Goal: Task Accomplishment & Management: Manage account settings

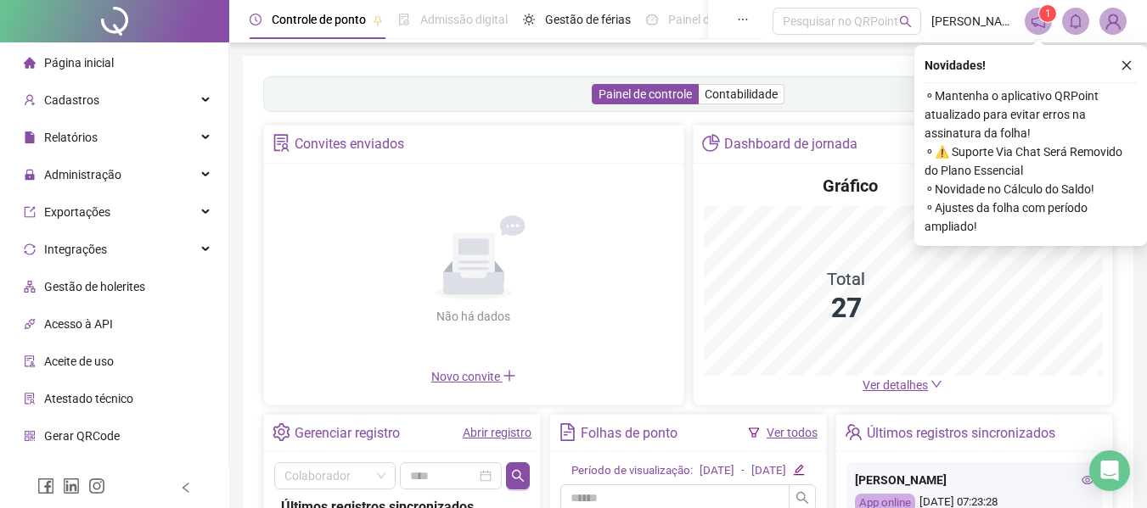
click at [1127, 62] on icon "close" at bounding box center [1126, 65] width 12 height 12
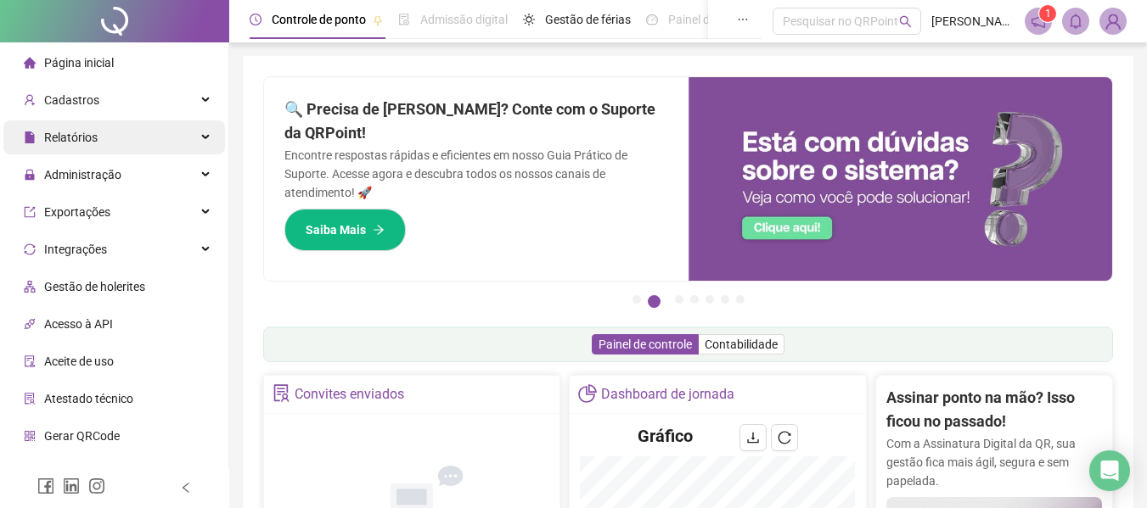
click at [113, 139] on div "Relatórios" at bounding box center [114, 138] width 222 height 34
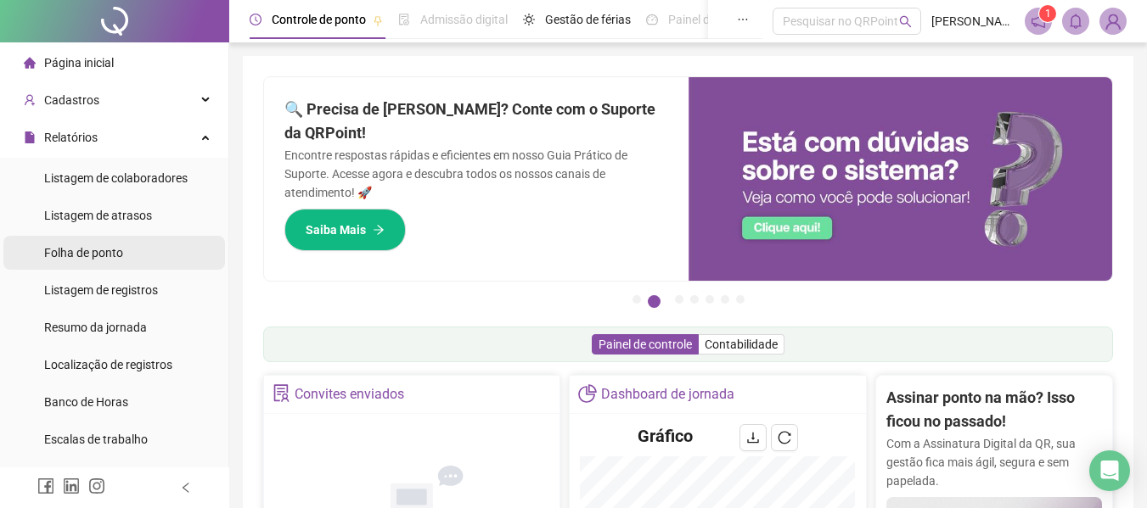
click at [92, 254] on span "Folha de ponto" at bounding box center [83, 253] width 79 height 14
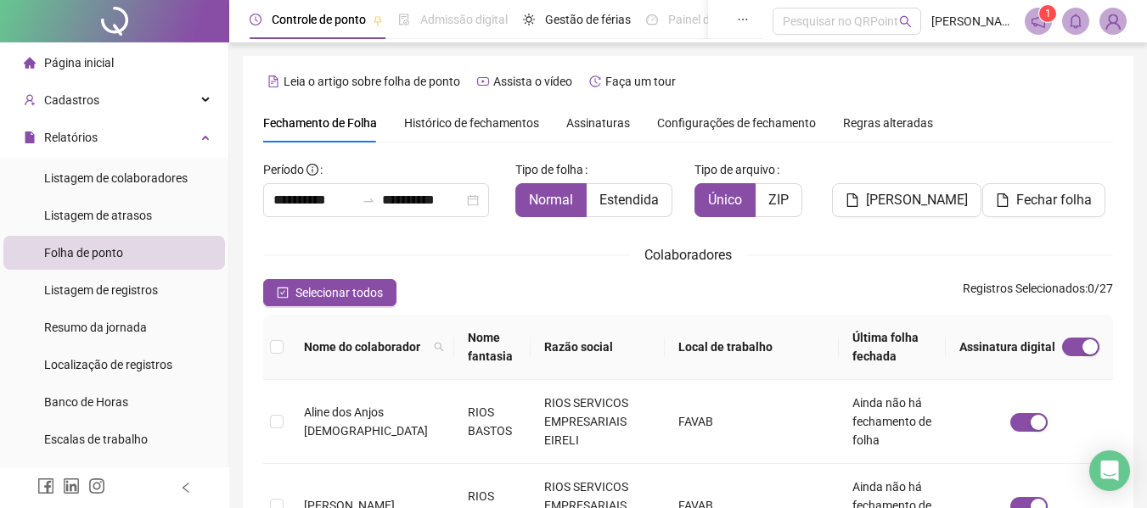
scroll to position [93, 0]
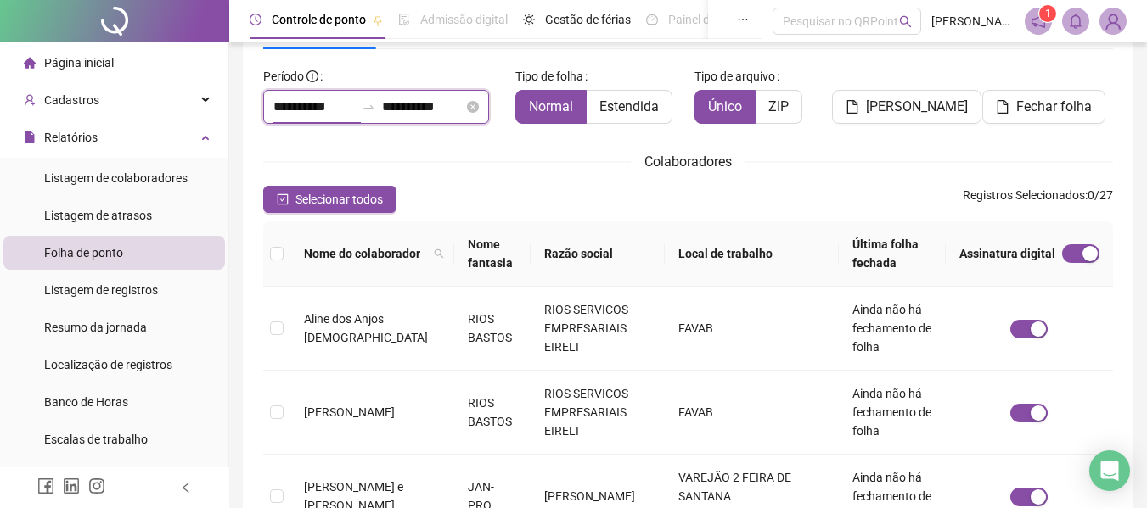
click at [331, 108] on input "**********" at bounding box center [313, 107] width 81 height 20
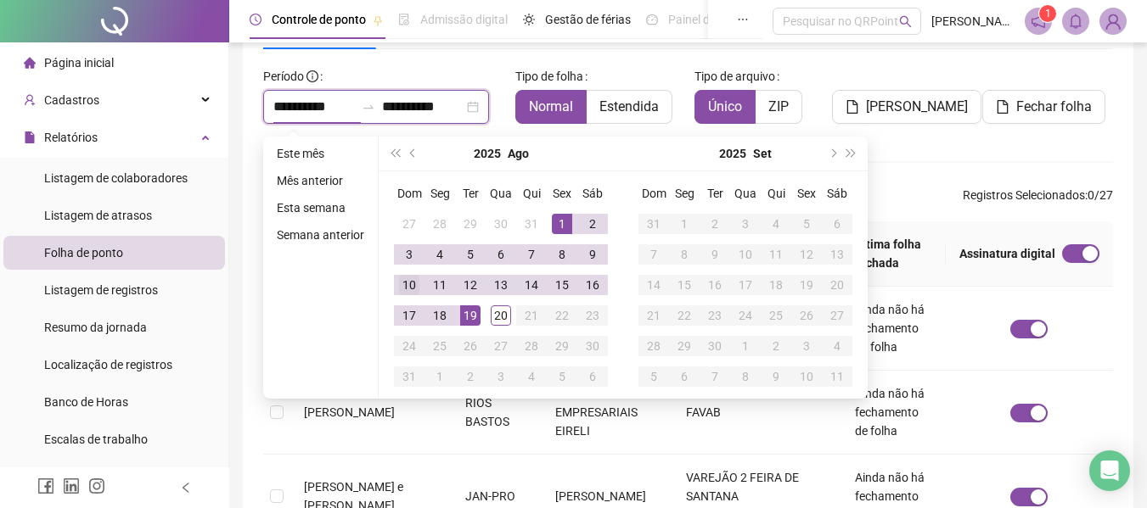
type input "**********"
click at [407, 152] on button "prev-year" at bounding box center [413, 154] width 19 height 34
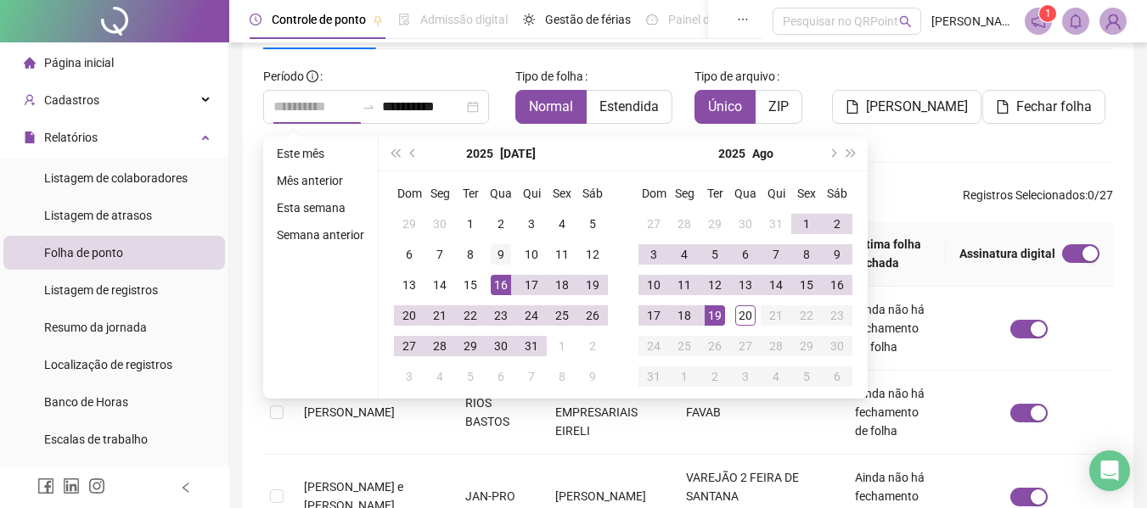
type input "**********"
click at [507, 255] on div "9" at bounding box center [501, 254] width 20 height 20
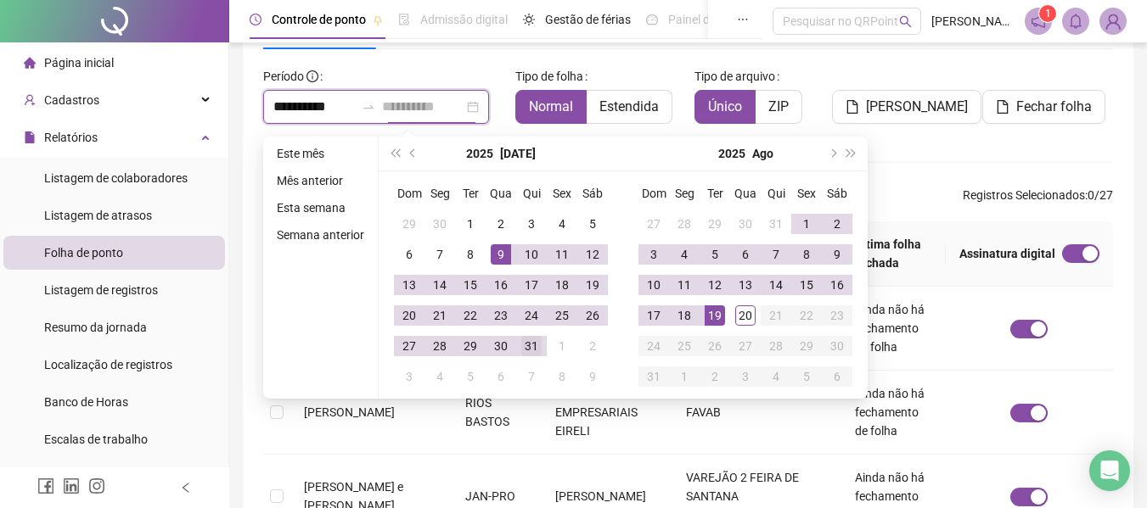
type input "**********"
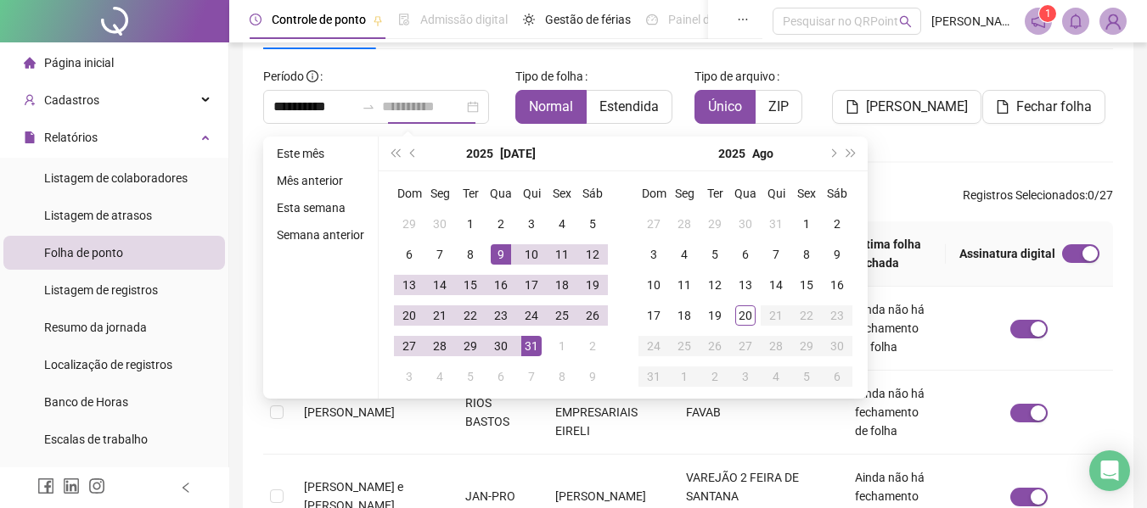
click at [536, 341] on div "31" at bounding box center [531, 346] width 20 height 20
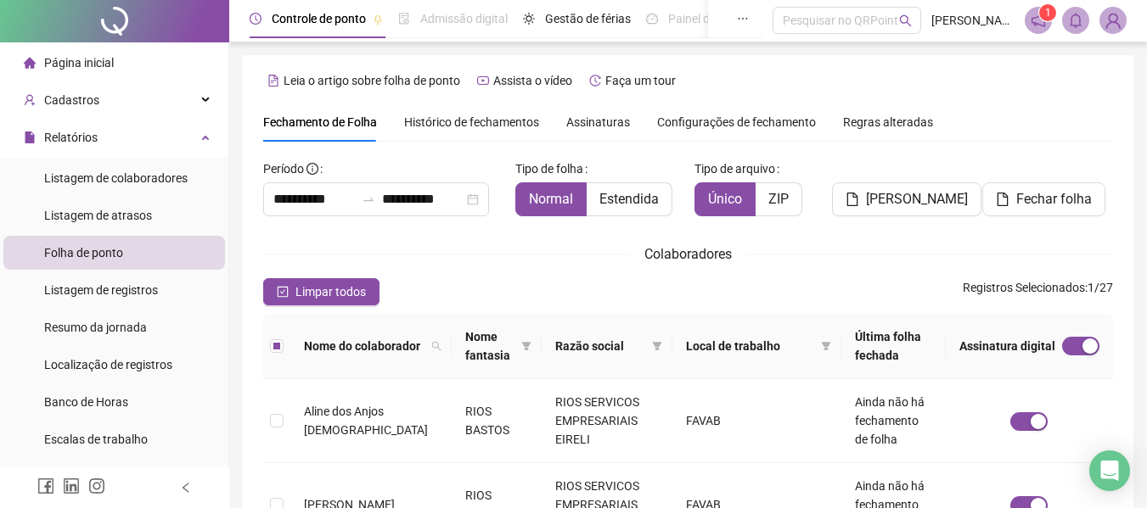
scroll to position [0, 0]
click at [1027, 203] on span "Fechar folha" at bounding box center [1054, 200] width 76 height 20
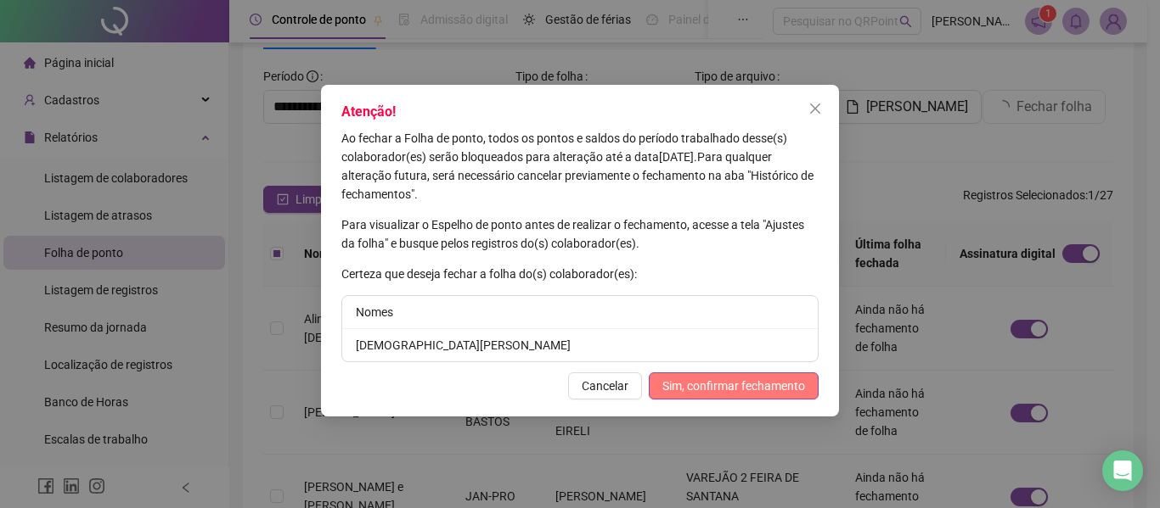
click at [739, 378] on span "Sim, confirmar fechamento" at bounding box center [733, 386] width 143 height 19
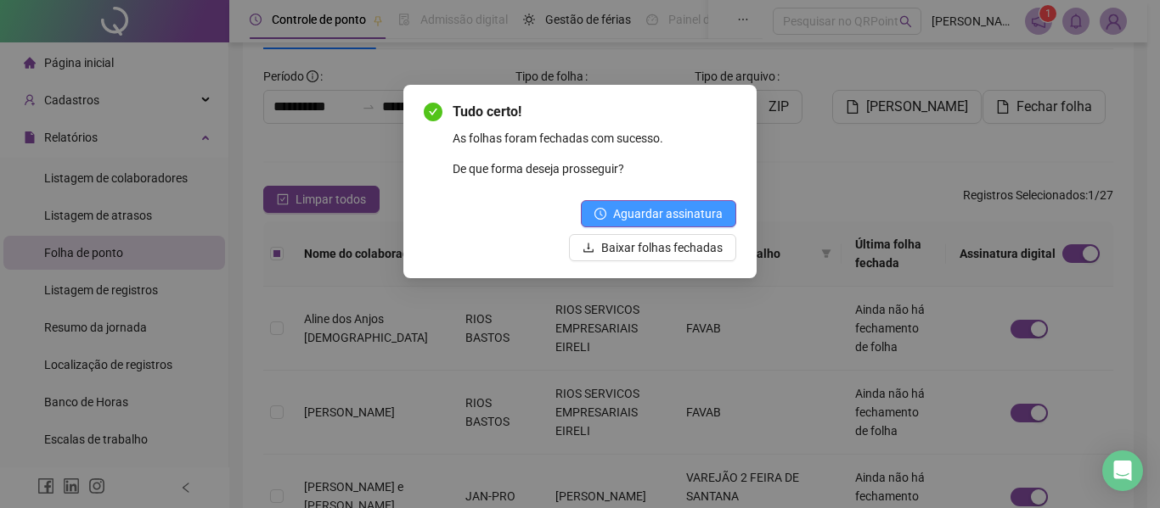
click at [668, 211] on span "Aguardar assinatura" at bounding box center [668, 214] width 110 height 19
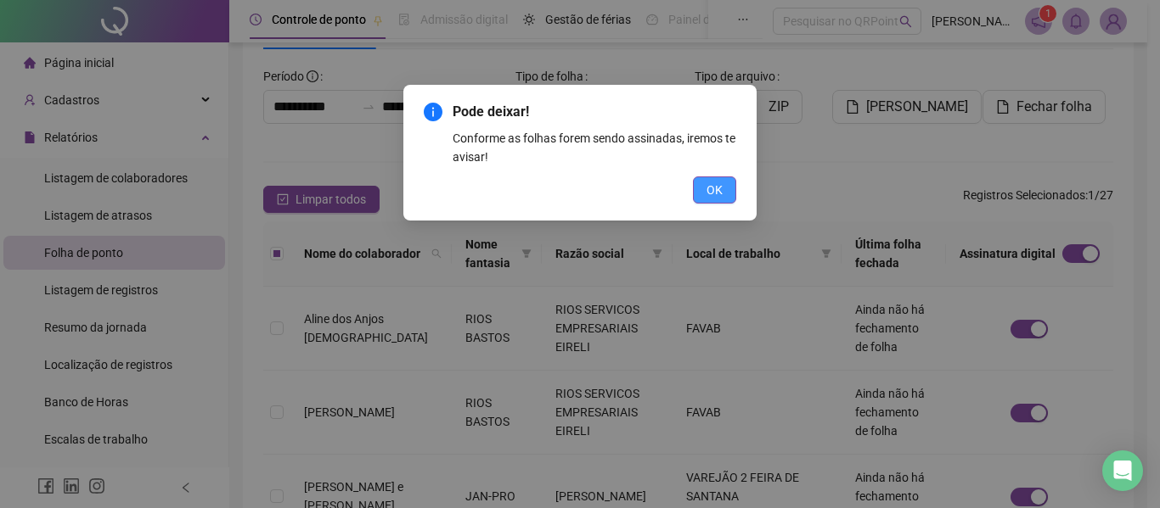
click at [714, 191] on span "OK" at bounding box center [714, 190] width 16 height 19
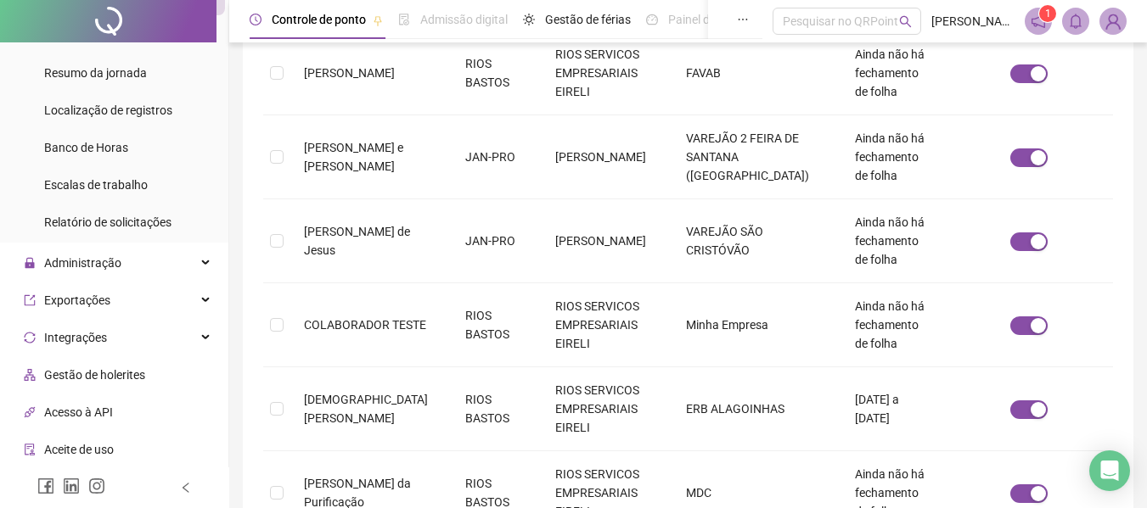
scroll to position [823, 0]
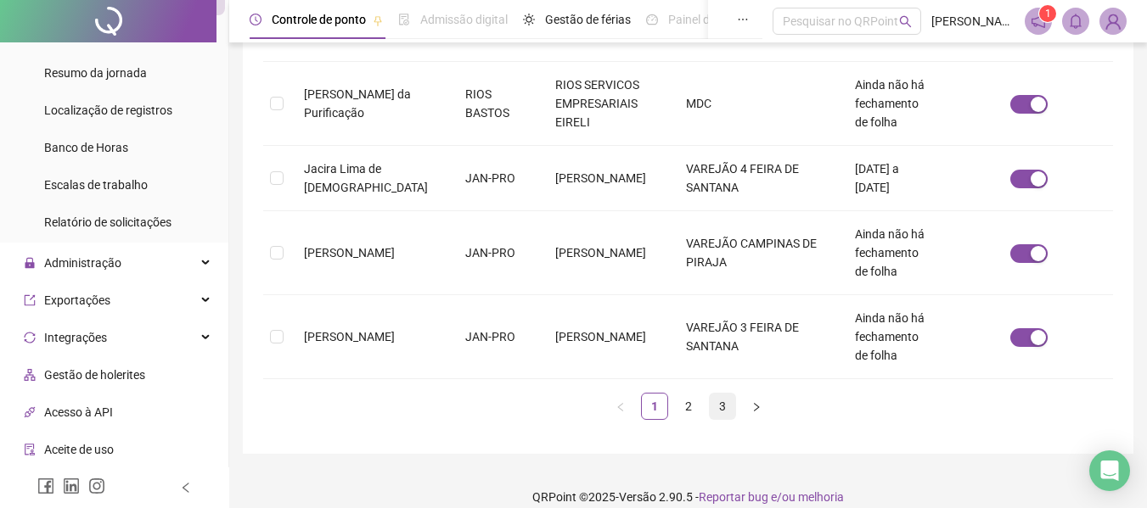
click at [722, 394] on link "3" at bounding box center [722, 406] width 25 height 25
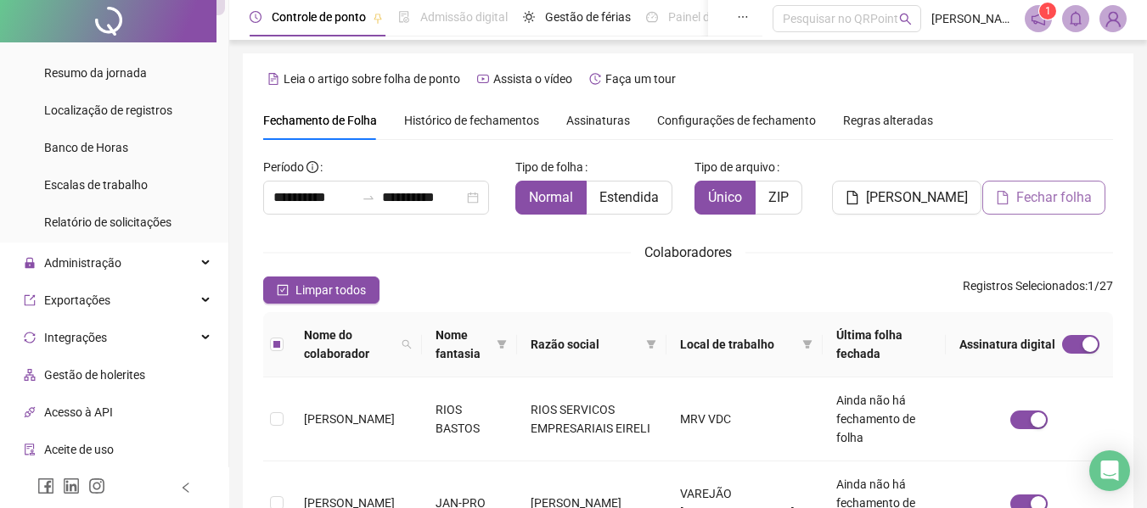
scroll to position [0, 0]
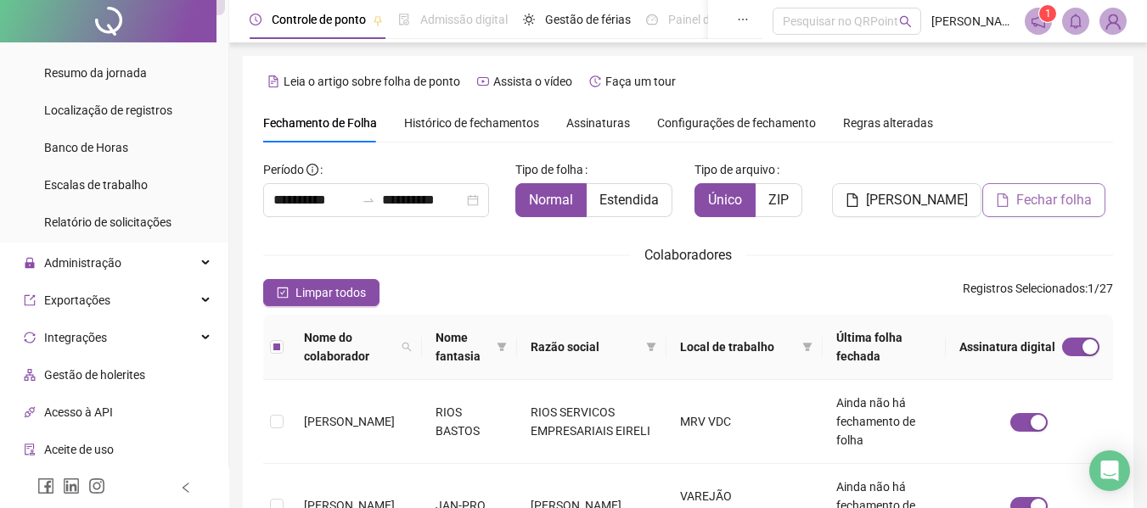
click at [1019, 193] on span "Fechar folha" at bounding box center [1054, 200] width 76 height 20
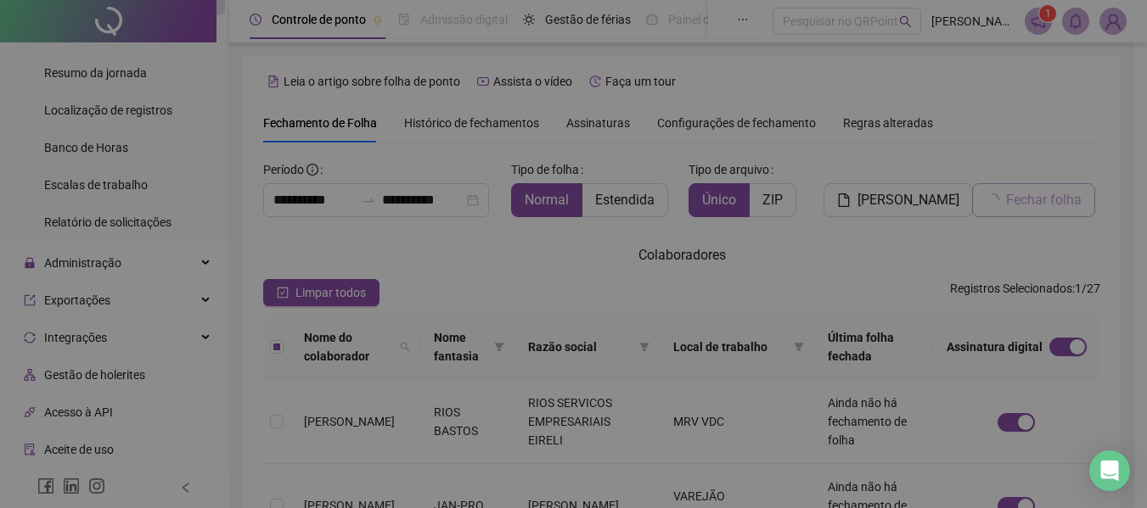
scroll to position [93, 0]
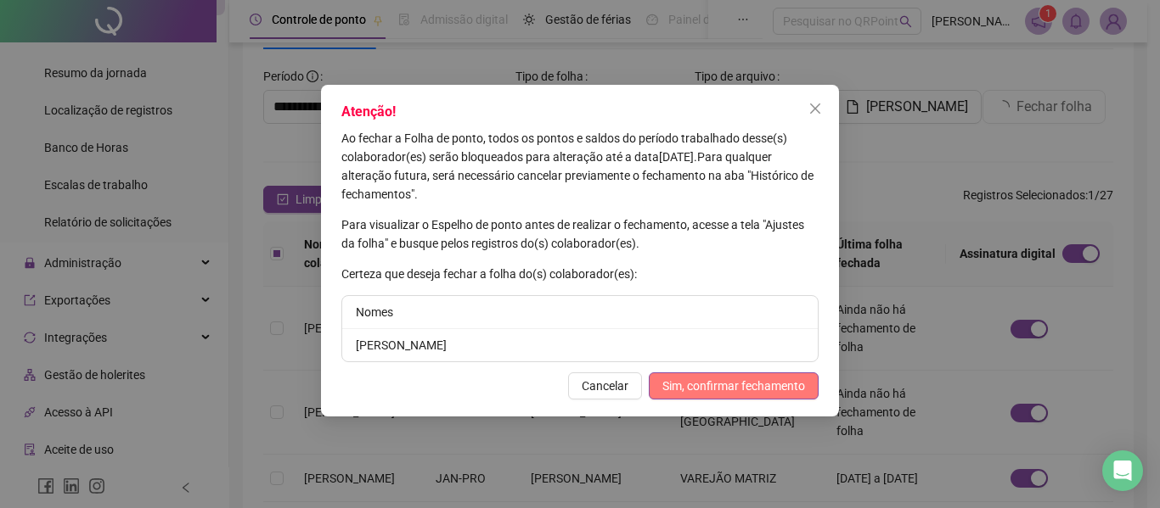
click at [679, 380] on span "Sim, confirmar fechamento" at bounding box center [733, 386] width 143 height 19
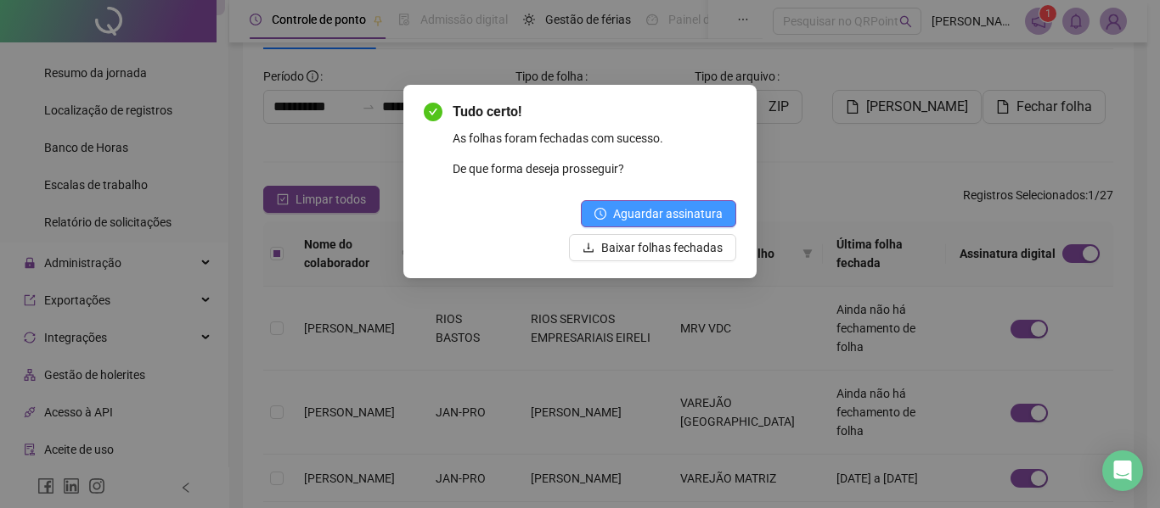
click at [673, 208] on span "Aguardar assinatura" at bounding box center [668, 214] width 110 height 19
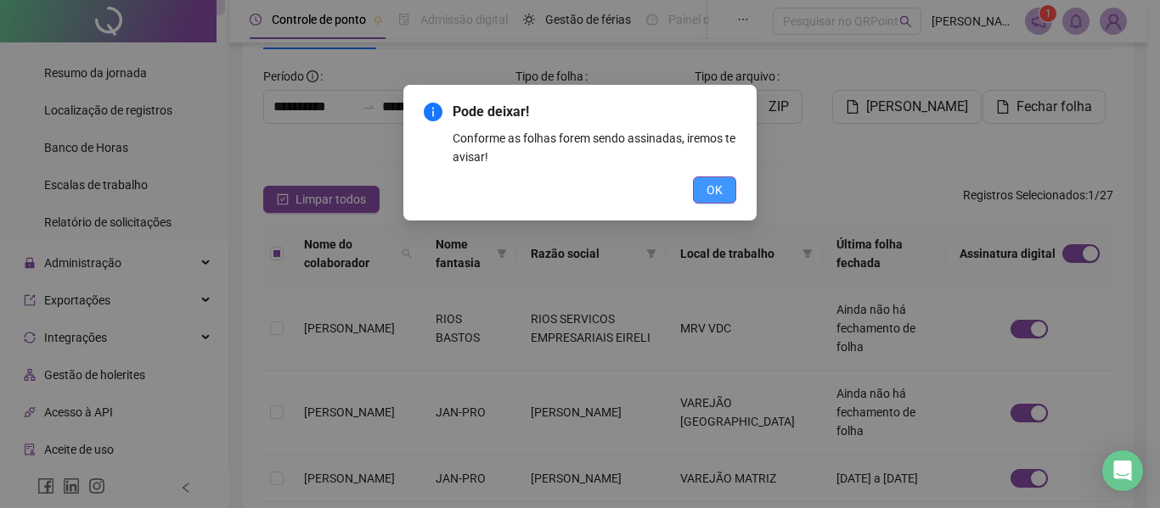
click at [710, 187] on span "OK" at bounding box center [714, 190] width 16 height 19
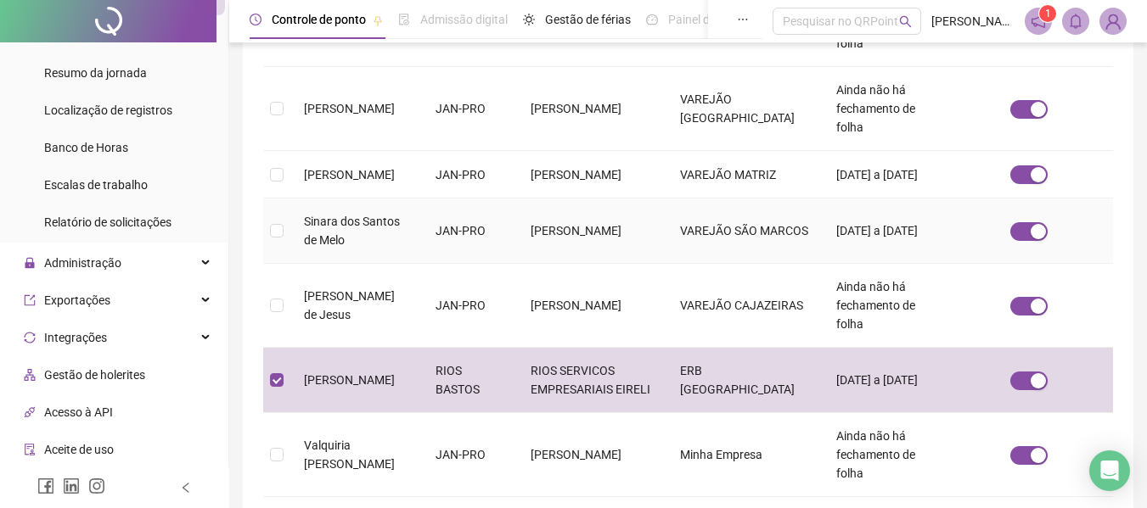
scroll to position [477, 0]
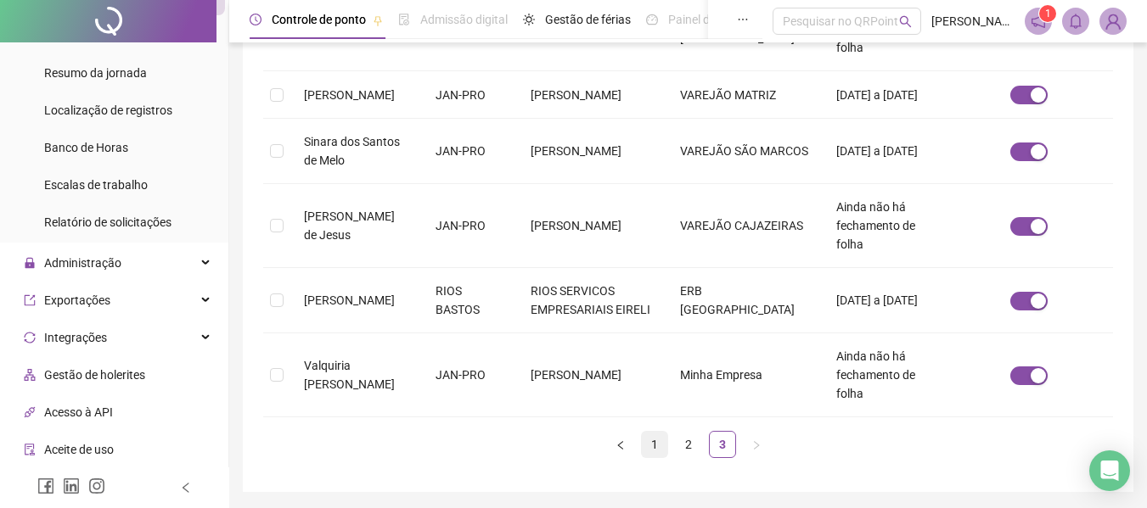
click at [660, 432] on link "1" at bounding box center [654, 444] width 25 height 25
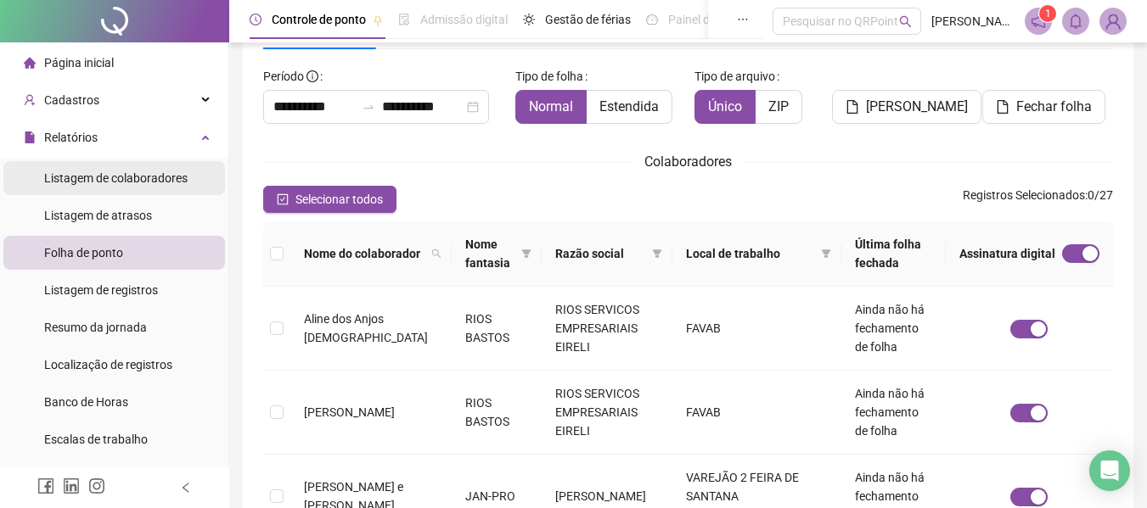
scroll to position [8, 0]
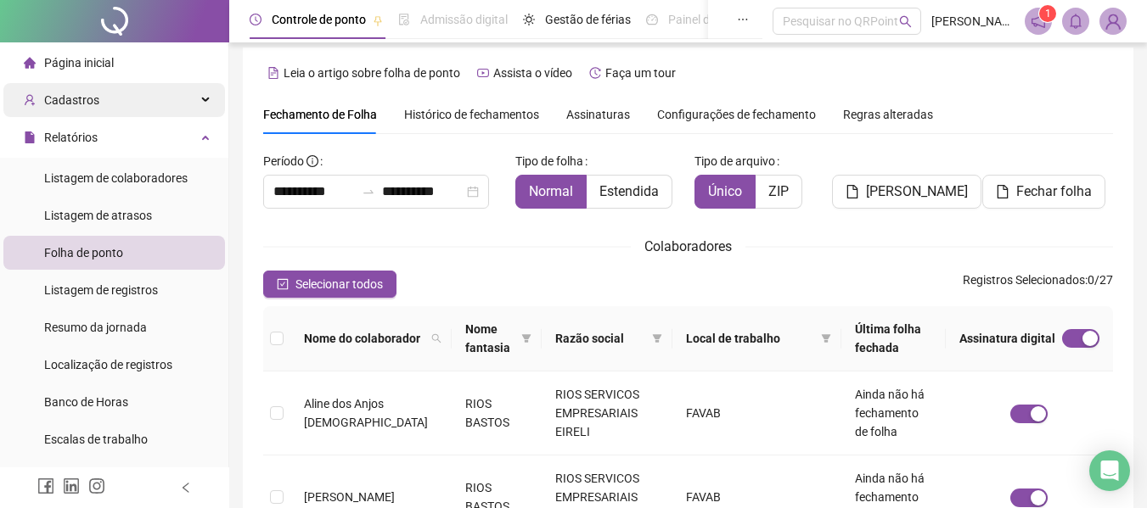
click at [86, 90] on span "Cadastros" at bounding box center [62, 100] width 76 height 34
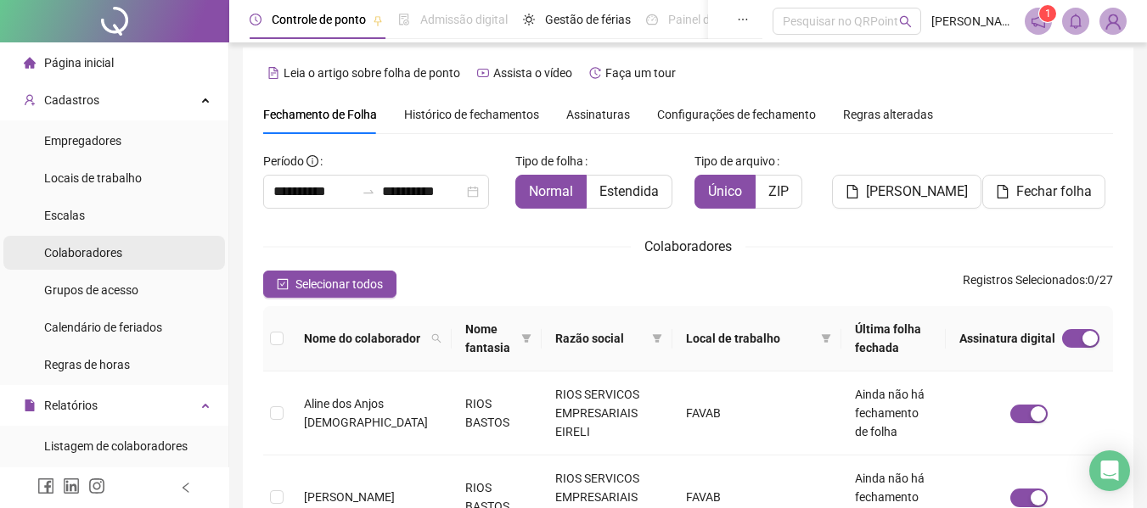
click at [81, 249] on span "Colaboradores" at bounding box center [83, 253] width 78 height 14
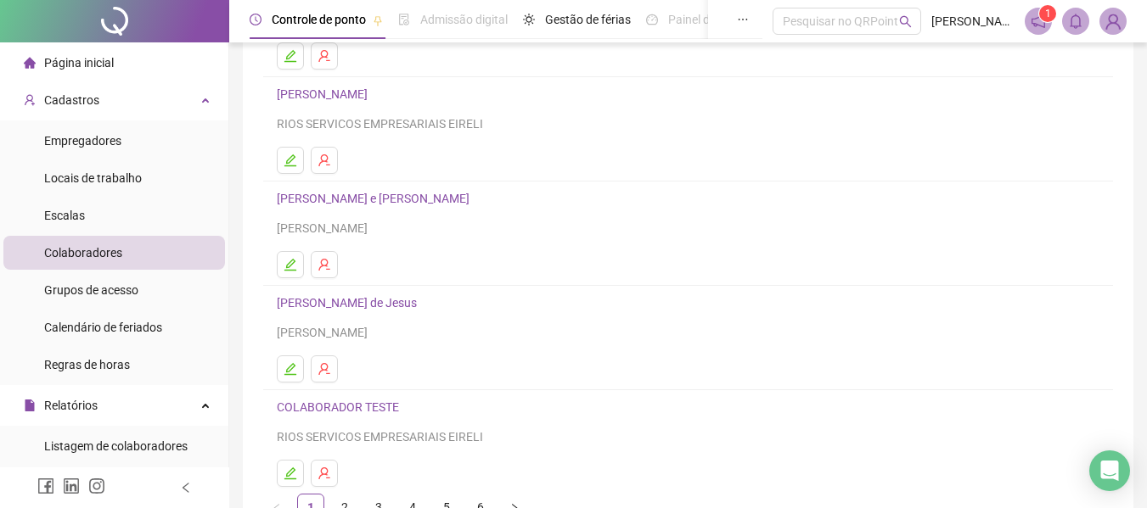
scroll to position [255, 0]
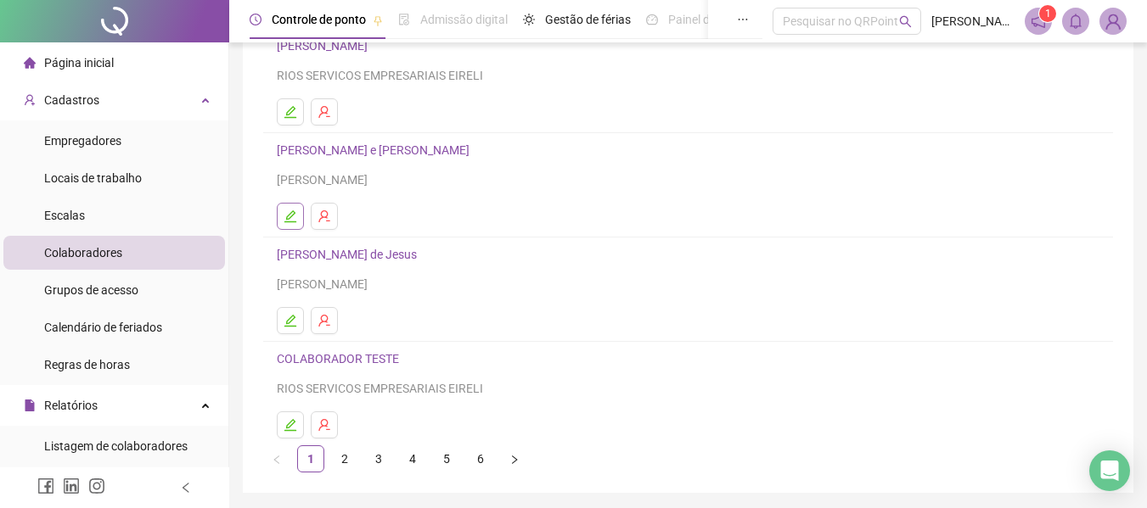
click at [294, 218] on icon "edit" at bounding box center [291, 217] width 14 height 14
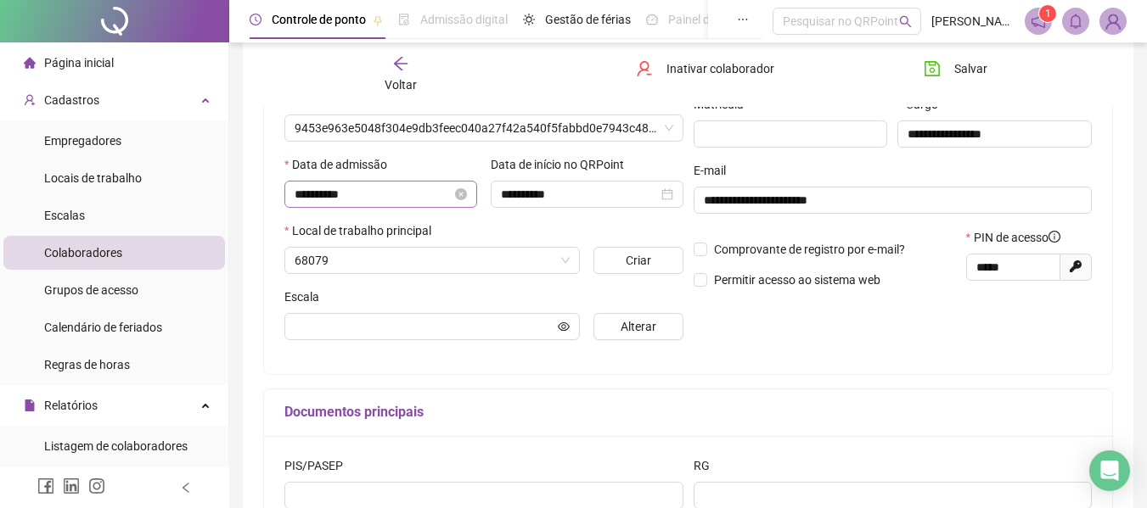
scroll to position [263, 0]
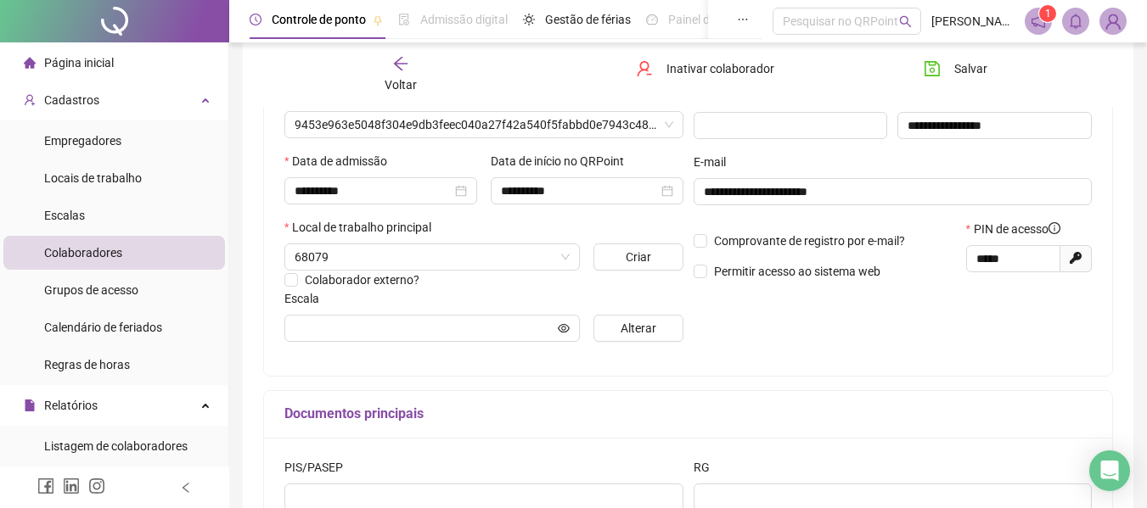
type input "**********"
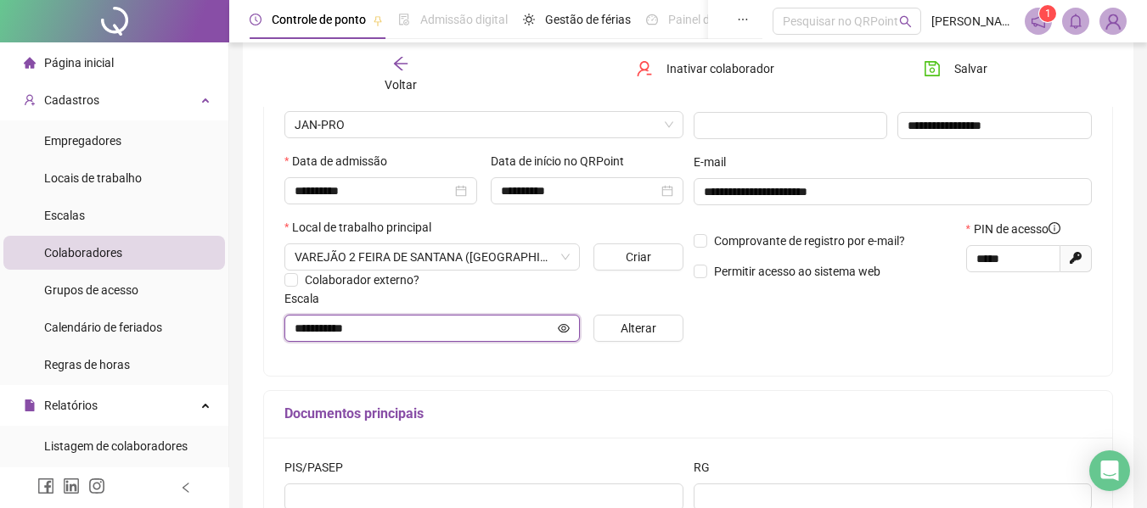
click at [567, 327] on icon "eye" at bounding box center [564, 329] width 12 height 12
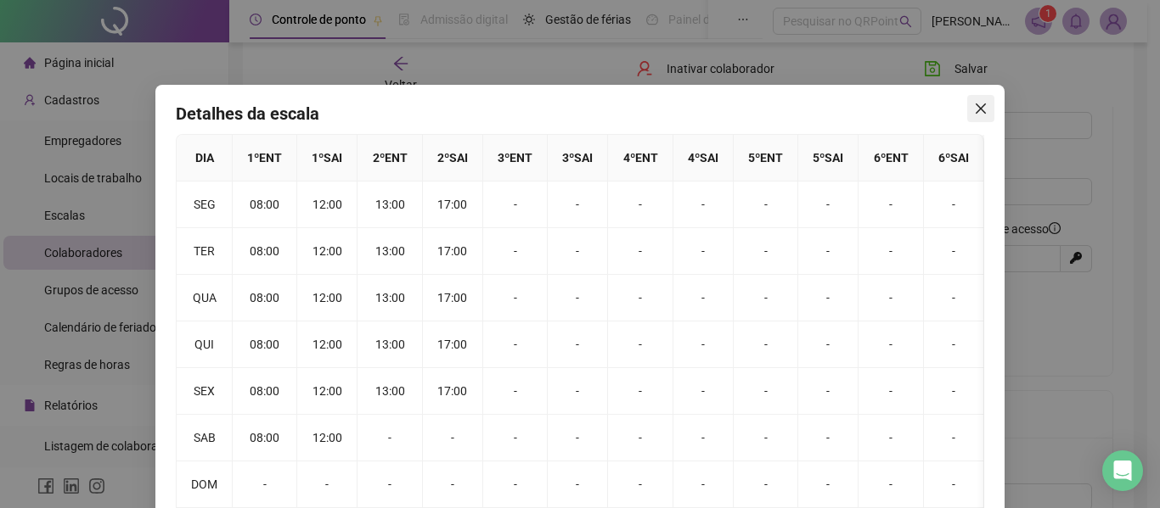
click at [980, 113] on icon "close" at bounding box center [981, 109] width 14 height 14
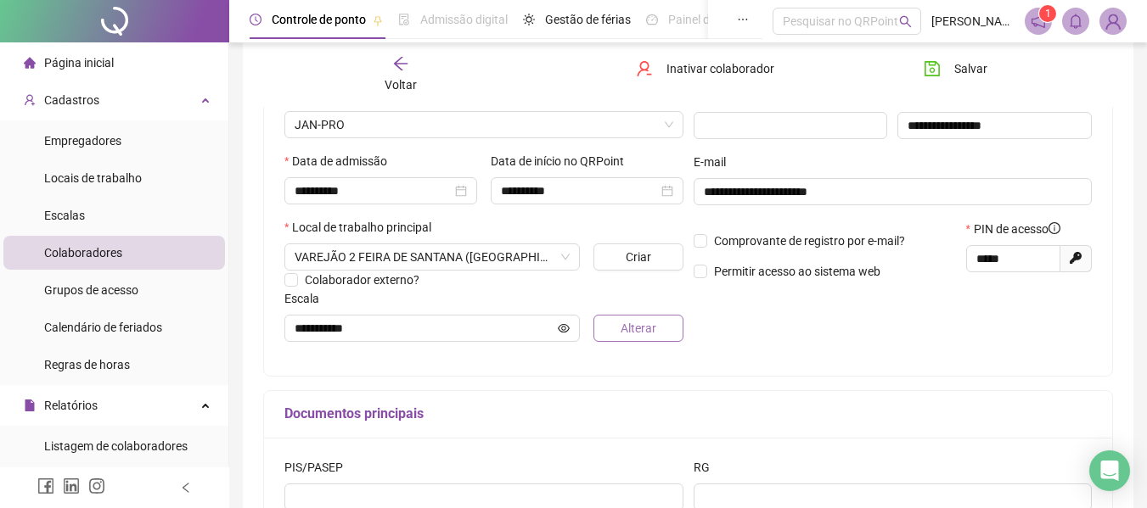
click at [646, 329] on span "Alterar" at bounding box center [639, 328] width 36 height 19
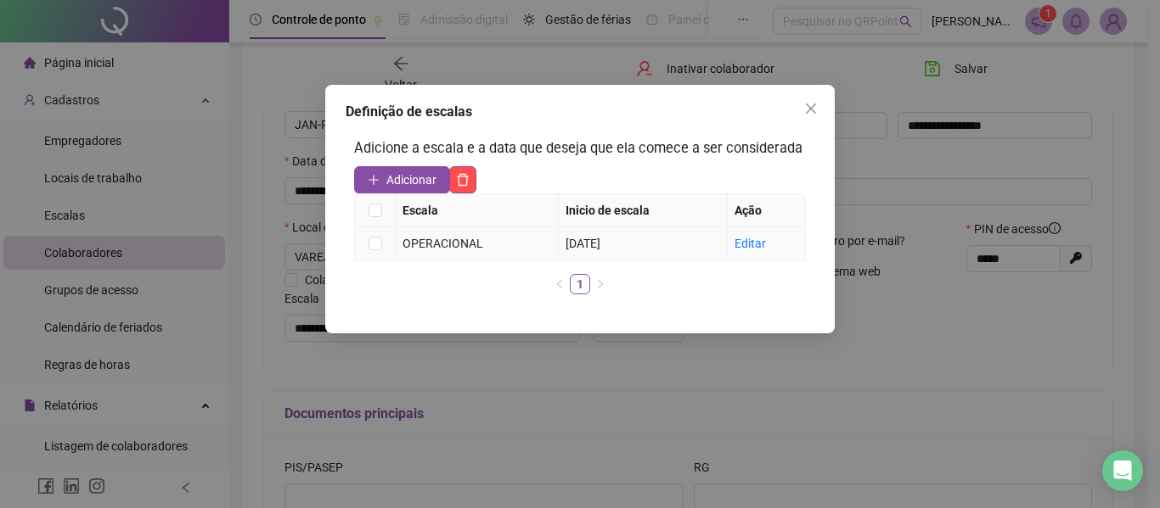
click at [740, 251] on div "Editar" at bounding box center [766, 243] width 65 height 19
click at [746, 249] on link "Editar" at bounding box center [749, 244] width 31 height 14
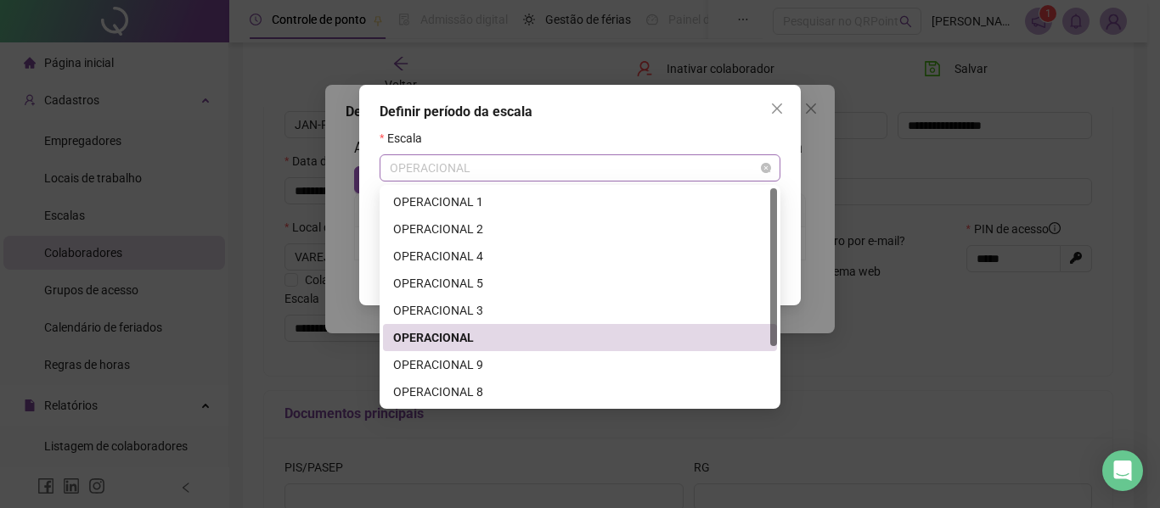
click at [637, 169] on span "OPERACIONAL" at bounding box center [580, 167] width 380 height 25
click at [86, 215] on div "Definir período da escala Escala OPERACIONAL Inicio de escala Cancelar OK" at bounding box center [580, 254] width 1160 height 508
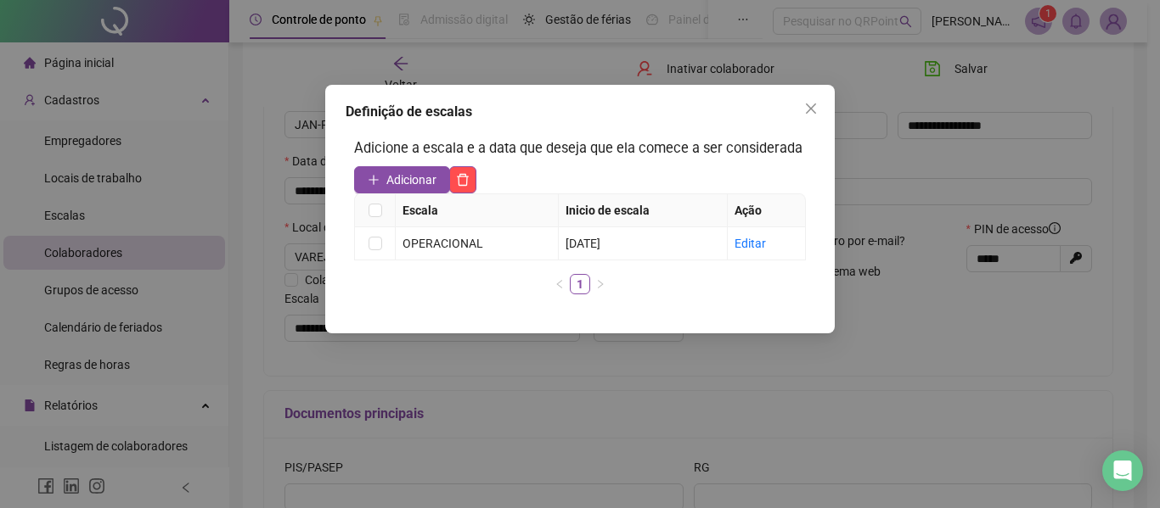
click at [81, 216] on div "Definição de escalas Adicione a escala e a data que deseja que ela comece a ser…" at bounding box center [580, 254] width 1160 height 508
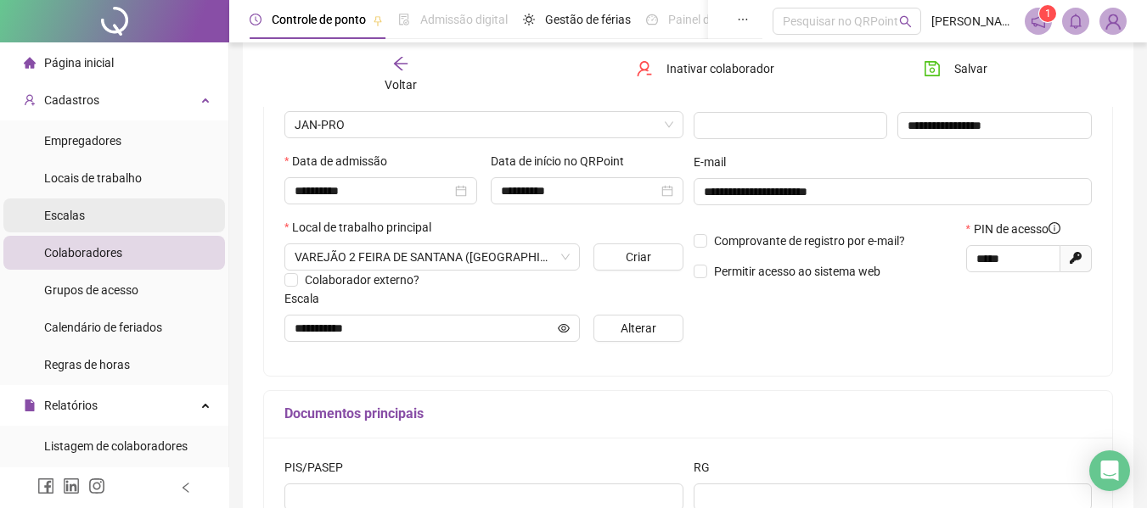
click at [62, 212] on span "Escalas" at bounding box center [64, 216] width 41 height 14
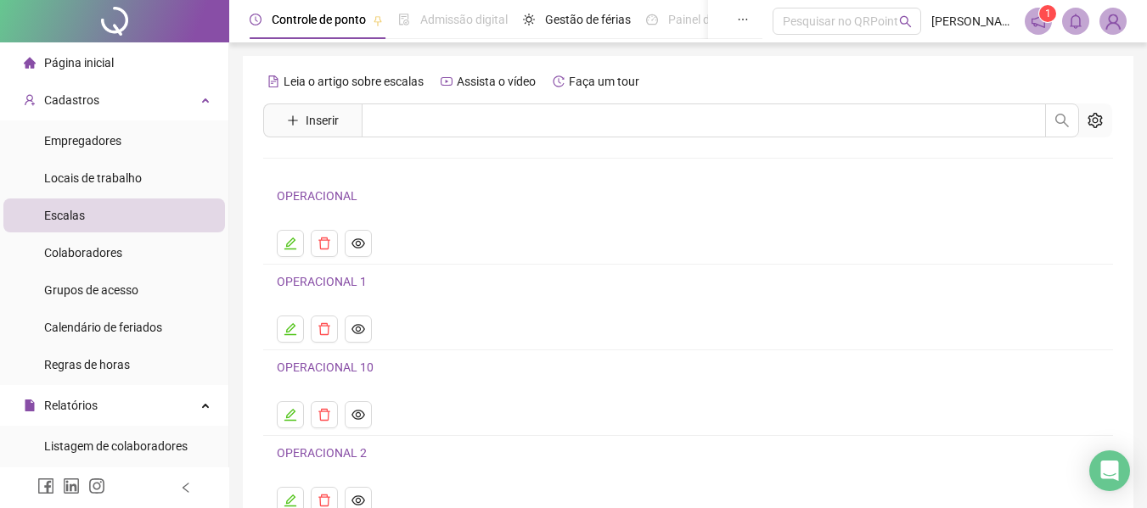
drag, startPoint x: 61, startPoint y: 211, endPoint x: 549, endPoint y: 224, distance: 488.2
click at [549, 224] on li "OPERACIONAL" at bounding box center [688, 222] width 850 height 86
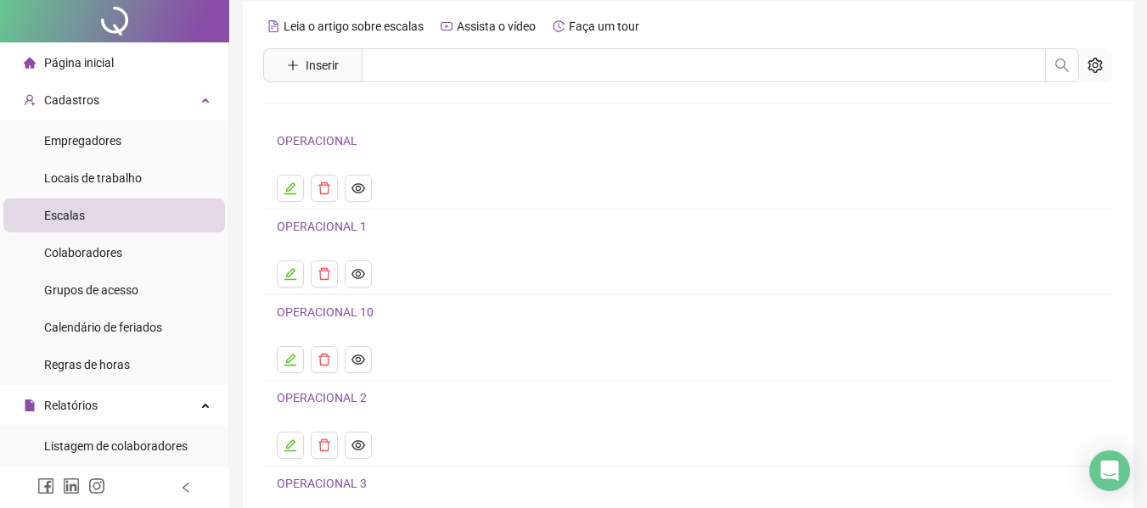
scroll to position [85, 0]
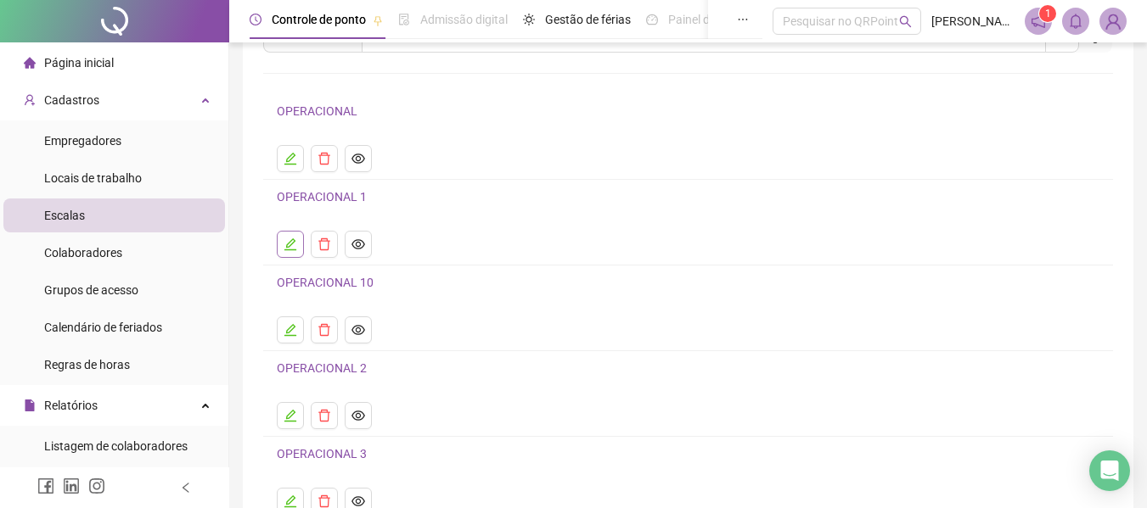
click at [286, 239] on icon "edit" at bounding box center [291, 245] width 14 height 14
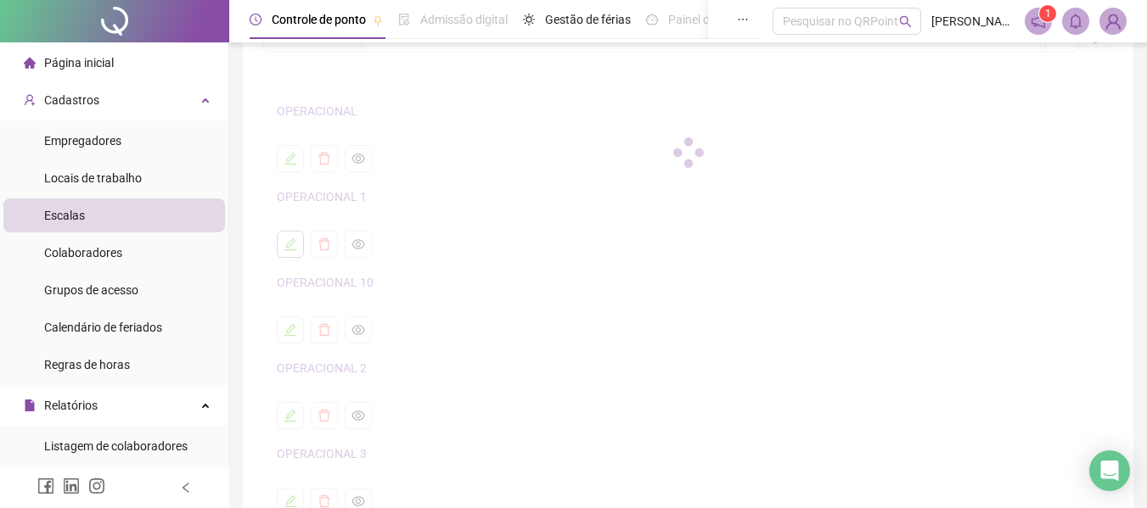
scroll to position [65, 0]
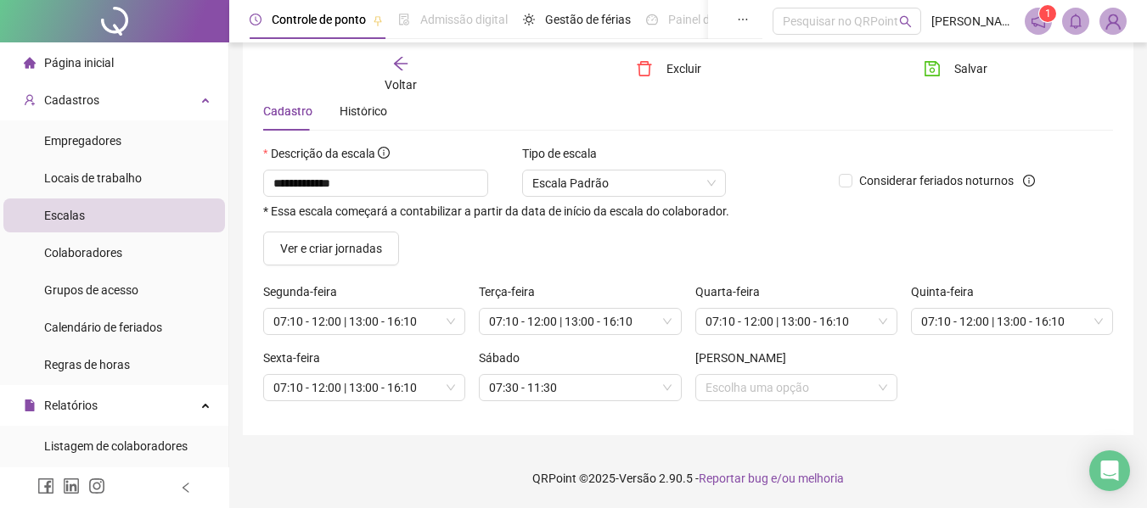
click at [414, 69] on div "Voltar" at bounding box center [400, 74] width 131 height 39
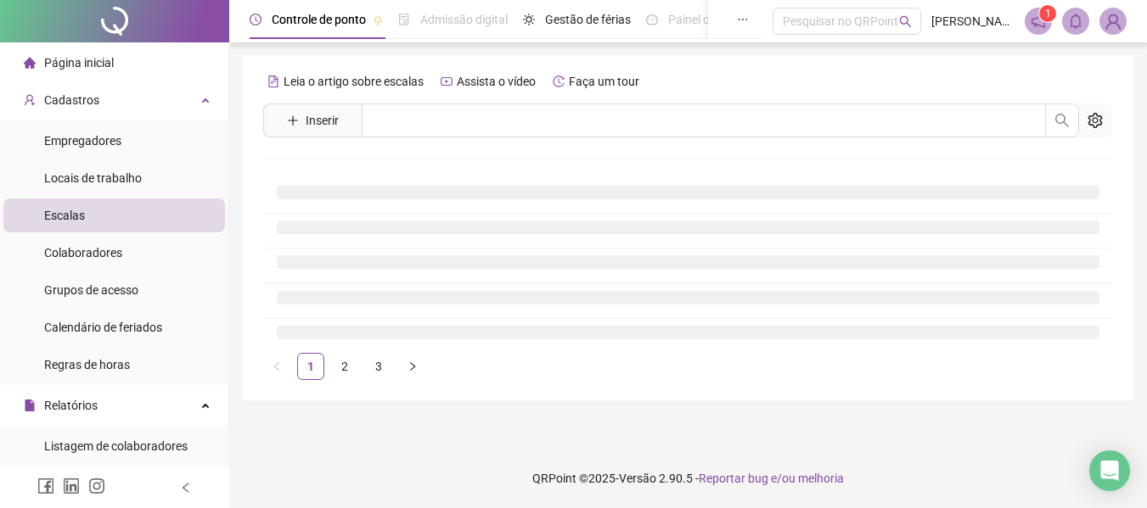
scroll to position [0, 0]
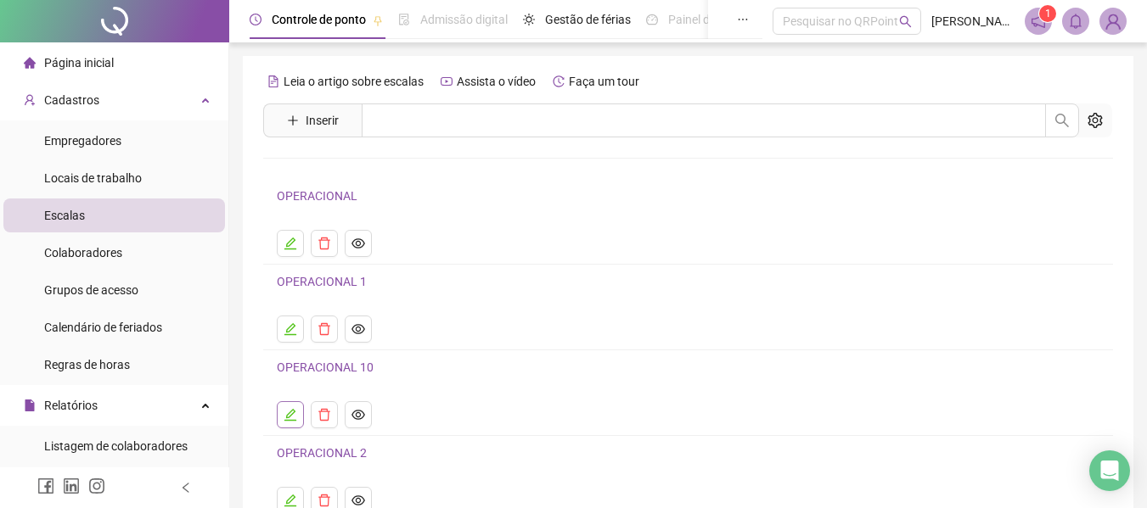
click at [289, 423] on button "button" at bounding box center [290, 415] width 27 height 27
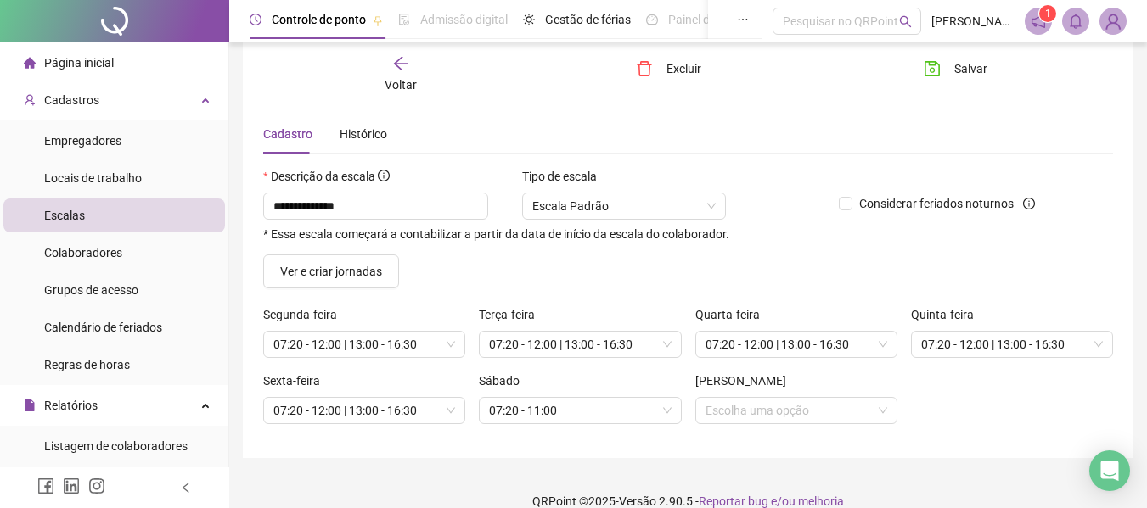
scroll to position [65, 0]
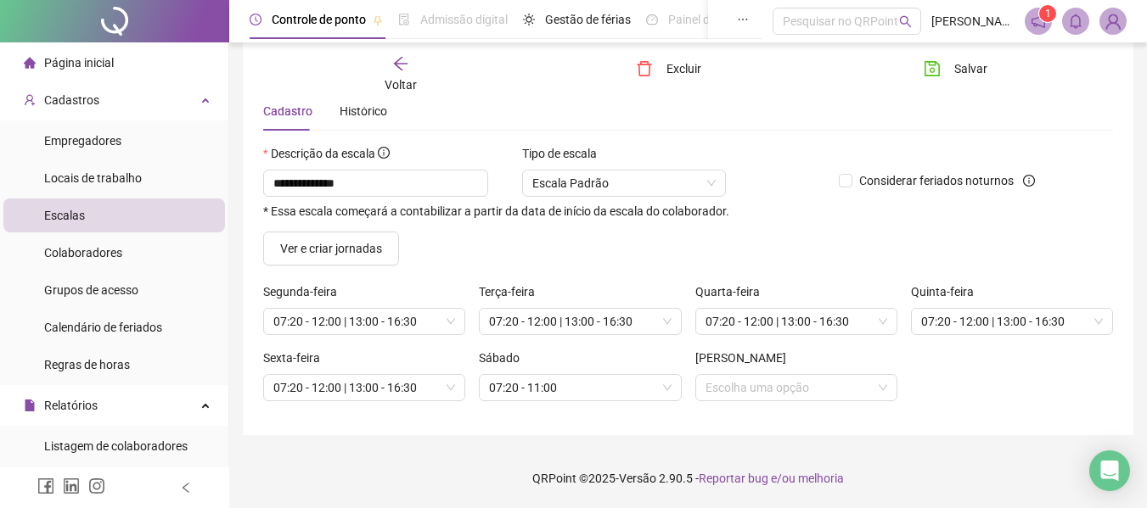
click at [403, 59] on icon "arrow-left" at bounding box center [400, 63] width 17 height 17
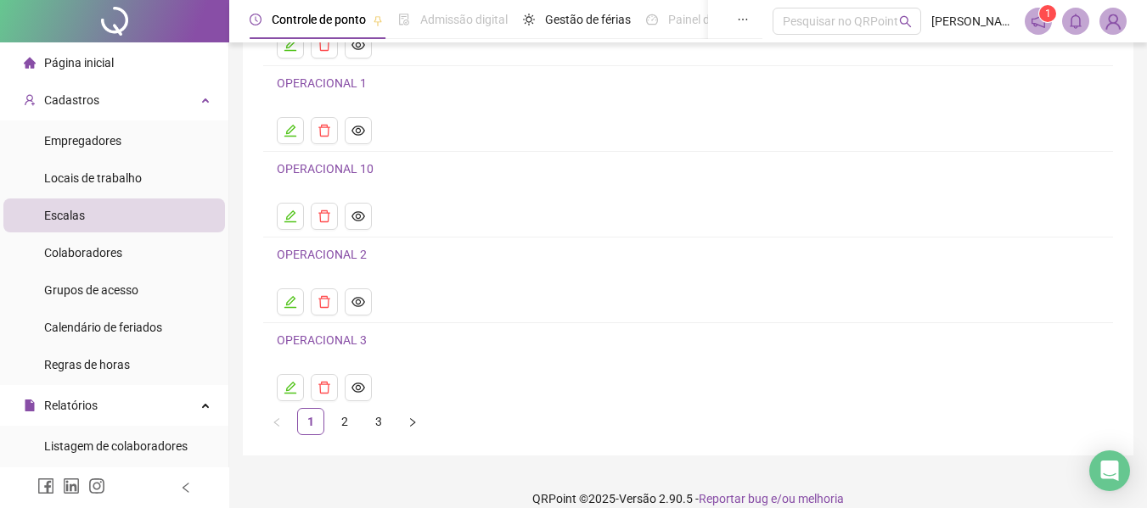
scroll to position [219, 0]
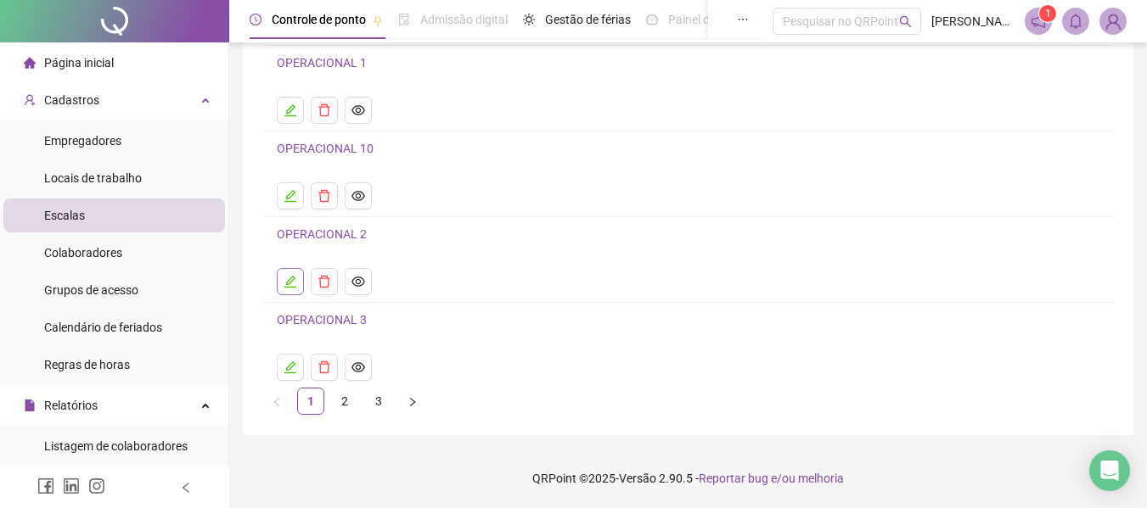
click at [287, 281] on icon "edit" at bounding box center [291, 282] width 14 height 14
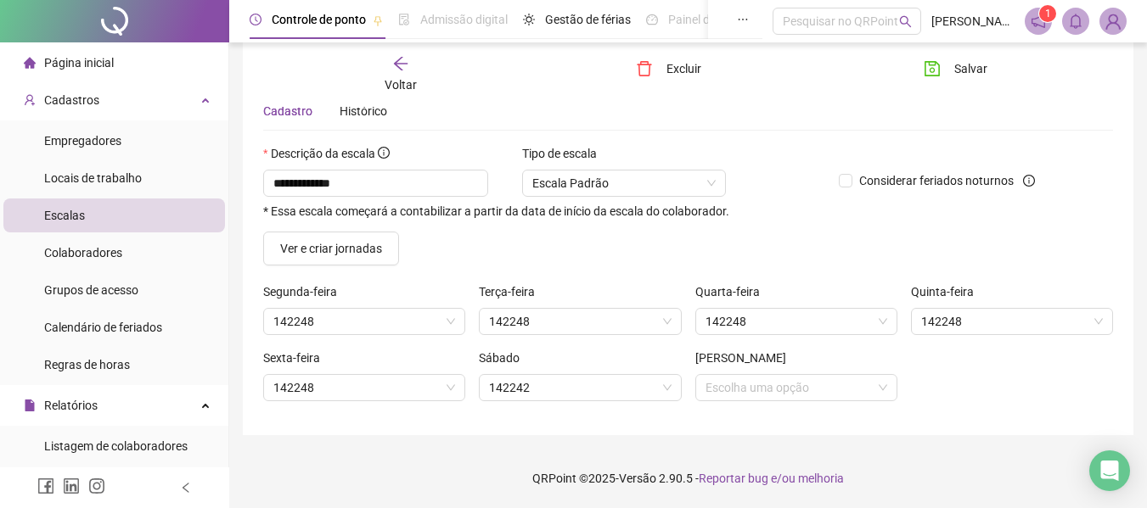
scroll to position [65, 0]
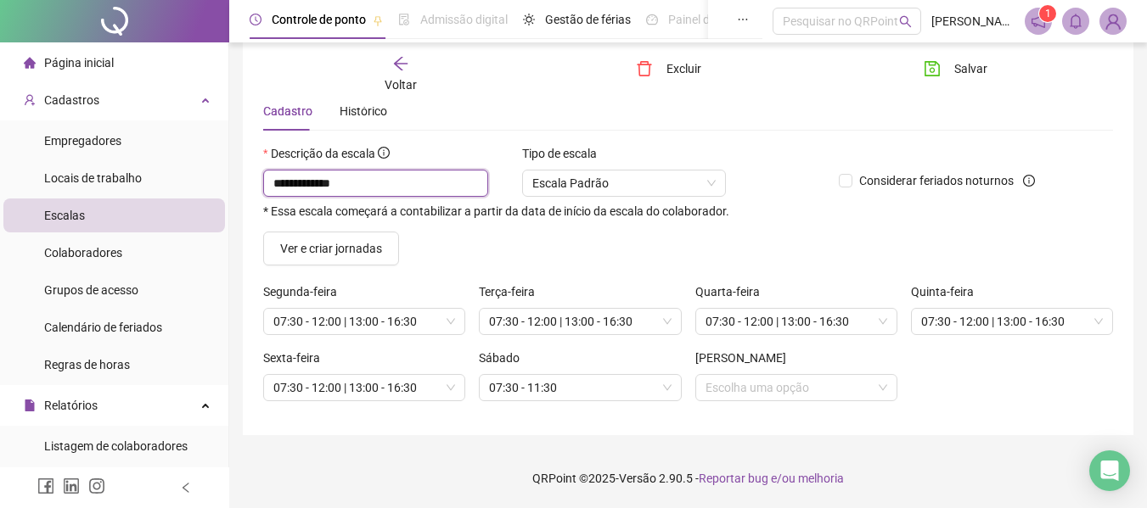
drag, startPoint x: 377, startPoint y: 183, endPoint x: 266, endPoint y: 179, distance: 111.3
click at [266, 179] on input "**********" at bounding box center [375, 183] width 225 height 27
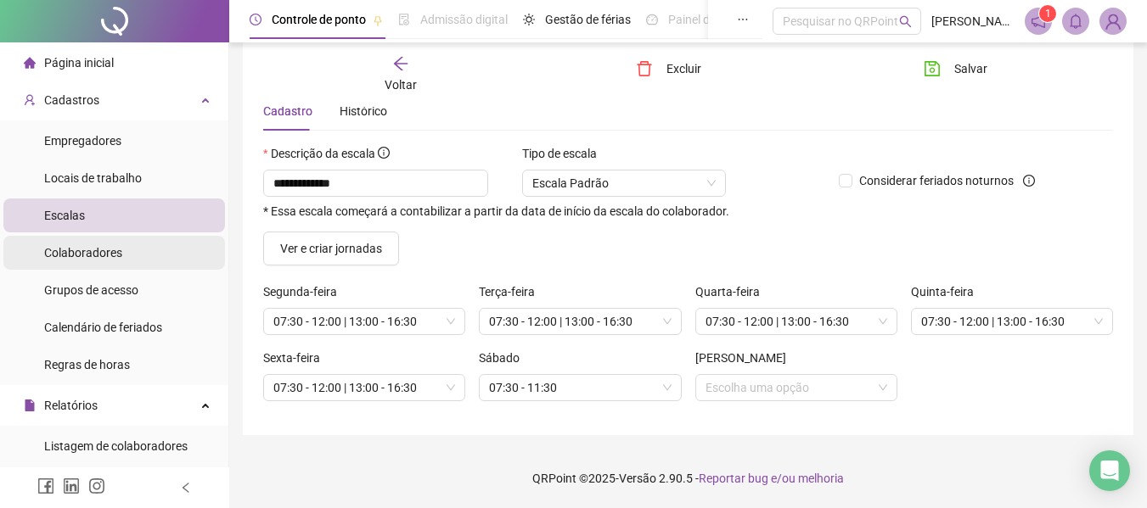
drag, startPoint x: 77, startPoint y: 243, endPoint x: 121, endPoint y: 237, distance: 43.7
click at [78, 243] on div "Colaboradores" at bounding box center [83, 253] width 78 height 34
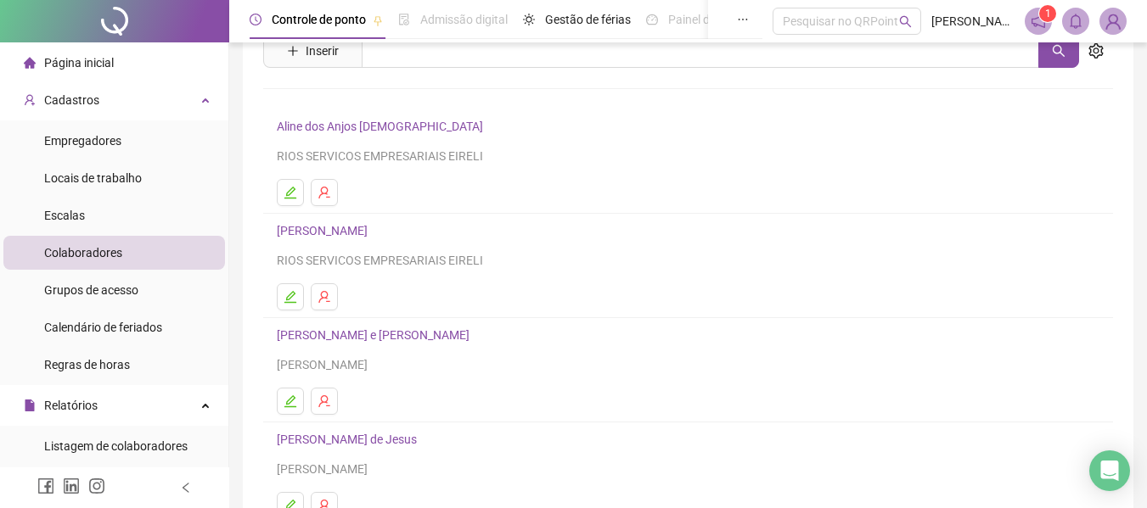
scroll to position [170, 0]
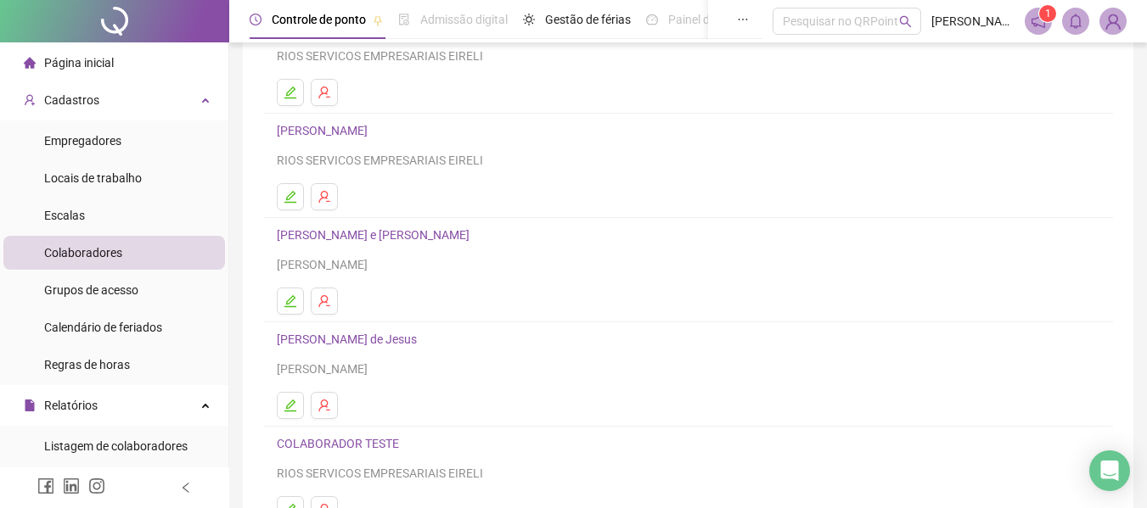
click at [289, 298] on icon "edit" at bounding box center [291, 302] width 14 height 14
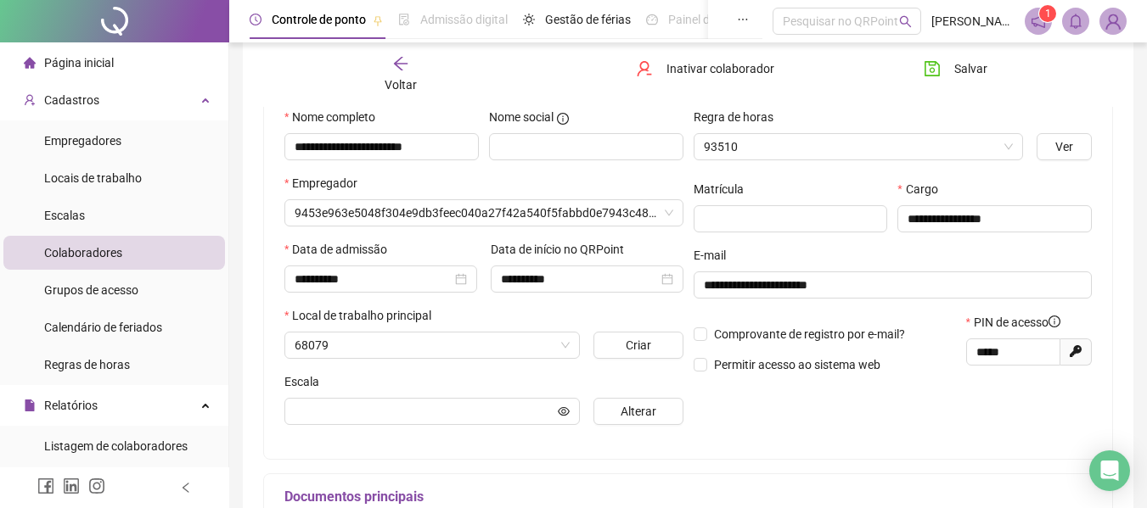
scroll to position [178, 0]
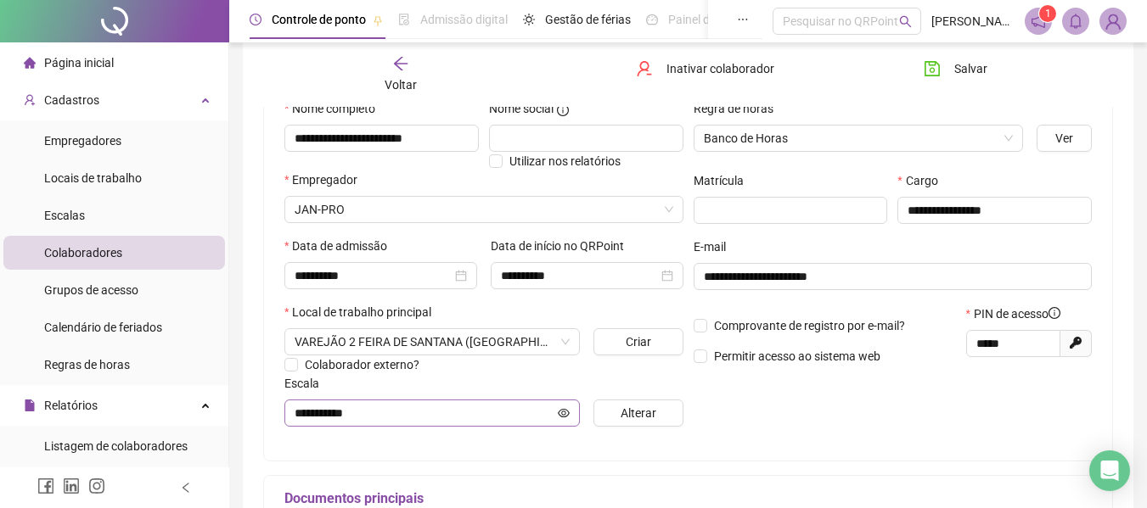
click at [564, 420] on span at bounding box center [564, 413] width 12 height 19
click at [625, 418] on span "Alterar" at bounding box center [639, 413] width 36 height 19
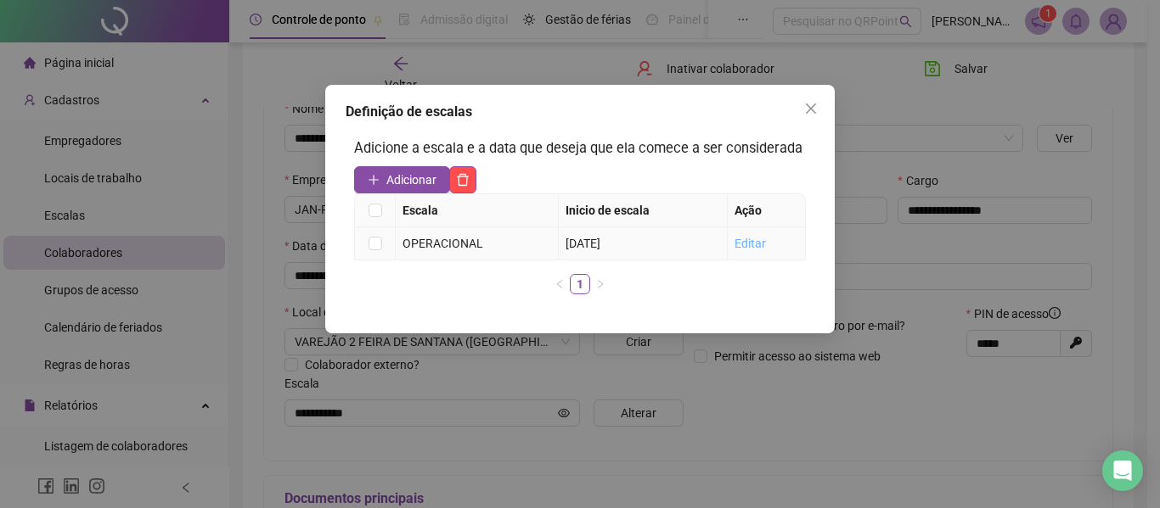
click at [748, 243] on link "Editar" at bounding box center [749, 244] width 31 height 14
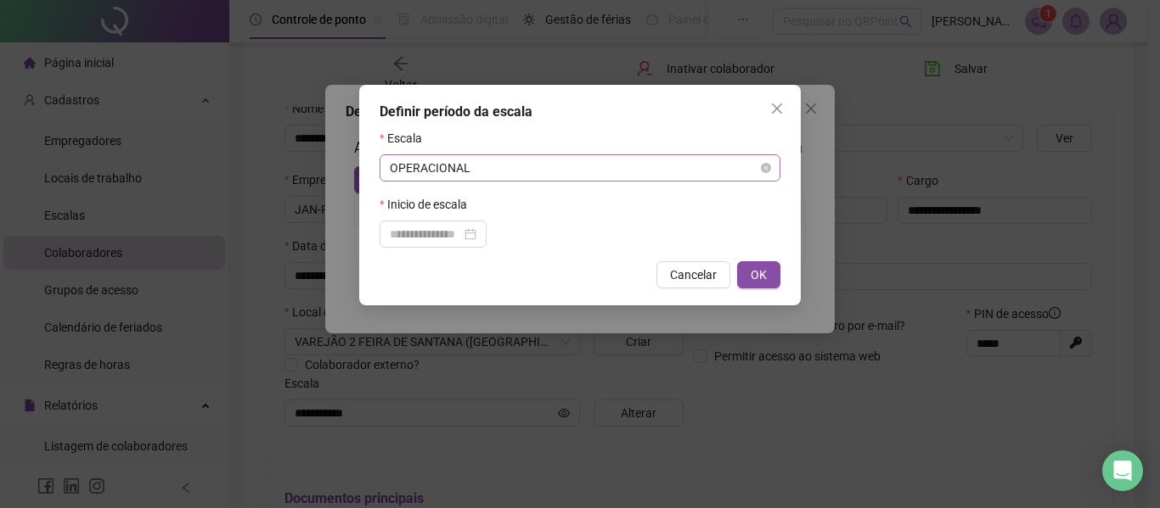
click at [526, 171] on span "OPERACIONAL" at bounding box center [580, 167] width 380 height 25
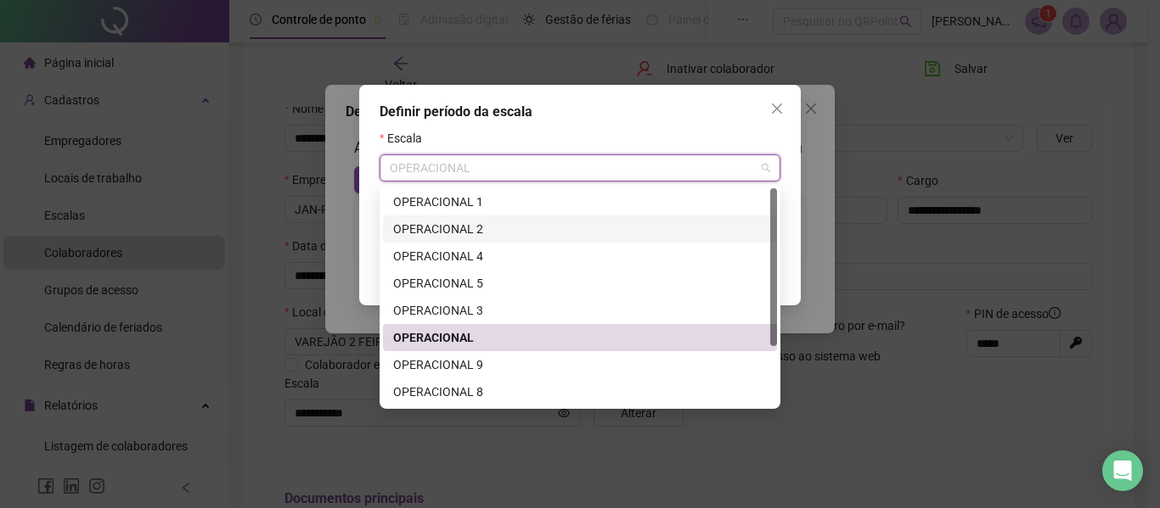
click at [469, 232] on div "OPERACIONAL 2" at bounding box center [579, 229] width 373 height 19
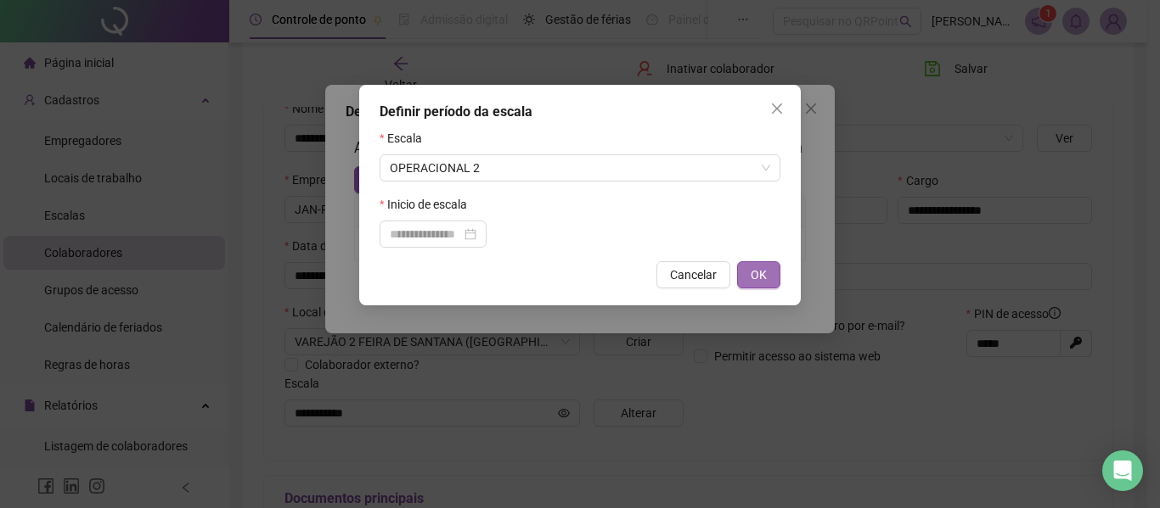
click at [761, 277] on span "OK" at bounding box center [758, 275] width 16 height 19
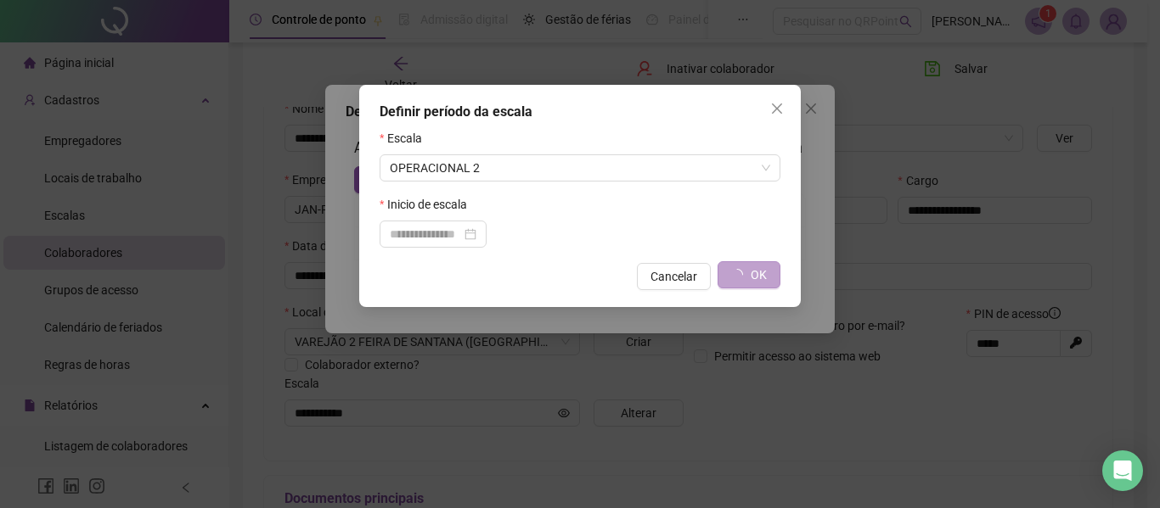
type input "**********"
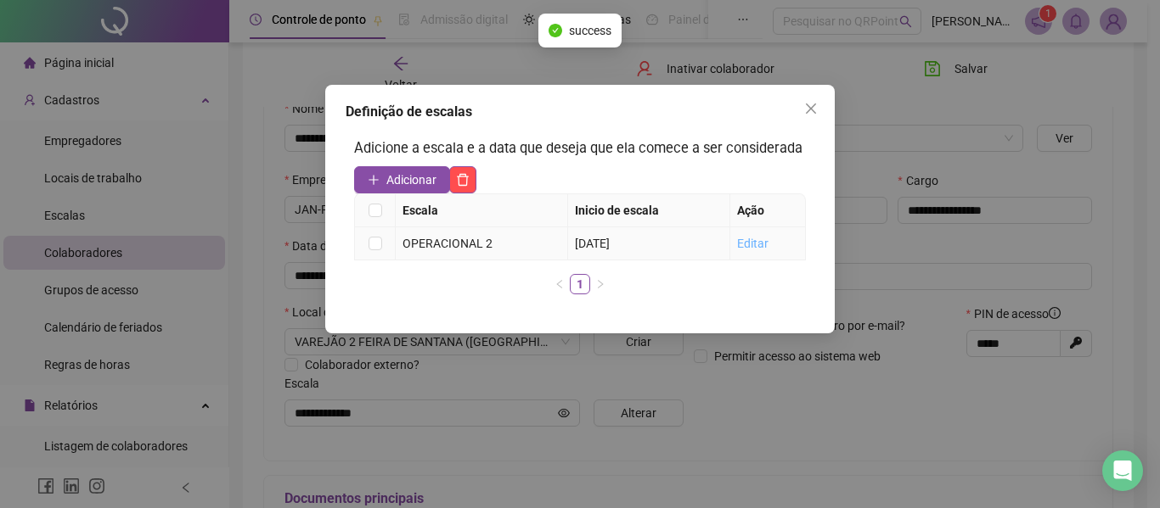
click at [759, 244] on link "Editar" at bounding box center [752, 244] width 31 height 14
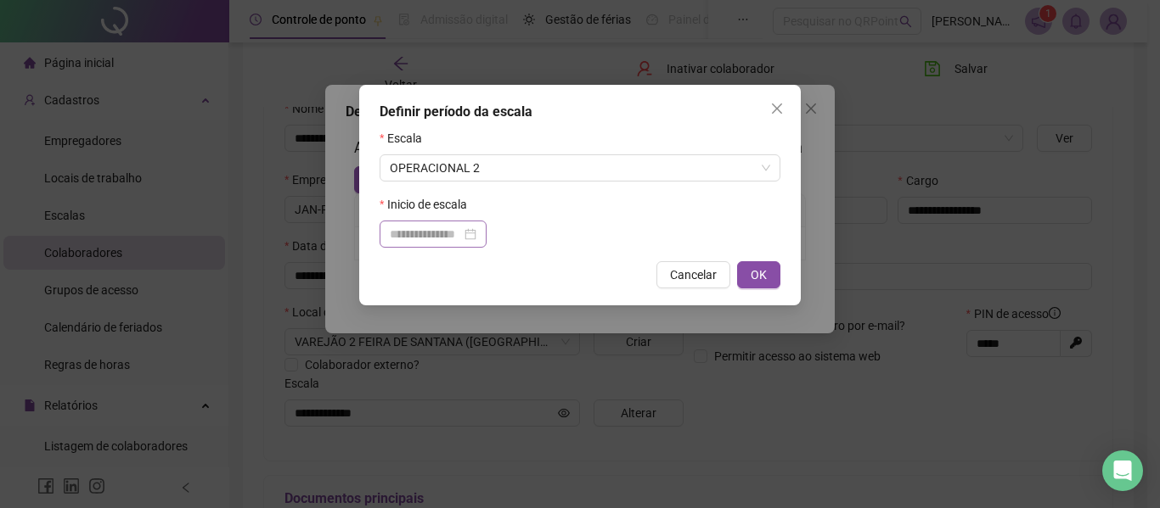
click at [476, 235] on div at bounding box center [433, 234] width 87 height 19
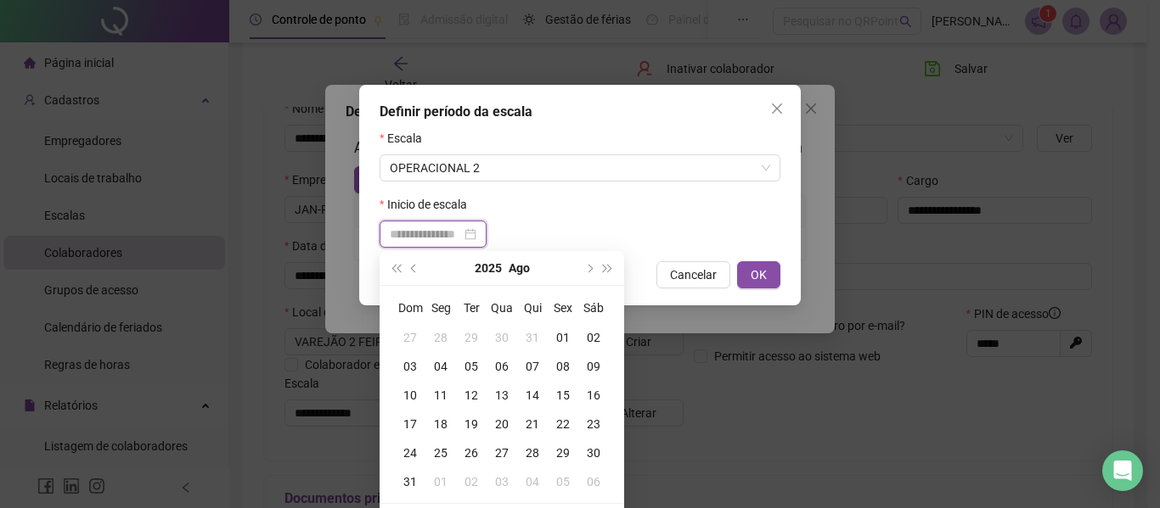
type input "**********"
click at [412, 264] on button "prev-year" at bounding box center [414, 268] width 19 height 34
type input "**********"
click at [502, 372] on div "09" at bounding box center [501, 366] width 31 height 19
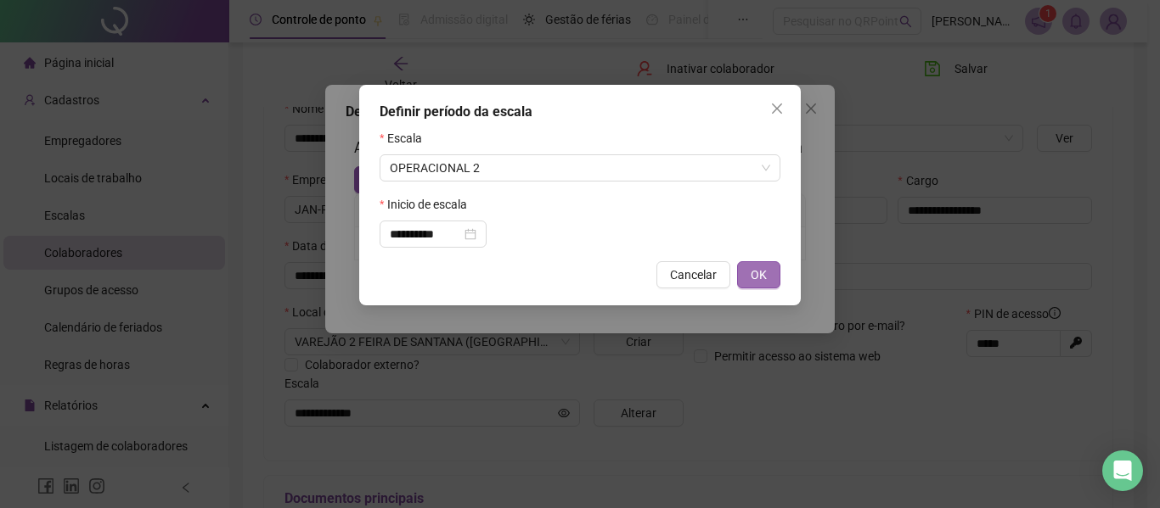
click at [756, 275] on span "OK" at bounding box center [758, 275] width 16 height 19
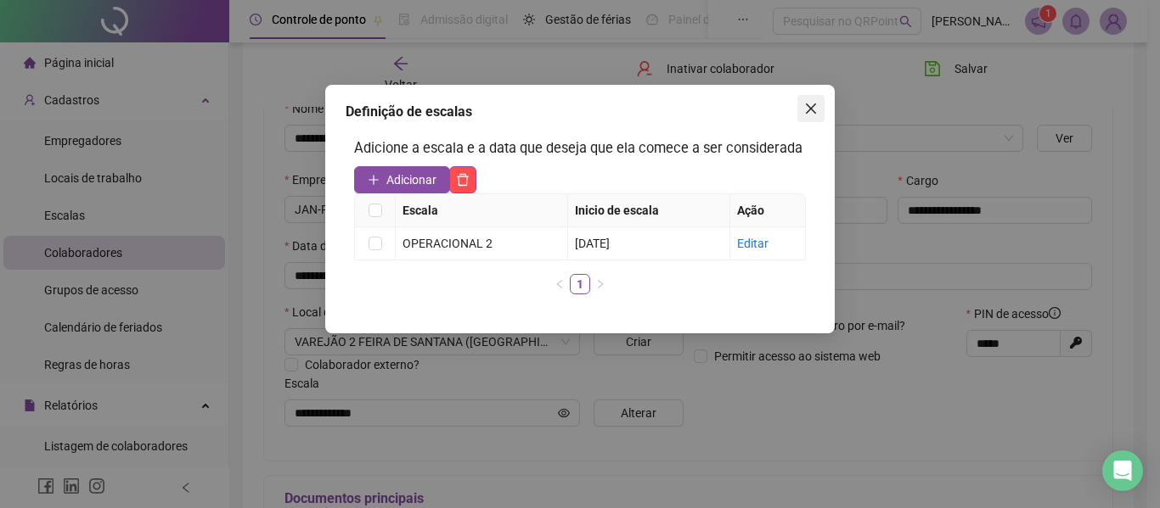
click at [807, 110] on icon "close" at bounding box center [811, 109] width 14 height 14
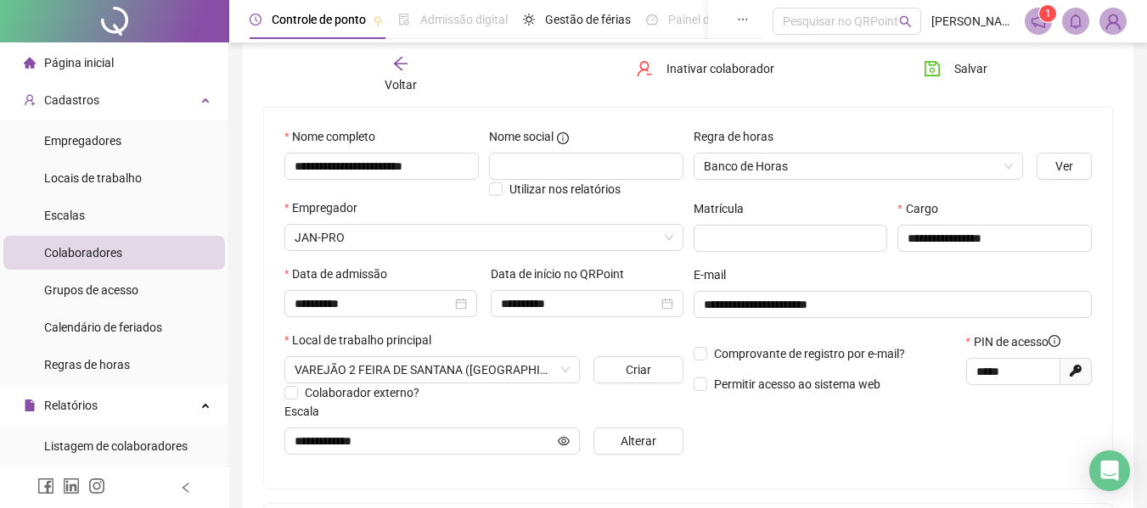
scroll to position [121, 0]
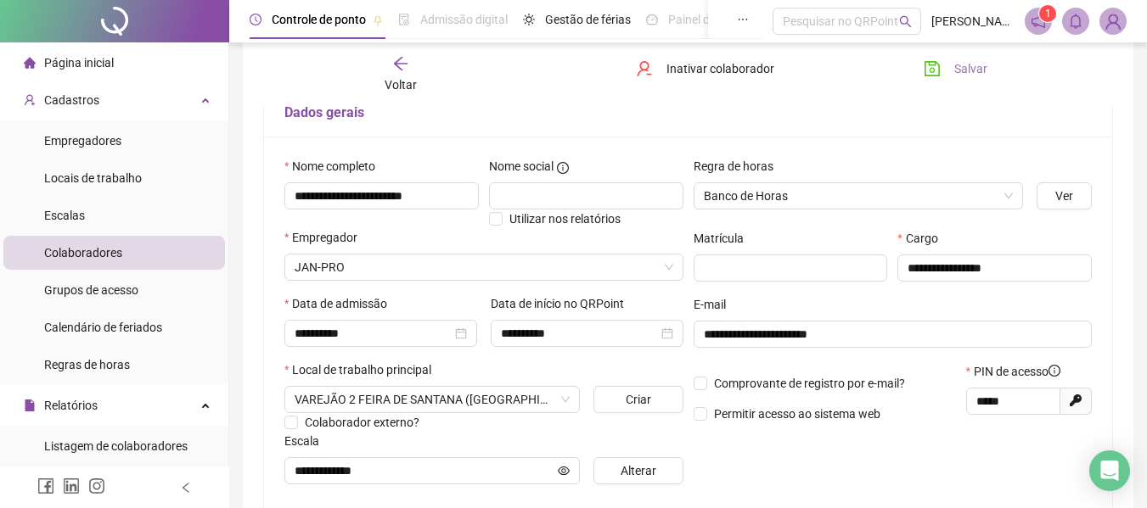
click at [959, 70] on span "Salvar" at bounding box center [970, 68] width 33 height 19
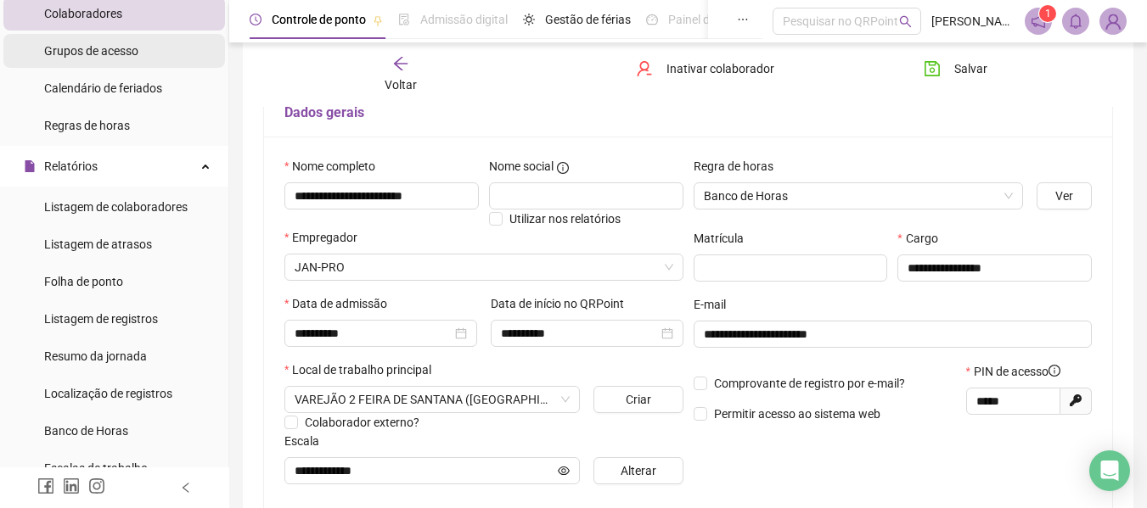
scroll to position [255, 0]
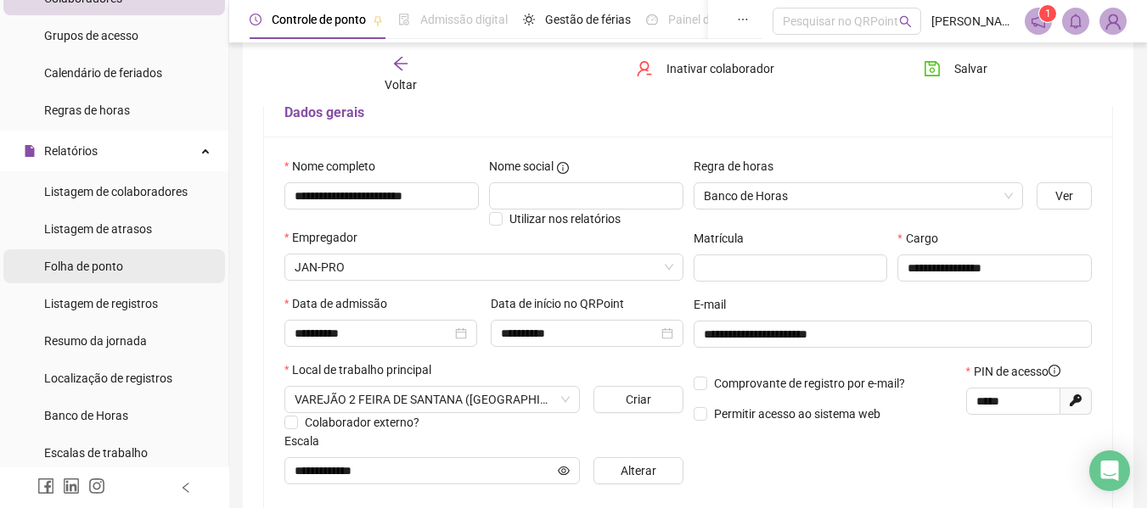
click at [92, 271] on span "Folha de ponto" at bounding box center [83, 267] width 79 height 14
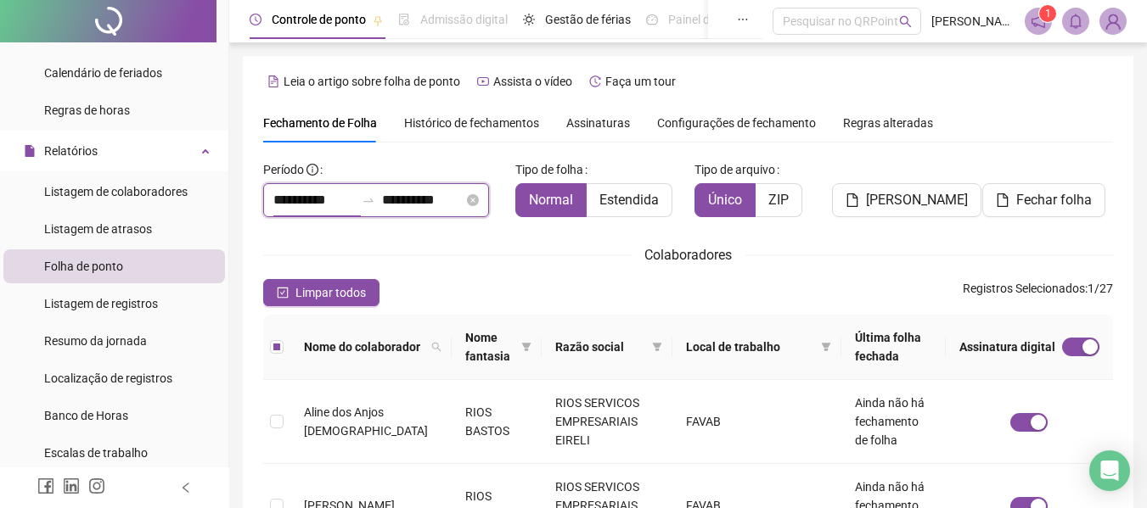
click at [326, 205] on input "**********" at bounding box center [313, 200] width 81 height 20
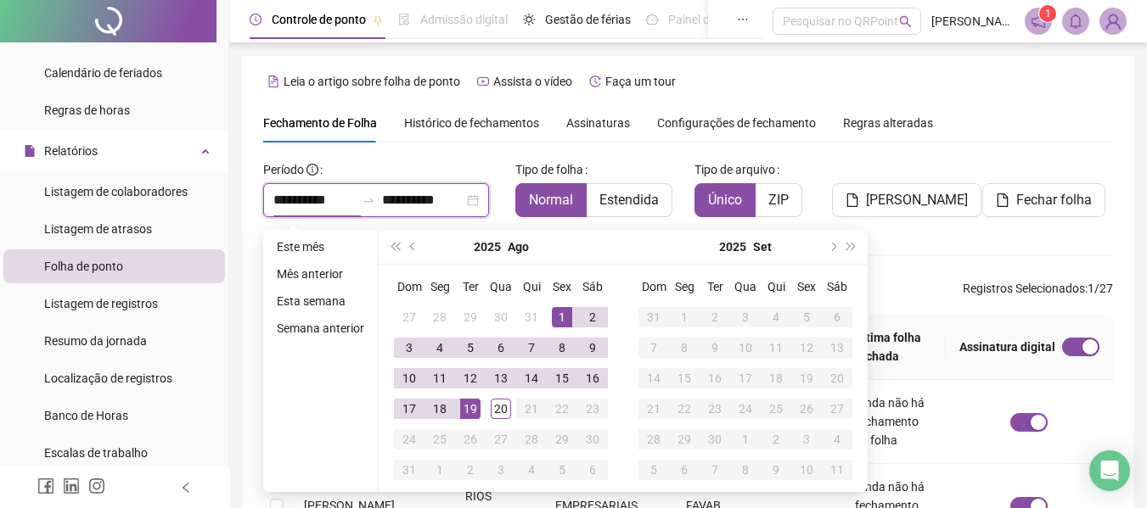
type input "**********"
click at [410, 244] on span "prev-year" at bounding box center [414, 247] width 8 height 8
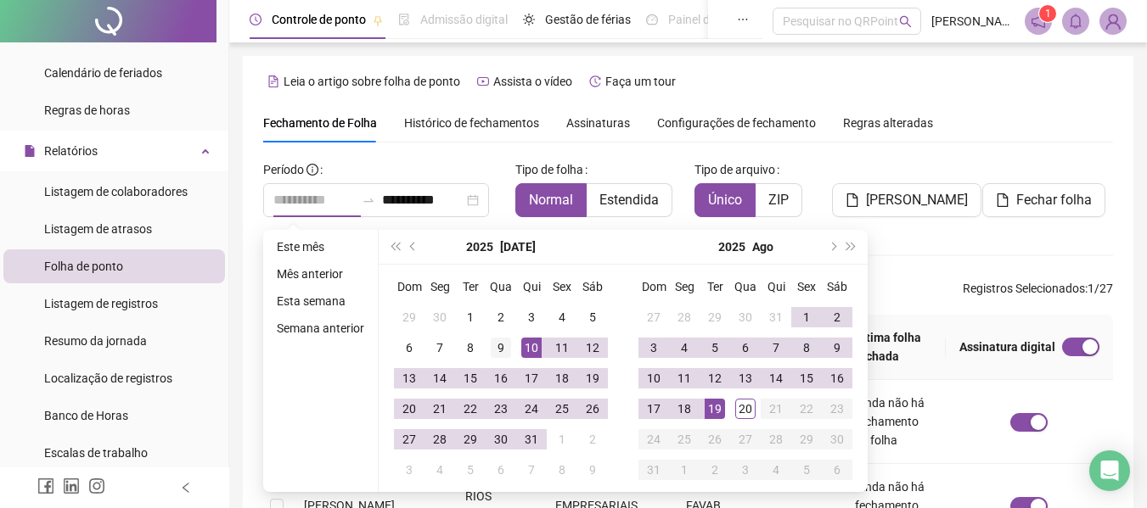
type input "**********"
click at [496, 353] on div "9" at bounding box center [501, 348] width 20 height 20
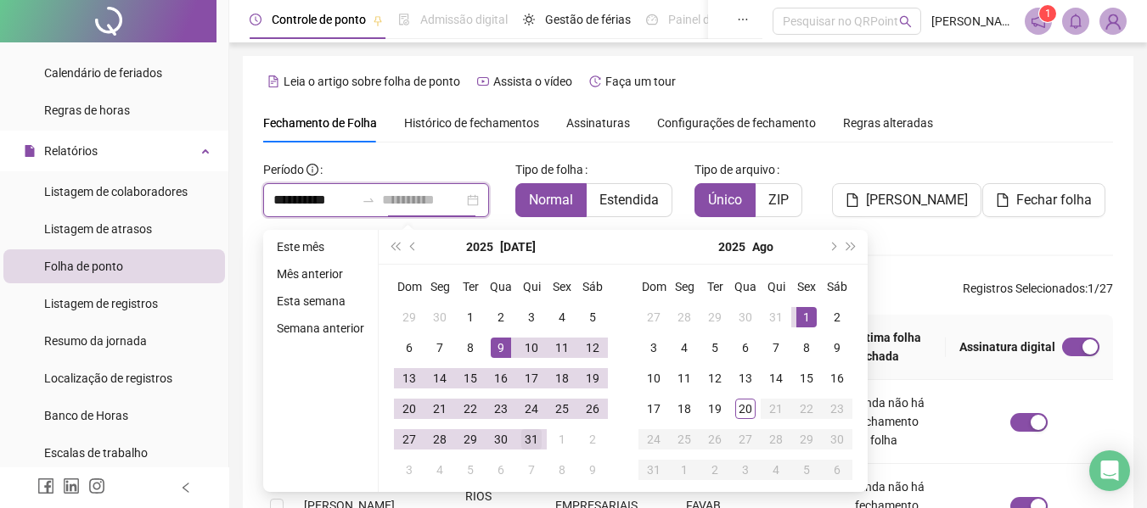
type input "**********"
click at [536, 439] on div "31" at bounding box center [531, 440] width 20 height 20
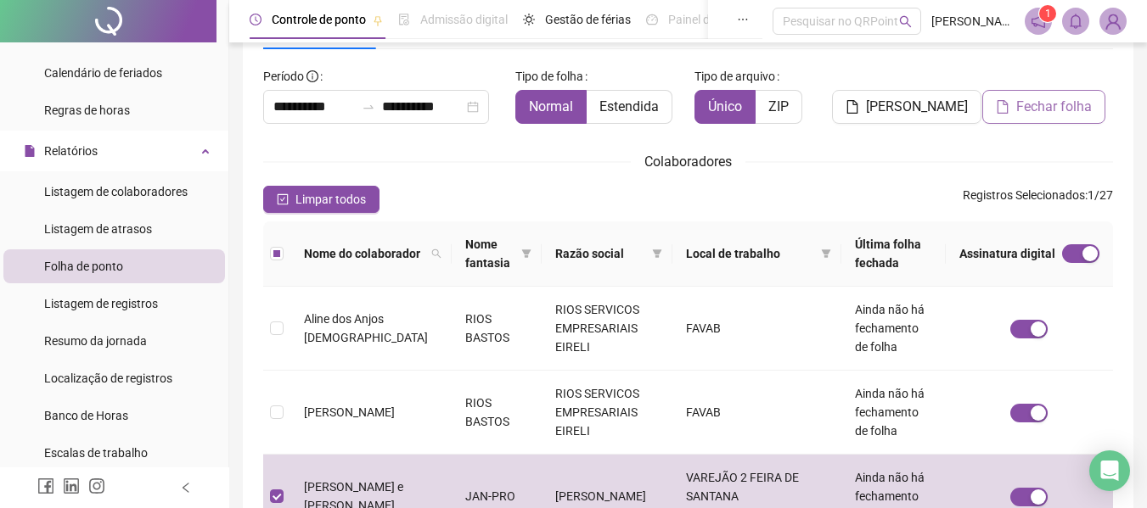
click at [1035, 103] on span "Fechar folha" at bounding box center [1054, 107] width 76 height 20
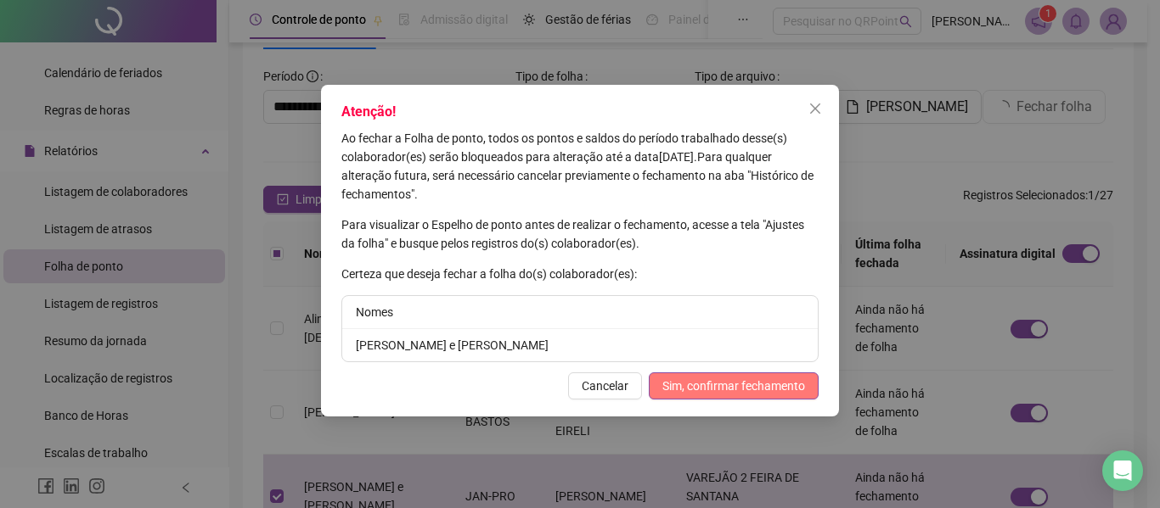
click at [750, 381] on span "Sim, confirmar fechamento" at bounding box center [733, 386] width 143 height 19
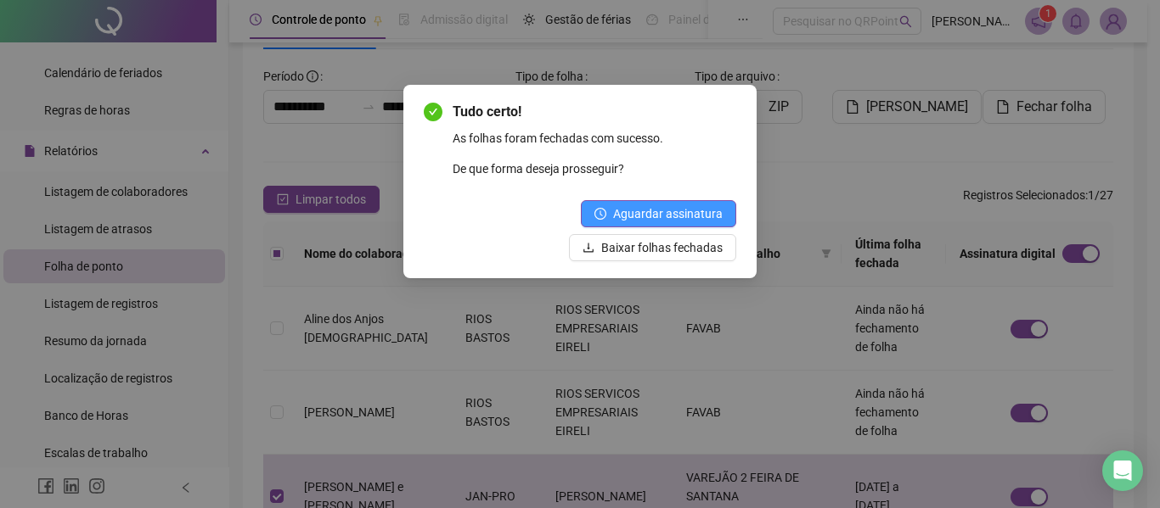
click at [642, 219] on span "Aguardar assinatura" at bounding box center [668, 214] width 110 height 19
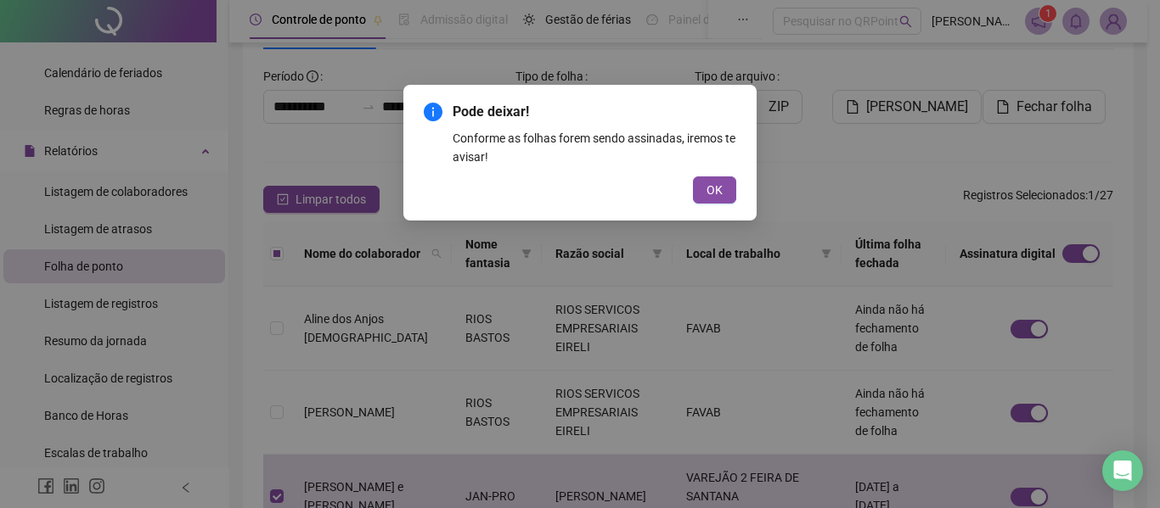
drag, startPoint x: 723, startPoint y: 189, endPoint x: 688, endPoint y: 190, distance: 35.7
click at [719, 189] on button "OK" at bounding box center [714, 190] width 43 height 27
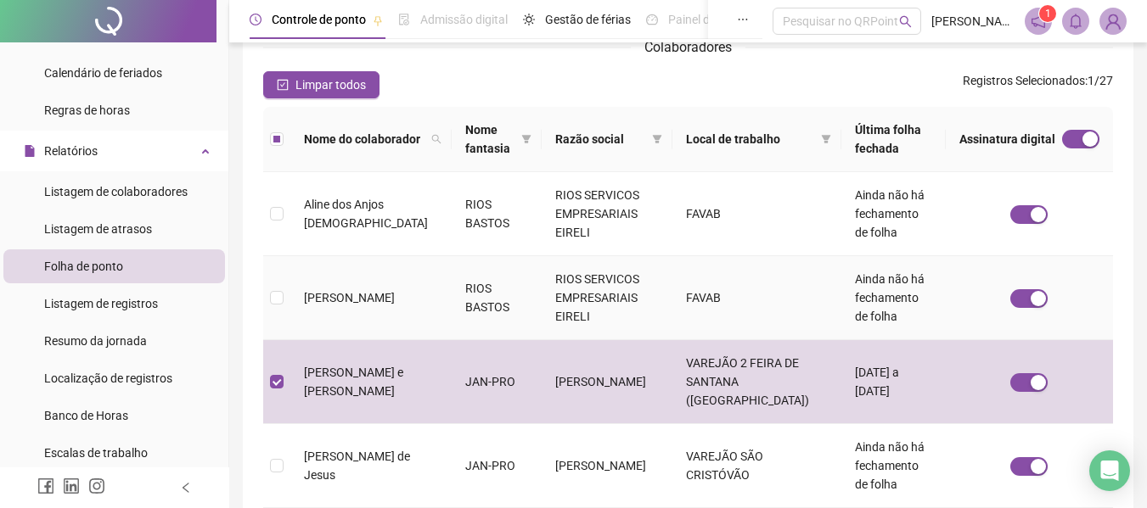
scroll to position [178, 0]
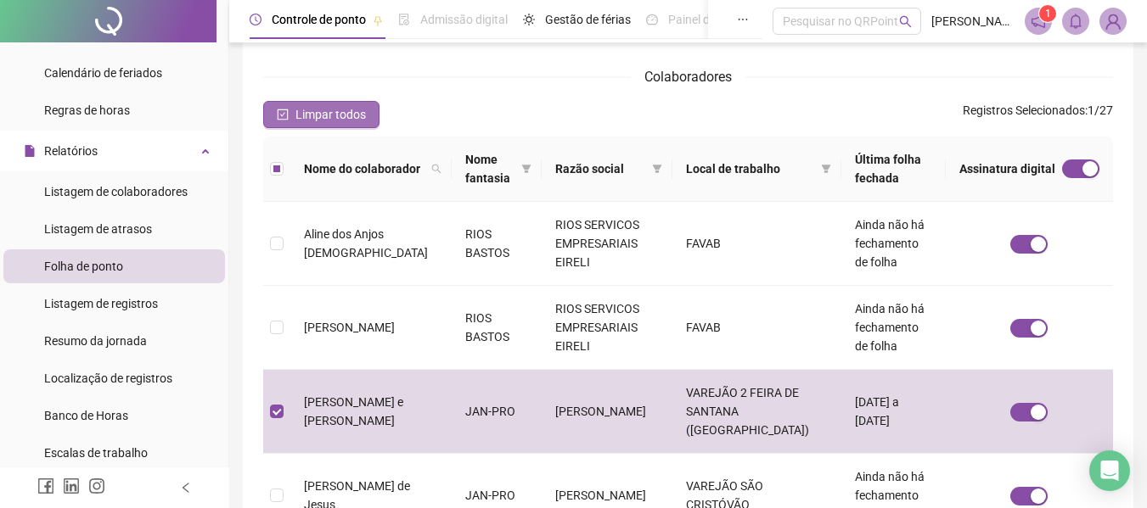
click at [332, 111] on span "Limpar todos" at bounding box center [330, 114] width 70 height 19
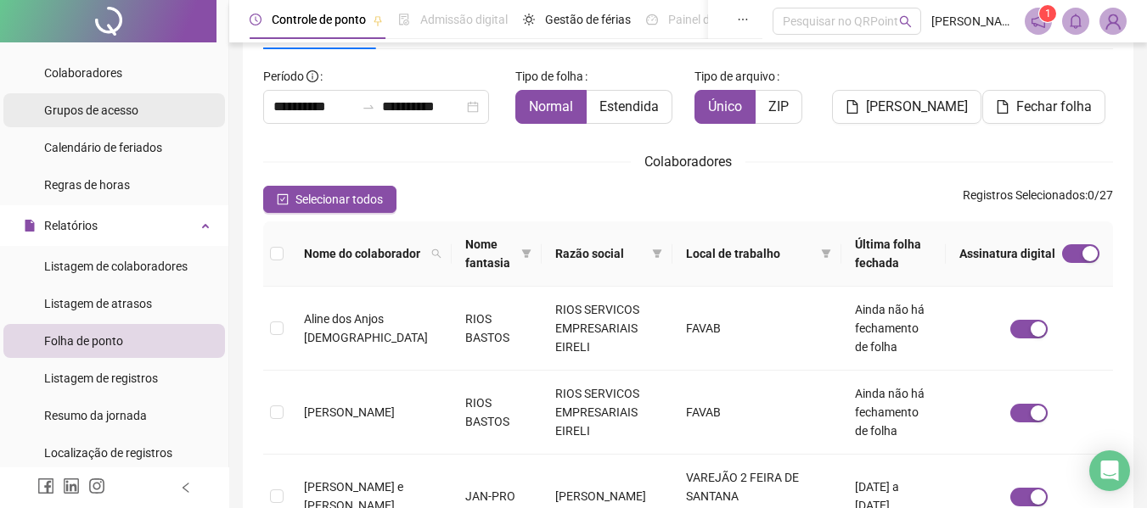
scroll to position [85, 0]
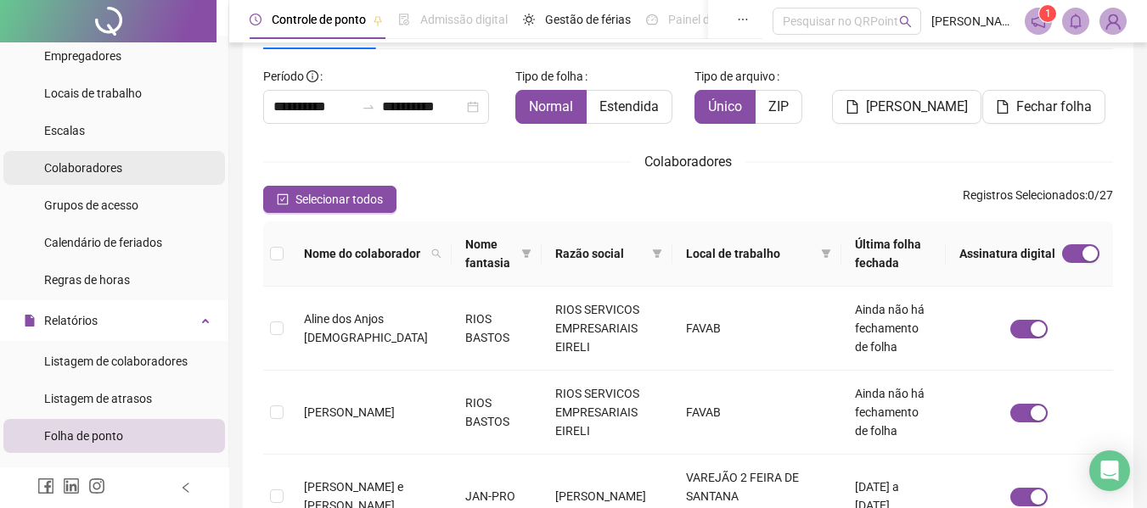
click at [93, 171] on span "Colaboradores" at bounding box center [83, 168] width 78 height 14
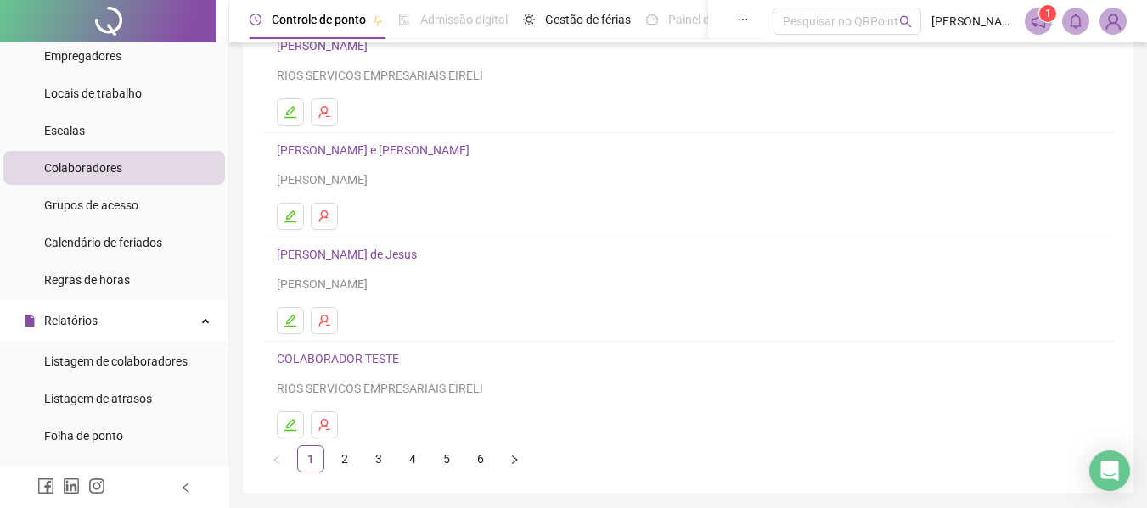
scroll to position [312, 0]
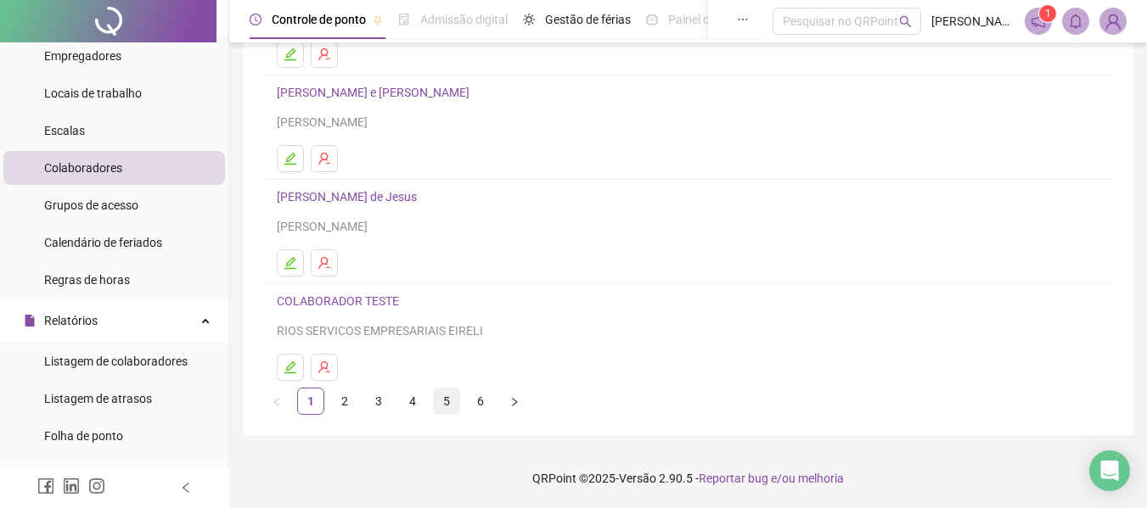
click at [455, 402] on link "5" at bounding box center [446, 401] width 25 height 25
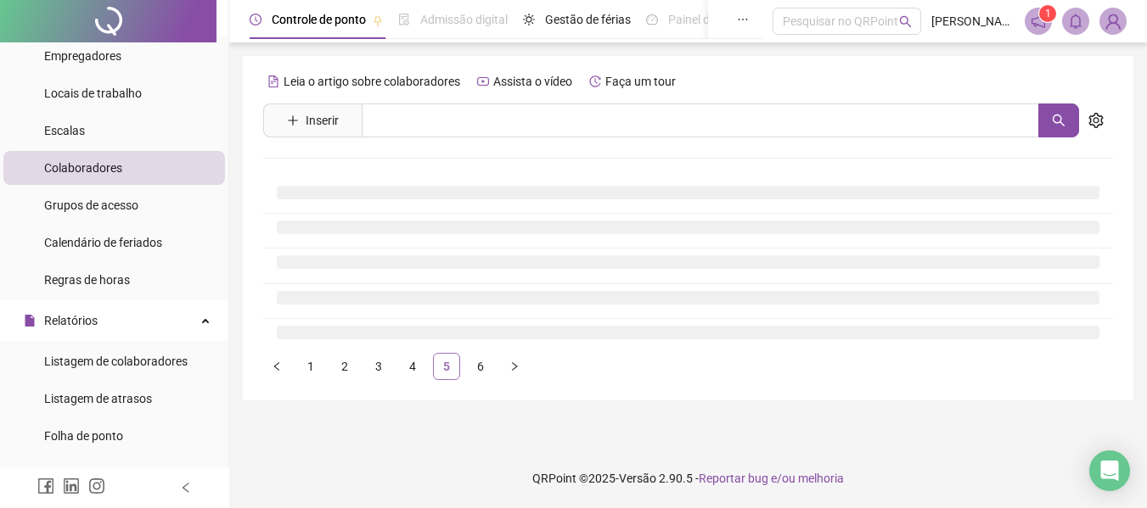
scroll to position [0, 0]
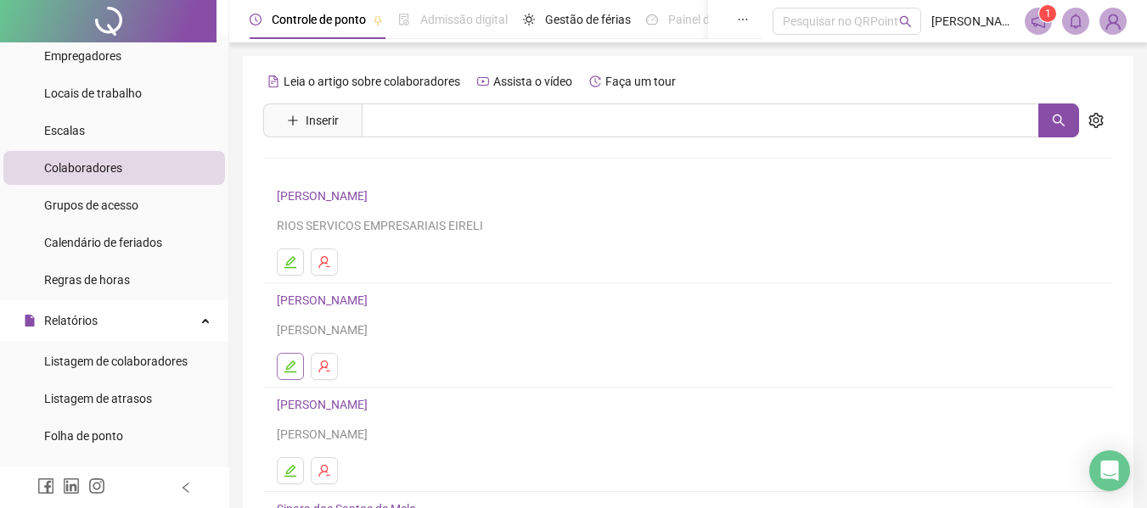
click at [285, 363] on button "button" at bounding box center [290, 366] width 27 height 27
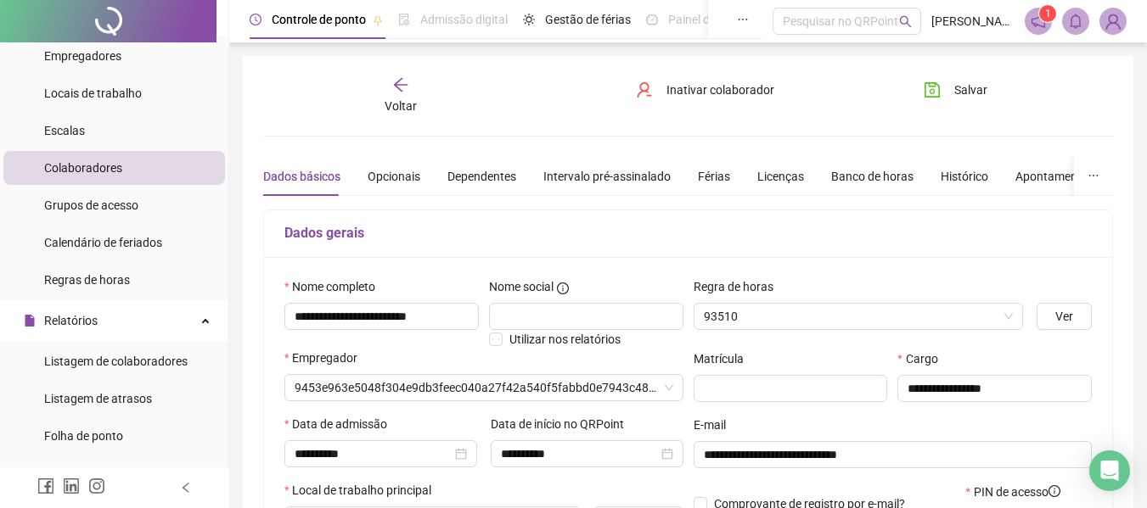
type input "**********"
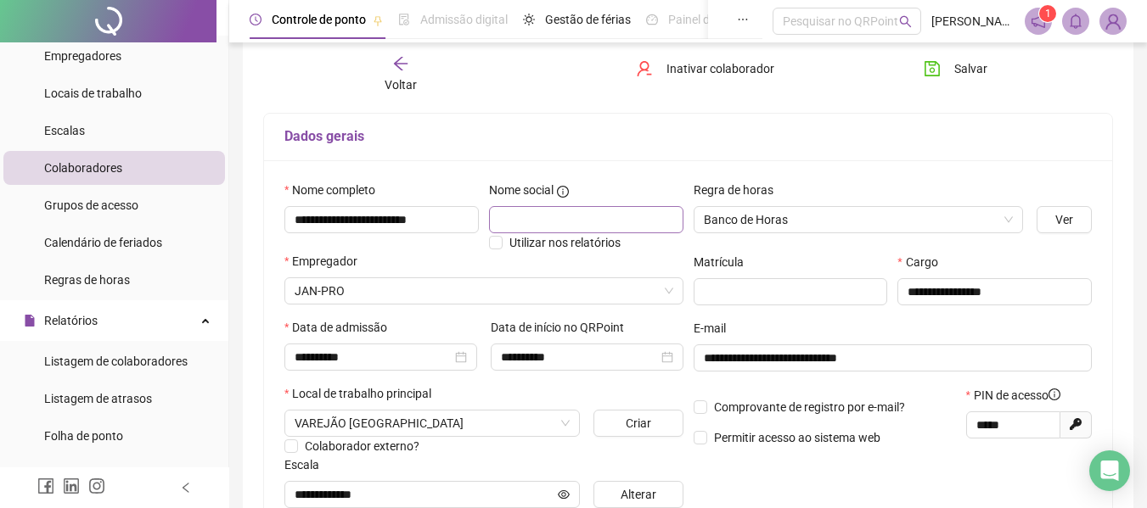
scroll to position [340, 0]
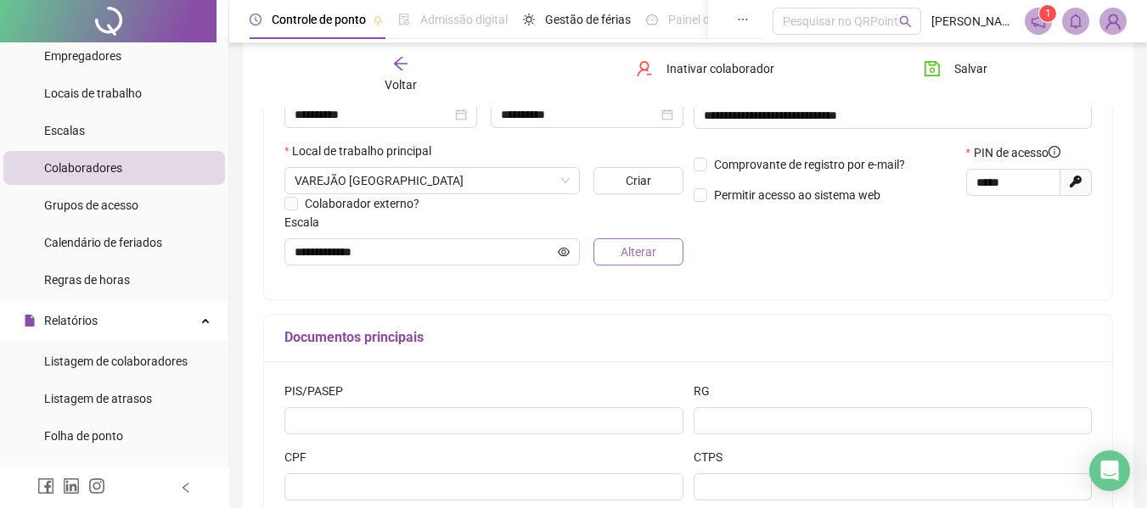
click at [619, 250] on button "Alterar" at bounding box center [637, 252] width 89 height 27
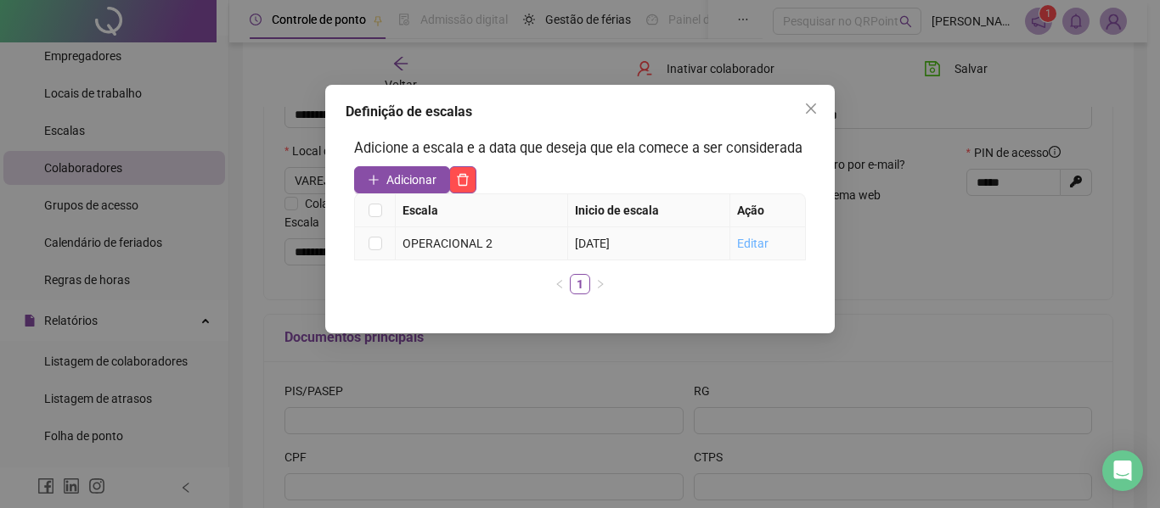
click at [753, 246] on link "Editar" at bounding box center [752, 244] width 31 height 14
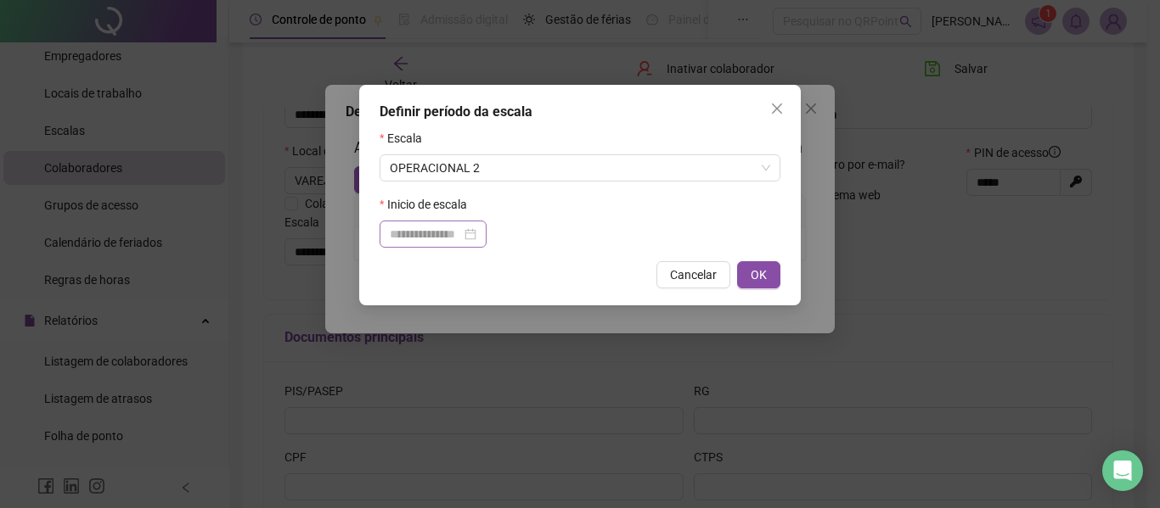
click at [476, 231] on div at bounding box center [433, 234] width 87 height 19
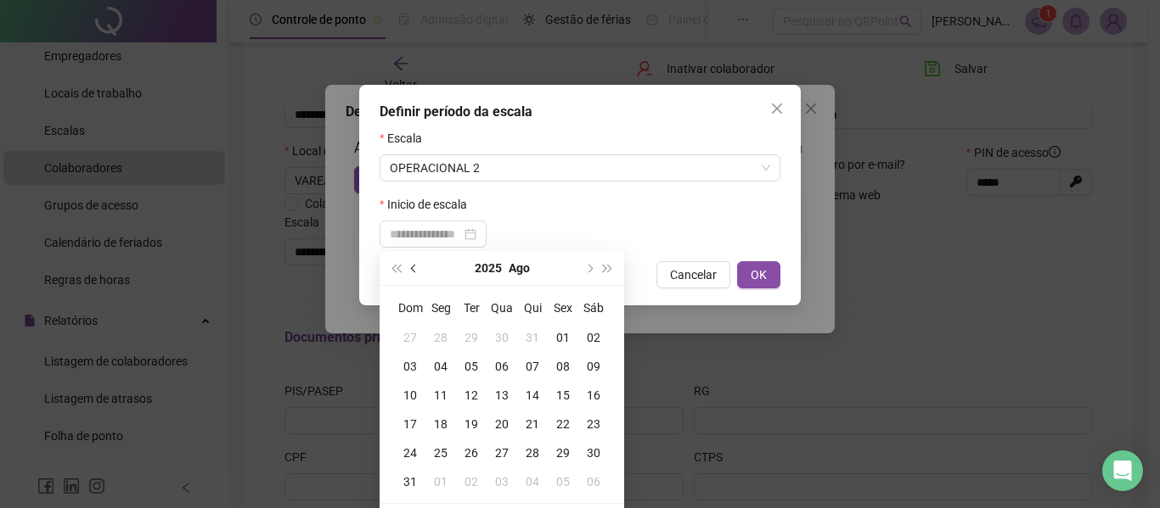
click at [413, 264] on button "prev-year" at bounding box center [414, 268] width 19 height 34
type input "**********"
click at [506, 362] on div "09" at bounding box center [501, 366] width 31 height 19
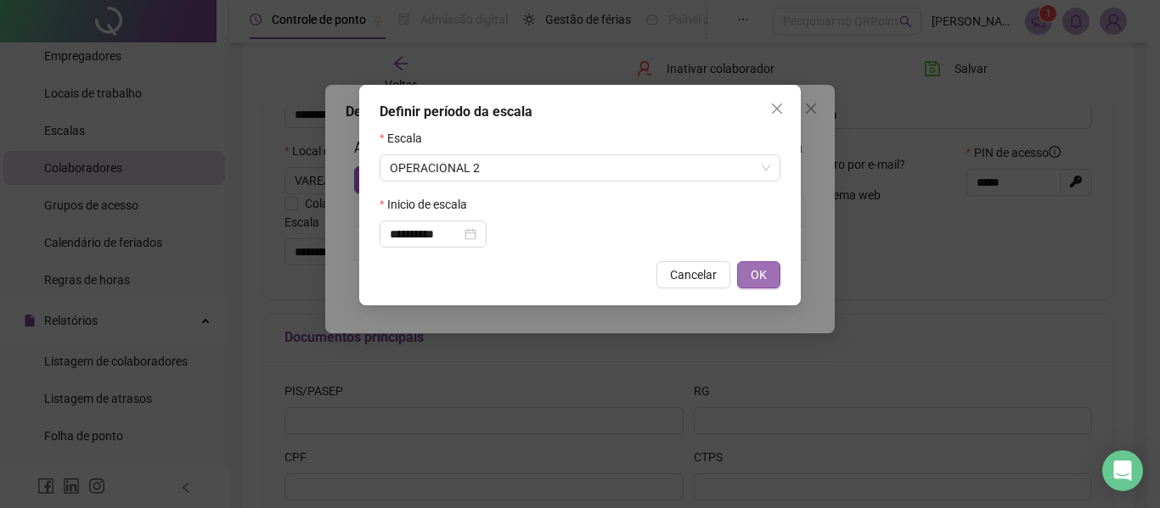
click at [762, 271] on span "OK" at bounding box center [758, 275] width 16 height 19
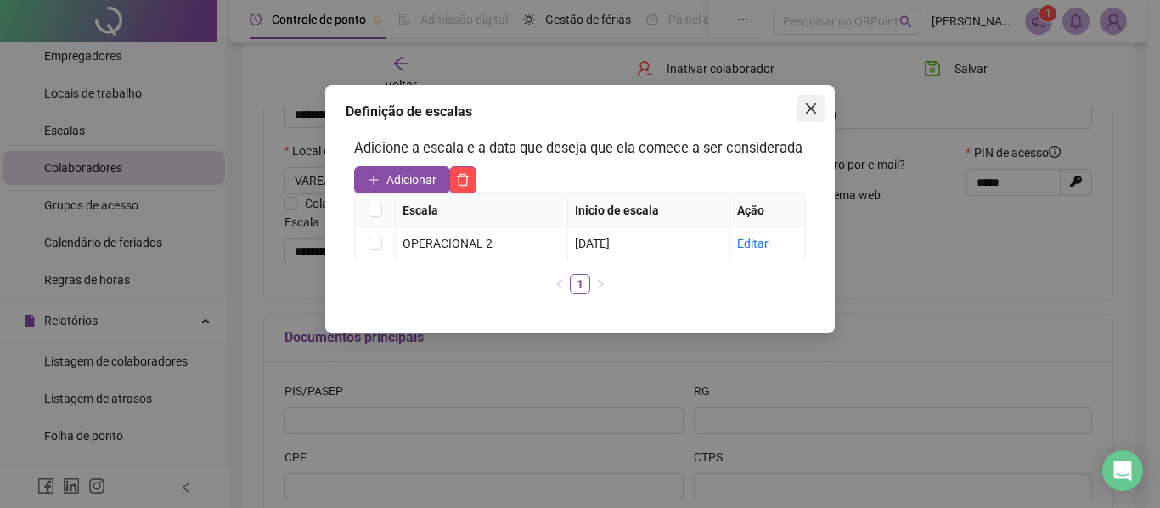
click at [814, 110] on icon "close" at bounding box center [811, 109] width 14 height 14
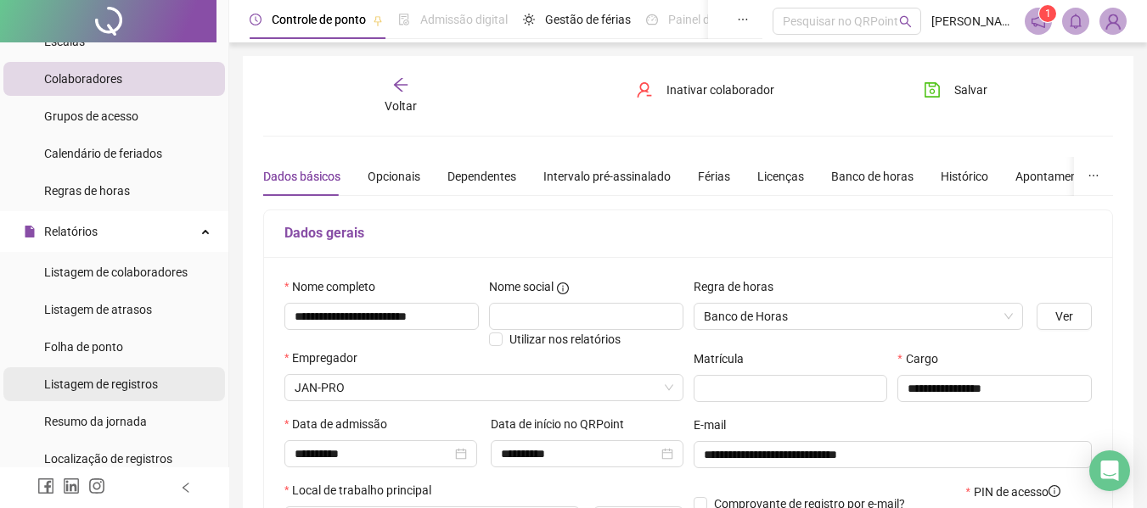
scroll to position [255, 0]
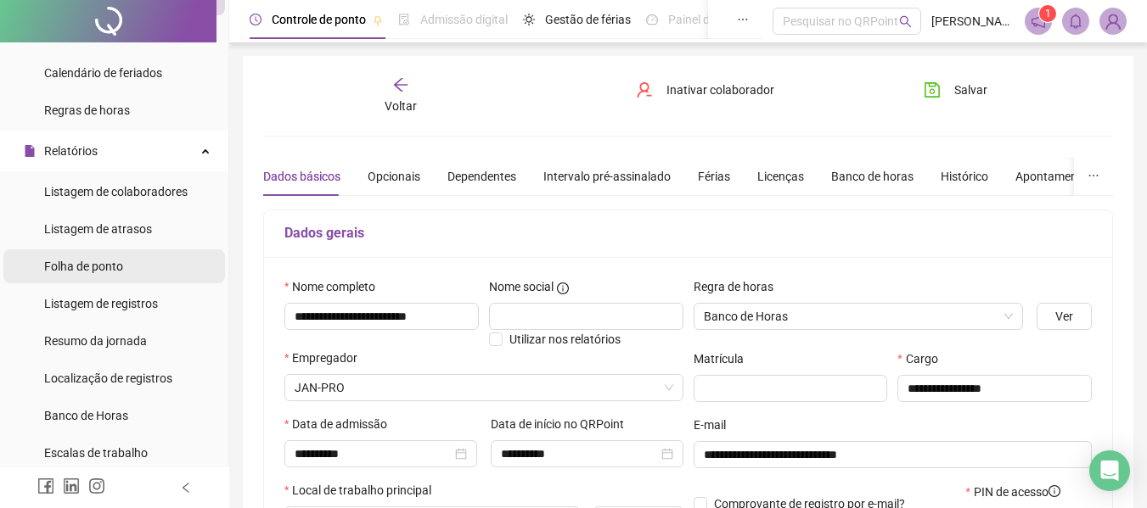
drag, startPoint x: 98, startPoint y: 263, endPoint x: 217, endPoint y: 279, distance: 120.8
click at [98, 263] on span "Folha de ponto" at bounding box center [83, 267] width 79 height 14
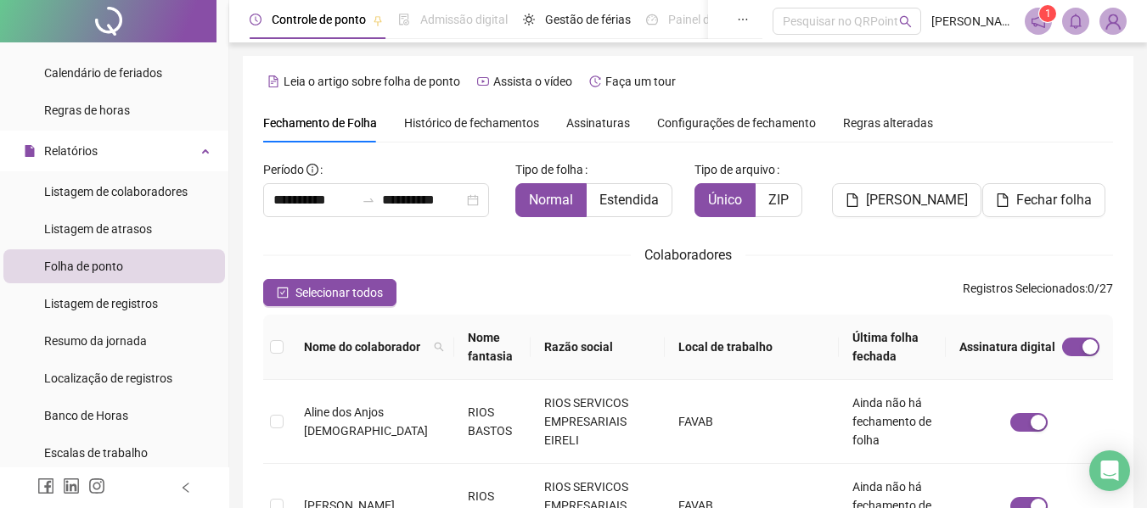
scroll to position [93, 0]
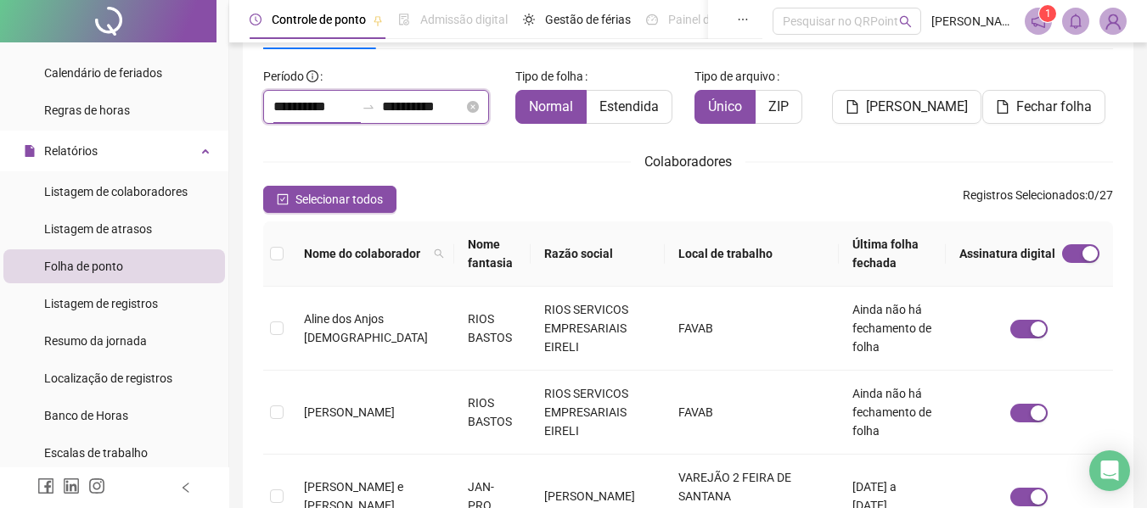
click at [323, 108] on input "**********" at bounding box center [313, 107] width 81 height 20
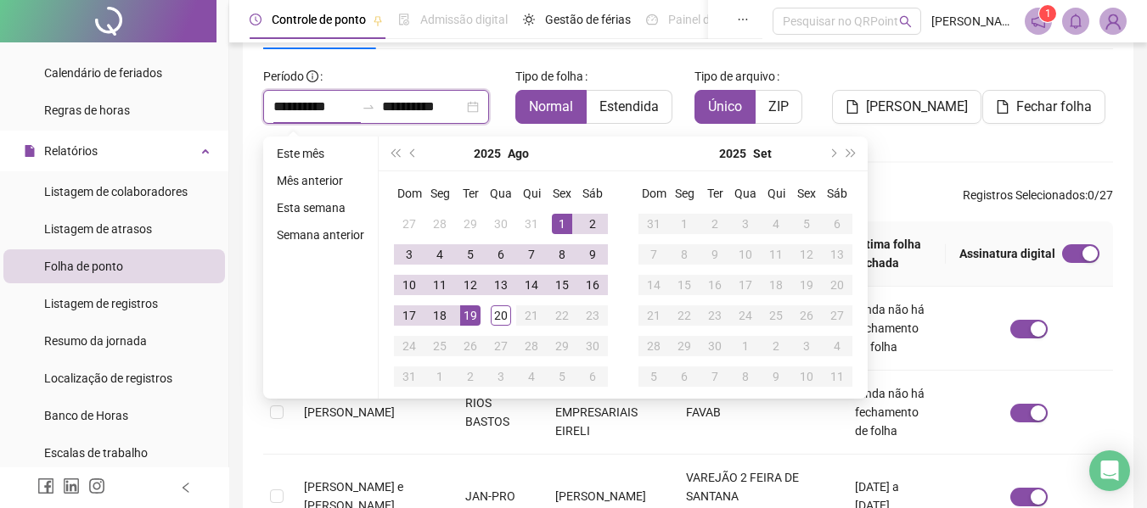
type input "**********"
click at [413, 157] on button "prev-year" at bounding box center [413, 154] width 19 height 34
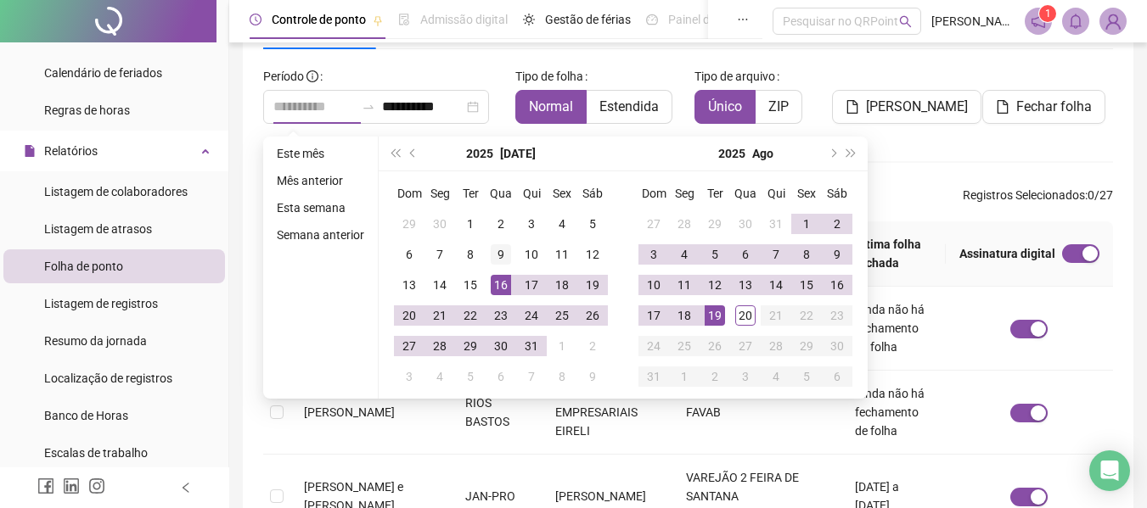
type input "**********"
click at [509, 256] on div "9" at bounding box center [501, 254] width 20 height 20
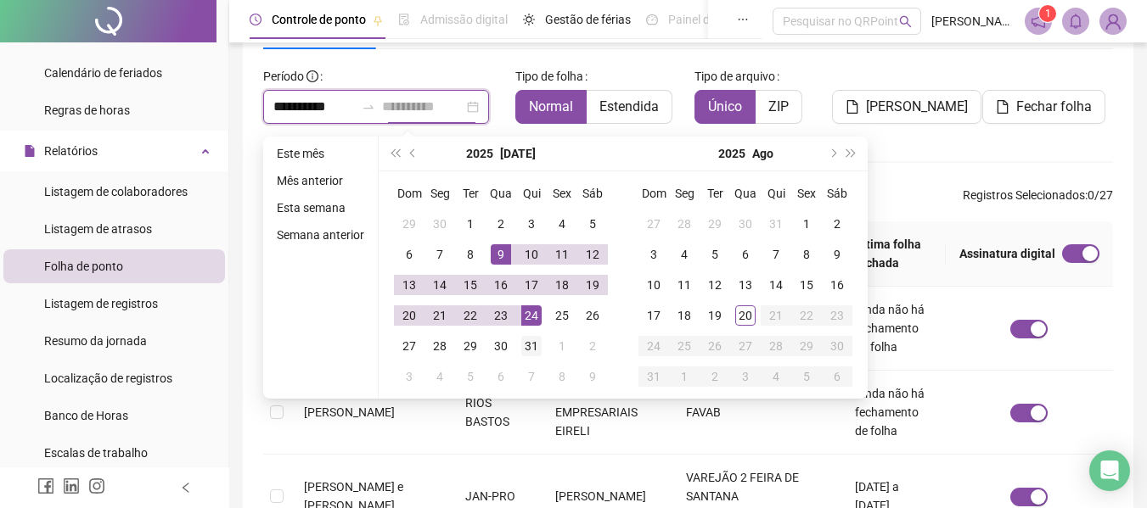
type input "**********"
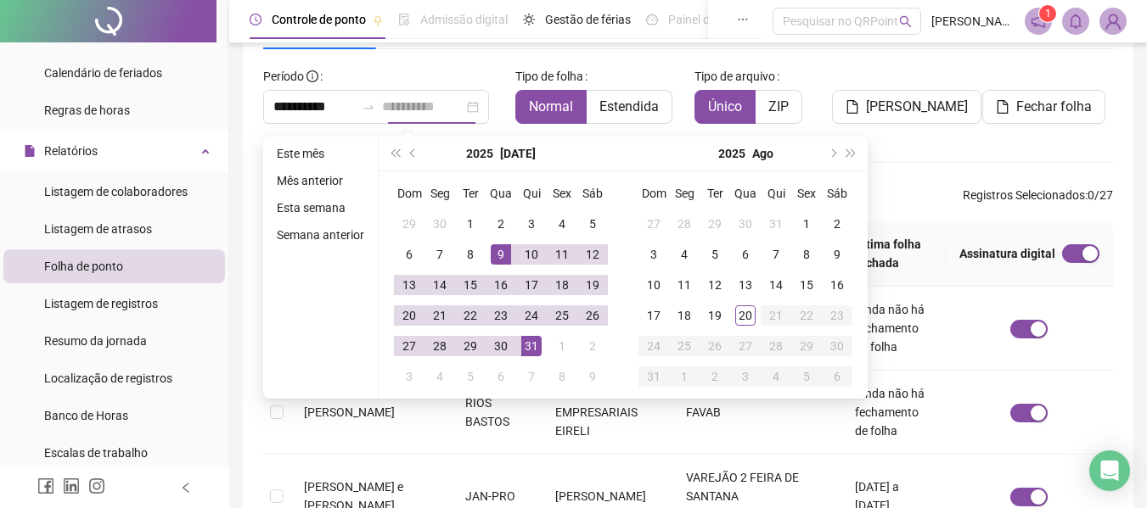
click at [525, 347] on div "31" at bounding box center [531, 346] width 20 height 20
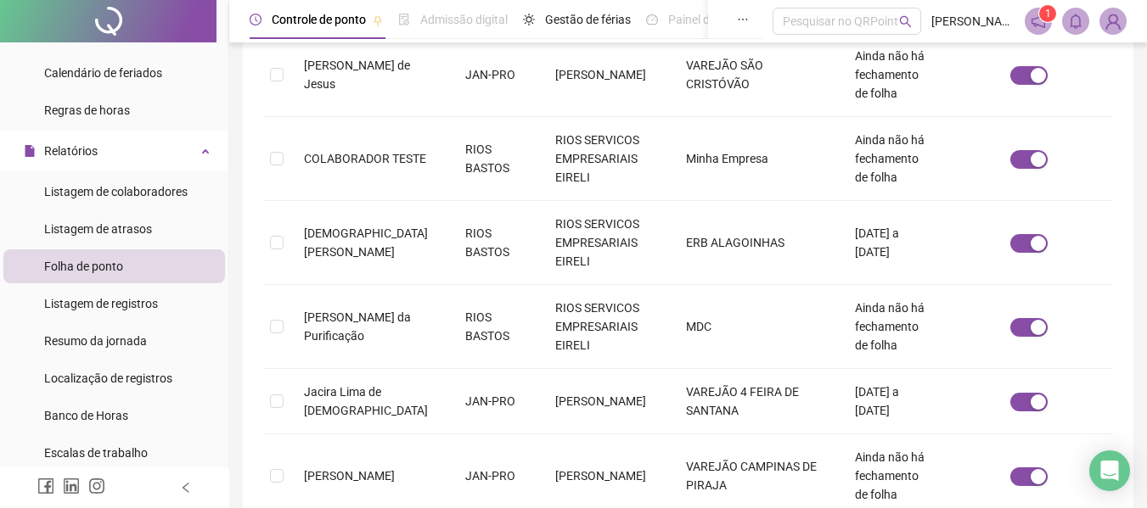
scroll to position [804, 0]
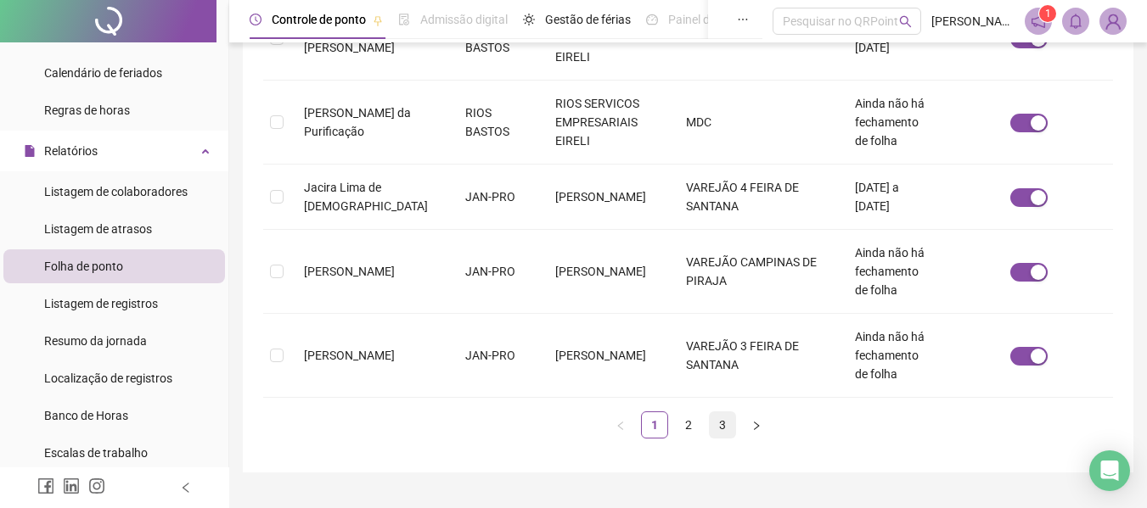
click at [718, 413] on link "3" at bounding box center [722, 425] width 25 height 25
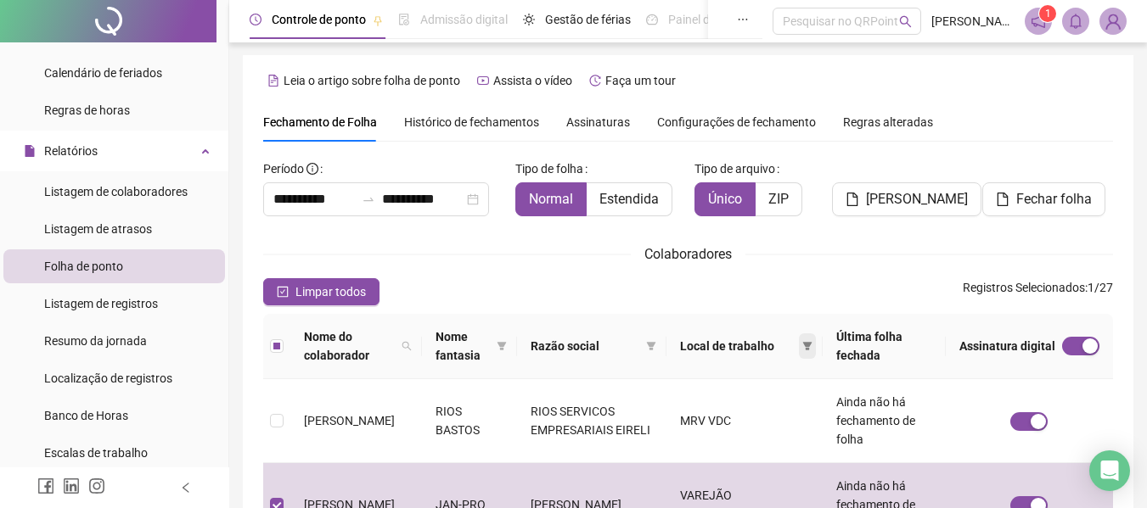
scroll to position [0, 0]
click at [1060, 207] on span "Fechar folha" at bounding box center [1054, 200] width 76 height 20
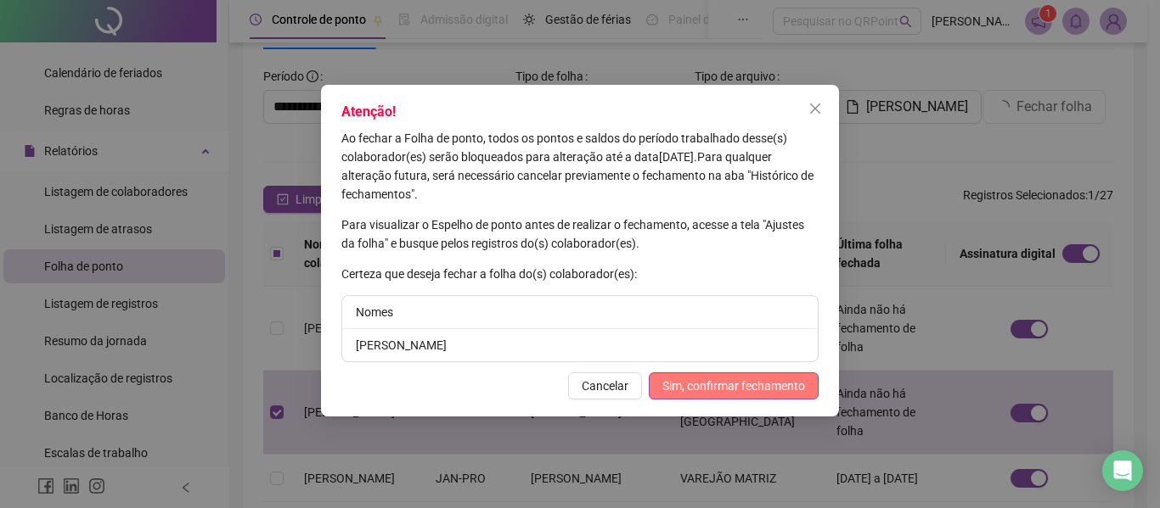
click at [749, 393] on span "Sim, confirmar fechamento" at bounding box center [733, 386] width 143 height 19
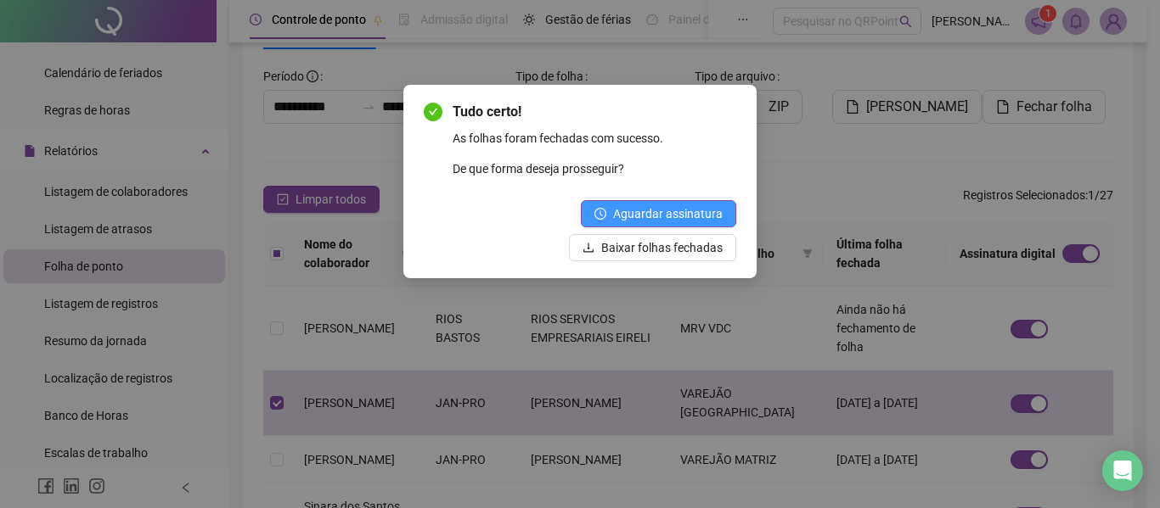
click at [665, 221] on span "Aguardar assinatura" at bounding box center [668, 214] width 110 height 19
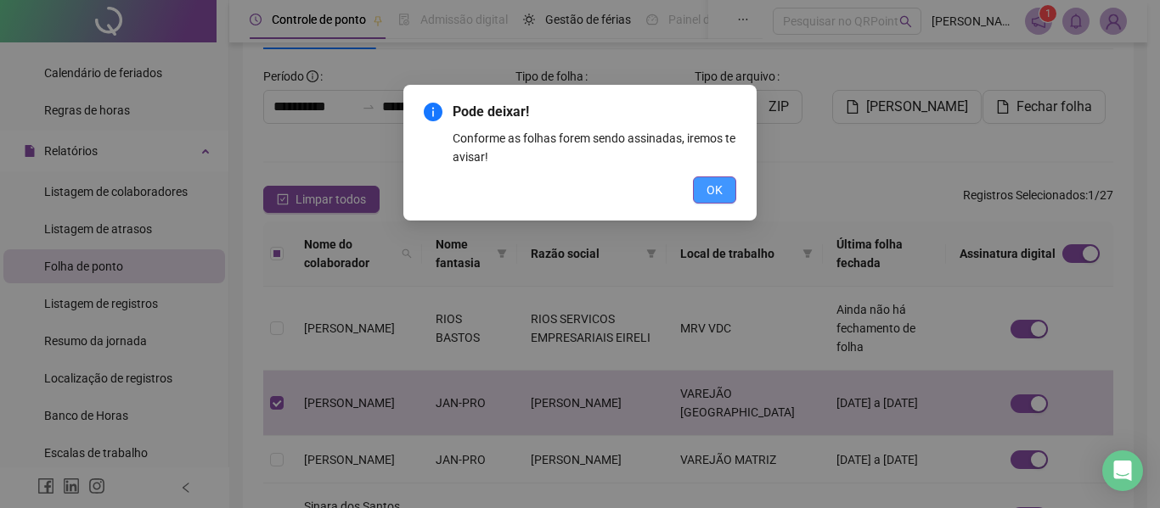
click at [706, 191] on span "OK" at bounding box center [714, 190] width 16 height 19
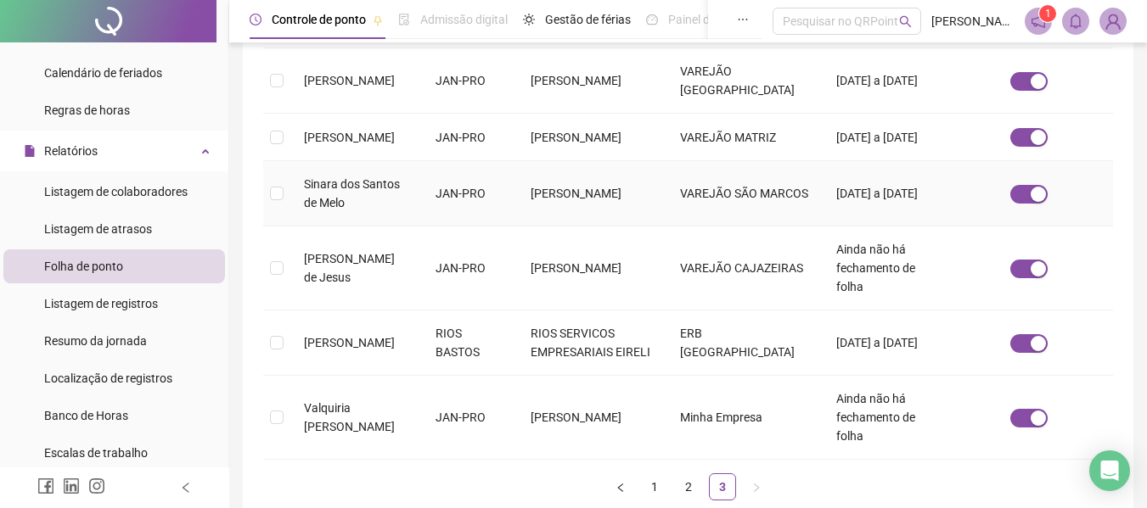
scroll to position [477, 0]
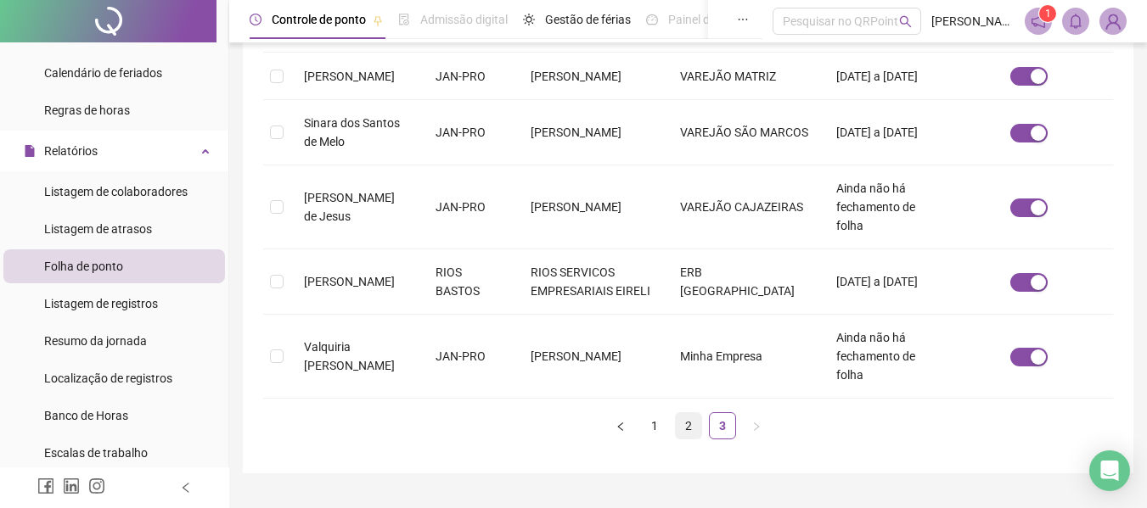
click at [682, 413] on link "2" at bounding box center [688, 425] width 25 height 25
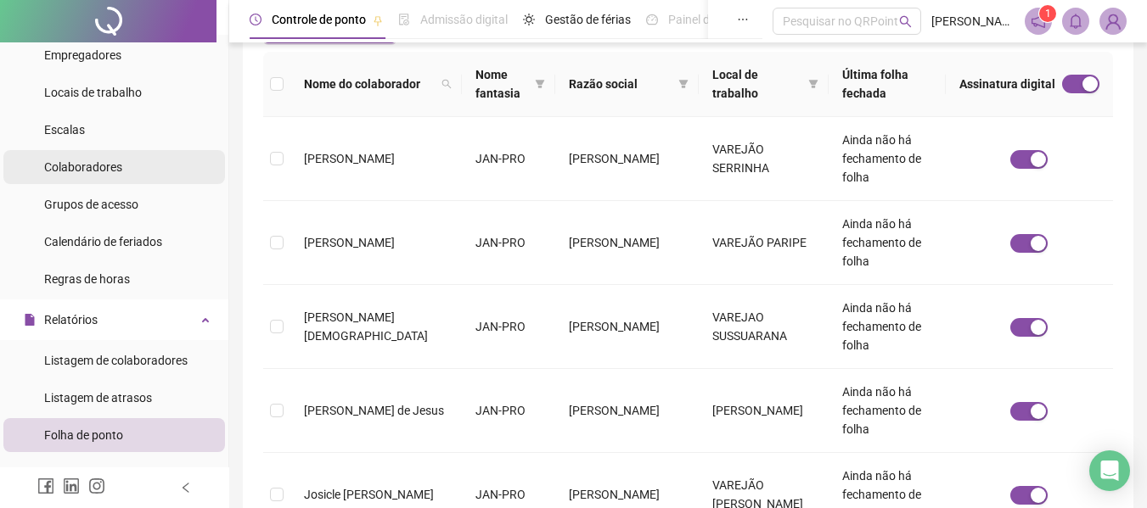
scroll to position [85, 0]
click at [79, 166] on span "Colaboradores" at bounding box center [83, 168] width 78 height 14
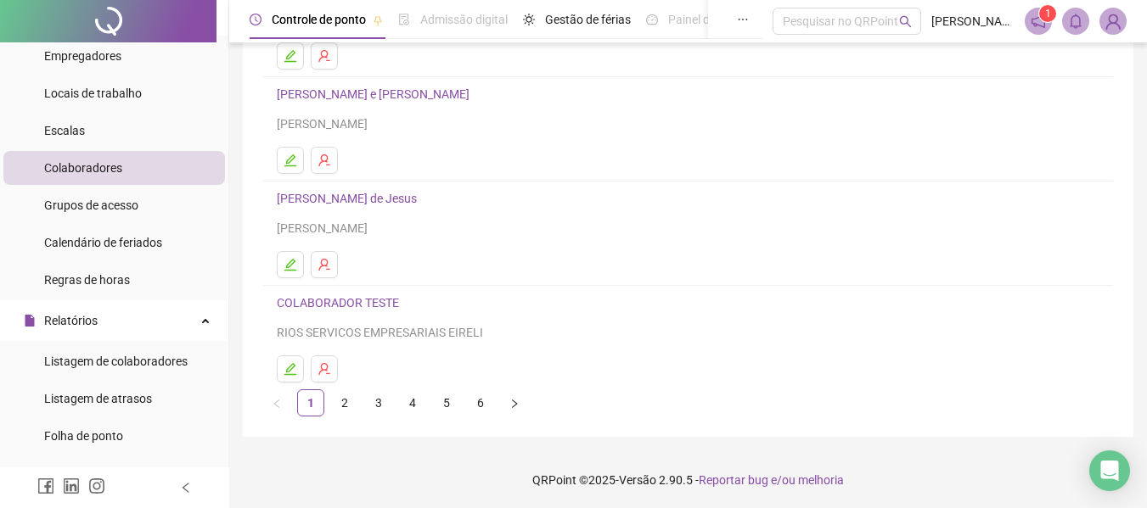
scroll to position [312, 0]
click at [347, 399] on link "2" at bounding box center [344, 401] width 25 height 25
click at [373, 397] on link "3" at bounding box center [378, 401] width 25 height 25
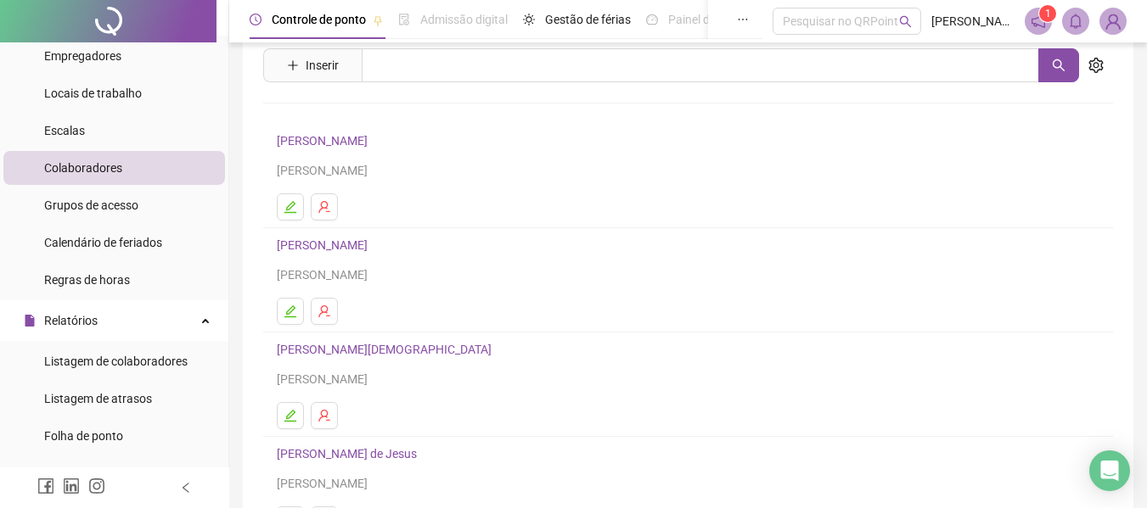
scroll to position [85, 0]
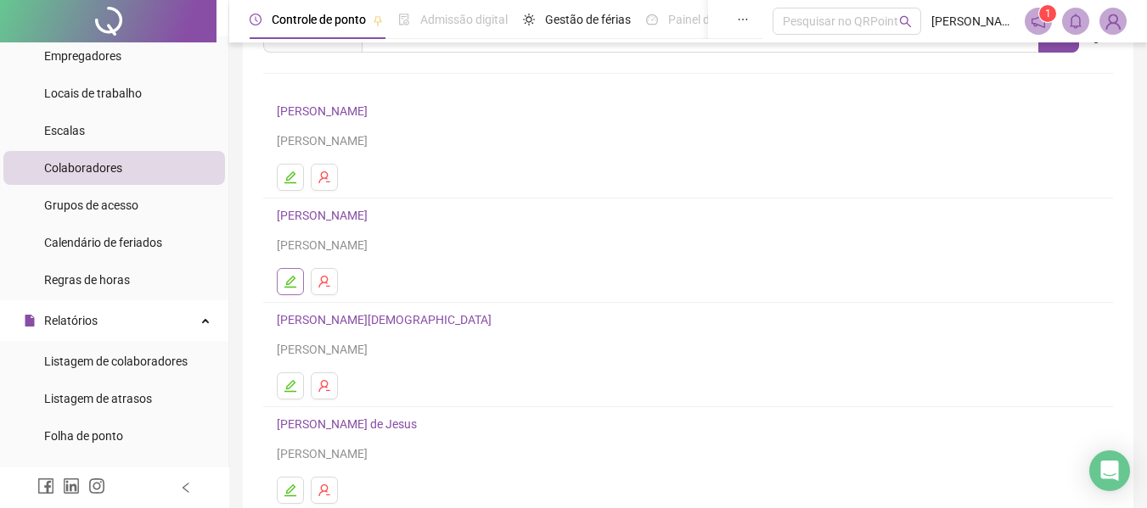
click at [295, 281] on icon "edit" at bounding box center [291, 282] width 14 height 14
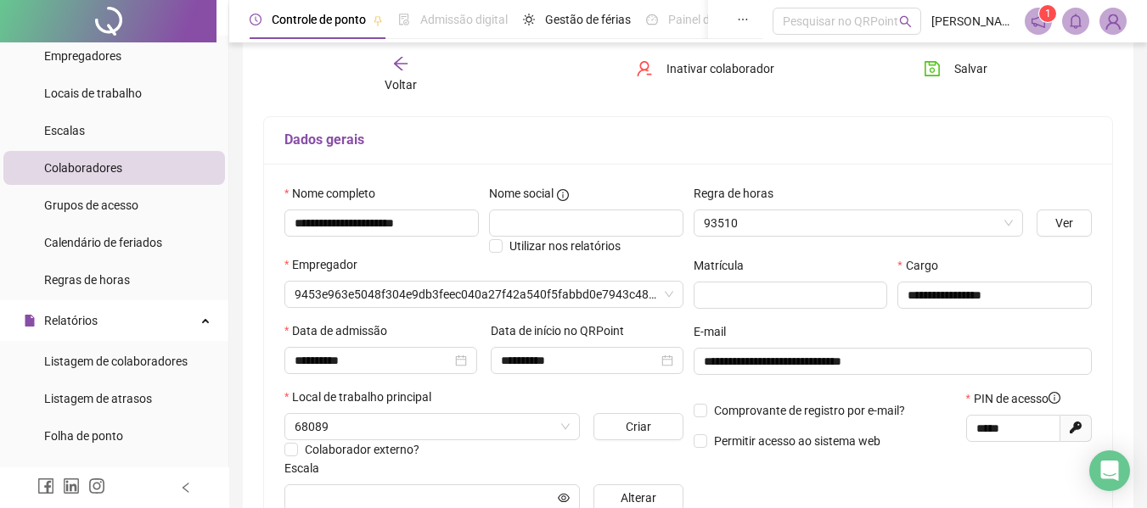
type input "**********"
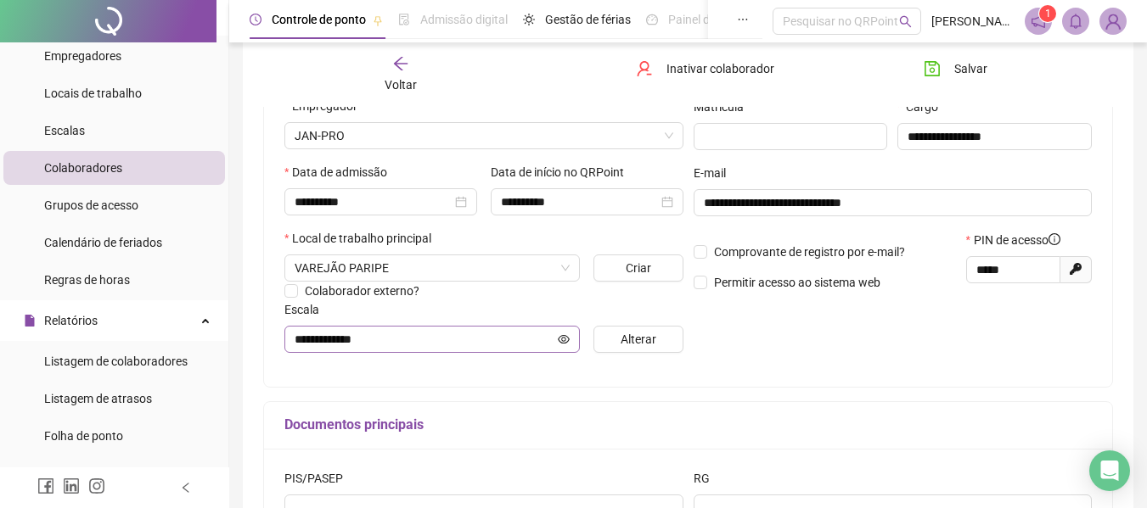
scroll to position [263, 0]
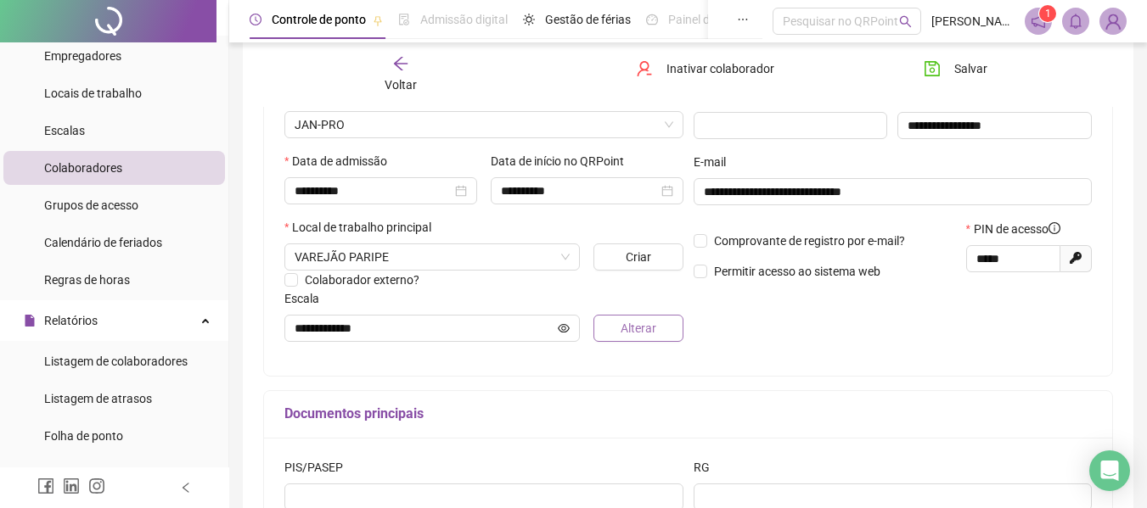
click at [644, 331] on span "Alterar" at bounding box center [639, 328] width 36 height 19
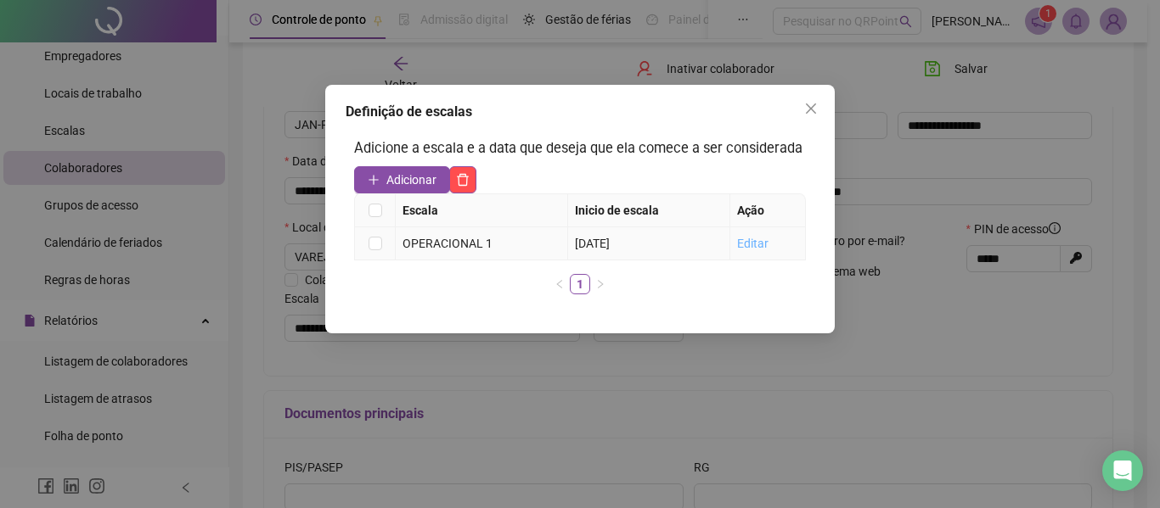
click at [750, 245] on link "Editar" at bounding box center [752, 244] width 31 height 14
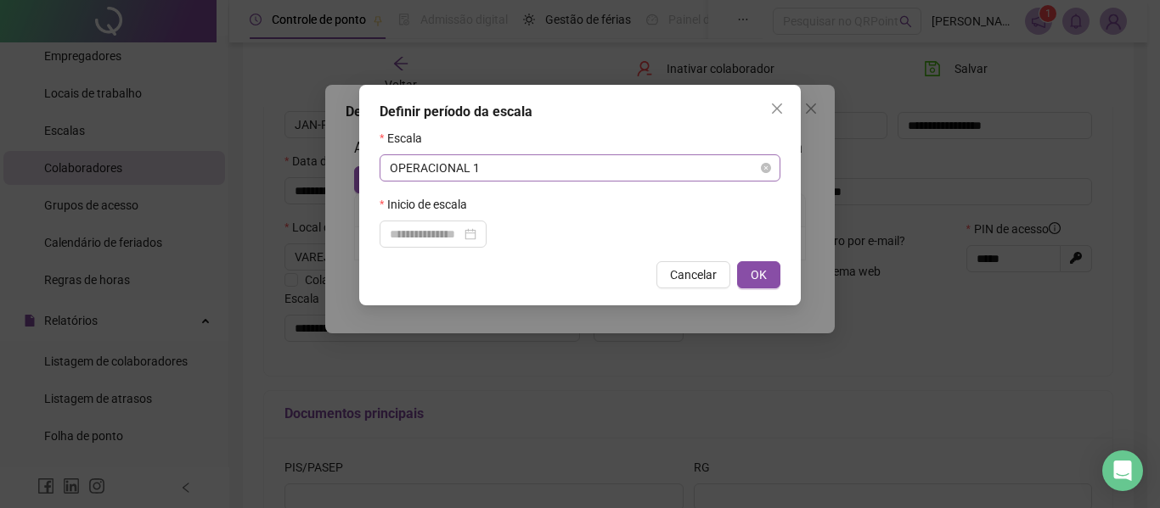
click at [524, 169] on span "OPERACIONAL 1" at bounding box center [580, 167] width 380 height 25
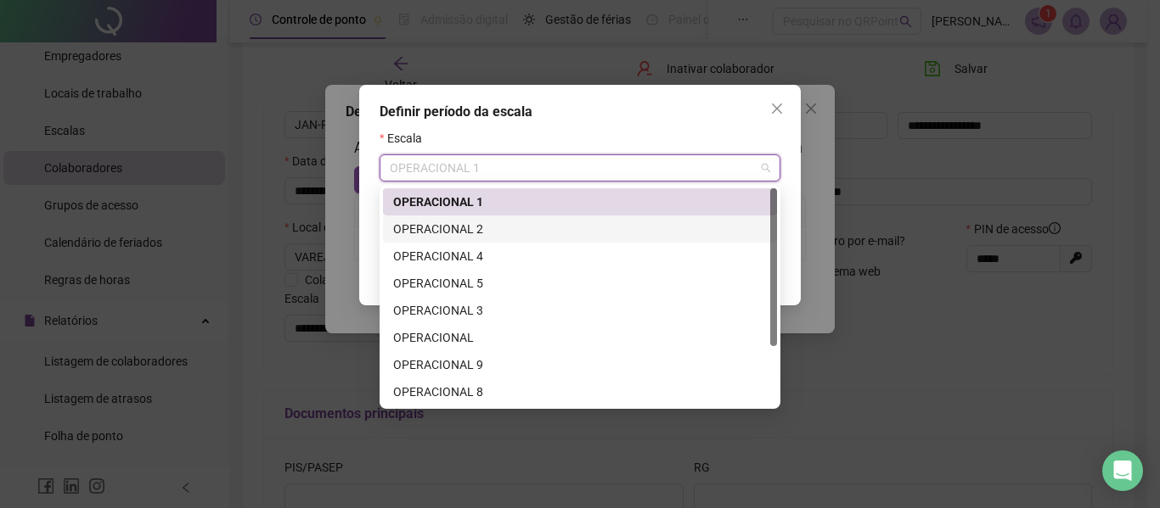
click at [464, 222] on div "OPERACIONAL 2" at bounding box center [579, 229] width 373 height 19
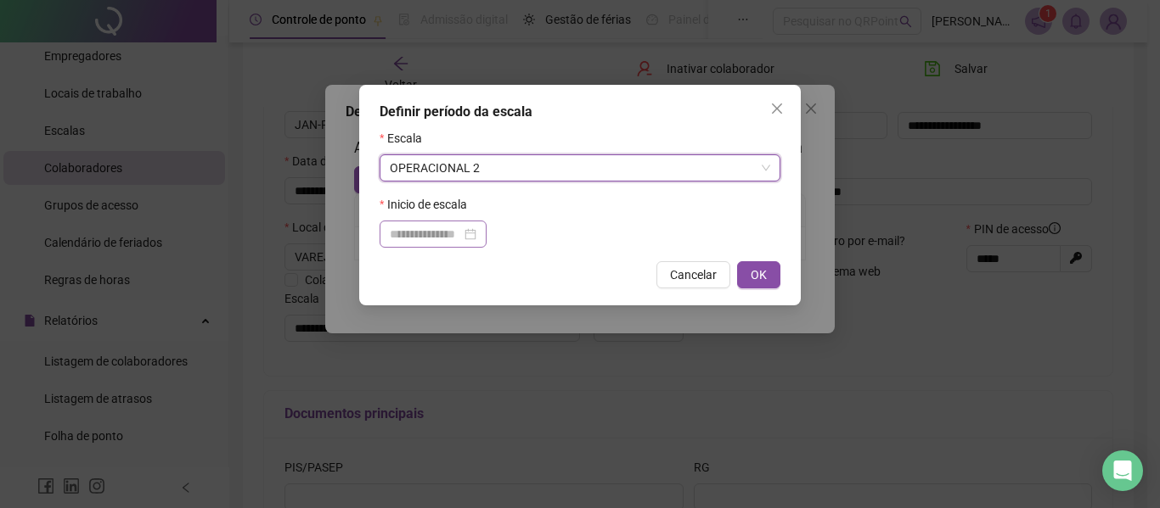
click at [476, 228] on div at bounding box center [433, 234] width 87 height 19
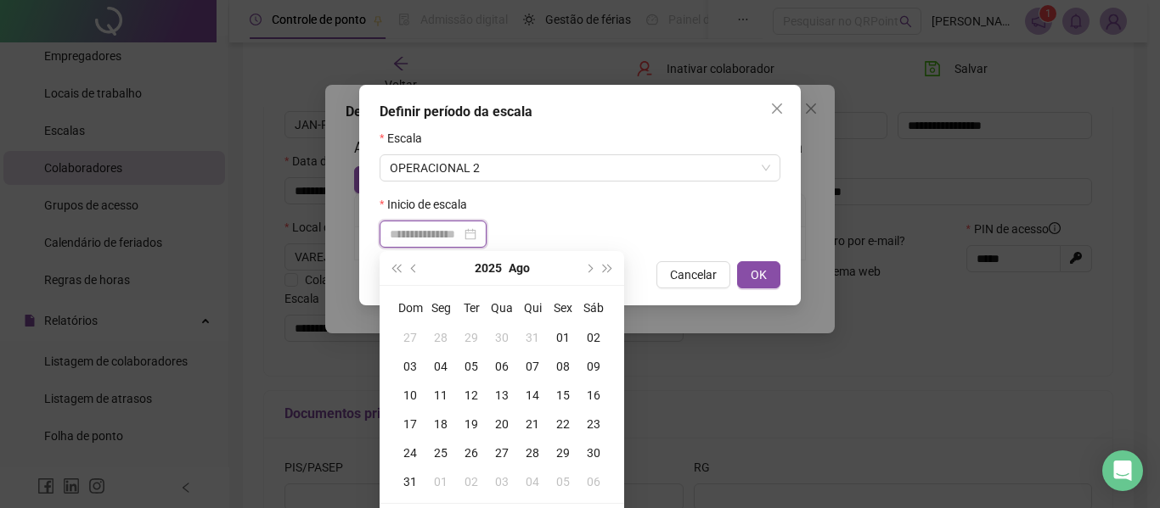
type input "**********"
click at [418, 270] on button "prev-year" at bounding box center [414, 268] width 19 height 34
type input "**********"
click at [511, 357] on td "09" at bounding box center [501, 366] width 31 height 29
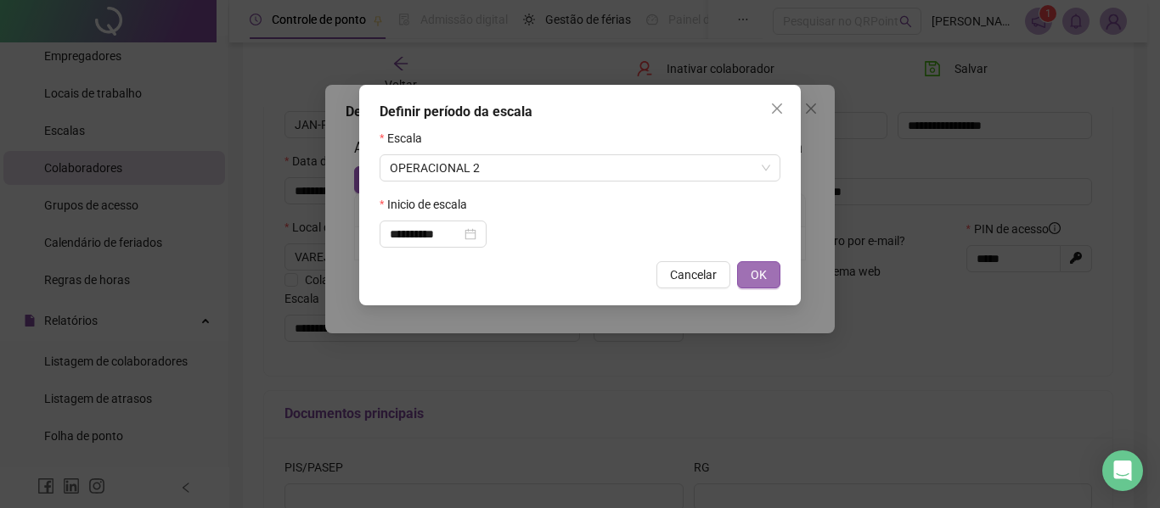
click at [761, 278] on span "OK" at bounding box center [758, 275] width 16 height 19
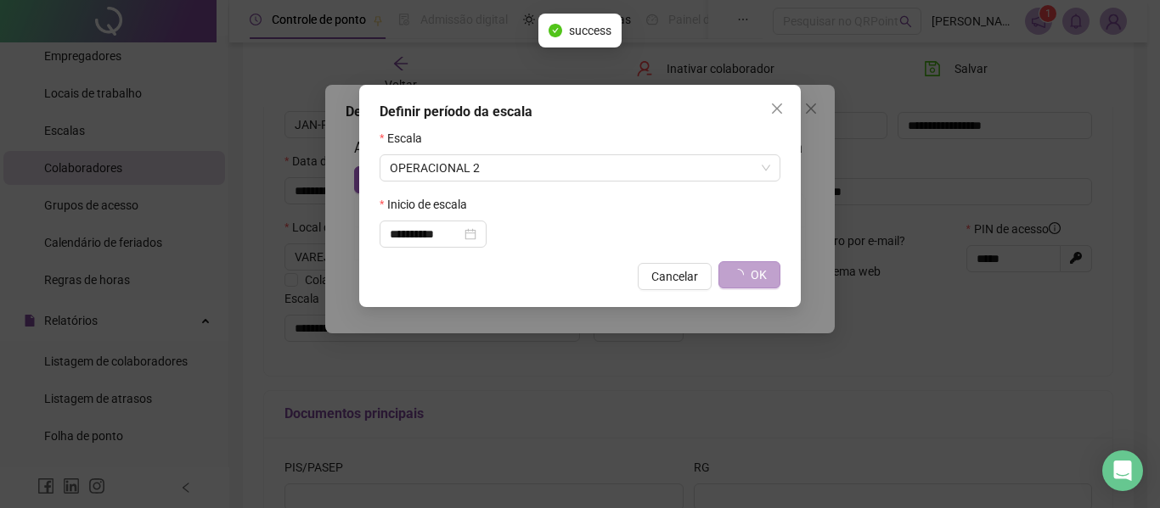
type input "**********"
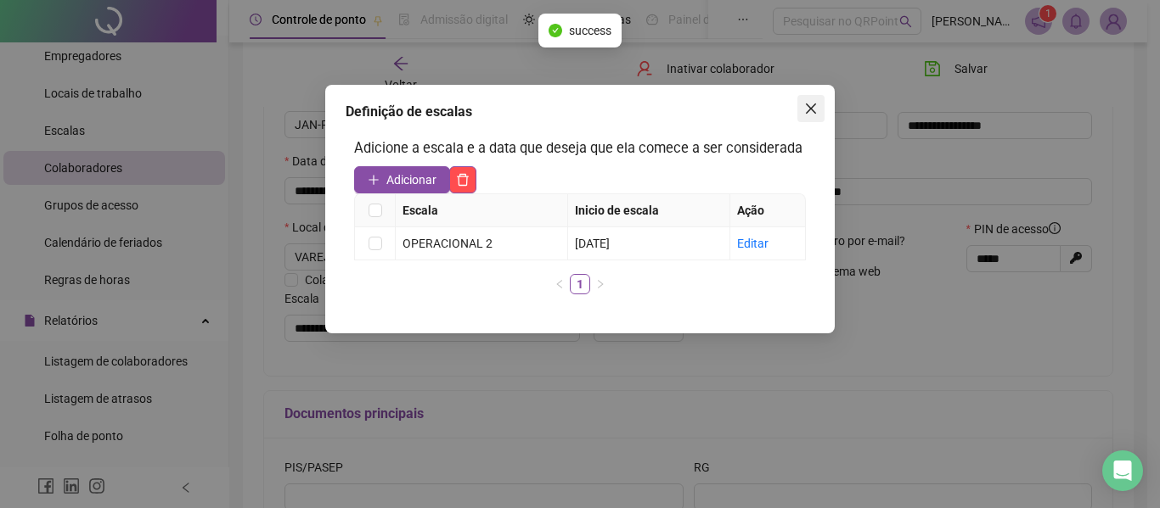
click at [811, 110] on icon "close" at bounding box center [811, 109] width 10 height 10
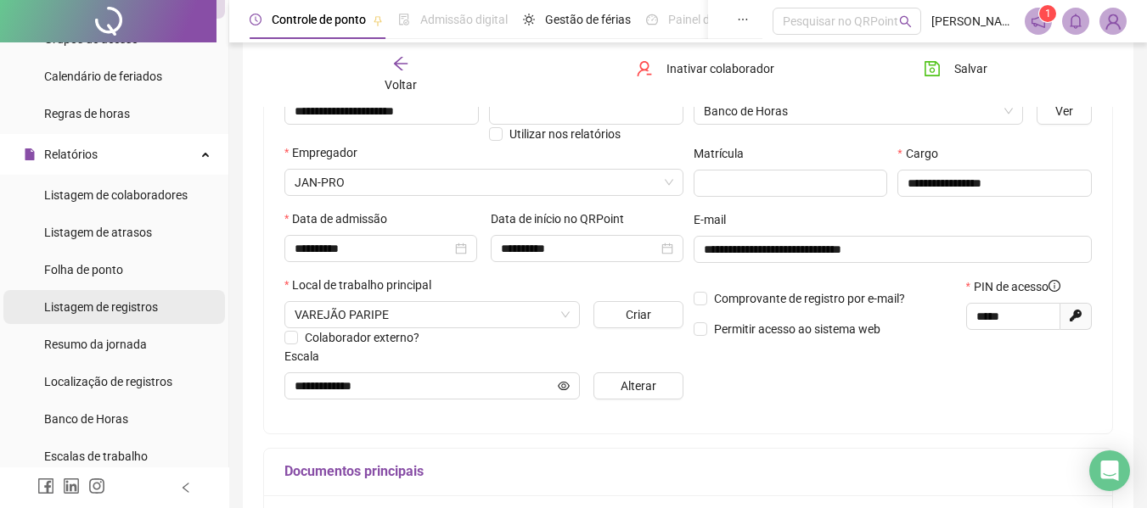
scroll to position [255, 0]
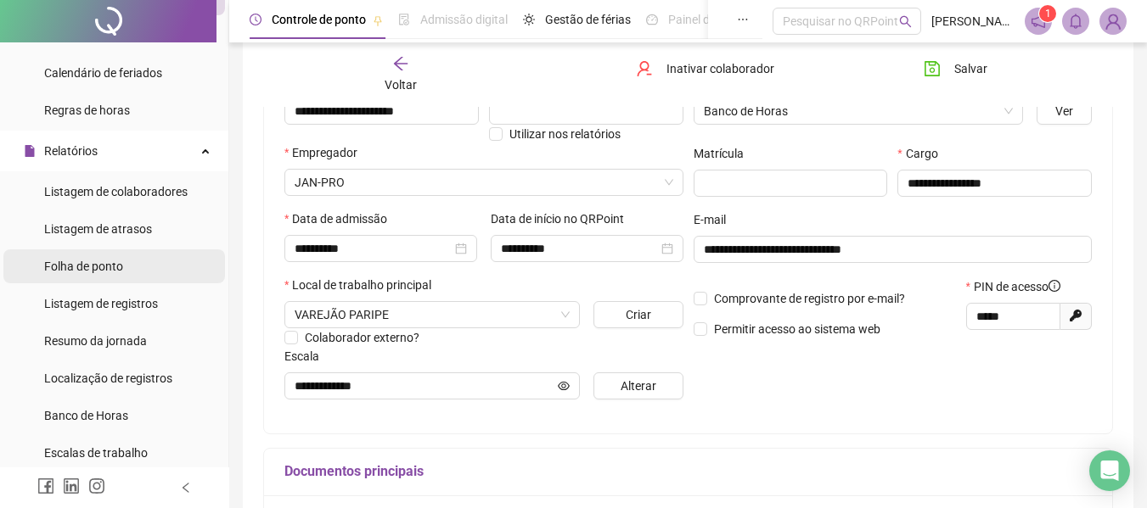
click at [102, 260] on span "Folha de ponto" at bounding box center [83, 267] width 79 height 14
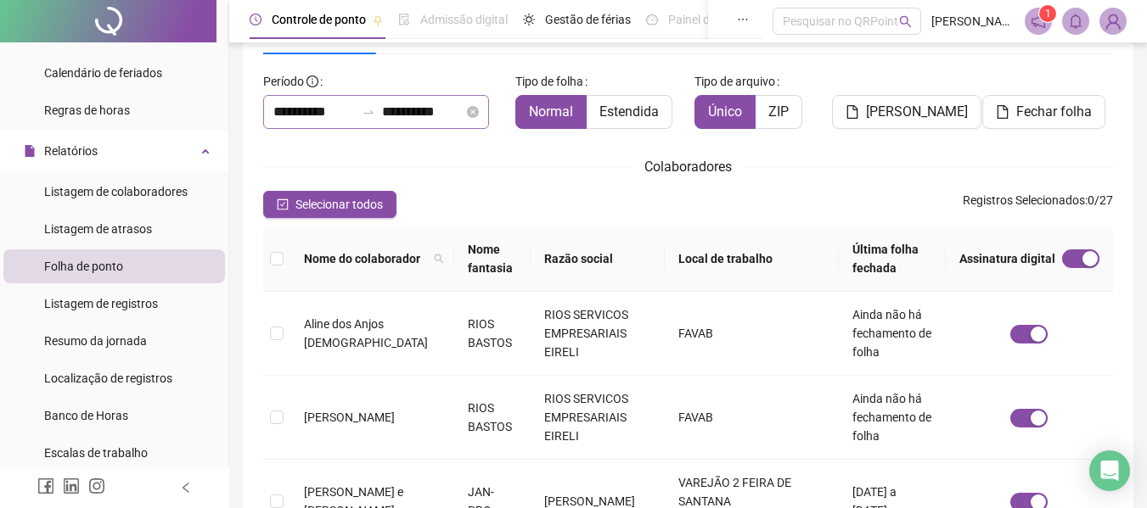
scroll to position [93, 0]
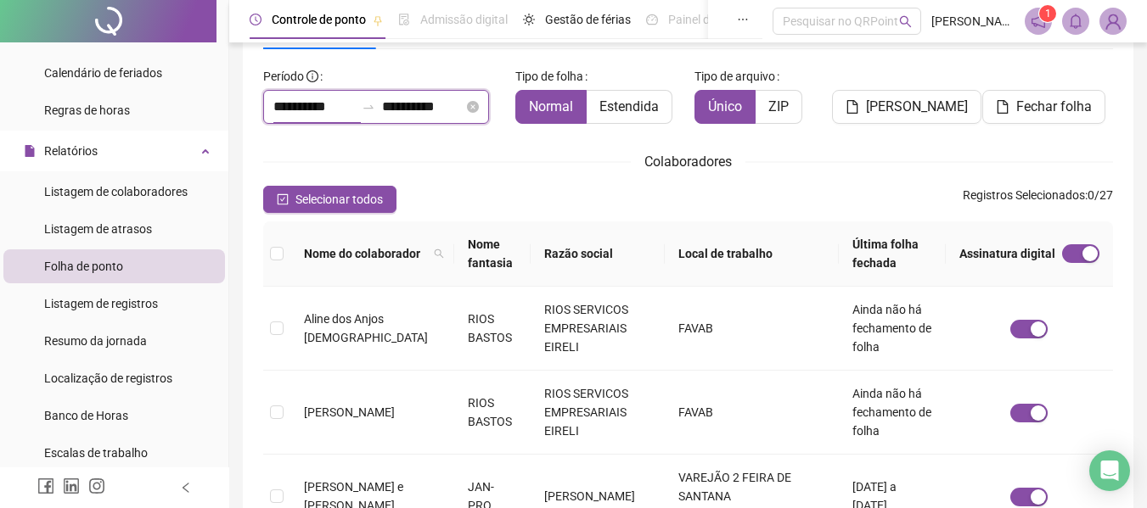
click at [294, 104] on input "**********" at bounding box center [313, 107] width 81 height 20
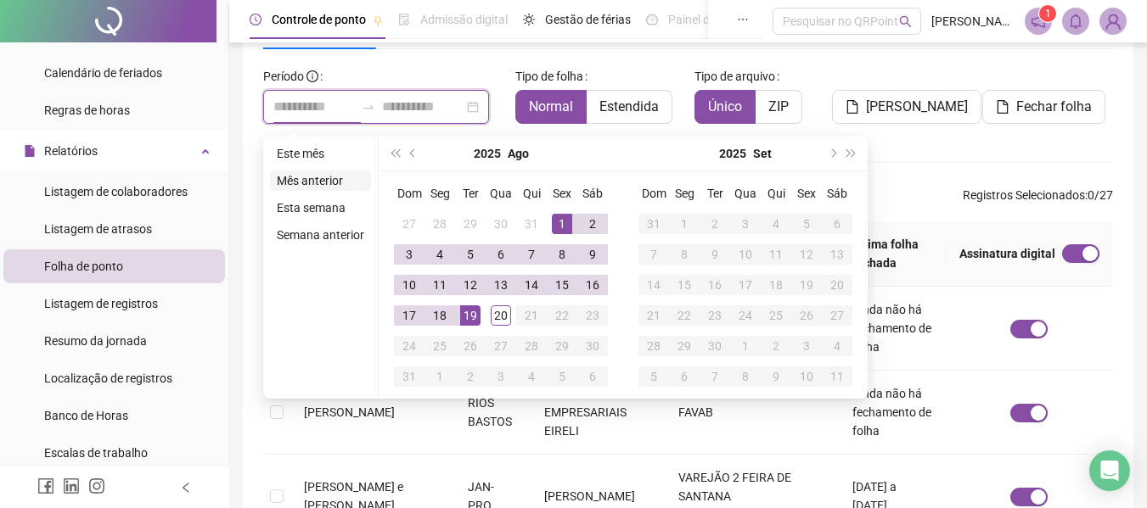
type input "**********"
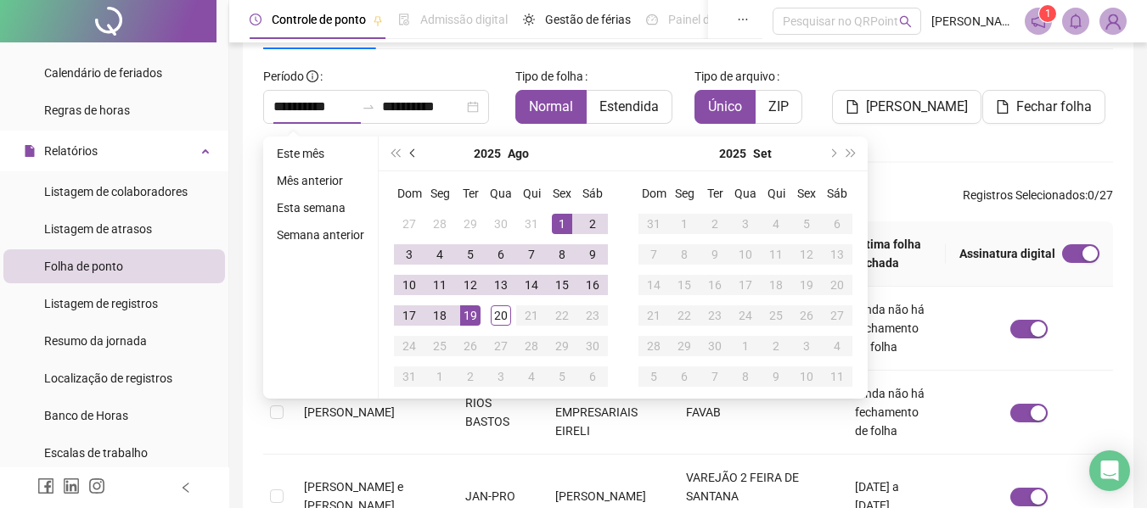
click at [406, 150] on button "prev-year" at bounding box center [413, 154] width 19 height 34
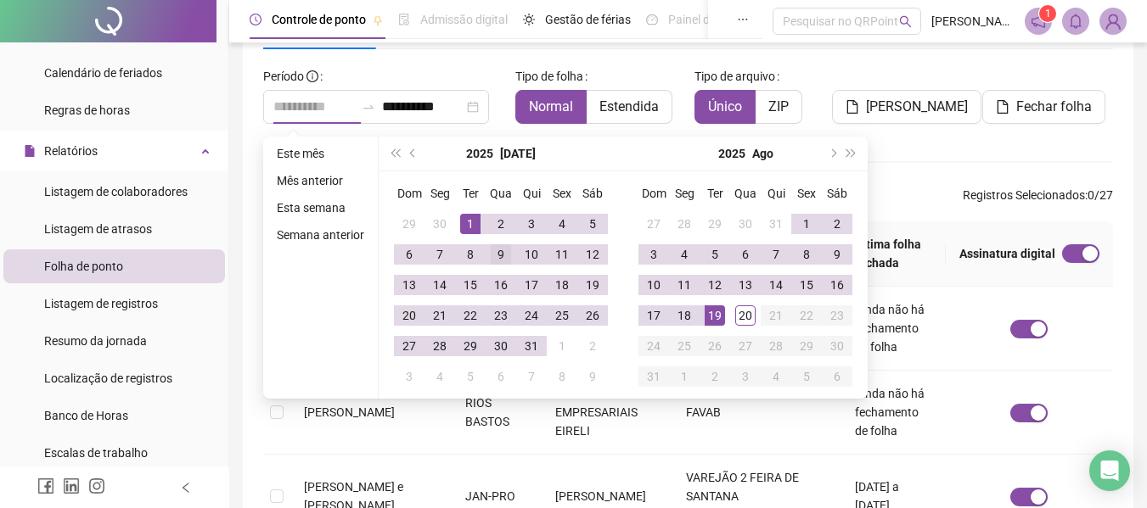
type input "**********"
click at [495, 252] on div "9" at bounding box center [501, 254] width 20 height 20
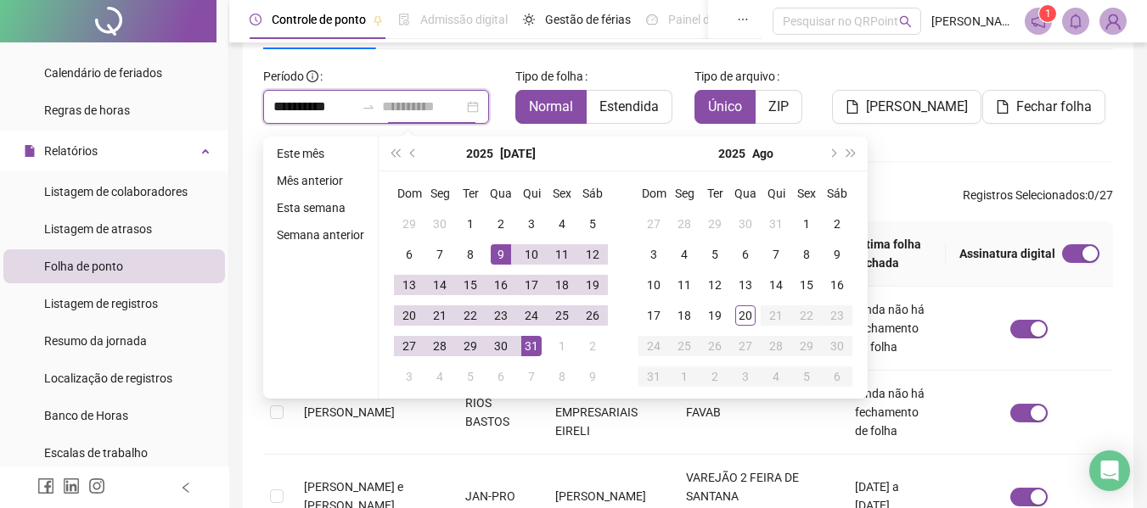
type input "**********"
click at [516, 345] on td "31" at bounding box center [531, 346] width 31 height 31
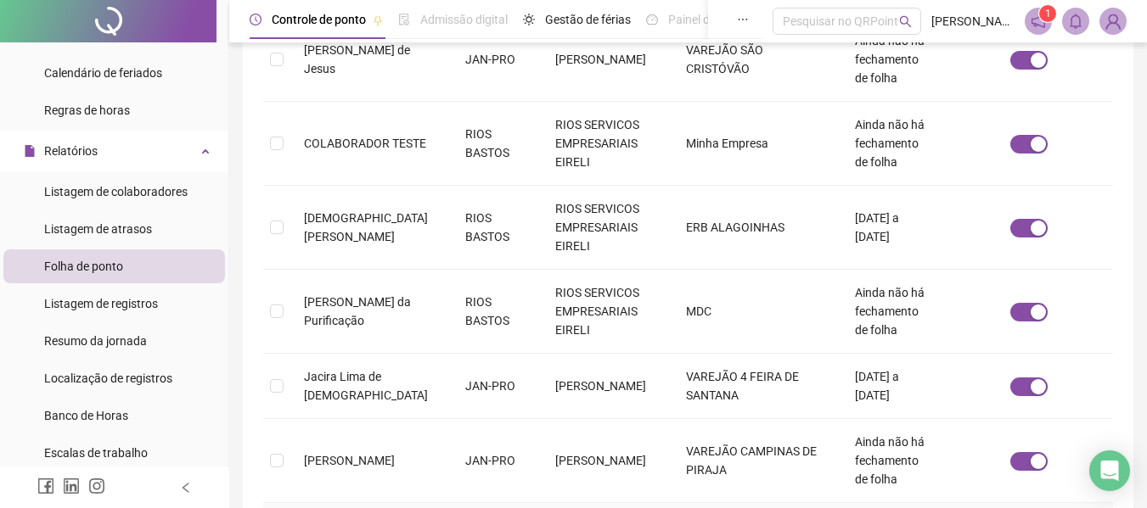
scroll to position [772, 0]
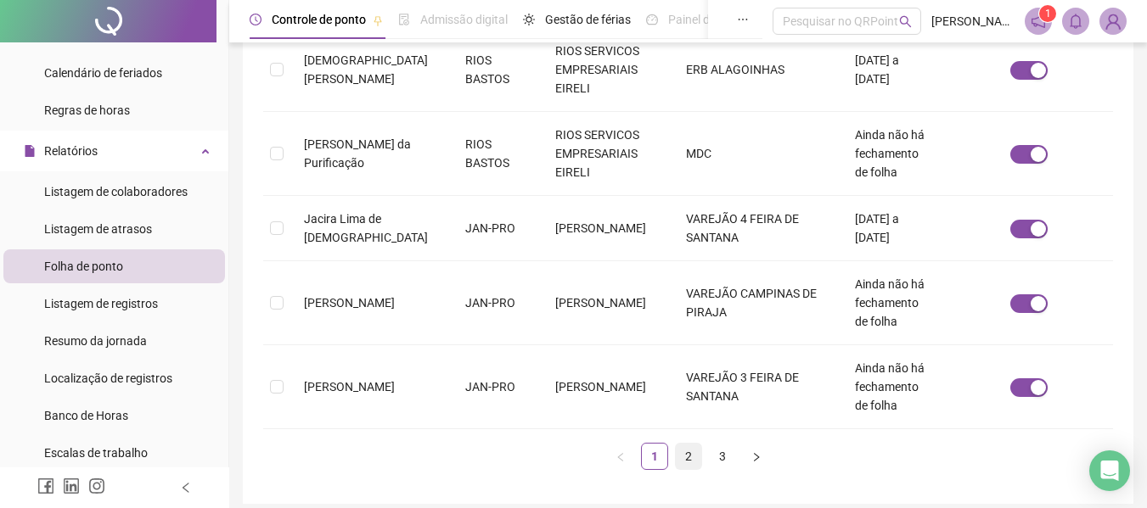
click at [693, 444] on link "2" at bounding box center [688, 456] width 25 height 25
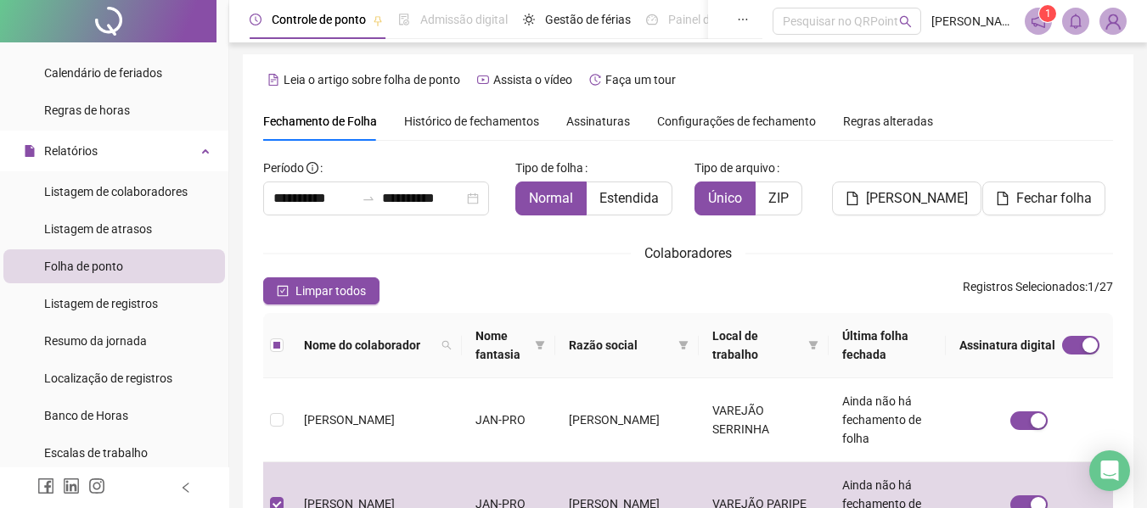
scroll to position [0, 0]
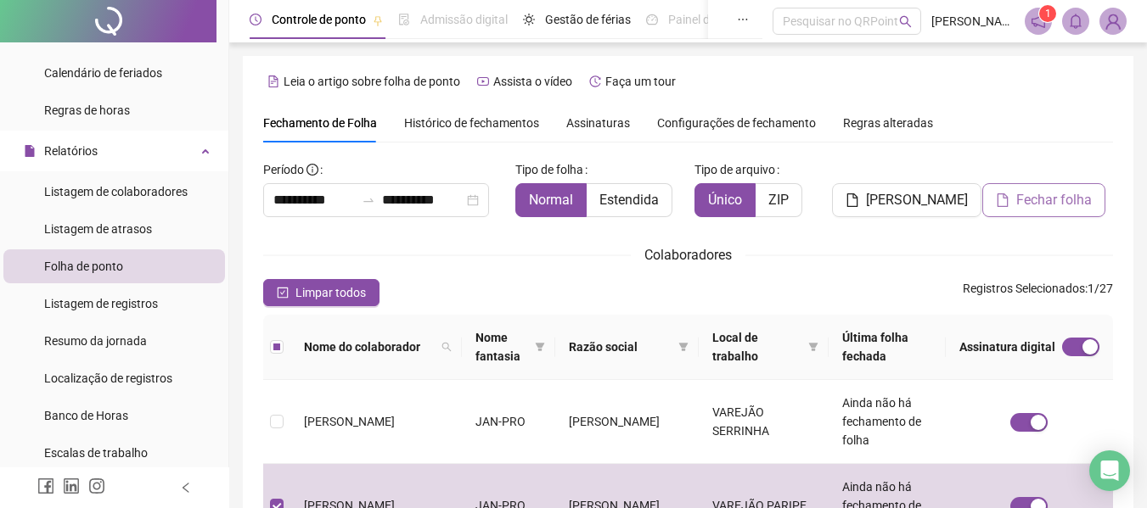
click at [1036, 197] on span "Fechar folha" at bounding box center [1054, 200] width 76 height 20
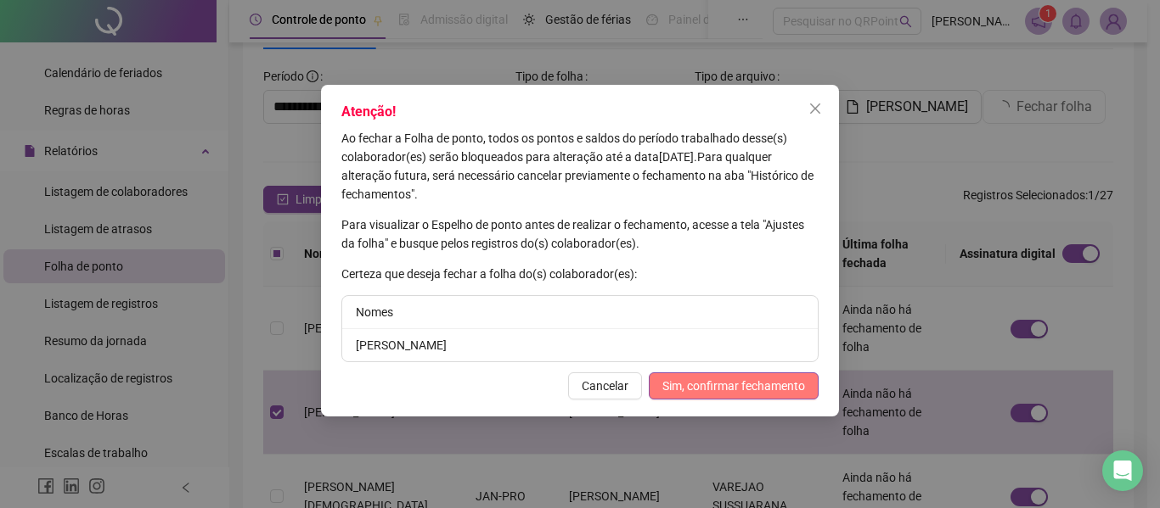
click at [697, 377] on span "Sim, confirmar fechamento" at bounding box center [733, 386] width 143 height 19
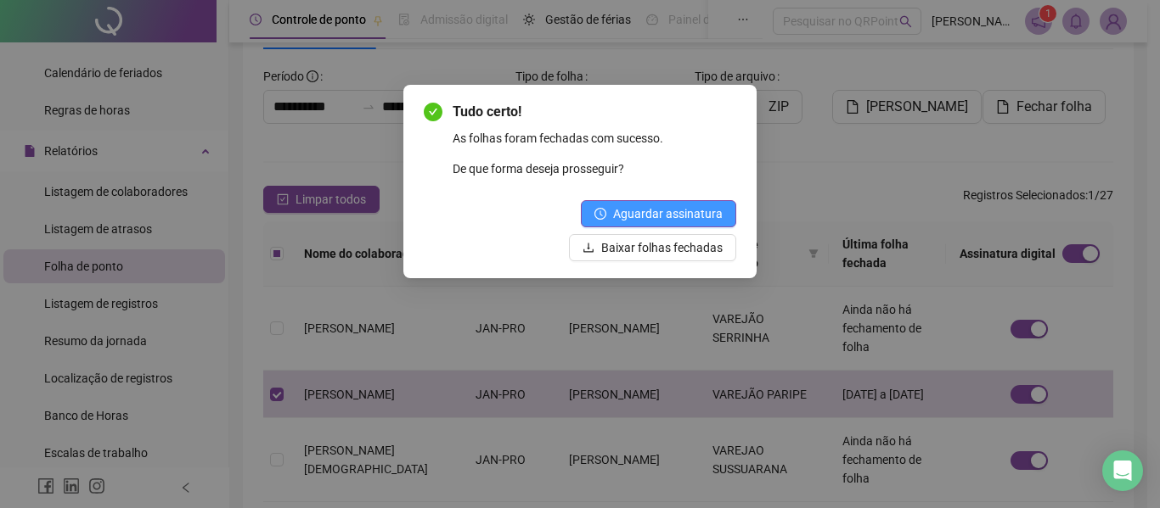
click at [677, 217] on span "Aguardar assinatura" at bounding box center [668, 214] width 110 height 19
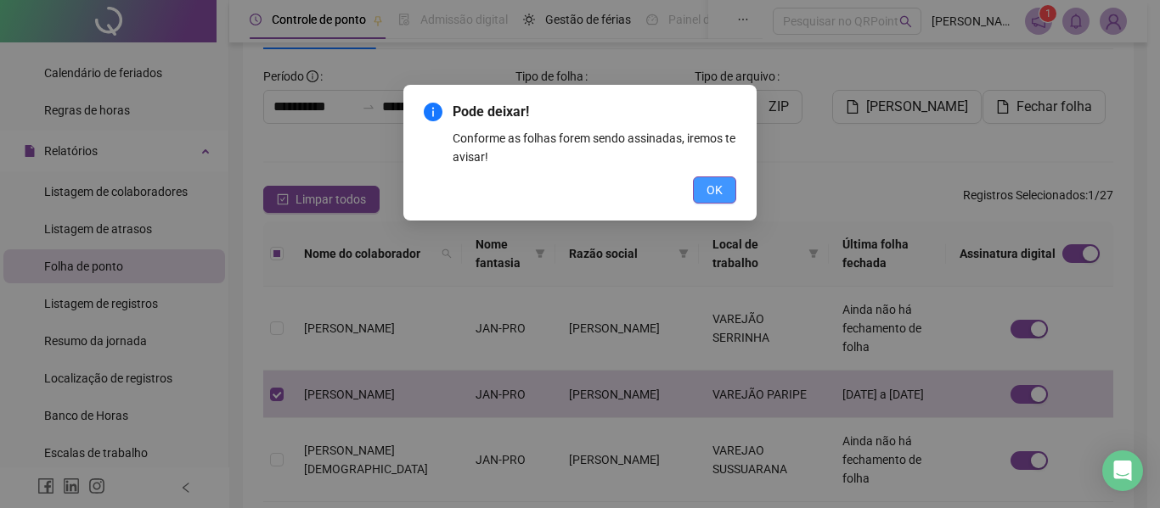
click at [724, 188] on button "OK" at bounding box center [714, 190] width 43 height 27
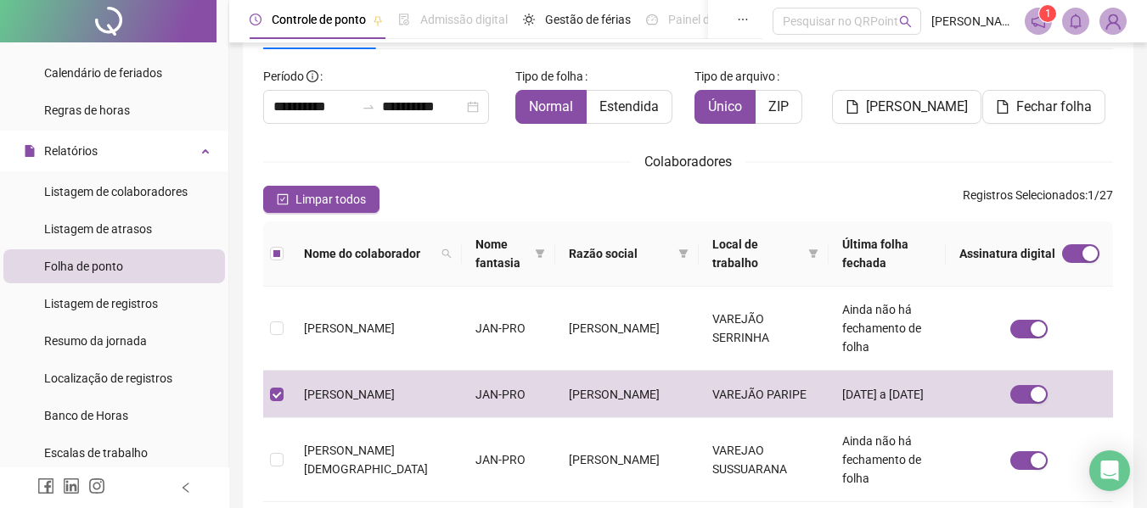
click at [332, 202] on span "Limpar todos" at bounding box center [330, 199] width 70 height 19
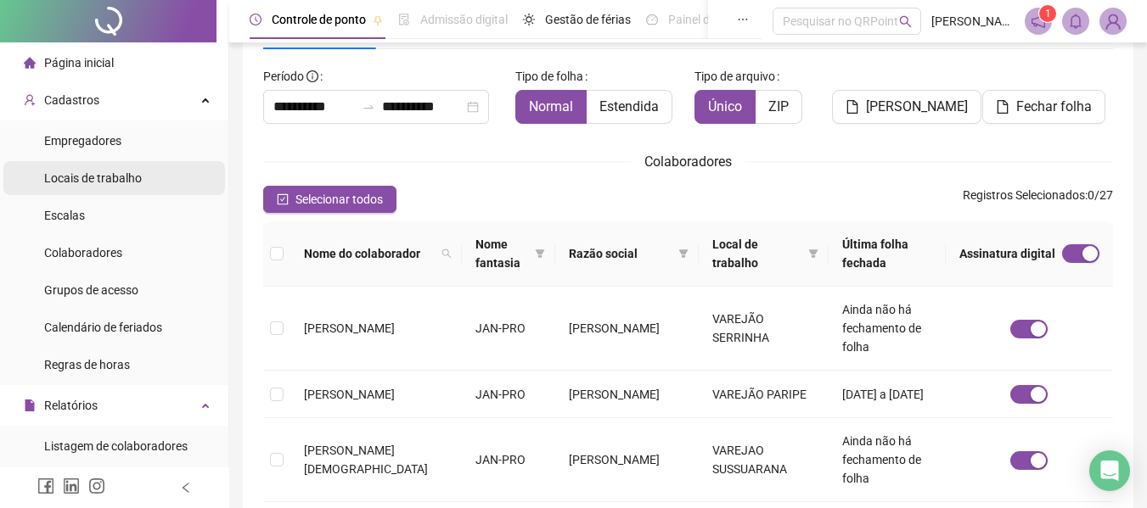
scroll to position [85, 0]
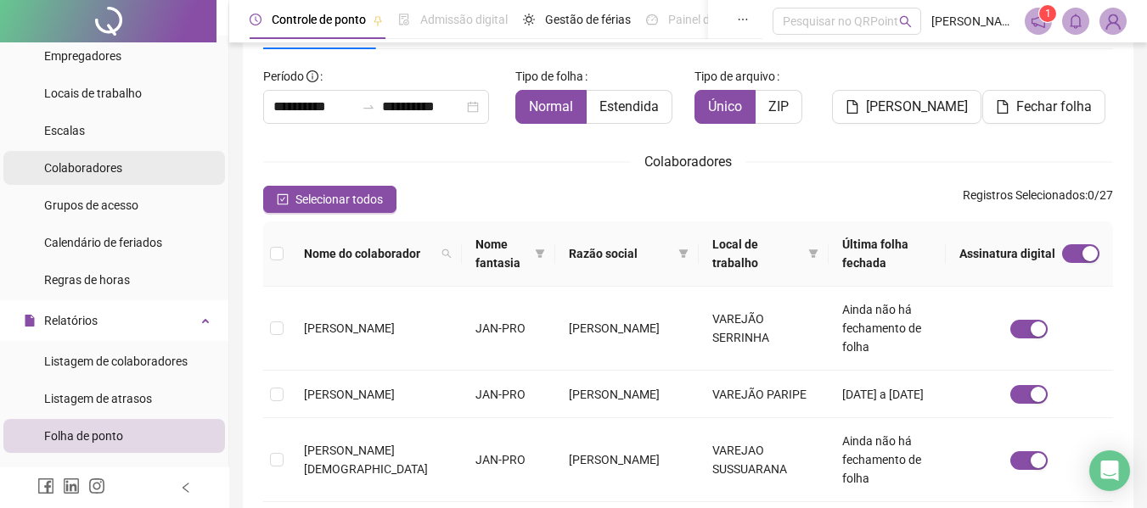
click at [94, 172] on span "Colaboradores" at bounding box center [83, 168] width 78 height 14
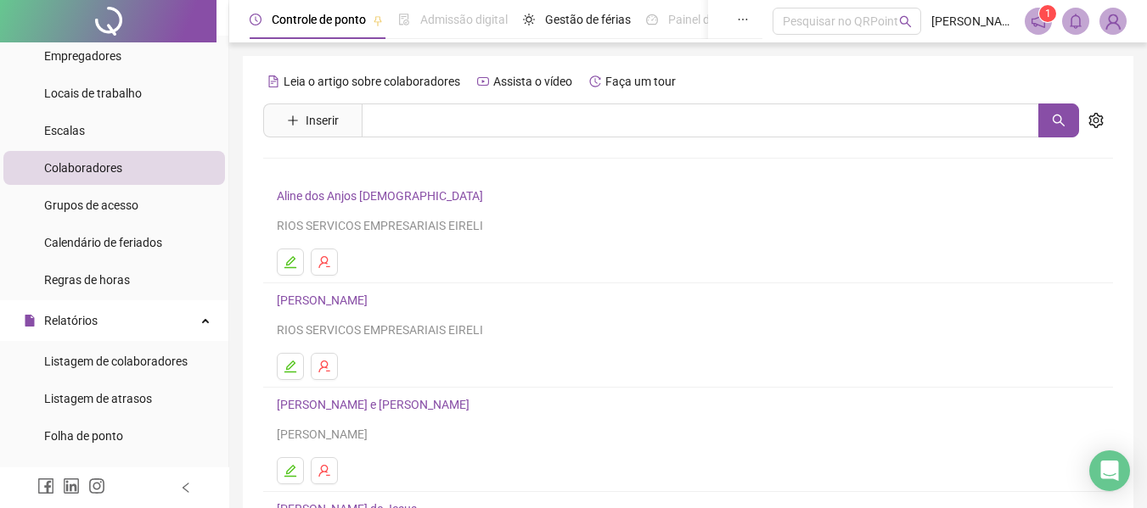
scroll to position [312, 0]
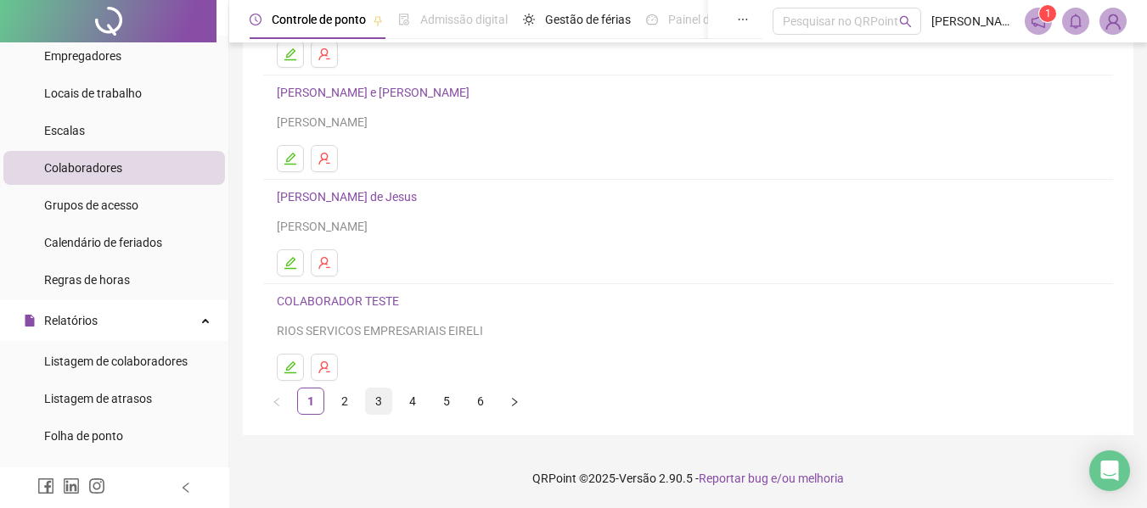
click at [381, 402] on link "3" at bounding box center [378, 401] width 25 height 25
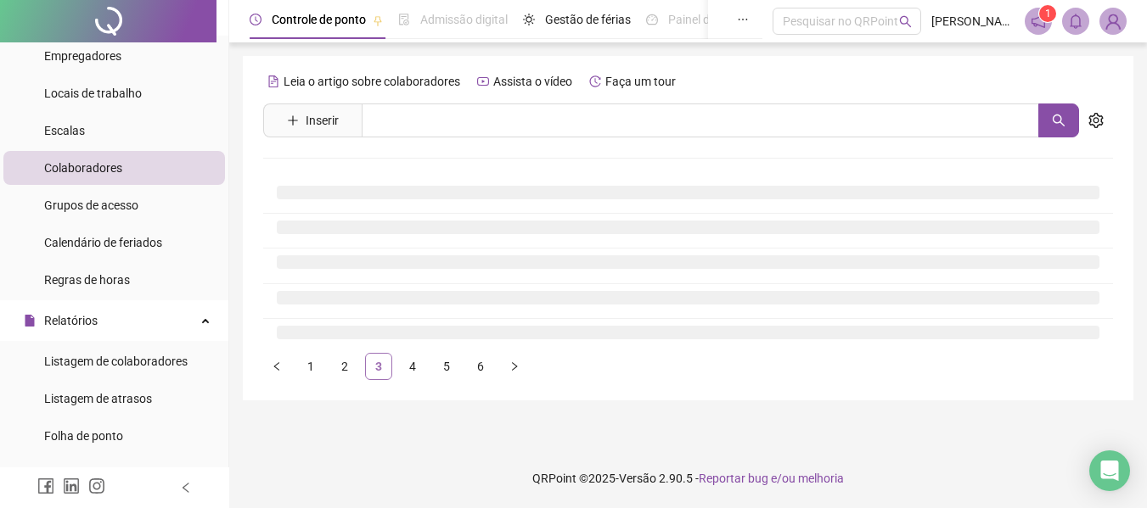
scroll to position [0, 0]
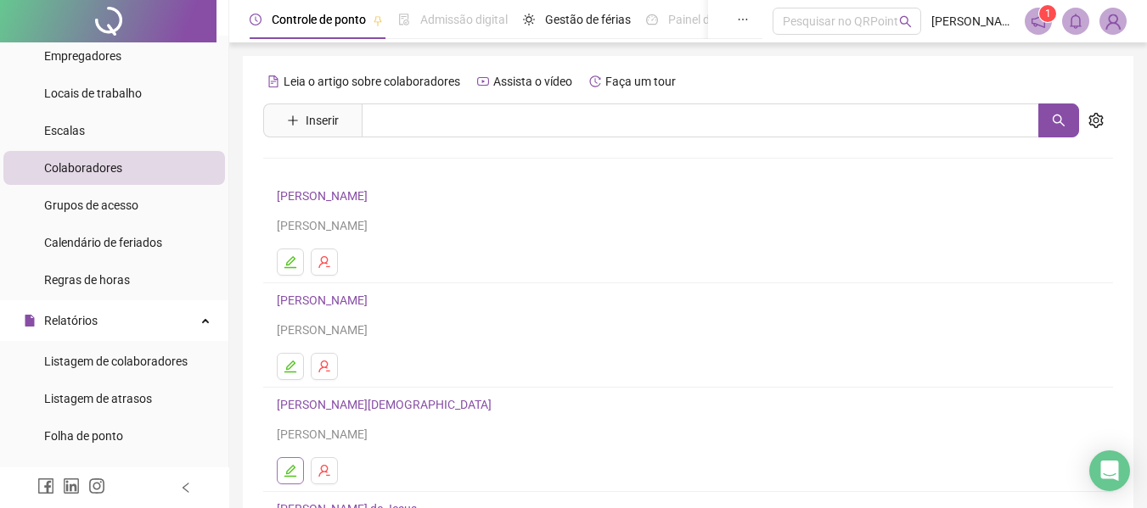
click at [294, 464] on icon "edit" at bounding box center [291, 471] width 14 height 14
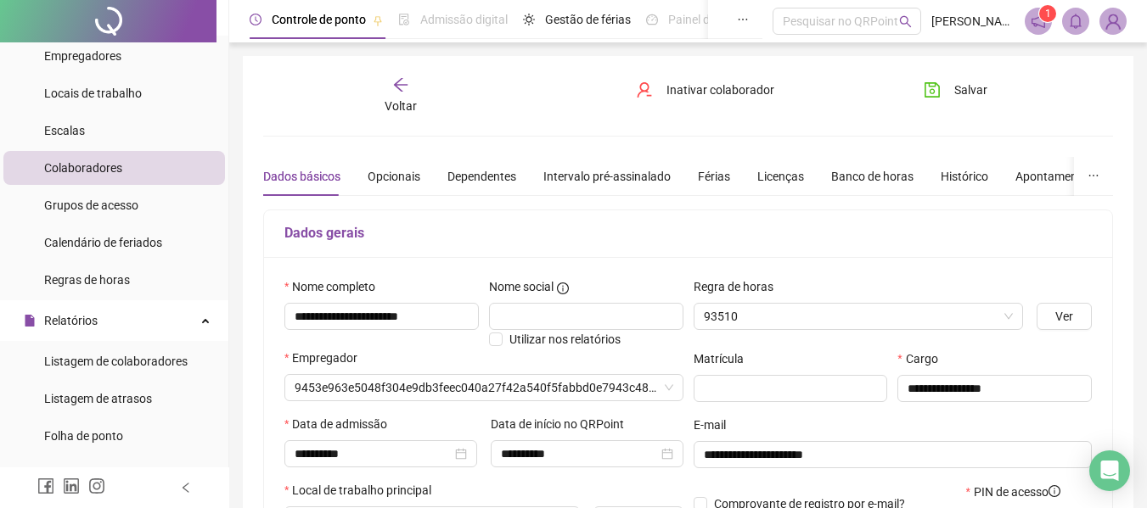
type input "**********"
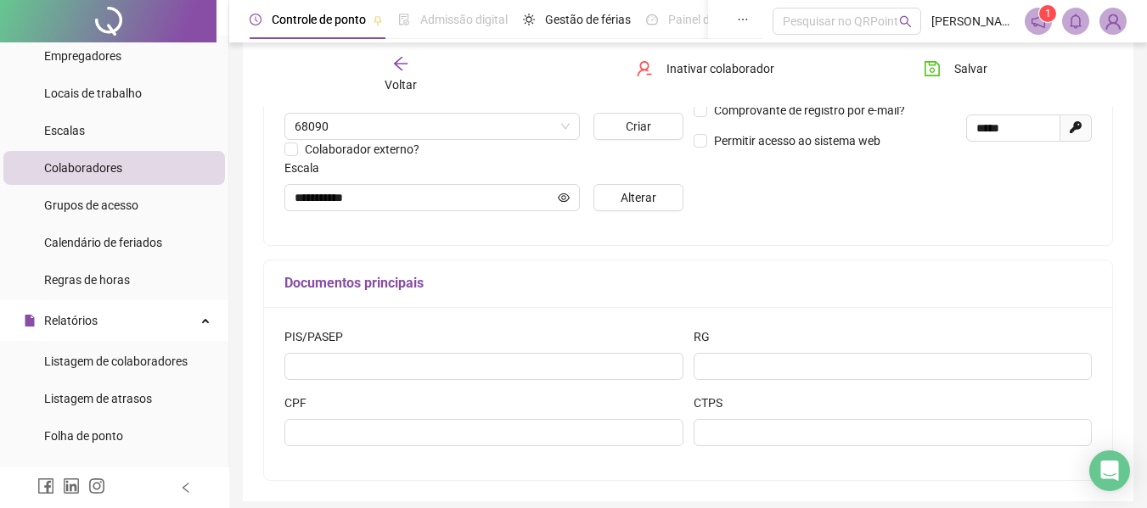
scroll to position [424, 0]
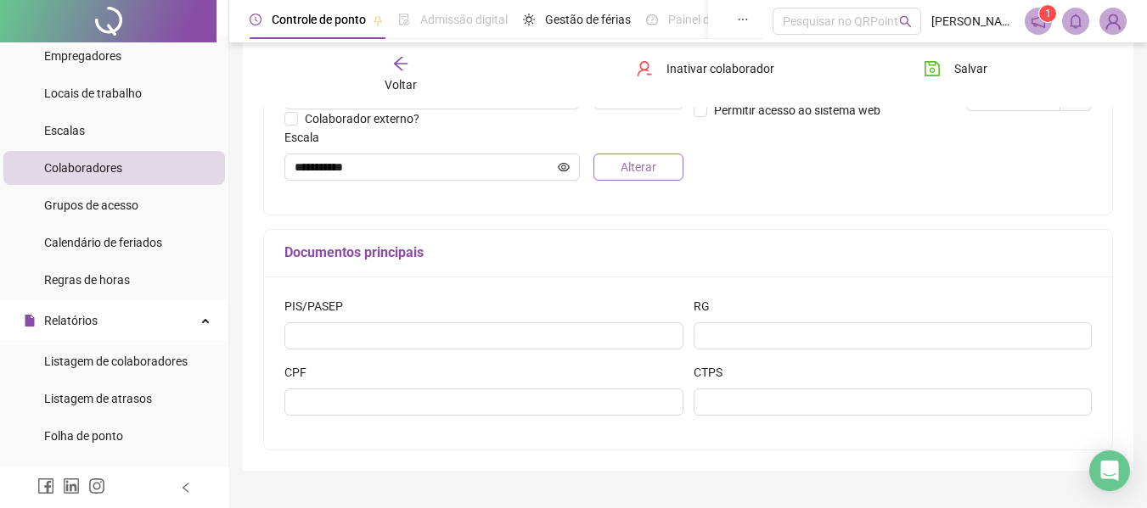
click at [642, 173] on span "Alterar" at bounding box center [639, 167] width 36 height 19
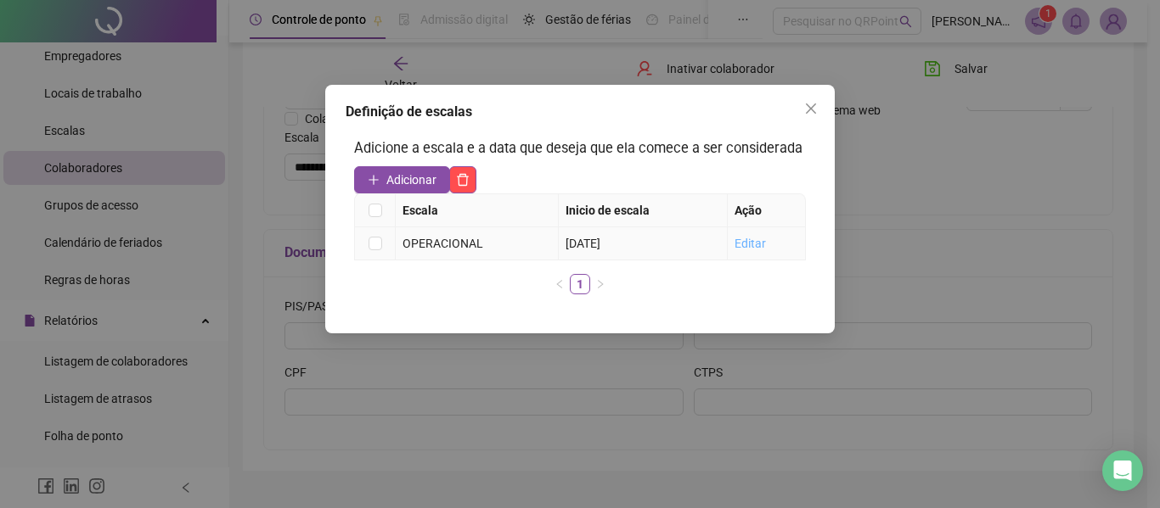
click at [759, 244] on link "Editar" at bounding box center [749, 244] width 31 height 14
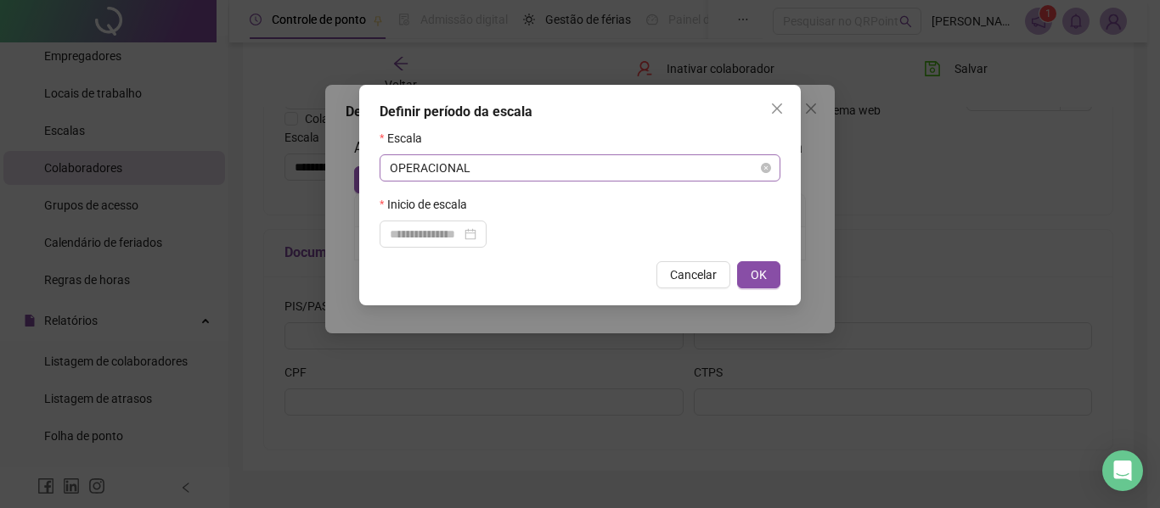
click at [515, 170] on span "OPERACIONAL" at bounding box center [580, 167] width 380 height 25
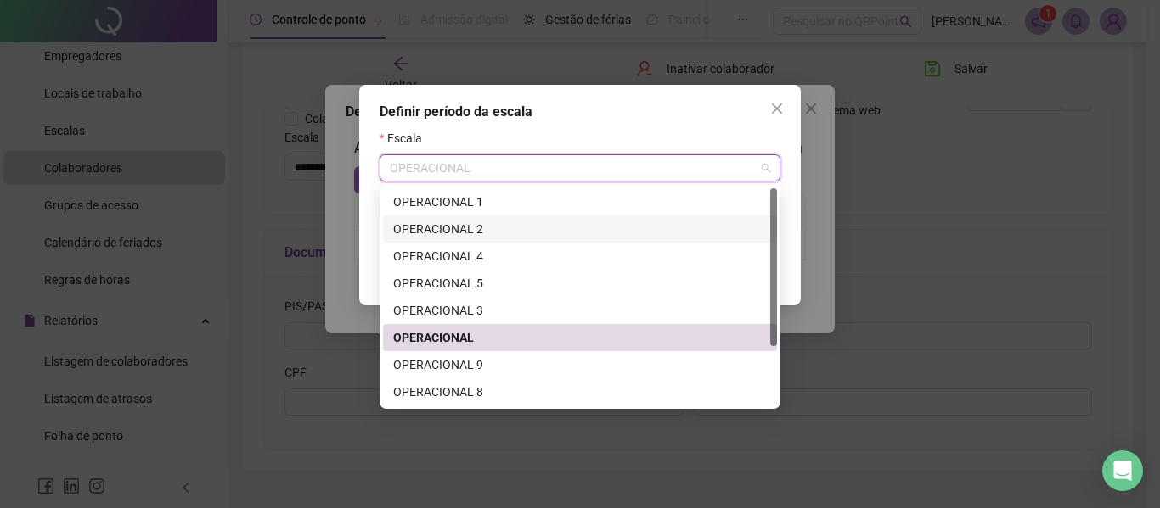
click at [478, 227] on div "OPERACIONAL 2" at bounding box center [579, 229] width 373 height 19
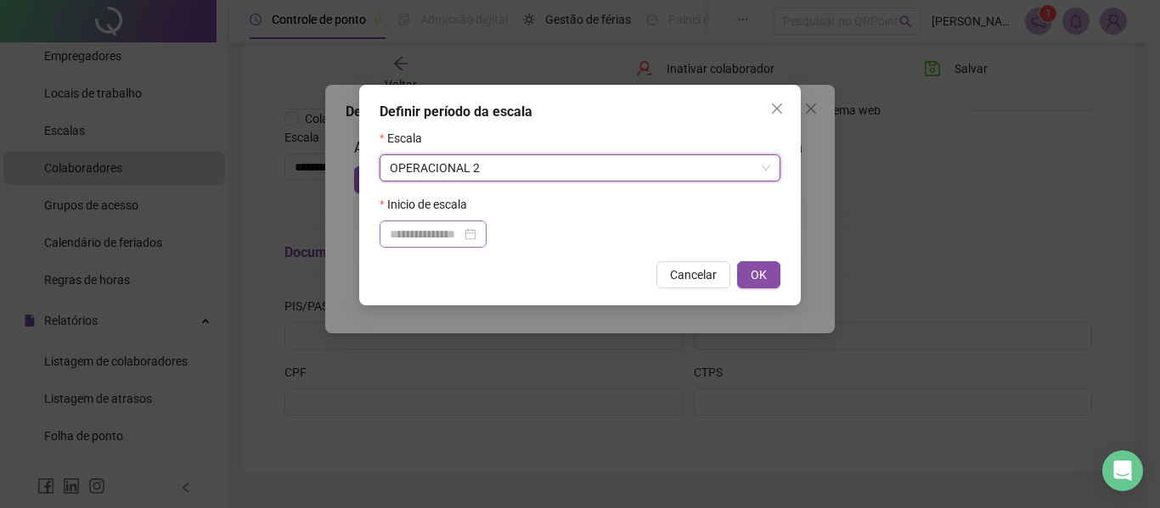
click at [476, 233] on div at bounding box center [433, 234] width 87 height 19
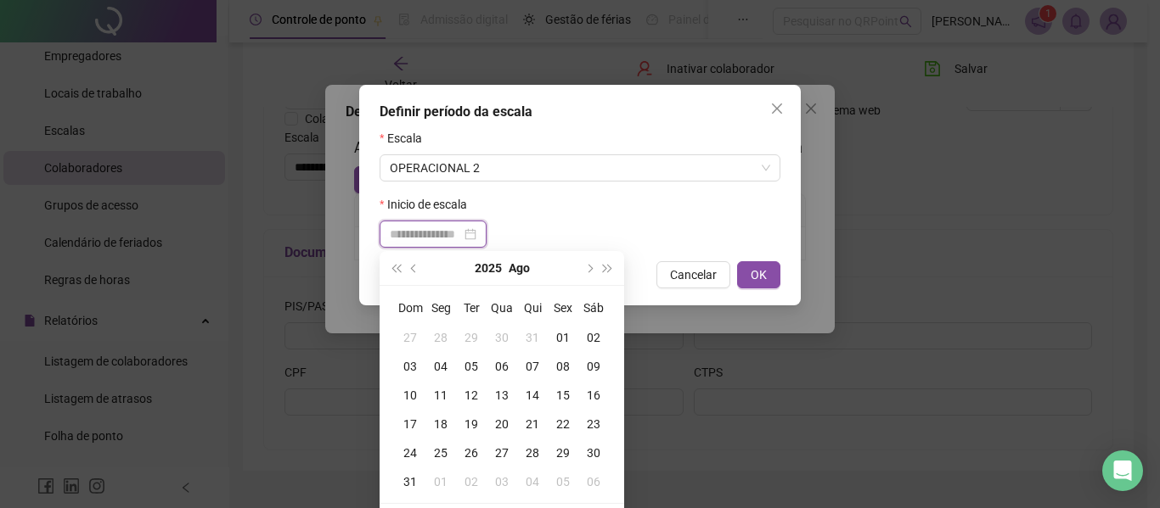
type input "**********"
click at [413, 267] on span "prev-year" at bounding box center [415, 268] width 8 height 8
type input "**********"
click at [500, 365] on div "09" at bounding box center [501, 366] width 31 height 19
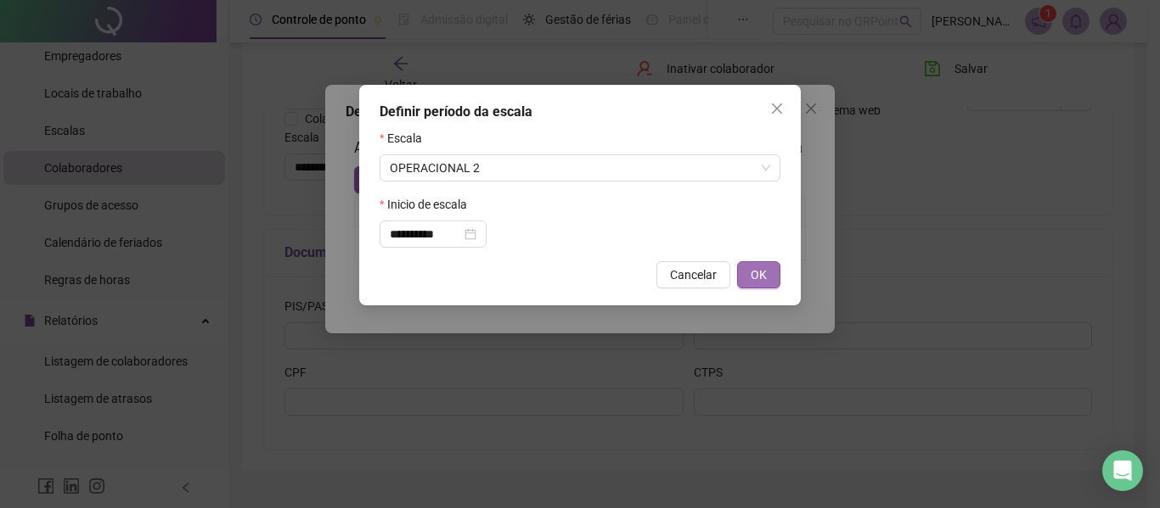
click at [775, 277] on button "OK" at bounding box center [758, 274] width 43 height 27
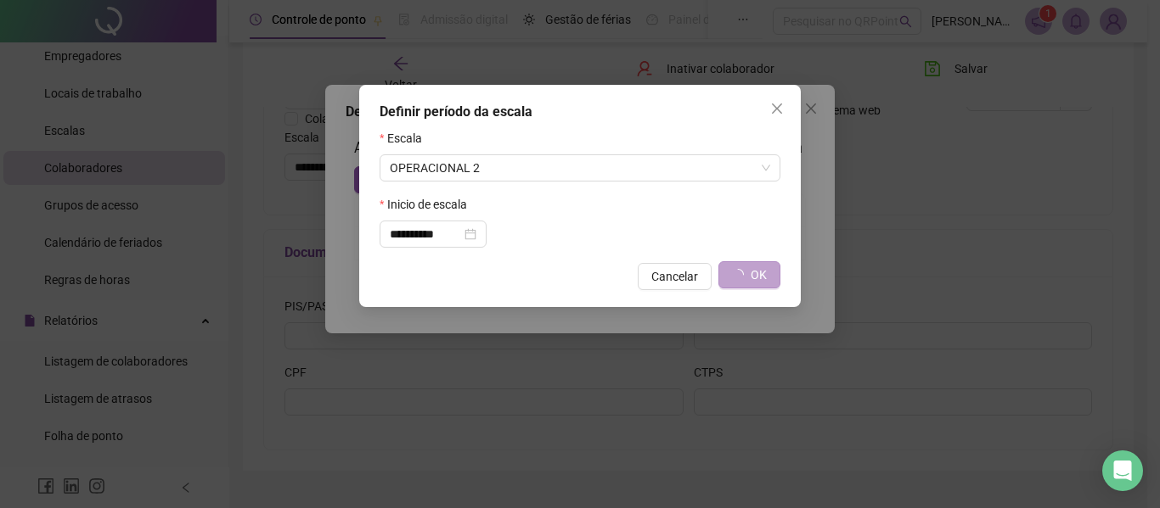
type input "**********"
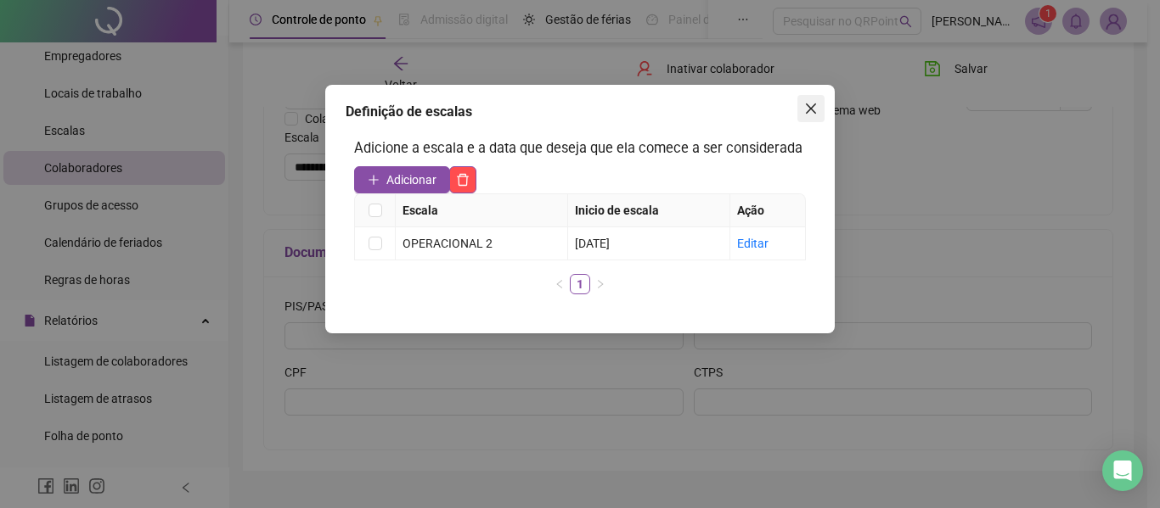
click at [802, 109] on span "Close" at bounding box center [810, 109] width 27 height 14
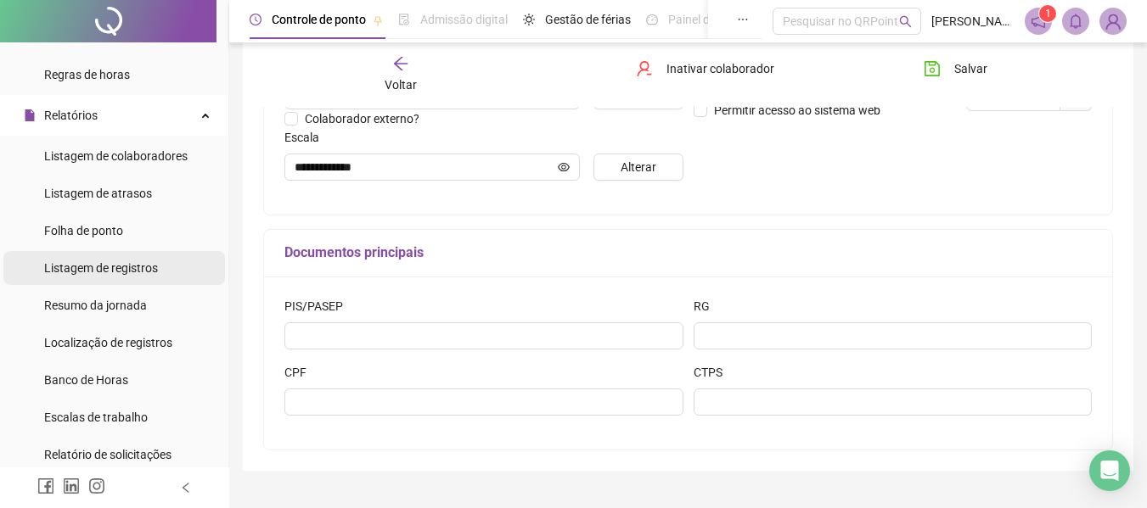
scroll to position [340, 0]
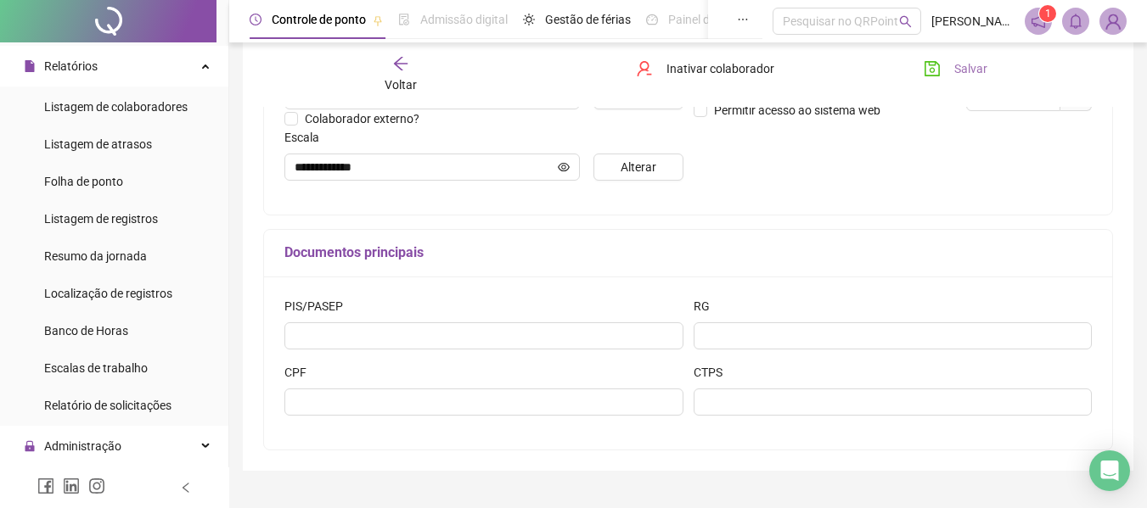
click at [950, 73] on button "Salvar" at bounding box center [955, 68] width 89 height 27
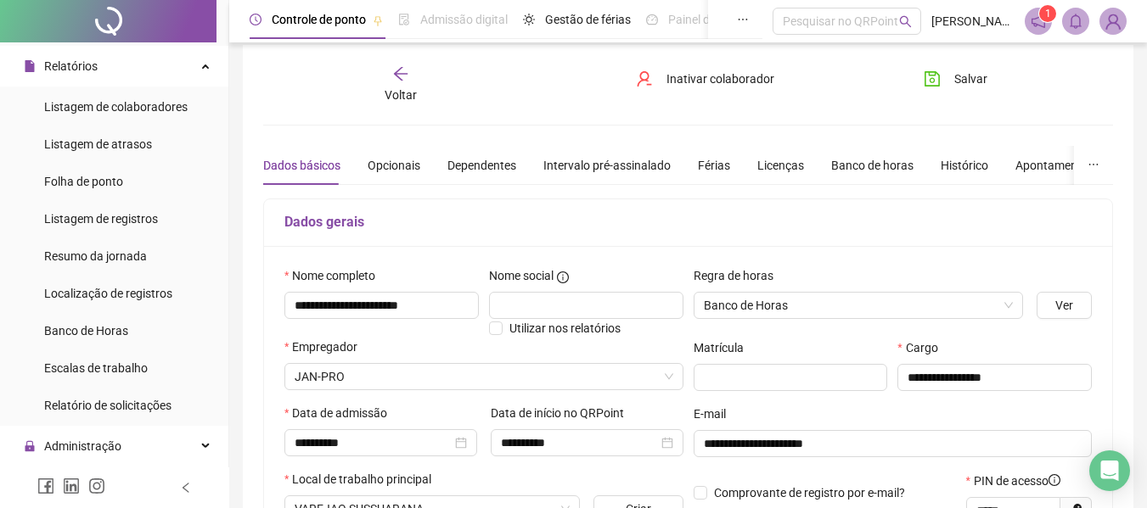
scroll to position [0, 0]
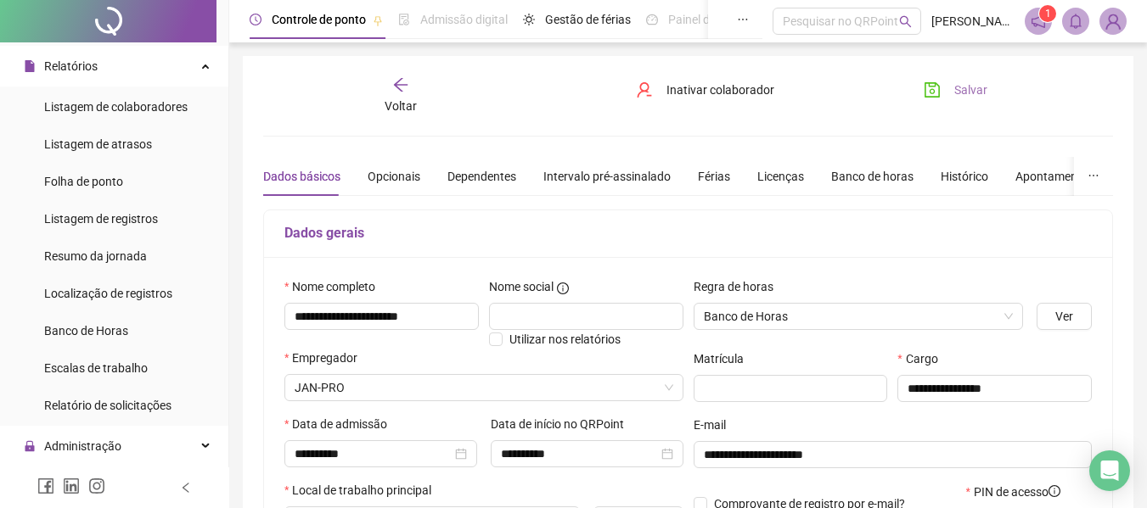
click at [941, 93] on button "Salvar" at bounding box center [955, 89] width 89 height 27
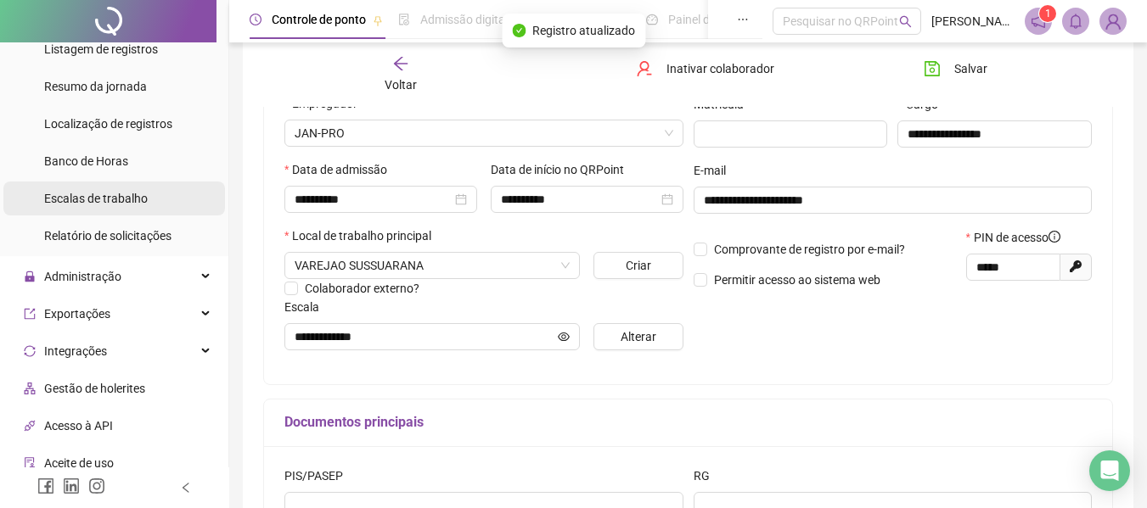
scroll to position [424, 0]
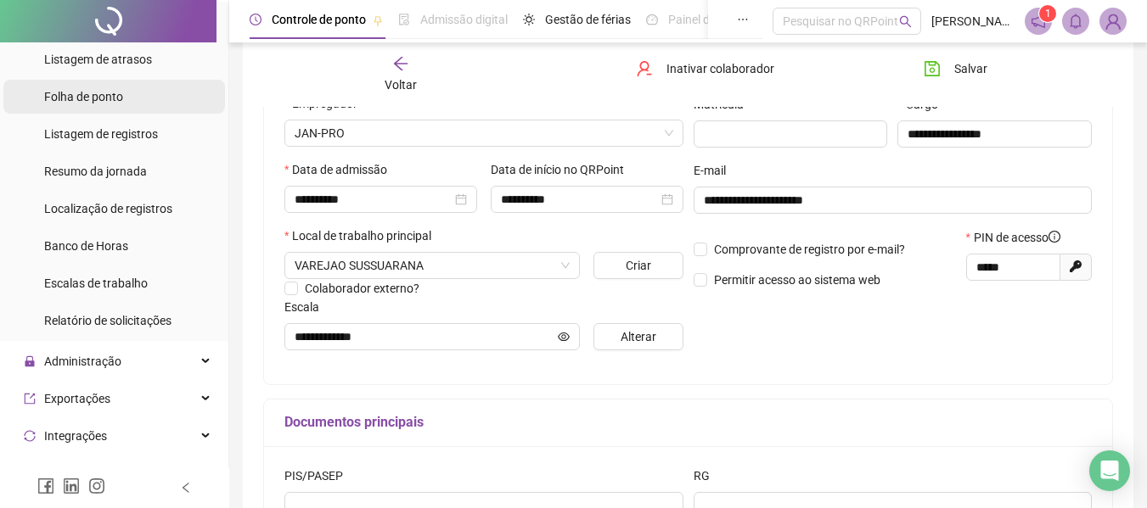
click at [88, 99] on span "Folha de ponto" at bounding box center [83, 97] width 79 height 14
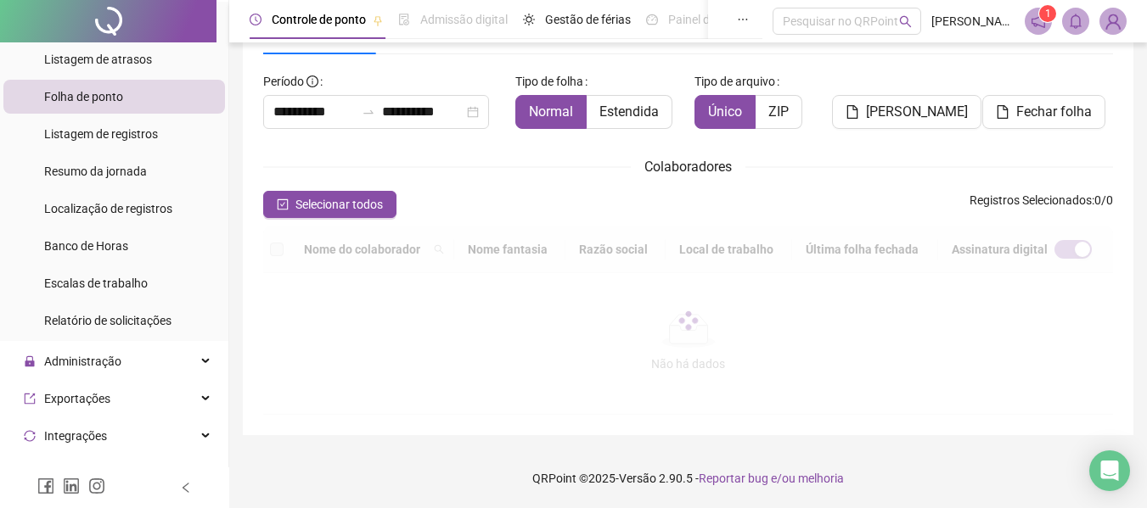
scroll to position [93, 0]
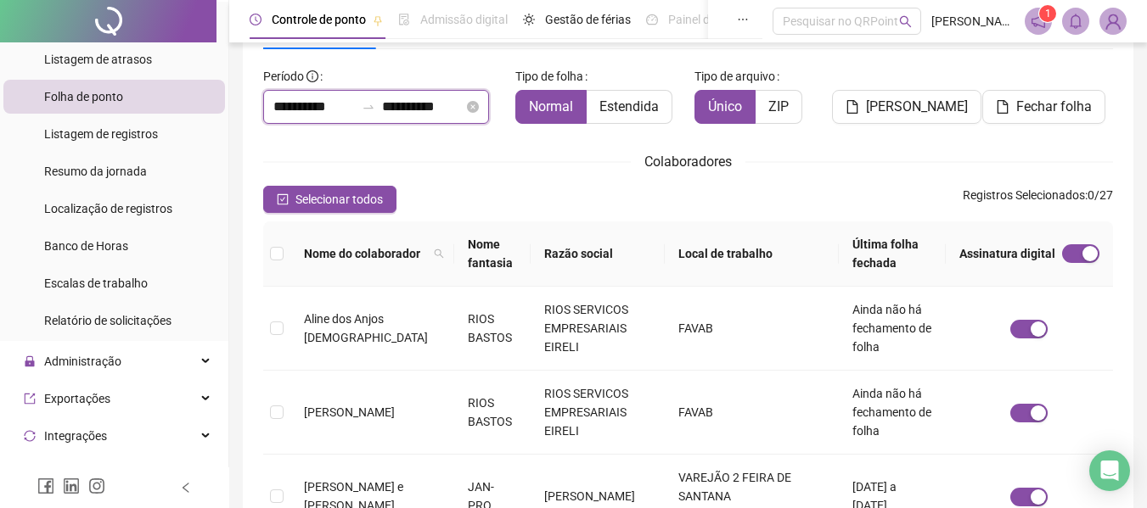
click at [292, 99] on input "**********" at bounding box center [313, 107] width 81 height 20
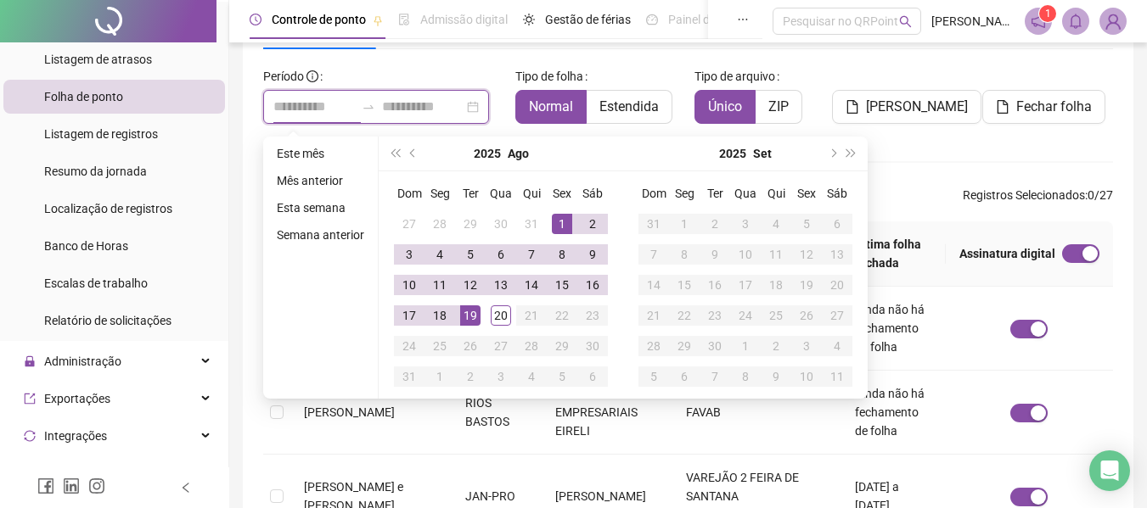
type input "**********"
click at [418, 151] on button "prev-year" at bounding box center [413, 154] width 19 height 34
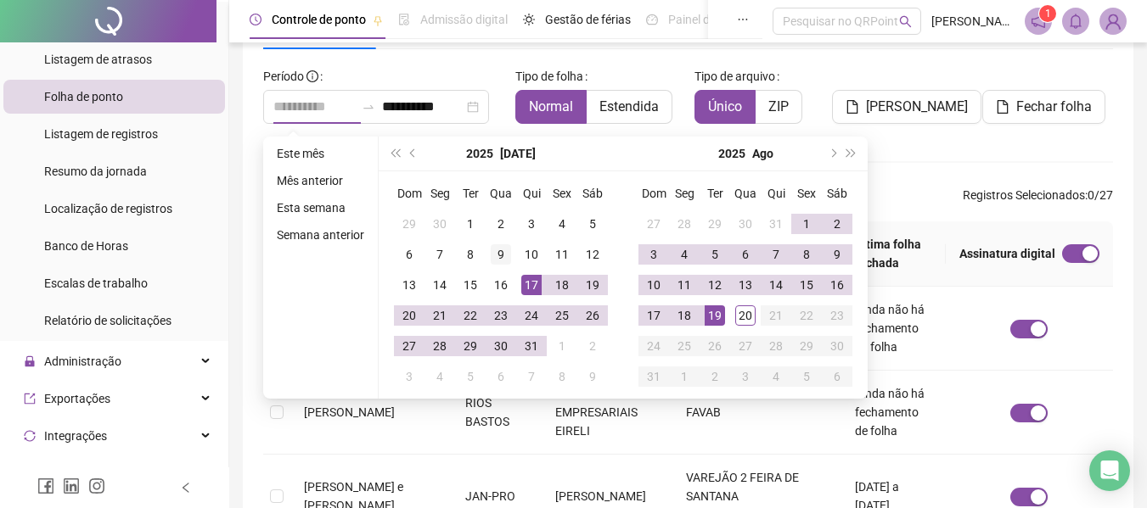
type input "**********"
click at [496, 252] on div "9" at bounding box center [501, 254] width 20 height 20
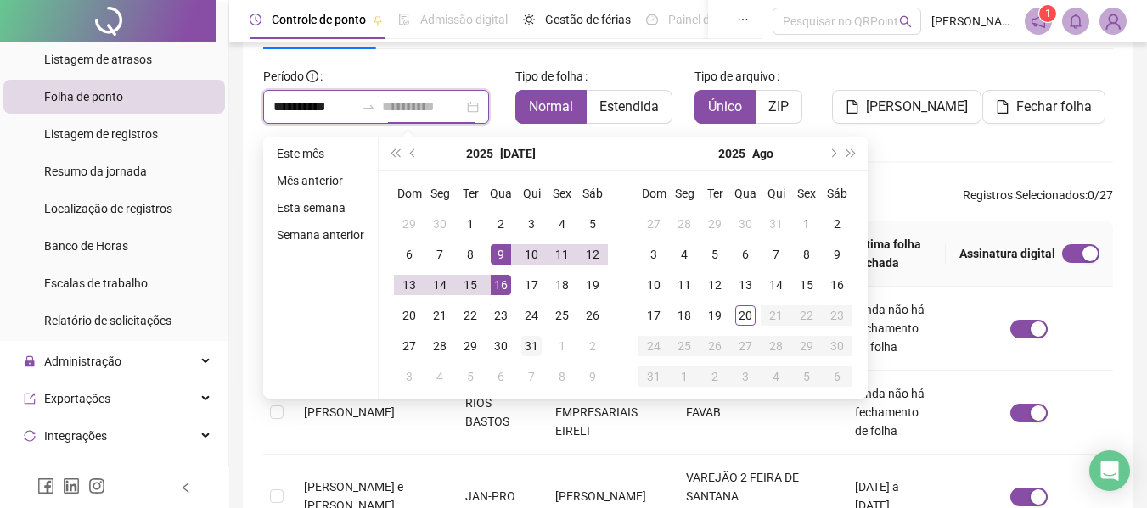
type input "**********"
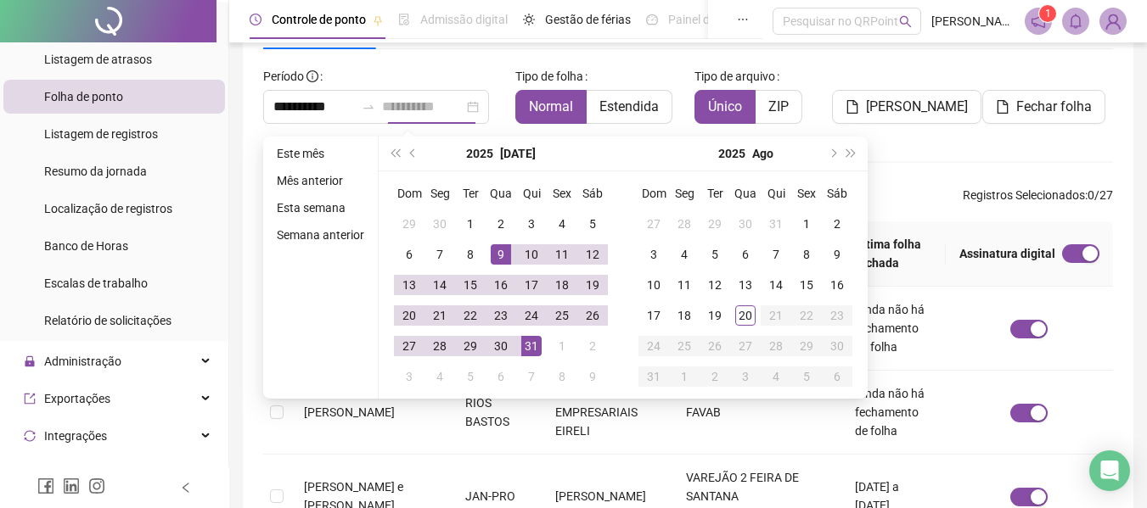
click at [529, 338] on div "31" at bounding box center [531, 346] width 20 height 20
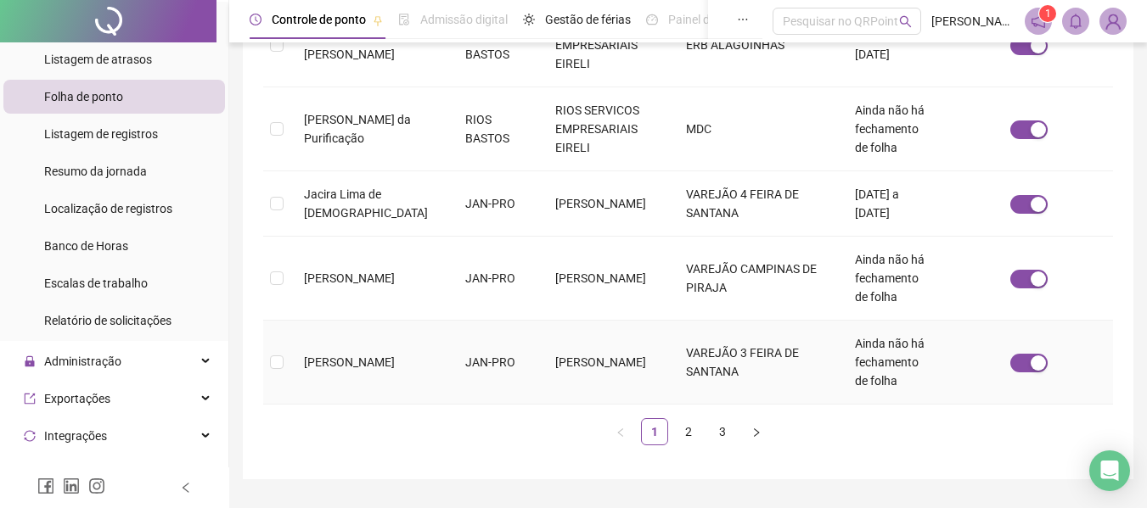
scroll to position [804, 0]
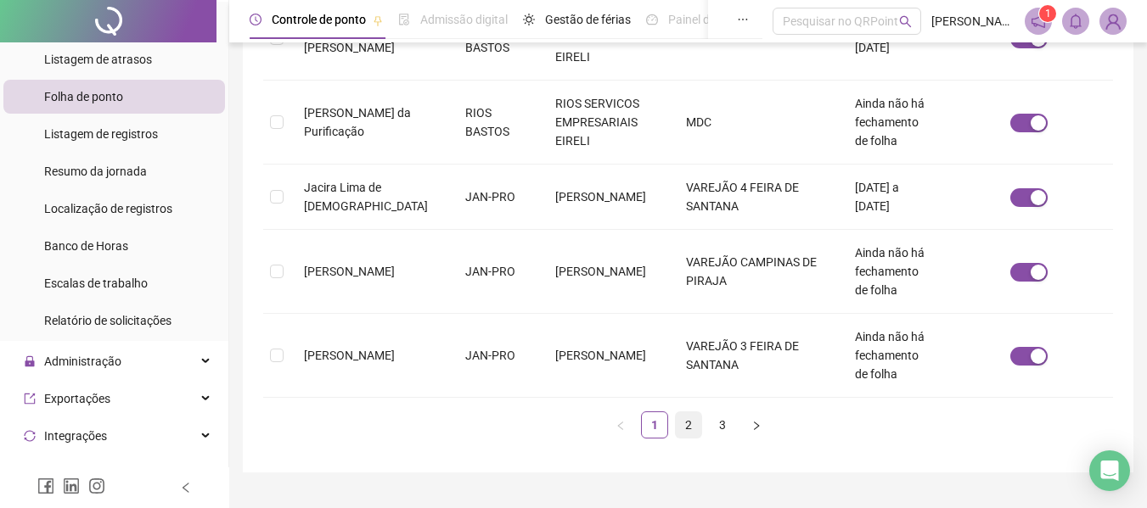
click at [690, 413] on link "2" at bounding box center [688, 425] width 25 height 25
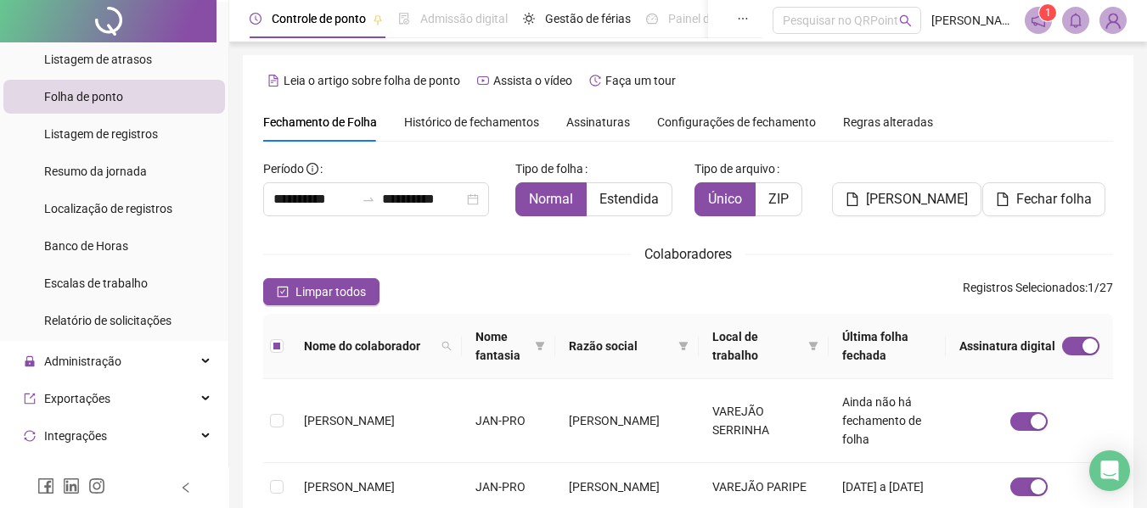
scroll to position [0, 0]
click at [1024, 192] on span "Fechar folha" at bounding box center [1054, 200] width 76 height 20
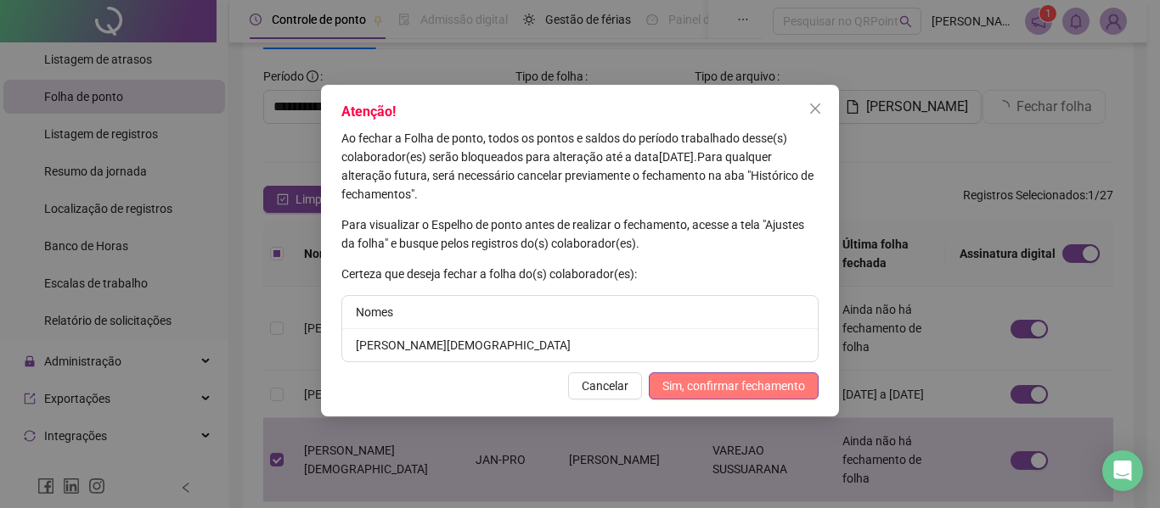
click at [728, 385] on span "Sim, confirmar fechamento" at bounding box center [733, 386] width 143 height 19
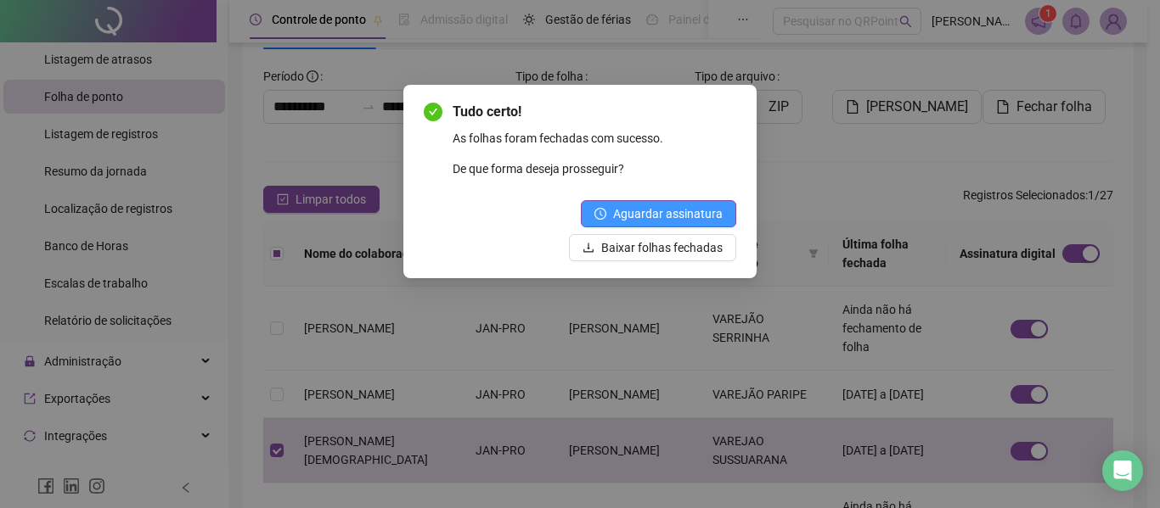
click at [671, 211] on span "Aguardar assinatura" at bounding box center [668, 214] width 110 height 19
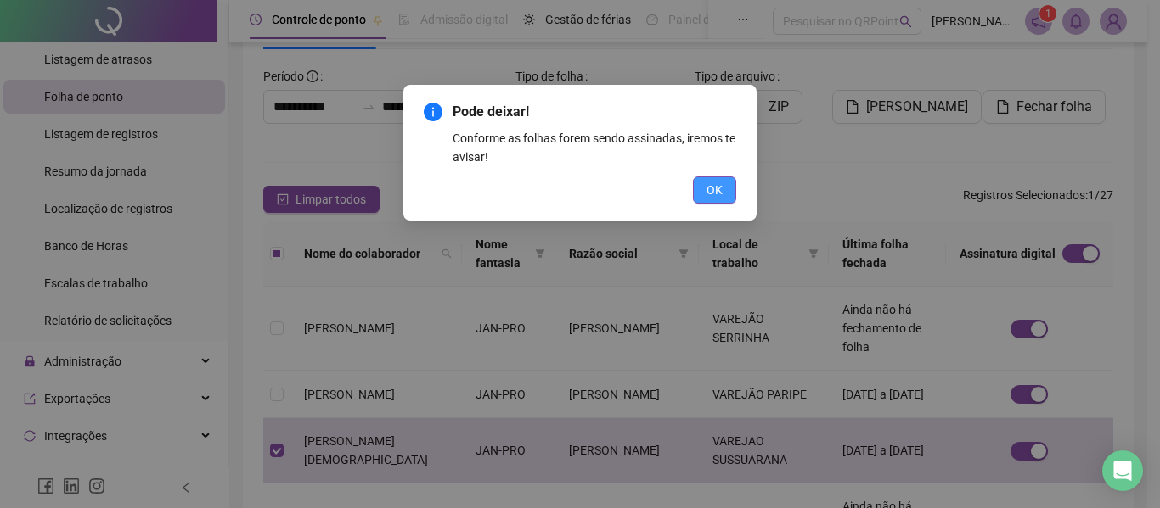
click at [713, 190] on span "OK" at bounding box center [714, 190] width 16 height 19
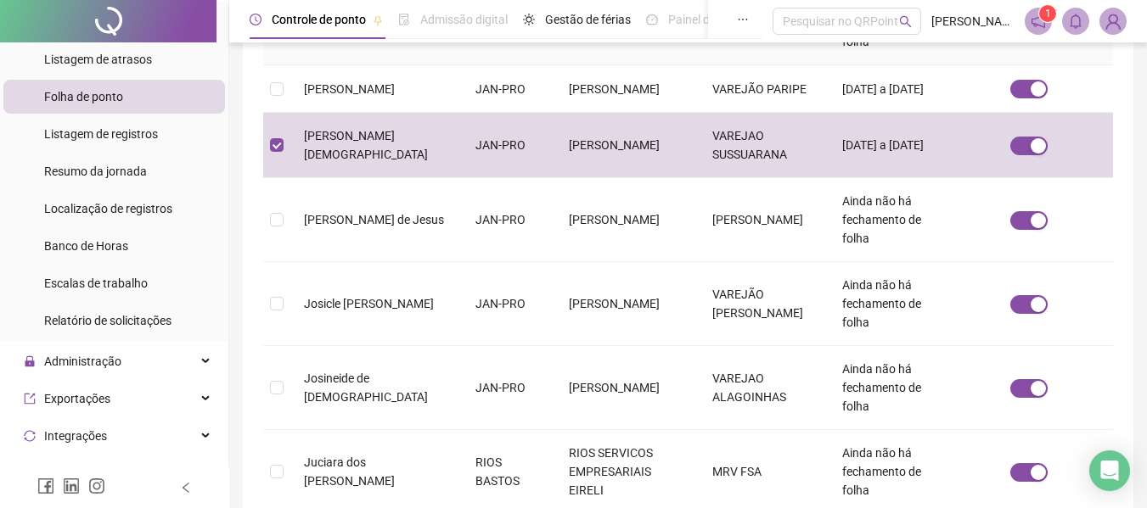
scroll to position [433, 0]
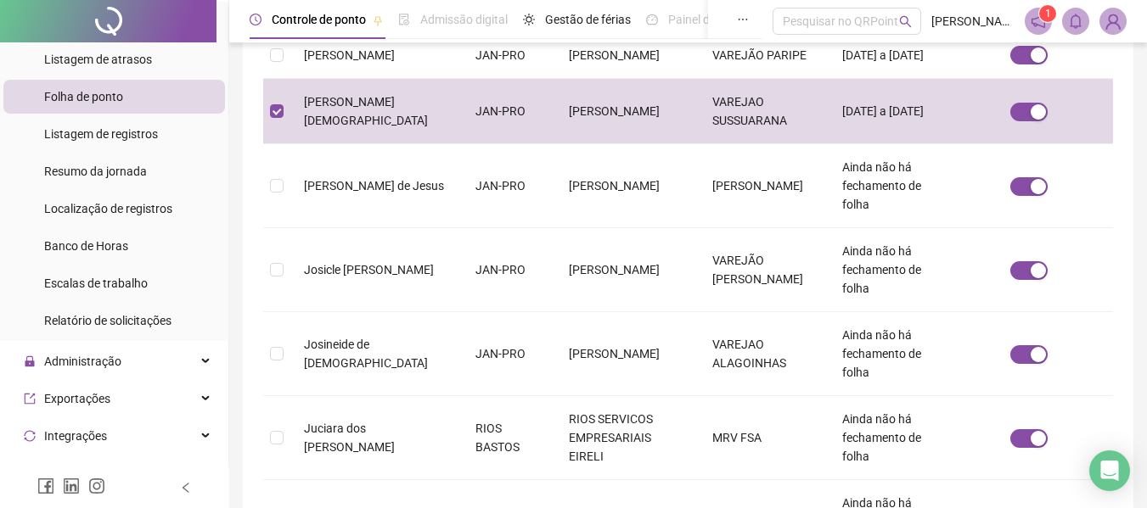
click at [1140, 206] on div "**********" at bounding box center [688, 223] width 918 height 1313
click at [1120, 267] on div "**********" at bounding box center [688, 215] width 890 height 1184
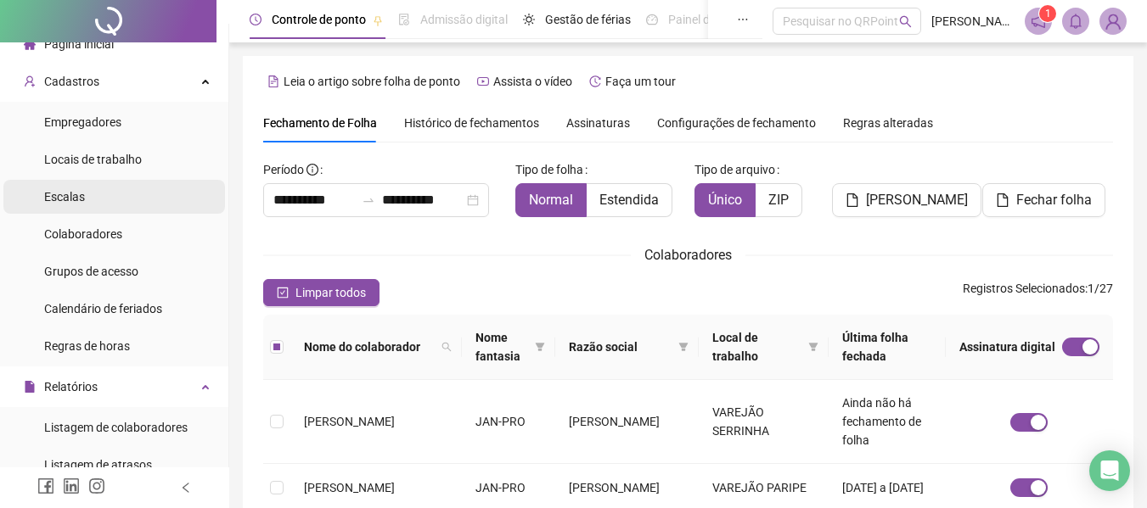
scroll to position [0, 0]
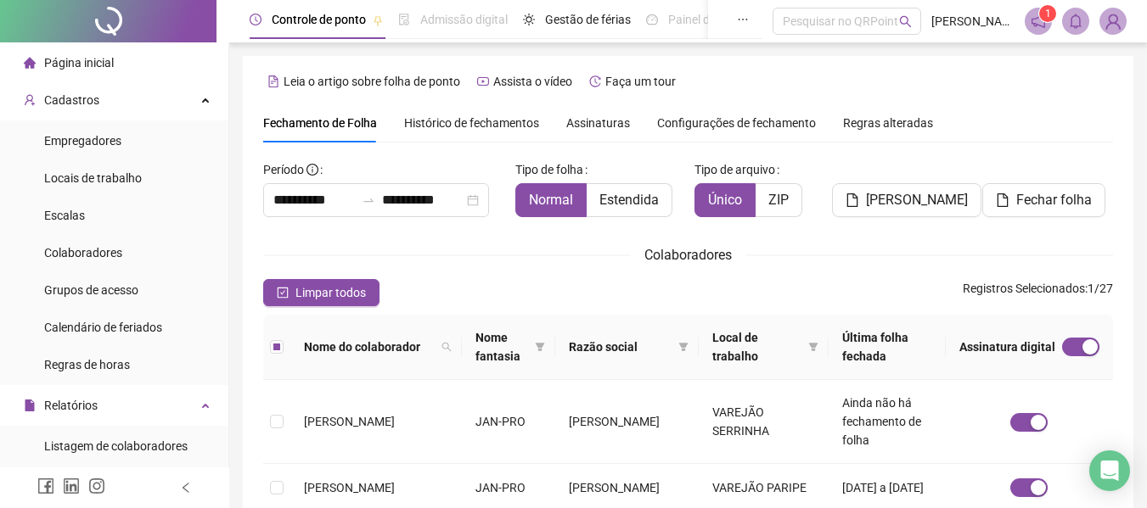
drag, startPoint x: 69, startPoint y: 253, endPoint x: 246, endPoint y: 248, distance: 177.5
click at [69, 253] on span "Colaboradores" at bounding box center [83, 253] width 78 height 14
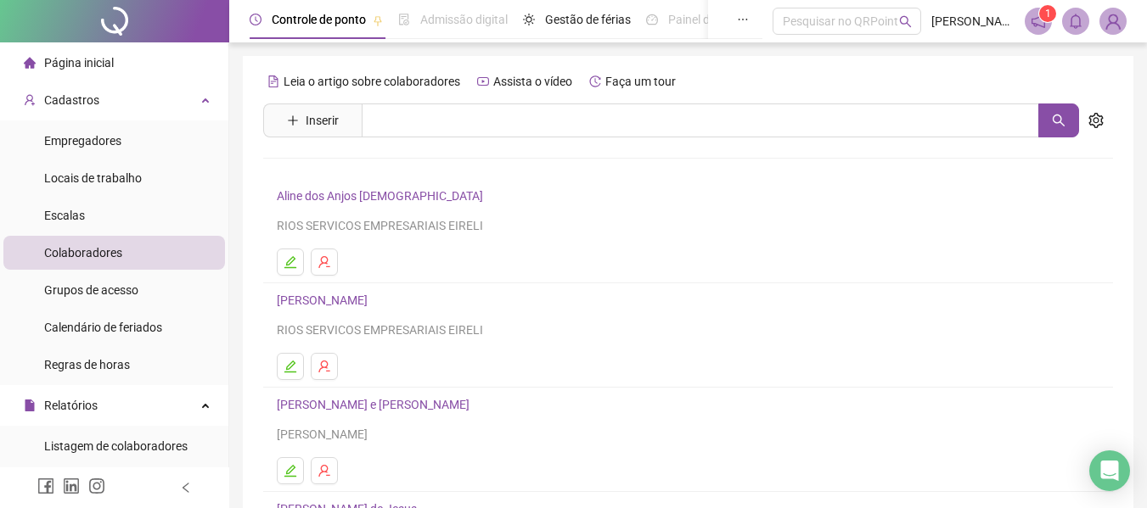
scroll to position [312, 0]
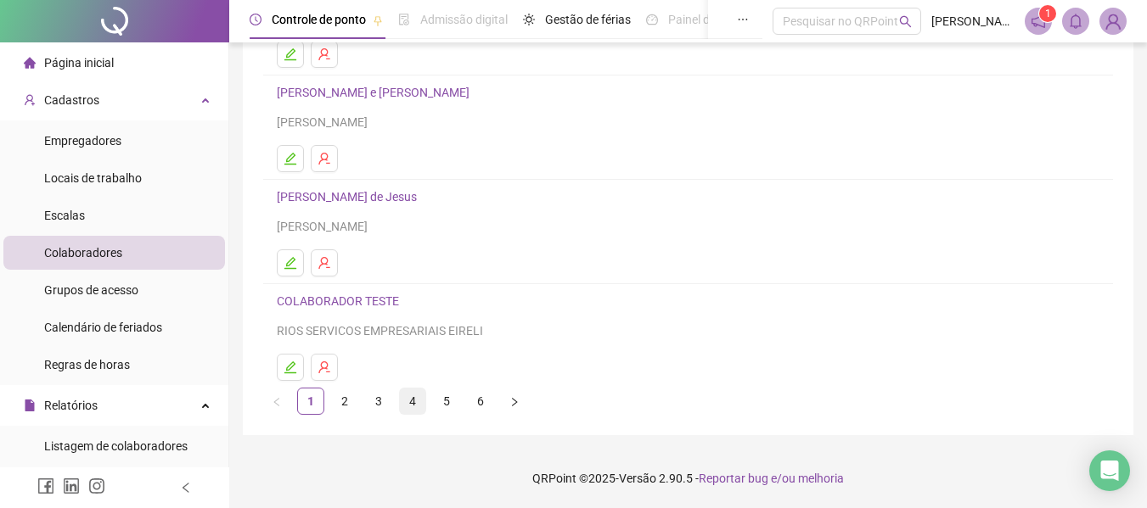
click at [415, 400] on link "4" at bounding box center [412, 401] width 25 height 25
click at [286, 258] on icon "edit" at bounding box center [291, 263] width 14 height 14
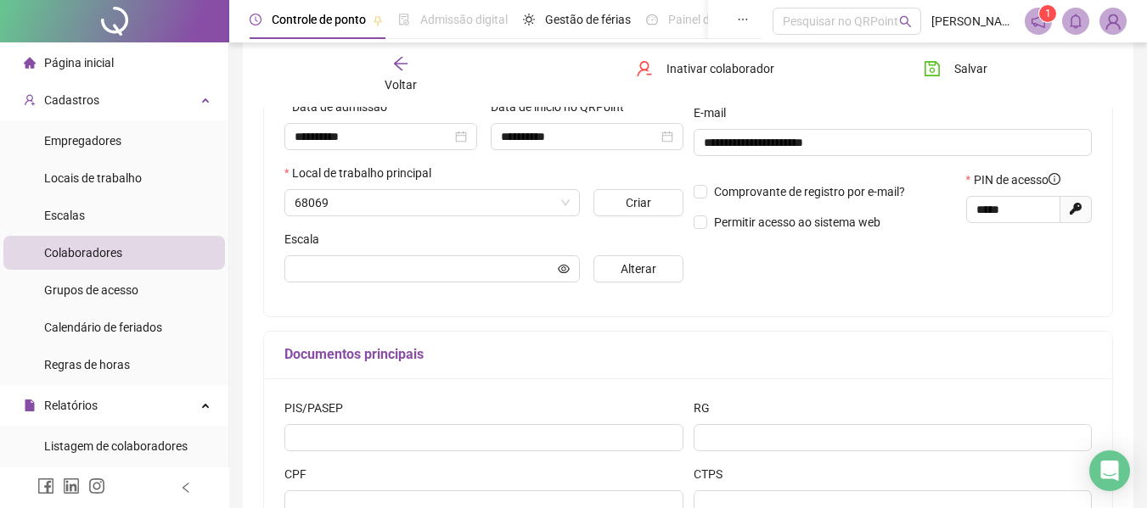
scroll to position [321, 0]
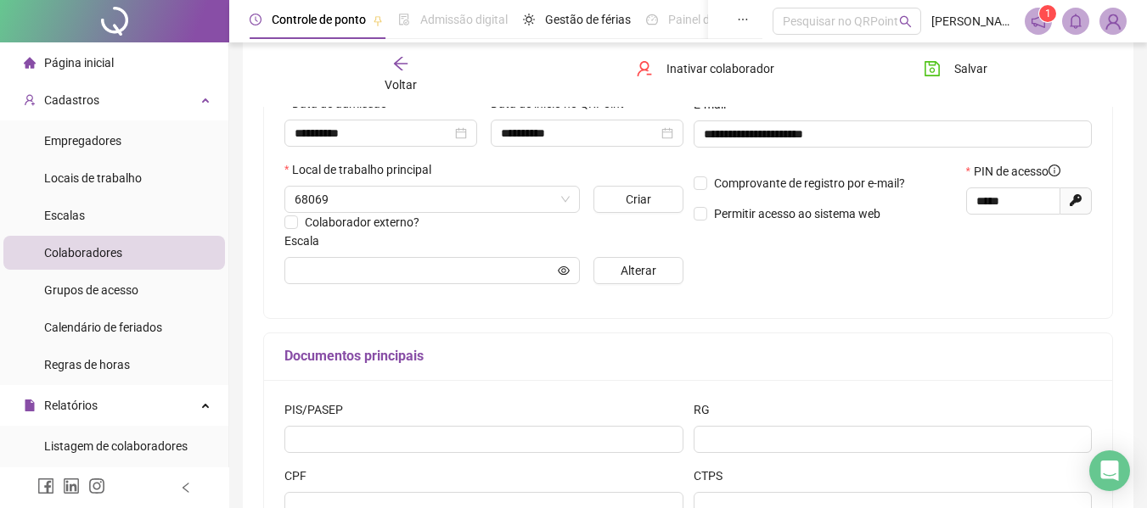
type input "**********"
click at [649, 270] on span "Alterar" at bounding box center [639, 270] width 36 height 19
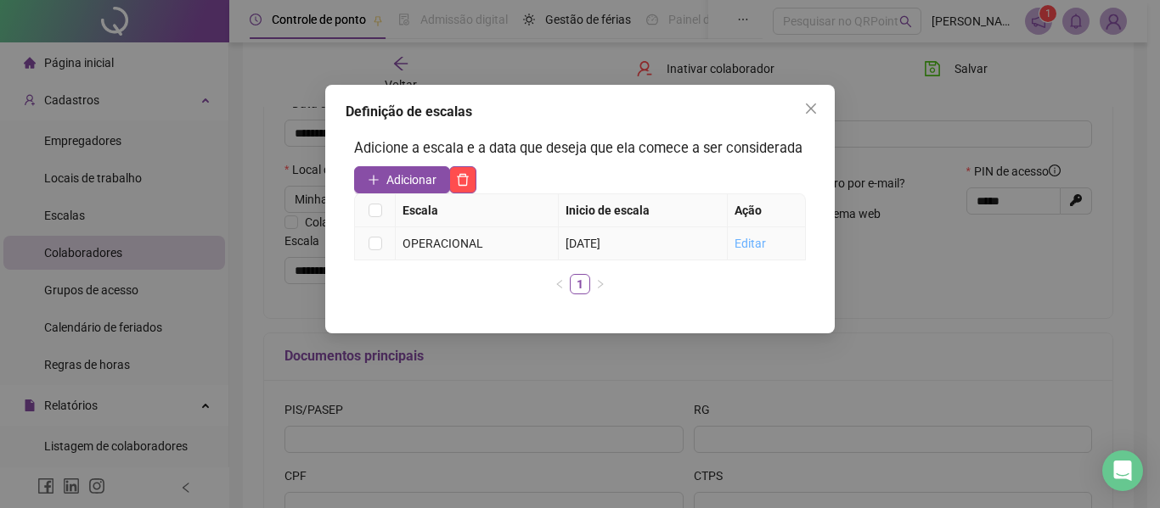
click at [749, 244] on link "Editar" at bounding box center [749, 244] width 31 height 14
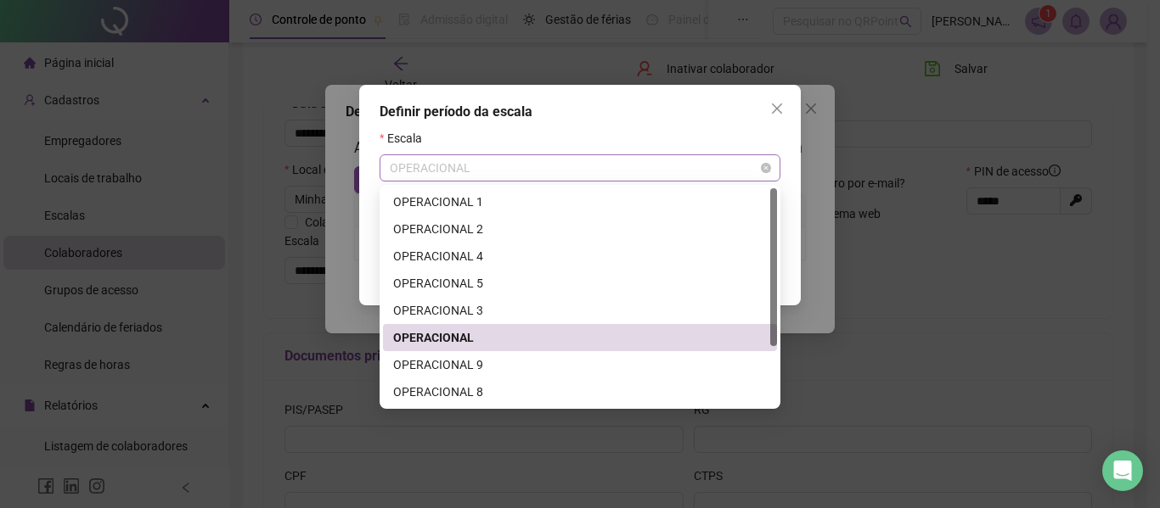
click at [634, 177] on span "OPERACIONAL" at bounding box center [580, 167] width 380 height 25
click at [469, 222] on div "OPERACIONAL 2" at bounding box center [579, 229] width 373 height 19
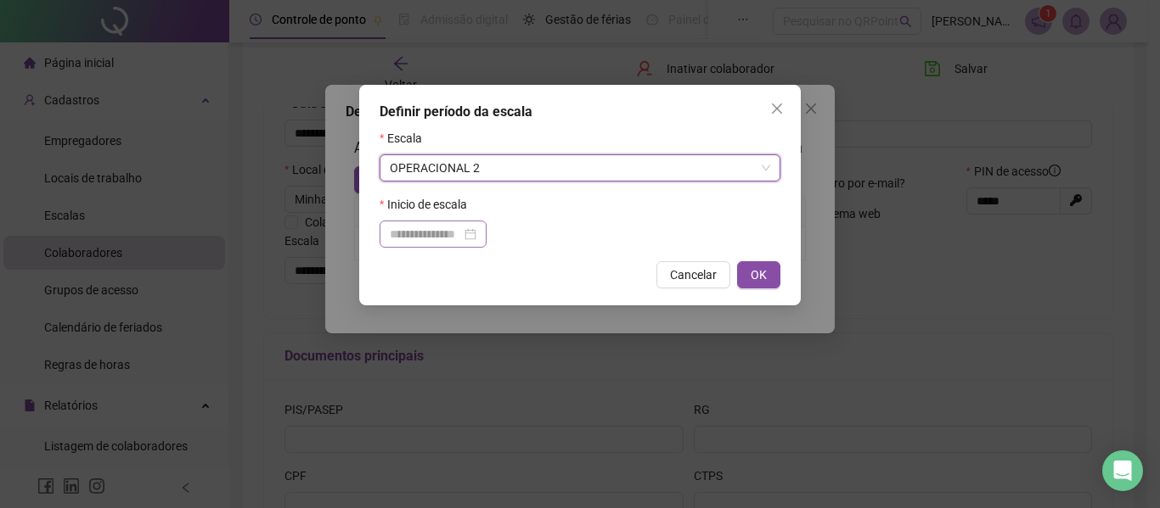
click at [476, 238] on div at bounding box center [433, 234] width 87 height 19
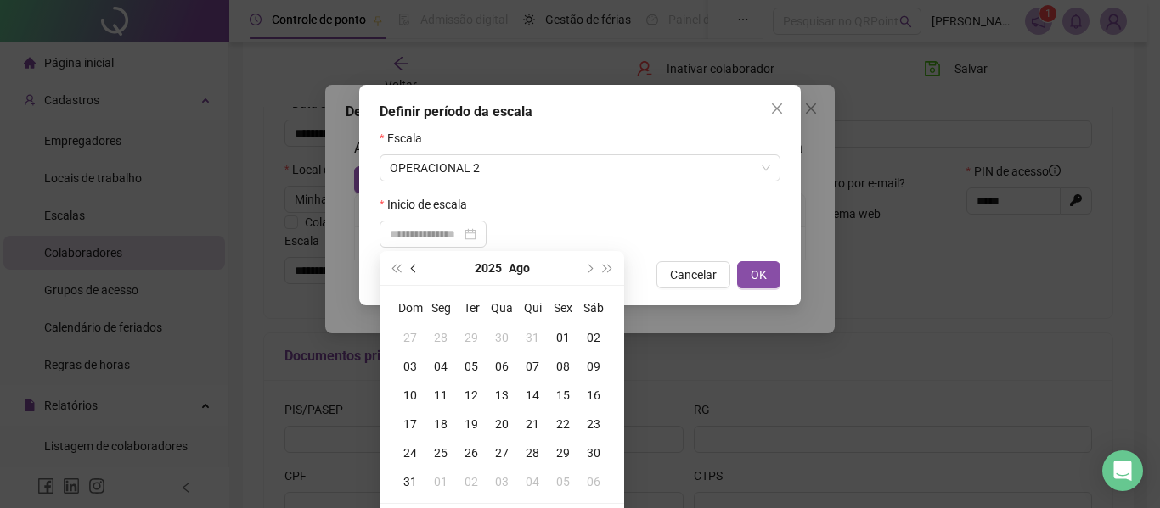
click at [414, 271] on span "prev-year" at bounding box center [415, 268] width 8 height 8
type input "**********"
click at [499, 362] on div "09" at bounding box center [501, 366] width 31 height 19
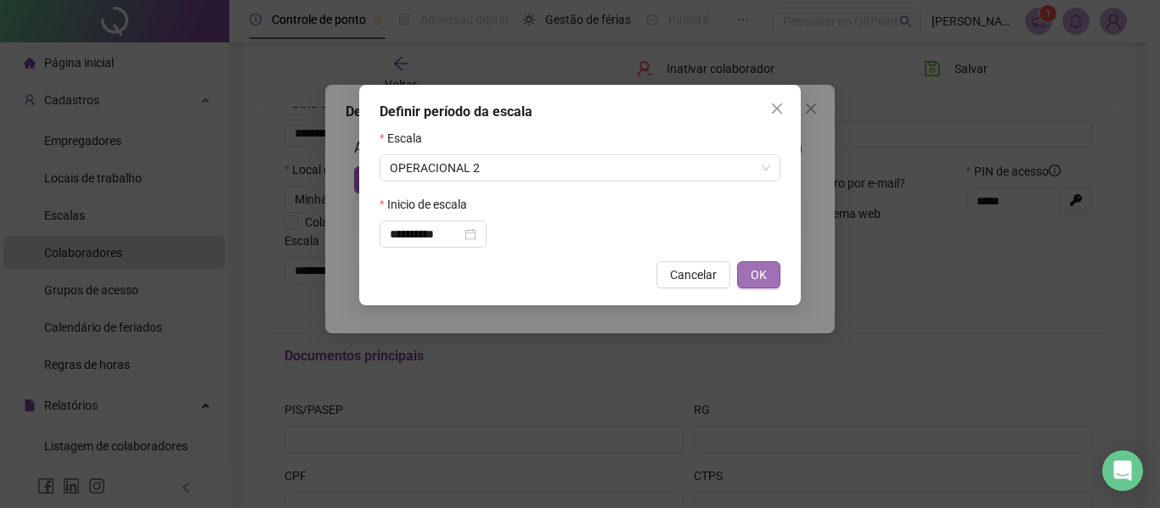
click at [750, 272] on span "OK" at bounding box center [758, 275] width 16 height 19
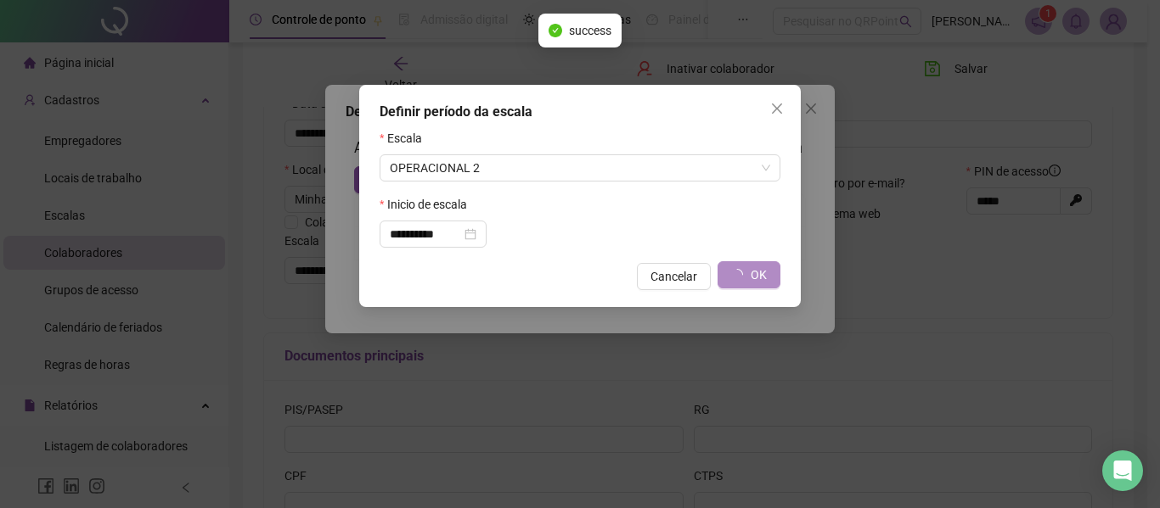
type input "**********"
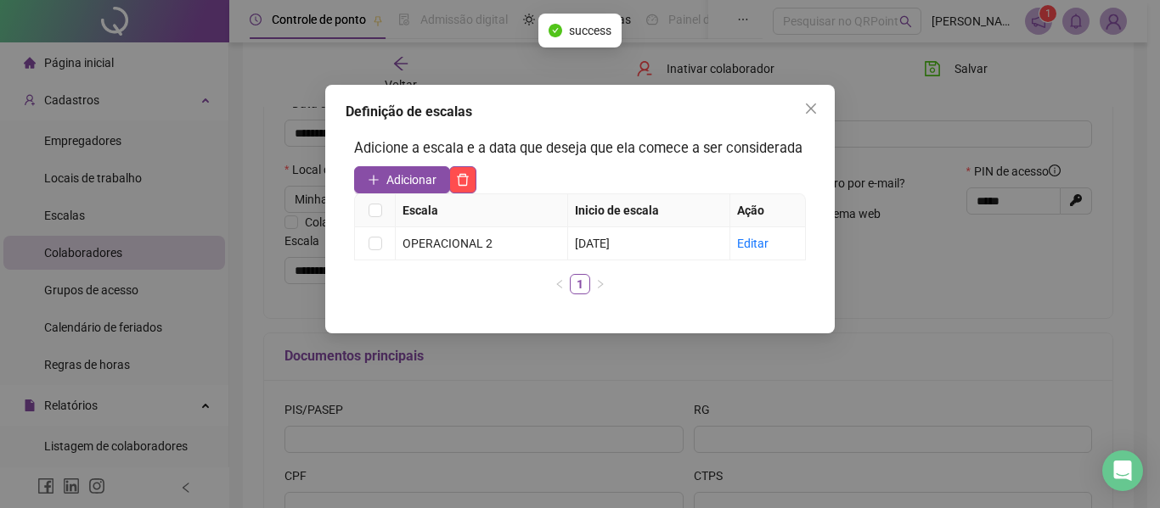
drag, startPoint x: 806, startPoint y: 111, endPoint x: 878, endPoint y: 98, distance: 73.3
click at [809, 110] on icon "close" at bounding box center [811, 109] width 14 height 14
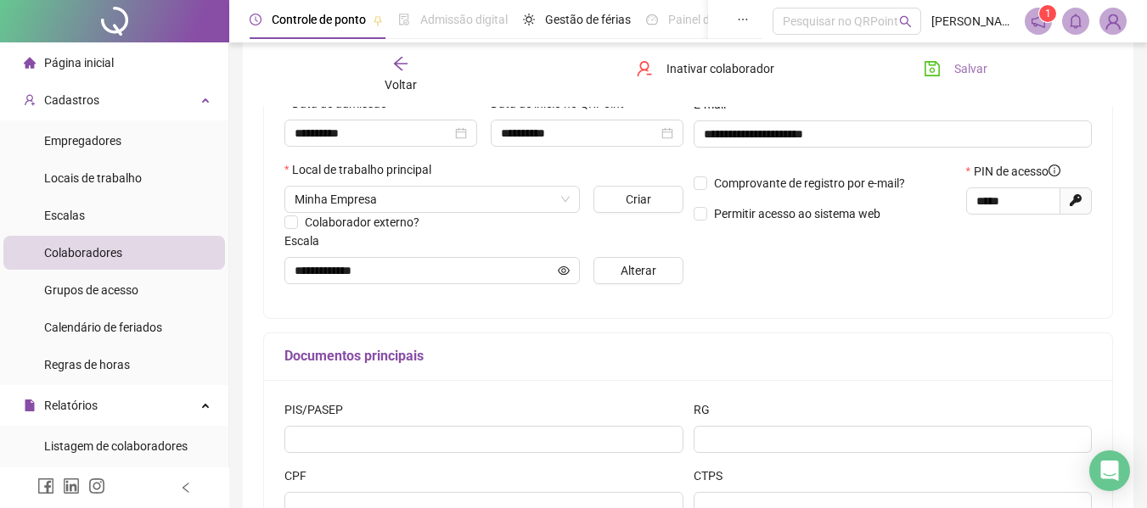
click at [975, 65] on span "Salvar" at bounding box center [970, 68] width 33 height 19
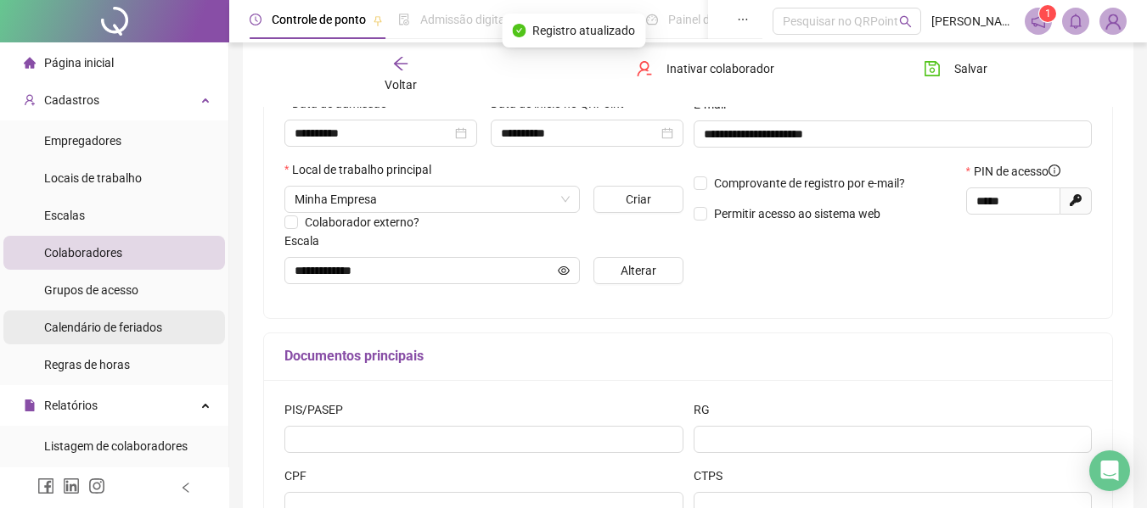
scroll to position [340, 0]
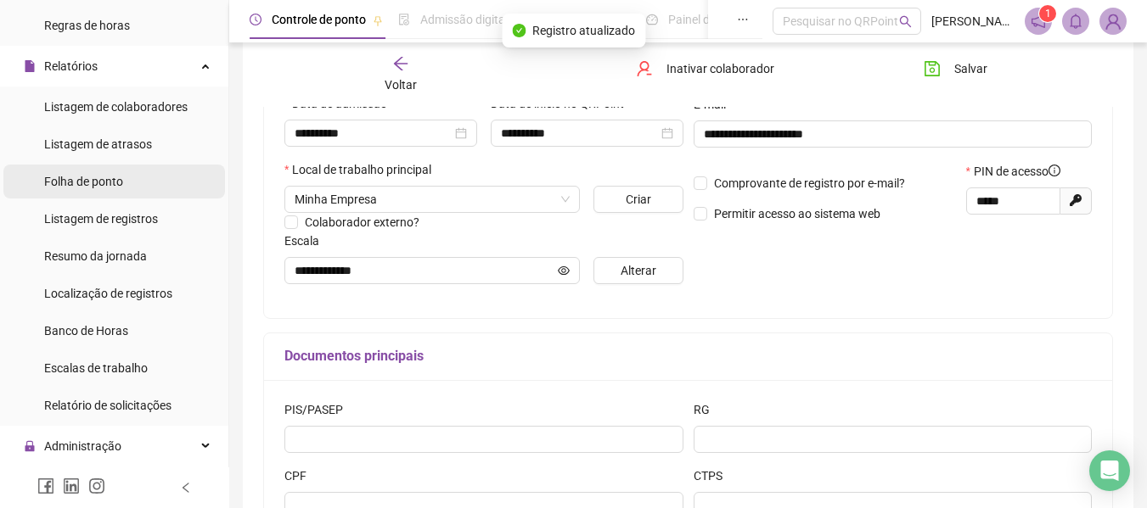
click at [98, 188] on span "Folha de ponto" at bounding box center [83, 182] width 79 height 14
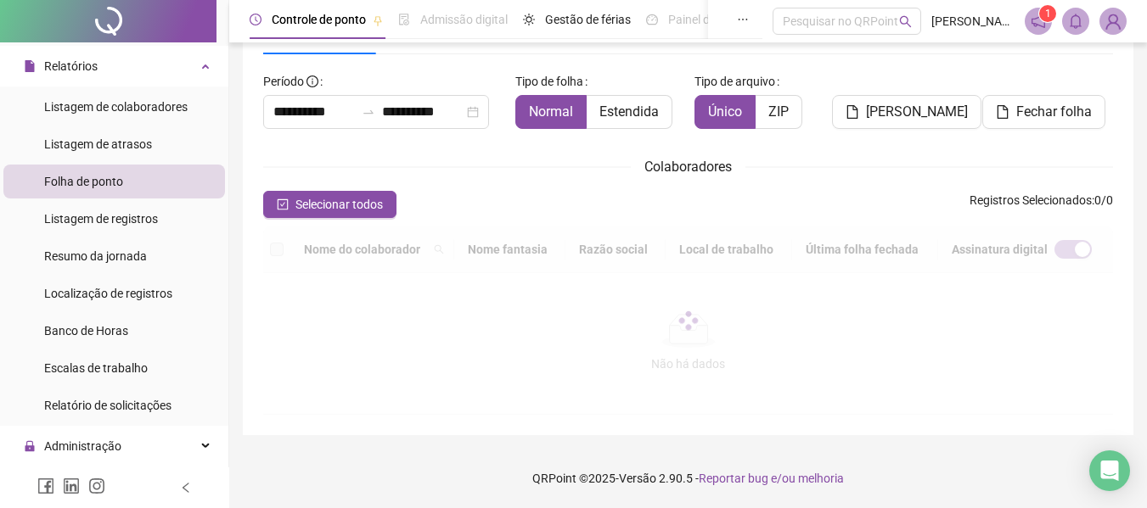
scroll to position [93, 0]
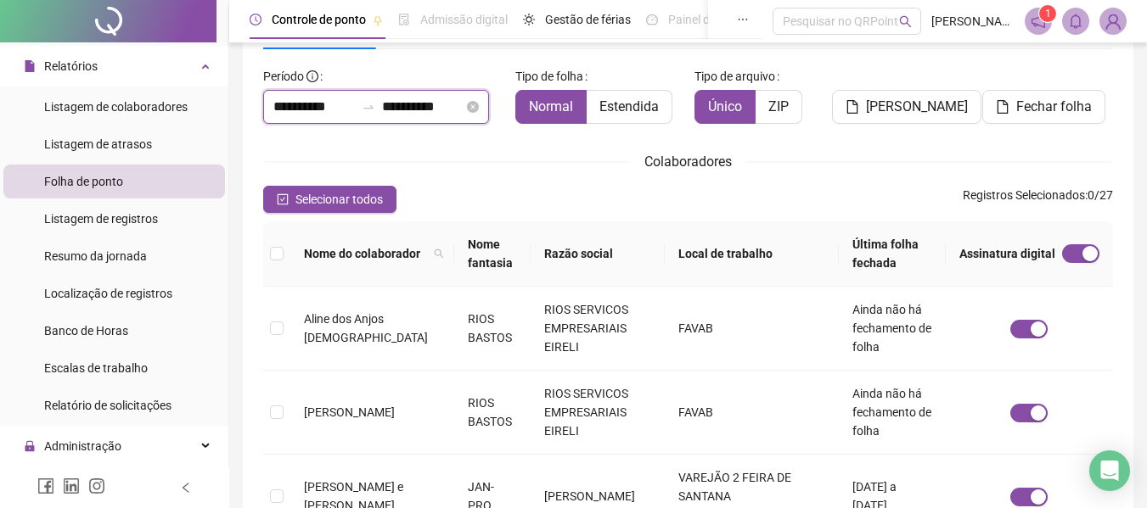
click at [320, 103] on input "**********" at bounding box center [313, 107] width 81 height 20
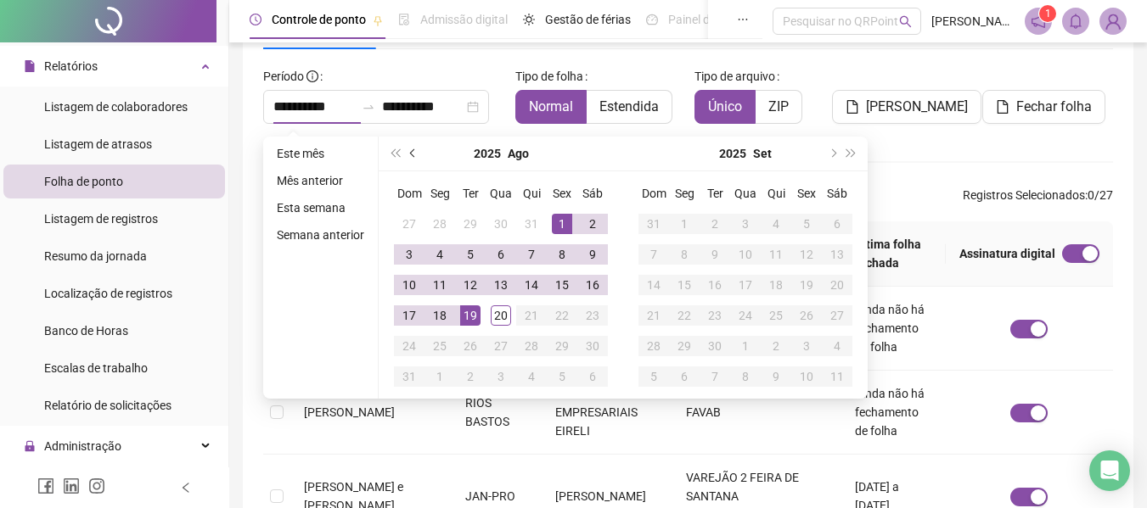
click at [405, 150] on button "prev-year" at bounding box center [413, 154] width 19 height 34
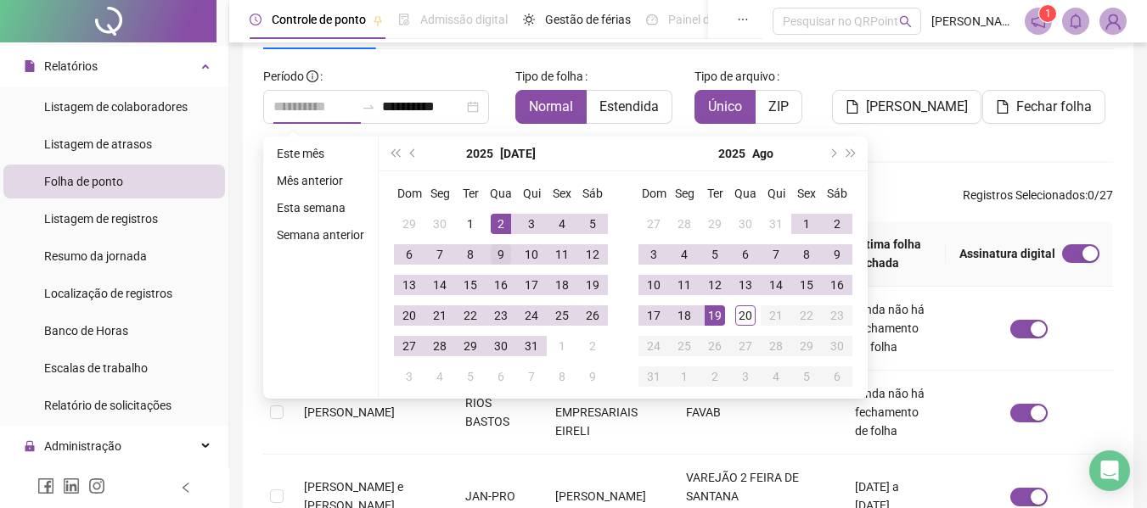
type input "**********"
click at [497, 257] on div "9" at bounding box center [501, 254] width 20 height 20
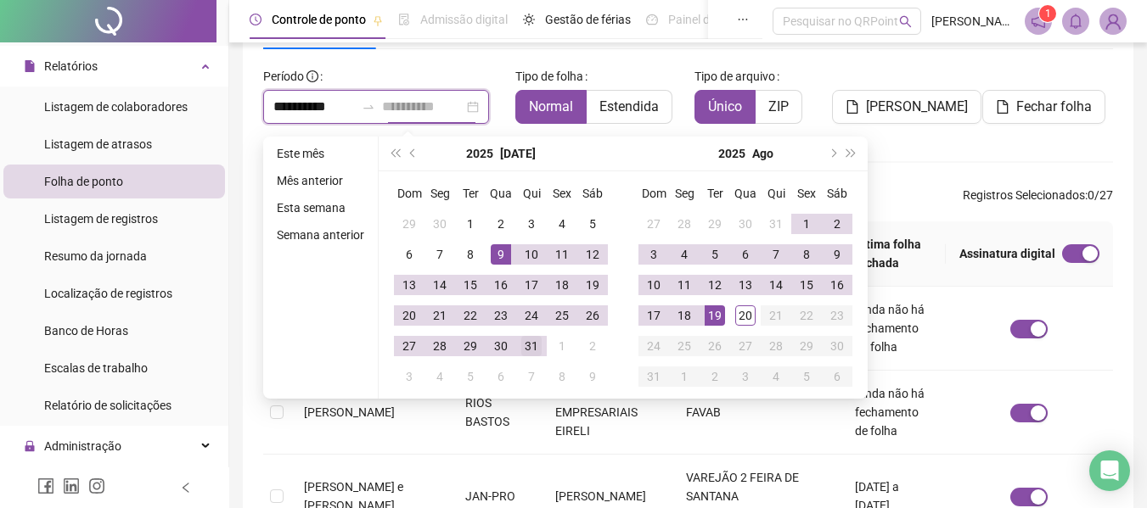
type input "**********"
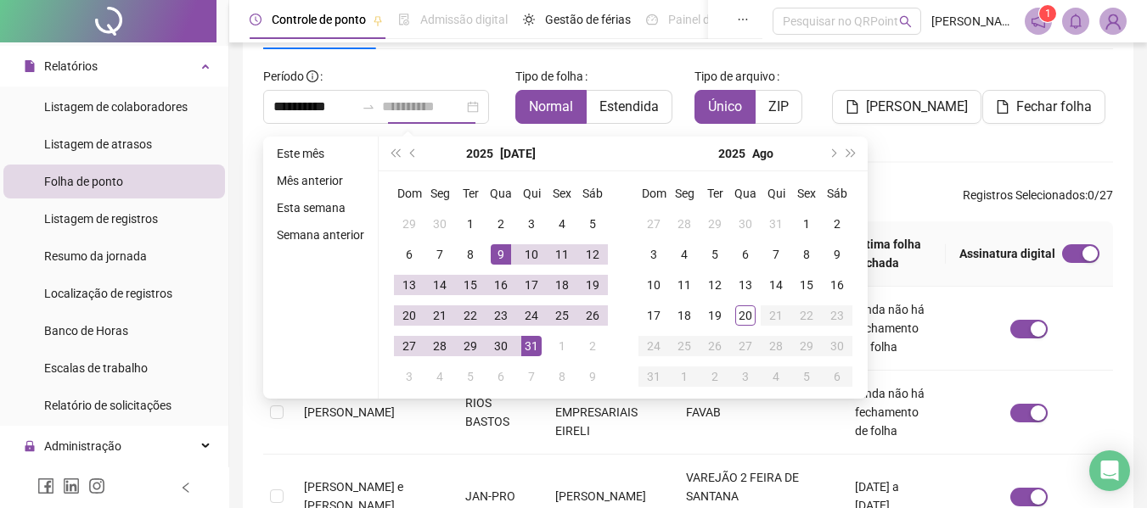
click at [537, 351] on div "31" at bounding box center [531, 346] width 20 height 20
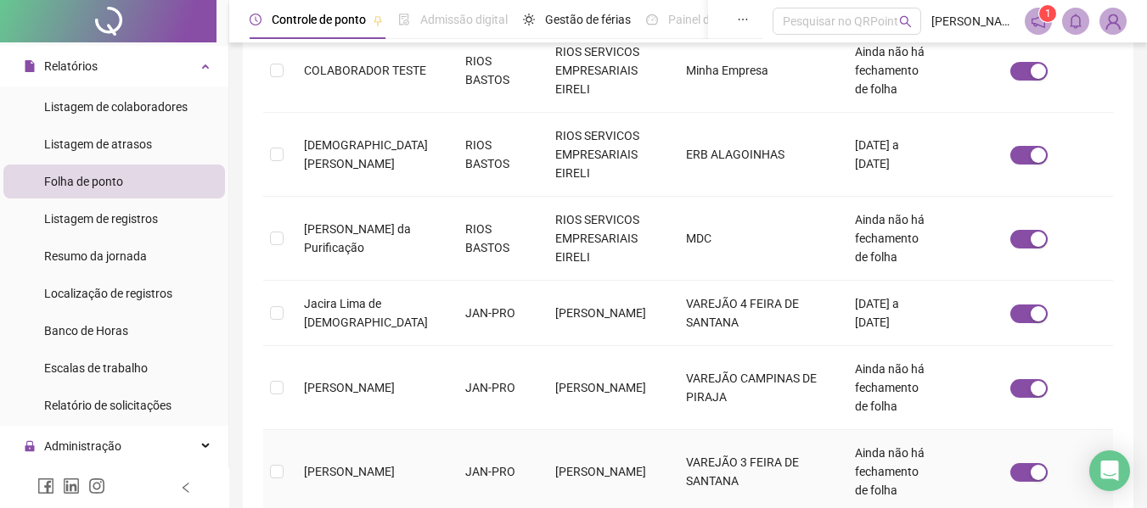
scroll to position [804, 0]
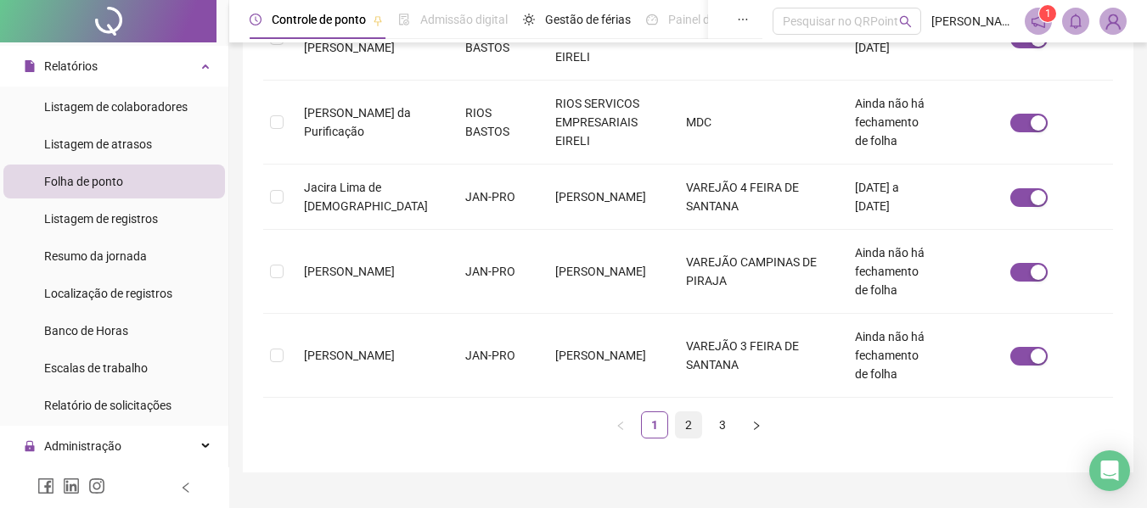
click at [688, 413] on link "2" at bounding box center [688, 425] width 25 height 25
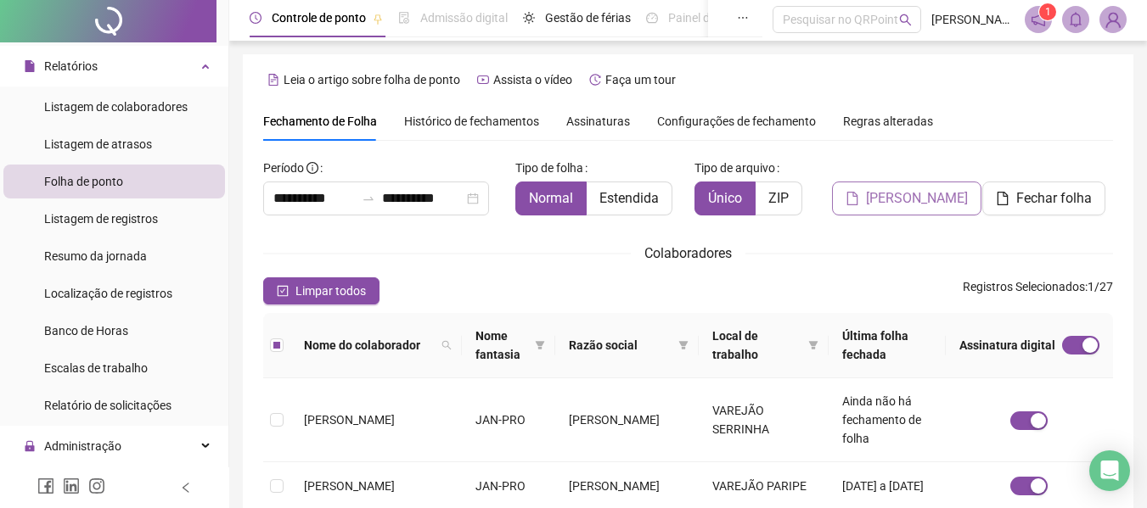
scroll to position [0, 0]
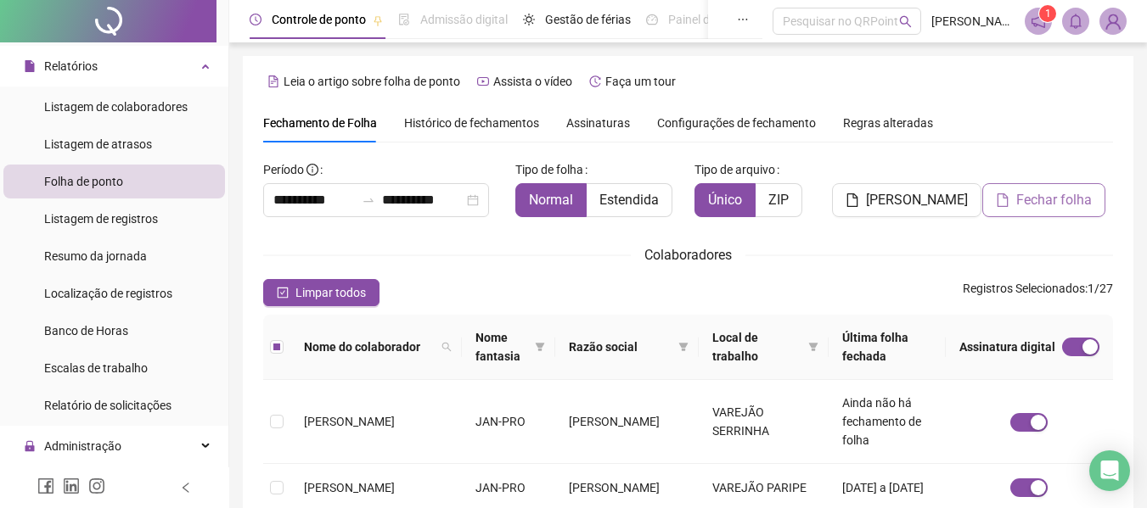
click at [1053, 196] on span "Fechar folha" at bounding box center [1054, 200] width 76 height 20
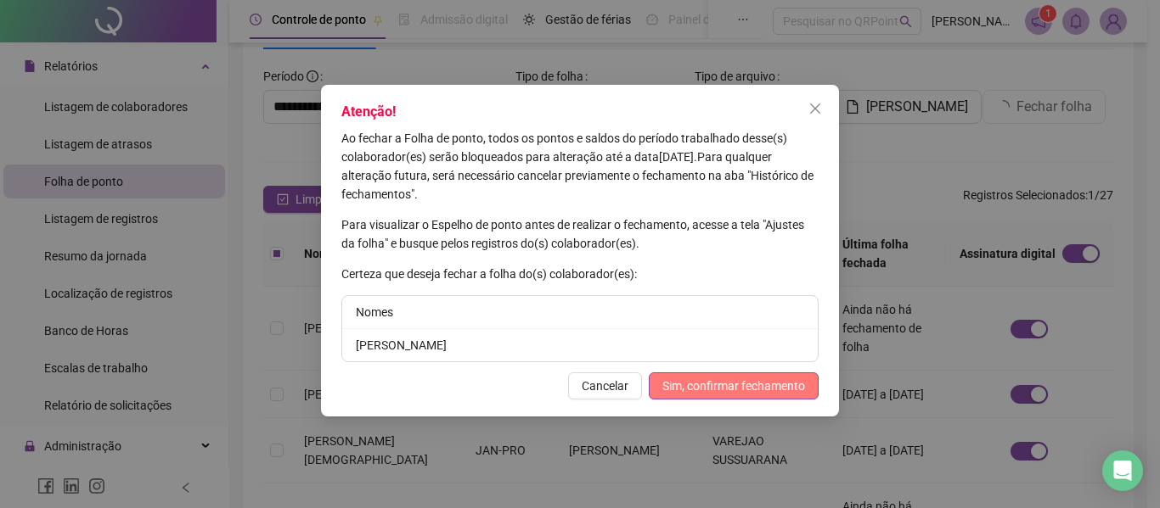
click at [699, 379] on span "Sim, confirmar fechamento" at bounding box center [733, 386] width 143 height 19
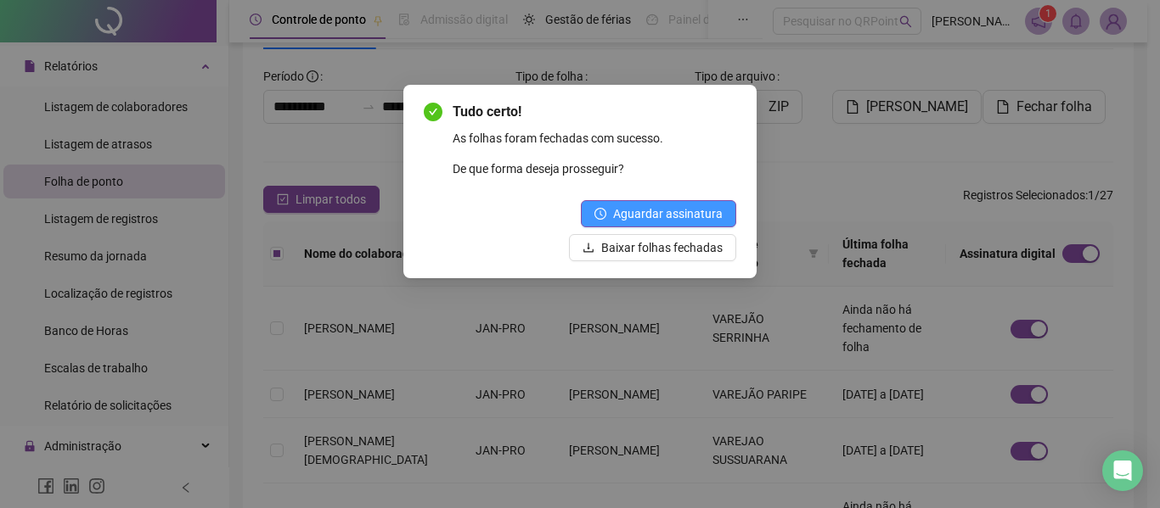
click at [677, 211] on span "Aguardar assinatura" at bounding box center [668, 214] width 110 height 19
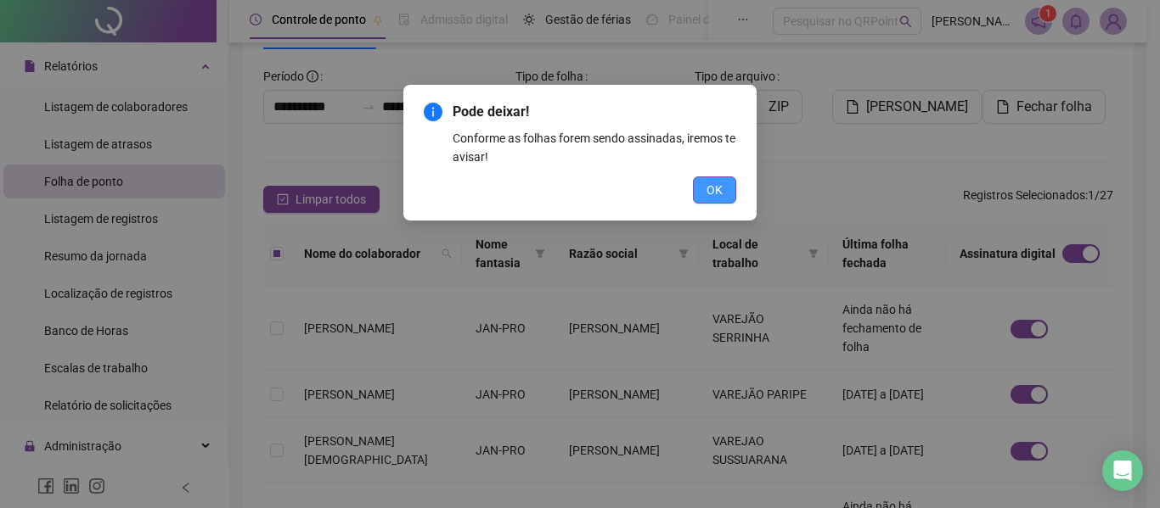
click at [702, 194] on button "OK" at bounding box center [714, 190] width 43 height 27
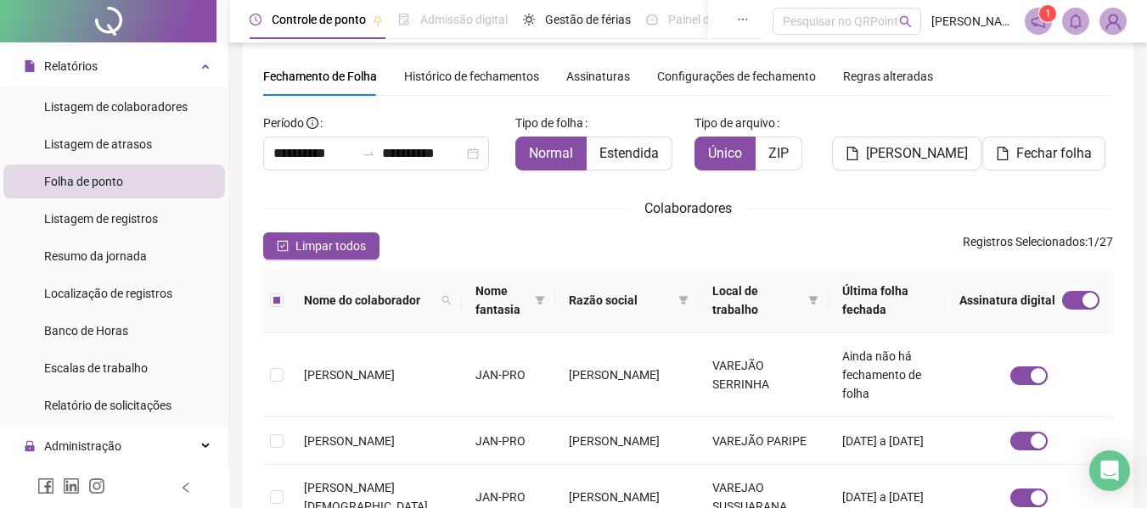
scroll to position [0, 0]
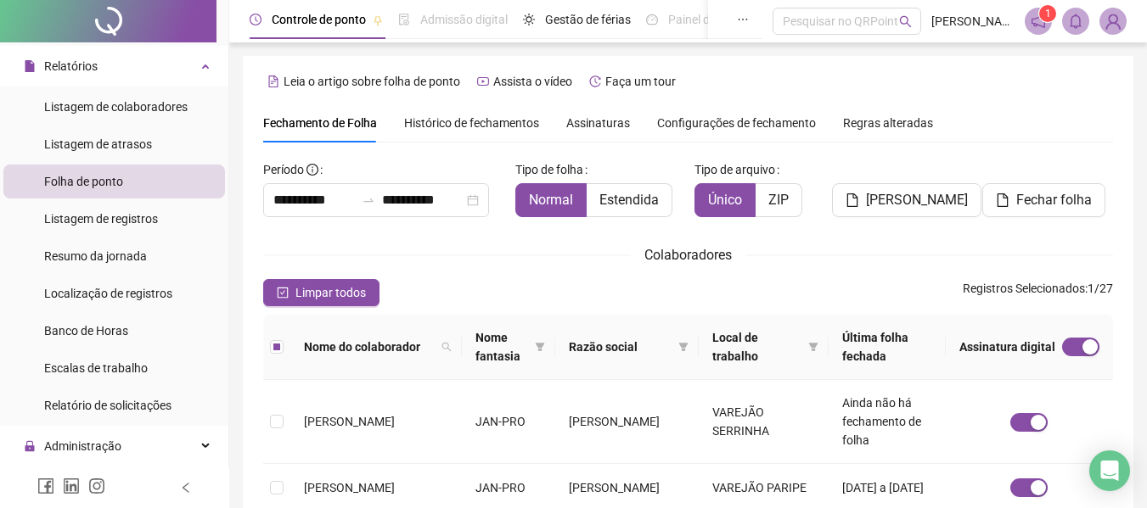
click at [609, 125] on span "Assinaturas" at bounding box center [598, 123] width 64 height 12
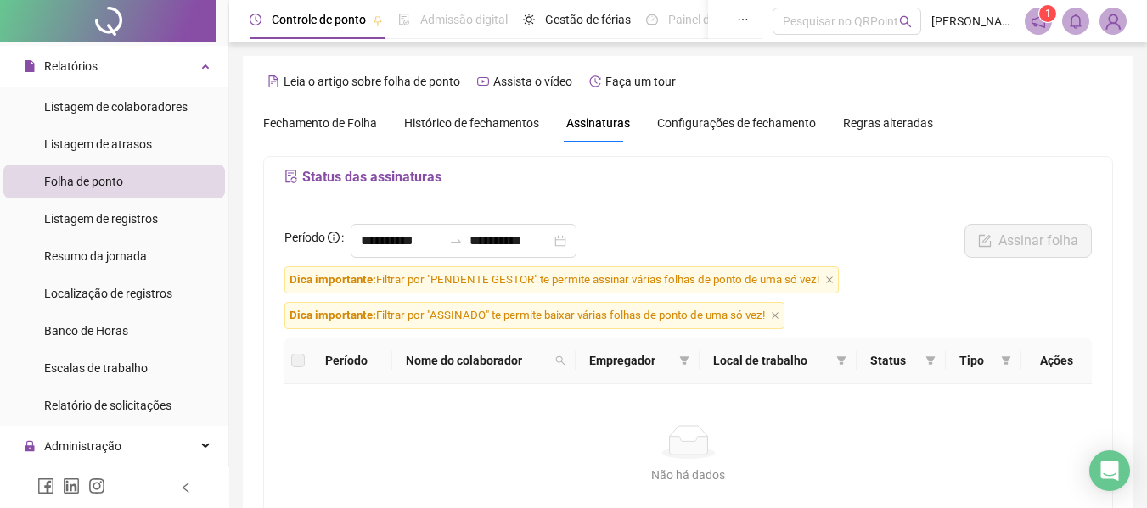
scroll to position [93, 0]
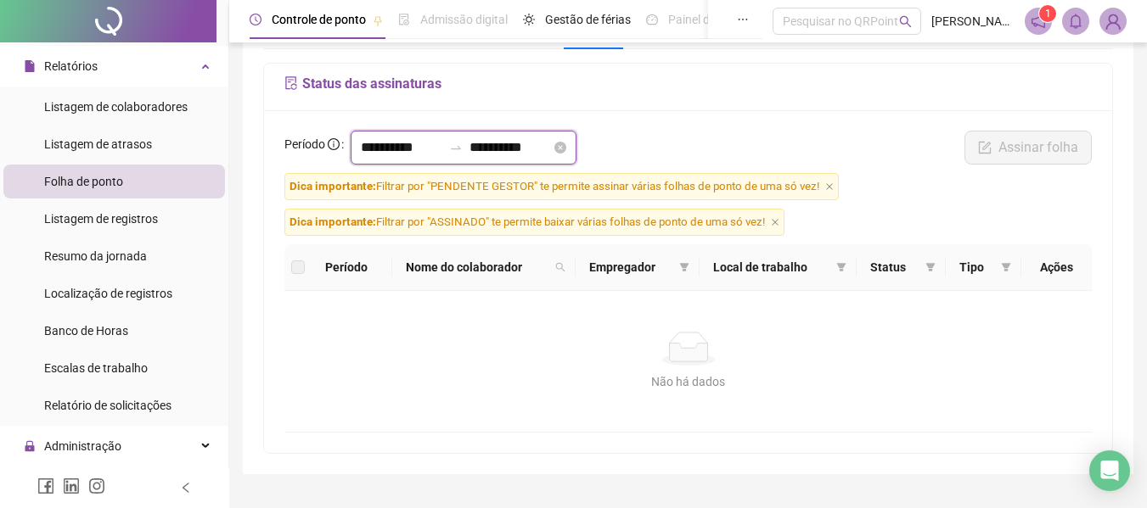
click at [385, 149] on input "**********" at bounding box center [401, 148] width 81 height 20
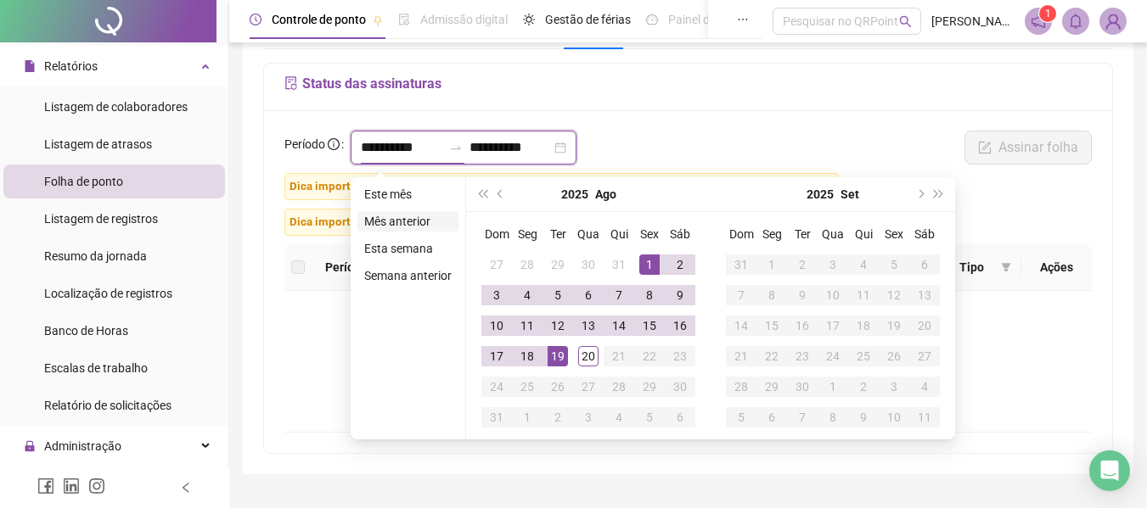
type input "**********"
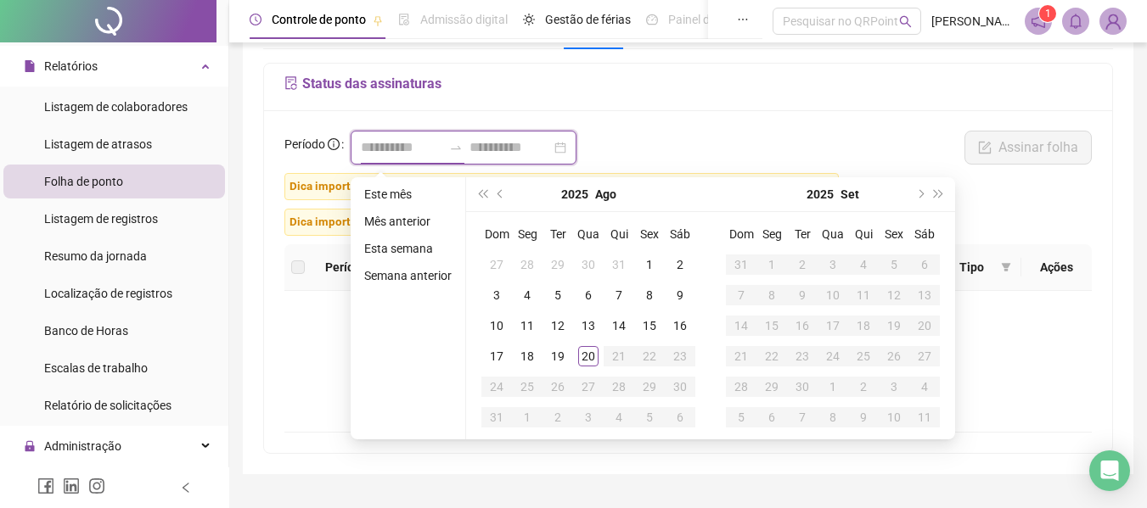
type input "**********"
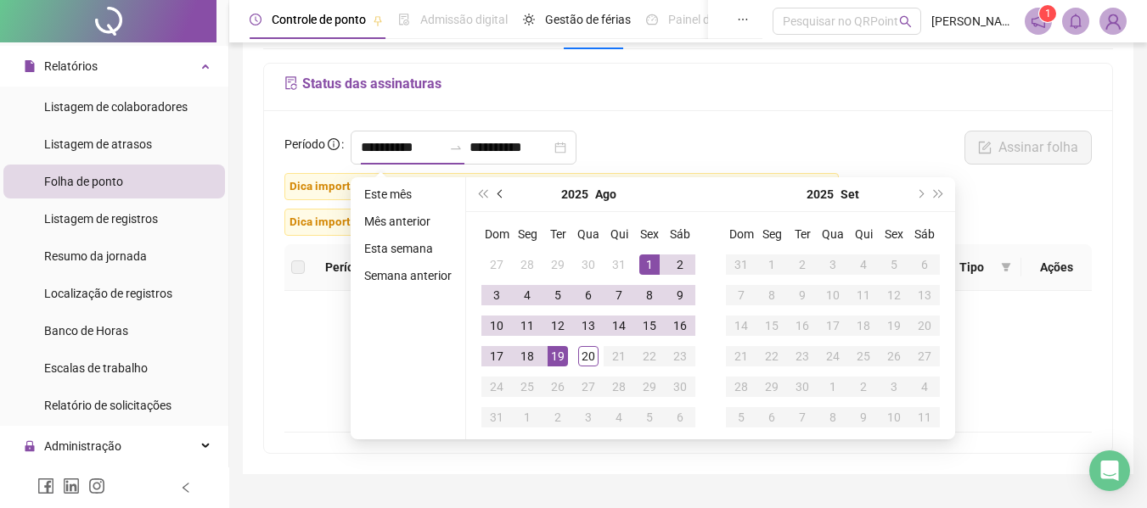
click at [501, 191] on span "prev-year" at bounding box center [501, 194] width 8 height 8
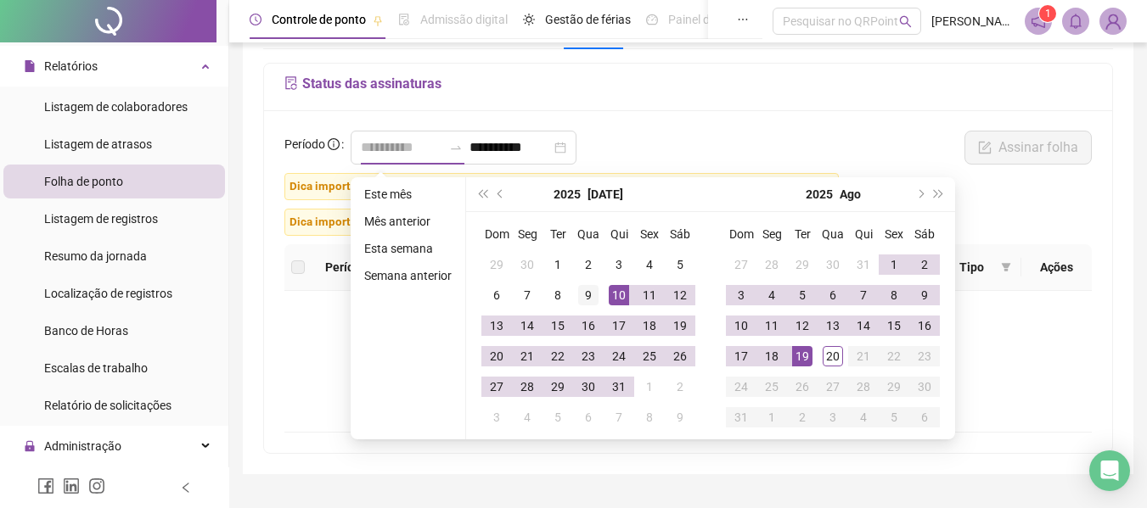
type input "**********"
click at [592, 296] on div "9" at bounding box center [588, 295] width 20 height 20
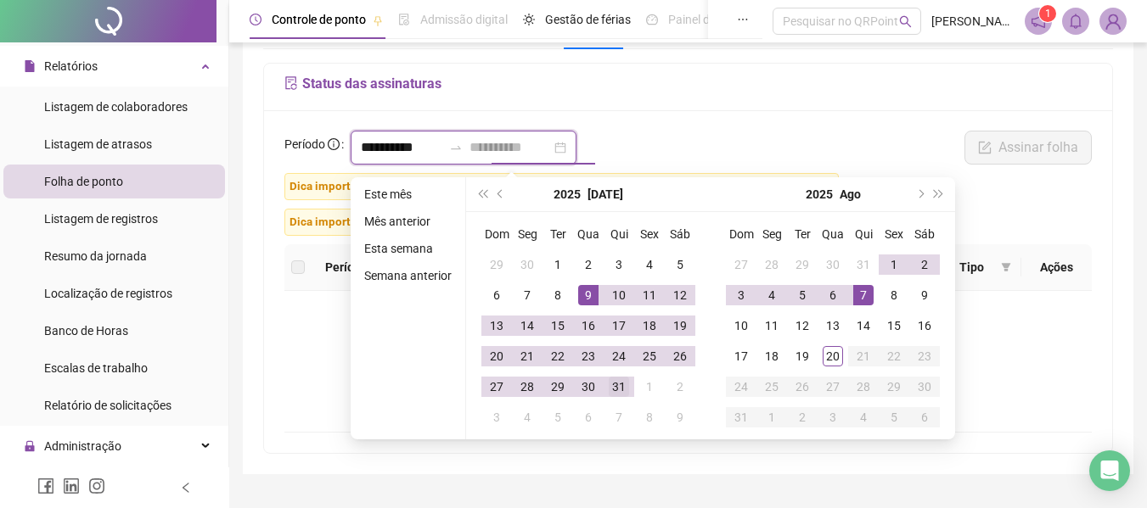
type input "**********"
click at [621, 380] on div "31" at bounding box center [619, 387] width 20 height 20
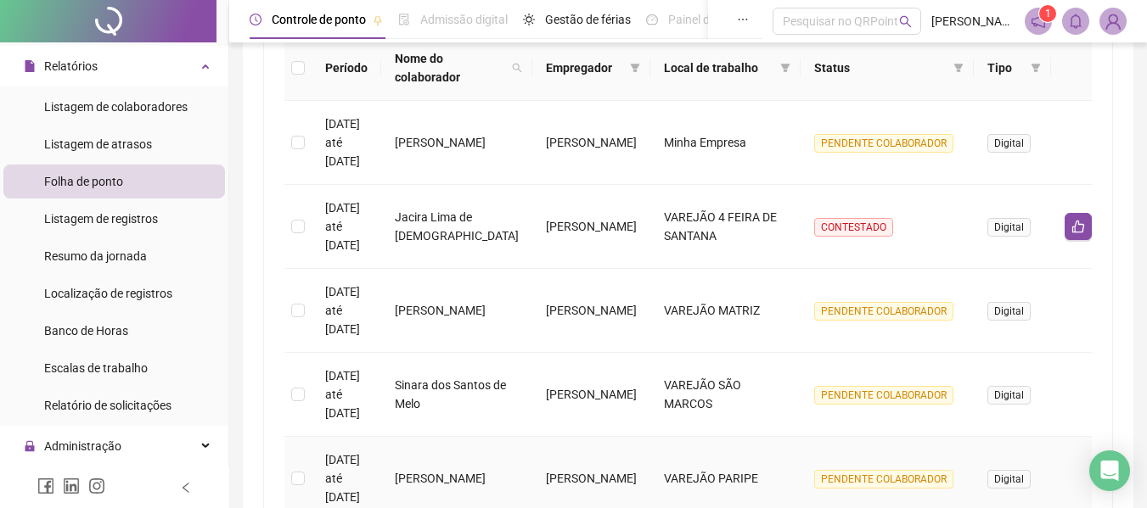
scroll to position [263, 0]
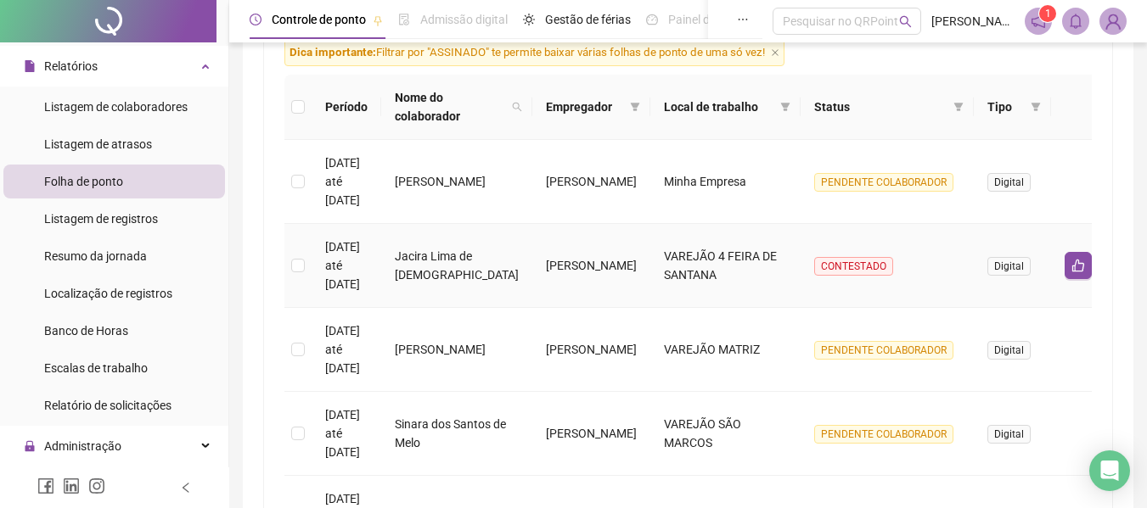
click at [814, 268] on span "CONTESTADO" at bounding box center [853, 266] width 79 height 19
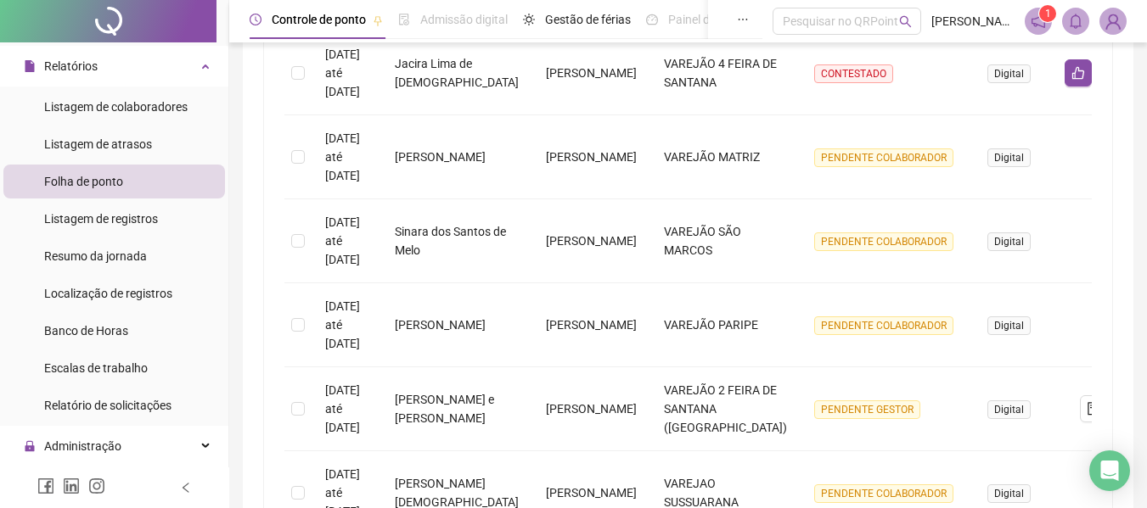
scroll to position [413, 0]
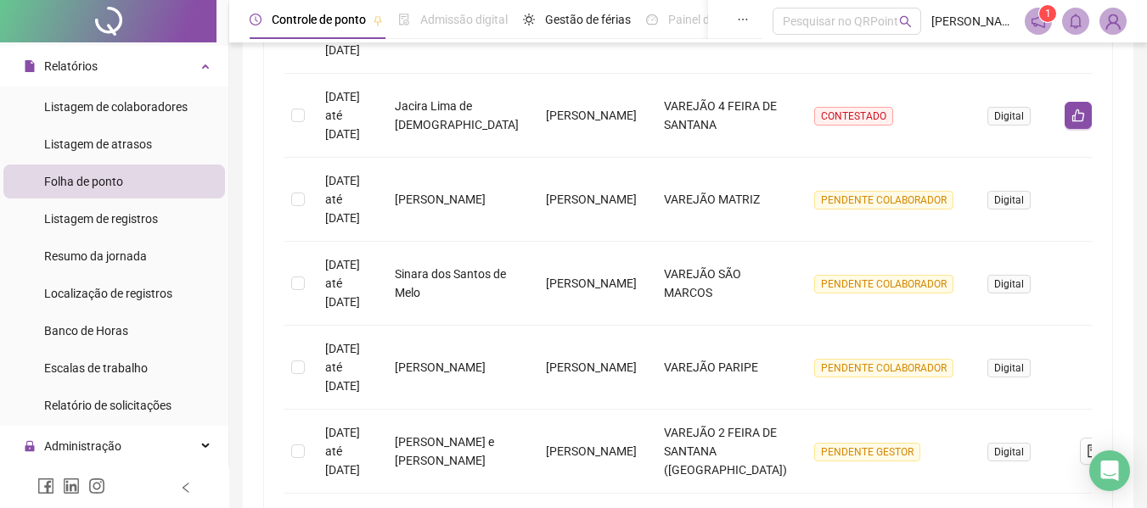
click at [1093, 351] on div "**********" at bounding box center [688, 347] width 848 height 1115
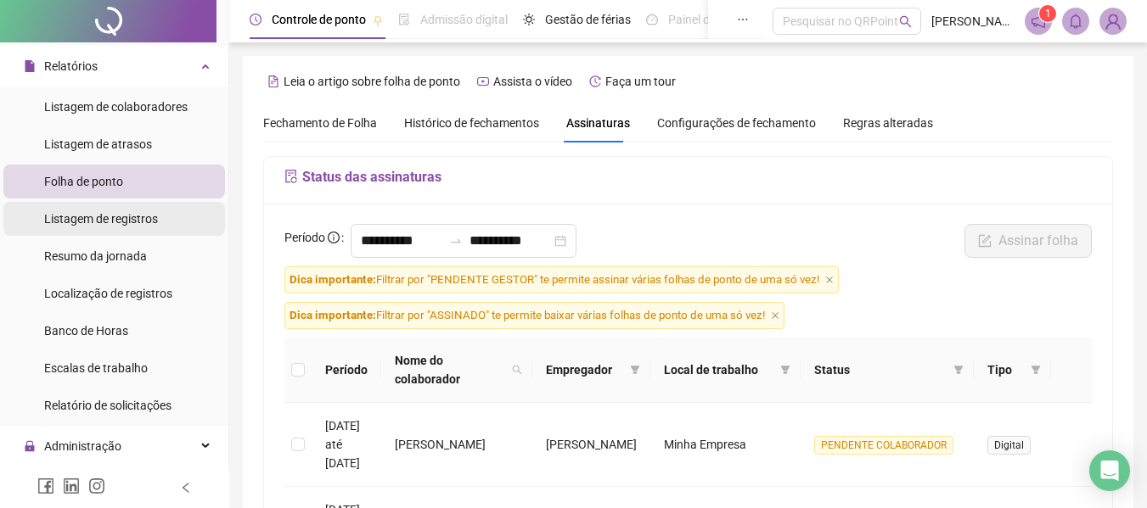
scroll to position [85, 0]
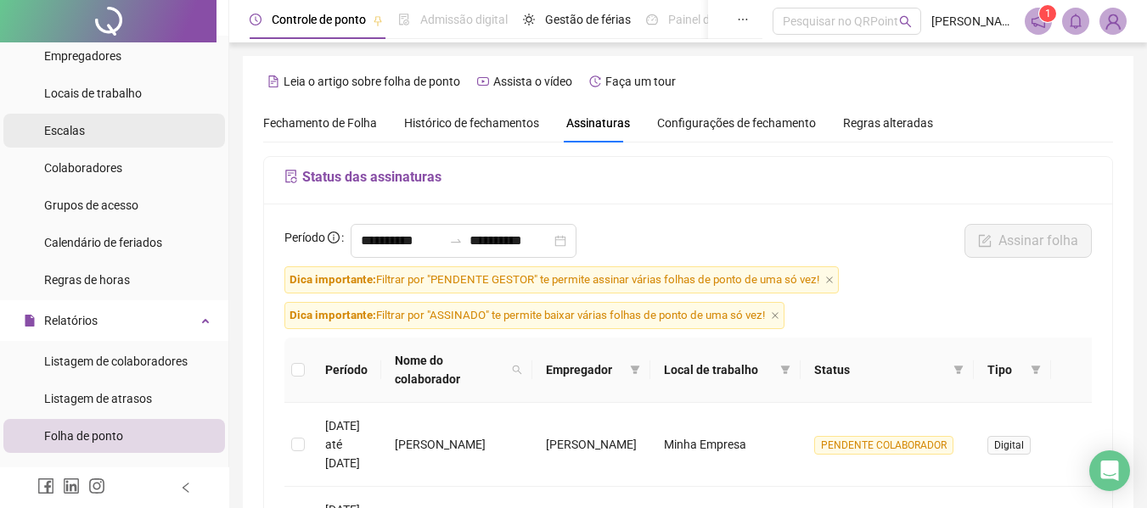
click at [72, 130] on span "Escalas" at bounding box center [64, 131] width 41 height 14
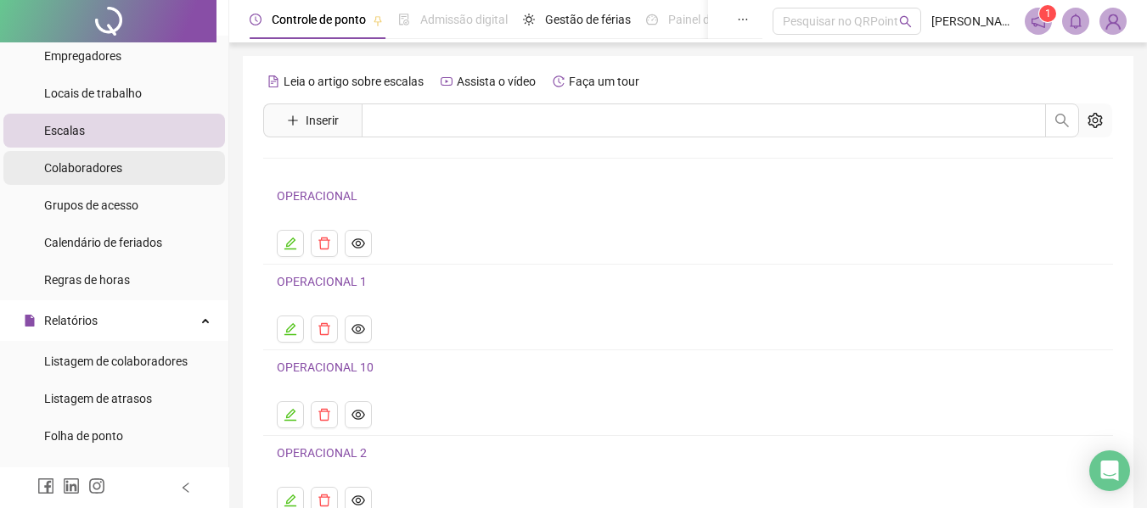
click at [87, 173] on span "Colaboradores" at bounding box center [83, 168] width 78 height 14
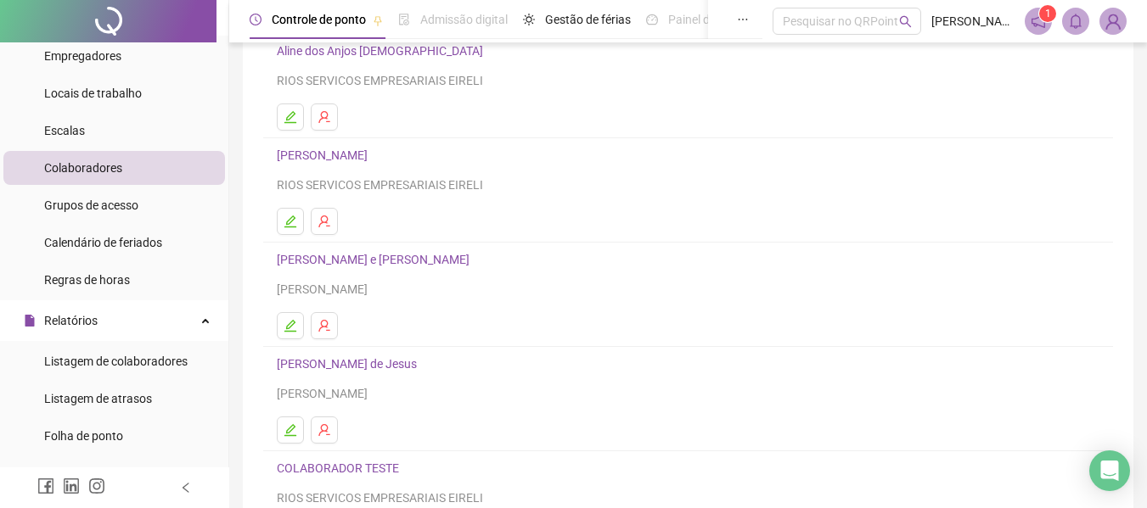
scroll to position [312, 0]
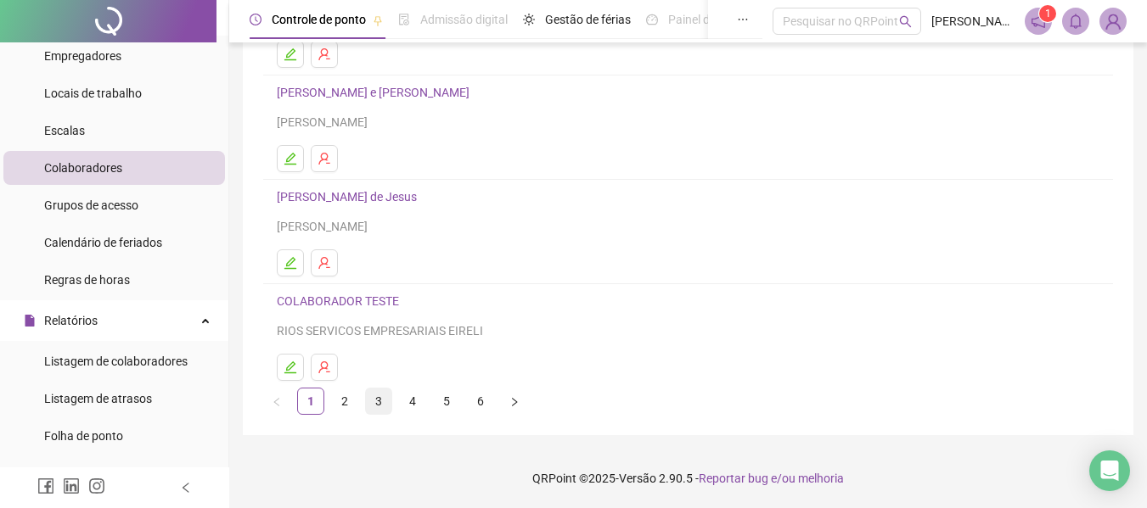
click at [380, 402] on link "3" at bounding box center [378, 401] width 25 height 25
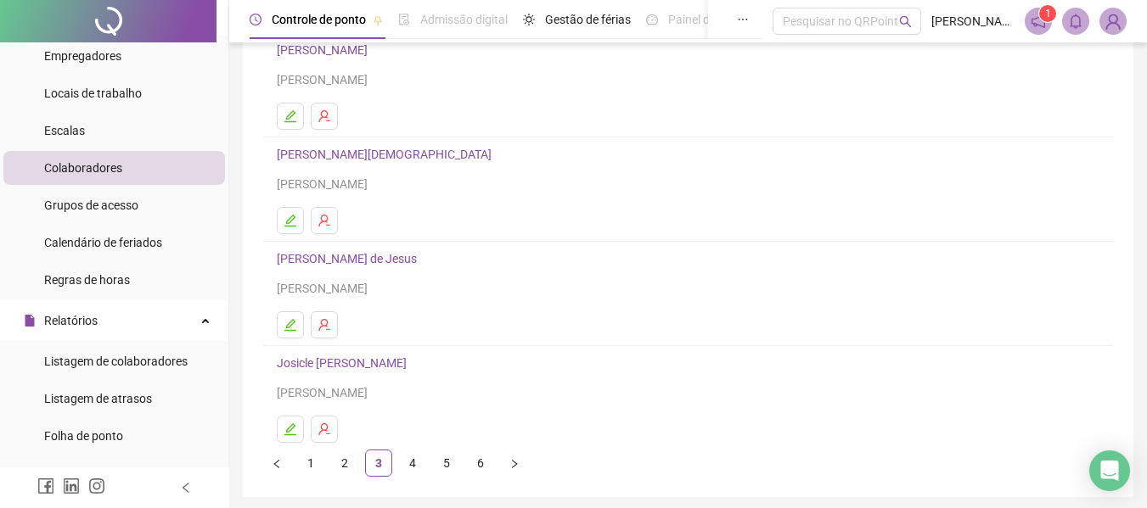
scroll to position [255, 0]
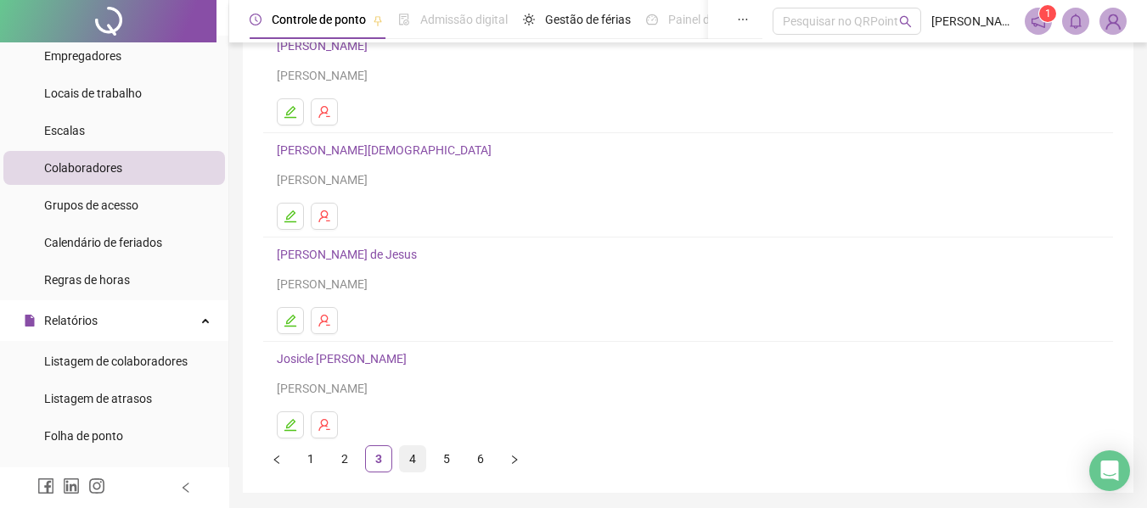
click at [407, 456] on link "4" at bounding box center [412, 458] width 25 height 25
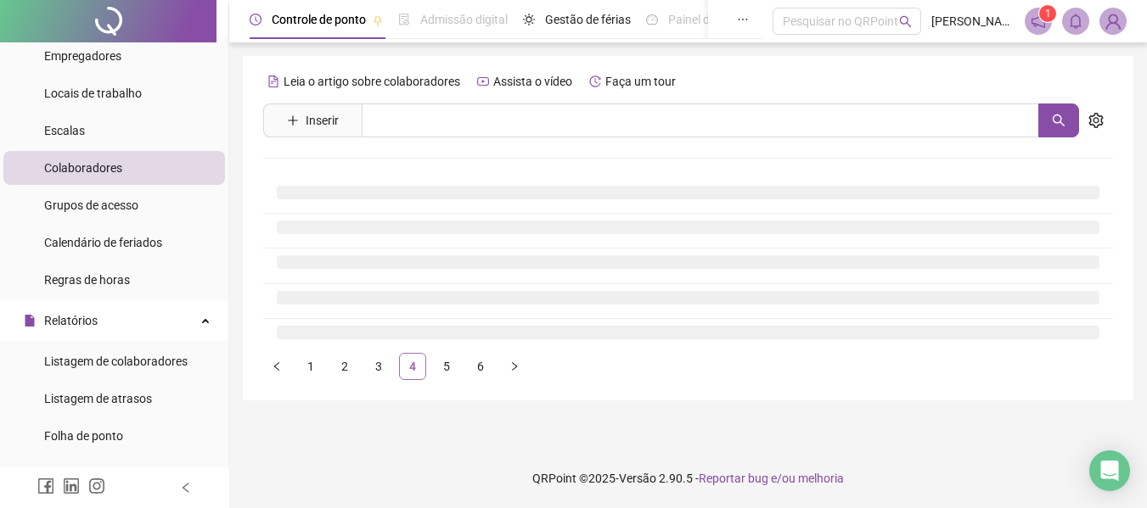
scroll to position [0, 0]
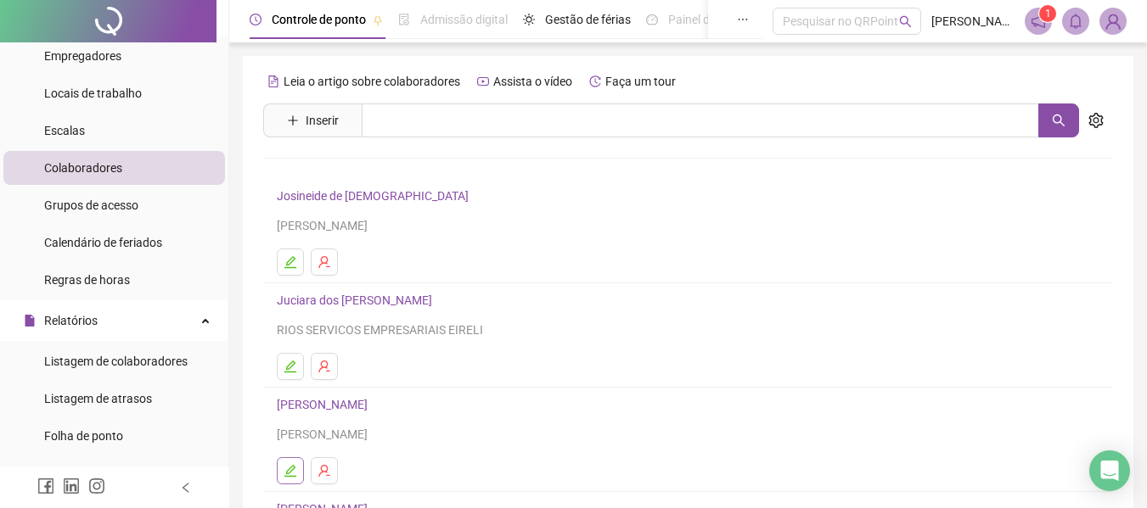
click at [290, 458] on button "button" at bounding box center [290, 471] width 27 height 27
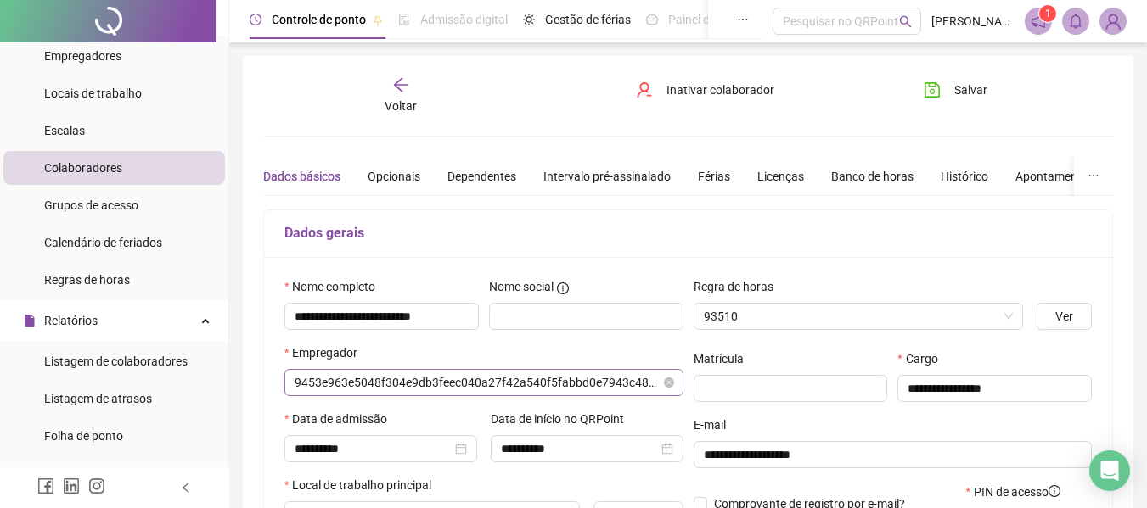
type input "**********"
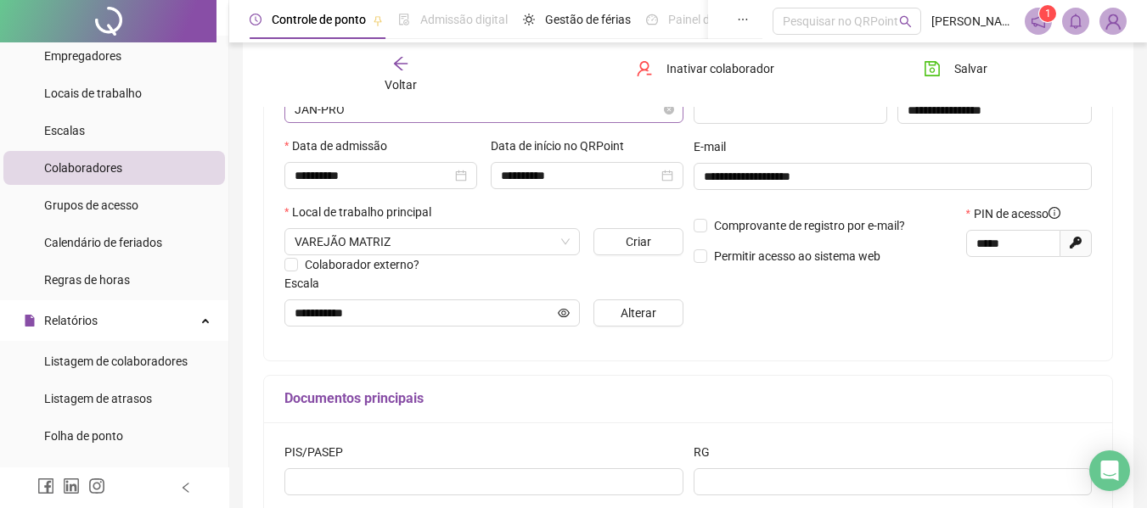
scroll to position [340, 0]
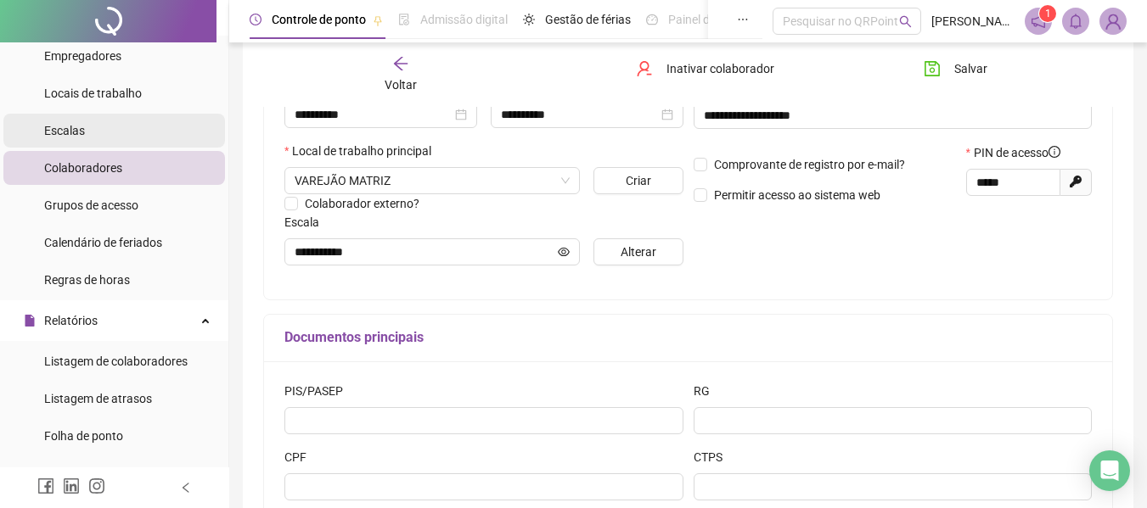
drag, startPoint x: 81, startPoint y: 126, endPoint x: 107, endPoint y: 118, distance: 27.6
click at [81, 126] on span "Escalas" at bounding box center [64, 131] width 41 height 14
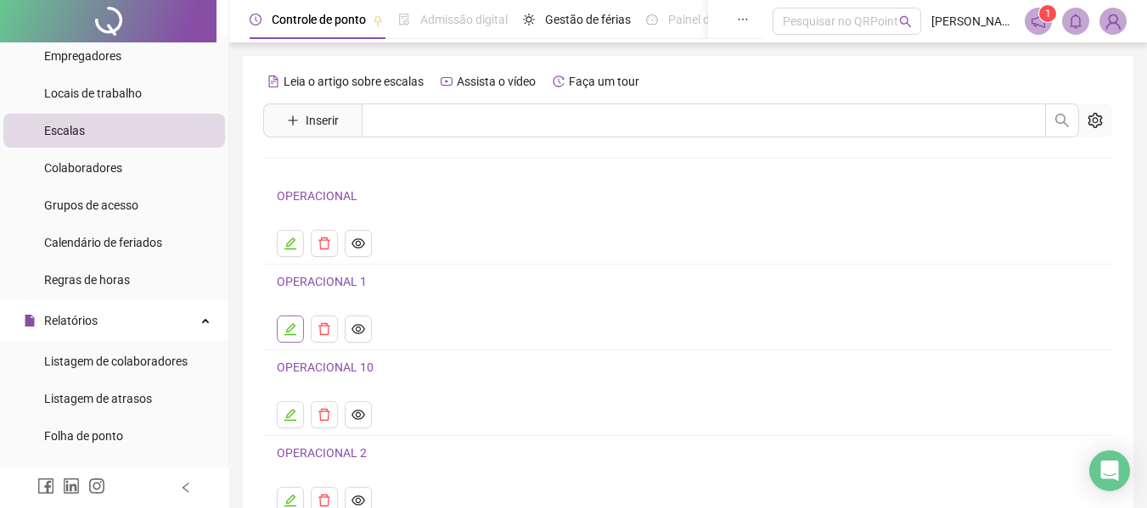
click at [293, 329] on icon "edit" at bounding box center [291, 330] width 14 height 14
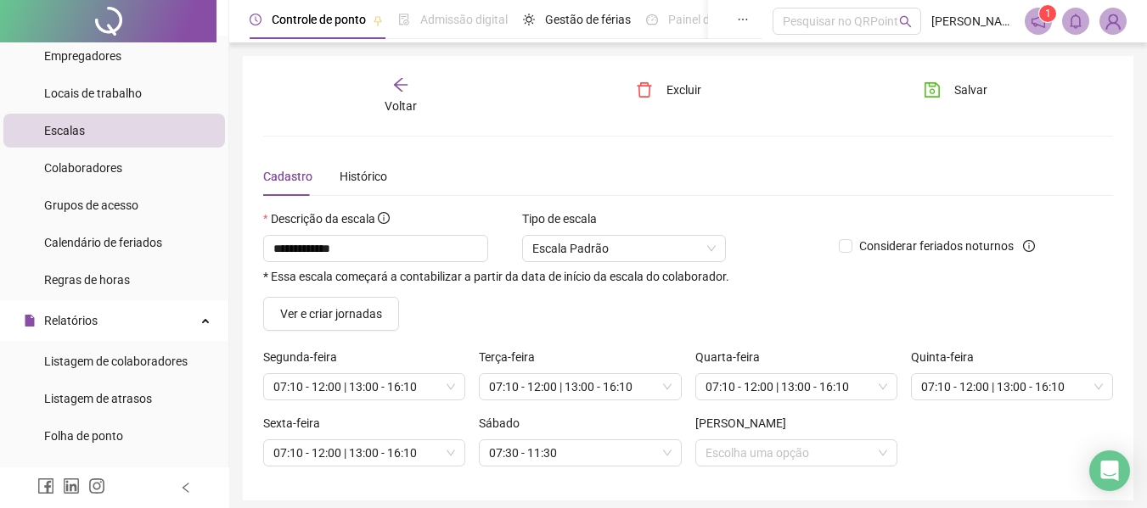
click at [405, 87] on icon "arrow-left" at bounding box center [400, 84] width 17 height 17
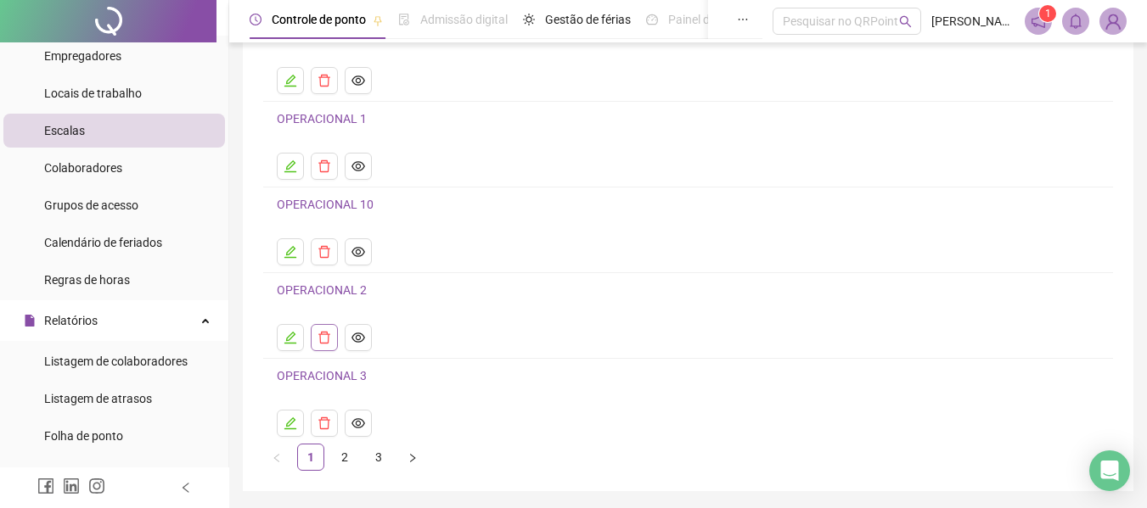
scroll to position [170, 0]
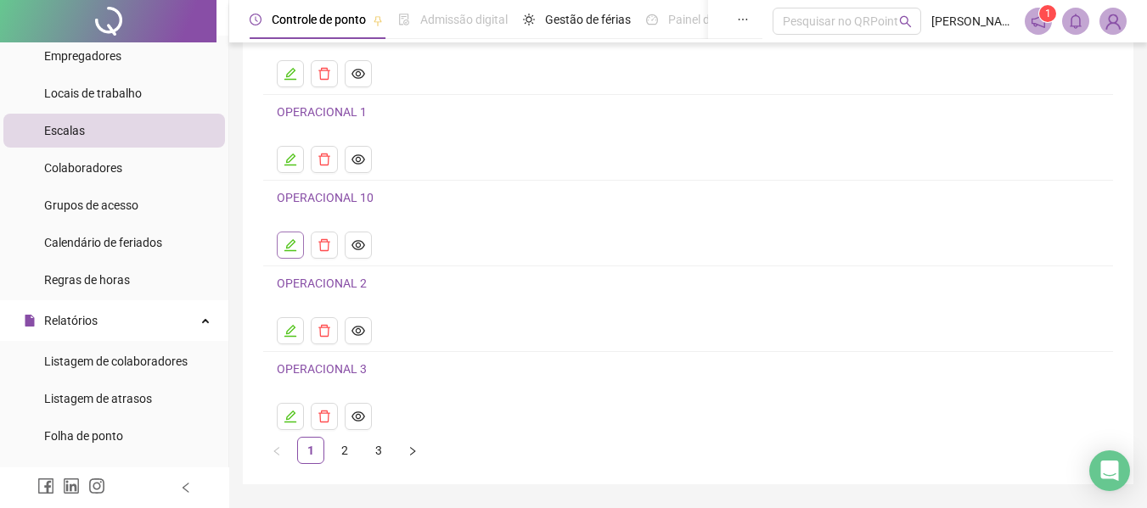
click at [294, 248] on icon "edit" at bounding box center [291, 246] width 14 height 14
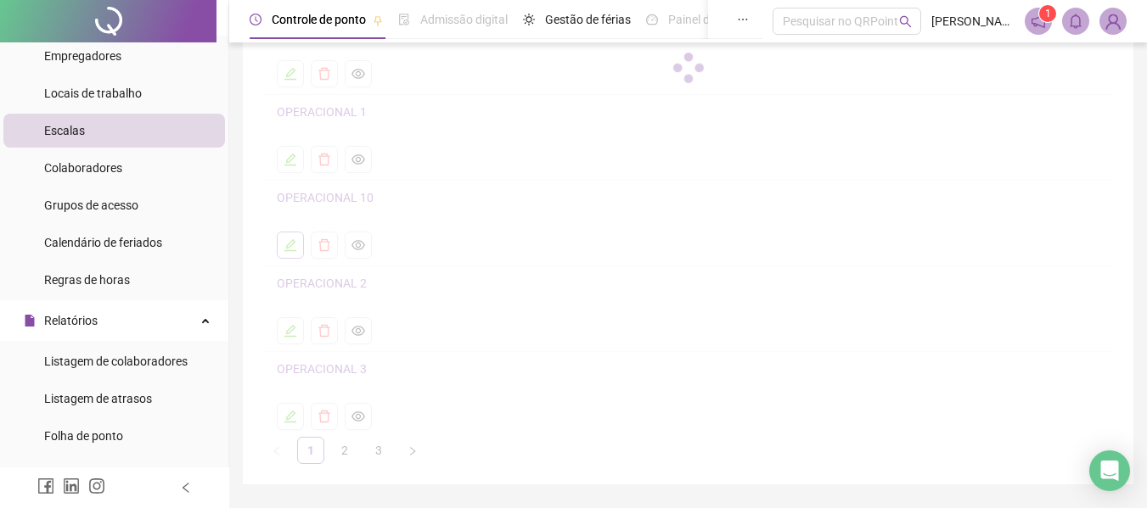
scroll to position [65, 0]
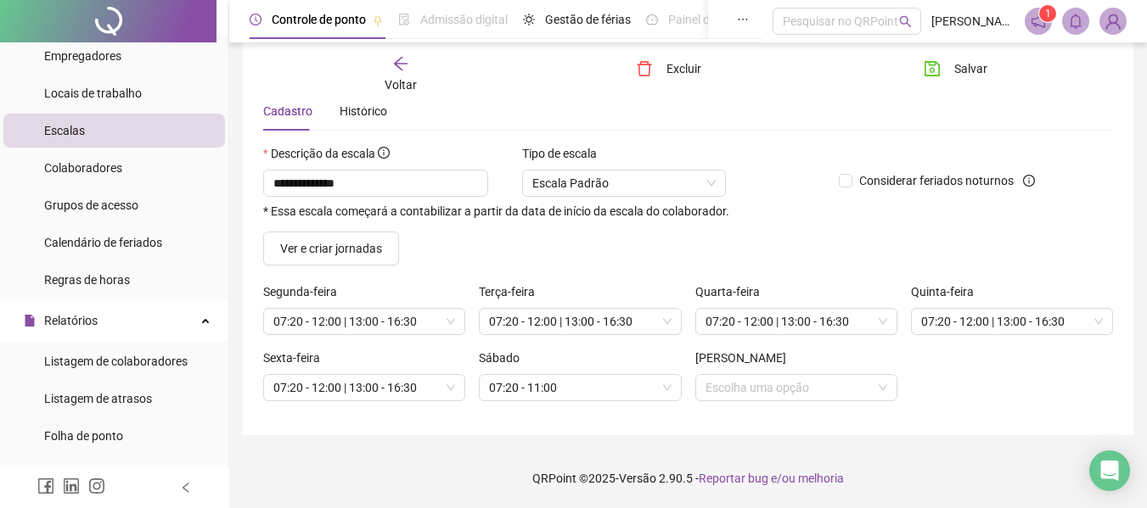
click at [407, 69] on icon "arrow-left" at bounding box center [400, 63] width 17 height 17
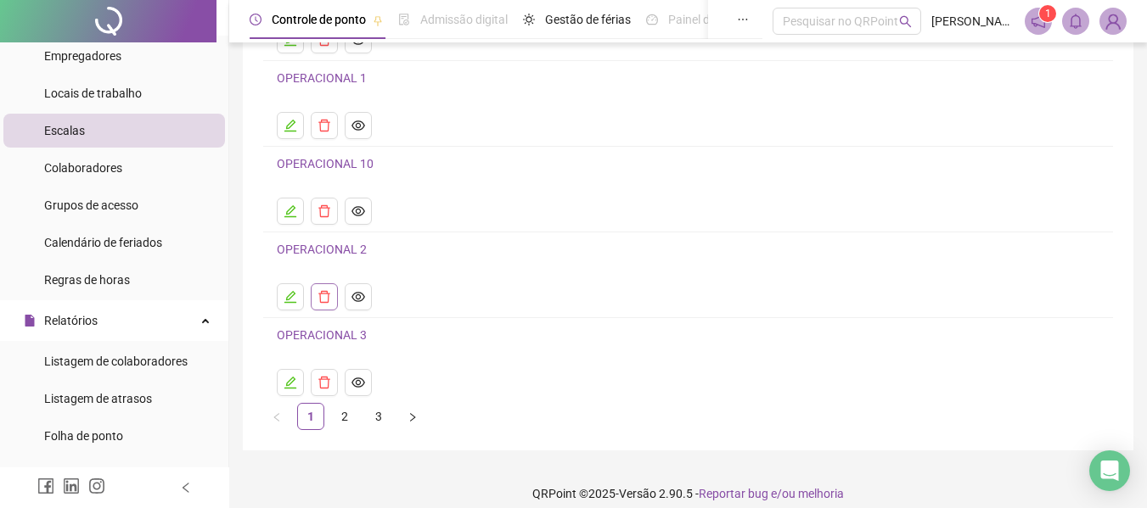
scroll to position [219, 0]
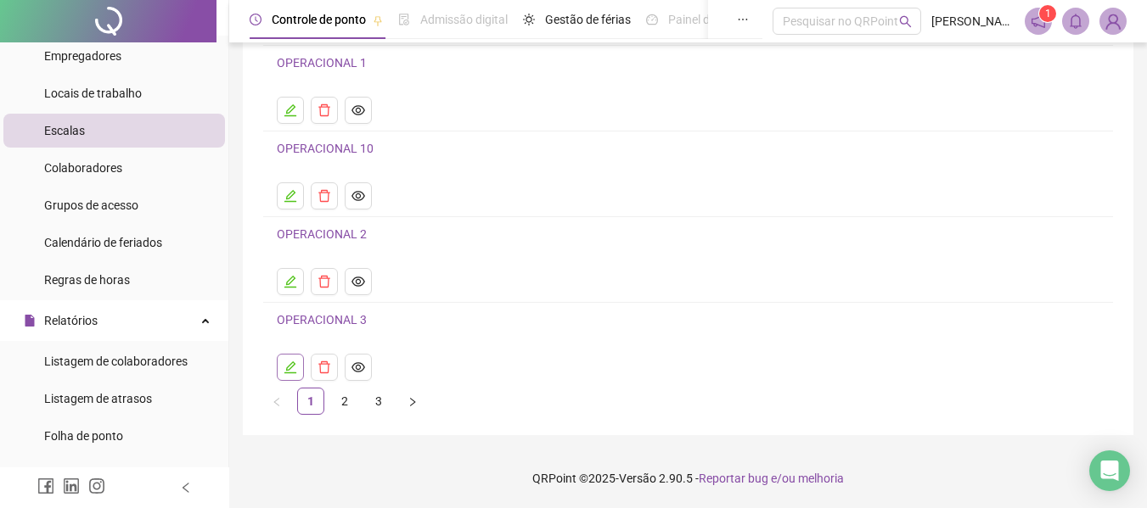
click at [288, 366] on icon "edit" at bounding box center [291, 368] width 14 height 14
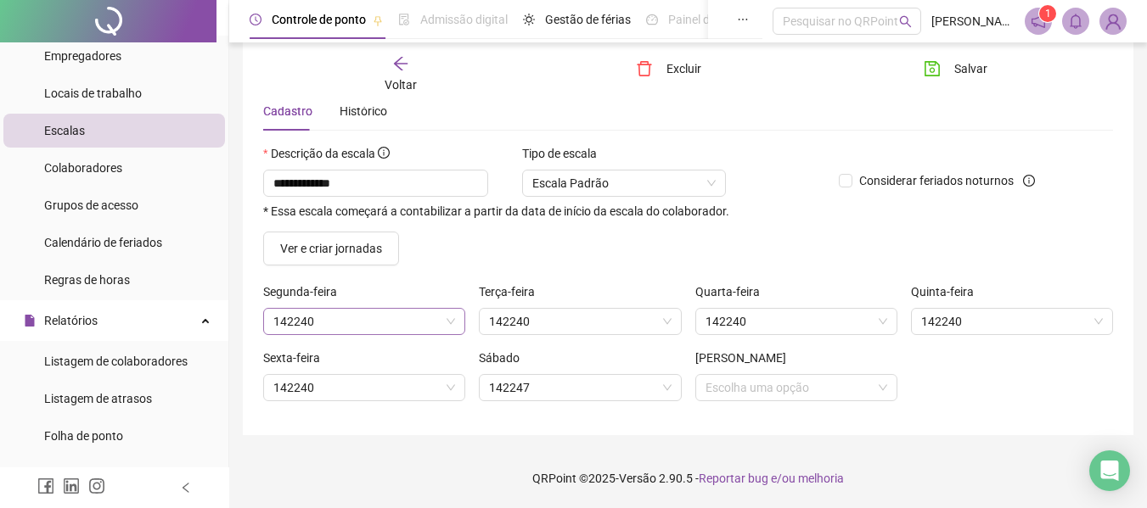
scroll to position [65, 0]
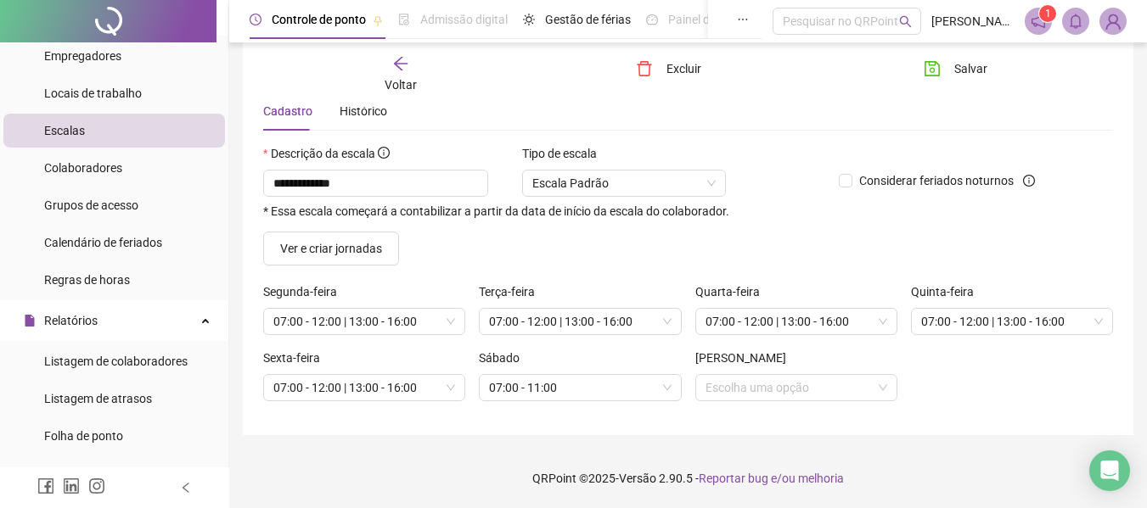
click at [405, 78] on span "Voltar" at bounding box center [401, 85] width 32 height 14
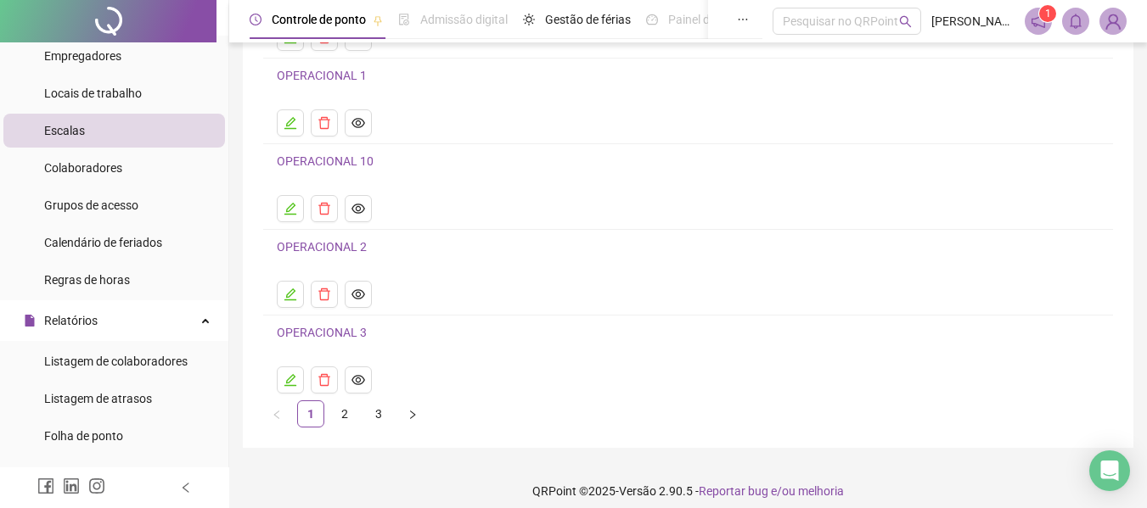
scroll to position [219, 0]
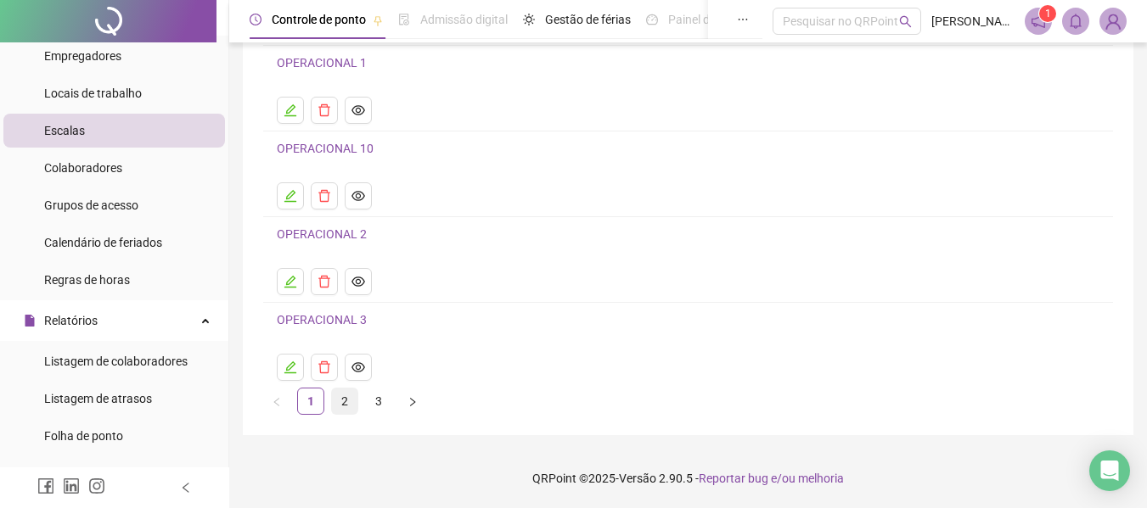
click at [345, 398] on link "2" at bounding box center [344, 401] width 25 height 25
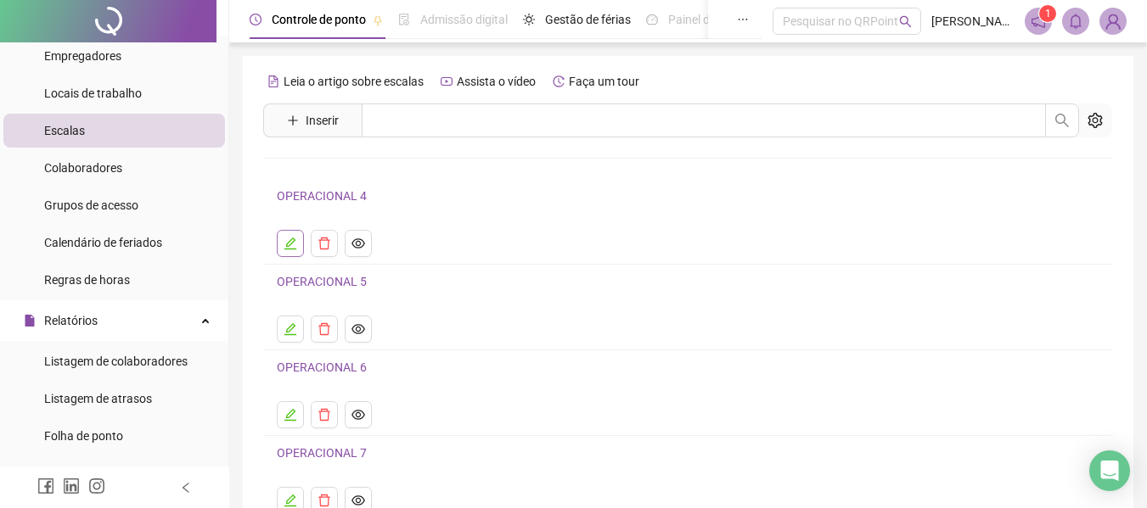
click at [288, 251] on button "button" at bounding box center [290, 243] width 27 height 27
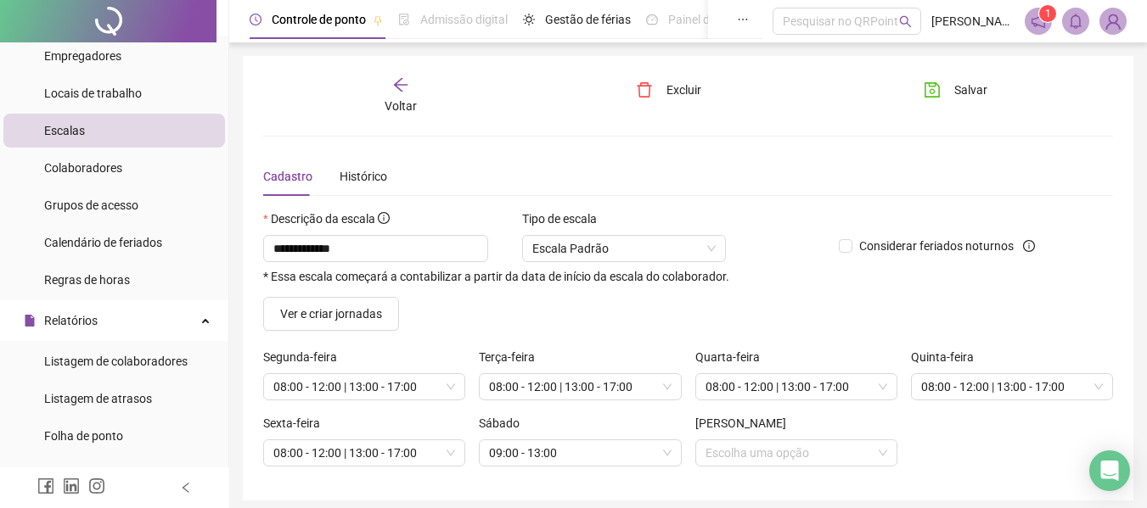
click at [410, 102] on span "Voltar" at bounding box center [401, 106] width 32 height 14
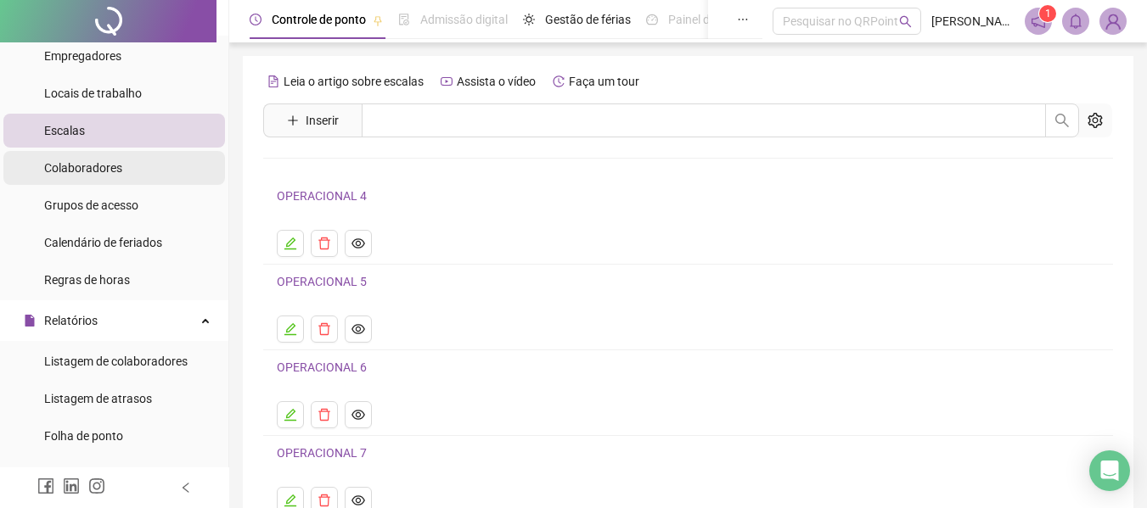
click at [98, 167] on span "Colaboradores" at bounding box center [83, 168] width 78 height 14
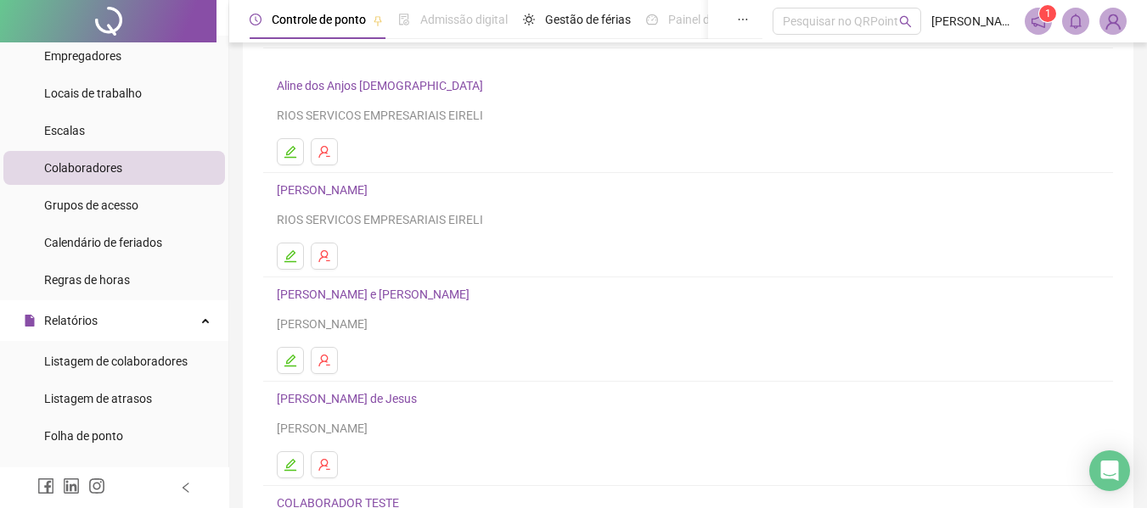
scroll to position [255, 0]
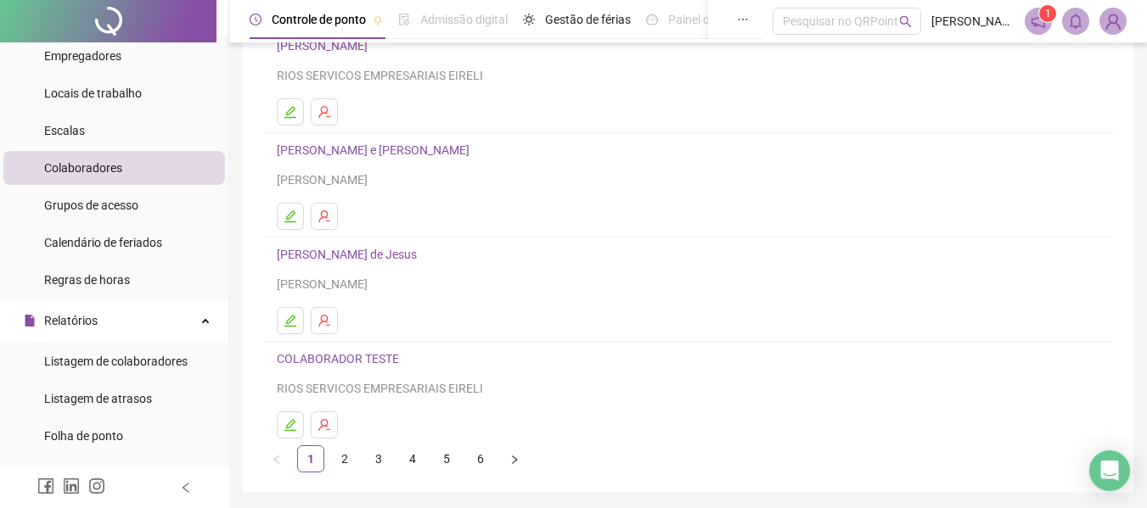
click at [383, 459] on link "3" at bounding box center [378, 458] width 25 height 25
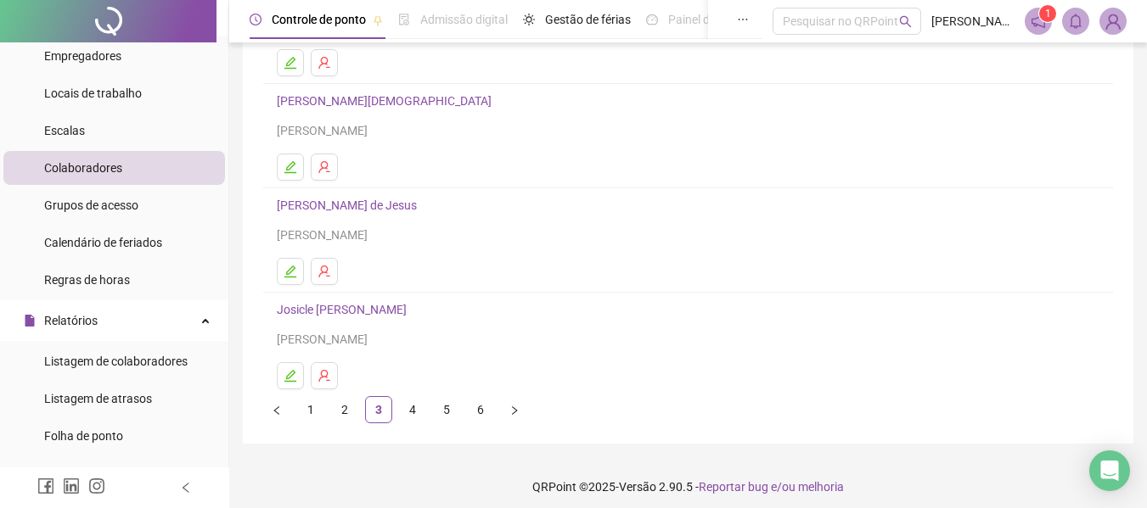
scroll to position [312, 0]
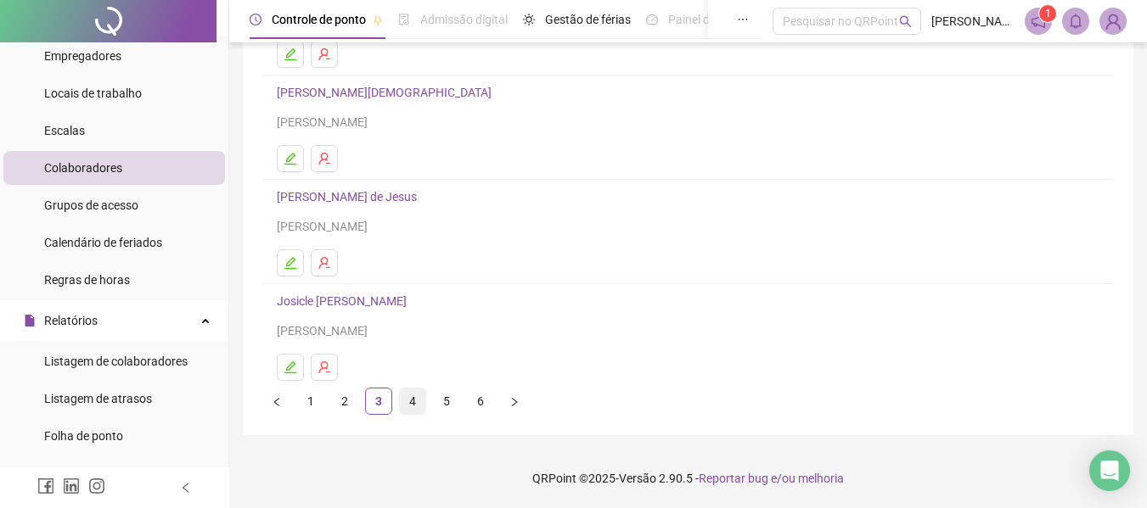
click at [415, 403] on link "4" at bounding box center [412, 401] width 25 height 25
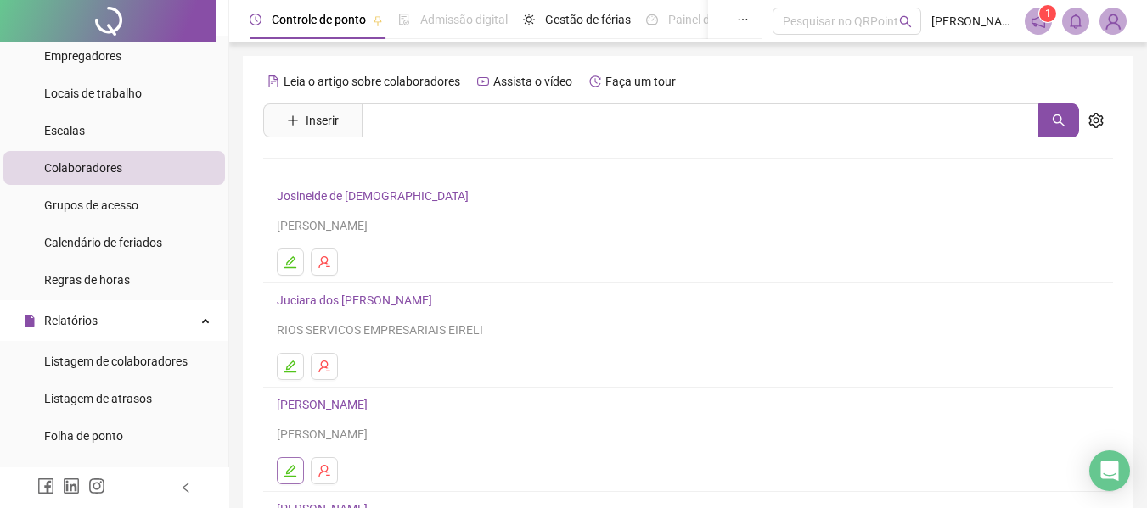
click at [289, 467] on icon "edit" at bounding box center [291, 471] width 14 height 14
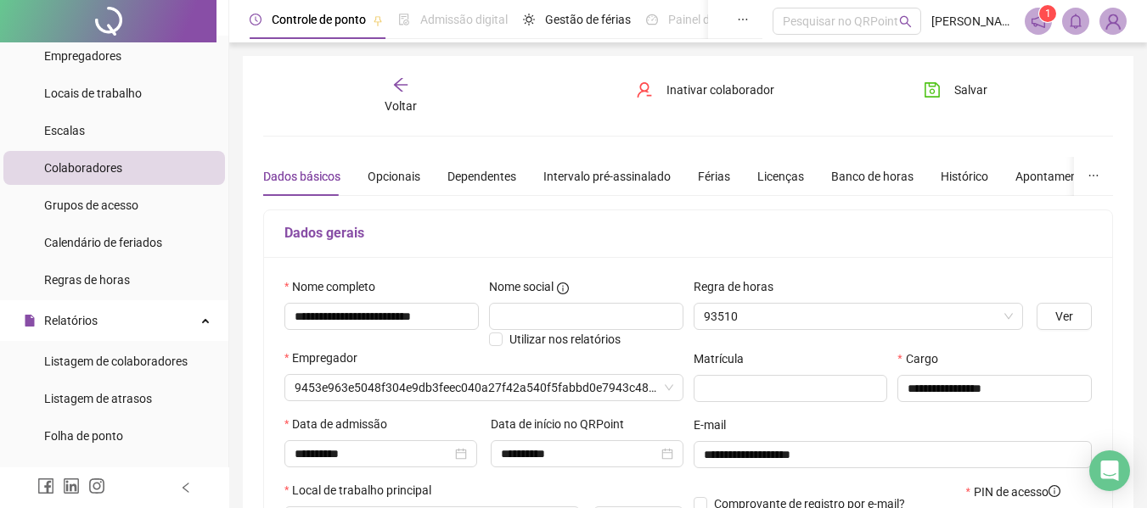
type input "**********"
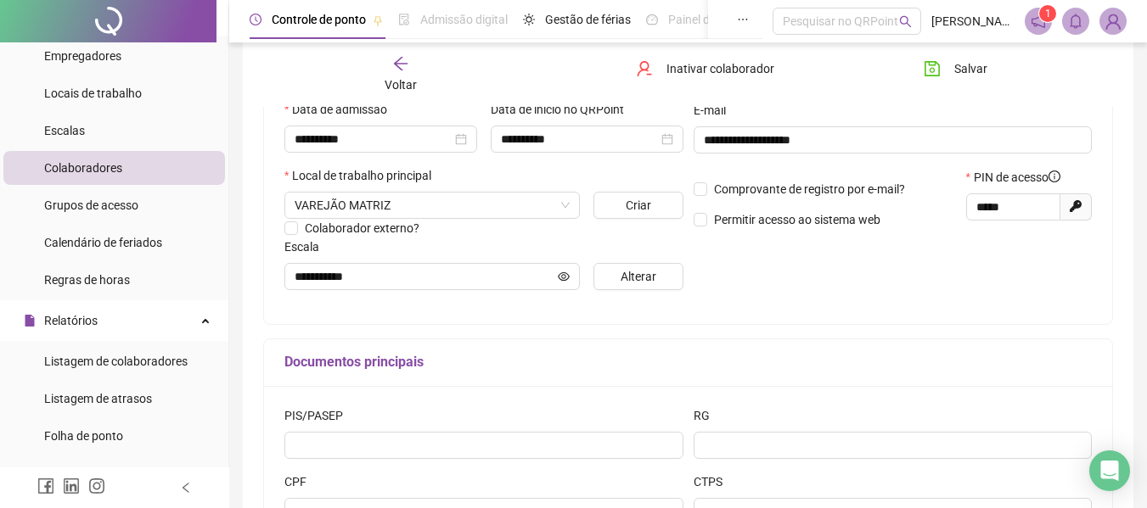
scroll to position [340, 0]
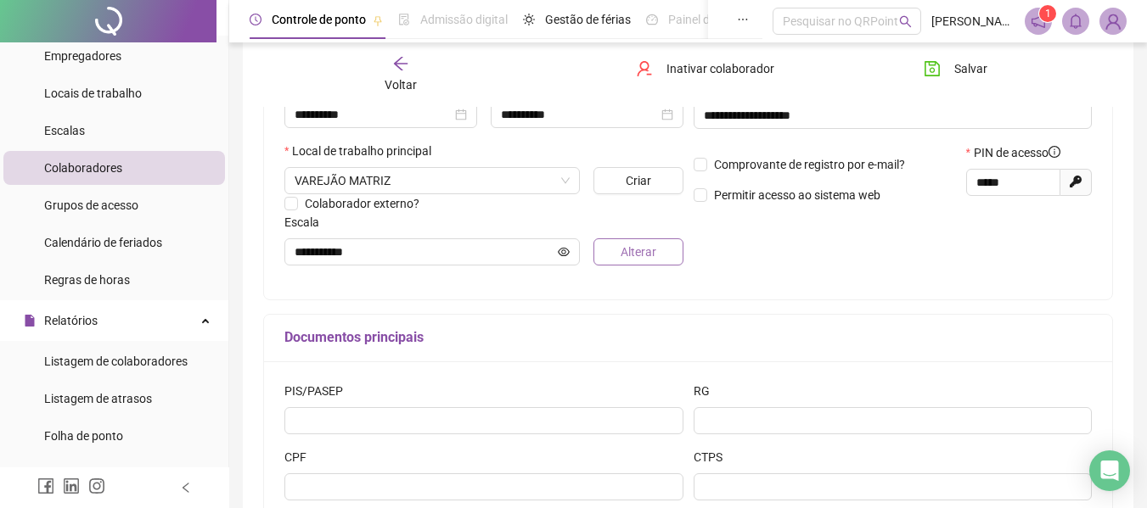
click at [636, 259] on span "Alterar" at bounding box center [639, 252] width 36 height 19
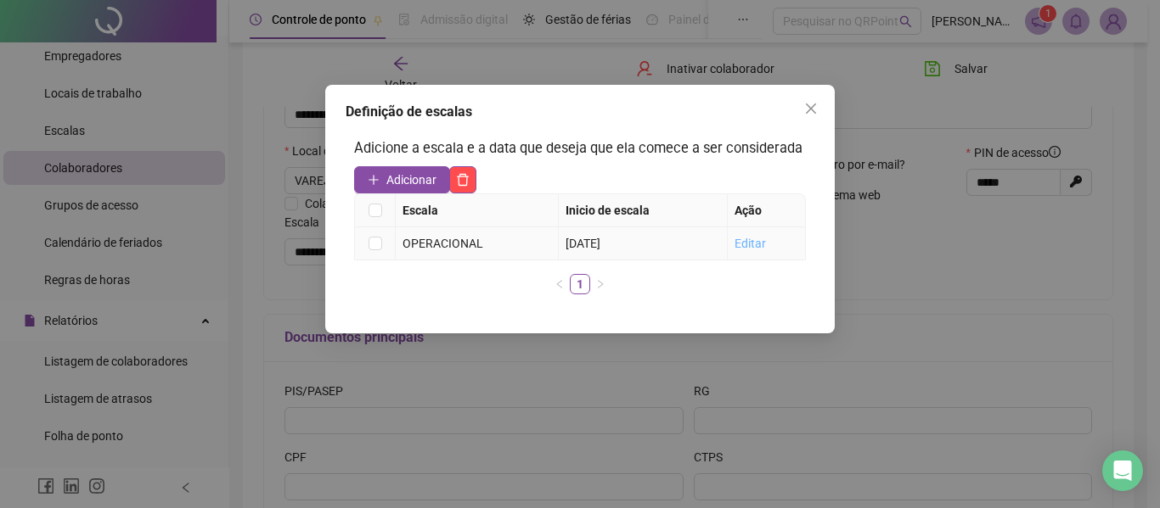
click at [755, 239] on link "Editar" at bounding box center [749, 244] width 31 height 14
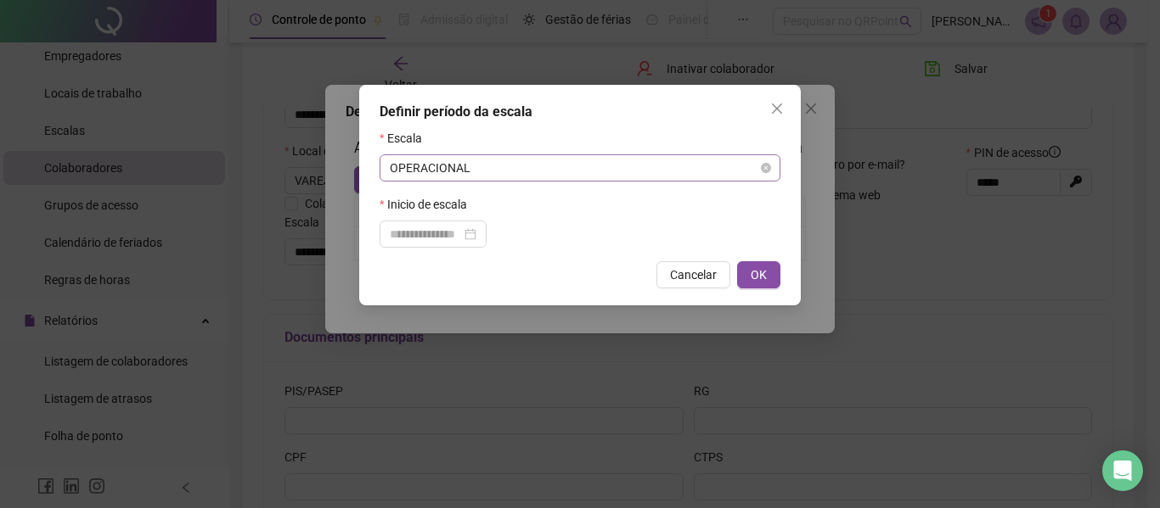
click at [531, 170] on span "OPERACIONAL" at bounding box center [580, 167] width 380 height 25
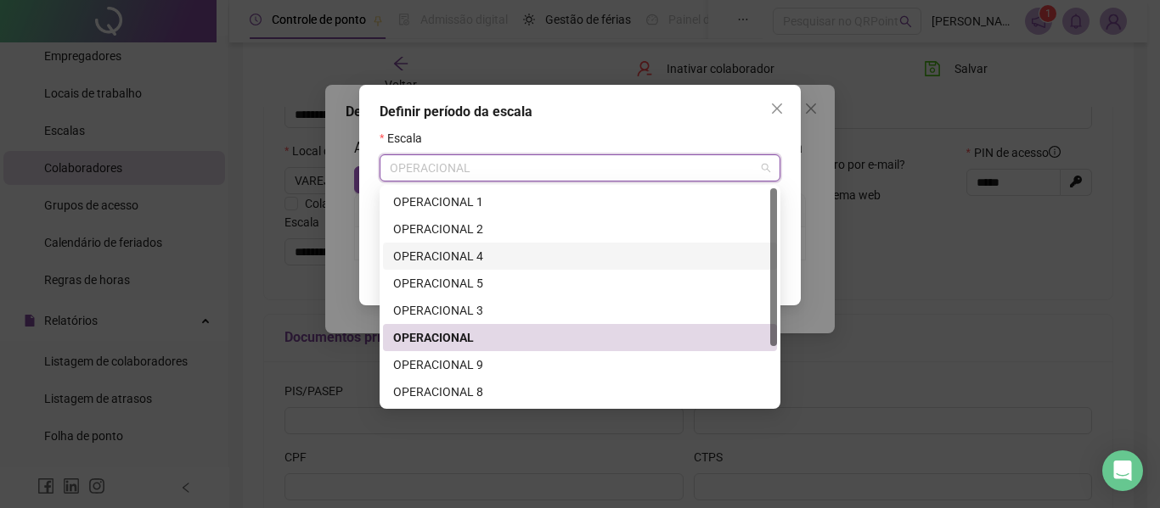
click at [455, 258] on div "OPERACIONAL 4" at bounding box center [579, 256] width 373 height 19
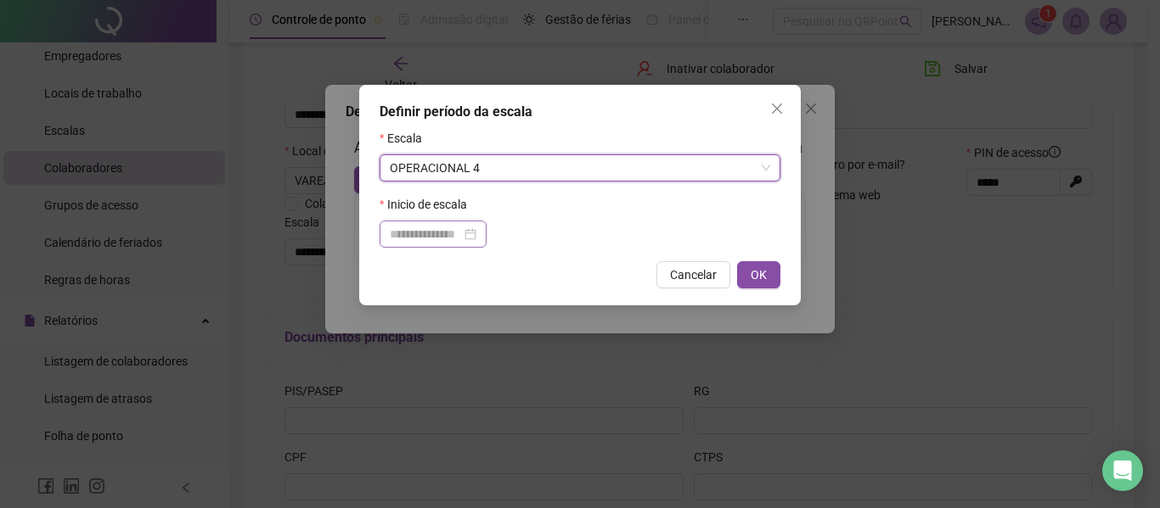
click at [486, 242] on div at bounding box center [432, 234] width 107 height 27
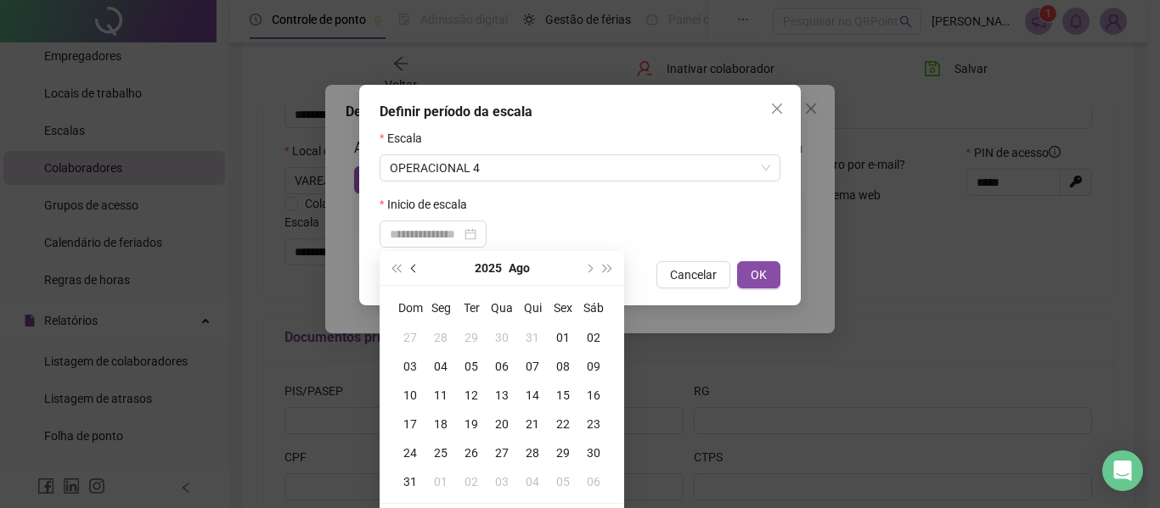
click at [411, 266] on button "prev-year" at bounding box center [414, 268] width 19 height 34
type input "**********"
click at [497, 364] on div "09" at bounding box center [501, 366] width 31 height 19
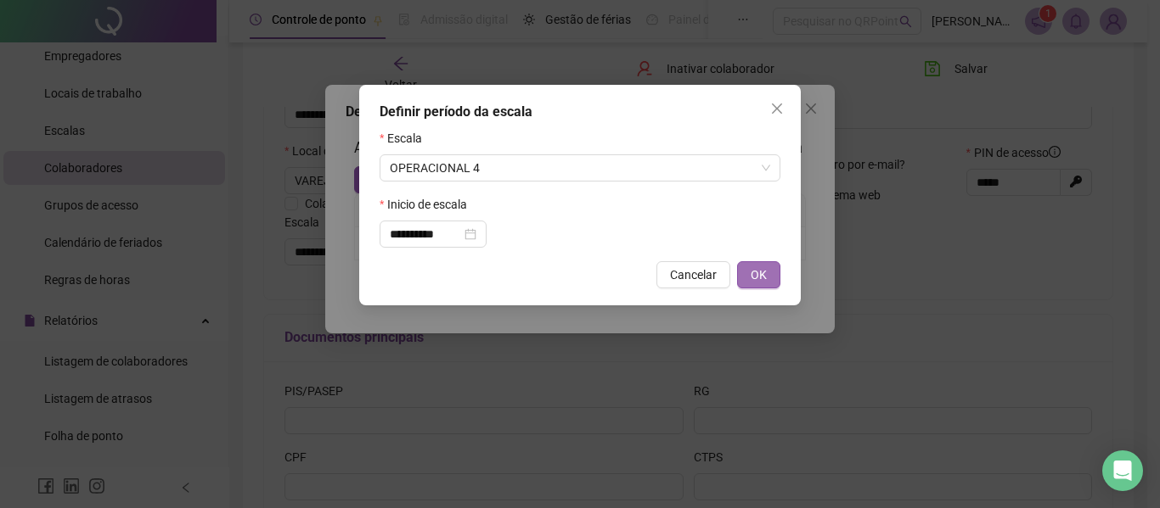
click at [762, 274] on span "OK" at bounding box center [758, 275] width 16 height 19
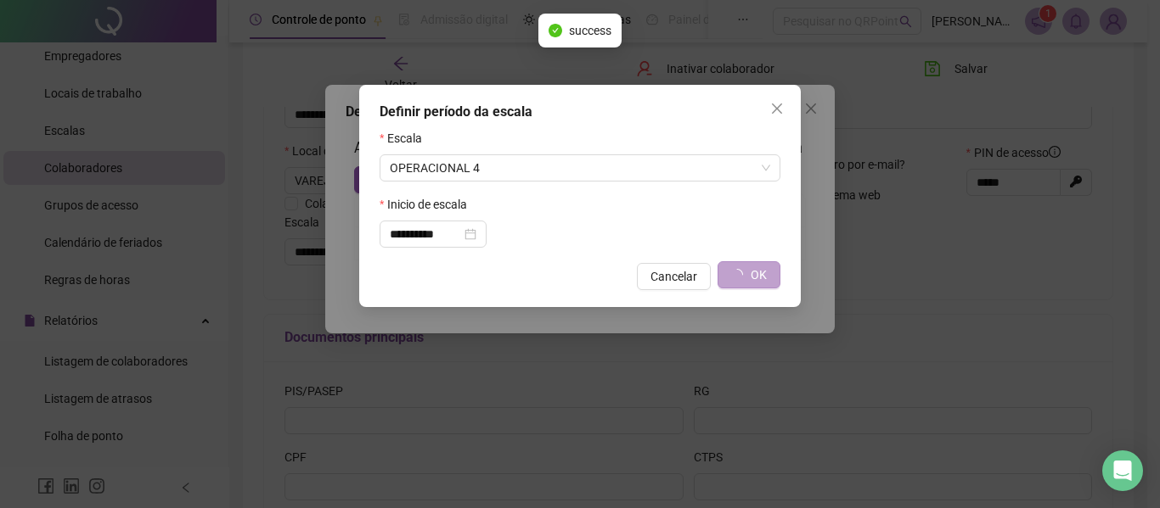
type input "**********"
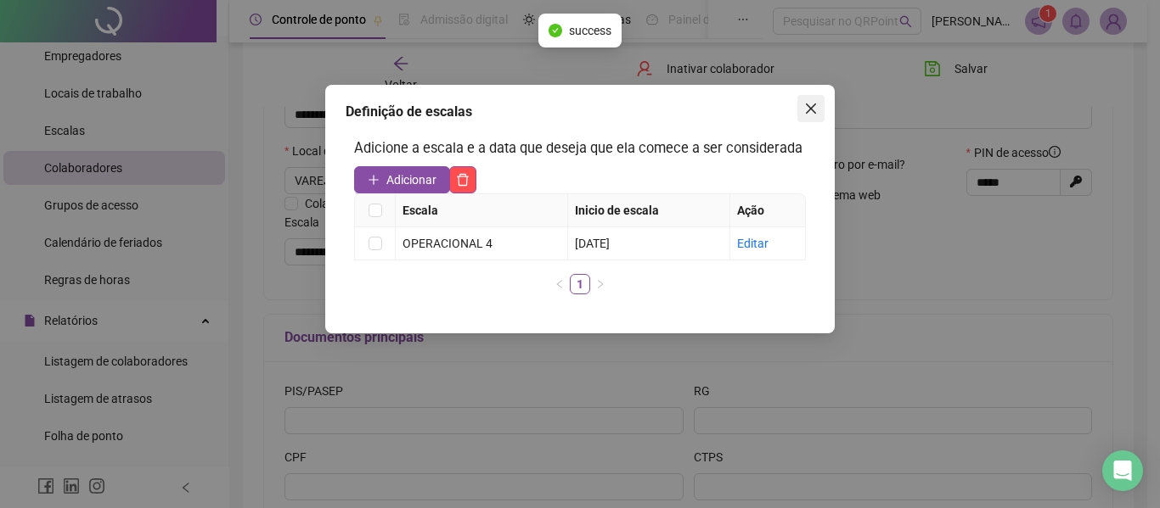
click at [812, 108] on icon "close" at bounding box center [811, 109] width 10 height 10
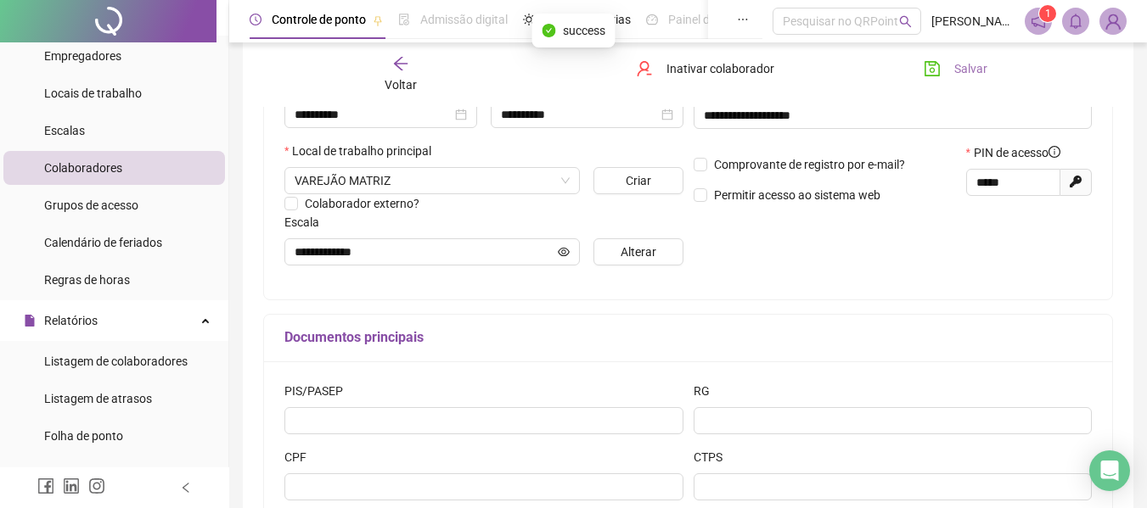
click at [941, 65] on button "Salvar" at bounding box center [955, 68] width 89 height 27
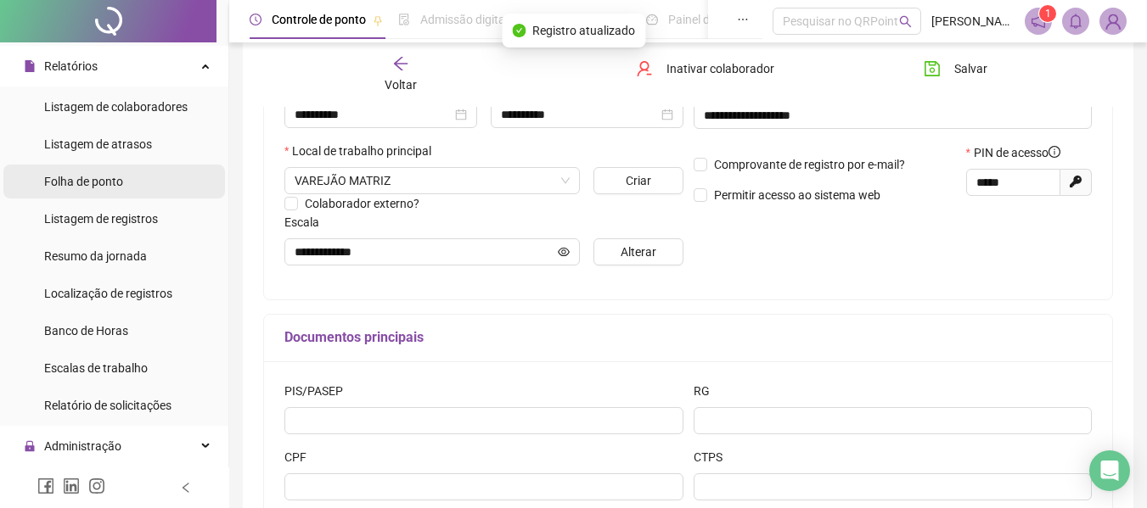
click at [87, 175] on span "Folha de ponto" at bounding box center [83, 182] width 79 height 14
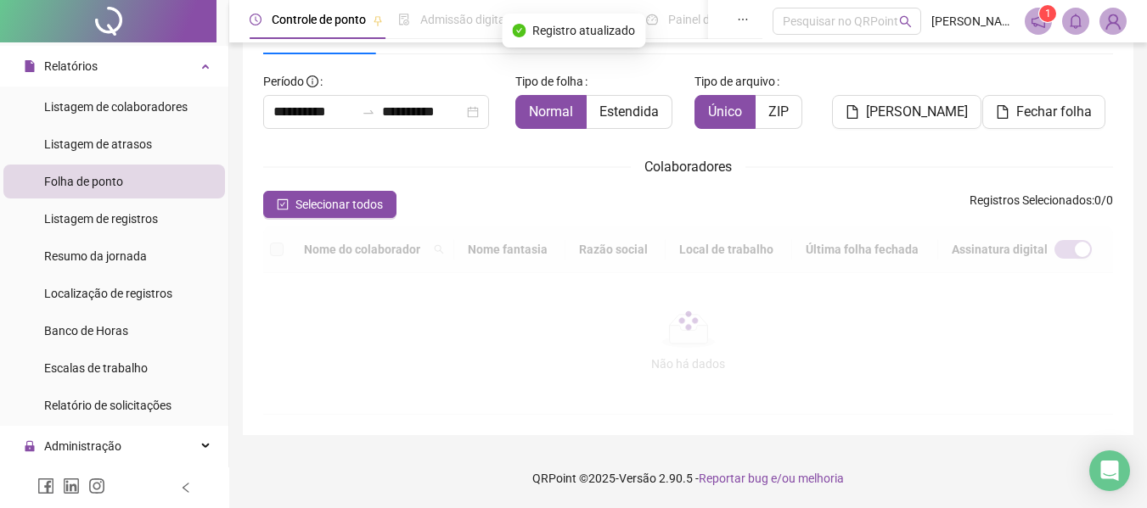
scroll to position [93, 0]
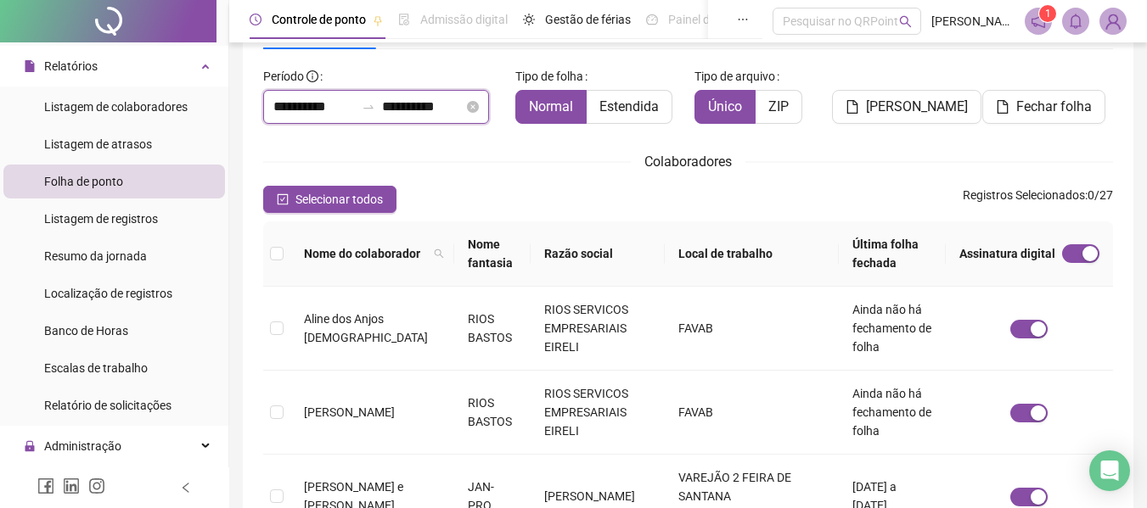
click at [314, 113] on input "**********" at bounding box center [313, 107] width 81 height 20
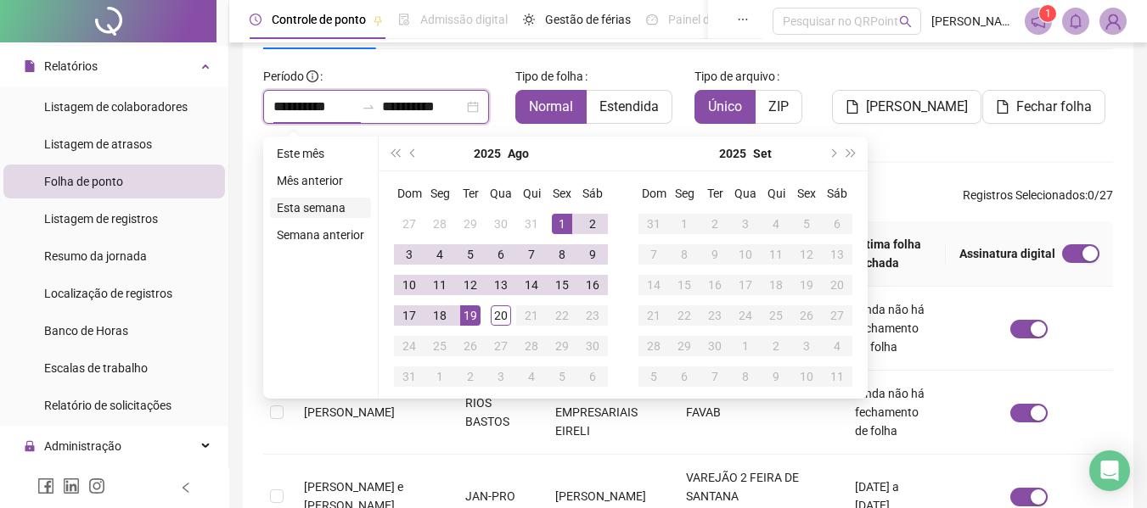
type input "**********"
click at [413, 154] on span "prev-year" at bounding box center [414, 153] width 8 height 8
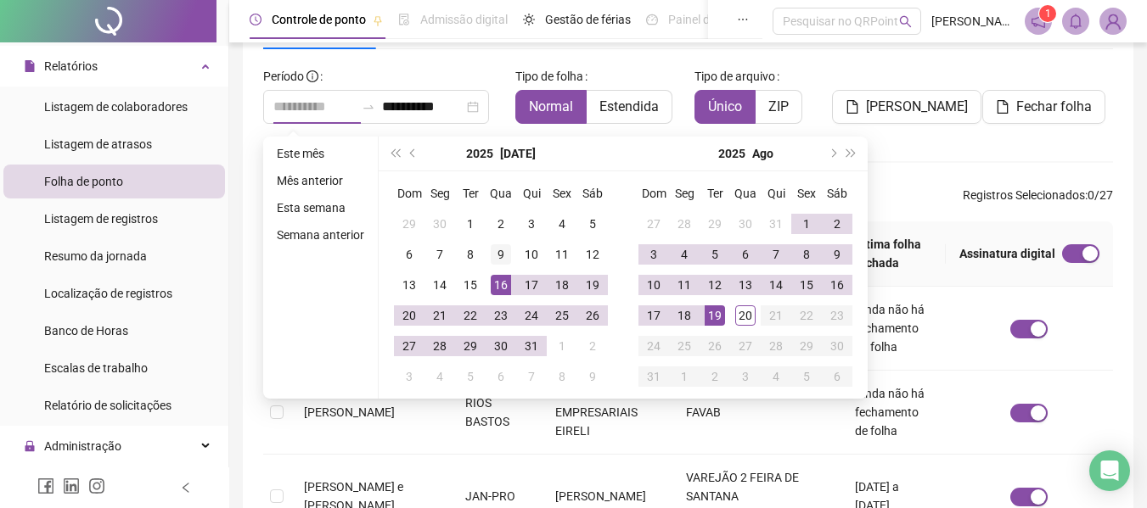
type input "**********"
drag, startPoint x: 503, startPoint y: 250, endPoint x: 519, endPoint y: 354, distance: 105.8
click at [505, 249] on div "9" at bounding box center [501, 254] width 20 height 20
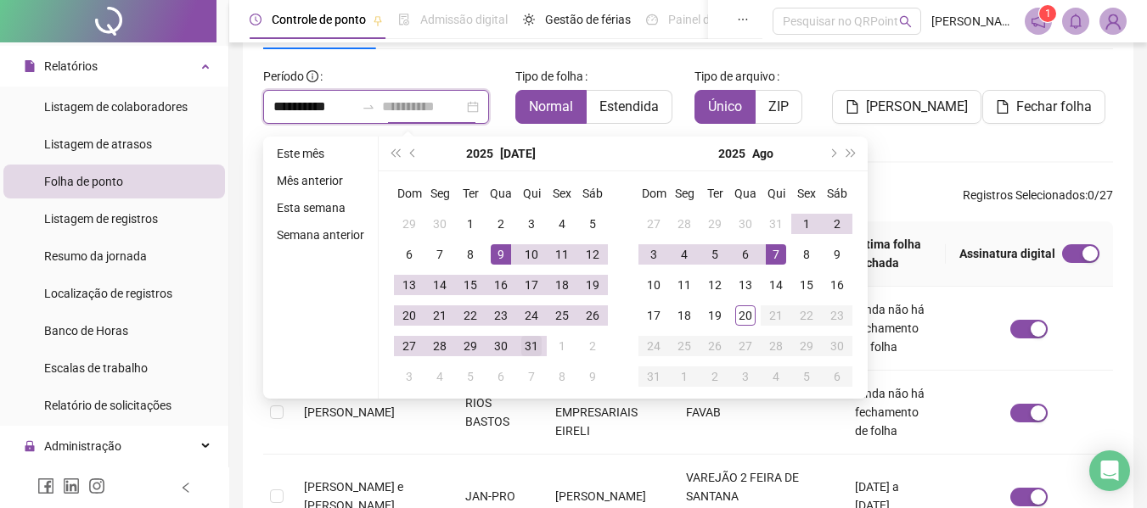
type input "**********"
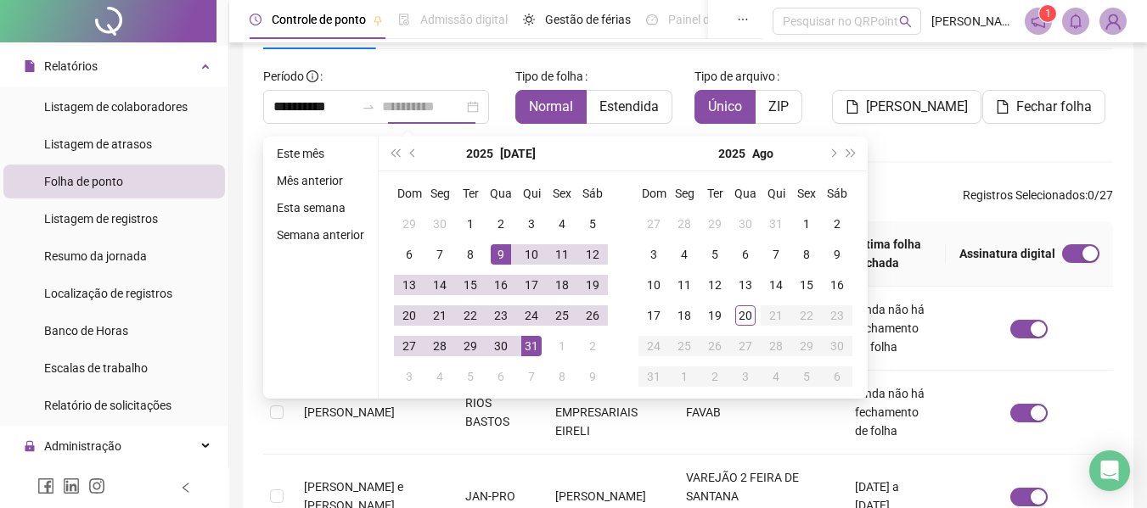
click at [536, 343] on div "31" at bounding box center [531, 346] width 20 height 20
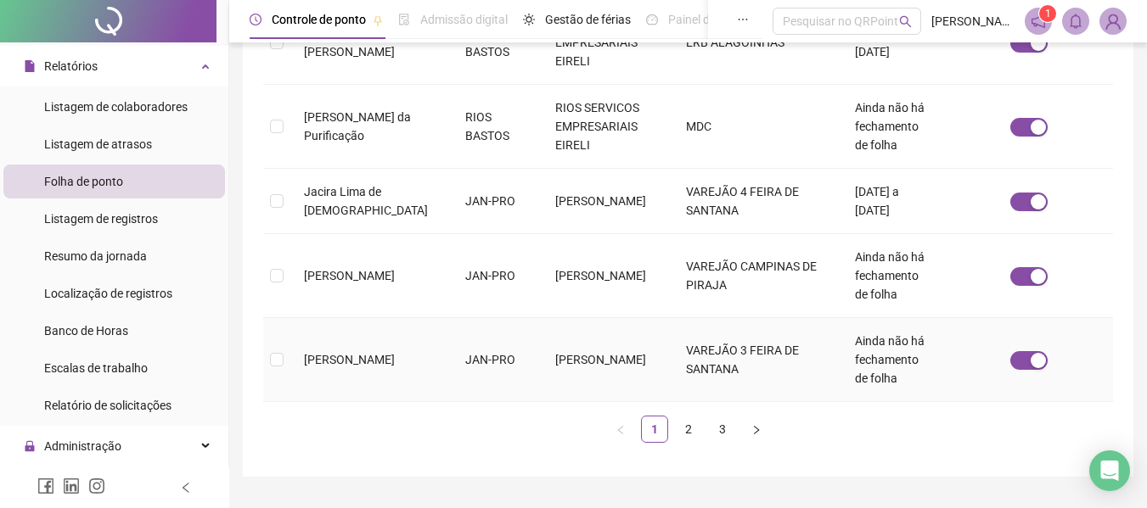
scroll to position [804, 0]
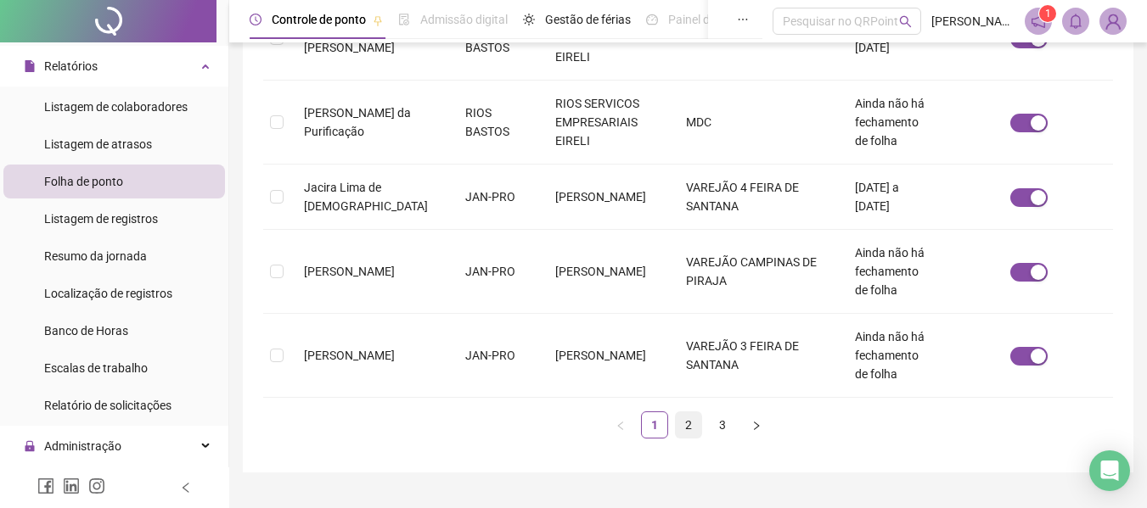
click at [691, 413] on link "2" at bounding box center [688, 425] width 25 height 25
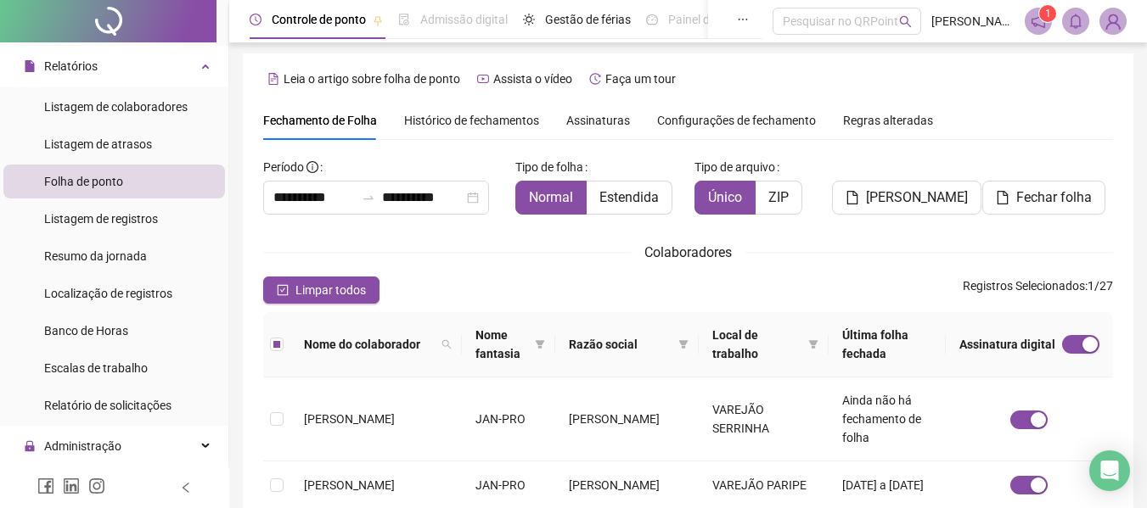
scroll to position [0, 0]
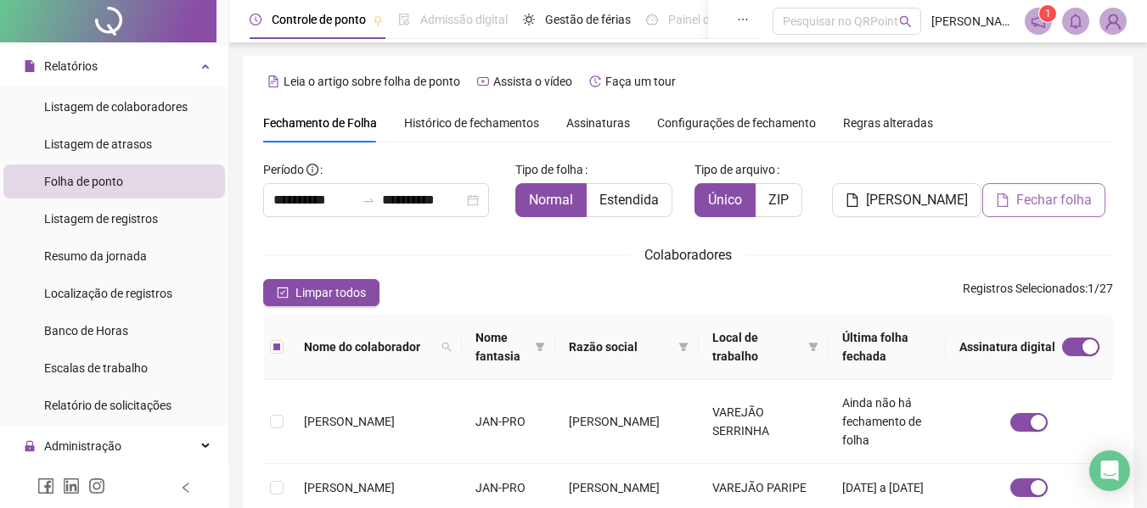
click at [1026, 202] on span "Fechar folha" at bounding box center [1054, 200] width 76 height 20
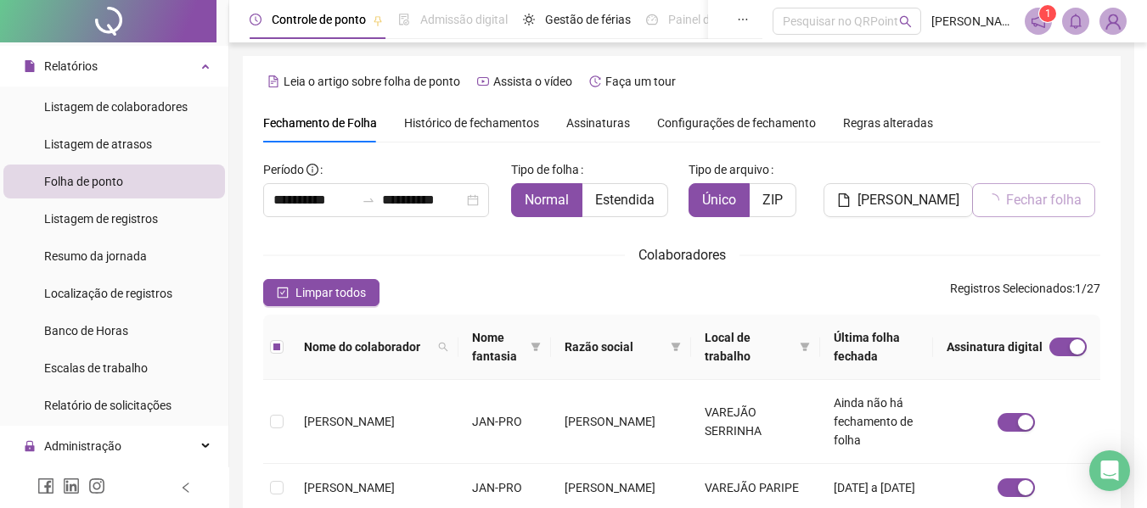
scroll to position [93, 0]
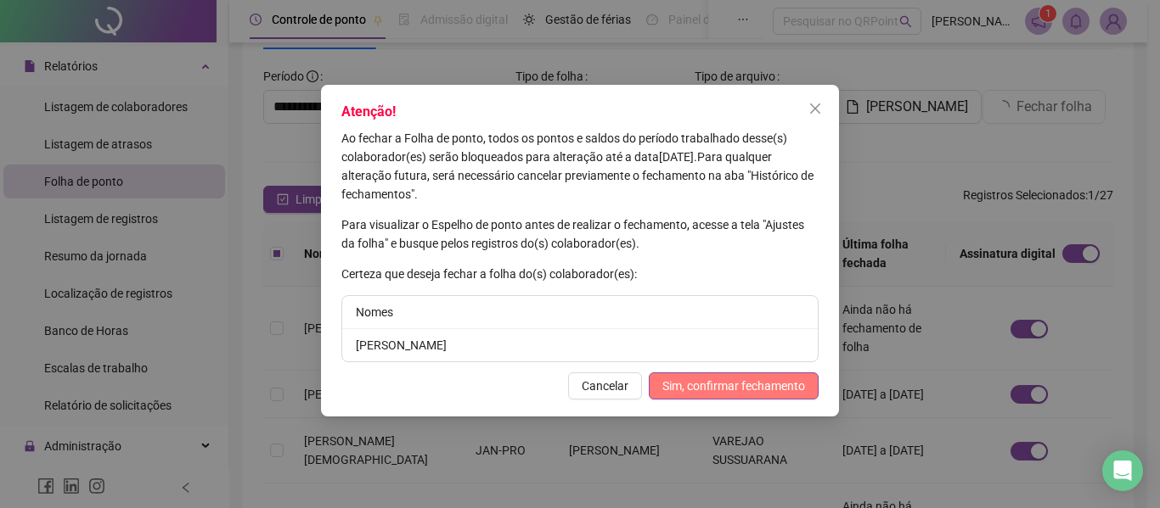
click at [691, 391] on span "Sim, confirmar fechamento" at bounding box center [733, 386] width 143 height 19
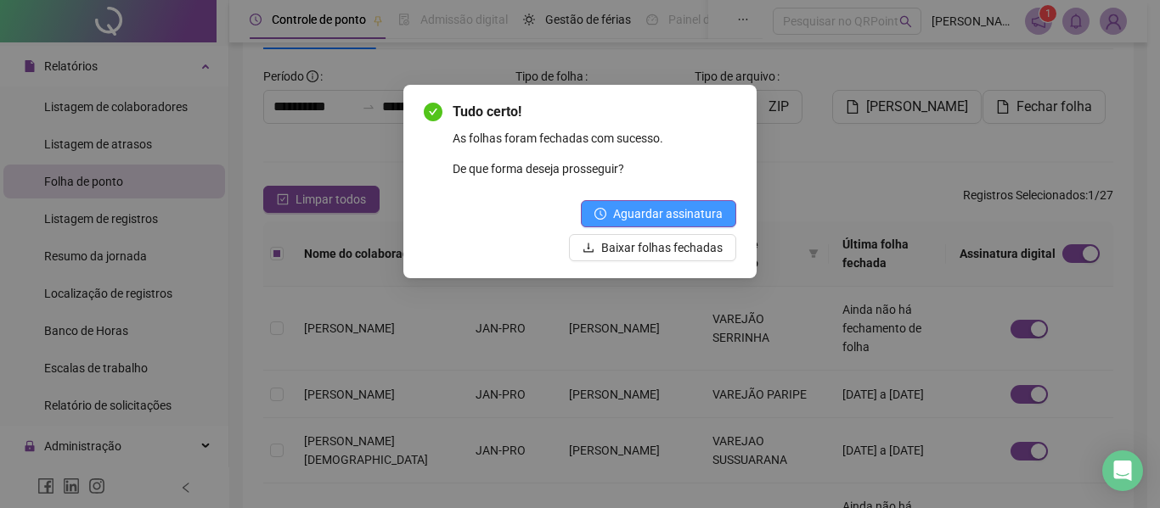
click at [693, 217] on span "Aguardar assinatura" at bounding box center [668, 214] width 110 height 19
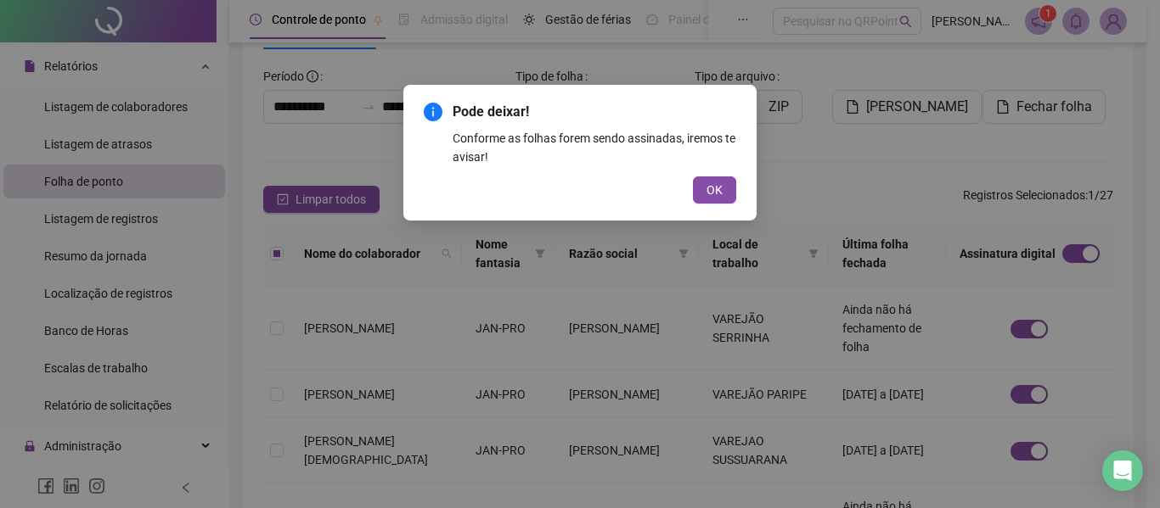
drag, startPoint x: 718, startPoint y: 190, endPoint x: 665, endPoint y: 202, distance: 54.8
click at [718, 189] on span "OK" at bounding box center [714, 190] width 16 height 19
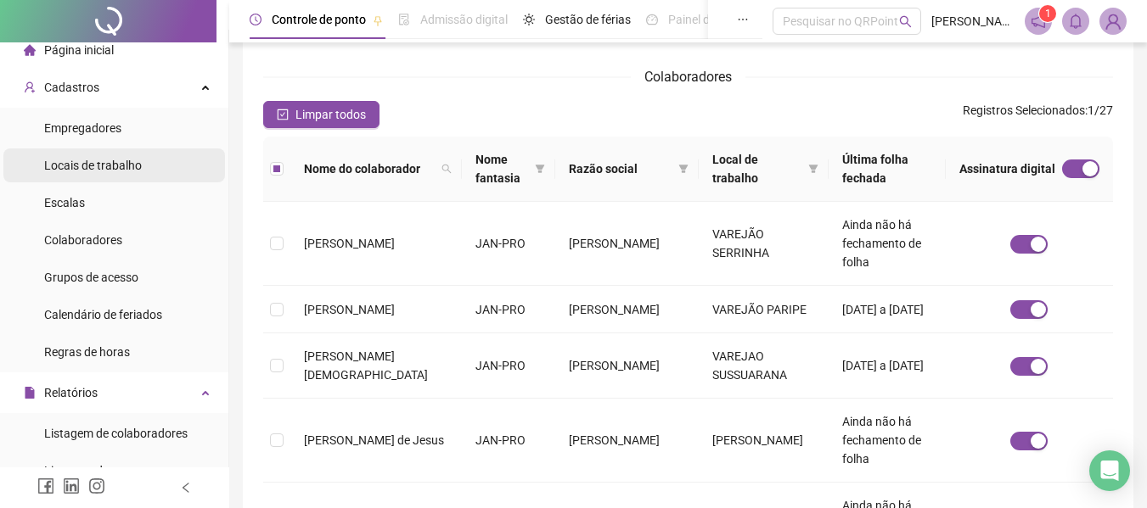
scroll to position [0, 0]
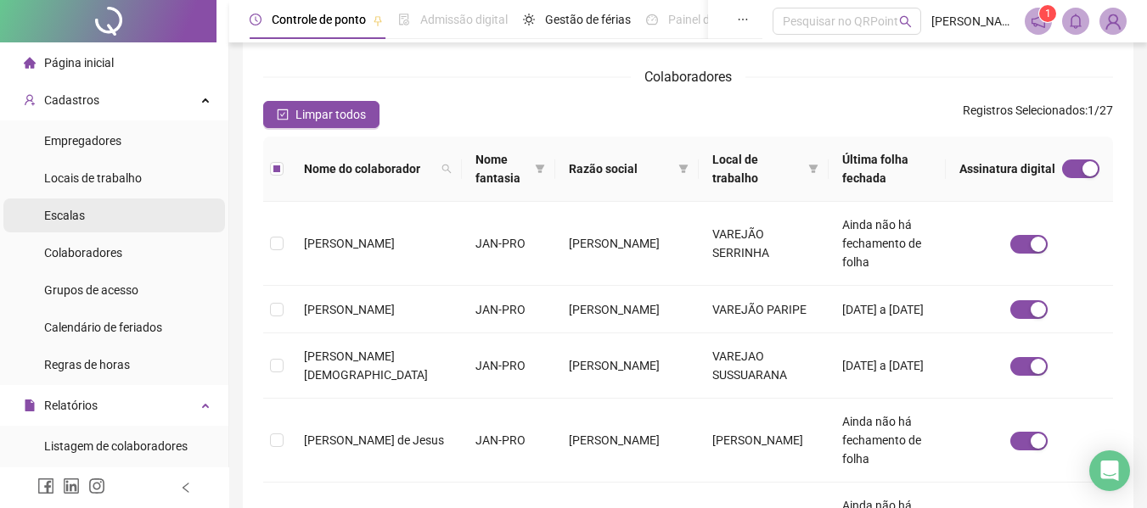
click at [64, 209] on span "Escalas" at bounding box center [64, 216] width 41 height 14
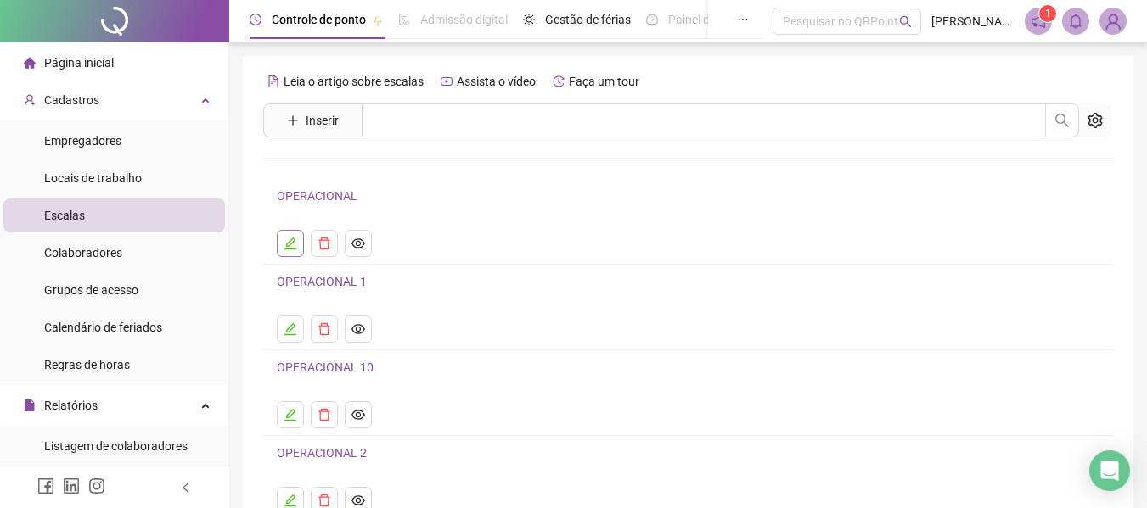
click at [291, 249] on icon "edit" at bounding box center [290, 244] width 12 height 12
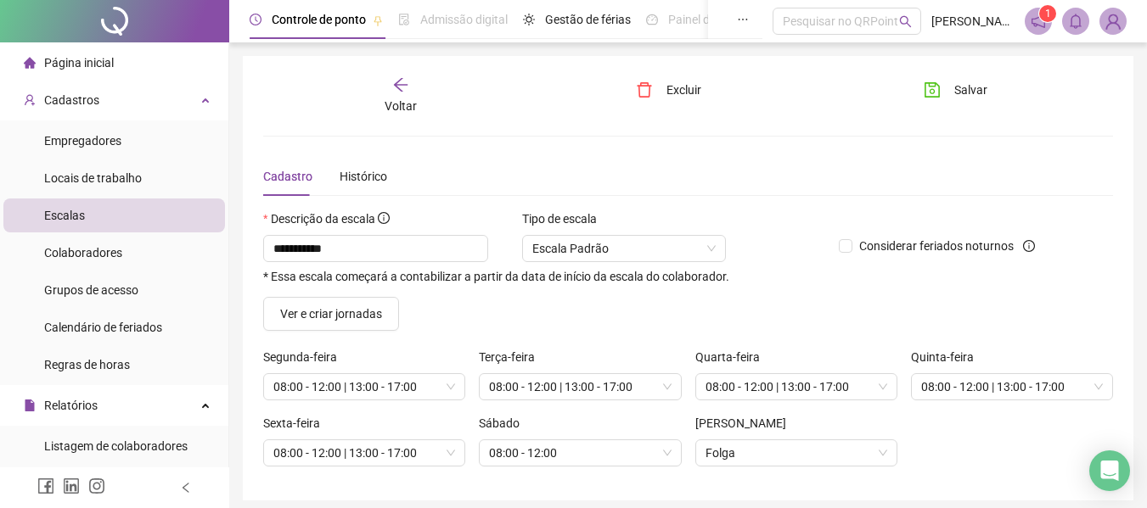
click at [395, 81] on icon "arrow-left" at bounding box center [400, 84] width 17 height 17
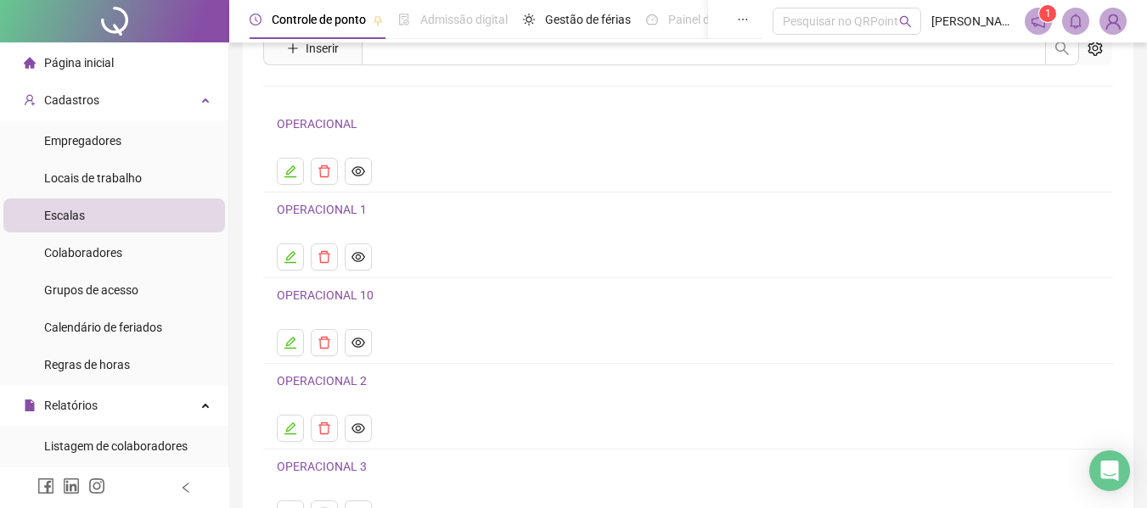
scroll to position [219, 0]
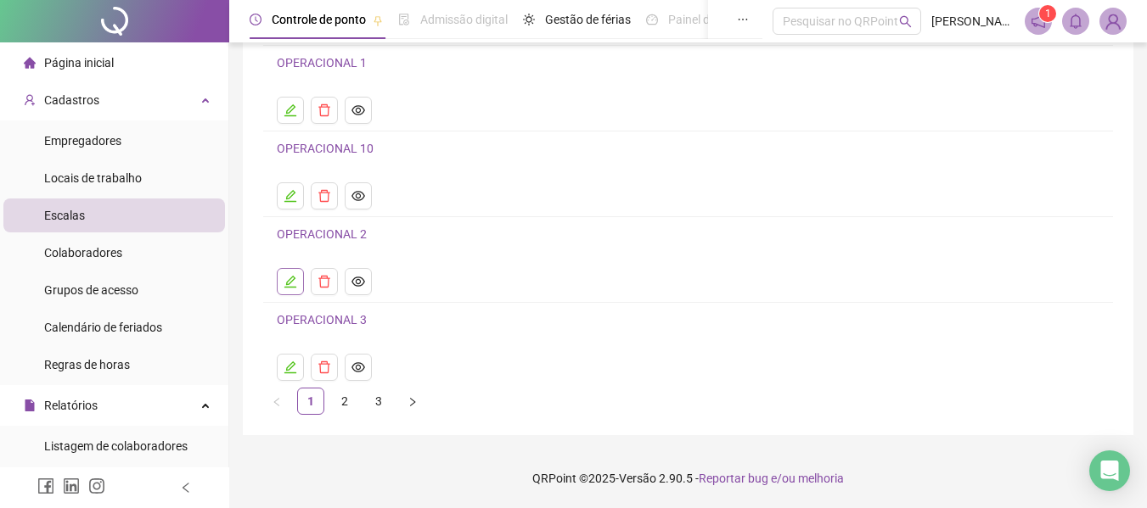
click at [295, 284] on icon "edit" at bounding box center [291, 282] width 14 height 14
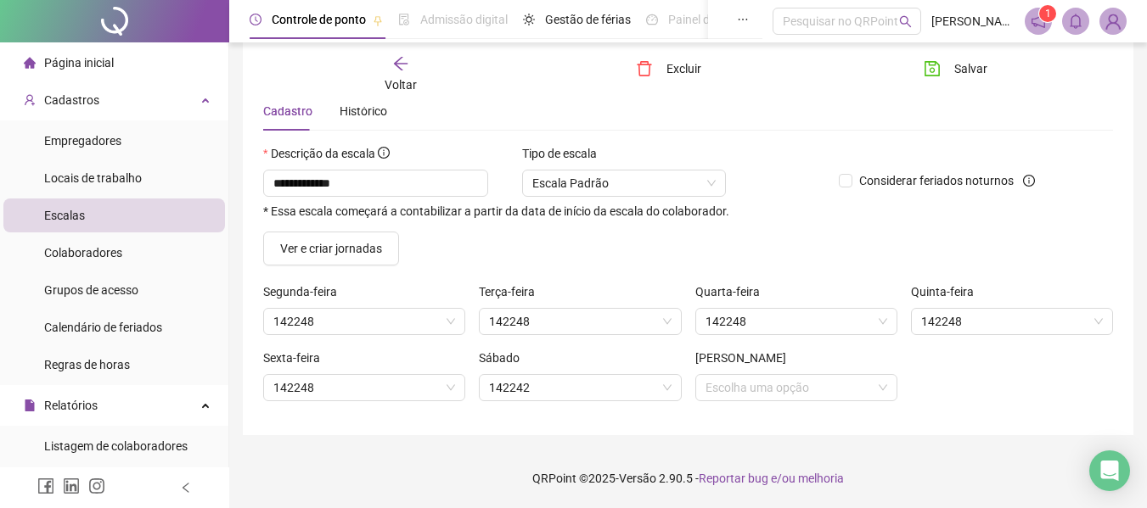
scroll to position [65, 0]
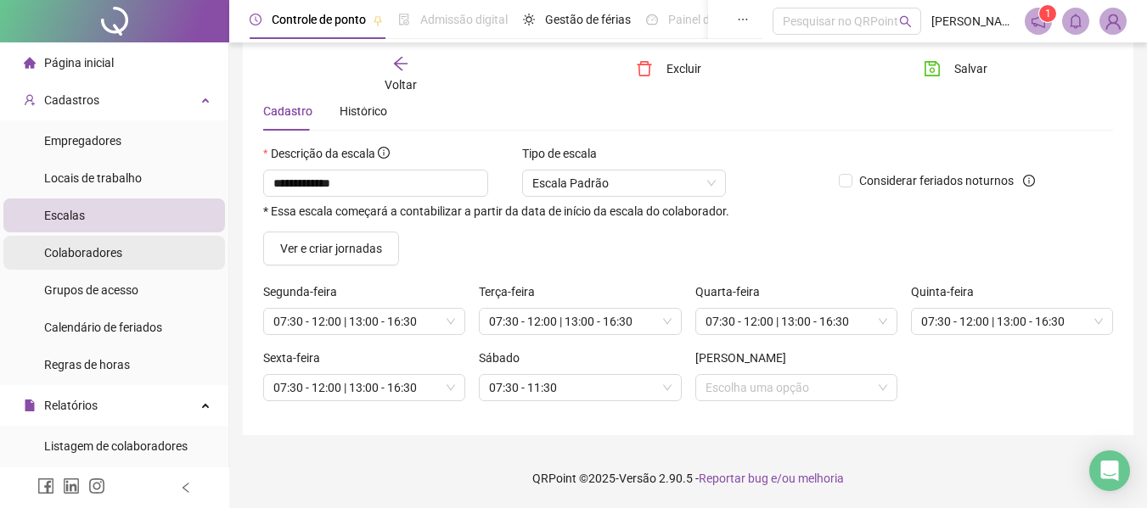
click at [105, 257] on span "Colaboradores" at bounding box center [83, 253] width 78 height 14
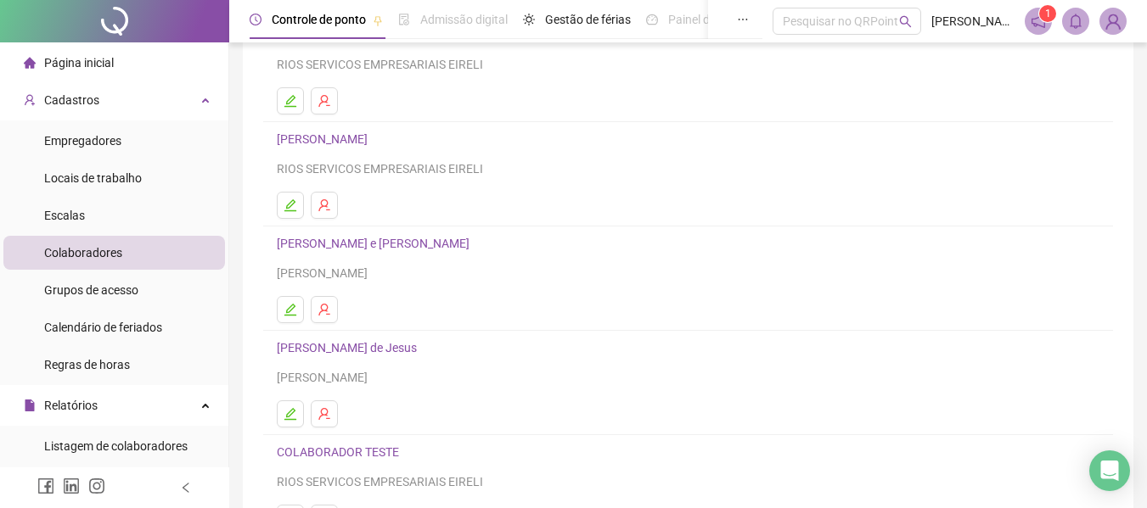
scroll to position [312, 0]
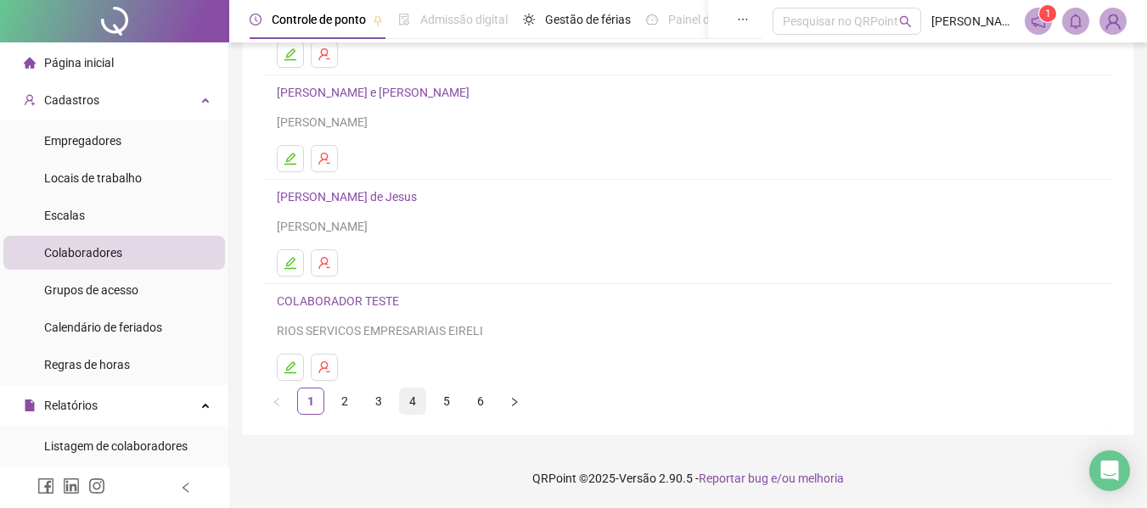
click at [419, 398] on link "4" at bounding box center [412, 401] width 25 height 25
click at [384, 403] on link "3" at bounding box center [378, 401] width 25 height 25
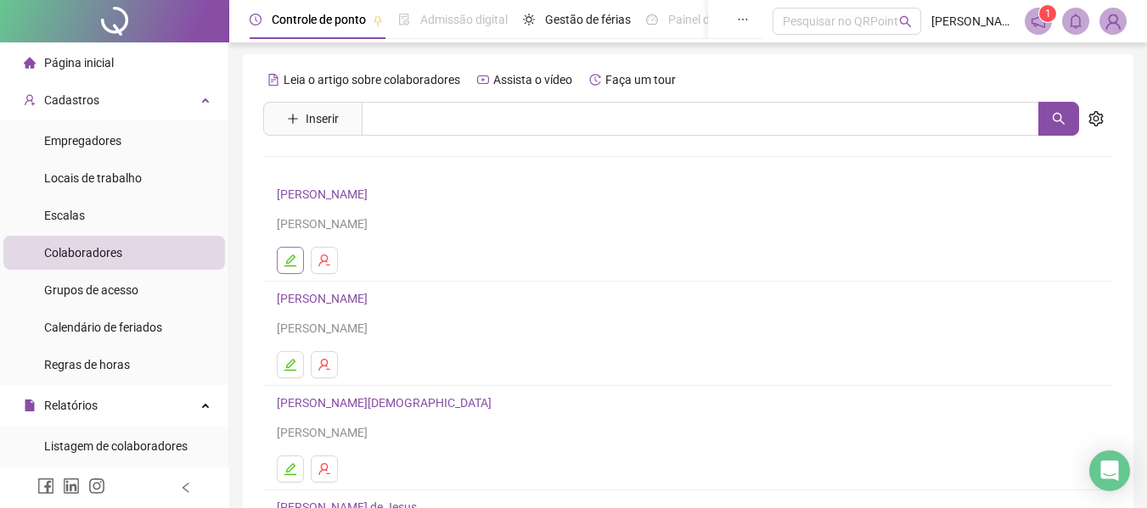
scroll to position [0, 0]
click at [288, 266] on icon "edit" at bounding box center [291, 263] width 14 height 14
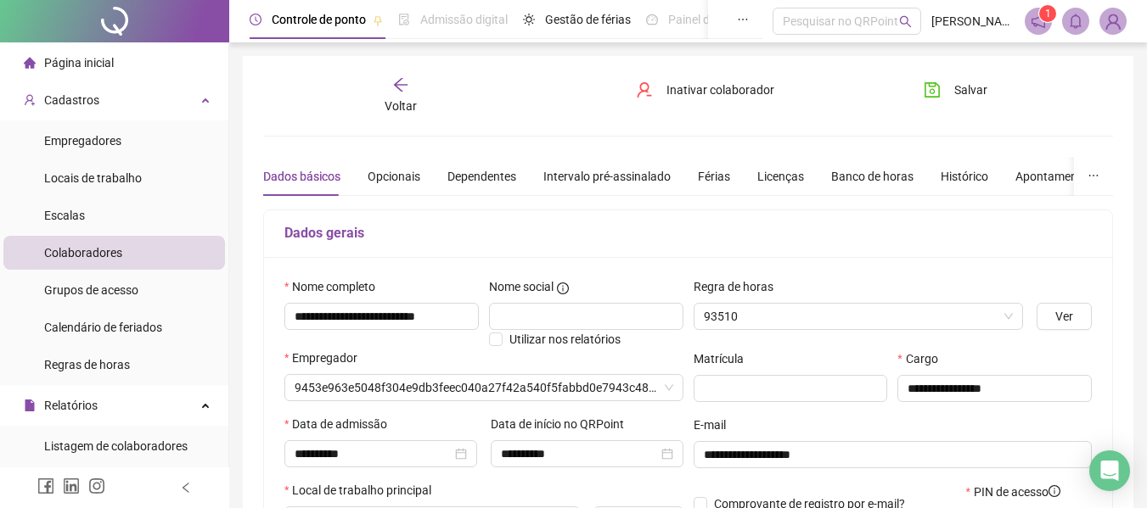
type input "**********"
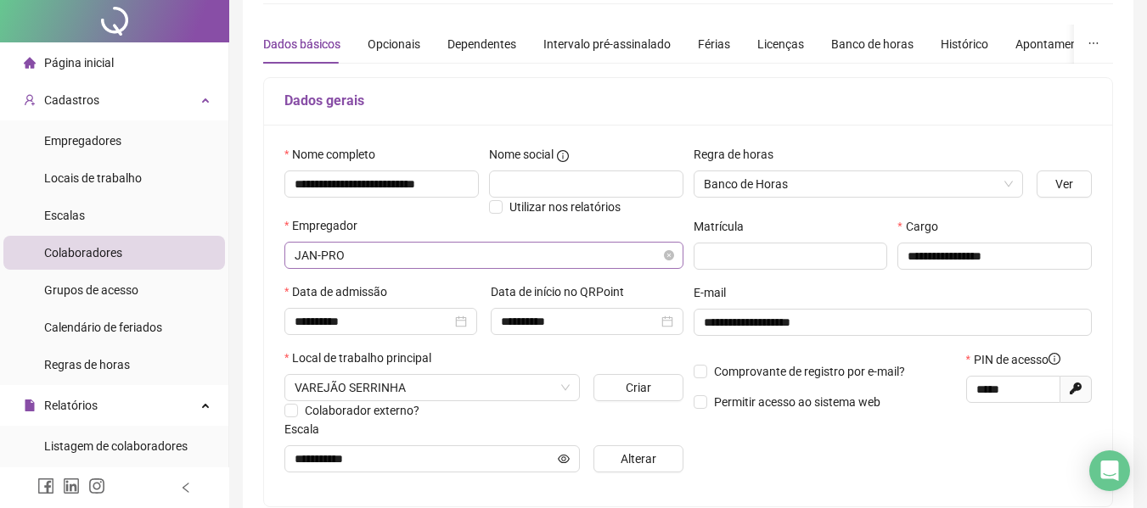
scroll to position [340, 0]
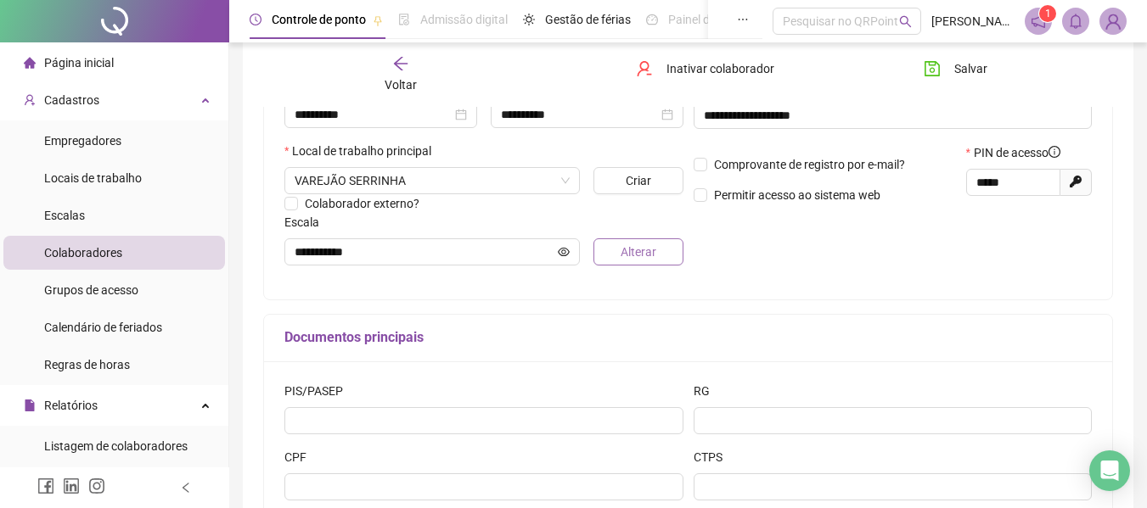
click at [639, 248] on span "Alterar" at bounding box center [639, 252] width 36 height 19
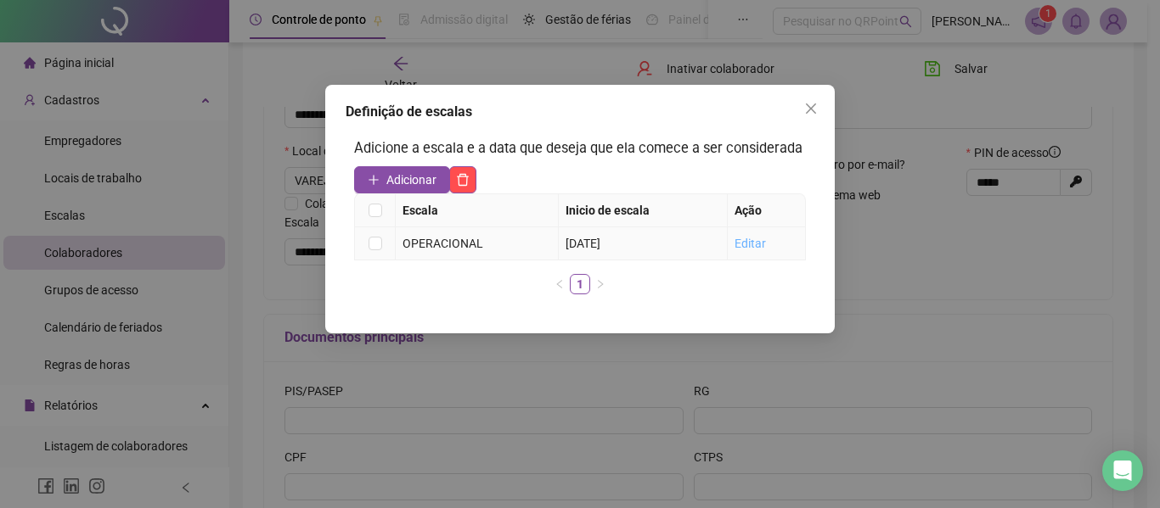
click at [750, 244] on link "Editar" at bounding box center [749, 244] width 31 height 14
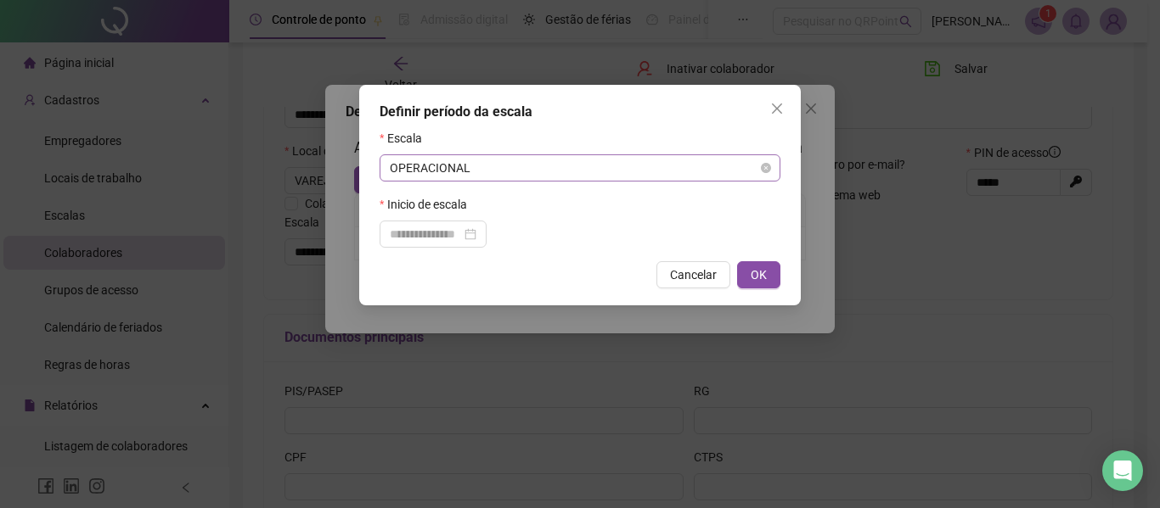
click at [513, 161] on span "OPERACIONAL" at bounding box center [580, 167] width 380 height 25
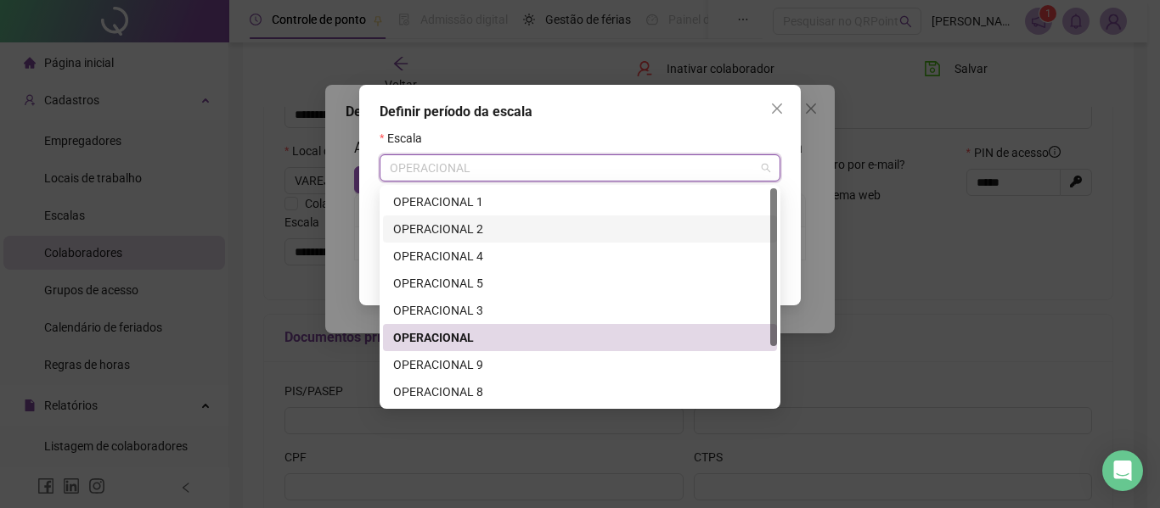
click at [452, 232] on div "OPERACIONAL 2" at bounding box center [579, 229] width 373 height 19
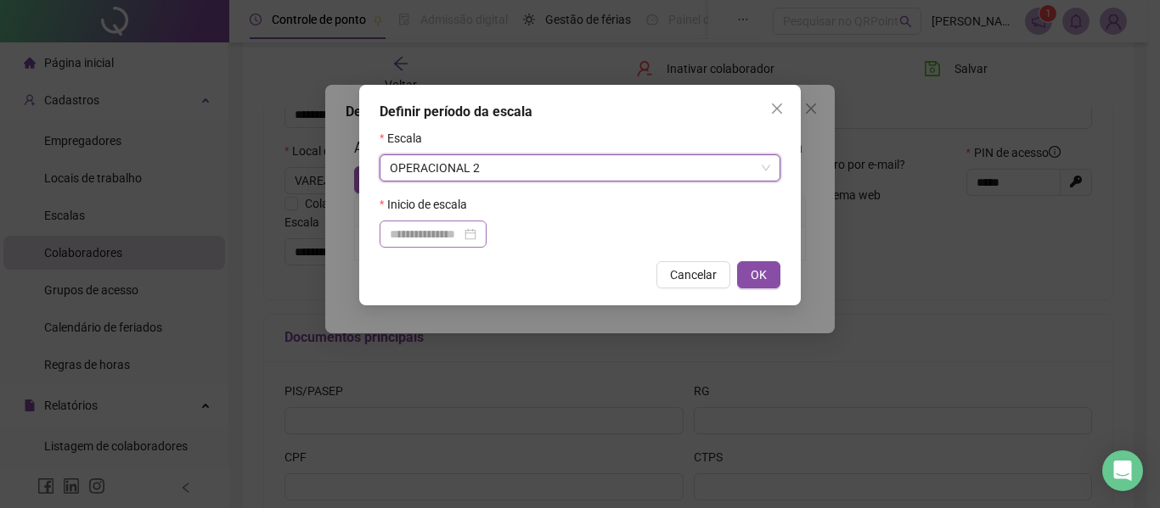
click at [476, 236] on div at bounding box center [433, 234] width 87 height 19
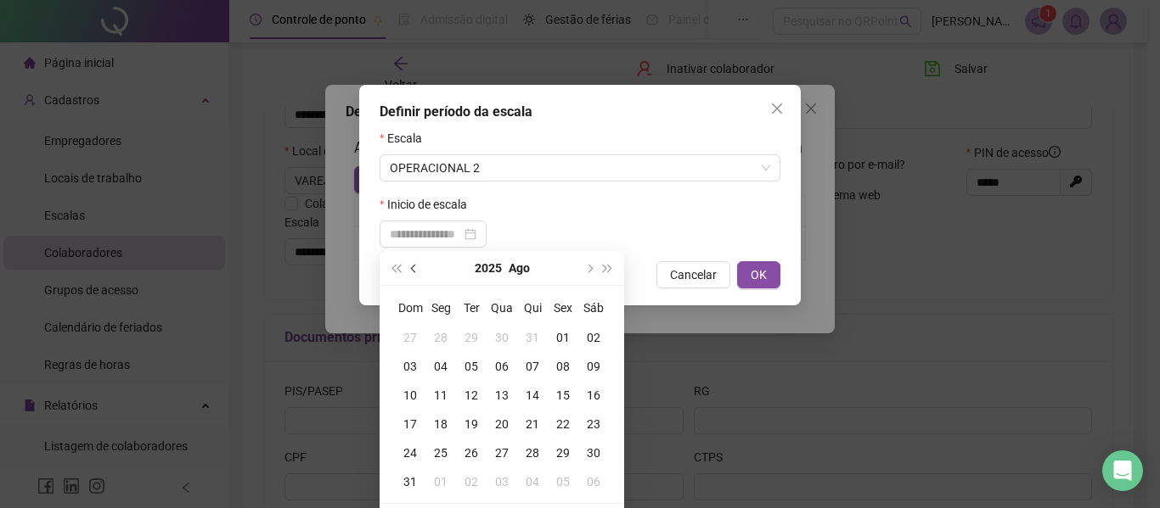
click at [413, 272] on span "prev-year" at bounding box center [415, 268] width 8 height 8
type input "**********"
click at [505, 368] on div "09" at bounding box center [501, 366] width 31 height 19
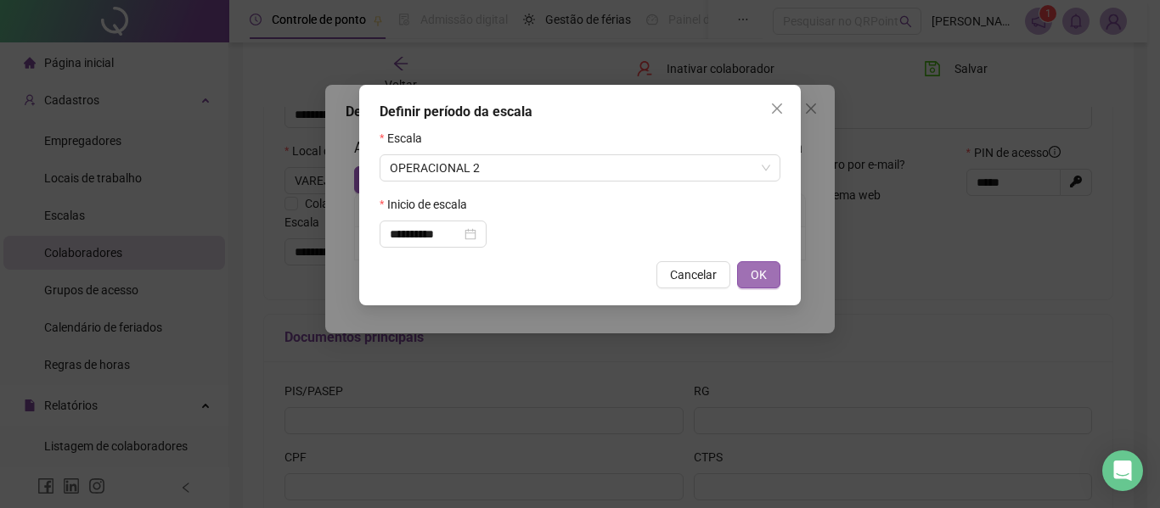
click at [751, 278] on span "OK" at bounding box center [758, 275] width 16 height 19
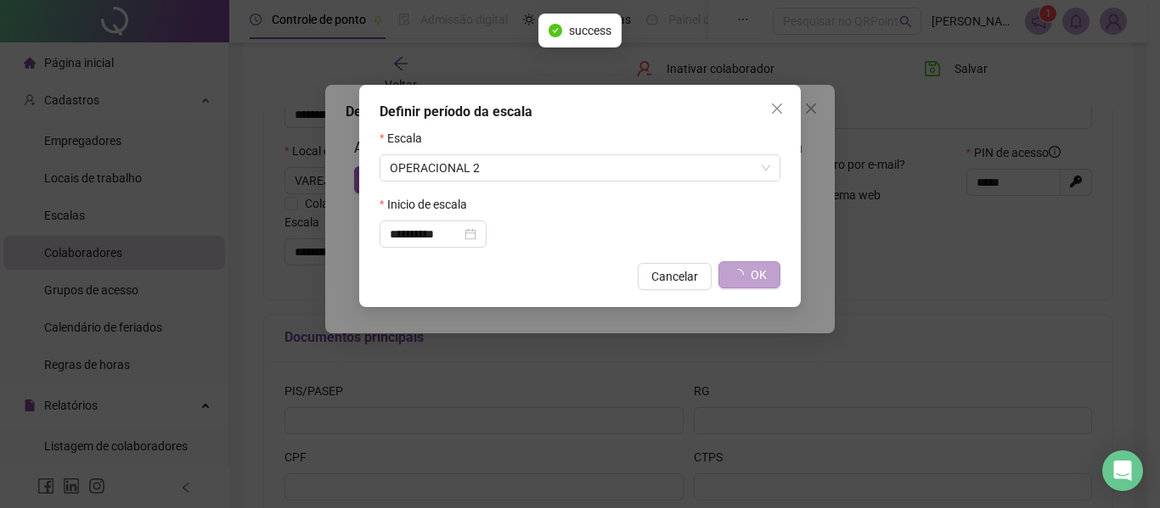
type input "**********"
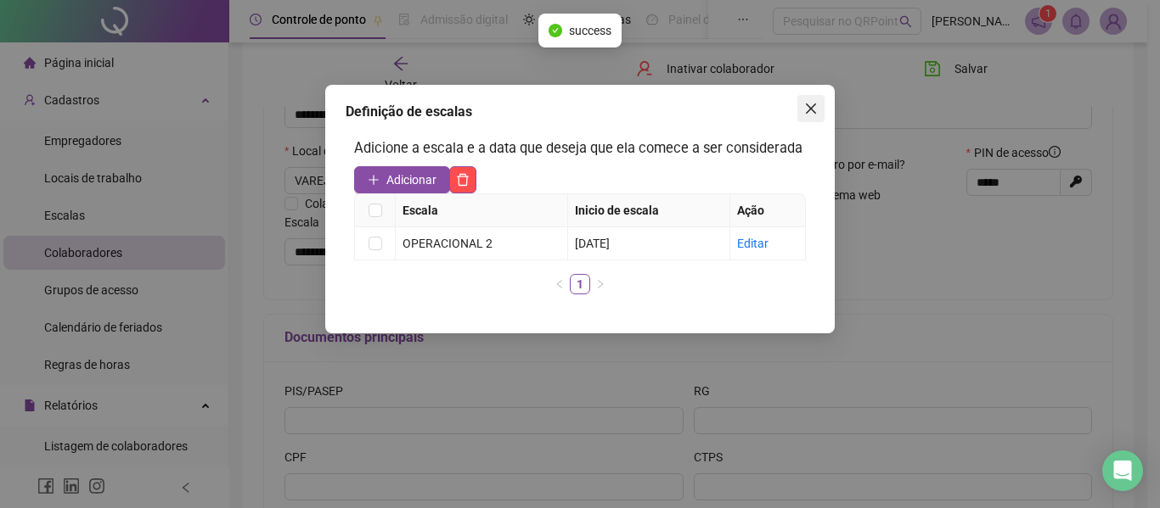
click at [806, 106] on icon "close" at bounding box center [811, 109] width 14 height 14
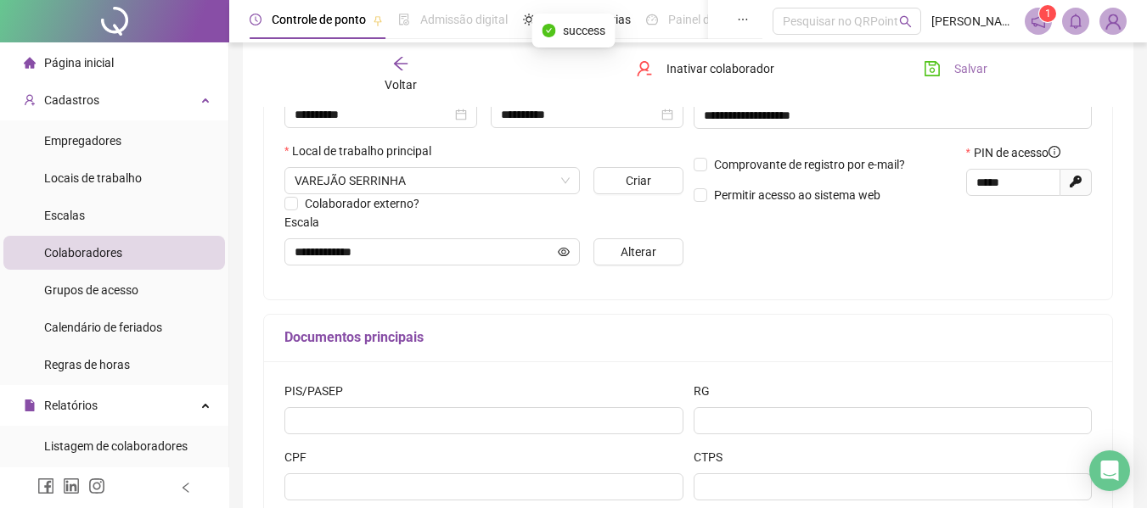
click at [947, 66] on button "Salvar" at bounding box center [955, 68] width 89 height 27
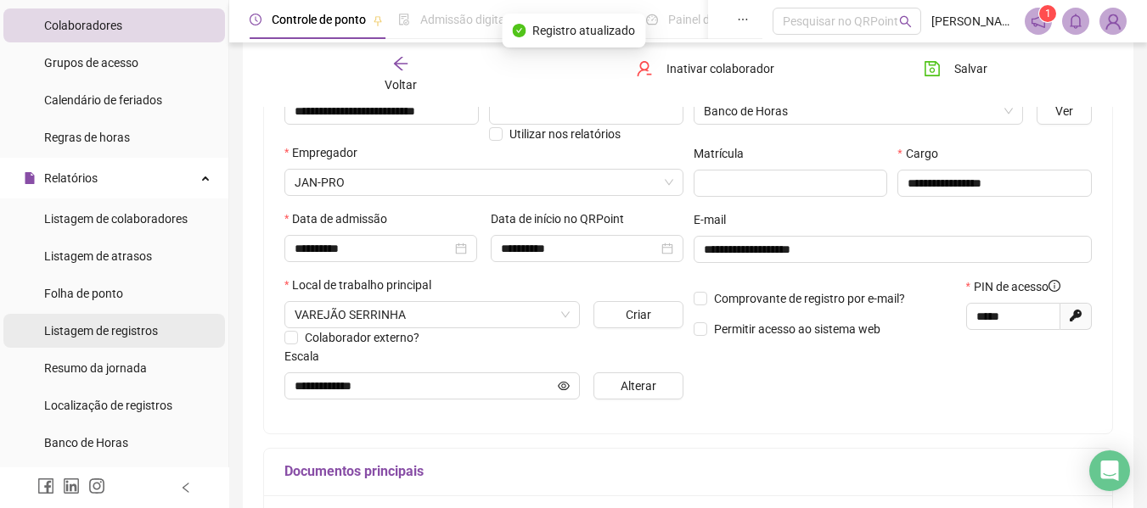
scroll to position [255, 0]
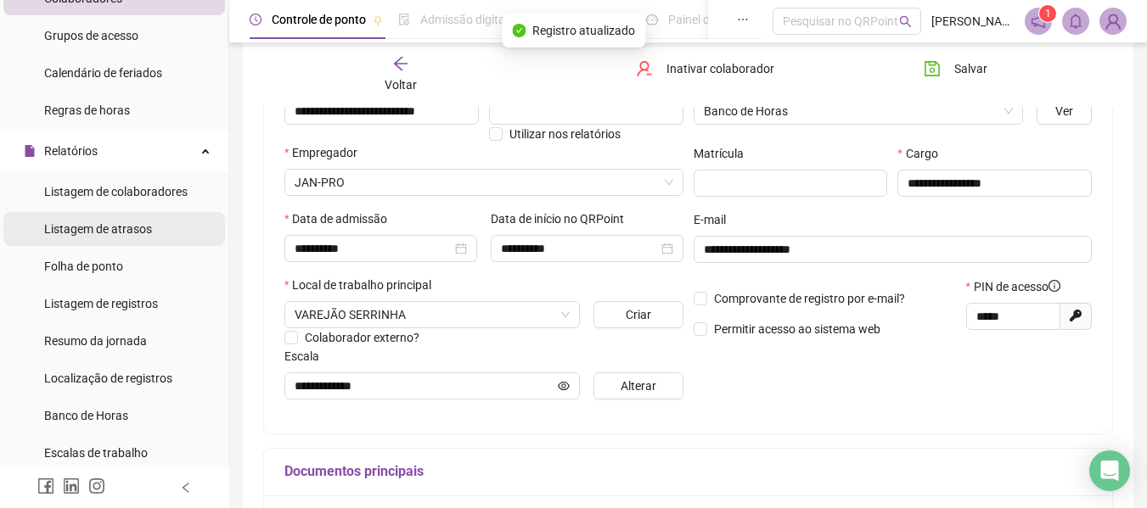
click at [99, 241] on div "Listagem de atrasos" at bounding box center [98, 229] width 108 height 34
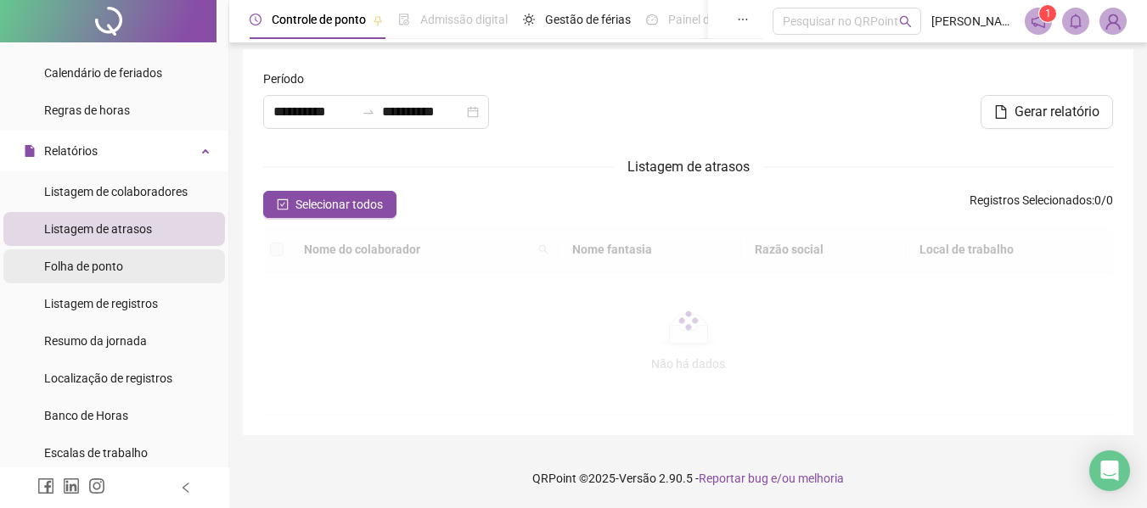
type input "**********"
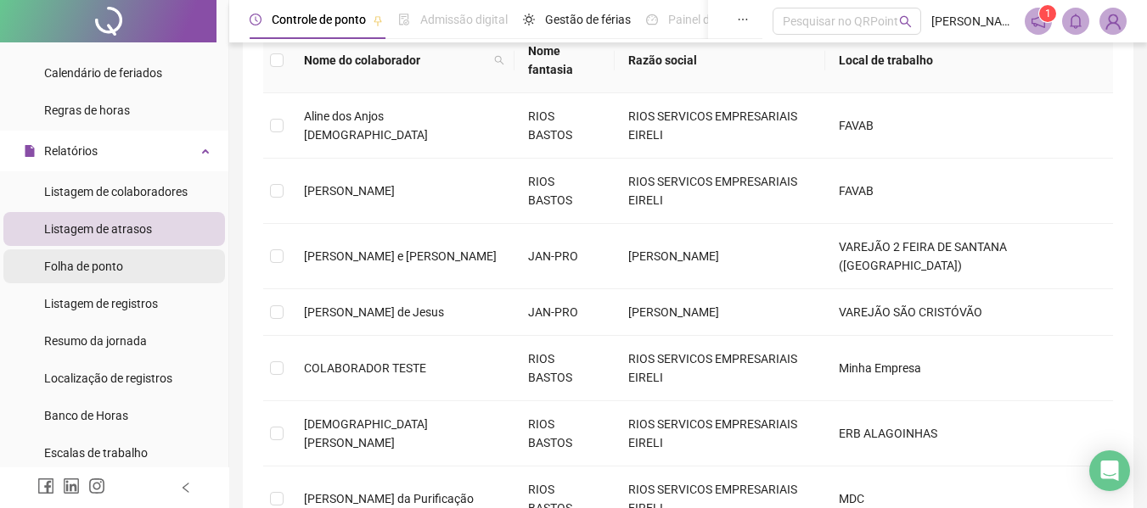
click at [99, 267] on span "Folha de ponto" at bounding box center [83, 267] width 79 height 14
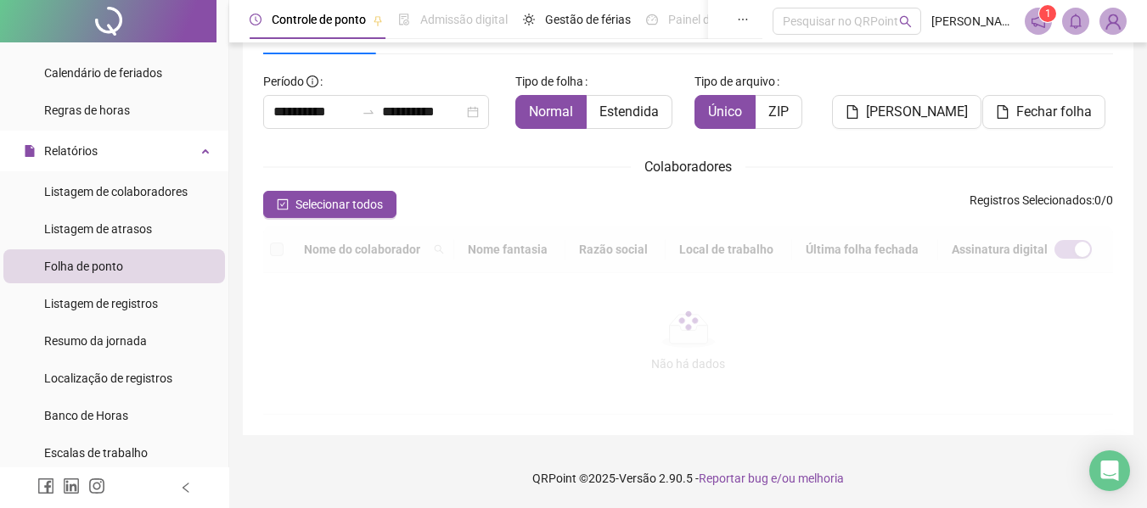
scroll to position [93, 0]
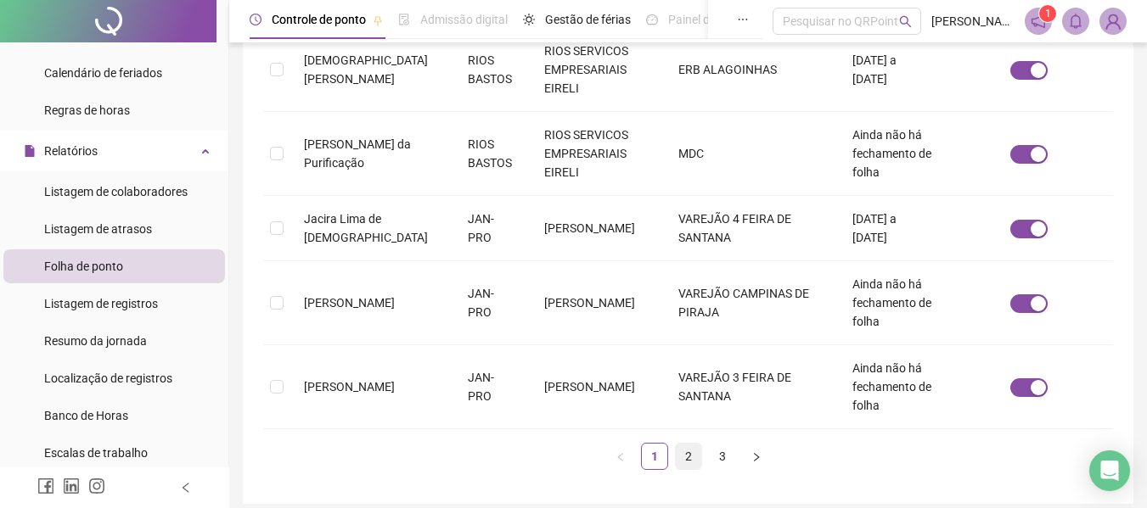
click at [681, 444] on link "2" at bounding box center [688, 456] width 25 height 25
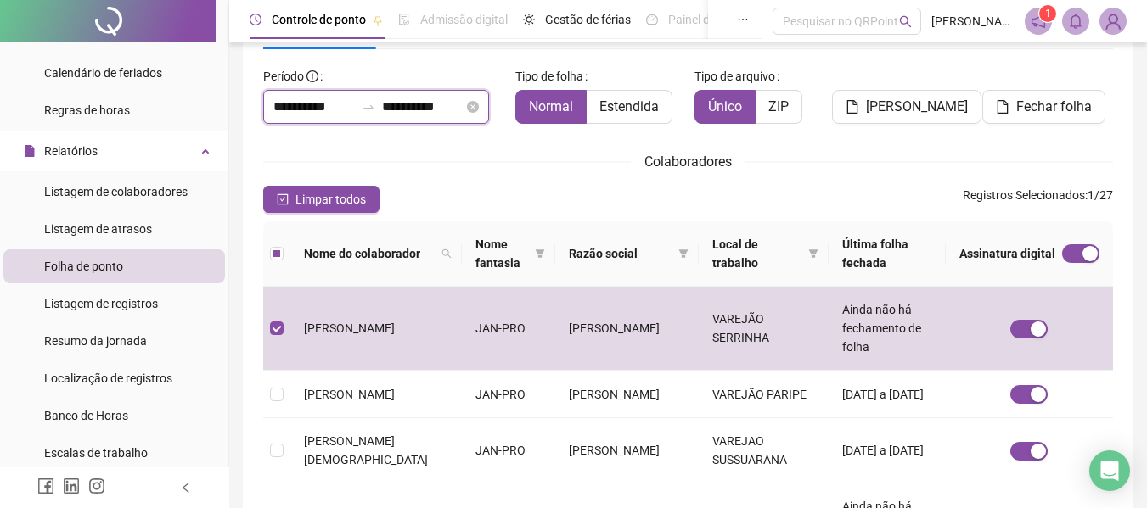
click at [311, 109] on input "**********" at bounding box center [313, 107] width 81 height 20
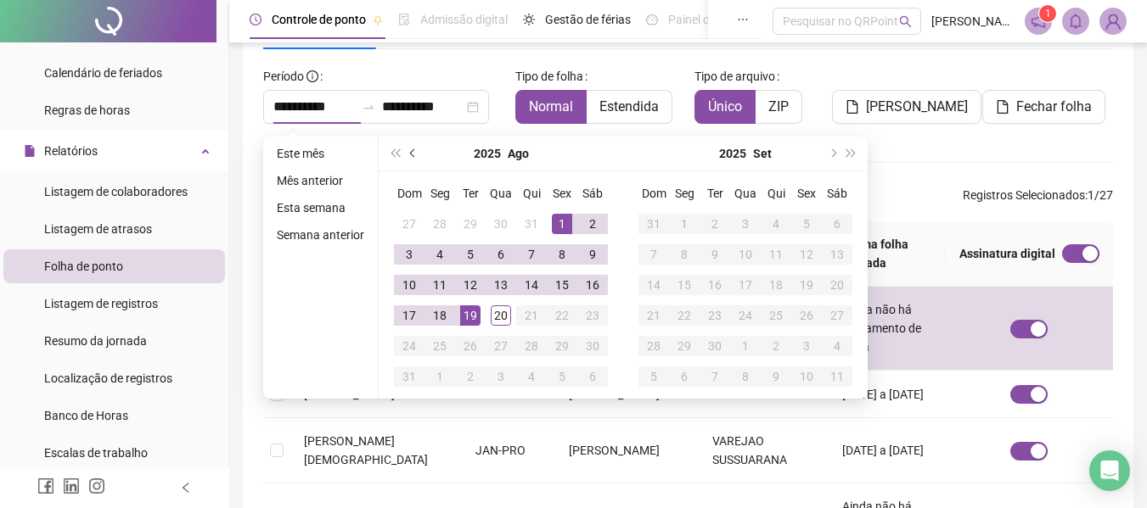
click at [411, 147] on button "prev-year" at bounding box center [413, 154] width 19 height 34
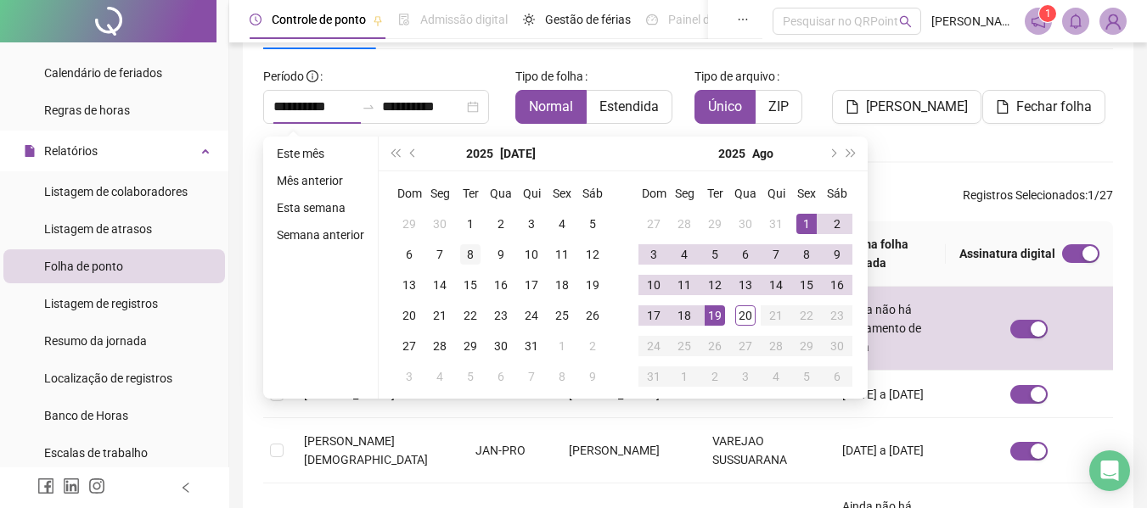
type input "**********"
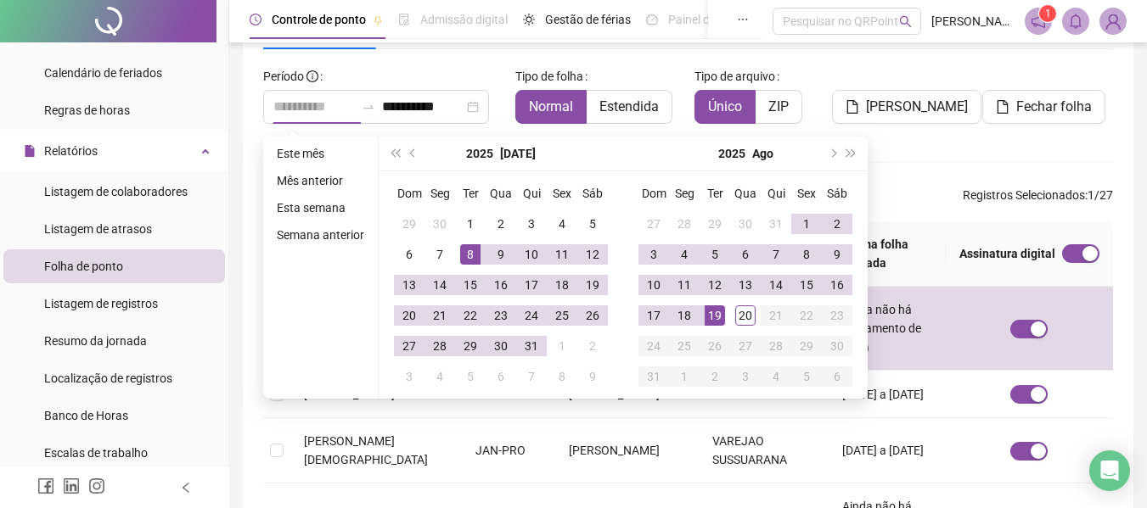
click at [468, 254] on div "8" at bounding box center [470, 254] width 20 height 20
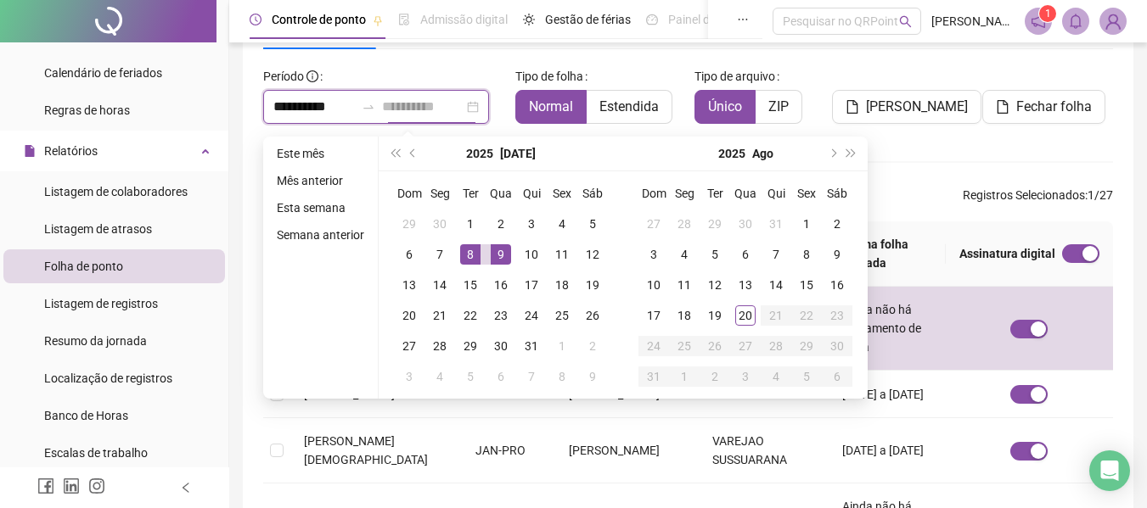
type input "**********"
drag, startPoint x: 470, startPoint y: 248, endPoint x: 482, endPoint y: 246, distance: 12.0
click at [470, 247] on div "8" at bounding box center [470, 254] width 20 height 20
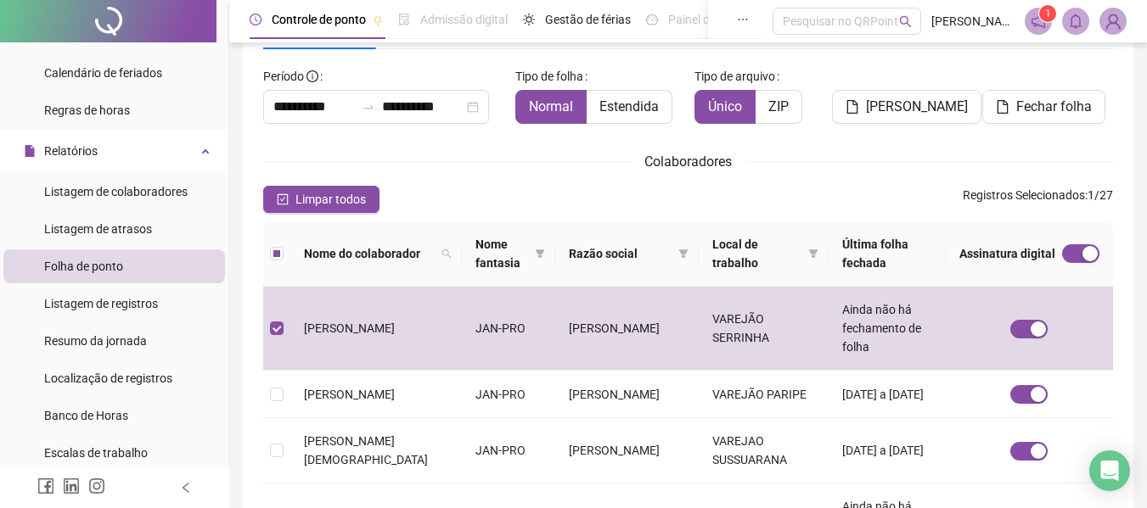
click at [498, 246] on span "Nome fantasia" at bounding box center [501, 253] width 53 height 37
click at [285, 96] on div "**********" at bounding box center [376, 107] width 226 height 34
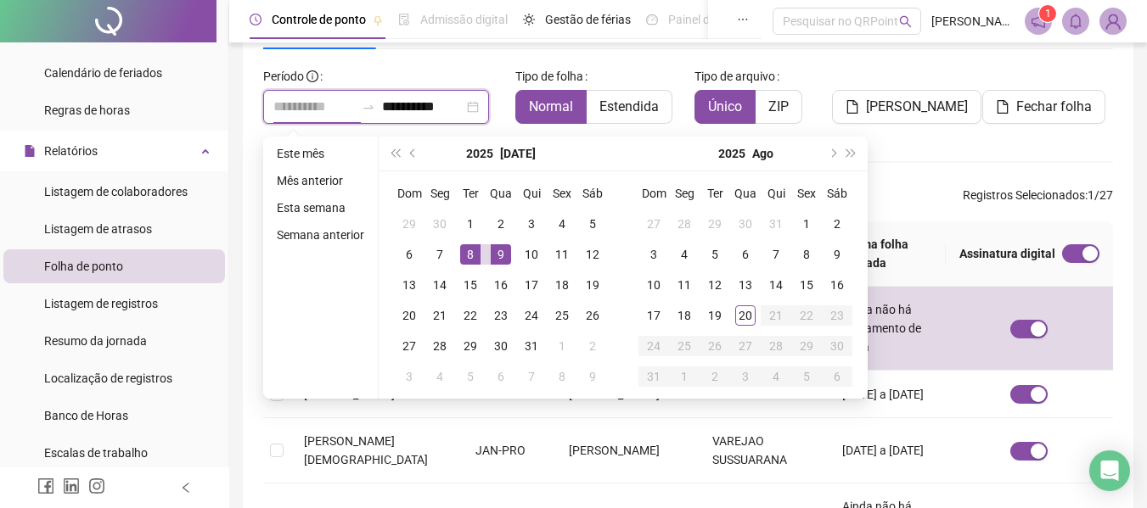
type input "**********"
drag, startPoint x: 497, startPoint y: 252, endPoint x: 506, endPoint y: 266, distance: 16.5
click at [497, 253] on div "9" at bounding box center [501, 254] width 20 height 20
type input "**********"
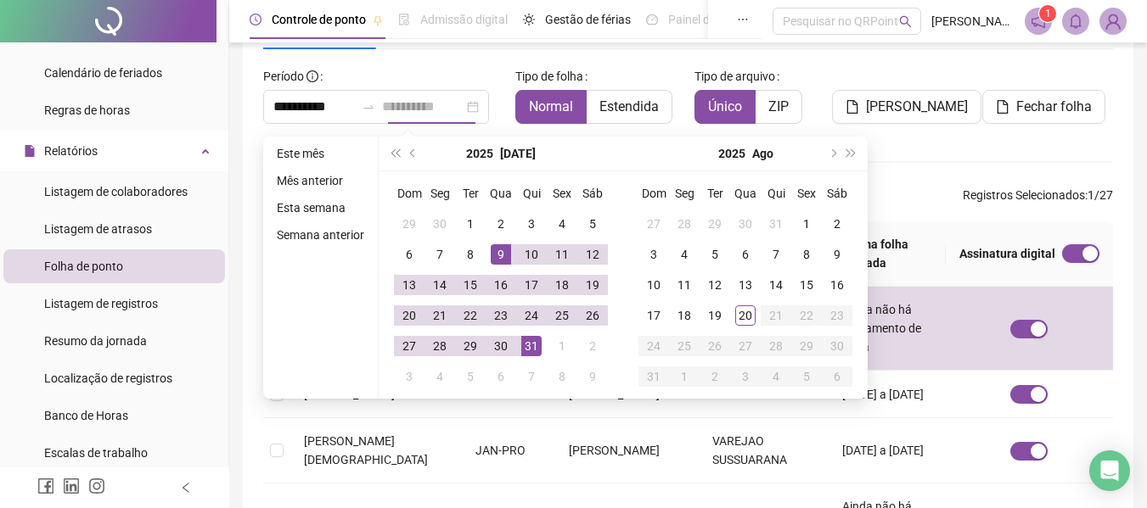
click at [525, 339] on div "31" at bounding box center [531, 346] width 20 height 20
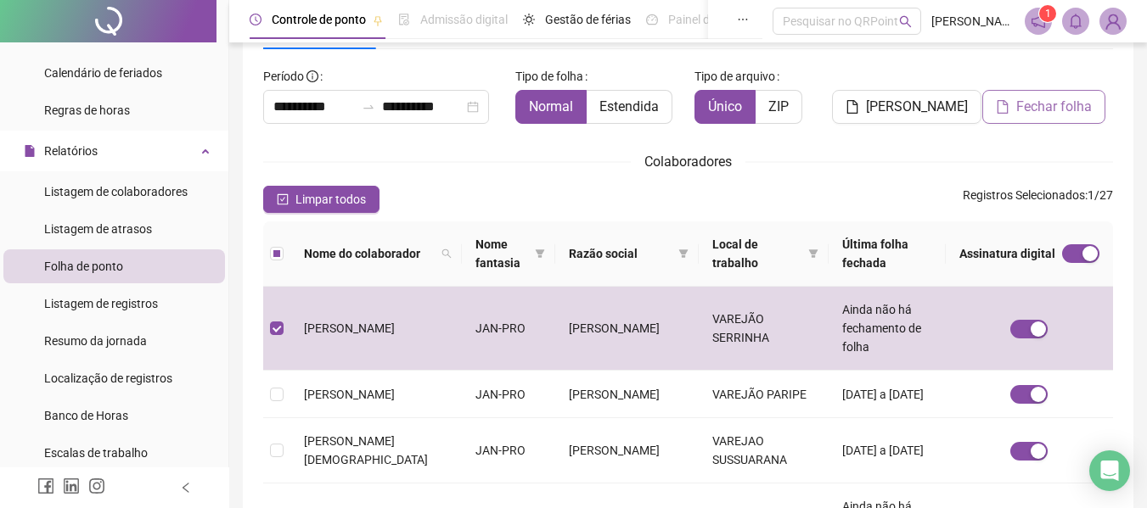
click at [1037, 113] on span "Fechar folha" at bounding box center [1054, 107] width 76 height 20
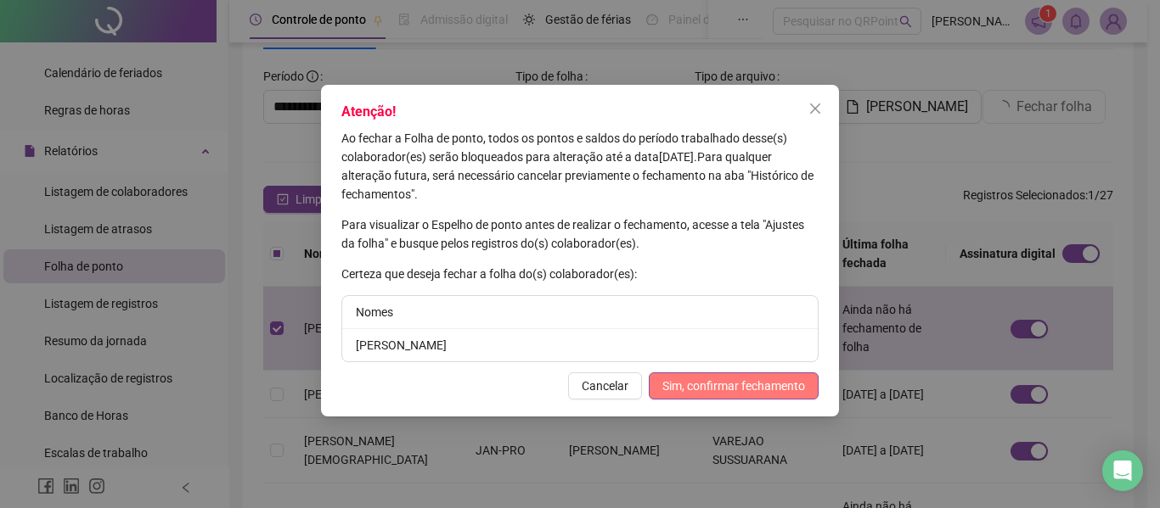
click at [731, 391] on span "Sim, confirmar fechamento" at bounding box center [733, 386] width 143 height 19
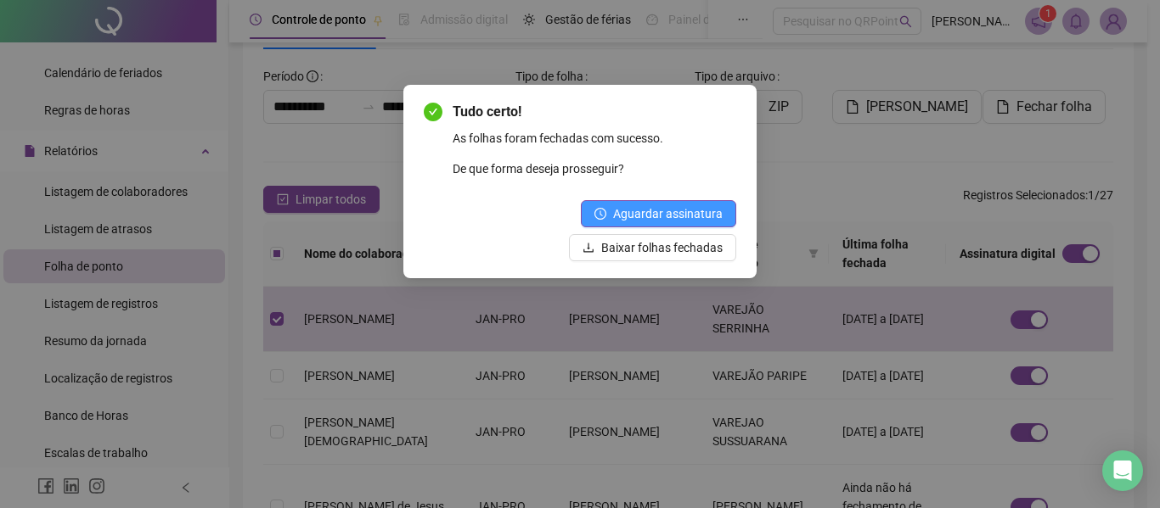
click at [648, 216] on span "Aguardar assinatura" at bounding box center [668, 214] width 110 height 19
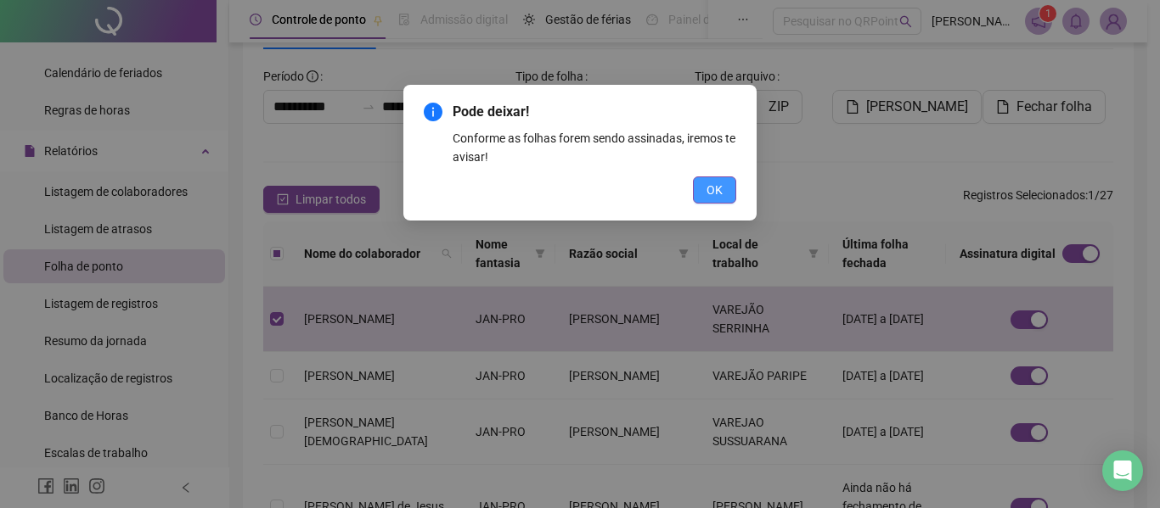
click at [712, 191] on span "OK" at bounding box center [714, 190] width 16 height 19
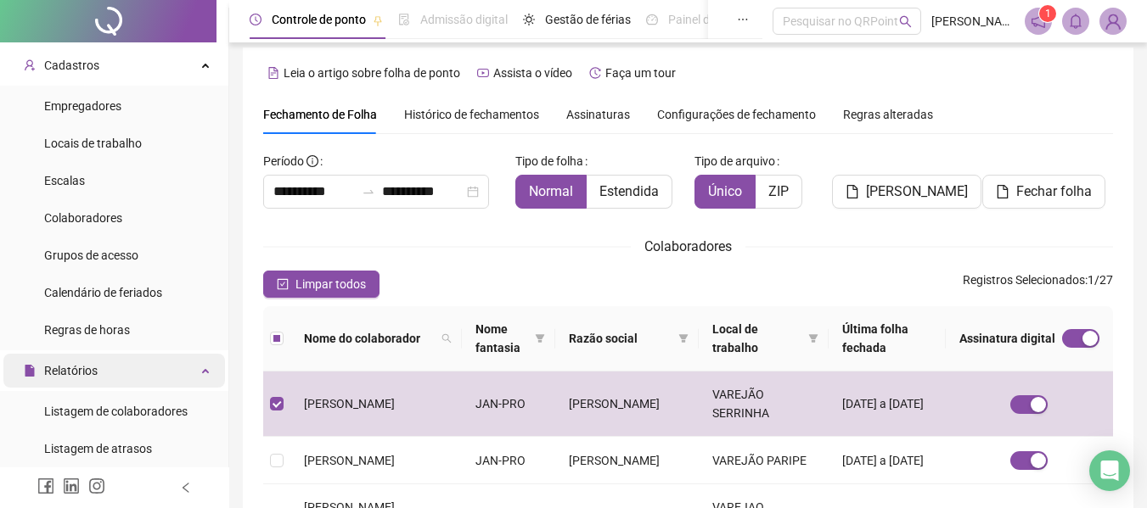
scroll to position [0, 0]
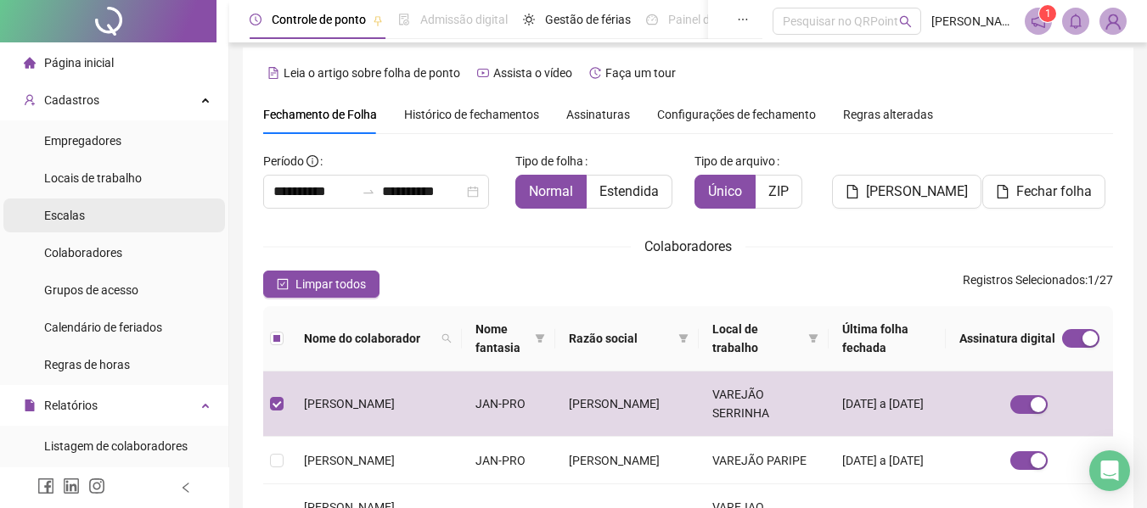
click at [54, 214] on span "Escalas" at bounding box center [64, 216] width 41 height 14
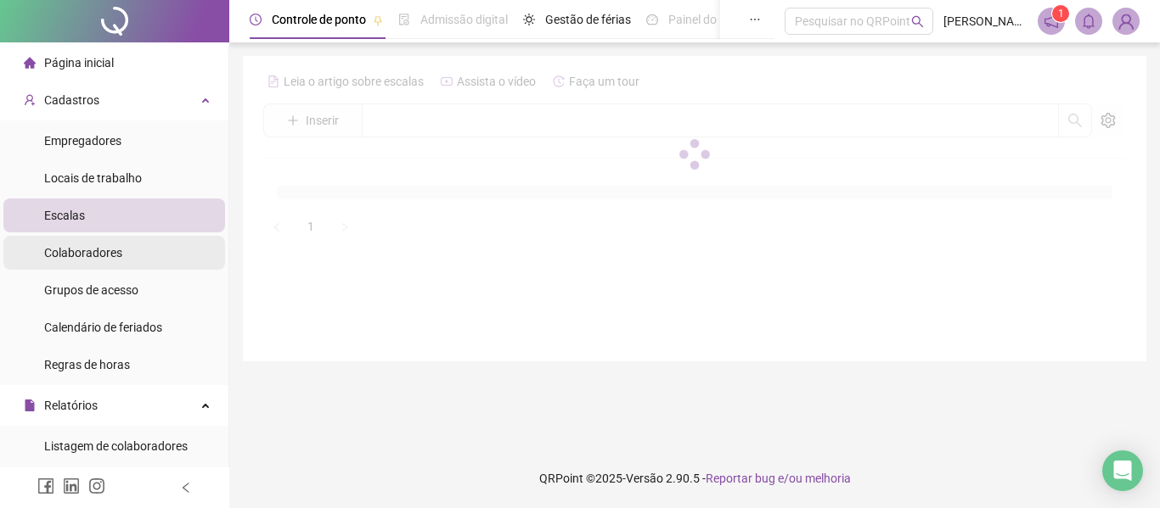
click at [78, 252] on span "Colaboradores" at bounding box center [83, 253] width 78 height 14
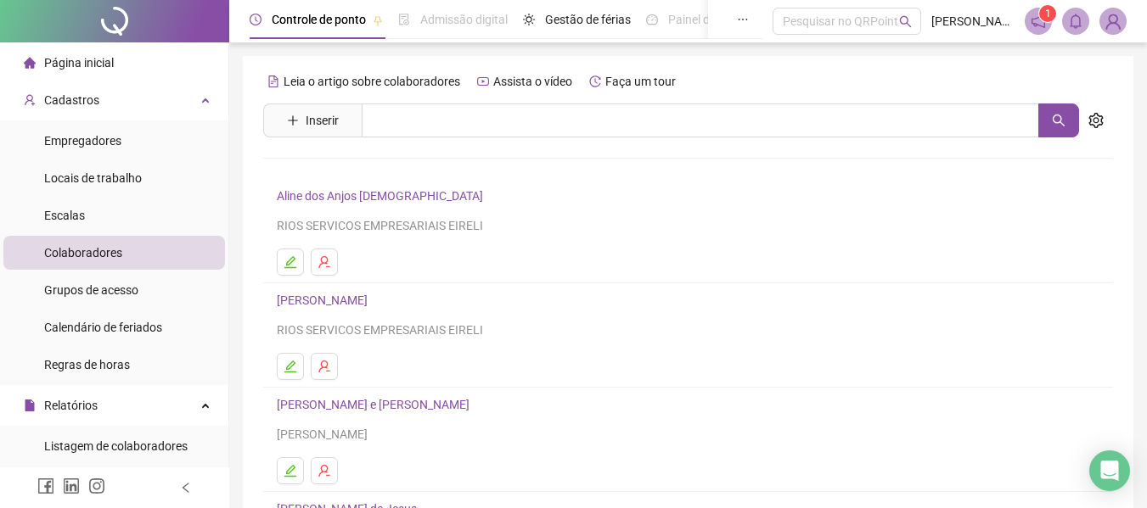
scroll to position [312, 0]
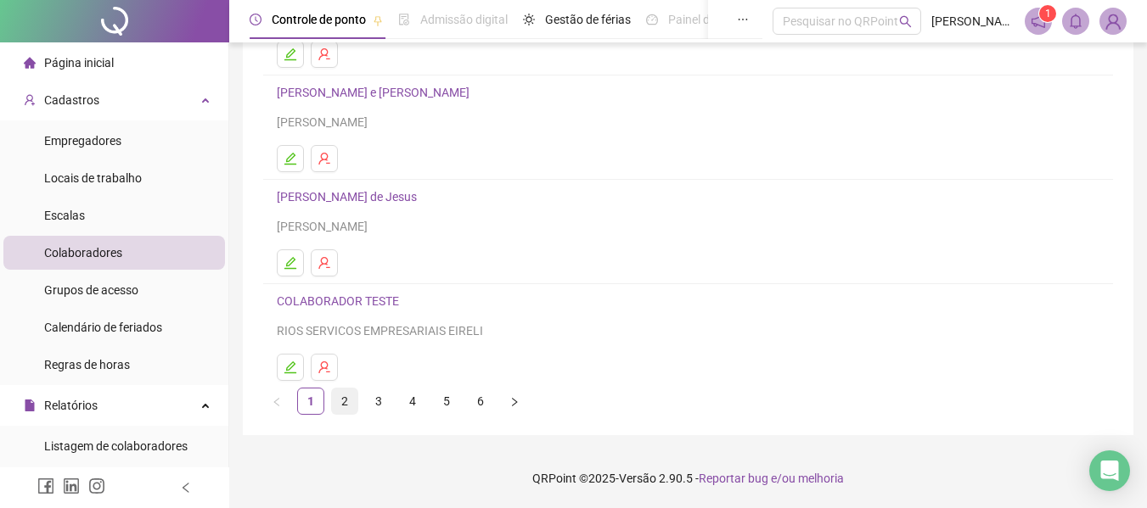
click at [342, 402] on link "2" at bounding box center [344, 401] width 25 height 25
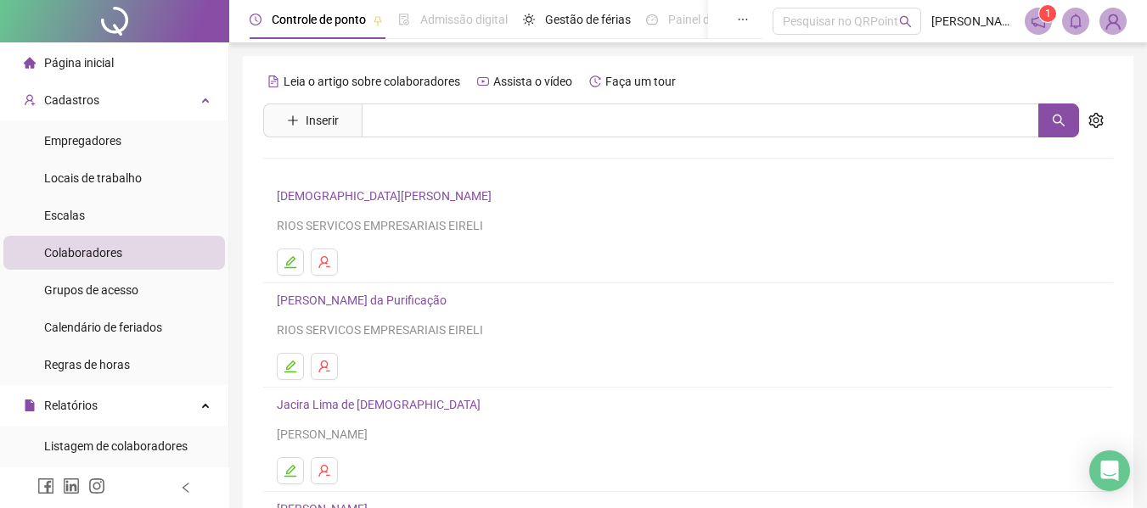
click at [382, 369] on ul at bounding box center [688, 366] width 823 height 27
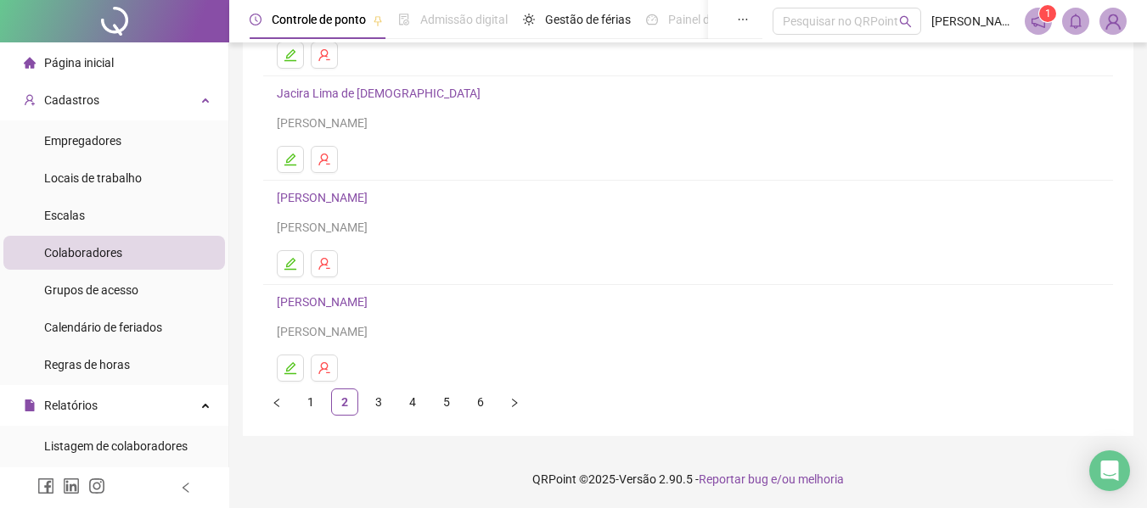
scroll to position [312, 0]
click at [289, 366] on icon "edit" at bounding box center [290, 368] width 12 height 12
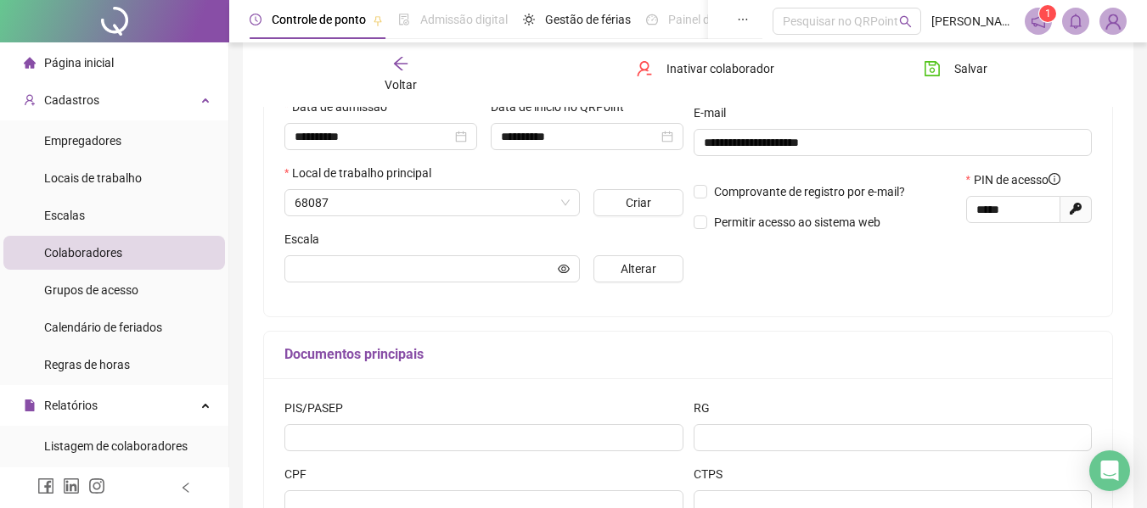
scroll to position [321, 0]
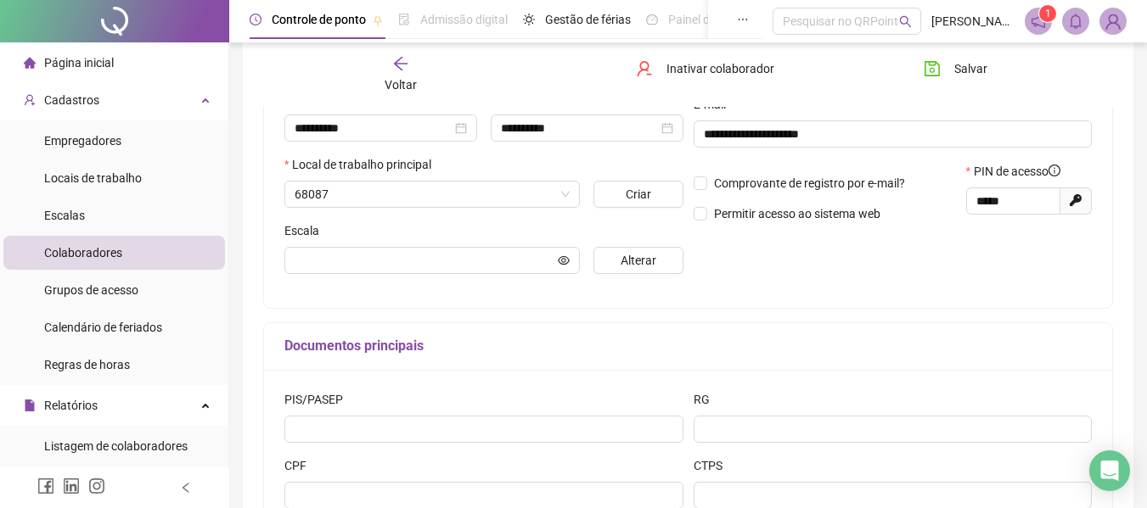
type input "**********"
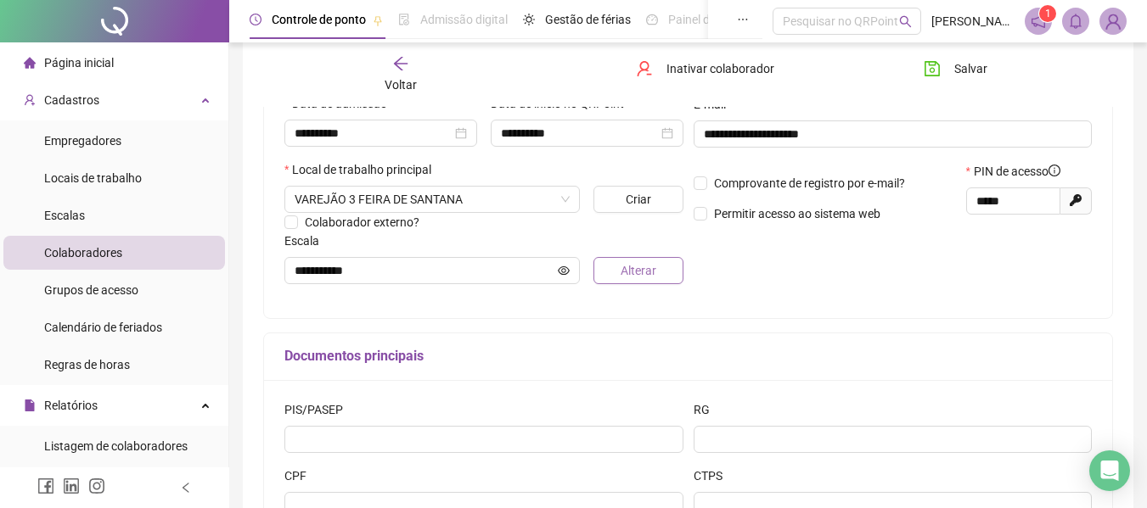
click at [616, 275] on button "Alterar" at bounding box center [637, 270] width 89 height 27
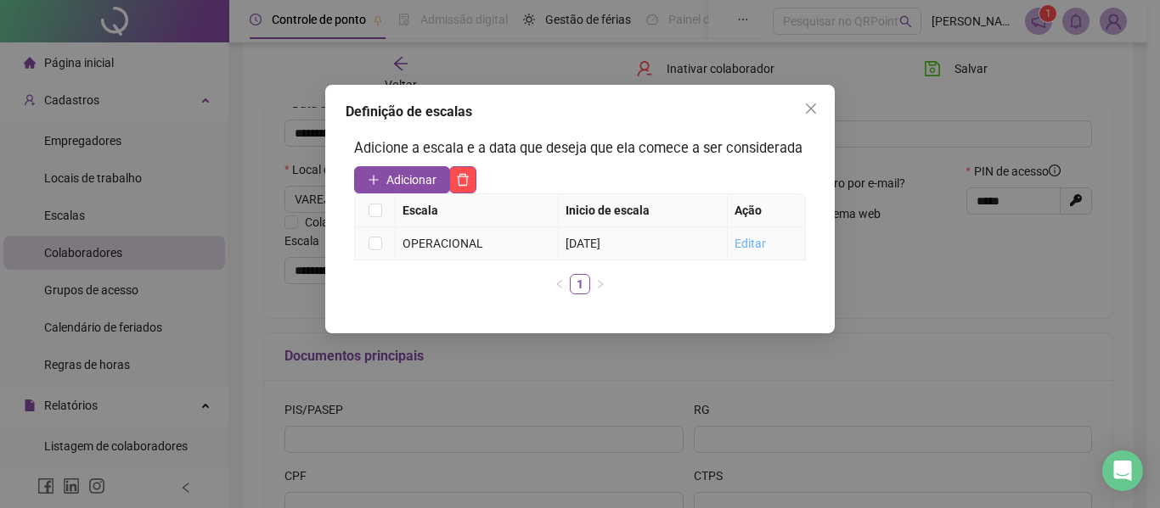
click at [757, 241] on link "Editar" at bounding box center [749, 244] width 31 height 14
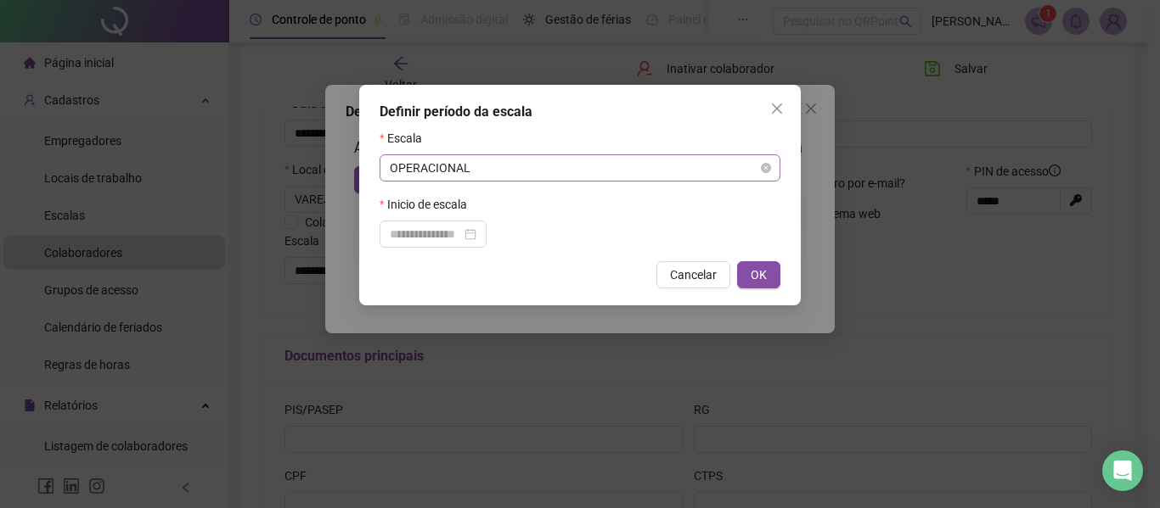
click at [488, 175] on span "OPERACIONAL" at bounding box center [580, 167] width 380 height 25
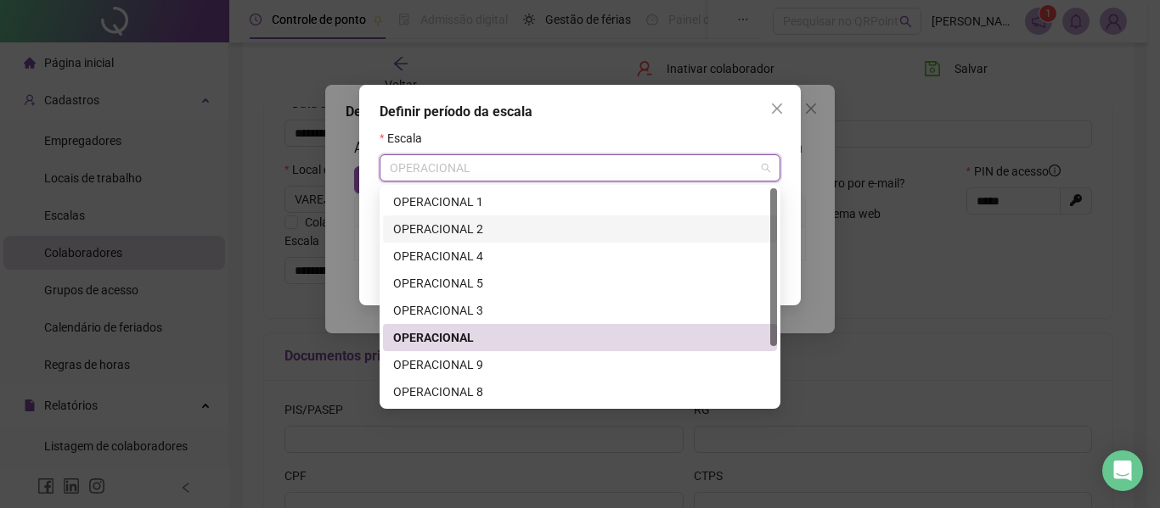
click at [473, 232] on div "OPERACIONAL 2" at bounding box center [579, 229] width 373 height 19
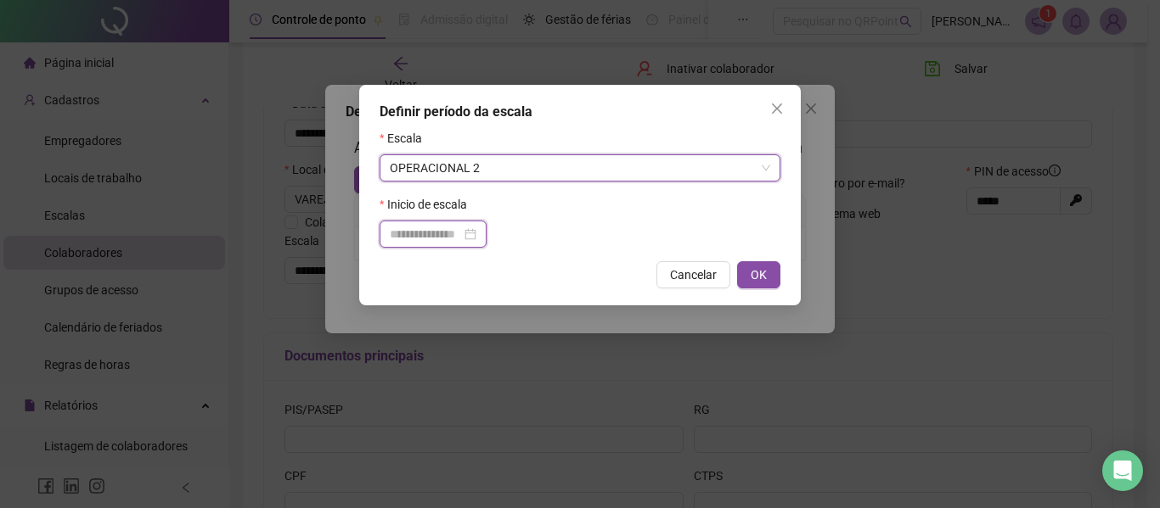
click at [461, 233] on input at bounding box center [425, 234] width 71 height 19
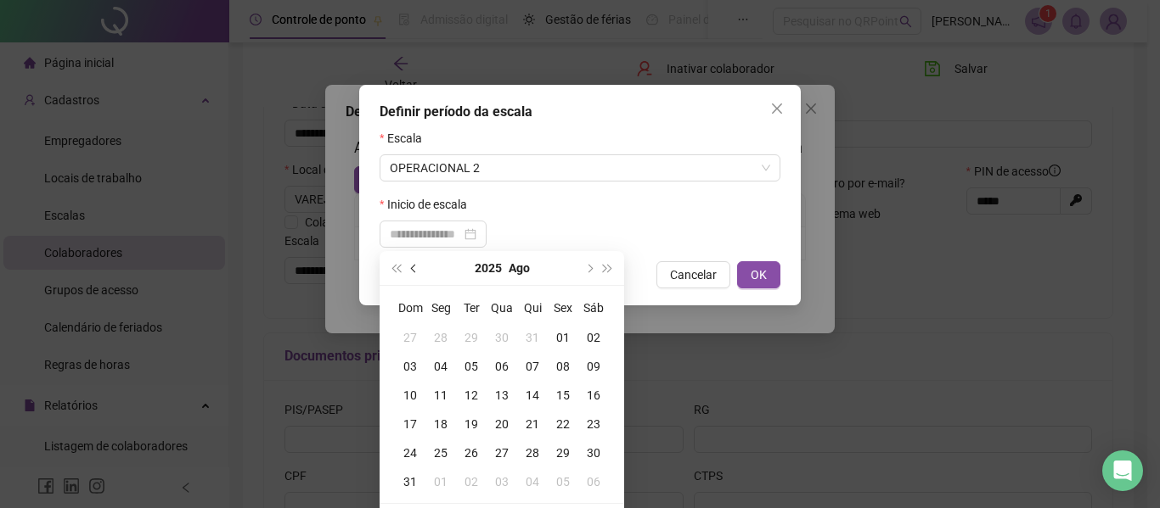
click at [408, 261] on button "prev-year" at bounding box center [414, 268] width 19 height 34
type input "**********"
click at [504, 368] on div "09" at bounding box center [501, 366] width 31 height 19
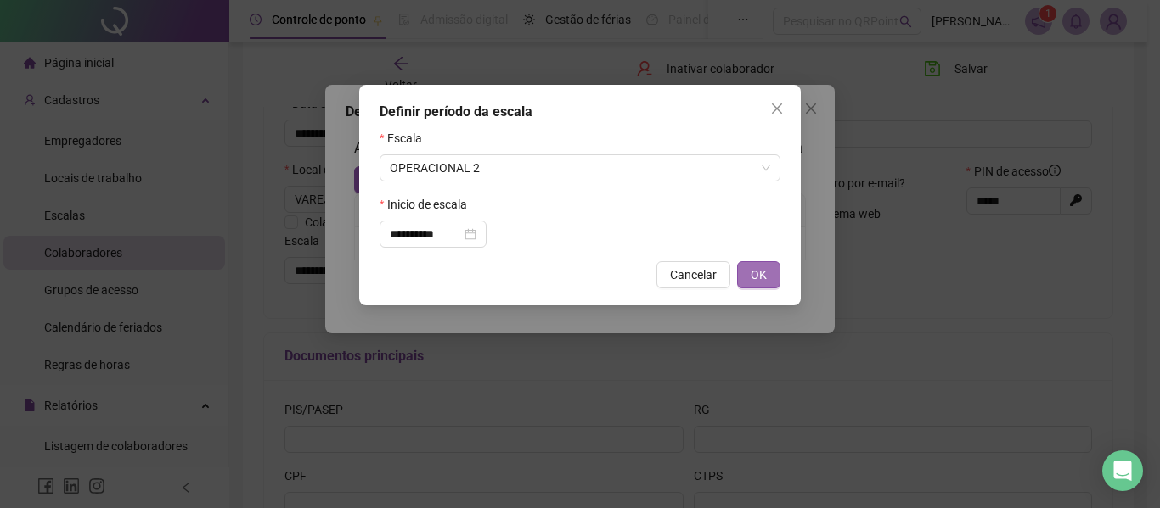
click at [764, 281] on span "OK" at bounding box center [758, 275] width 16 height 19
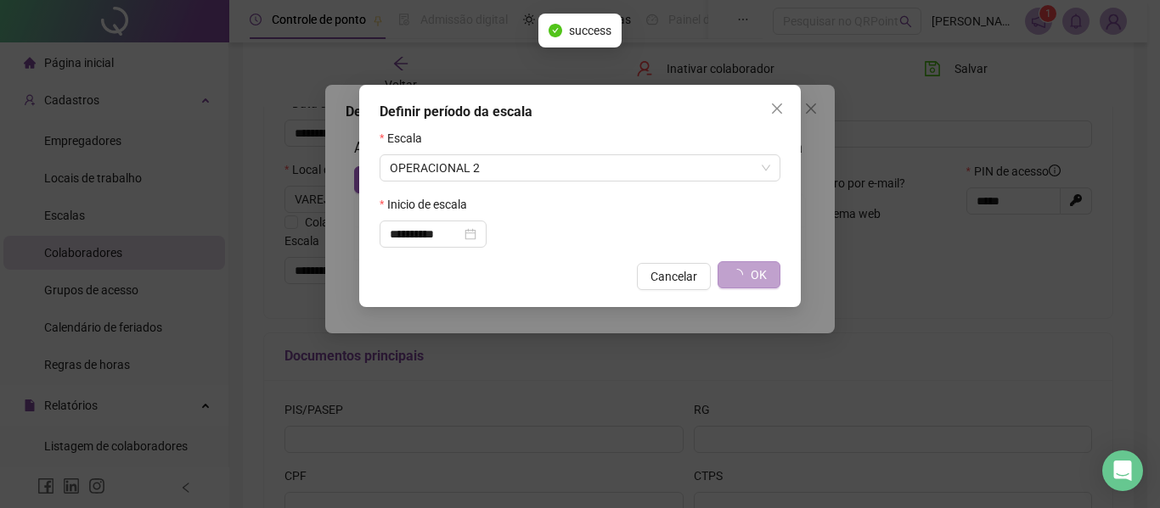
type input "**********"
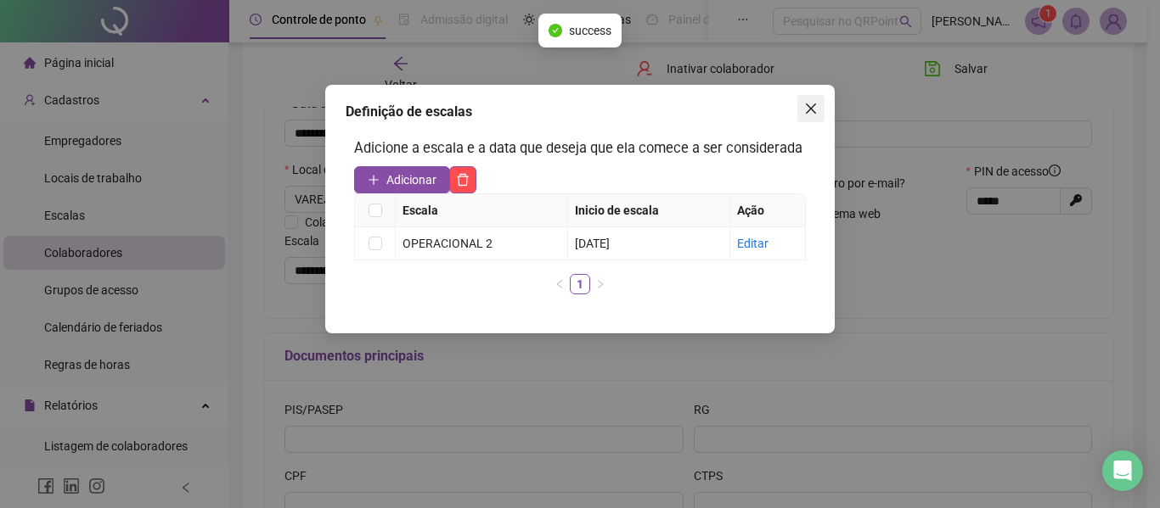
click at [819, 110] on span "Close" at bounding box center [810, 109] width 27 height 14
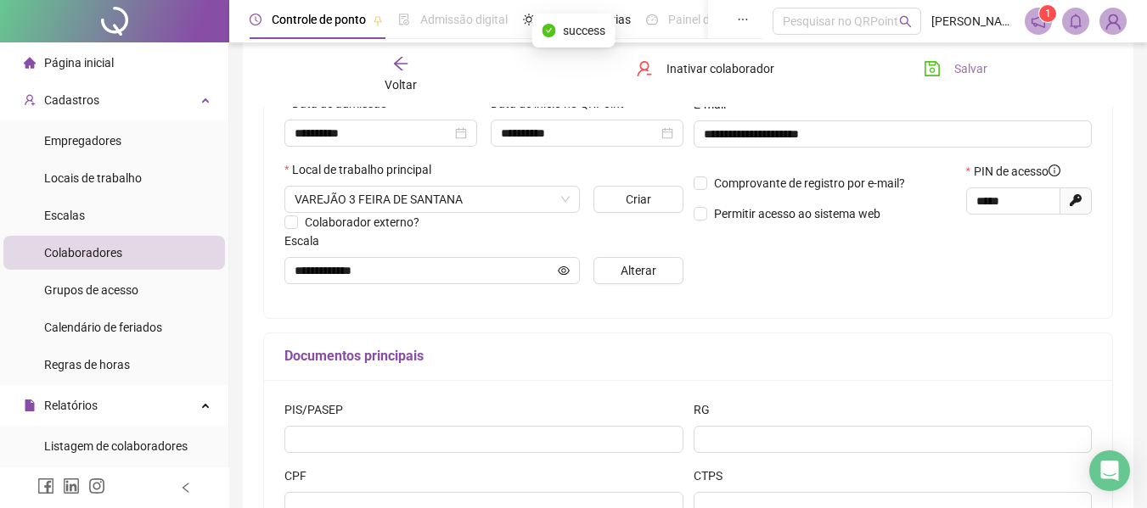
click at [932, 78] on button "Salvar" at bounding box center [955, 68] width 89 height 27
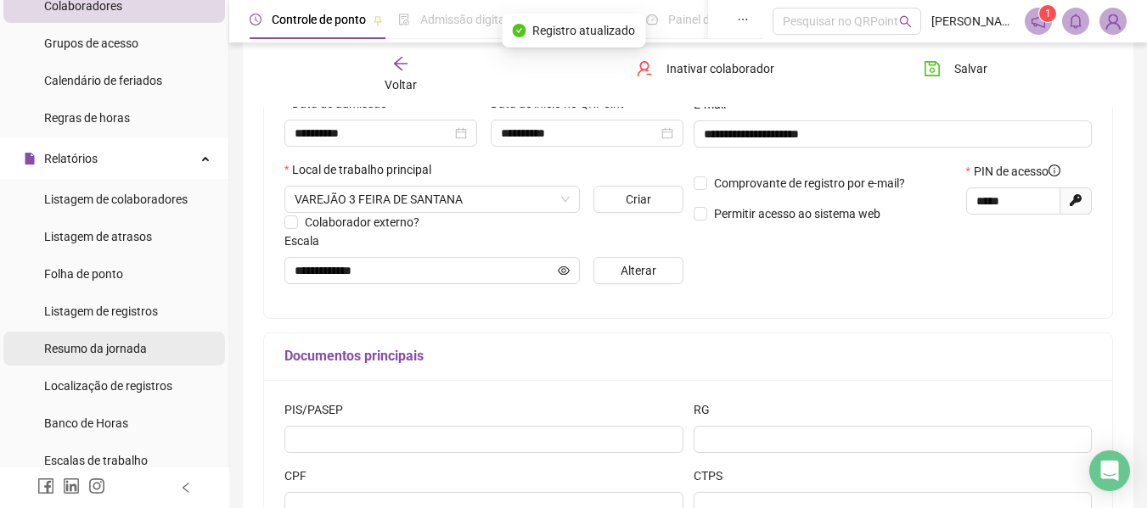
scroll to position [255, 0]
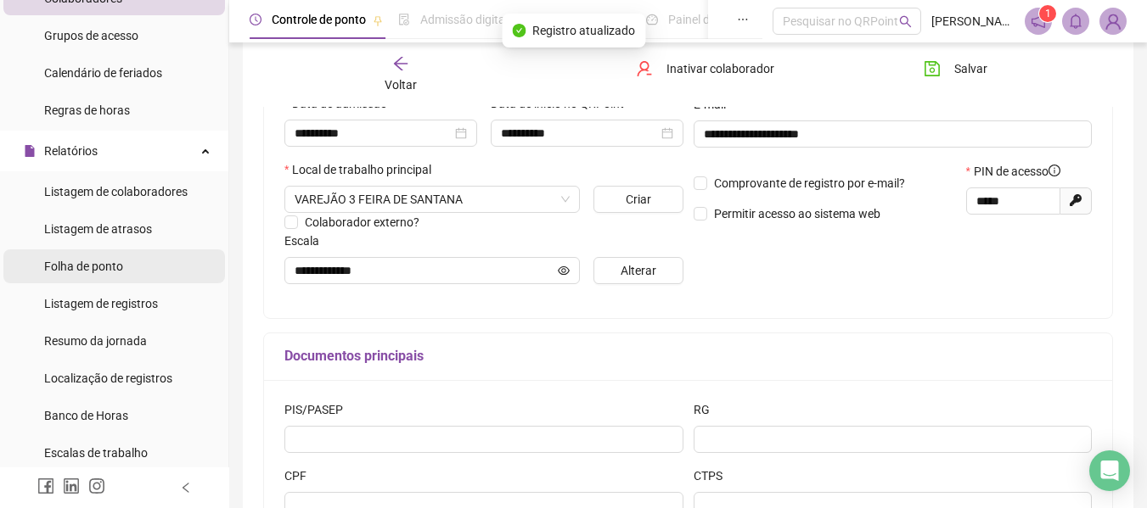
click at [76, 260] on span "Folha de ponto" at bounding box center [83, 267] width 79 height 14
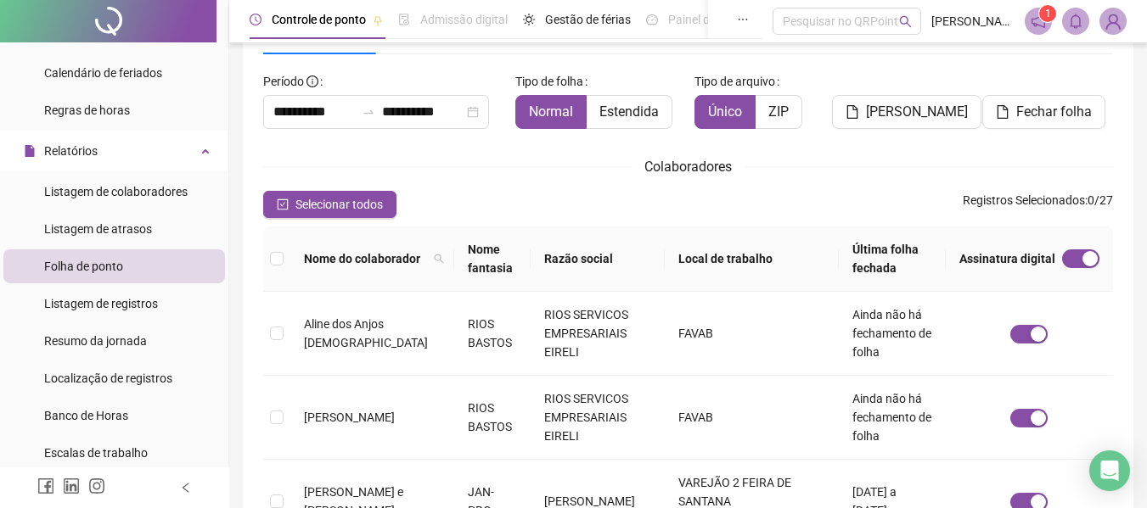
scroll to position [93, 0]
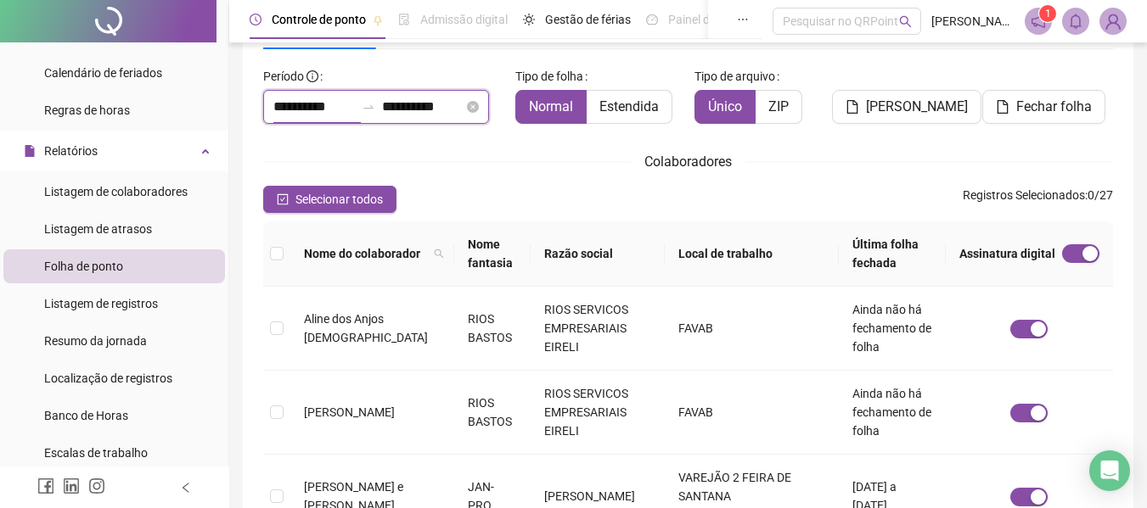
click at [304, 110] on input "**********" at bounding box center [313, 107] width 81 height 20
type input "**********"
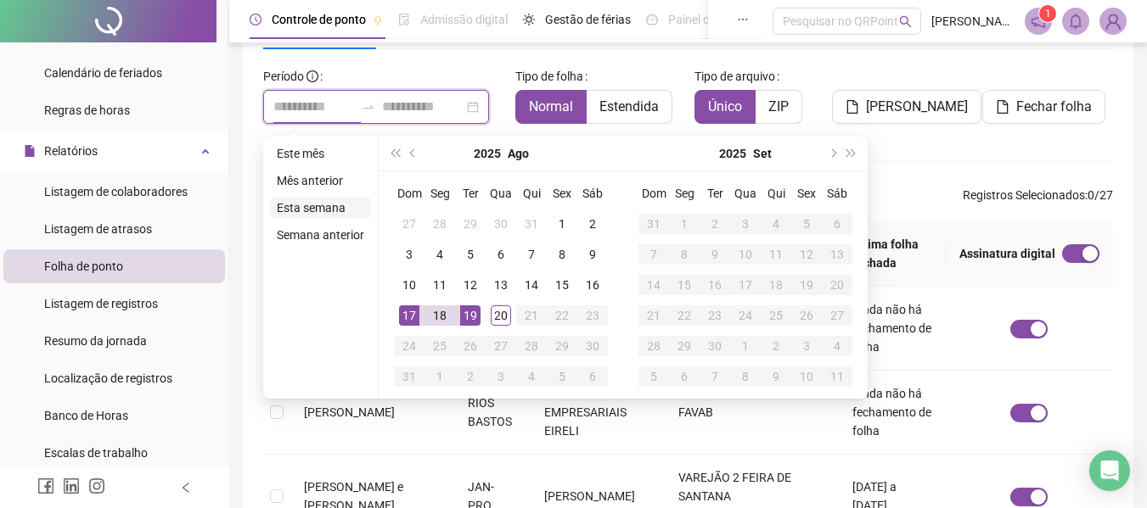
type input "**********"
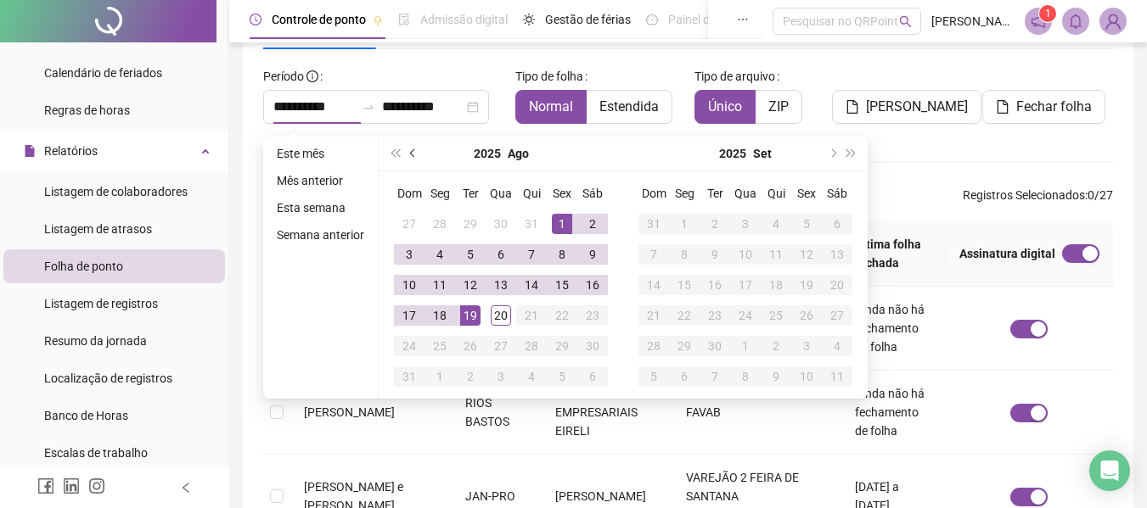
click at [410, 149] on button "prev-year" at bounding box center [413, 154] width 19 height 34
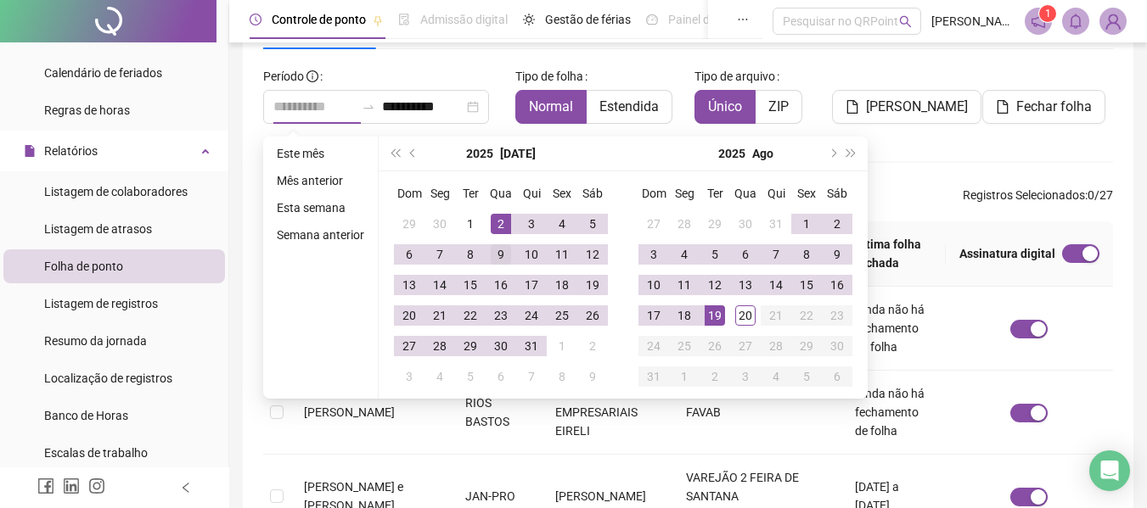
type input "**********"
click at [501, 253] on div "9" at bounding box center [501, 254] width 20 height 20
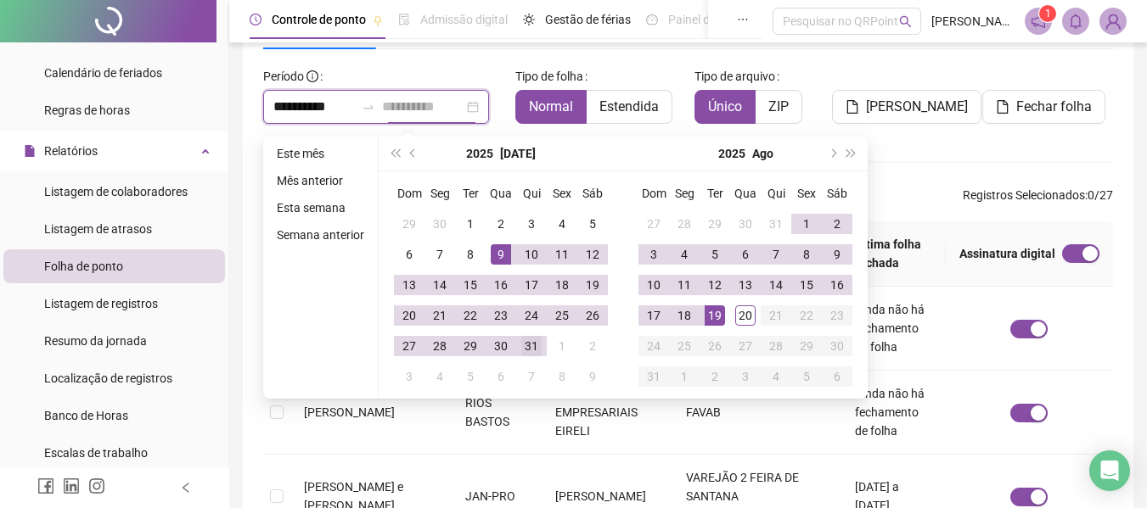
type input "**********"
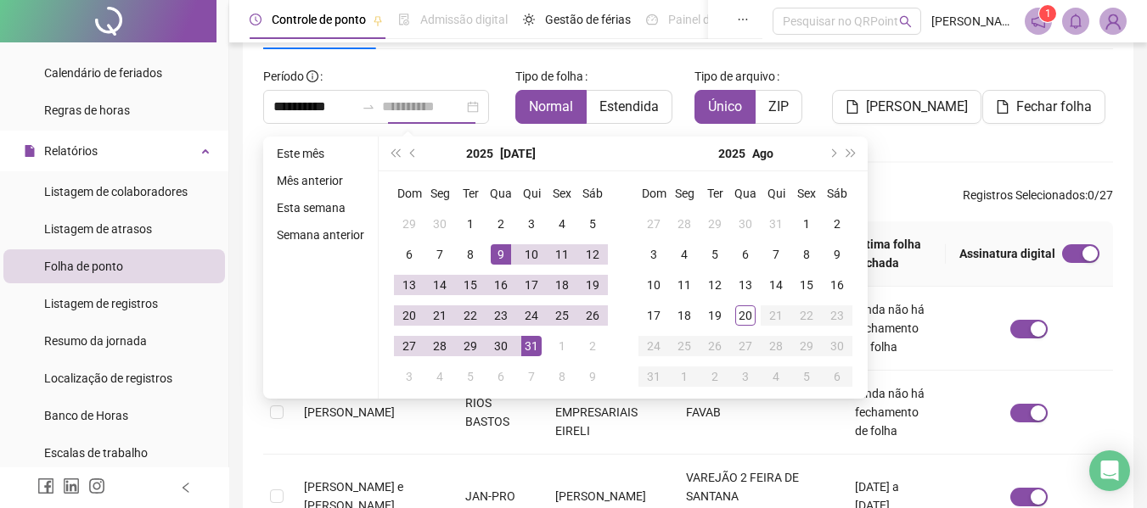
drag, startPoint x: 531, startPoint y: 345, endPoint x: 541, endPoint y: 333, distance: 15.7
click at [531, 345] on div "31" at bounding box center [531, 346] width 20 height 20
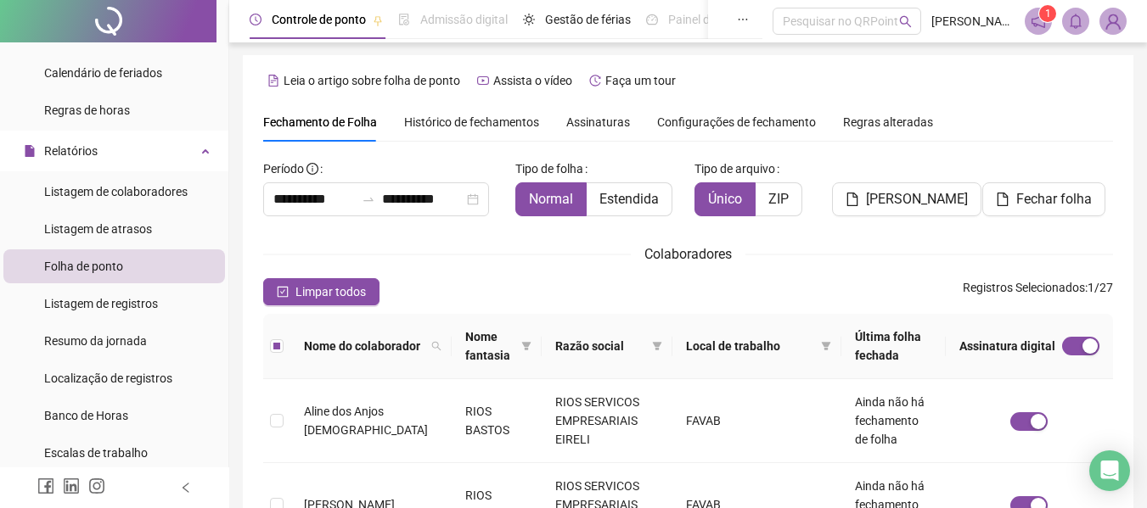
scroll to position [0, 0]
click at [1034, 200] on span "Fechar folha" at bounding box center [1054, 200] width 76 height 20
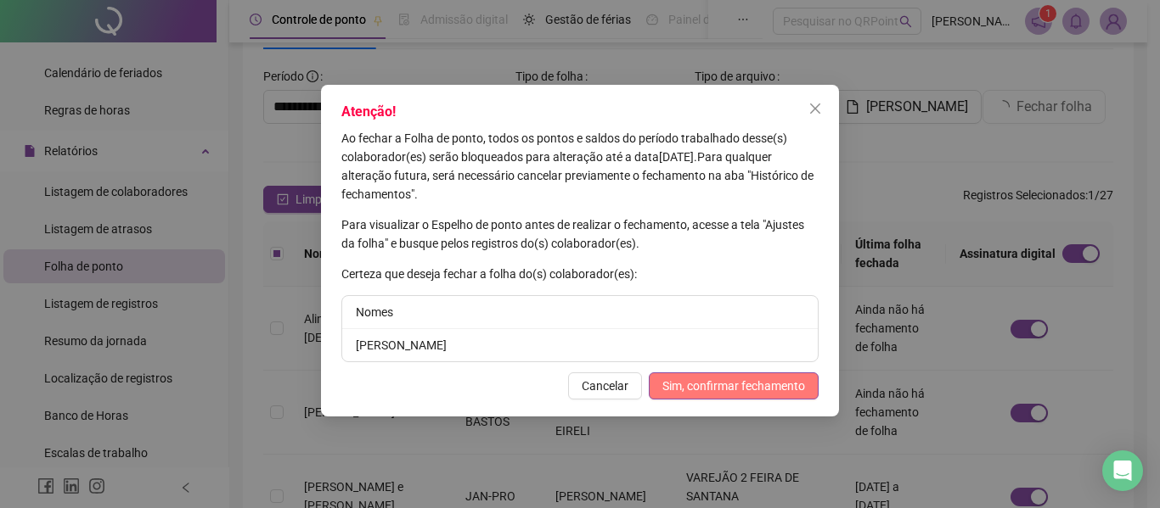
click at [782, 377] on span "Sim, confirmar fechamento" at bounding box center [733, 386] width 143 height 19
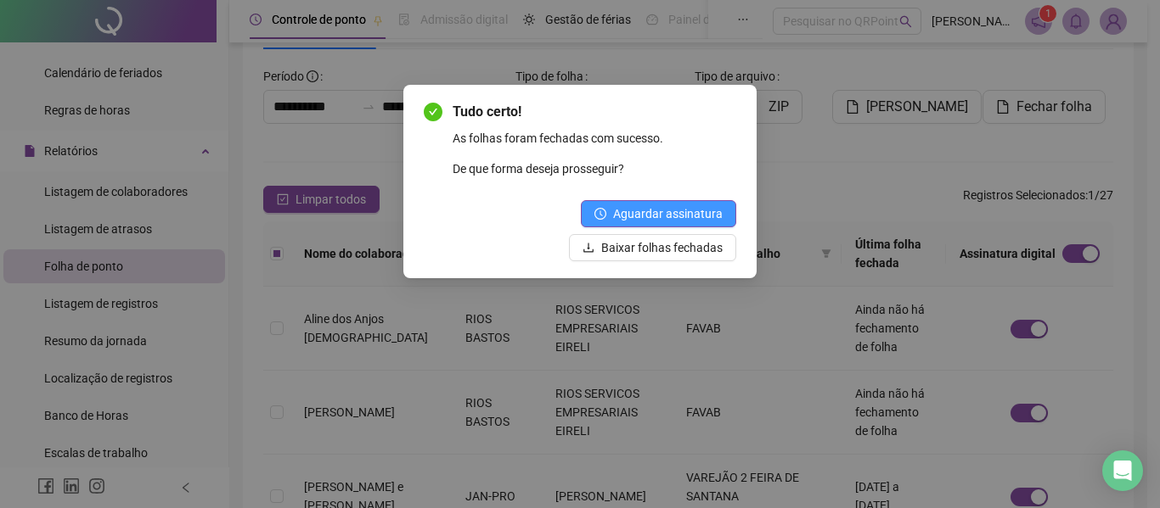
click at [671, 210] on span "Aguardar assinatura" at bounding box center [668, 214] width 110 height 19
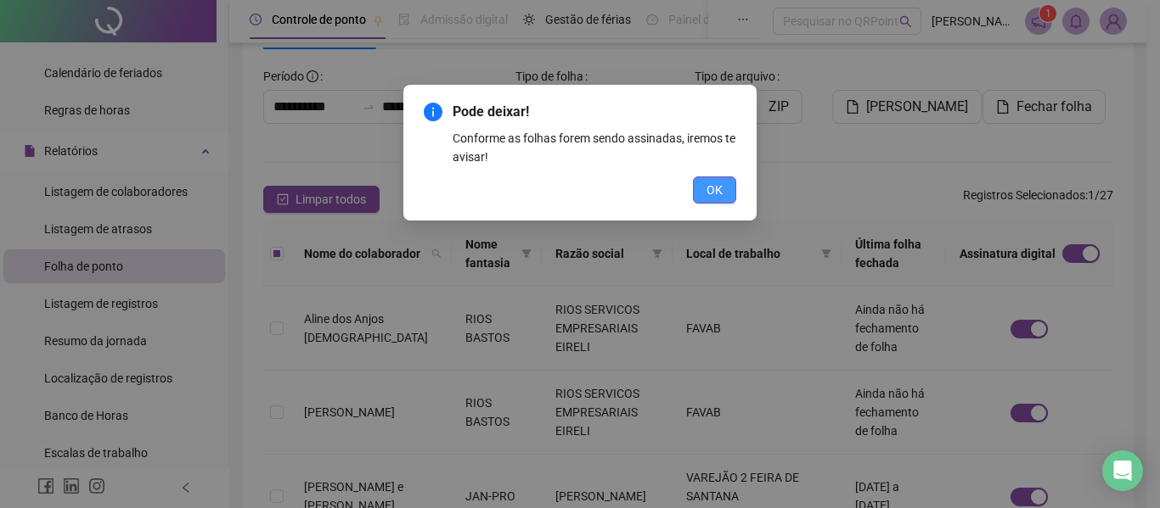
click at [716, 188] on span "OK" at bounding box center [714, 190] width 16 height 19
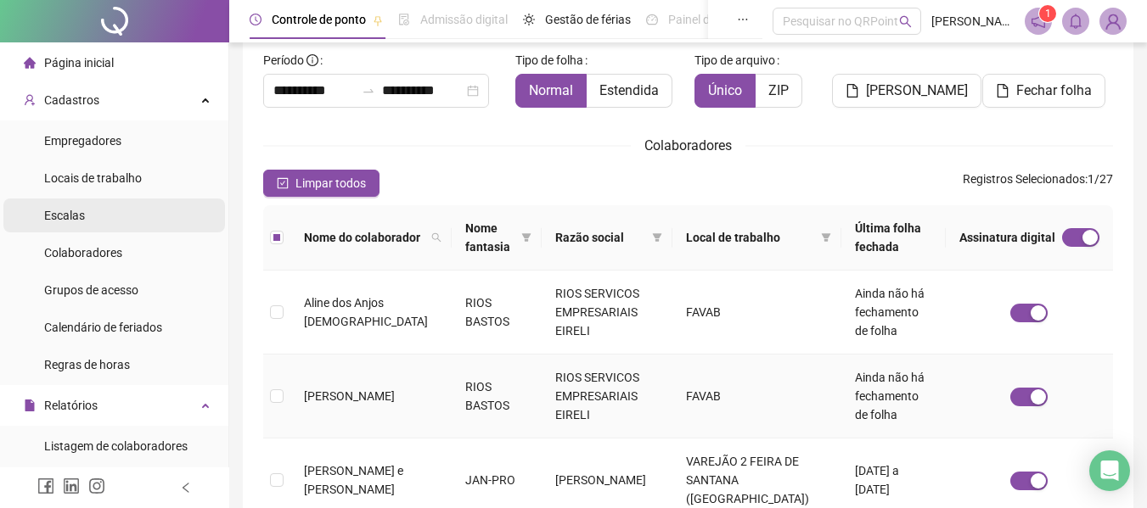
scroll to position [0, 0]
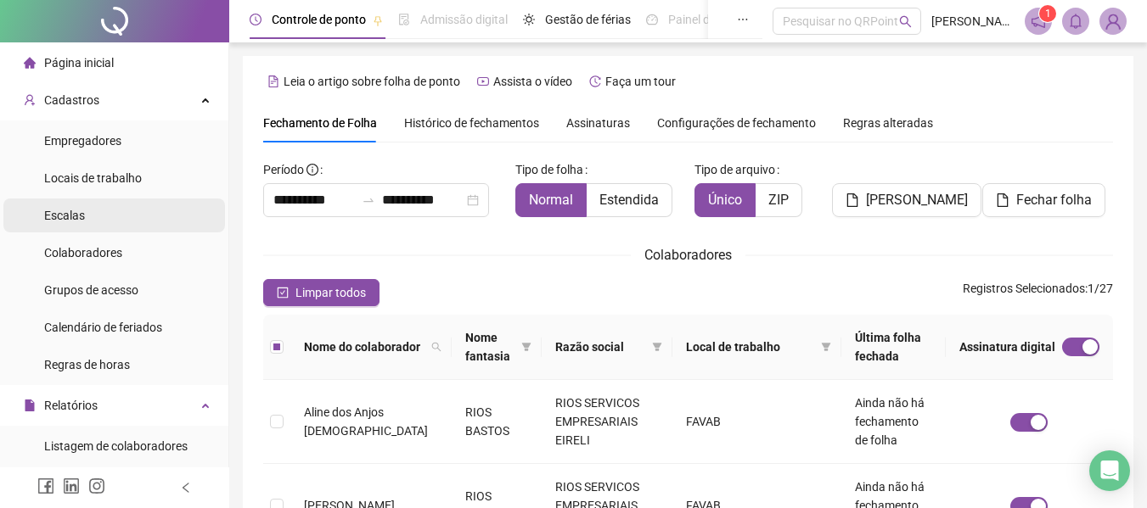
click at [65, 211] on span "Escalas" at bounding box center [64, 216] width 41 height 14
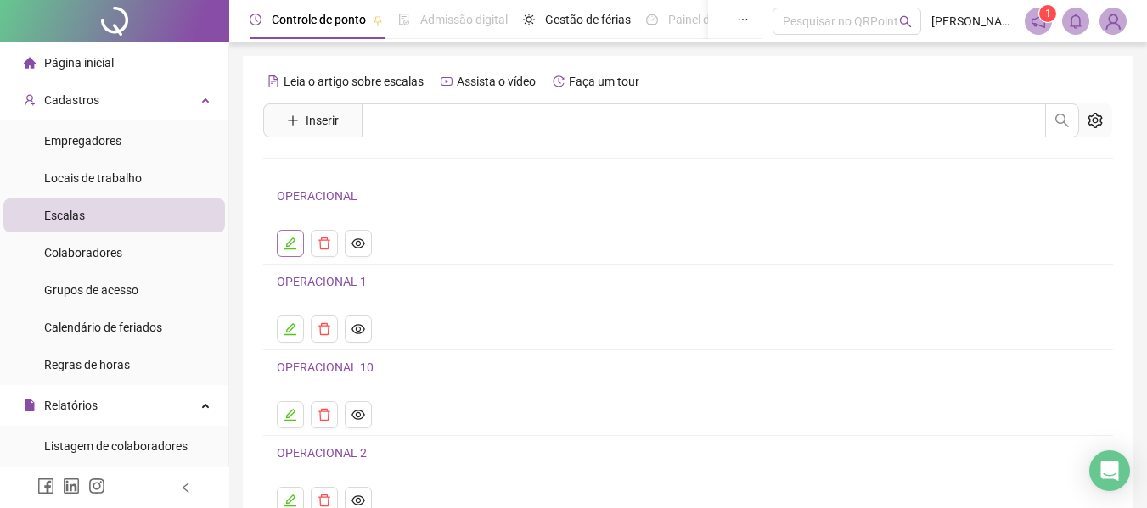
click at [282, 249] on button "button" at bounding box center [290, 243] width 27 height 27
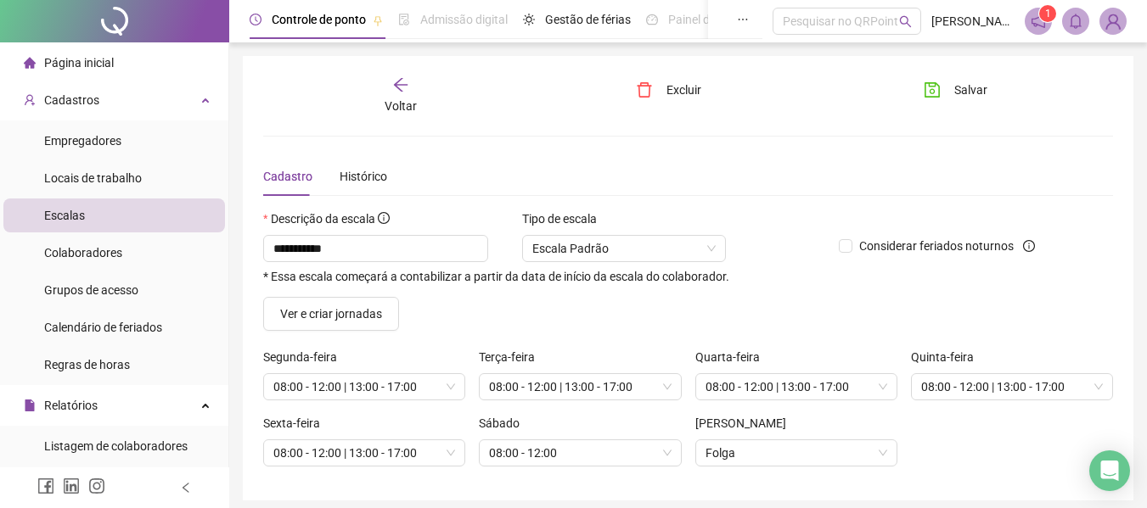
click at [402, 81] on icon "arrow-left" at bounding box center [400, 84] width 17 height 17
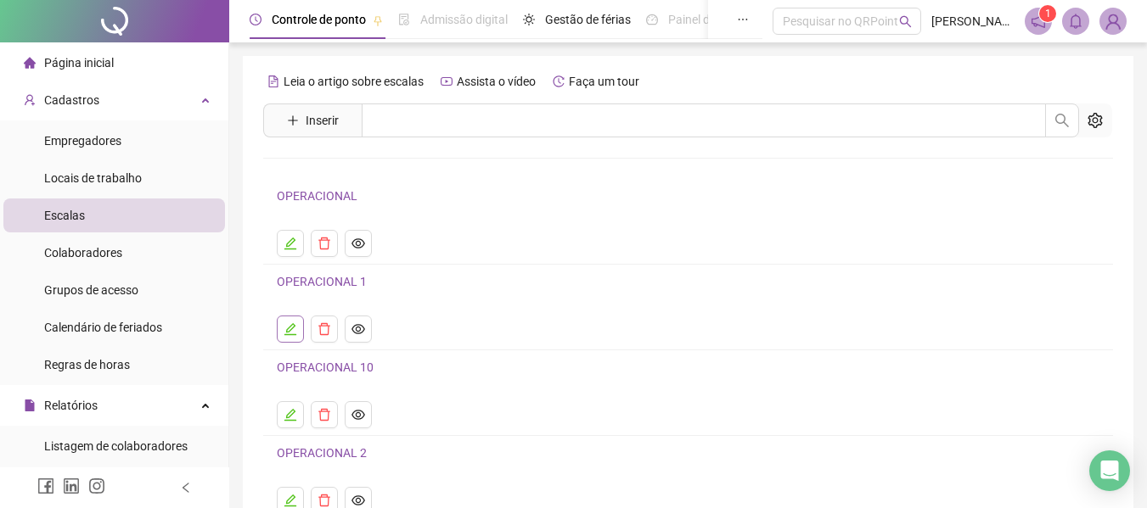
click at [287, 328] on icon "edit" at bounding box center [291, 330] width 14 height 14
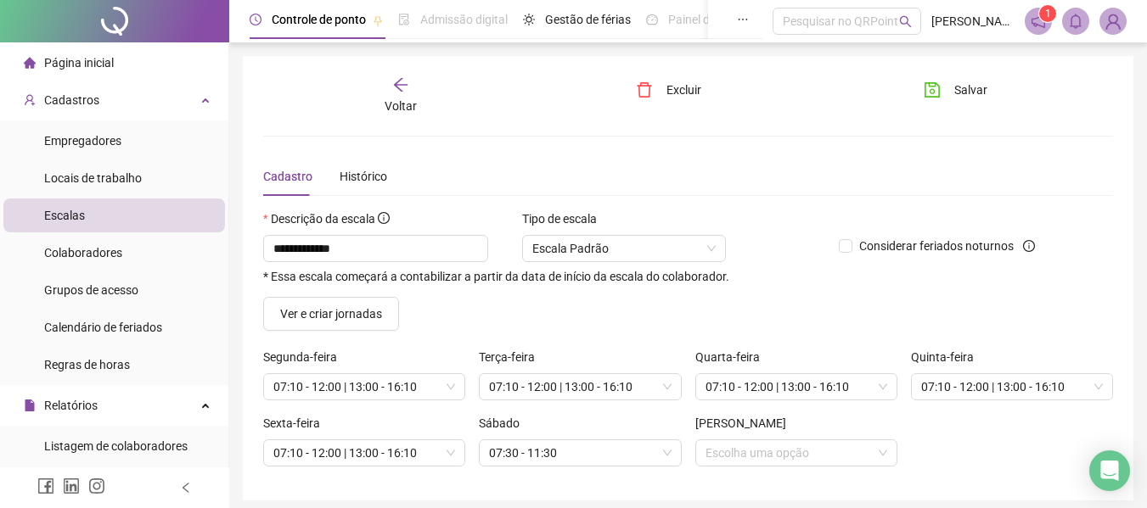
click at [390, 95] on div "Voltar" at bounding box center [400, 95] width 131 height 39
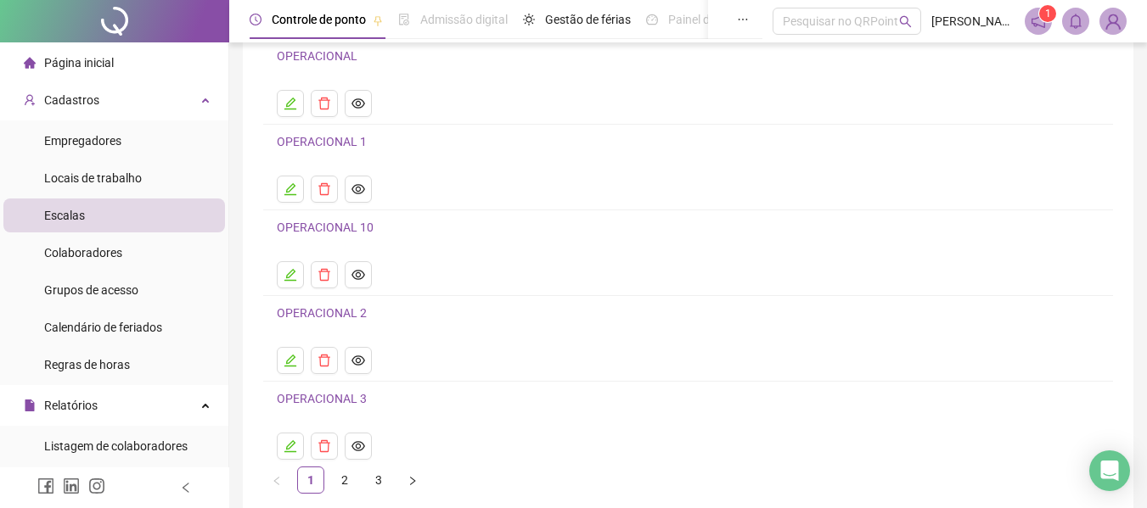
scroll to position [170, 0]
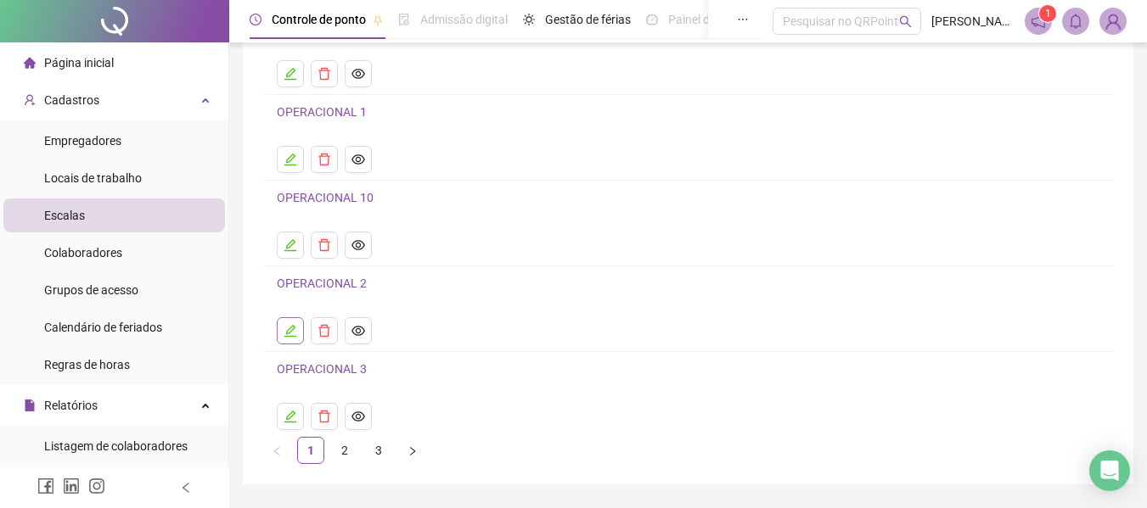
click at [289, 333] on icon "edit" at bounding box center [291, 331] width 14 height 14
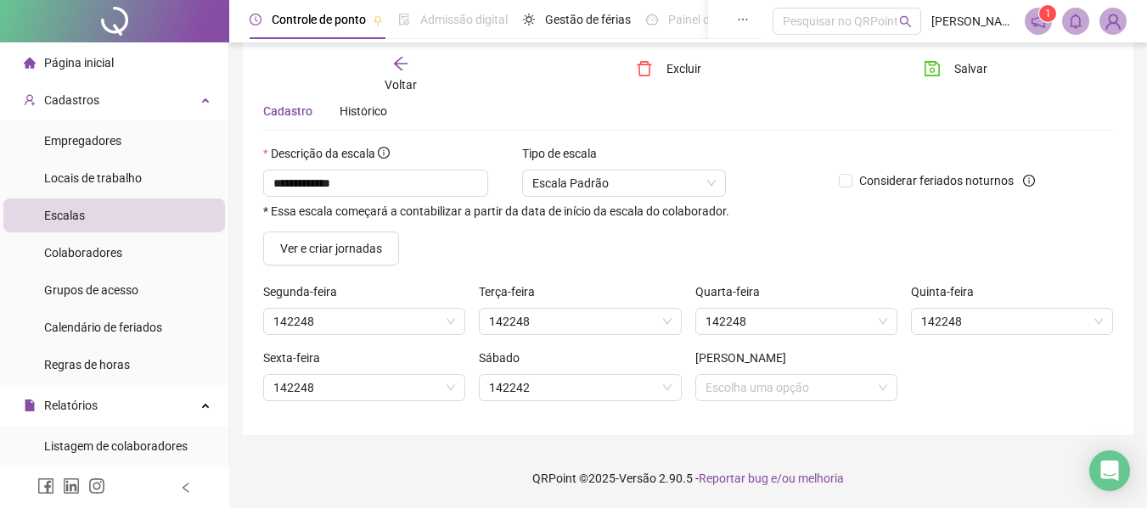
scroll to position [65, 0]
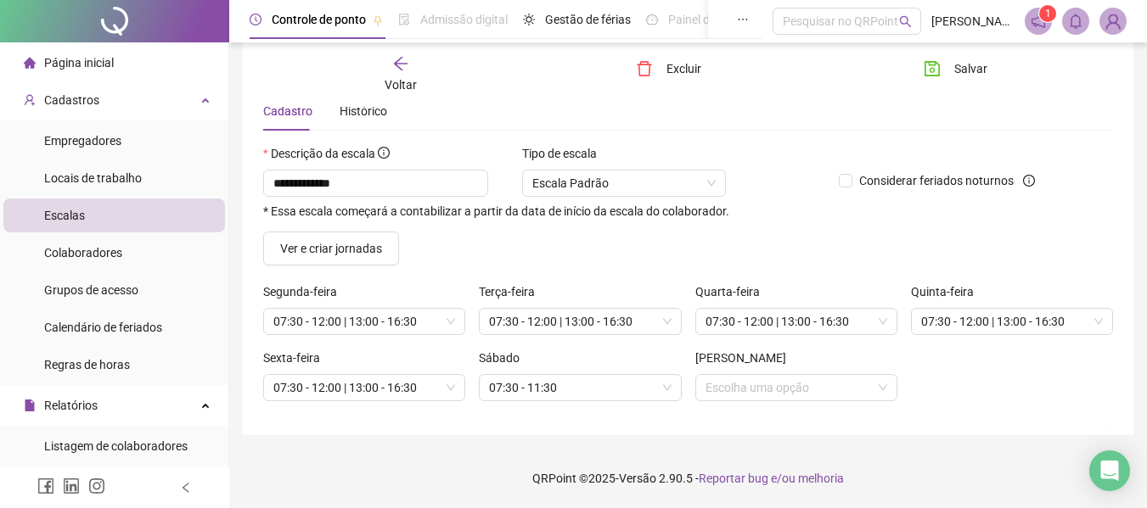
click at [407, 66] on icon "arrow-left" at bounding box center [400, 63] width 17 height 17
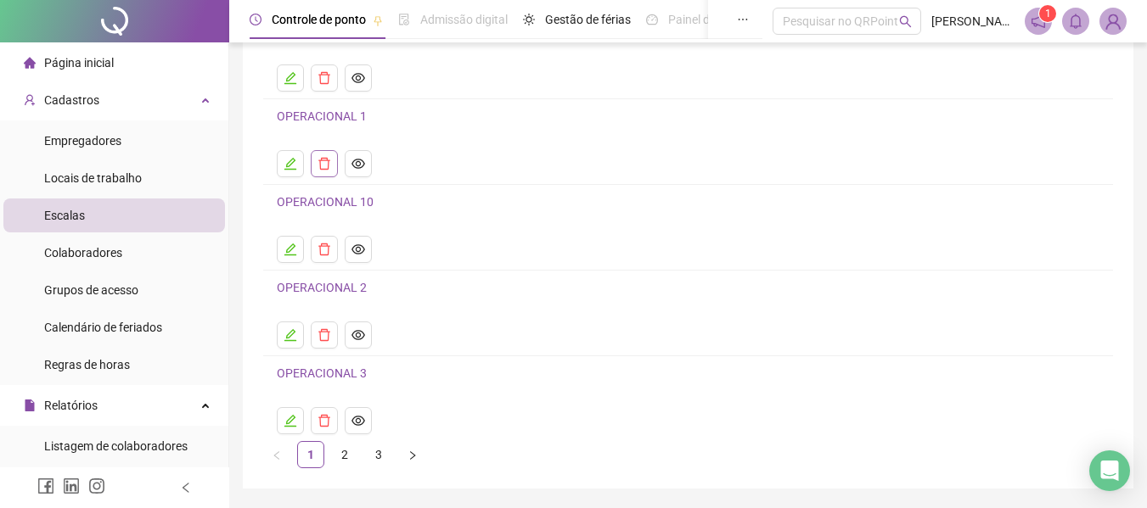
scroll to position [170, 0]
click at [280, 417] on button "button" at bounding box center [290, 416] width 27 height 27
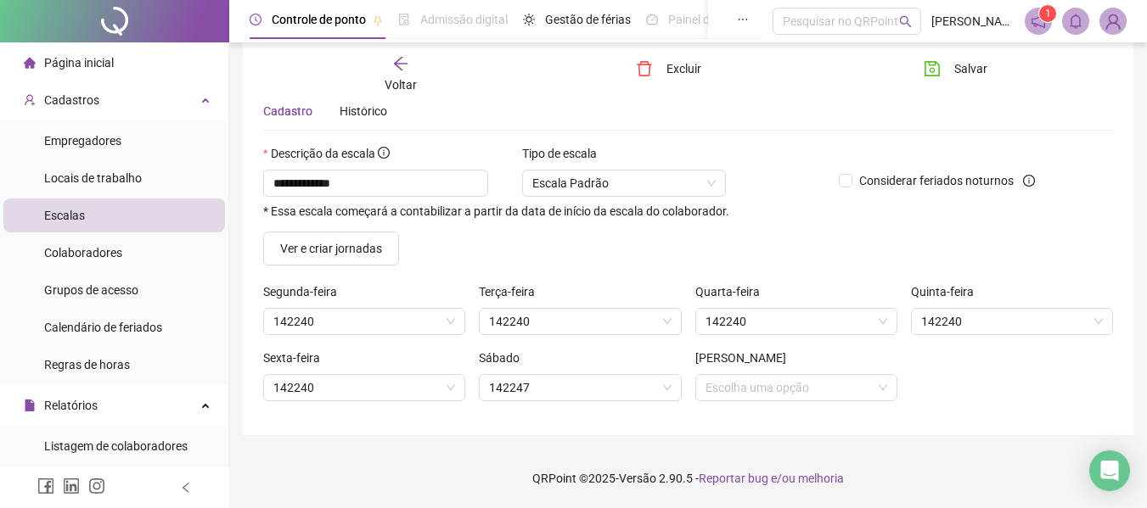
scroll to position [65, 0]
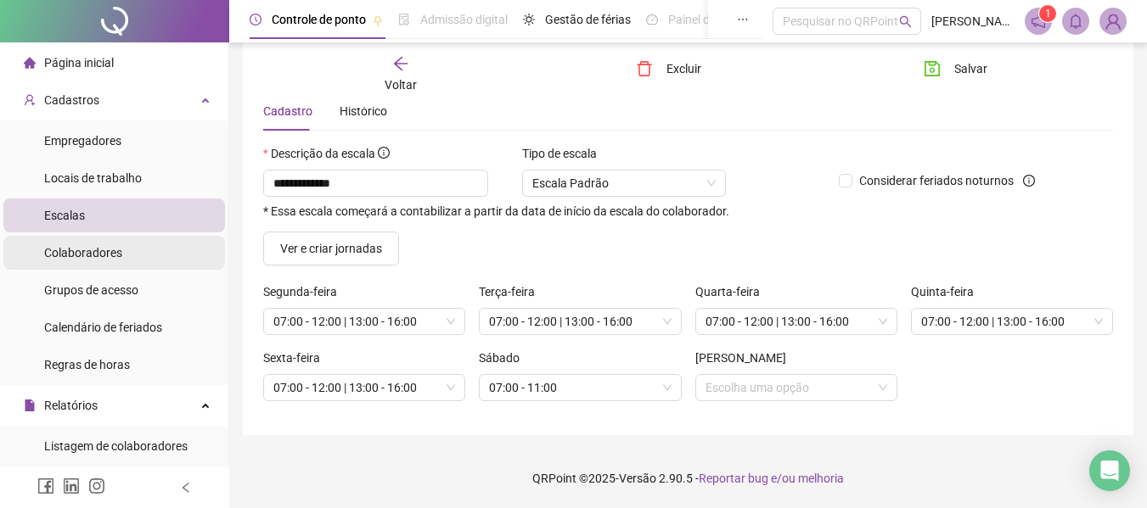
click at [102, 255] on span "Colaboradores" at bounding box center [83, 253] width 78 height 14
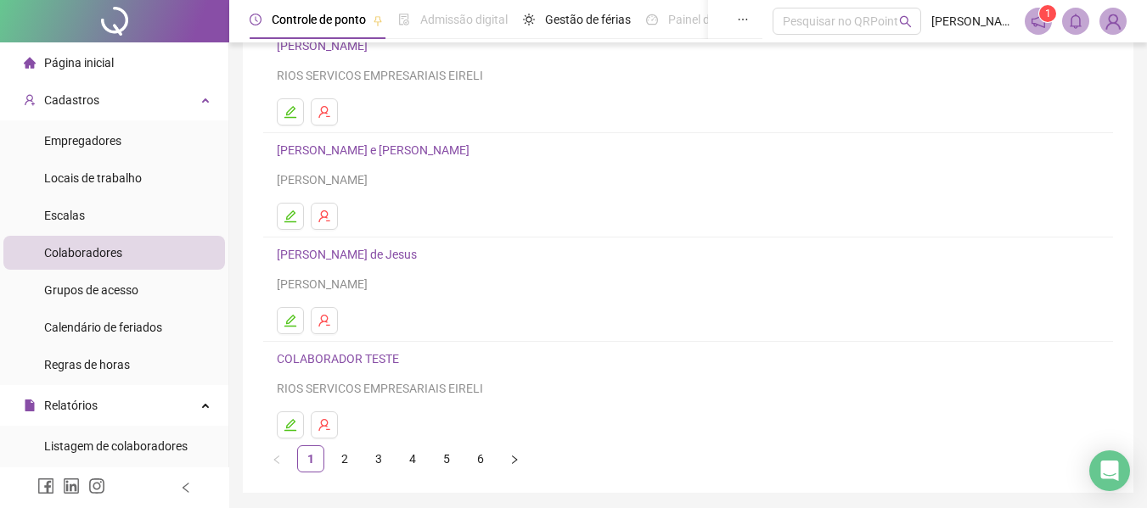
scroll to position [312, 0]
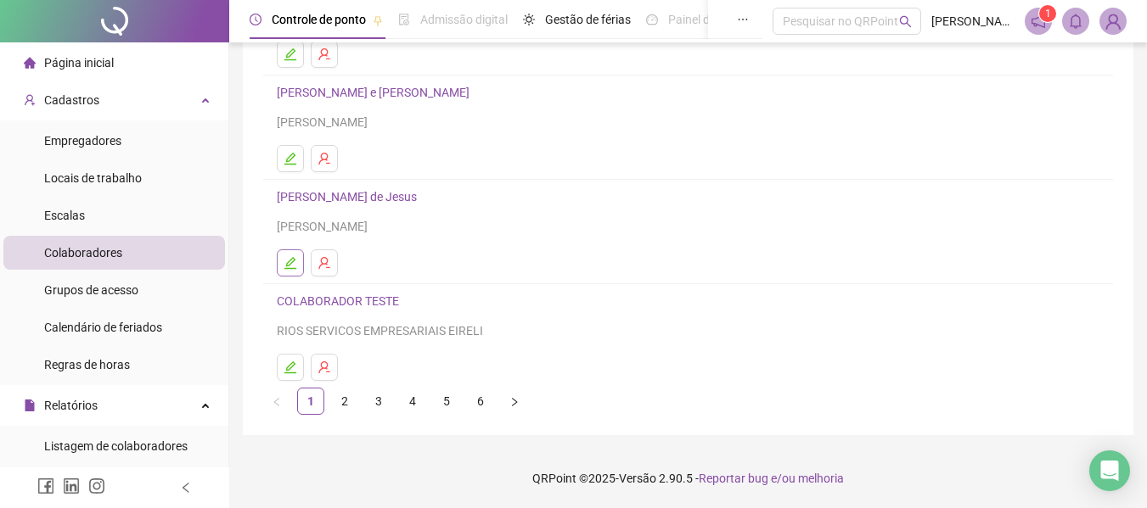
click at [296, 261] on icon "edit" at bounding box center [291, 263] width 14 height 14
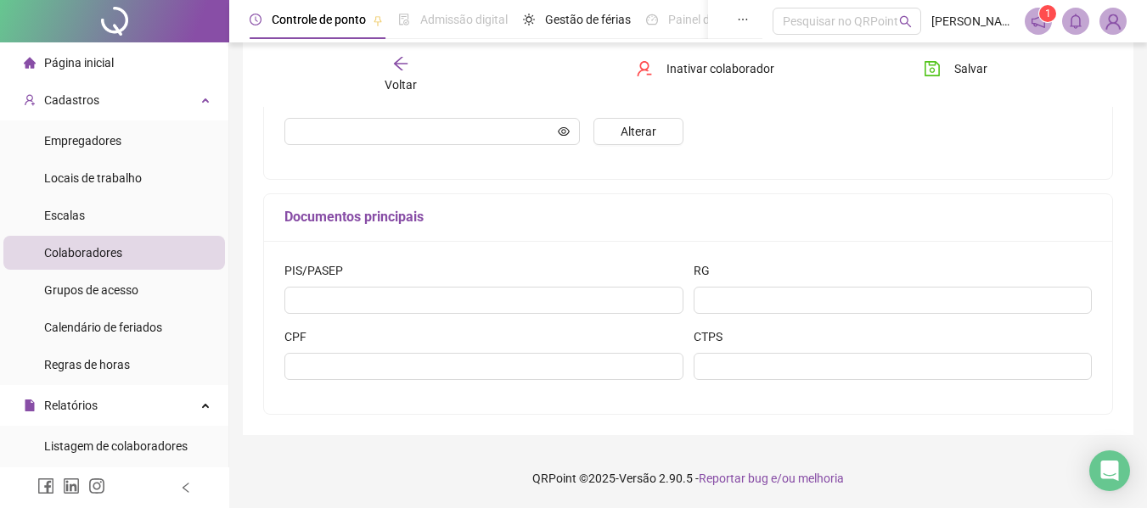
scroll to position [375, 0]
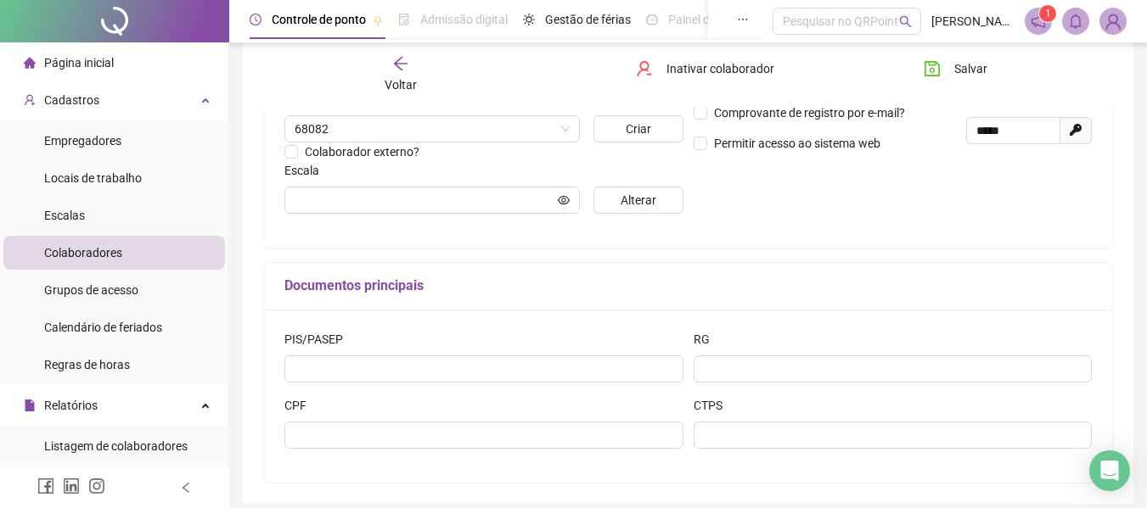
type input "**********"
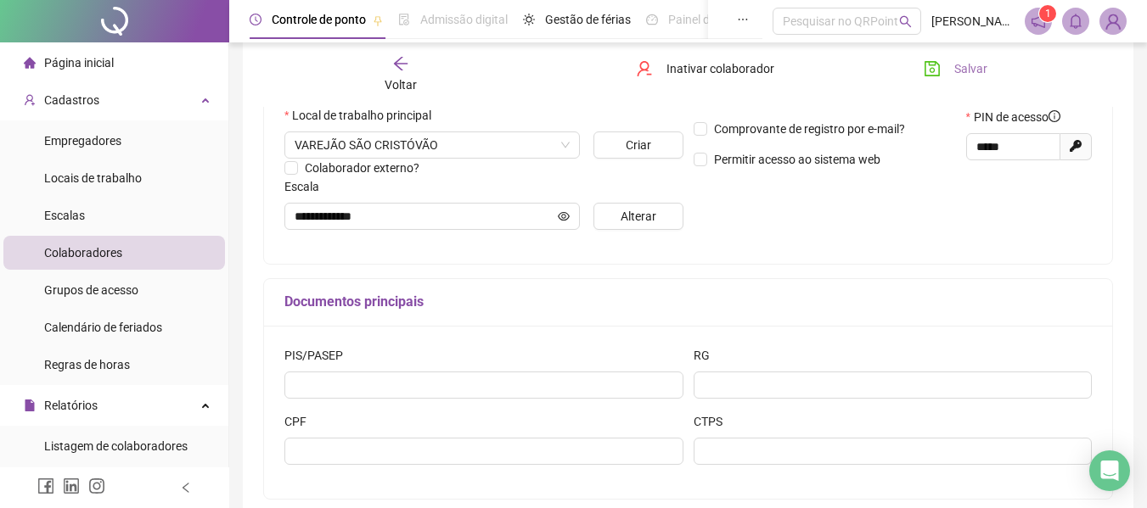
click at [952, 66] on button "Salvar" at bounding box center [955, 68] width 89 height 27
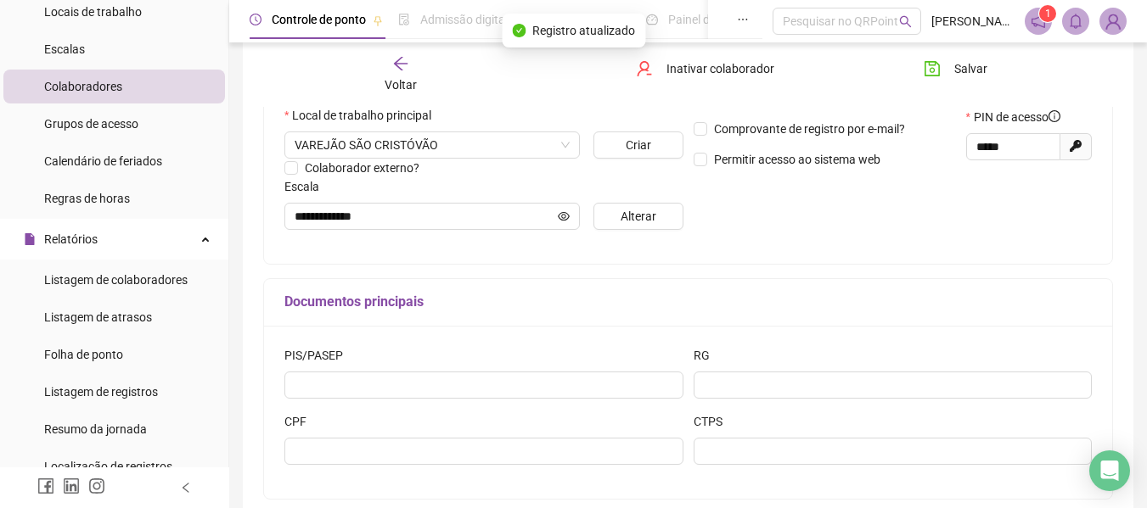
scroll to position [170, 0]
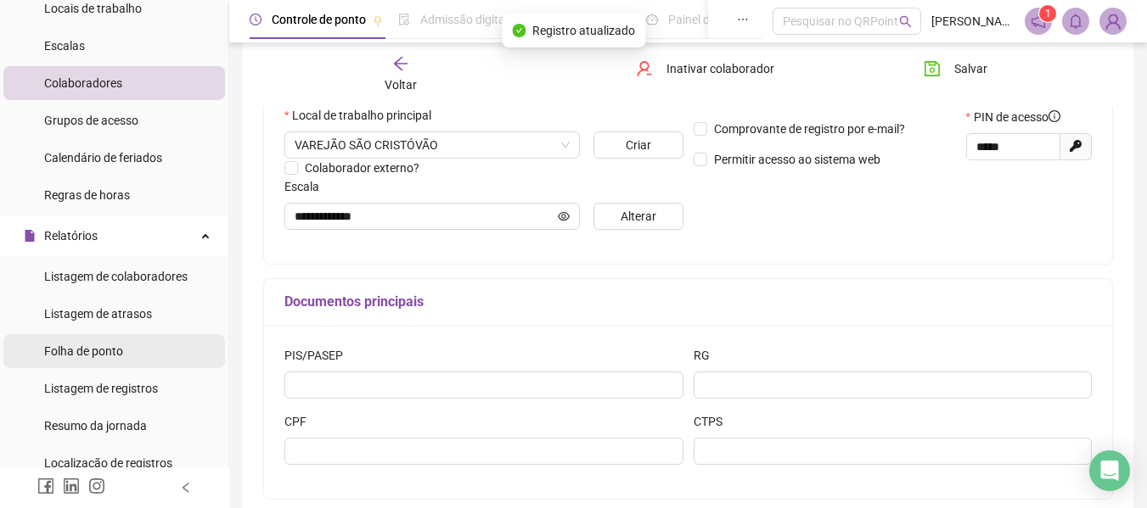
click at [80, 347] on span "Folha de ponto" at bounding box center [83, 352] width 79 height 14
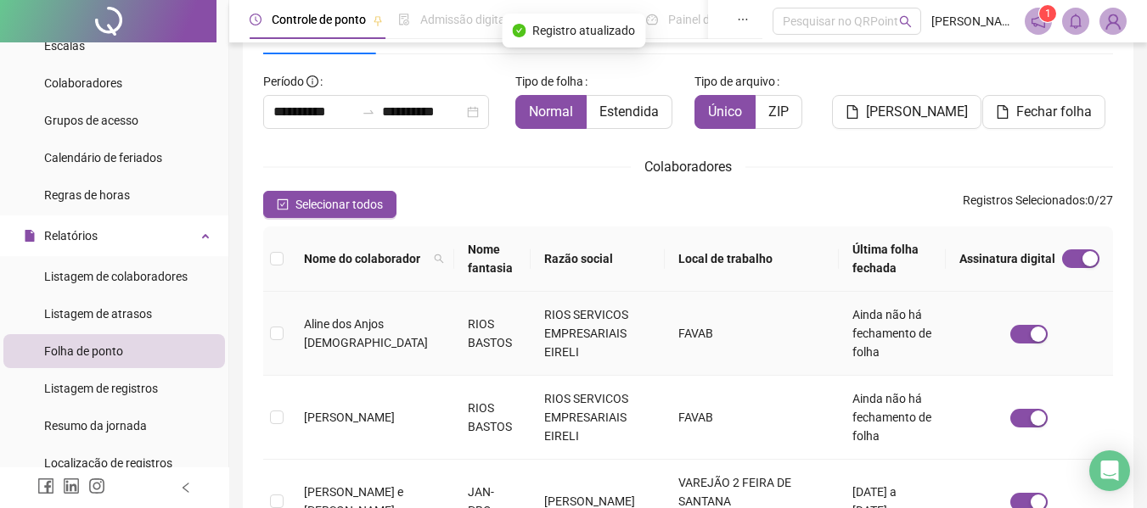
scroll to position [93, 0]
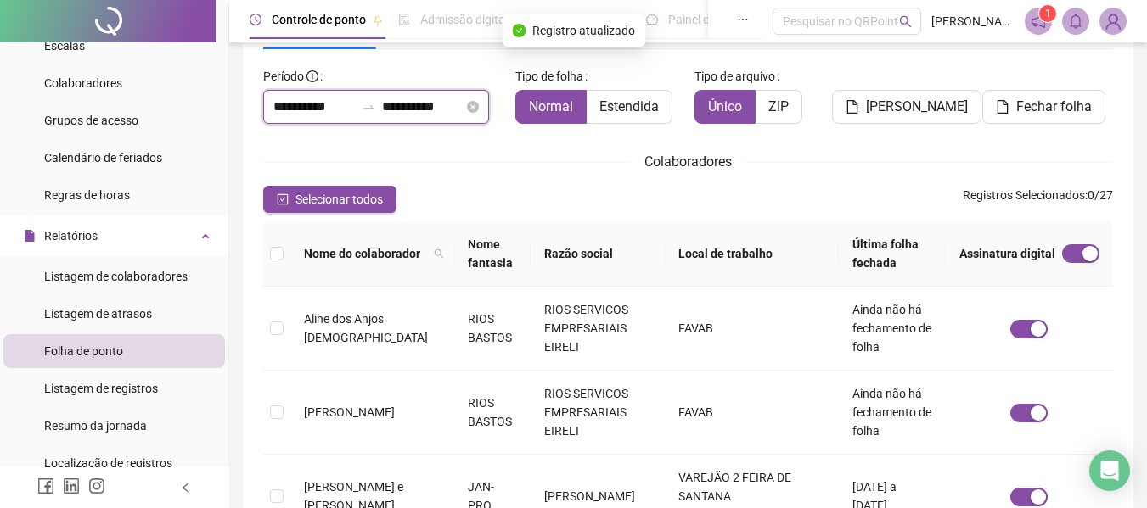
click at [314, 110] on input "**********" at bounding box center [313, 107] width 81 height 20
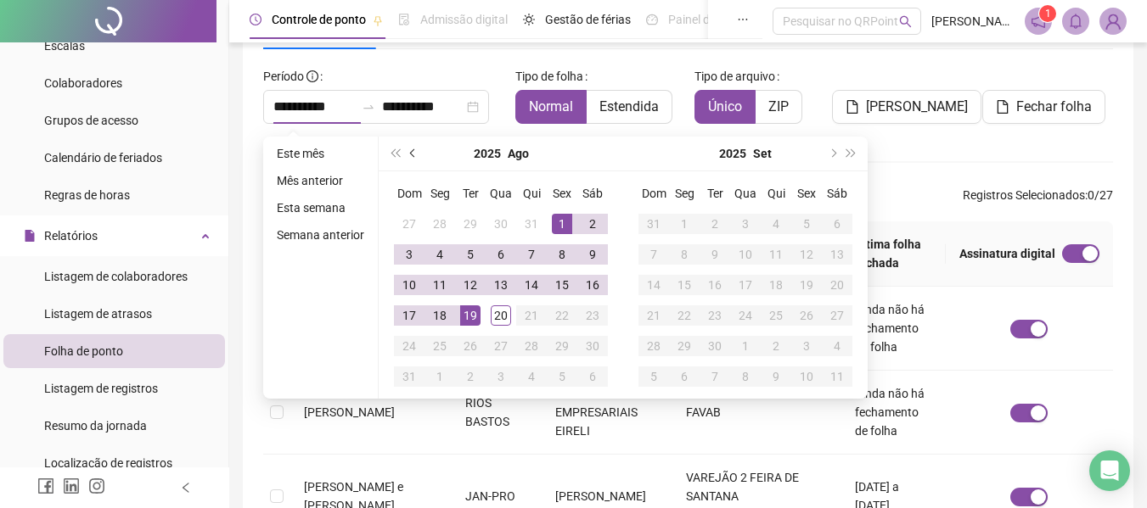
click at [413, 153] on span "prev-year" at bounding box center [414, 153] width 8 height 8
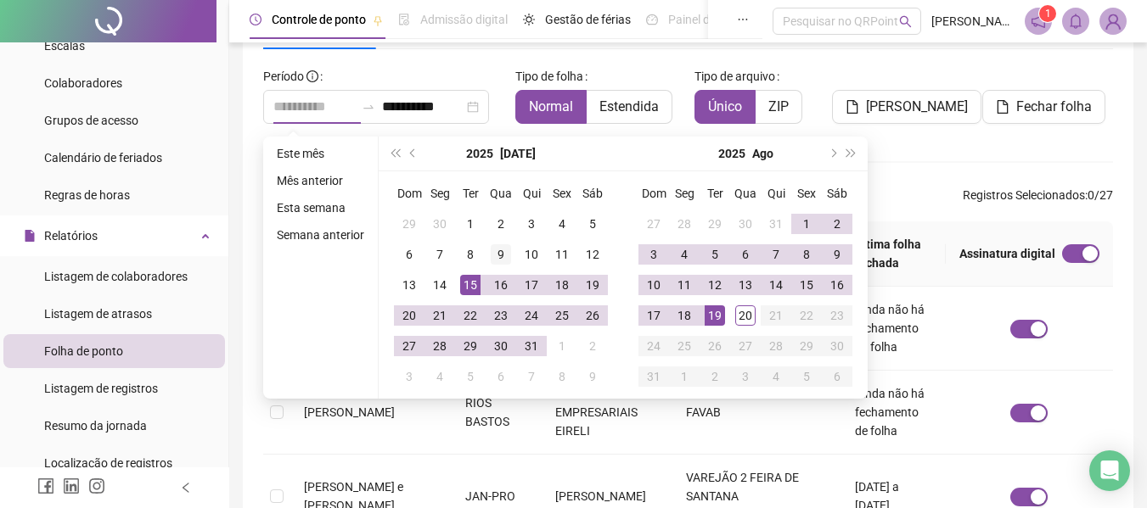
type input "**********"
click at [496, 252] on div "9" at bounding box center [501, 254] width 20 height 20
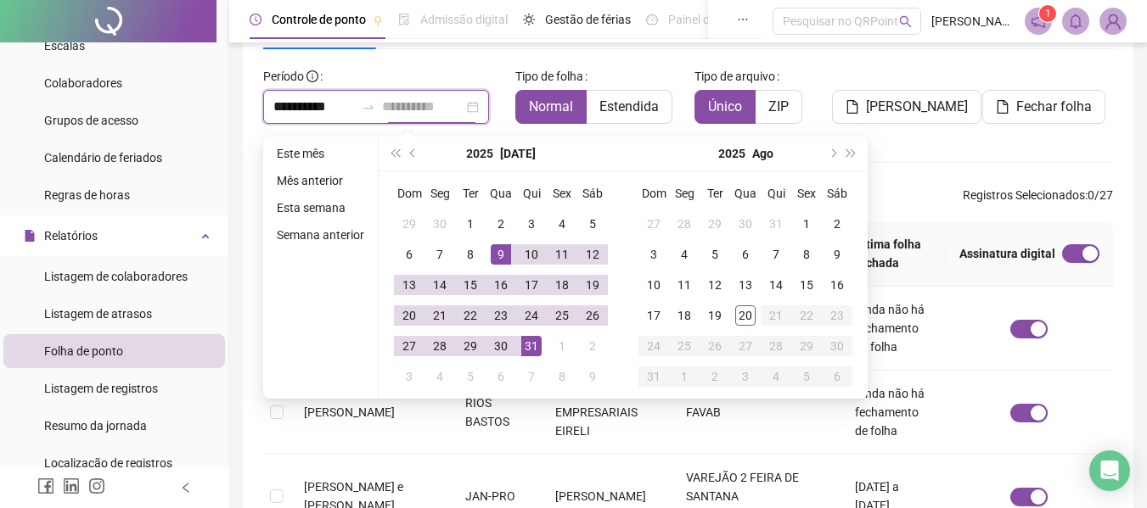
type input "**********"
click at [536, 349] on div "31" at bounding box center [531, 346] width 20 height 20
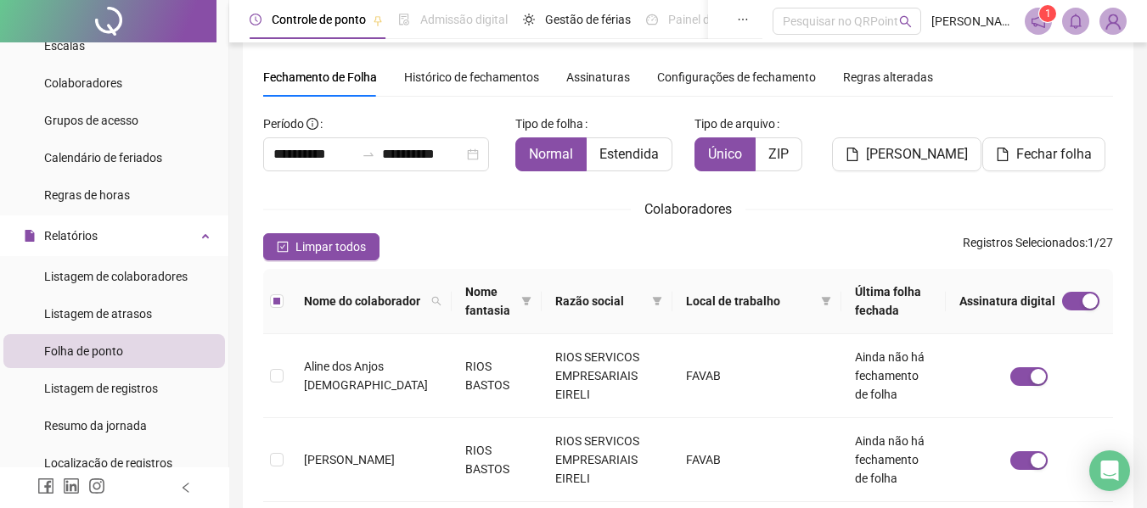
scroll to position [0, 0]
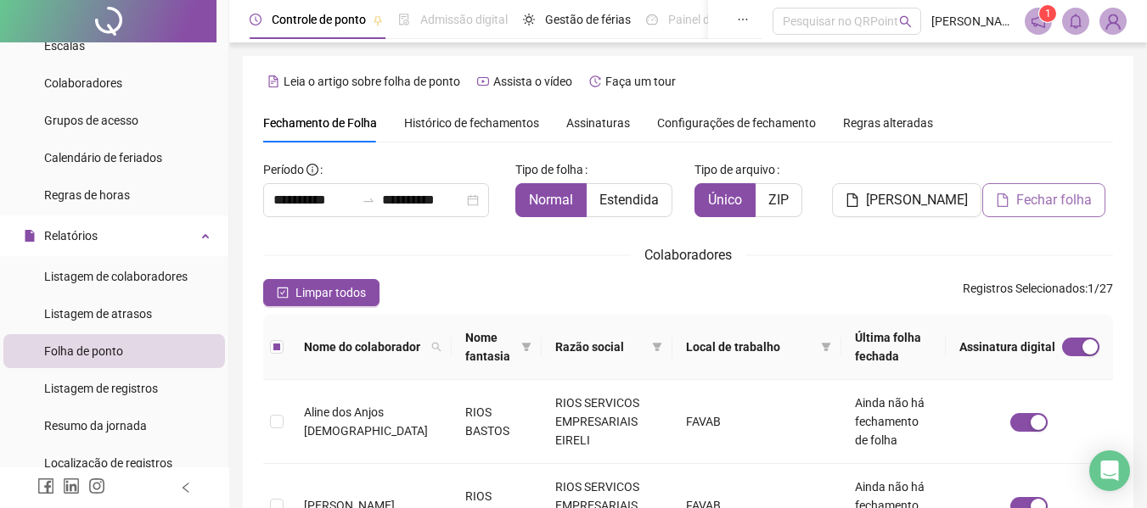
click at [1058, 205] on span "Fechar folha" at bounding box center [1054, 200] width 76 height 20
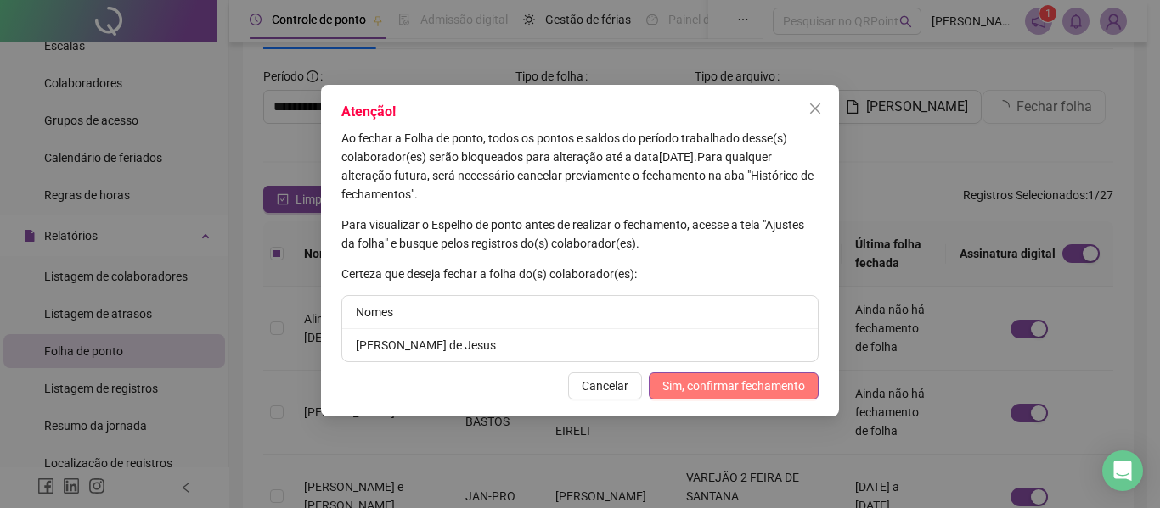
click at [706, 377] on span "Sim, confirmar fechamento" at bounding box center [733, 386] width 143 height 19
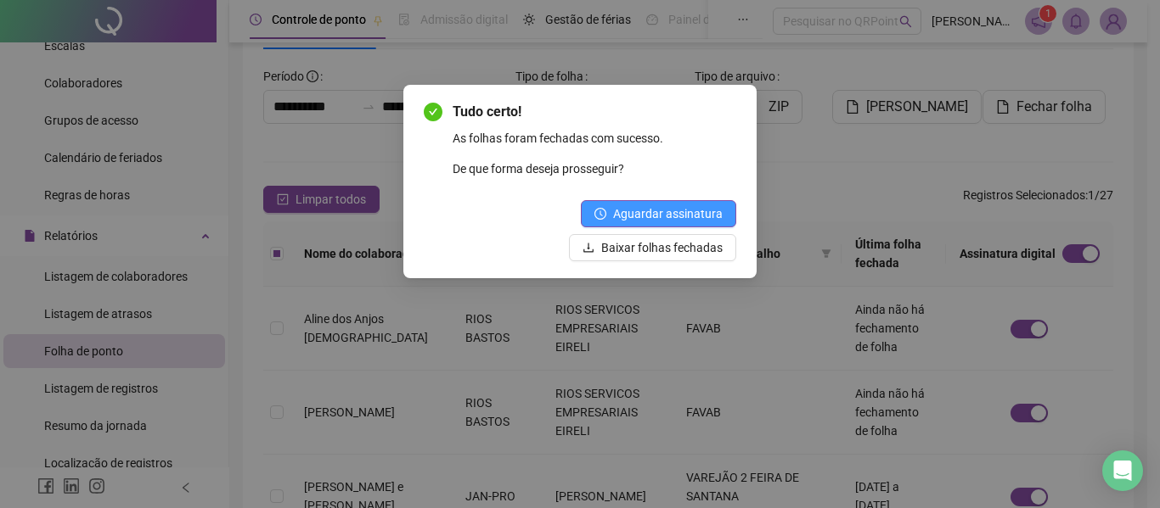
click at [666, 216] on span "Aguardar assinatura" at bounding box center [668, 214] width 110 height 19
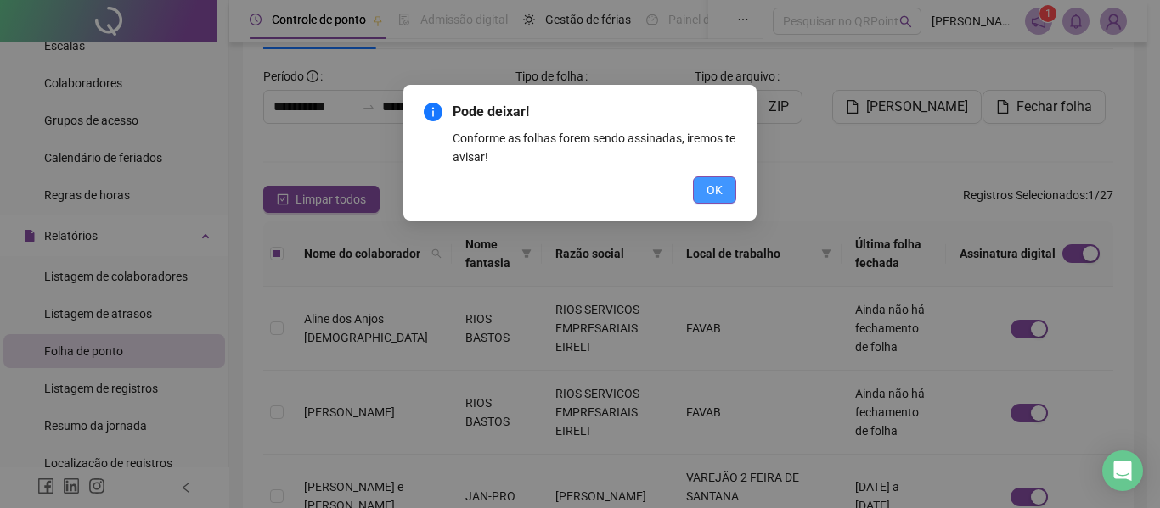
click at [703, 195] on button "OK" at bounding box center [714, 190] width 43 height 27
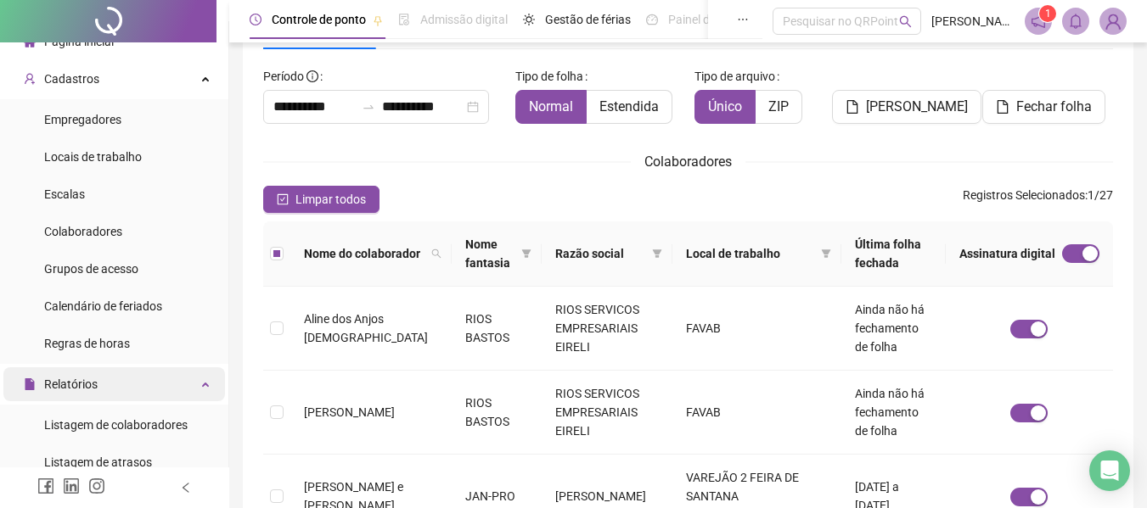
scroll to position [0, 0]
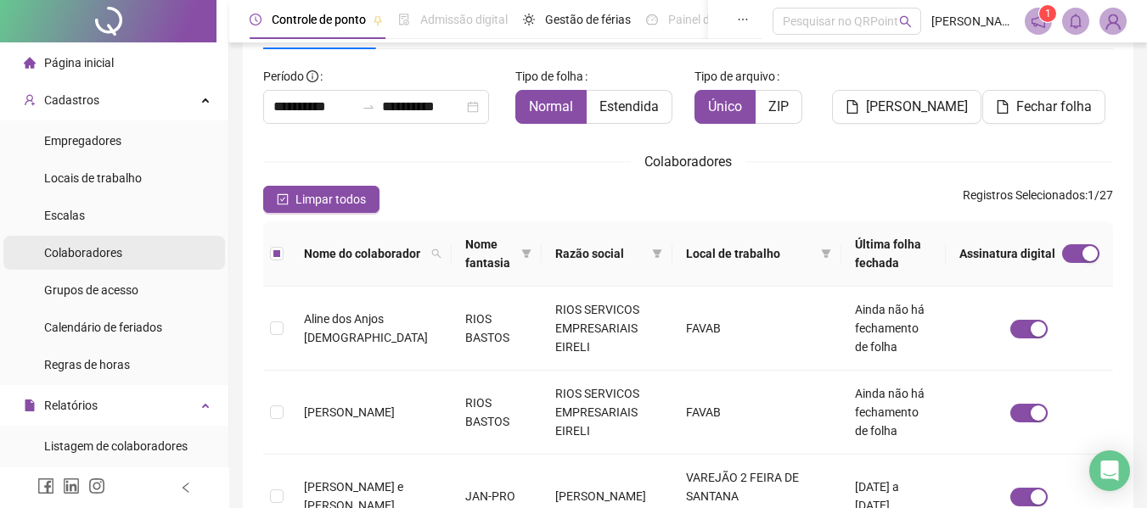
click at [79, 254] on span "Colaboradores" at bounding box center [83, 253] width 78 height 14
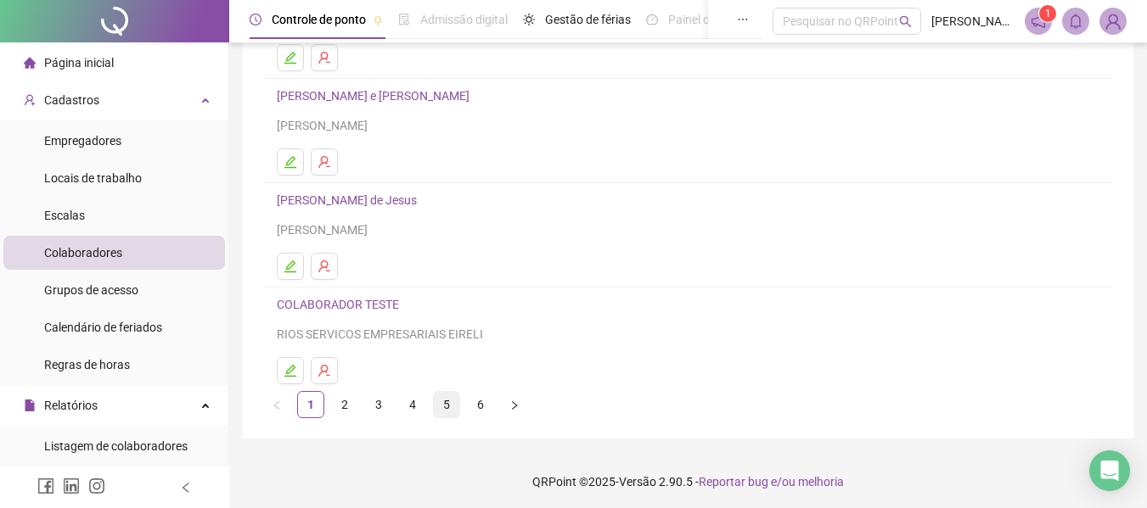
scroll to position [312, 0]
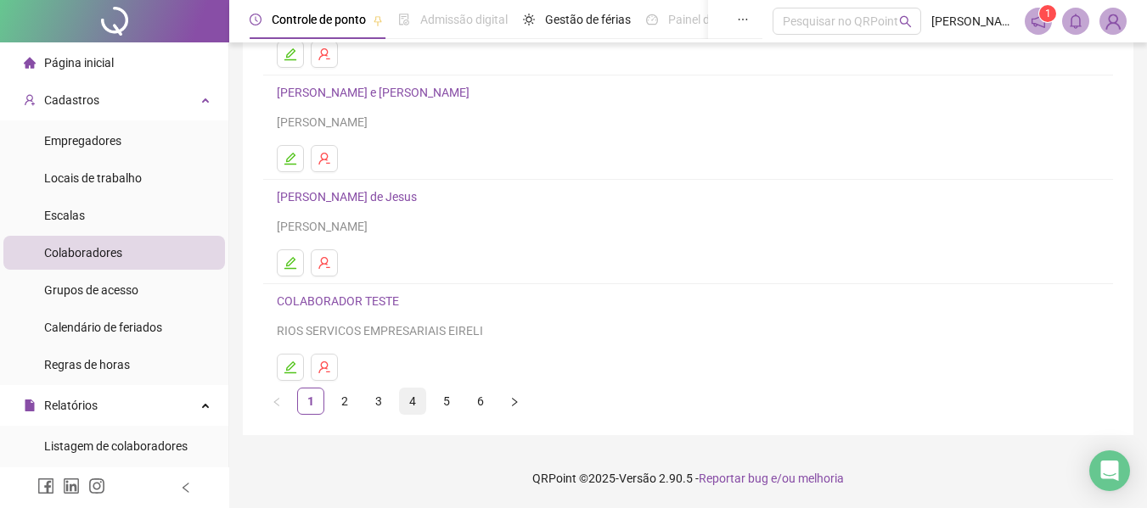
click at [407, 403] on link "4" at bounding box center [412, 401] width 25 height 25
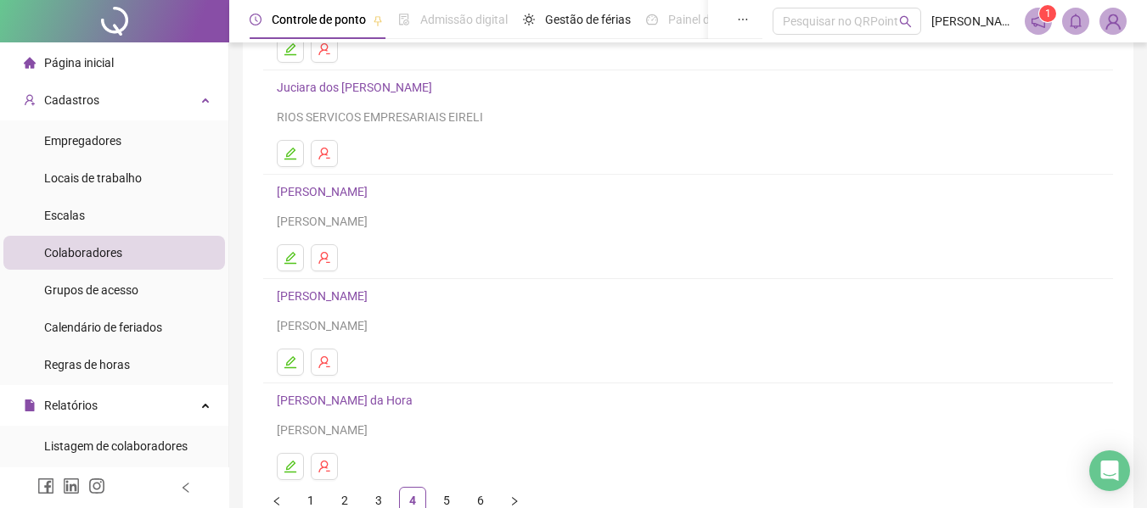
scroll to position [255, 0]
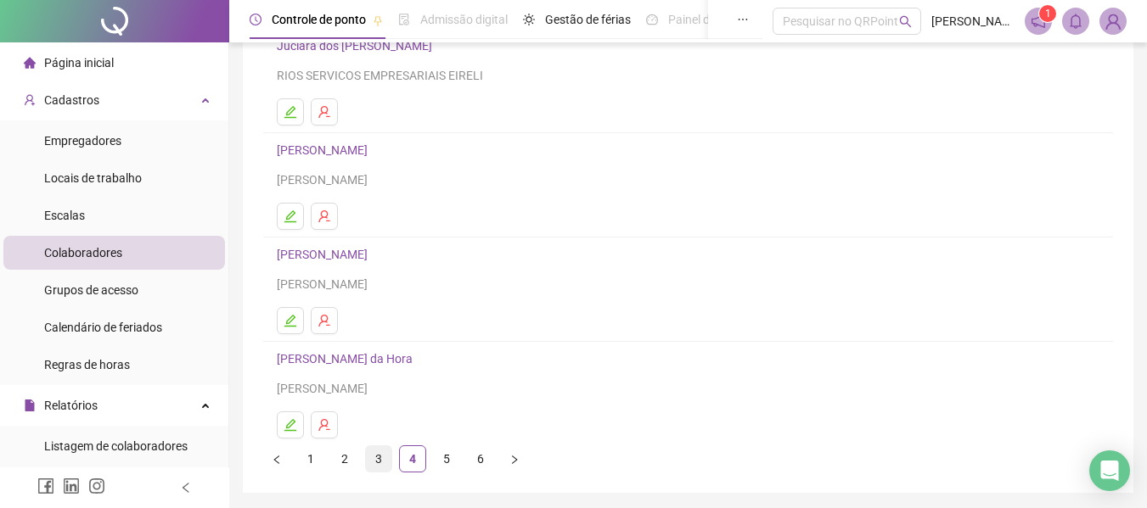
click at [379, 454] on link "3" at bounding box center [378, 458] width 25 height 25
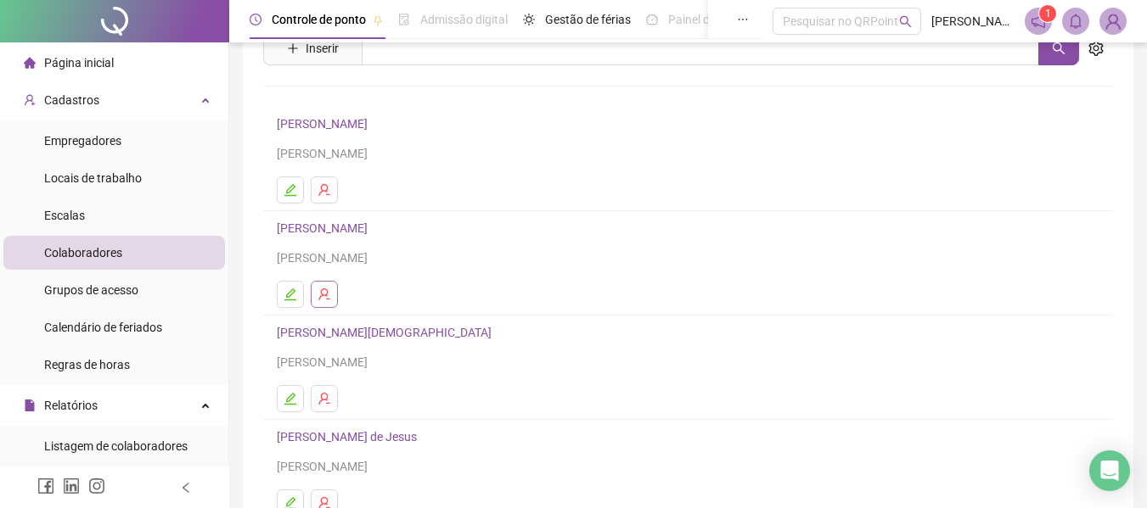
scroll to position [170, 0]
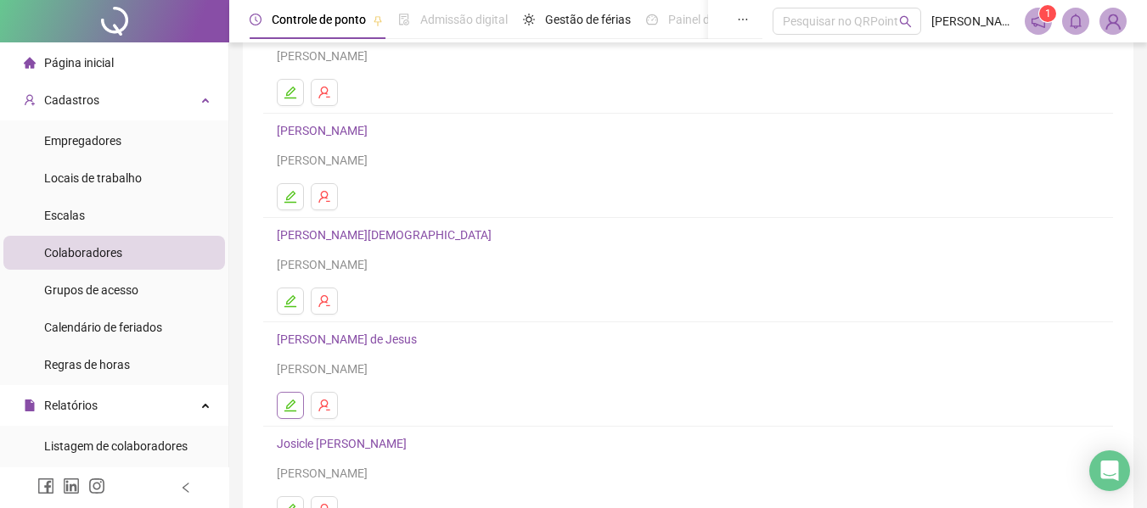
click at [284, 410] on icon "edit" at bounding box center [291, 406] width 14 height 14
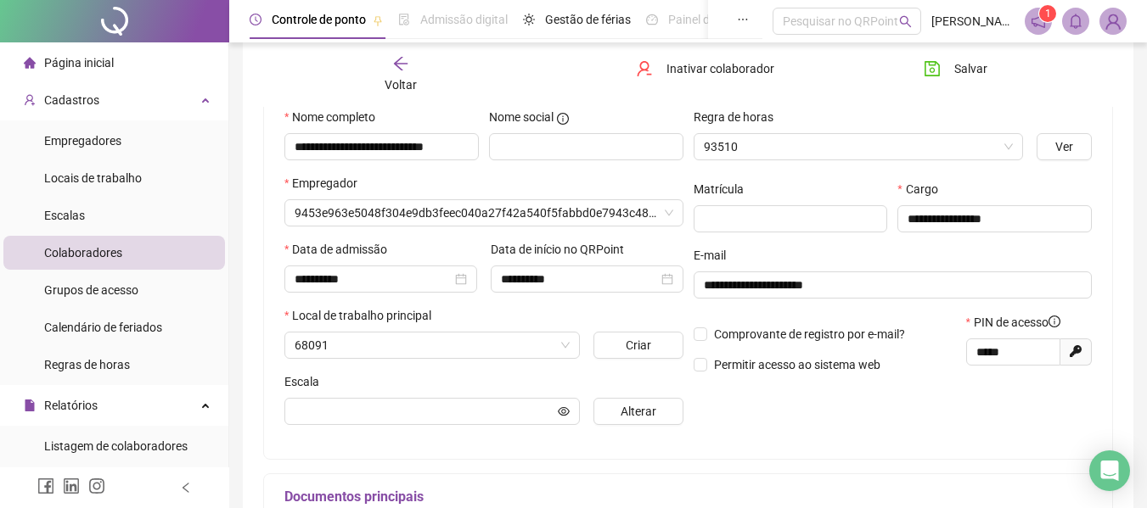
scroll to position [178, 0]
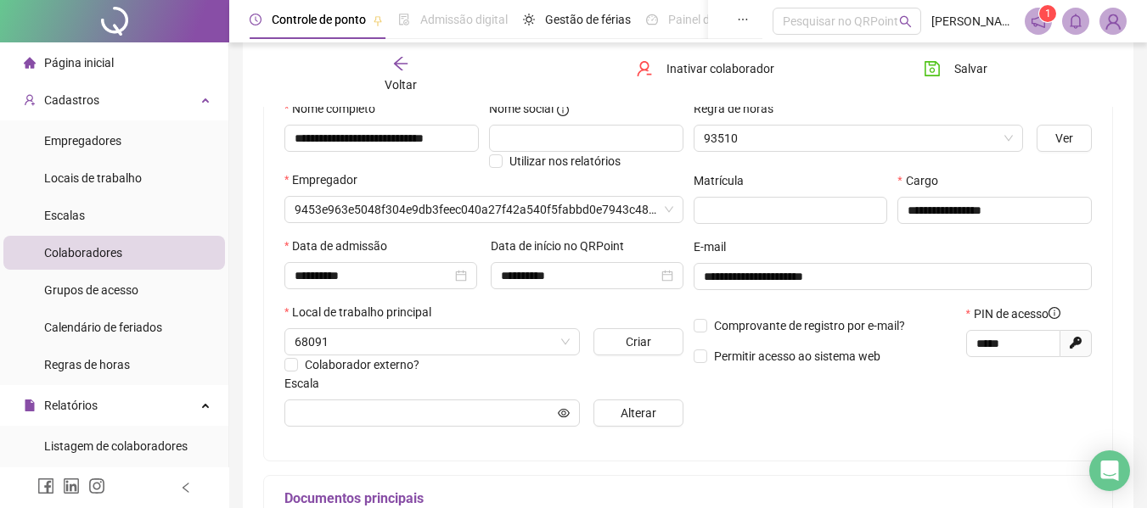
type input "**********"
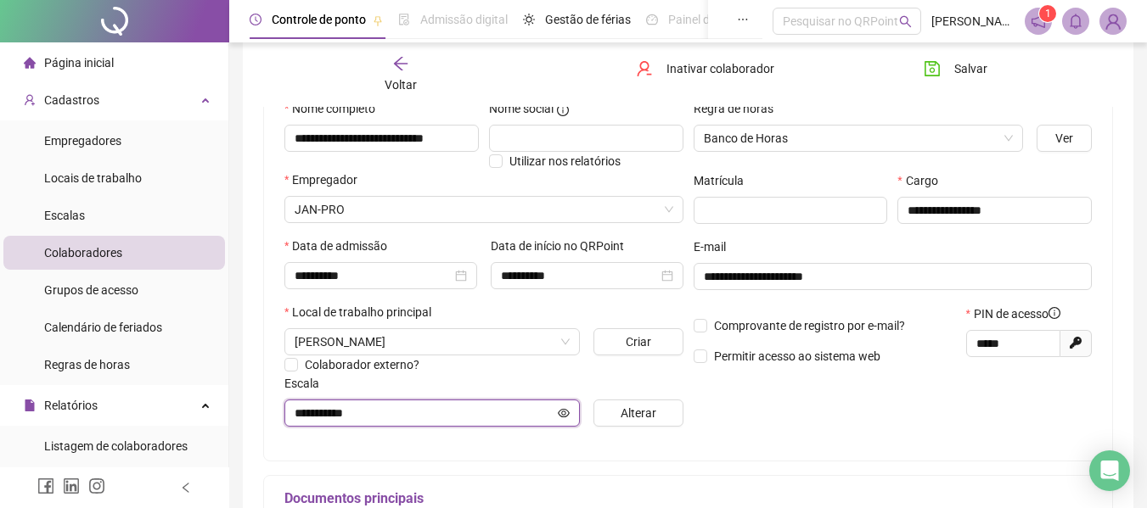
click at [561, 412] on icon "eye" at bounding box center [564, 413] width 12 height 12
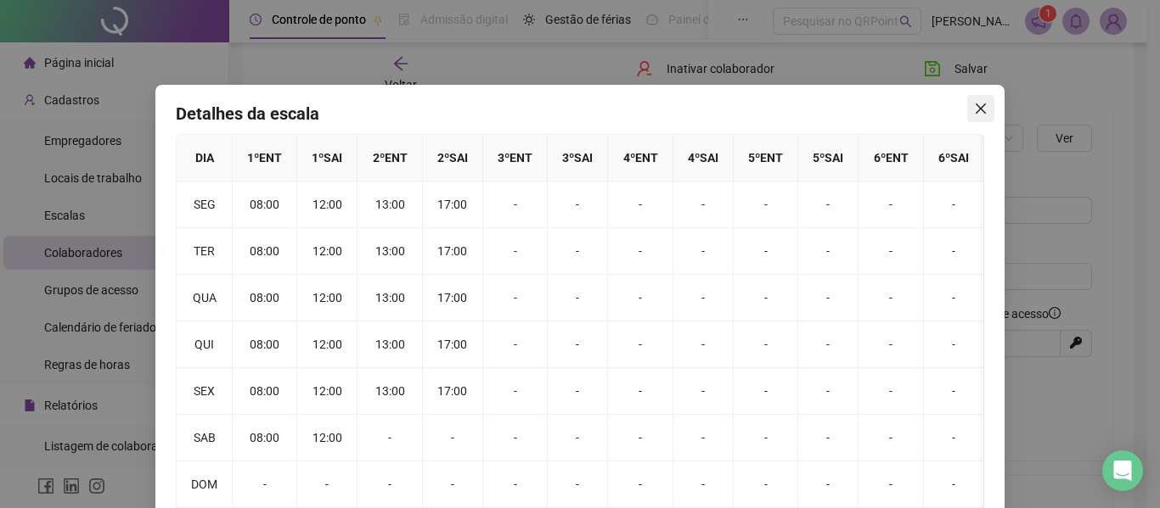
click at [976, 111] on icon "close" at bounding box center [980, 109] width 10 height 10
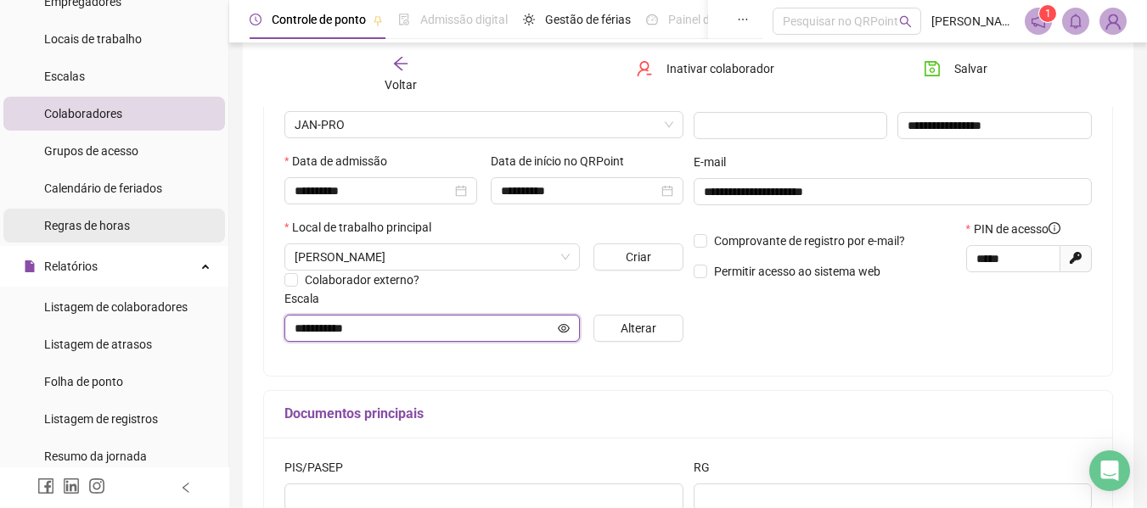
scroll to position [170, 0]
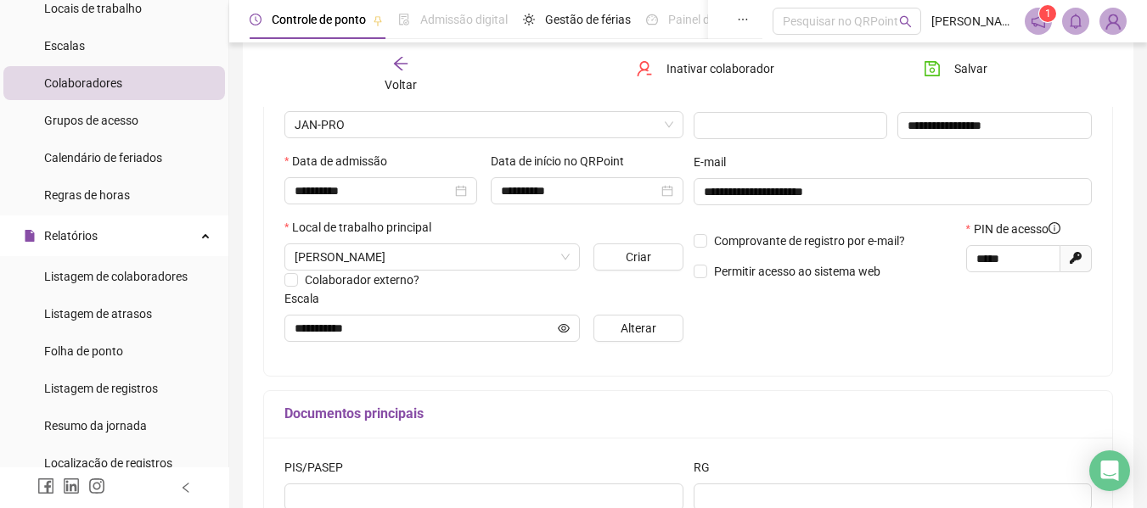
drag, startPoint x: 94, startPoint y: 348, endPoint x: 229, endPoint y: 336, distance: 135.5
click at [95, 347] on span "Folha de ponto" at bounding box center [83, 352] width 79 height 14
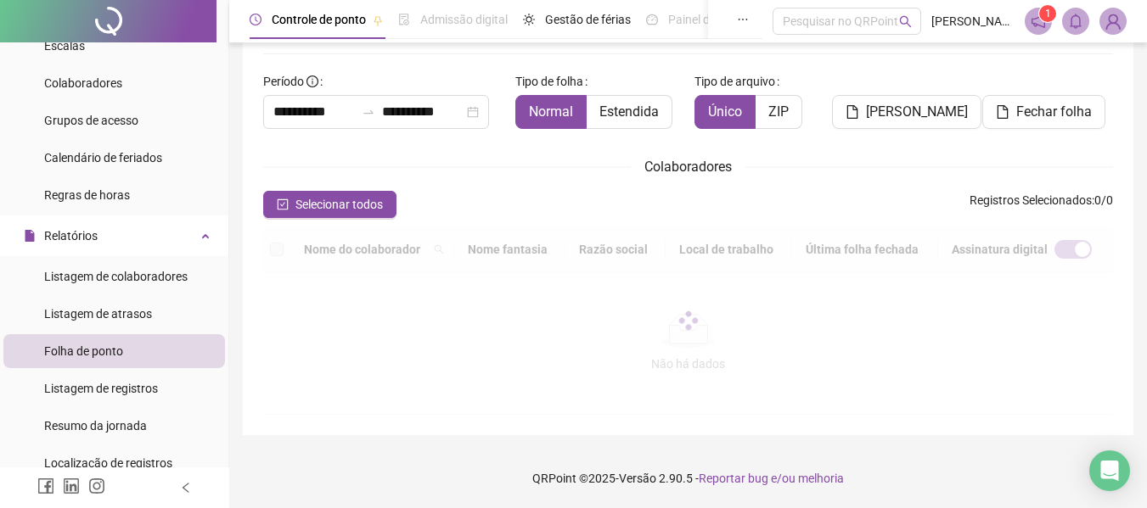
scroll to position [88, 0]
click at [301, 111] on input "**********" at bounding box center [313, 112] width 81 height 20
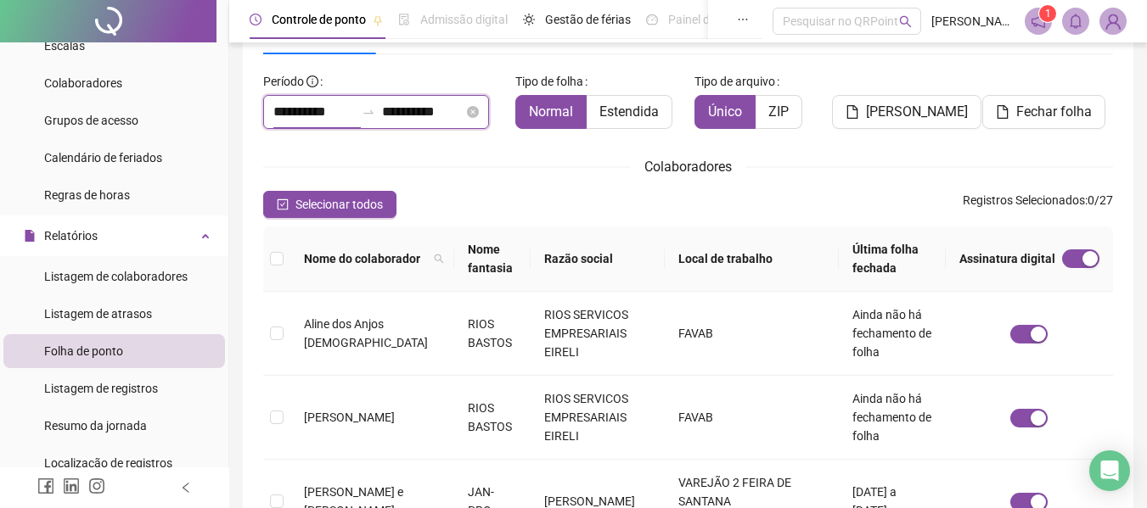
scroll to position [93, 0]
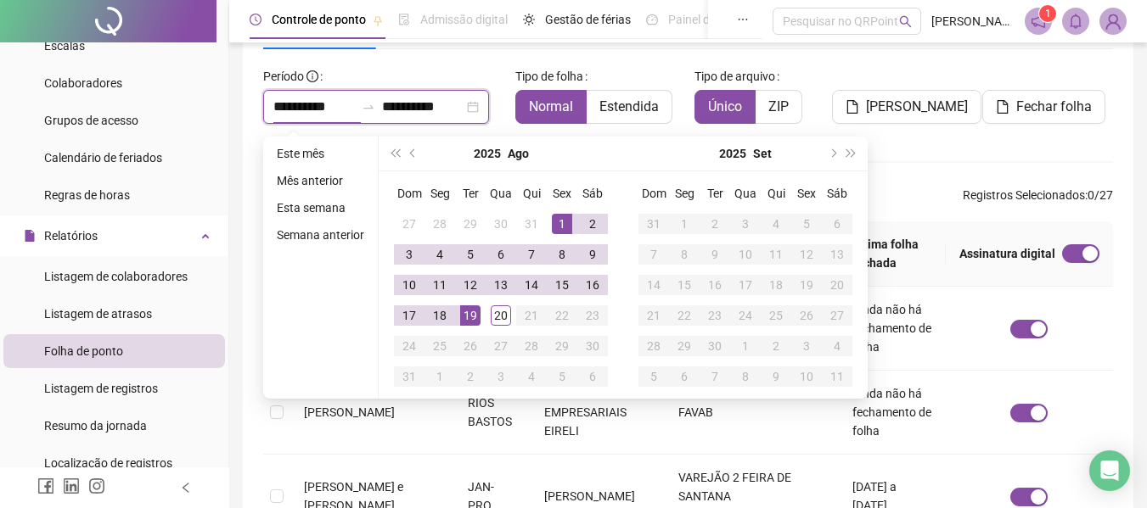
type input "**********"
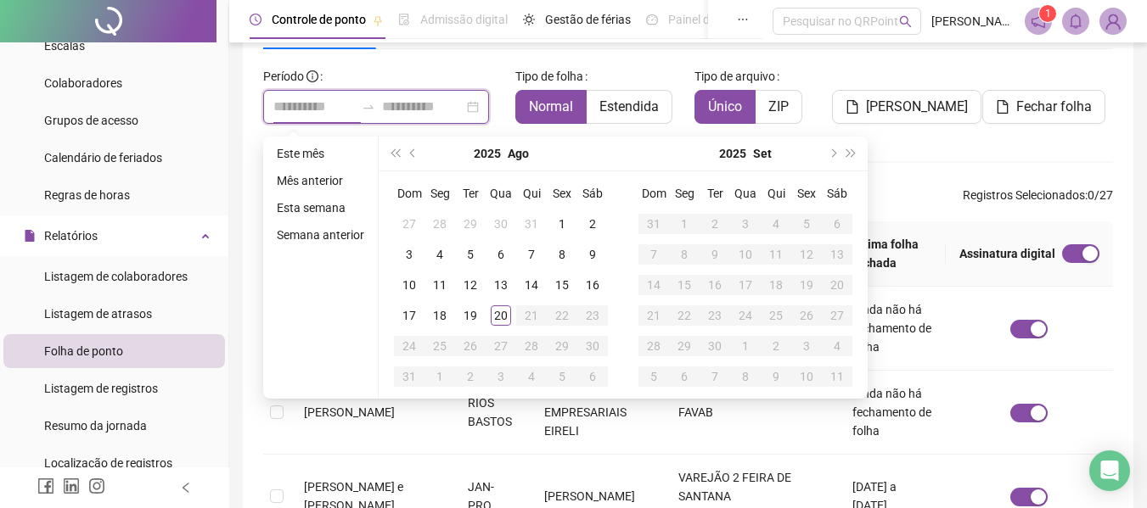
type input "**********"
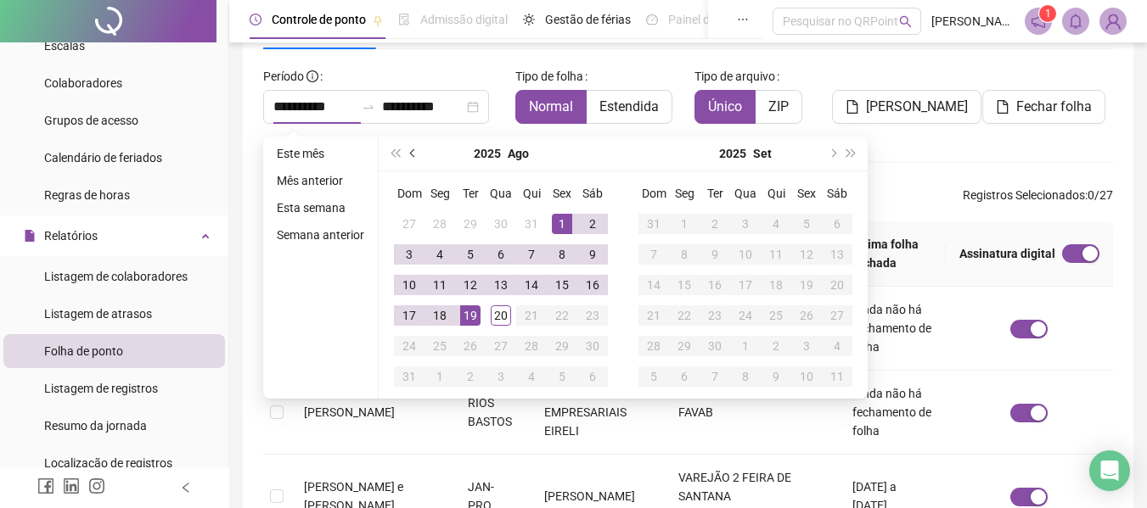
click at [411, 153] on span "prev-year" at bounding box center [414, 153] width 8 height 8
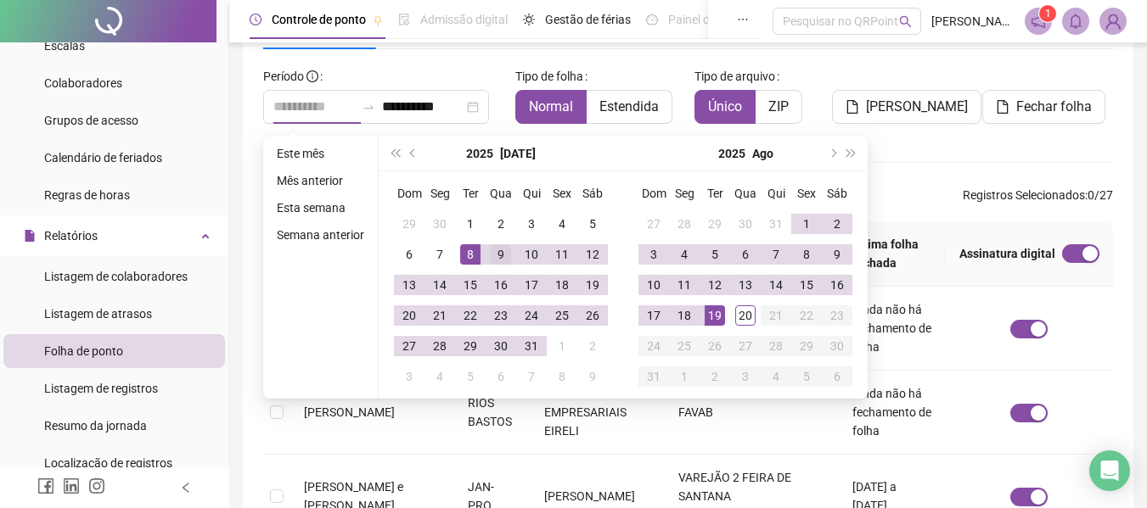
type input "**********"
click at [495, 252] on div "9" at bounding box center [501, 254] width 20 height 20
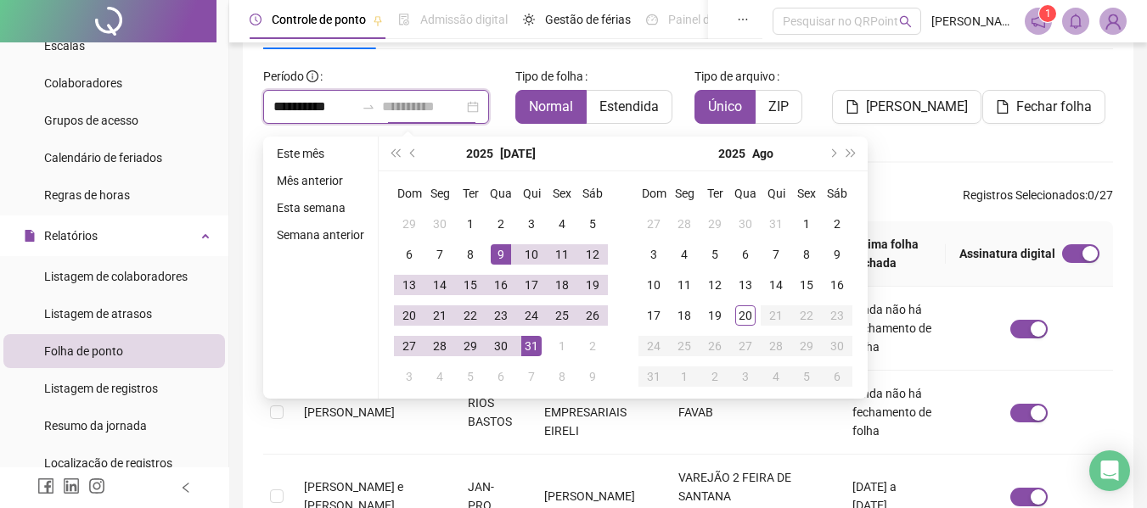
type input "**********"
click at [526, 340] on div "31" at bounding box center [531, 346] width 20 height 20
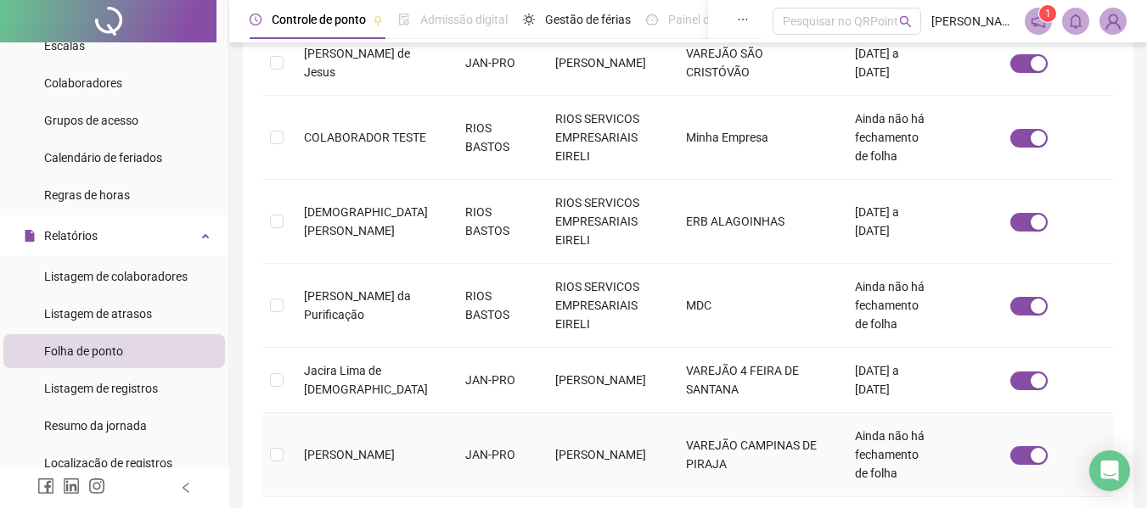
scroll to position [767, 0]
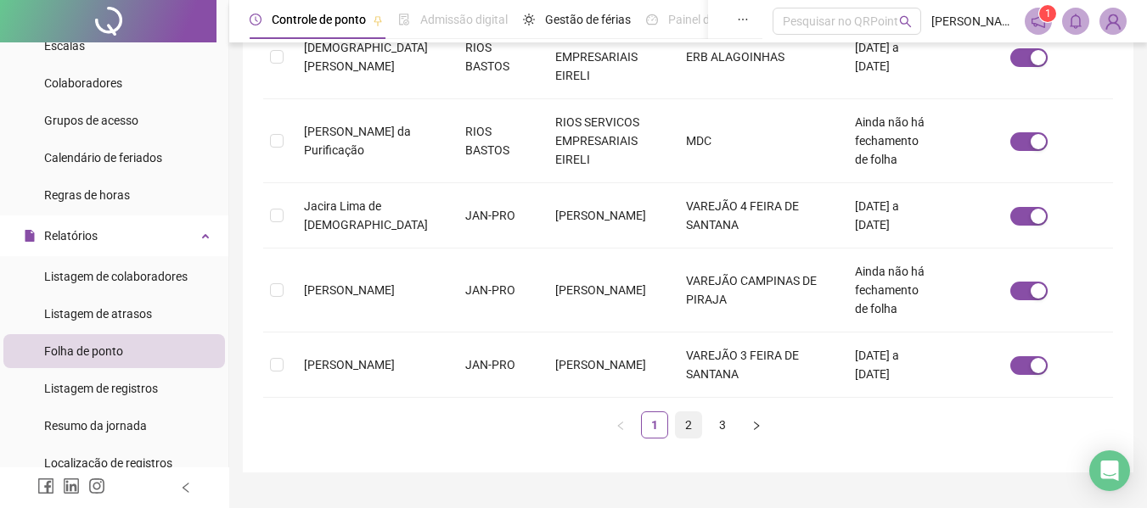
click at [692, 413] on link "2" at bounding box center [688, 425] width 25 height 25
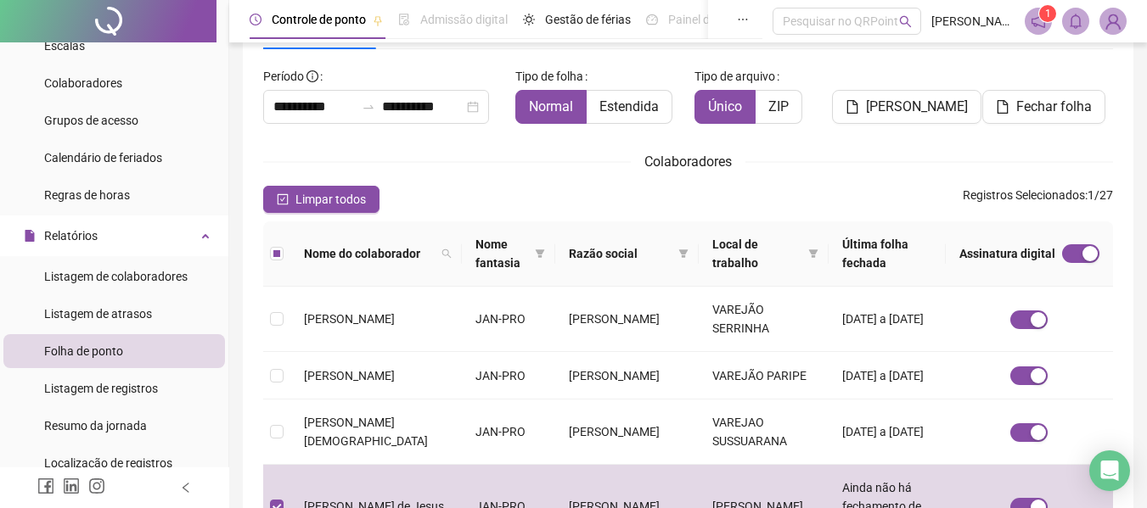
scroll to position [0, 0]
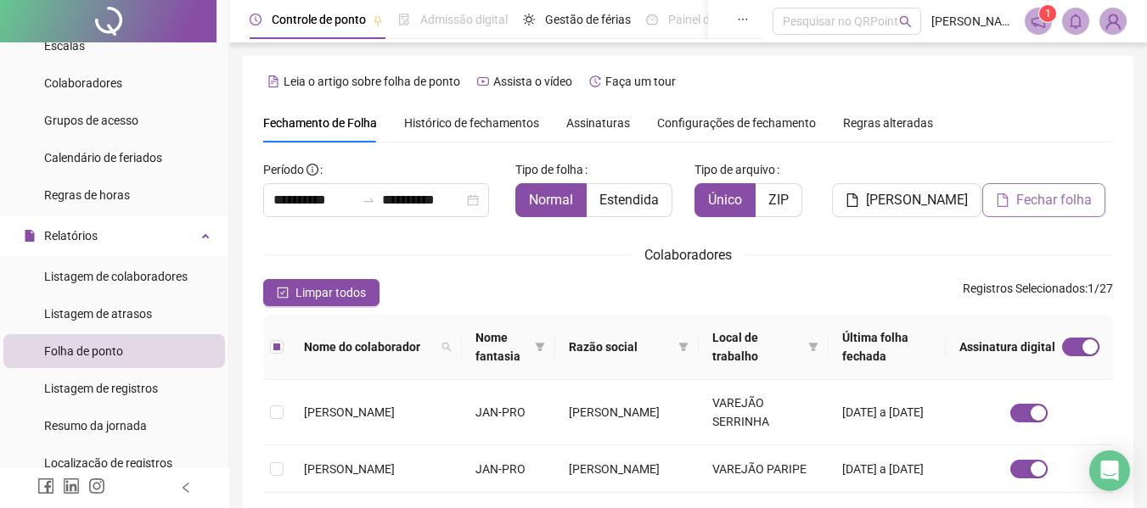
click at [1026, 198] on span "Fechar folha" at bounding box center [1054, 200] width 76 height 20
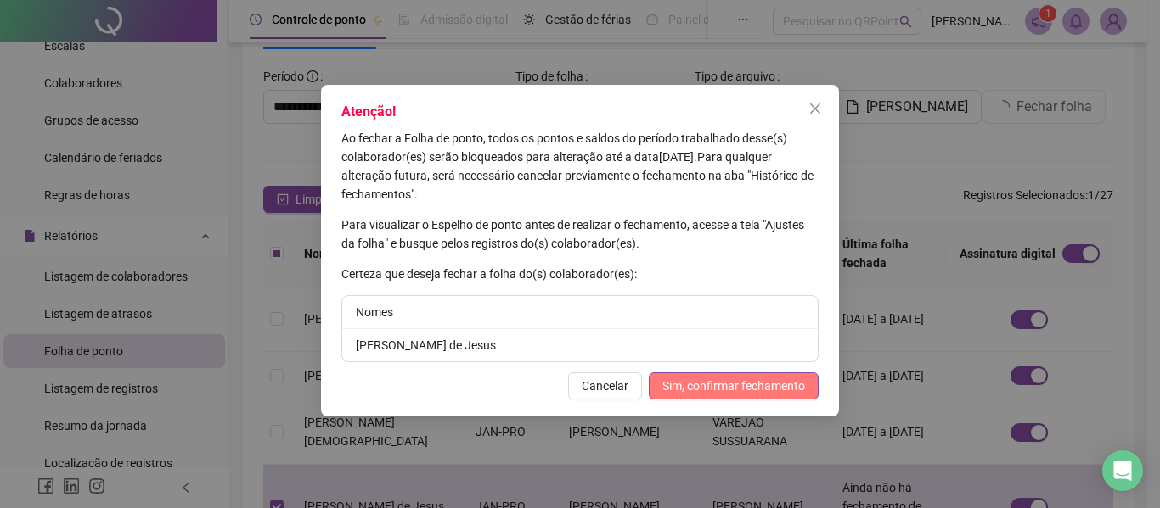
click at [744, 390] on span "Sim, confirmar fechamento" at bounding box center [733, 386] width 143 height 19
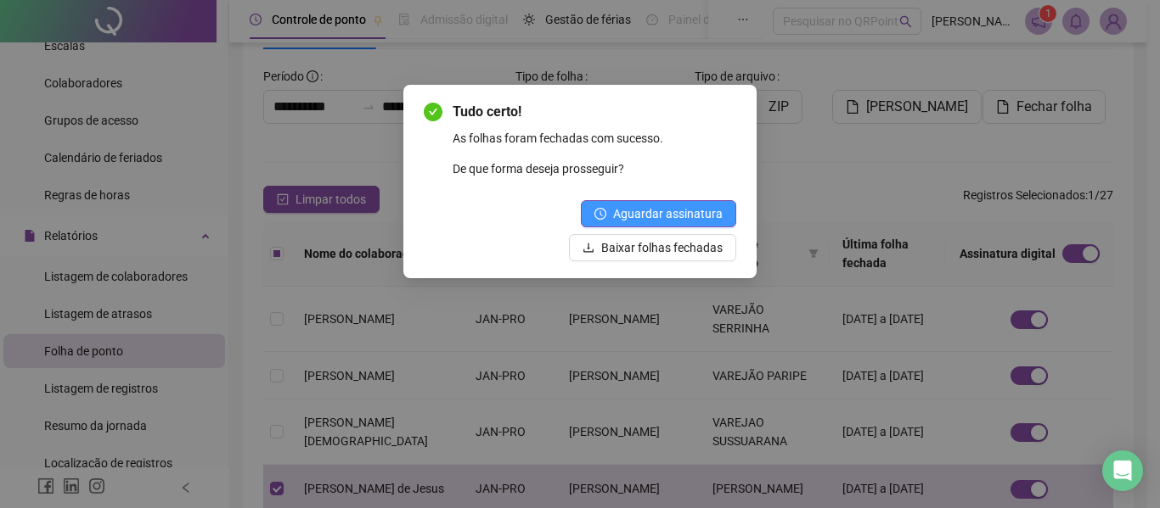
click at [662, 216] on span "Aguardar assinatura" at bounding box center [668, 214] width 110 height 19
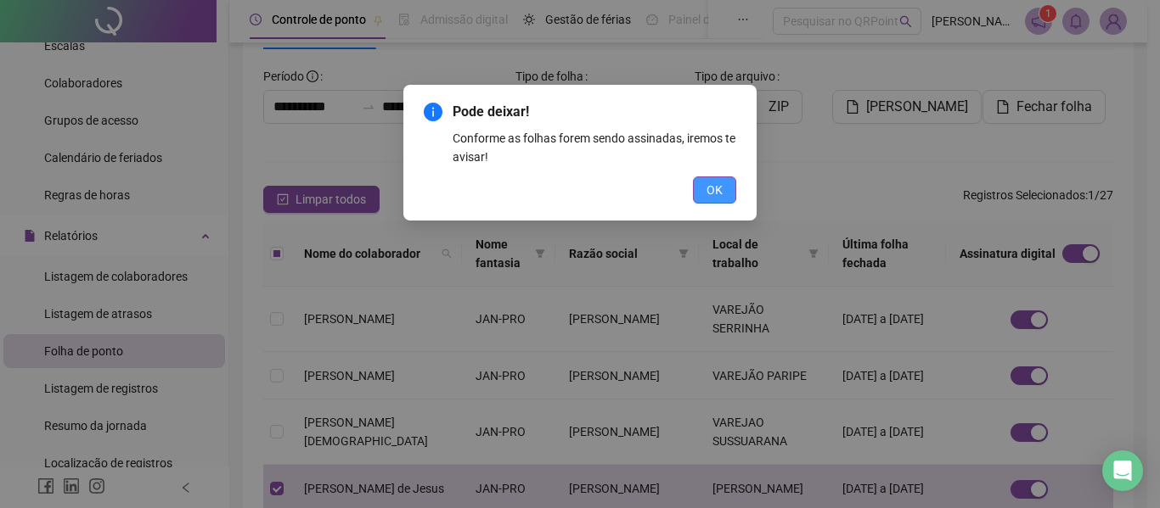
click at [705, 193] on button "OK" at bounding box center [714, 190] width 43 height 27
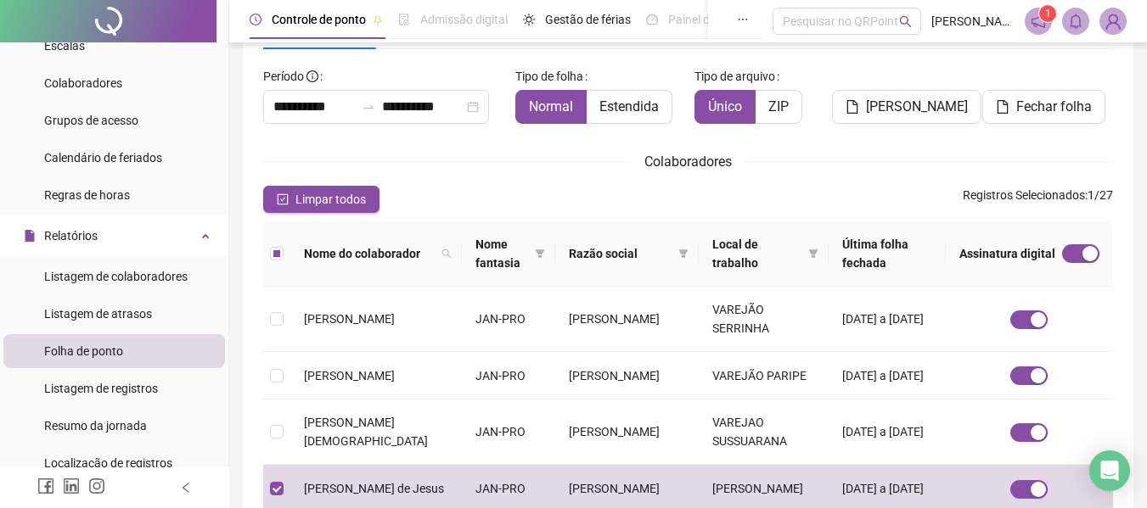
click at [1122, 354] on div "**********" at bounding box center [688, 491] width 890 height 1057
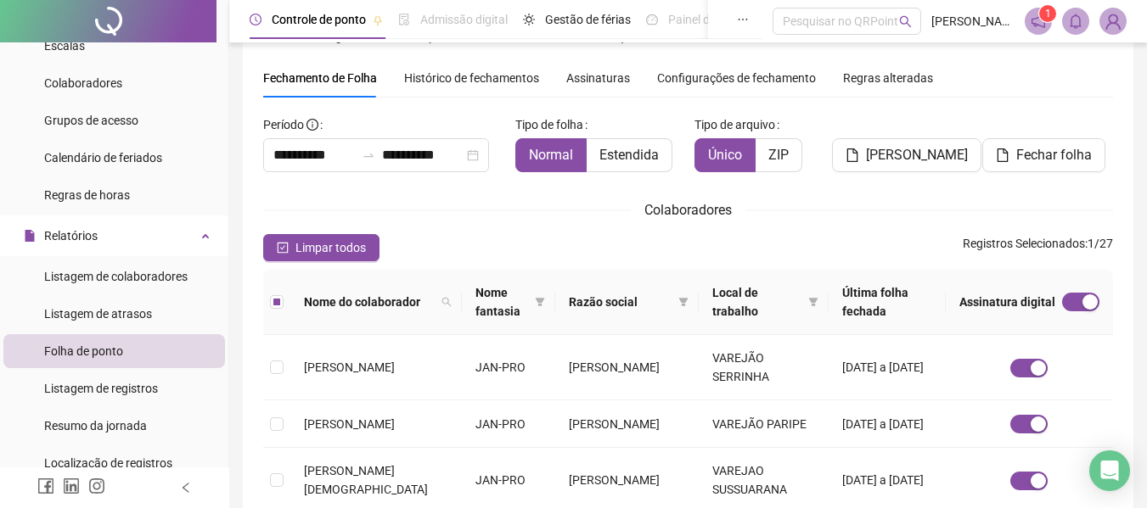
scroll to position [0, 0]
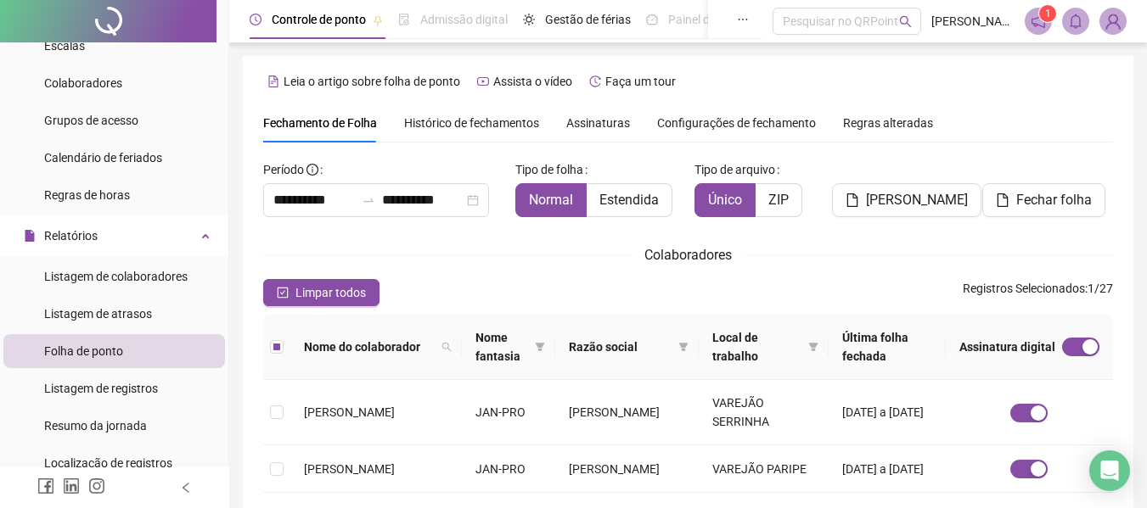
click at [592, 121] on span "Assinaturas" at bounding box center [598, 123] width 64 height 12
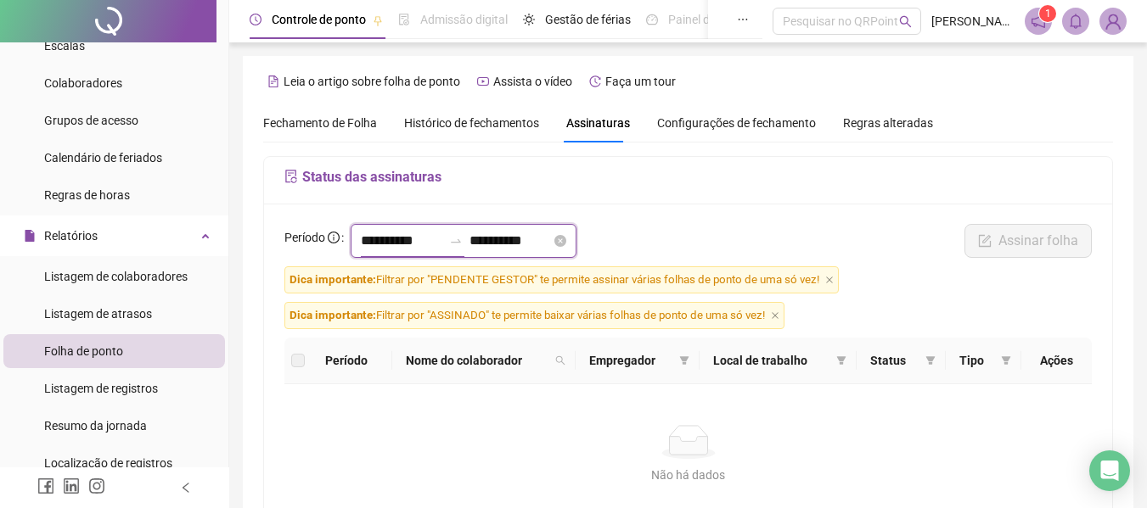
click at [389, 232] on input "**********" at bounding box center [401, 241] width 81 height 20
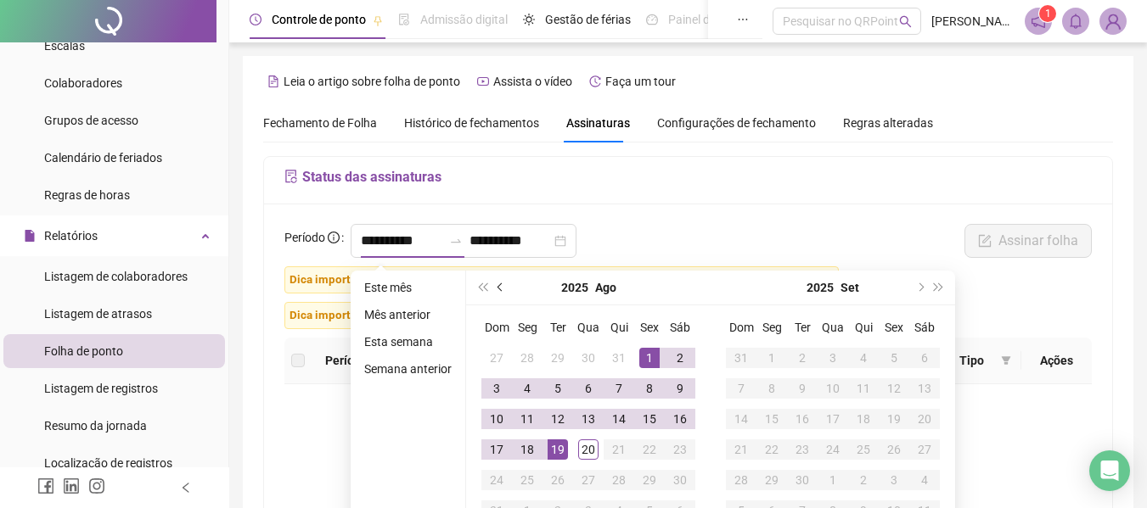
click at [503, 289] on button "prev-year" at bounding box center [500, 288] width 19 height 34
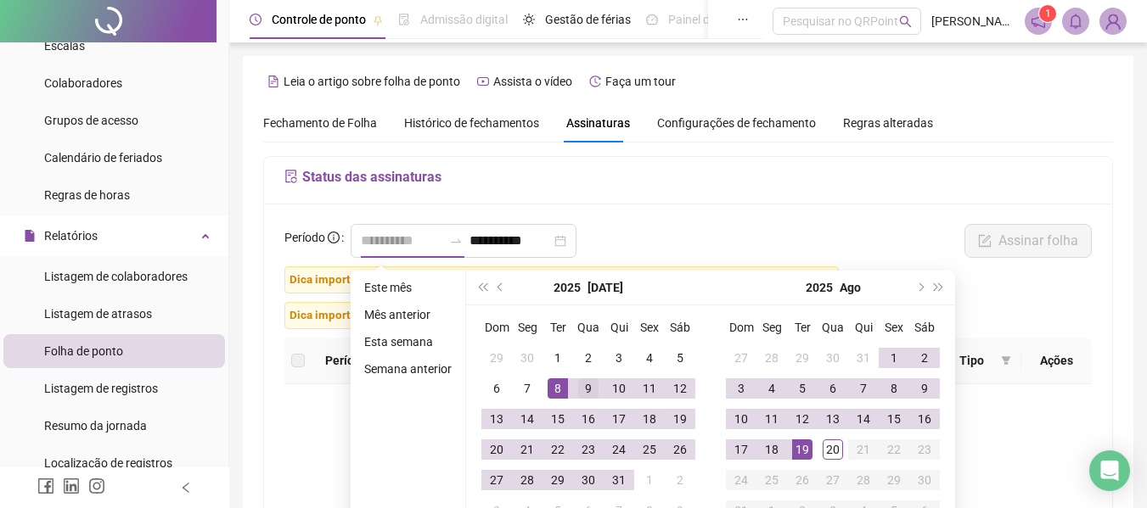
type input "**********"
click at [592, 385] on div "9" at bounding box center [588, 389] width 20 height 20
type input "**********"
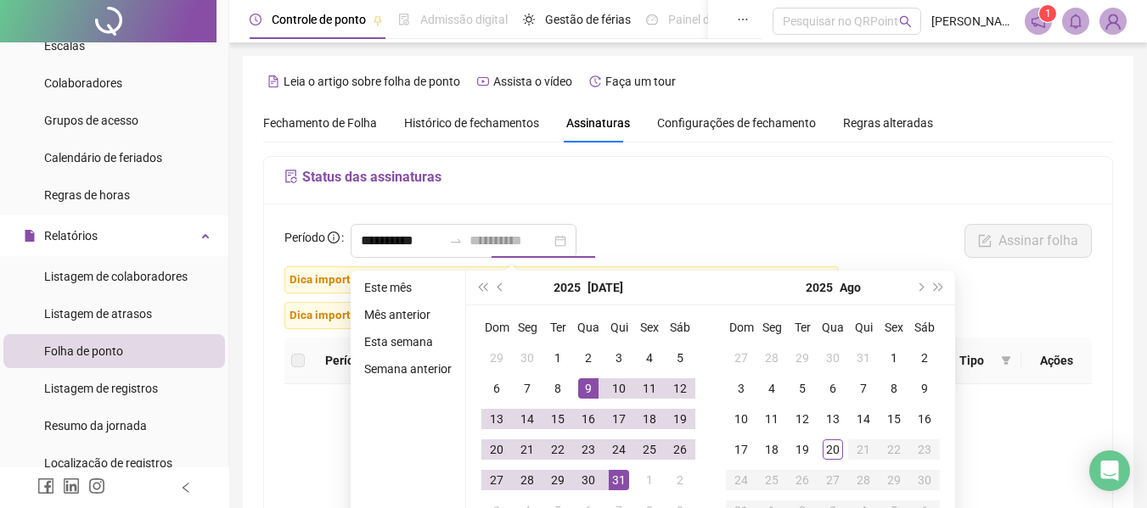
click at [617, 481] on div "31" at bounding box center [619, 480] width 20 height 20
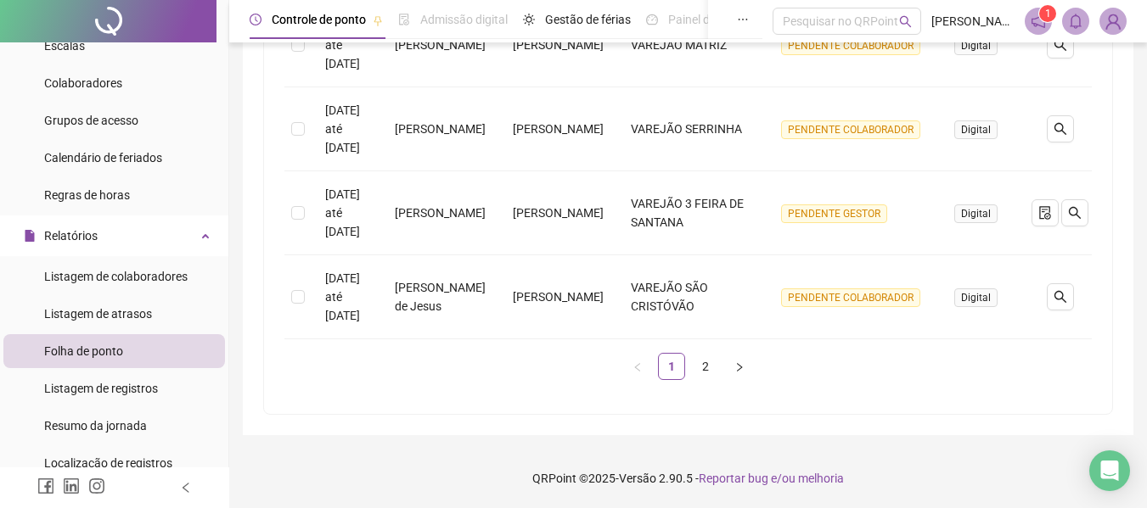
scroll to position [923, 0]
click at [699, 368] on link "2" at bounding box center [705, 366] width 25 height 25
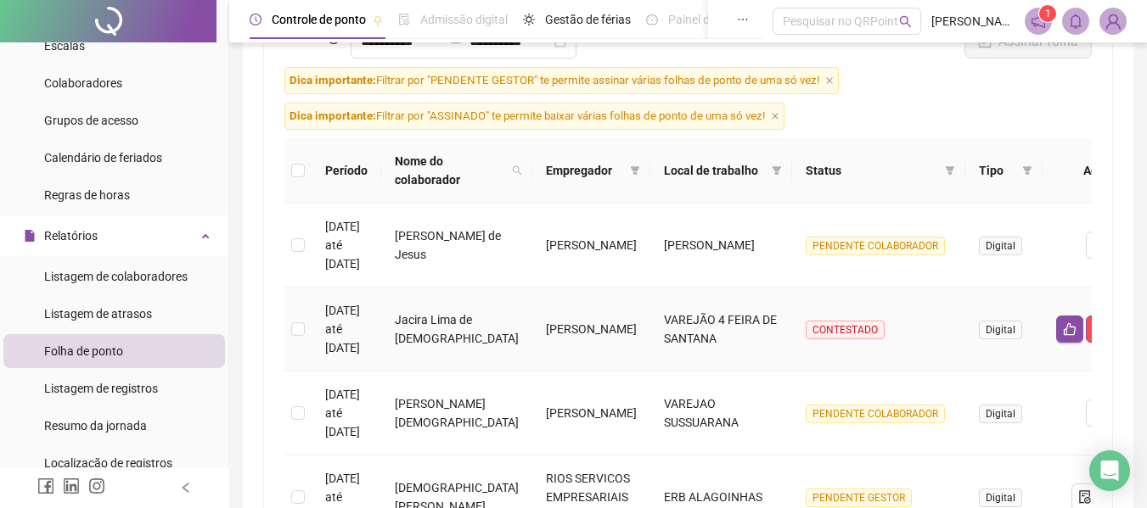
scroll to position [229, 0]
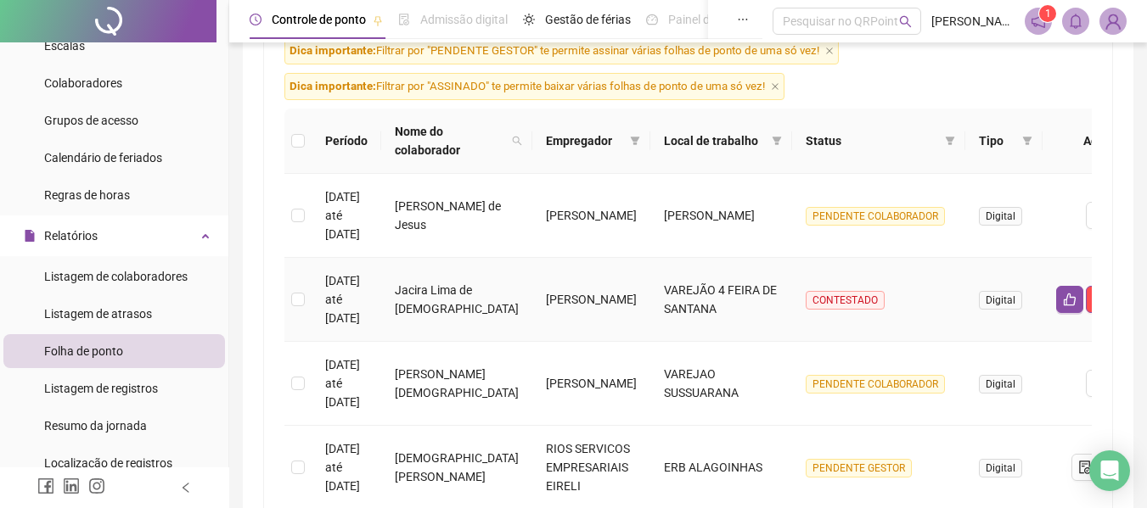
click at [1122, 301] on icon "search" at bounding box center [1129, 300] width 14 height 14
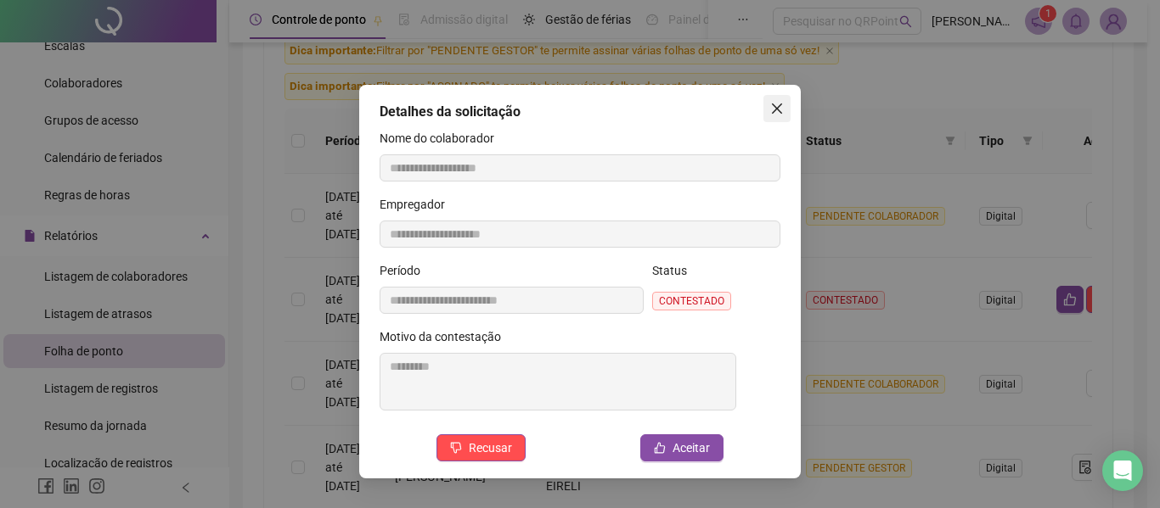
click at [773, 104] on icon "close" at bounding box center [777, 109] width 14 height 14
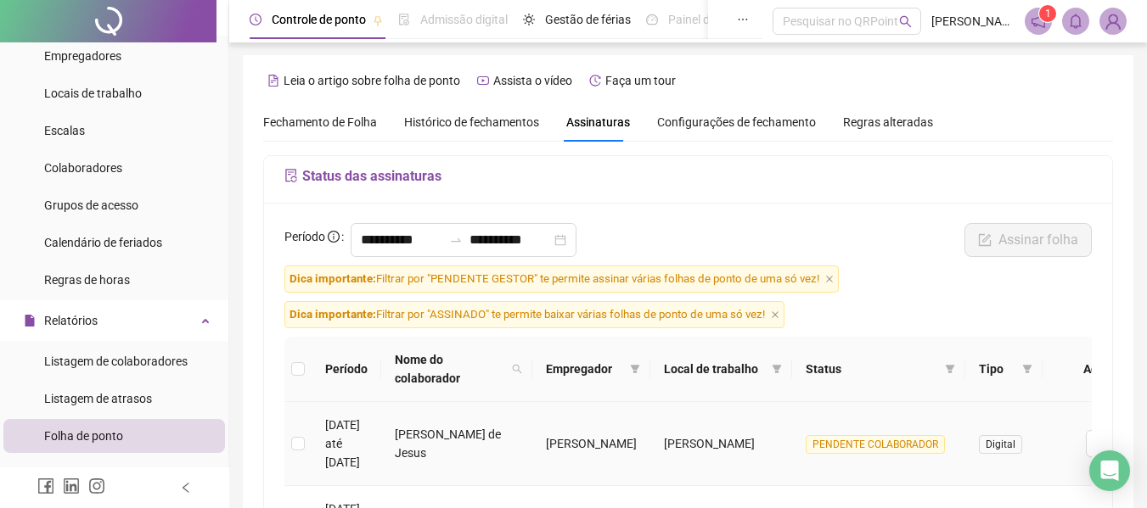
scroll to position [0, 0]
click at [337, 124] on span "Fechamento de Folha" at bounding box center [320, 123] width 114 height 14
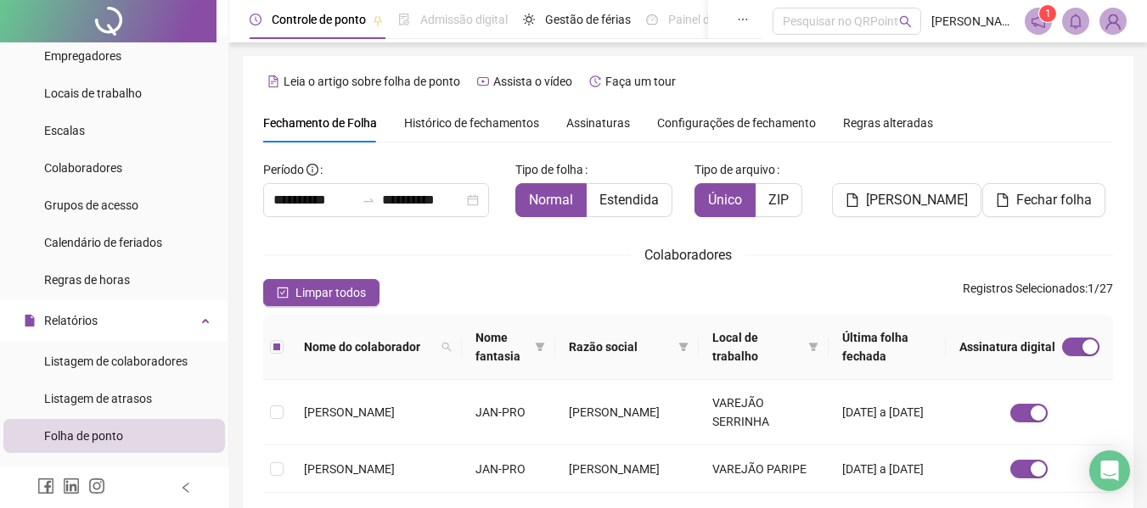
type input "**********"
click at [315, 205] on input "**********" at bounding box center [313, 200] width 81 height 20
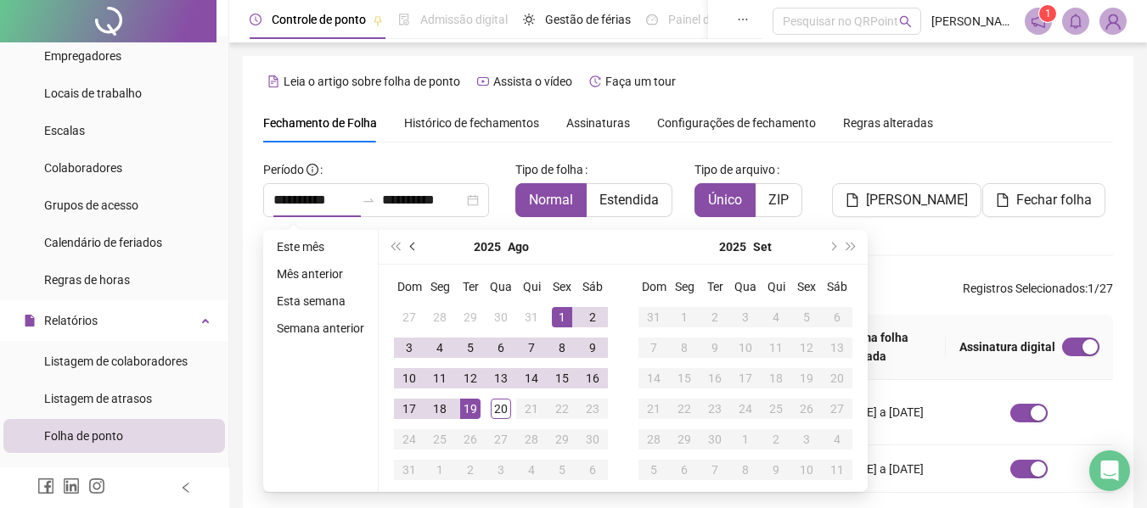
click at [413, 244] on span "prev-year" at bounding box center [414, 247] width 8 height 8
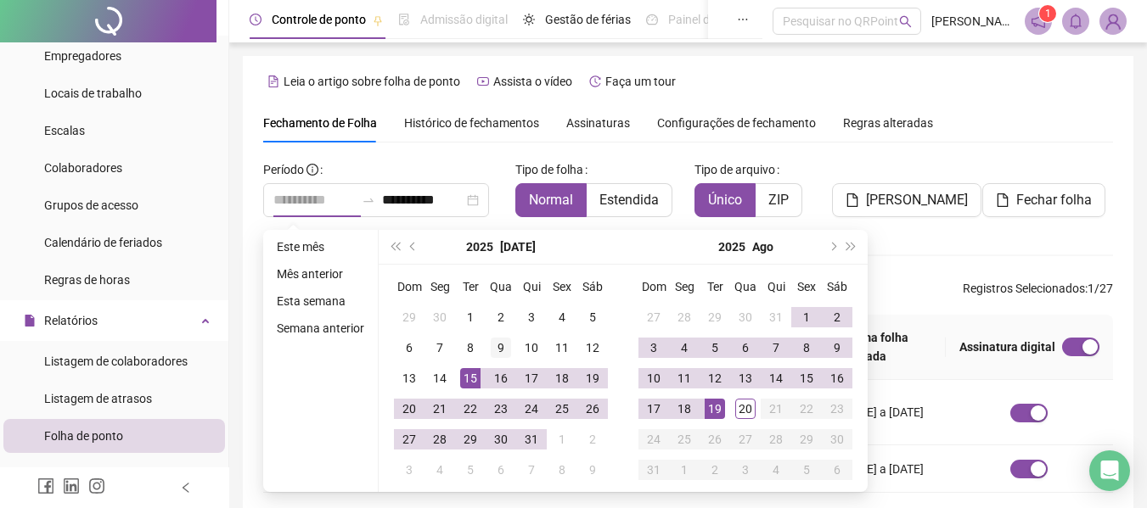
type input "**********"
click at [499, 346] on div "9" at bounding box center [501, 348] width 20 height 20
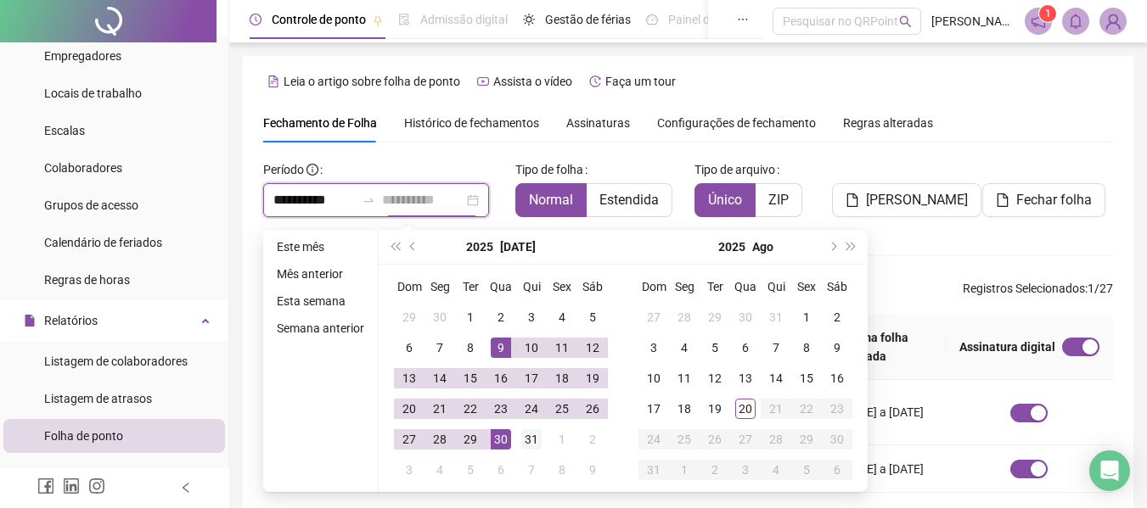
type input "**********"
click at [525, 432] on div "31" at bounding box center [531, 440] width 20 height 20
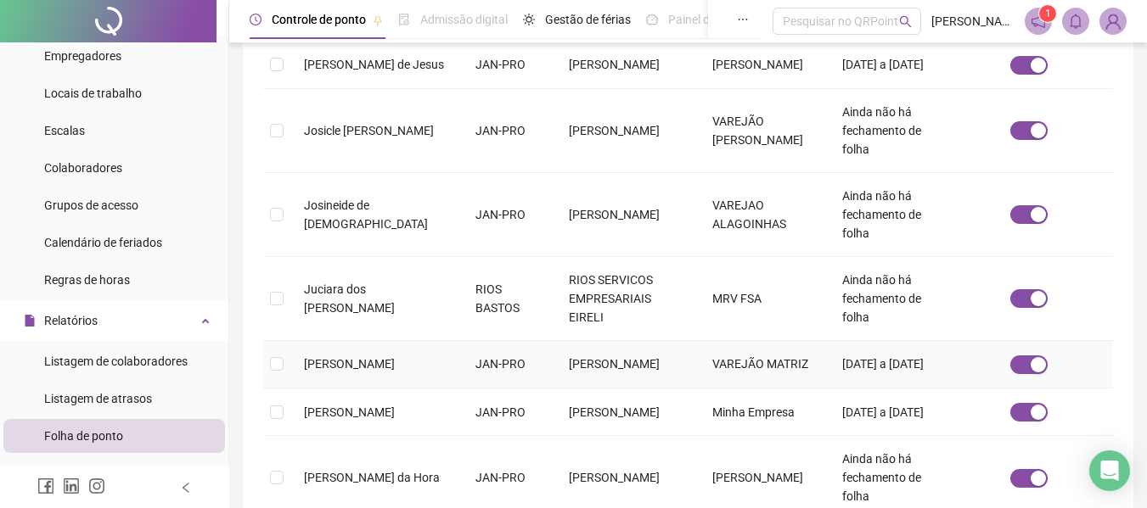
scroll to position [603, 0]
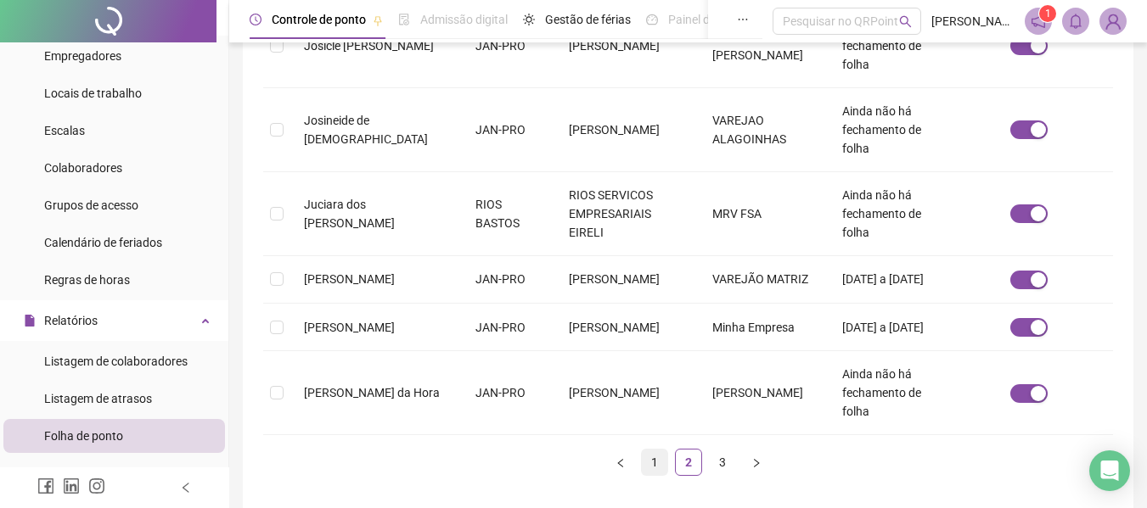
click at [654, 462] on link "1" at bounding box center [654, 462] width 25 height 25
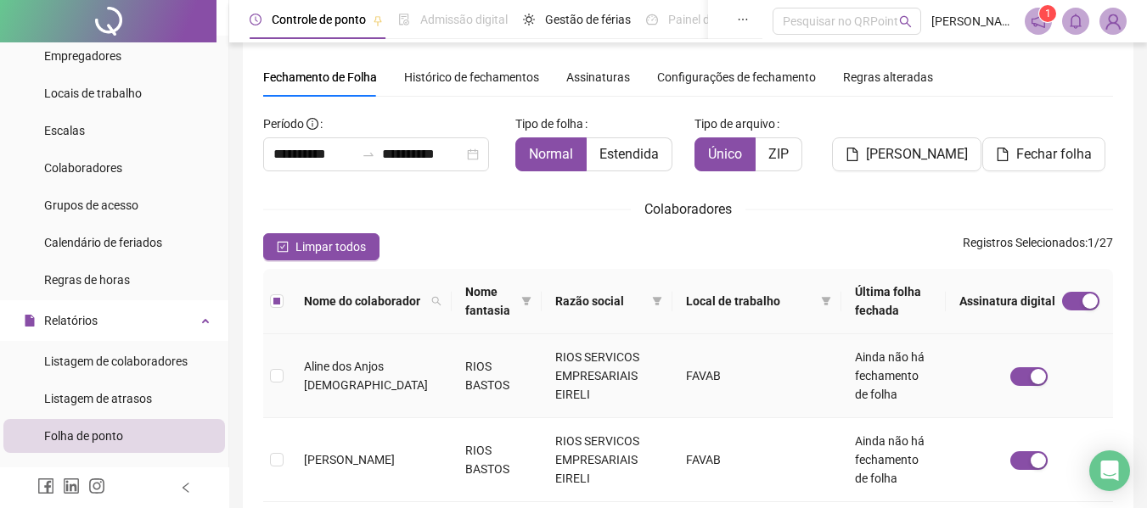
scroll to position [0, 0]
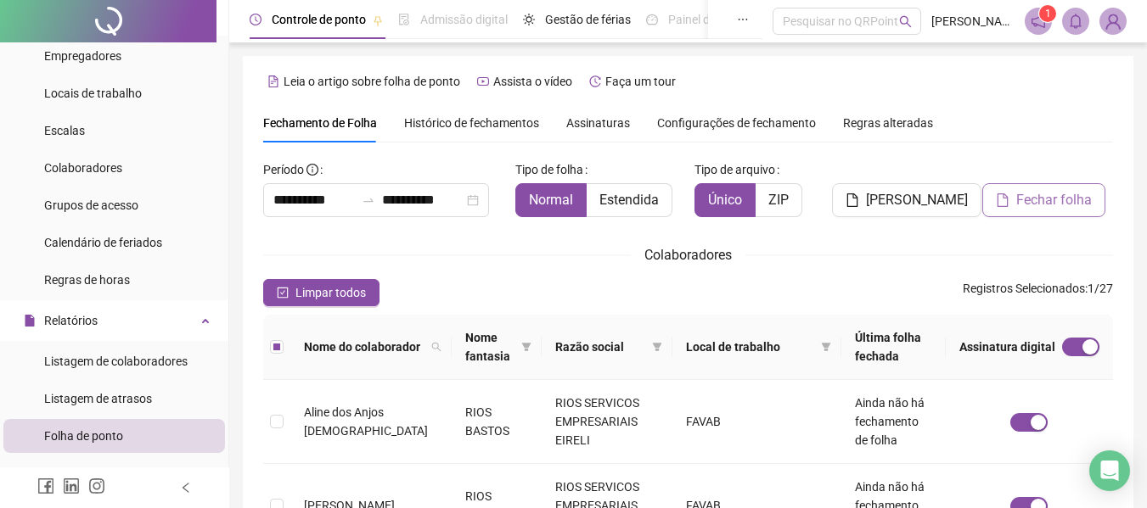
click at [1055, 198] on span "Fechar folha" at bounding box center [1054, 200] width 76 height 20
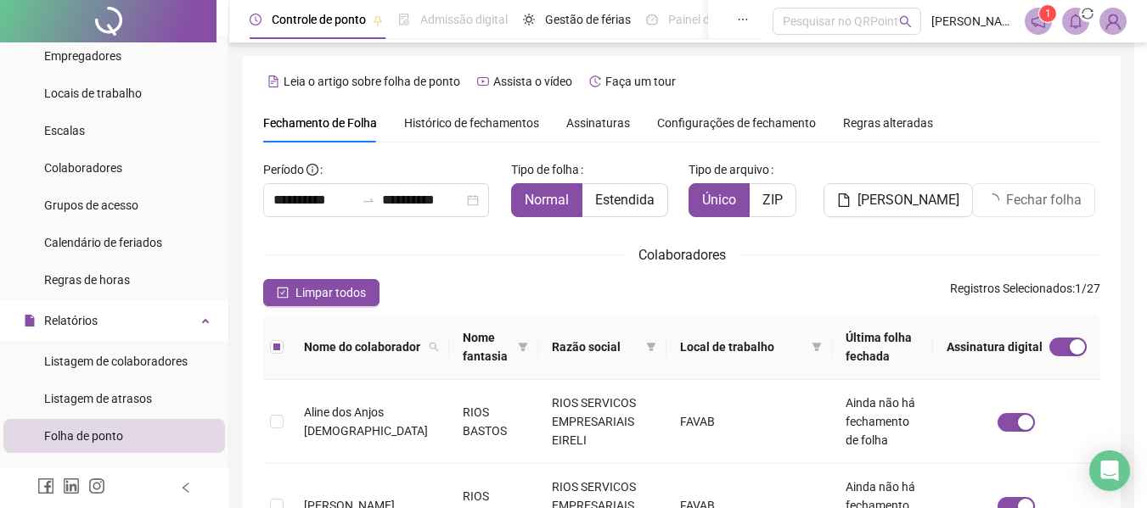
scroll to position [93, 0]
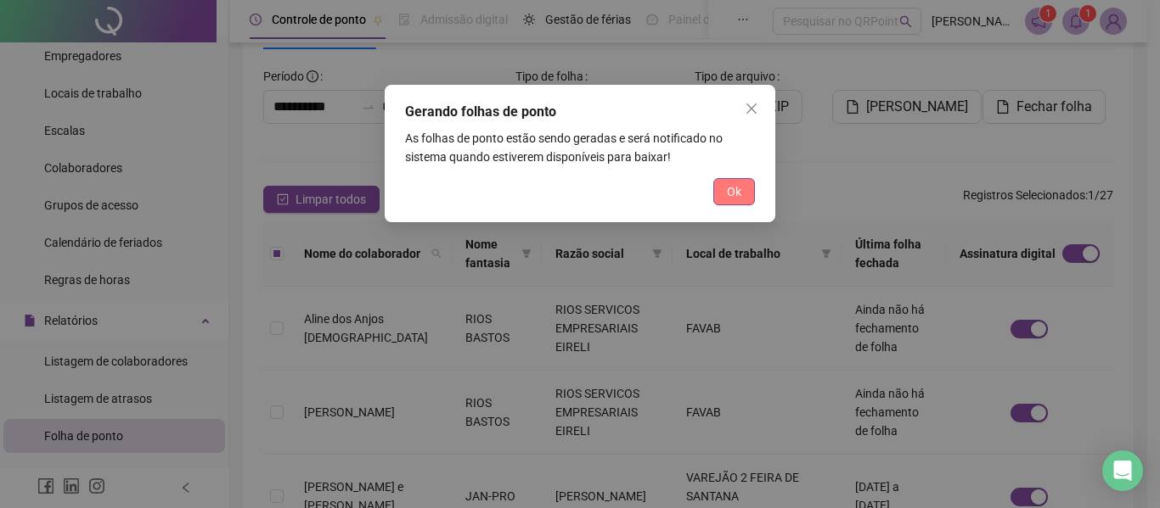
click at [737, 200] on span "Ok" at bounding box center [734, 192] width 14 height 19
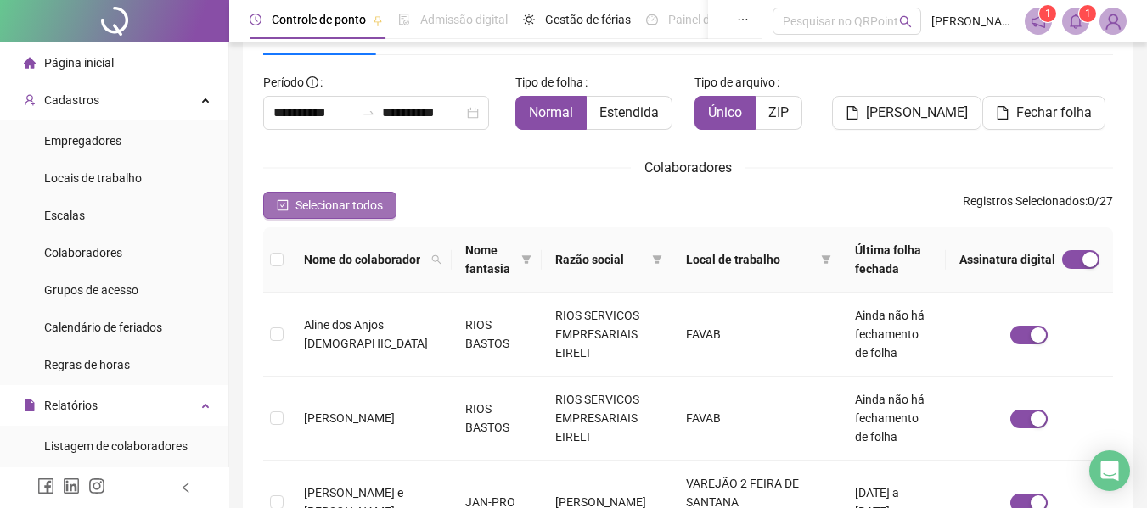
scroll to position [0, 0]
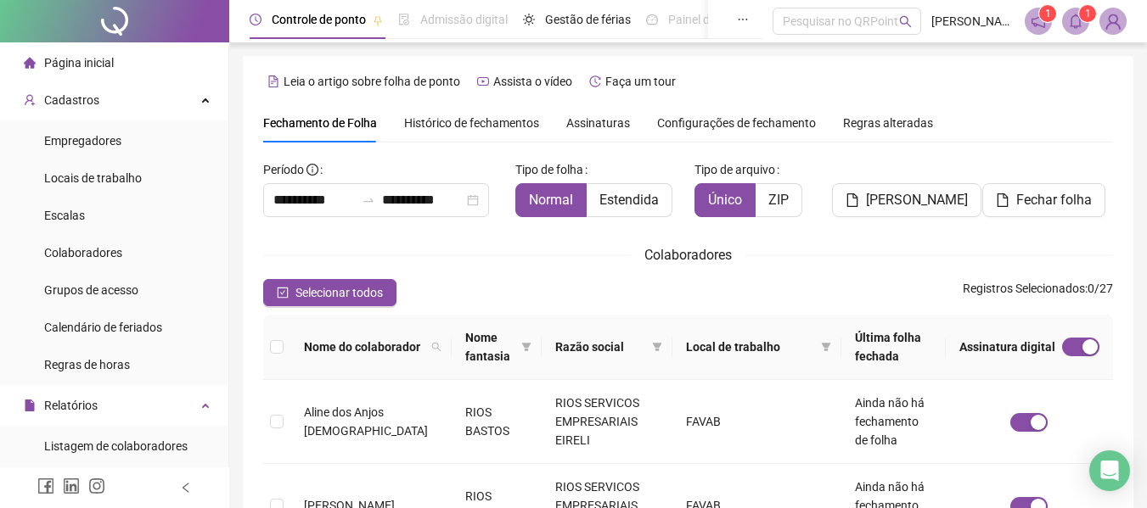
click at [498, 129] on span "Histórico de fechamentos" at bounding box center [471, 123] width 135 height 14
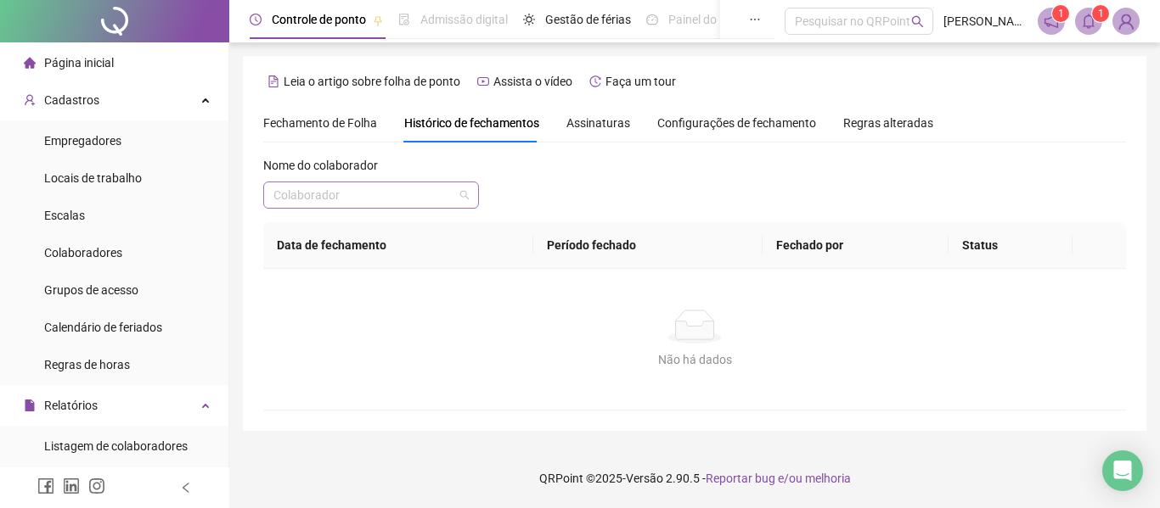
click at [373, 194] on input "search" at bounding box center [363, 195] width 180 height 25
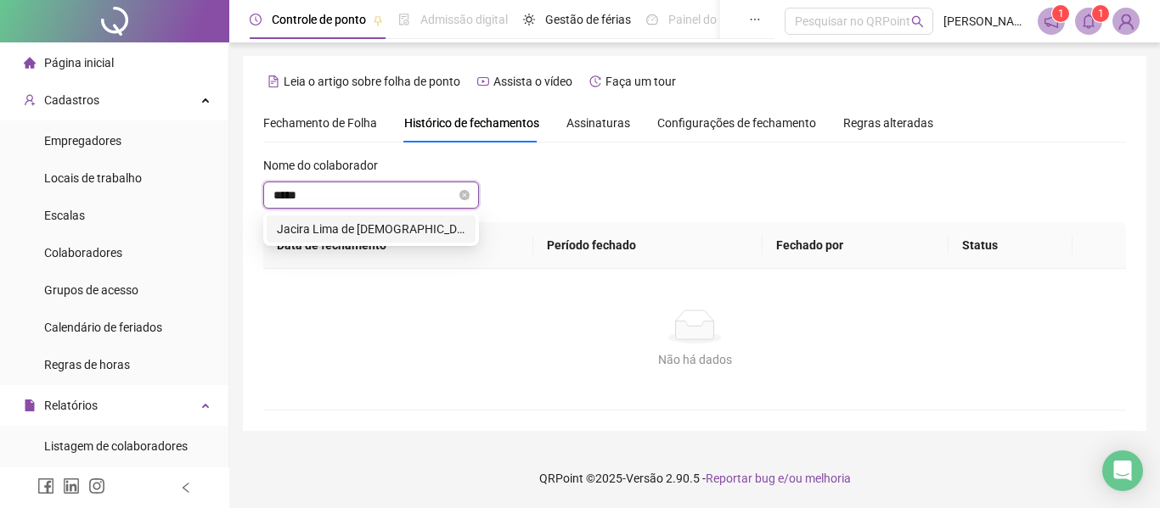
type input "******"
click at [365, 226] on div "Jacira Lima de [DEMOGRAPHIC_DATA]" at bounding box center [371, 229] width 188 height 19
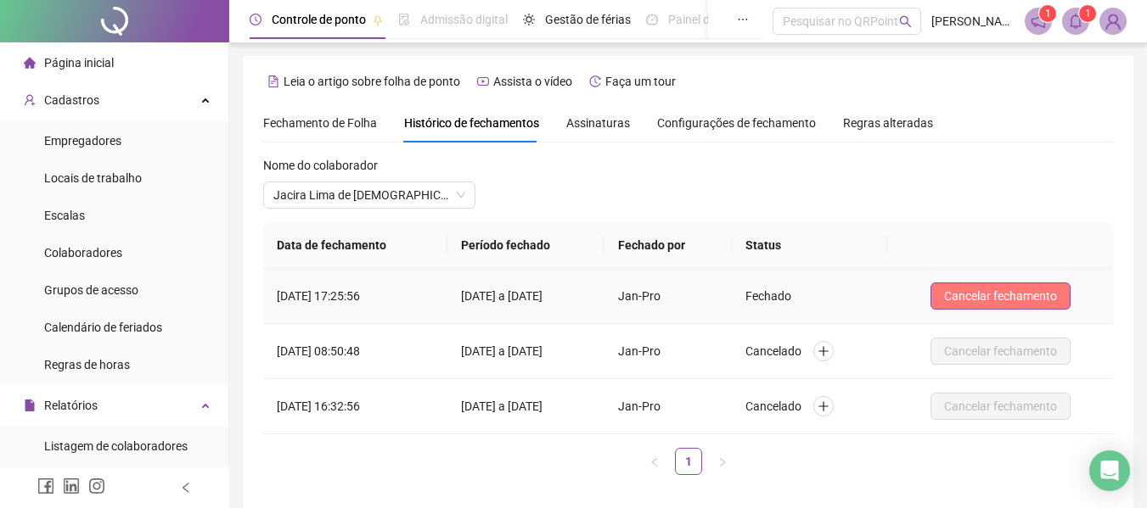
click at [1044, 297] on span "Cancelar fechamento" at bounding box center [1000, 296] width 113 height 19
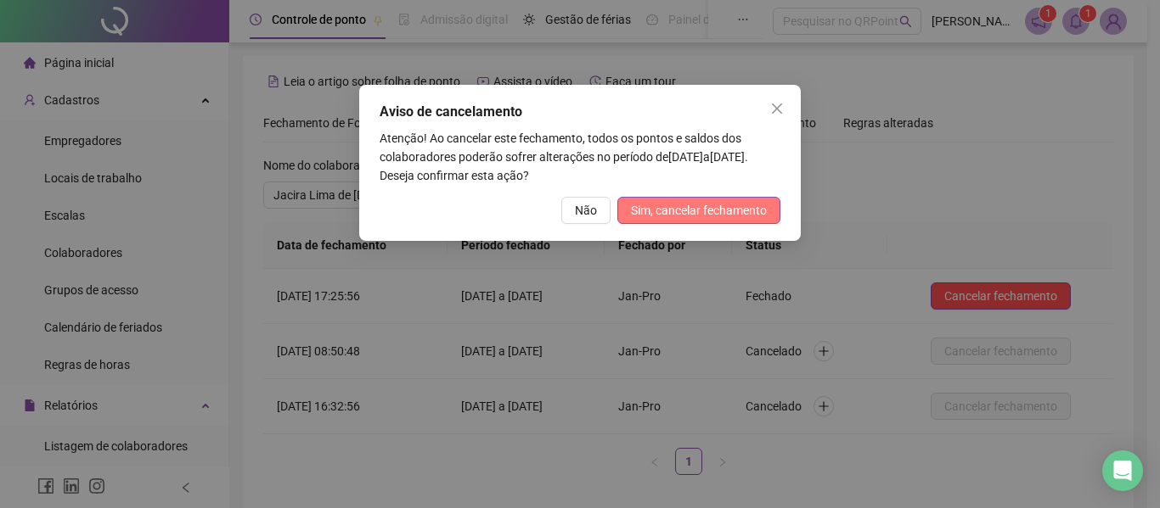
click at [699, 212] on span "Sim, cancelar fechamento" at bounding box center [699, 210] width 136 height 19
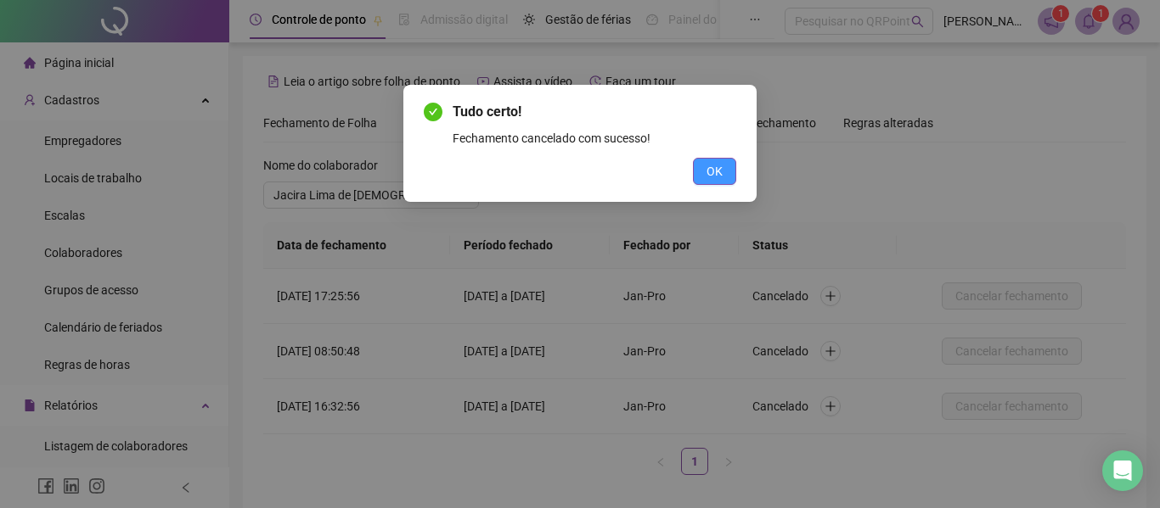
click at [726, 167] on button "OK" at bounding box center [714, 171] width 43 height 27
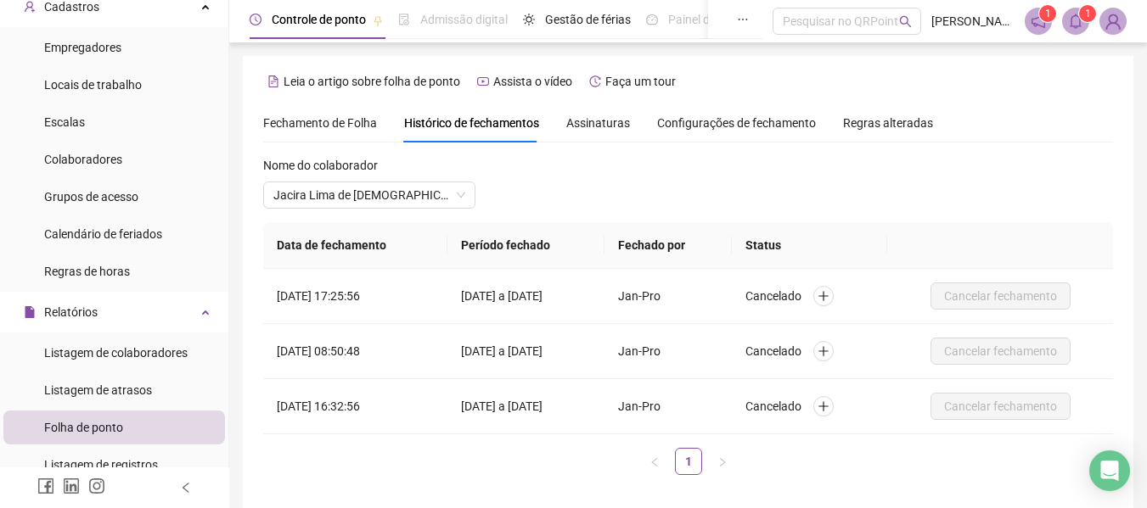
scroll to position [255, 0]
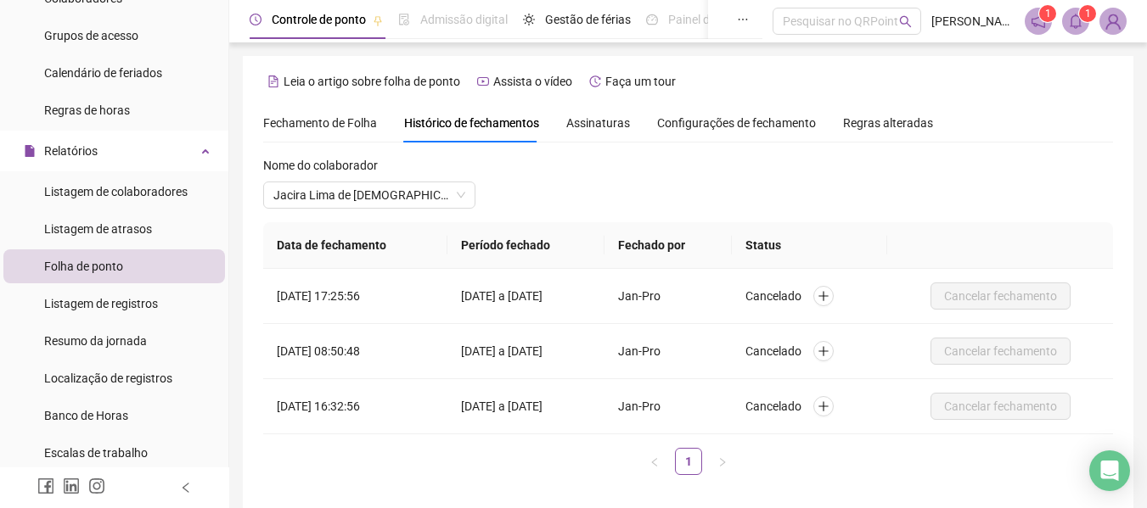
click at [140, 256] on li "Folha de ponto" at bounding box center [114, 267] width 222 height 34
click at [320, 117] on span "Fechamento de Folha" at bounding box center [320, 123] width 114 height 14
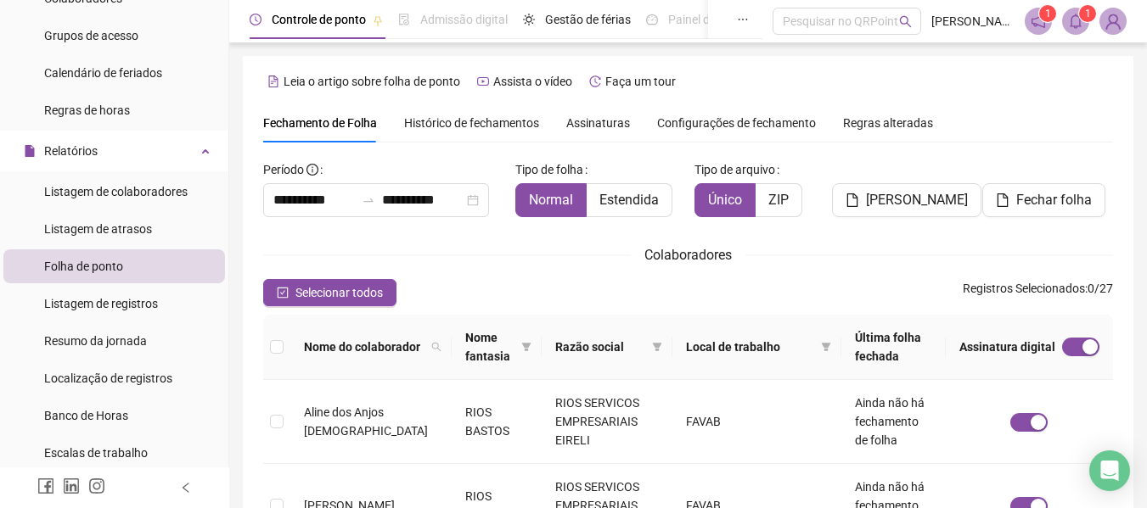
type input "**********"
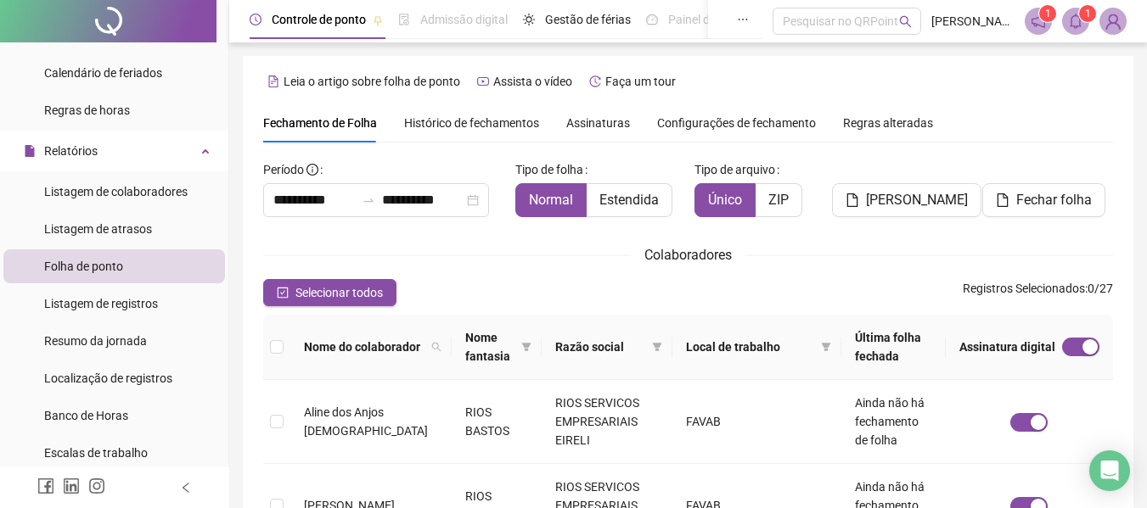
scroll to position [93, 0]
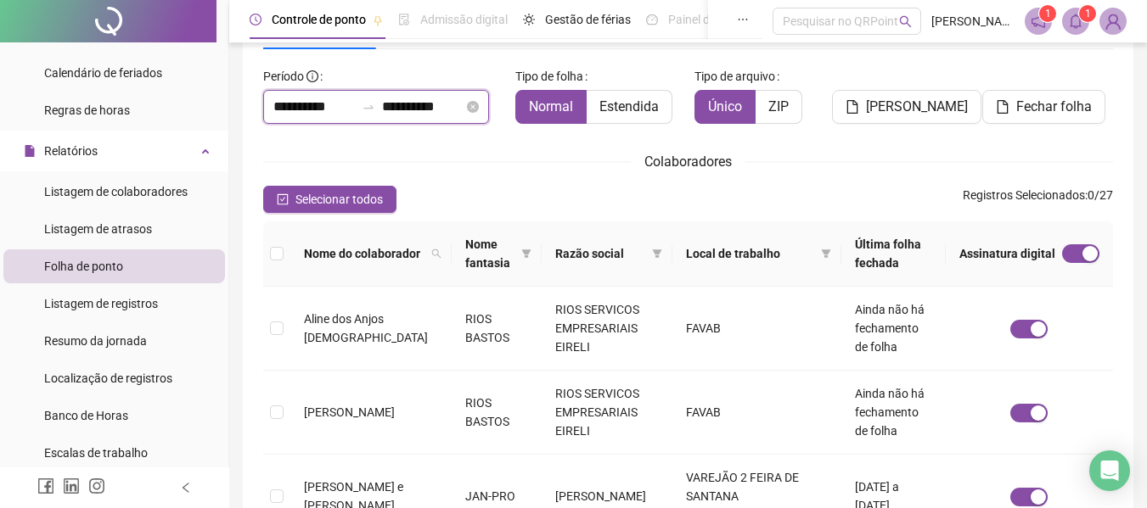
click at [312, 103] on input "**********" at bounding box center [313, 107] width 81 height 20
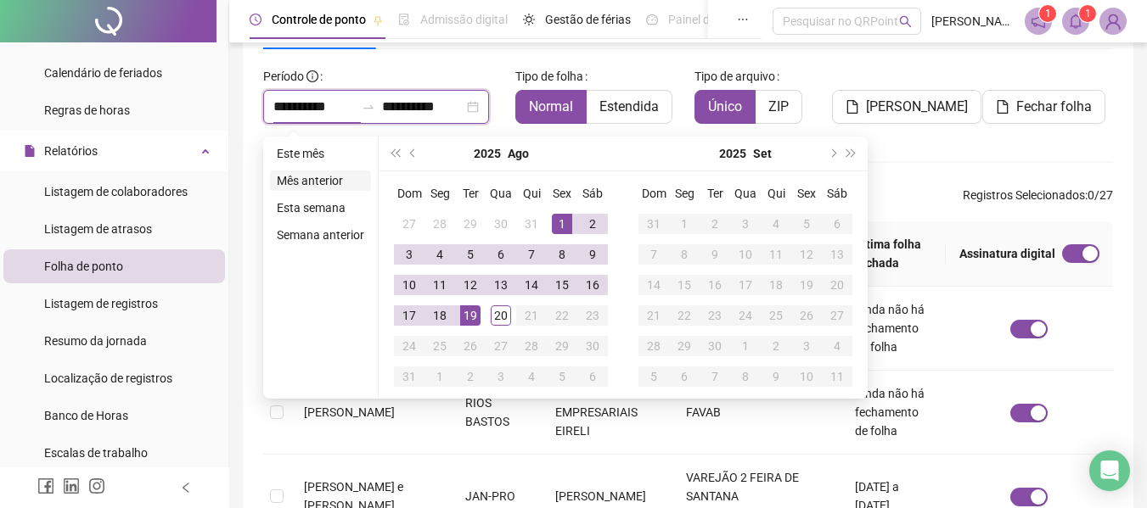
type input "**********"
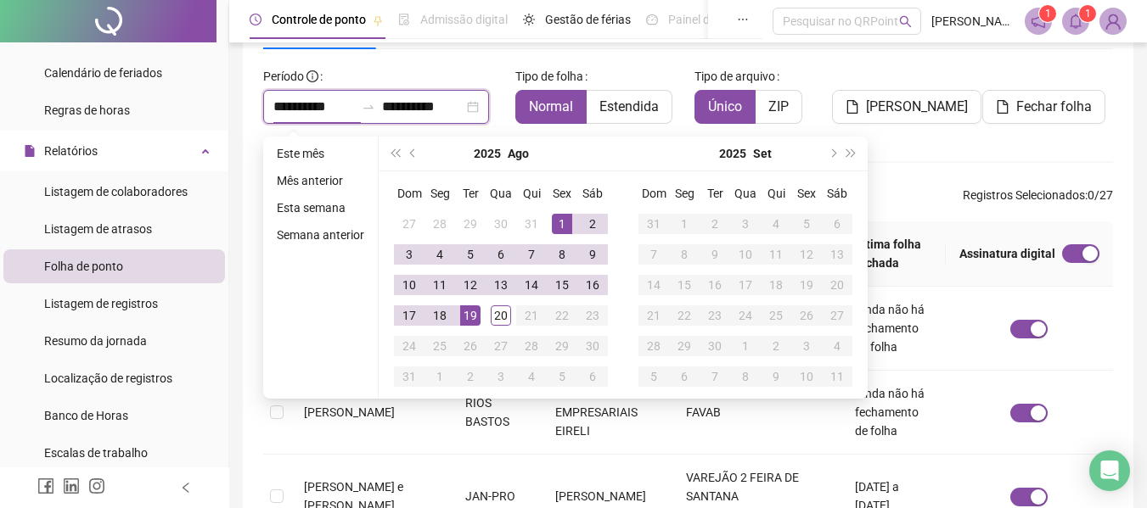
type input "**********"
click at [410, 152] on span "prev-year" at bounding box center [414, 153] width 8 height 8
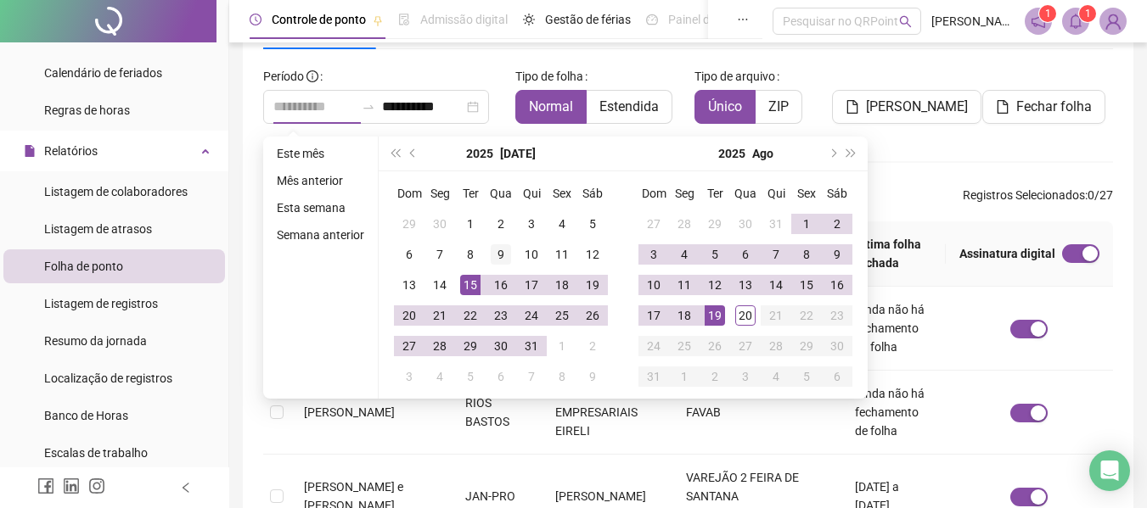
type input "**********"
click at [492, 255] on div "9" at bounding box center [501, 254] width 20 height 20
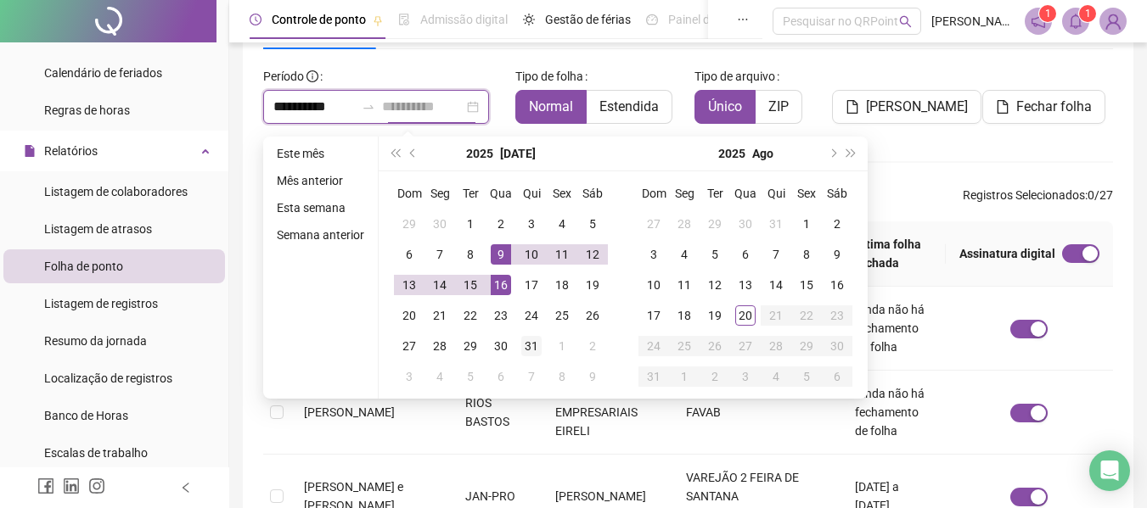
type input "**********"
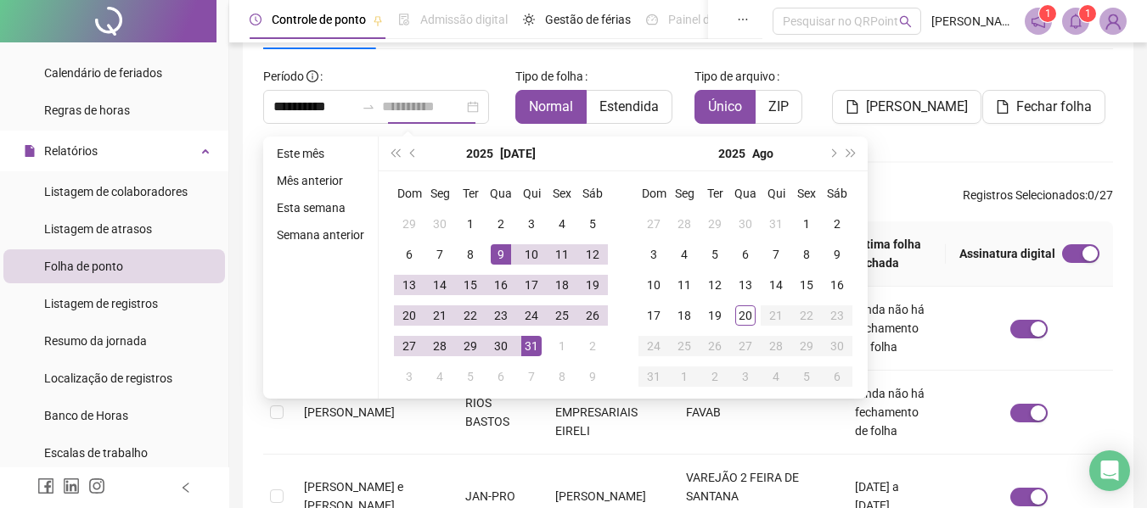
click at [530, 340] on div "31" at bounding box center [531, 346] width 20 height 20
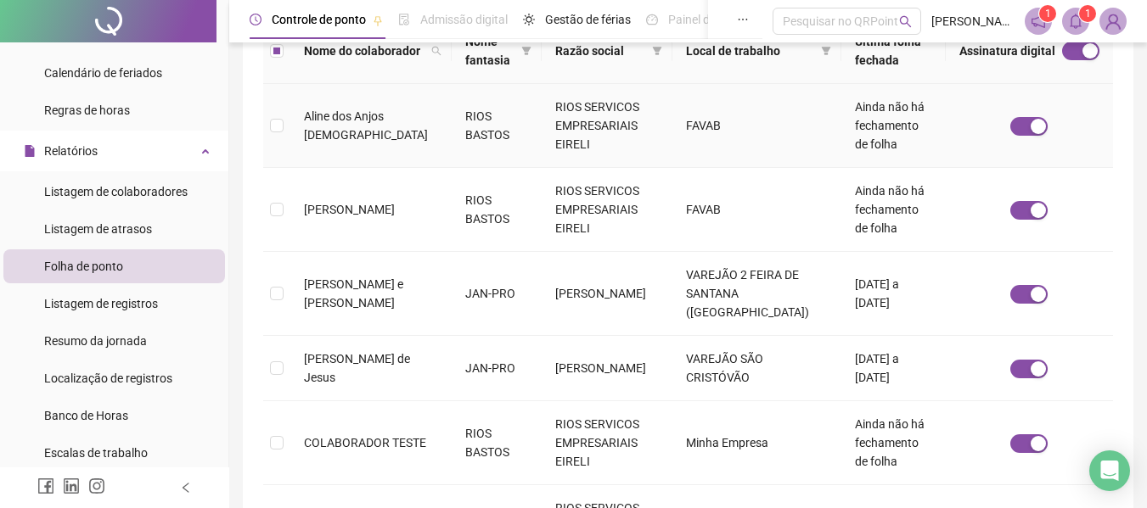
scroll to position [348, 0]
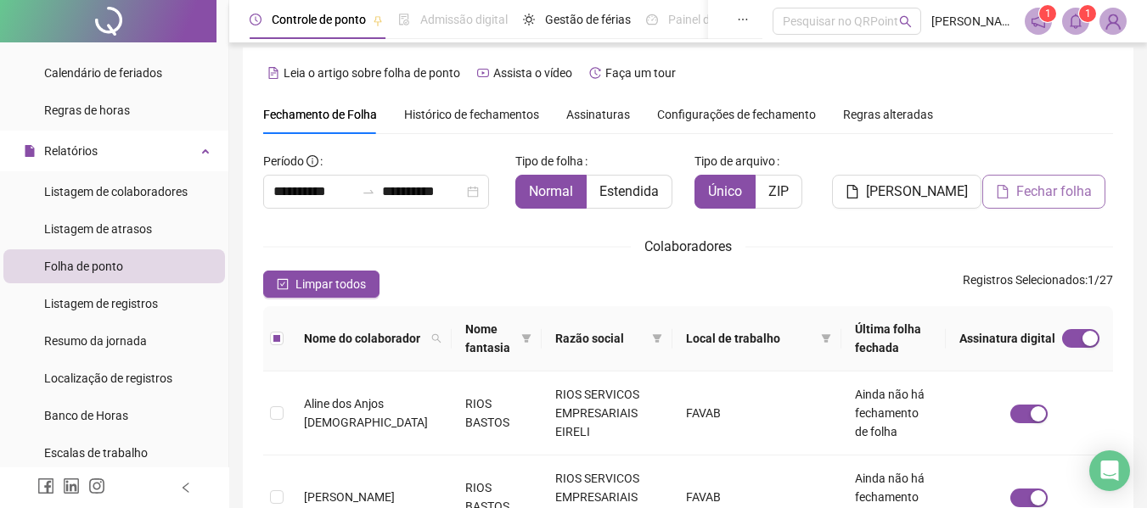
click at [1026, 187] on span "Fechar folha" at bounding box center [1054, 192] width 76 height 20
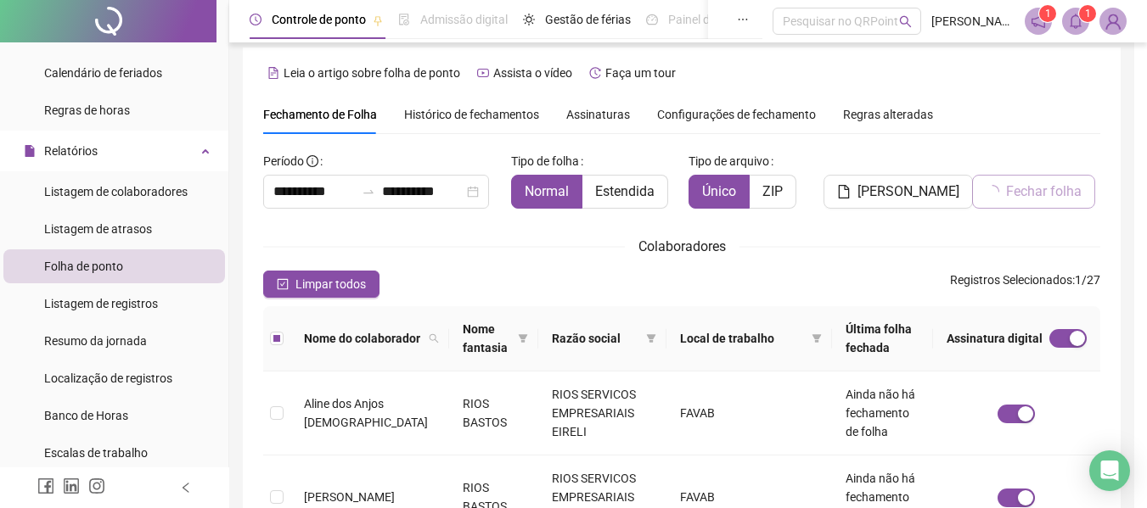
scroll to position [93, 0]
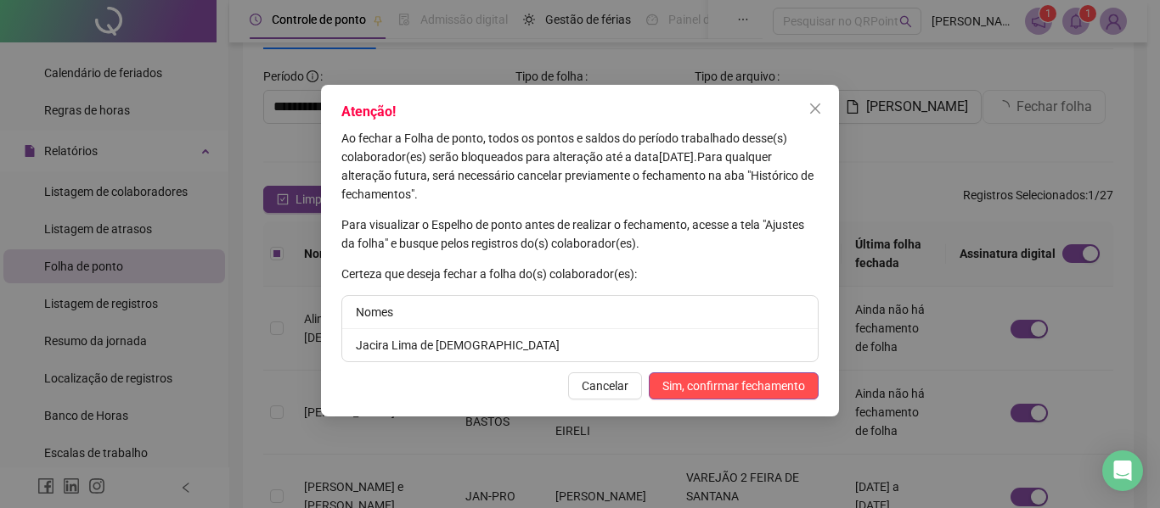
click at [706, 402] on div "Atenção! Ao fechar a Folha de ponto, todos os pontos e saldos do período trabal…" at bounding box center [580, 251] width 518 height 332
click at [706, 398] on button "Sim, confirmar fechamento" at bounding box center [734, 386] width 170 height 27
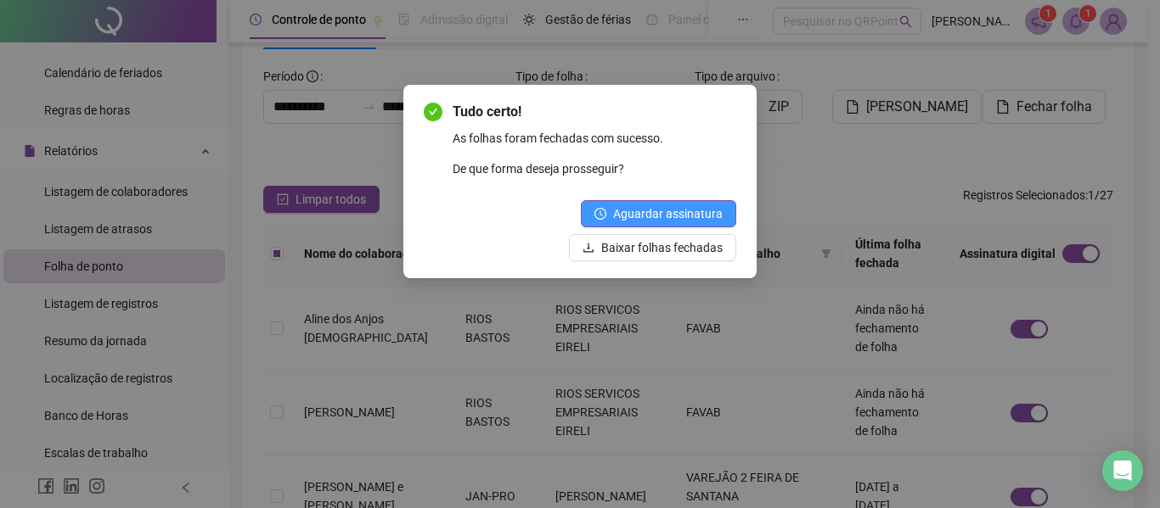
click at [692, 219] on span "Aguardar assinatura" at bounding box center [668, 214] width 110 height 19
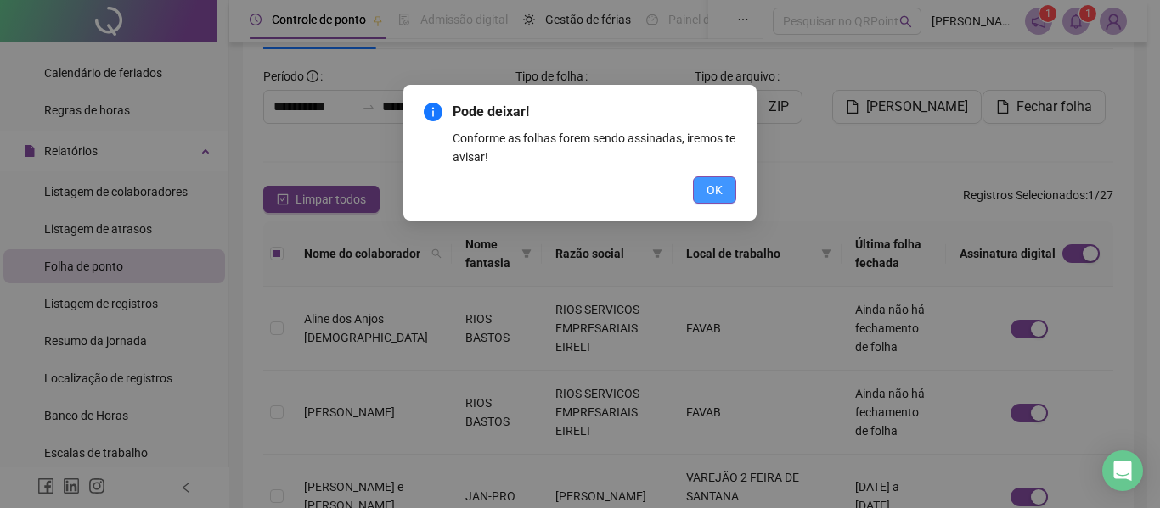
click at [719, 198] on span "OK" at bounding box center [714, 190] width 16 height 19
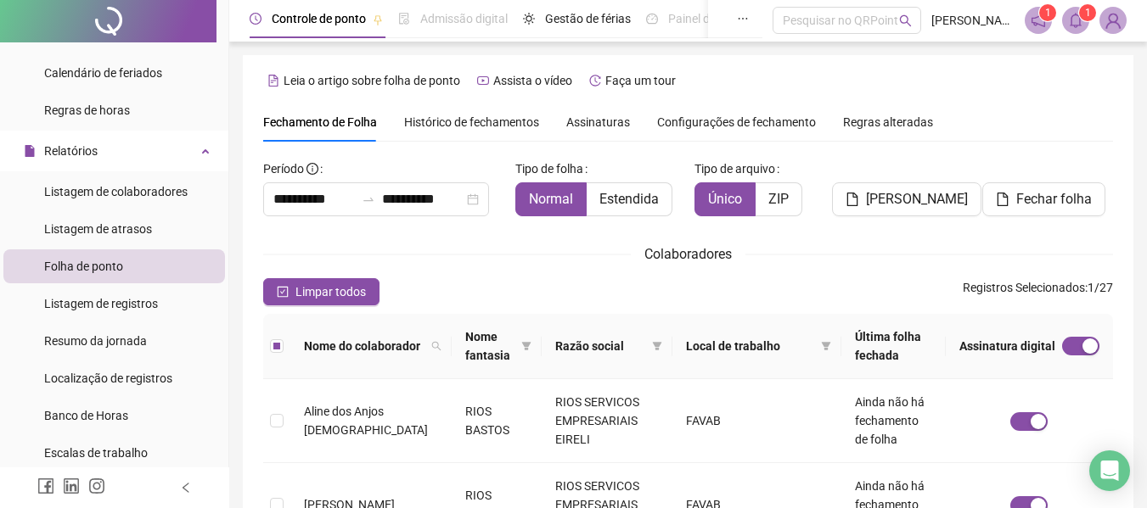
scroll to position [0, 0]
click at [603, 125] on span "Assinaturas" at bounding box center [598, 123] width 64 height 12
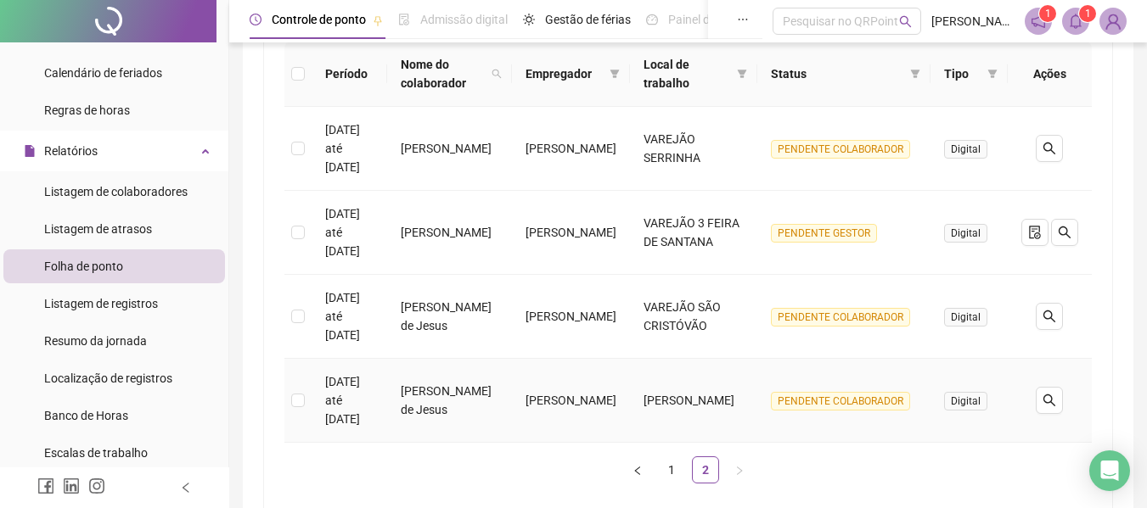
scroll to position [400, 0]
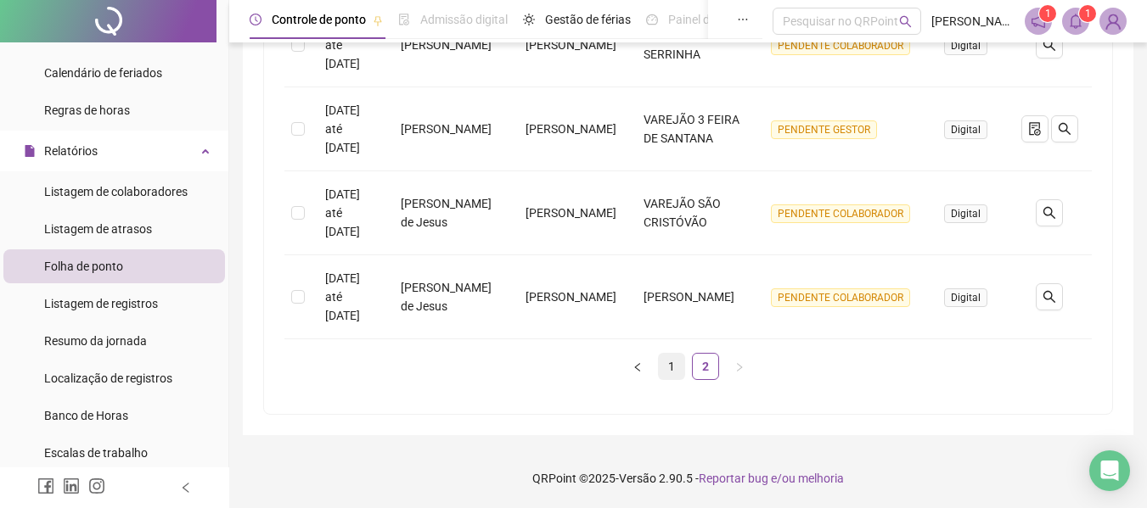
click at [674, 368] on link "1" at bounding box center [671, 366] width 25 height 25
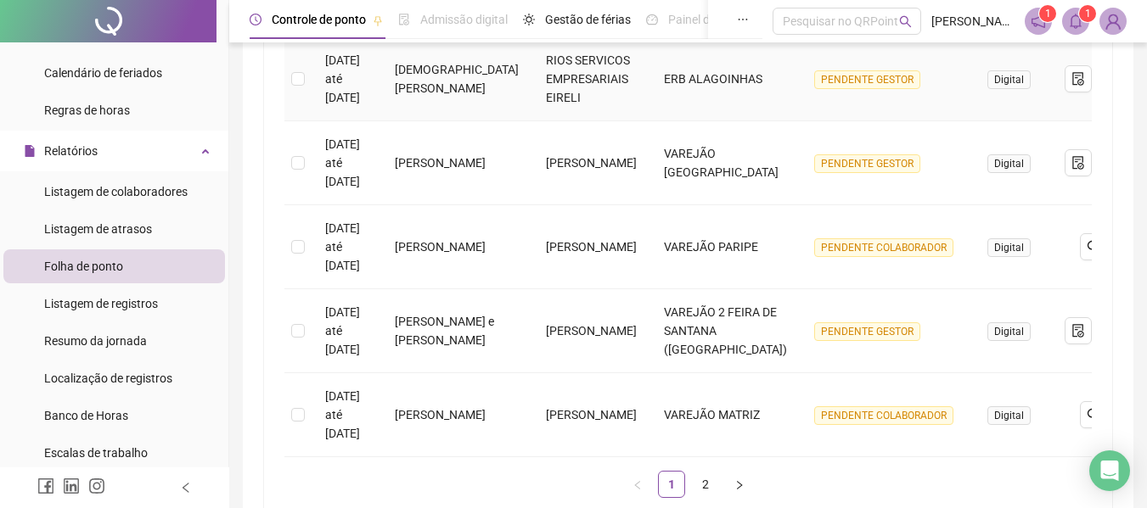
scroll to position [824, 0]
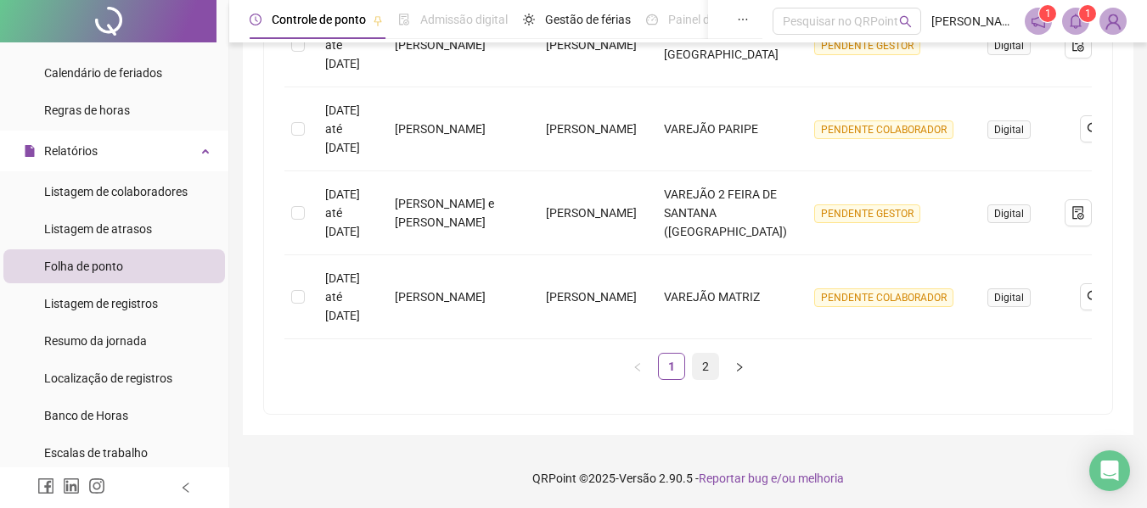
click at [705, 368] on link "2" at bounding box center [705, 366] width 25 height 25
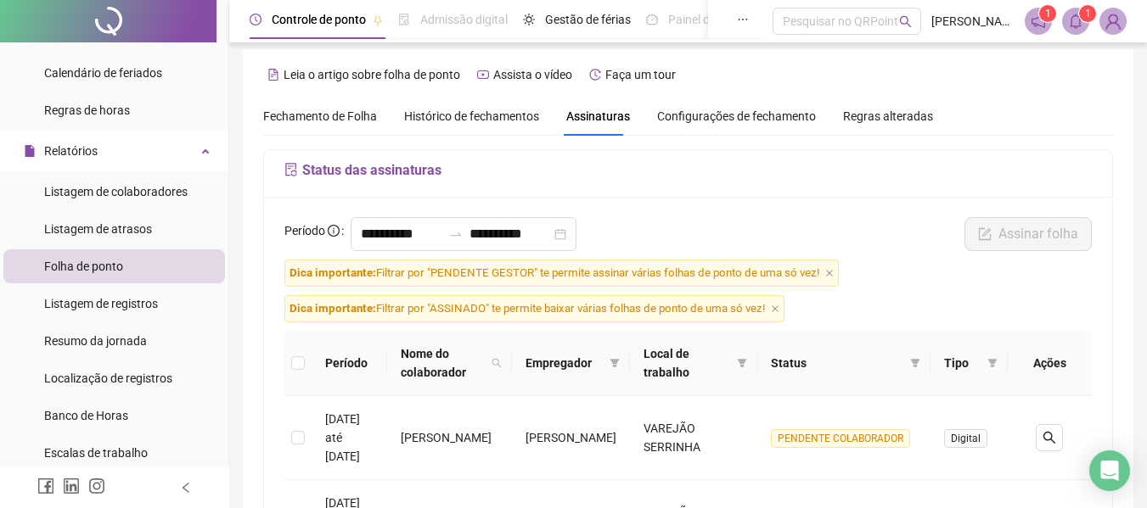
scroll to position [0, 0]
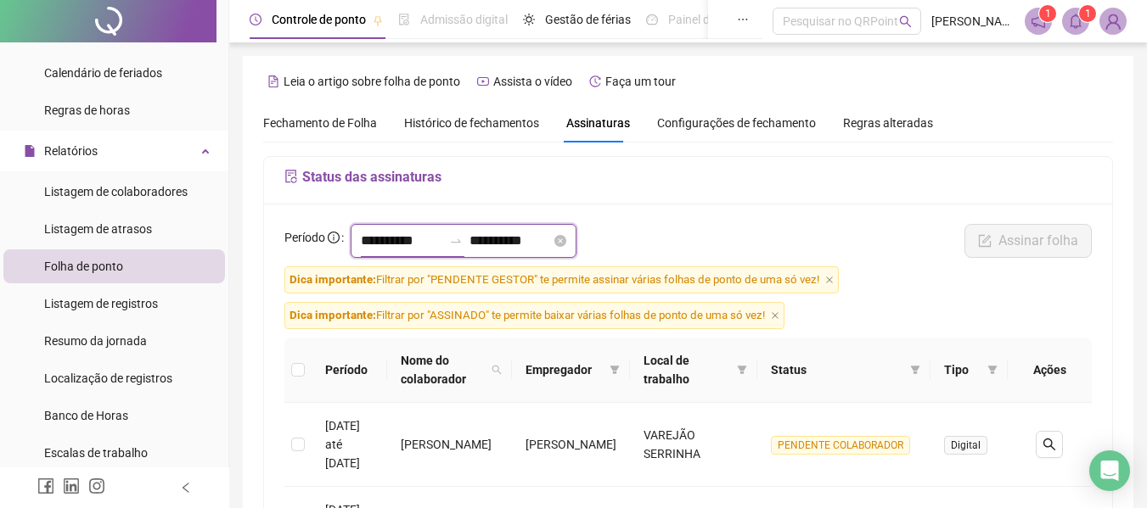
click at [383, 235] on input "**********" at bounding box center [401, 241] width 81 height 20
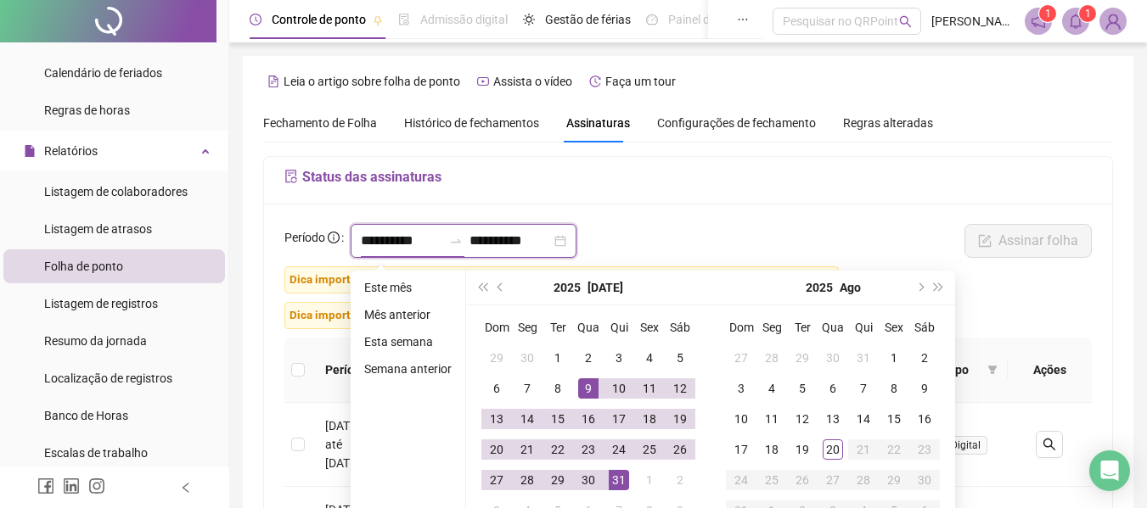
type input "**********"
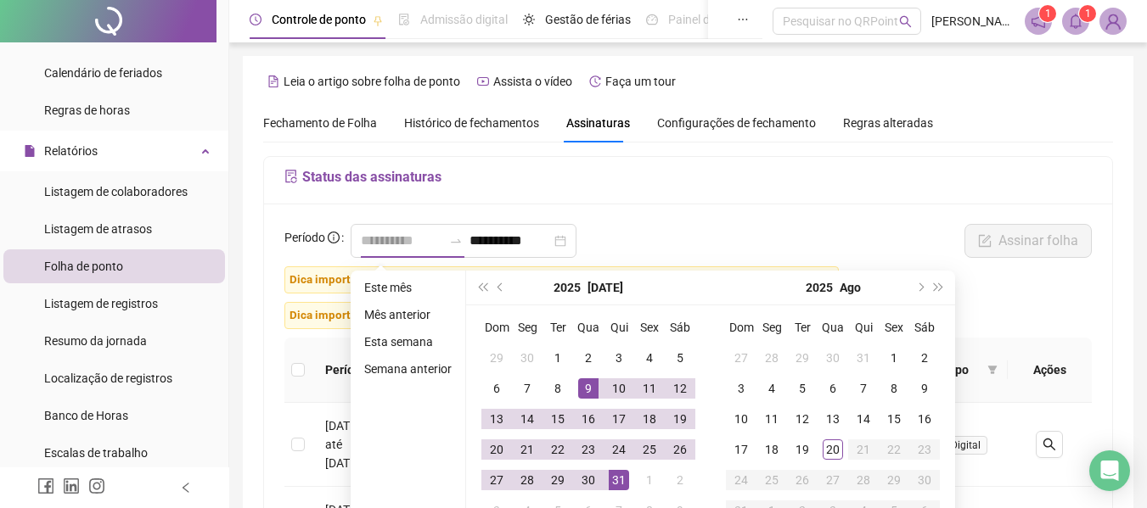
click at [587, 387] on div "9" at bounding box center [588, 389] width 20 height 20
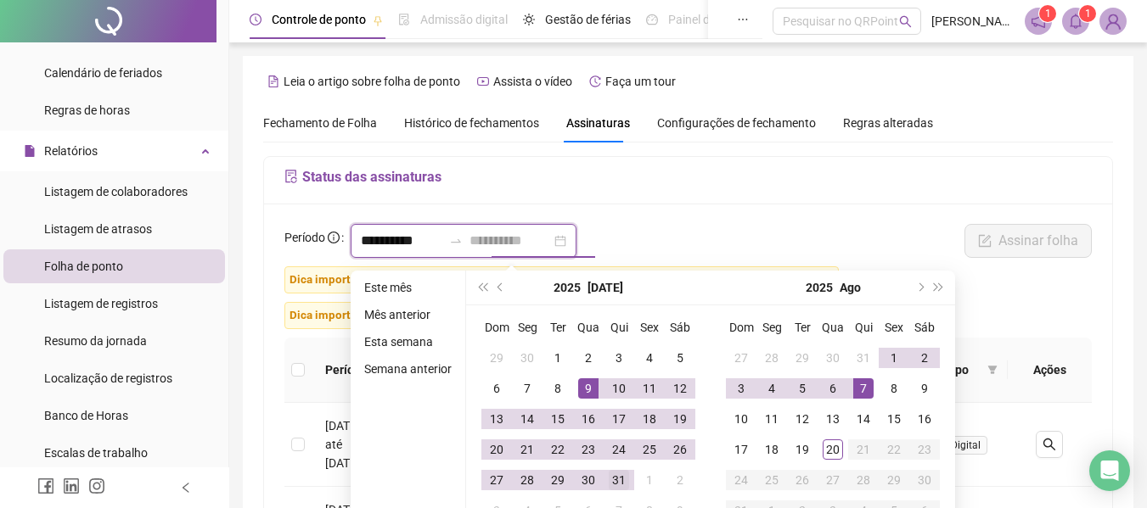
type input "**********"
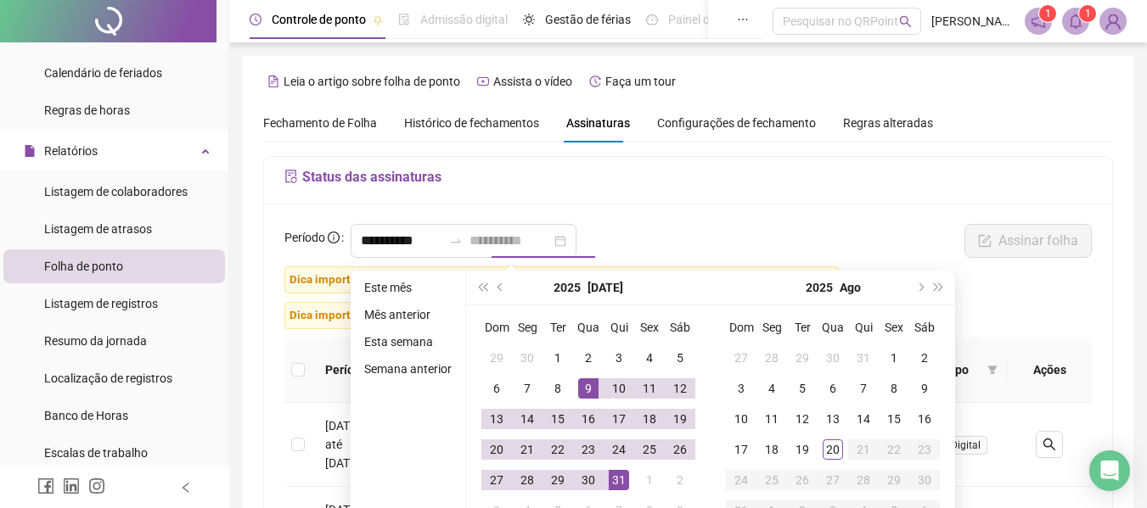
click at [619, 482] on div "31" at bounding box center [619, 480] width 20 height 20
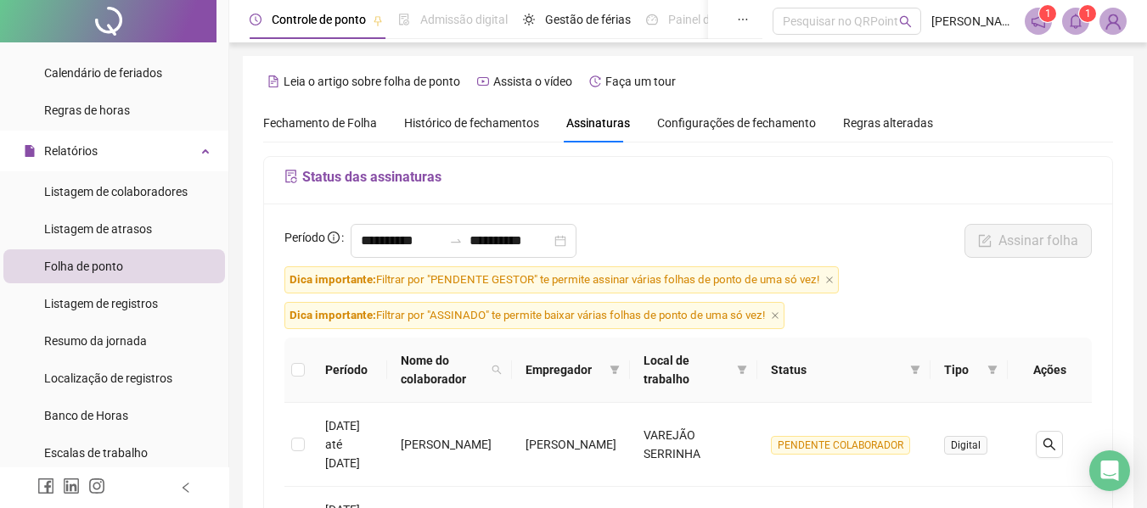
click at [716, 208] on div "**********" at bounding box center [688, 509] width 848 height 610
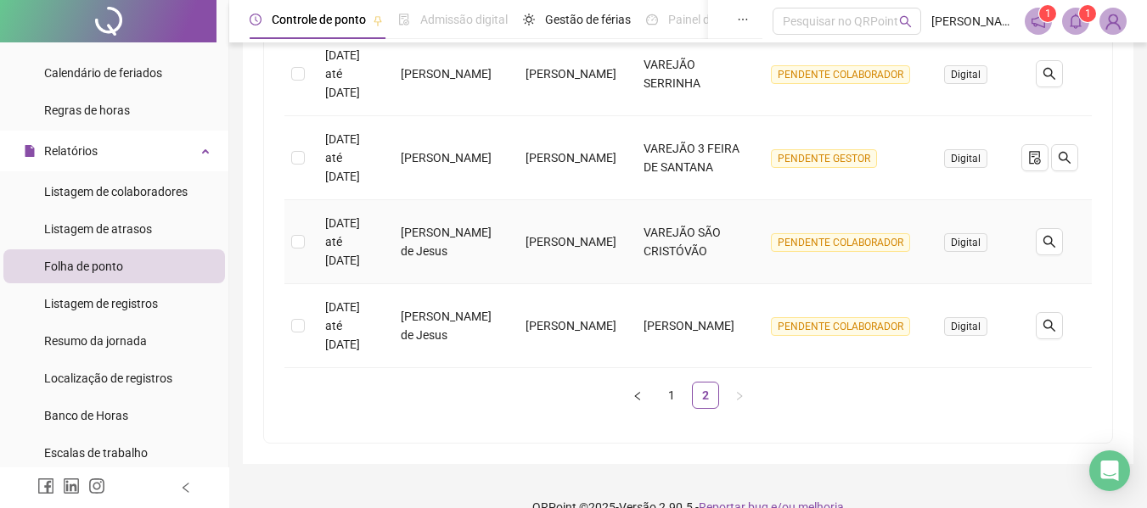
scroll to position [400, 0]
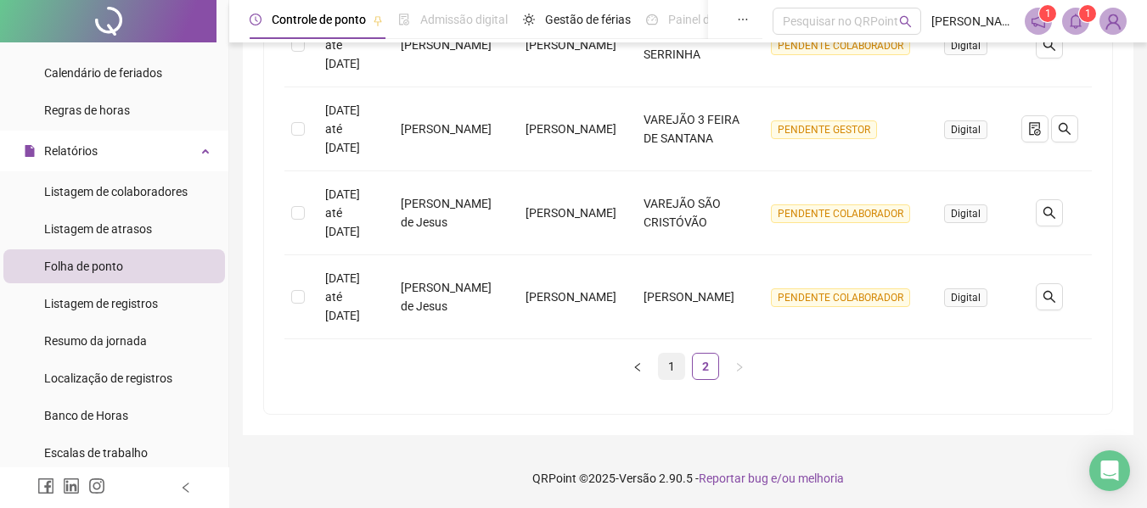
click at [671, 368] on link "1" at bounding box center [671, 366] width 25 height 25
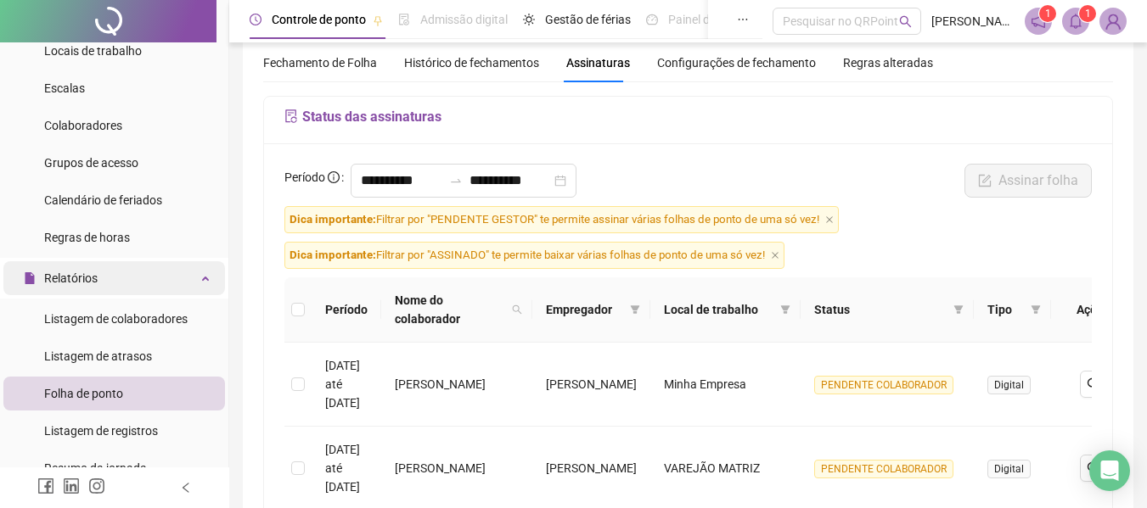
scroll to position [85, 0]
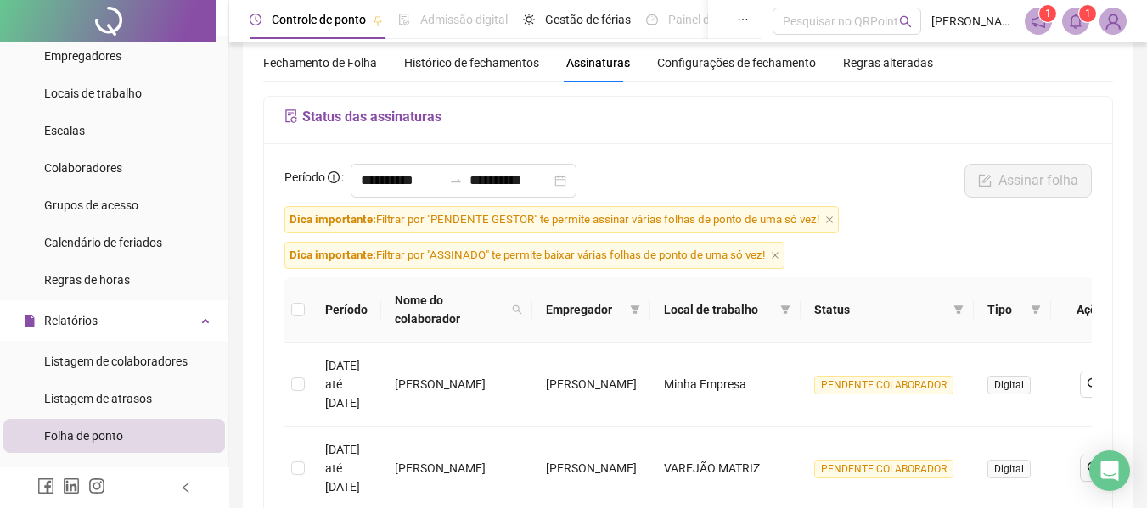
click at [327, 56] on span "Fechamento de Folha" at bounding box center [320, 63] width 114 height 14
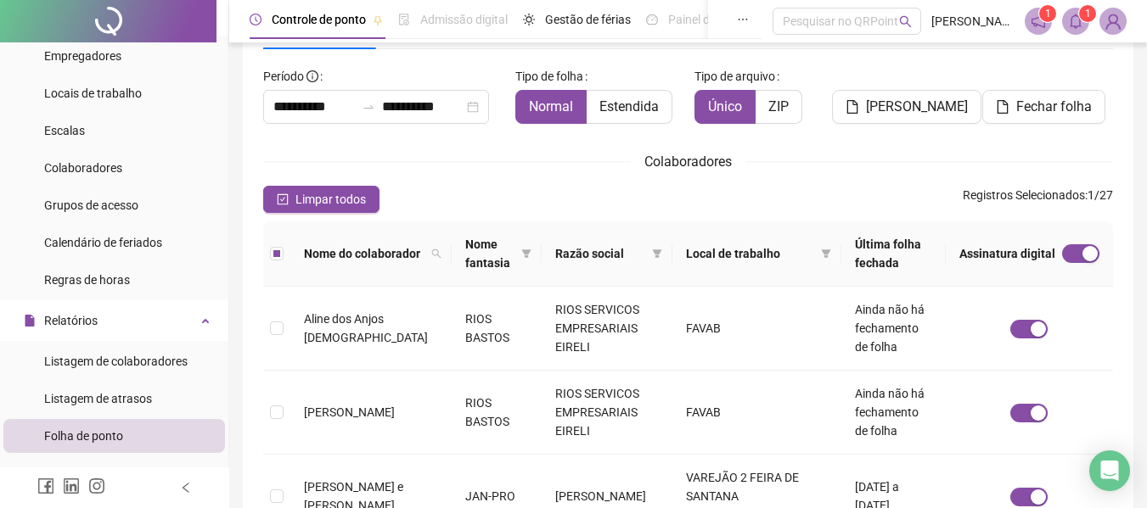
type input "**********"
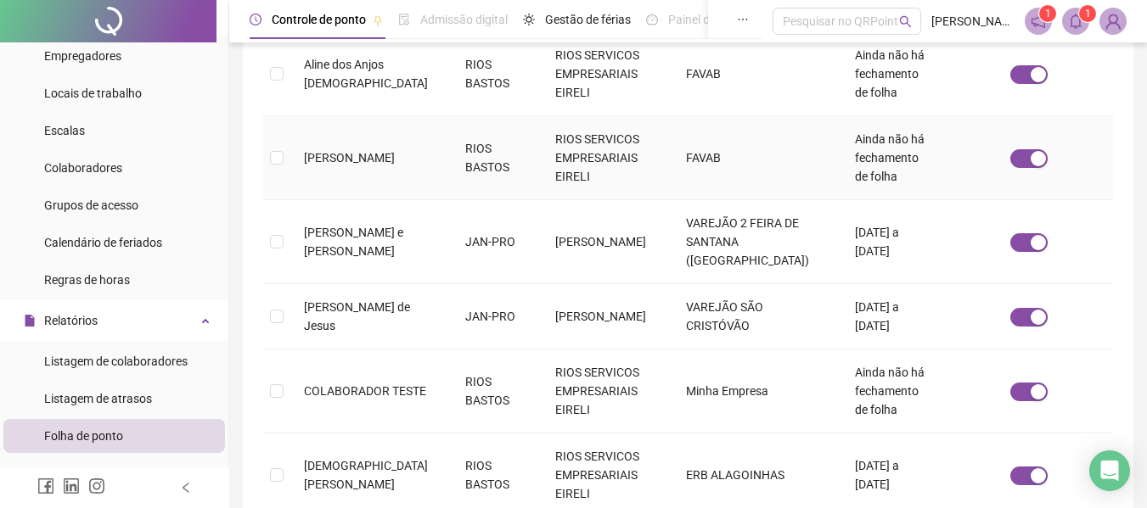
scroll to position [93, 0]
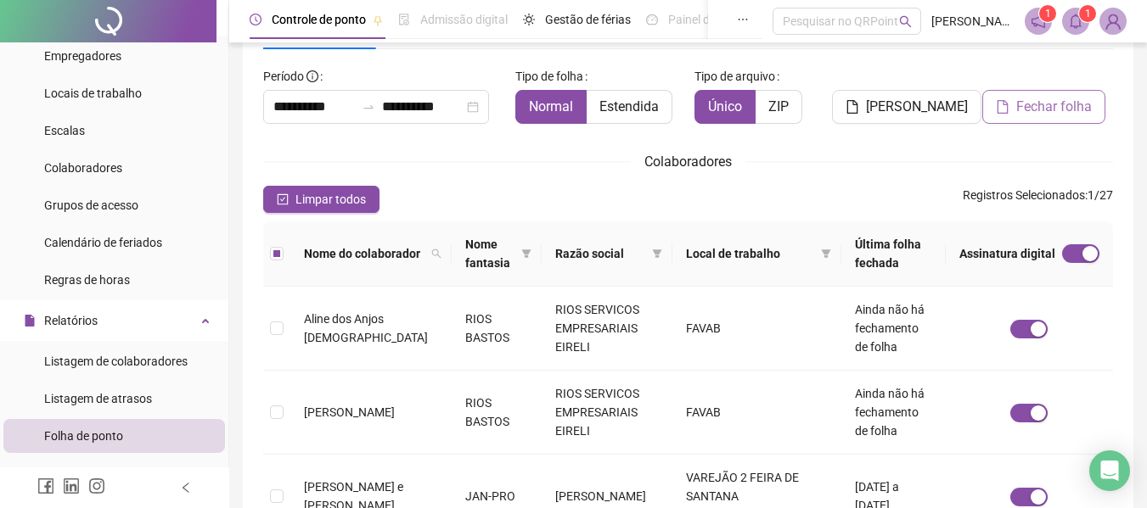
click at [1036, 112] on span "Fechar folha" at bounding box center [1054, 107] width 76 height 20
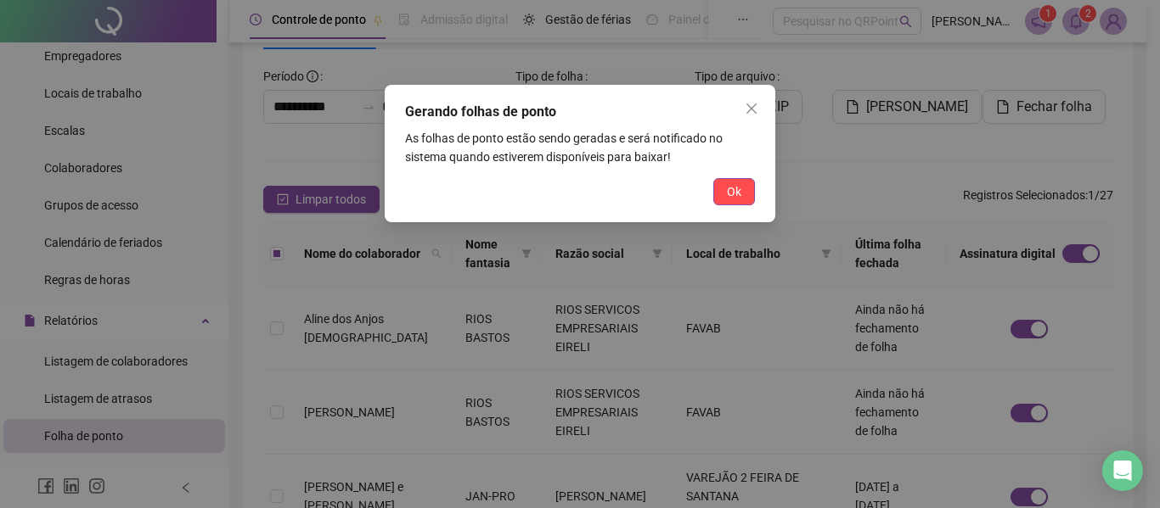
click at [758, 104] on span "Close" at bounding box center [751, 109] width 27 height 14
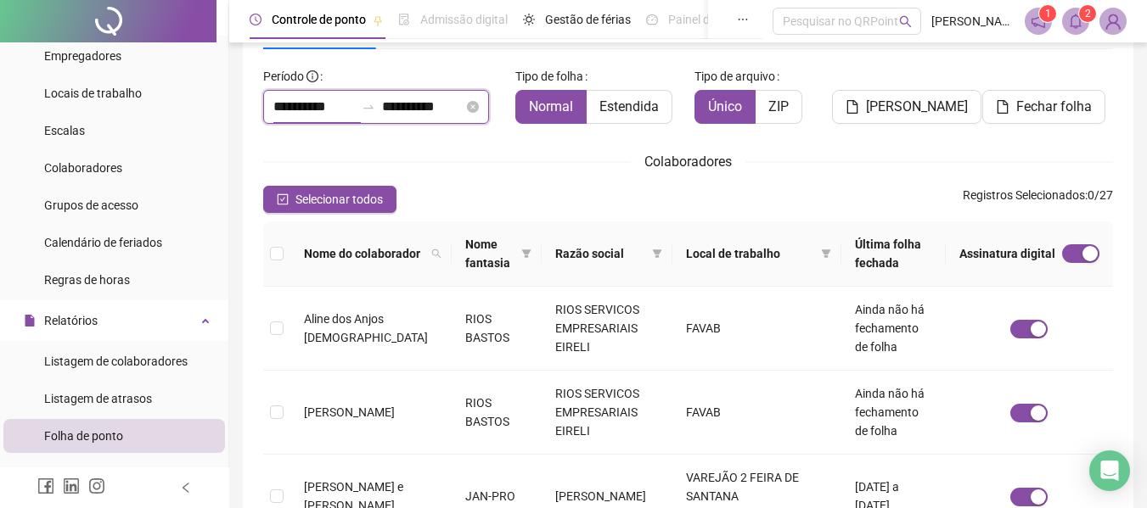
click at [303, 106] on input "**********" at bounding box center [313, 107] width 81 height 20
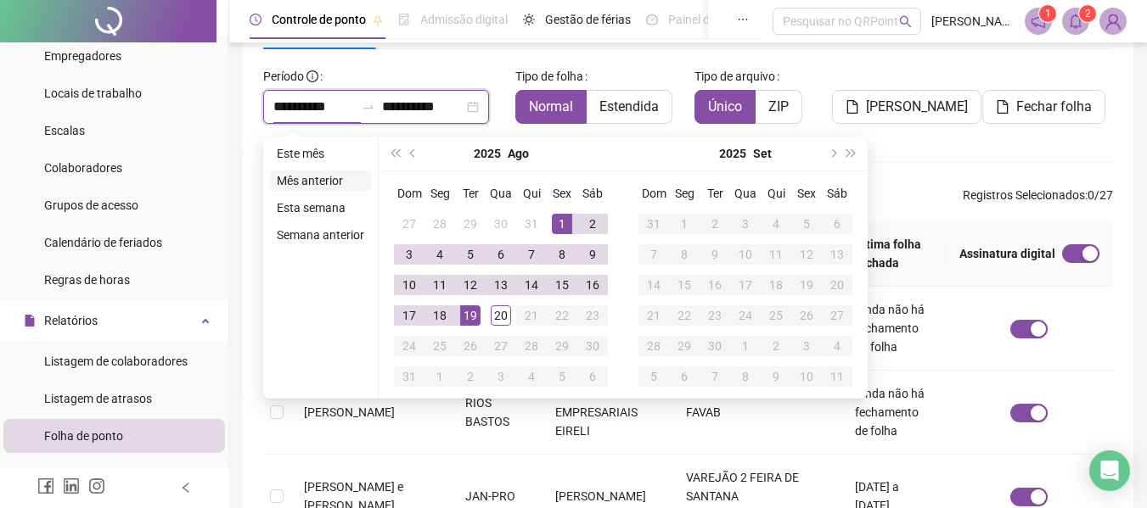
type input "**********"
click at [415, 150] on button "prev-year" at bounding box center [413, 154] width 19 height 34
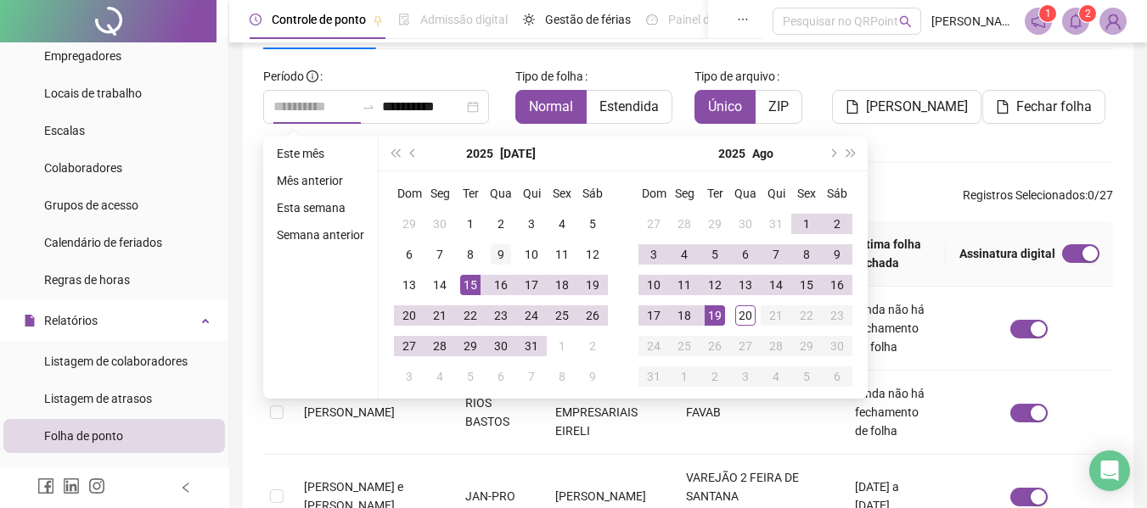
type input "**********"
click at [499, 256] on div "9" at bounding box center [501, 254] width 20 height 20
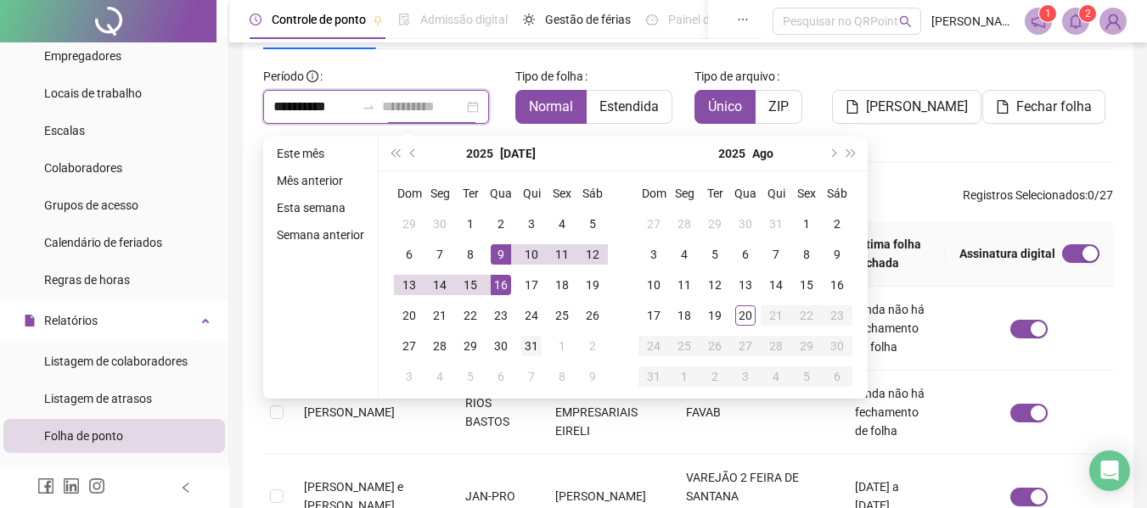
type input "**********"
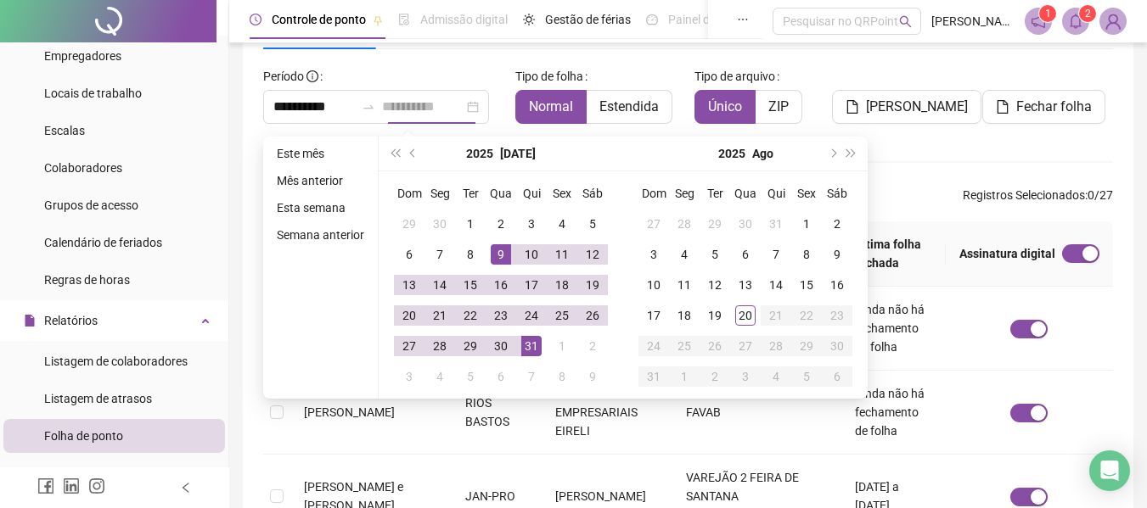
click at [535, 345] on div "31" at bounding box center [531, 346] width 20 height 20
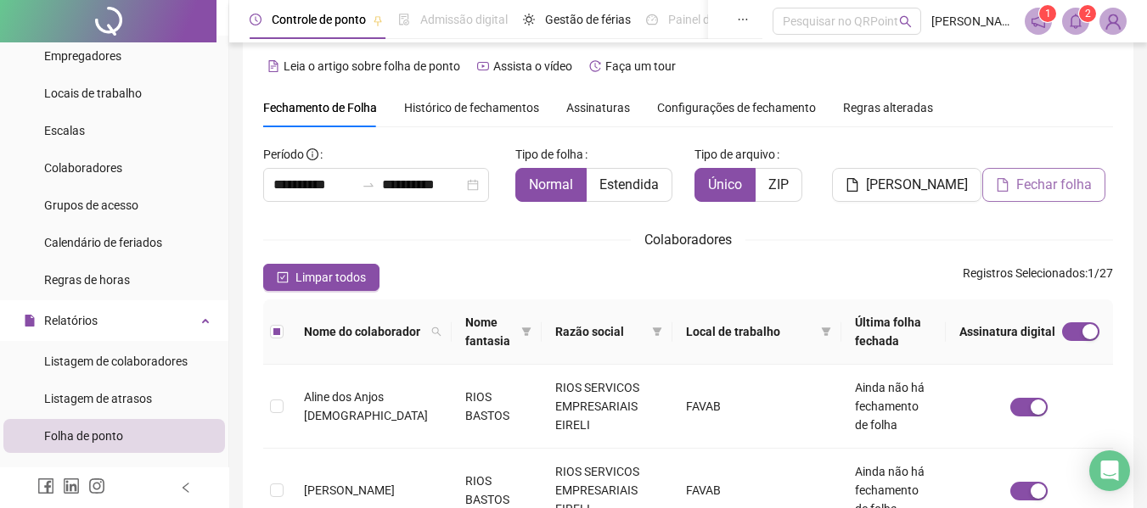
scroll to position [0, 0]
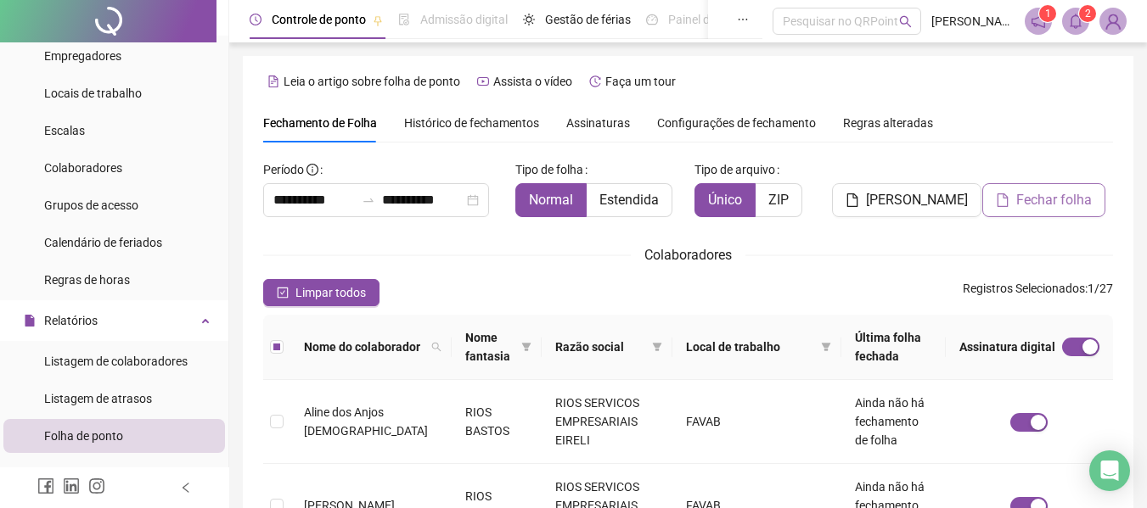
click at [1075, 213] on button "Fechar folha" at bounding box center [1043, 200] width 123 height 34
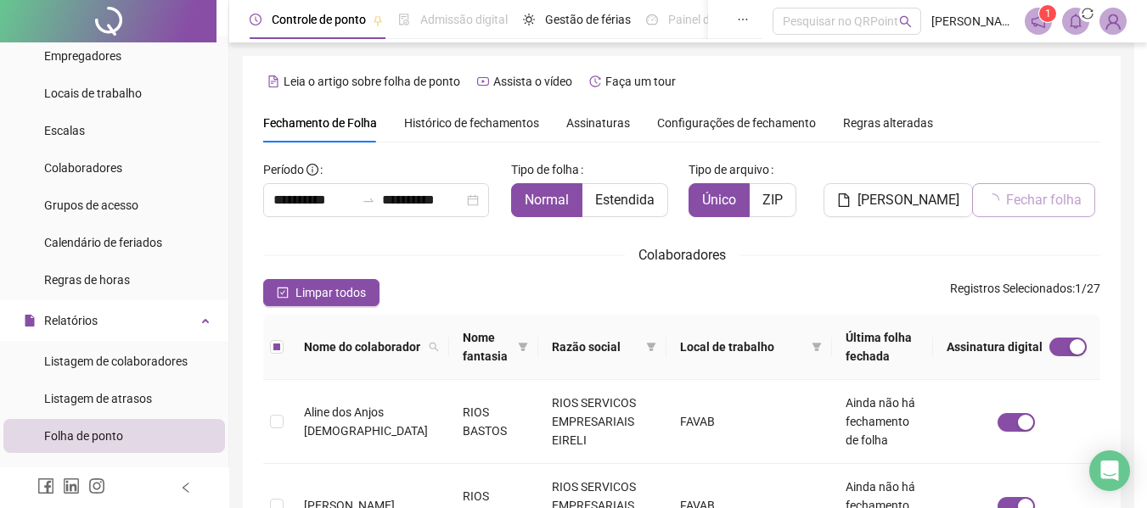
scroll to position [93, 0]
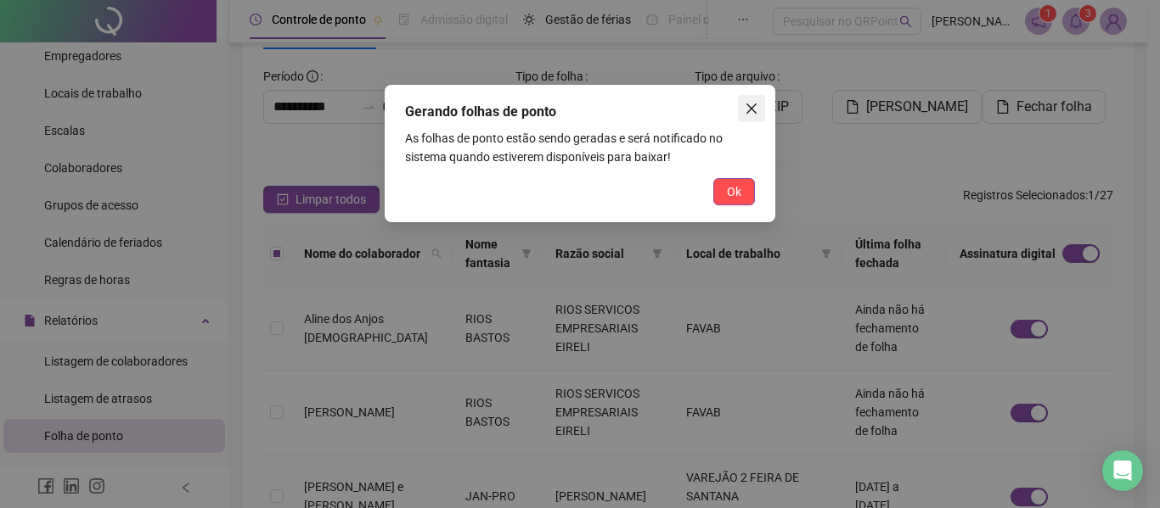
click at [755, 109] on icon "close" at bounding box center [751, 109] width 14 height 14
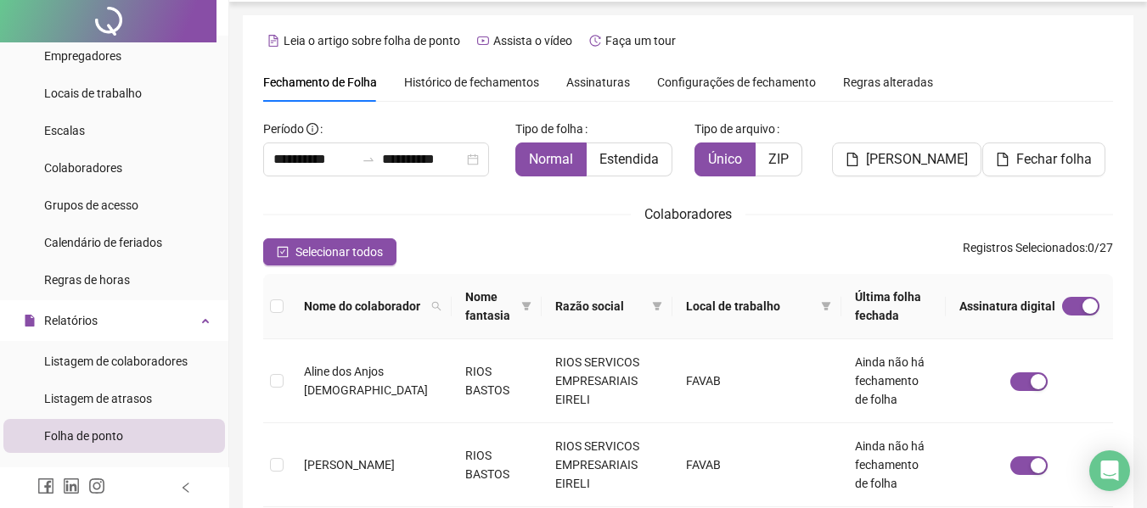
scroll to position [0, 0]
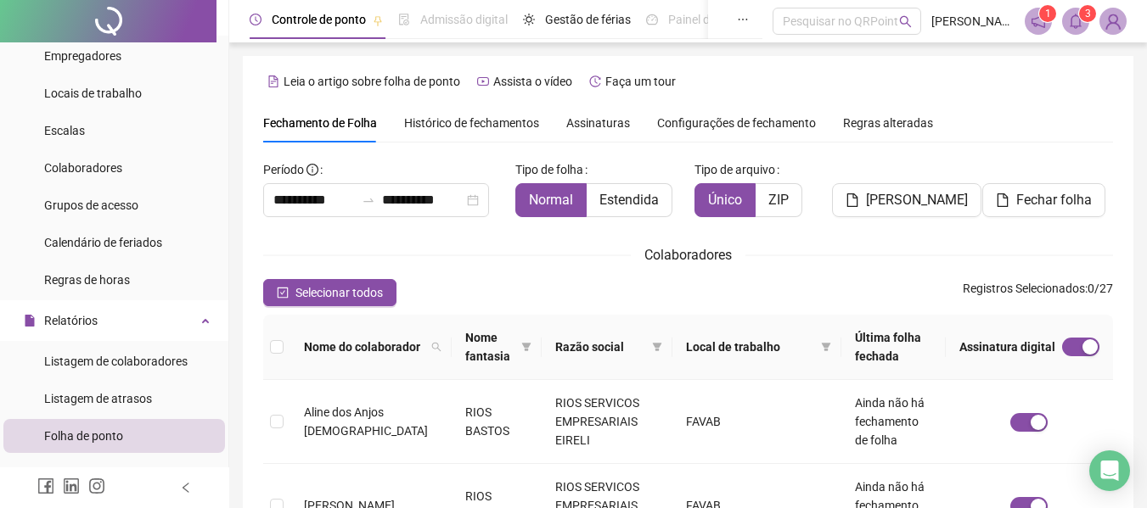
click at [478, 124] on span "Histórico de fechamentos" at bounding box center [471, 123] width 135 height 14
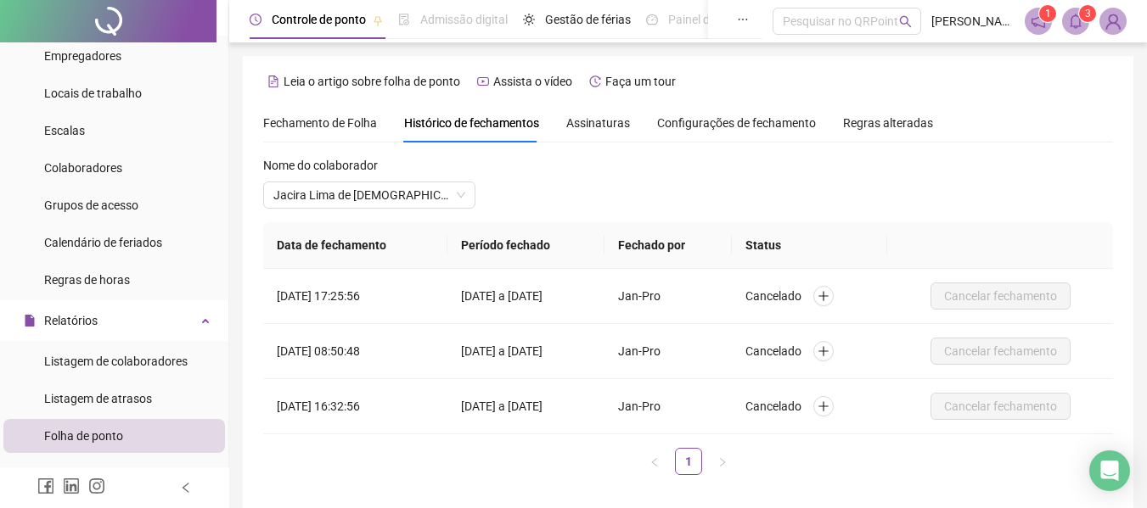
scroll to position [74, 0]
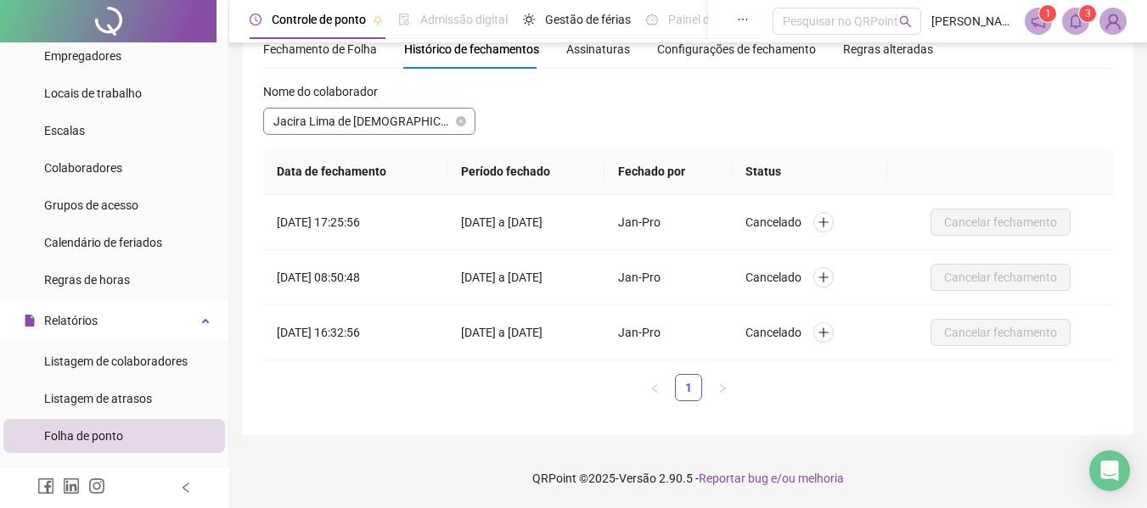
click at [397, 115] on span "Jacira Lima de [DEMOGRAPHIC_DATA]" at bounding box center [369, 121] width 192 height 25
click at [386, 117] on span "Jacira Lima de [DEMOGRAPHIC_DATA]" at bounding box center [369, 121] width 192 height 25
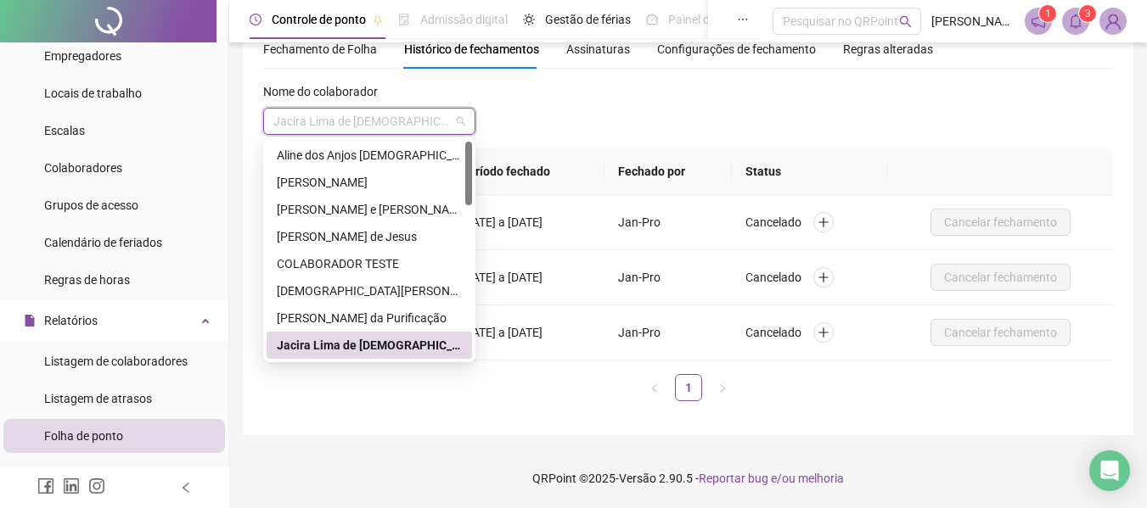
click at [343, 340] on div "Jacira Lima de [DEMOGRAPHIC_DATA]" at bounding box center [369, 345] width 185 height 19
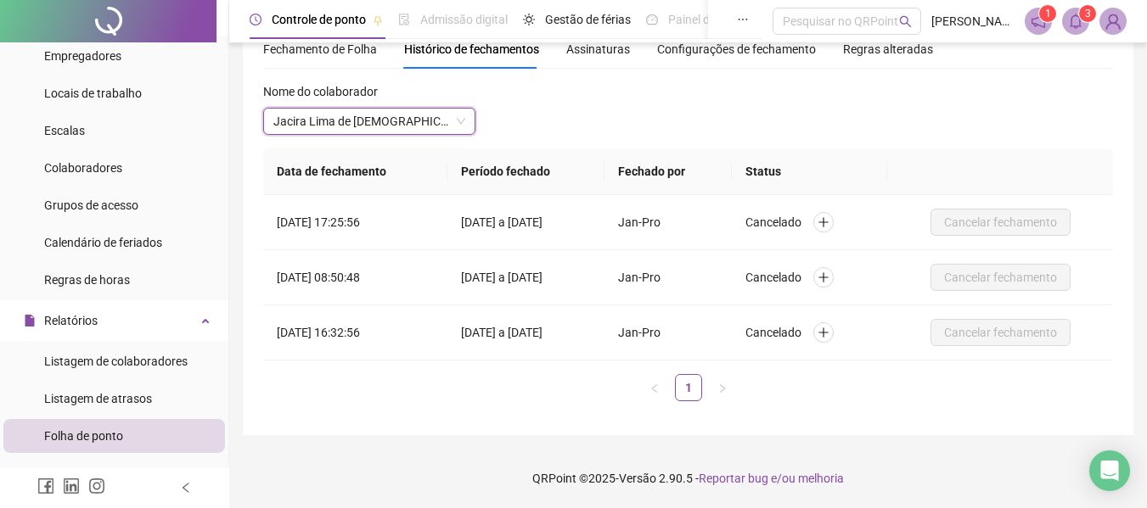
click at [518, 371] on div "Data de fechamento Período fechado Fechado por Status 19/08/2025 às 17:25:56 09…" at bounding box center [688, 275] width 850 height 253
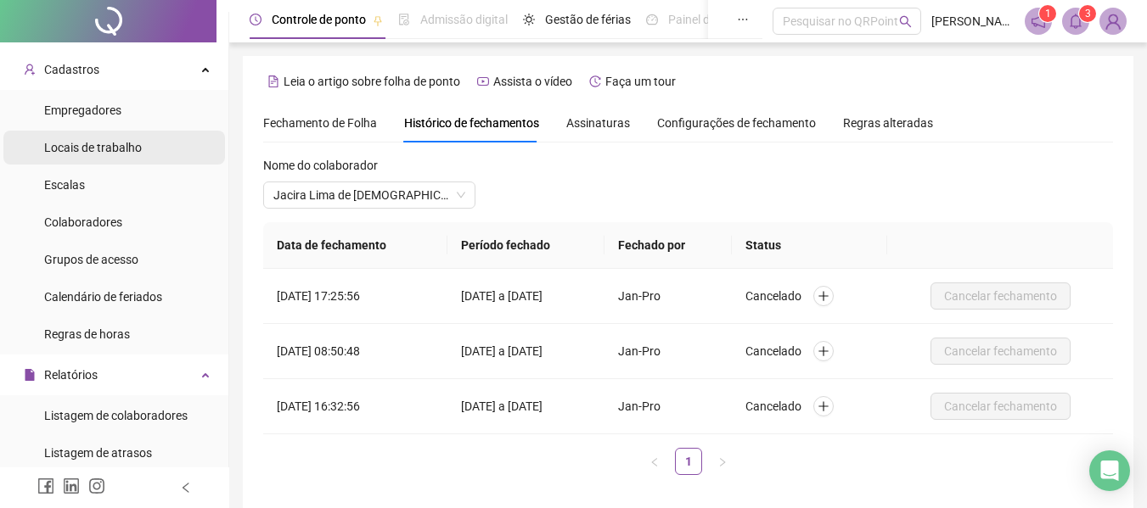
scroll to position [0, 0]
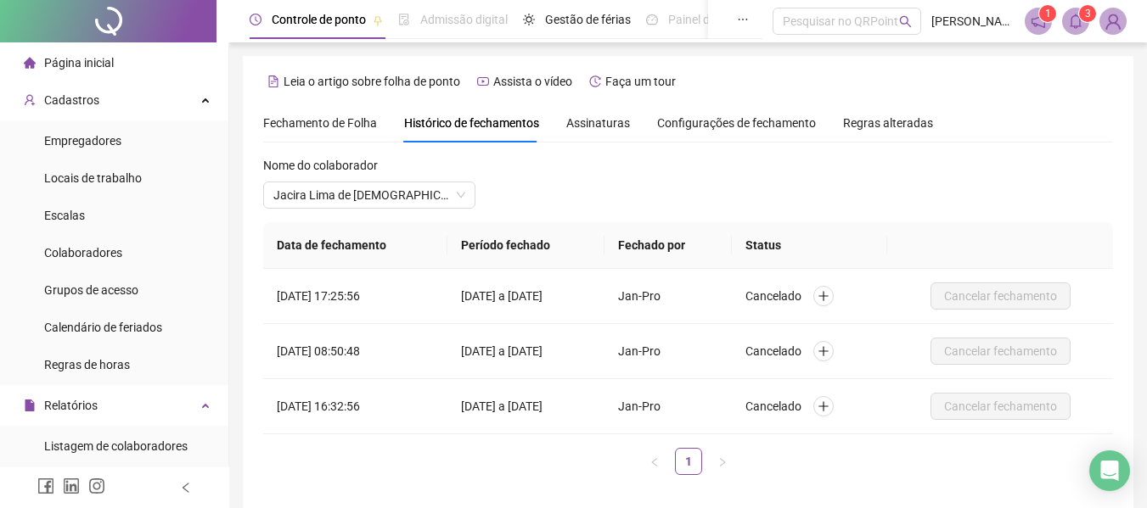
click at [116, 61] on li "Página inicial" at bounding box center [114, 63] width 222 height 34
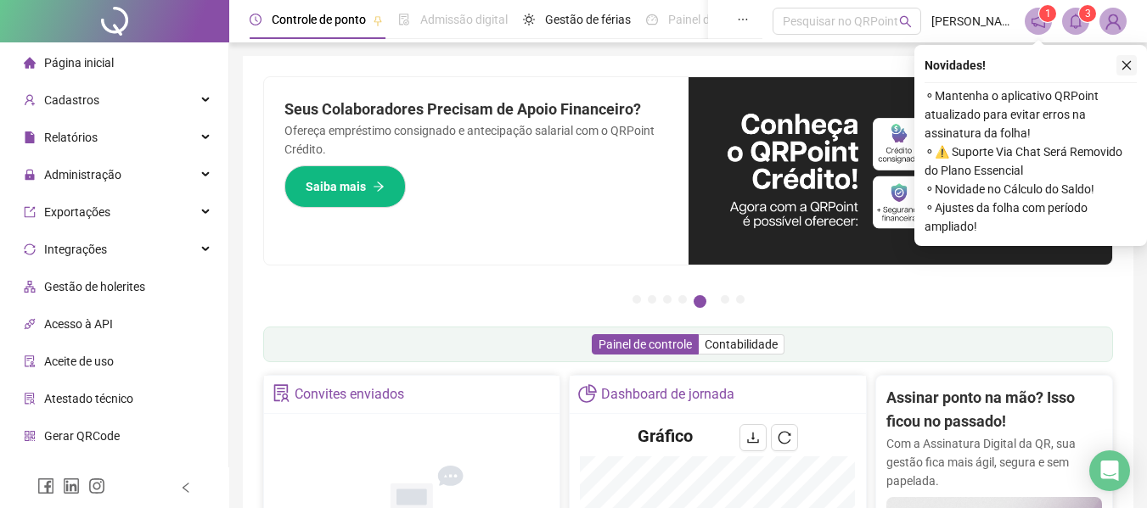
click at [1129, 66] on icon "close" at bounding box center [1126, 65] width 12 height 12
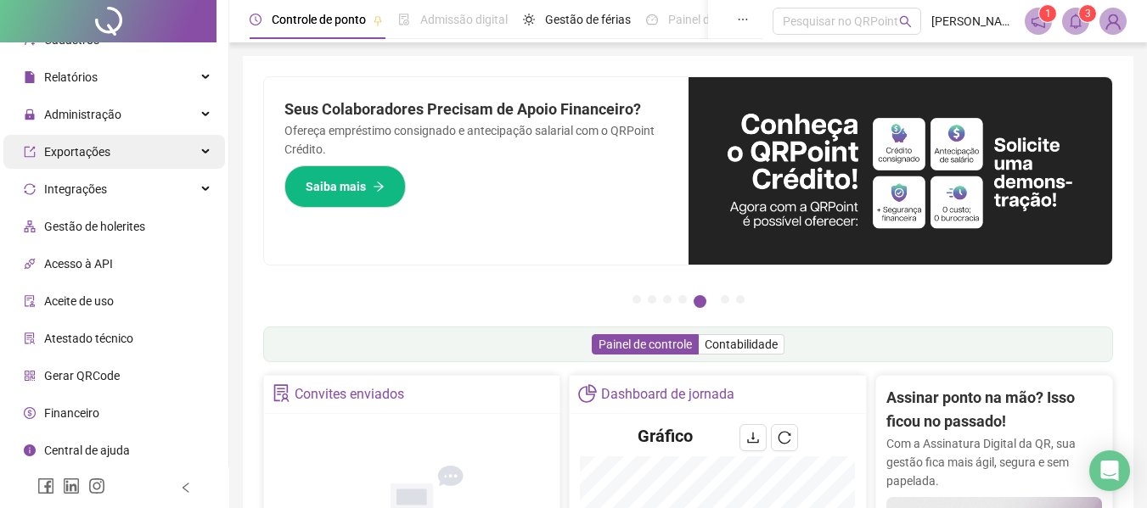
click at [74, 154] on span "Exportações" at bounding box center [77, 152] width 66 height 14
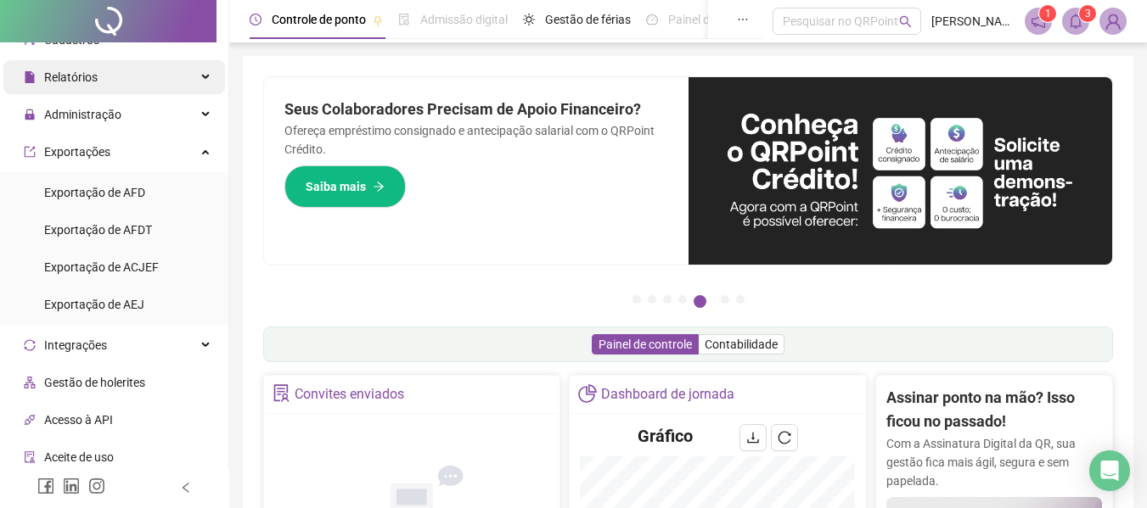
click at [92, 81] on span "Relatórios" at bounding box center [70, 77] width 53 height 14
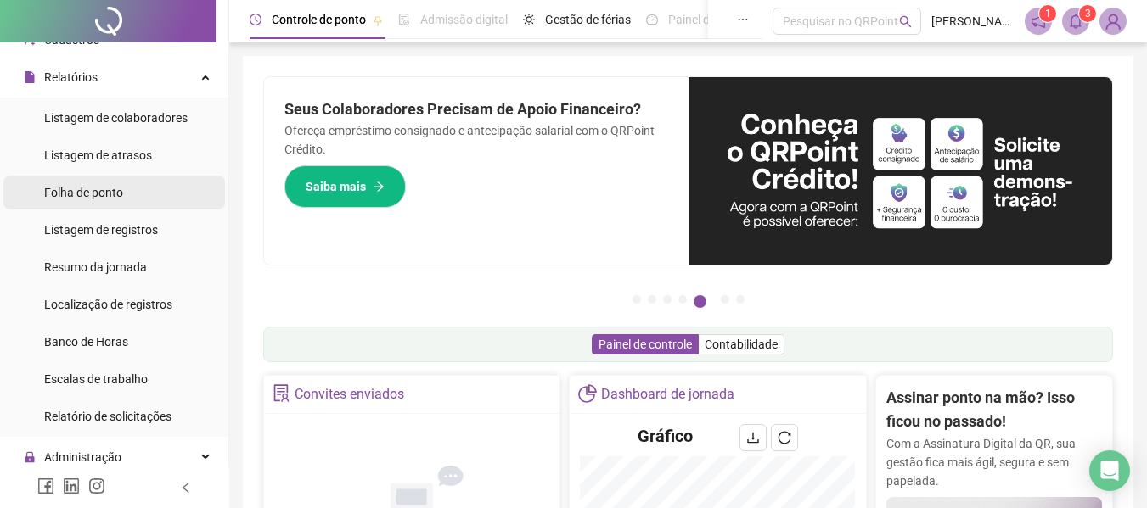
click at [87, 176] on div "Folha de ponto" at bounding box center [83, 193] width 79 height 34
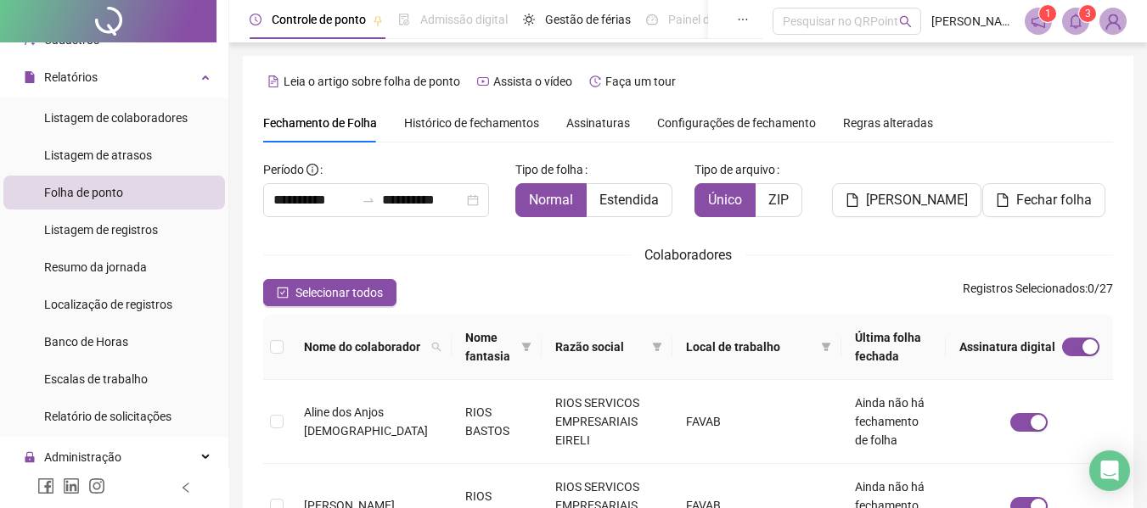
click at [576, 126] on span "Assinaturas" at bounding box center [598, 123] width 64 height 12
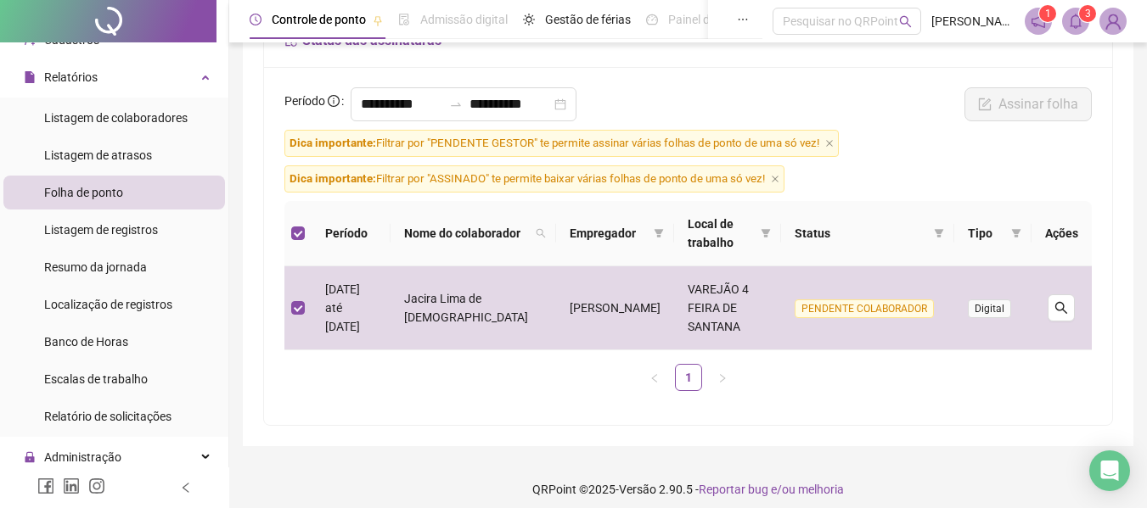
scroll to position [148, 0]
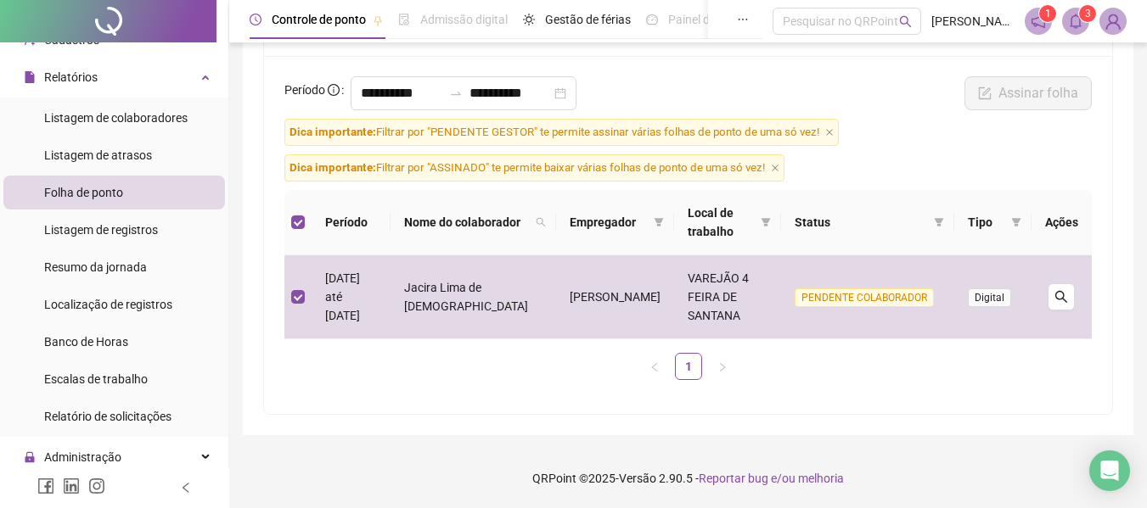
click at [856, 365] on ul "1" at bounding box center [687, 366] width 807 height 27
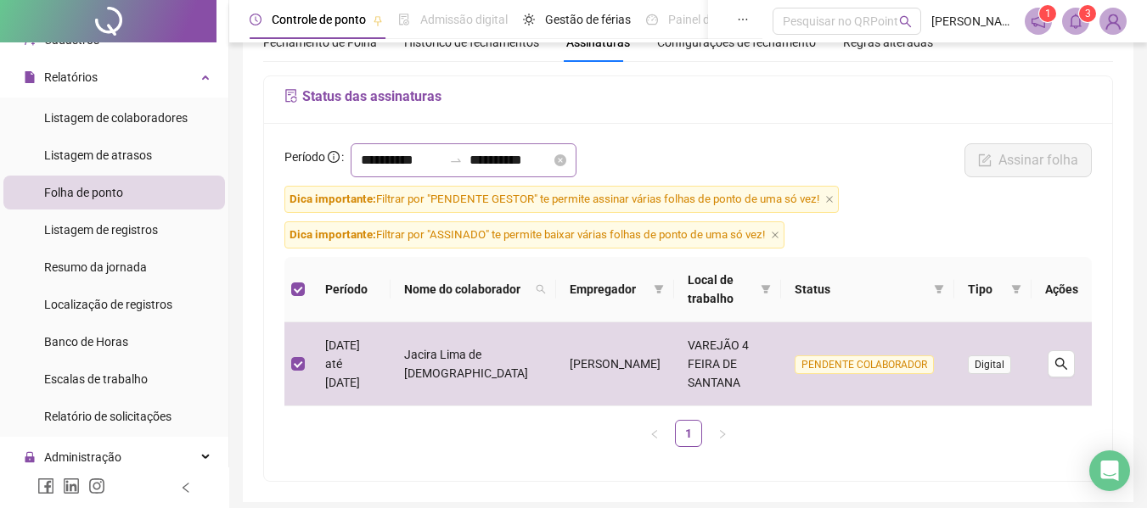
scroll to position [0, 0]
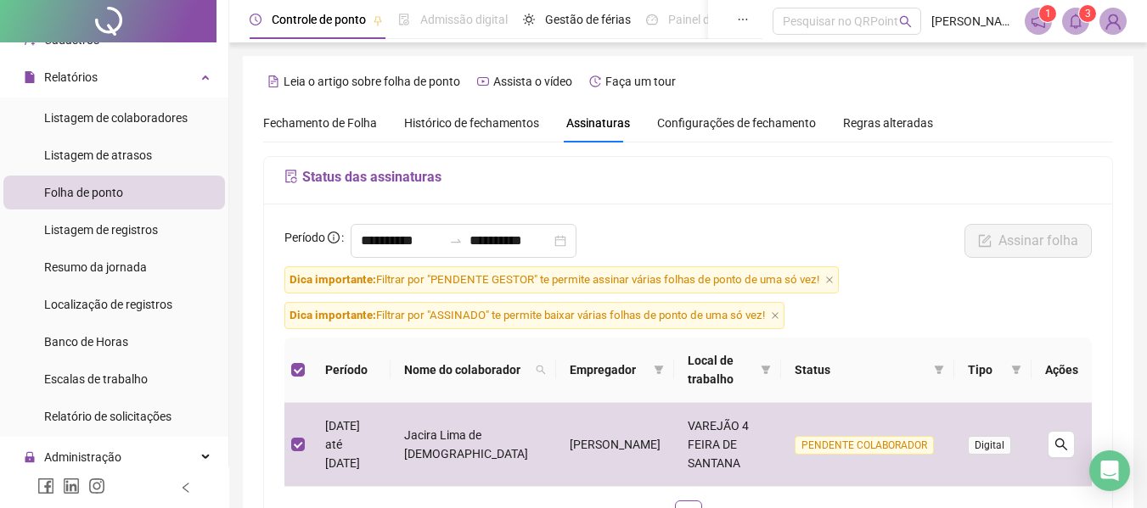
click at [468, 122] on span "Histórico de fechamentos" at bounding box center [471, 123] width 135 height 14
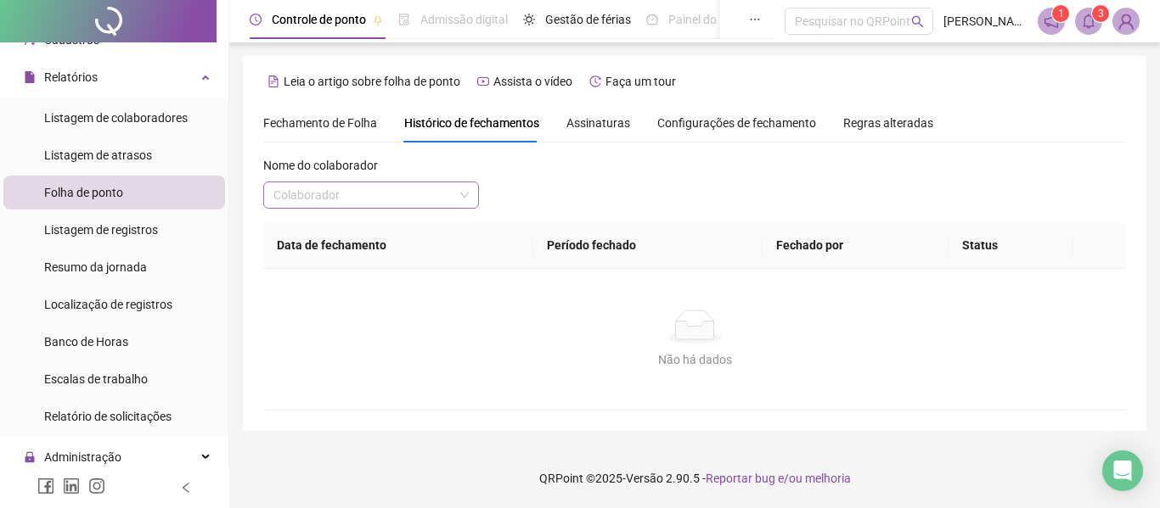
click at [367, 203] on input "search" at bounding box center [363, 195] width 180 height 25
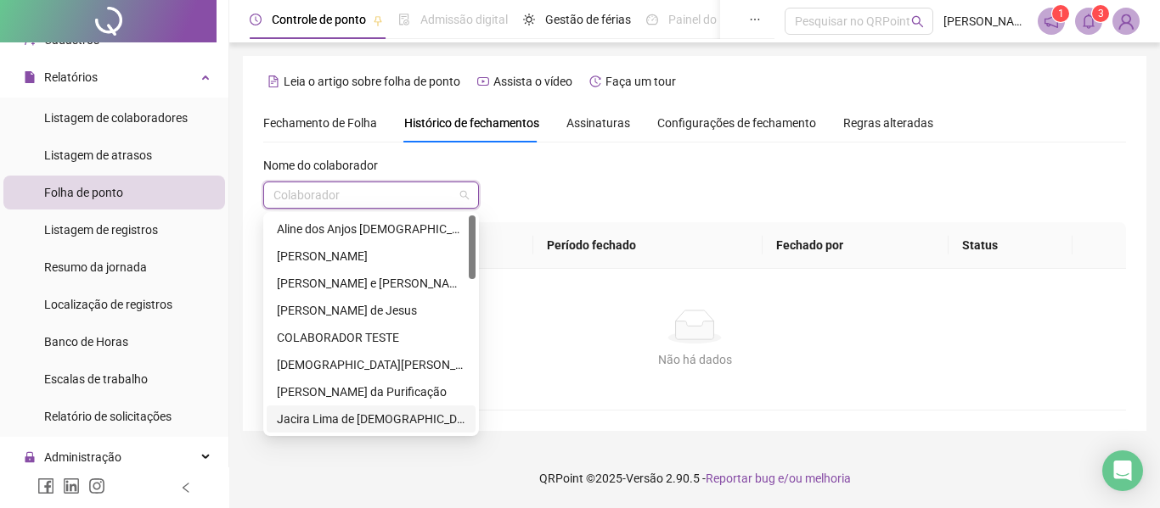
click at [326, 414] on div "Jacira Lima de [DEMOGRAPHIC_DATA]" at bounding box center [371, 419] width 188 height 19
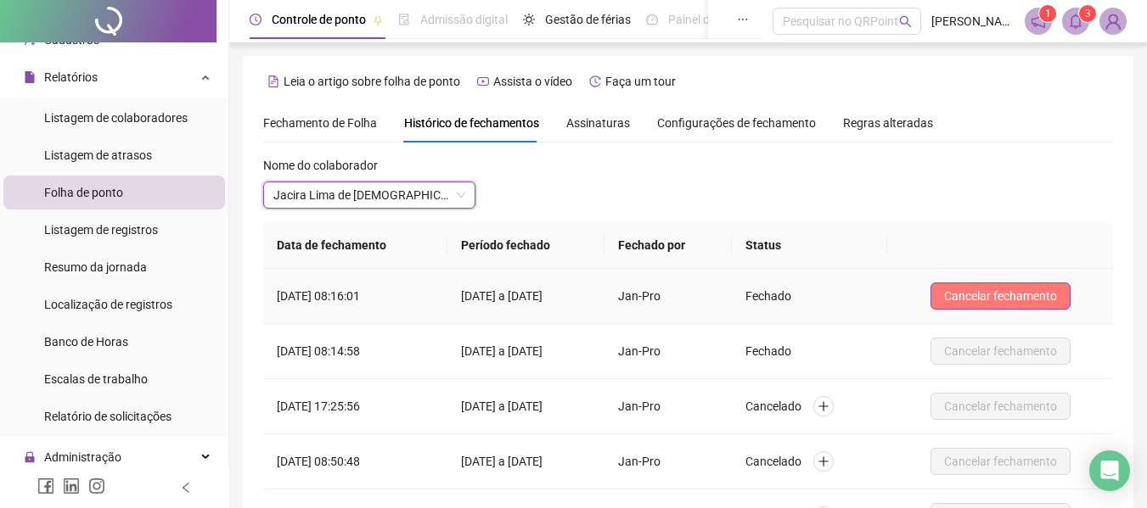
click at [995, 301] on span "Cancelar fechamento" at bounding box center [1000, 296] width 113 height 19
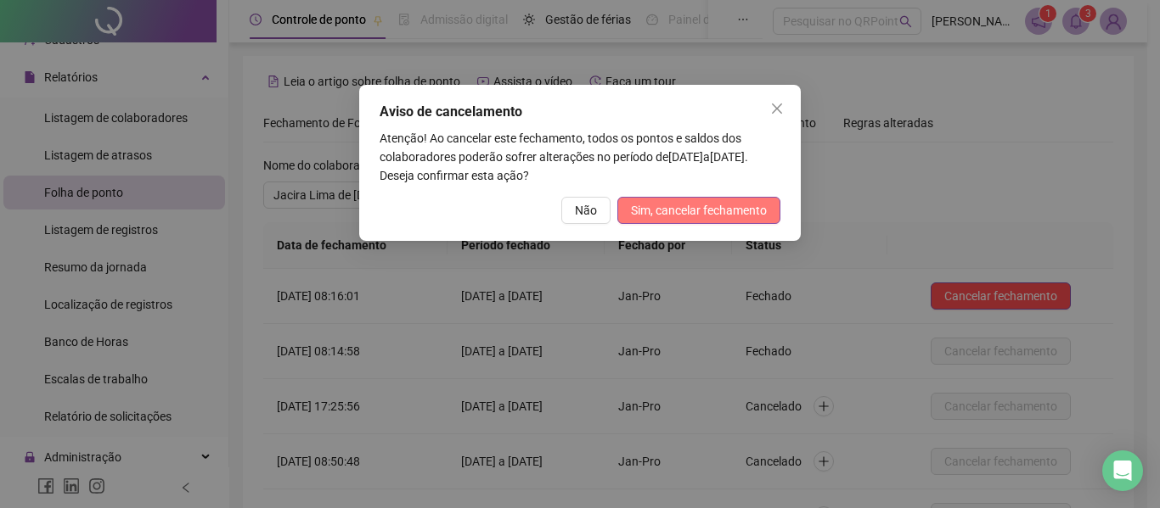
click at [695, 218] on span "Sim, cancelar fechamento" at bounding box center [699, 210] width 136 height 19
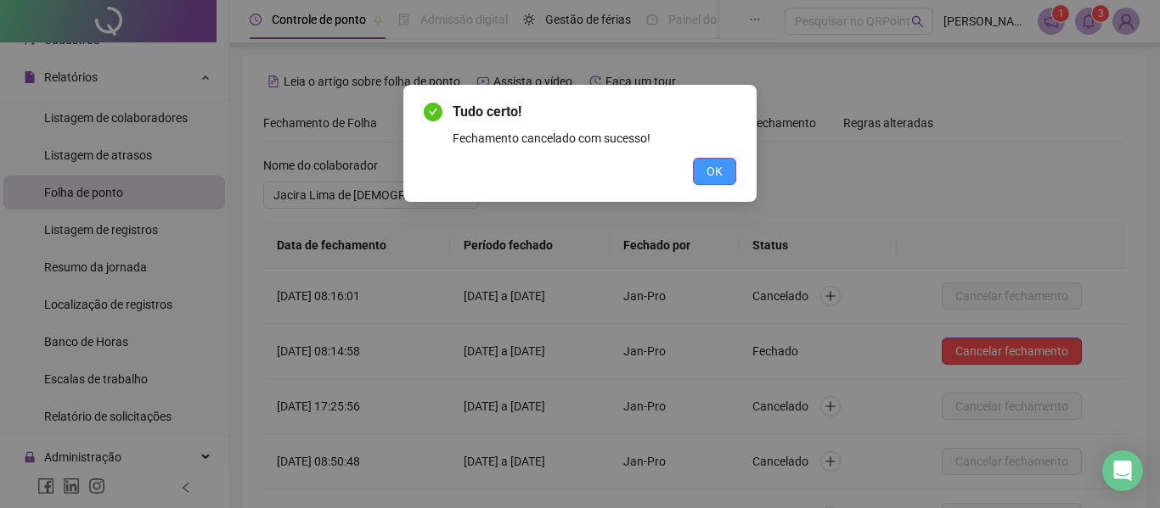
click at [705, 170] on button "OK" at bounding box center [714, 171] width 43 height 27
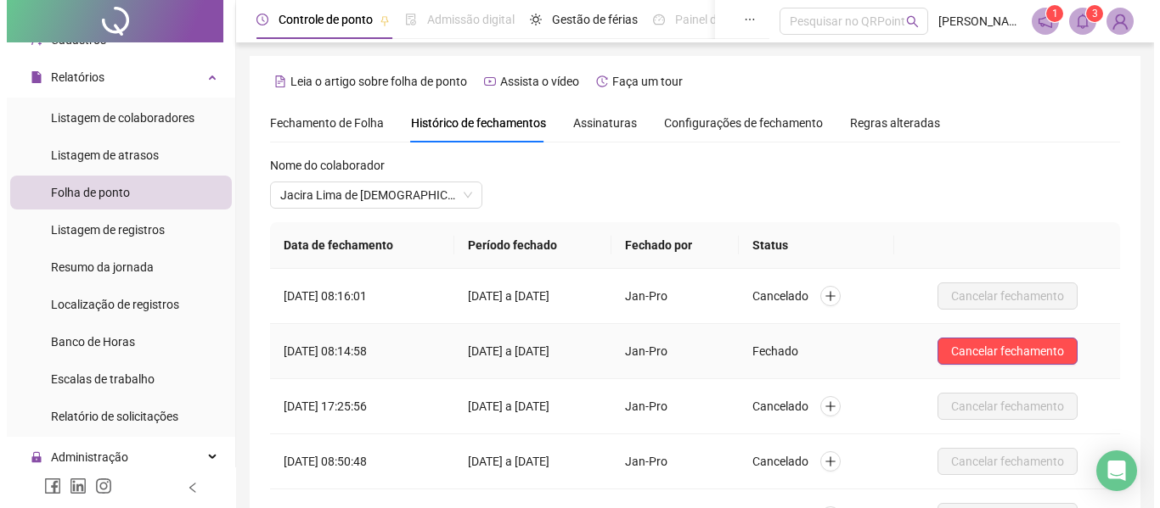
scroll to position [85, 0]
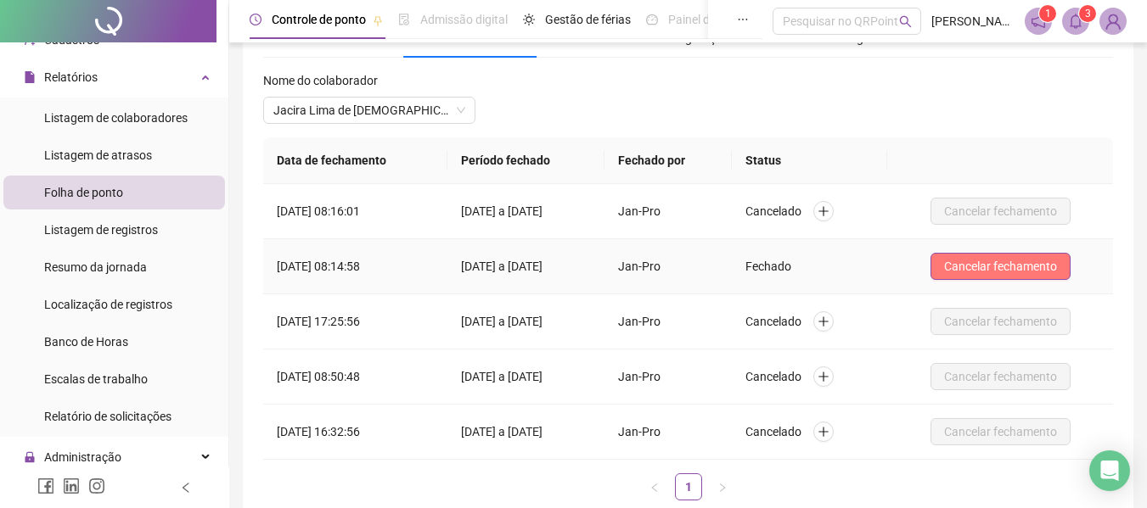
click at [964, 269] on span "Cancelar fechamento" at bounding box center [1000, 266] width 113 height 19
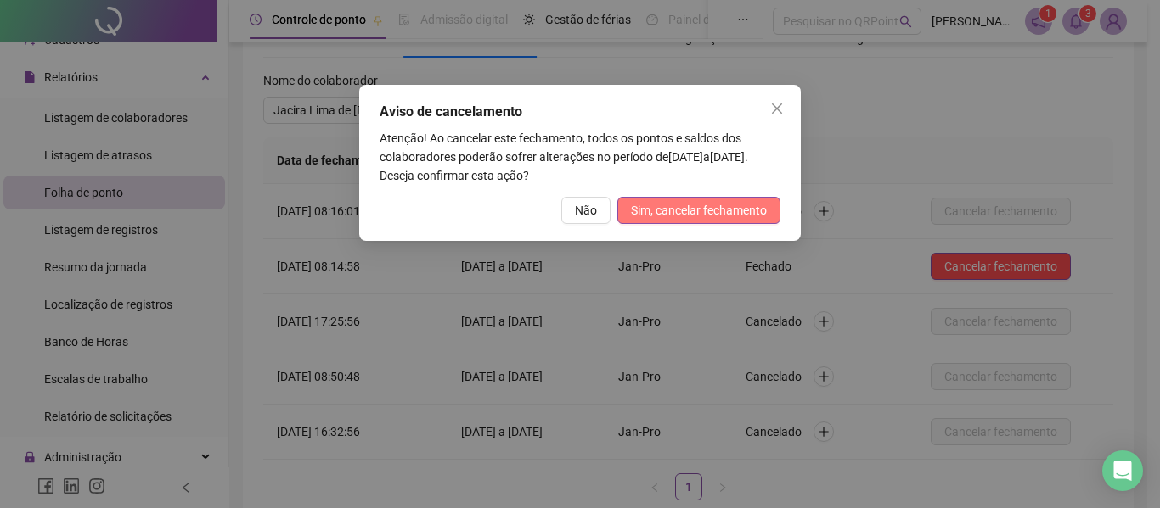
click at [694, 214] on span "Sim, cancelar fechamento" at bounding box center [699, 210] width 136 height 19
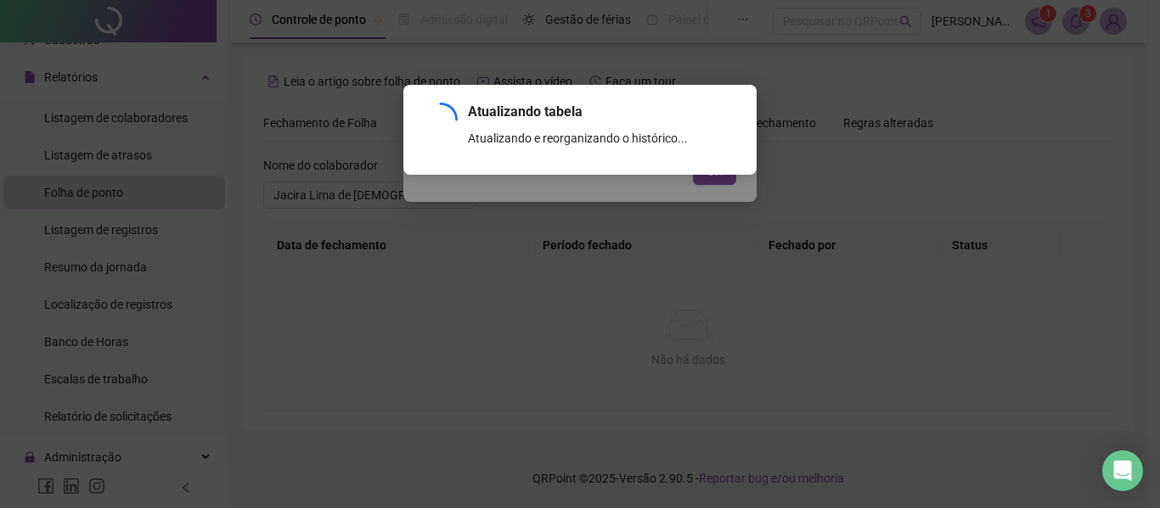
scroll to position [0, 0]
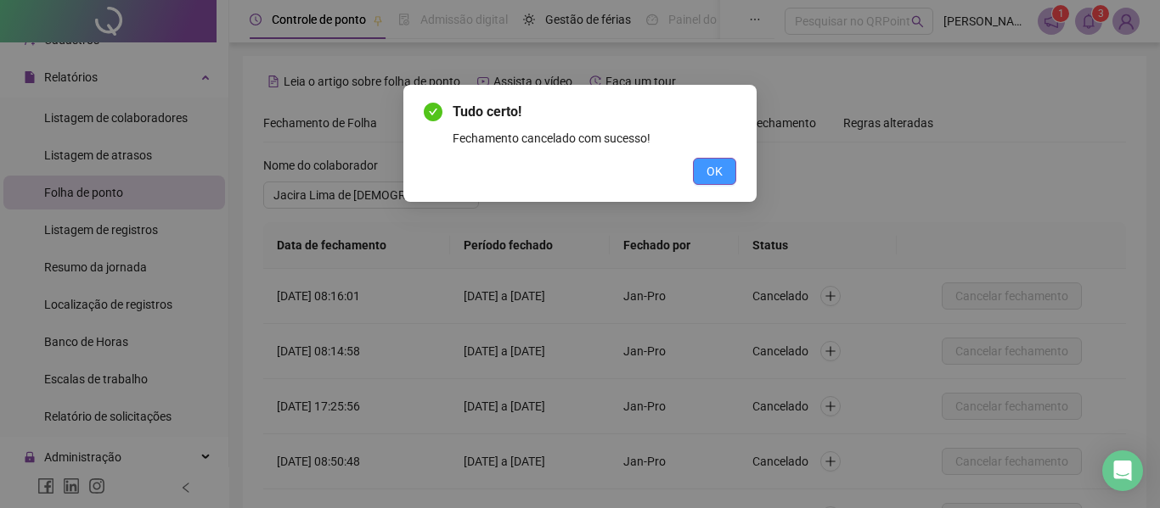
click at [722, 165] on button "OK" at bounding box center [714, 171] width 43 height 27
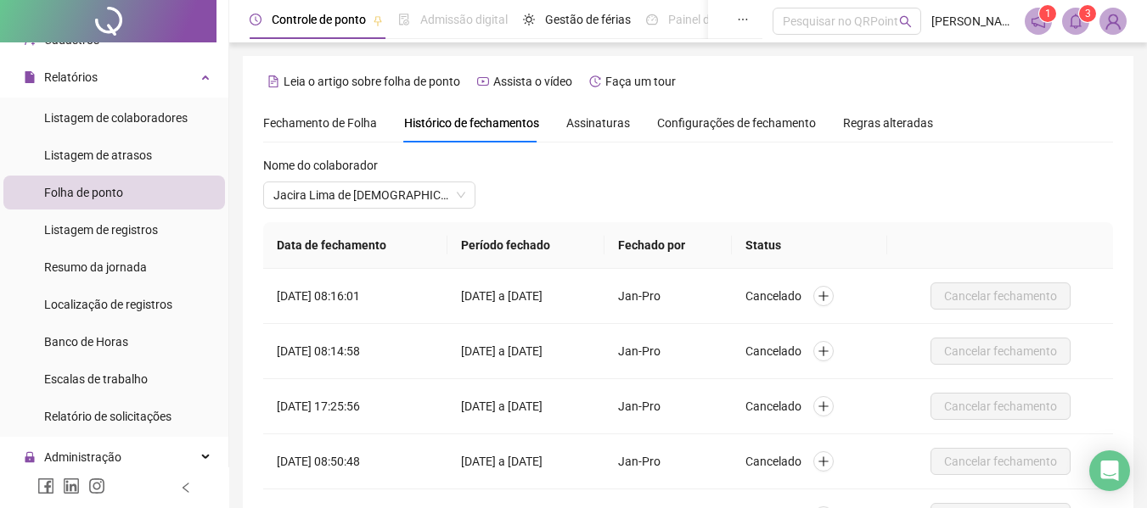
click at [289, 116] on span "Fechamento de Folha" at bounding box center [320, 123] width 114 height 14
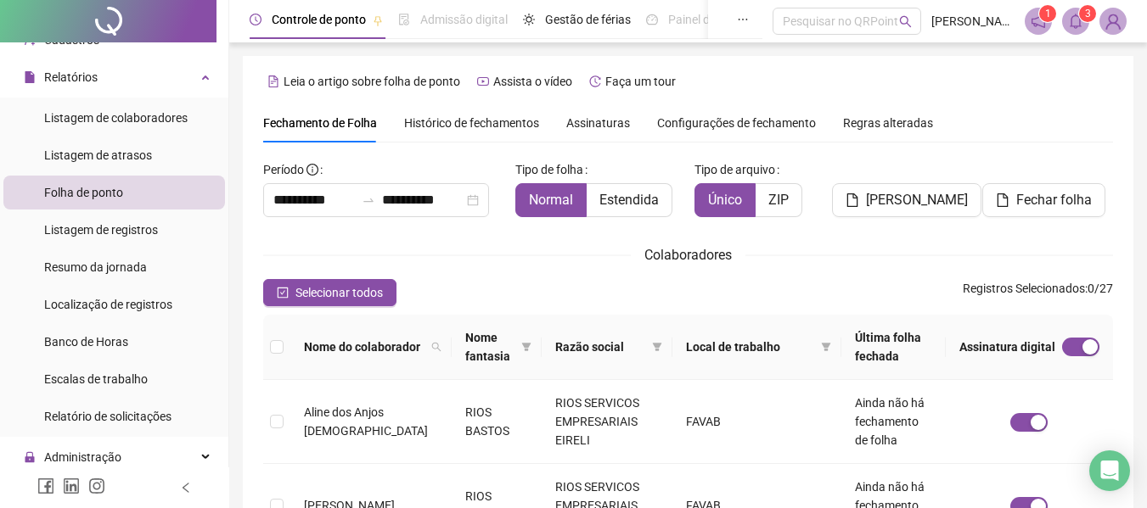
scroll to position [93, 0]
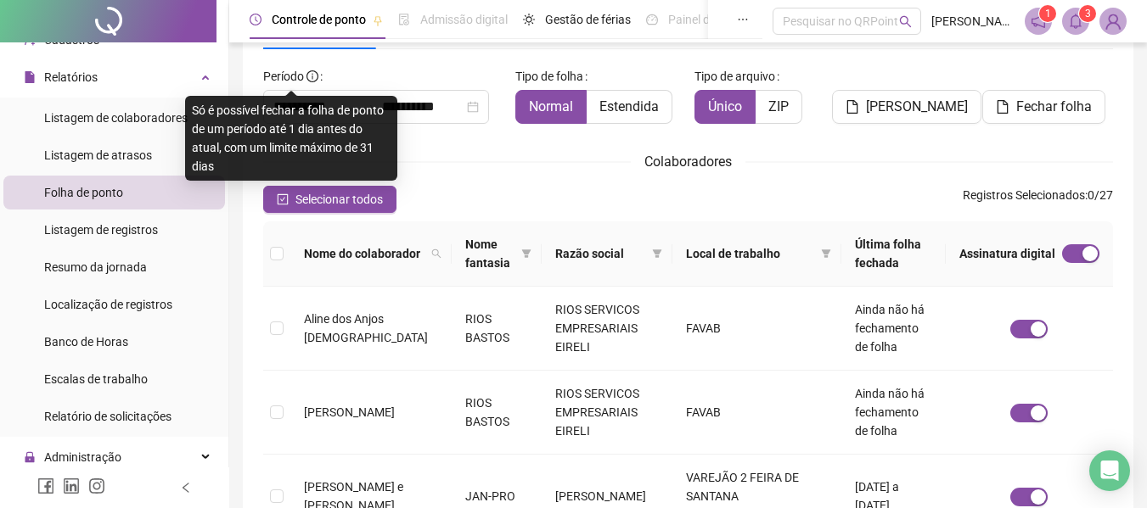
click at [304, 104] on span "Só é possível fechar a folha de ponto de um período até 1 dia antes do atual, c…" at bounding box center [288, 139] width 192 height 70
click at [415, 130] on div "**********" at bounding box center [382, 100] width 252 height 75
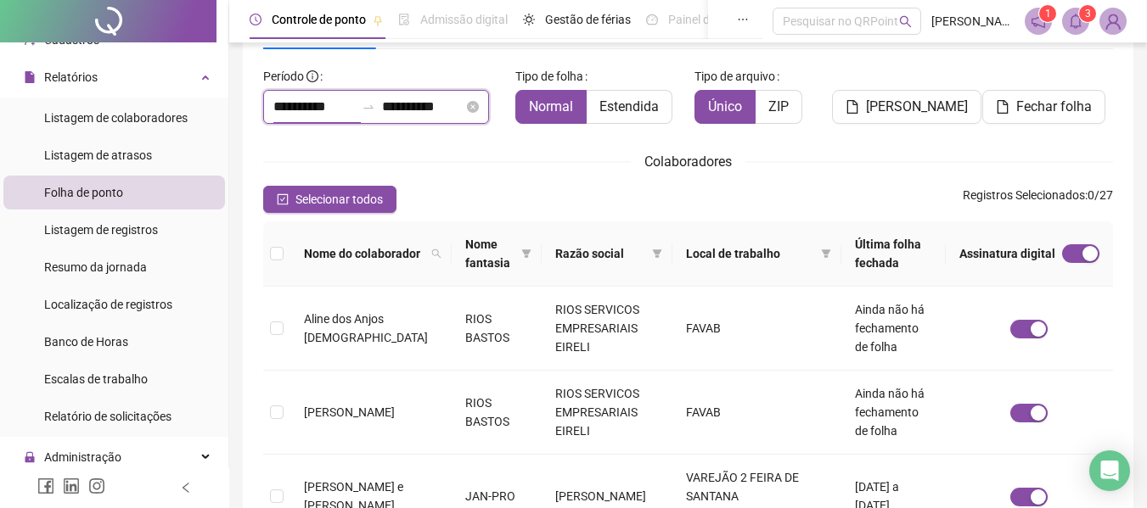
click at [298, 99] on input "**********" at bounding box center [313, 107] width 81 height 20
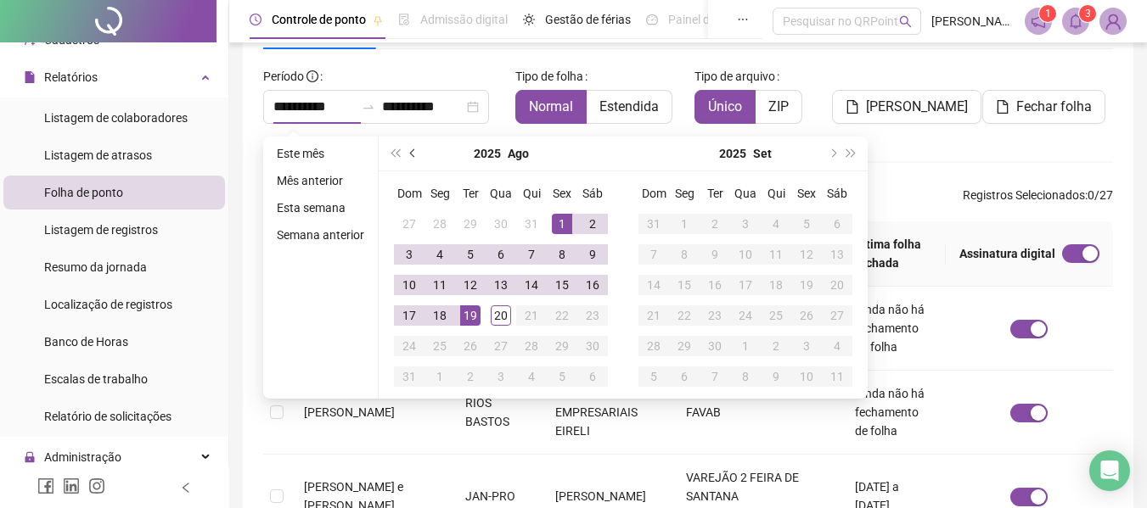
click at [412, 154] on span "prev-year" at bounding box center [414, 153] width 8 height 8
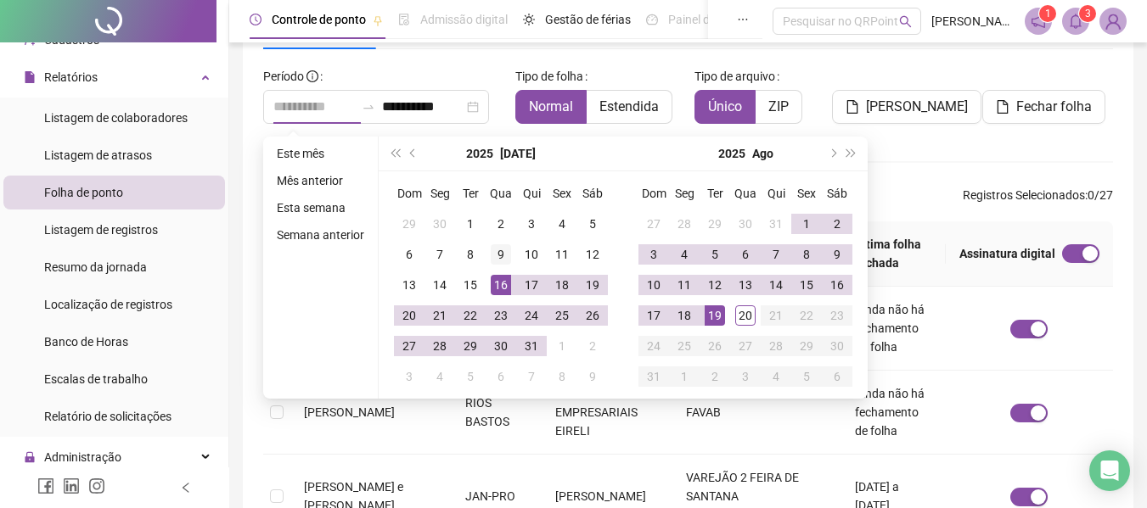
type input "**********"
click at [497, 256] on div "9" at bounding box center [501, 254] width 20 height 20
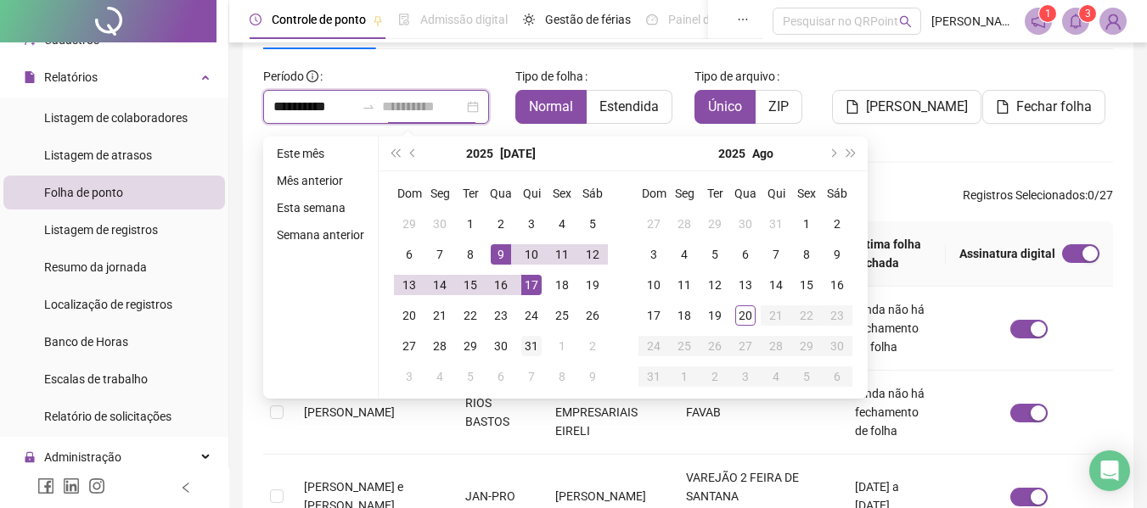
type input "**********"
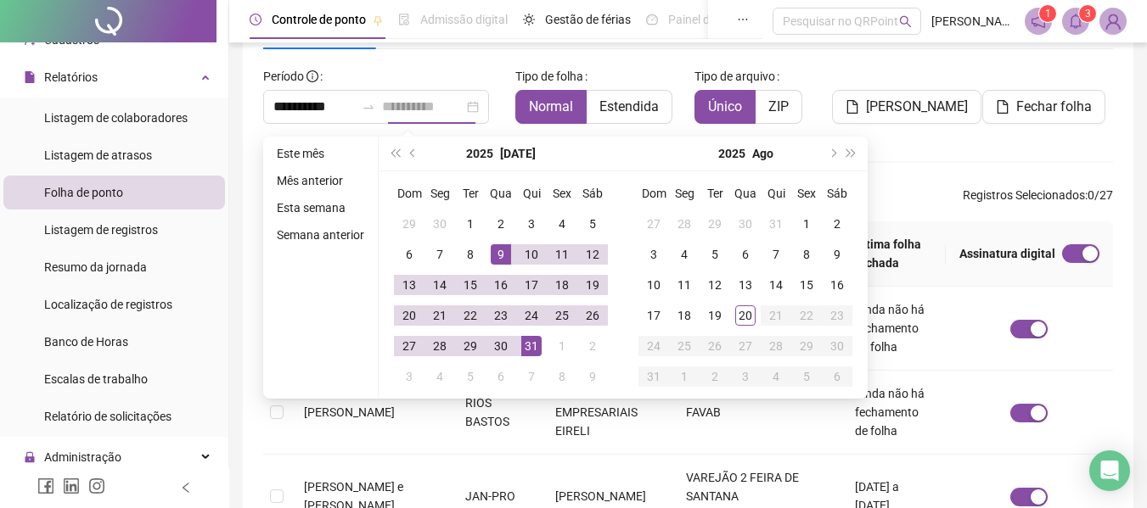
click at [536, 347] on div "31" at bounding box center [531, 346] width 20 height 20
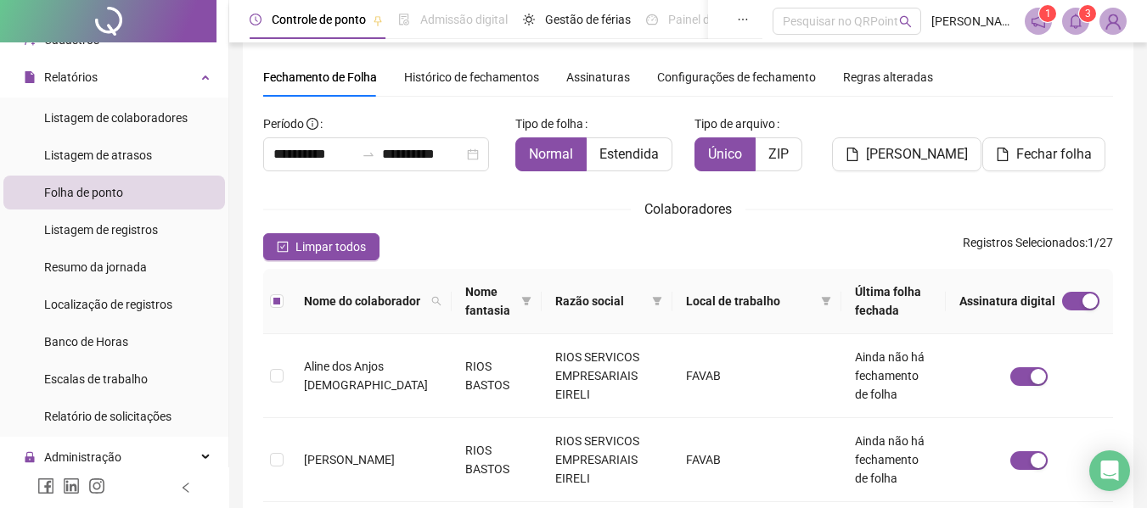
scroll to position [0, 0]
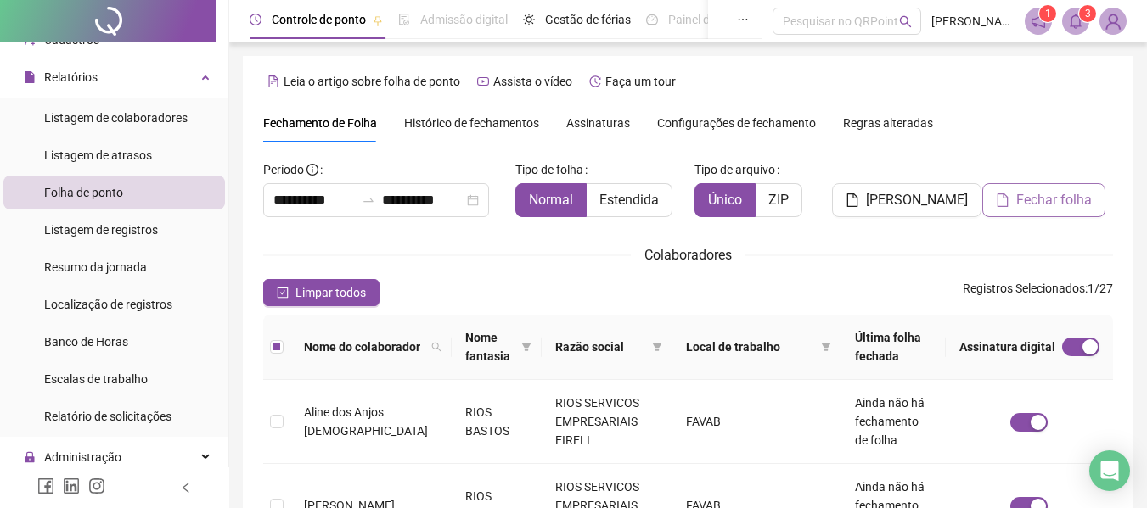
click at [1024, 204] on span "Fechar folha" at bounding box center [1054, 200] width 76 height 20
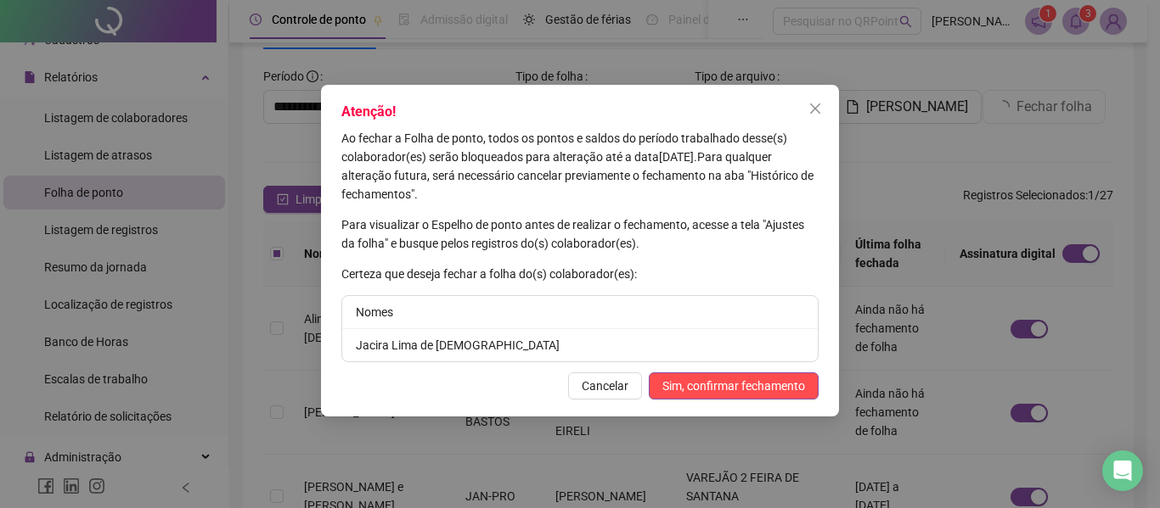
click at [755, 372] on div "Atenção! Ao fechar a Folha de ponto, todos os pontos e saldos do período trabal…" at bounding box center [580, 251] width 518 height 332
click at [754, 379] on span "Sim, confirmar fechamento" at bounding box center [733, 386] width 143 height 19
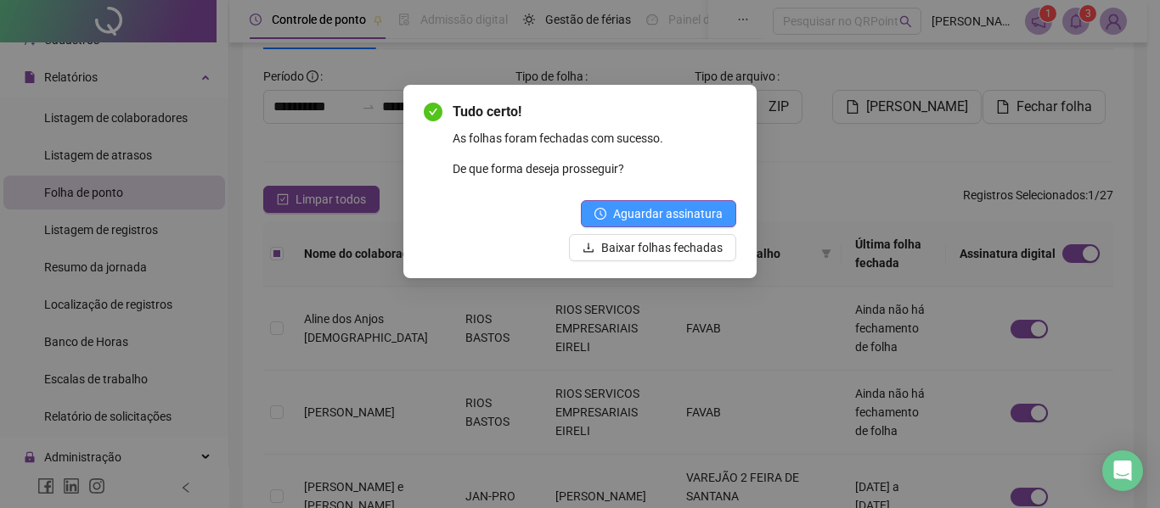
click at [704, 214] on span "Aguardar assinatura" at bounding box center [668, 214] width 110 height 19
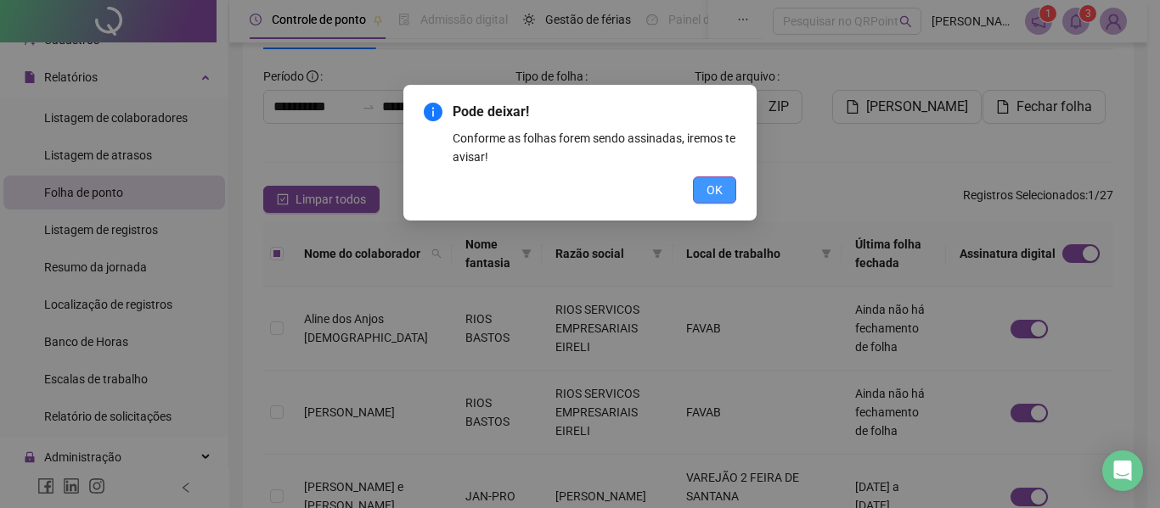
click at [727, 199] on button "OK" at bounding box center [714, 190] width 43 height 27
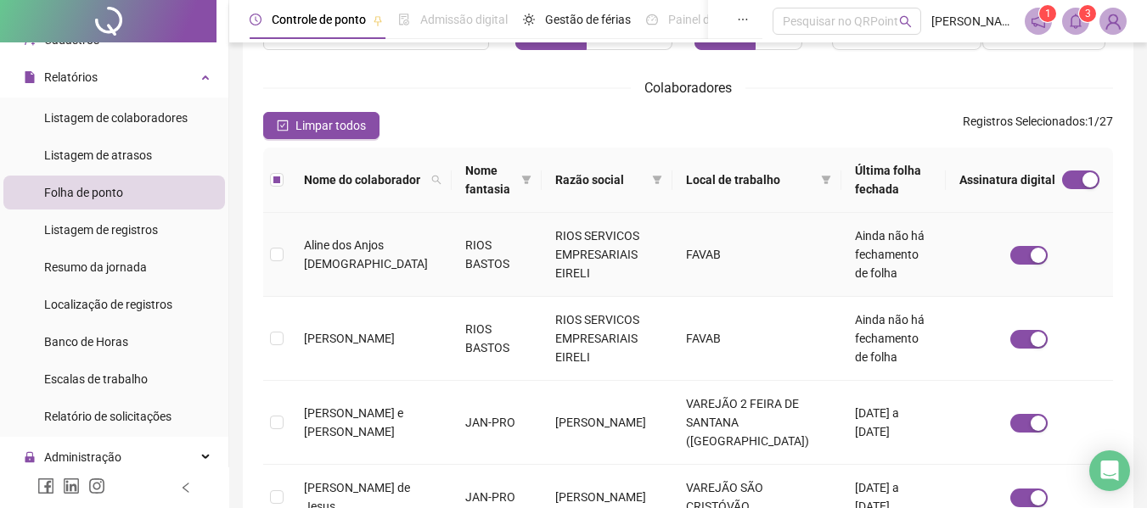
scroll to position [3, 0]
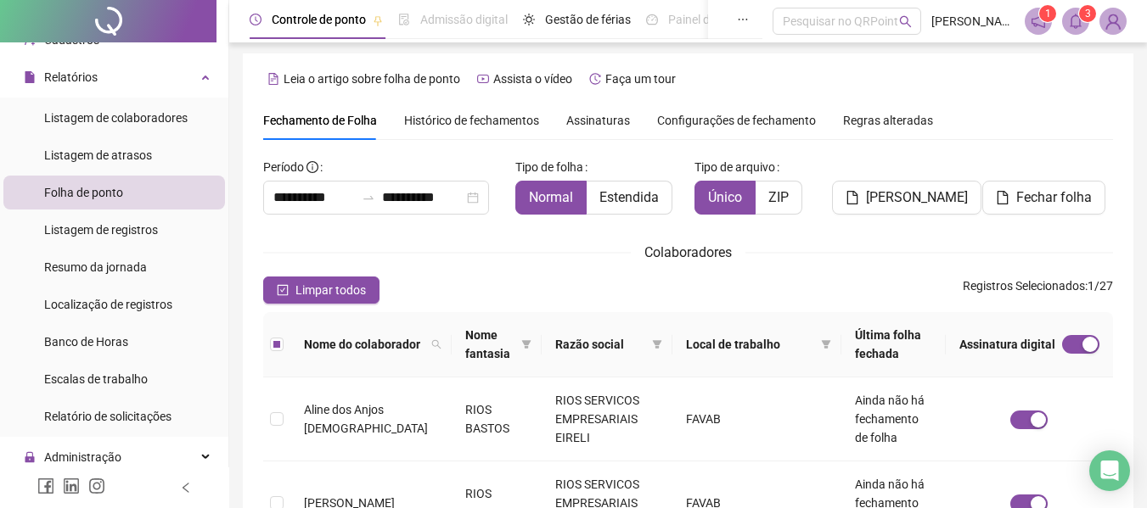
click at [595, 117] on span "Assinaturas" at bounding box center [598, 121] width 64 height 12
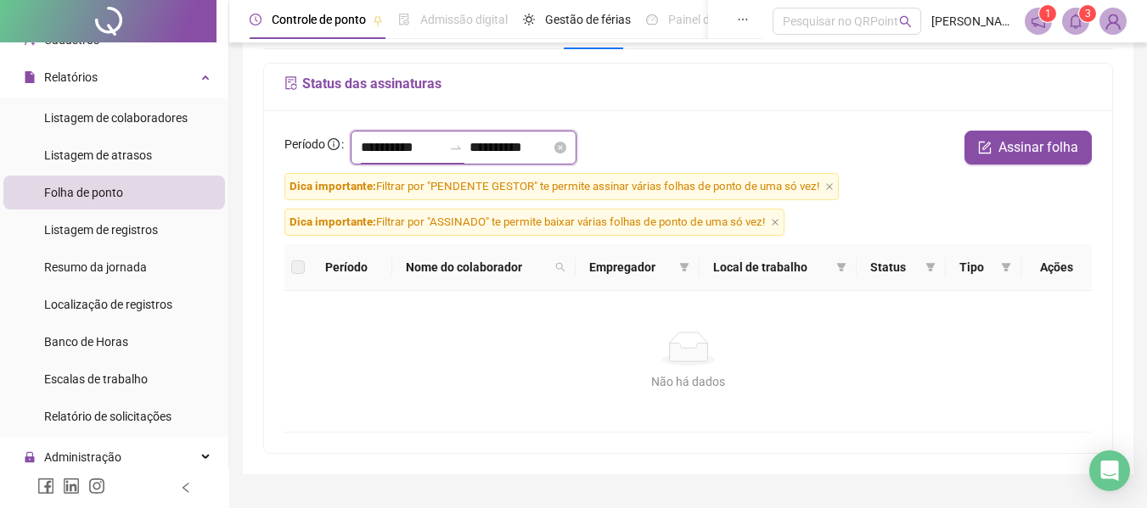
click at [396, 149] on input "**********" at bounding box center [401, 148] width 81 height 20
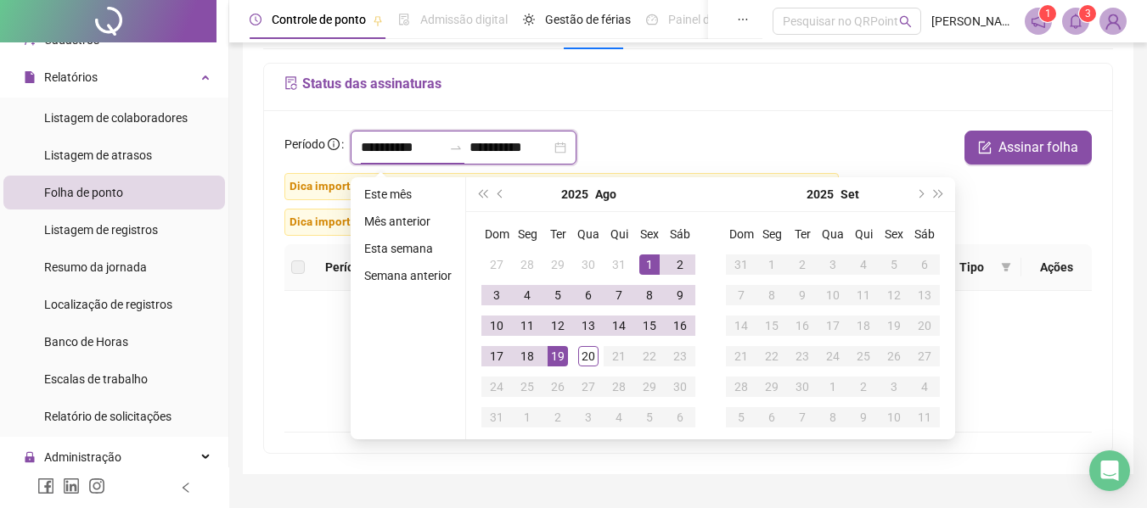
type input "**********"
click at [497, 194] on span "prev-year" at bounding box center [501, 194] width 8 height 8
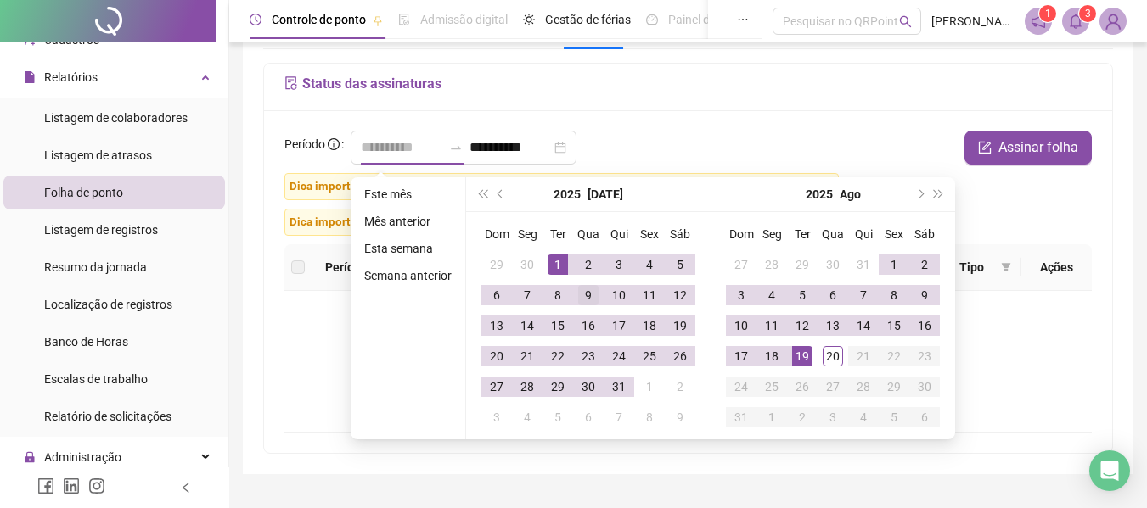
type input "**********"
drag, startPoint x: 585, startPoint y: 291, endPoint x: 606, endPoint y: 320, distance: 35.8
click at [585, 292] on div "9" at bounding box center [588, 295] width 20 height 20
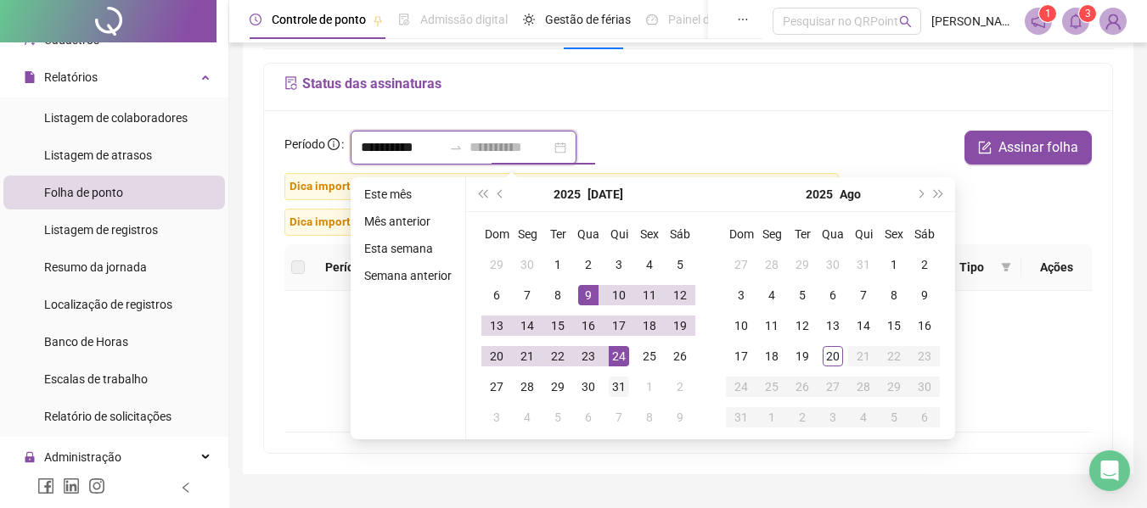
type input "**********"
click at [622, 385] on div "31" at bounding box center [619, 387] width 20 height 20
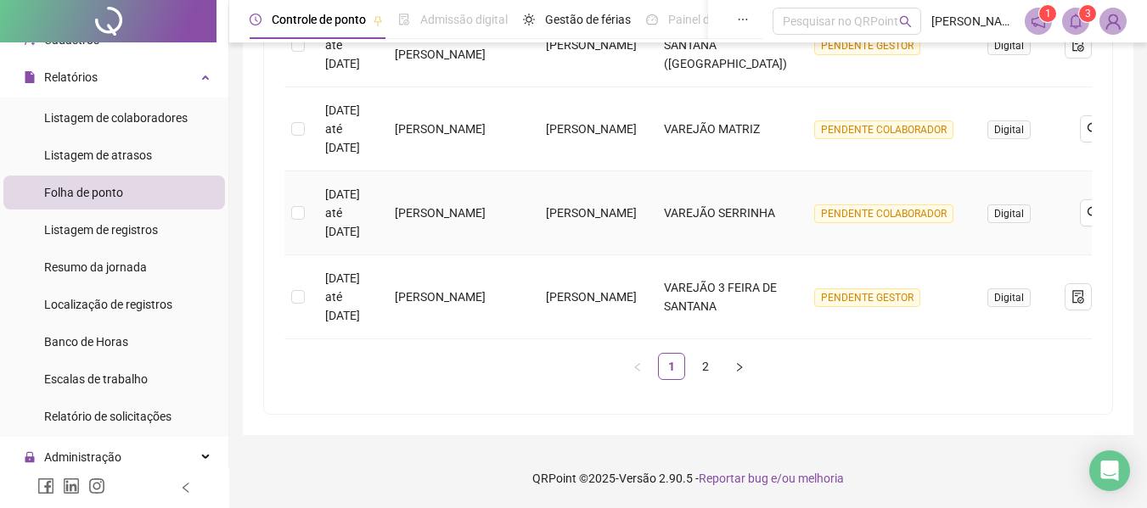
scroll to position [923, 0]
click at [705, 362] on link "2" at bounding box center [705, 366] width 25 height 25
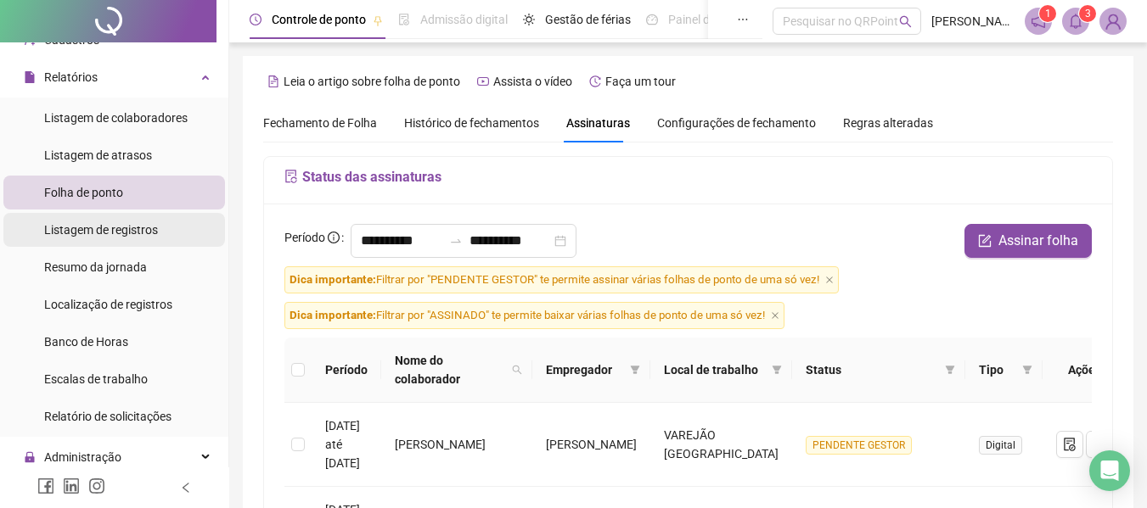
scroll to position [0, 0]
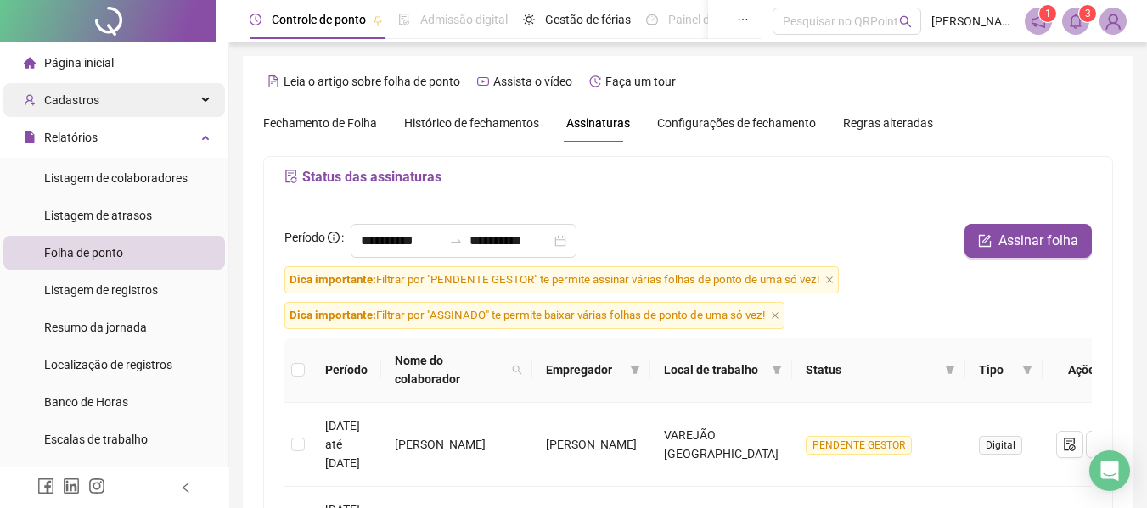
click at [79, 103] on span "Cadastros" at bounding box center [71, 100] width 55 height 14
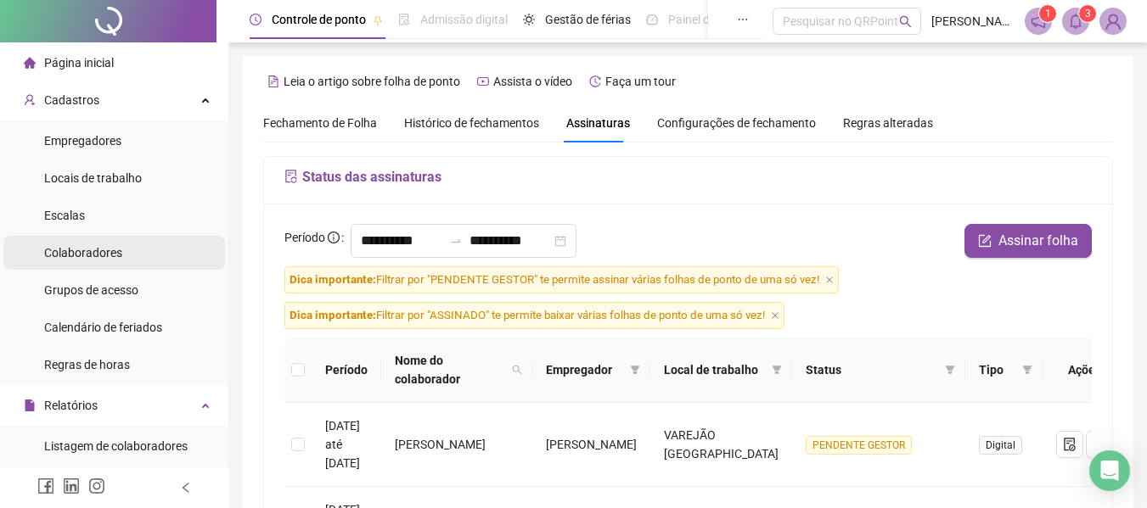
click at [93, 256] on span "Colaboradores" at bounding box center [83, 253] width 78 height 14
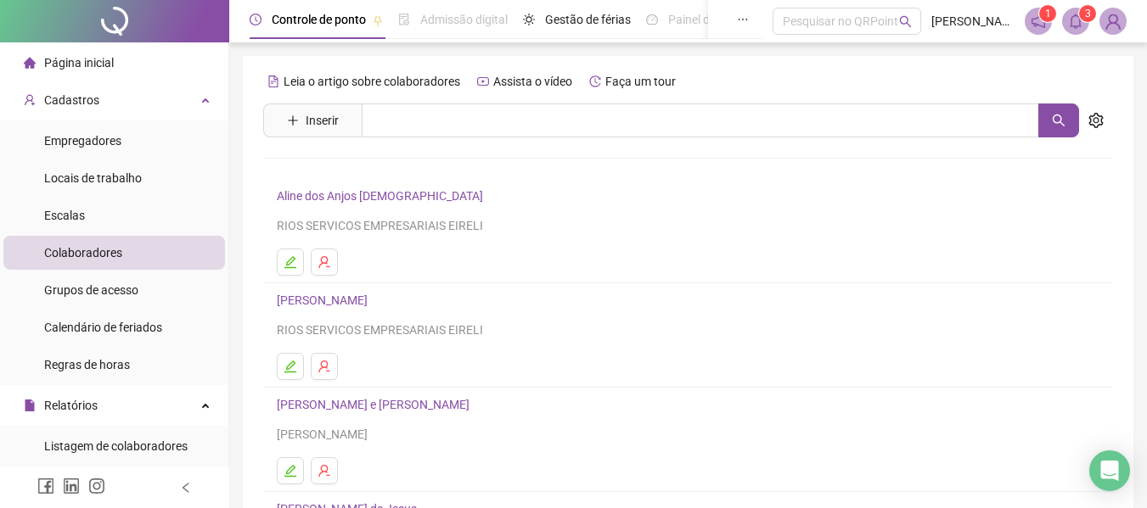
scroll to position [312, 0]
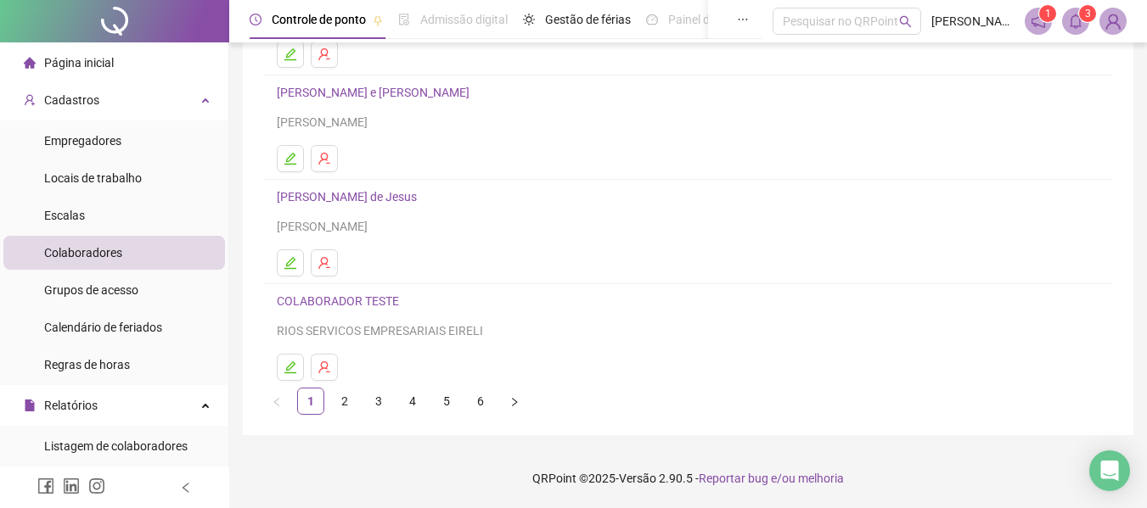
click at [416, 402] on link "4" at bounding box center [412, 401] width 25 height 25
click at [294, 368] on icon "edit" at bounding box center [291, 368] width 14 height 14
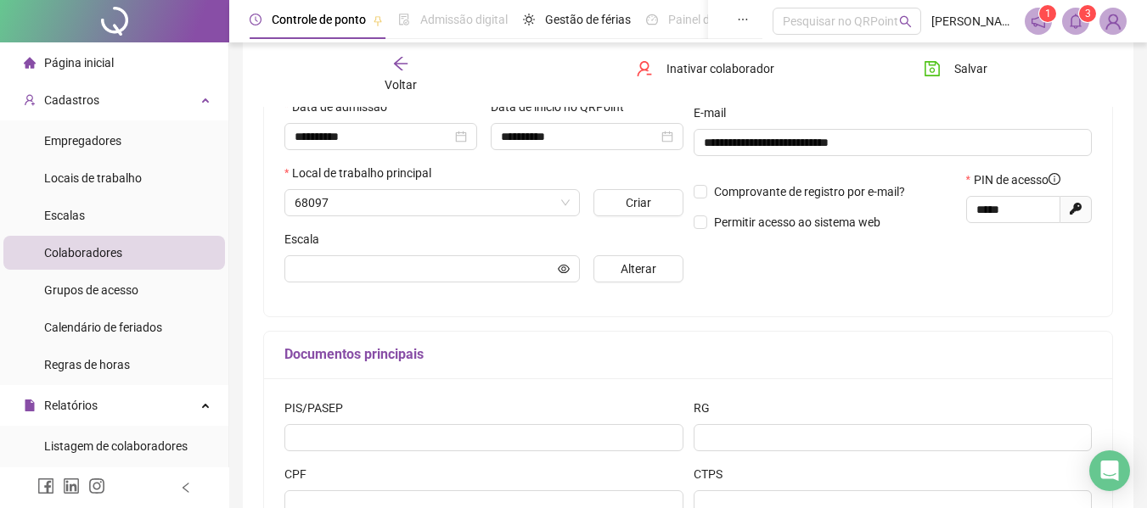
scroll to position [321, 0]
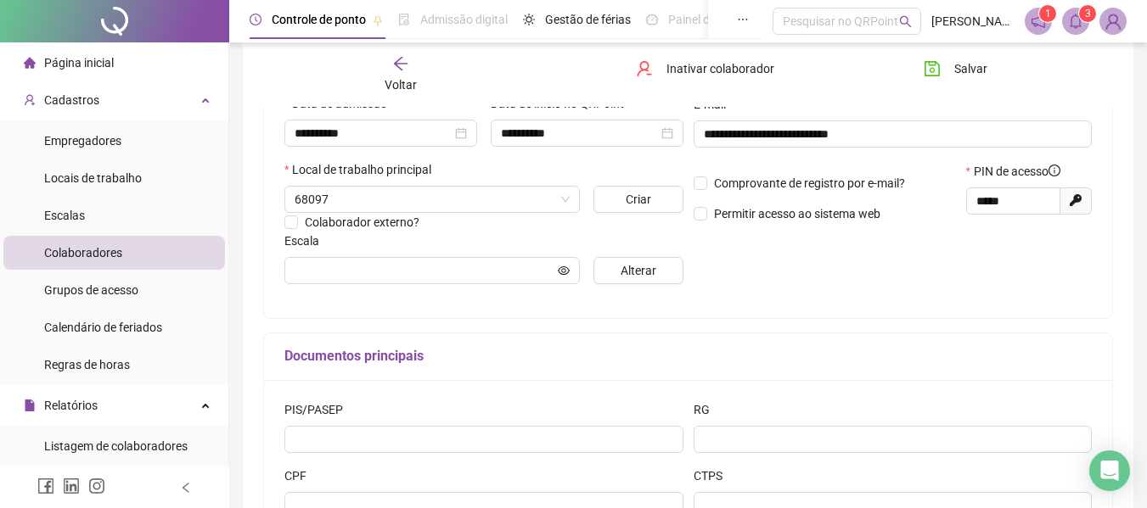
type input "**********"
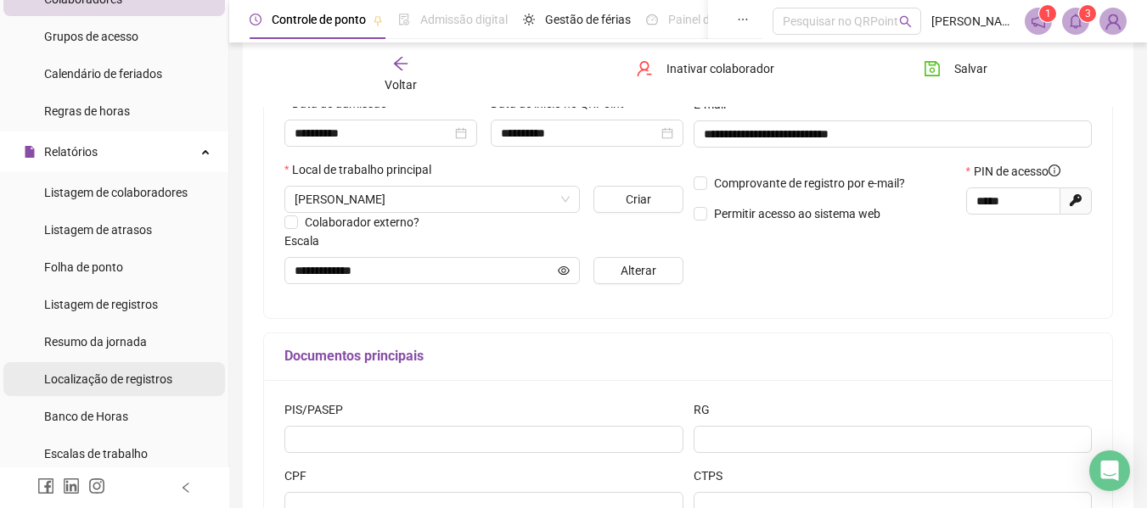
scroll to position [255, 0]
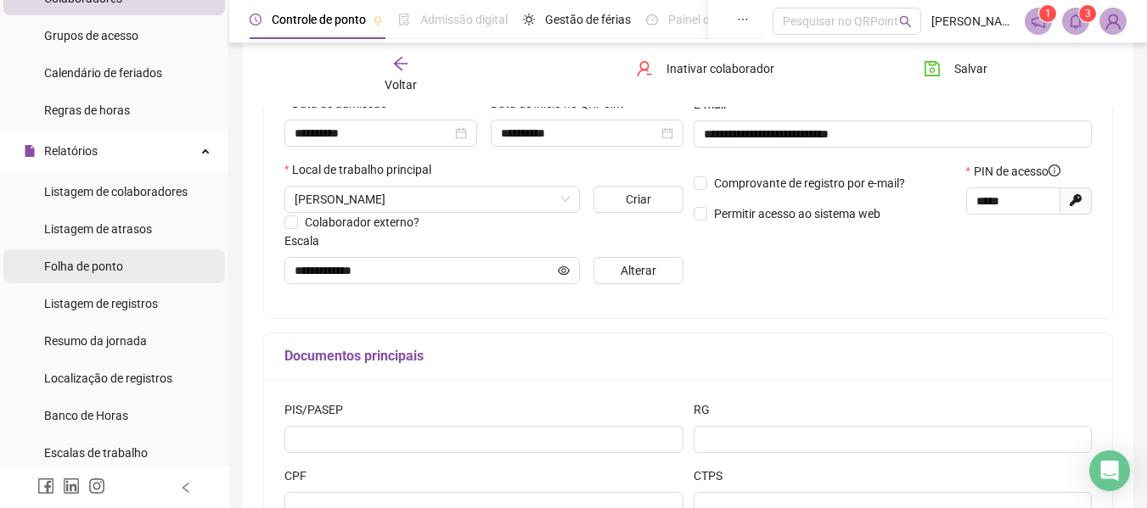
click at [86, 267] on span "Folha de ponto" at bounding box center [83, 267] width 79 height 14
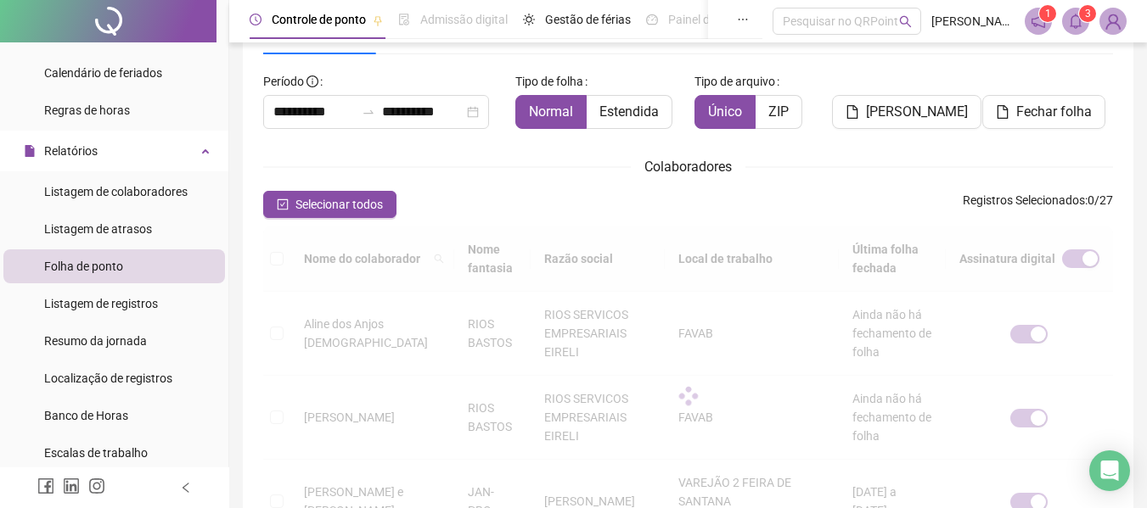
scroll to position [93, 0]
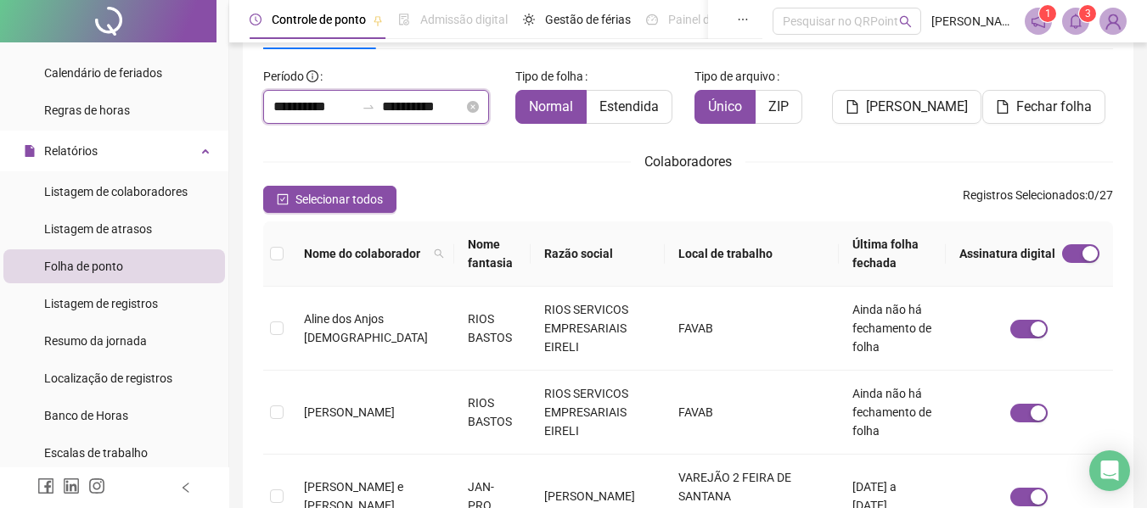
click at [316, 109] on input "**********" at bounding box center [313, 107] width 81 height 20
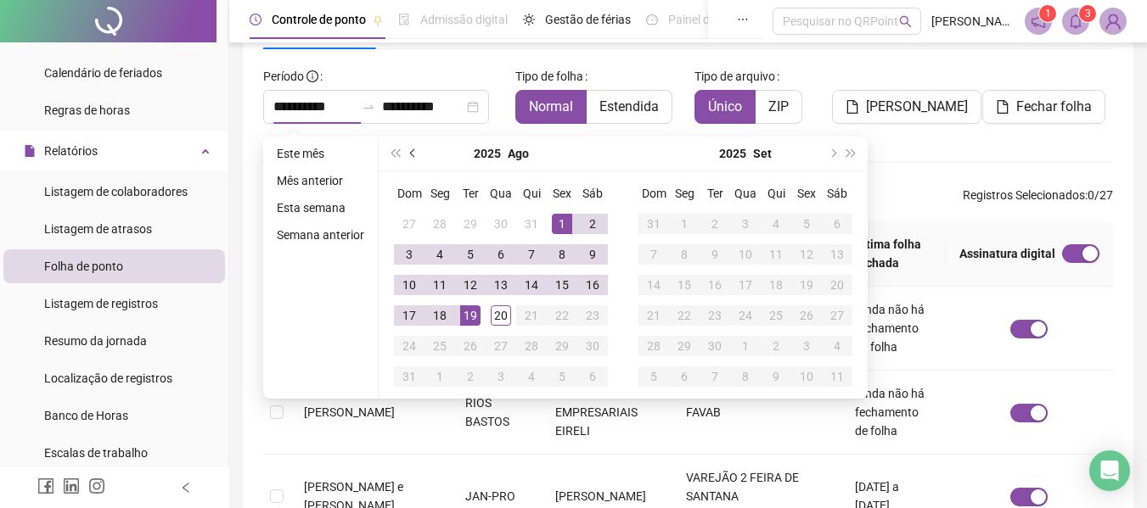
click at [411, 152] on span "prev-year" at bounding box center [414, 153] width 8 height 8
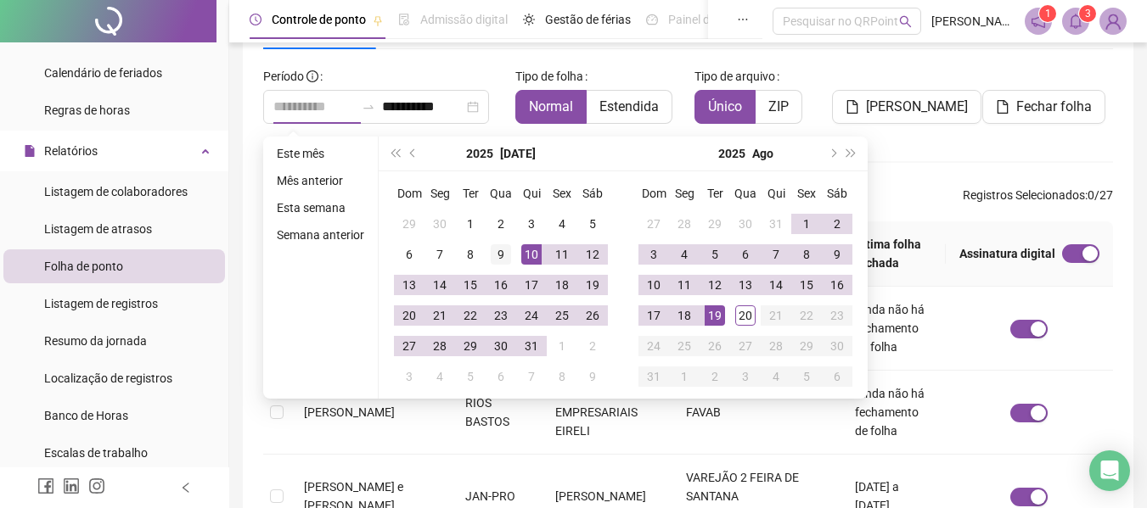
type input "**********"
click at [503, 256] on div "9" at bounding box center [501, 254] width 20 height 20
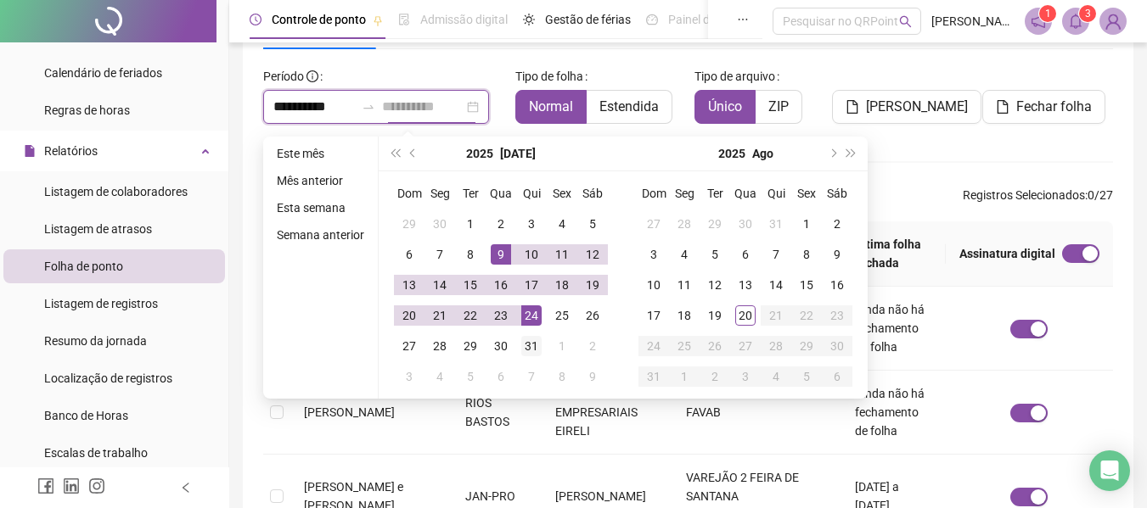
type input "**********"
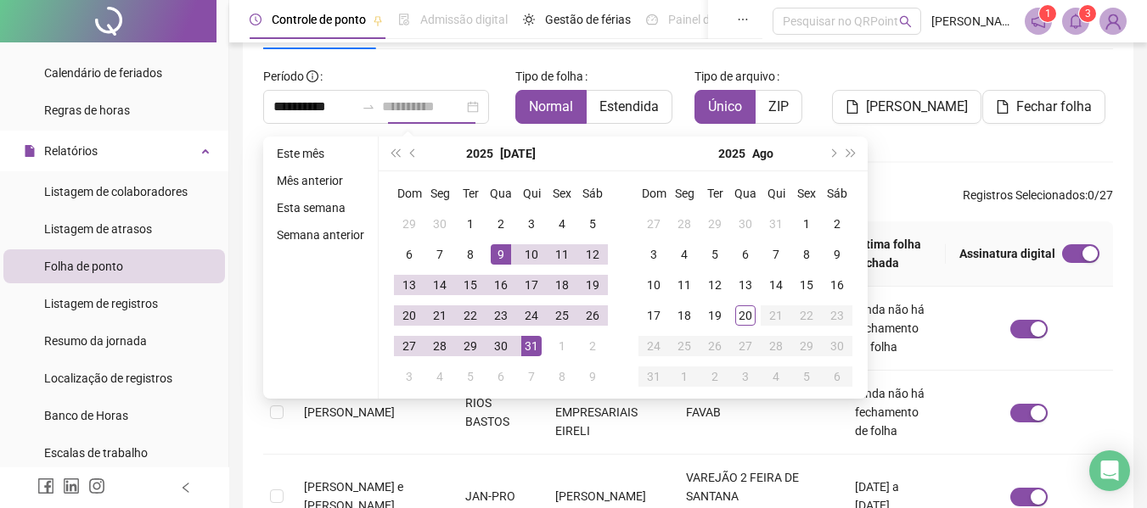
click at [526, 341] on div "31" at bounding box center [531, 346] width 20 height 20
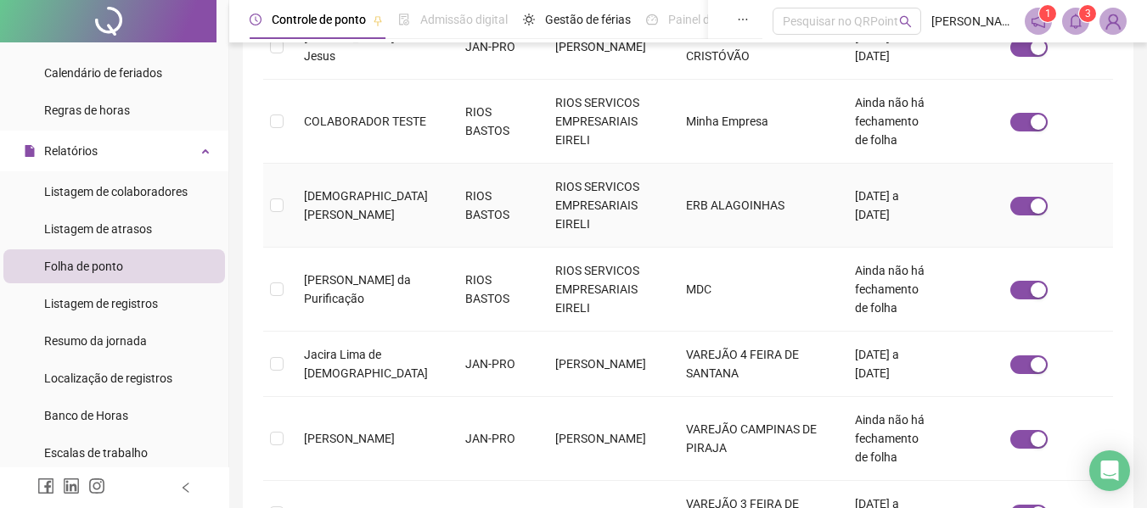
scroll to position [767, 0]
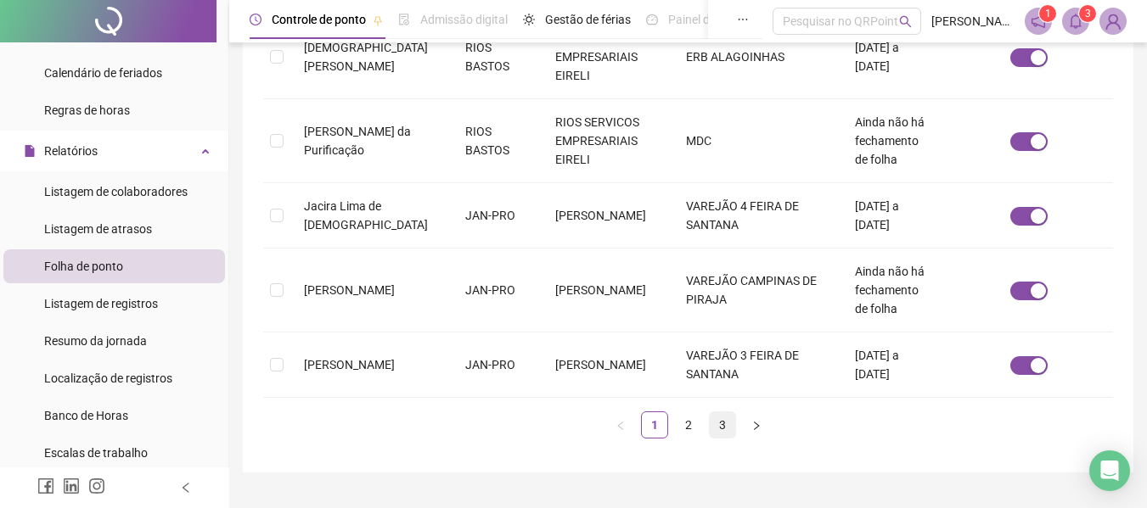
click at [716, 413] on link "3" at bounding box center [722, 425] width 25 height 25
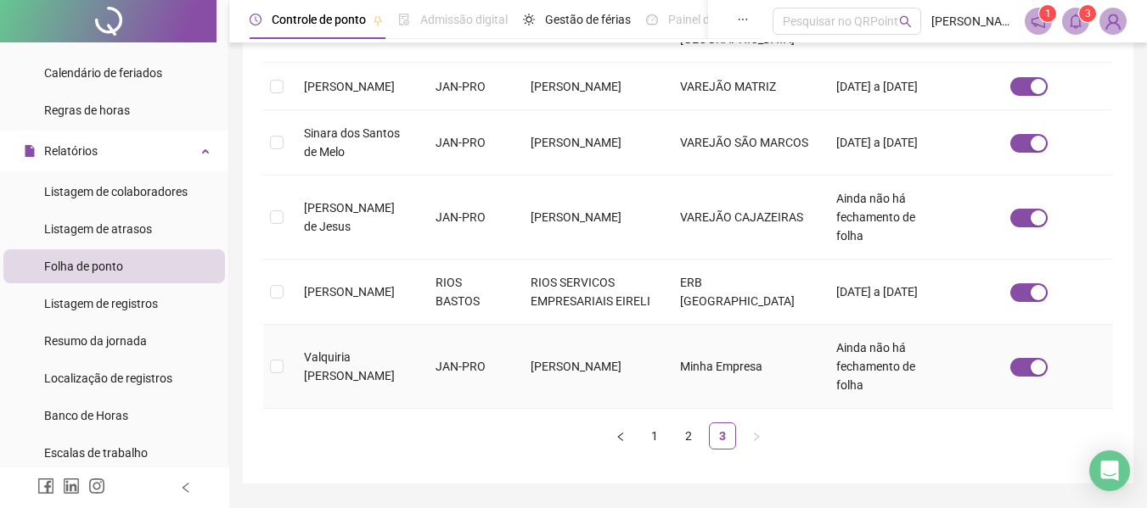
scroll to position [477, 0]
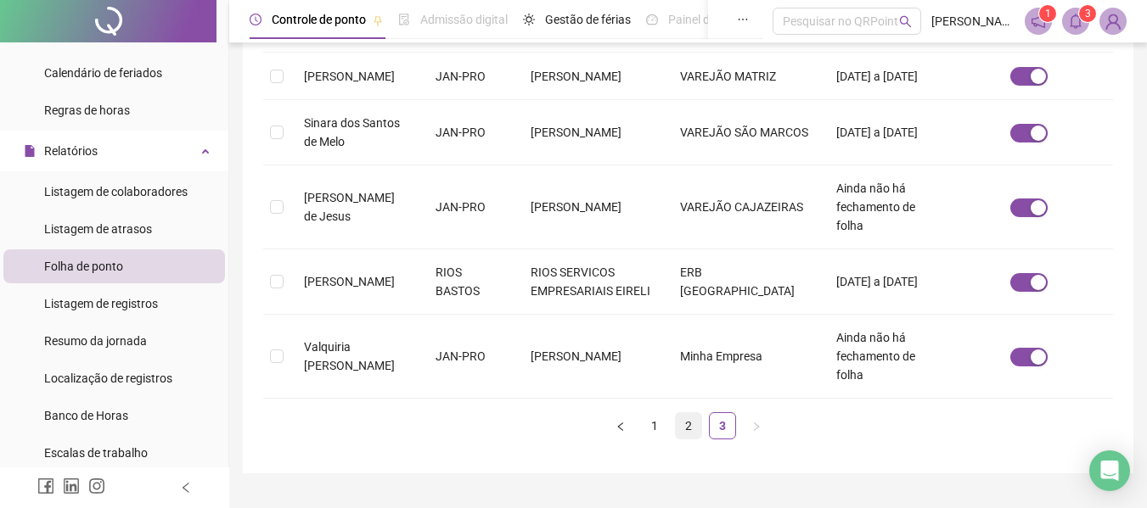
click at [689, 413] on link "2" at bounding box center [688, 425] width 25 height 25
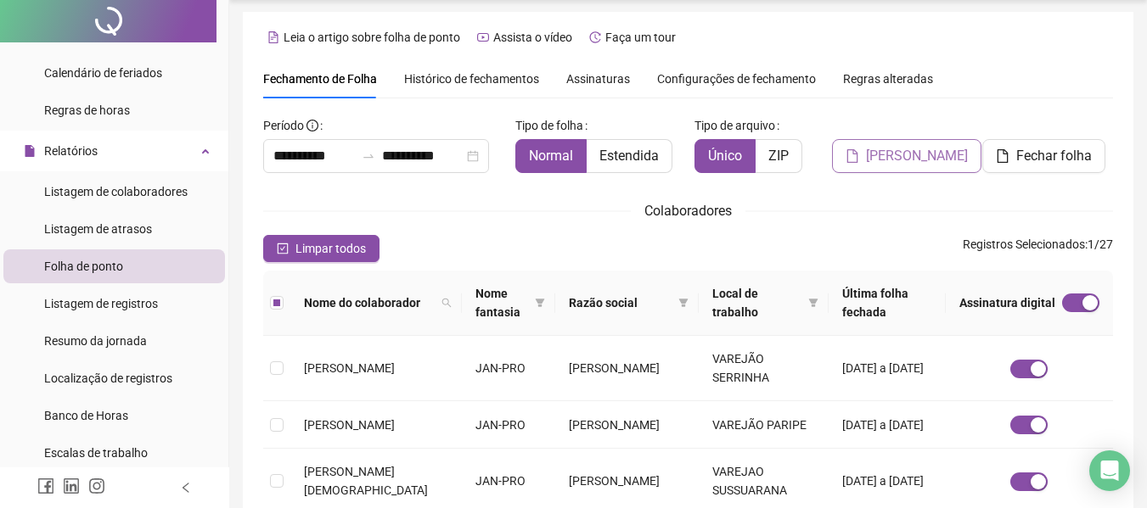
scroll to position [0, 0]
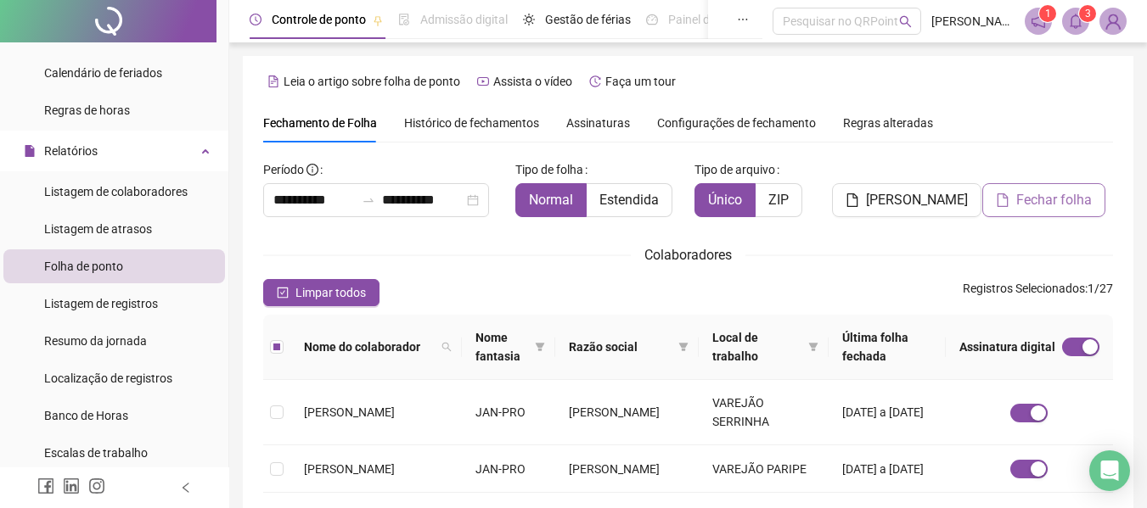
click at [1022, 198] on span "Fechar folha" at bounding box center [1054, 200] width 76 height 20
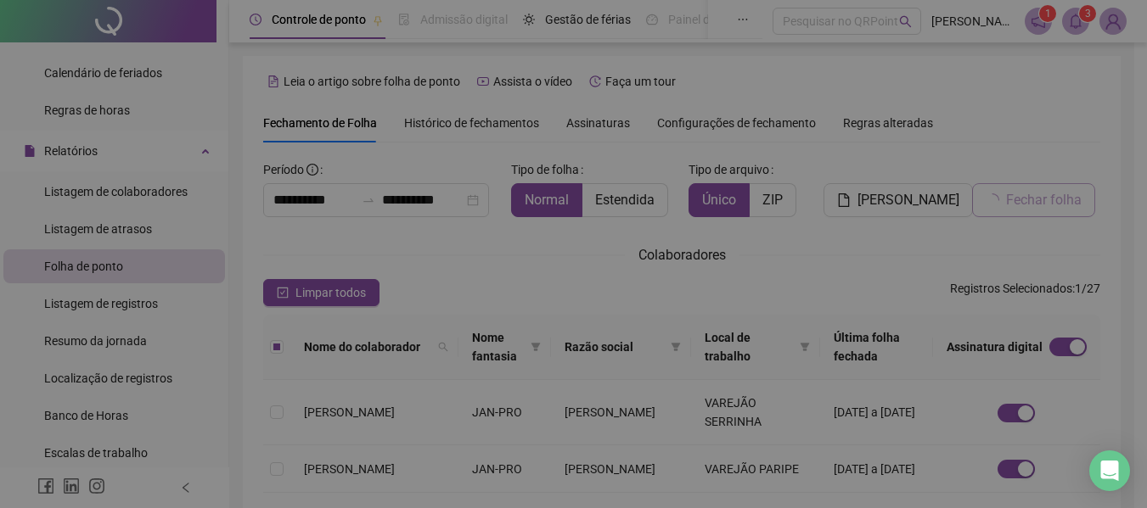
scroll to position [93, 0]
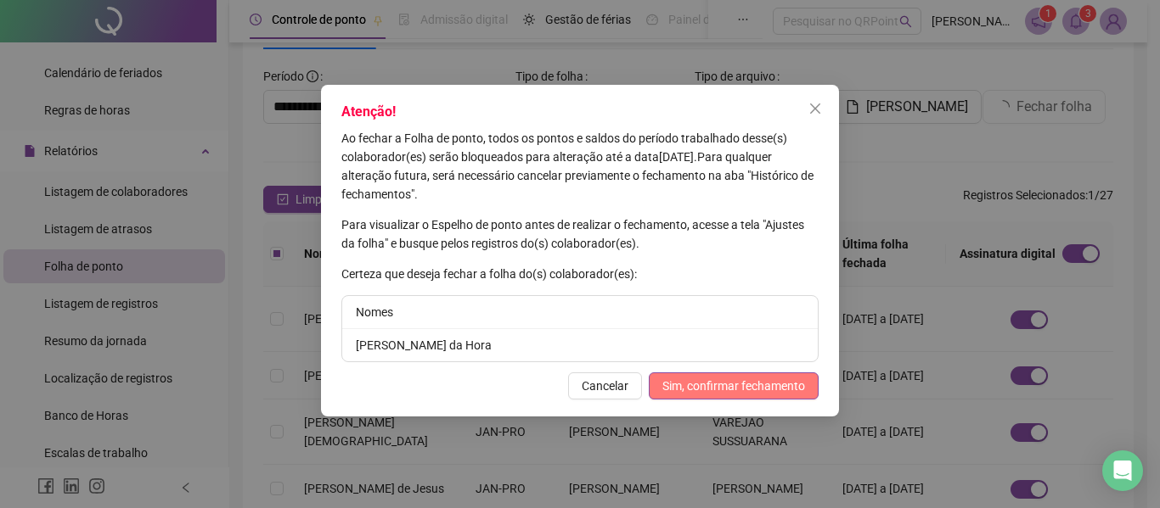
click at [737, 379] on span "Sim, confirmar fechamento" at bounding box center [733, 386] width 143 height 19
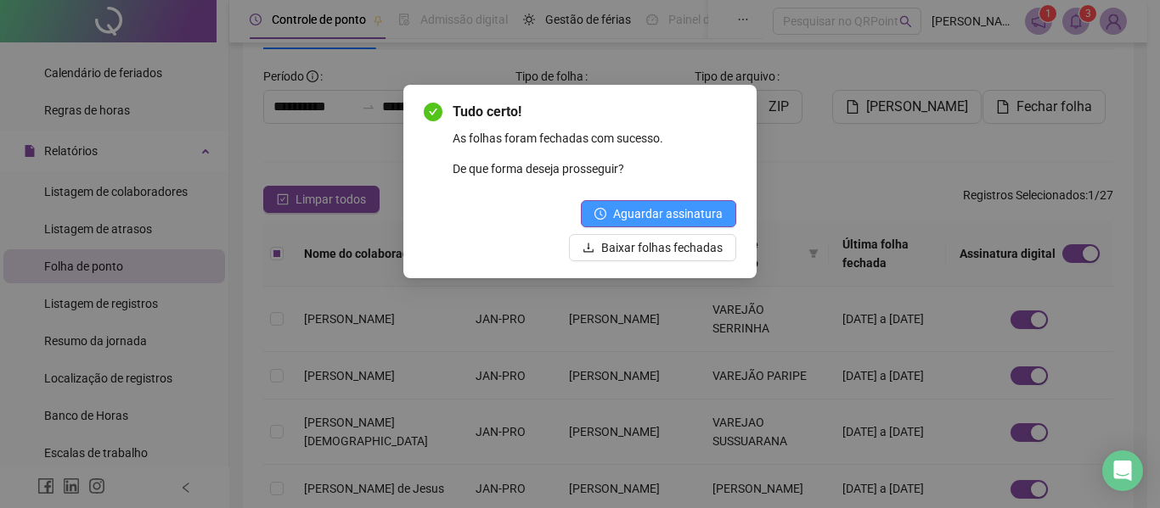
click at [682, 211] on span "Aguardar assinatura" at bounding box center [668, 214] width 110 height 19
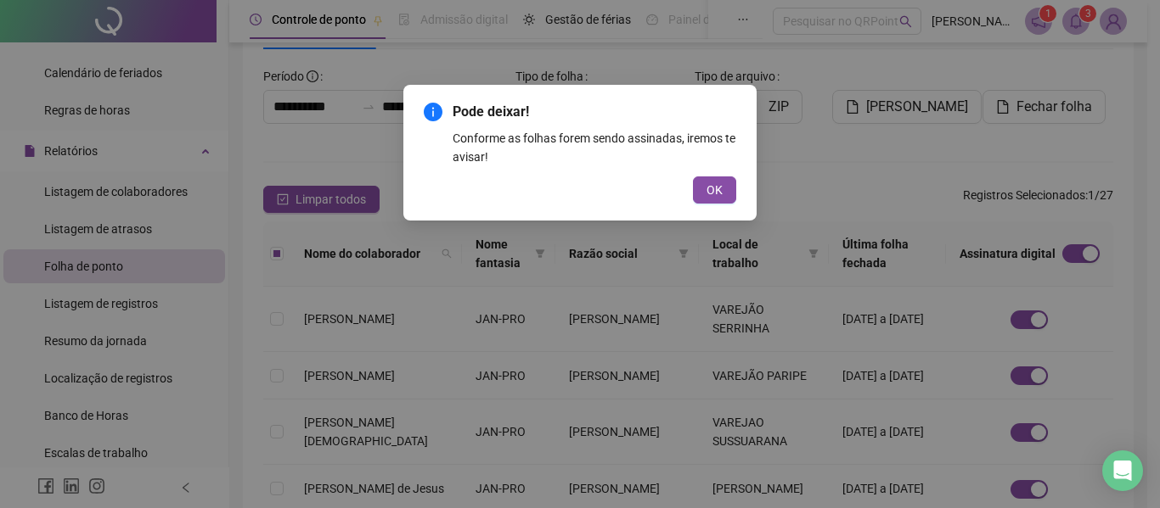
drag, startPoint x: 706, startPoint y: 190, endPoint x: 714, endPoint y: 259, distance: 69.2
click at [708, 190] on span "OK" at bounding box center [714, 190] width 16 height 19
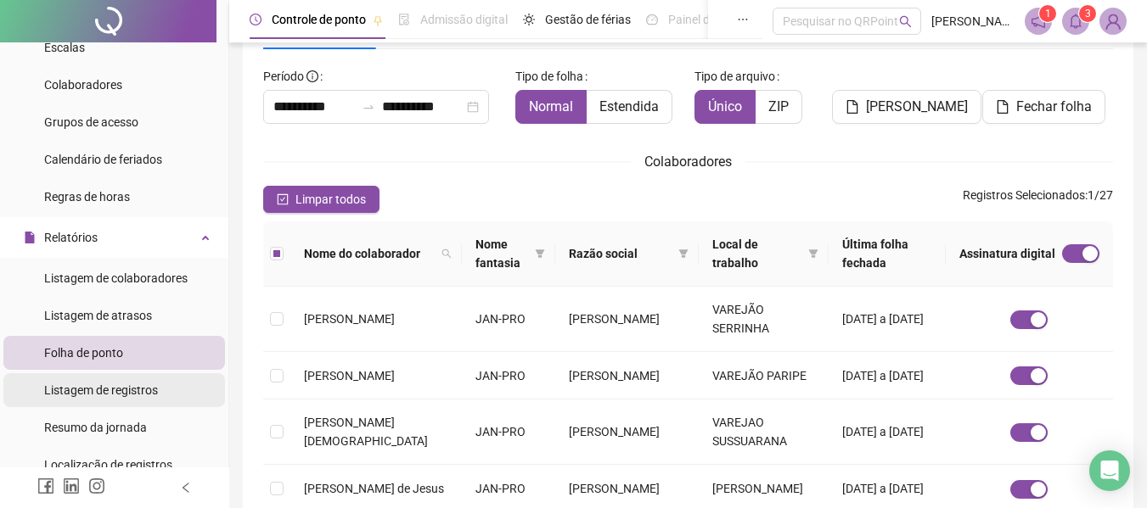
scroll to position [85, 0]
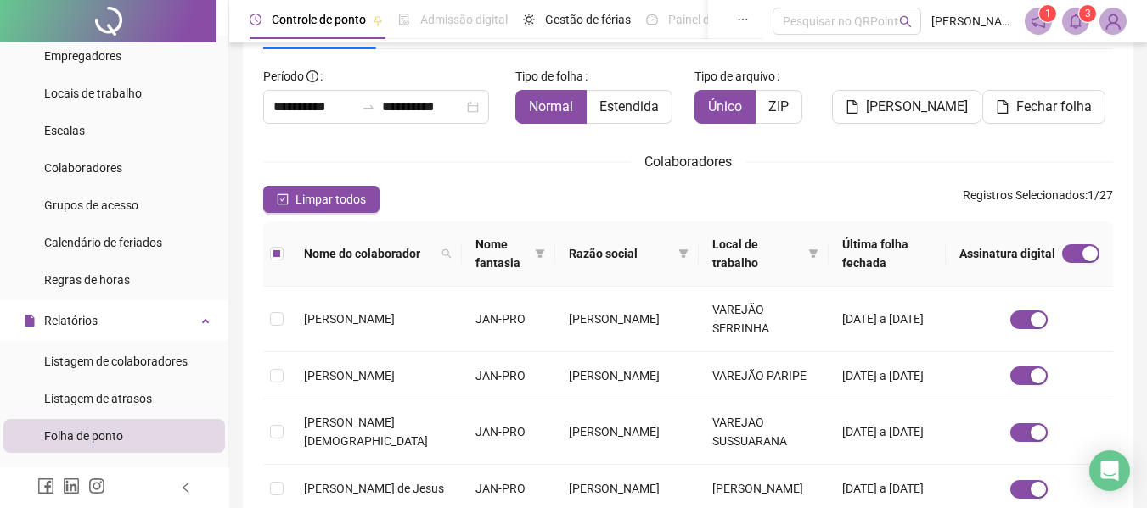
click at [1092, 142] on div "**********" at bounding box center [688, 513] width 850 height 901
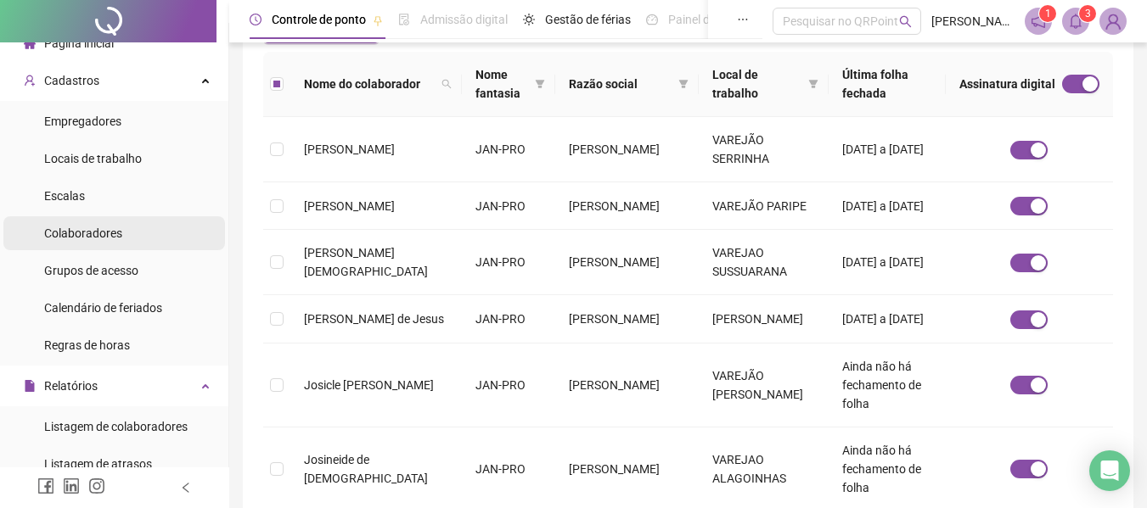
scroll to position [0, 0]
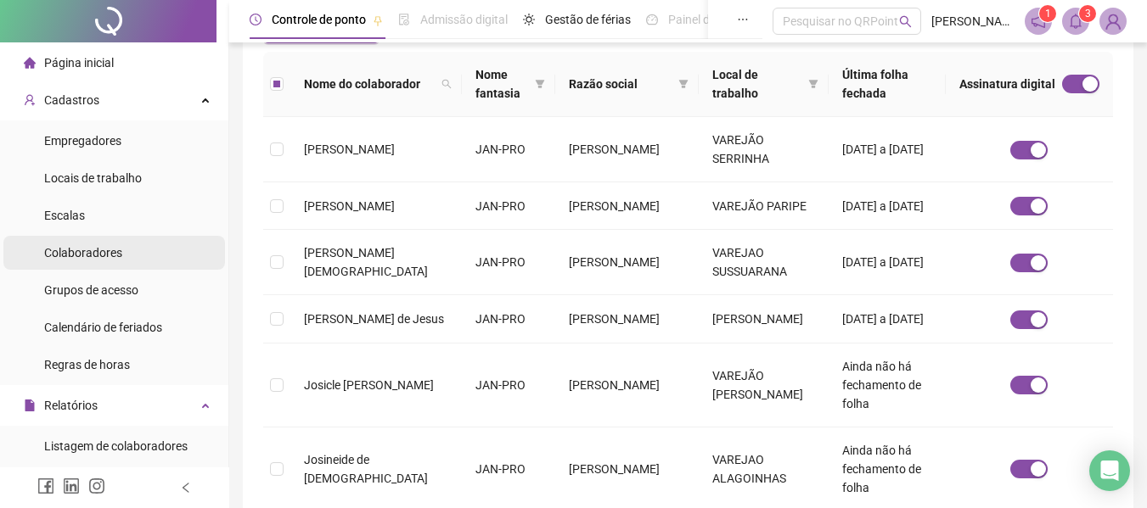
drag, startPoint x: 74, startPoint y: 250, endPoint x: 123, endPoint y: 257, distance: 49.8
click at [74, 250] on span "Colaboradores" at bounding box center [83, 253] width 78 height 14
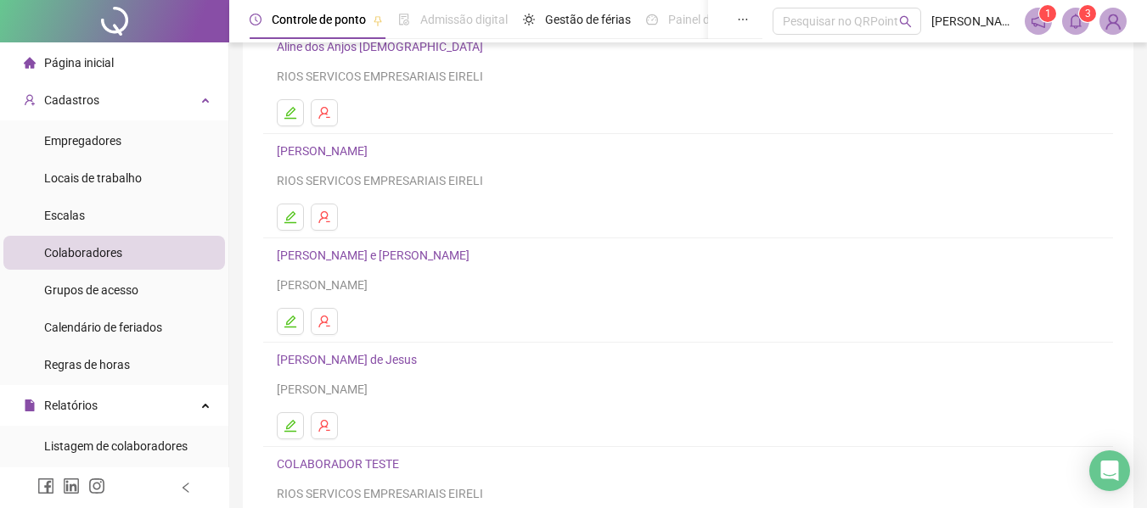
scroll to position [312, 0]
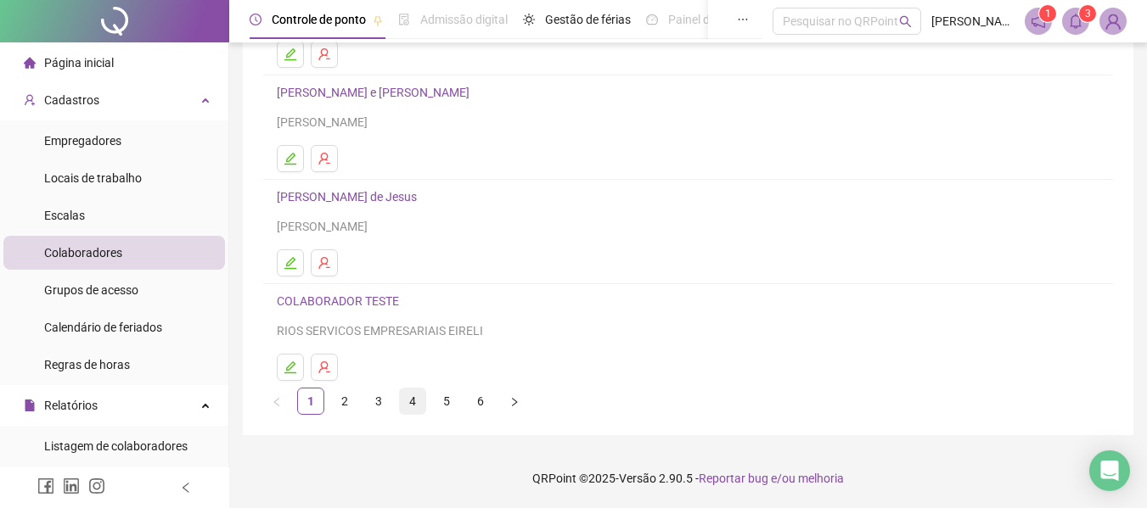
click at [412, 396] on link "4" at bounding box center [412, 401] width 25 height 25
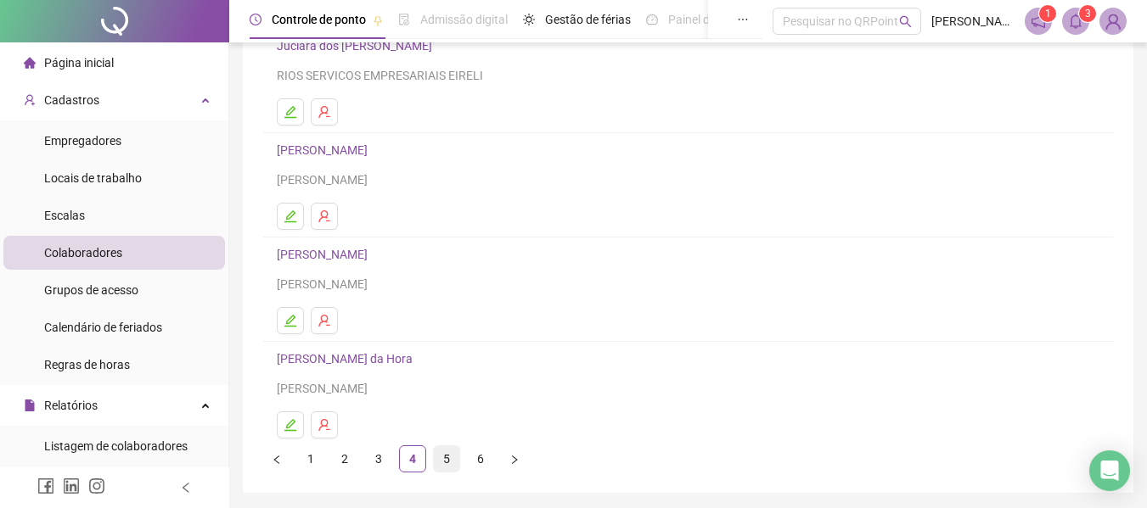
scroll to position [0, 0]
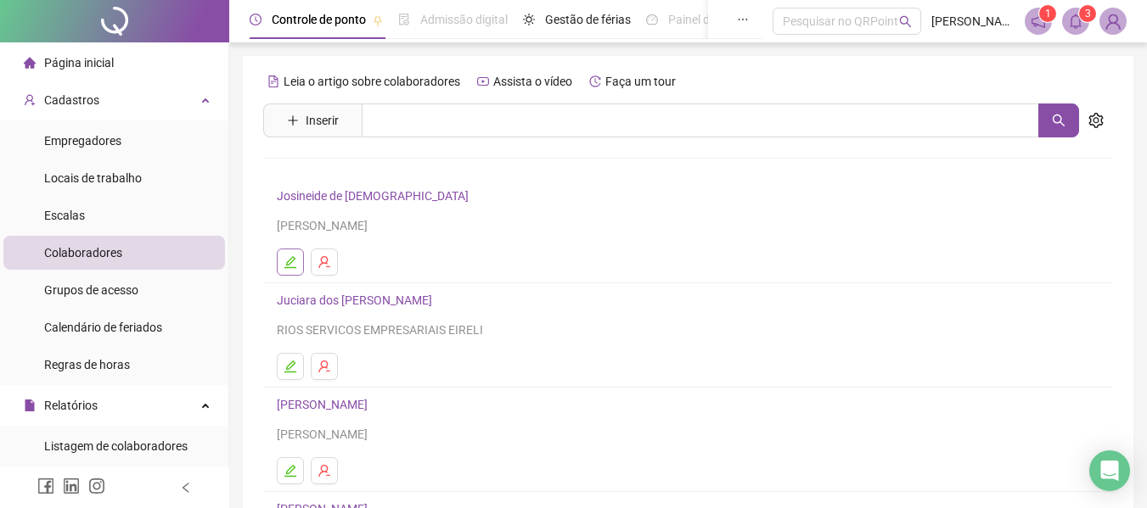
click at [300, 267] on button "button" at bounding box center [290, 262] width 27 height 27
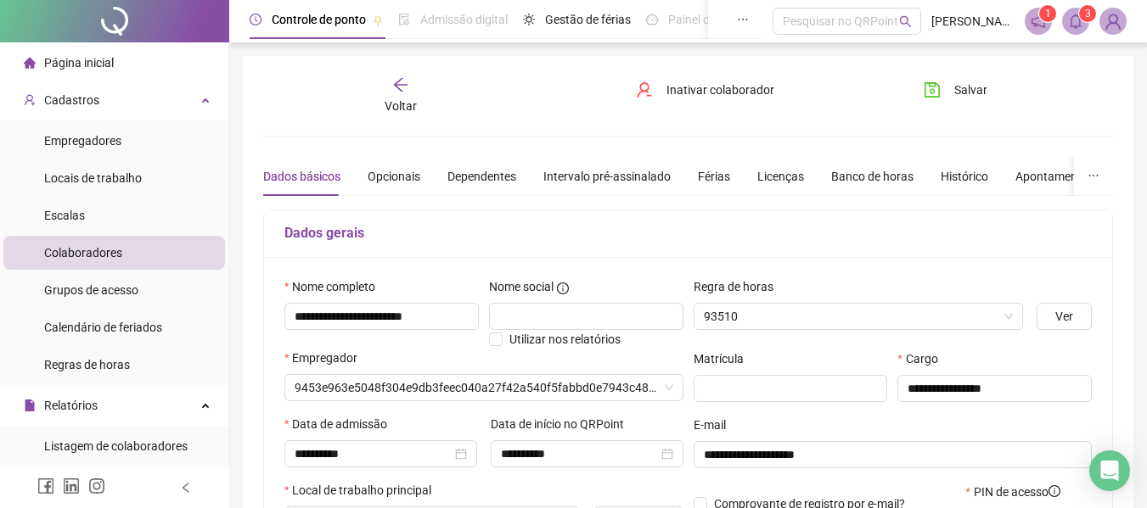
type input "**********"
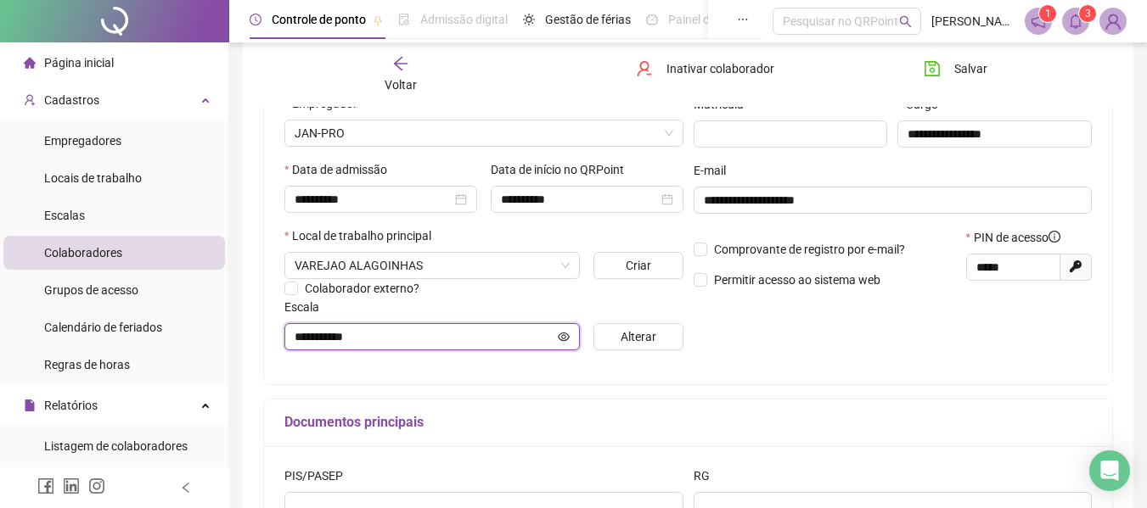
click at [569, 340] on icon "eye" at bounding box center [564, 337] width 12 height 12
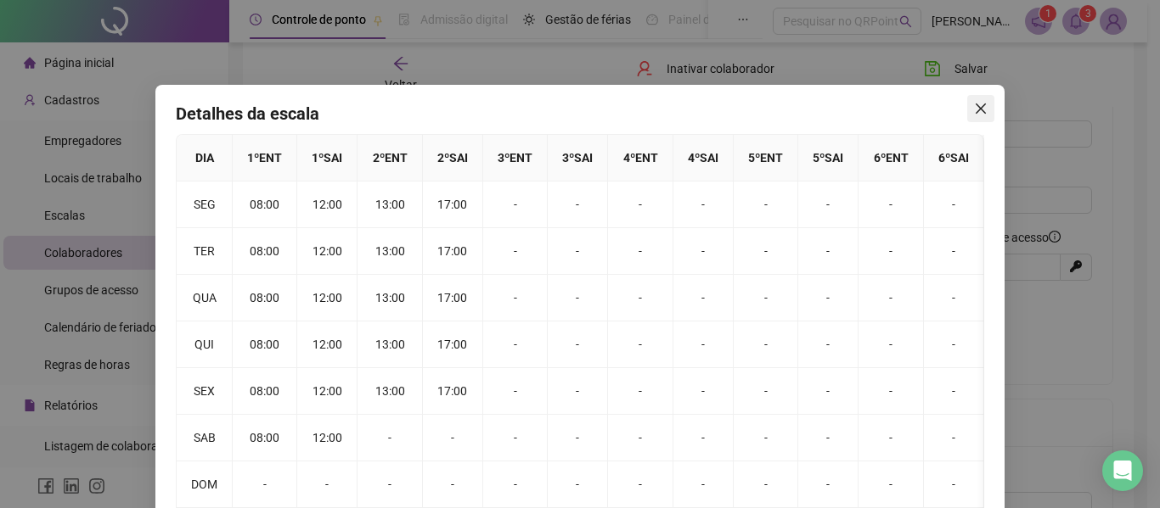
click at [974, 112] on icon "close" at bounding box center [981, 109] width 14 height 14
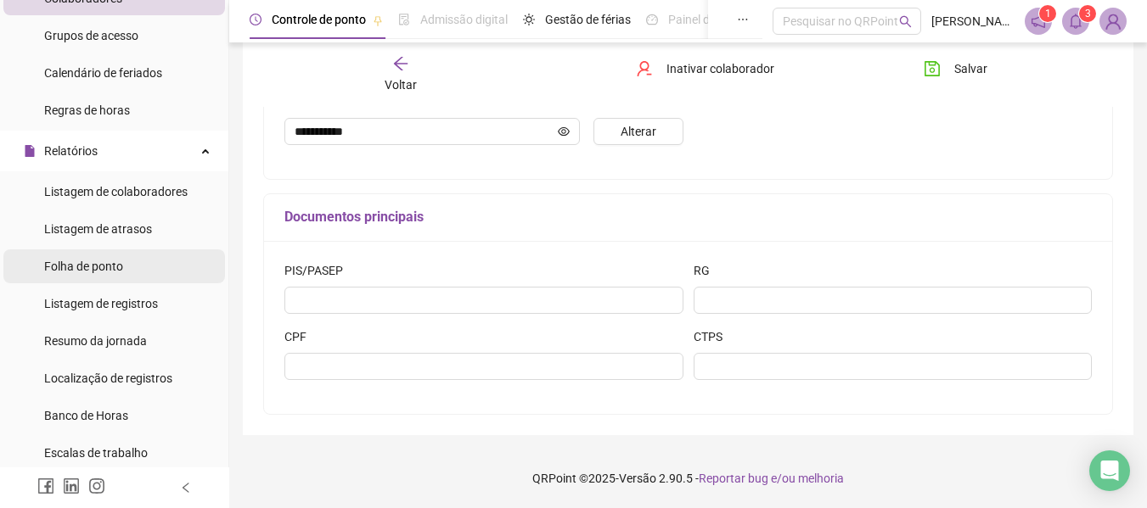
click at [95, 266] on span "Folha de ponto" at bounding box center [83, 267] width 79 height 14
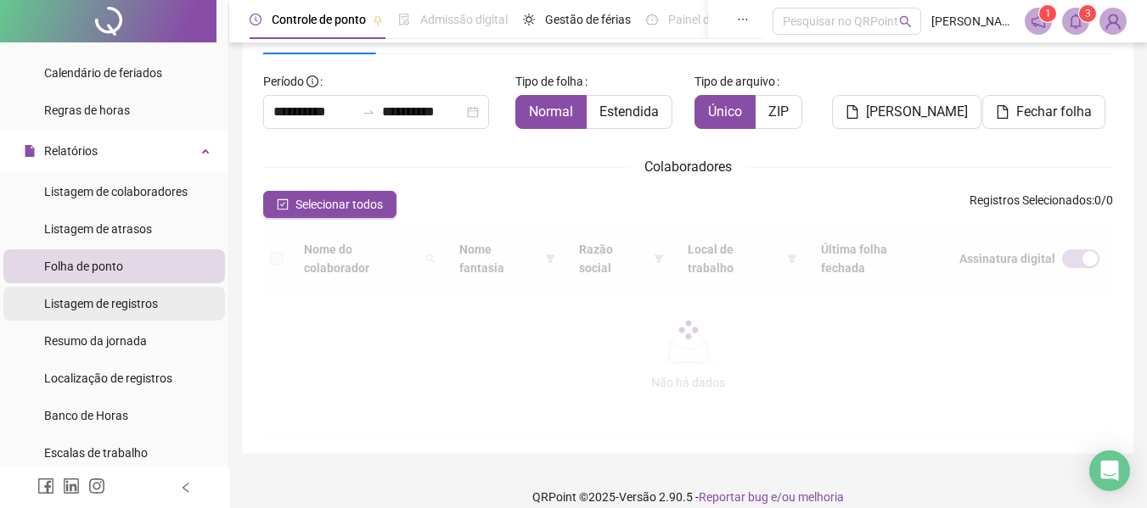
scroll to position [107, 0]
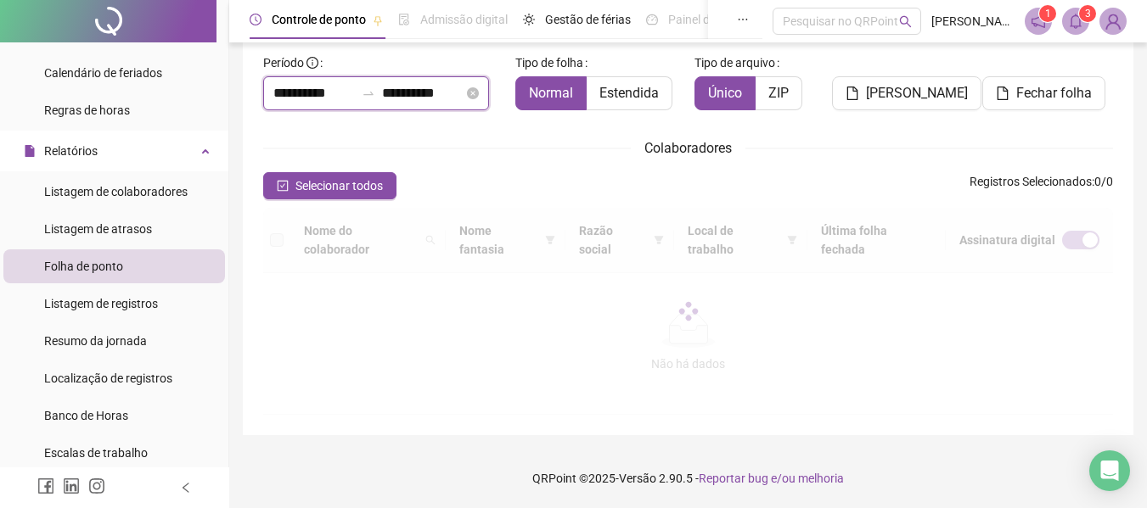
click at [310, 87] on input "**********" at bounding box center [313, 93] width 81 height 20
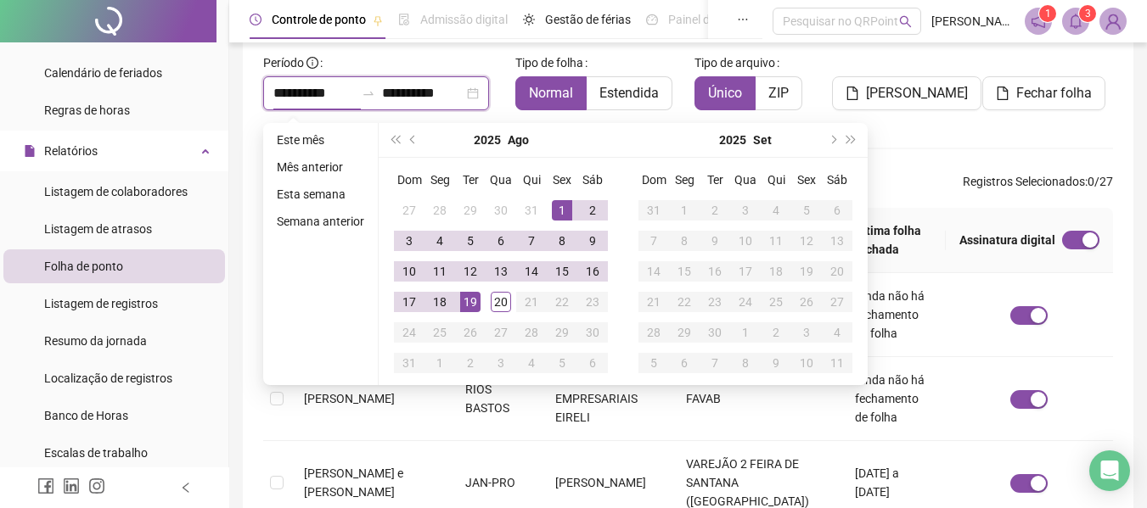
scroll to position [93, 0]
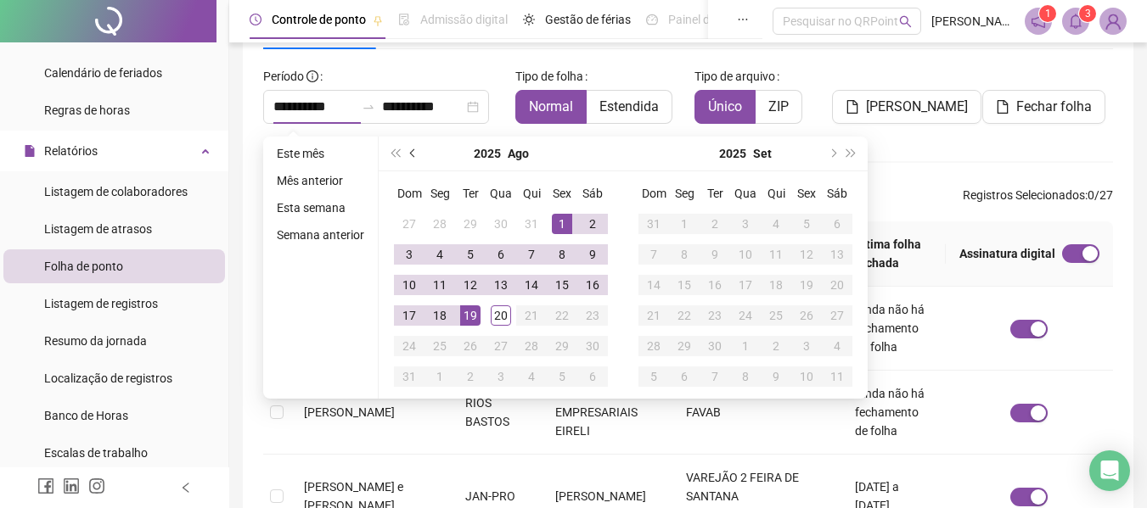
click at [414, 152] on span "prev-year" at bounding box center [414, 153] width 8 height 8
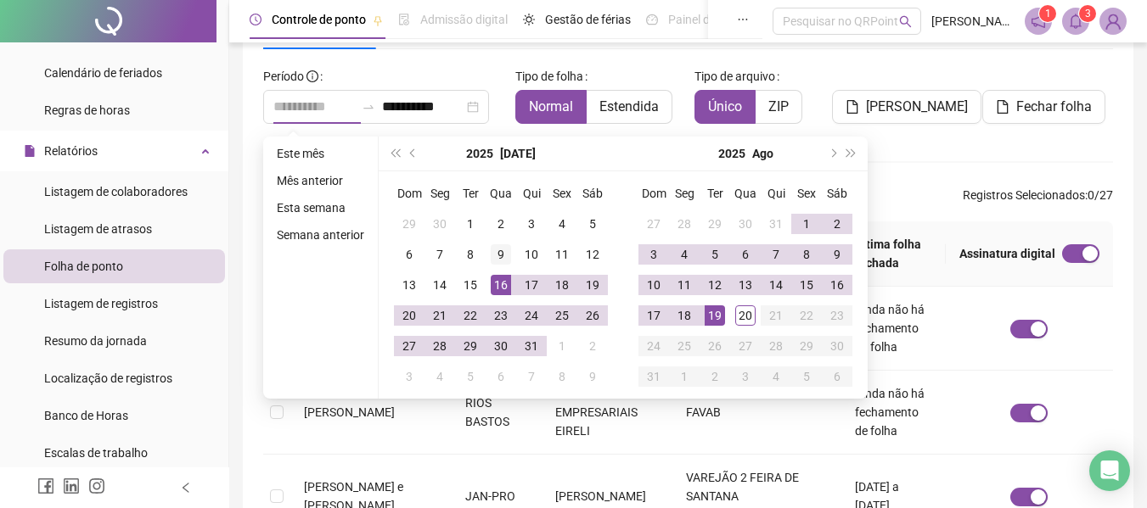
type input "**********"
click at [498, 256] on div "9" at bounding box center [501, 254] width 20 height 20
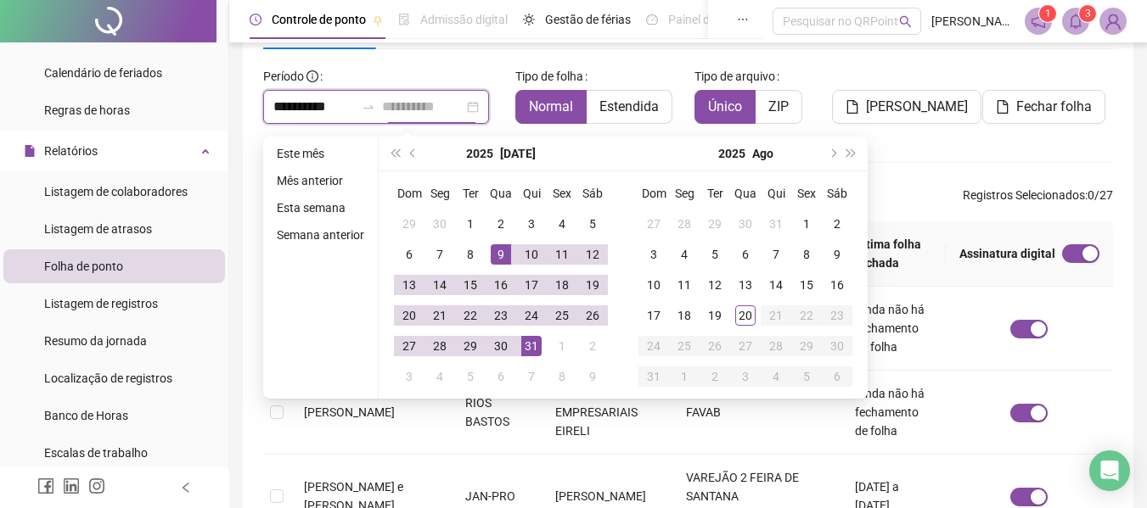
type input "**********"
click at [535, 344] on div "31" at bounding box center [531, 346] width 20 height 20
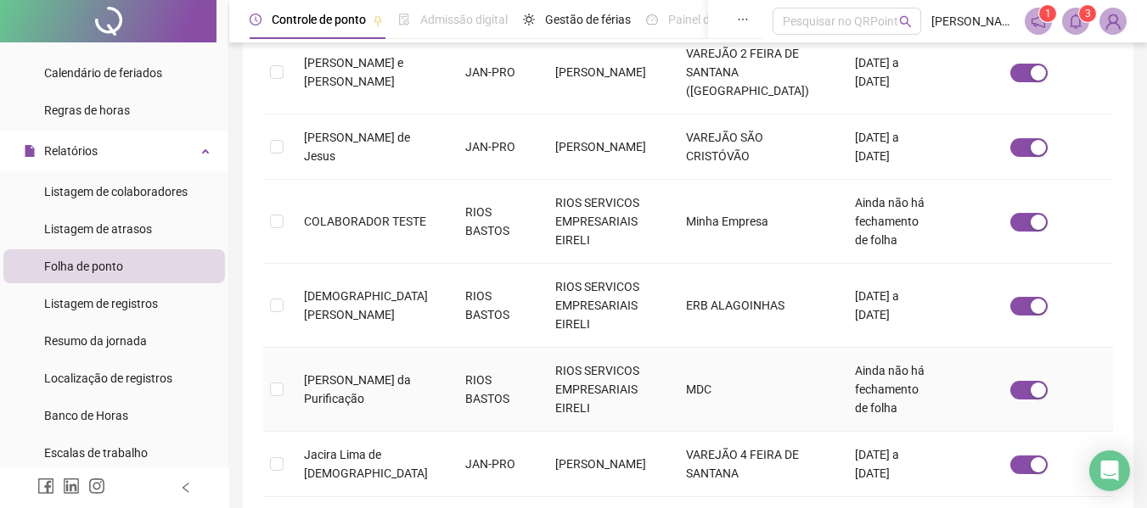
scroll to position [767, 0]
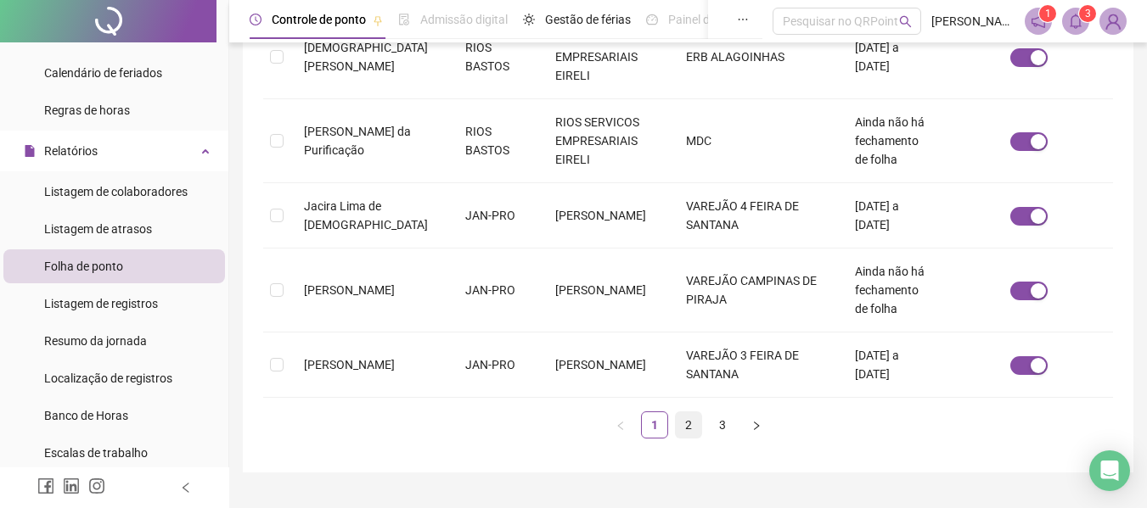
click at [687, 413] on link "2" at bounding box center [688, 425] width 25 height 25
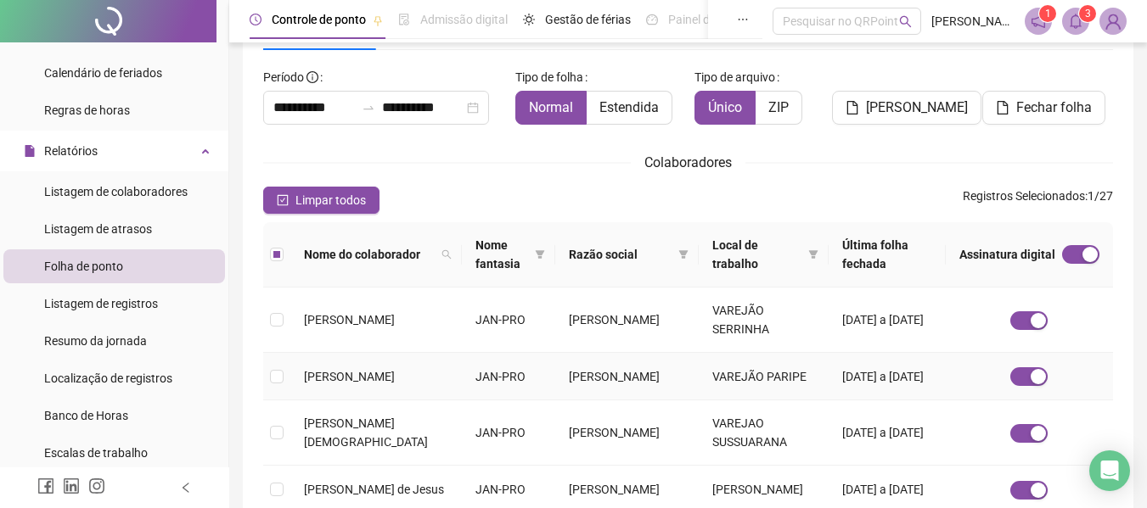
scroll to position [0, 0]
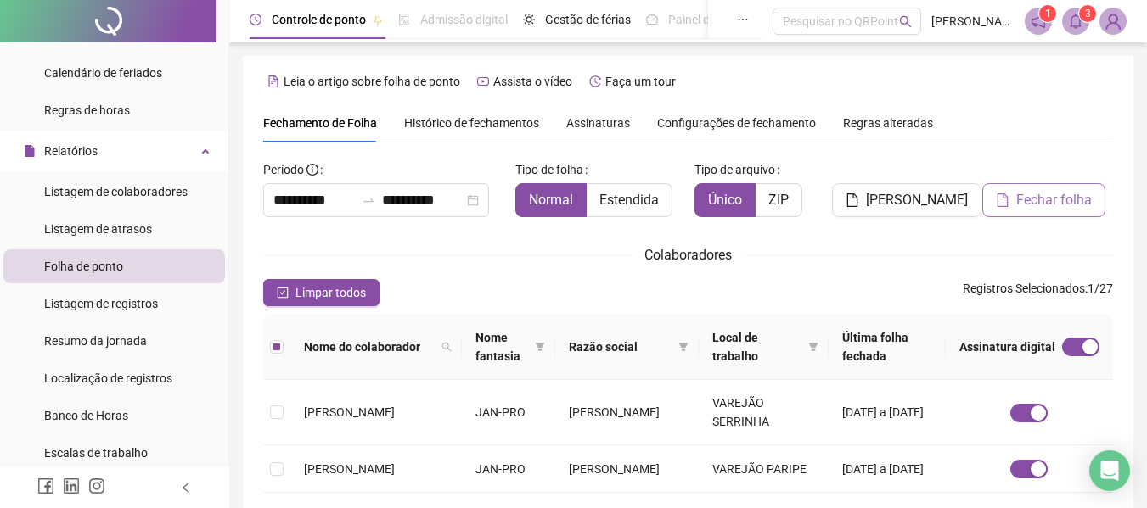
click at [1025, 201] on span "Fechar folha" at bounding box center [1054, 200] width 76 height 20
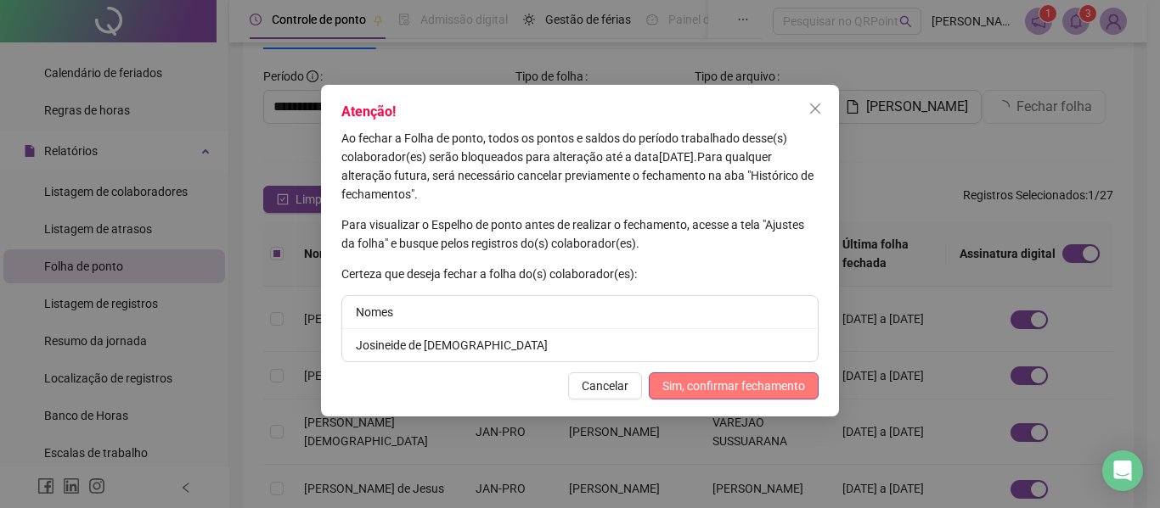
click at [713, 386] on span "Sim, confirmar fechamento" at bounding box center [733, 386] width 143 height 19
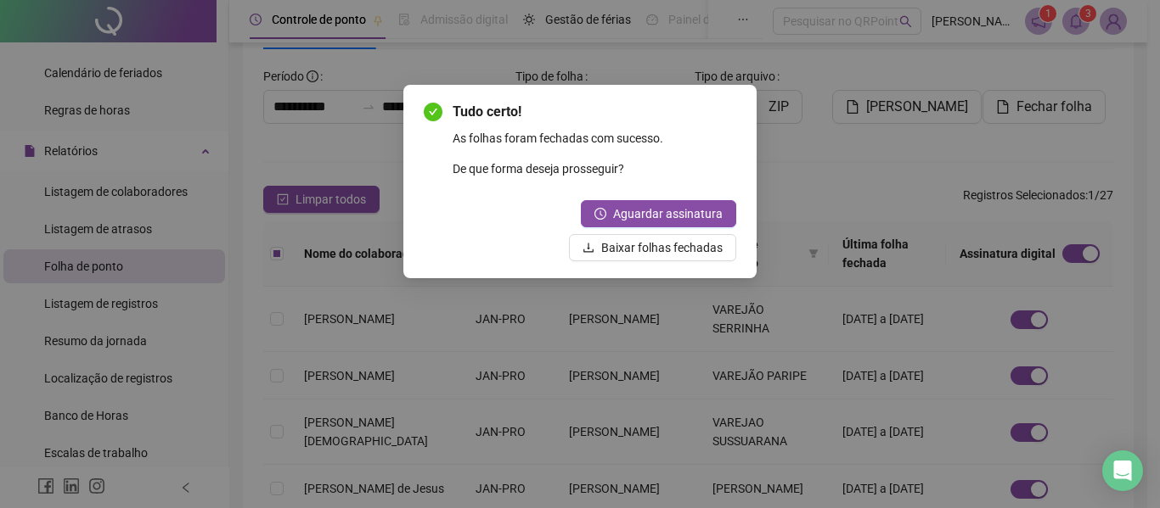
click at [676, 197] on div "Tudo certo! As folhas foram fechadas com sucesso. De que forma deseja prossegui…" at bounding box center [580, 182] width 312 height 160
click at [674, 207] on span "Aguardar assinatura" at bounding box center [668, 214] width 110 height 19
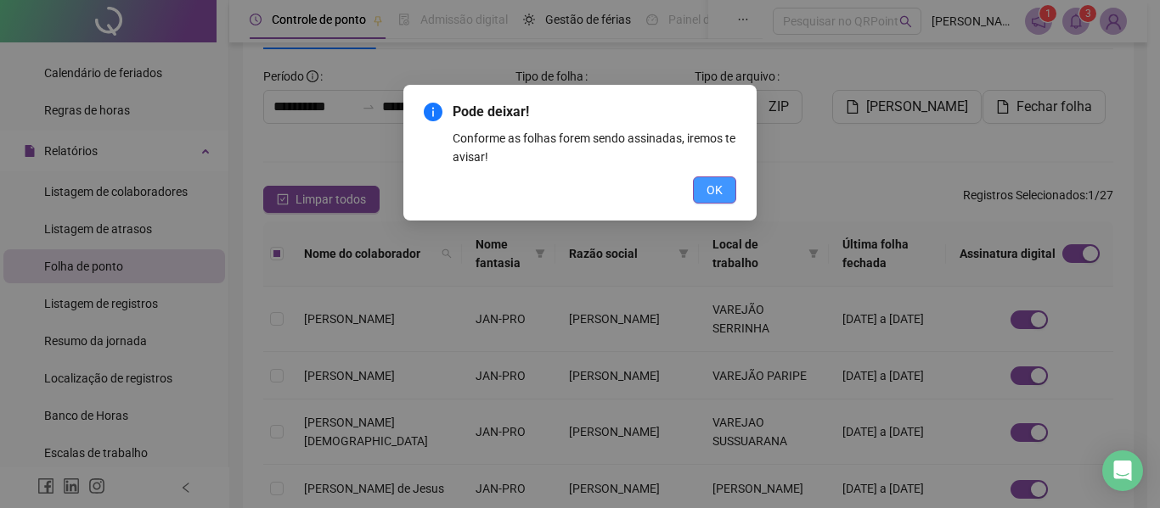
click at [716, 188] on span "OK" at bounding box center [714, 190] width 16 height 19
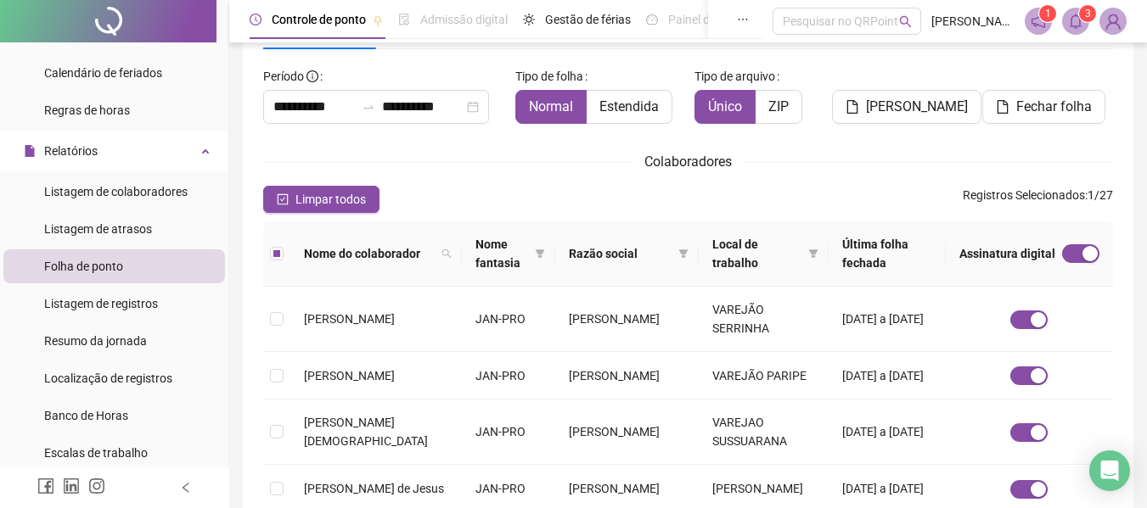
click at [1033, 147] on div "**********" at bounding box center [688, 504] width 850 height 882
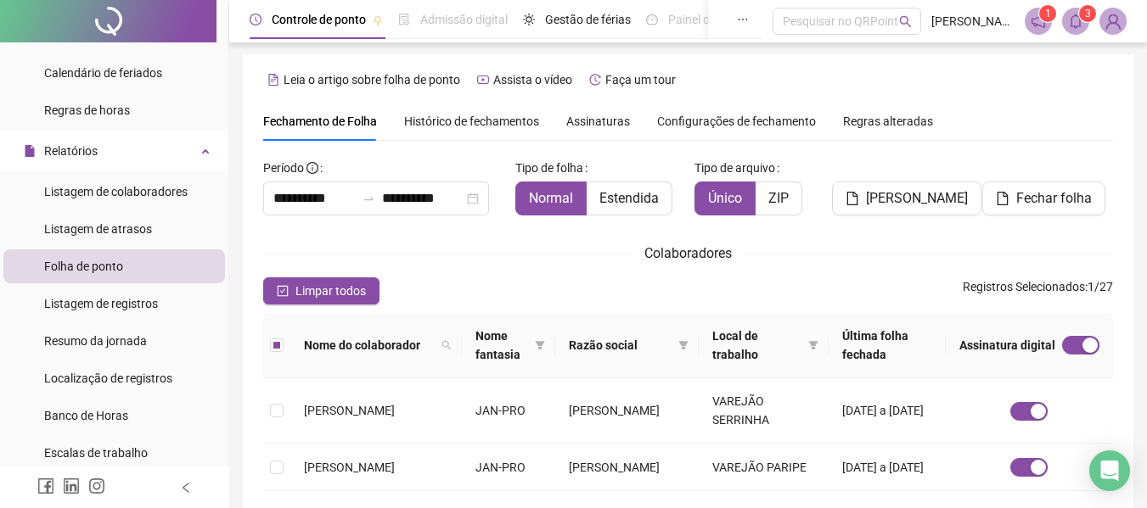
scroll to position [0, 0]
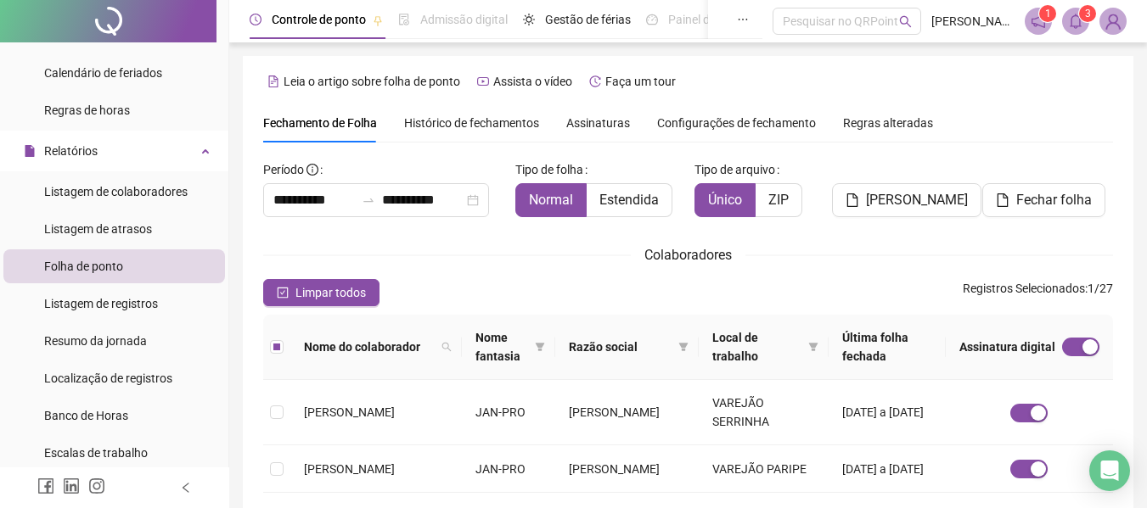
click at [596, 117] on span "Assinaturas" at bounding box center [598, 123] width 64 height 12
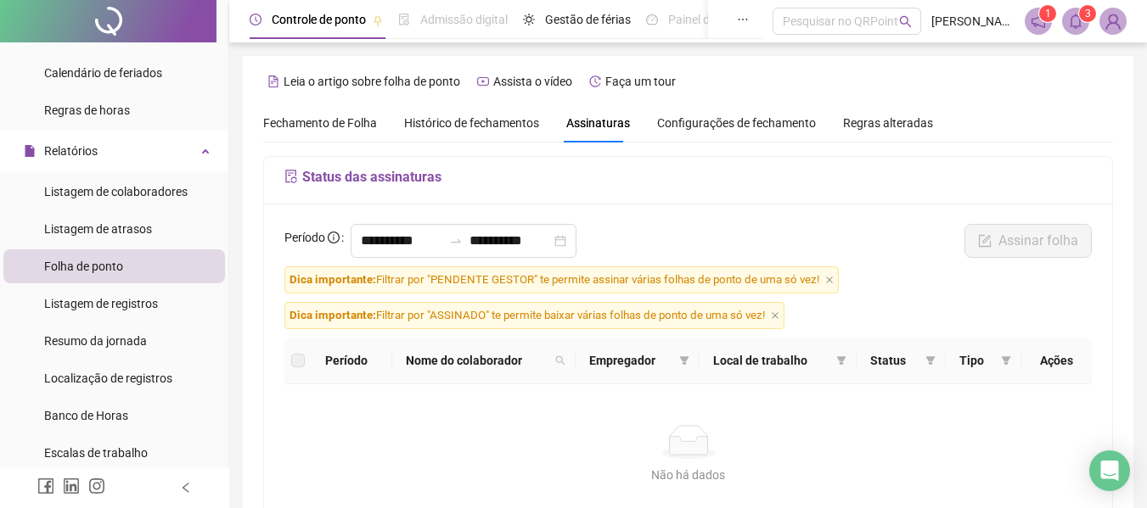
scroll to position [93, 0]
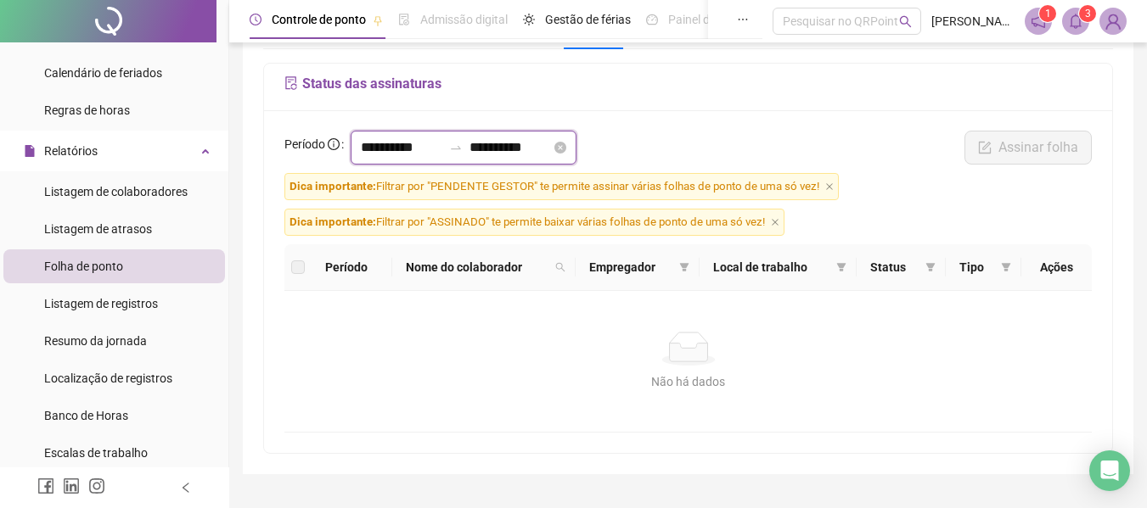
click at [385, 145] on input "**********" at bounding box center [401, 148] width 81 height 20
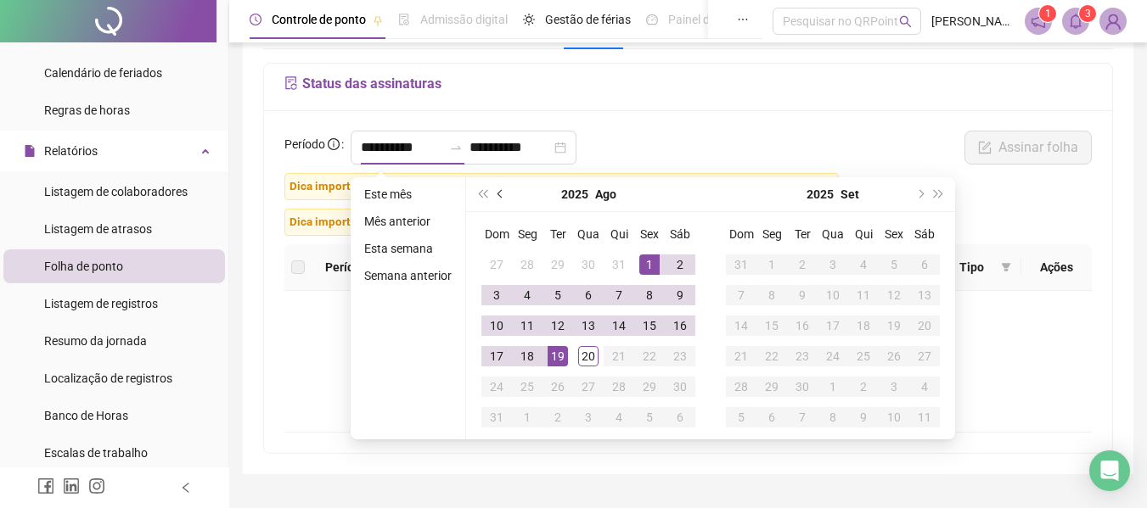
click at [504, 191] on button "prev-year" at bounding box center [500, 194] width 19 height 34
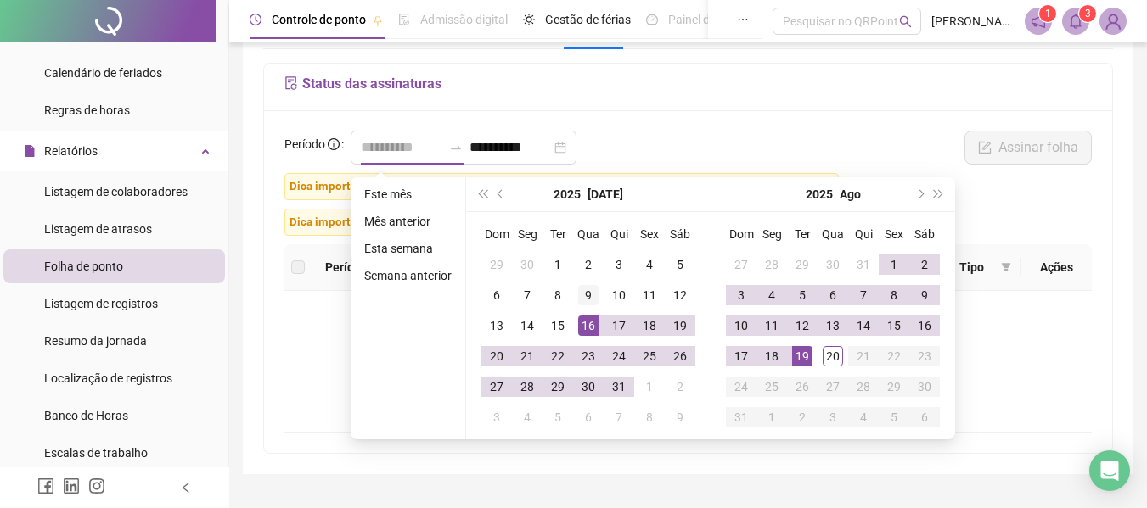
type input "**********"
click at [589, 297] on div "9" at bounding box center [588, 295] width 20 height 20
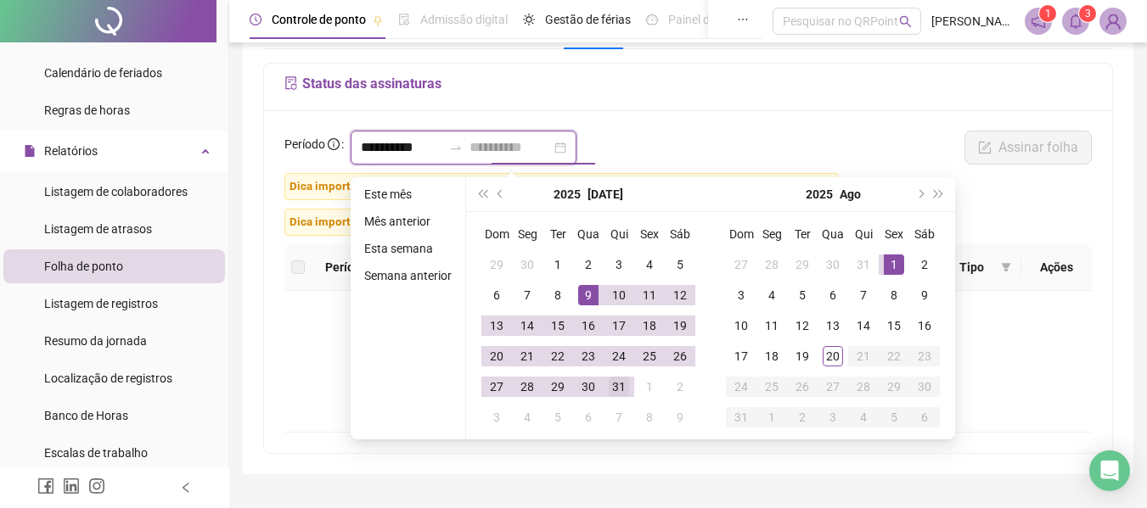
type input "**********"
click at [613, 377] on div "31" at bounding box center [619, 387] width 20 height 20
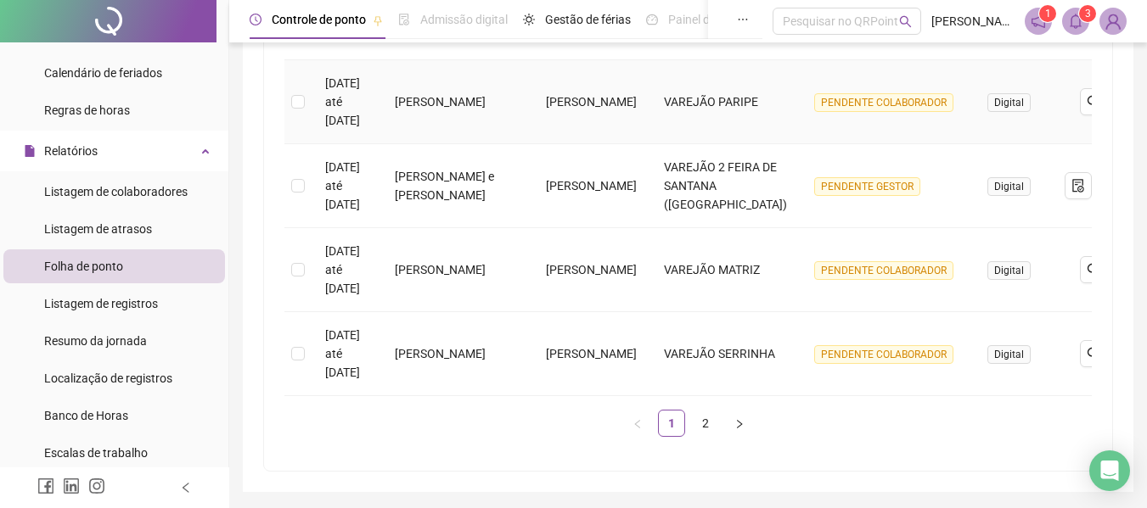
scroll to position [857, 0]
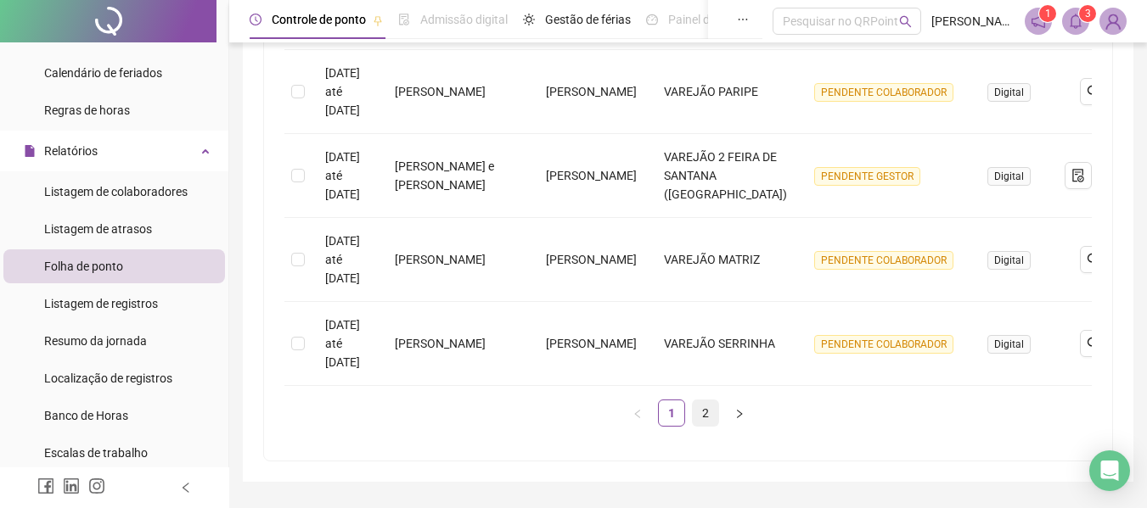
click at [705, 426] on link "2" at bounding box center [705, 413] width 25 height 25
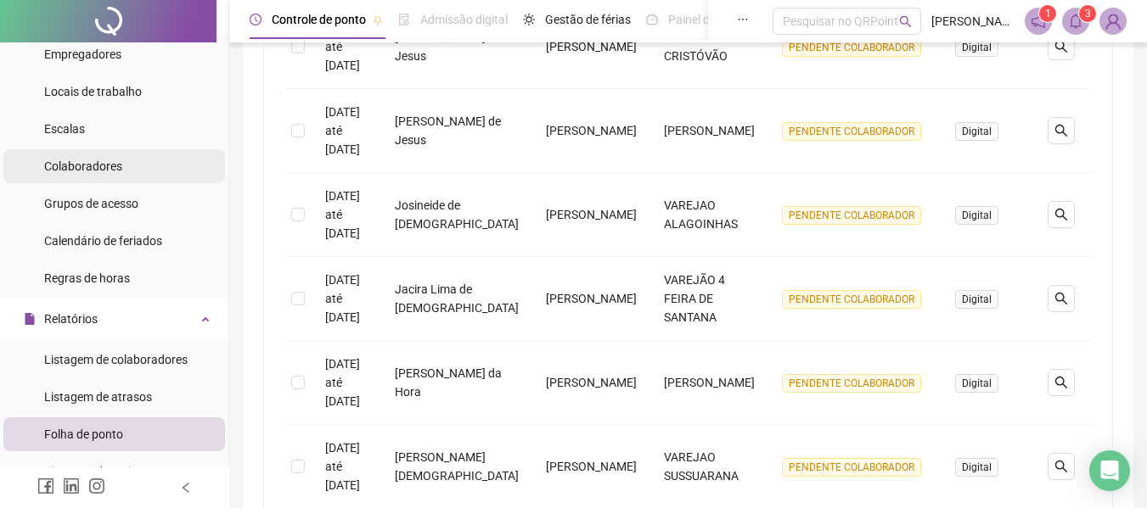
scroll to position [85, 0]
click at [93, 175] on span "Colaboradores" at bounding box center [83, 168] width 78 height 14
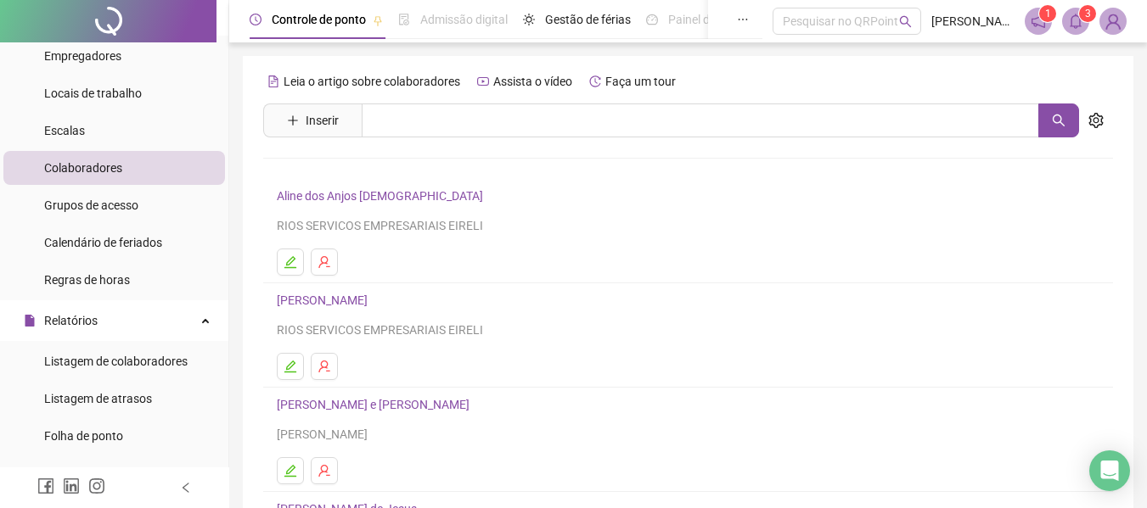
scroll to position [312, 0]
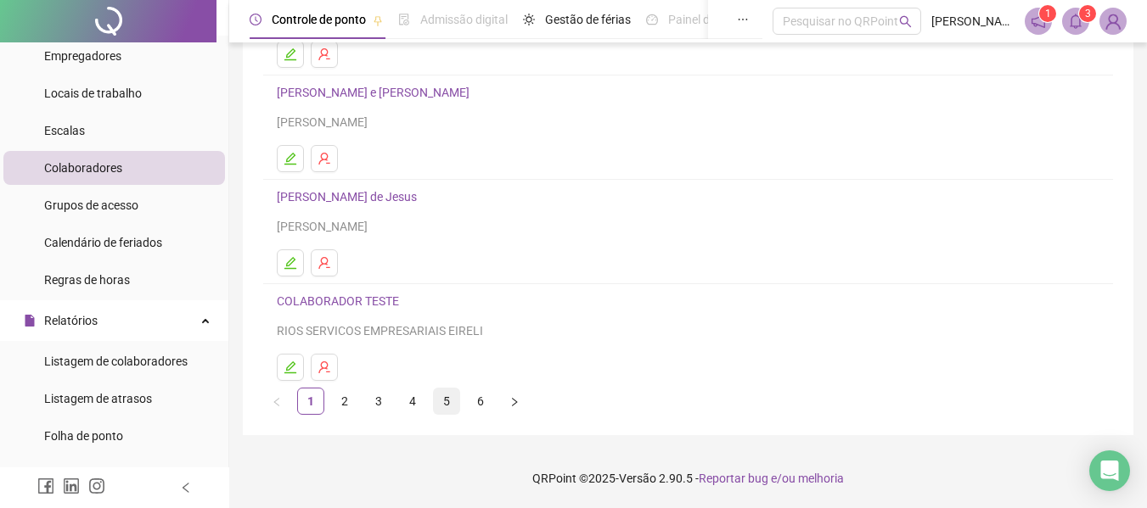
click at [444, 397] on link "5" at bounding box center [446, 401] width 25 height 25
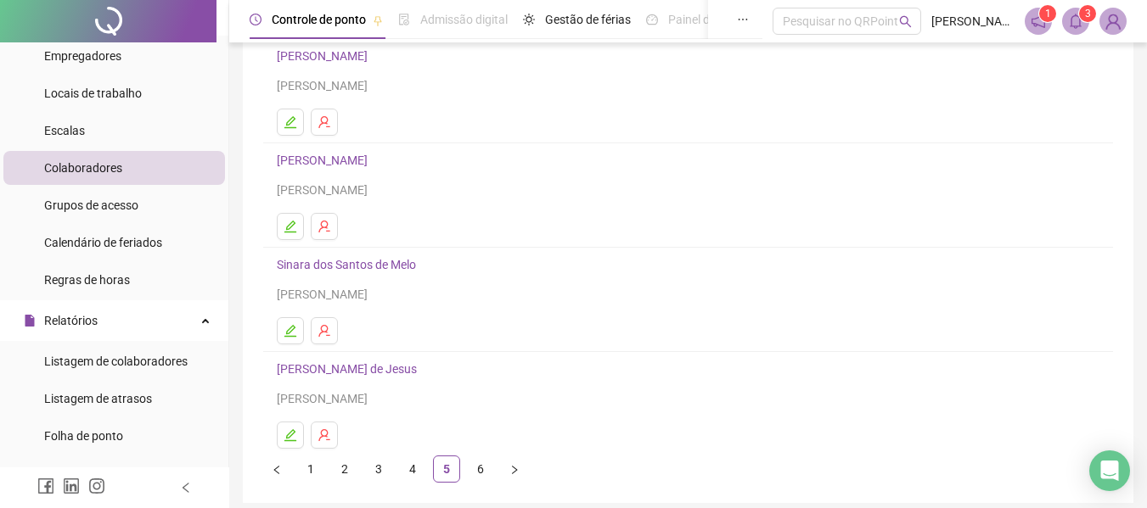
scroll to position [255, 0]
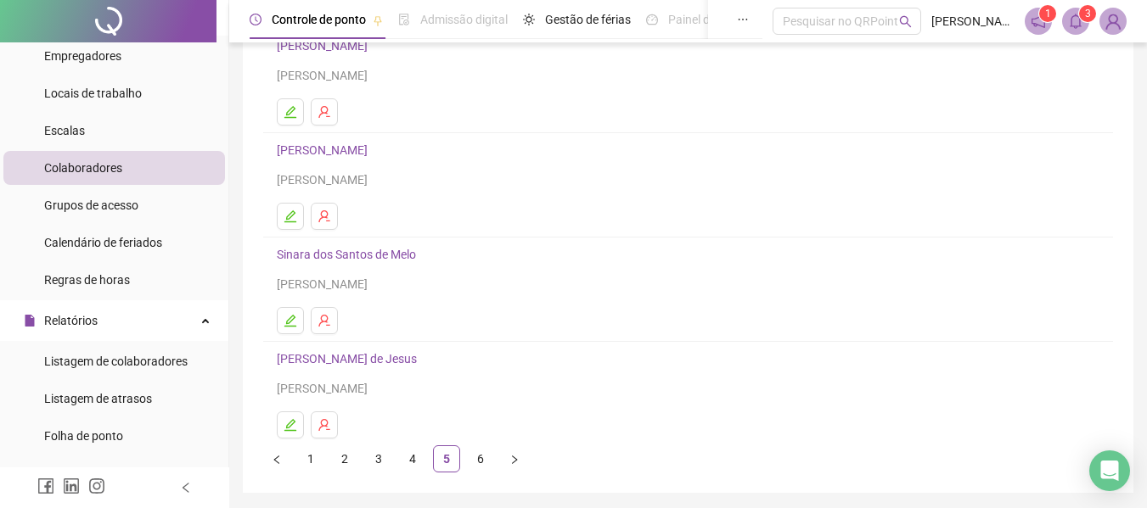
click at [288, 323] on icon "edit" at bounding box center [291, 321] width 14 height 14
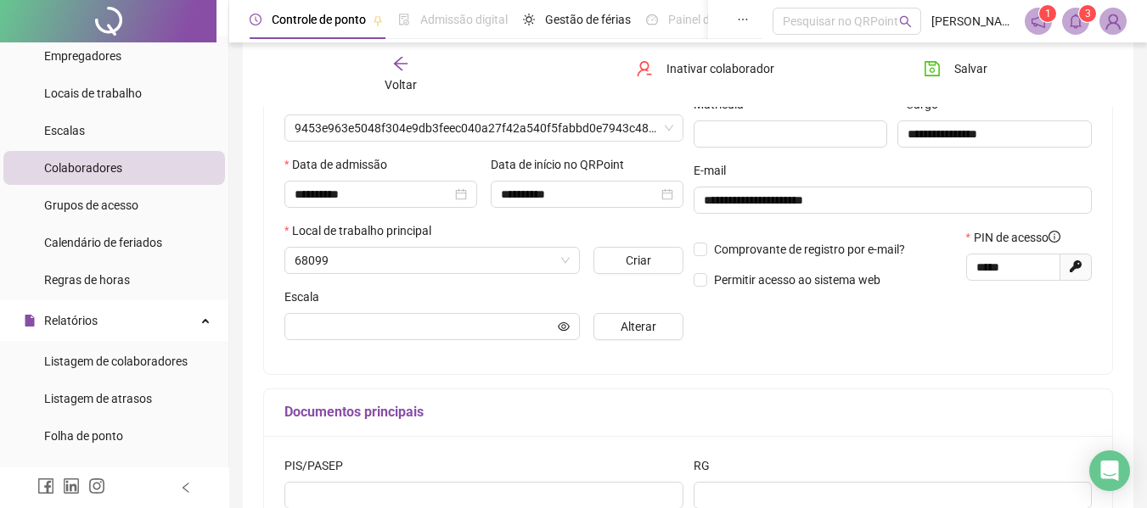
scroll to position [263, 0]
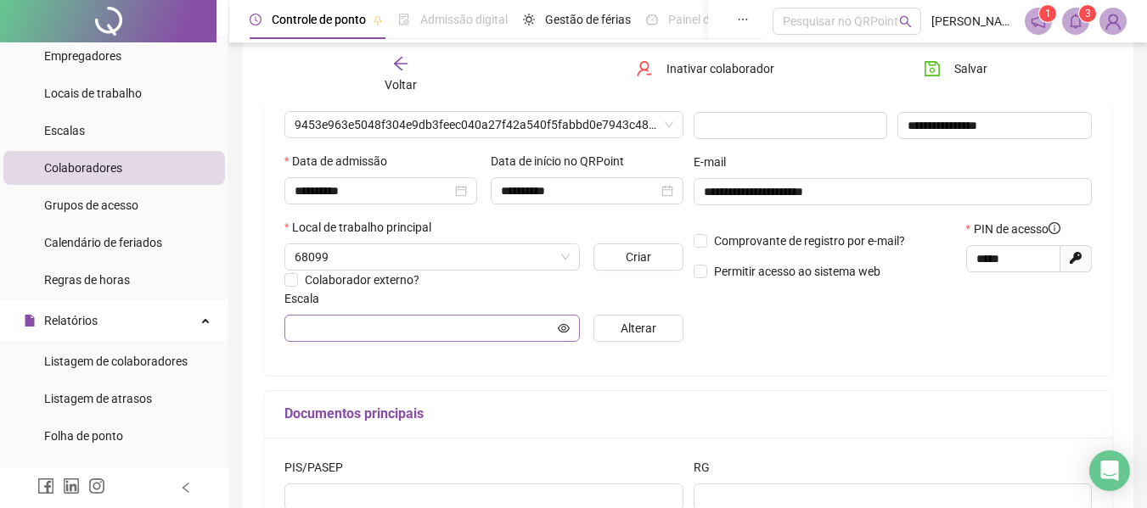
type input "**********"
click at [557, 327] on span "**********" at bounding box center [431, 328] width 295 height 27
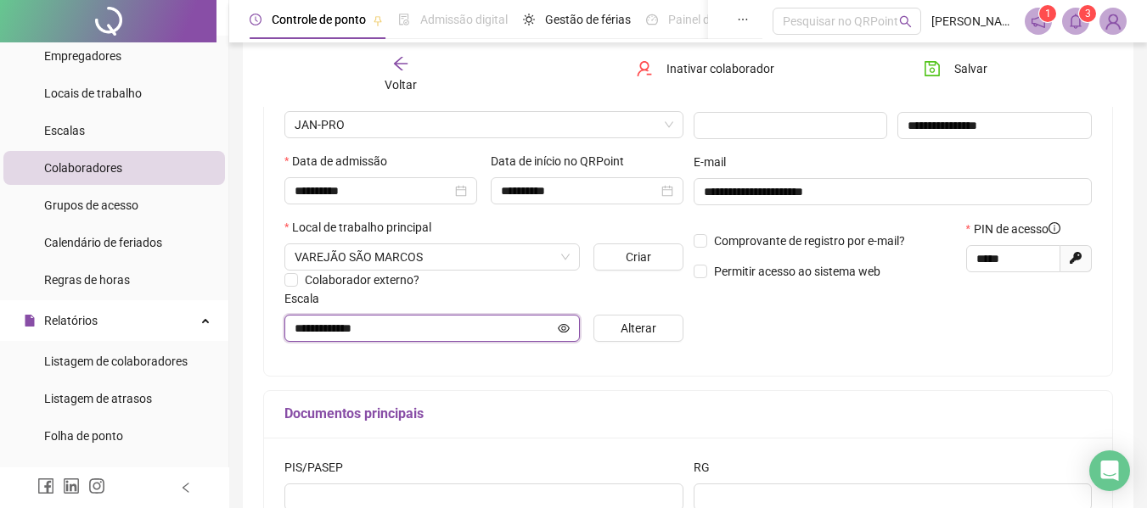
click at [562, 326] on icon "eye" at bounding box center [564, 329] width 12 height 12
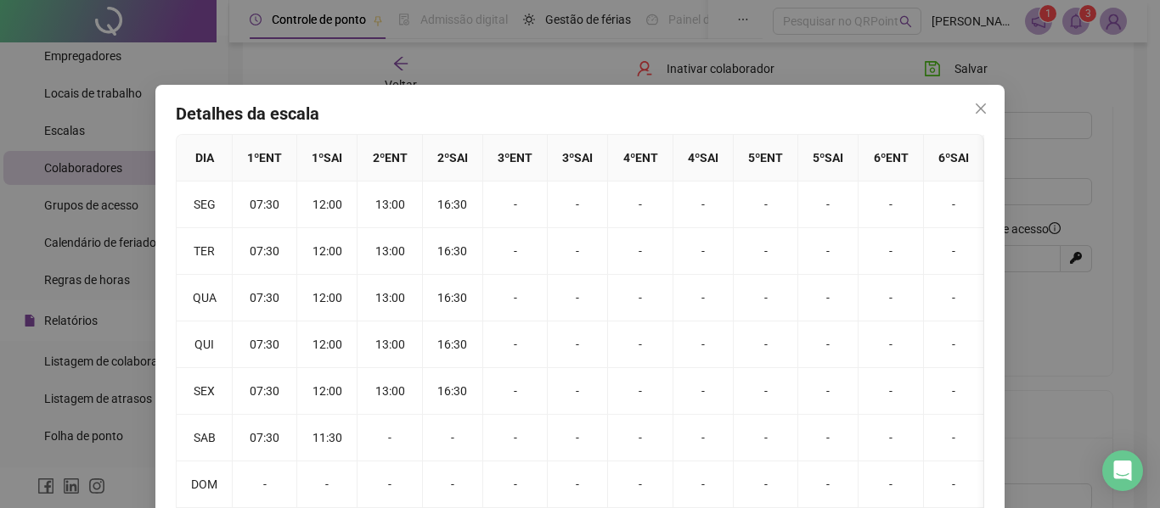
click at [1040, 305] on div "Detalhes da escala DIA 1 º ENT 1 º SAI 2 º ENT 2 º SAI 3 º ENT 3 º SAI 4 º ENT …" at bounding box center [580, 254] width 1160 height 508
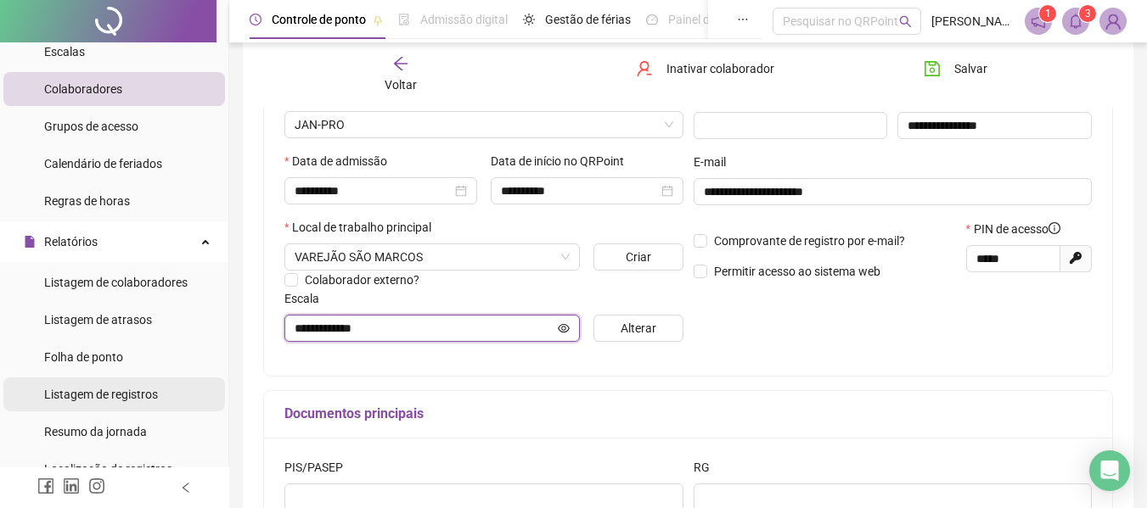
scroll to position [255, 0]
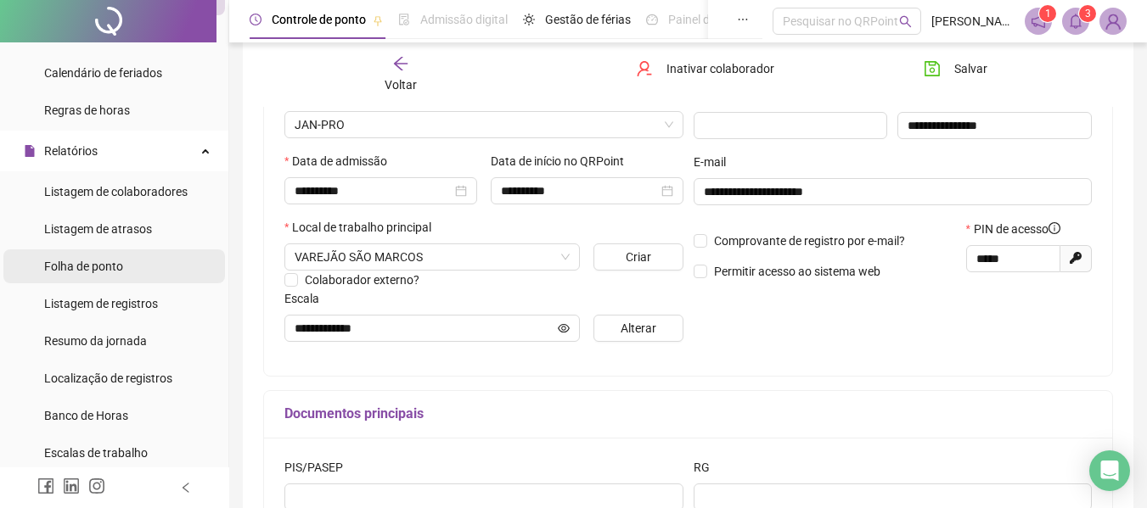
click at [87, 265] on span "Folha de ponto" at bounding box center [83, 267] width 79 height 14
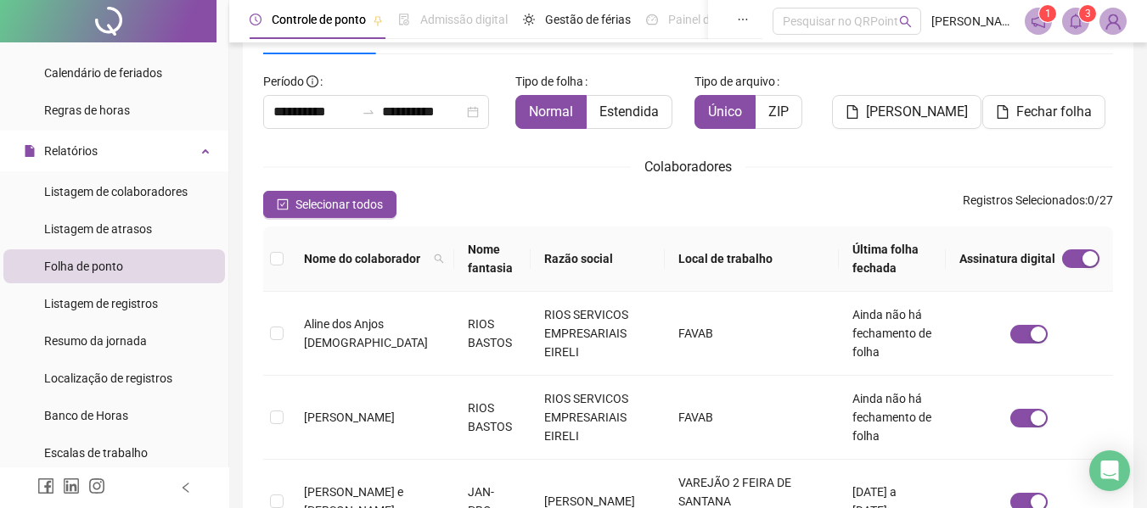
scroll to position [93, 0]
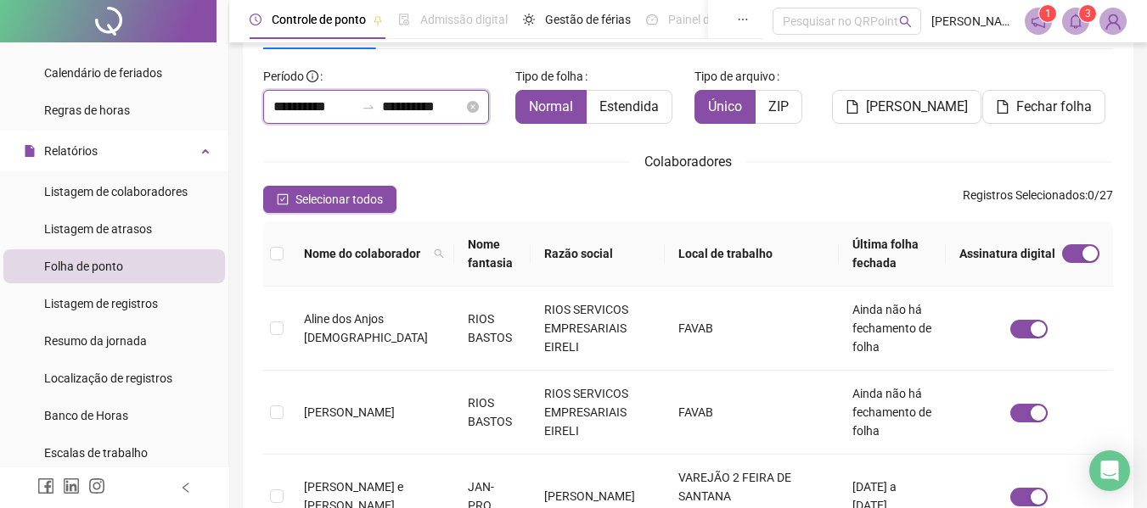
click at [288, 107] on input "**********" at bounding box center [313, 107] width 81 height 20
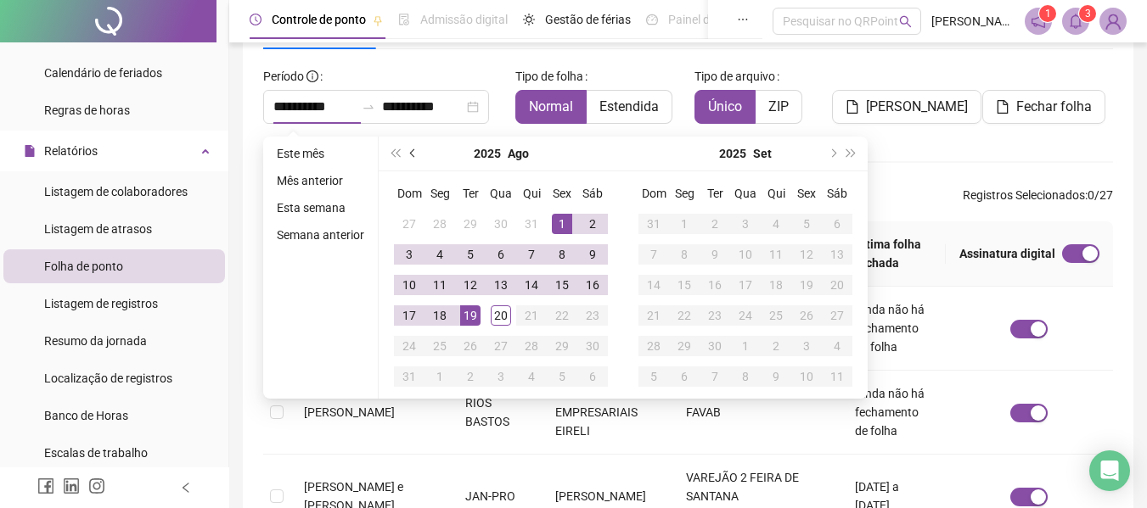
click at [413, 151] on span "prev-year" at bounding box center [414, 153] width 8 height 8
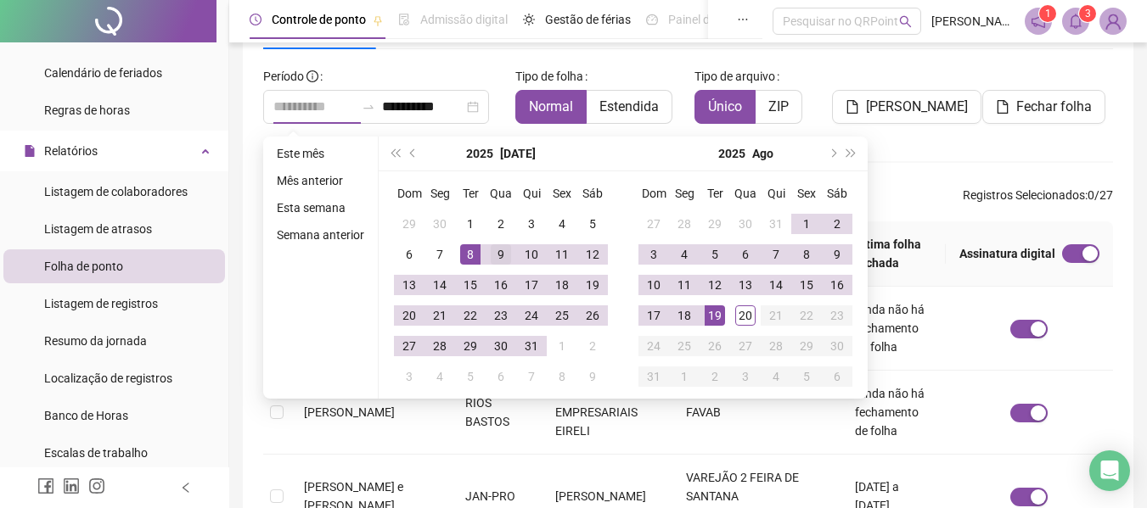
type input "**********"
click at [496, 252] on div "9" at bounding box center [501, 254] width 20 height 20
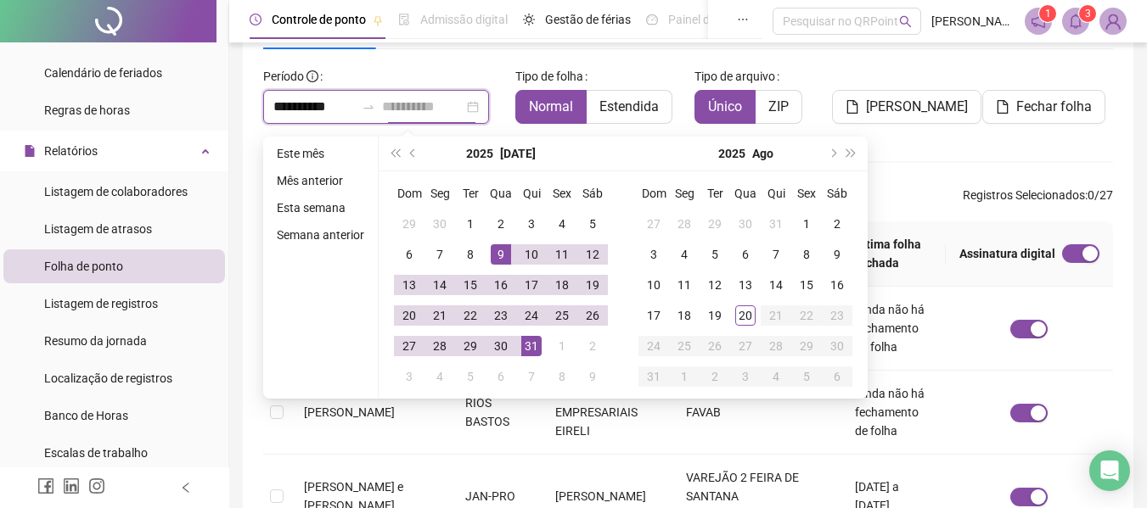
type input "**********"
click at [528, 350] on div "31" at bounding box center [531, 346] width 20 height 20
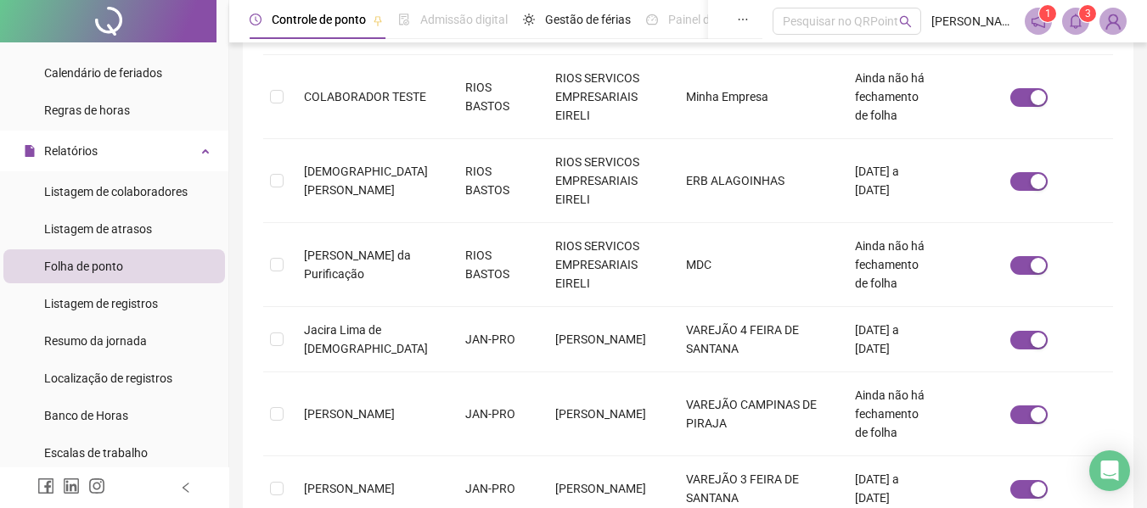
scroll to position [767, 0]
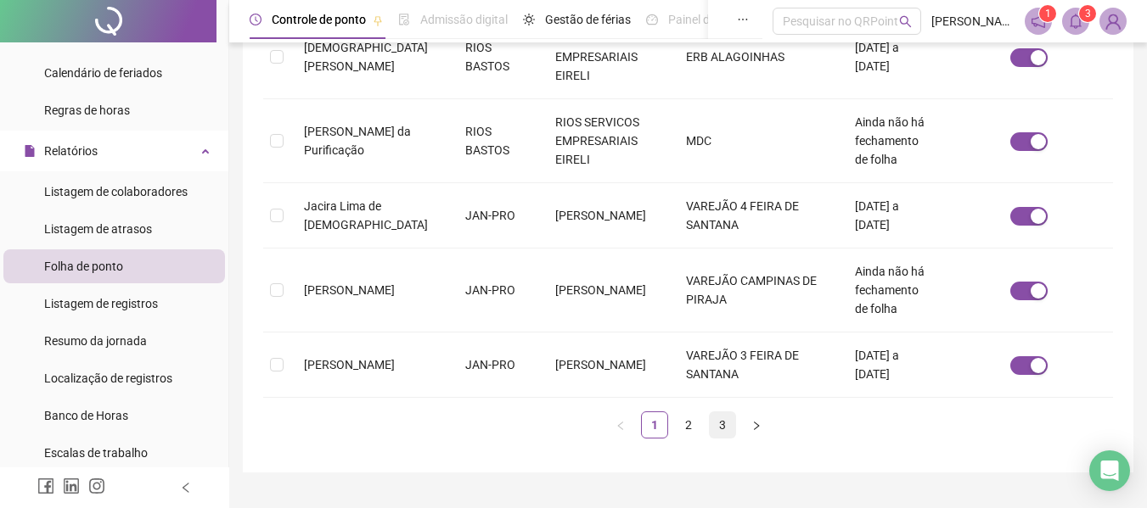
click at [721, 413] on link "3" at bounding box center [722, 425] width 25 height 25
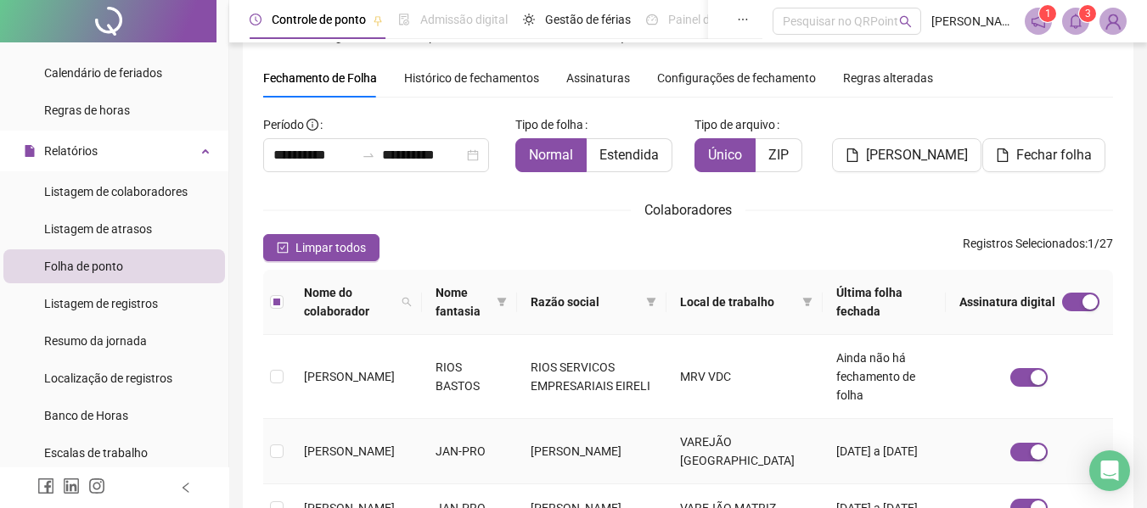
scroll to position [0, 0]
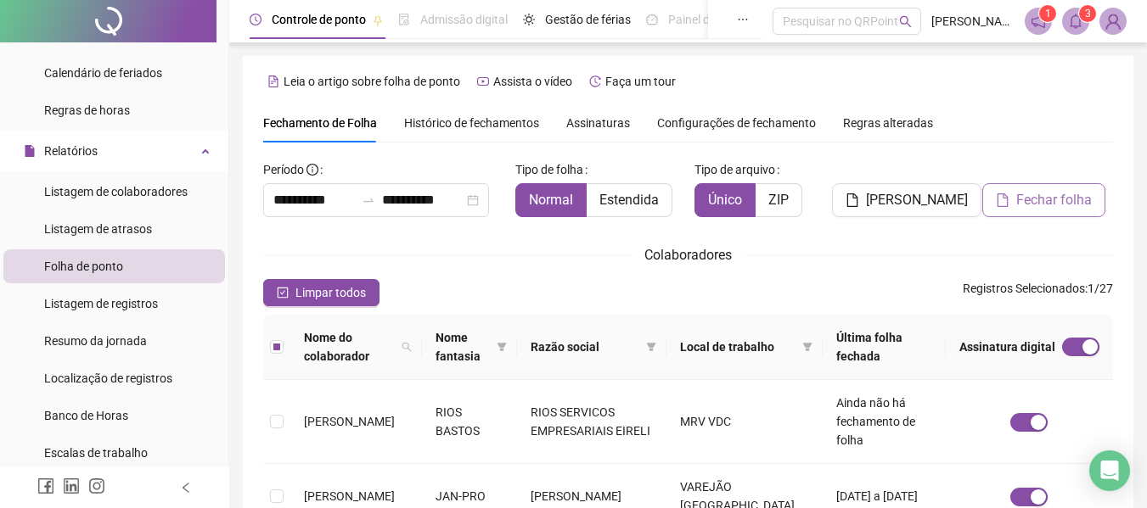
click at [1027, 209] on span "Fechar folha" at bounding box center [1054, 200] width 76 height 20
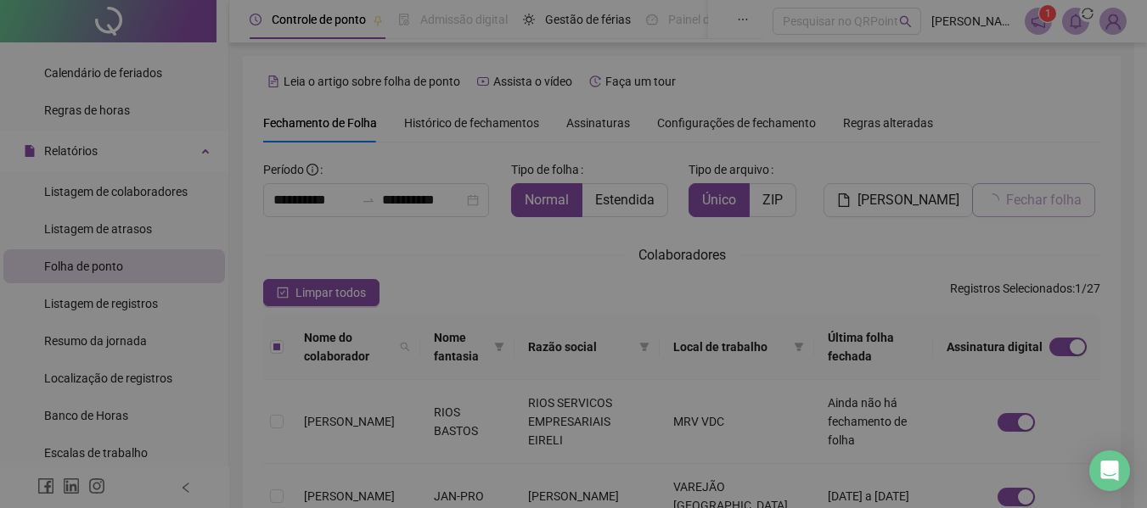
scroll to position [93, 0]
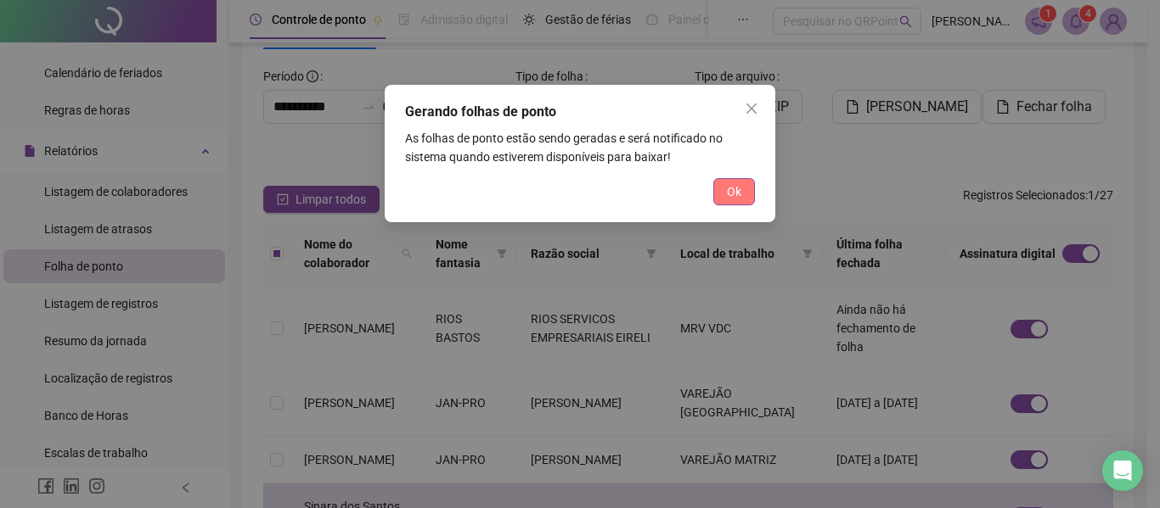
click at [738, 204] on button "Ok" at bounding box center [734, 191] width 42 height 27
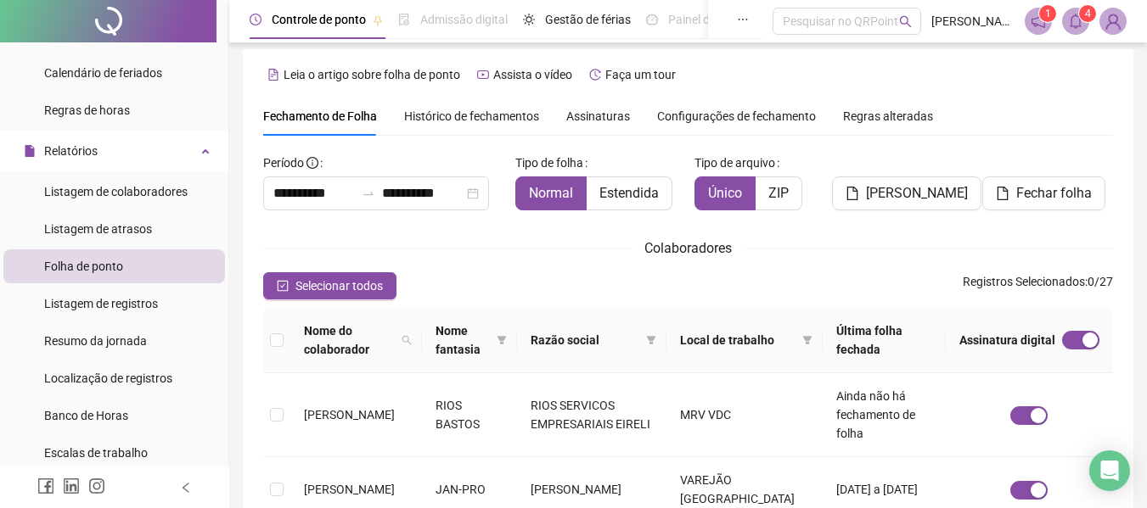
scroll to position [0, 0]
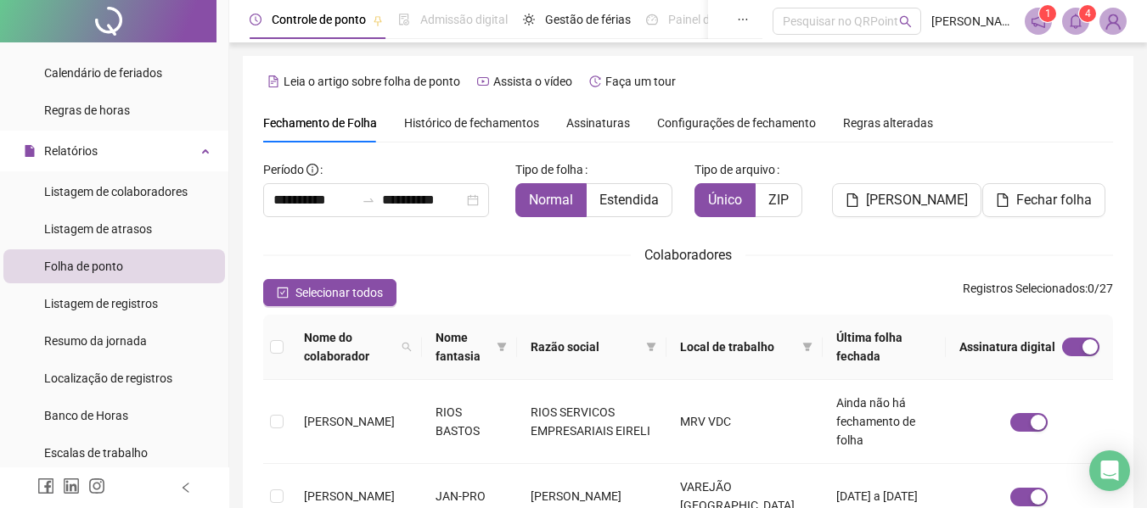
click at [587, 117] on span "Assinaturas" at bounding box center [598, 123] width 64 height 12
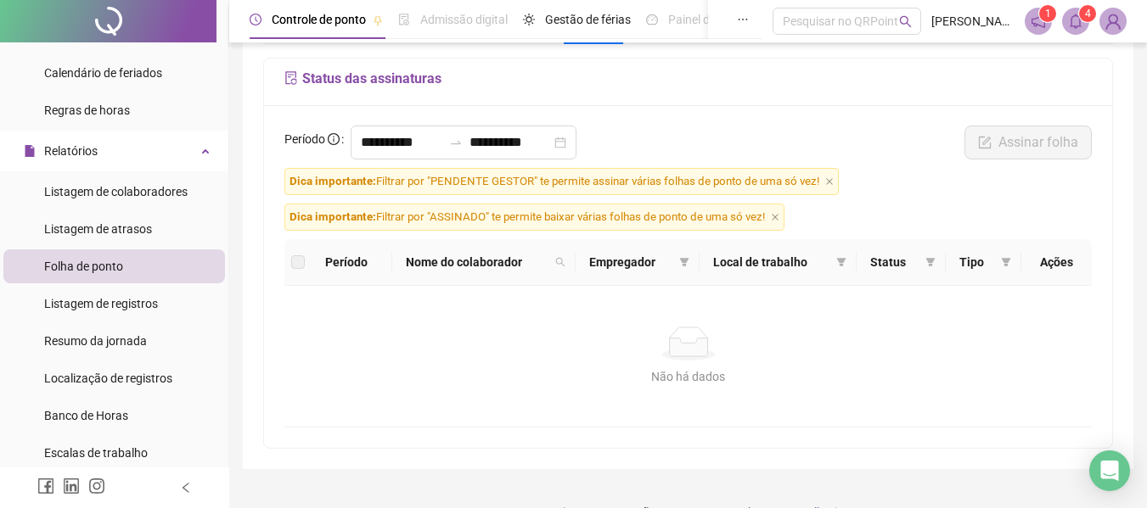
scroll to position [132, 0]
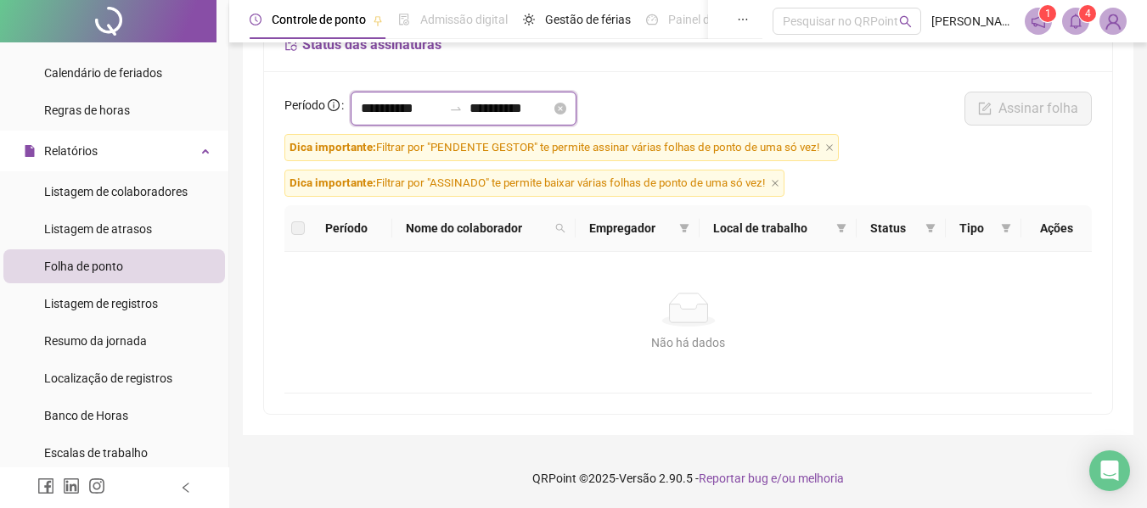
click at [393, 110] on input "**********" at bounding box center [401, 108] width 81 height 20
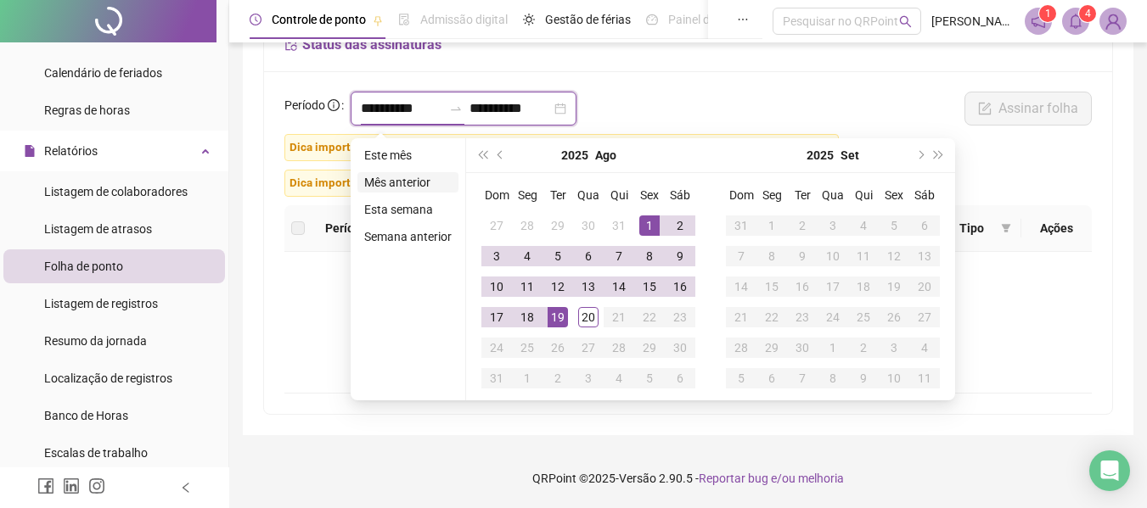
type input "**********"
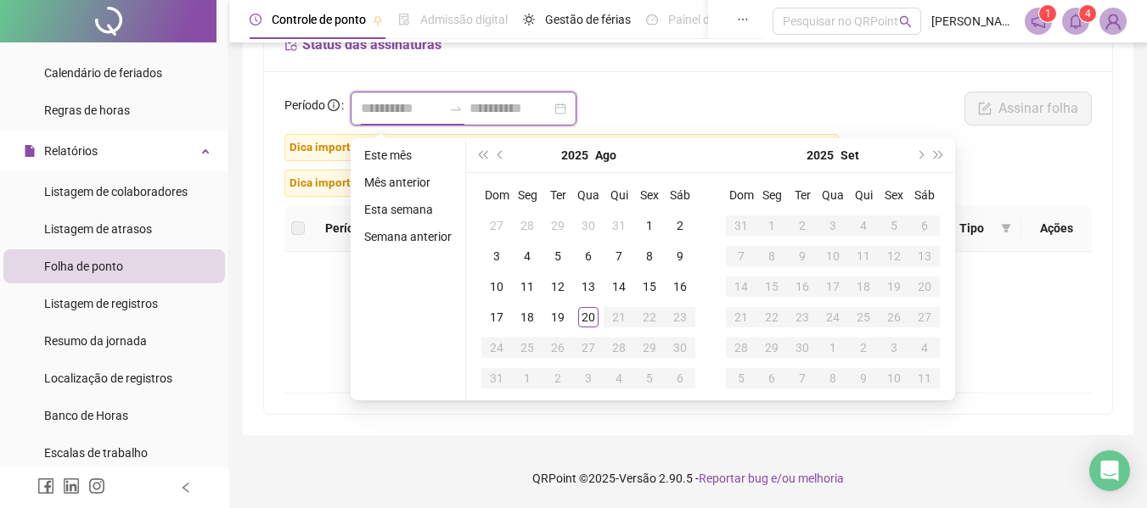
type input "**********"
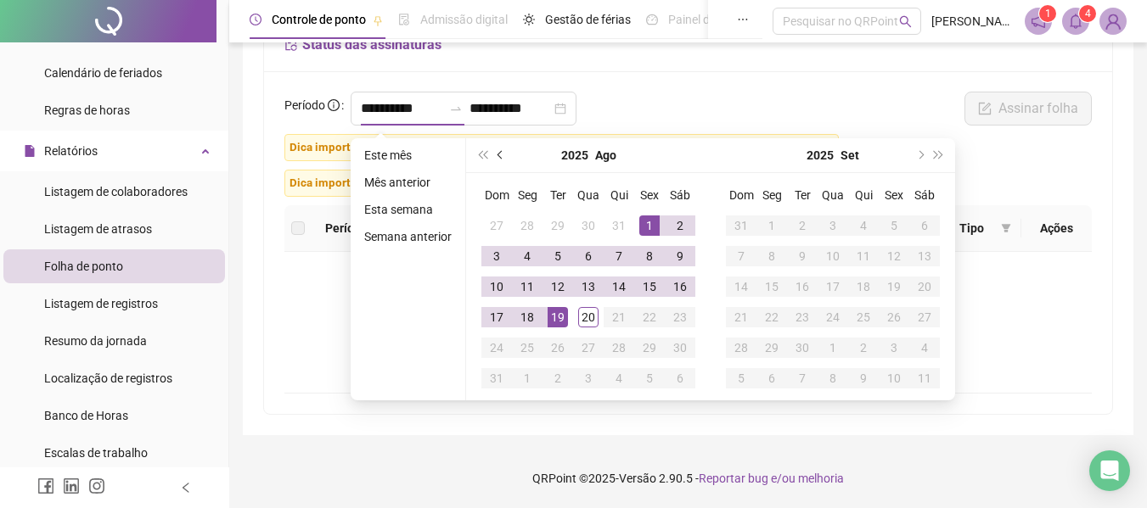
click at [497, 156] on button "prev-year" at bounding box center [500, 155] width 19 height 34
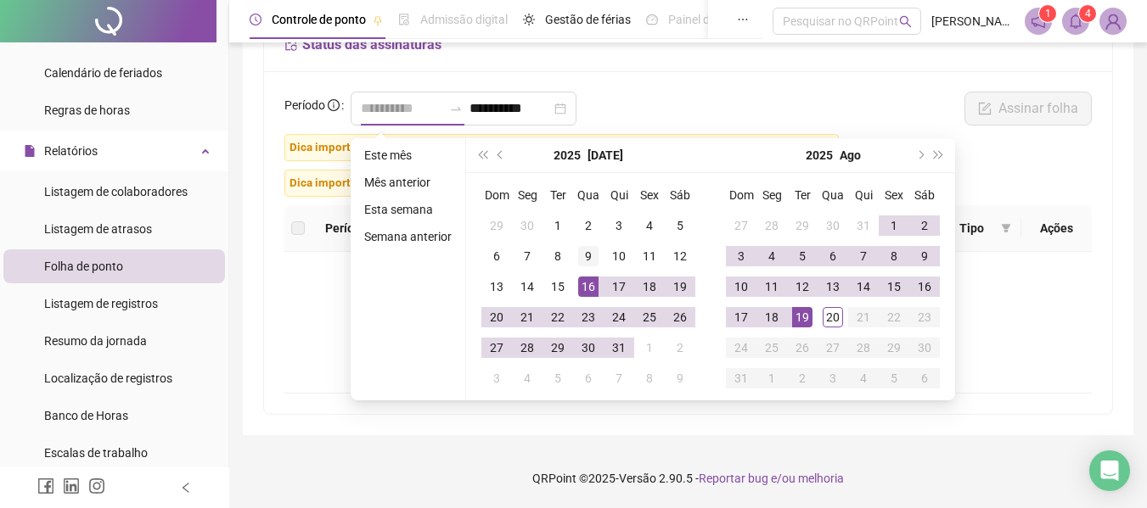
type input "**********"
click at [584, 261] on div "9" at bounding box center [588, 256] width 20 height 20
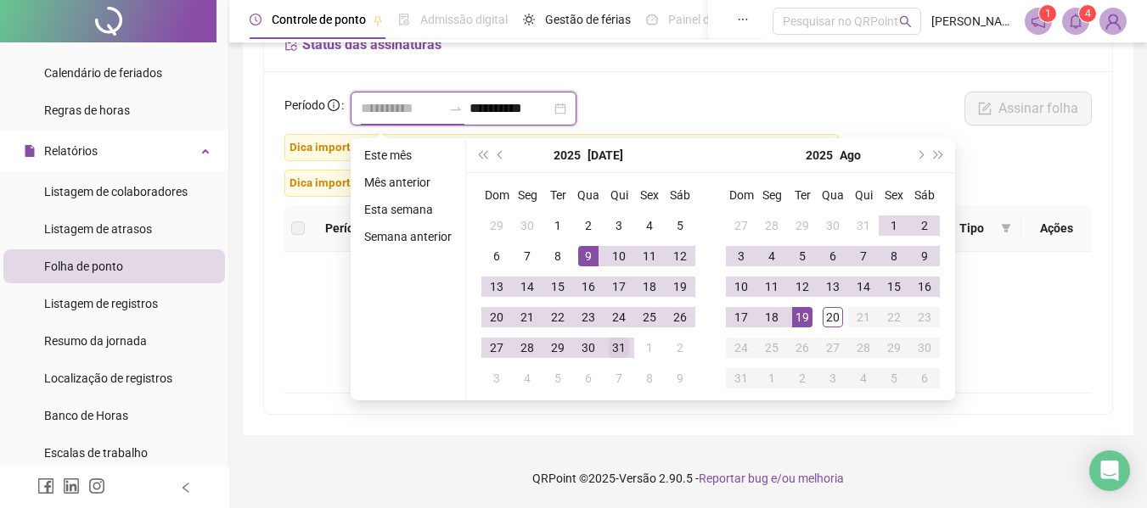
type input "**********"
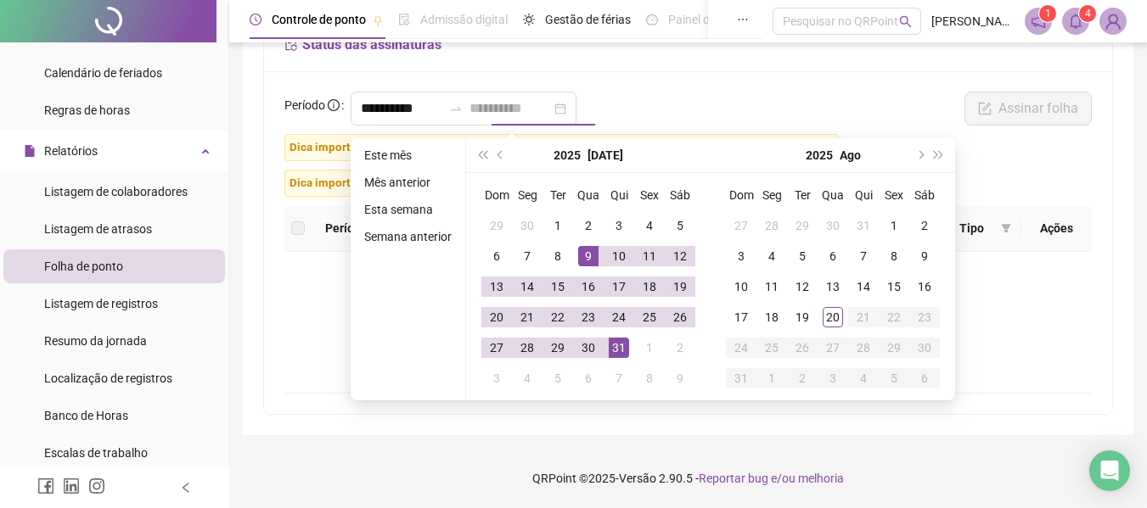
click at [615, 352] on div "31" at bounding box center [619, 348] width 20 height 20
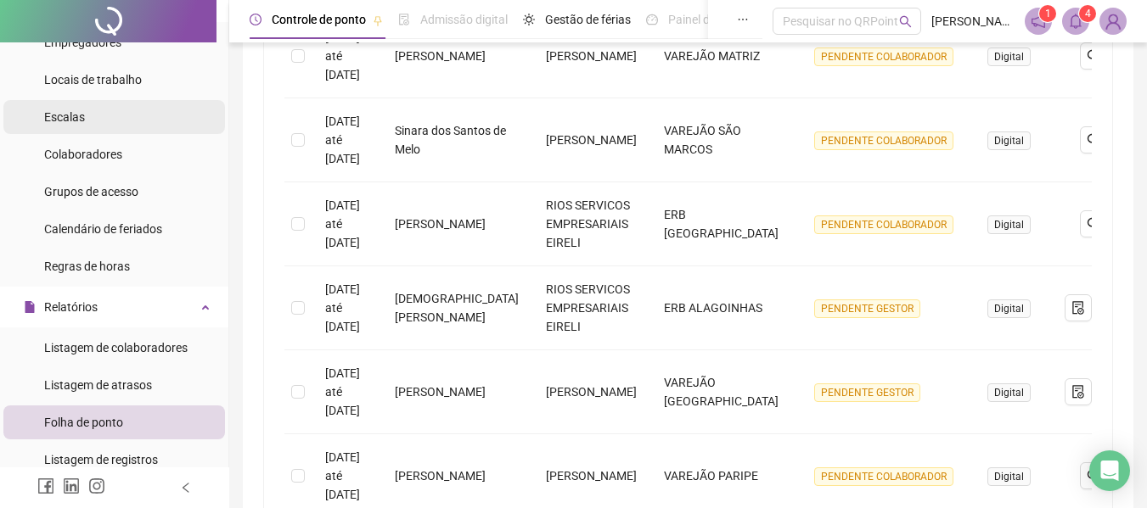
scroll to position [0, 0]
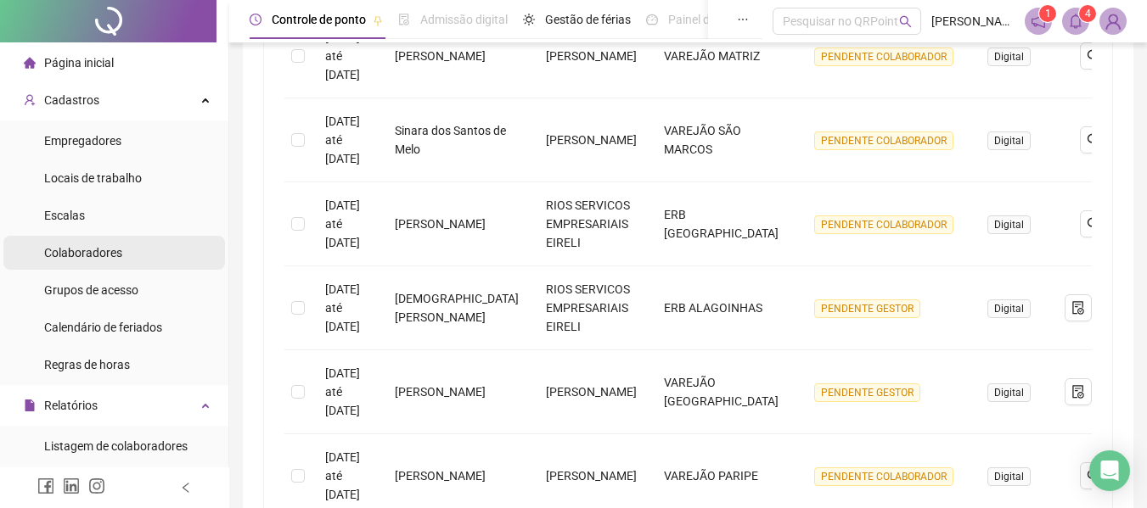
click at [79, 239] on div "Colaboradores" at bounding box center [83, 253] width 78 height 34
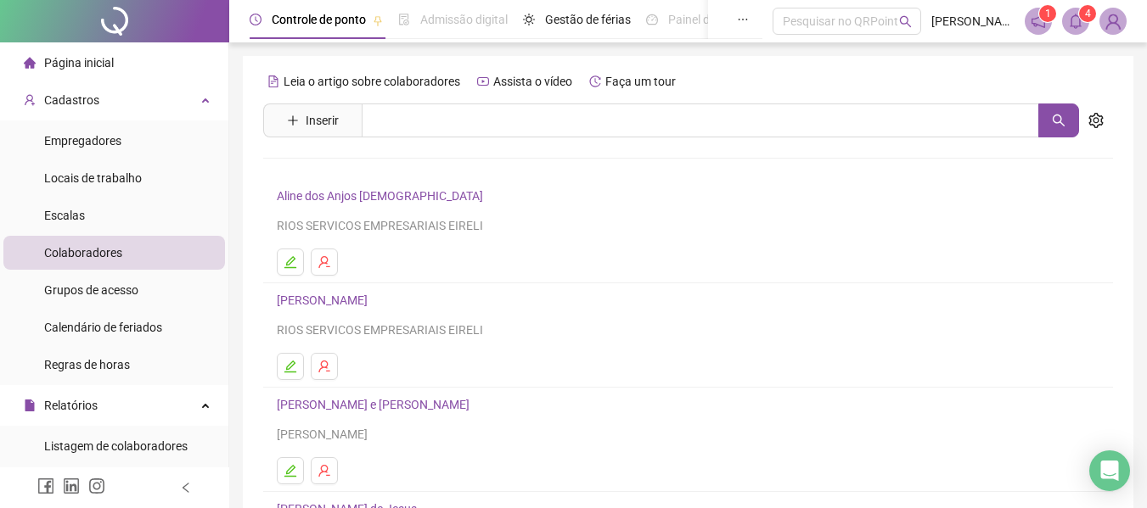
scroll to position [312, 0]
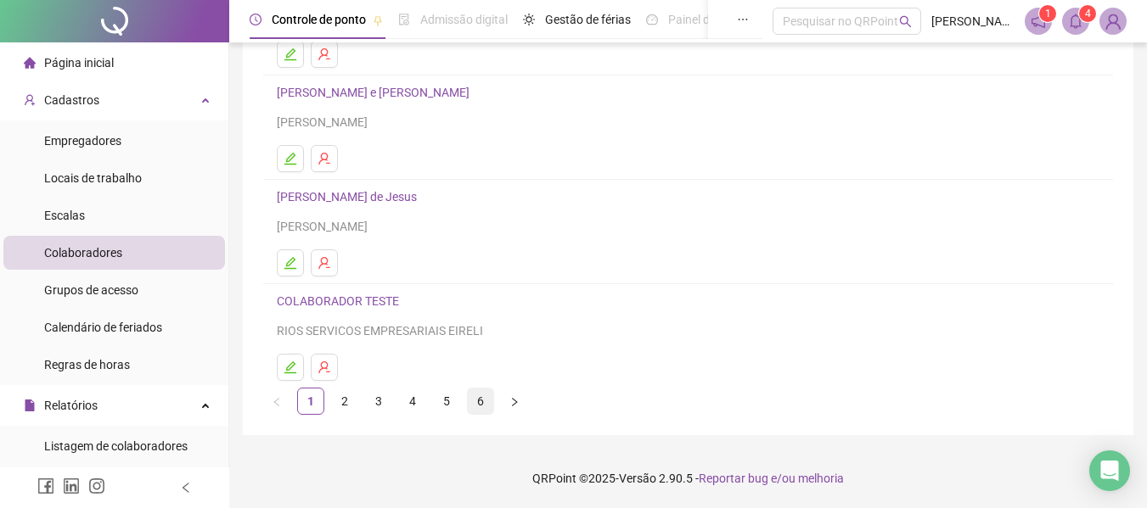
click at [476, 401] on link "6" at bounding box center [480, 401] width 25 height 25
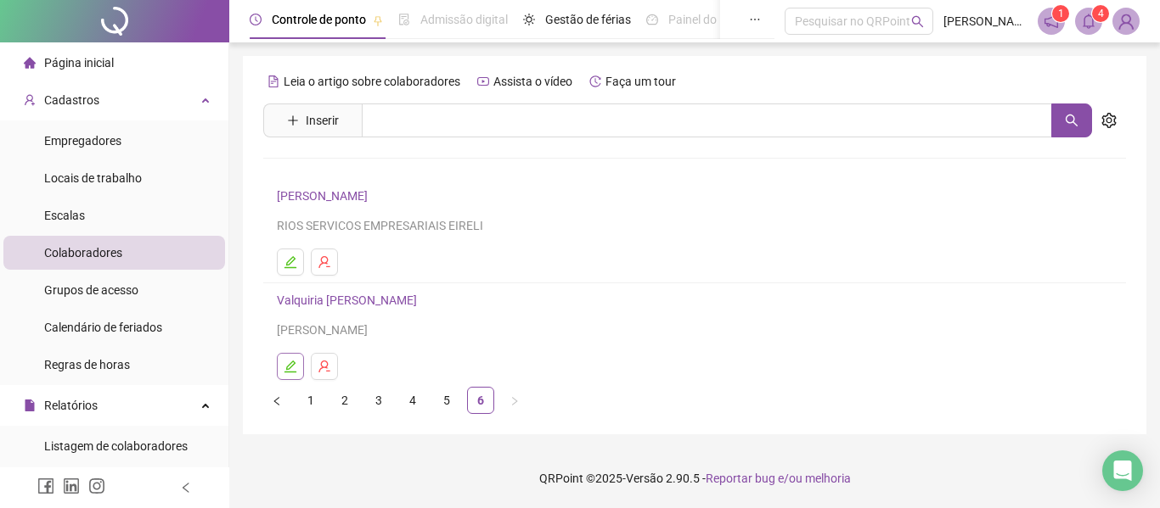
click at [296, 365] on icon "edit" at bounding box center [291, 367] width 14 height 14
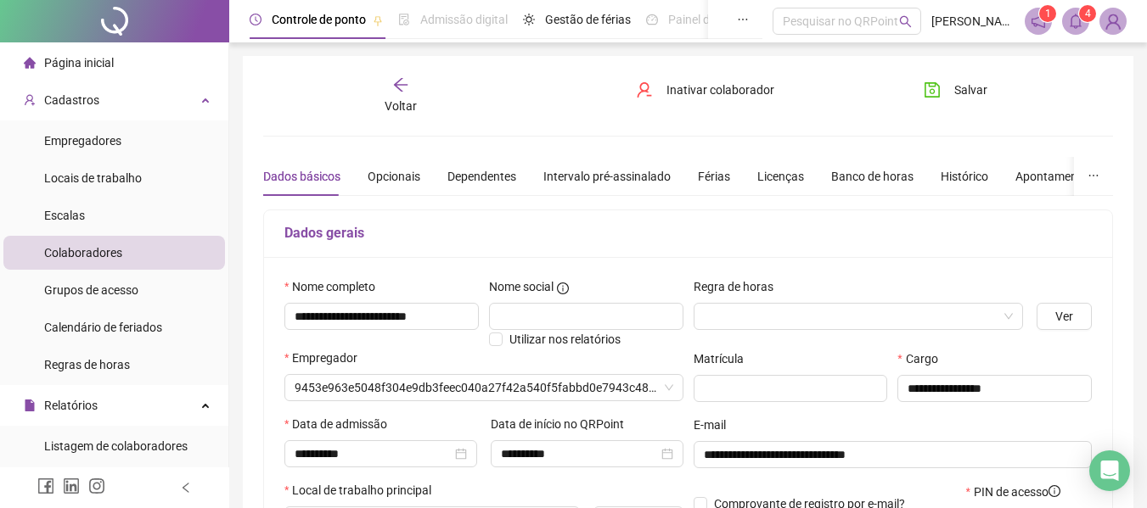
type input "**********"
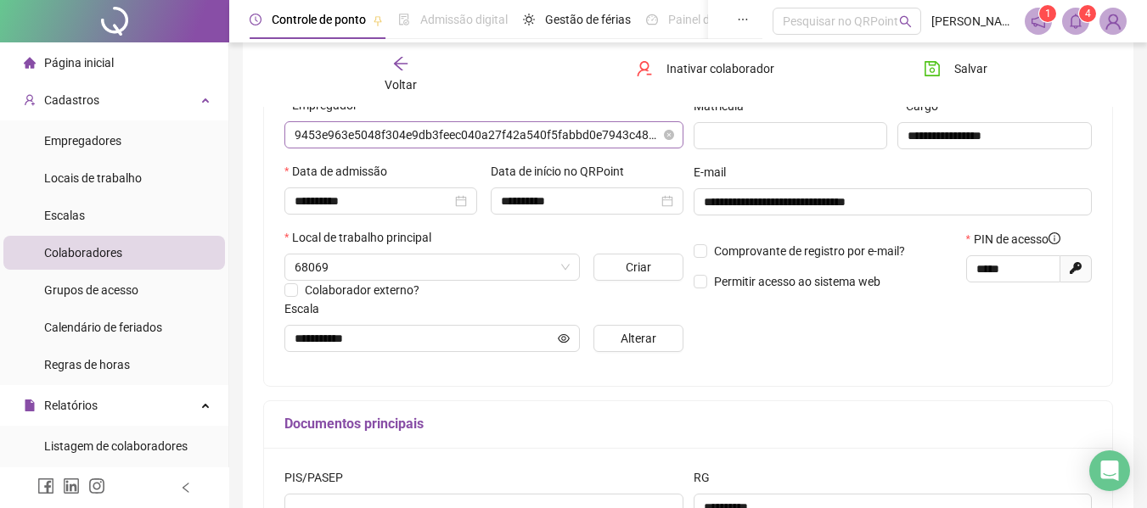
scroll to position [255, 0]
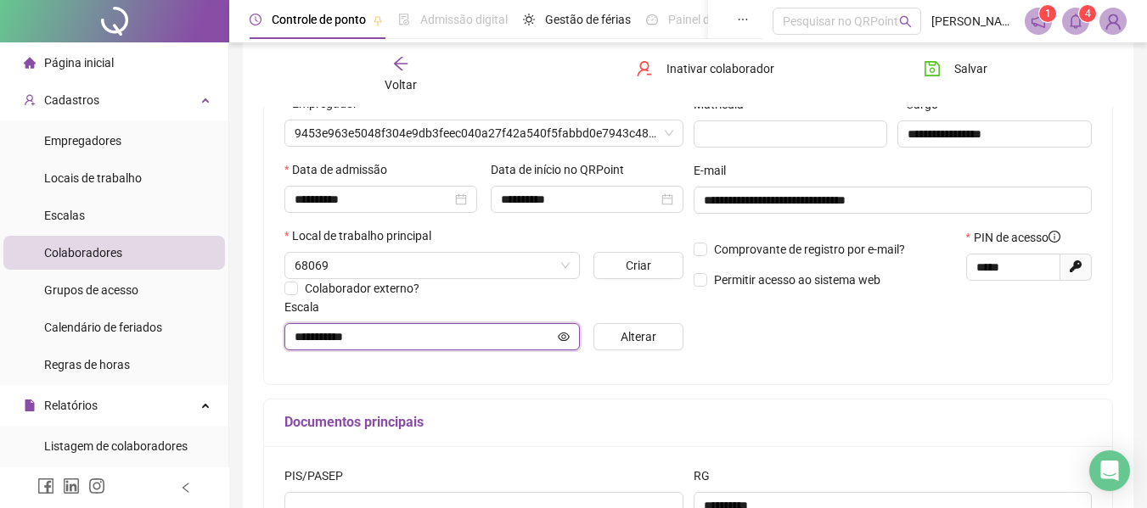
click at [559, 337] on icon "eye" at bounding box center [564, 337] width 12 height 12
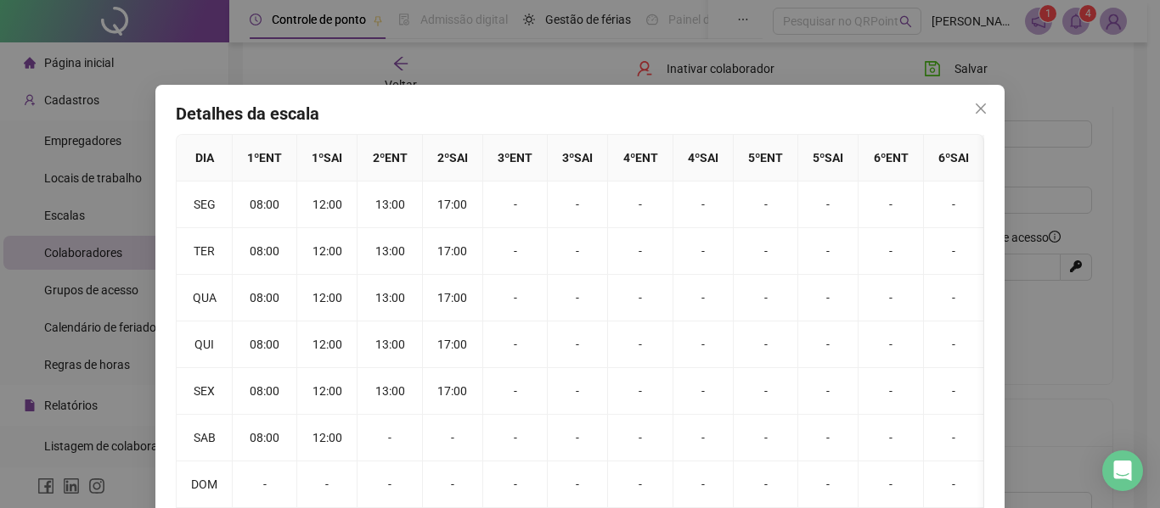
click at [1134, 166] on div "Detalhes da escala DIA 1 º ENT 1 º SAI 2 º ENT 2 º SAI 3 º ENT 3 º SAI 4 º ENT …" at bounding box center [580, 254] width 1160 height 508
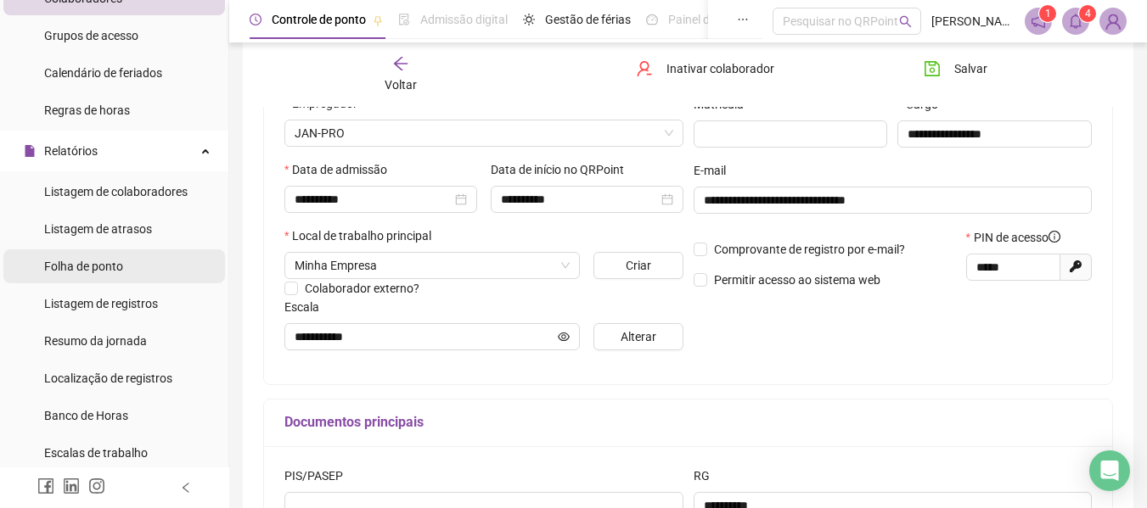
click at [93, 268] on span "Folha de ponto" at bounding box center [83, 267] width 79 height 14
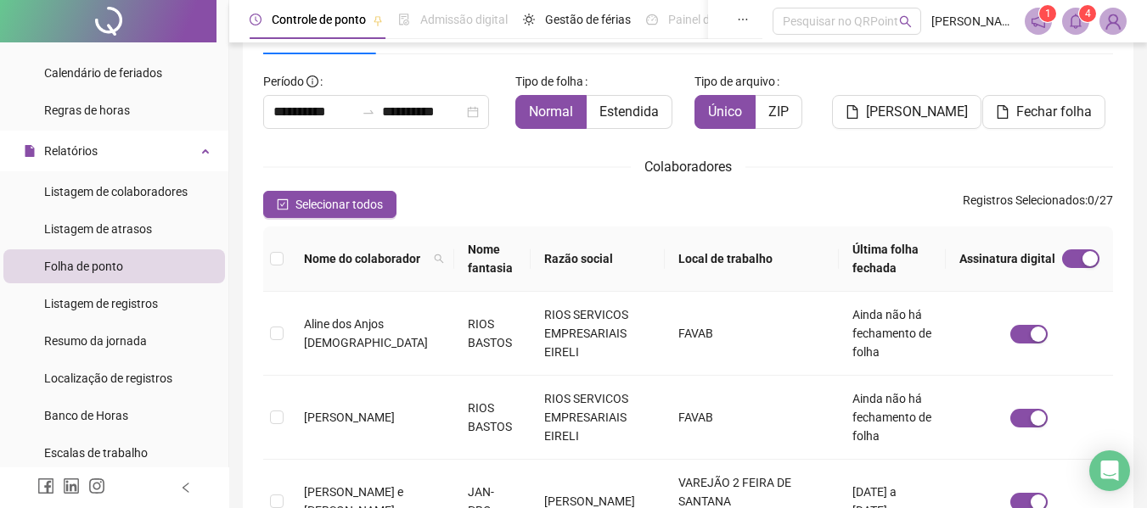
scroll to position [93, 0]
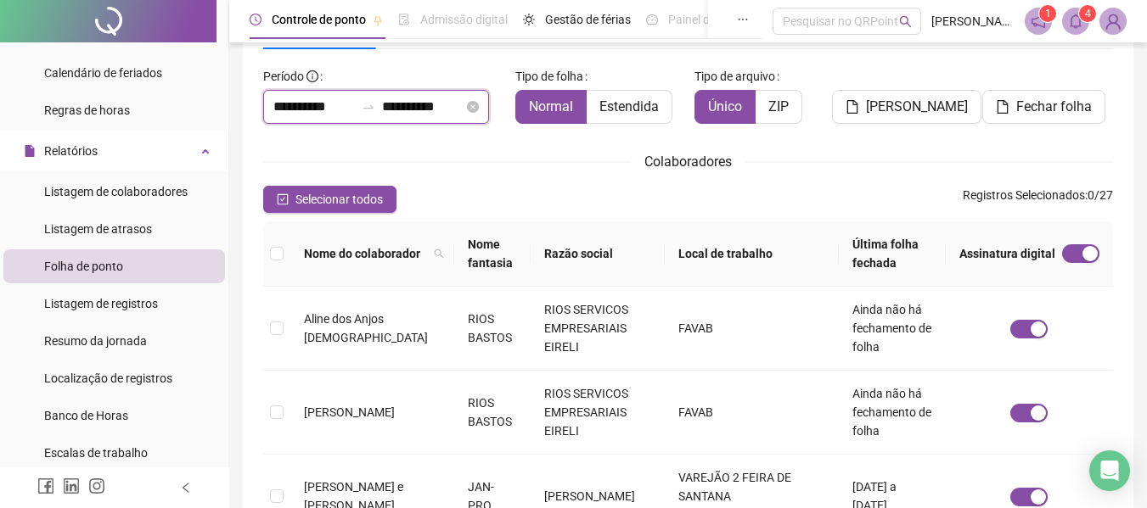
click at [313, 109] on input "**********" at bounding box center [313, 107] width 81 height 20
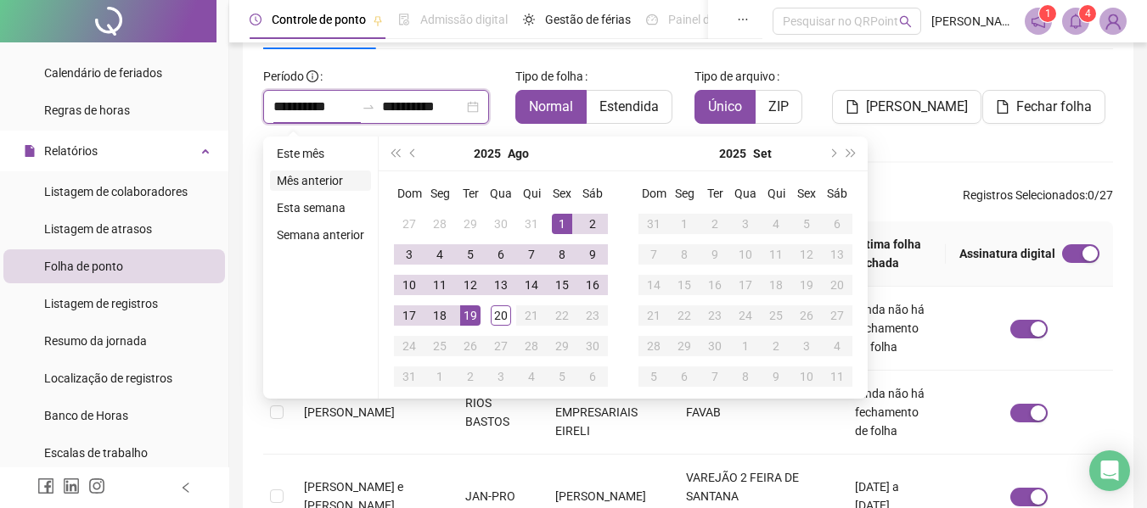
type input "**********"
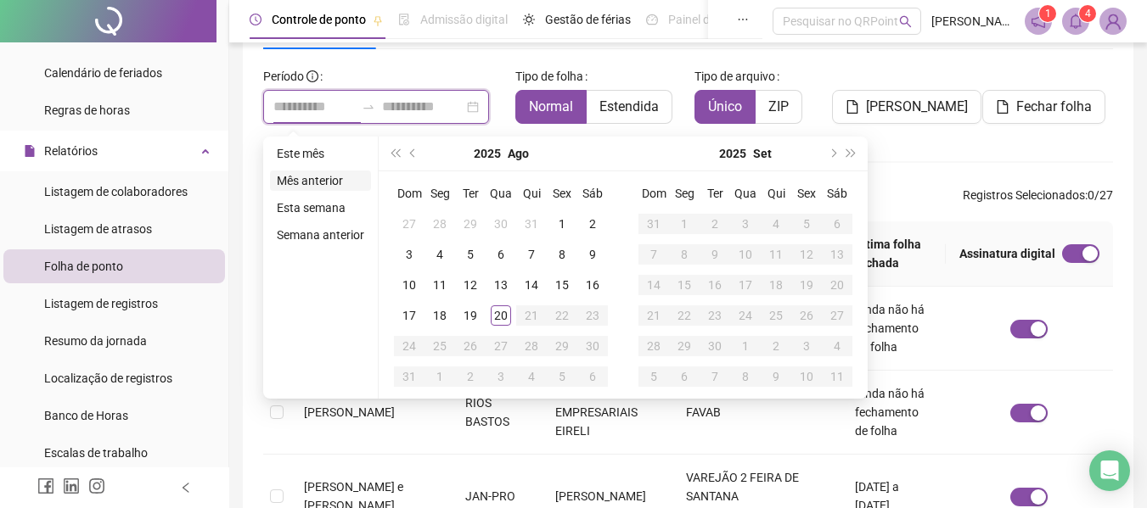
type input "**********"
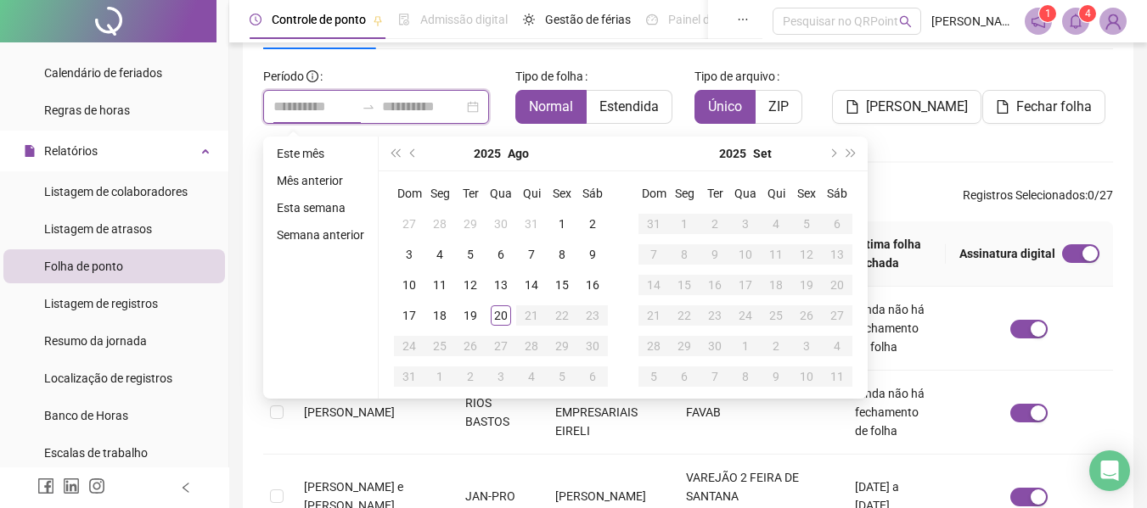
type input "**********"
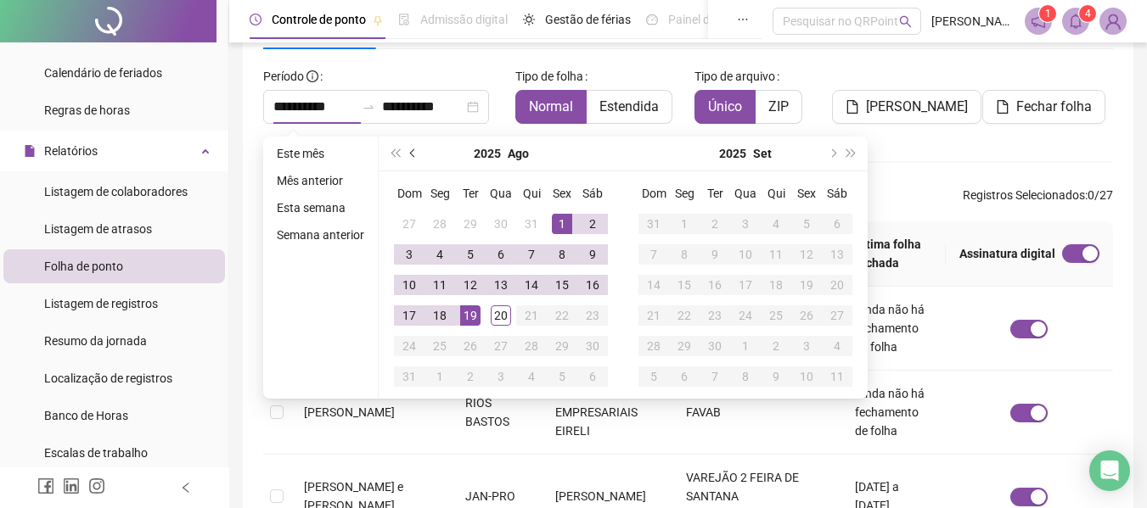
click at [413, 150] on span "prev-year" at bounding box center [414, 153] width 8 height 8
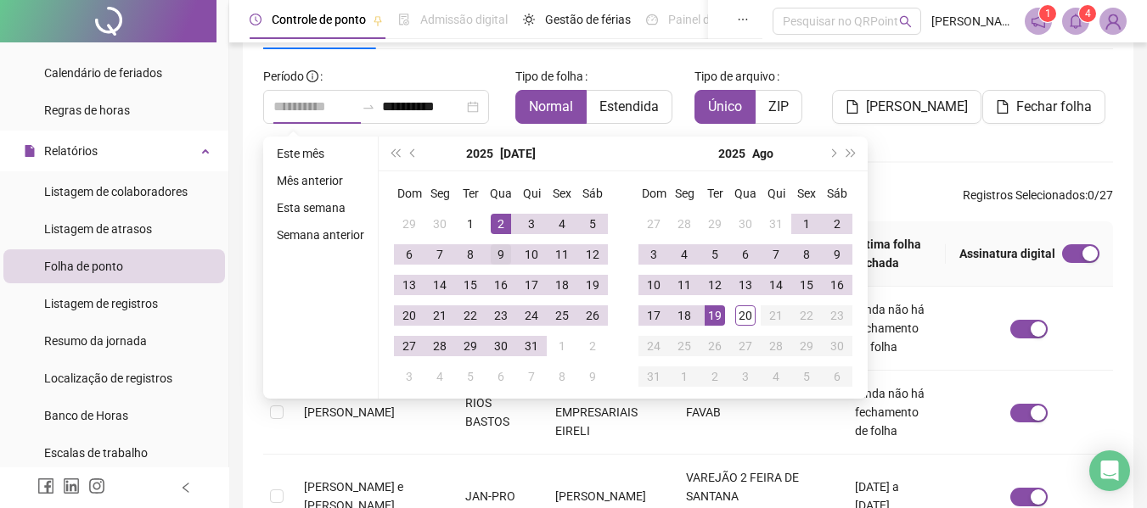
type input "**********"
click at [499, 244] on div "9" at bounding box center [501, 254] width 20 height 20
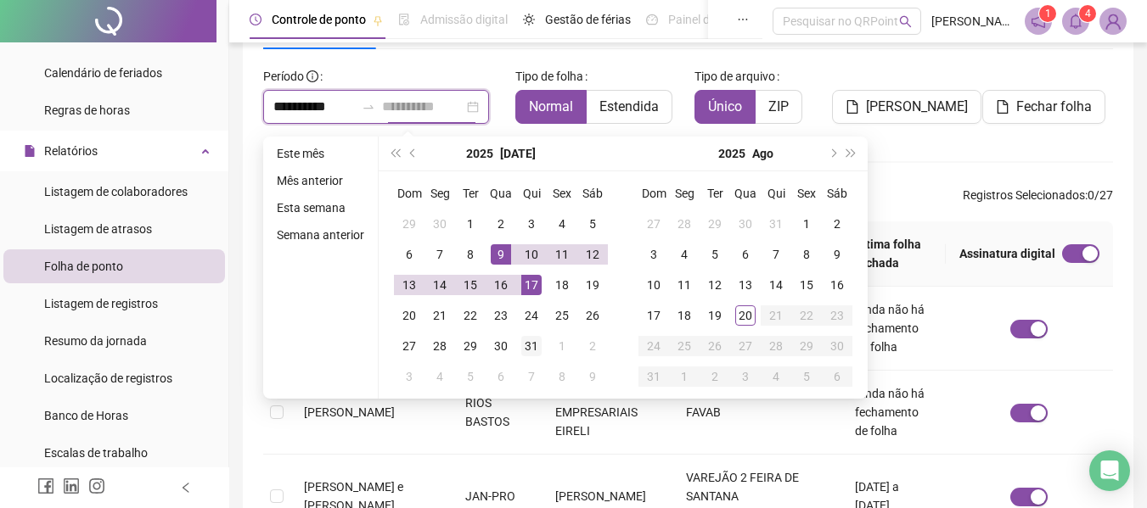
type input "**********"
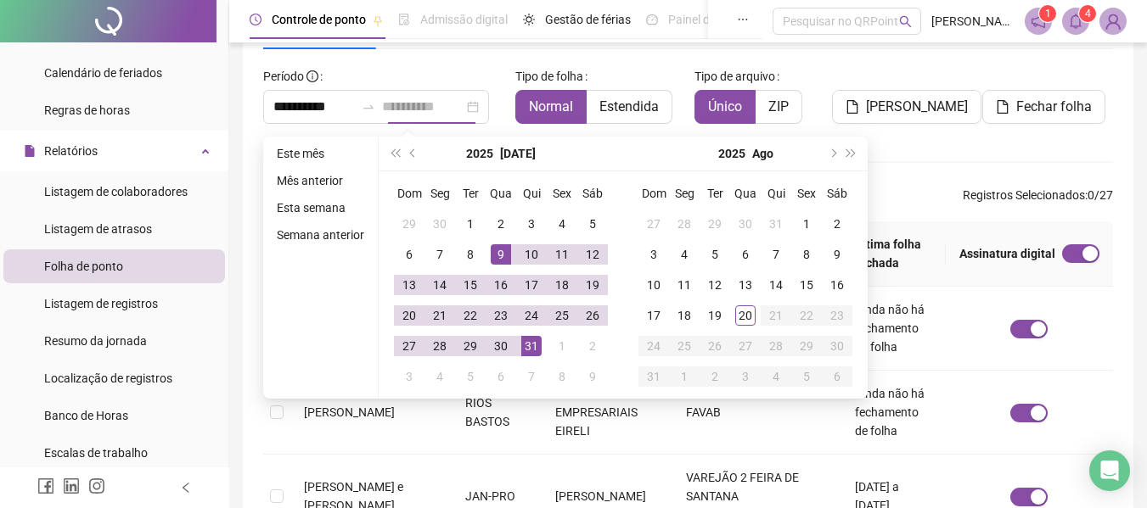
click at [532, 347] on div "31" at bounding box center [531, 346] width 20 height 20
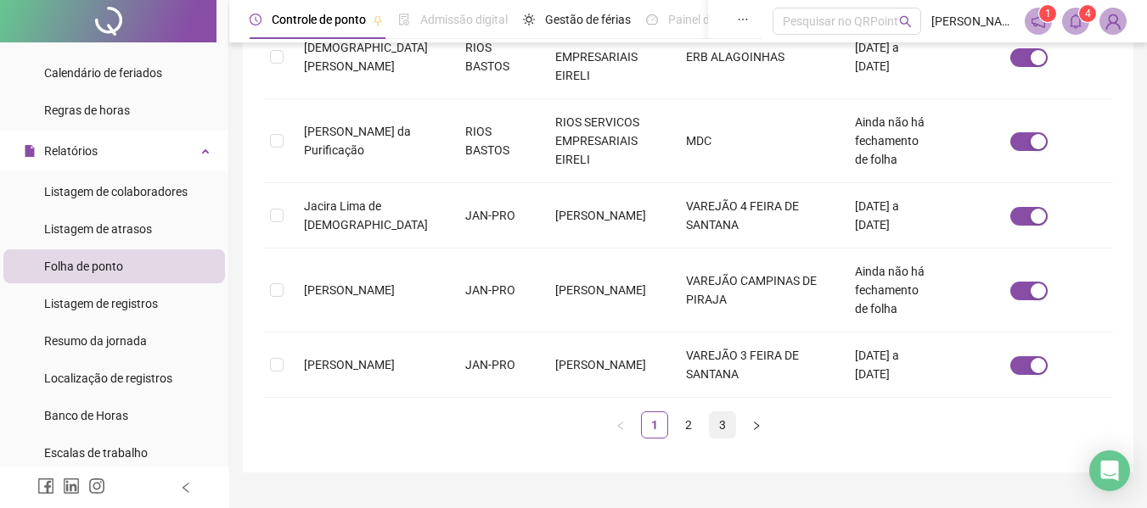
click at [722, 413] on link "3" at bounding box center [722, 425] width 25 height 25
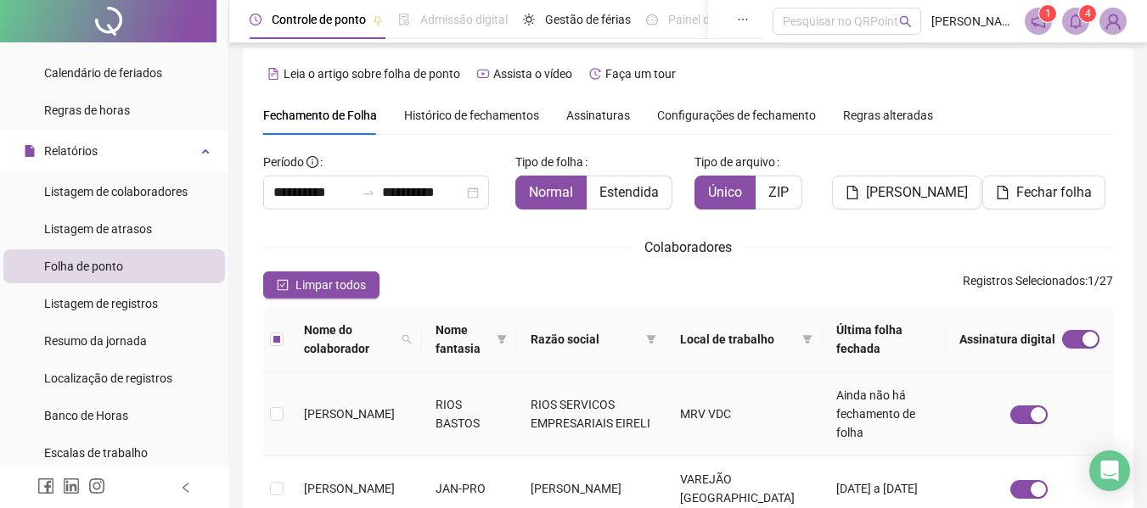
scroll to position [0, 0]
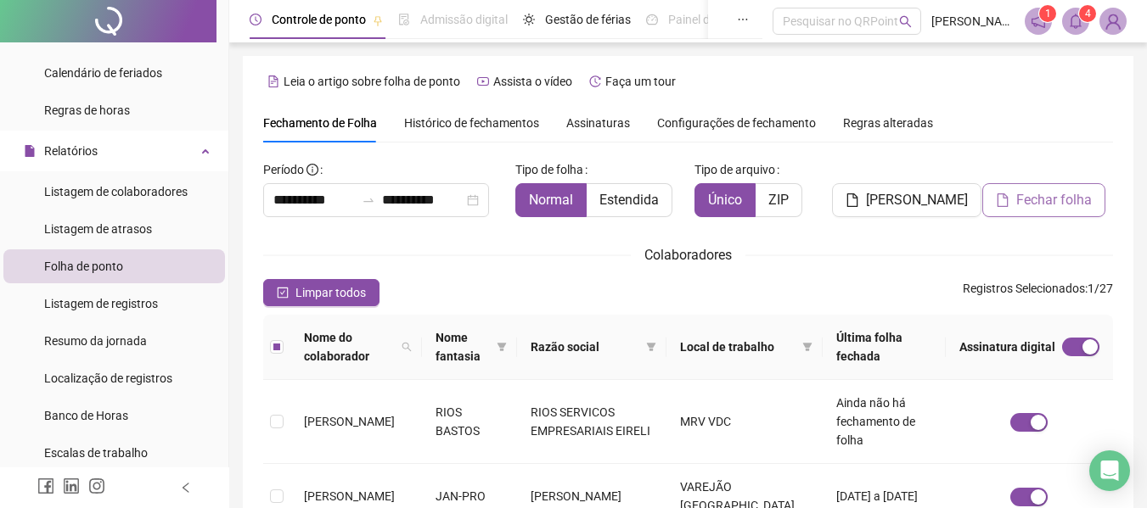
click at [1031, 204] on span "Fechar folha" at bounding box center [1054, 200] width 76 height 20
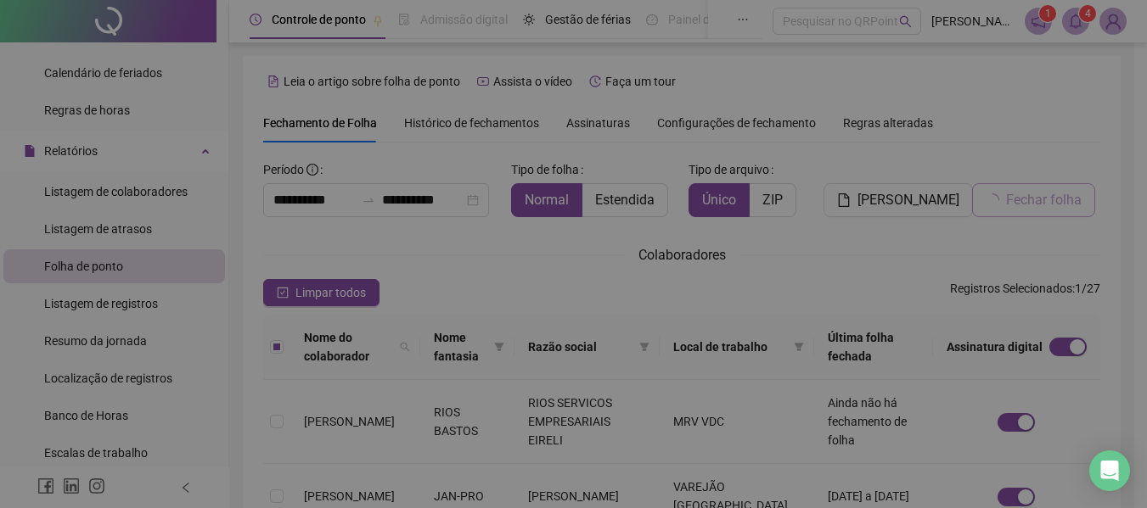
scroll to position [93, 0]
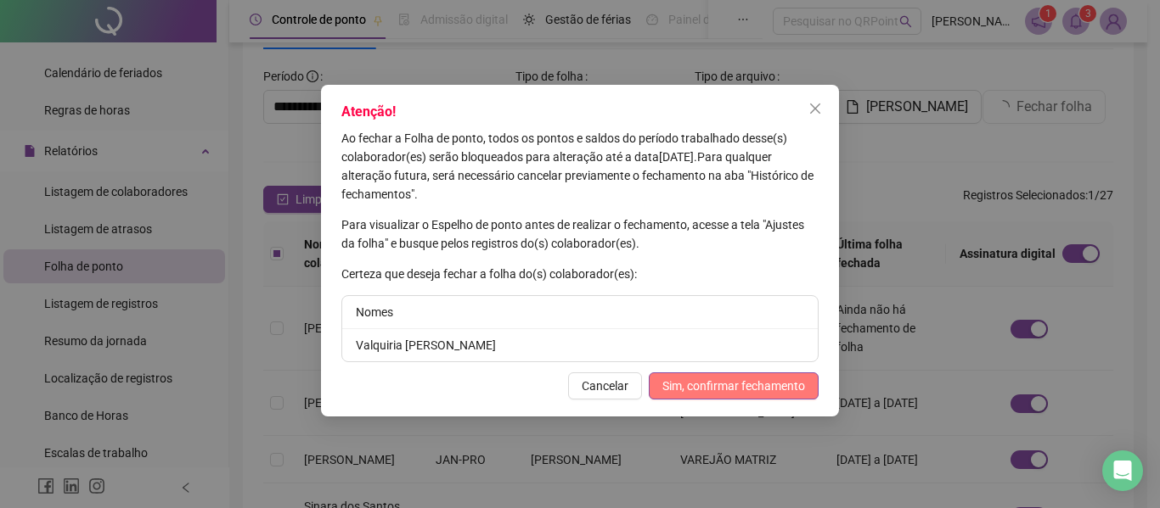
click at [728, 383] on span "Sim, confirmar fechamento" at bounding box center [733, 386] width 143 height 19
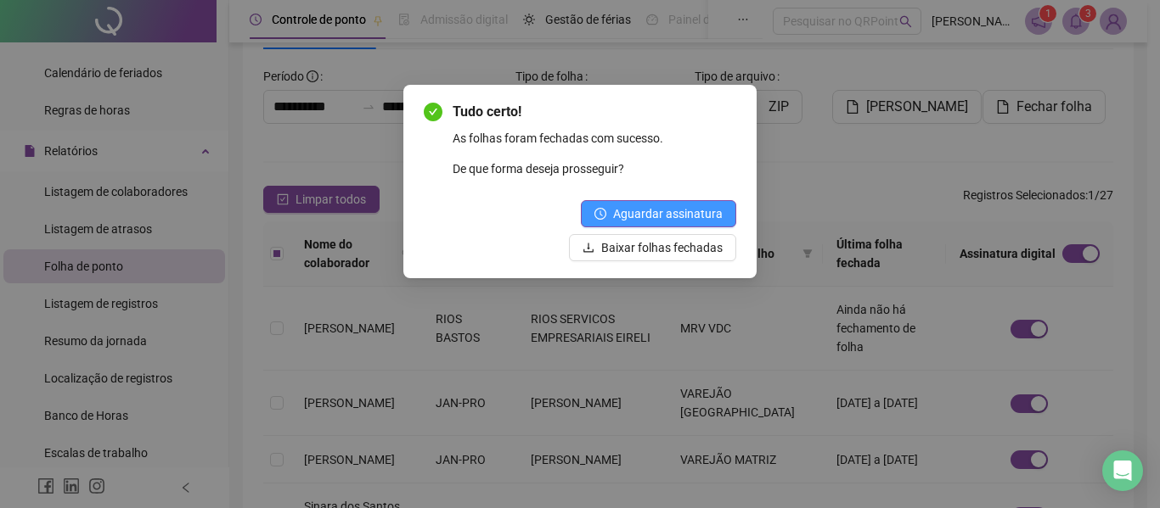
click at [651, 213] on span "Aguardar assinatura" at bounding box center [668, 214] width 110 height 19
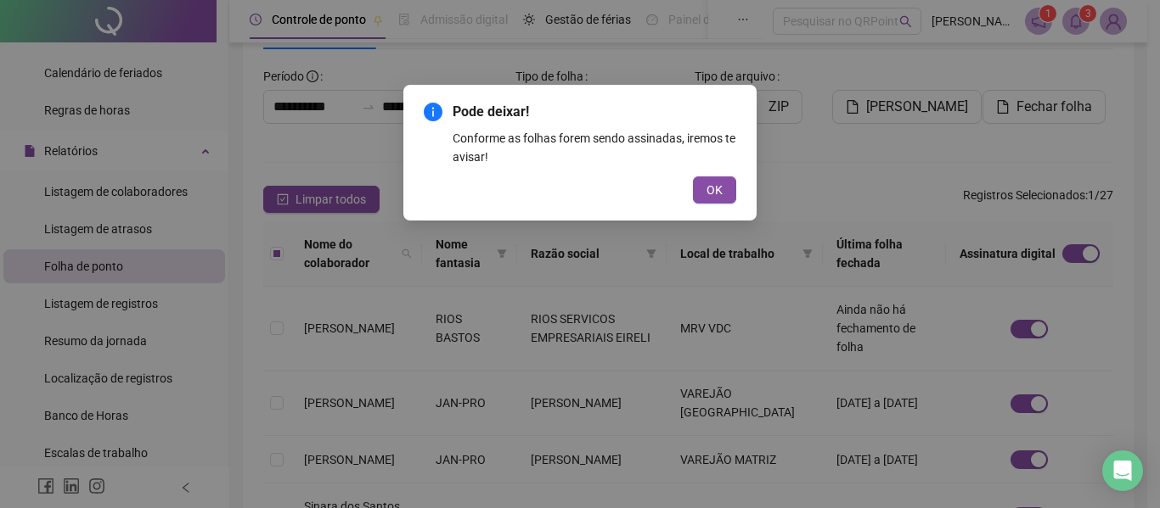
drag, startPoint x: 725, startPoint y: 192, endPoint x: 269, endPoint y: 306, distance: 469.8
click at [723, 191] on button "OK" at bounding box center [714, 190] width 43 height 27
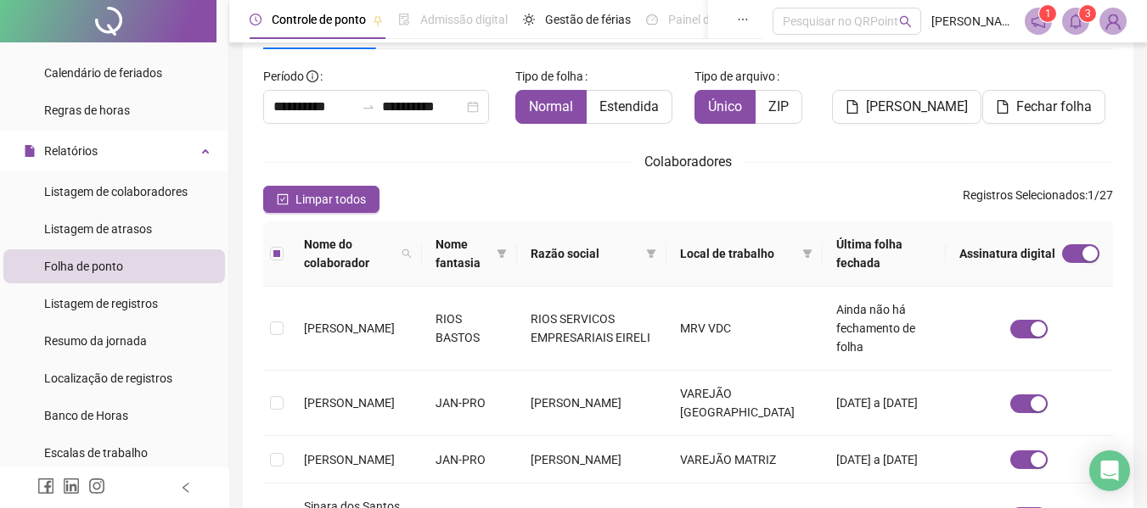
click at [1129, 142] on div "**********" at bounding box center [688, 401] width 890 height 876
click at [1111, 371] on td at bounding box center [1029, 403] width 167 height 65
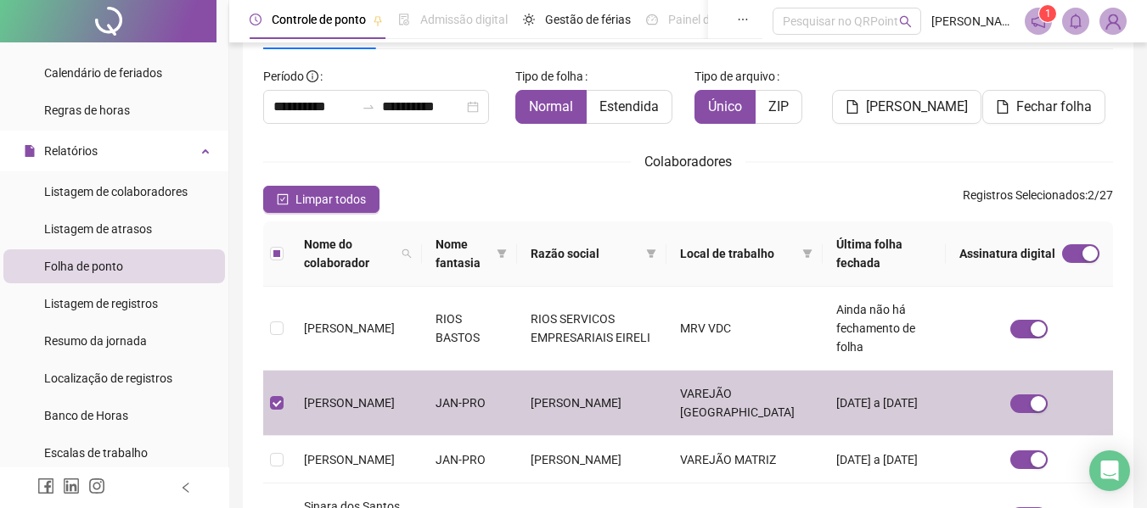
scroll to position [0, 0]
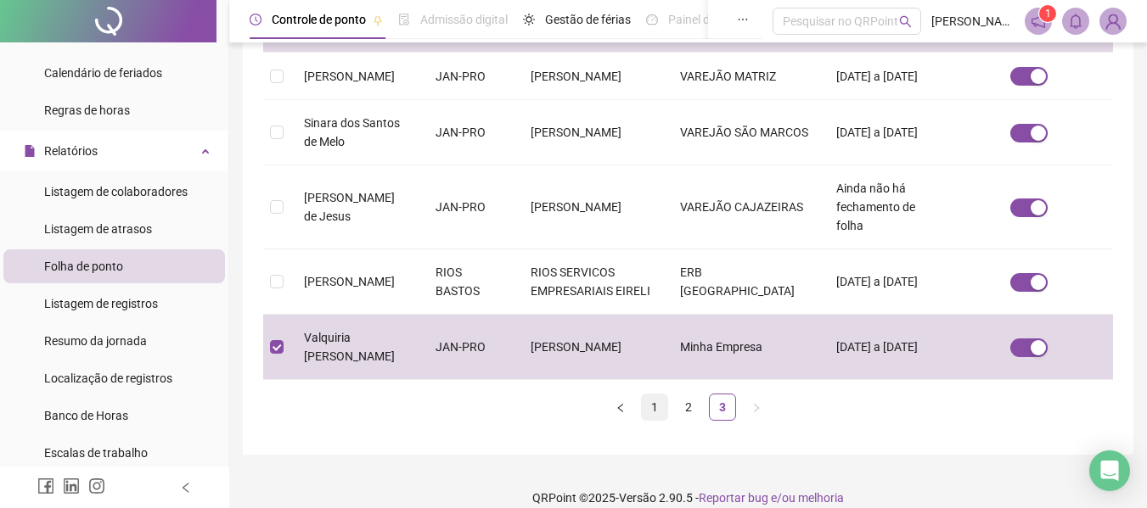
click at [644, 395] on link "1" at bounding box center [654, 407] width 25 height 25
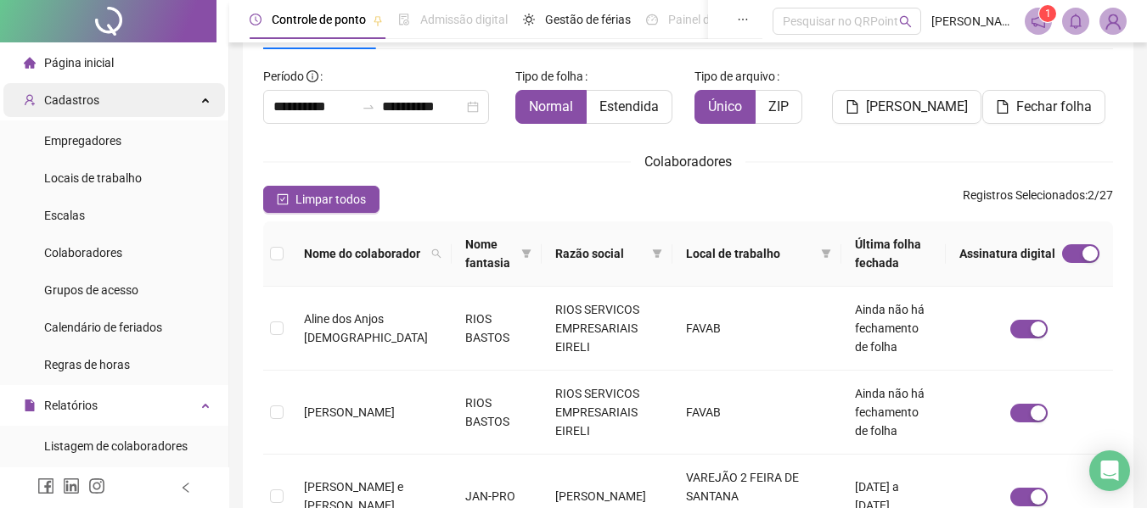
click at [91, 94] on span "Cadastros" at bounding box center [71, 100] width 55 height 14
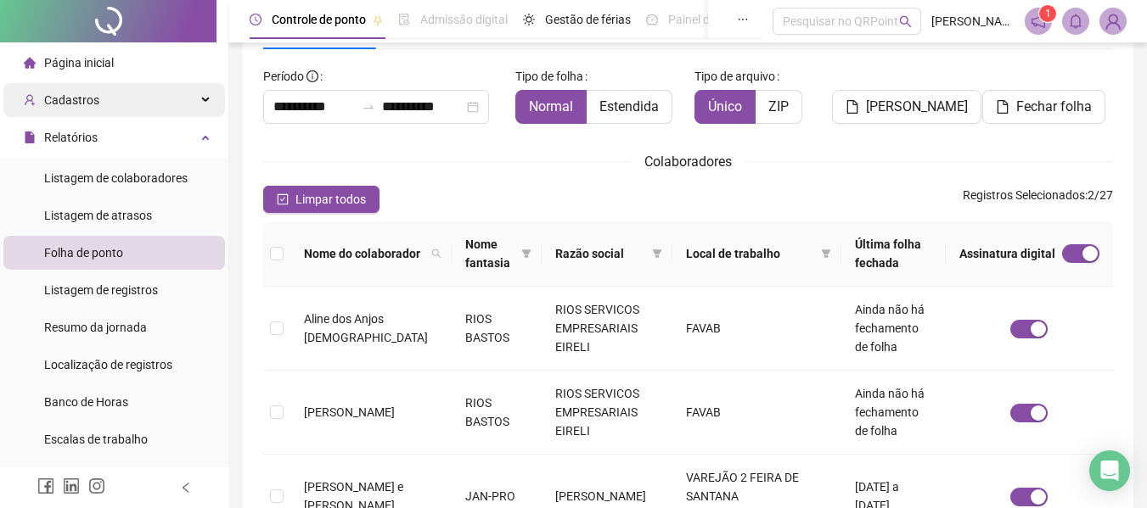
click at [108, 96] on div "Cadastros" at bounding box center [114, 100] width 222 height 34
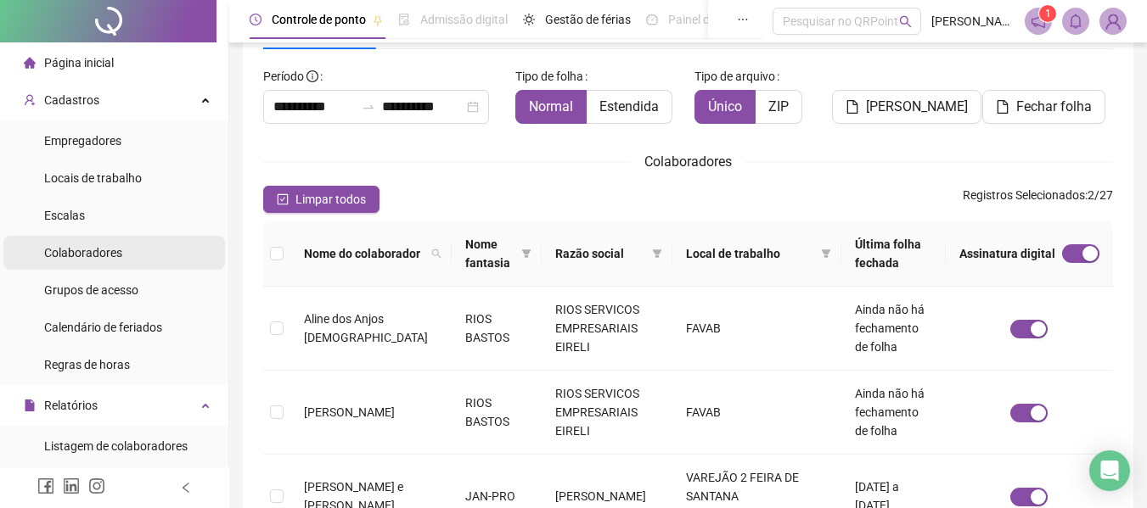
click at [88, 256] on span "Colaboradores" at bounding box center [83, 253] width 78 height 14
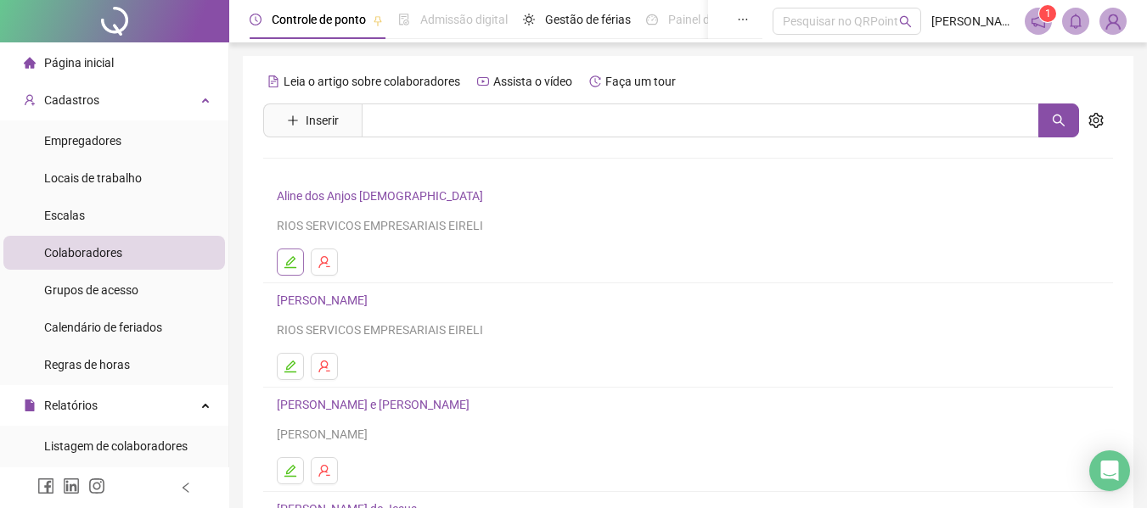
click at [290, 262] on icon "edit" at bounding box center [291, 263] width 14 height 14
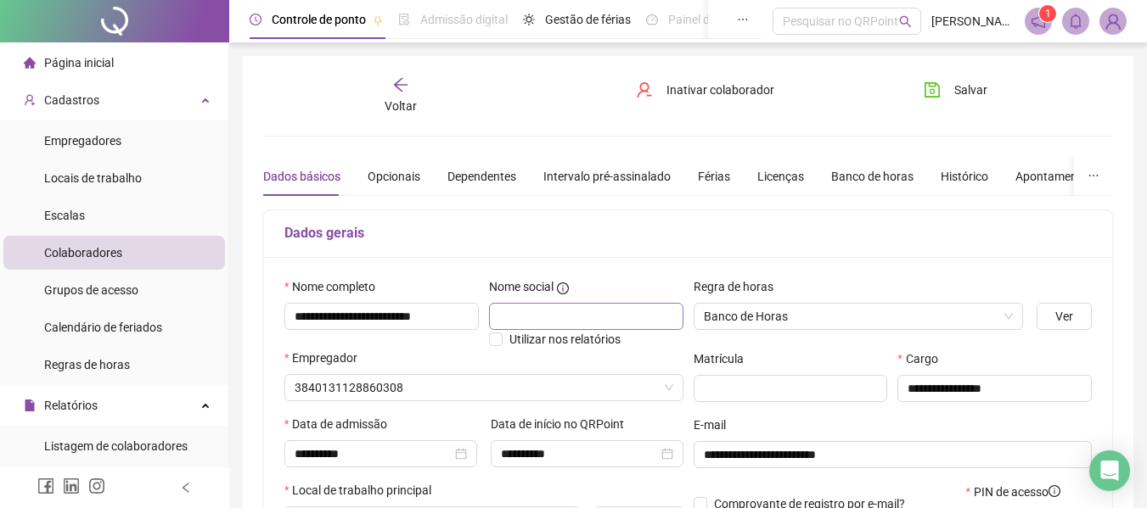
type input "**********"
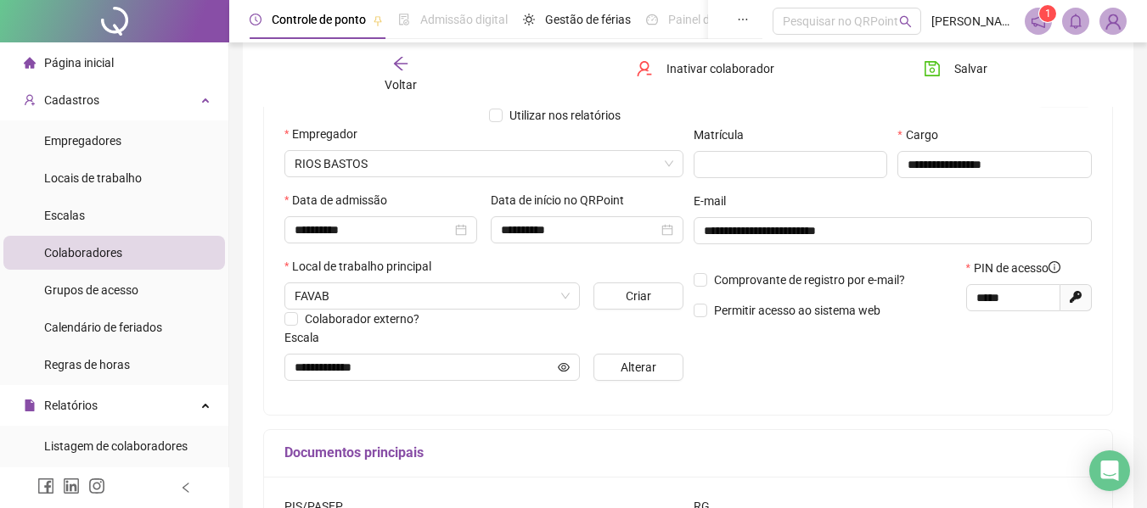
scroll to position [255, 0]
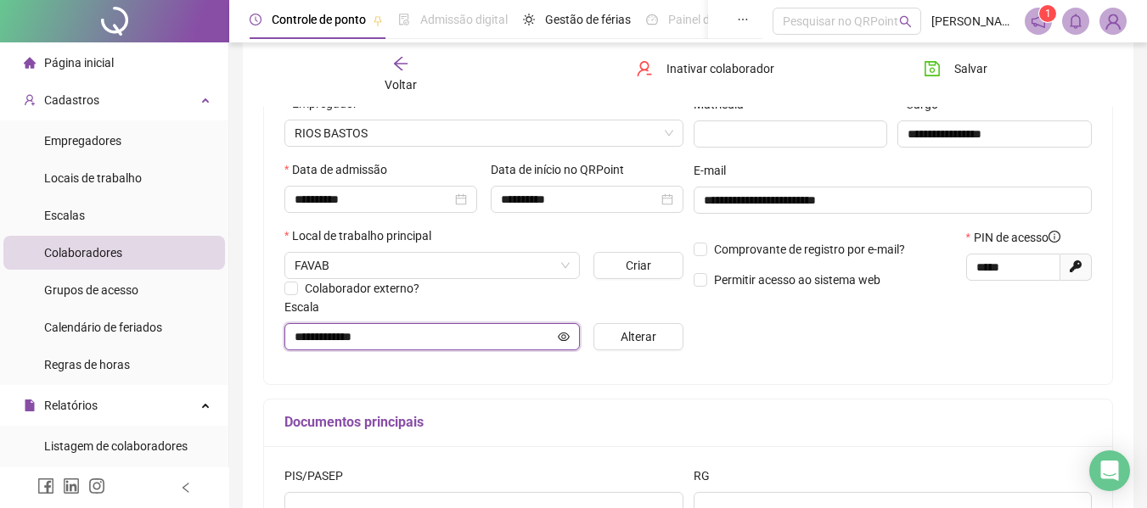
click at [559, 338] on icon "eye" at bounding box center [564, 336] width 12 height 8
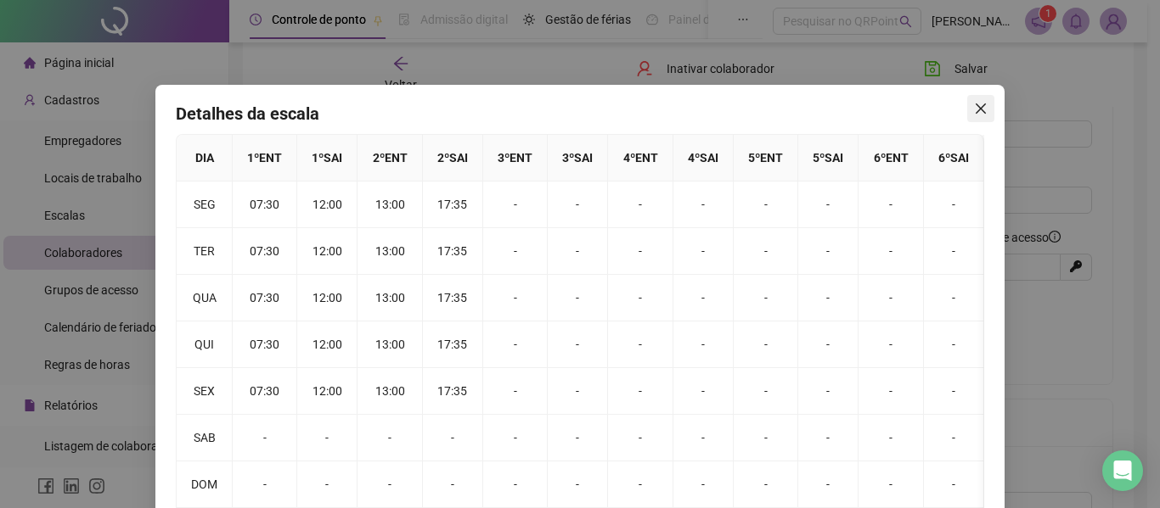
click at [974, 110] on icon "close" at bounding box center [981, 109] width 14 height 14
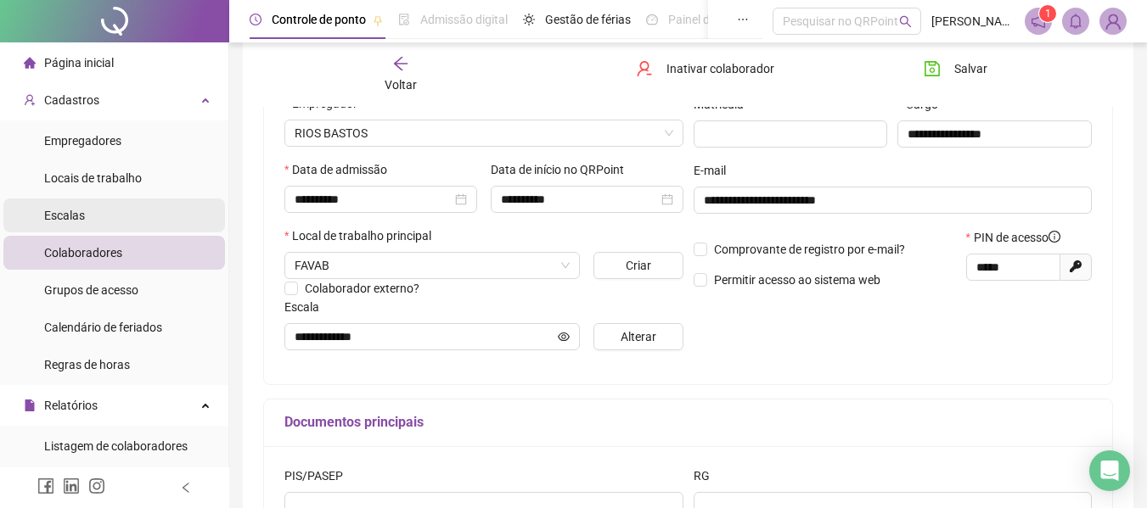
click at [82, 214] on li "Escalas" at bounding box center [114, 216] width 222 height 34
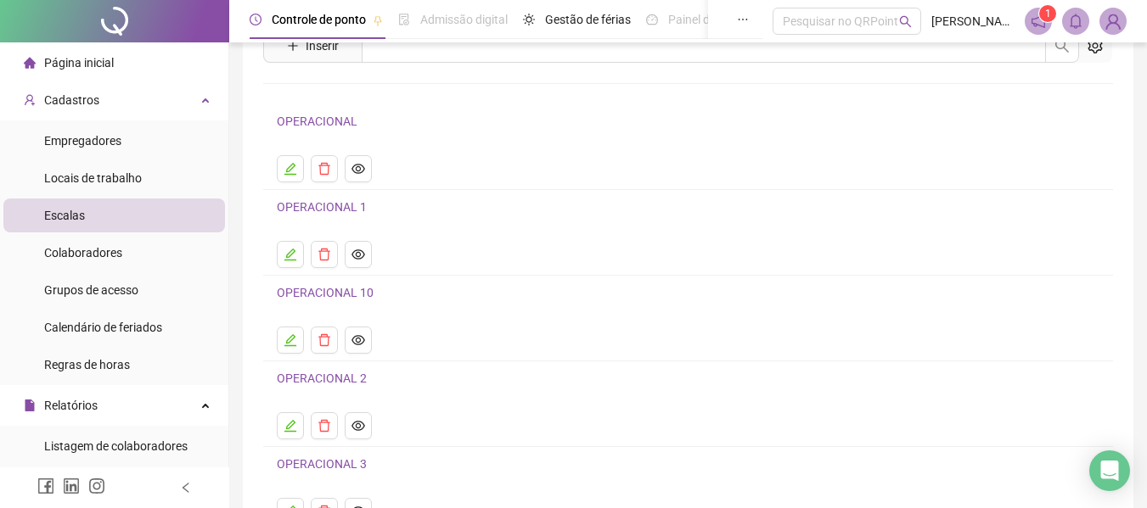
scroll to position [219, 0]
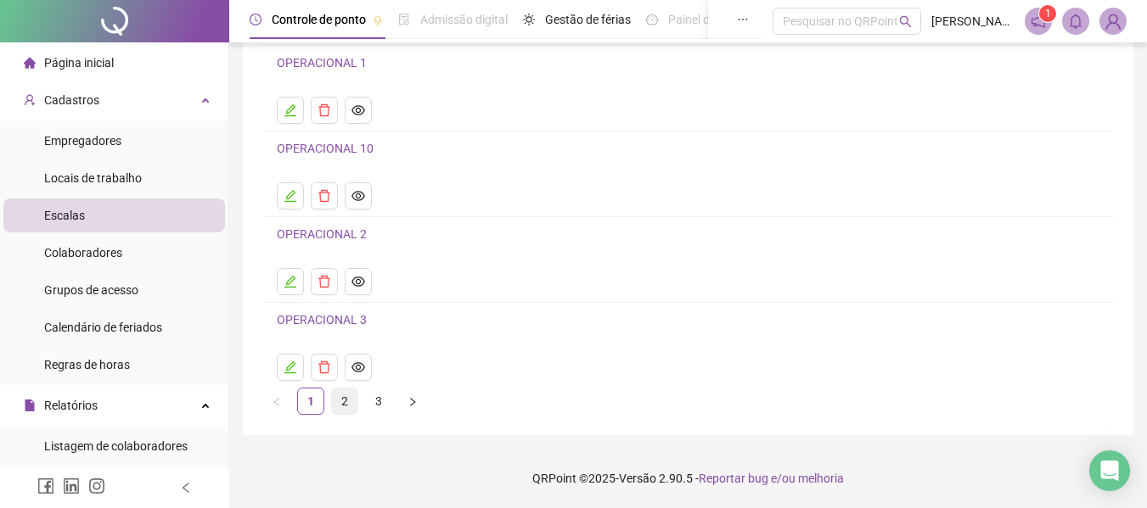
click at [345, 396] on link "2" at bounding box center [344, 401] width 25 height 25
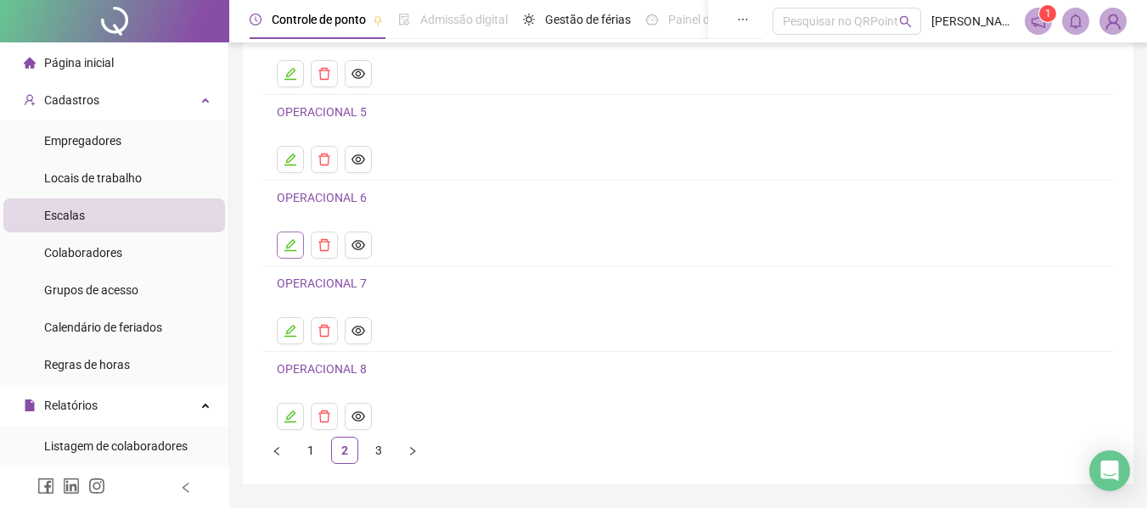
click at [293, 245] on icon "edit" at bounding box center [291, 246] width 14 height 14
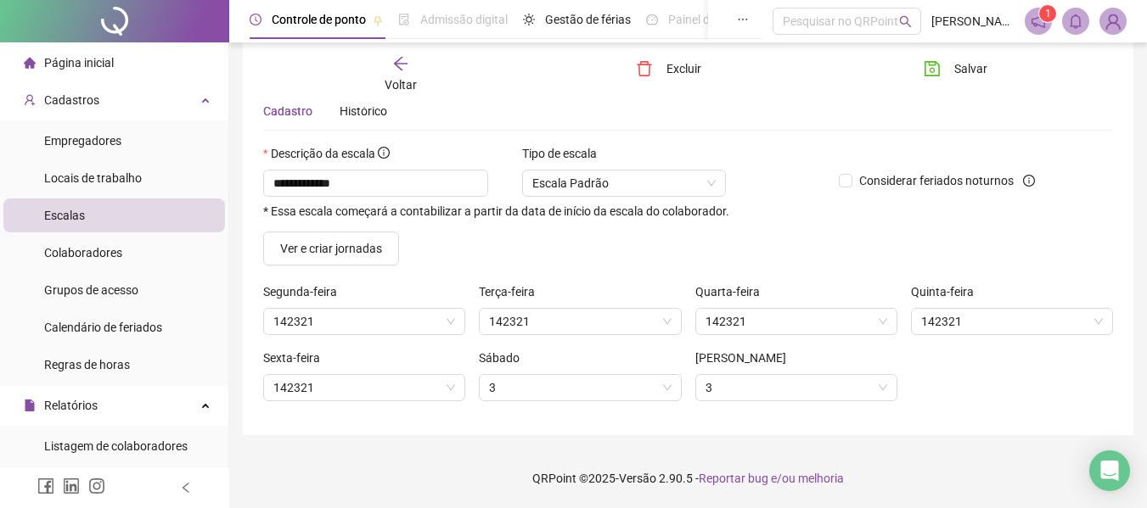
scroll to position [65, 0]
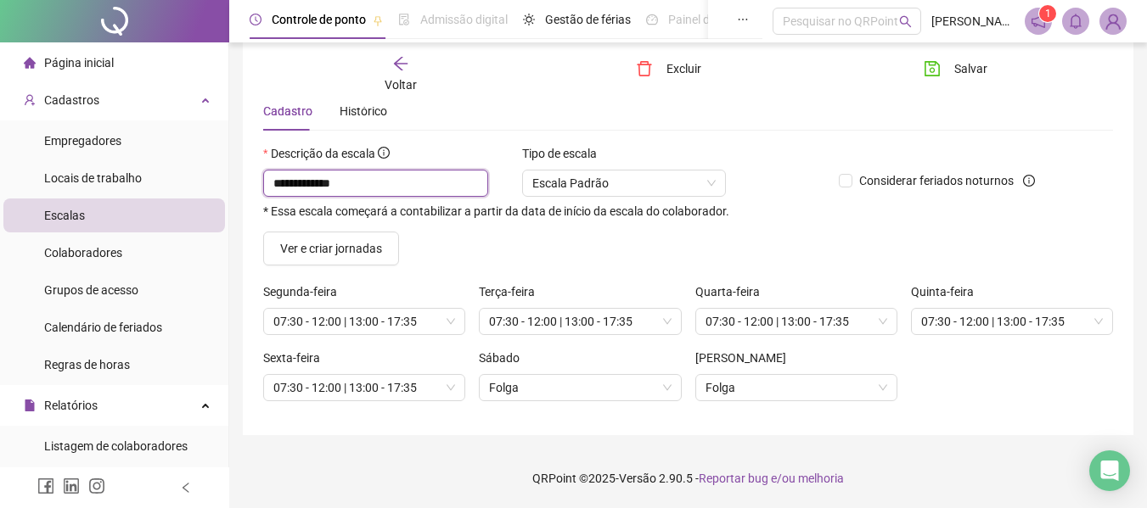
click at [361, 192] on input "**********" at bounding box center [375, 183] width 225 height 27
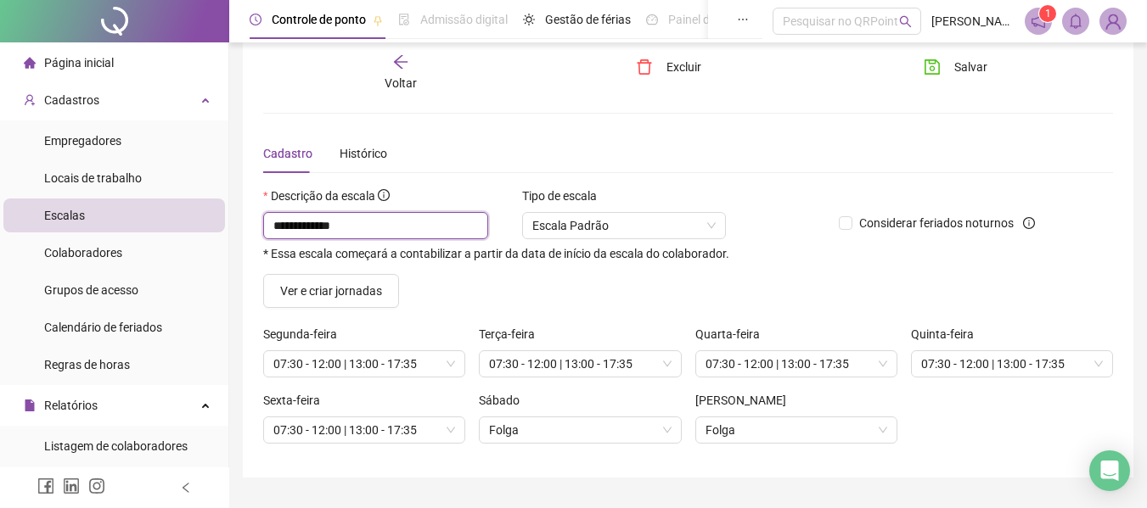
scroll to position [0, 0]
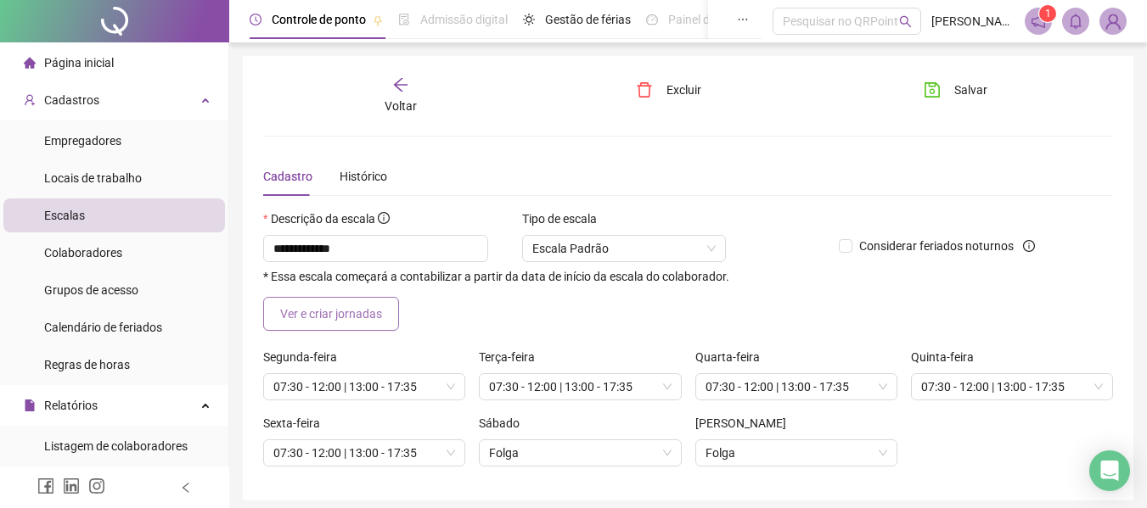
click at [364, 321] on span "Ver e criar jornadas" at bounding box center [331, 314] width 102 height 19
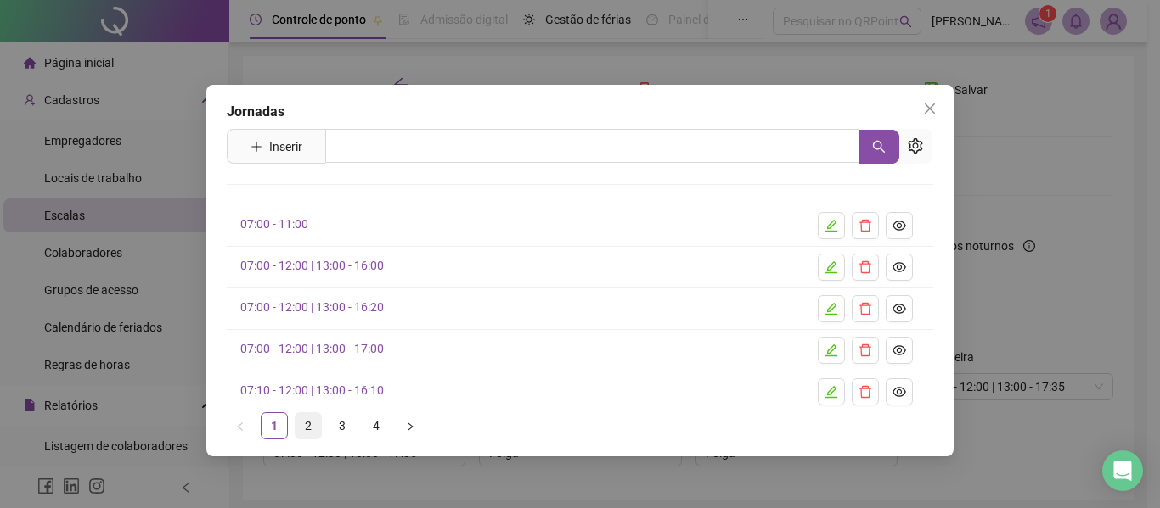
click at [307, 426] on link "2" at bounding box center [307, 425] width 25 height 25
click at [830, 395] on icon "edit" at bounding box center [831, 392] width 12 height 12
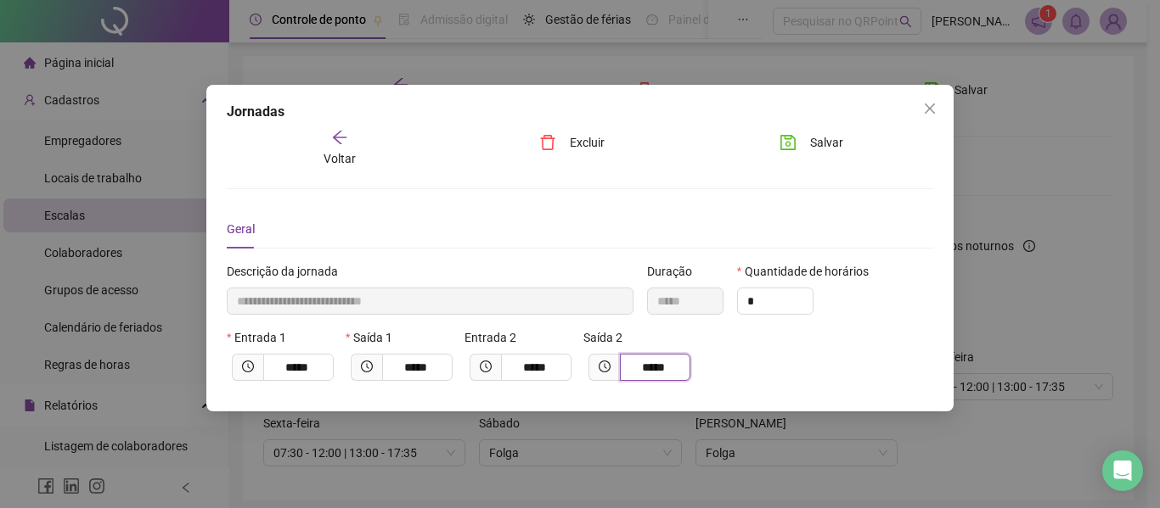
click at [676, 365] on input "*****" at bounding box center [653, 367] width 47 height 19
type input "**********"
type input "*****"
type input "****"
type input "**********"
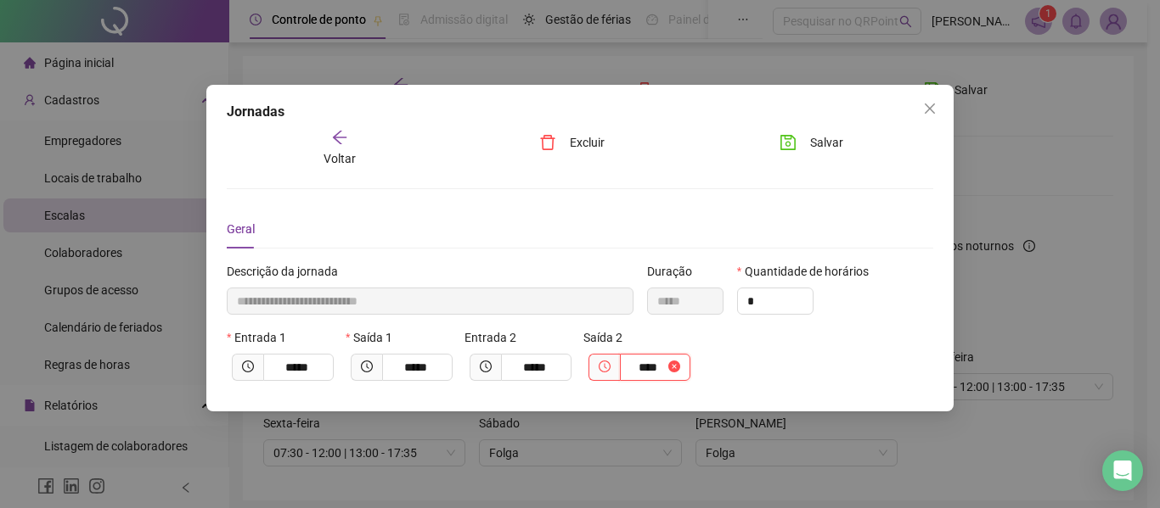
type input "*****"
click at [831, 148] on span "Salvar" at bounding box center [826, 142] width 33 height 19
click at [935, 110] on icon "close" at bounding box center [930, 109] width 14 height 14
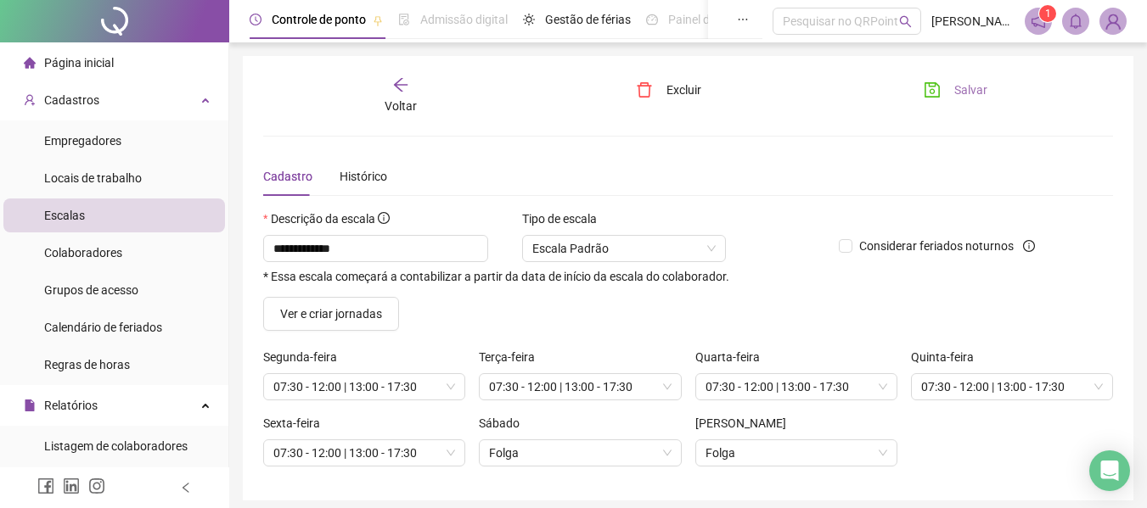
click at [946, 82] on button "Salvar" at bounding box center [955, 89] width 89 height 27
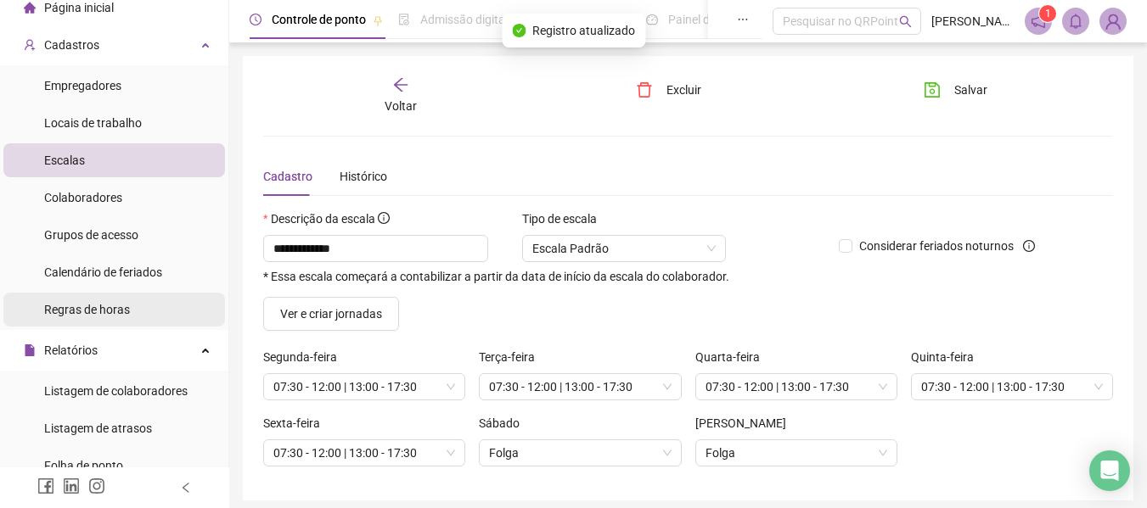
scroll to position [85, 0]
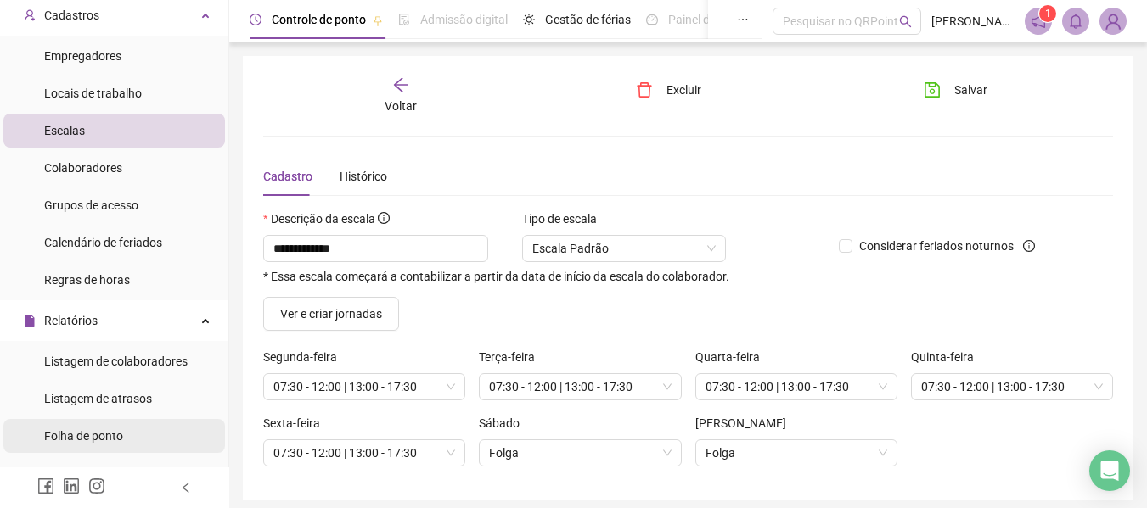
click at [88, 432] on span "Folha de ponto" at bounding box center [83, 437] width 79 height 14
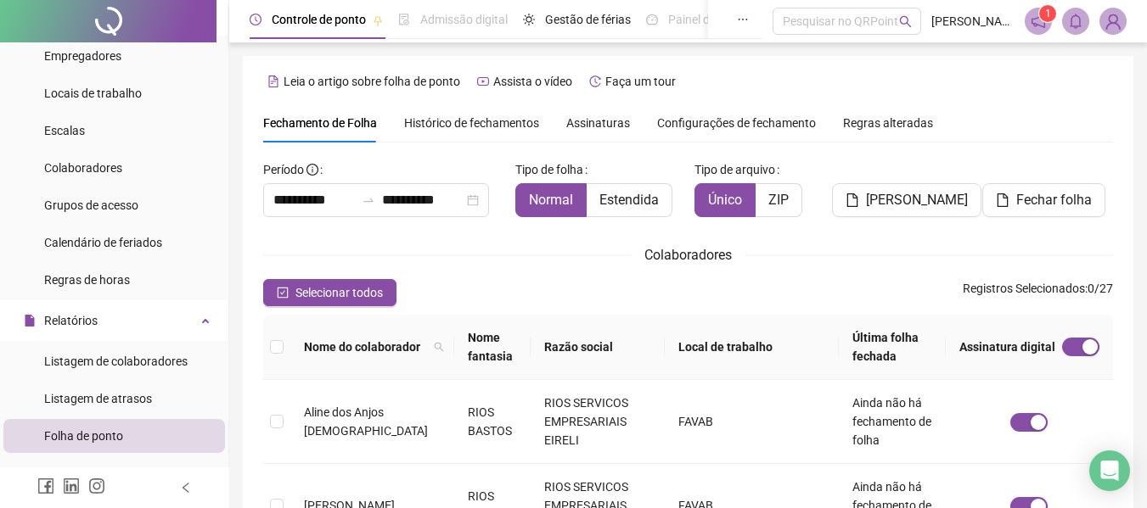
scroll to position [93, 0]
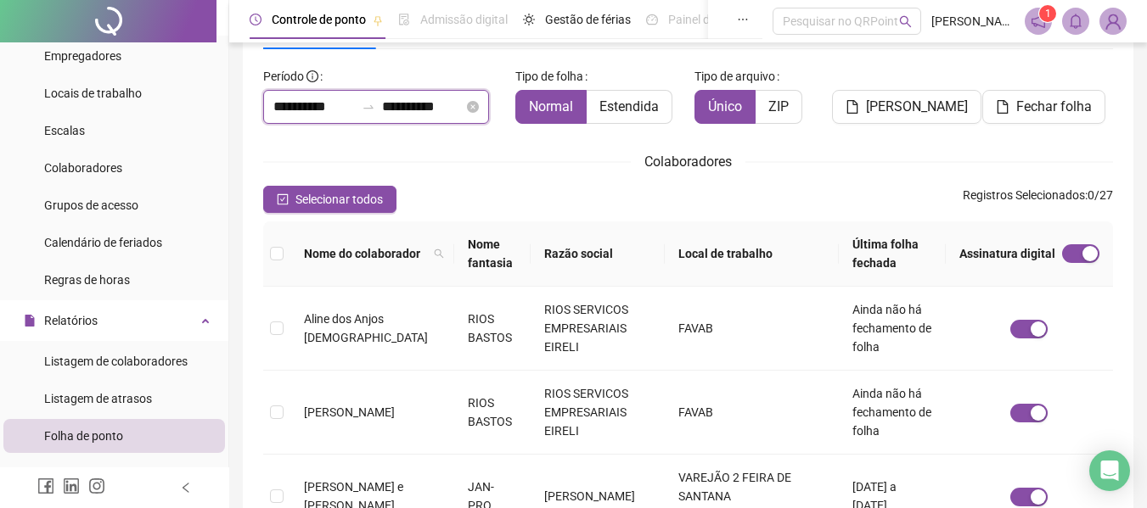
click at [317, 113] on input "**********" at bounding box center [313, 107] width 81 height 20
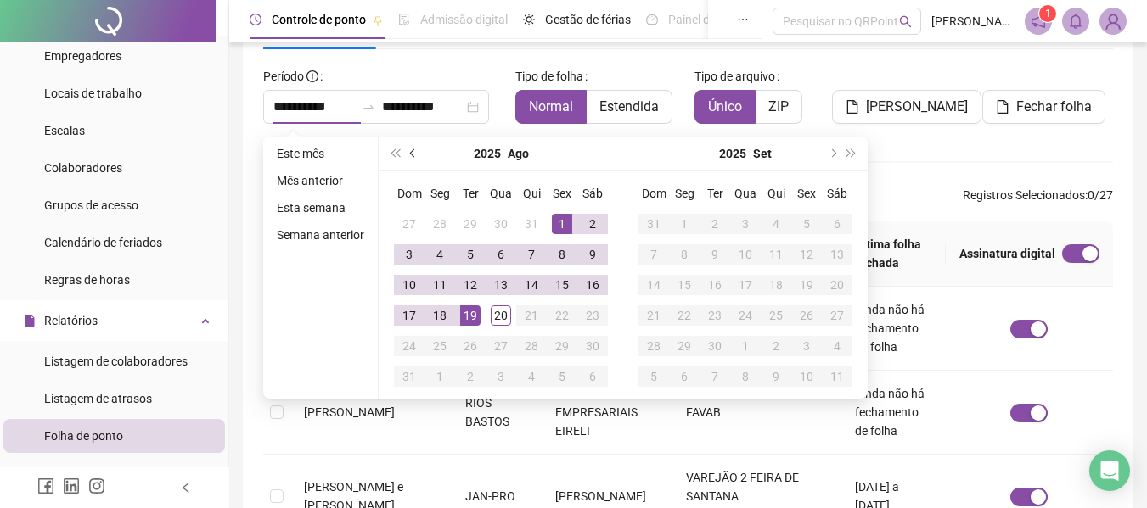
click at [412, 152] on span "prev-year" at bounding box center [414, 153] width 8 height 8
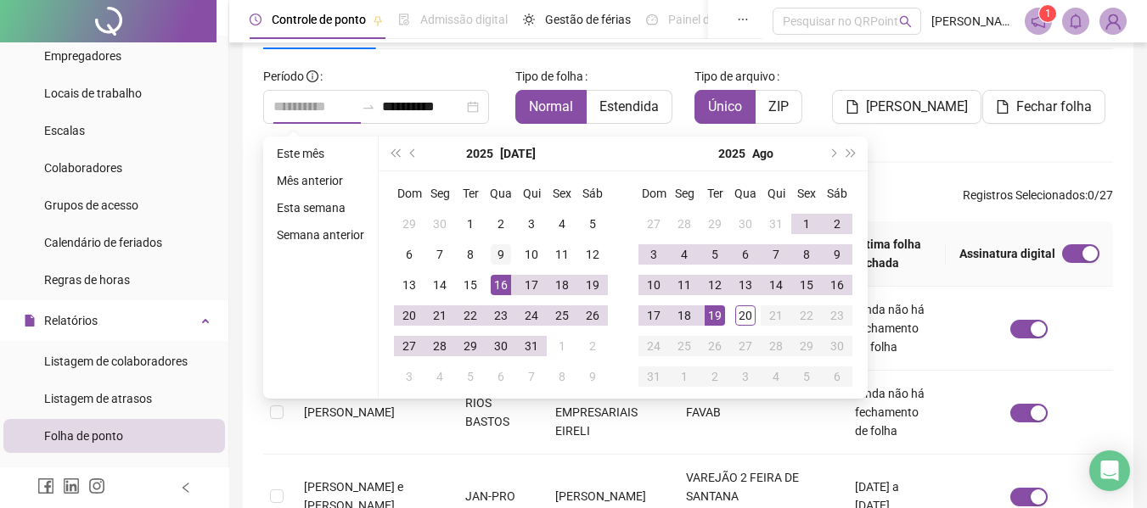
type input "**********"
click at [501, 255] on div "9" at bounding box center [501, 254] width 20 height 20
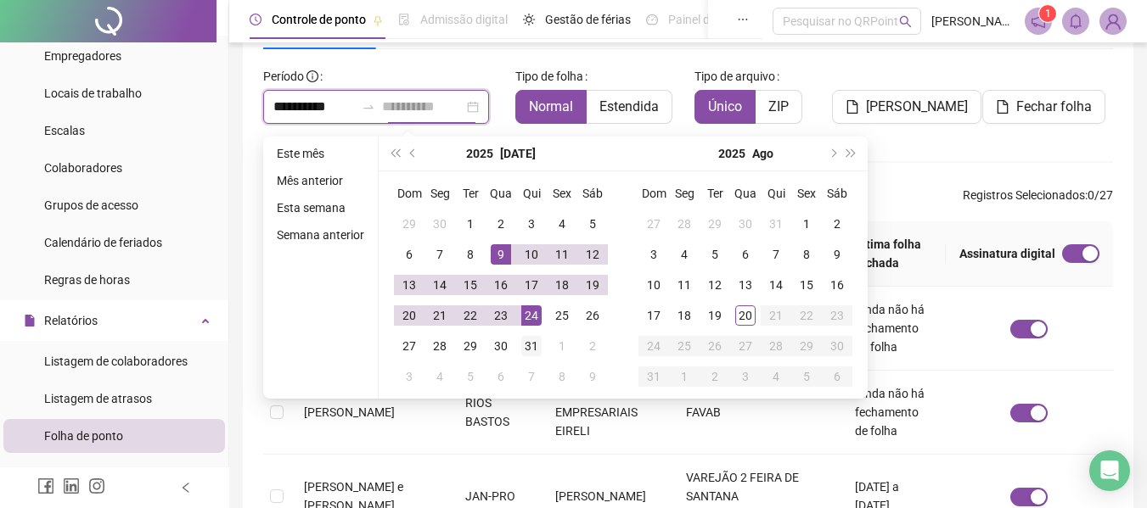
type input "**********"
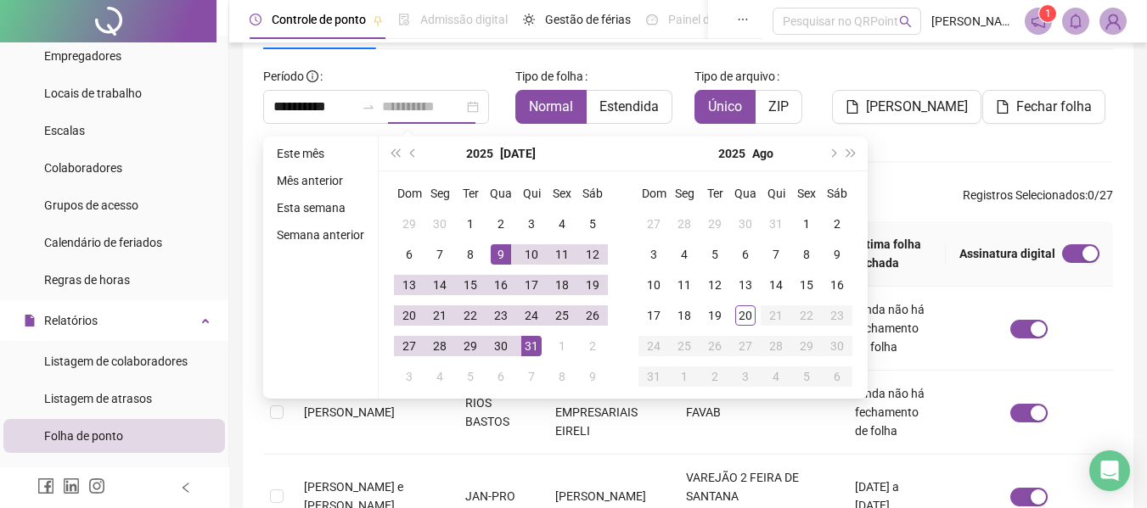
click at [531, 346] on div "31" at bounding box center [531, 346] width 20 height 20
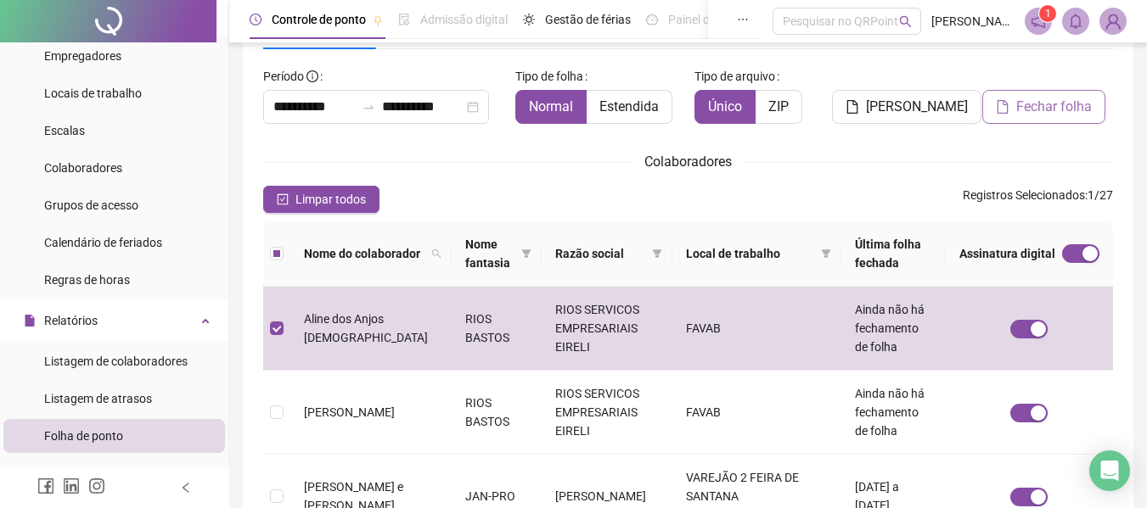
click at [1025, 106] on span "Fechar folha" at bounding box center [1054, 107] width 76 height 20
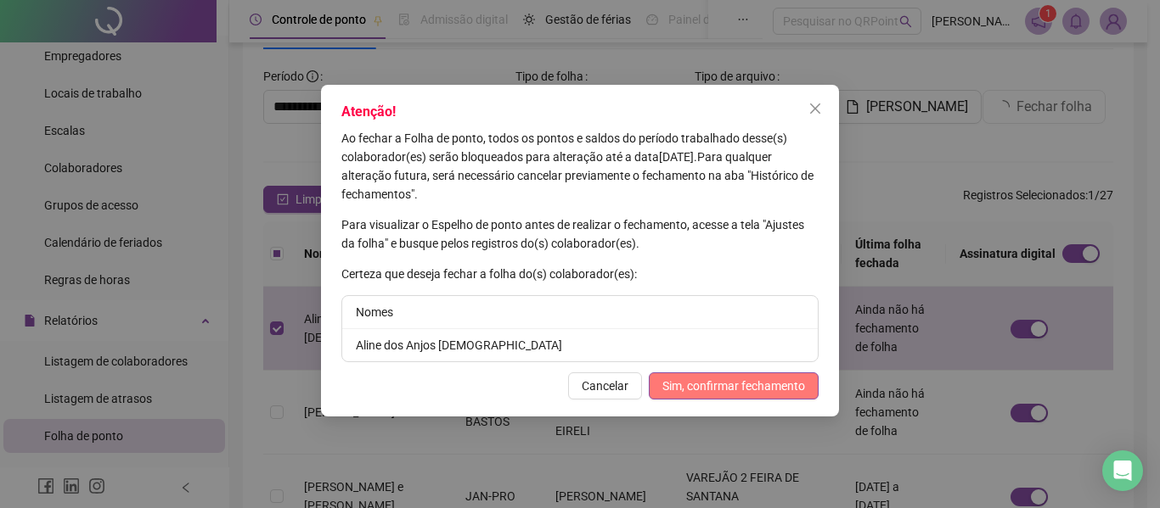
click at [724, 387] on span "Sim, confirmar fechamento" at bounding box center [733, 386] width 143 height 19
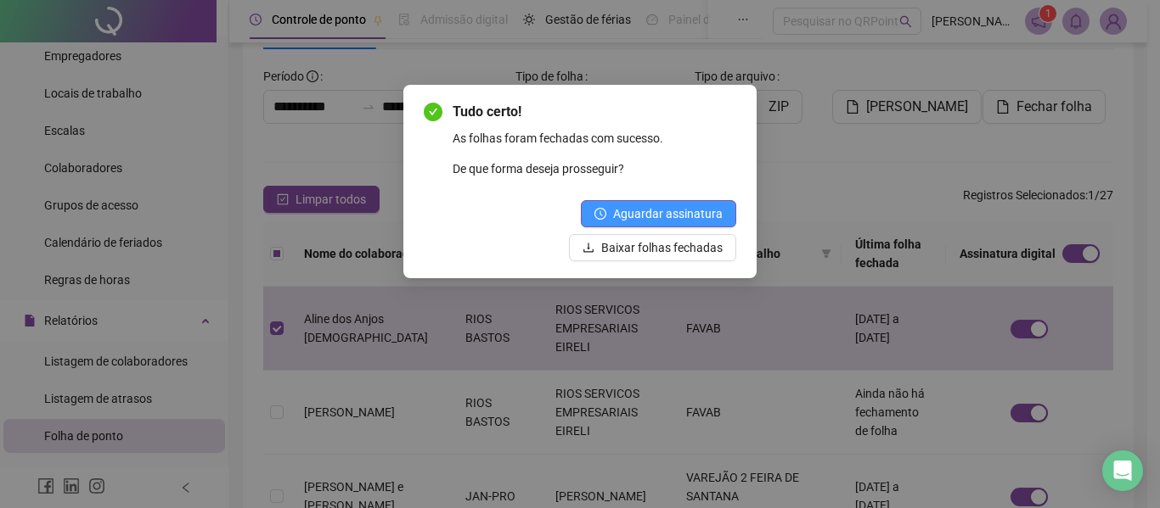
click at [658, 224] on button "Aguardar assinatura" at bounding box center [658, 213] width 155 height 27
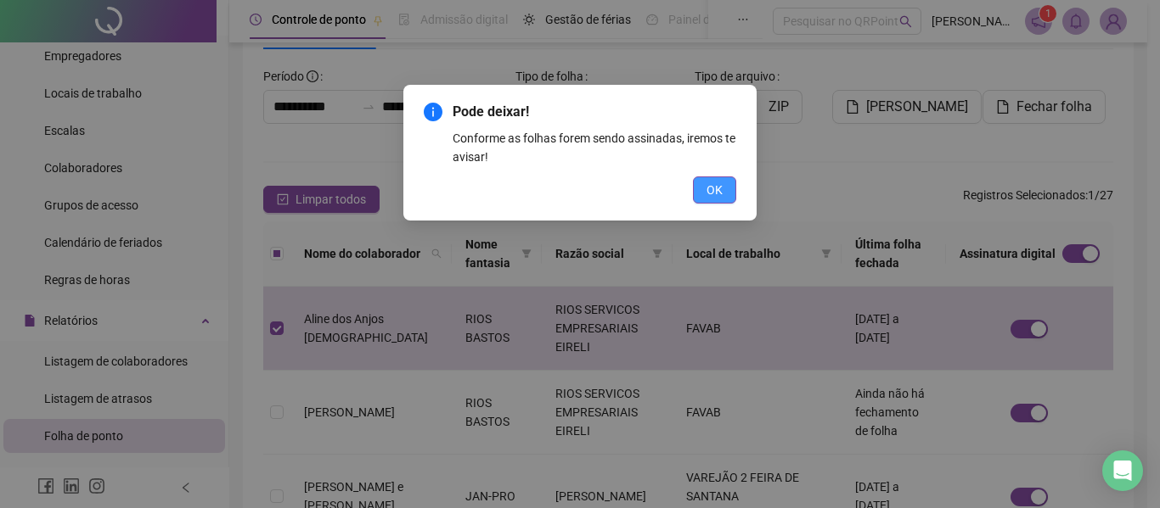
click at [703, 188] on button "OK" at bounding box center [714, 190] width 43 height 27
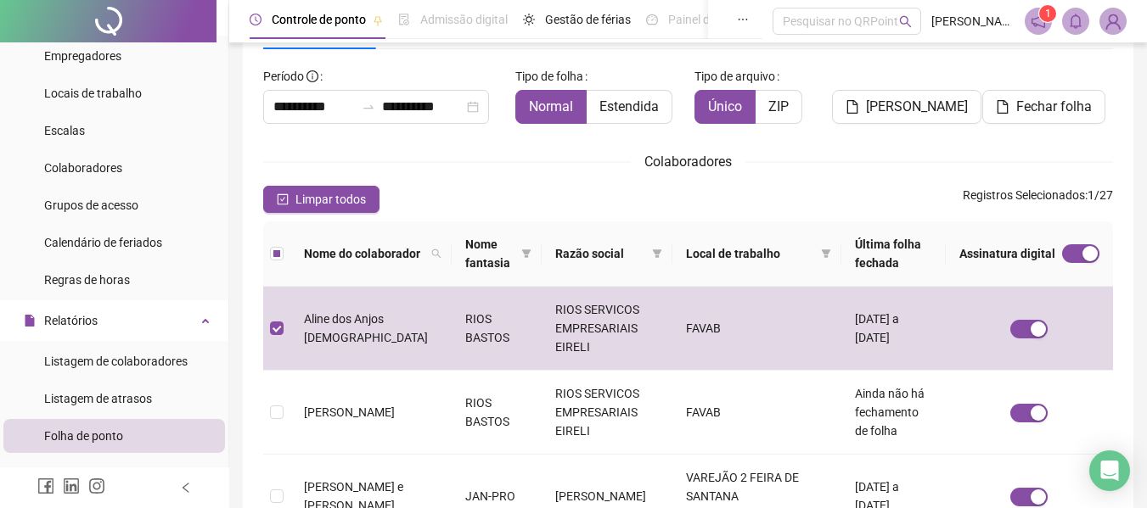
scroll to position [0, 0]
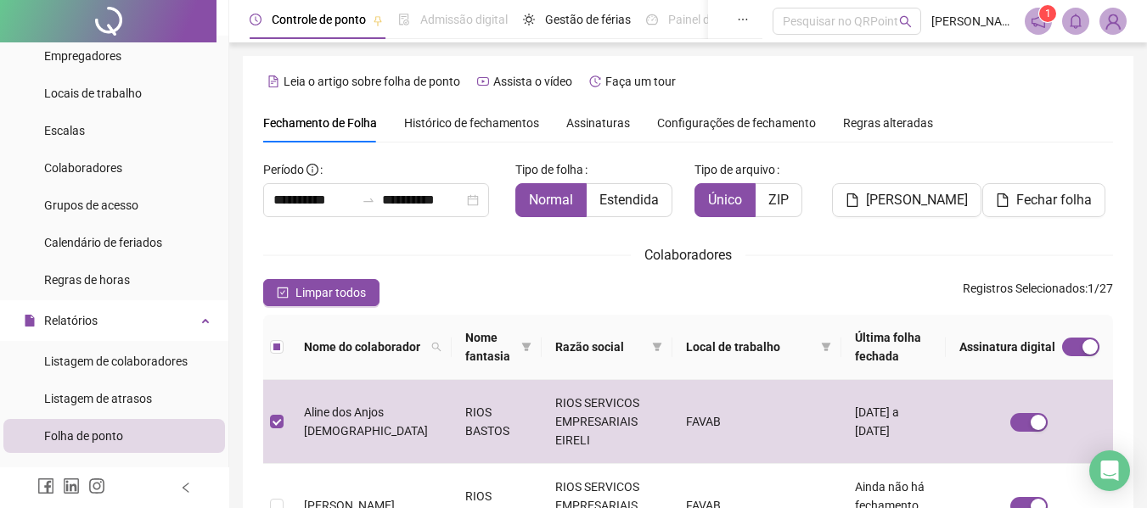
click at [610, 128] on span "Assinaturas" at bounding box center [598, 123] width 64 height 12
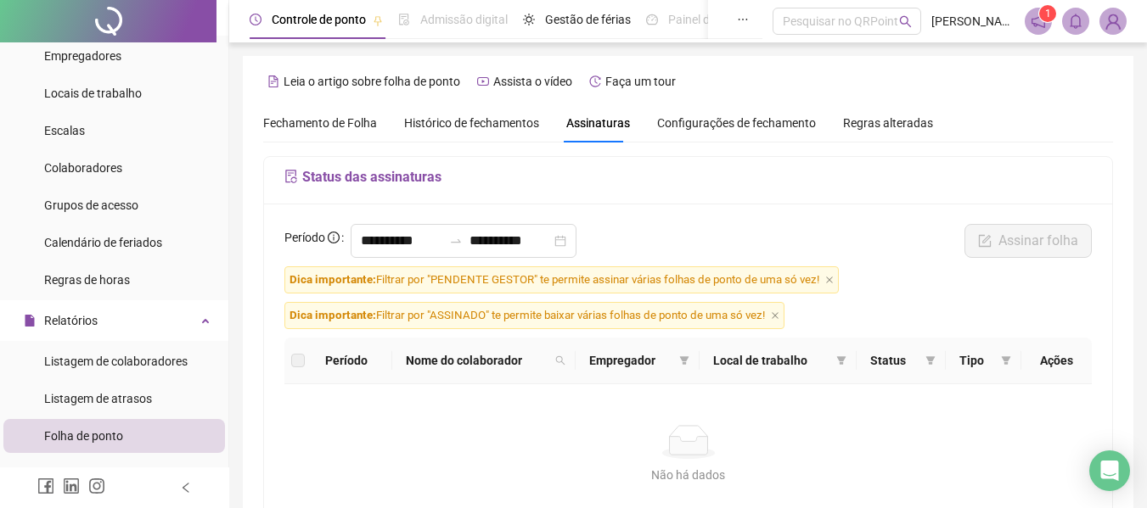
scroll to position [93, 0]
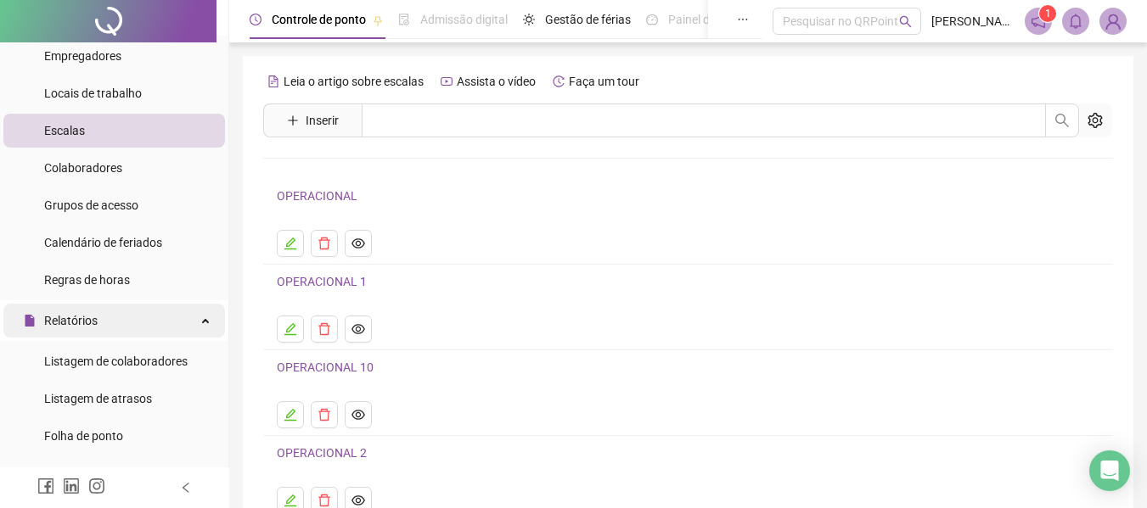
scroll to position [170, 0]
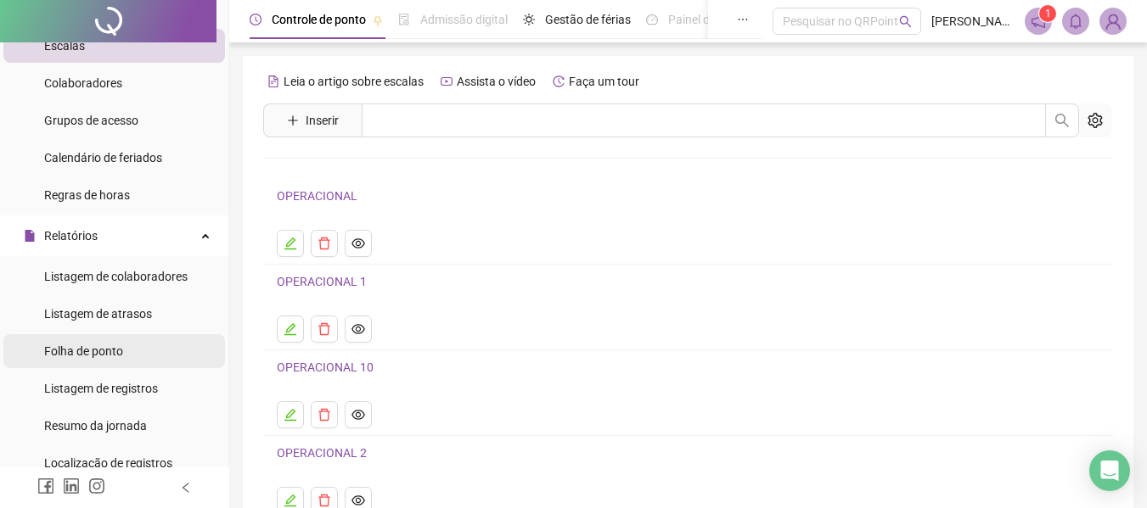
click at [98, 351] on span "Folha de ponto" at bounding box center [83, 352] width 79 height 14
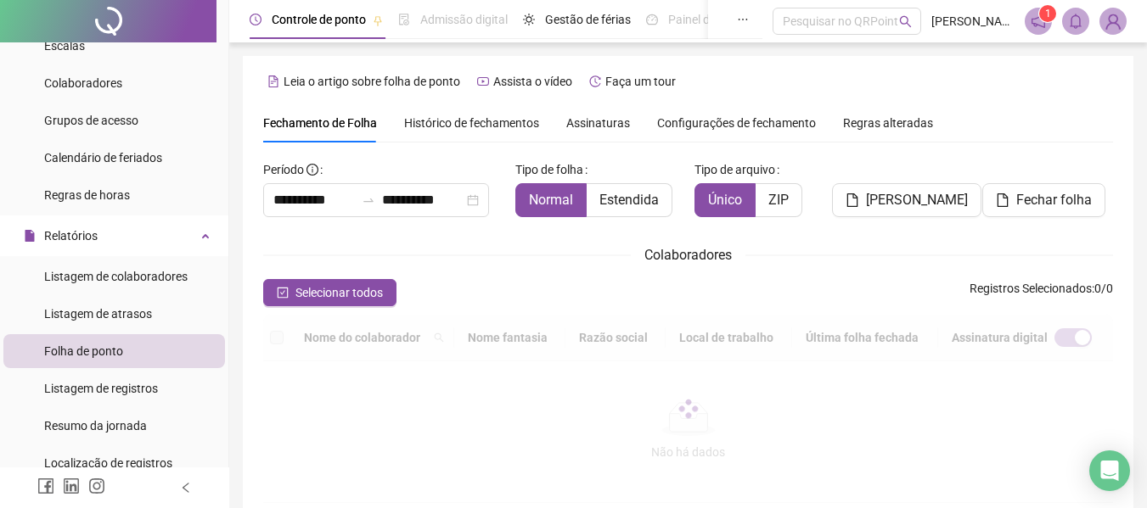
scroll to position [93, 0]
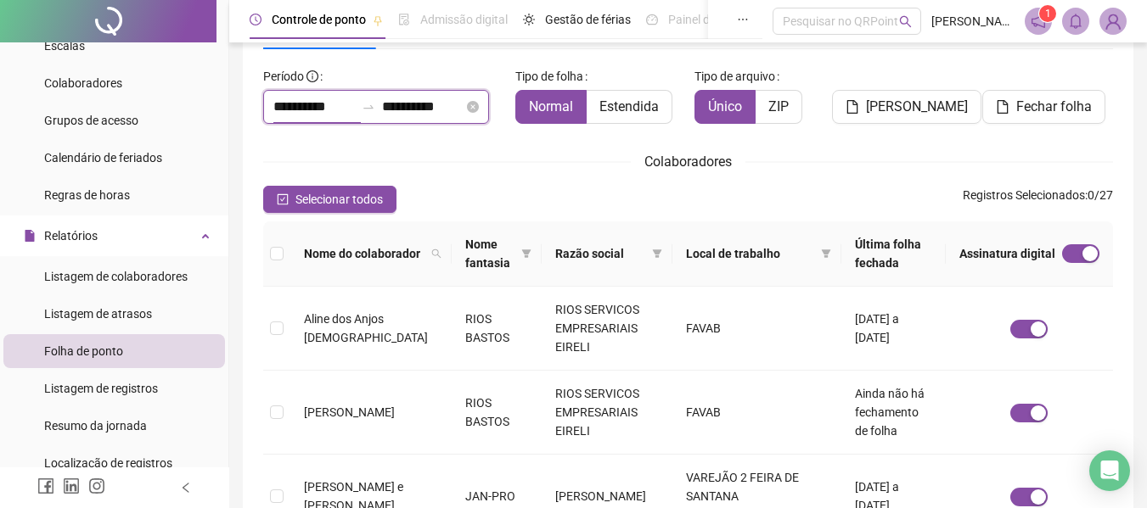
click at [307, 106] on input "**********" at bounding box center [313, 107] width 81 height 20
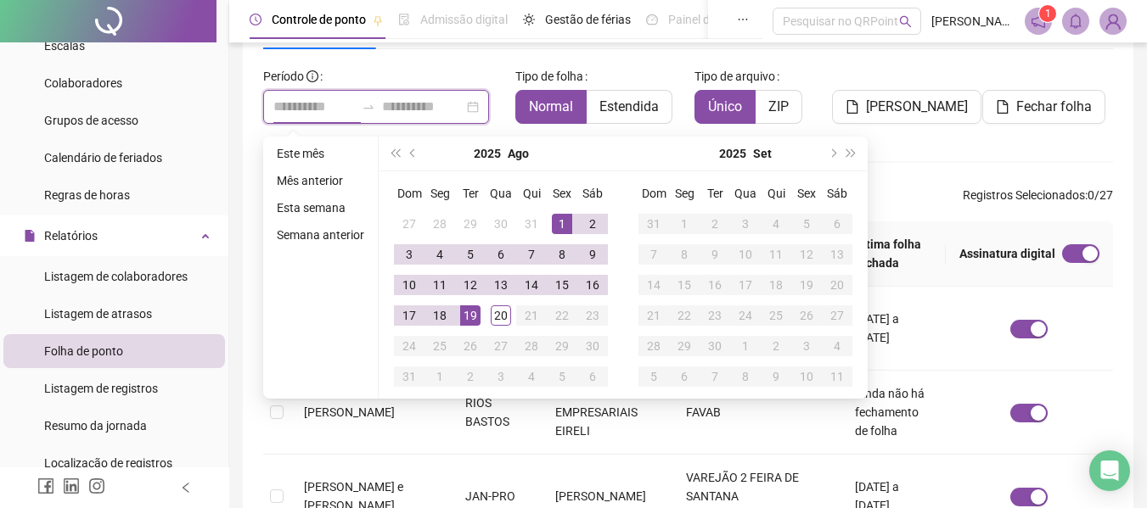
type input "**********"
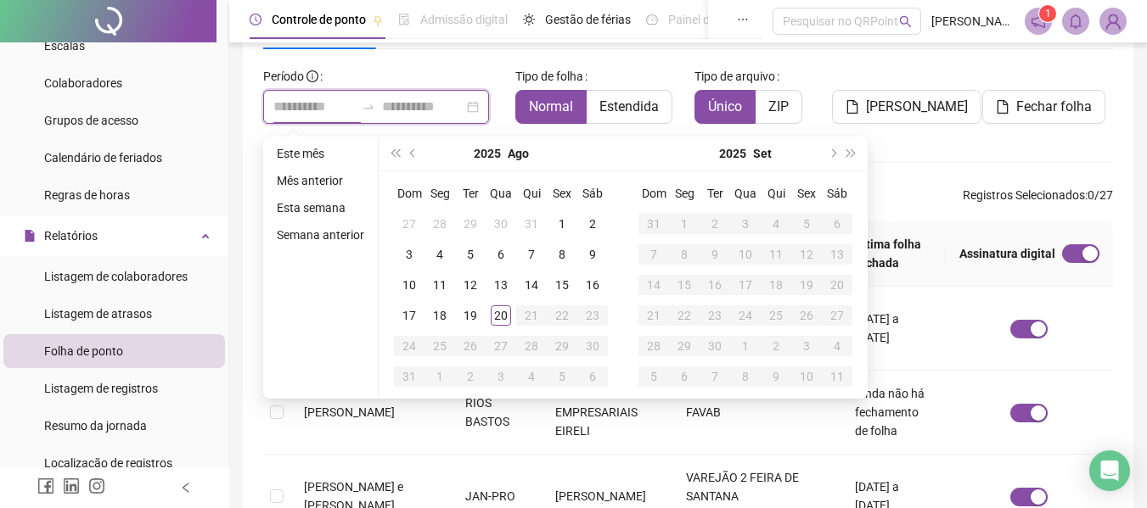
type input "**********"
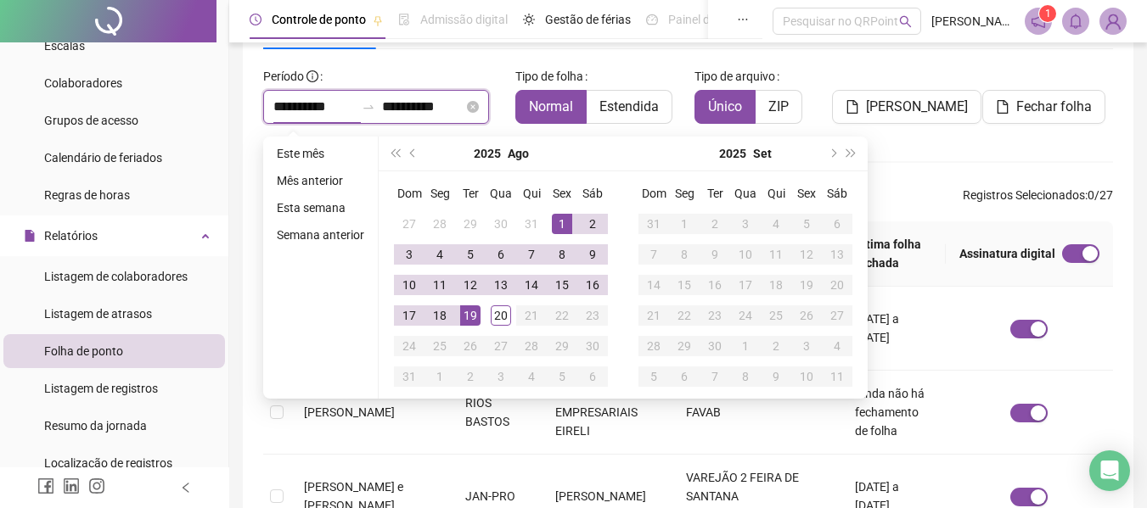
click at [300, 102] on input "**********" at bounding box center [313, 107] width 81 height 20
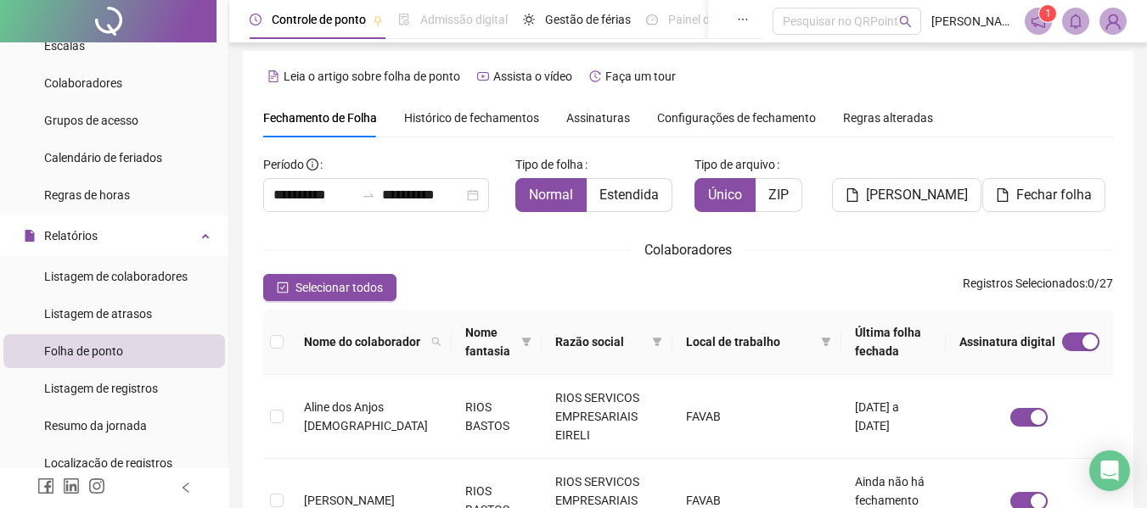
scroll to position [0, 0]
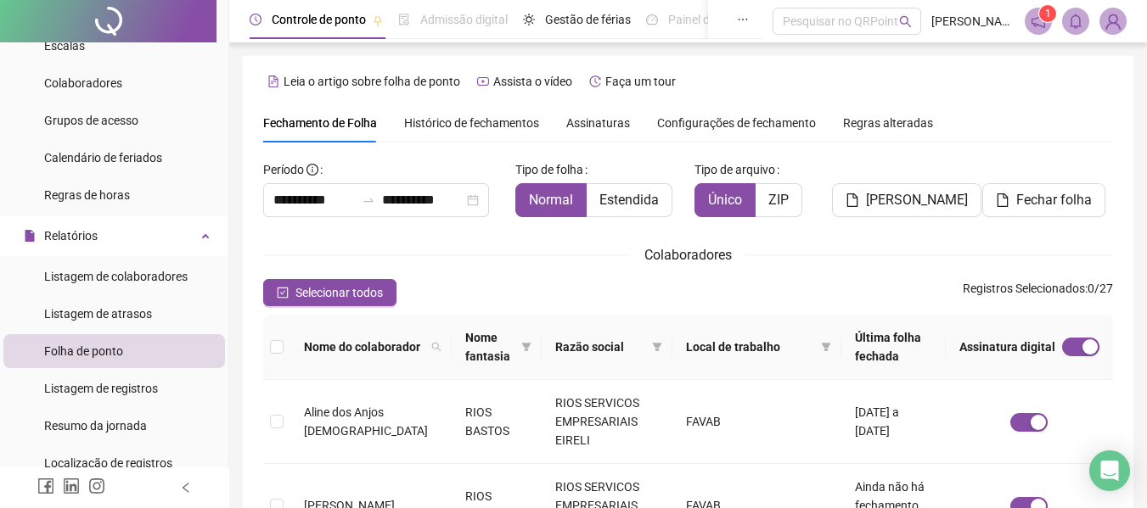
click at [491, 126] on span "Histórico de fechamentos" at bounding box center [471, 123] width 135 height 14
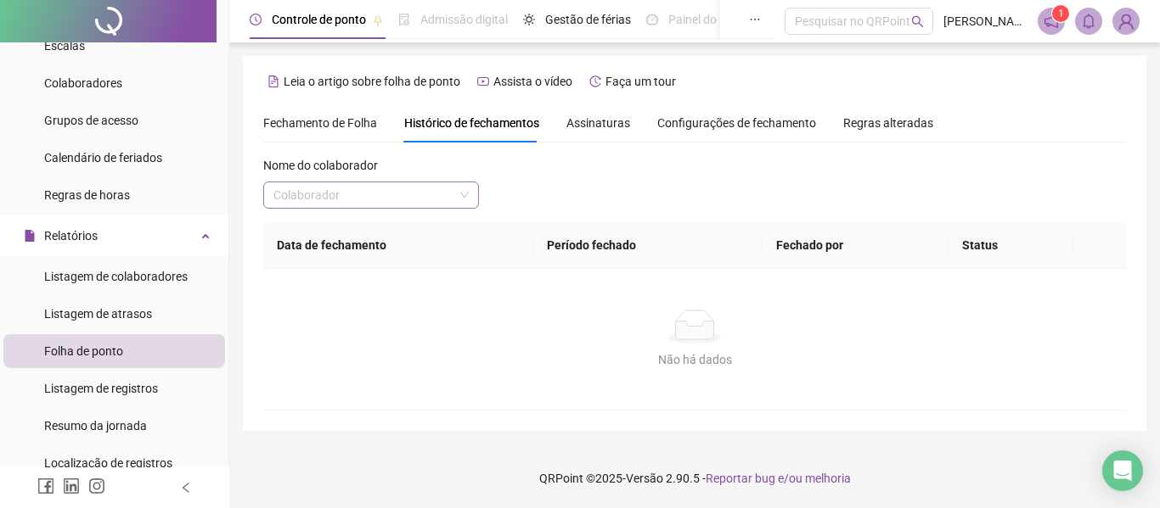
click at [361, 193] on input "search" at bounding box center [363, 195] width 180 height 25
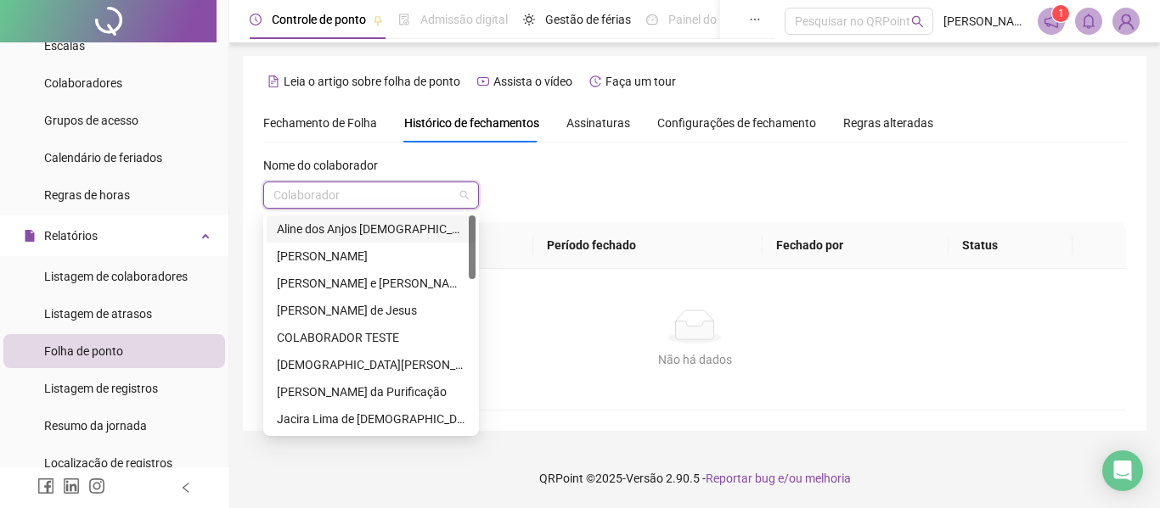
click at [323, 232] on div "Aline dos Anjos [DEMOGRAPHIC_DATA]" at bounding box center [371, 229] width 188 height 19
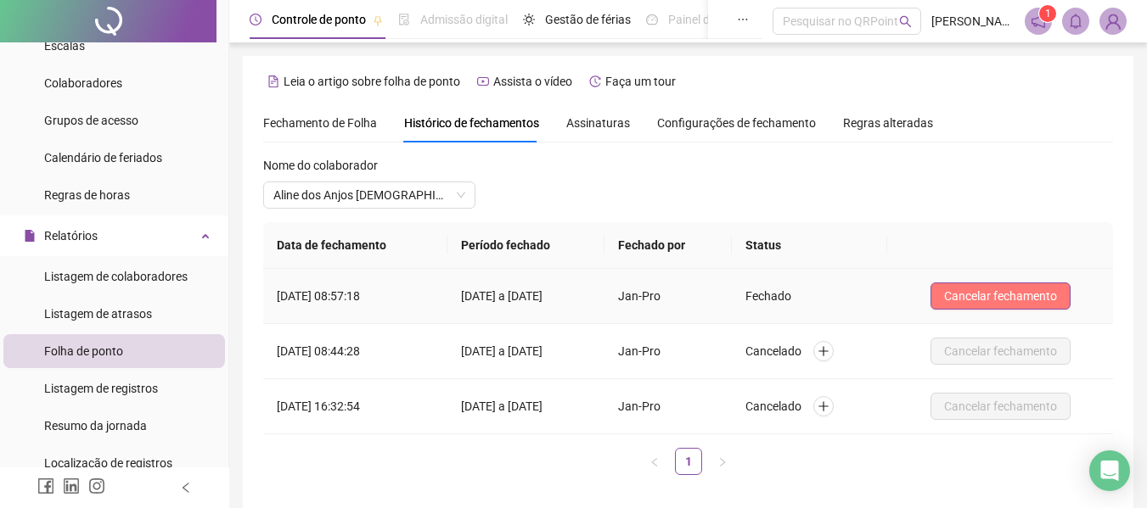
click at [1008, 296] on span "Cancelar fechamento" at bounding box center [1000, 296] width 113 height 19
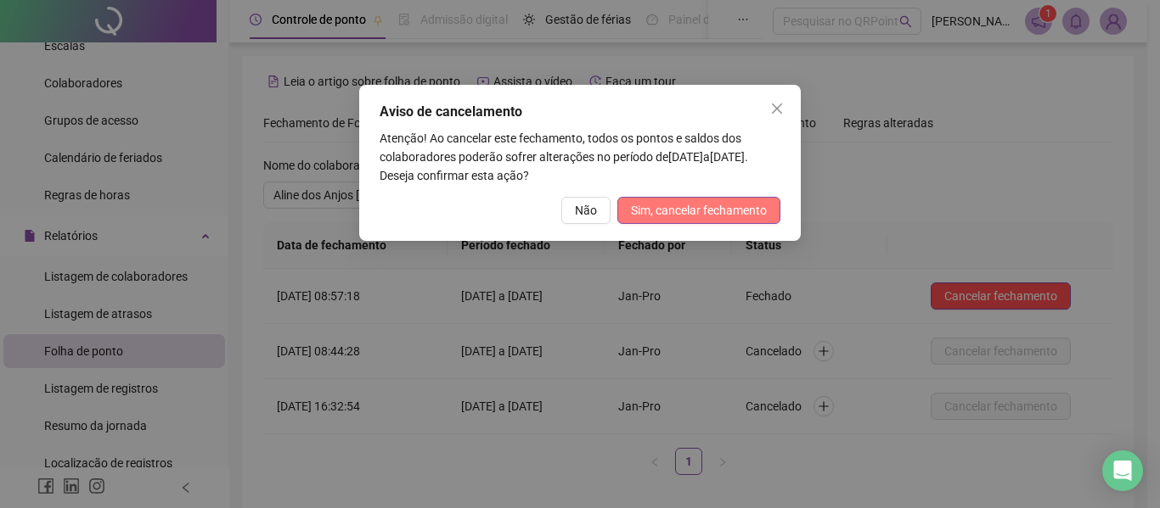
click at [670, 205] on span "Sim, cancelar fechamento" at bounding box center [699, 210] width 136 height 19
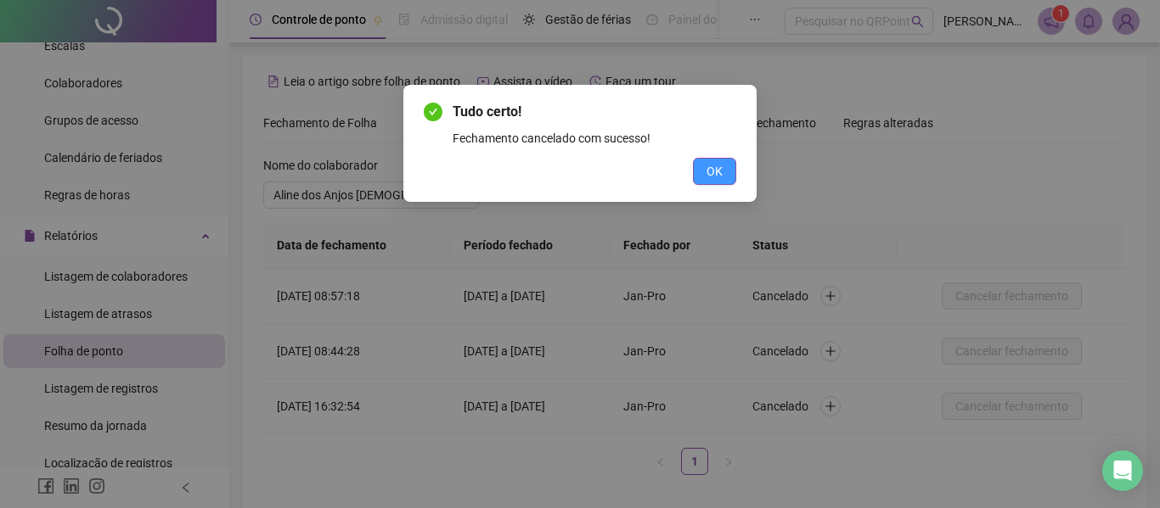
click at [705, 166] on button "OK" at bounding box center [714, 171] width 43 height 27
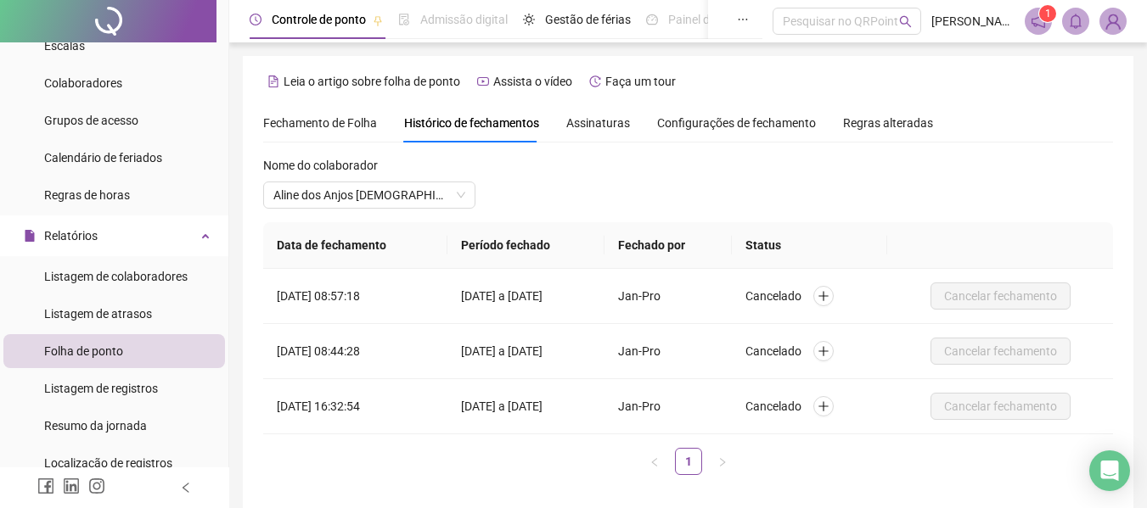
click at [333, 121] on span "Fechamento de Folha" at bounding box center [320, 123] width 114 height 14
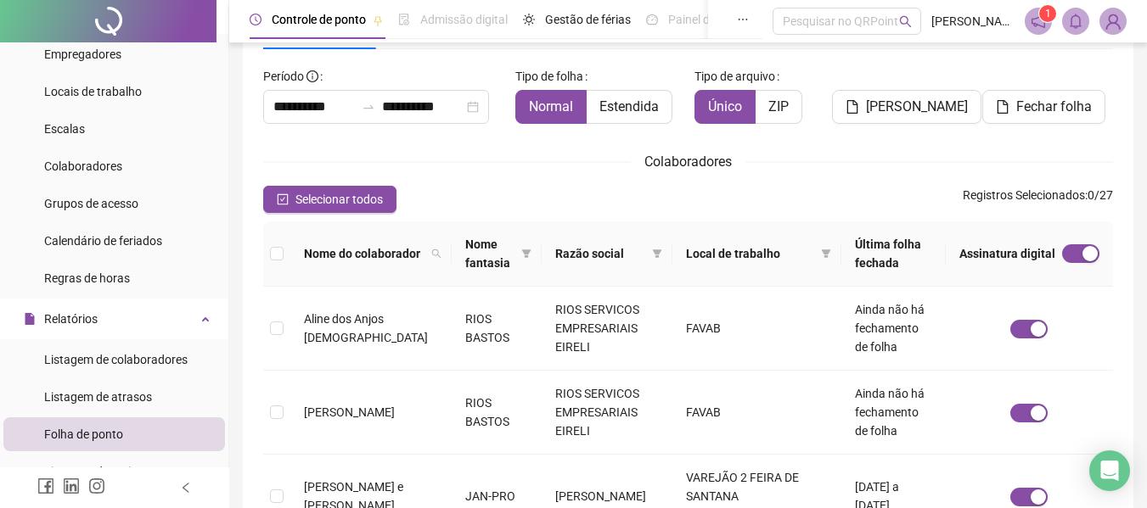
scroll to position [170, 0]
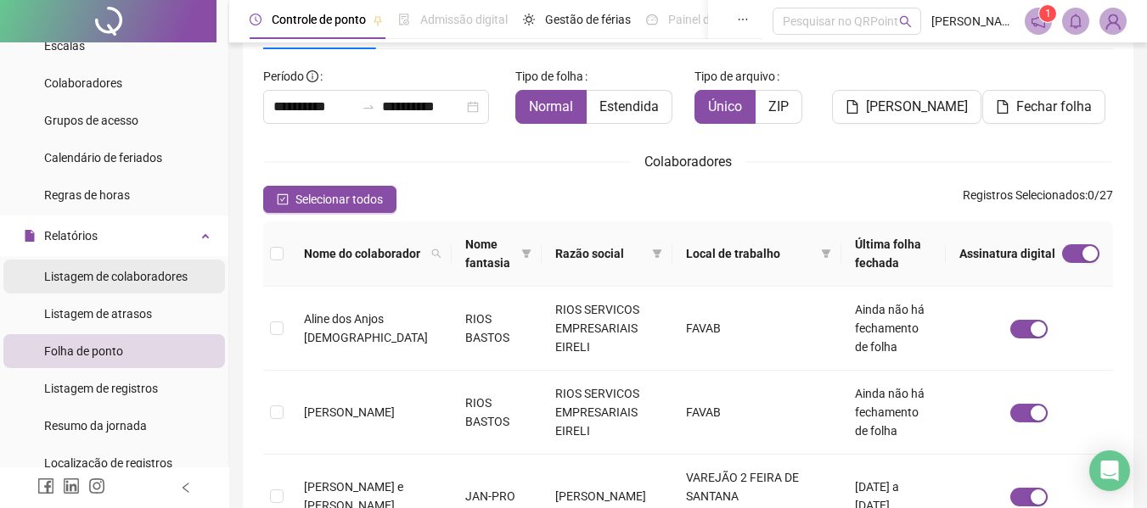
click at [113, 281] on span "Listagem de colaboradores" at bounding box center [115, 277] width 143 height 14
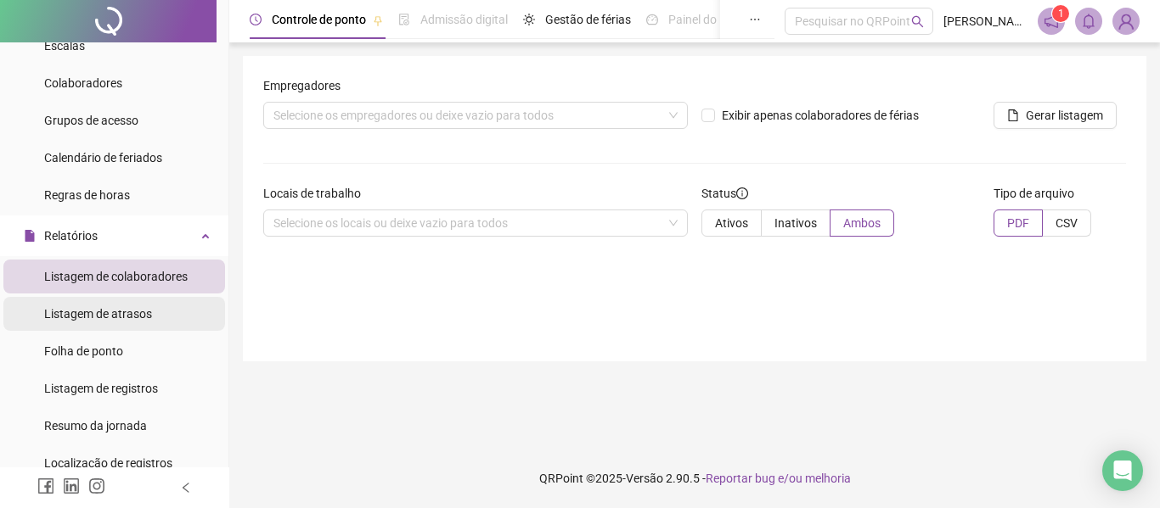
click at [92, 310] on span "Listagem de atrasos" at bounding box center [98, 314] width 108 height 14
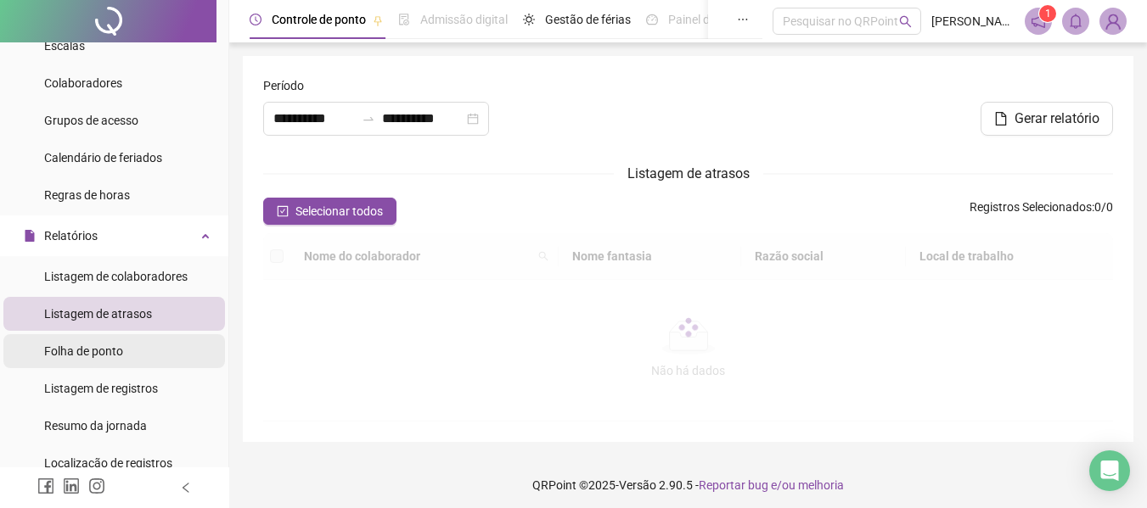
type input "**********"
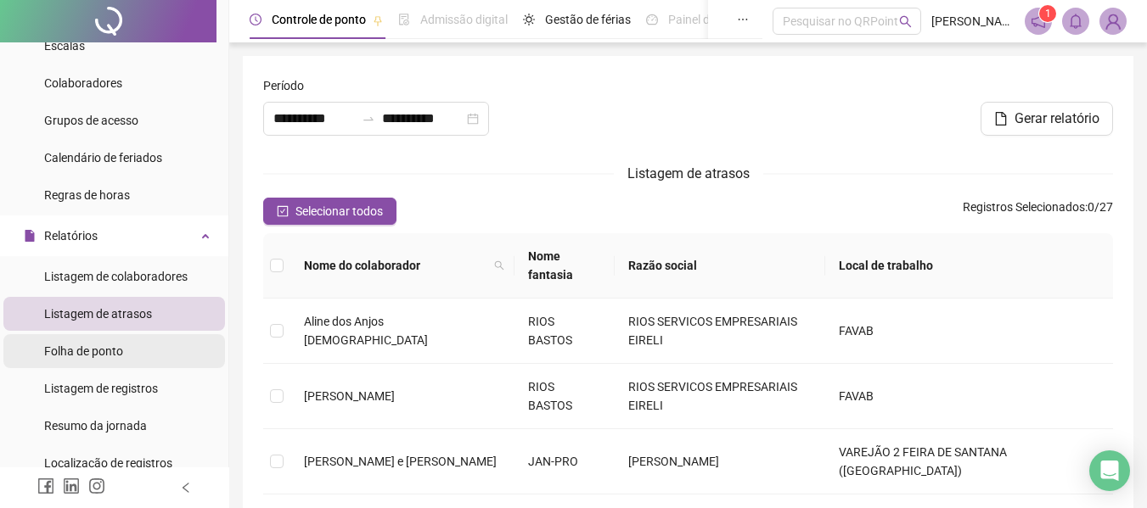
click at [95, 345] on span "Folha de ponto" at bounding box center [83, 352] width 79 height 14
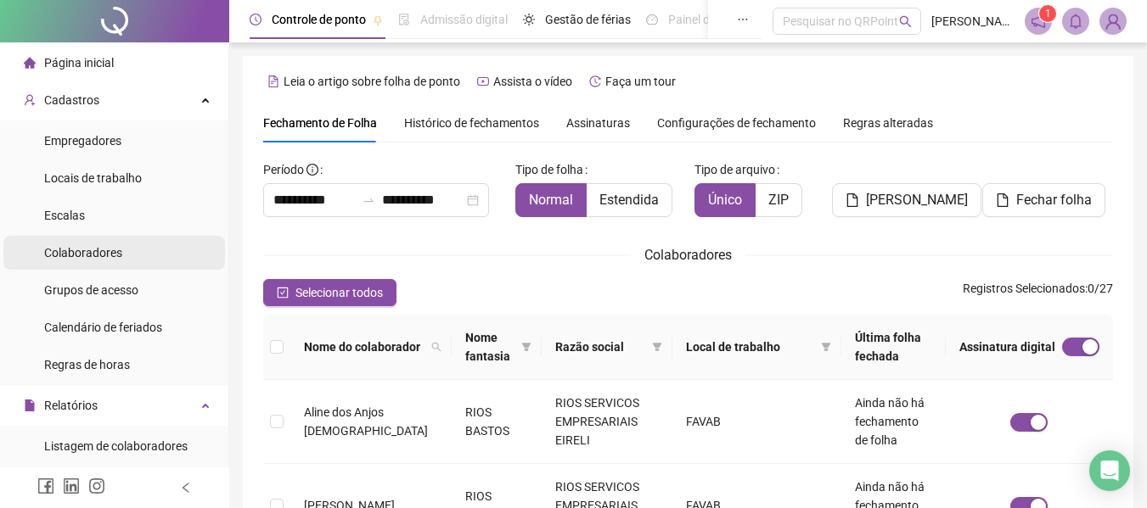
click at [79, 256] on span "Colaboradores" at bounding box center [83, 253] width 78 height 14
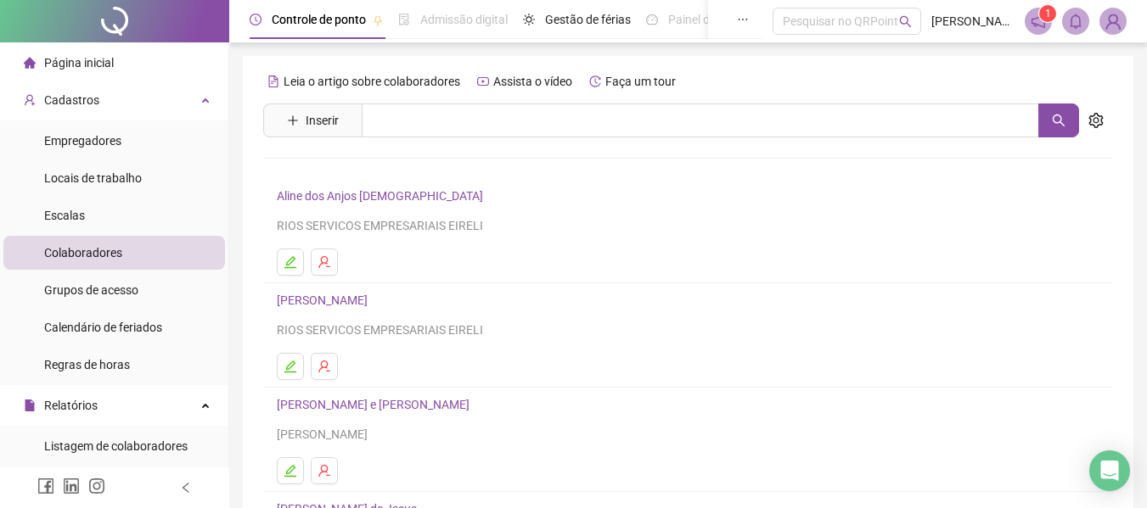
click at [93, 65] on span "Página inicial" at bounding box center [79, 63] width 70 height 14
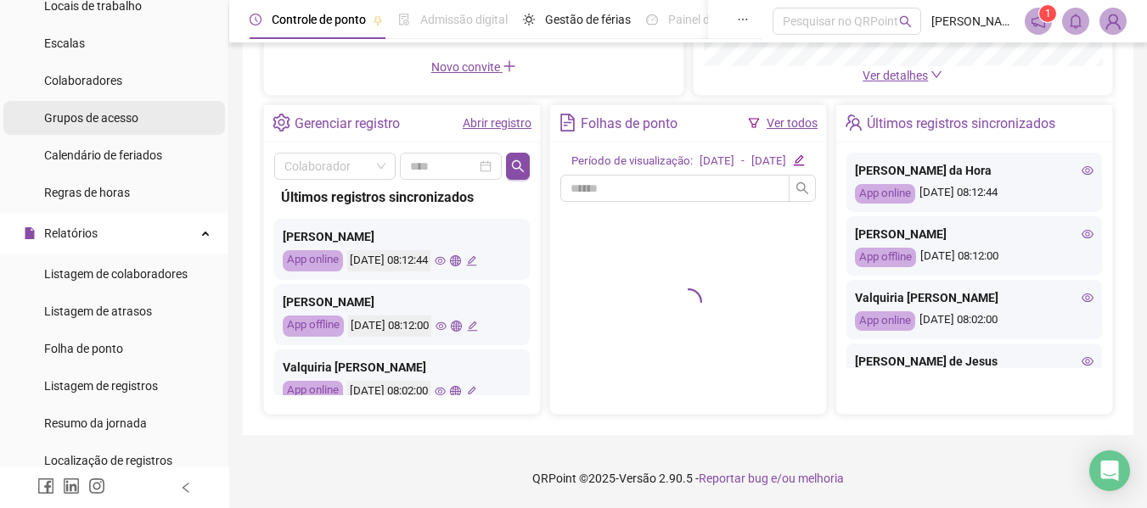
scroll to position [255, 0]
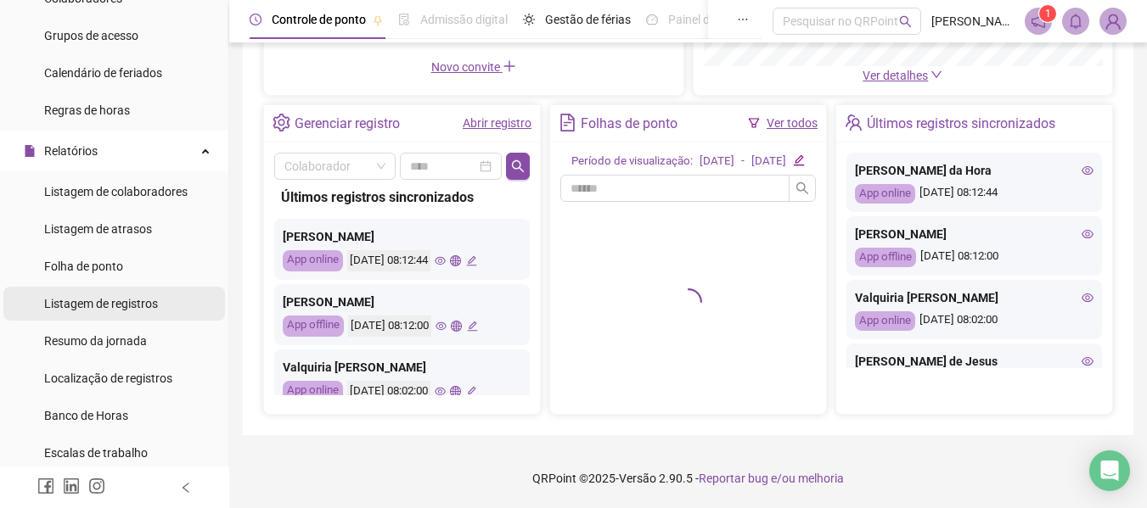
click at [99, 302] on span "Listagem de registros" at bounding box center [101, 304] width 114 height 14
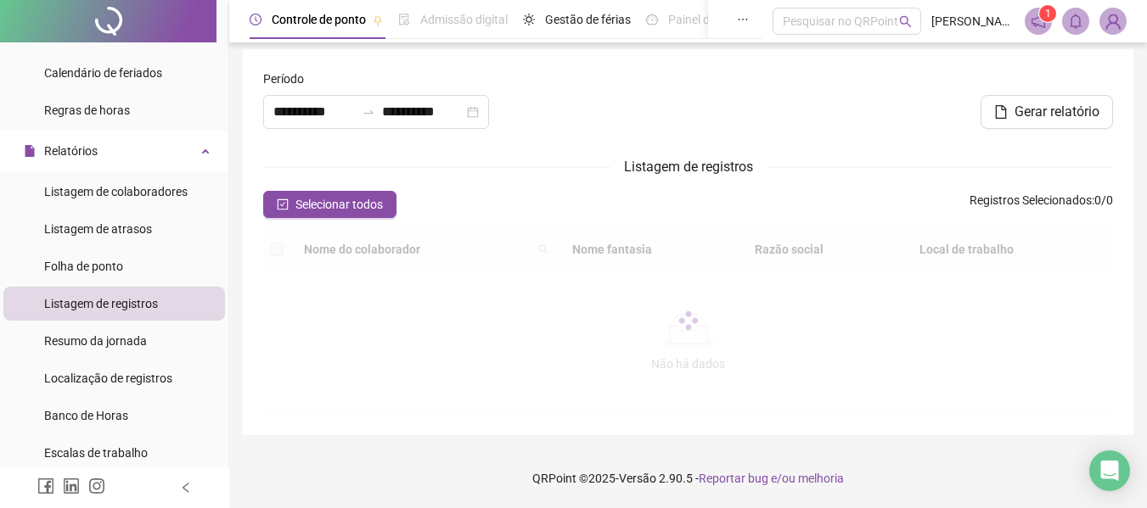
type input "**********"
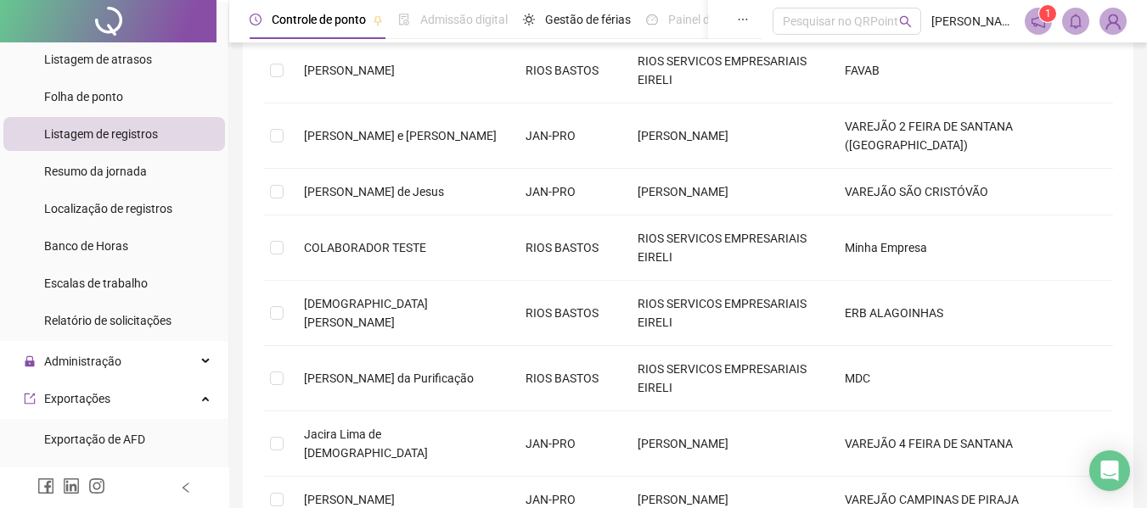
scroll to position [509, 0]
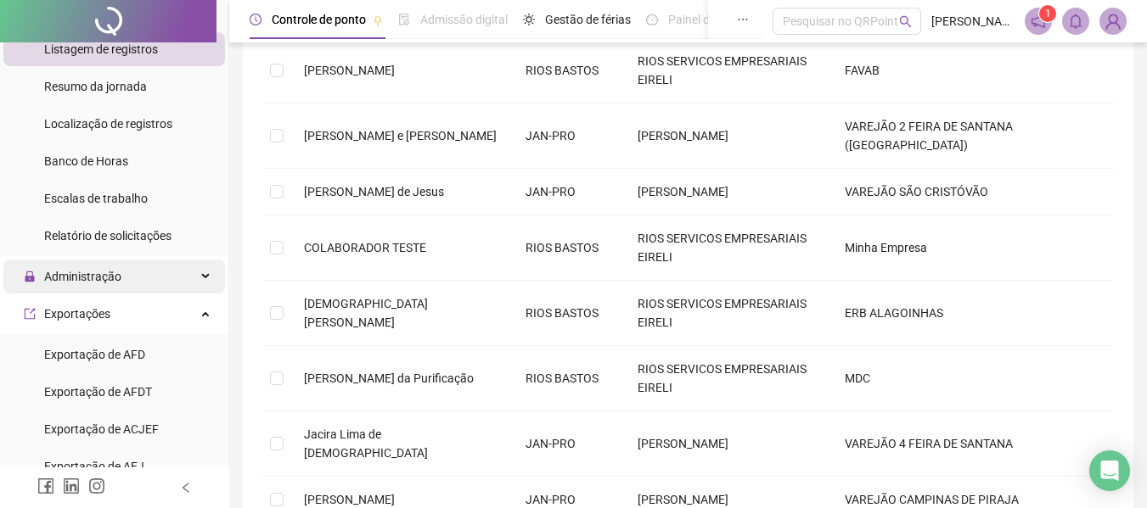
click at [124, 272] on div "Administração" at bounding box center [114, 277] width 222 height 34
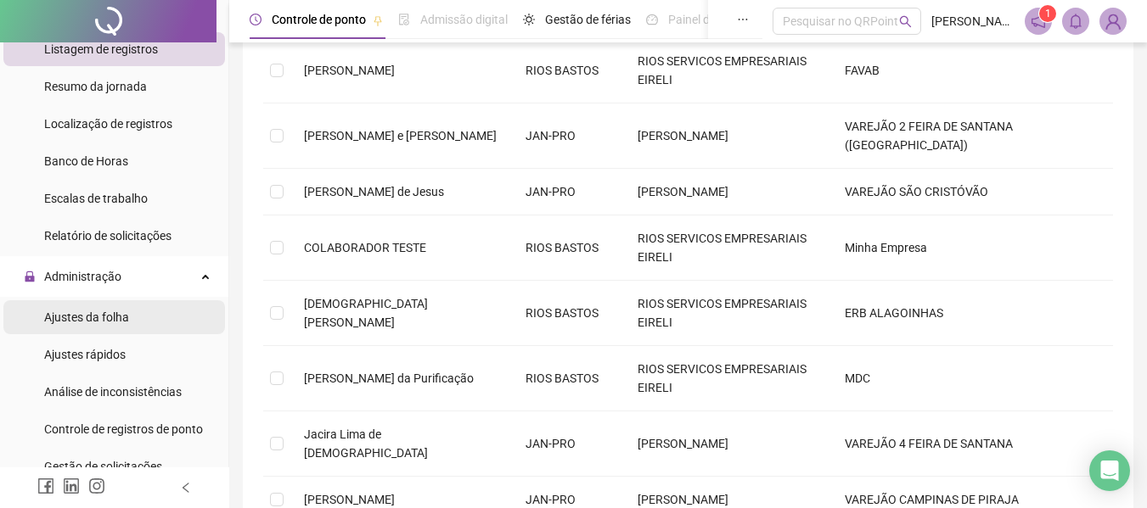
click at [100, 312] on span "Ajustes da folha" at bounding box center [86, 318] width 85 height 14
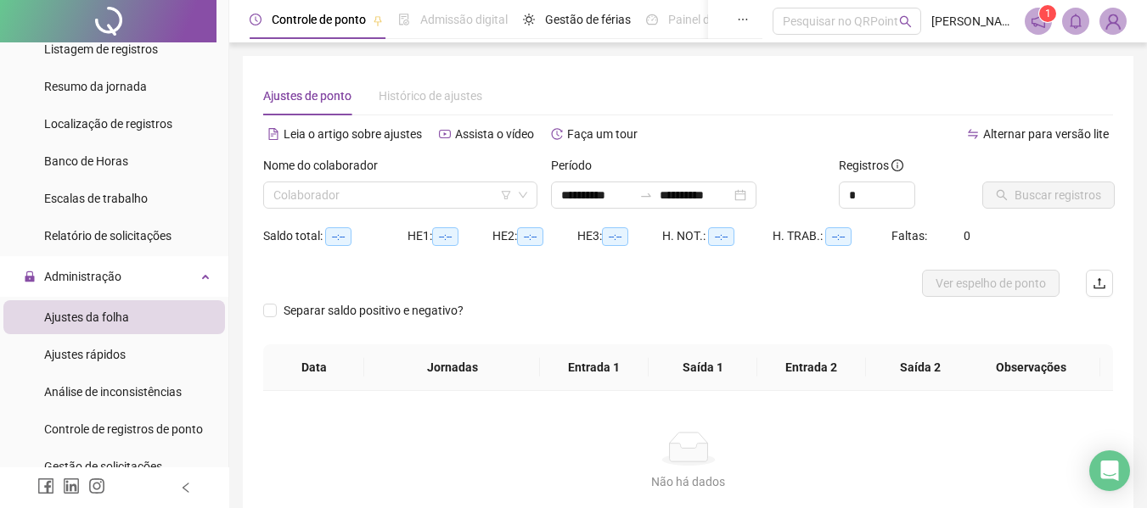
type input "**********"
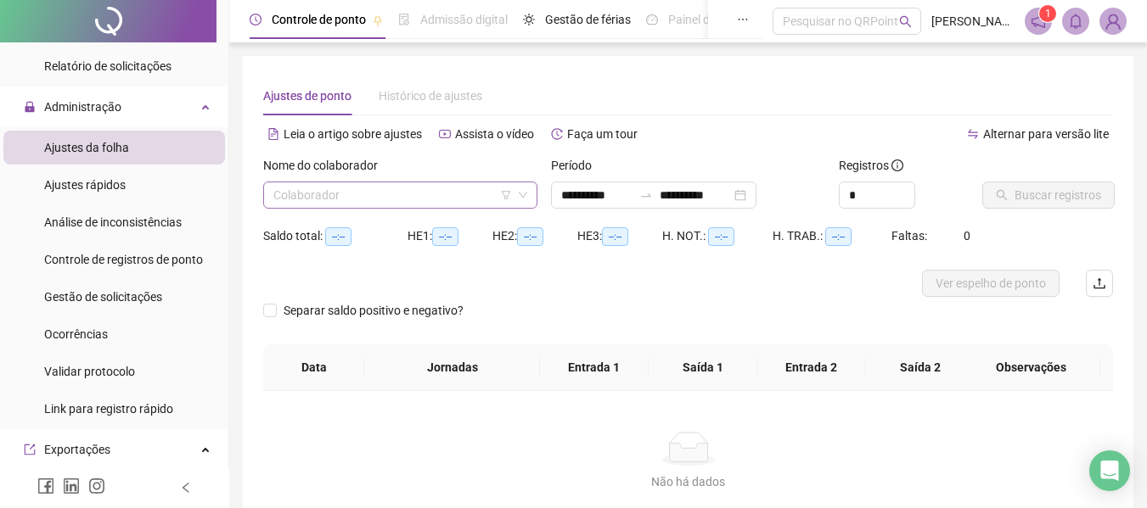
click at [527, 191] on icon "down" at bounding box center [523, 195] width 10 height 10
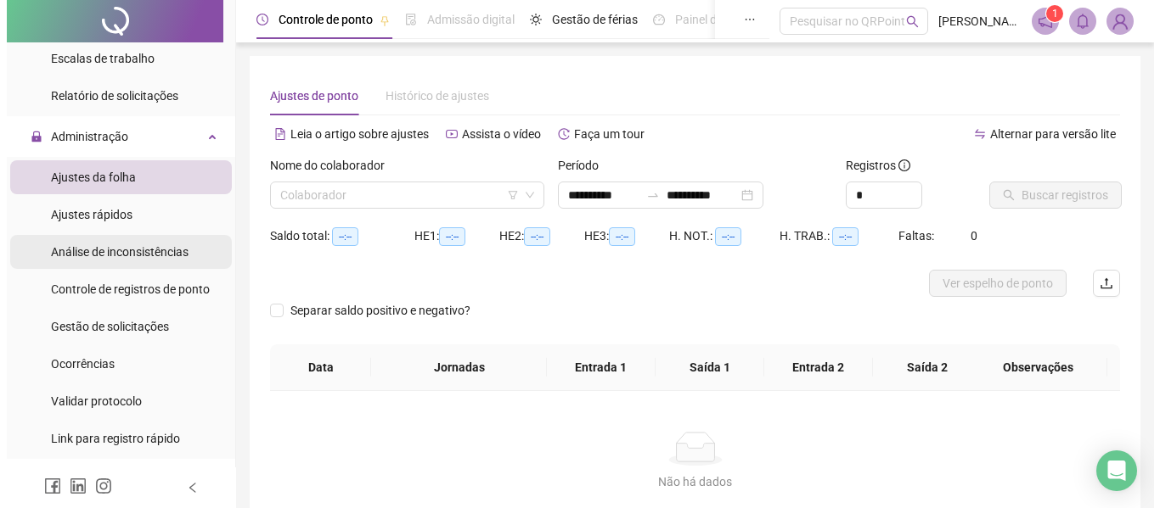
scroll to position [679, 0]
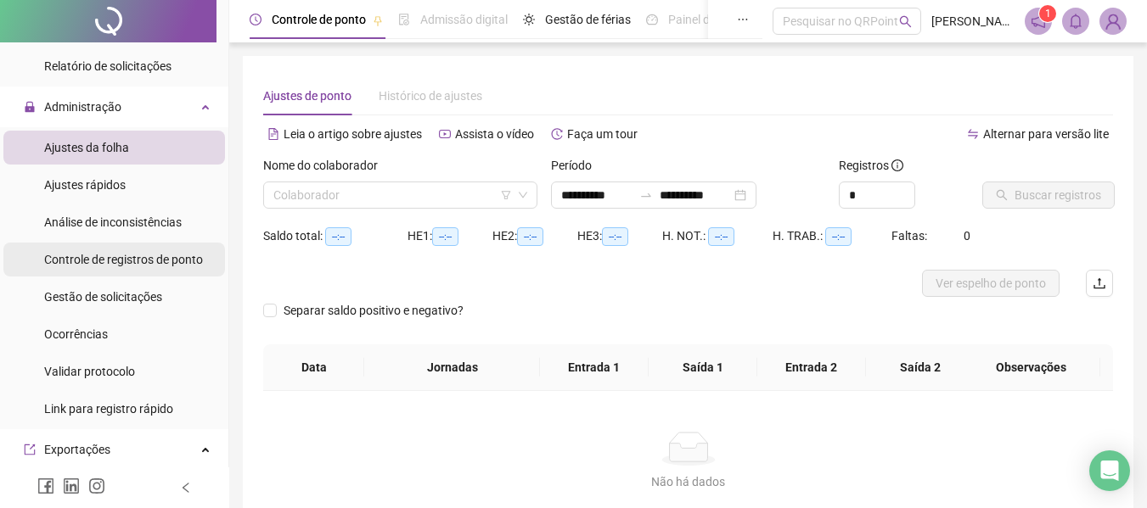
click at [134, 261] on span "Controle de registros de ponto" at bounding box center [123, 260] width 159 height 14
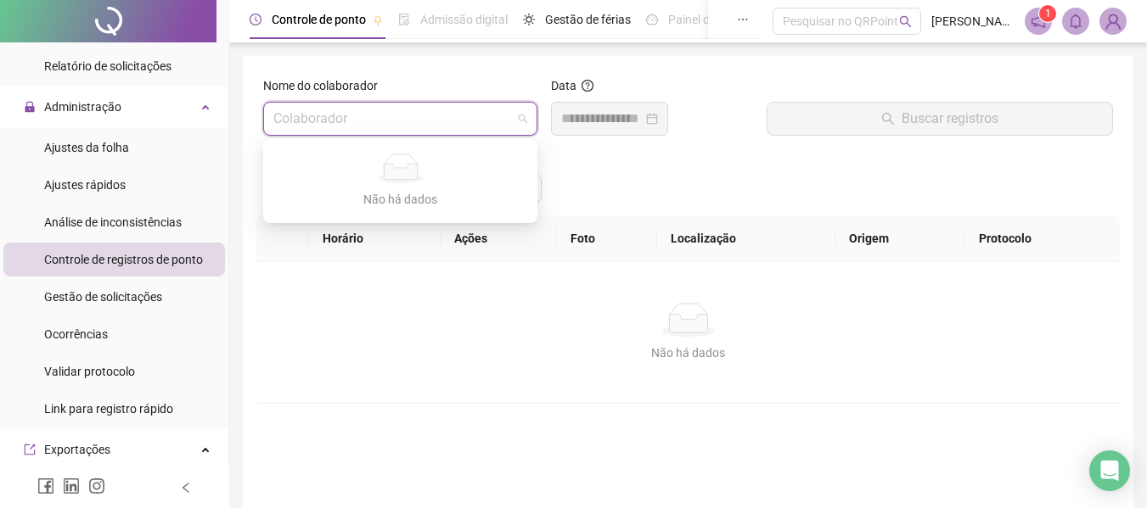
click at [476, 122] on input "search" at bounding box center [392, 119] width 239 height 32
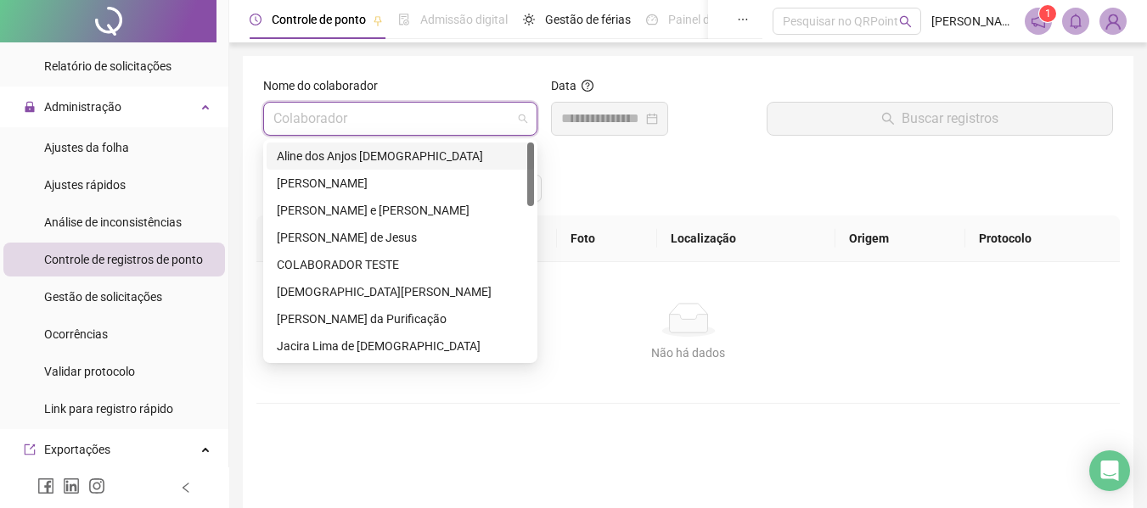
click at [374, 152] on div "Aline dos Anjos [DEMOGRAPHIC_DATA]" at bounding box center [400, 156] width 247 height 19
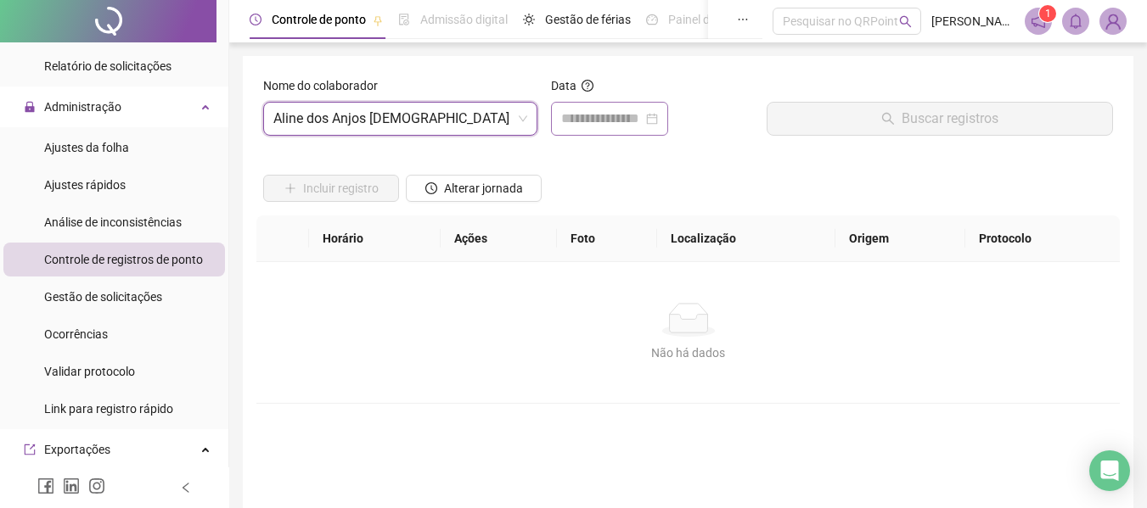
click at [658, 110] on div at bounding box center [609, 119] width 97 height 20
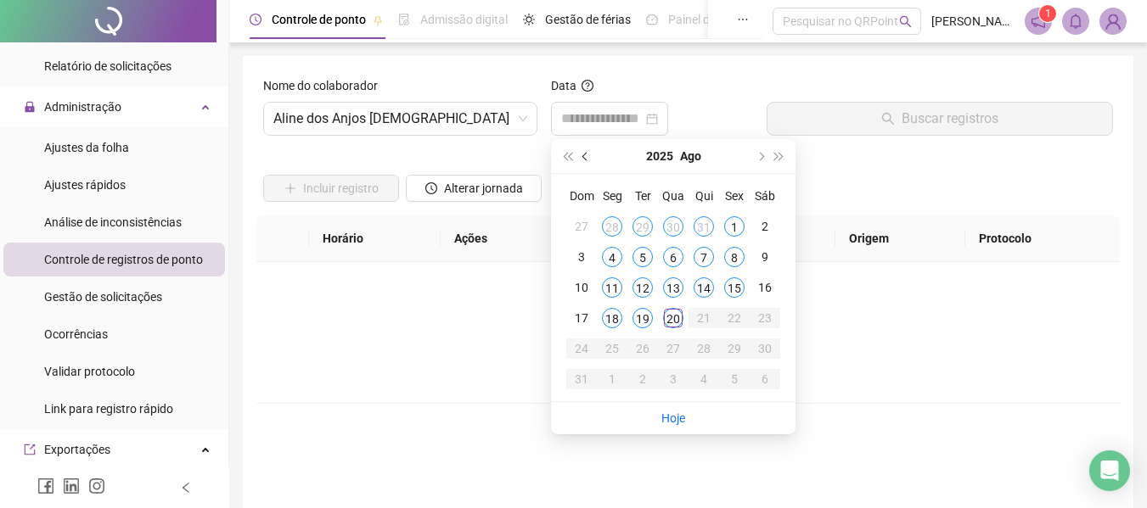
click at [588, 150] on button "prev-year" at bounding box center [585, 156] width 19 height 34
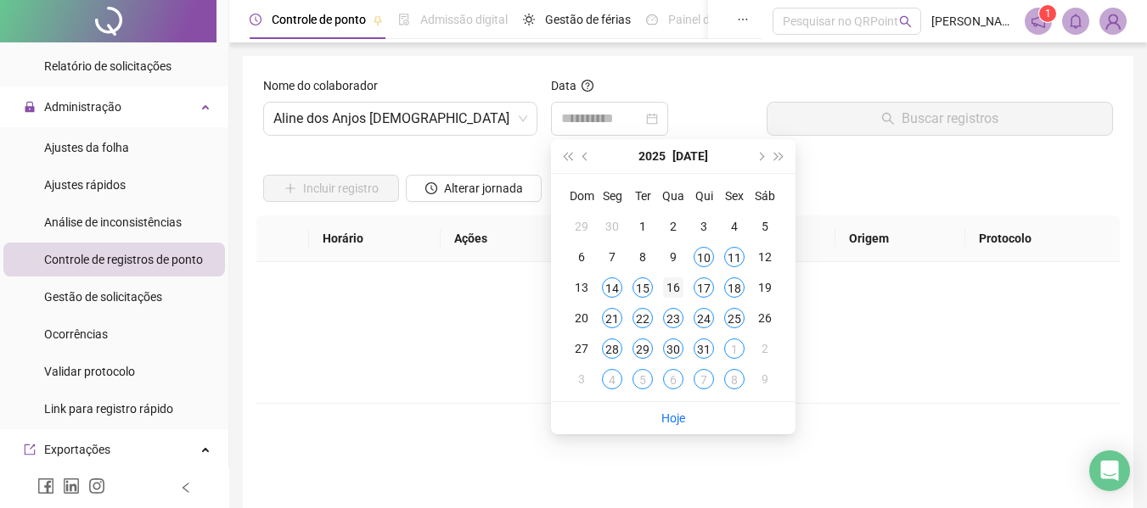
type input "**********"
click at [674, 289] on div "16" at bounding box center [673, 288] width 20 height 20
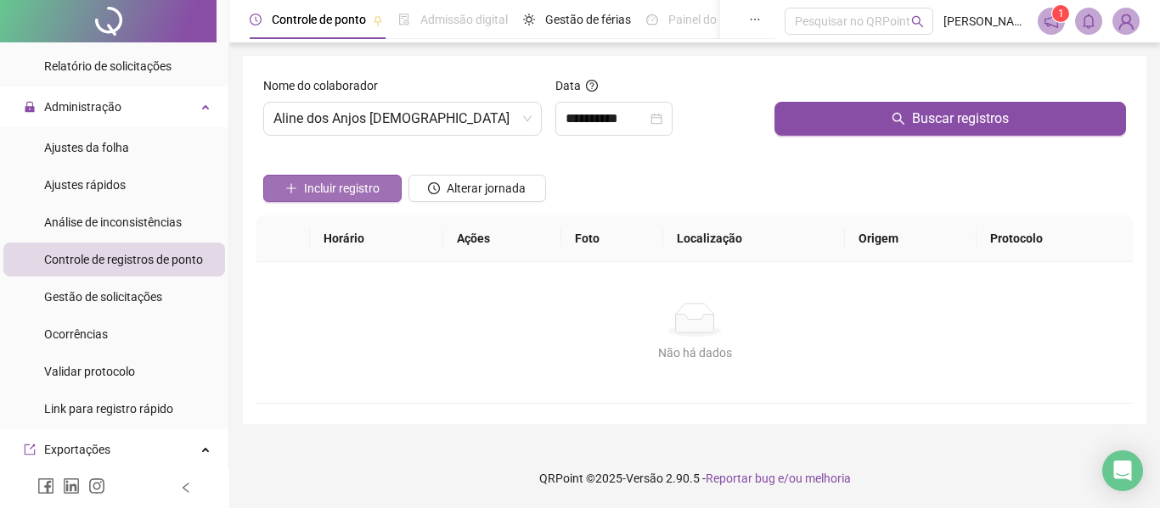
click at [351, 194] on span "Incluir registro" at bounding box center [342, 188] width 76 height 19
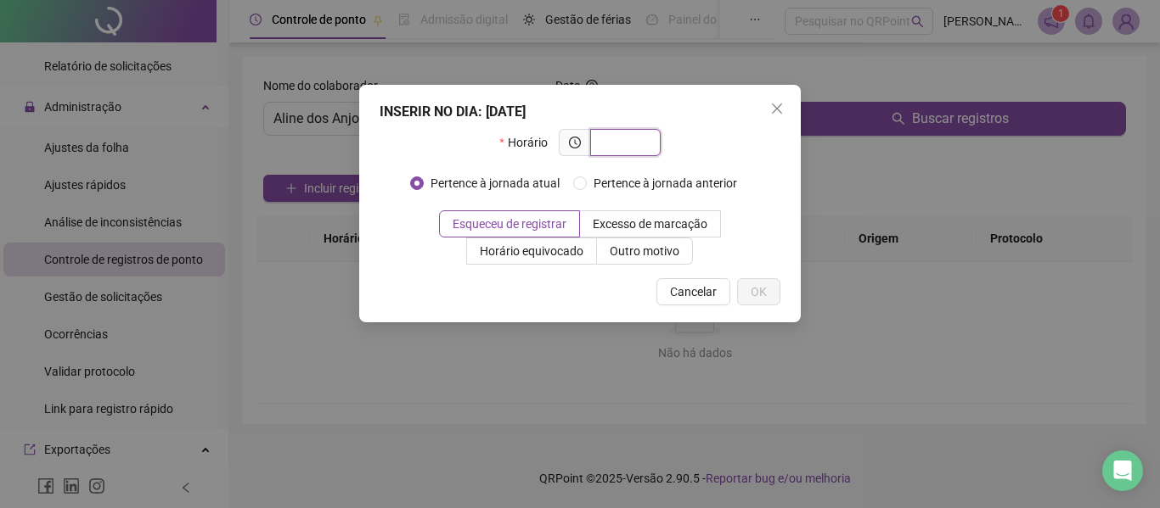
click at [616, 137] on input "text" at bounding box center [623, 142] width 47 height 19
type input "*****"
click at [657, 255] on span "Outro motivo" at bounding box center [644, 251] width 70 height 14
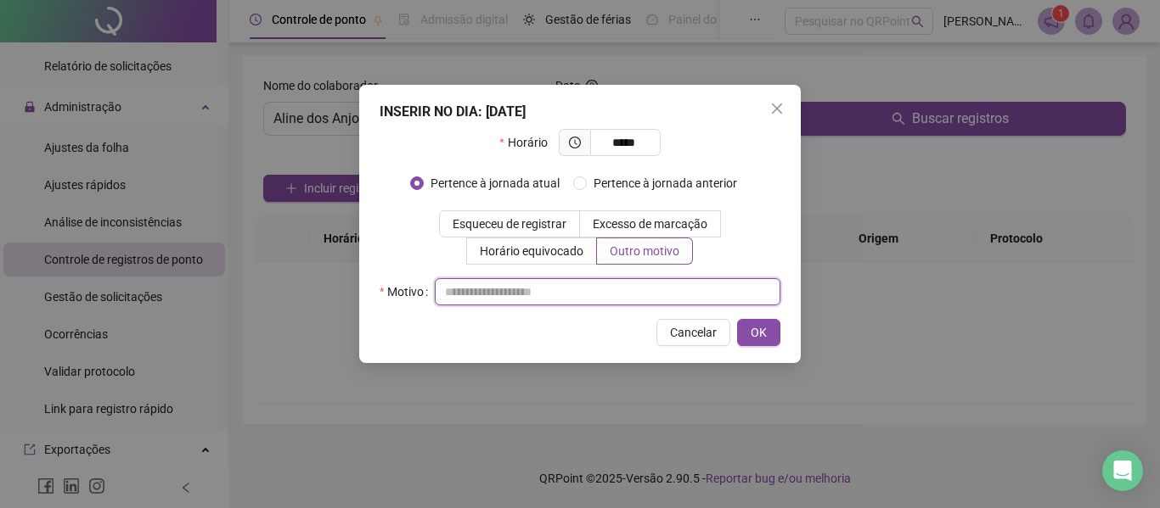
click at [543, 288] on input "text" at bounding box center [607, 291] width 345 height 27
type input "**********"
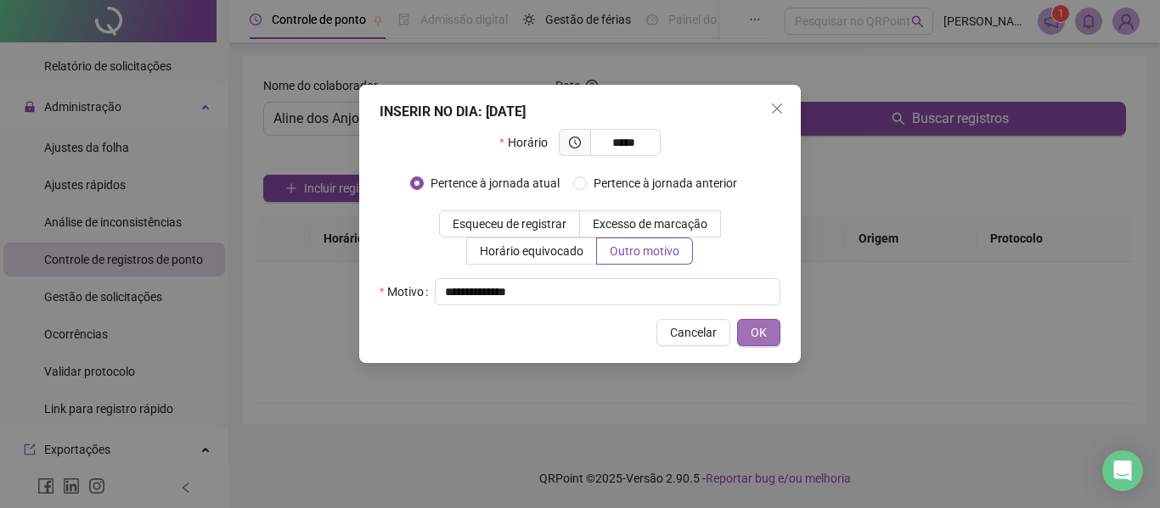
click at [746, 327] on button "OK" at bounding box center [758, 332] width 43 height 27
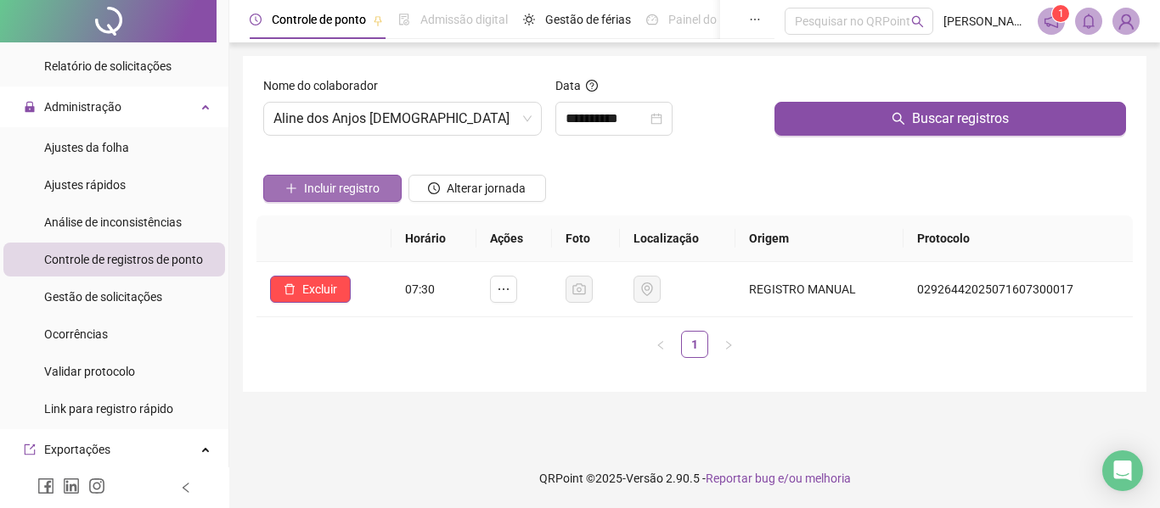
click at [356, 195] on span "Incluir registro" at bounding box center [342, 188] width 76 height 19
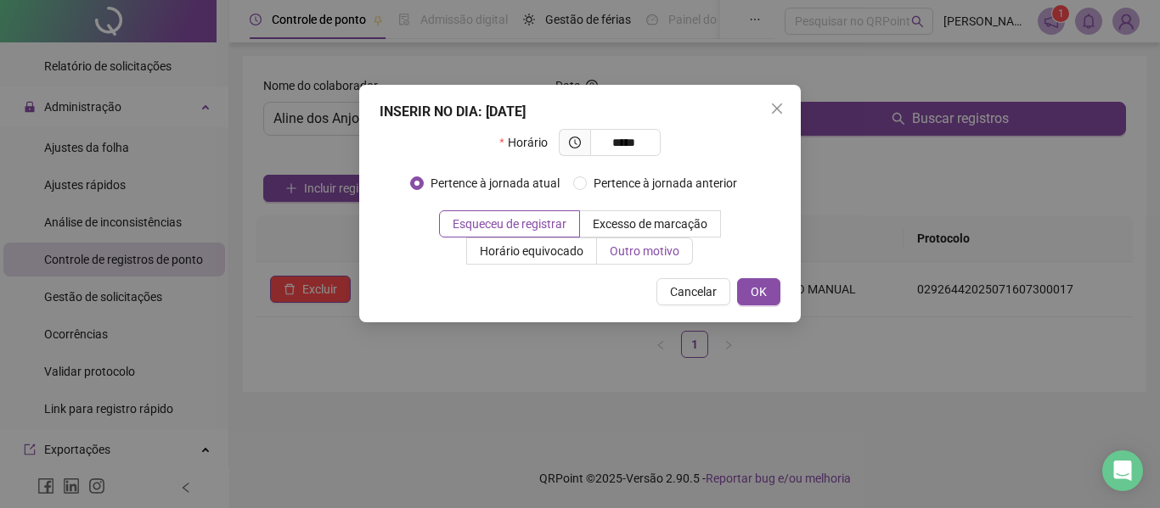
type input "*****"
click at [643, 245] on span "Outro motivo" at bounding box center [644, 251] width 70 height 14
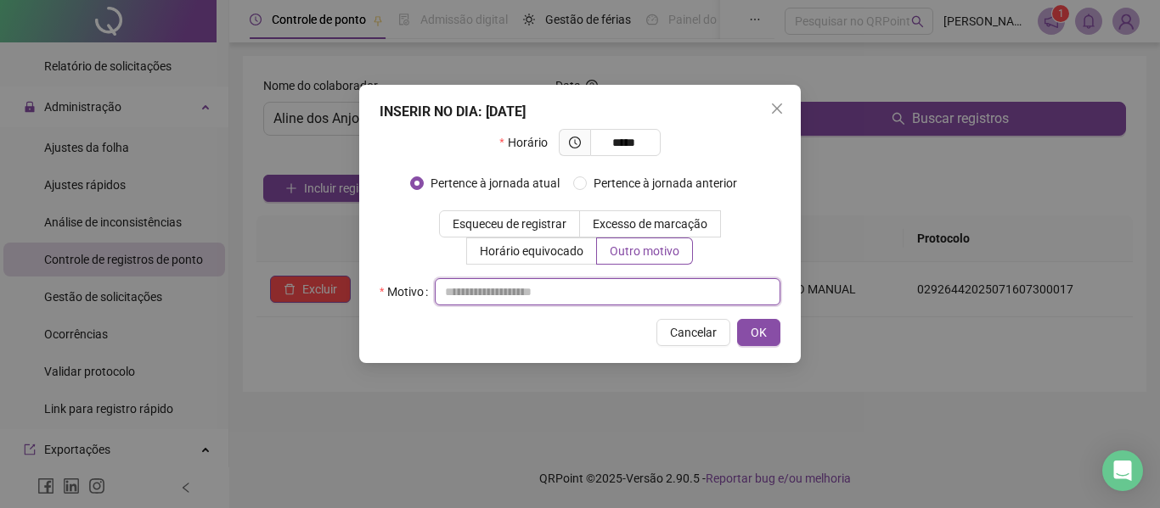
click at [535, 294] on input "text" at bounding box center [607, 291] width 345 height 27
type input "**********"
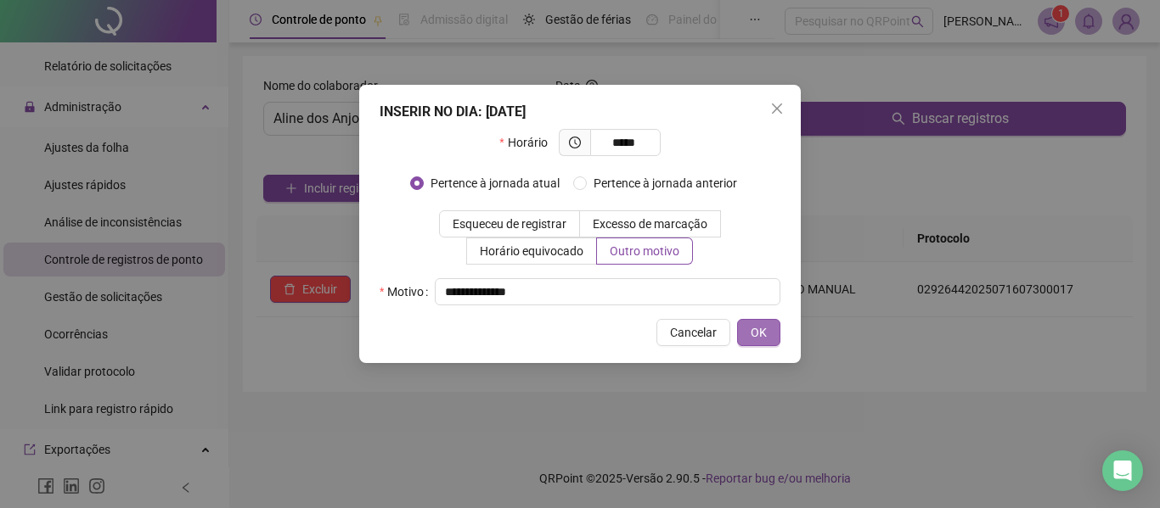
click at [744, 324] on button "OK" at bounding box center [758, 332] width 43 height 27
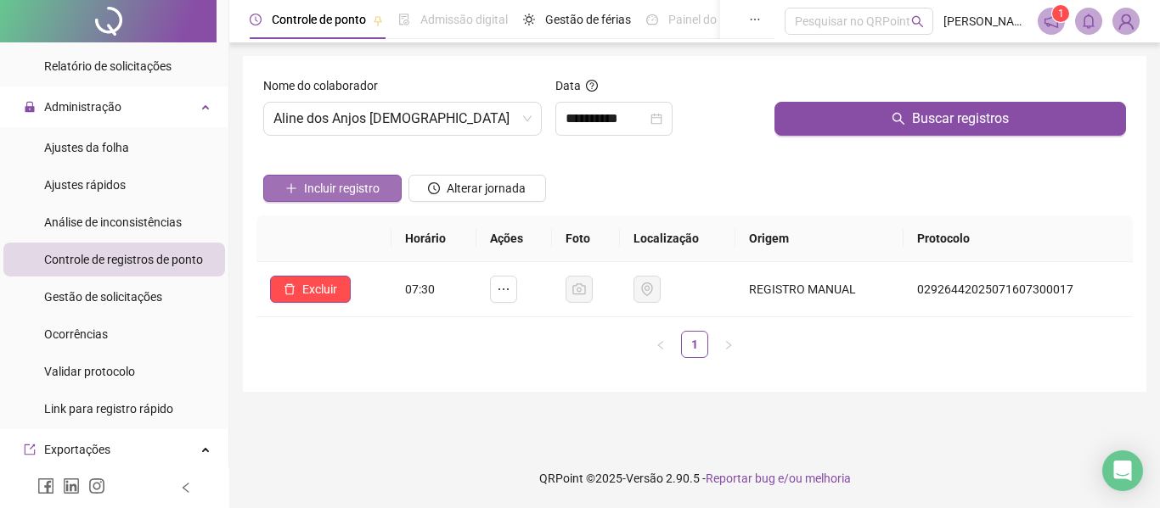
click at [365, 182] on span "Incluir registro" at bounding box center [342, 188] width 76 height 19
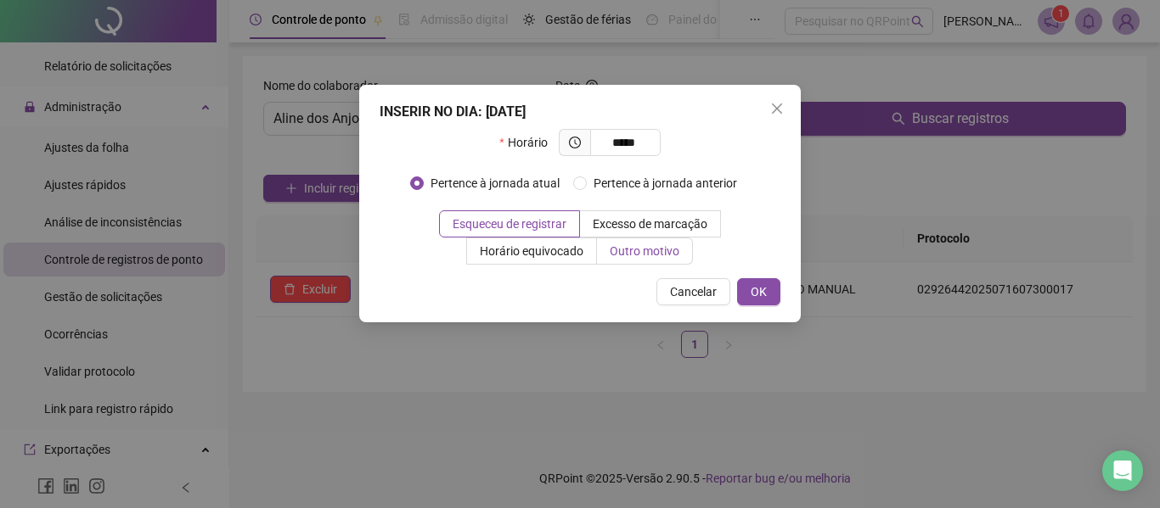
type input "*****"
click at [646, 257] on span "Outro motivo" at bounding box center [644, 251] width 70 height 14
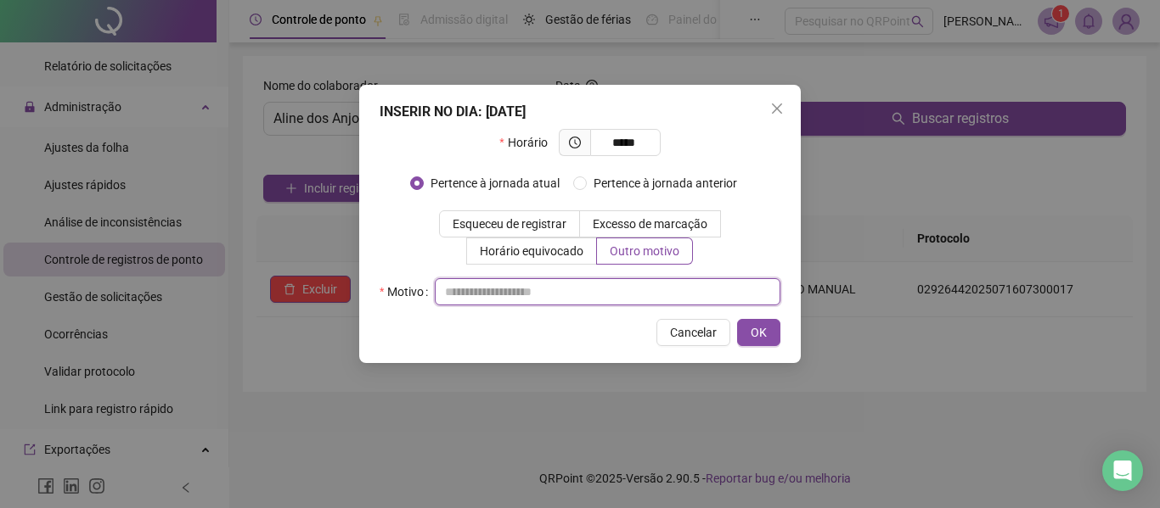
click at [510, 291] on input "text" at bounding box center [607, 291] width 345 height 27
type input "**********"
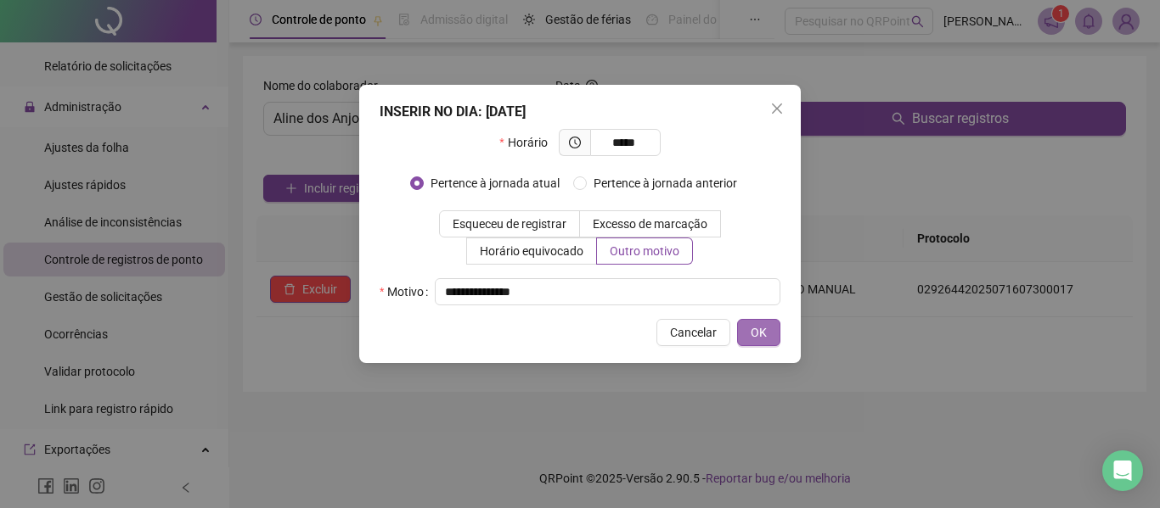
click at [775, 329] on button "OK" at bounding box center [758, 332] width 43 height 27
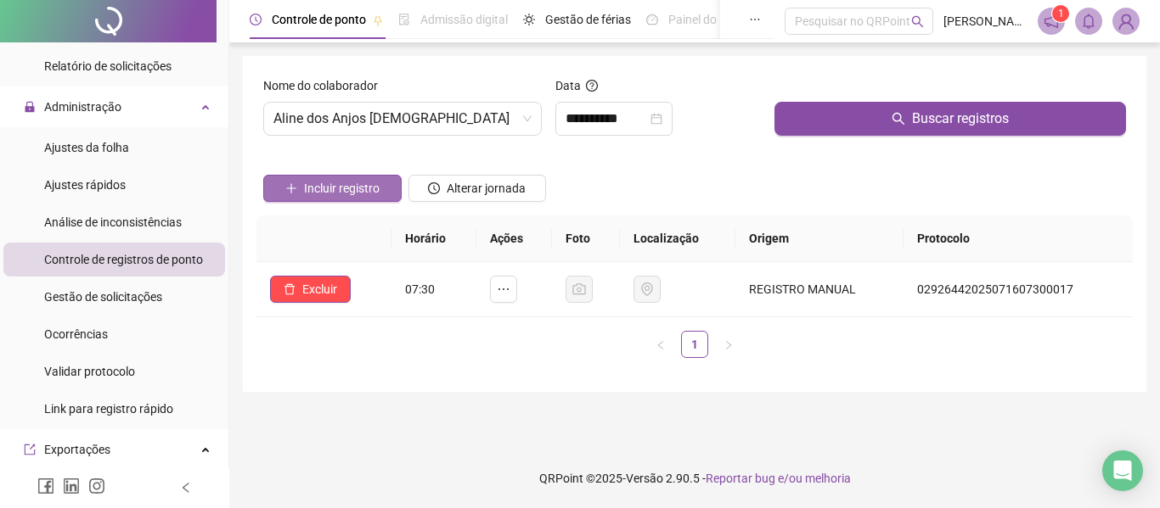
click at [337, 194] on span "Incluir registro" at bounding box center [342, 188] width 76 height 19
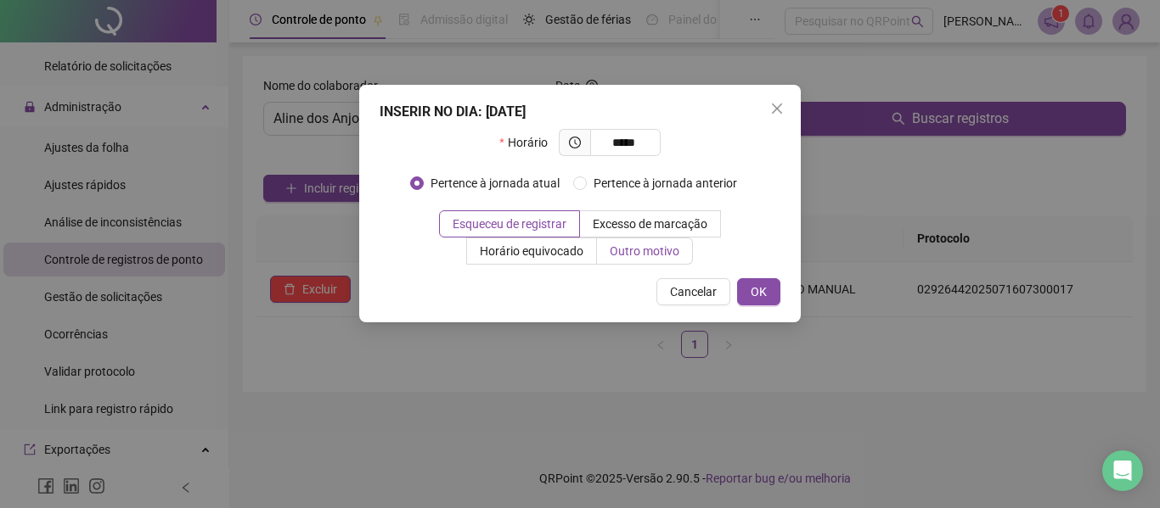
type input "*****"
click at [612, 249] on span "Outro motivo" at bounding box center [644, 251] width 70 height 14
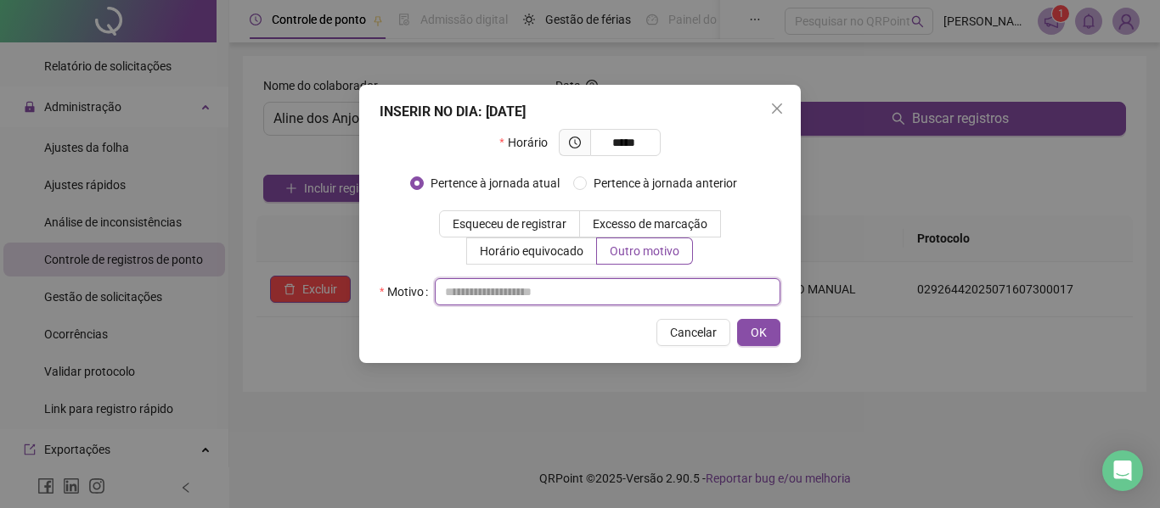
click at [524, 295] on input "text" at bounding box center [607, 291] width 345 height 27
type input "**********"
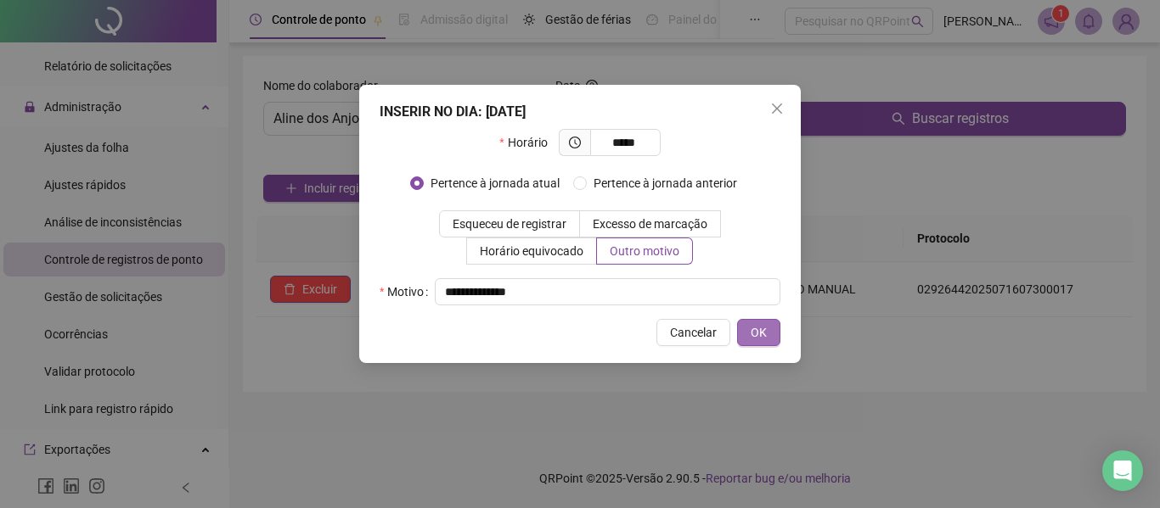
click at [750, 324] on button "OK" at bounding box center [758, 332] width 43 height 27
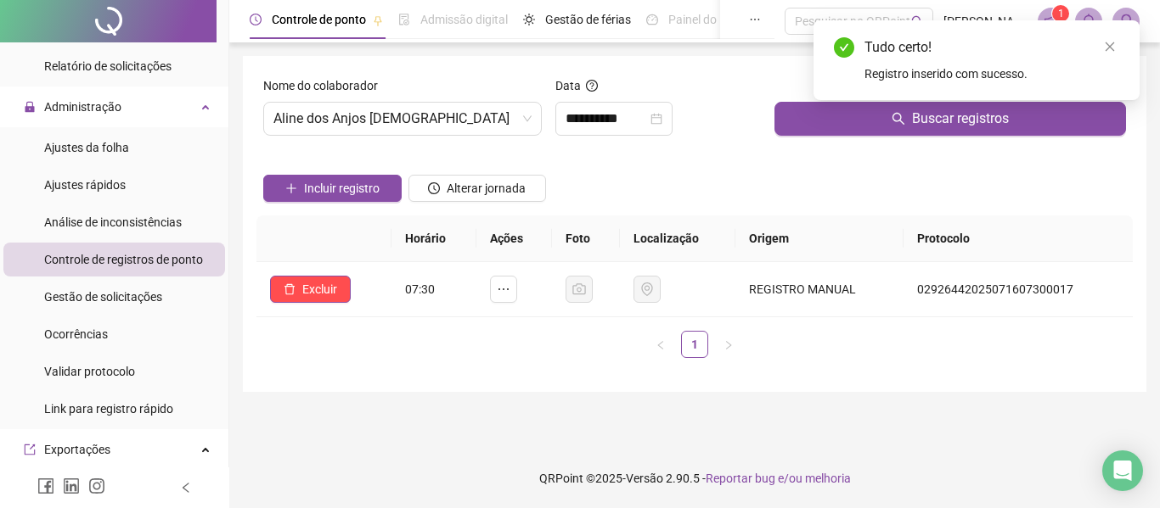
click at [781, 350] on ul "1" at bounding box center [694, 344] width 876 height 27
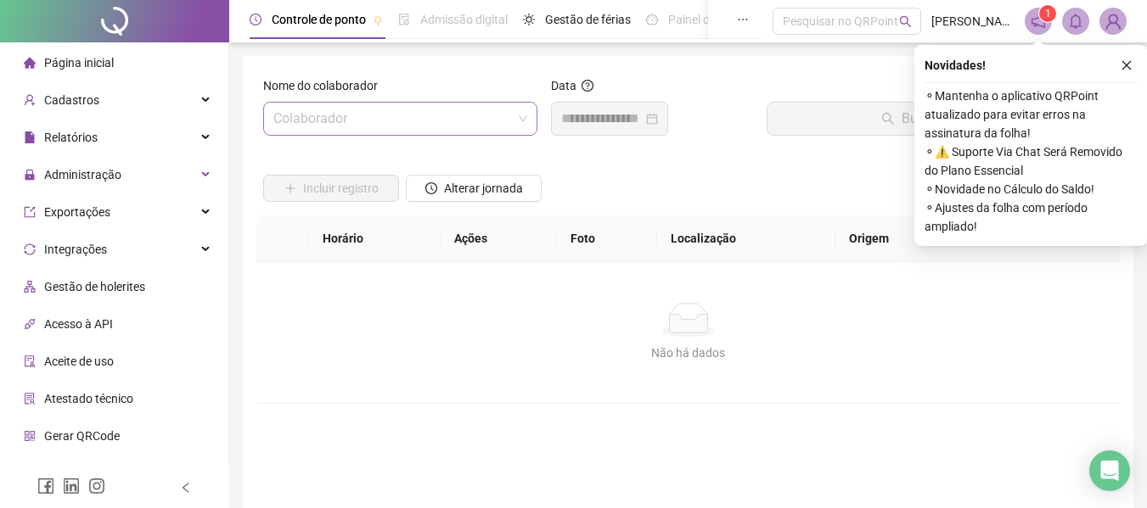
click at [340, 111] on input "search" at bounding box center [392, 119] width 239 height 32
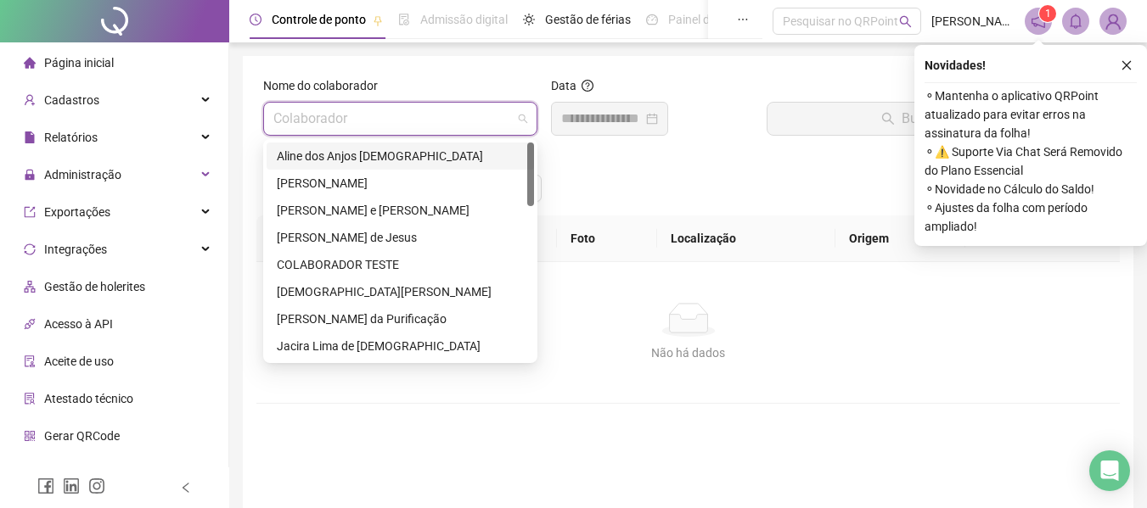
click at [330, 160] on div "Aline dos Anjos [DEMOGRAPHIC_DATA]" at bounding box center [400, 156] width 247 height 19
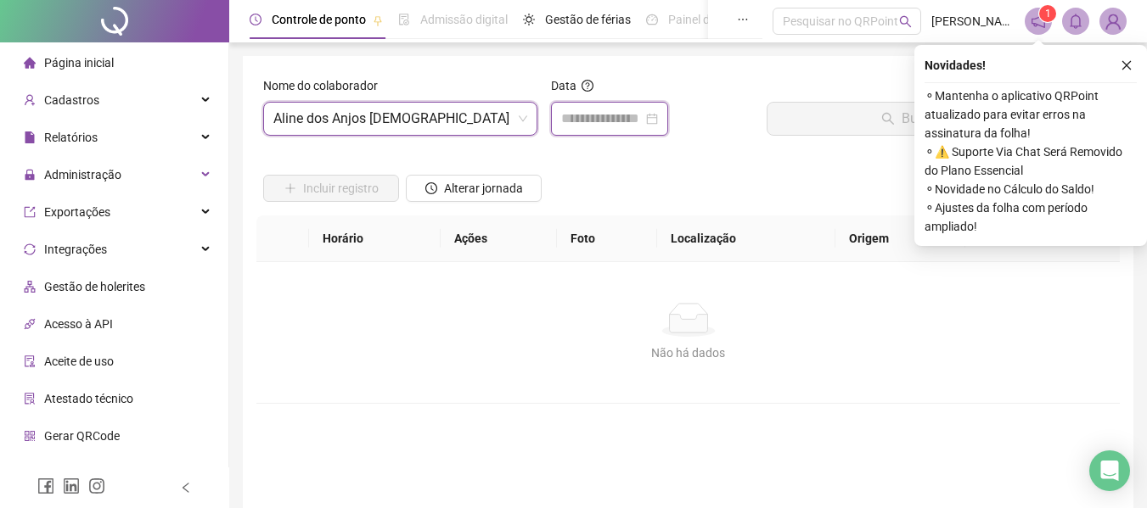
click at [619, 124] on input at bounding box center [601, 119] width 81 height 20
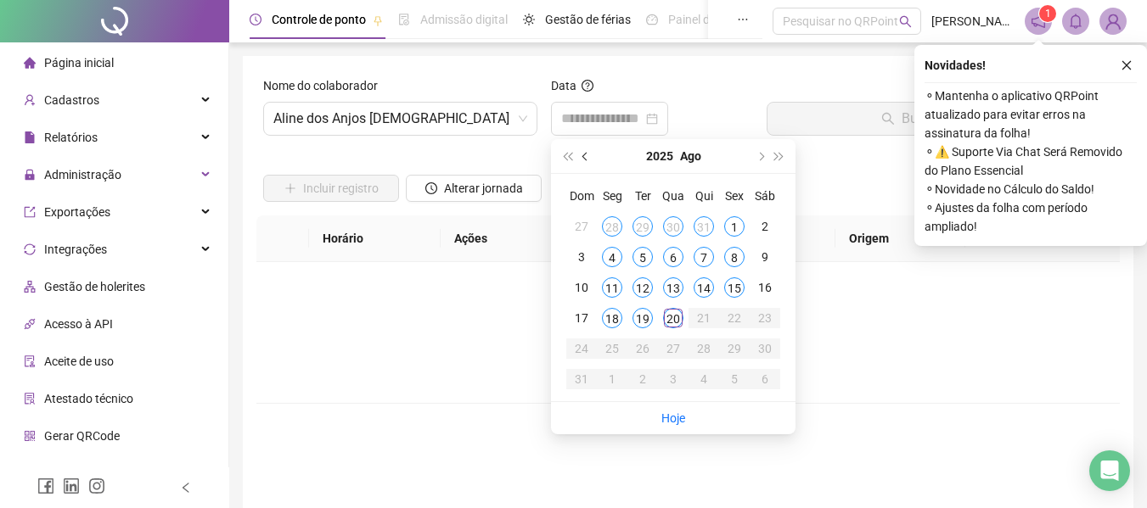
click at [585, 151] on button "prev-year" at bounding box center [585, 156] width 19 height 34
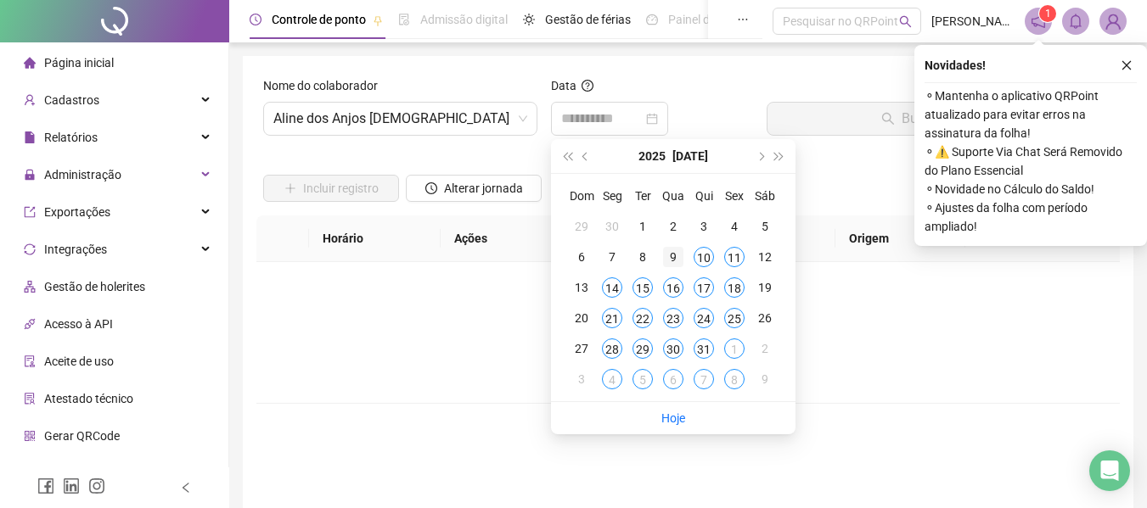
click at [675, 258] on div "9" at bounding box center [673, 257] width 20 height 20
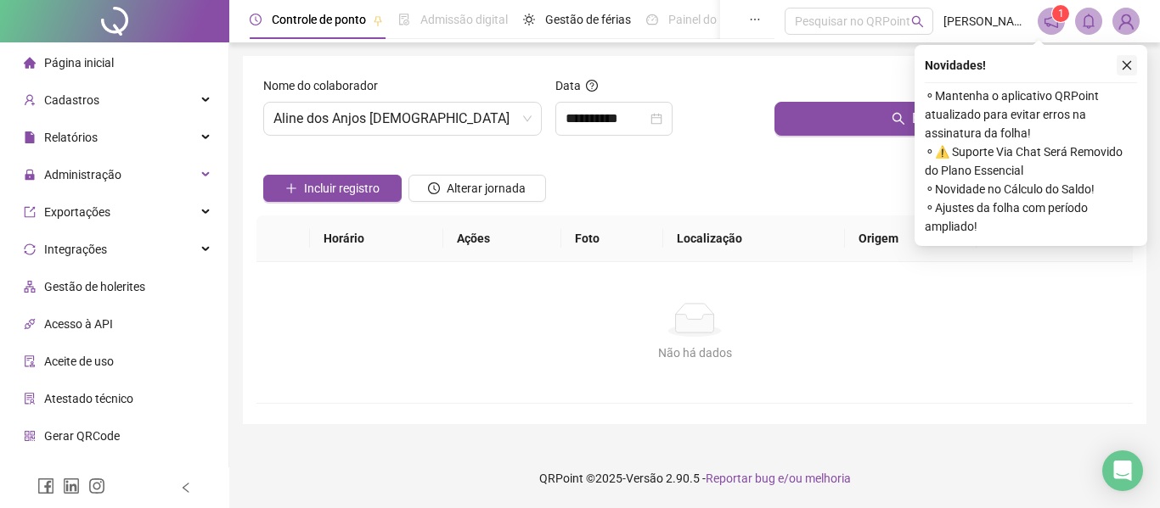
click at [1128, 64] on icon "close" at bounding box center [1126, 65] width 9 height 9
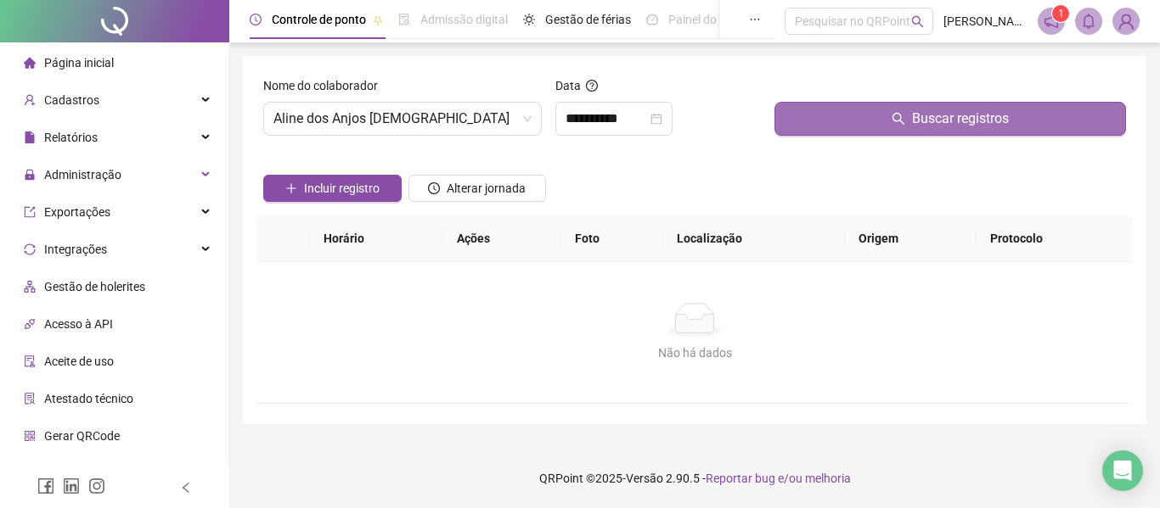
click at [924, 116] on span "Buscar registros" at bounding box center [960, 119] width 97 height 20
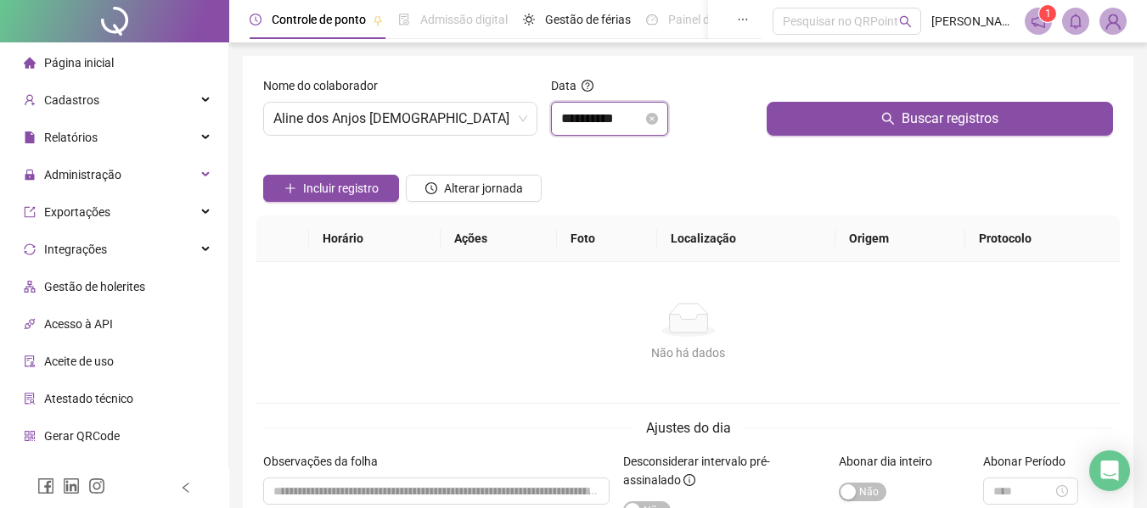
click at [633, 124] on input "**********" at bounding box center [601, 119] width 81 height 20
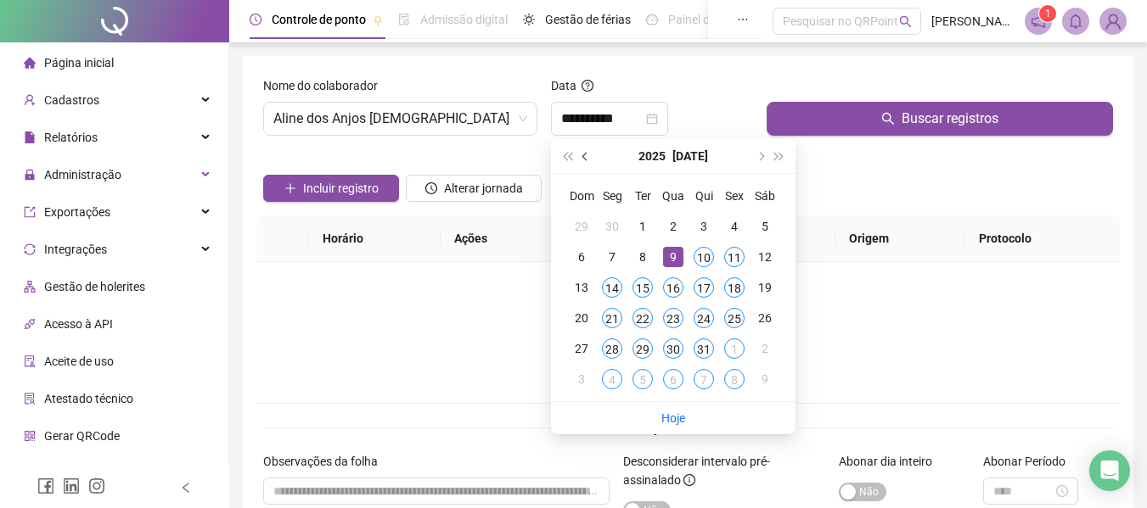
click at [586, 161] on button "prev-year" at bounding box center [585, 156] width 19 height 34
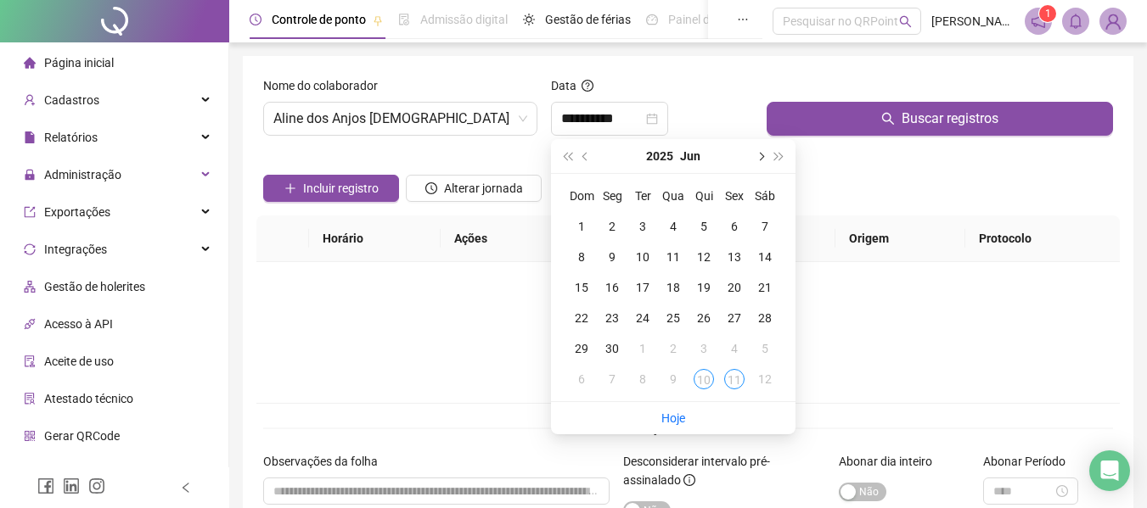
click at [763, 154] on button "next-year" at bounding box center [759, 156] width 19 height 34
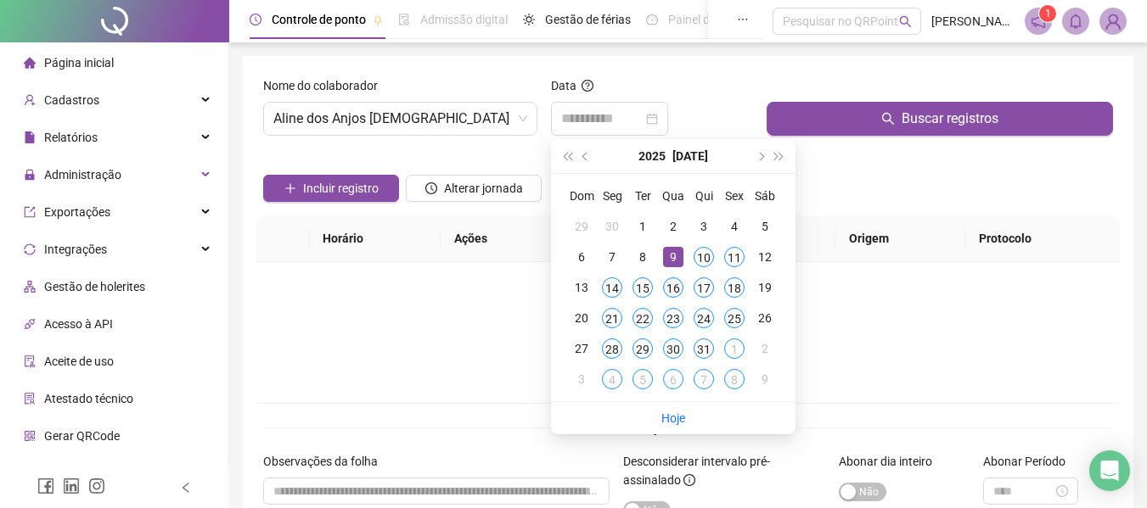
type input "**********"
click at [677, 284] on div "16" at bounding box center [673, 288] width 20 height 20
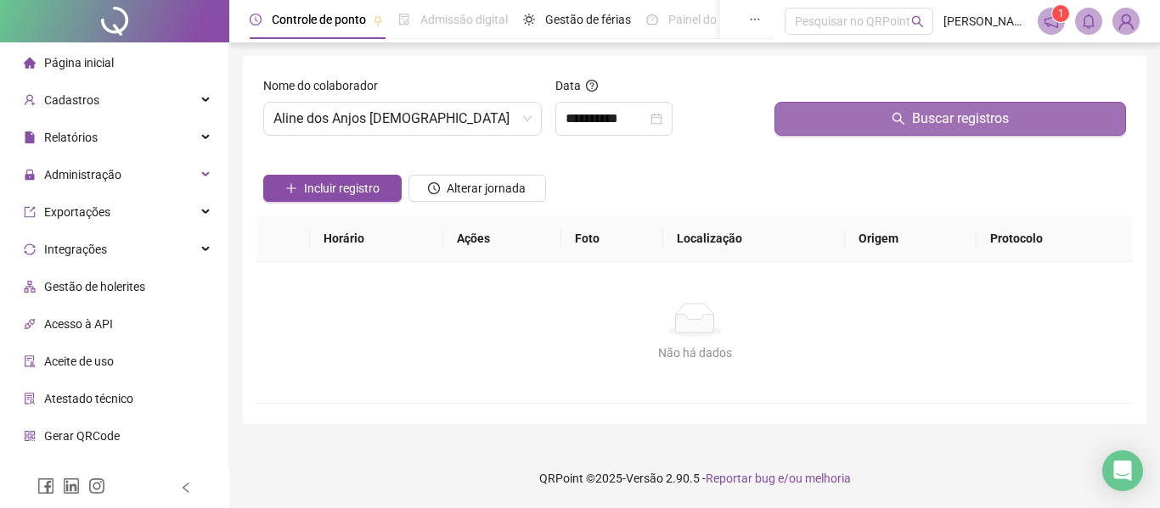
click at [878, 130] on button "Buscar registros" at bounding box center [949, 119] width 351 height 34
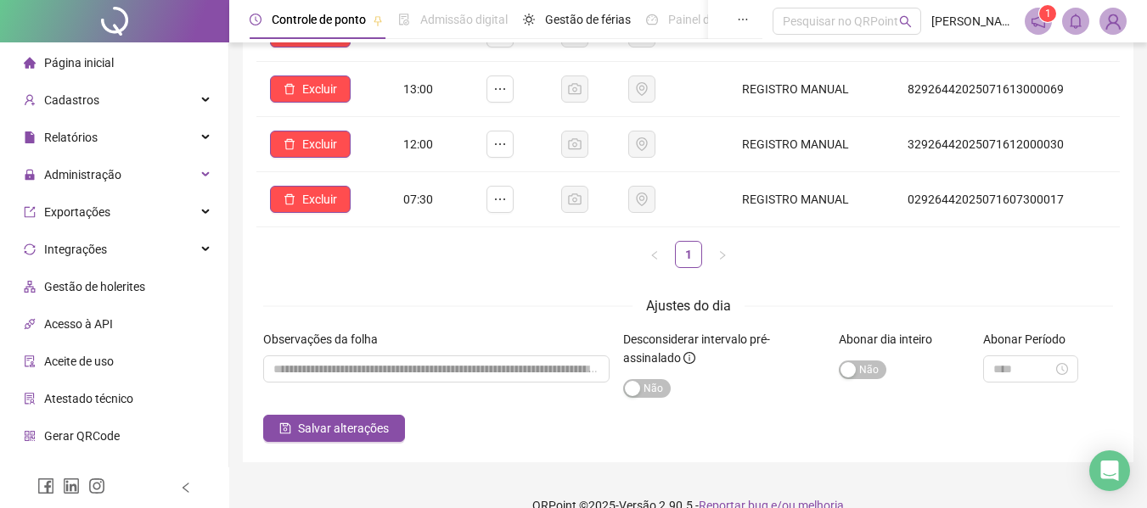
scroll to position [283, 0]
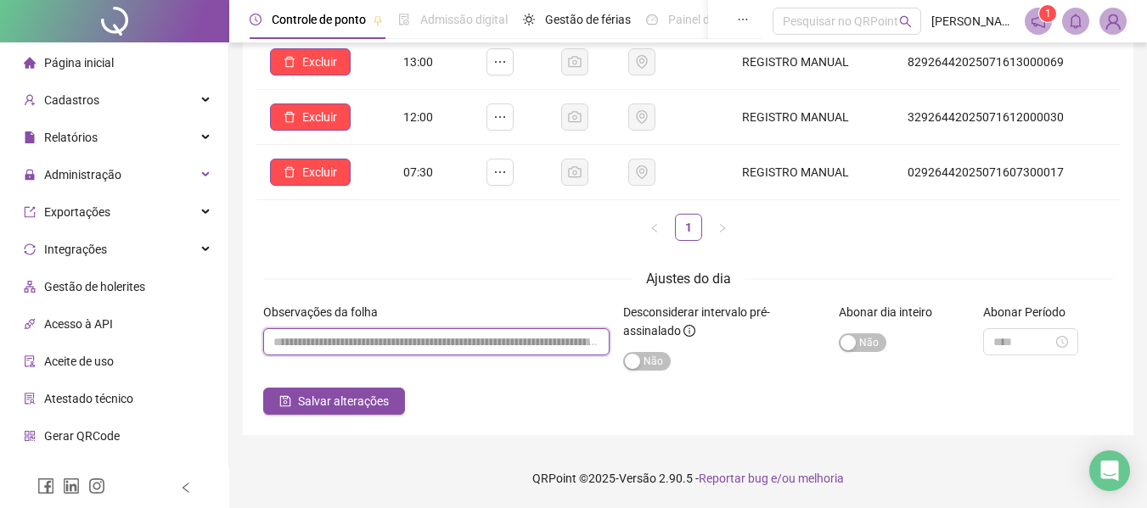
click at [397, 345] on input "textarea" at bounding box center [436, 342] width 346 height 27
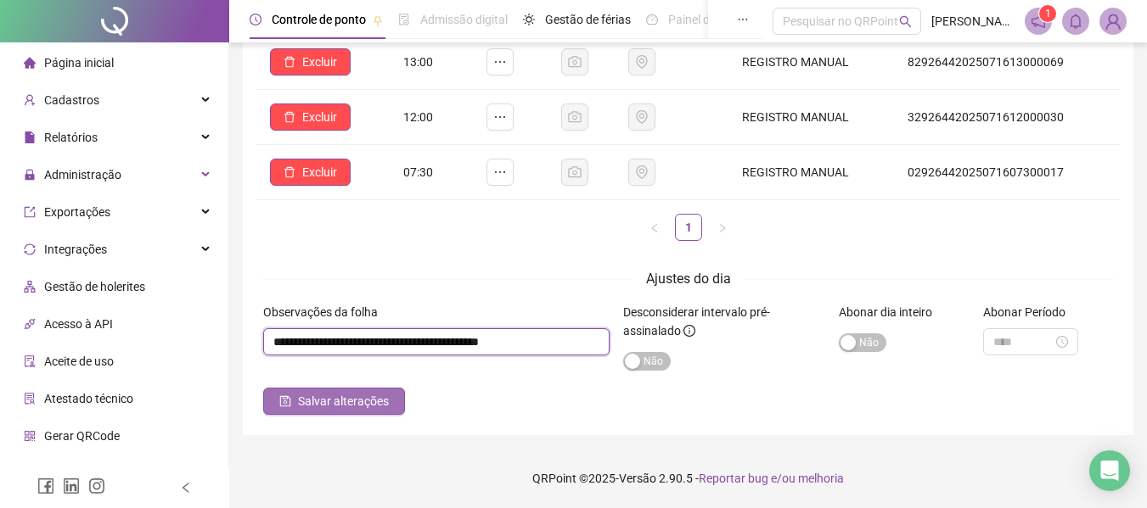
type input "**********"
click at [350, 398] on span "Salvar alterações" at bounding box center [343, 401] width 91 height 19
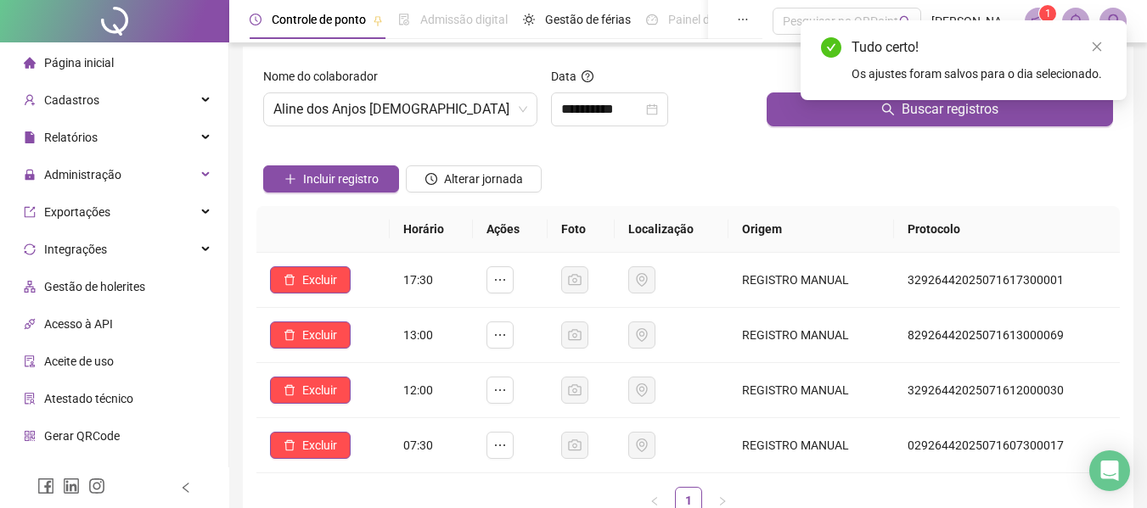
scroll to position [0, 0]
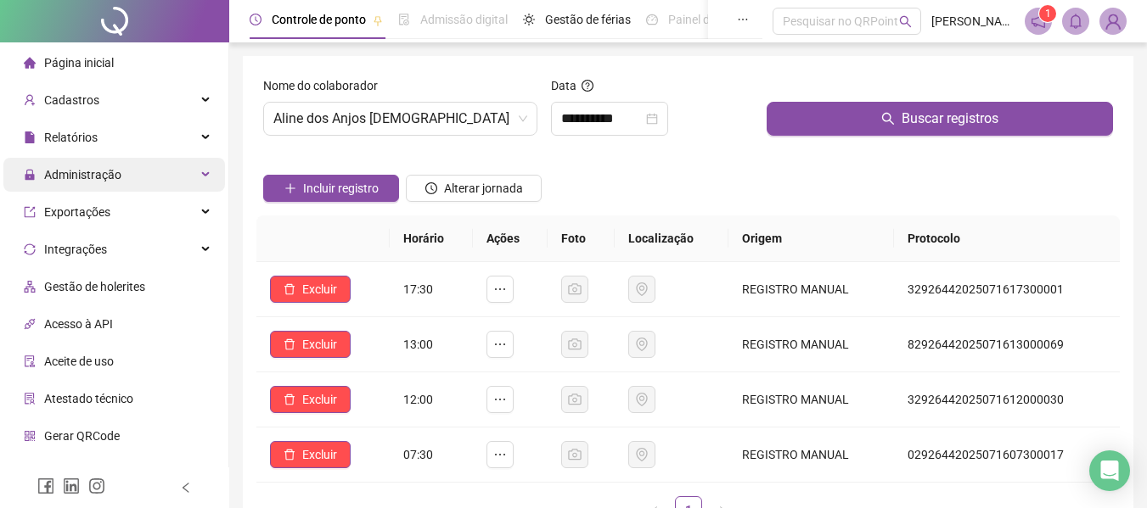
click at [121, 180] on div "Administração" at bounding box center [114, 175] width 222 height 34
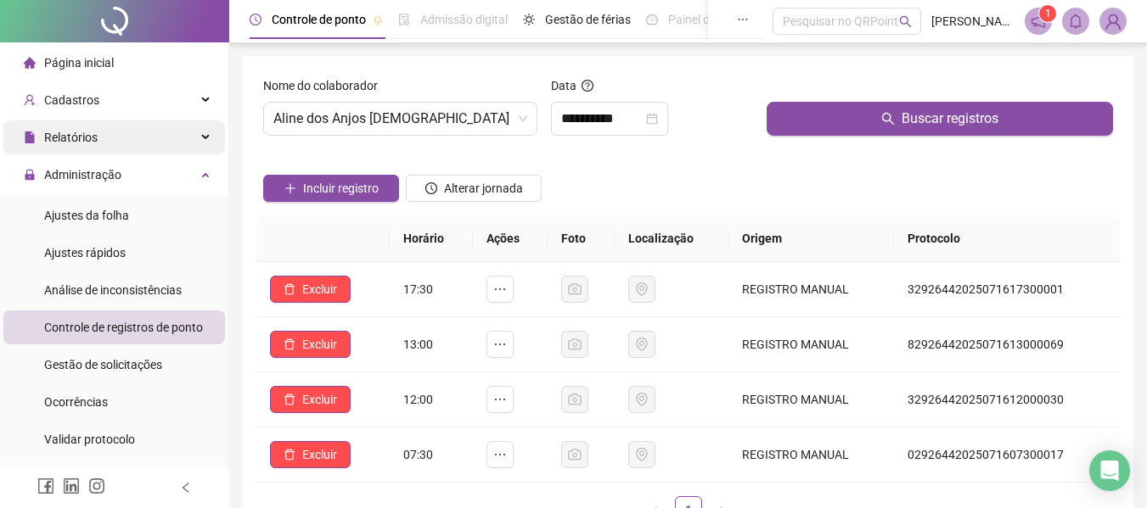
click at [135, 141] on div "Relatórios" at bounding box center [114, 138] width 222 height 34
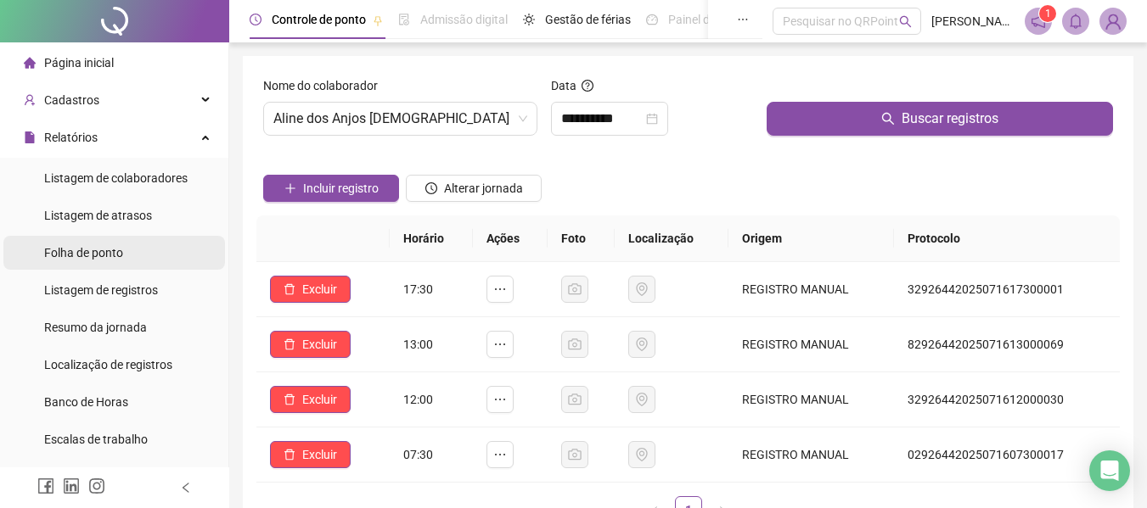
drag, startPoint x: 98, startPoint y: 258, endPoint x: 181, endPoint y: 251, distance: 82.6
click at [98, 259] on span "Folha de ponto" at bounding box center [83, 253] width 79 height 14
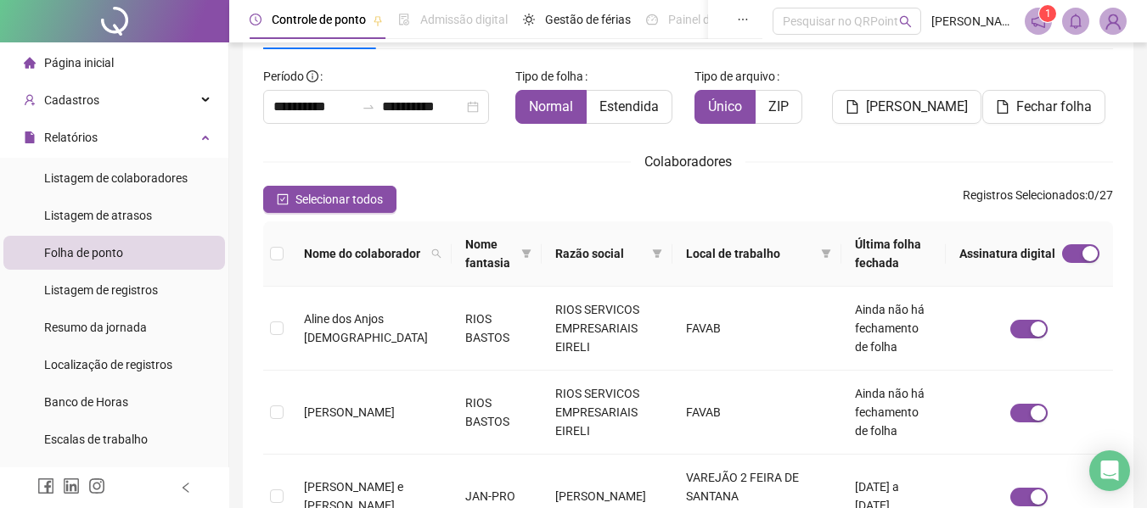
click at [604, 124] on div "Tipo de folha Normal Estendida" at bounding box center [598, 100] width 180 height 75
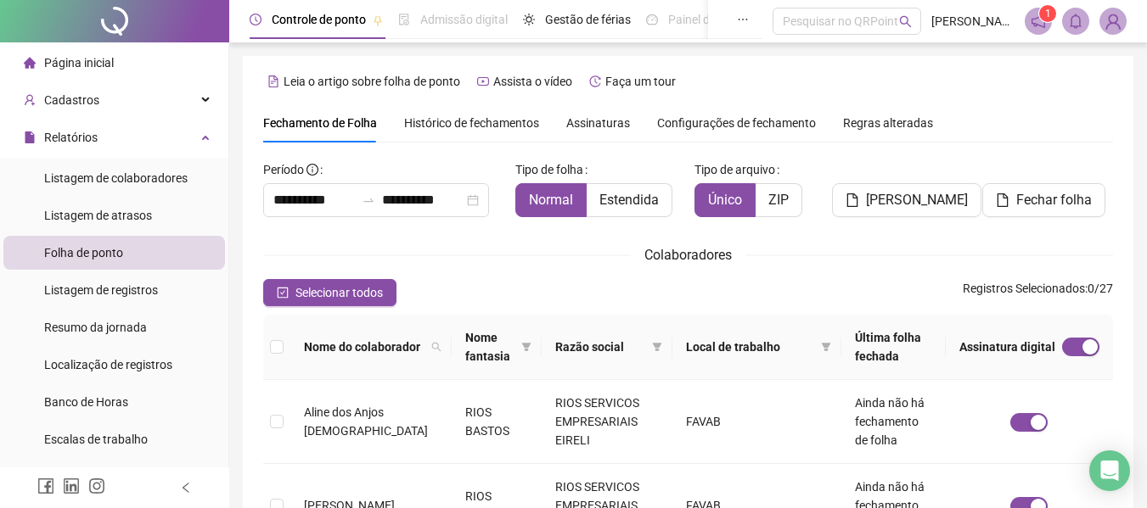
click at [603, 118] on span "Assinaturas" at bounding box center [598, 123] width 64 height 12
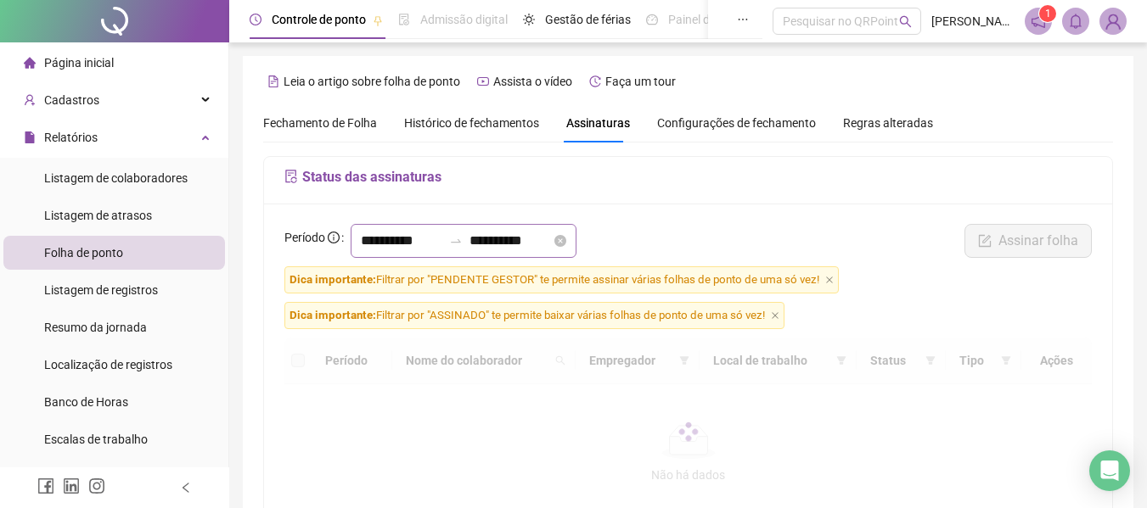
scroll to position [93, 0]
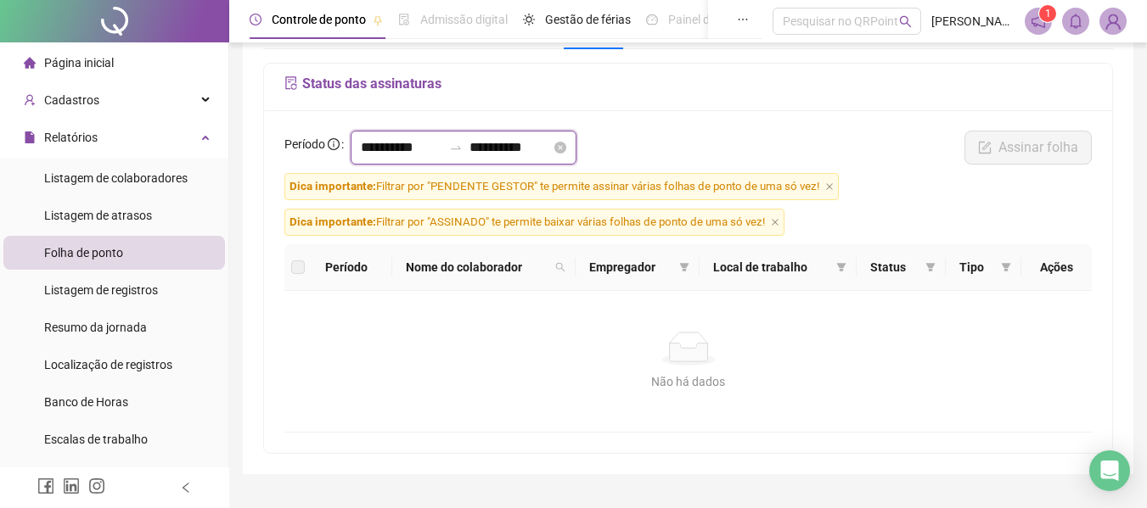
click at [402, 143] on input "**********" at bounding box center [401, 148] width 81 height 20
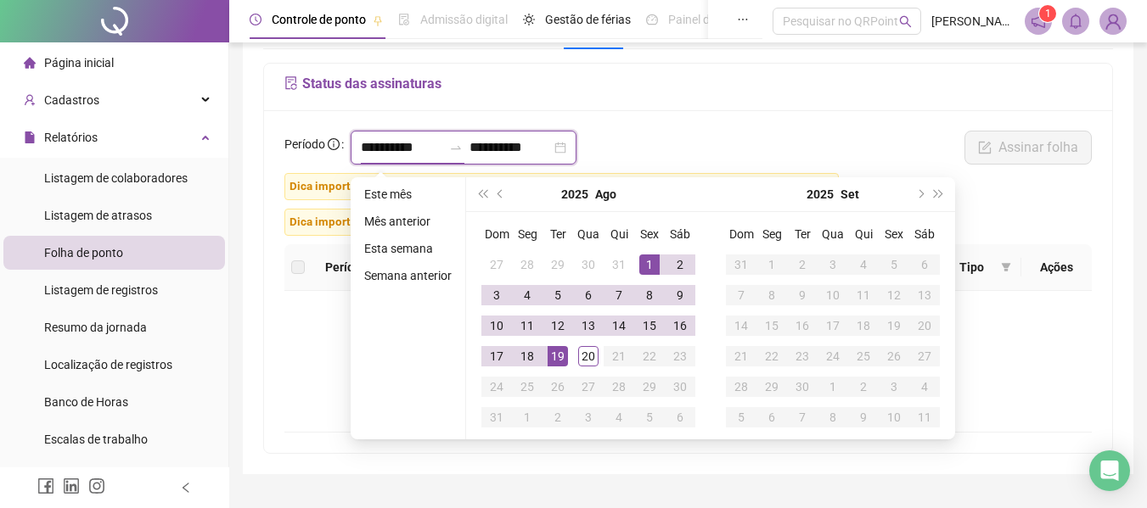
type input "**********"
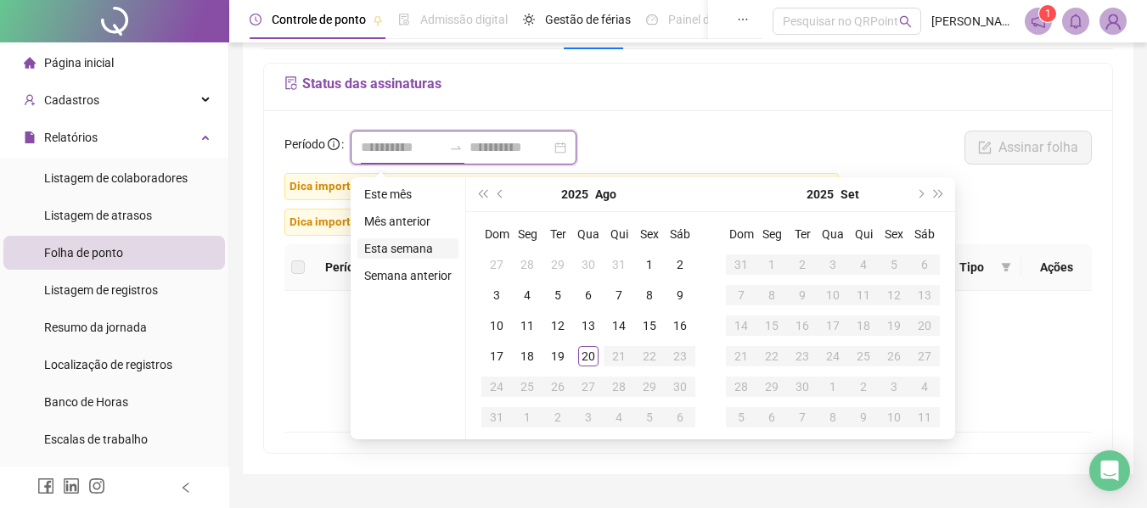
type input "**********"
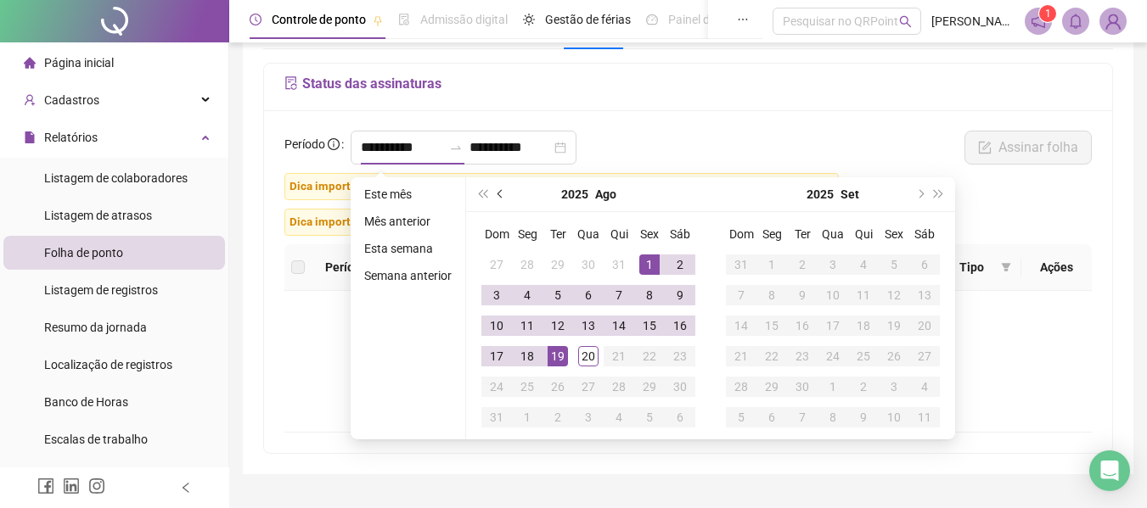
click at [498, 190] on span "prev-year" at bounding box center [501, 194] width 8 height 8
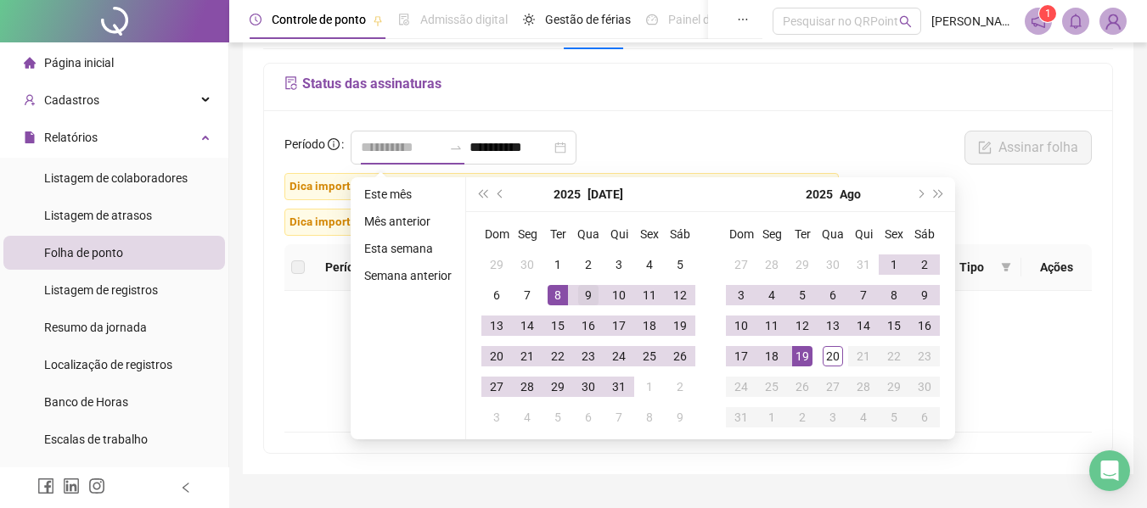
type input "**********"
click at [588, 291] on div "9" at bounding box center [588, 295] width 20 height 20
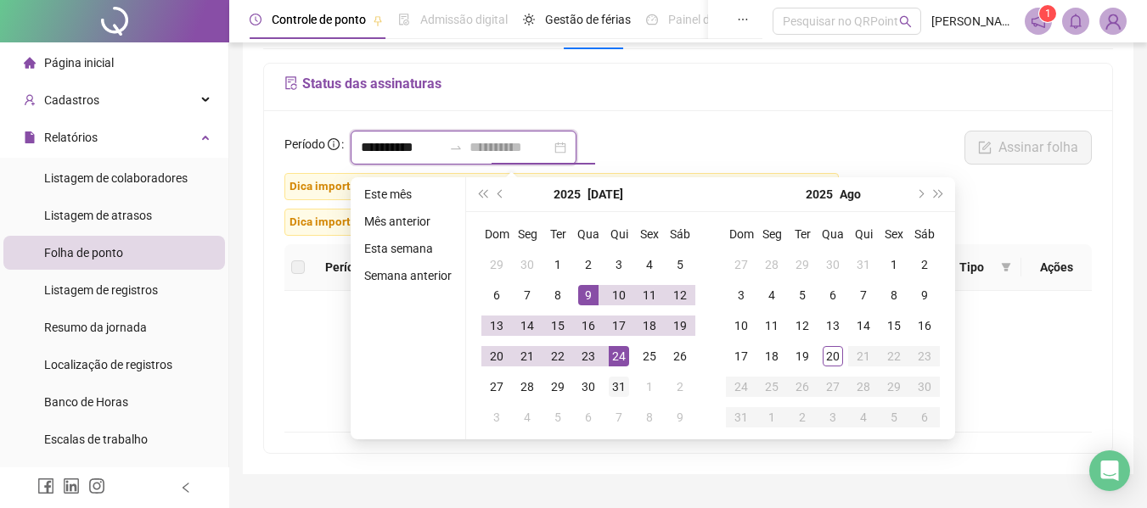
type input "**********"
click at [610, 378] on div "31" at bounding box center [619, 387] width 20 height 20
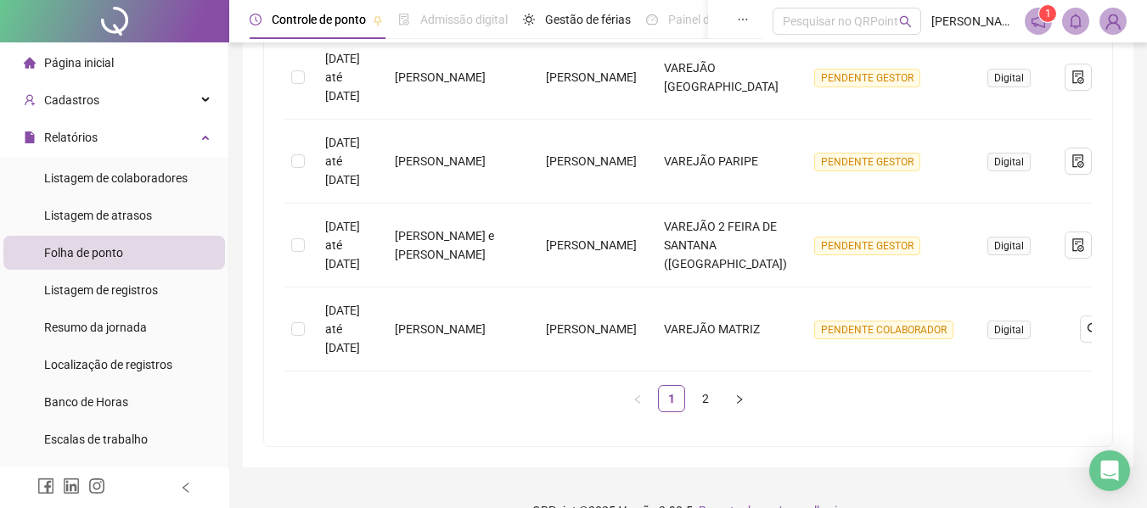
scroll to position [923, 0]
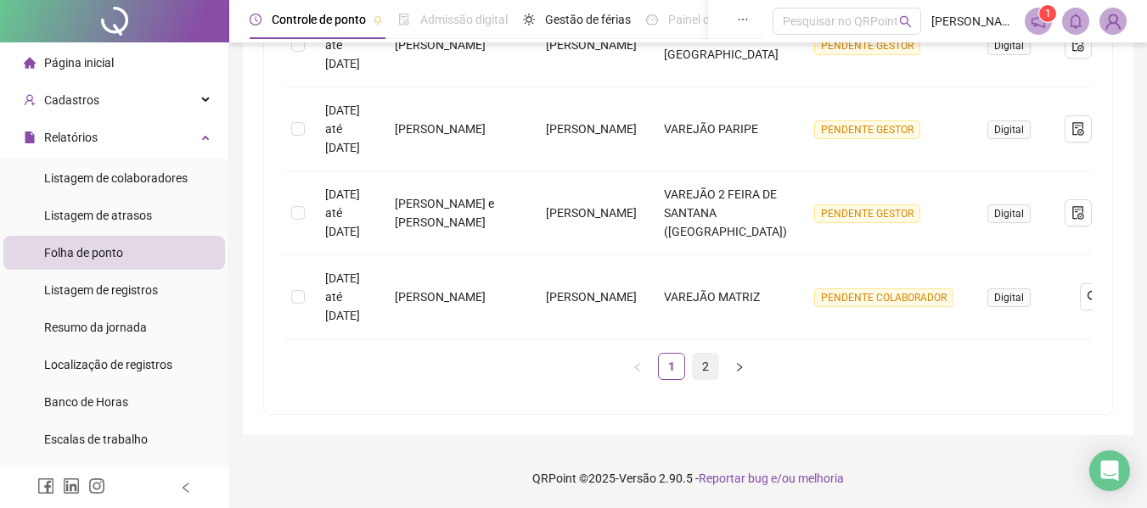
click at [699, 364] on link "2" at bounding box center [705, 366] width 25 height 25
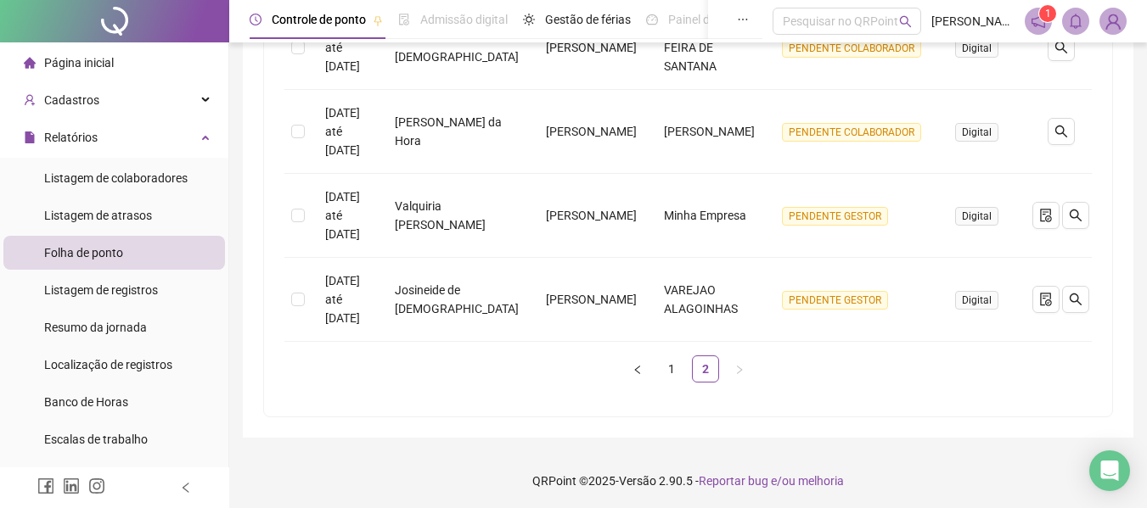
scroll to position [736, 0]
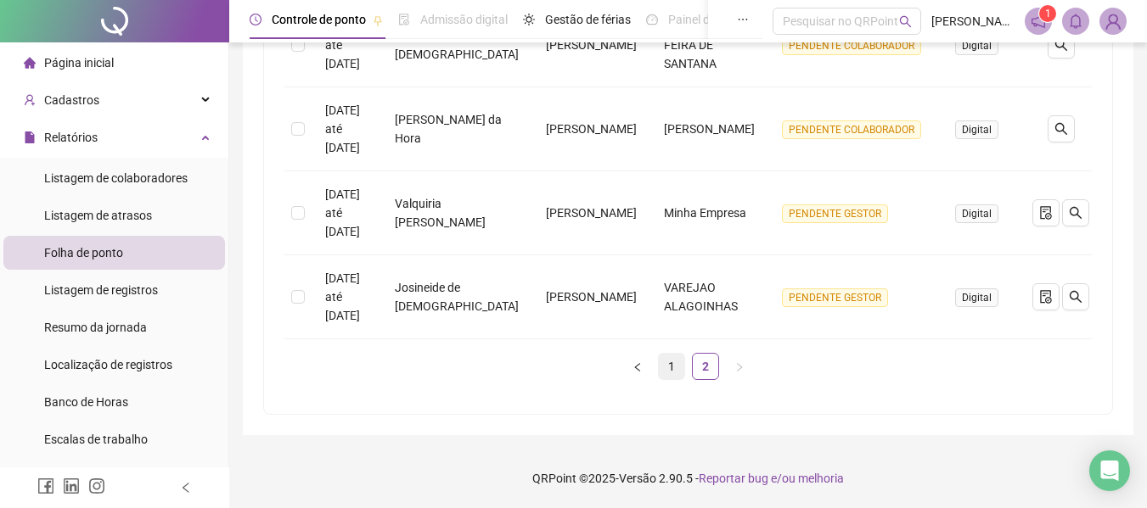
click at [671, 365] on link "1" at bounding box center [671, 366] width 25 height 25
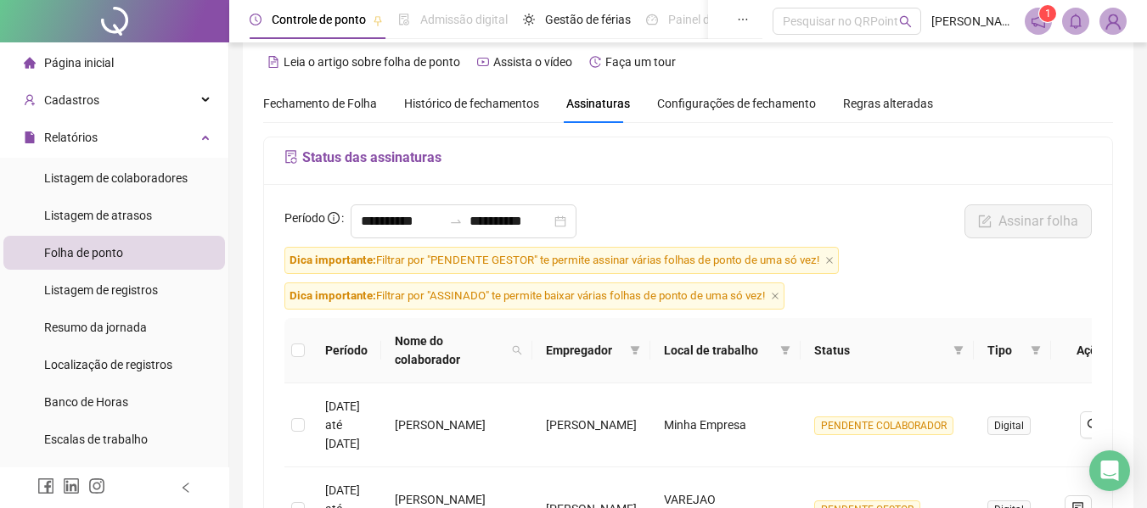
scroll to position [0, 0]
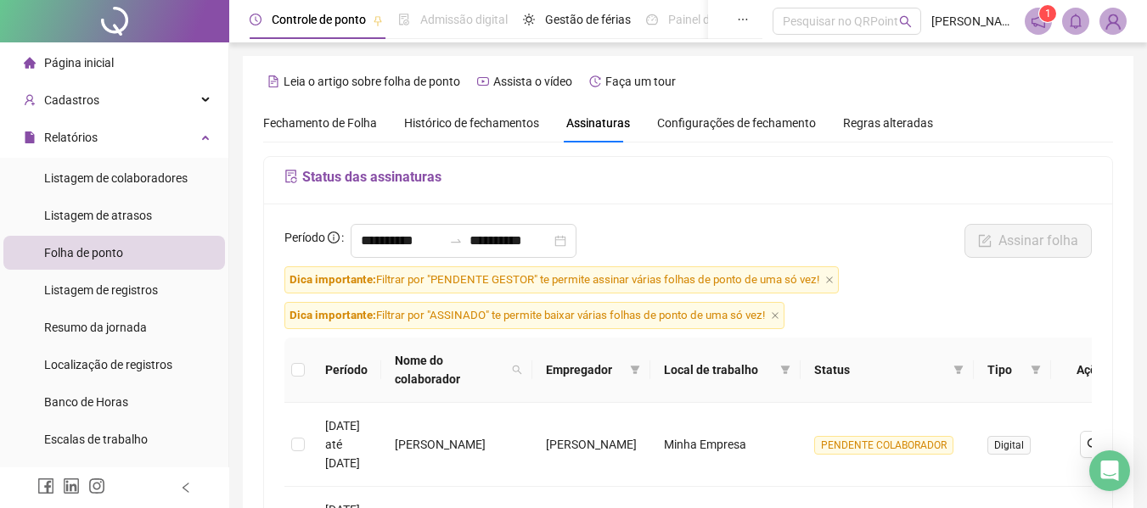
click at [326, 119] on span "Fechamento de Folha" at bounding box center [320, 123] width 114 height 14
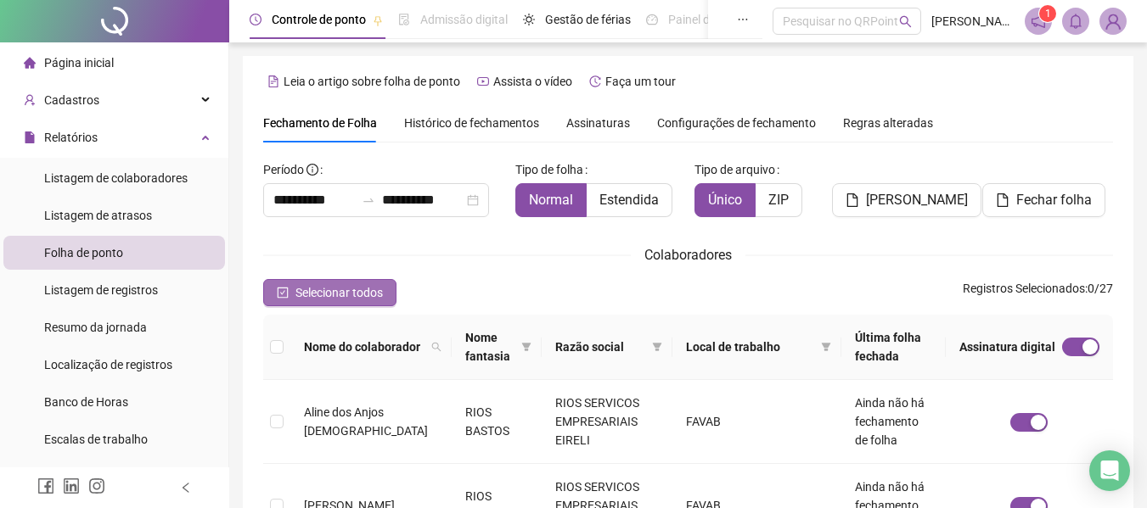
scroll to position [93, 0]
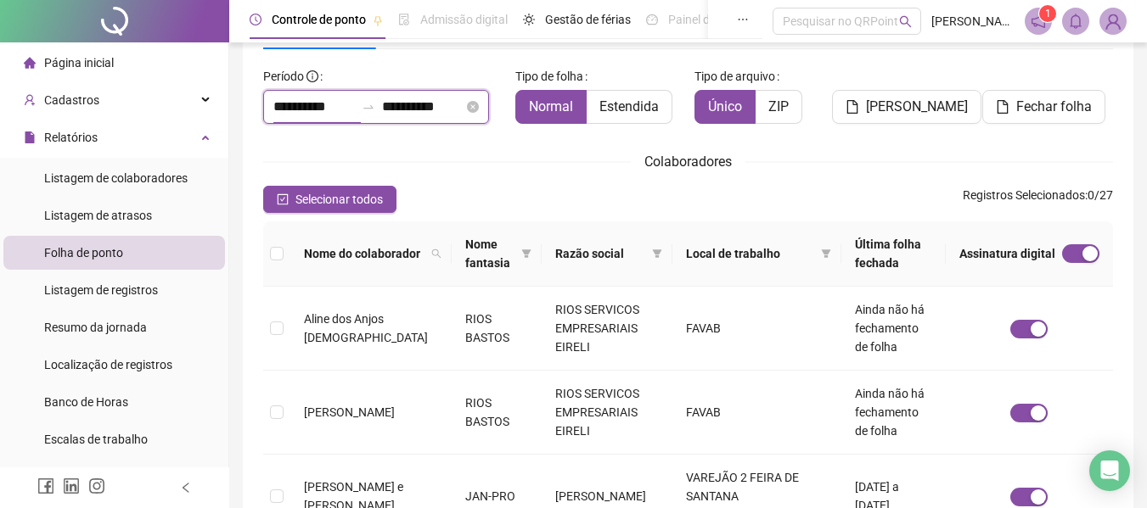
click at [328, 104] on input "**********" at bounding box center [313, 107] width 81 height 20
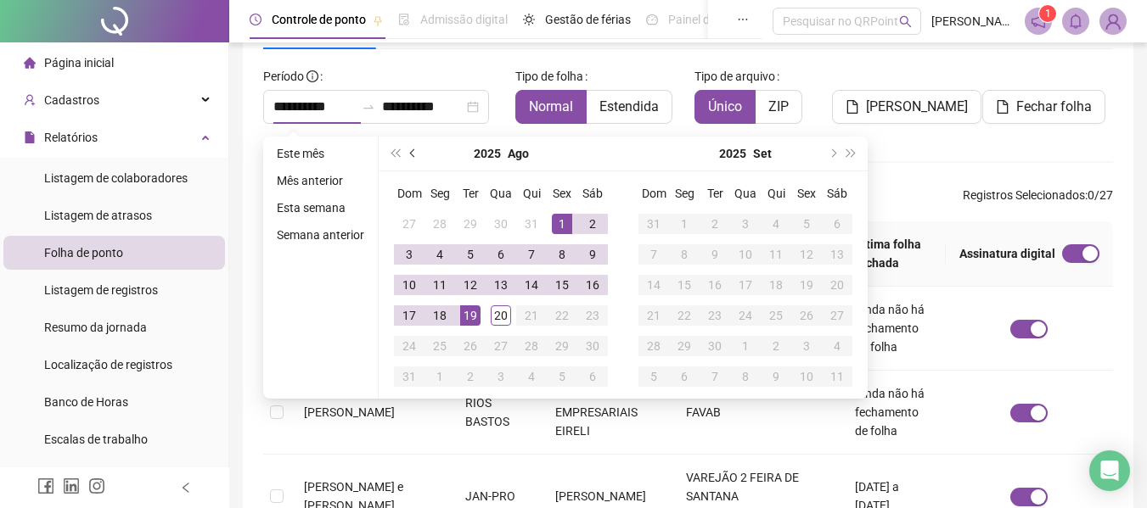
click at [412, 153] on span "prev-year" at bounding box center [414, 153] width 8 height 8
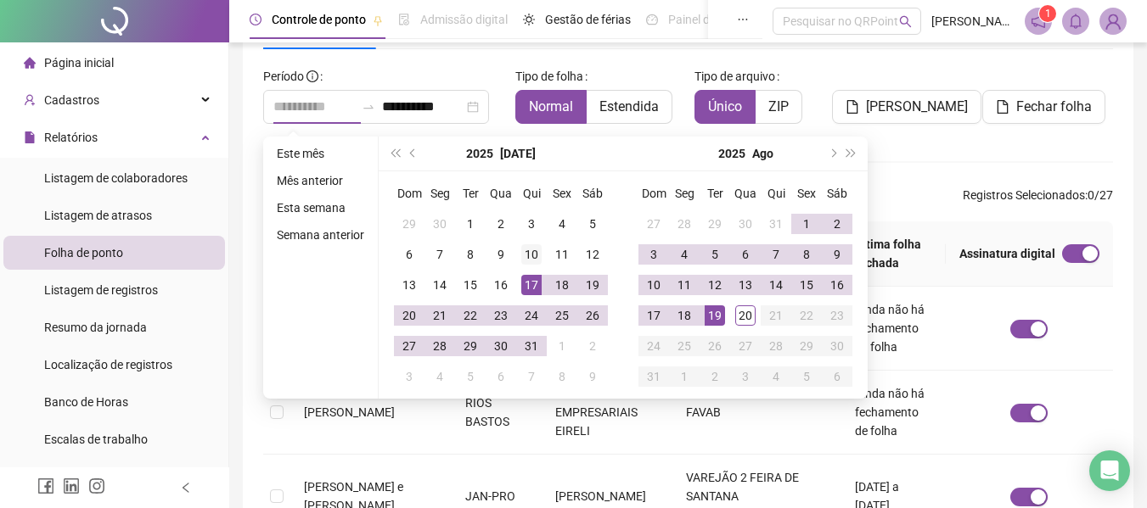
type input "**********"
click at [534, 250] on div "10" at bounding box center [531, 254] width 20 height 20
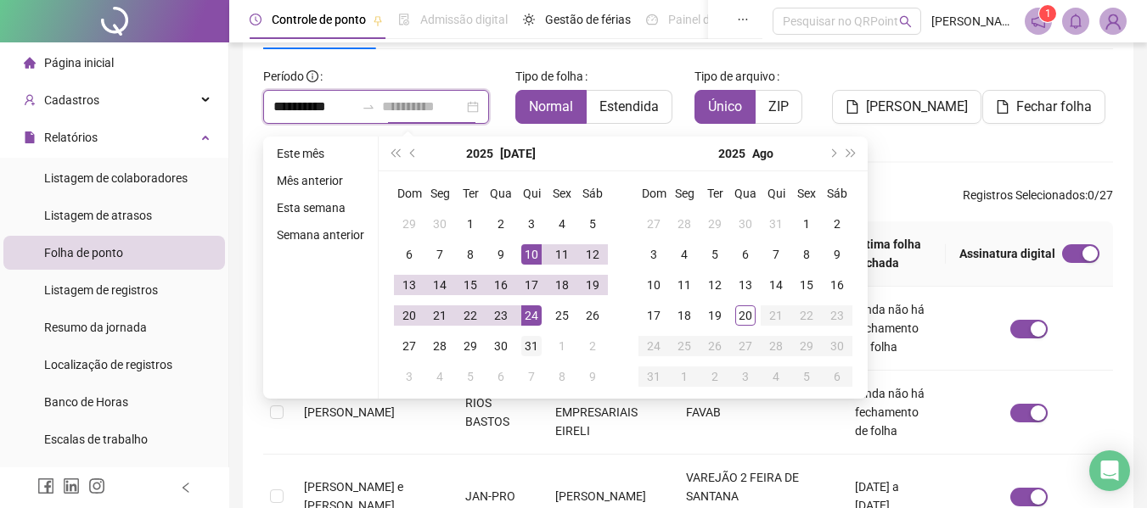
type input "**********"
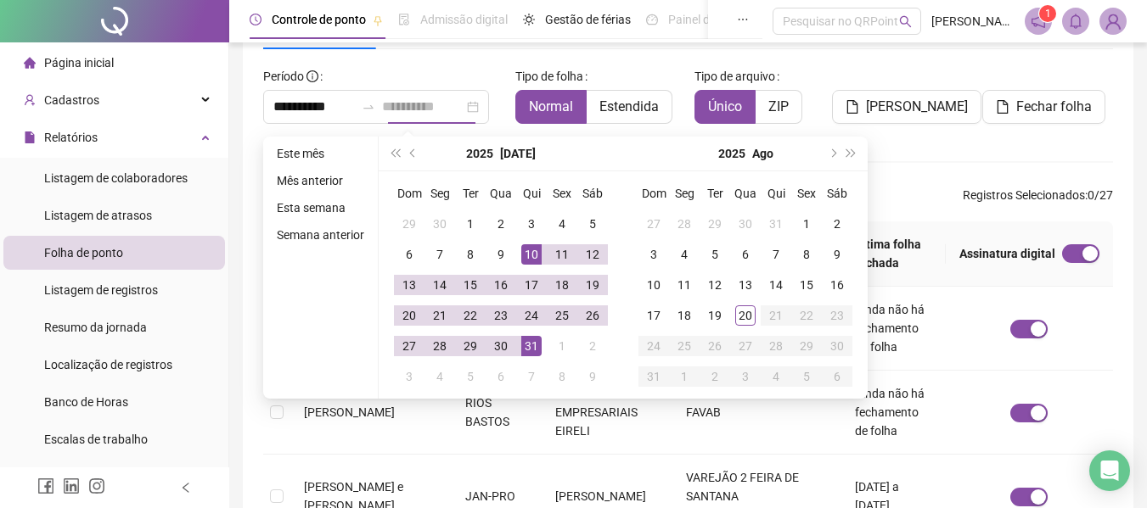
click at [532, 340] on div "31" at bounding box center [531, 346] width 20 height 20
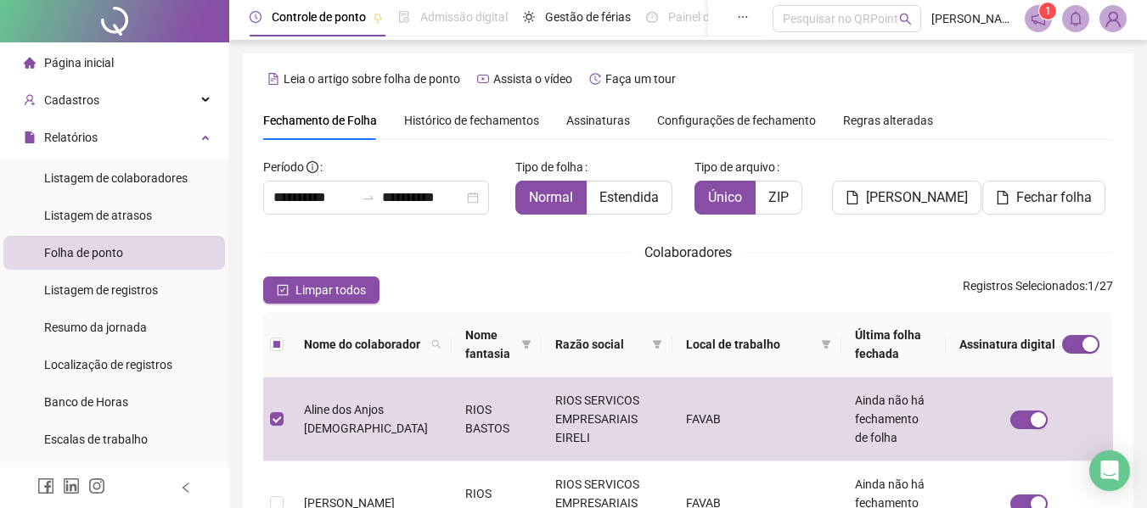
scroll to position [0, 0]
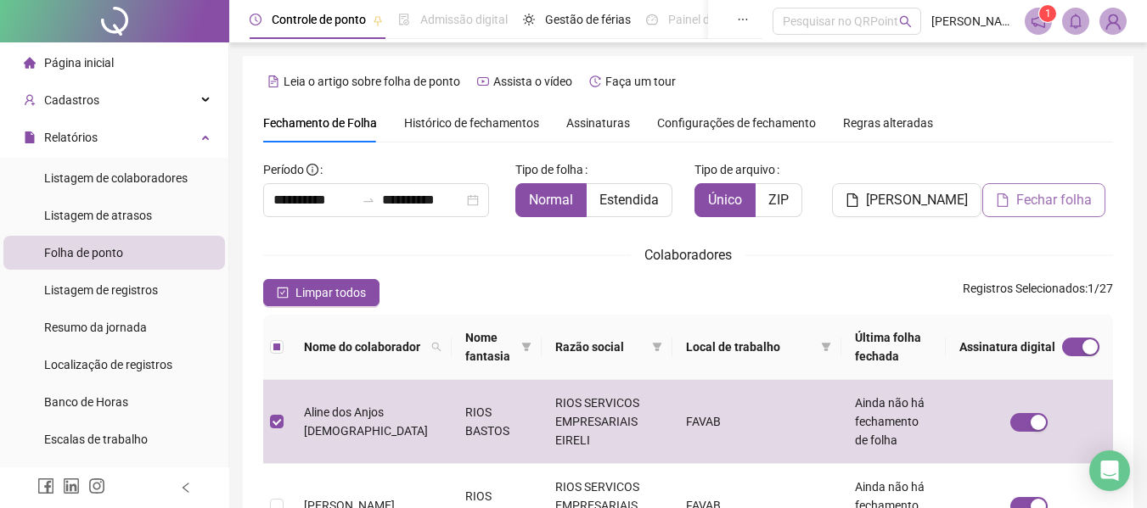
click at [1030, 188] on button "Fechar folha" at bounding box center [1043, 200] width 123 height 34
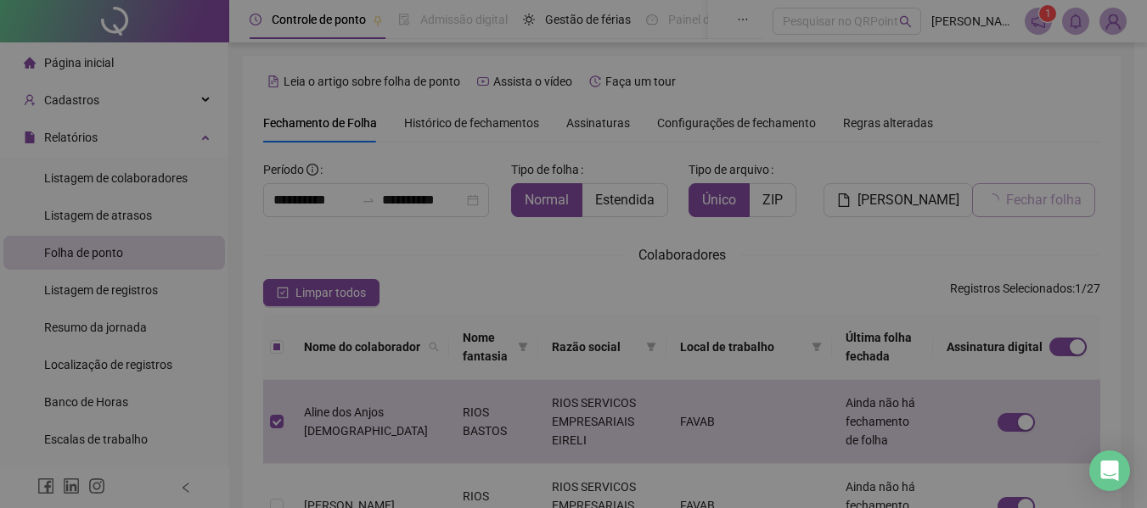
scroll to position [93, 0]
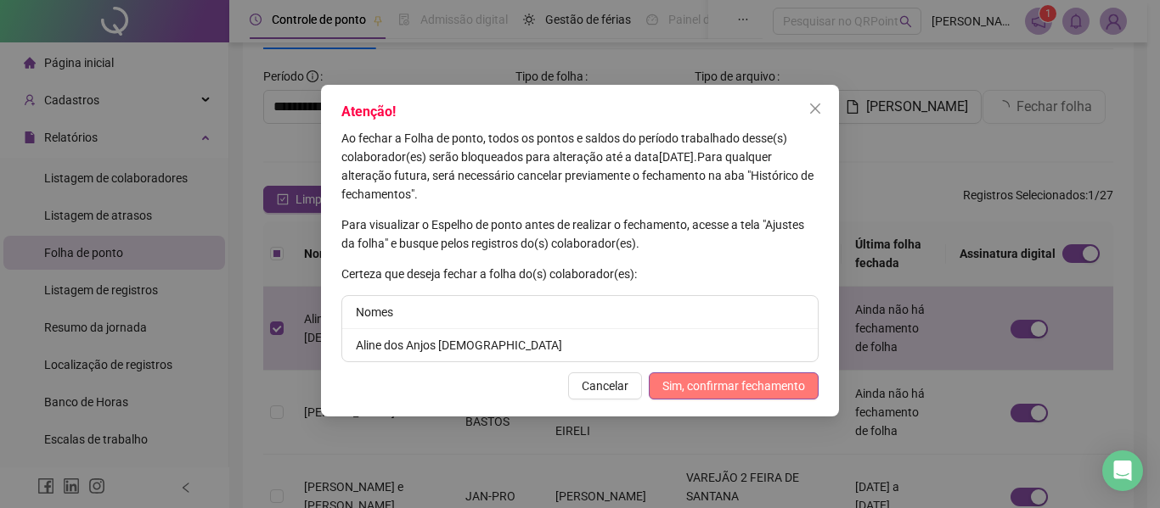
click at [763, 381] on span "Sim, confirmar fechamento" at bounding box center [733, 386] width 143 height 19
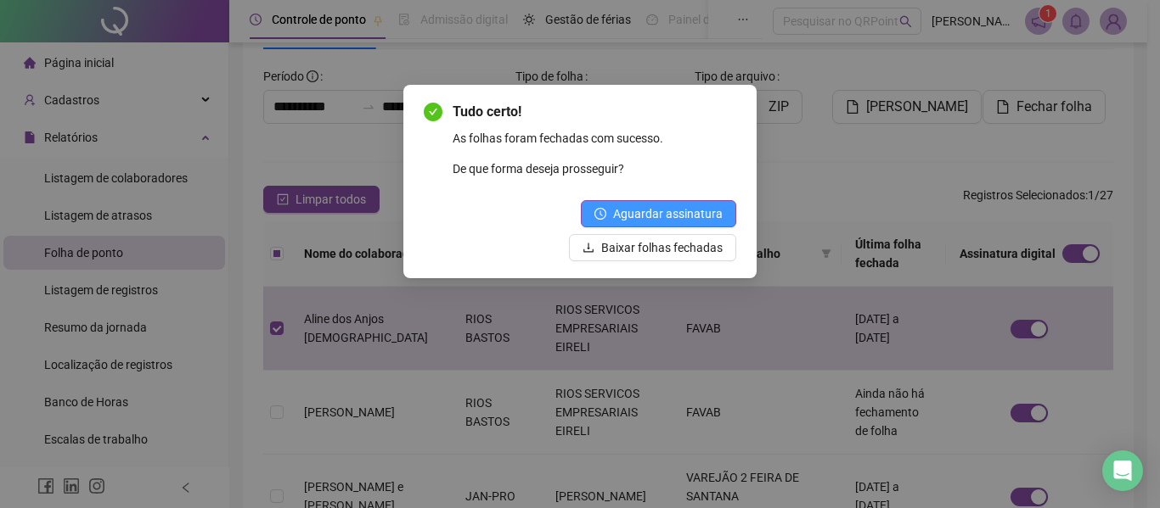
click at [651, 211] on span "Aguardar assinatura" at bounding box center [668, 214] width 110 height 19
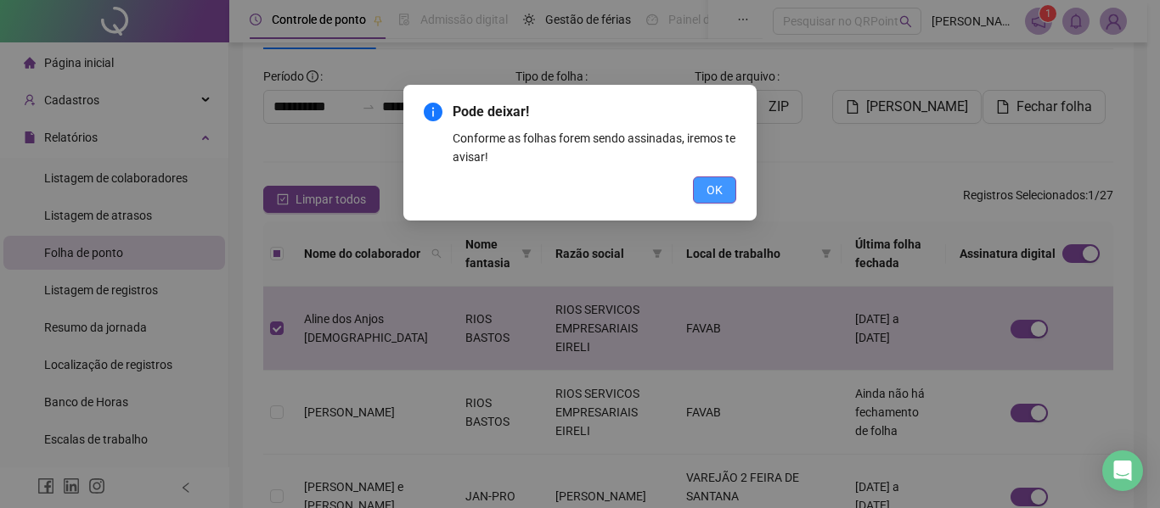
click at [707, 191] on span "OK" at bounding box center [714, 190] width 16 height 19
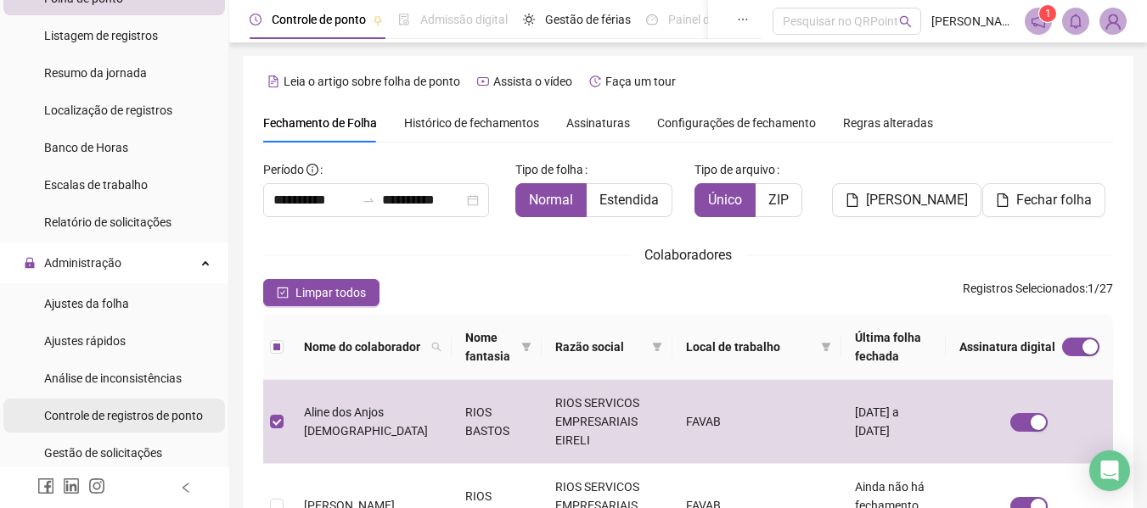
scroll to position [0, 0]
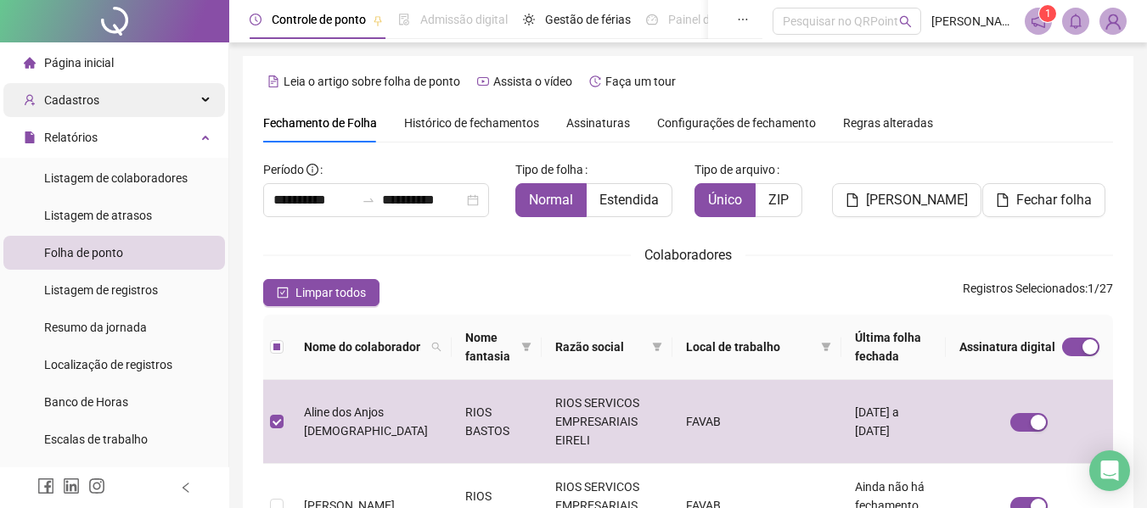
click at [75, 100] on span "Cadastros" at bounding box center [71, 100] width 55 height 14
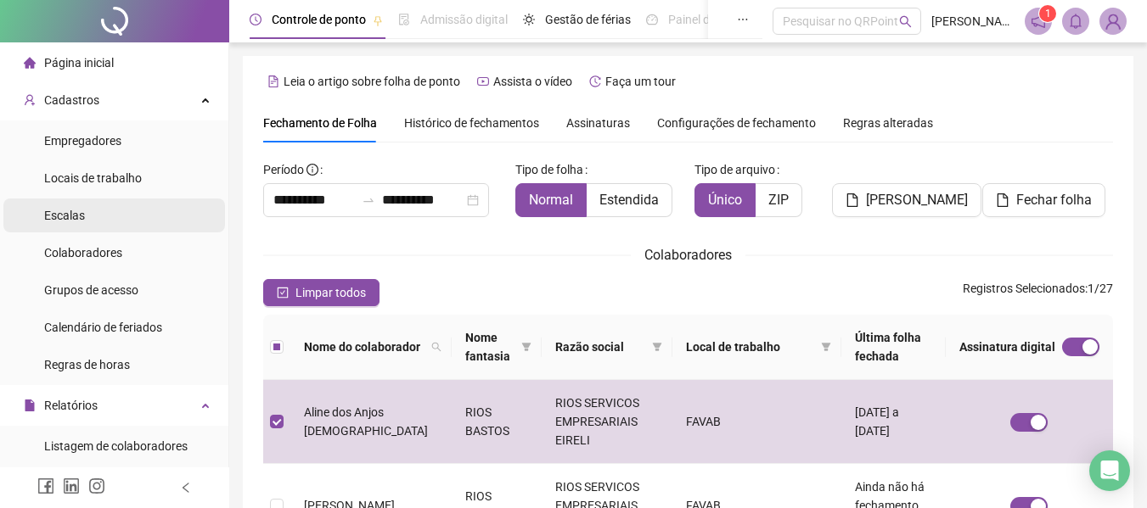
click at [70, 205] on div "Escalas" at bounding box center [64, 216] width 41 height 34
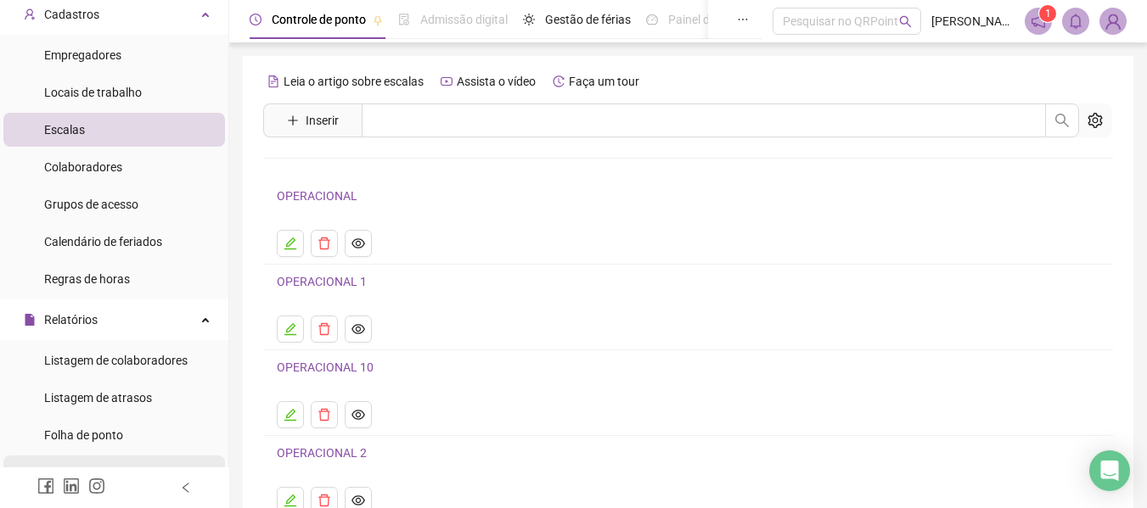
scroll to position [85, 0]
click at [92, 175] on span "Colaboradores" at bounding box center [83, 168] width 78 height 14
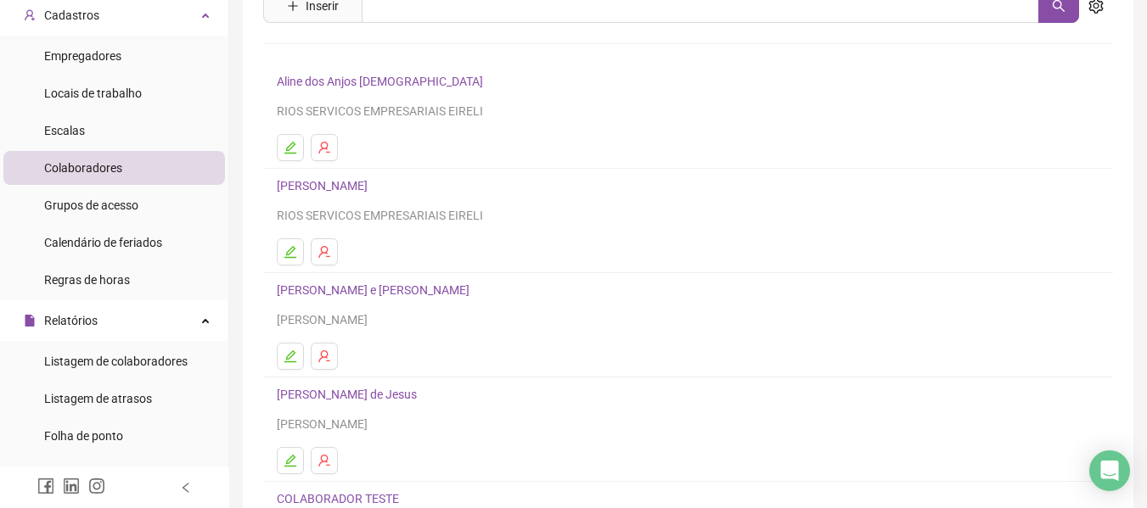
scroll to position [312, 0]
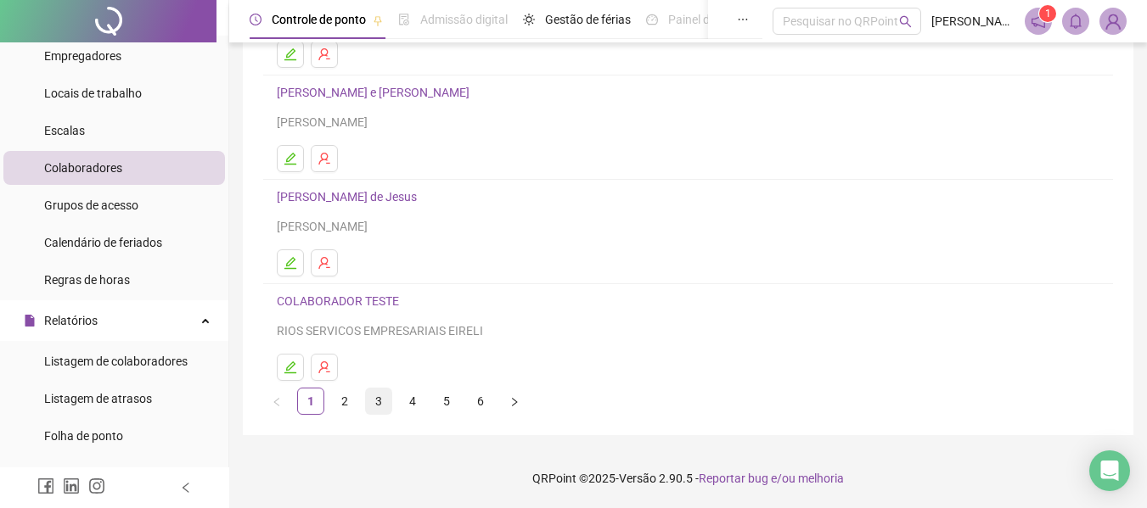
click at [382, 398] on link "3" at bounding box center [378, 401] width 25 height 25
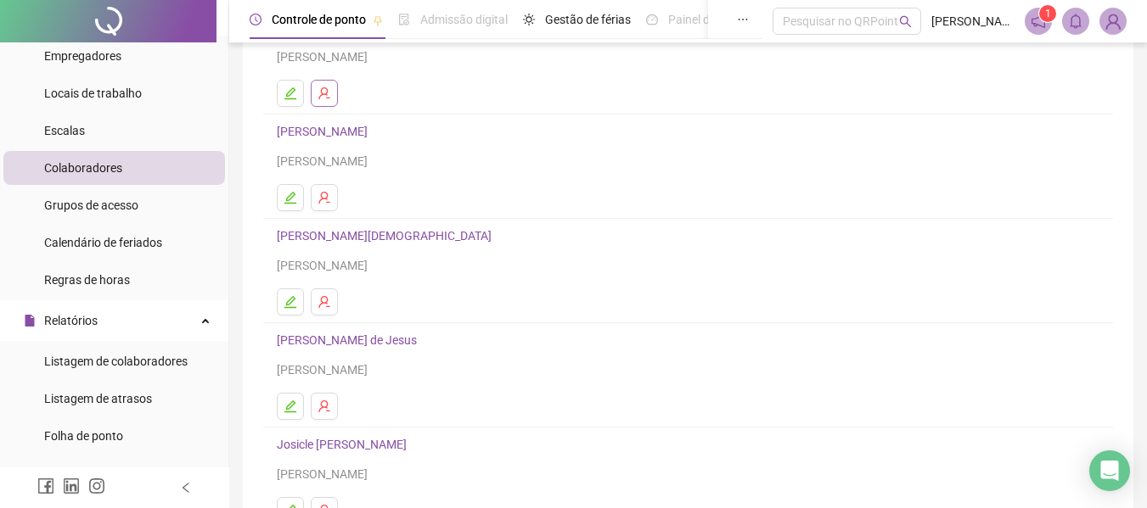
scroll to position [0, 0]
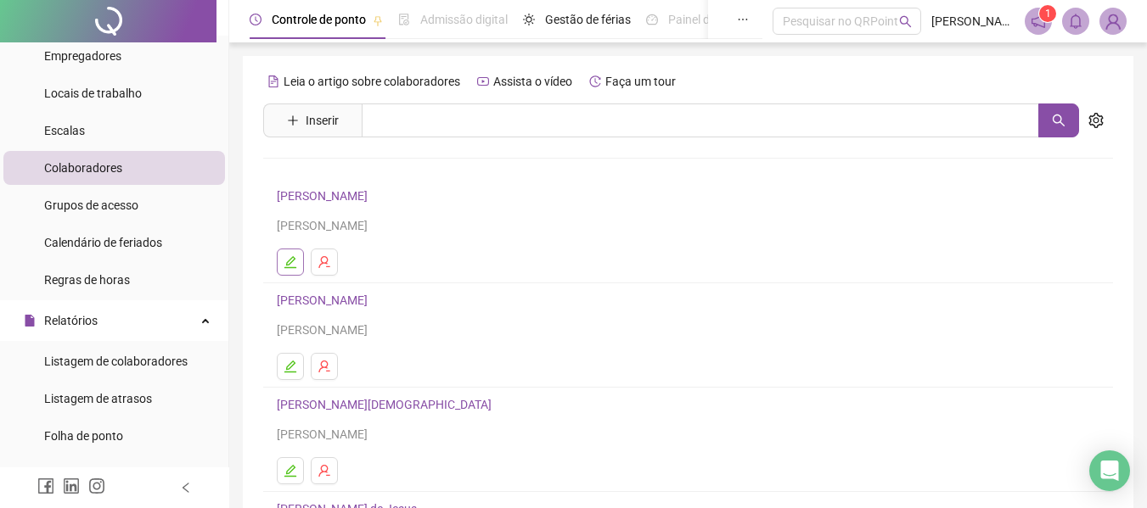
click at [291, 264] on icon "edit" at bounding box center [291, 263] width 14 height 14
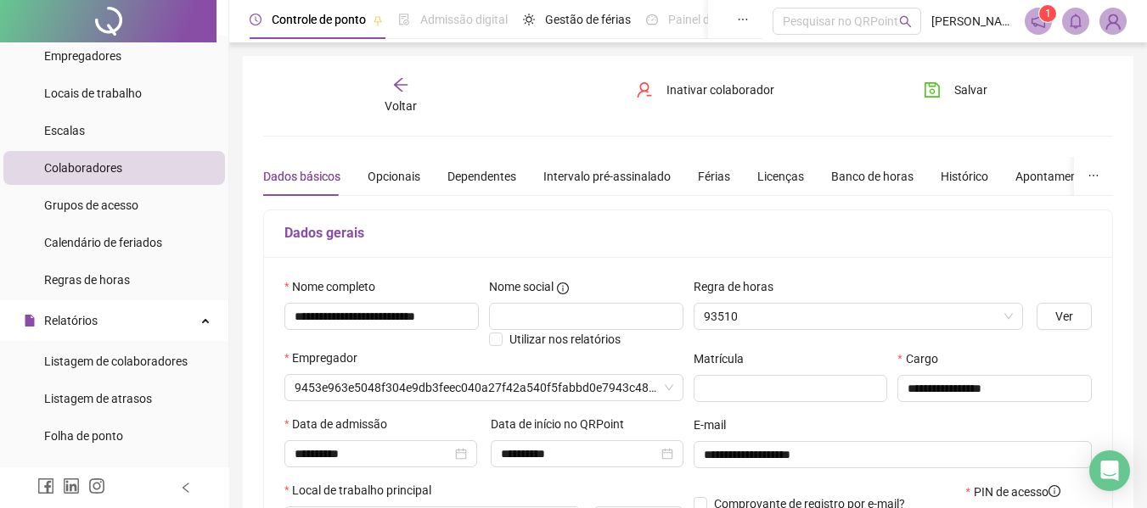
type input "**********"
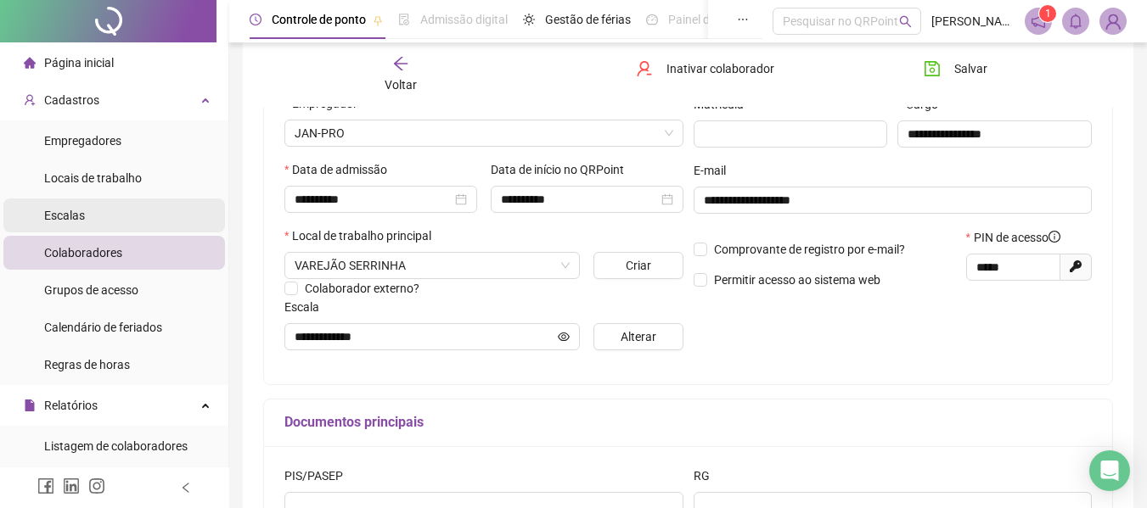
click at [70, 216] on span "Escalas" at bounding box center [64, 216] width 41 height 14
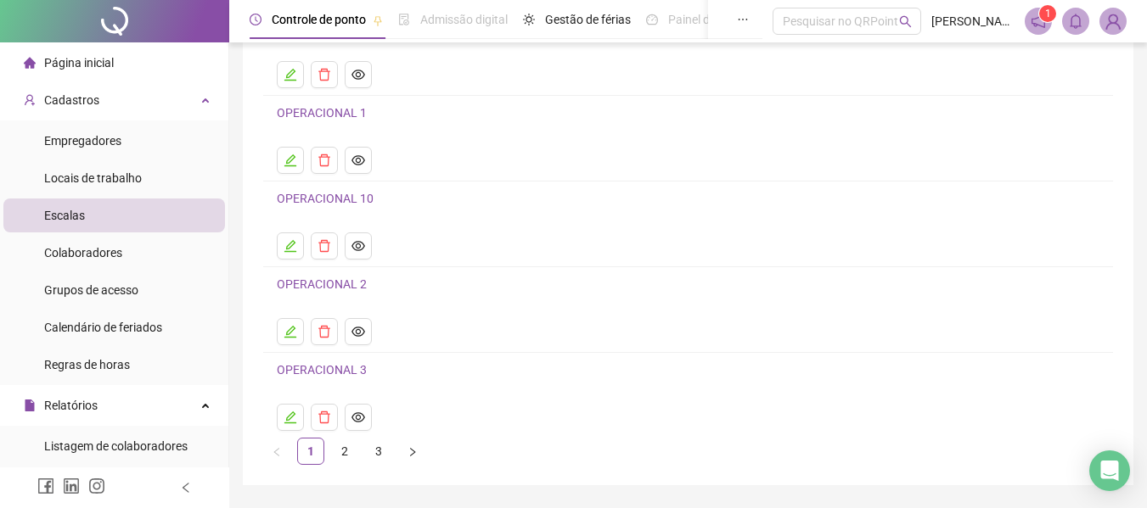
scroll to position [170, 0]
click at [287, 334] on icon "edit" at bounding box center [290, 331] width 12 height 12
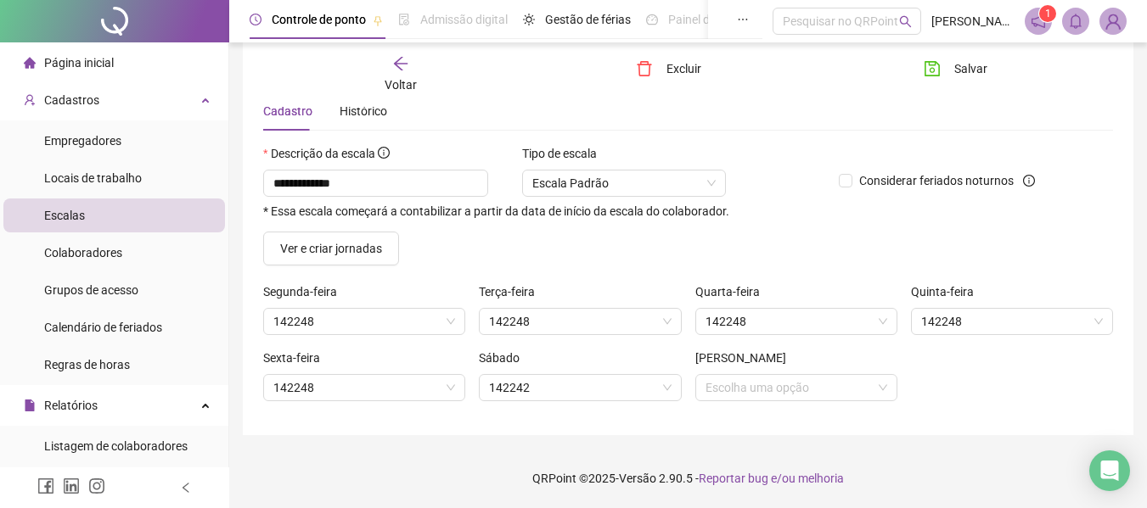
scroll to position [65, 0]
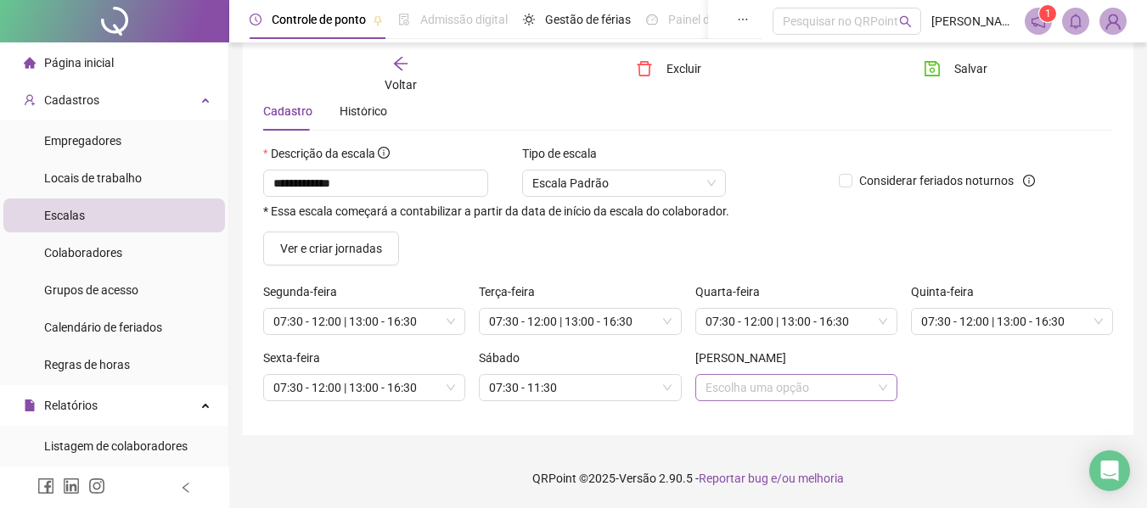
click at [770, 382] on input "search" at bounding box center [788, 387] width 166 height 25
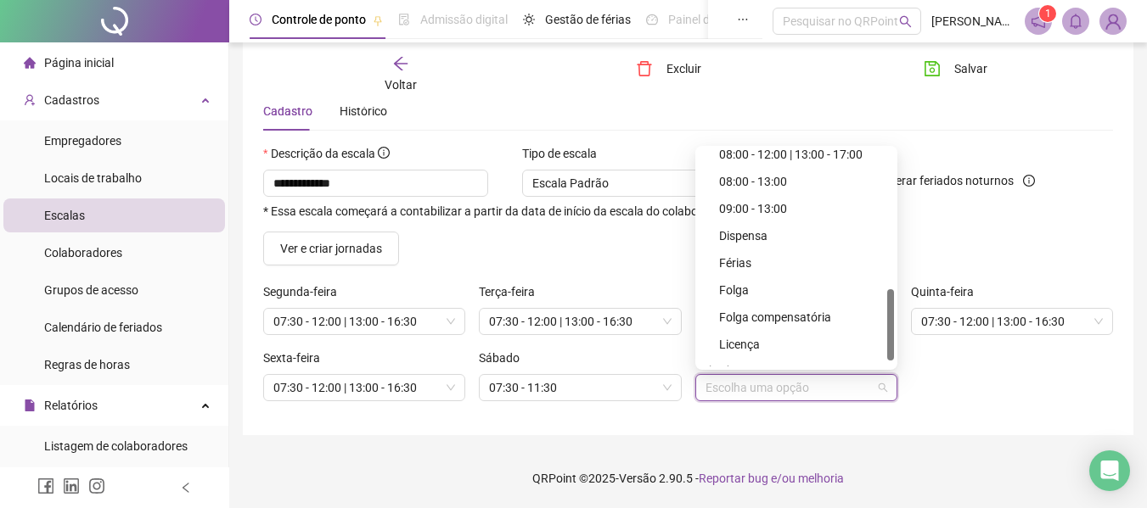
scroll to position [443, 0]
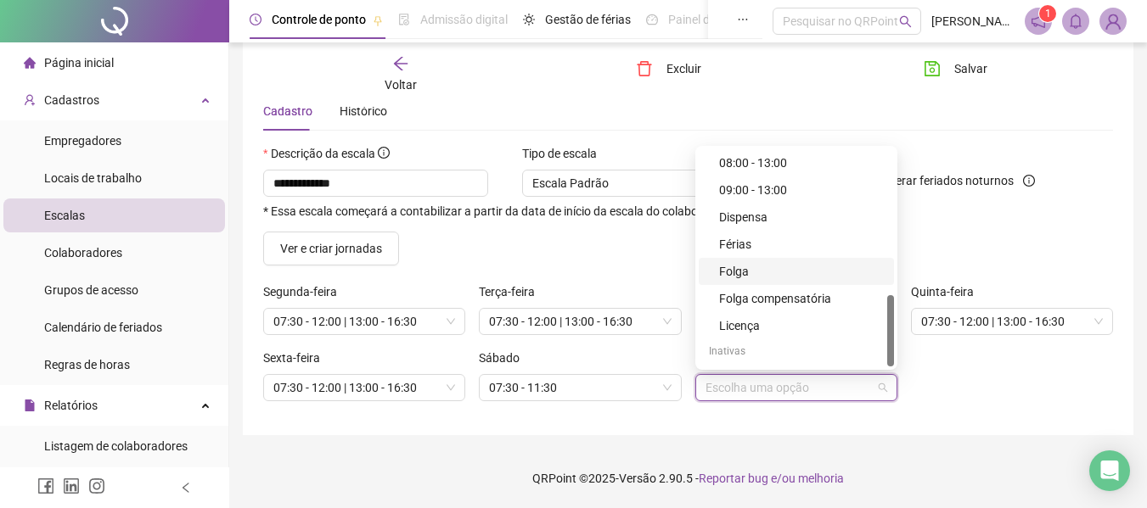
click at [749, 271] on div "Folga" at bounding box center [801, 271] width 165 height 19
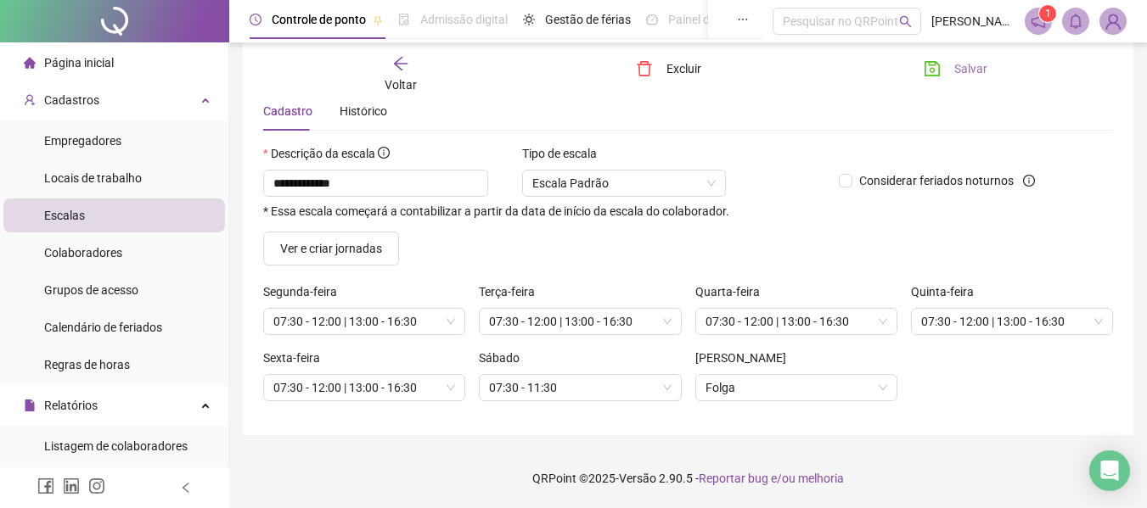
click at [957, 71] on span "Salvar" at bounding box center [970, 68] width 33 height 19
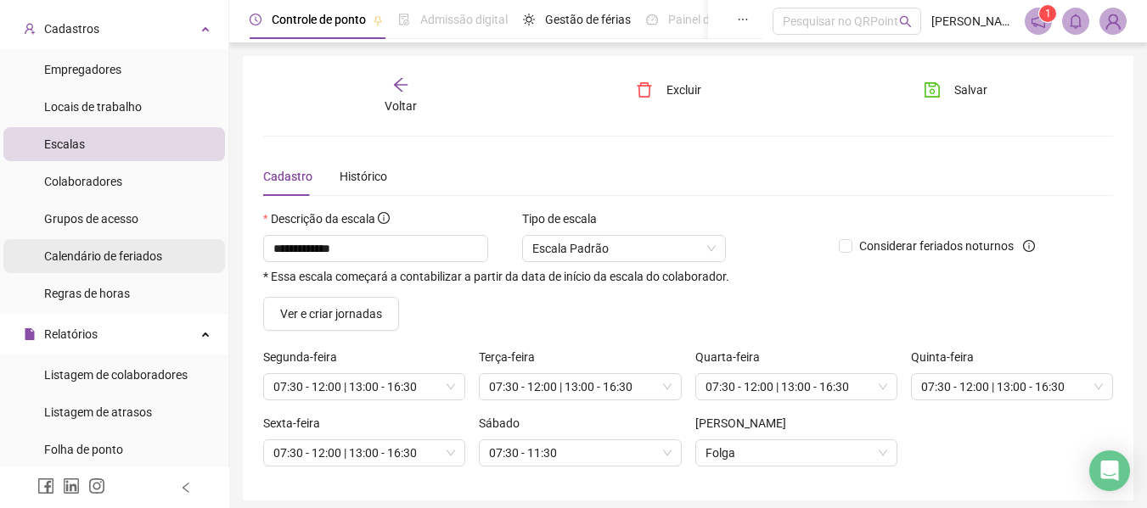
scroll to position [170, 0]
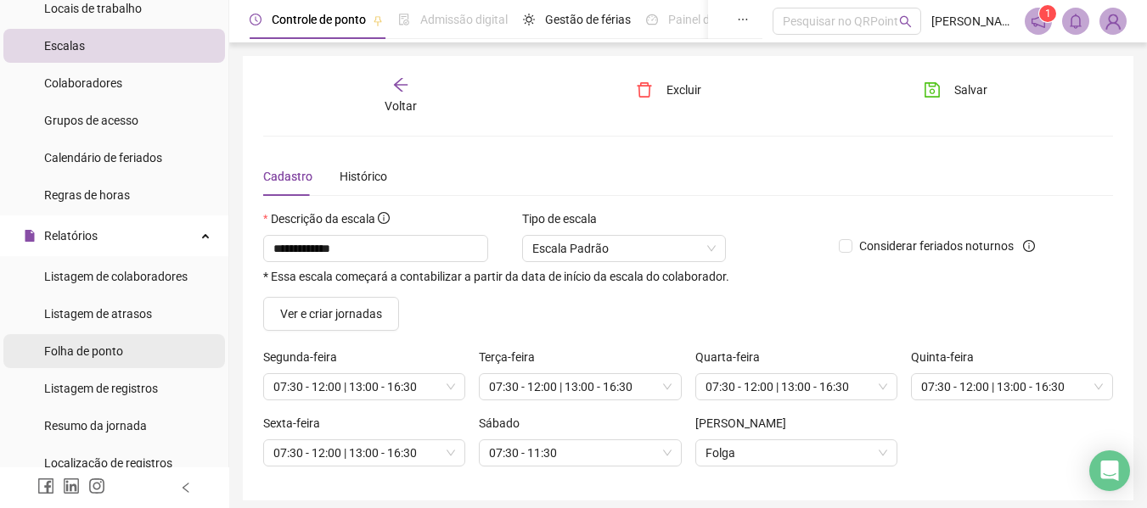
click at [99, 349] on span "Folha de ponto" at bounding box center [83, 352] width 79 height 14
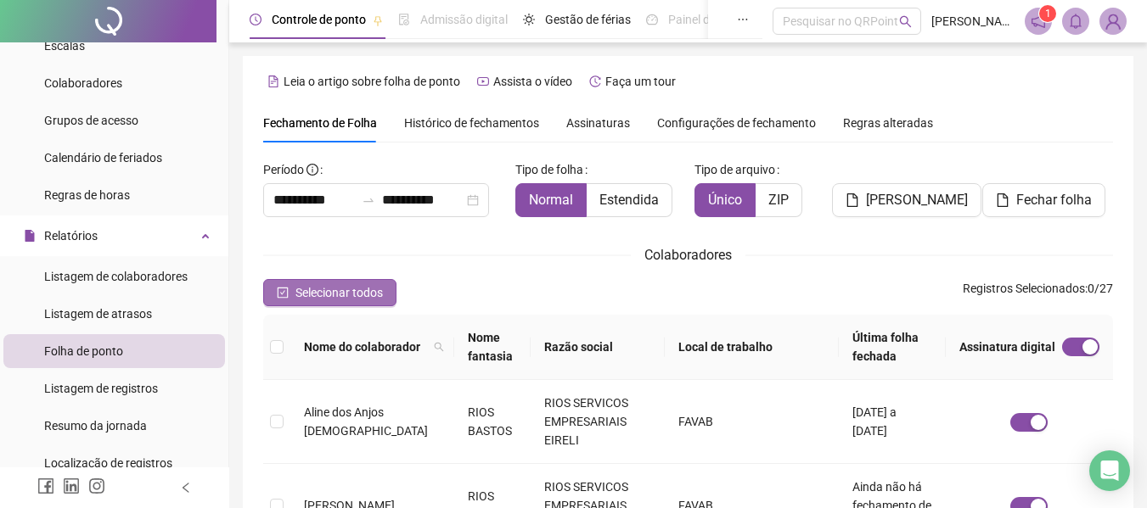
scroll to position [93, 0]
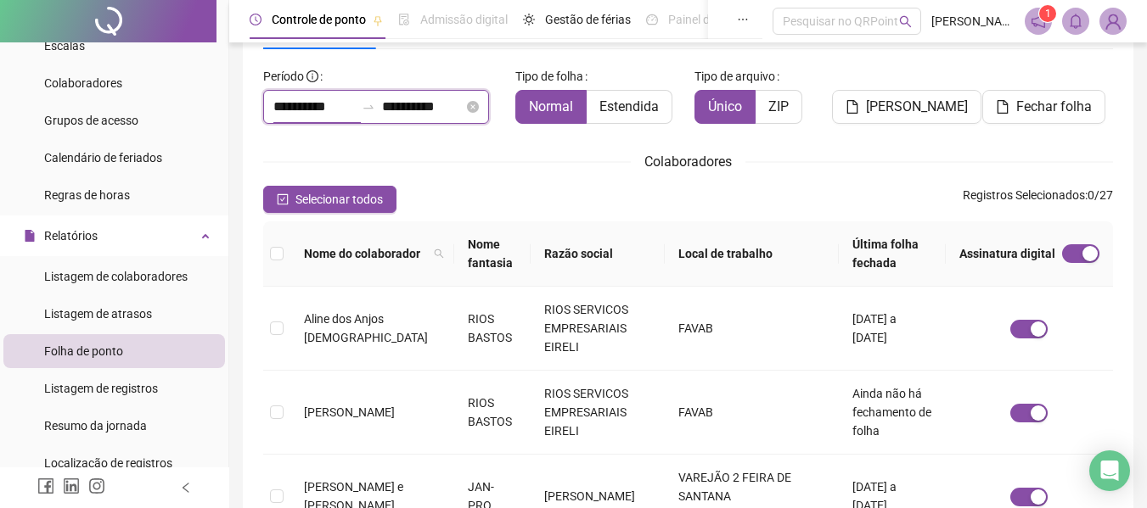
click at [304, 103] on input "**********" at bounding box center [313, 107] width 81 height 20
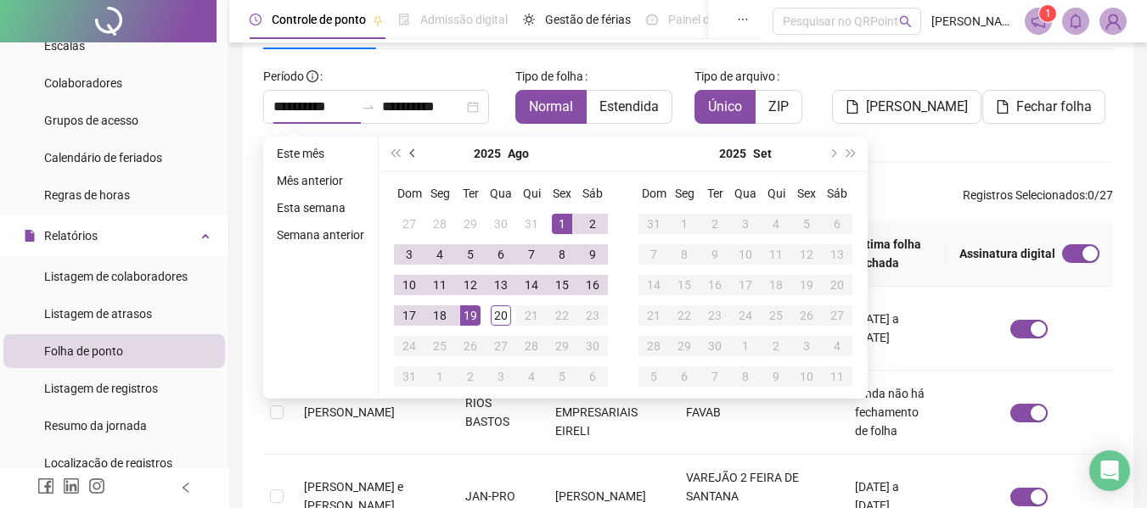
click at [412, 149] on span "prev-year" at bounding box center [414, 153] width 8 height 8
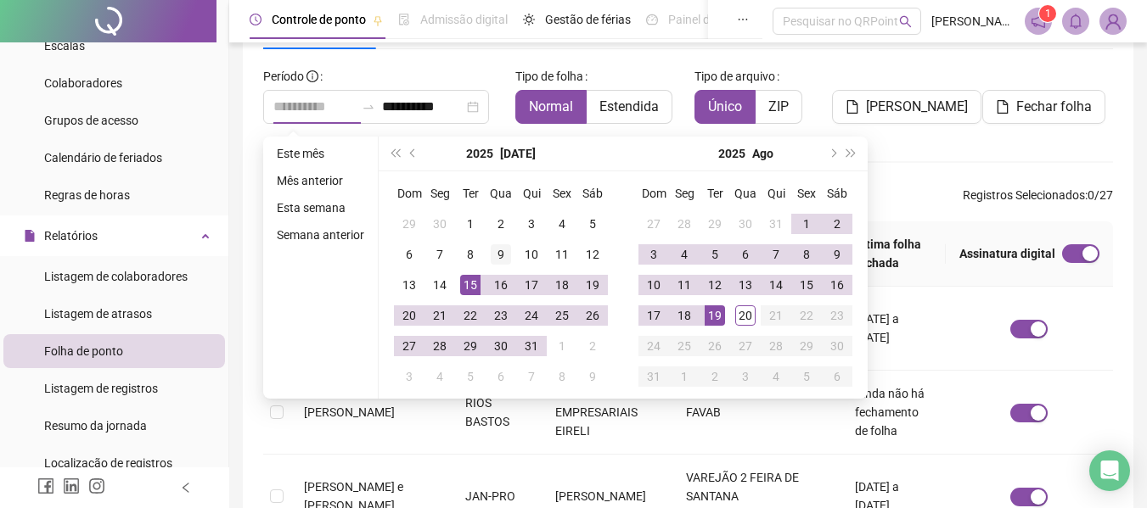
type input "**********"
click at [494, 255] on div "9" at bounding box center [501, 254] width 20 height 20
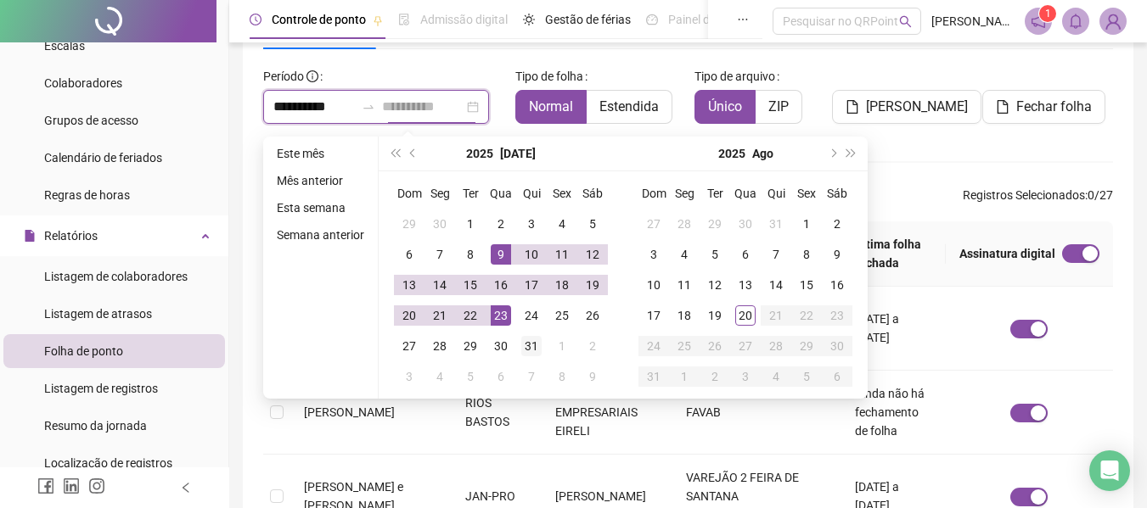
type input "**********"
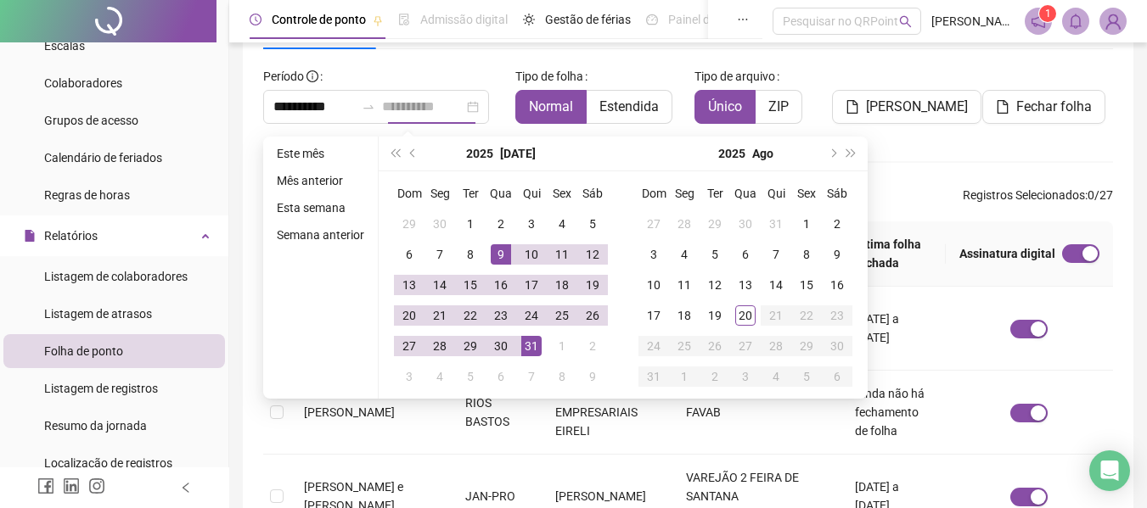
click at [530, 349] on div "31" at bounding box center [531, 346] width 20 height 20
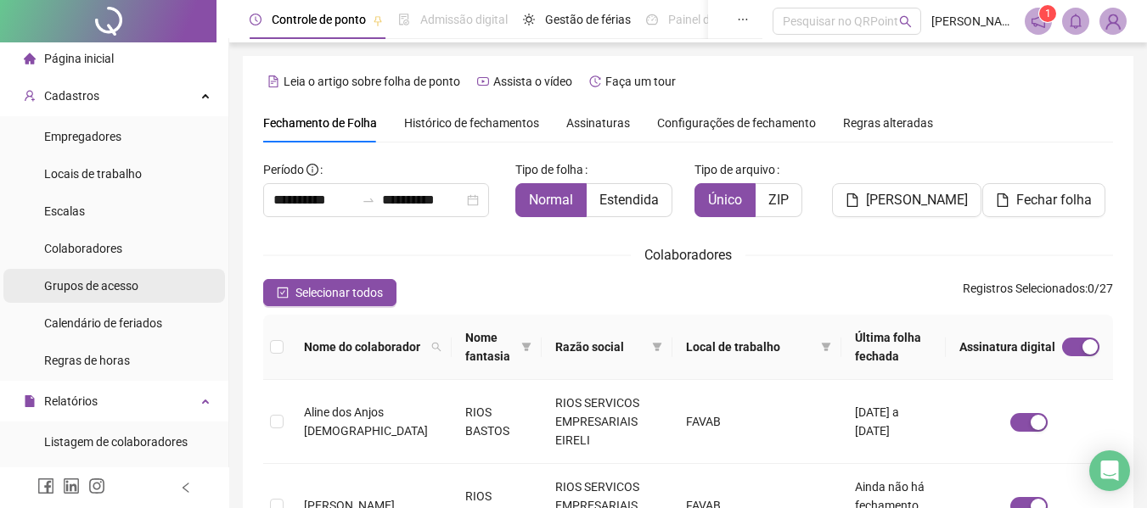
scroll to position [0, 0]
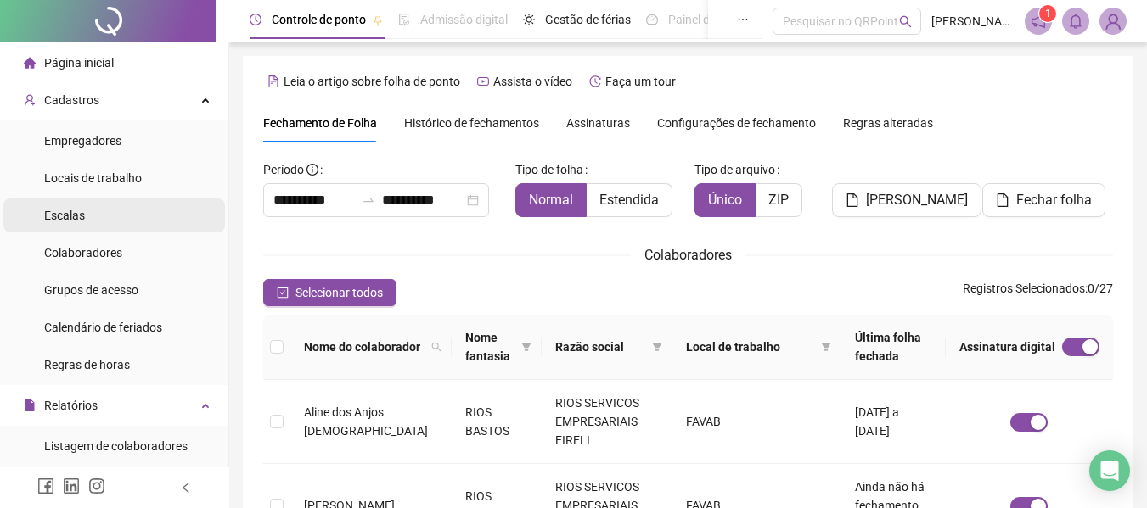
click at [78, 214] on span "Escalas" at bounding box center [64, 216] width 41 height 14
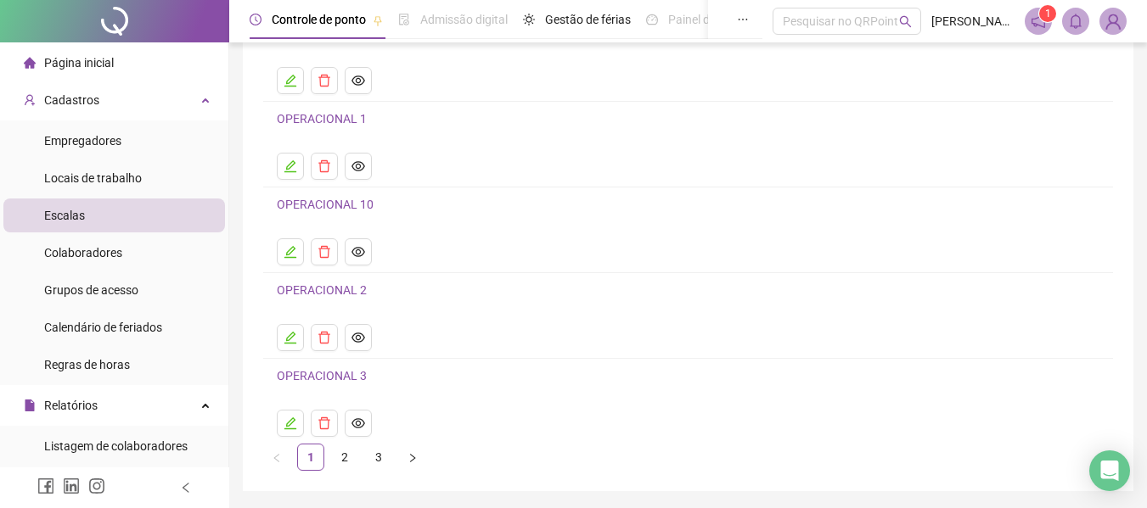
scroll to position [170, 0]
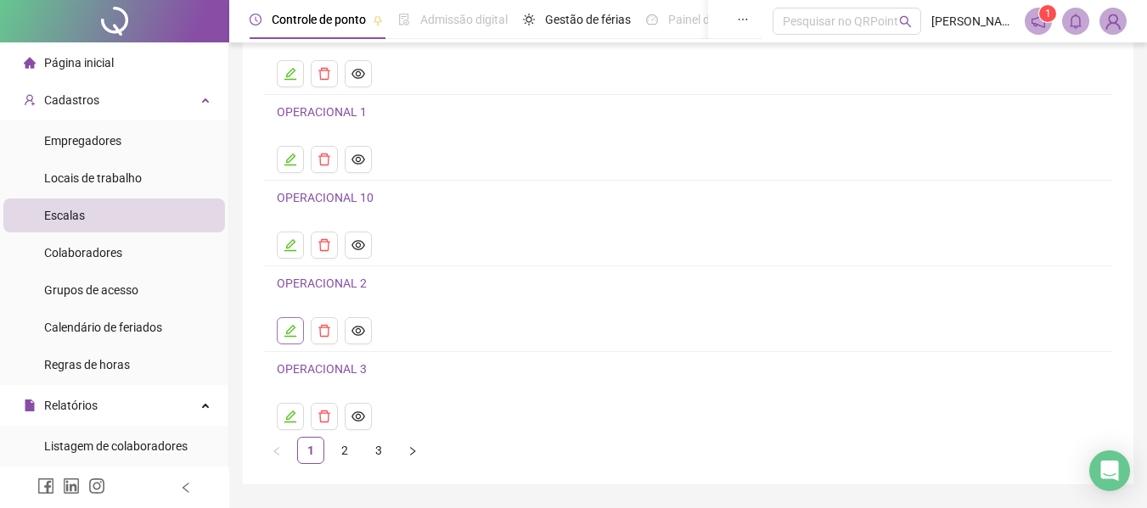
click at [289, 330] on icon "edit" at bounding box center [291, 331] width 14 height 14
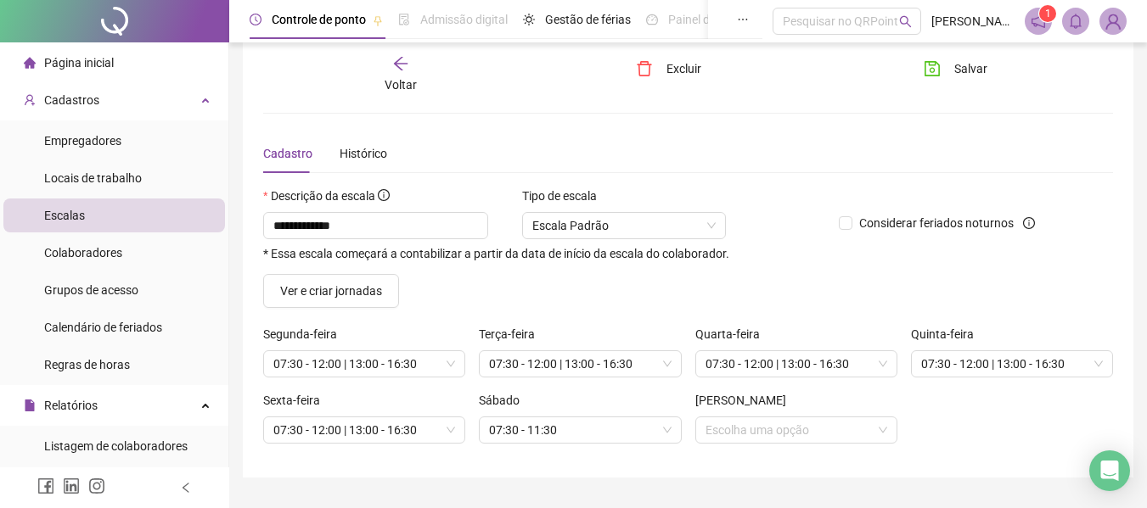
scroll to position [0, 0]
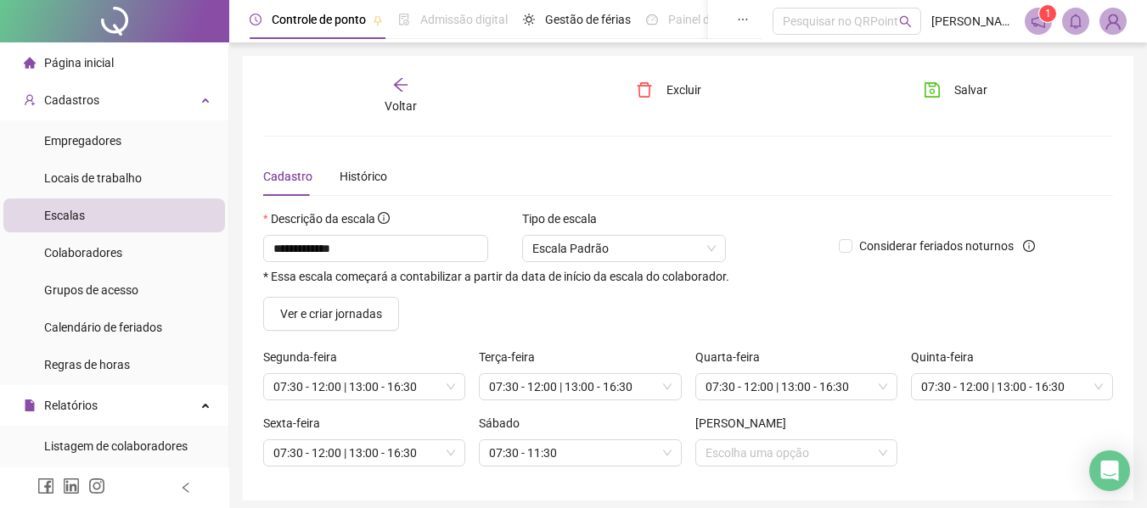
click at [517, 108] on div "Voltar Excluir Salvar" at bounding box center [687, 95] width 863 height 39
click at [79, 259] on span "Colaboradores" at bounding box center [83, 253] width 78 height 14
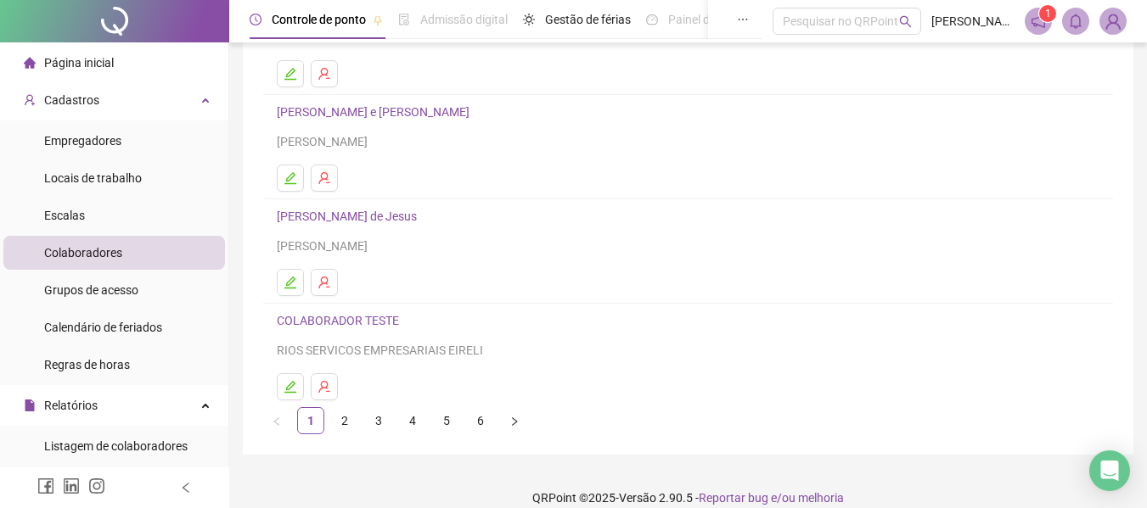
scroll to position [312, 0]
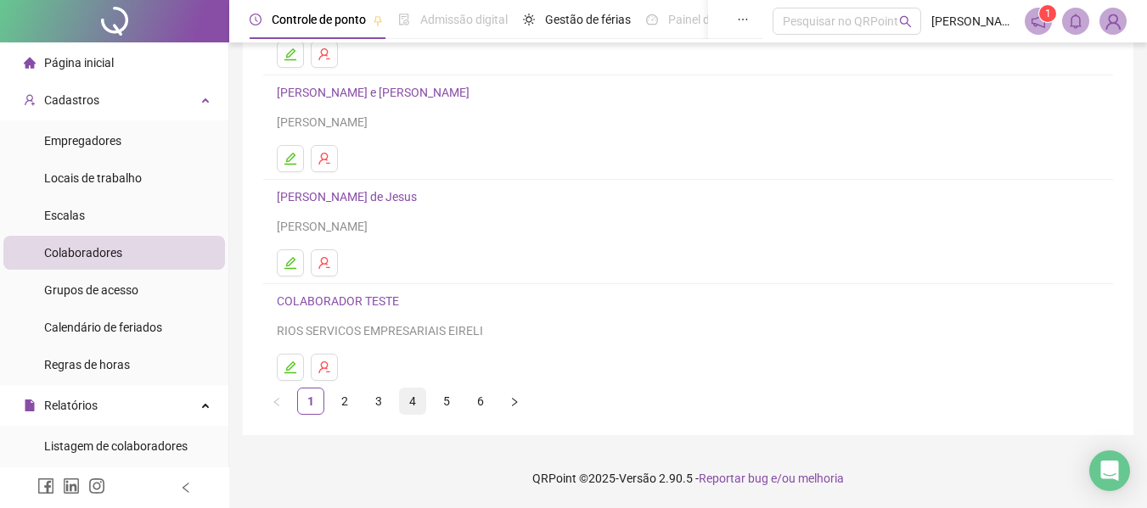
click at [409, 400] on link "4" at bounding box center [412, 401] width 25 height 25
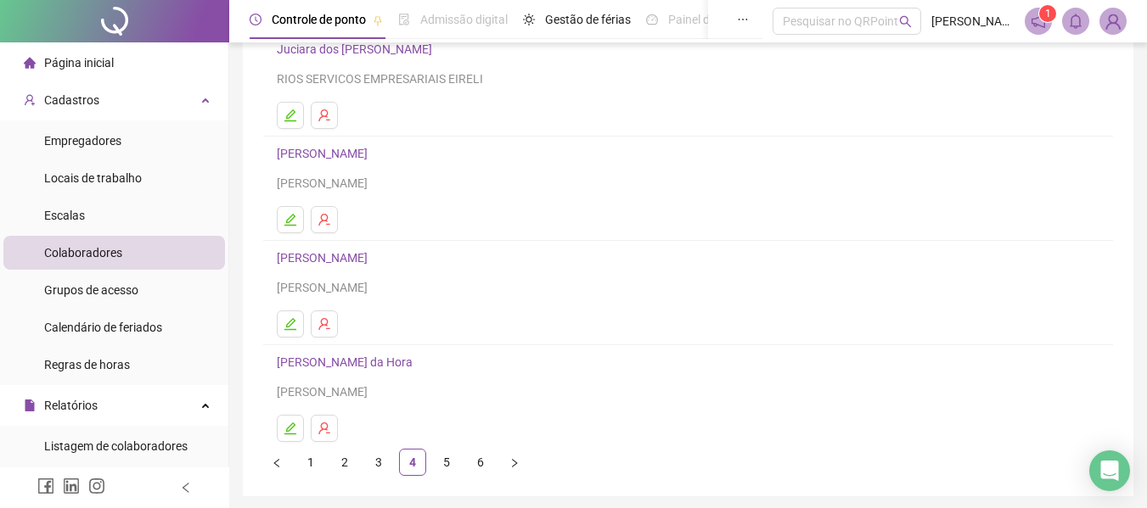
scroll to position [255, 0]
click at [371, 452] on link "3" at bounding box center [378, 458] width 25 height 25
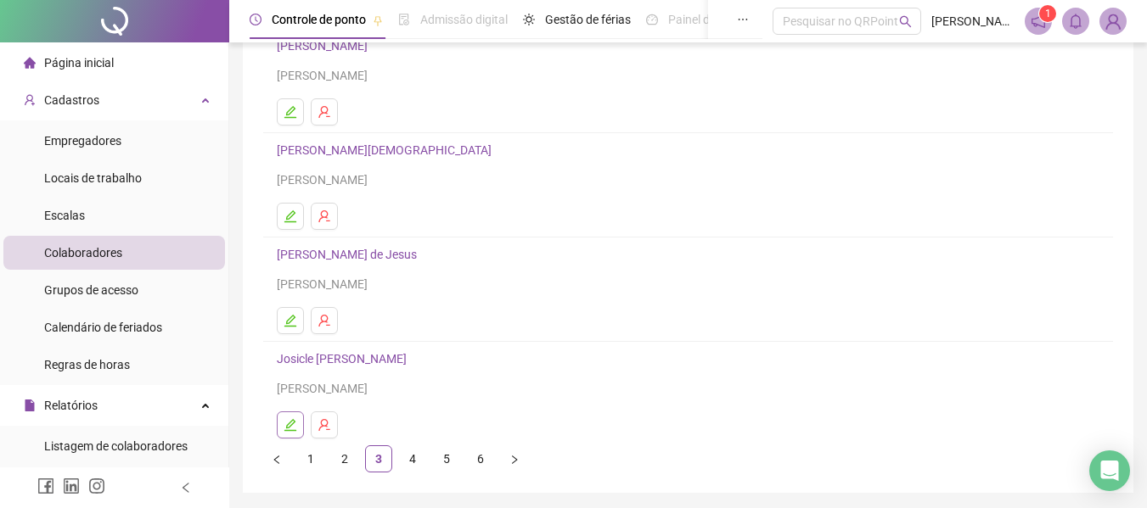
click at [284, 426] on icon "edit" at bounding box center [291, 425] width 14 height 14
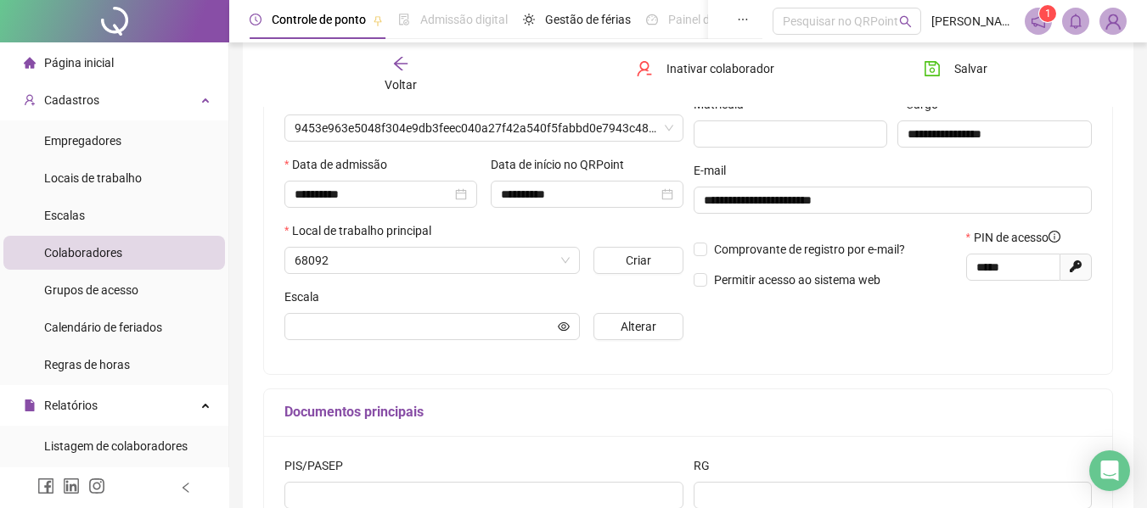
scroll to position [263, 0]
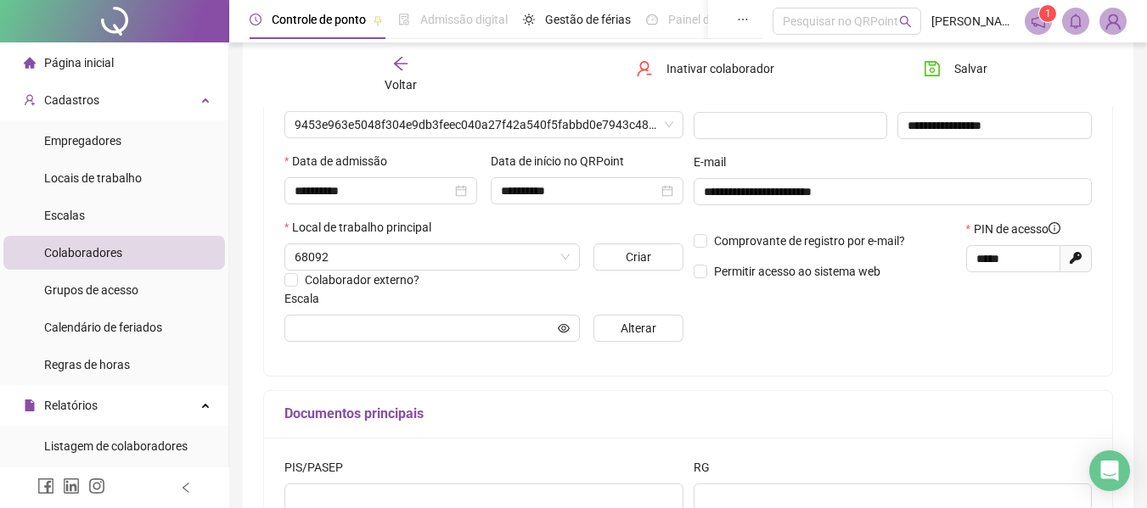
type input "**********"
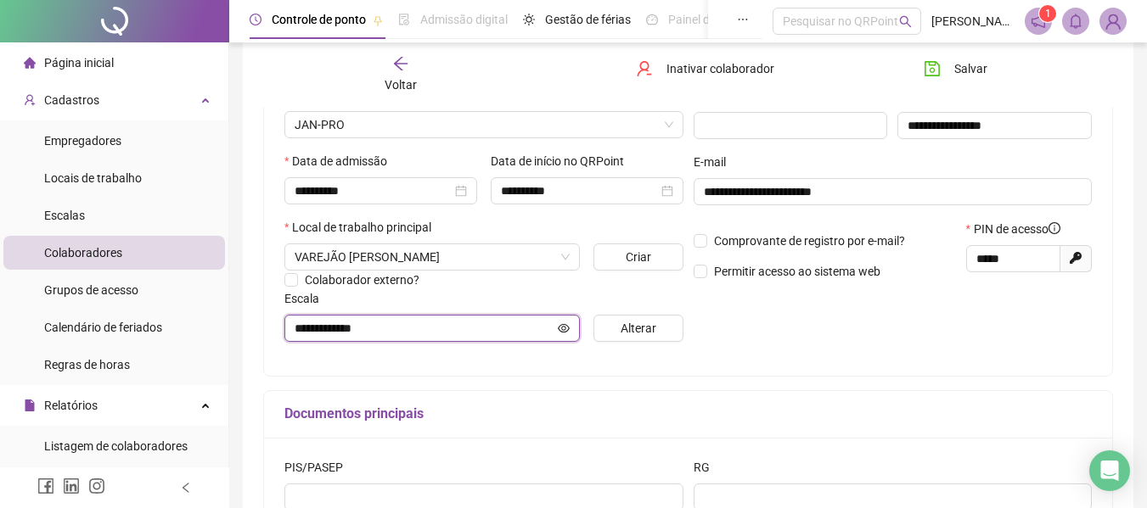
click at [564, 330] on icon "eye" at bounding box center [564, 327] width 12 height 8
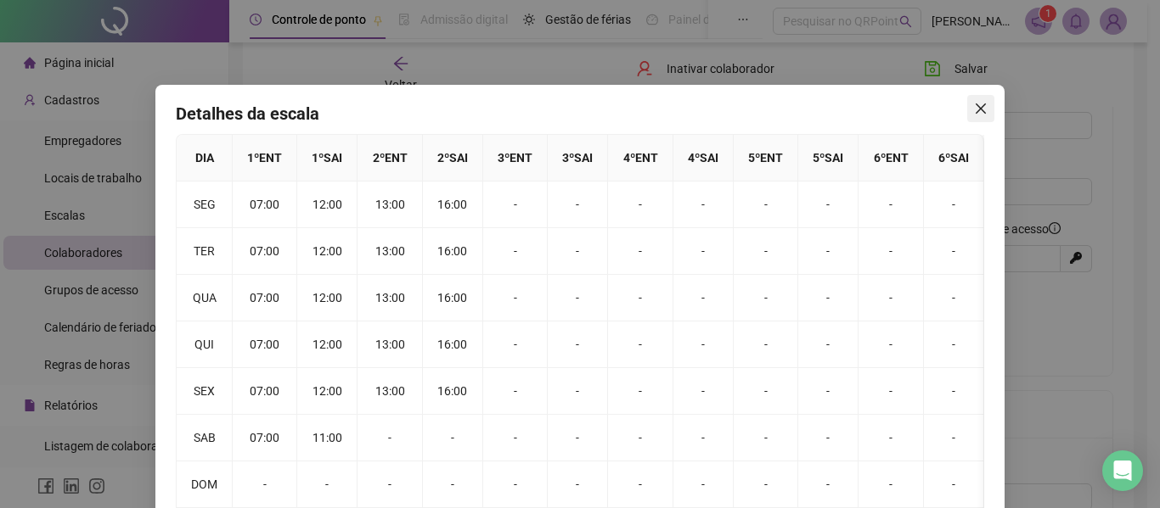
click at [980, 106] on icon "close" at bounding box center [981, 109] width 14 height 14
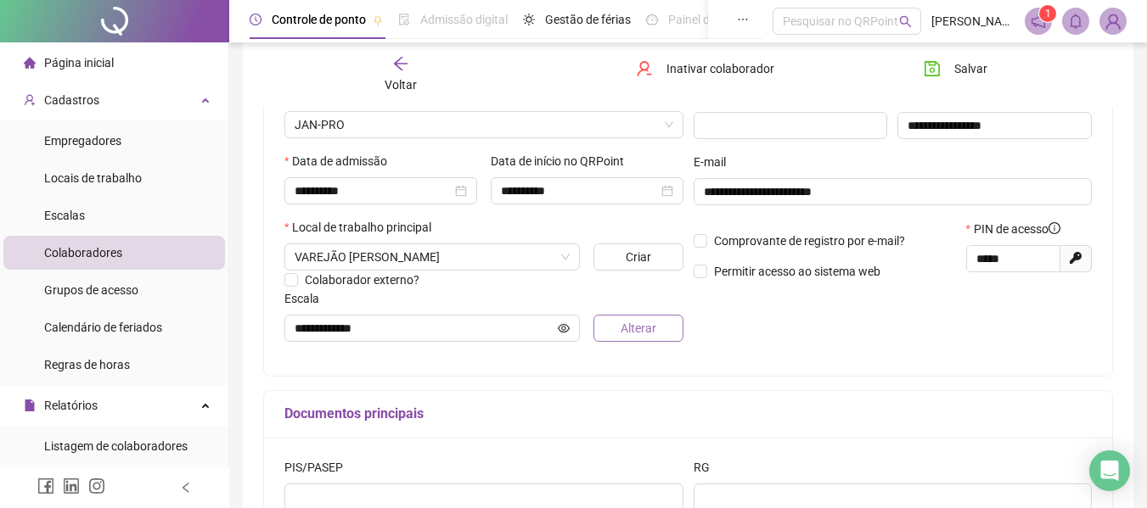
click at [644, 329] on span "Alterar" at bounding box center [639, 328] width 36 height 19
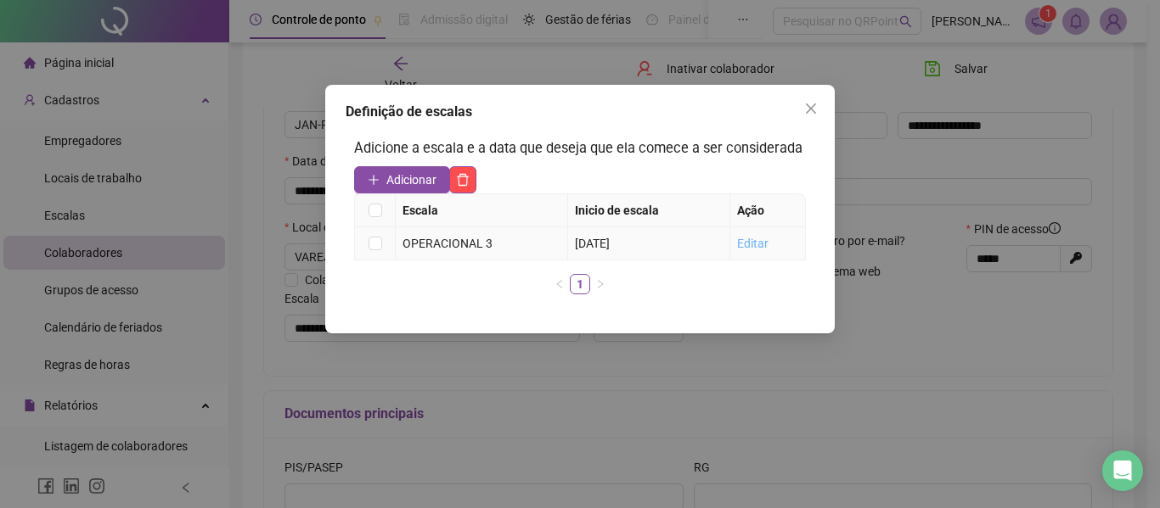
click at [750, 237] on link "Editar" at bounding box center [752, 244] width 31 height 14
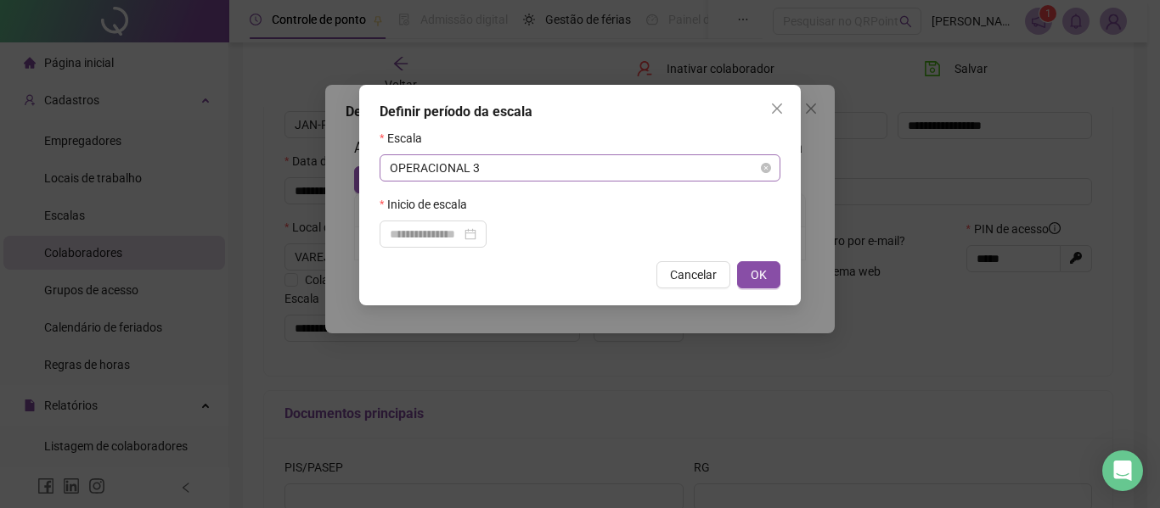
click at [570, 176] on span "OPERACIONAL 3" at bounding box center [580, 167] width 380 height 25
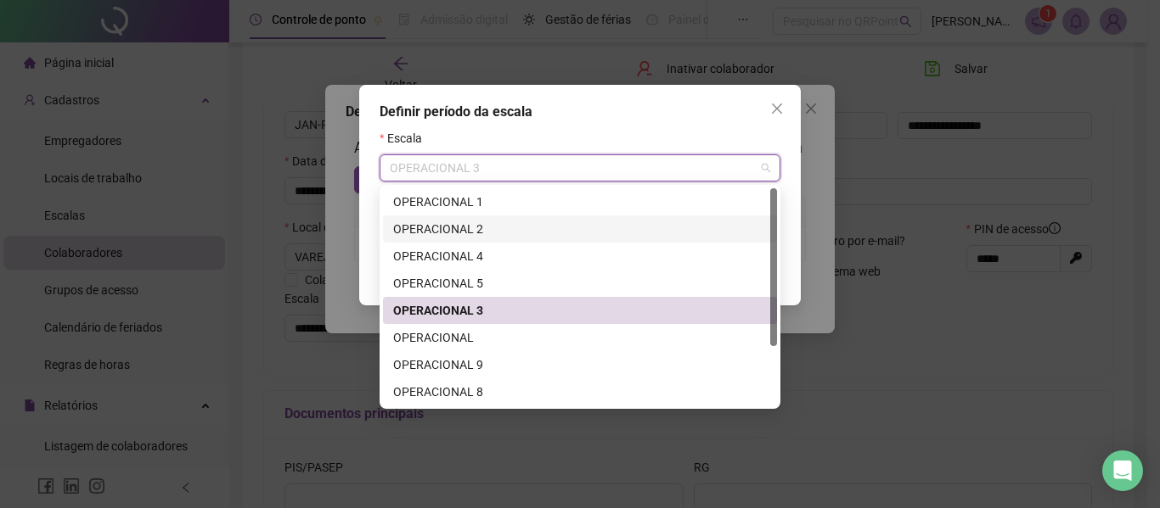
click at [464, 231] on div "OPERACIONAL 2" at bounding box center [579, 229] width 373 height 19
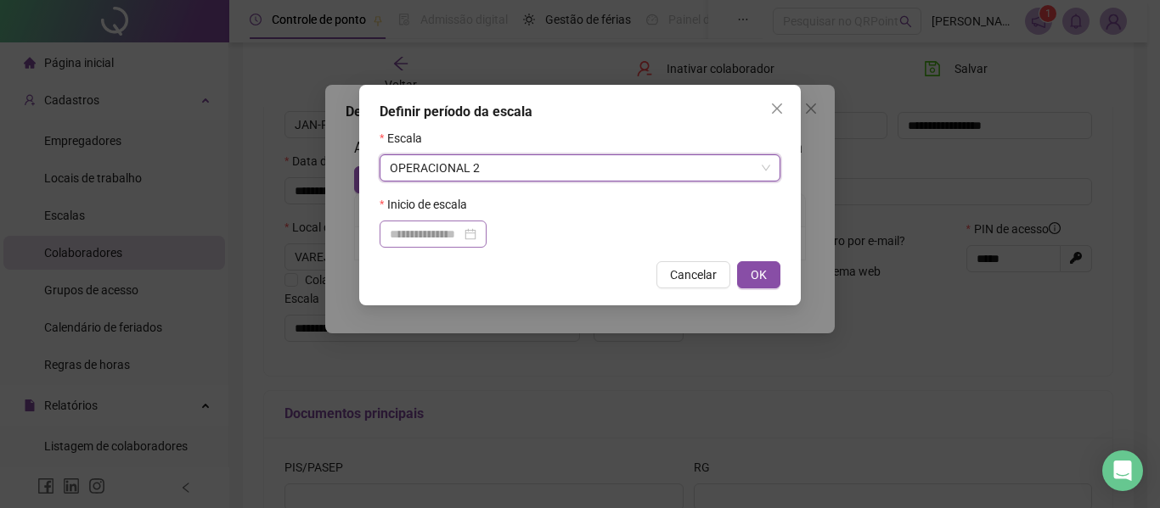
click at [476, 237] on div at bounding box center [433, 234] width 87 height 19
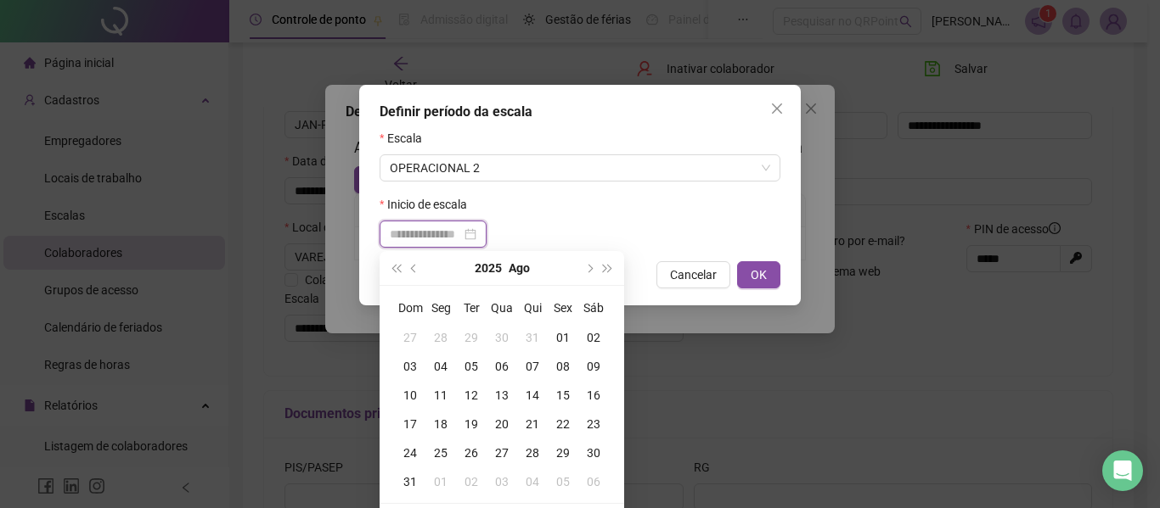
type input "**********"
click at [416, 264] on button "prev-year" at bounding box center [414, 268] width 19 height 34
type input "**********"
click at [502, 365] on div "09" at bounding box center [501, 366] width 31 height 19
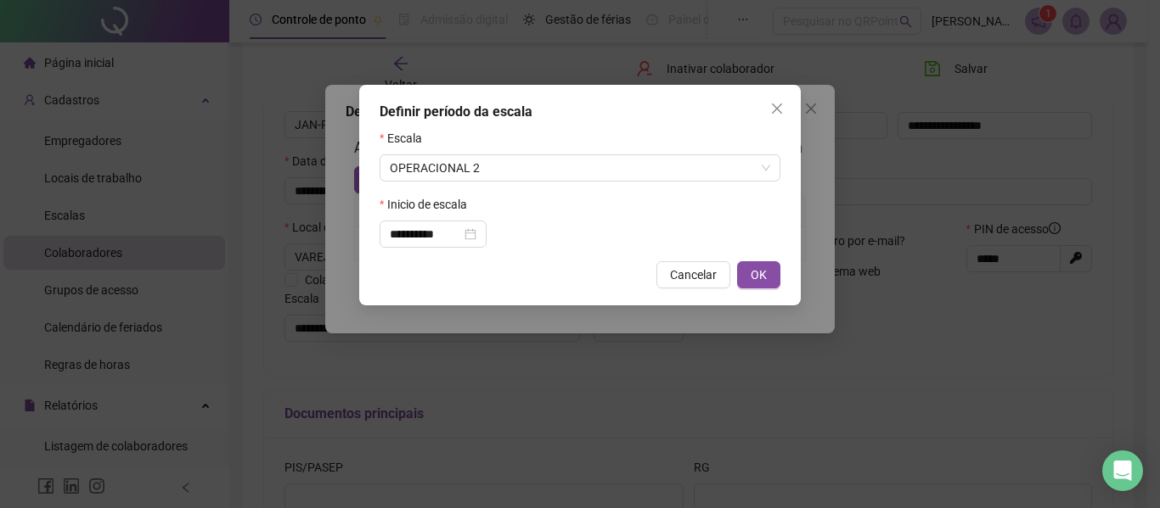
click at [780, 264] on div "**********" at bounding box center [579, 195] width 441 height 221
click at [767, 273] on button "OK" at bounding box center [758, 274] width 43 height 27
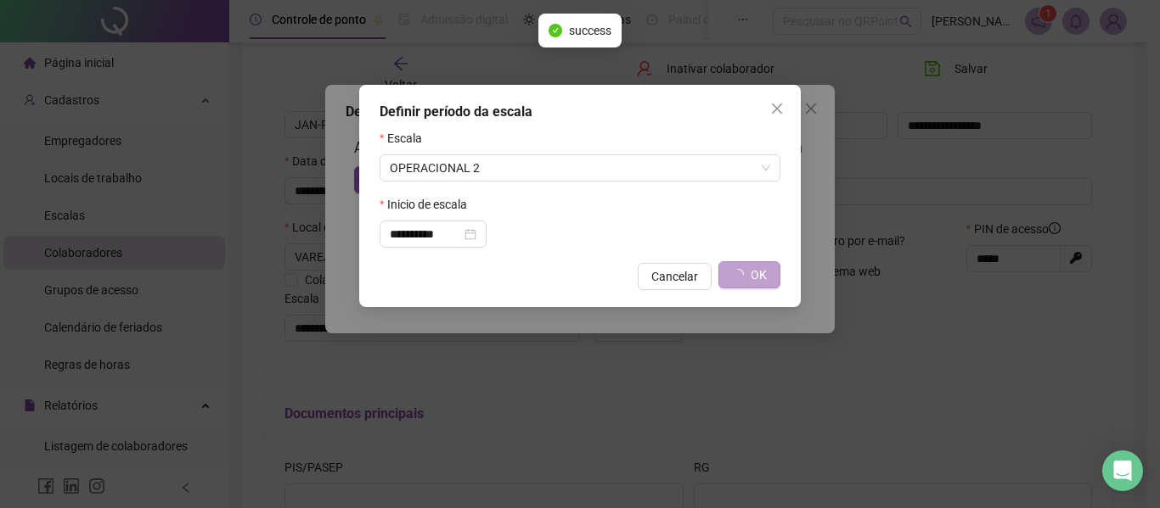
type input "**********"
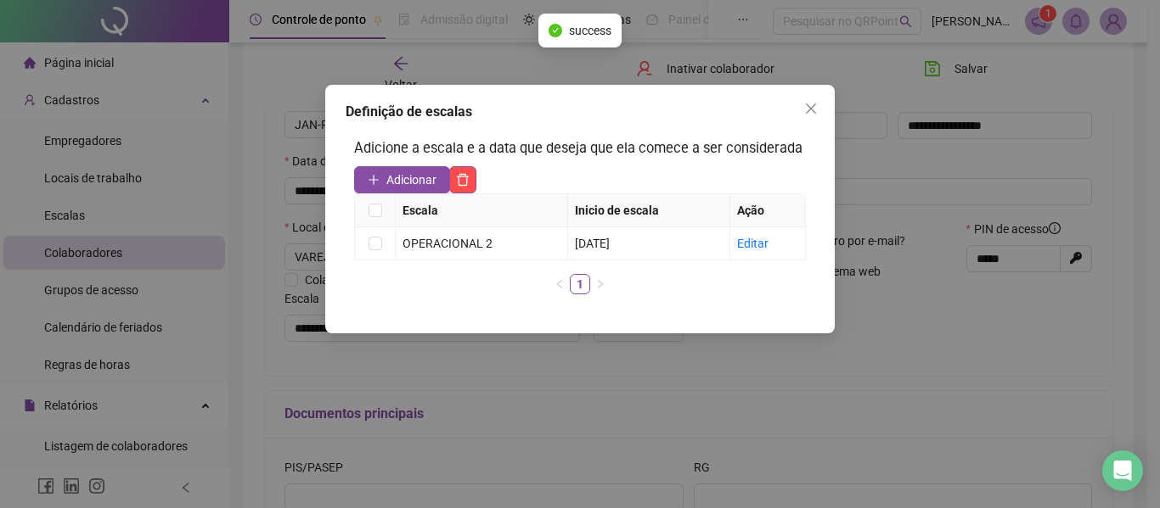
drag, startPoint x: 802, startPoint y: 110, endPoint x: 823, endPoint y: 115, distance: 21.0
click at [806, 110] on span "Close" at bounding box center [810, 109] width 27 height 14
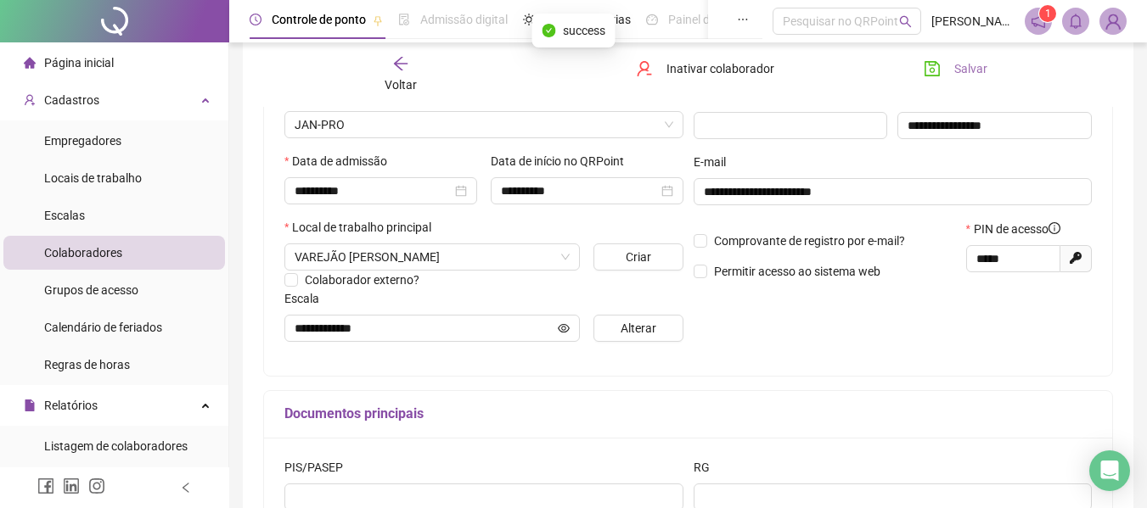
click at [972, 69] on span "Salvar" at bounding box center [970, 68] width 33 height 19
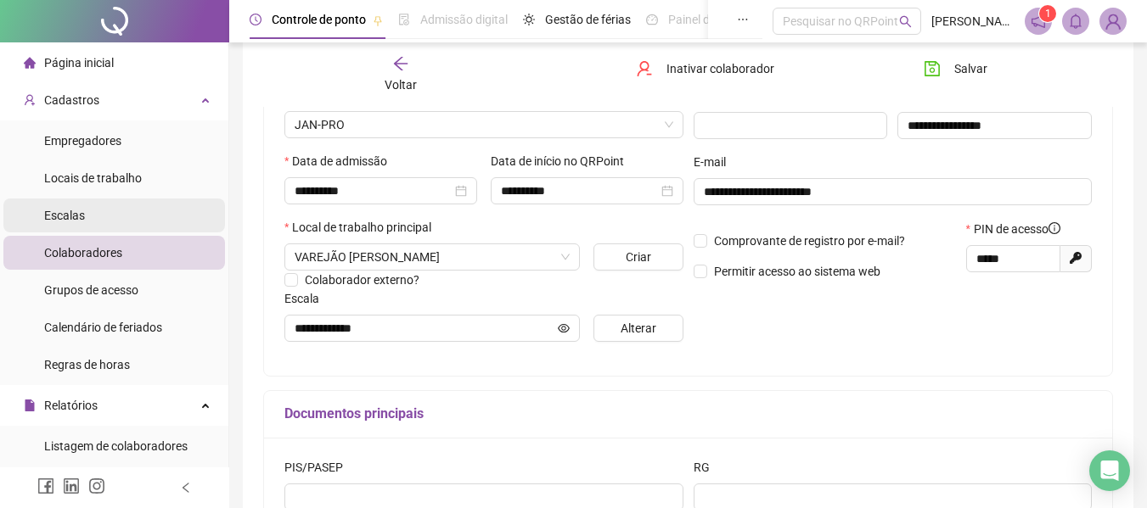
click at [73, 216] on span "Escalas" at bounding box center [64, 216] width 41 height 14
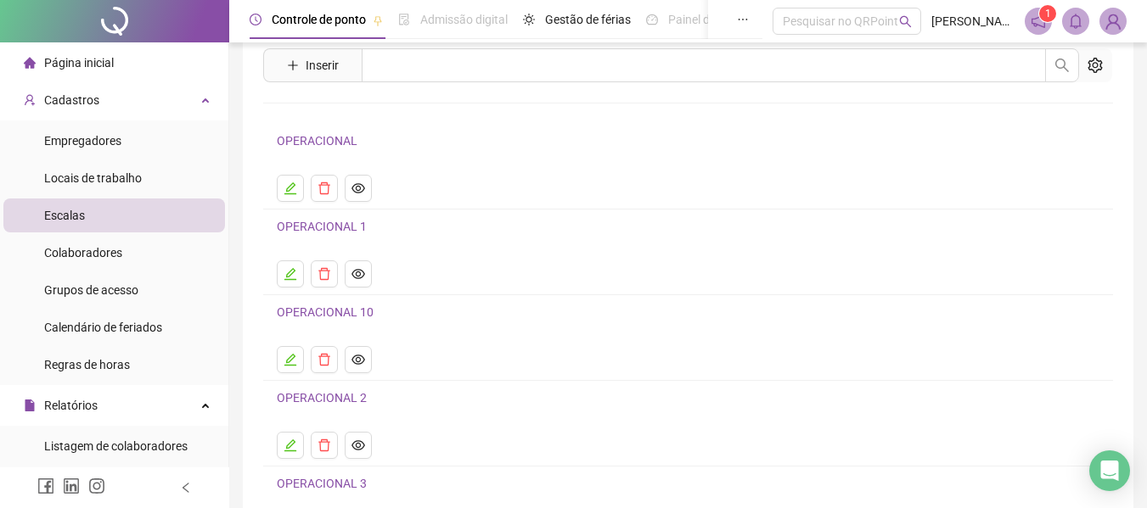
scroll to position [85, 0]
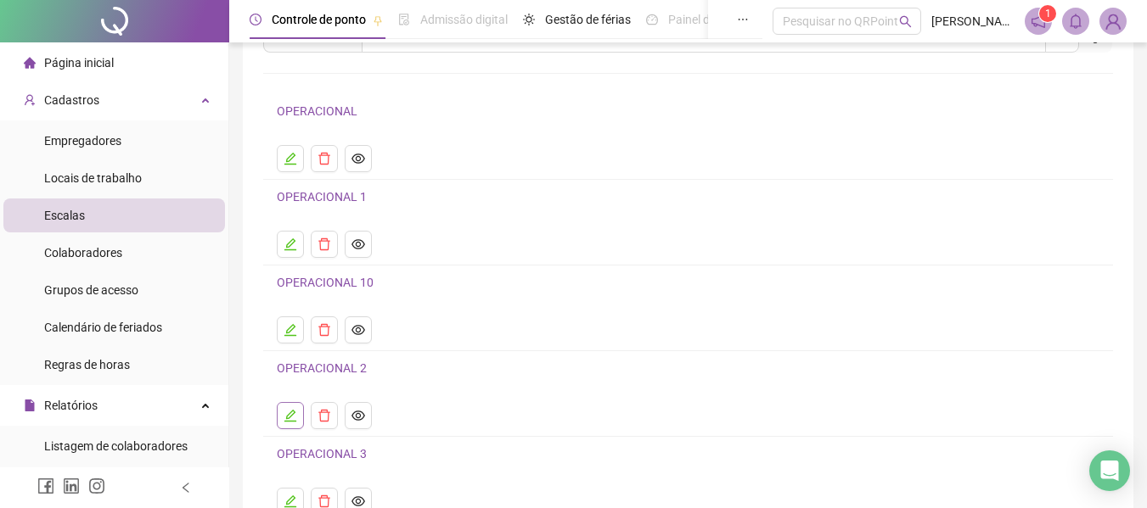
click at [284, 414] on icon "edit" at bounding box center [291, 416] width 14 height 14
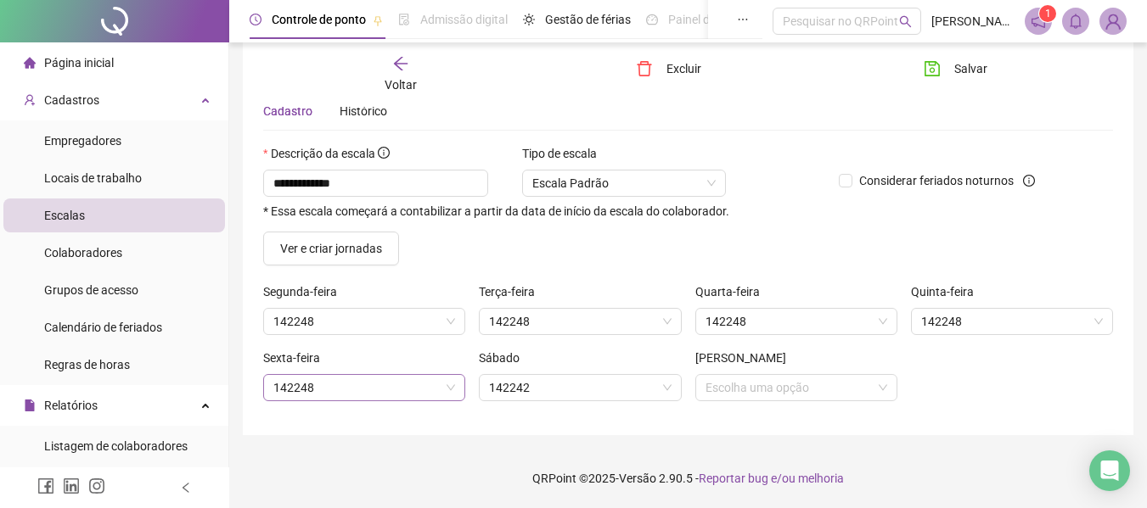
scroll to position [65, 0]
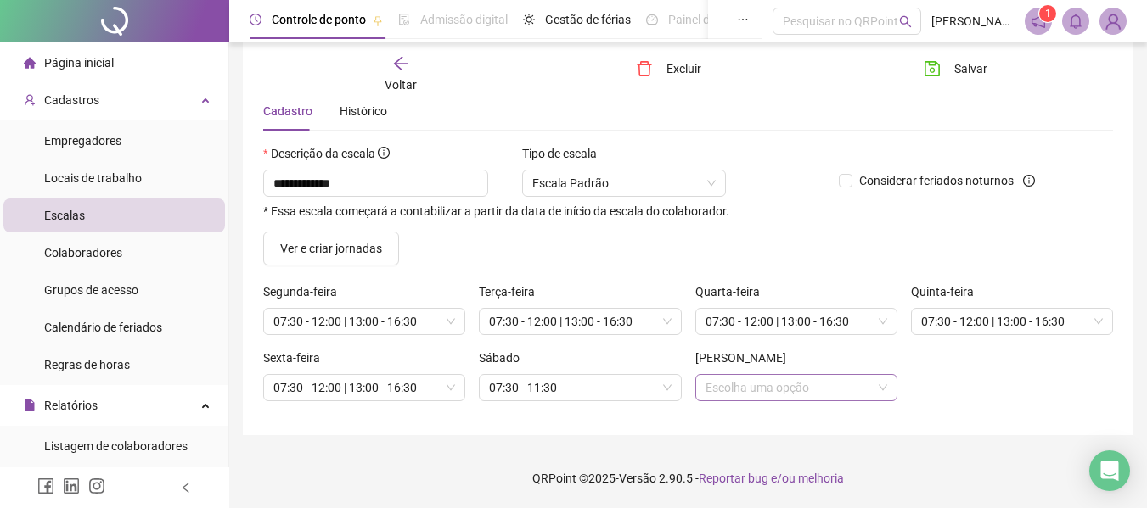
click at [823, 382] on input "search" at bounding box center [788, 387] width 166 height 25
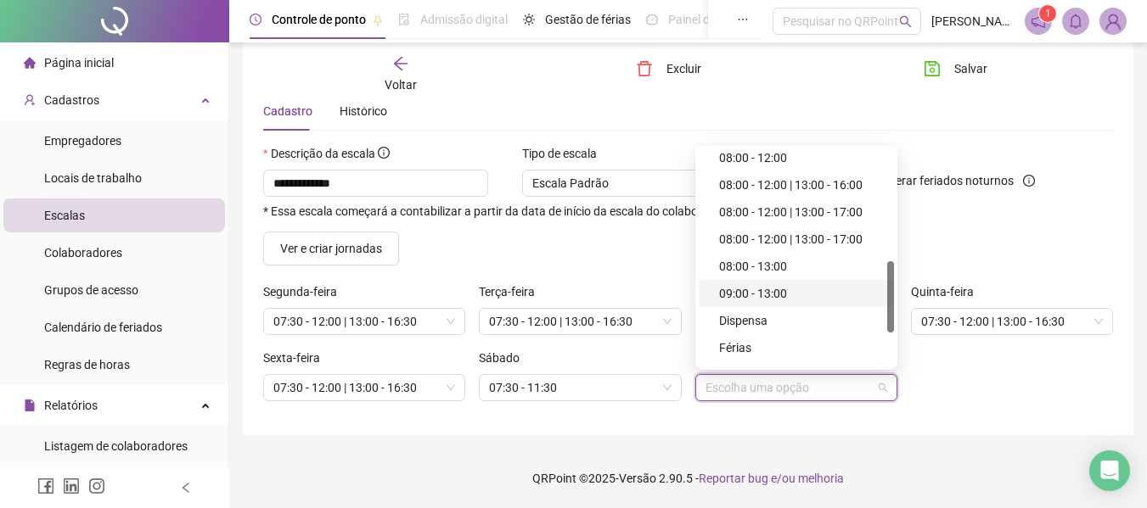
scroll to position [443, 0]
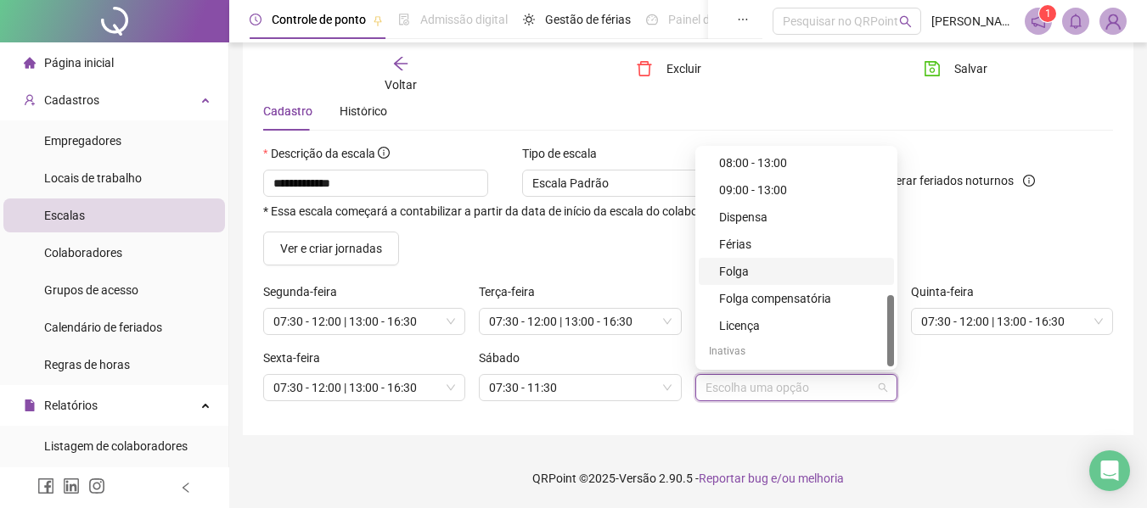
click at [739, 279] on div "Folga" at bounding box center [801, 271] width 165 height 19
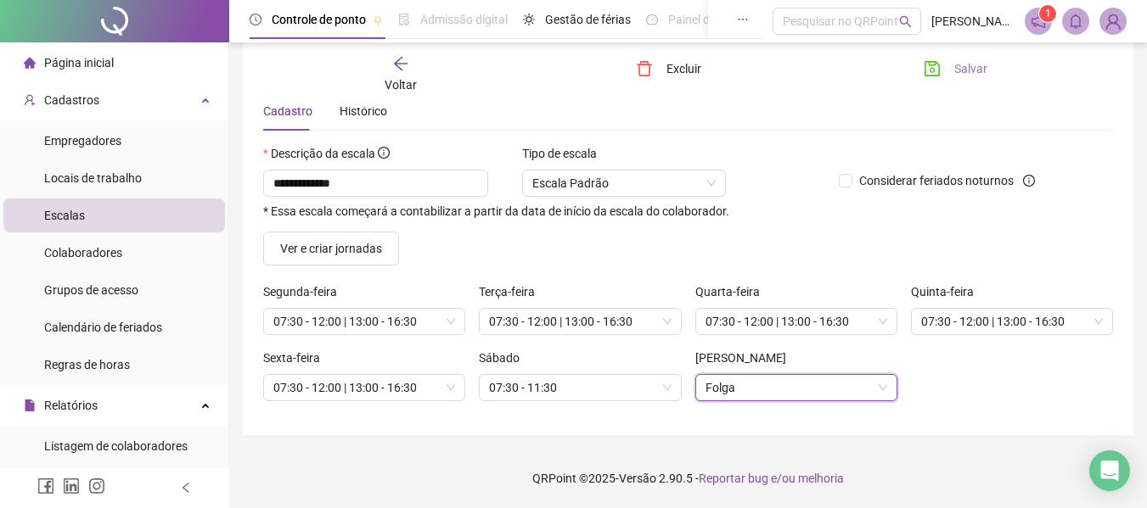
click at [960, 70] on span "Salvar" at bounding box center [970, 68] width 33 height 19
click at [358, 110] on div "Histórico" at bounding box center [364, 111] width 48 height 19
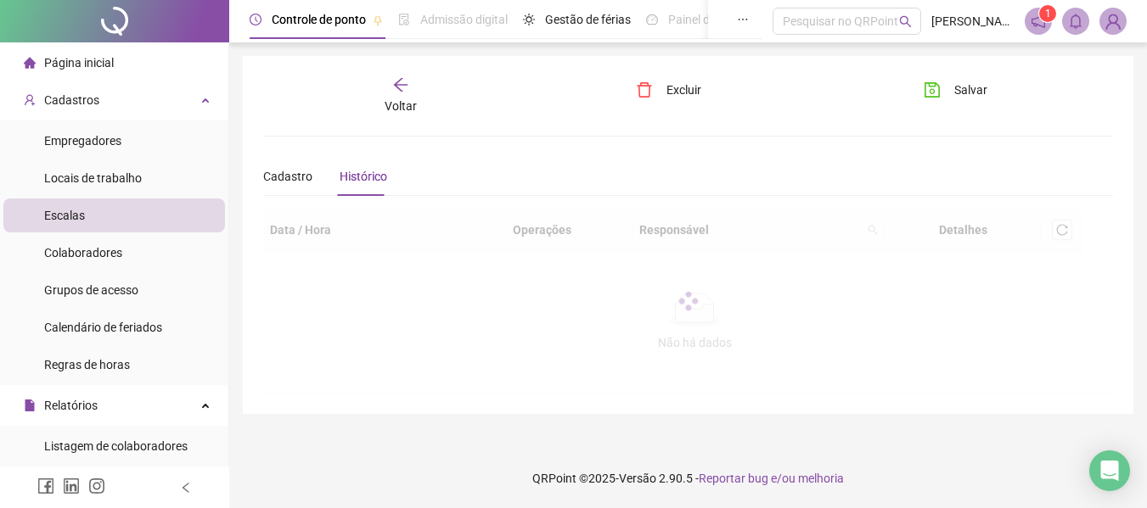
scroll to position [0, 0]
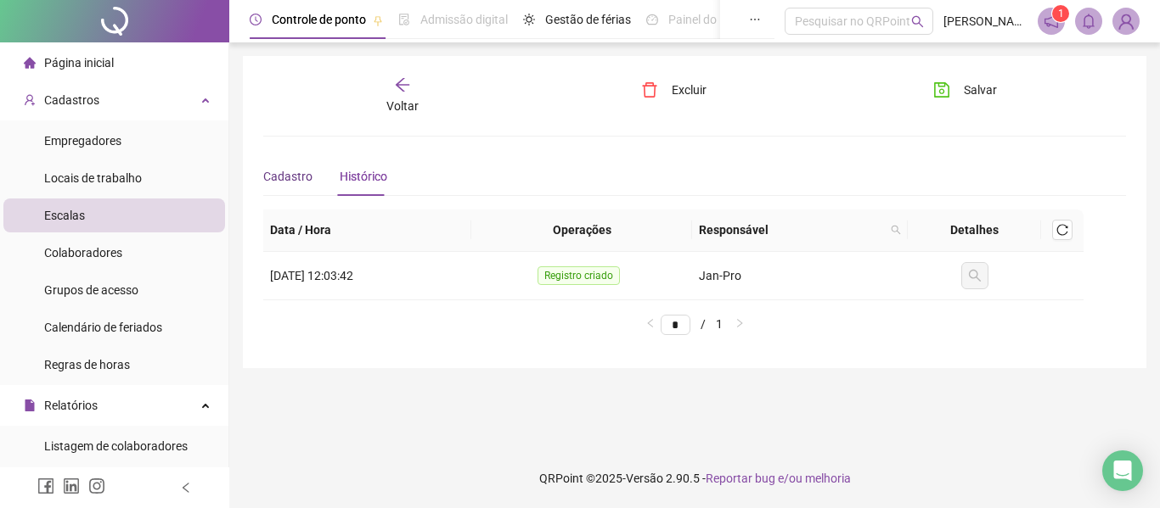
click at [296, 181] on span "Cadastro" at bounding box center [287, 177] width 49 height 14
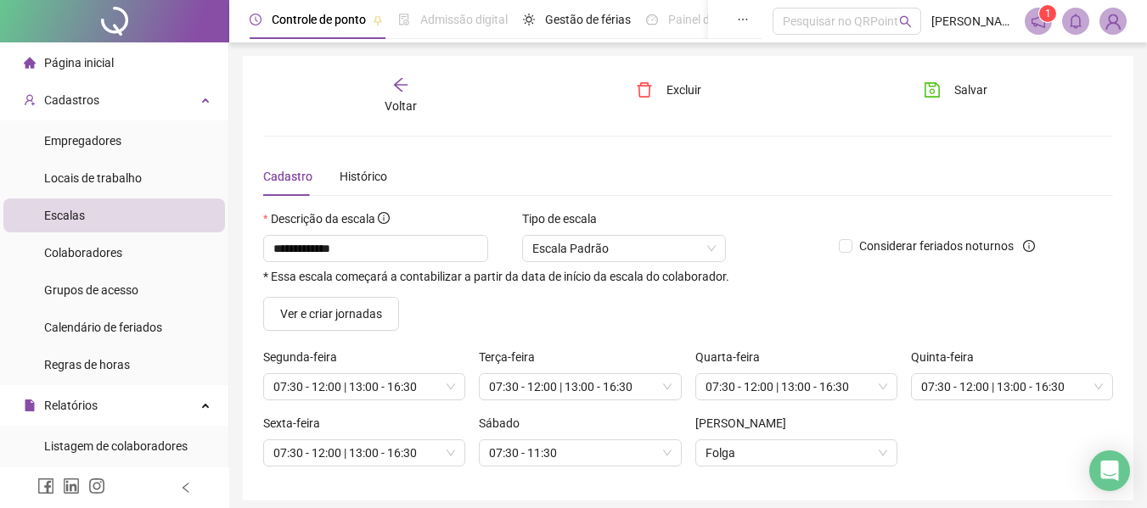
scroll to position [65, 0]
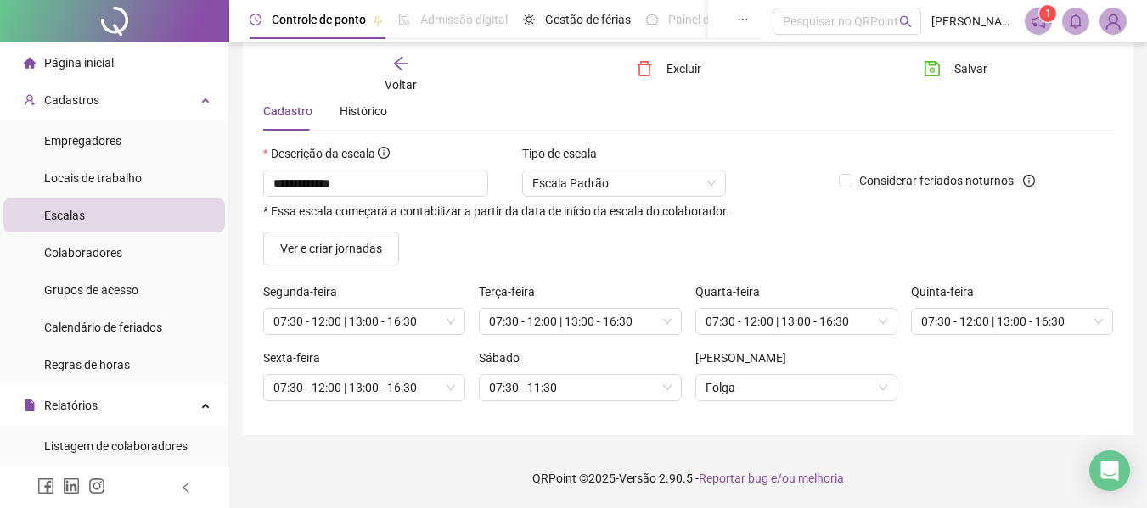
click at [1079, 100] on div "Voltar Excluir Salvar" at bounding box center [687, 74] width 863 height 65
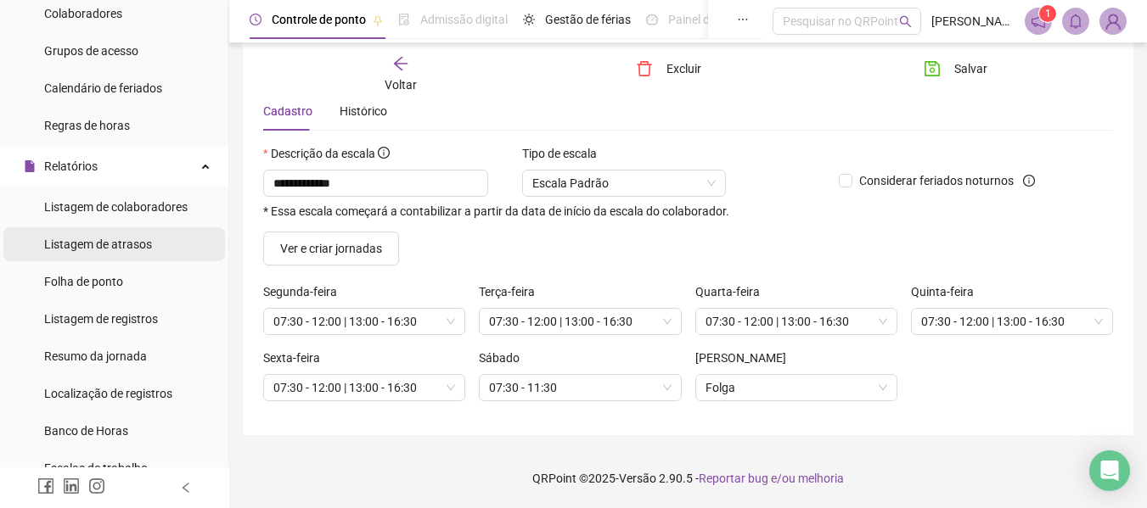
scroll to position [255, 0]
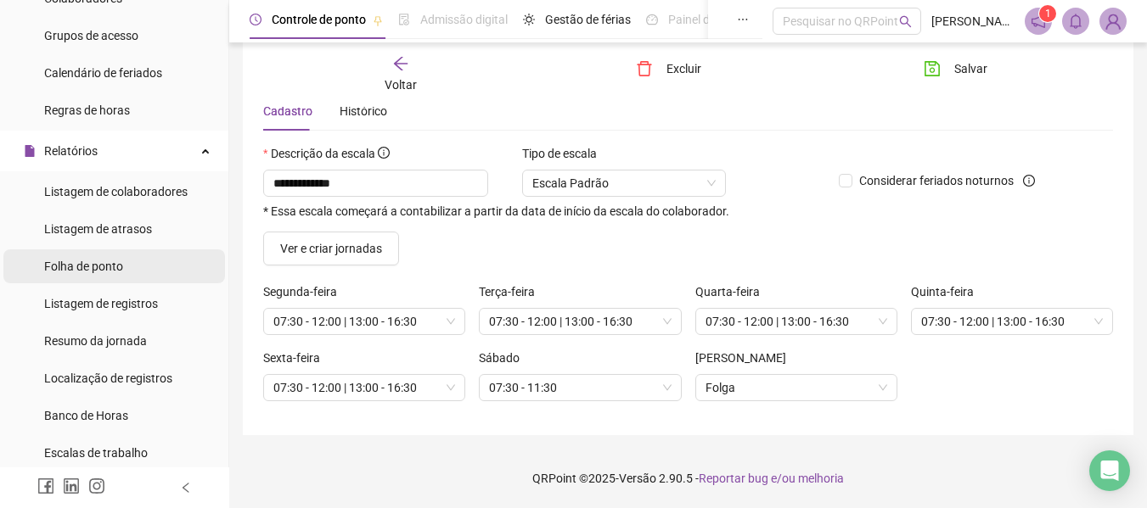
click at [106, 260] on span "Folha de ponto" at bounding box center [83, 267] width 79 height 14
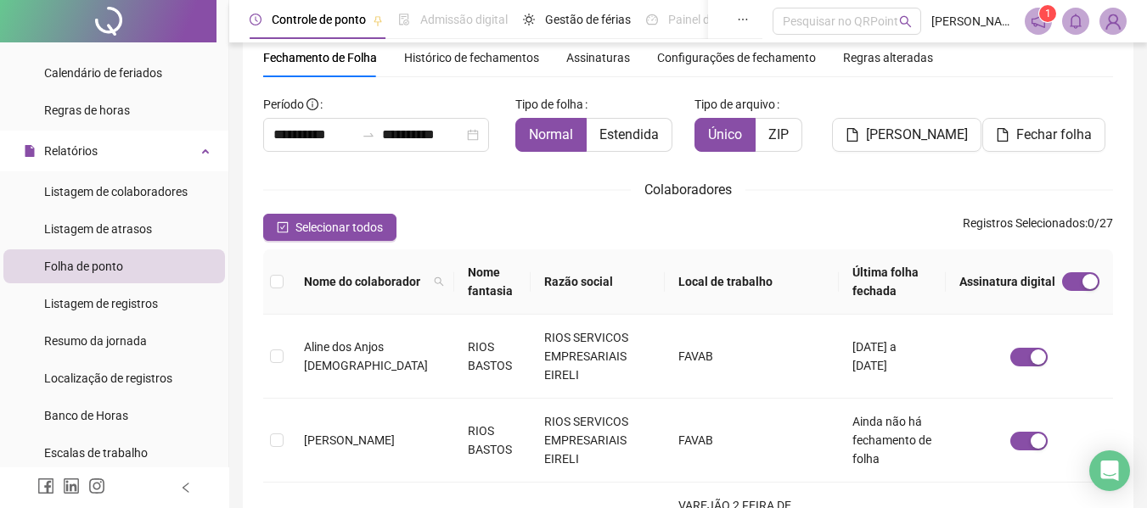
scroll to position [93, 0]
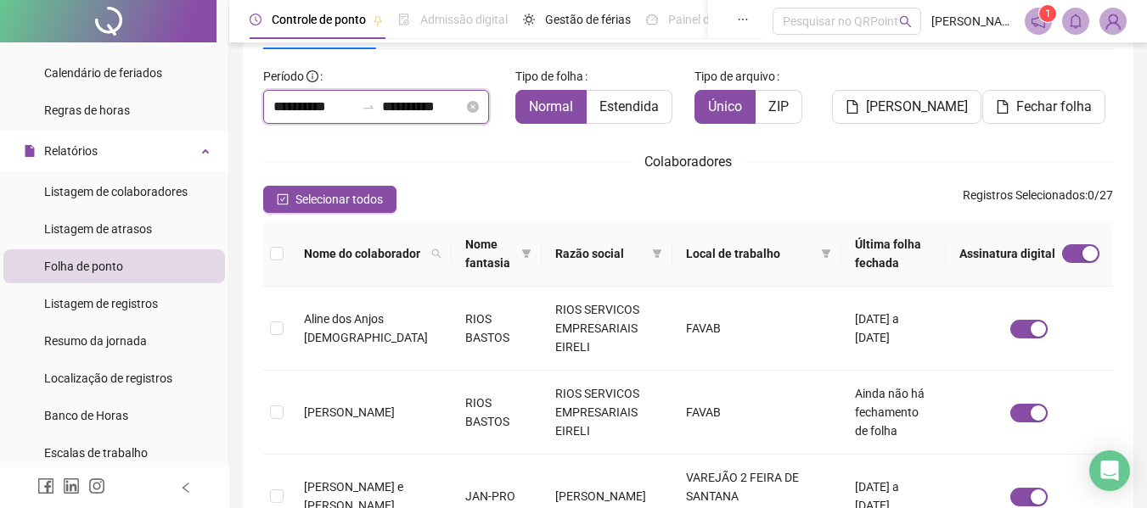
click at [317, 110] on input "**********" at bounding box center [313, 107] width 81 height 20
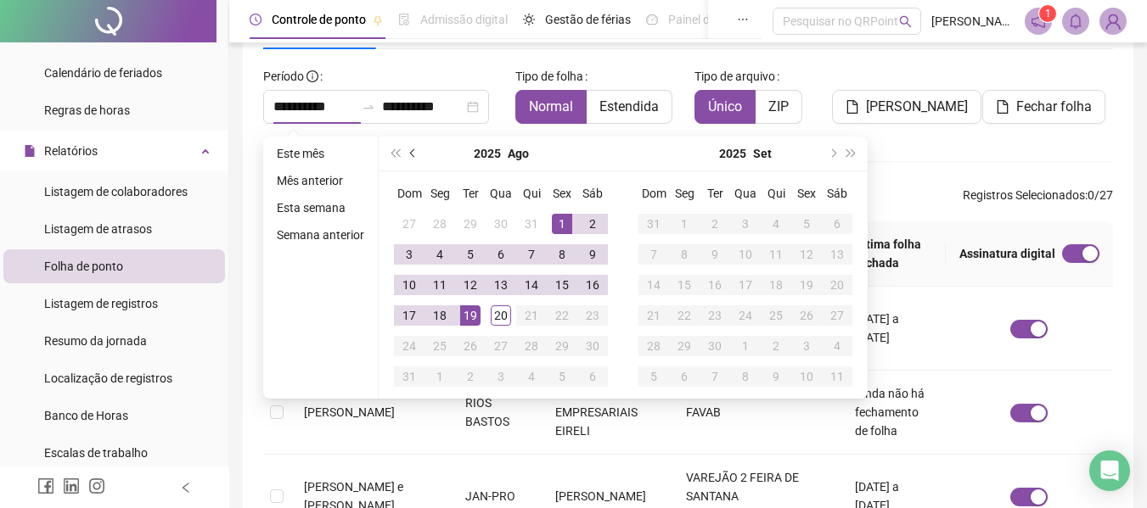
click at [415, 151] on button "prev-year" at bounding box center [413, 154] width 19 height 34
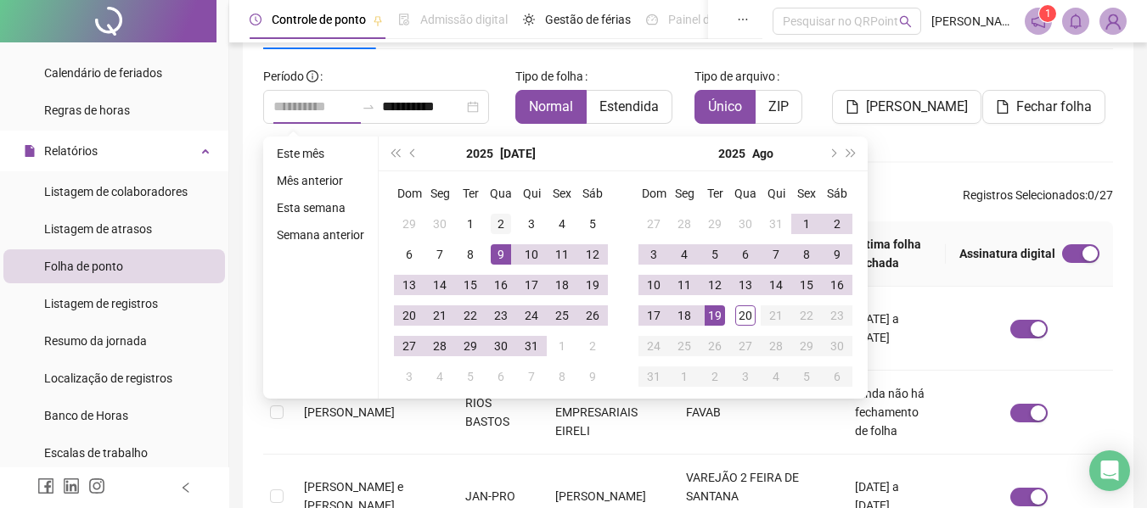
type input "**********"
click at [498, 223] on div "2" at bounding box center [501, 224] width 20 height 20
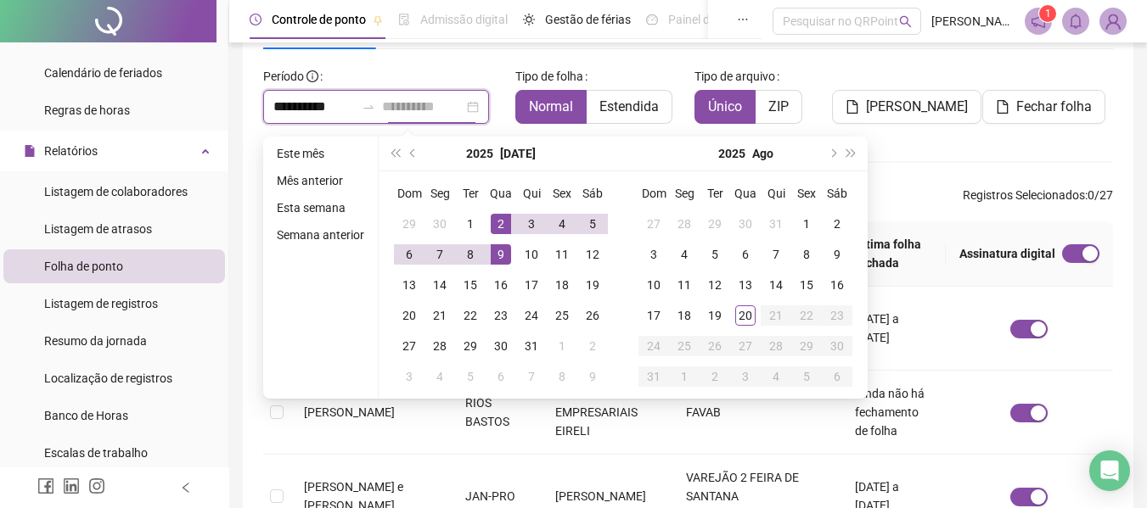
type input "**********"
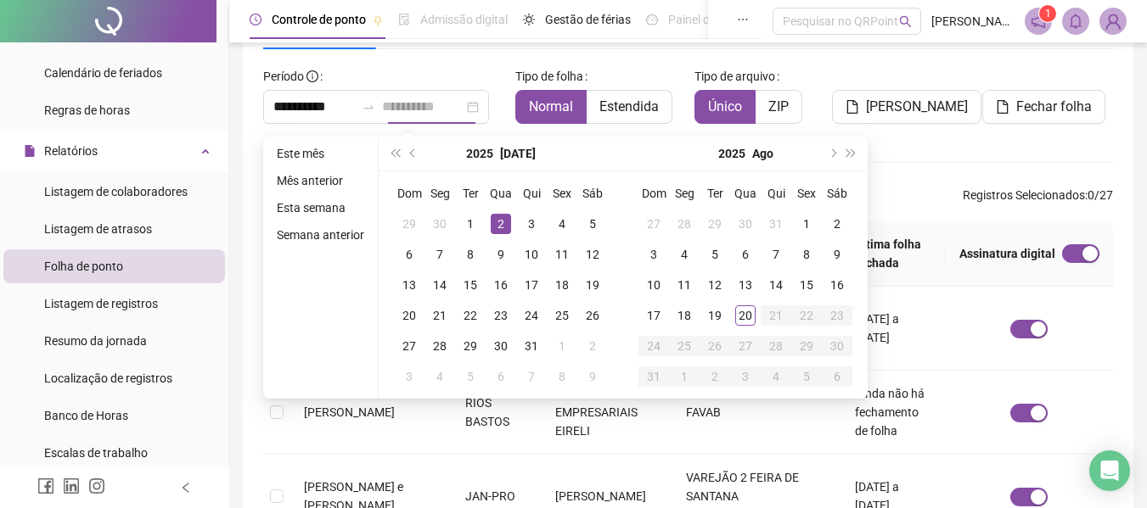
click at [498, 226] on div "2" at bounding box center [501, 224] width 20 height 20
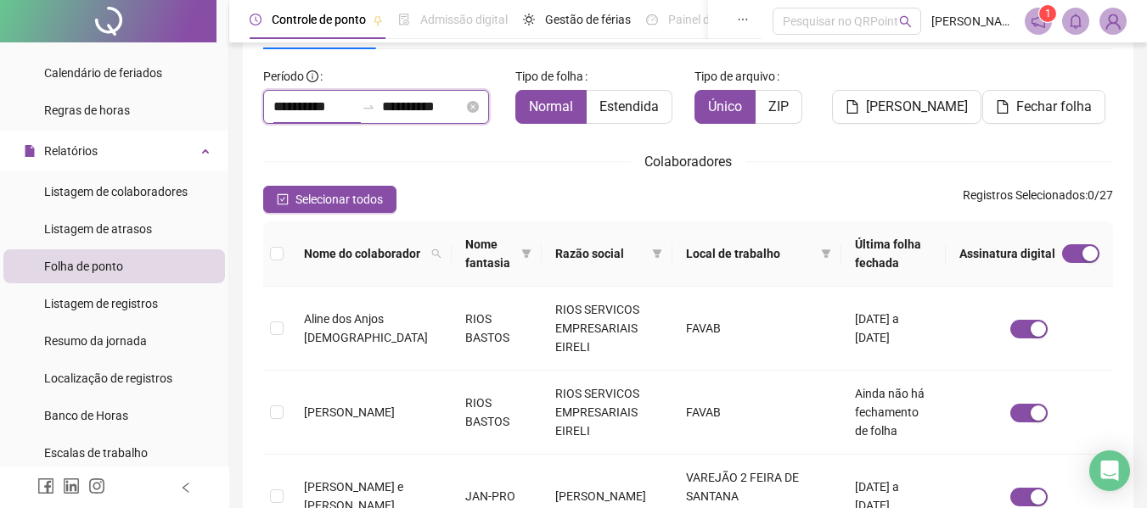
click at [299, 107] on input "**********" at bounding box center [313, 107] width 81 height 20
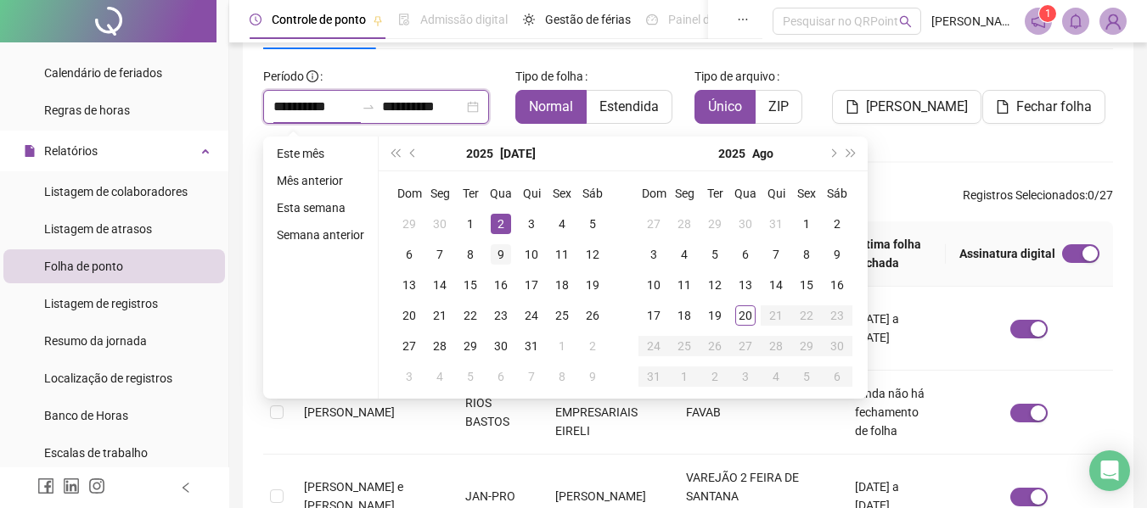
type input "**********"
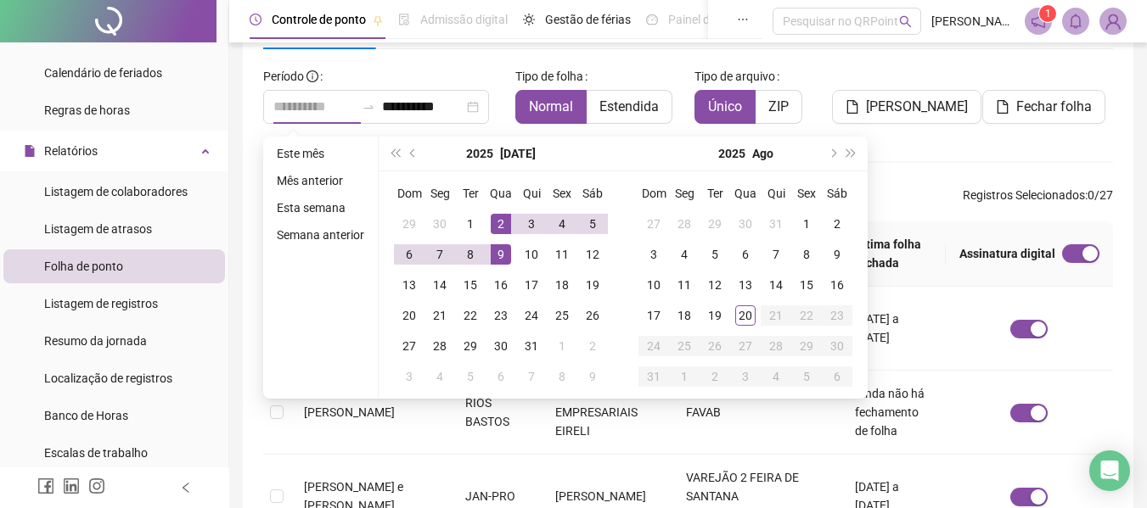
click at [493, 248] on div "9" at bounding box center [501, 254] width 20 height 20
type input "**********"
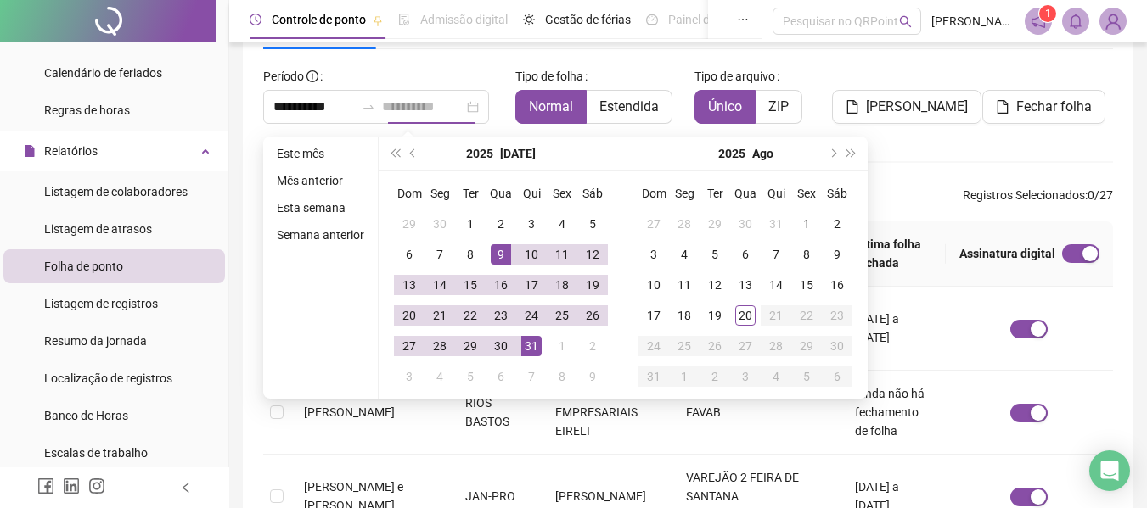
click at [532, 345] on div "31" at bounding box center [531, 346] width 20 height 20
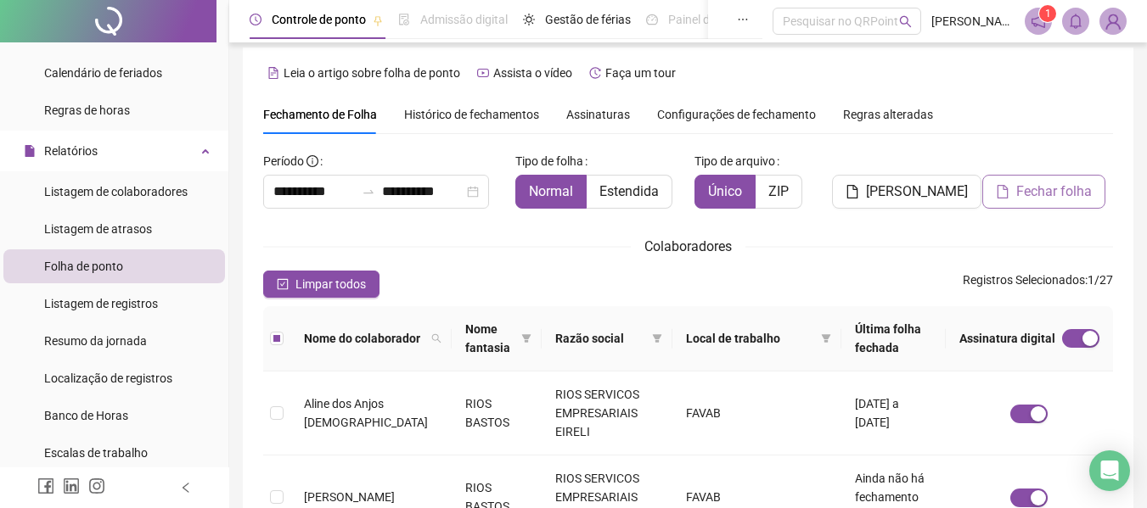
click at [1033, 184] on span "Fechar folha" at bounding box center [1054, 192] width 76 height 20
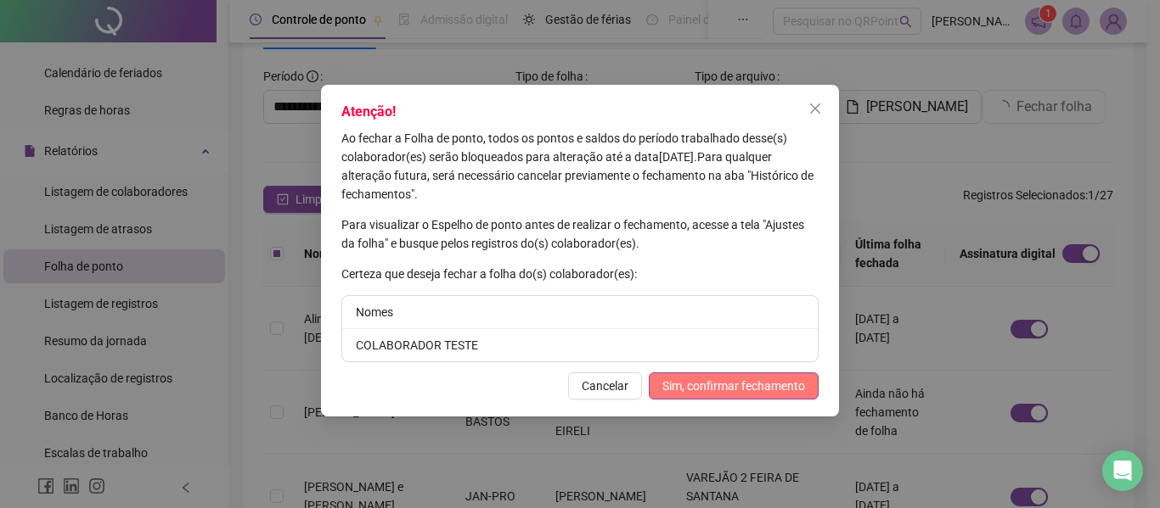
click at [731, 390] on span "Sim, confirmar fechamento" at bounding box center [733, 386] width 143 height 19
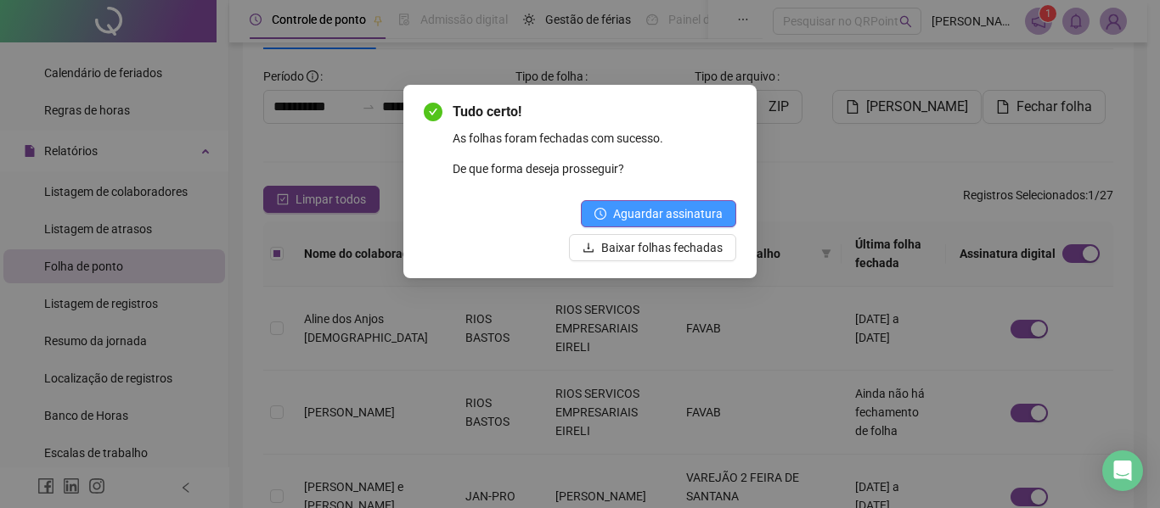
click at [662, 217] on span "Aguardar assinatura" at bounding box center [668, 214] width 110 height 19
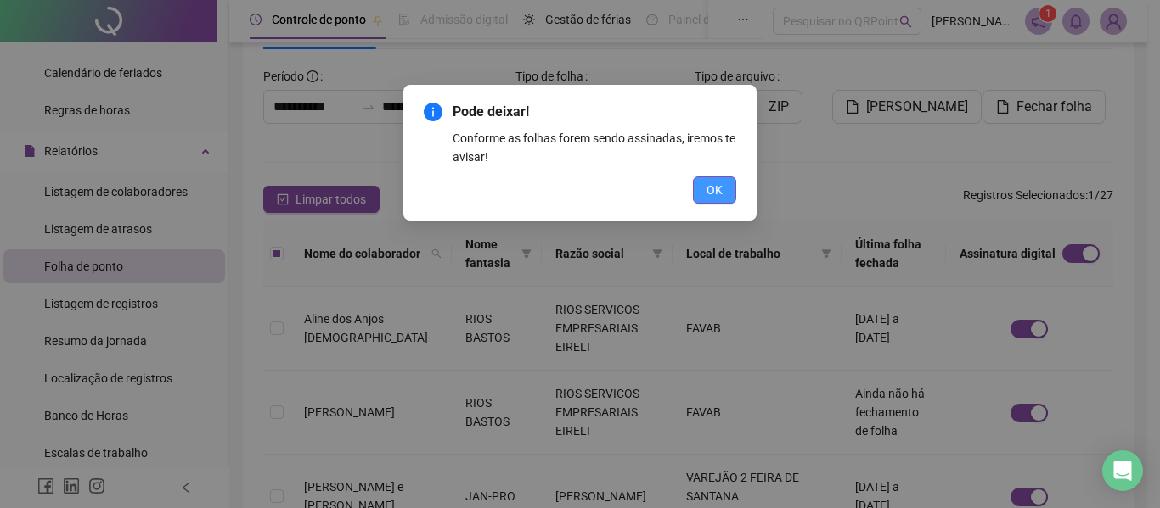
click at [712, 192] on span "OK" at bounding box center [714, 190] width 16 height 19
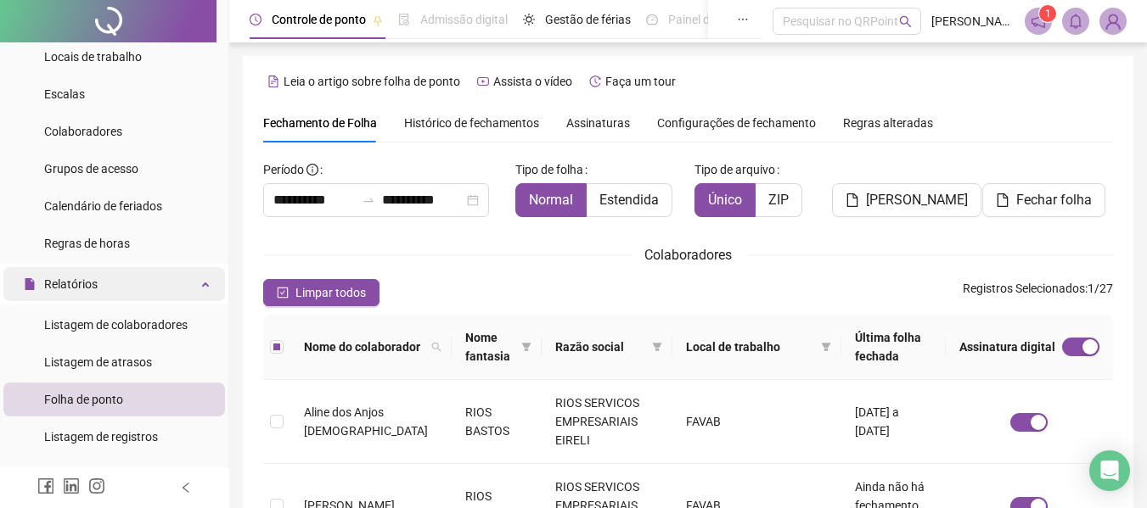
scroll to position [0, 0]
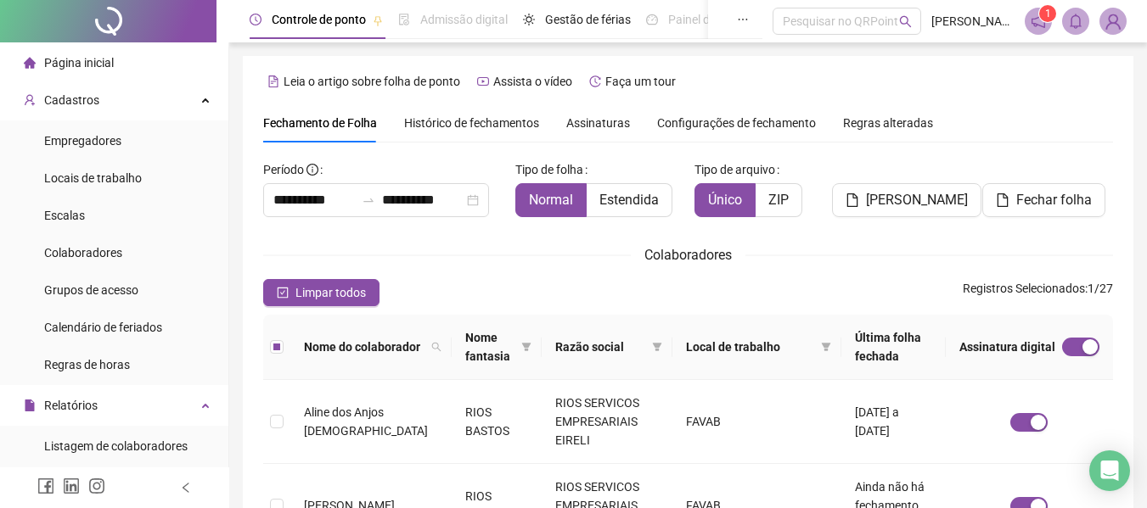
click at [89, 65] on span "Página inicial" at bounding box center [79, 63] width 70 height 14
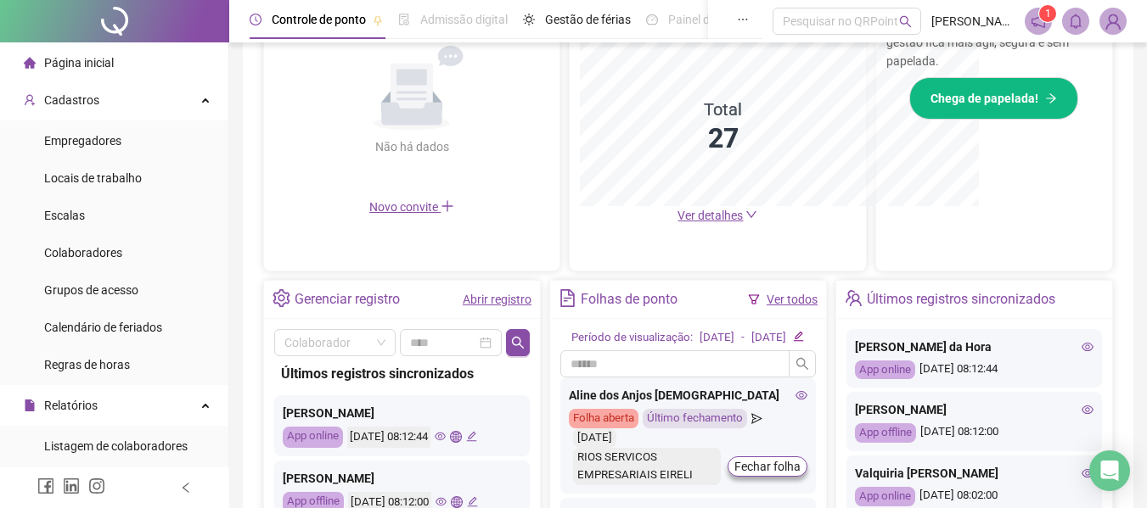
scroll to position [250, 0]
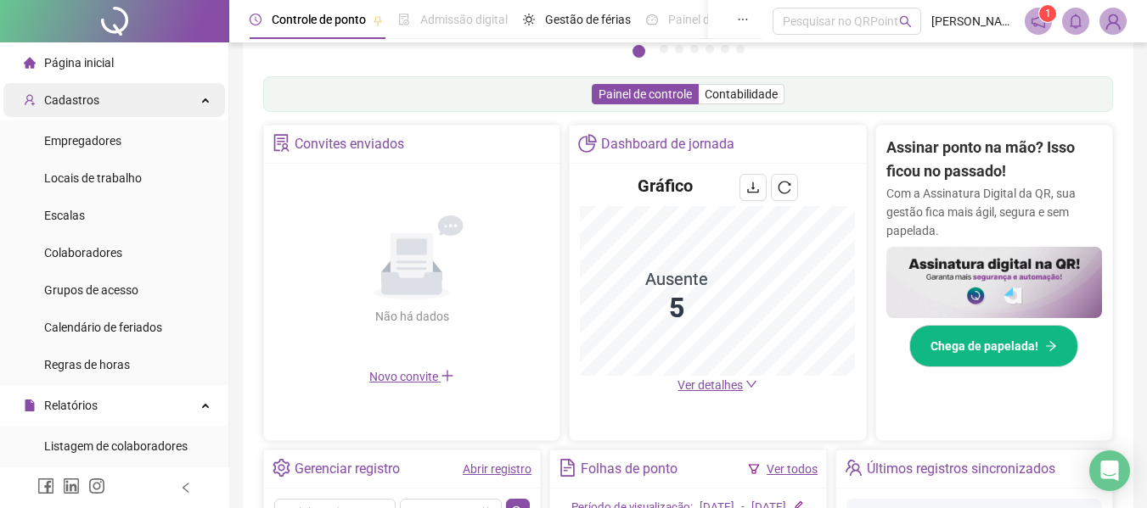
click at [69, 100] on span "Cadastros" at bounding box center [71, 100] width 55 height 14
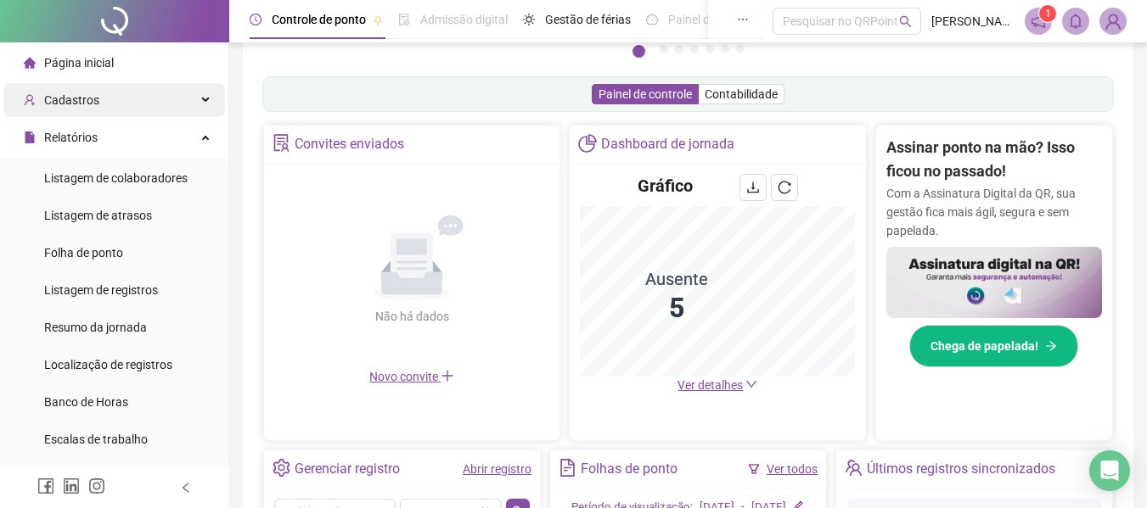
click at [74, 106] on span "Cadastros" at bounding box center [71, 100] width 55 height 14
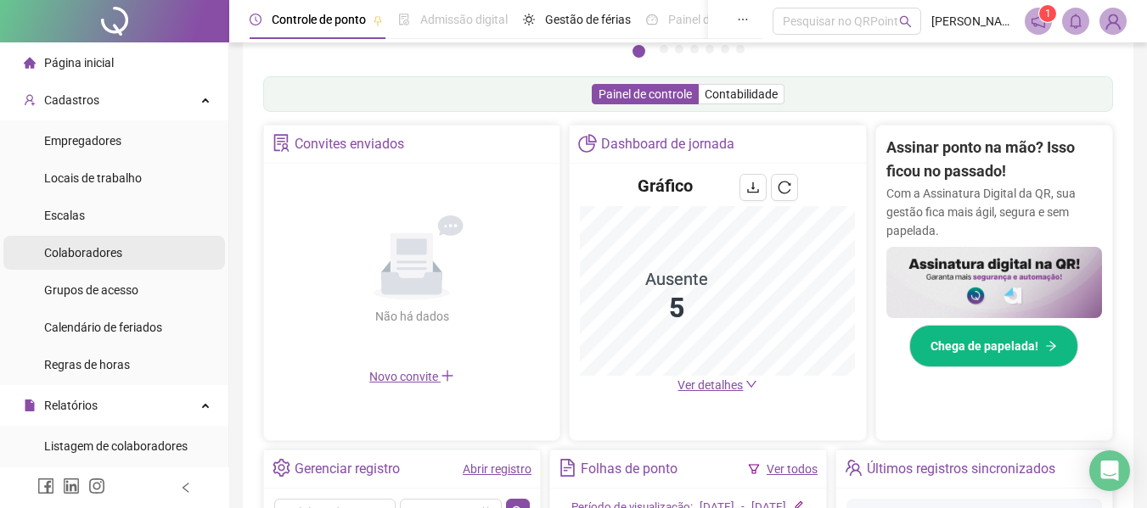
drag, startPoint x: 85, startPoint y: 255, endPoint x: 110, endPoint y: 250, distance: 26.0
click at [88, 255] on span "Colaboradores" at bounding box center [83, 253] width 78 height 14
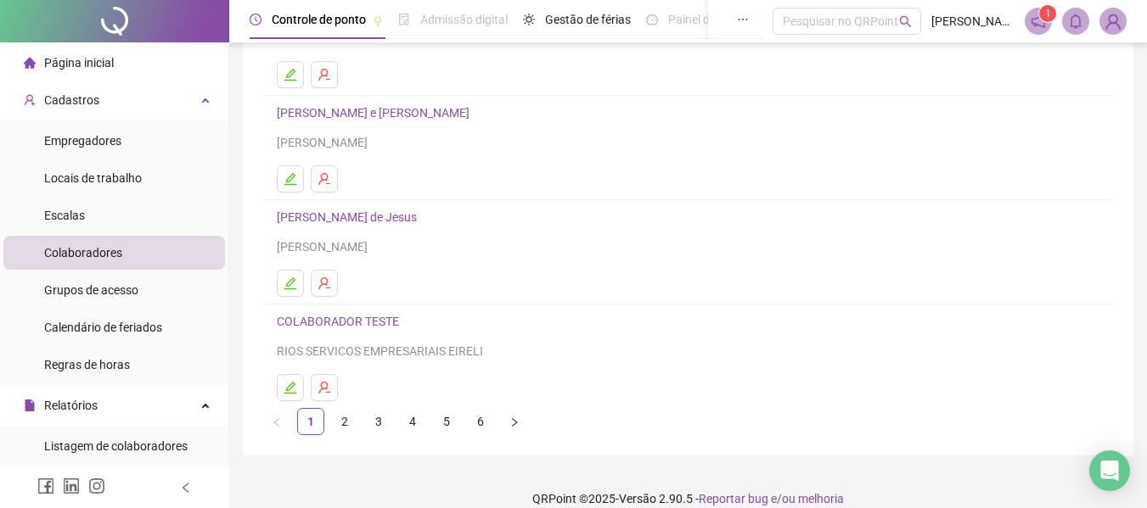
scroll to position [312, 0]
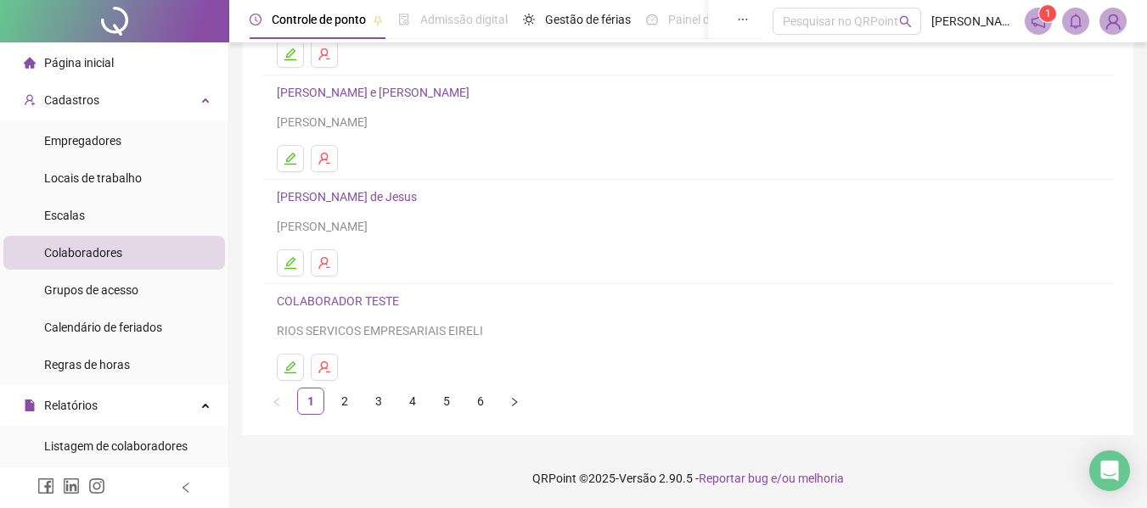
click at [357, 298] on link "COLABORADOR TESTE" at bounding box center [340, 302] width 127 height 14
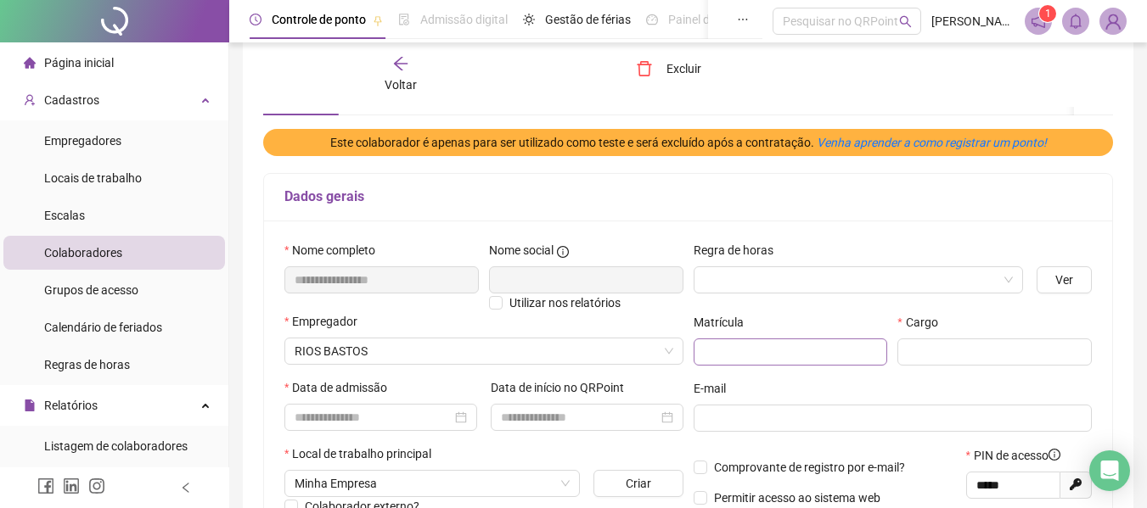
scroll to position [0, 0]
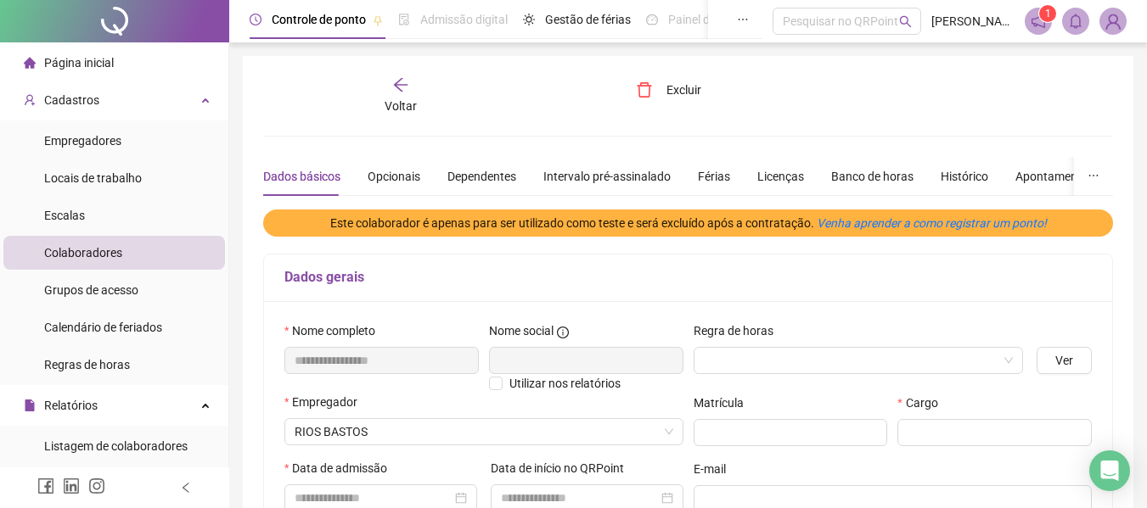
click at [95, 59] on span "Página inicial" at bounding box center [79, 63] width 70 height 14
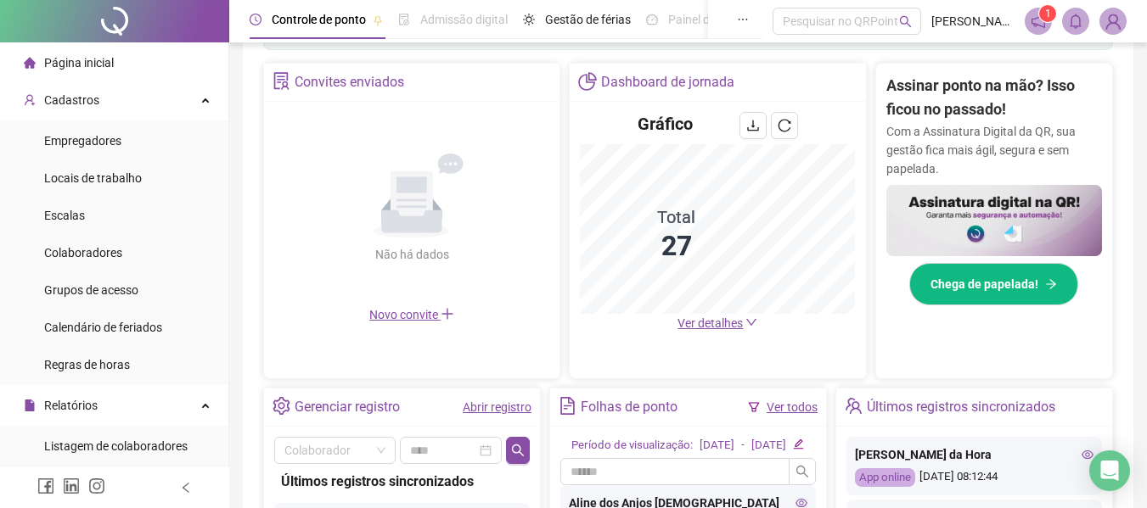
scroll to position [424, 0]
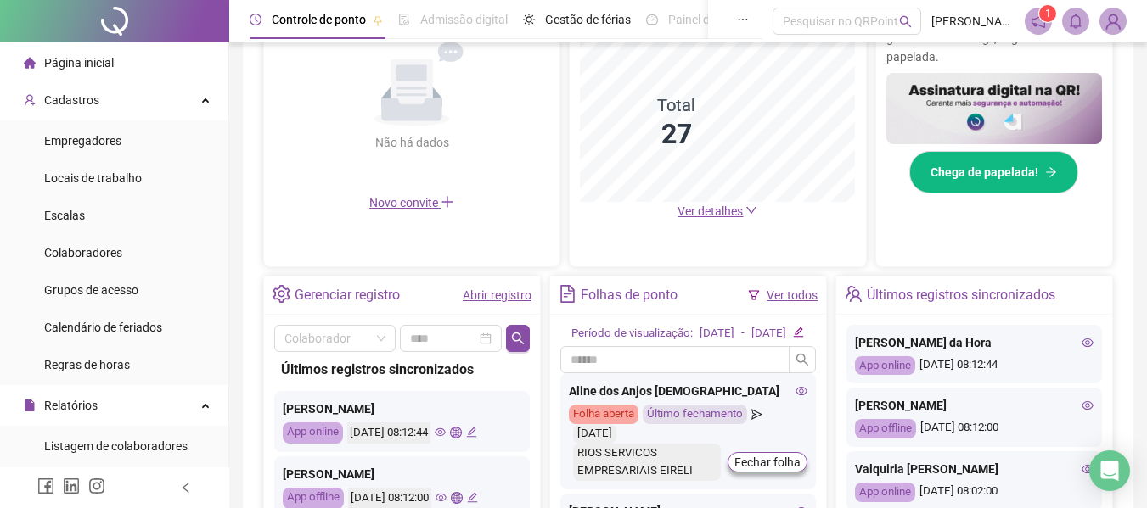
click at [422, 199] on span "Novo convite" at bounding box center [411, 203] width 85 height 14
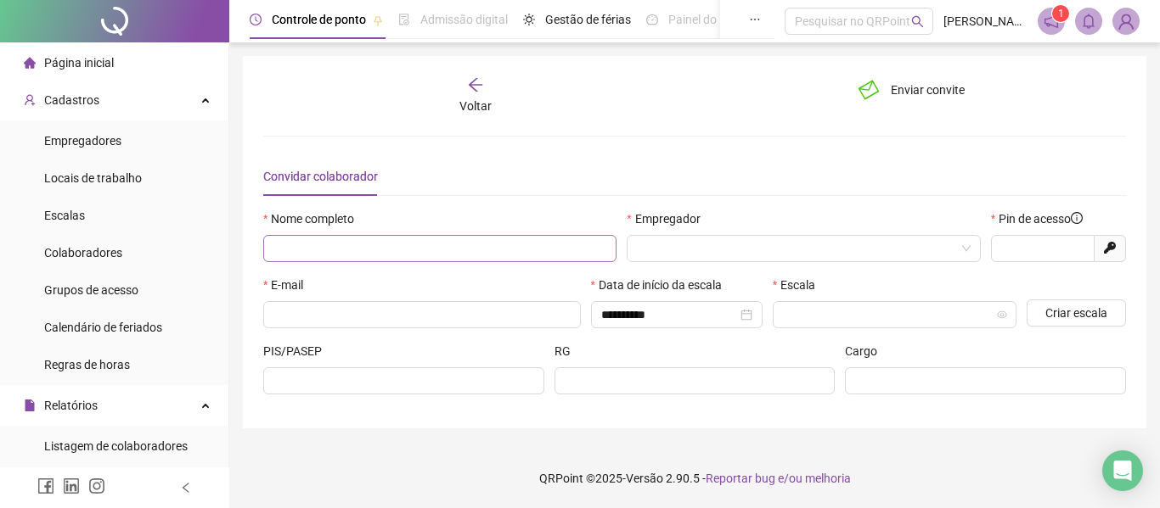
type input "*****"
click at [342, 247] on input "text" at bounding box center [439, 248] width 353 height 27
type input "*"
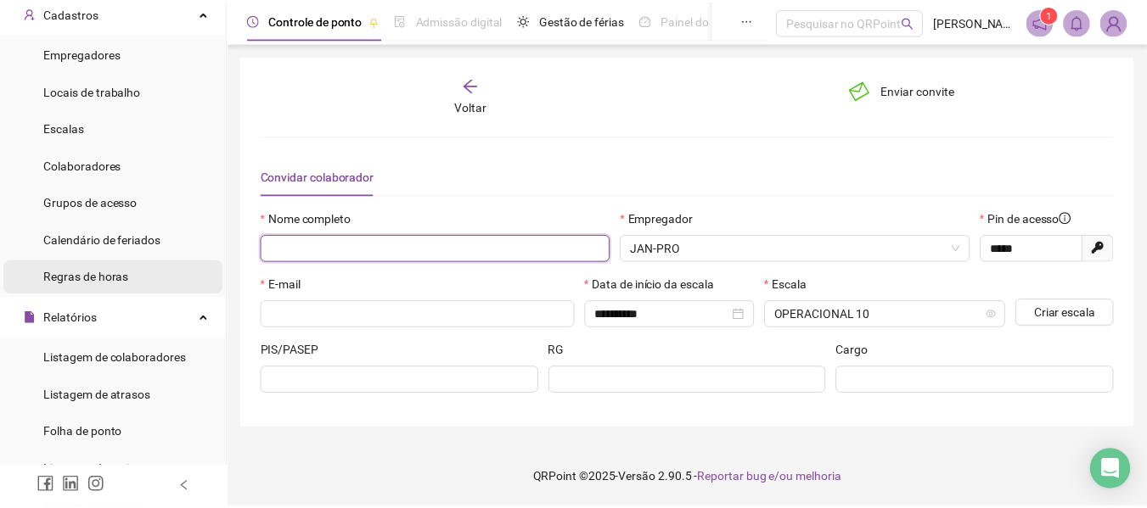
scroll to position [255, 0]
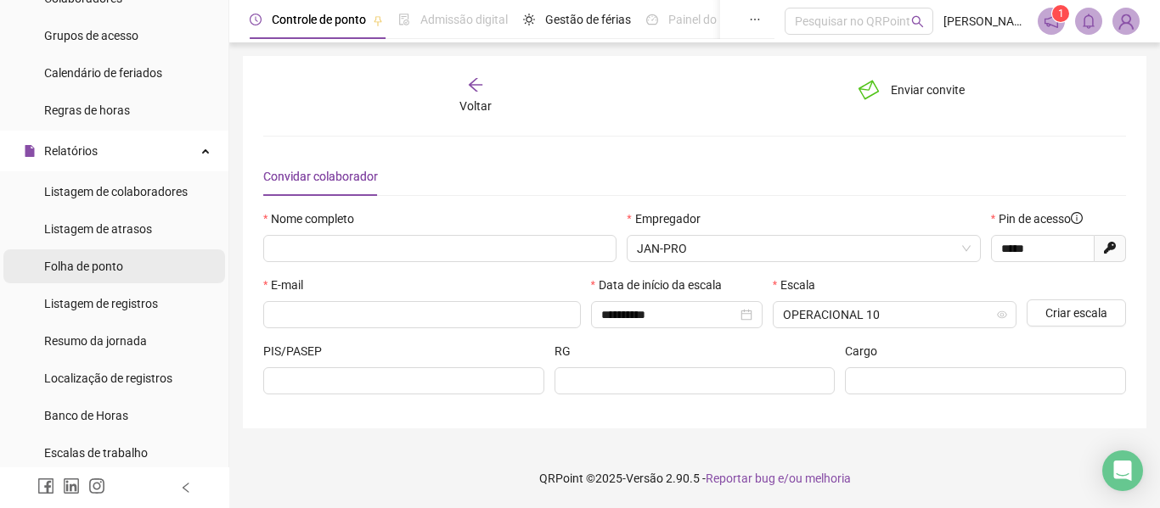
click at [106, 269] on span "Folha de ponto" at bounding box center [83, 267] width 79 height 14
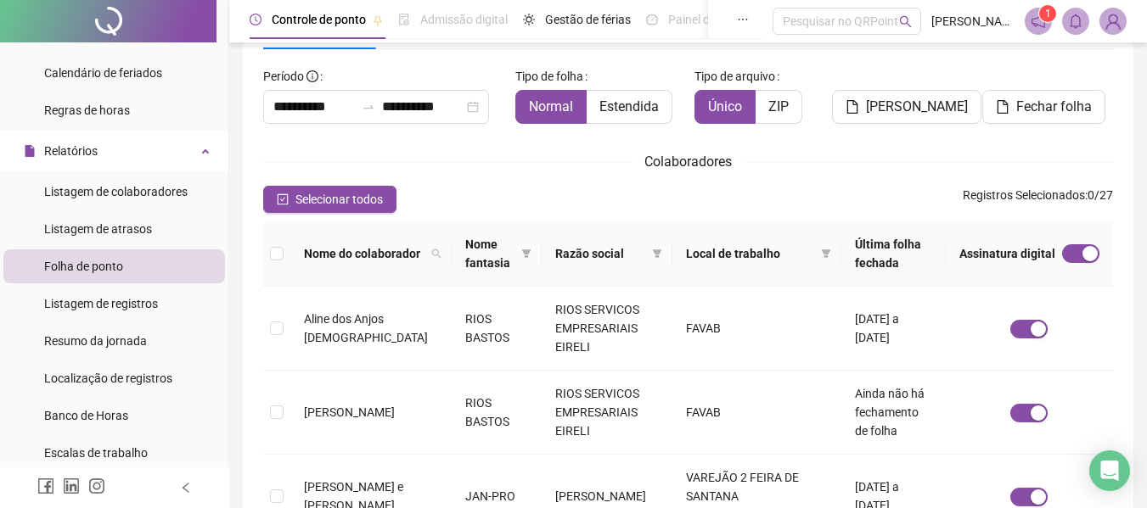
click at [587, 124] on div "Tipo de folha Normal Estendida" at bounding box center [598, 100] width 180 height 75
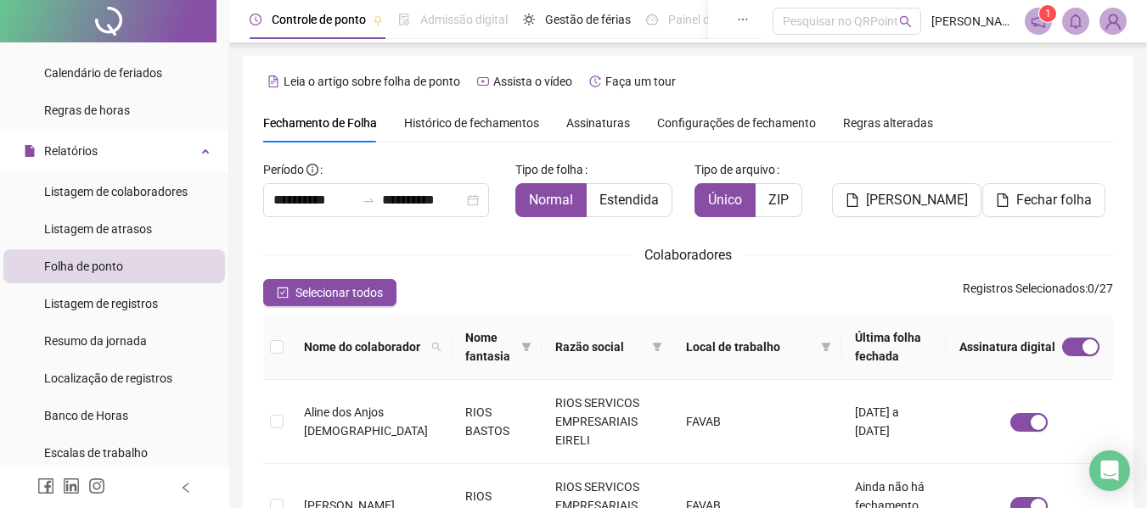
click at [615, 124] on span "Assinaturas" at bounding box center [598, 123] width 64 height 12
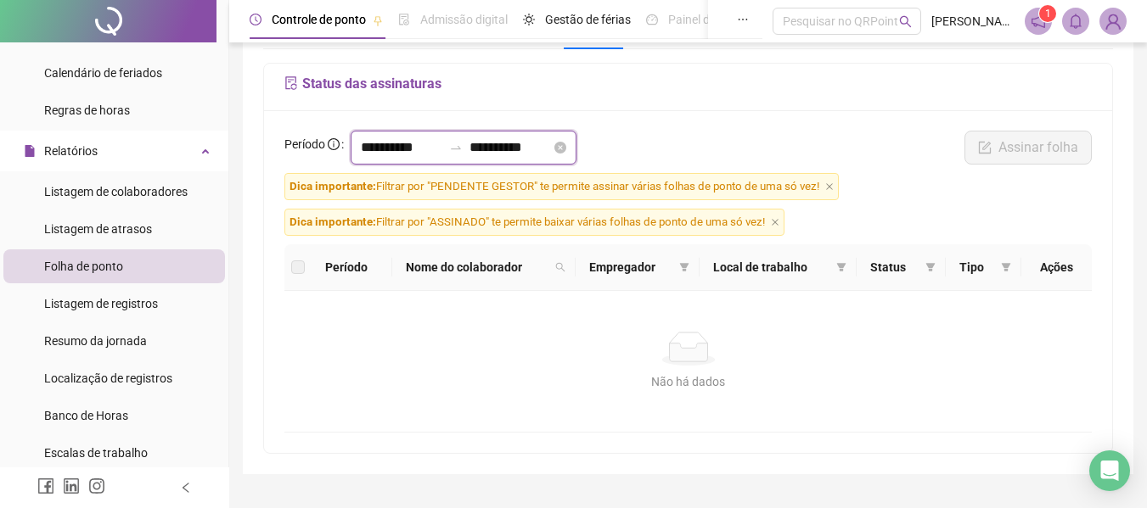
click at [402, 148] on input "**********" at bounding box center [401, 148] width 81 height 20
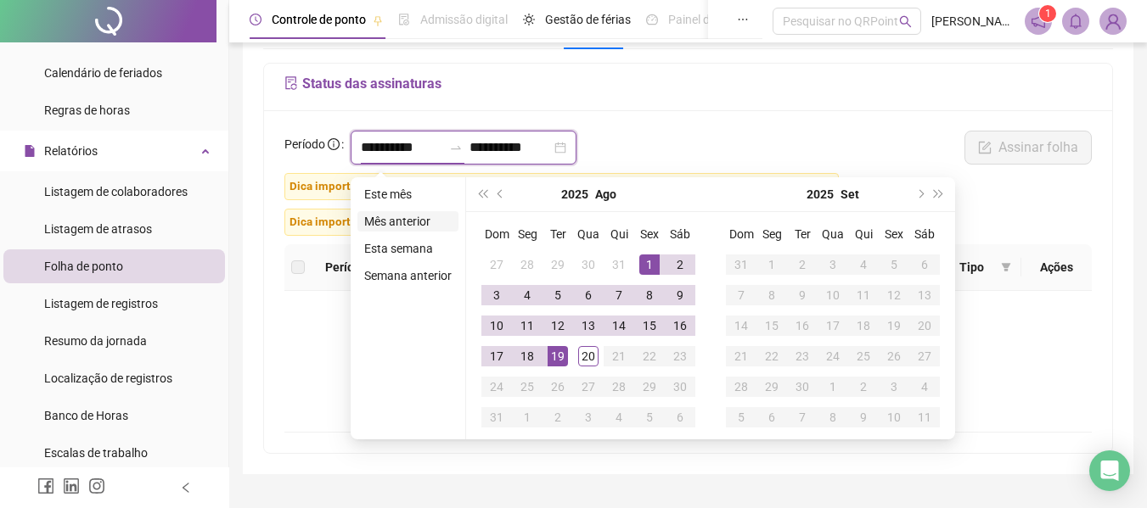
type input "**********"
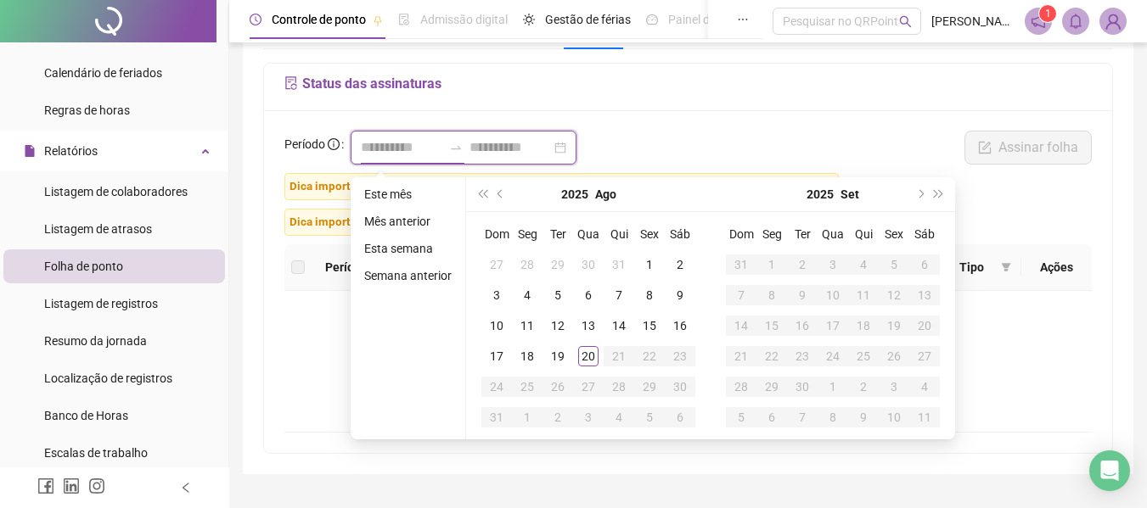
type input "**********"
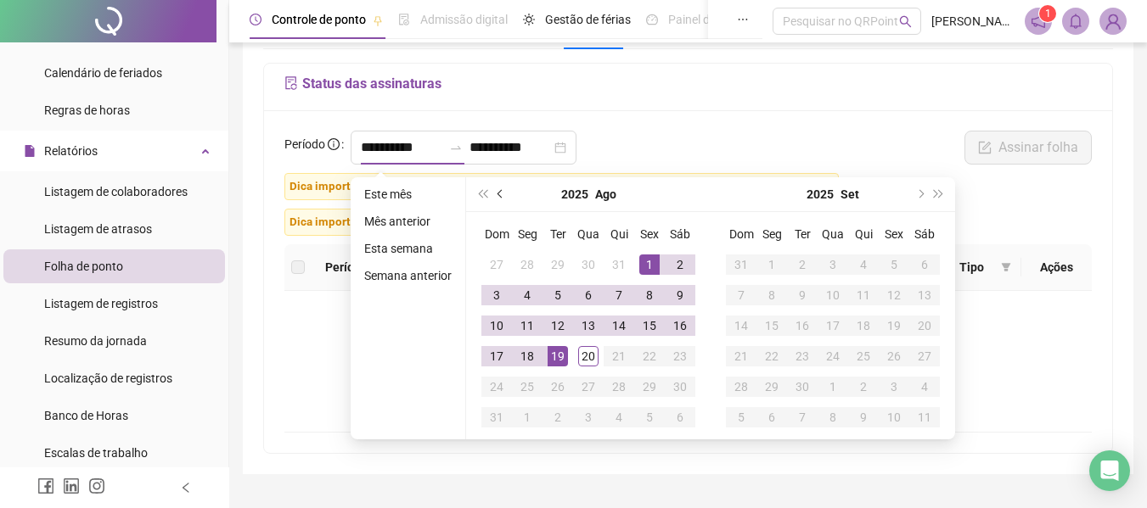
click at [501, 193] on span "prev-year" at bounding box center [501, 194] width 8 height 8
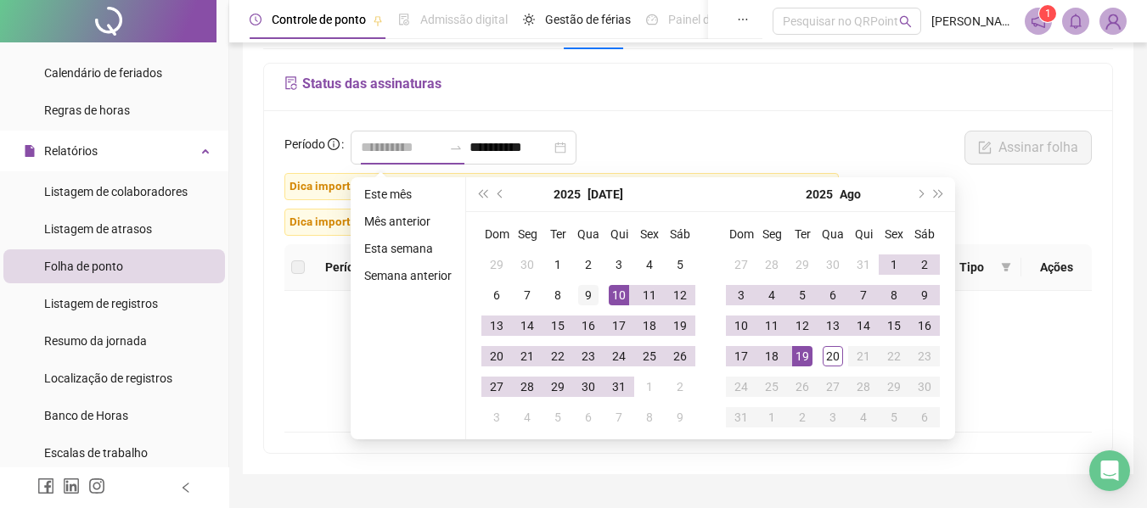
type input "**********"
click at [584, 292] on div "9" at bounding box center [588, 295] width 20 height 20
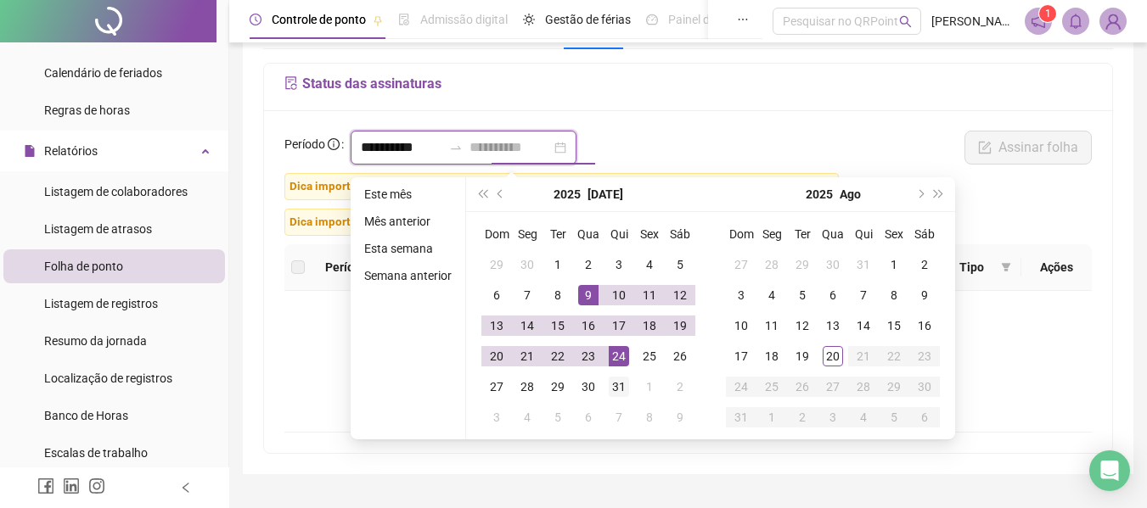
type input "**********"
click at [618, 388] on div "31" at bounding box center [619, 387] width 20 height 20
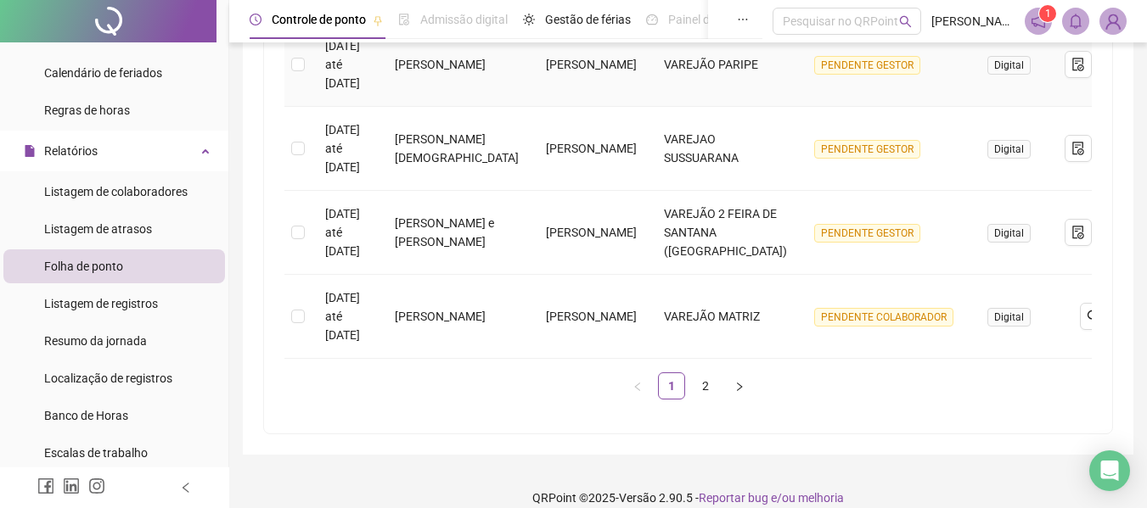
scroll to position [923, 0]
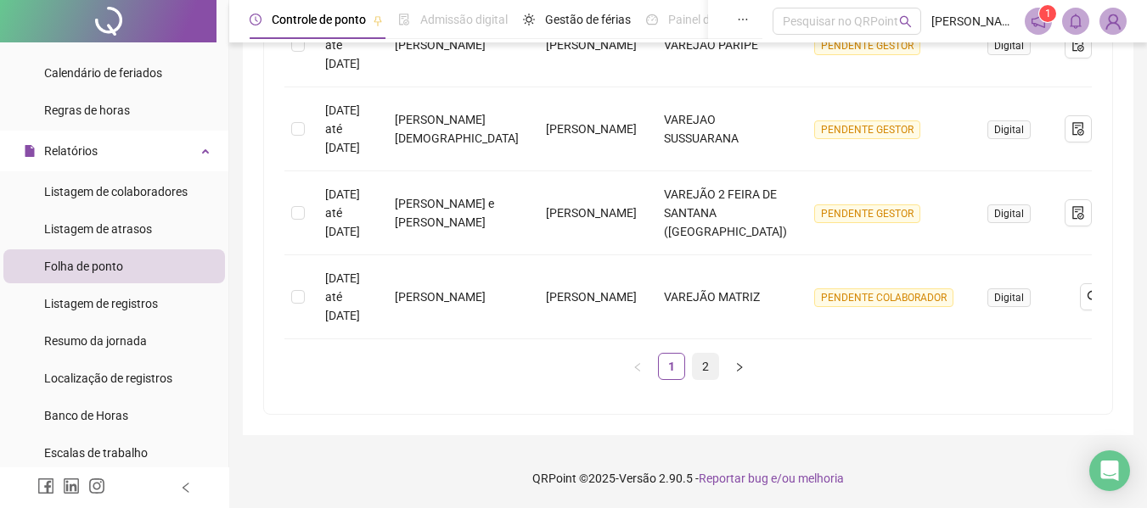
click at [710, 368] on link "2" at bounding box center [705, 366] width 25 height 25
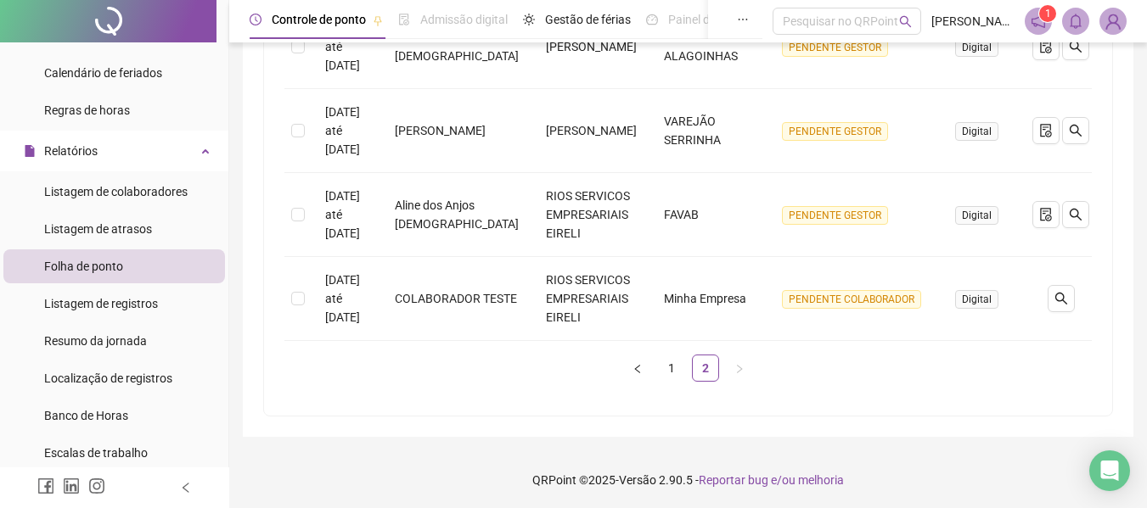
scroll to position [904, 0]
click at [672, 368] on link "1" at bounding box center [671, 366] width 25 height 25
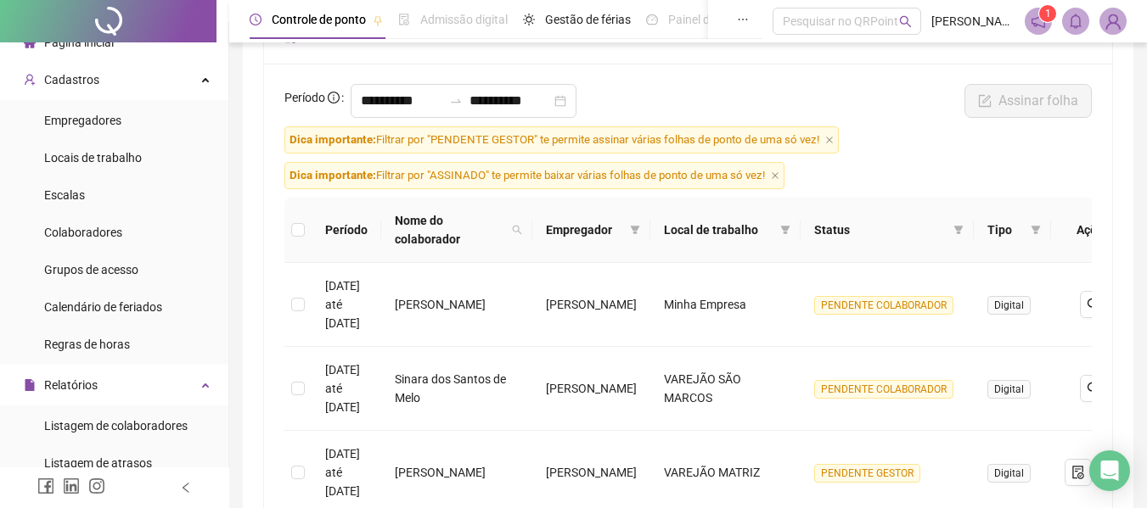
scroll to position [0, 0]
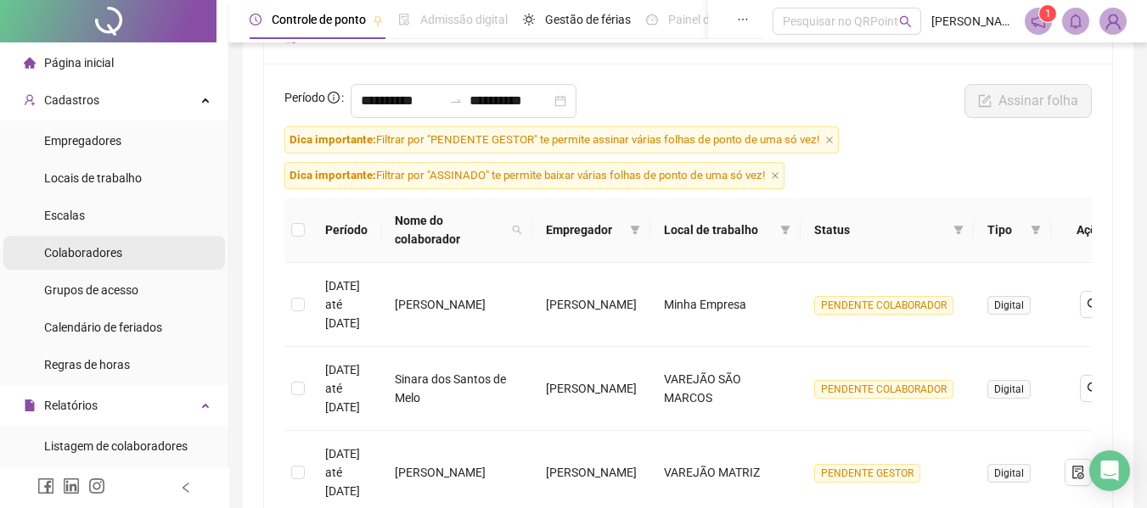
click at [97, 249] on span "Colaboradores" at bounding box center [83, 253] width 78 height 14
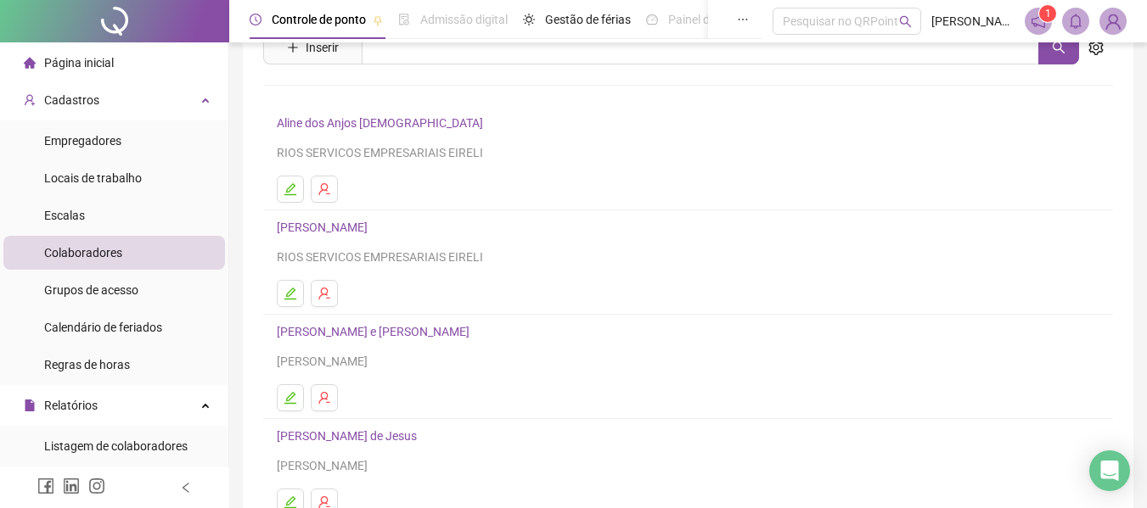
scroll to position [312, 0]
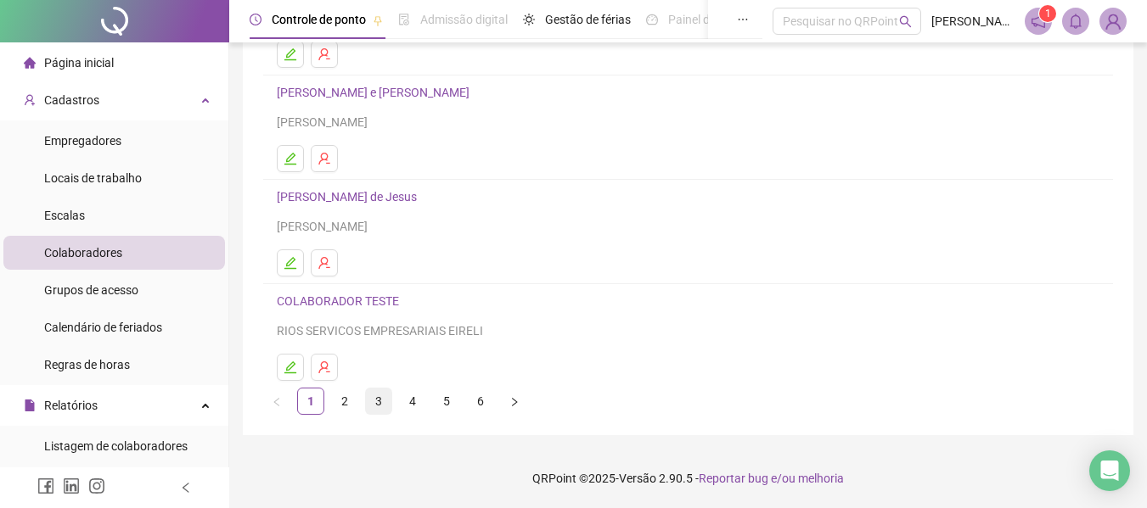
click at [382, 401] on link "3" at bounding box center [378, 401] width 25 height 25
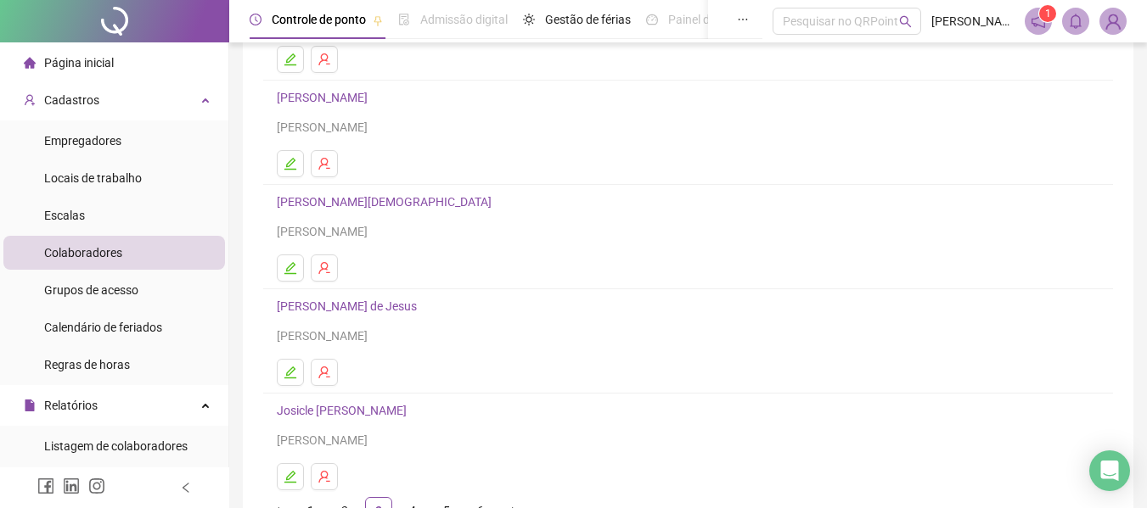
scroll to position [255, 0]
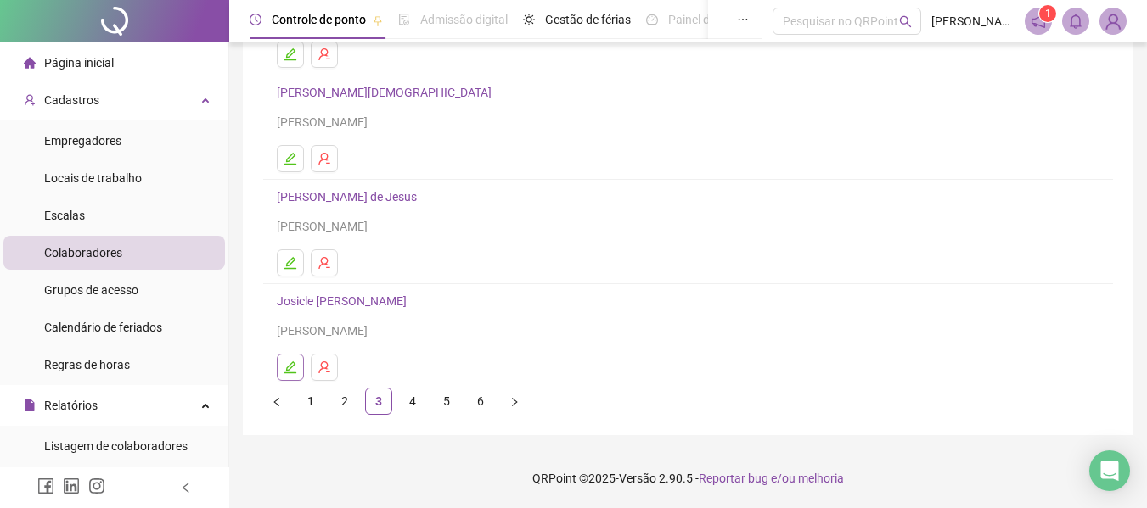
click at [289, 369] on icon "edit" at bounding box center [291, 368] width 14 height 14
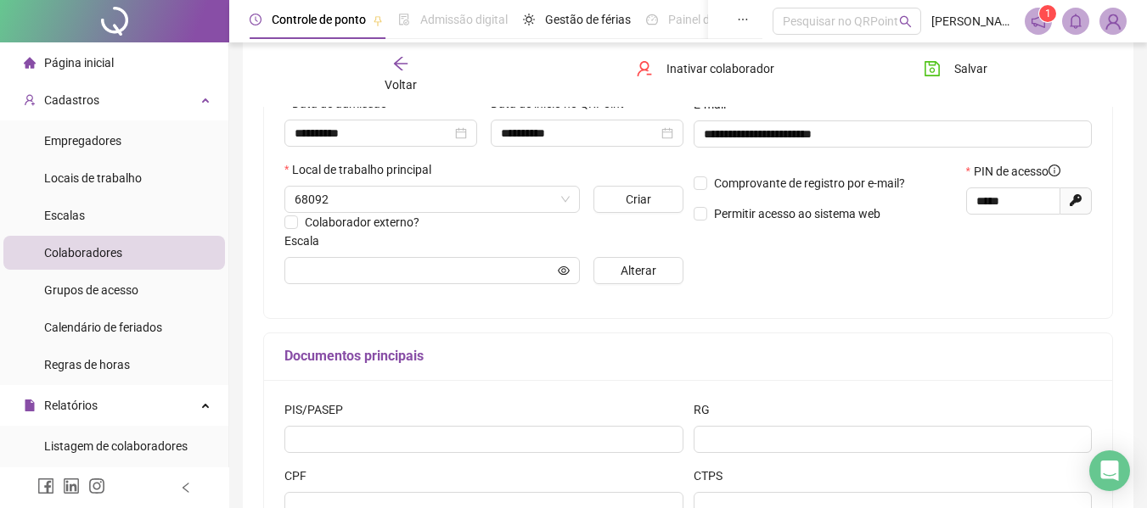
type input "**********"
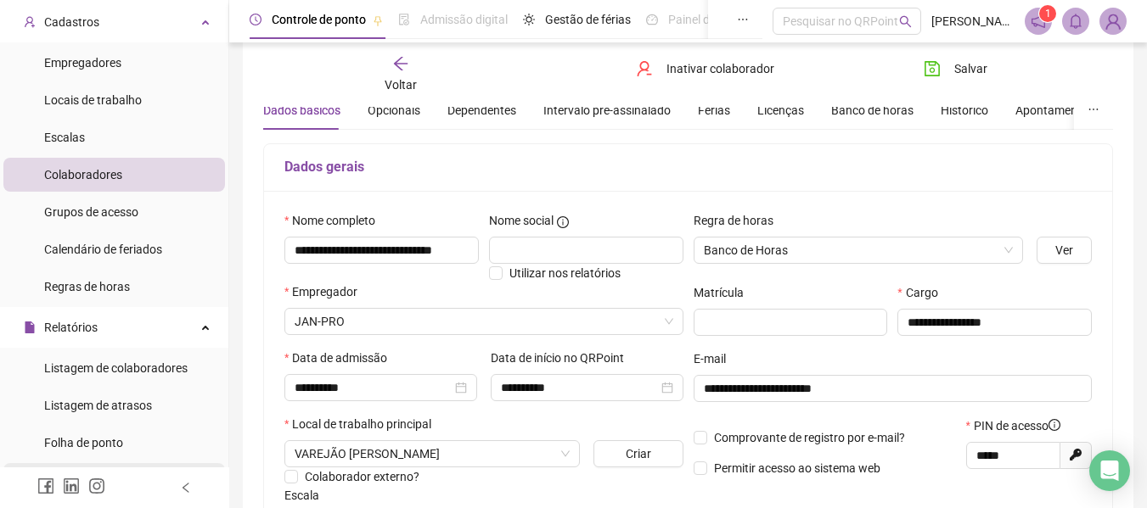
scroll to position [170, 0]
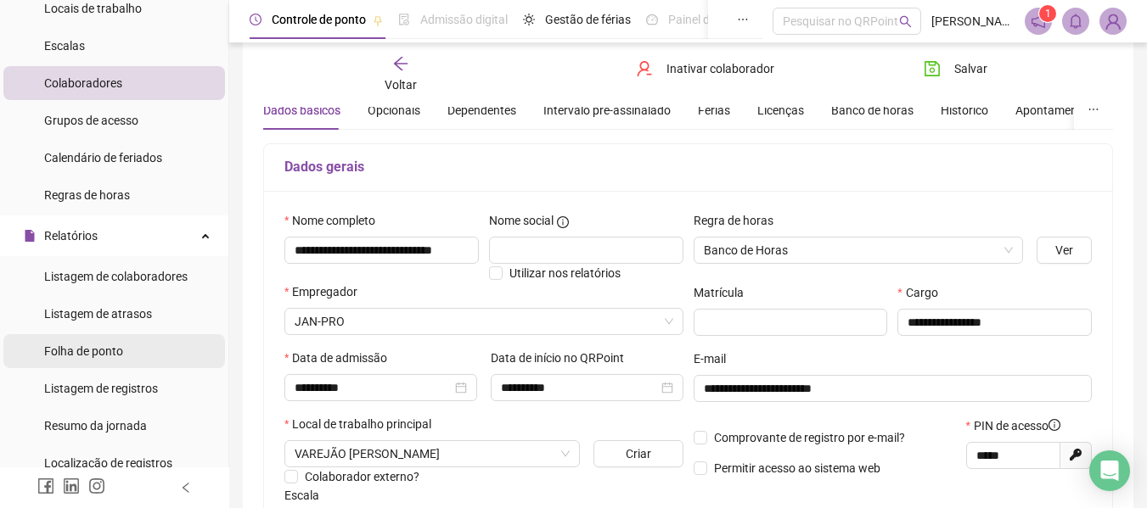
click at [98, 351] on span "Folha de ponto" at bounding box center [83, 352] width 79 height 14
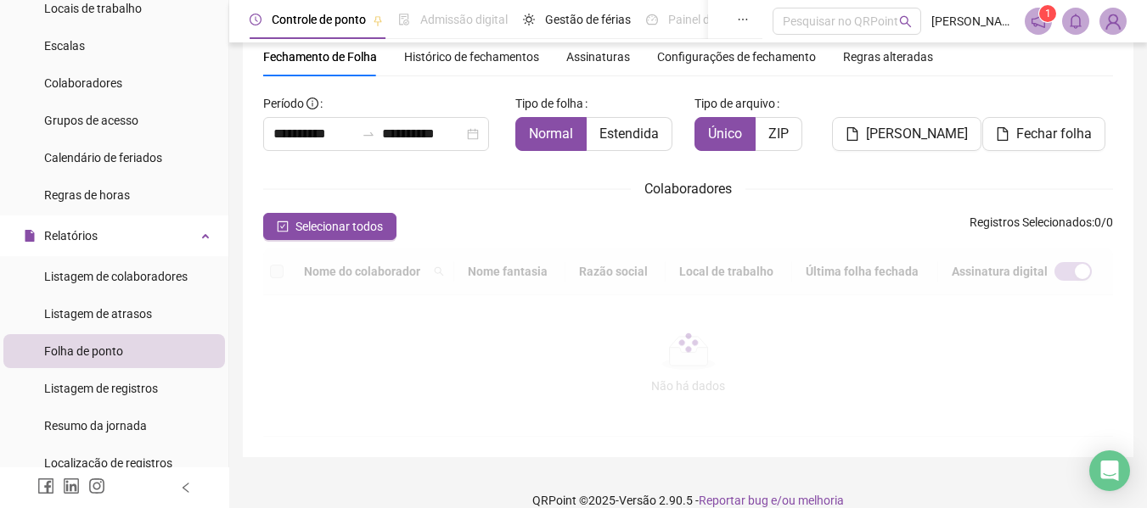
scroll to position [93, 0]
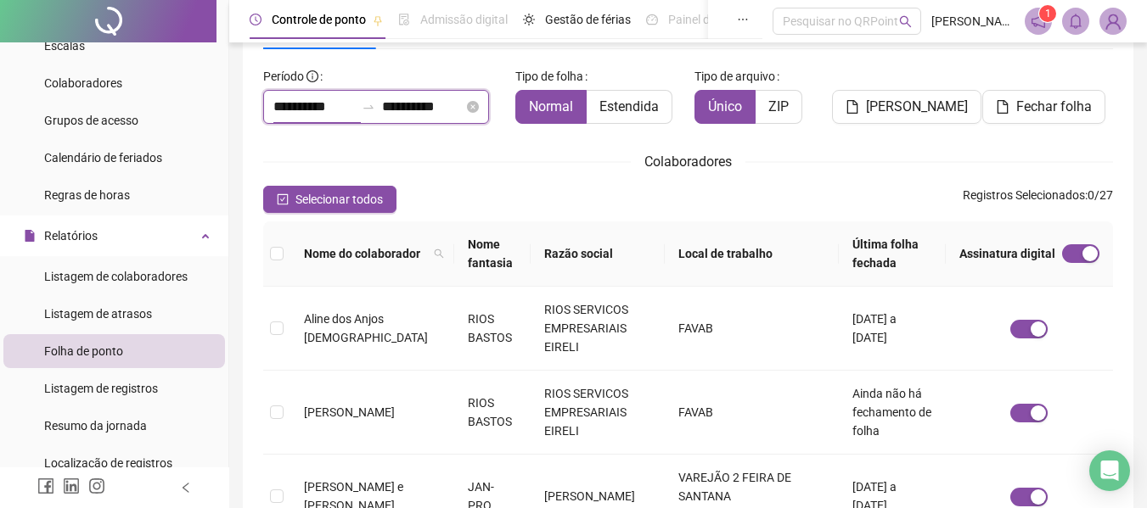
click at [325, 112] on input "**********" at bounding box center [313, 107] width 81 height 20
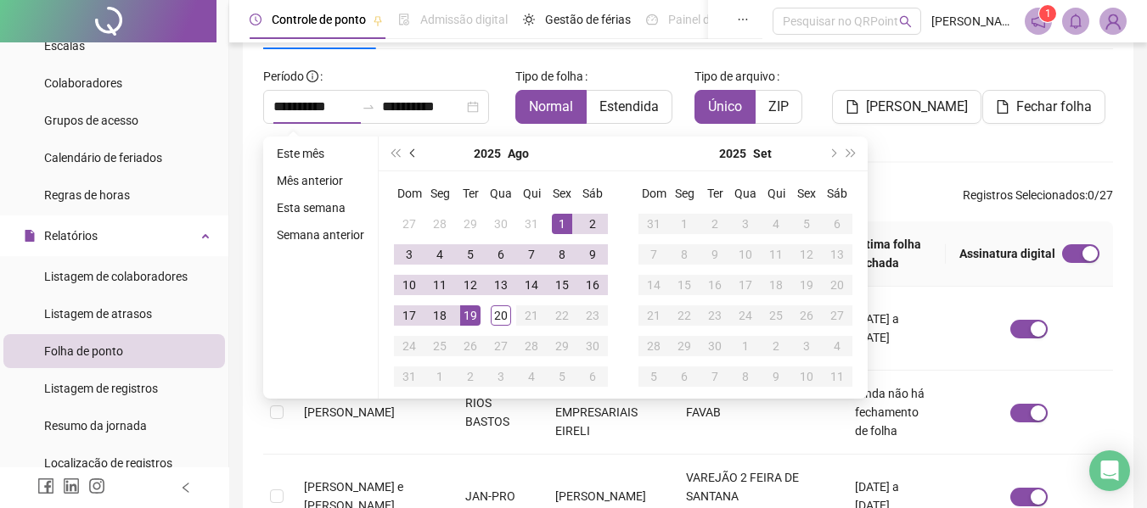
click at [411, 150] on span "prev-year" at bounding box center [414, 153] width 8 height 8
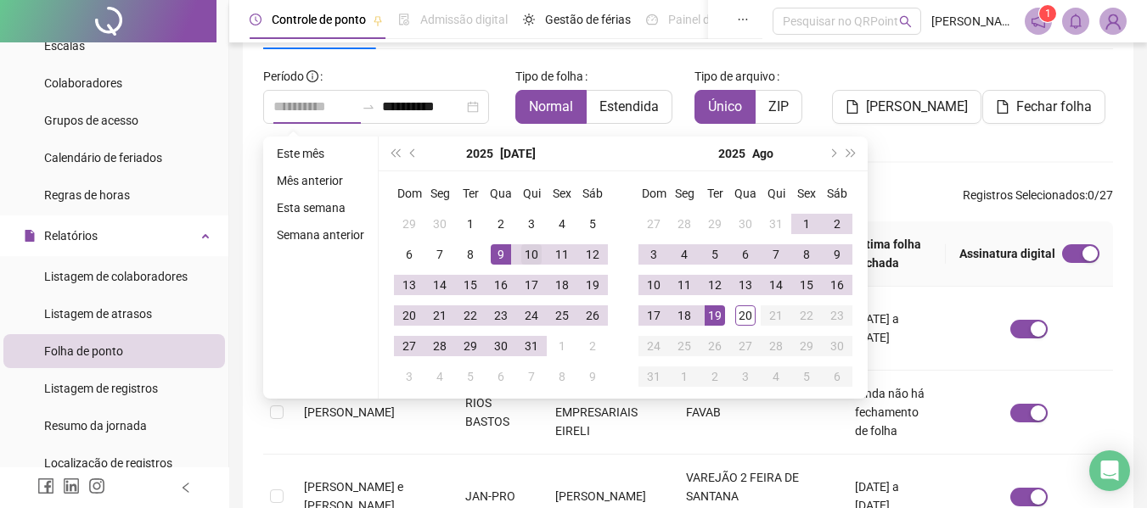
type input "**********"
click at [531, 256] on div "10" at bounding box center [531, 254] width 20 height 20
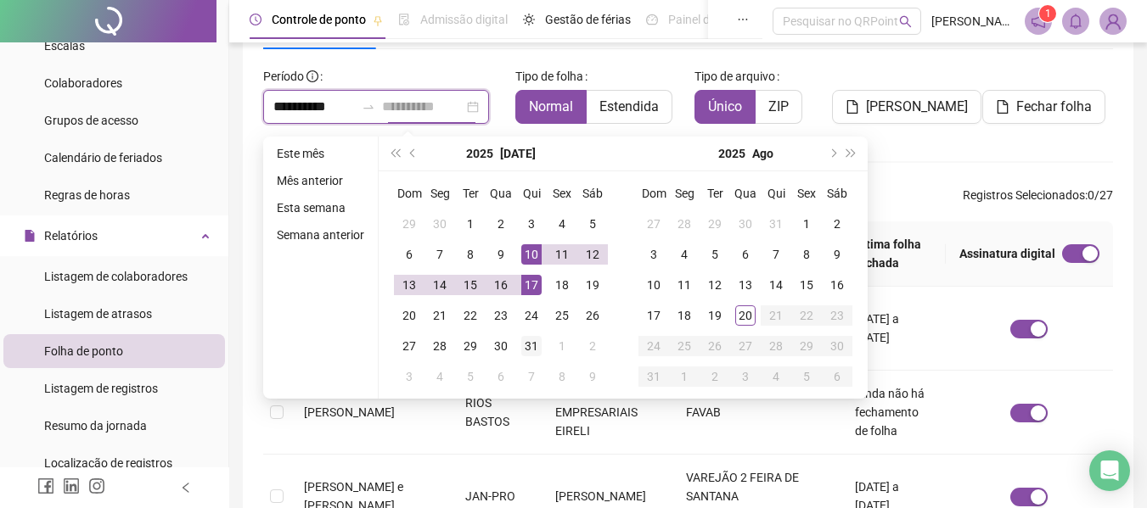
type input "**********"
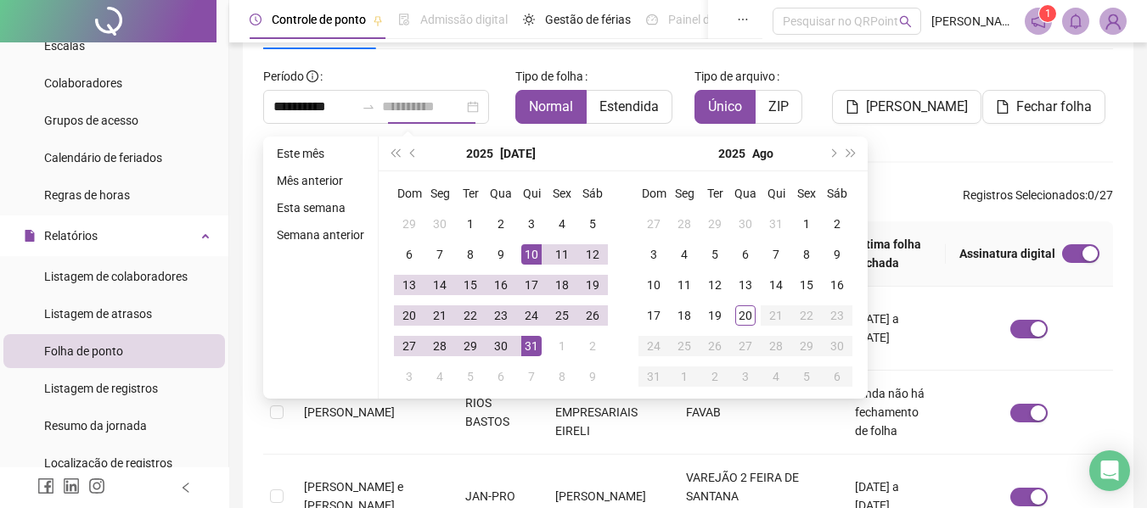
click at [532, 346] on div "31" at bounding box center [531, 346] width 20 height 20
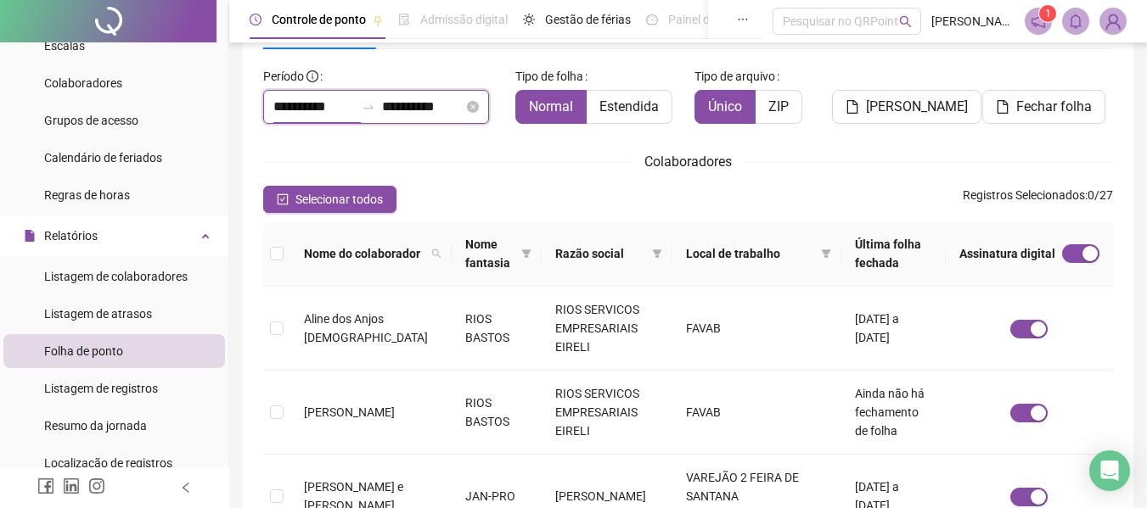
click at [324, 106] on input "**********" at bounding box center [313, 107] width 81 height 20
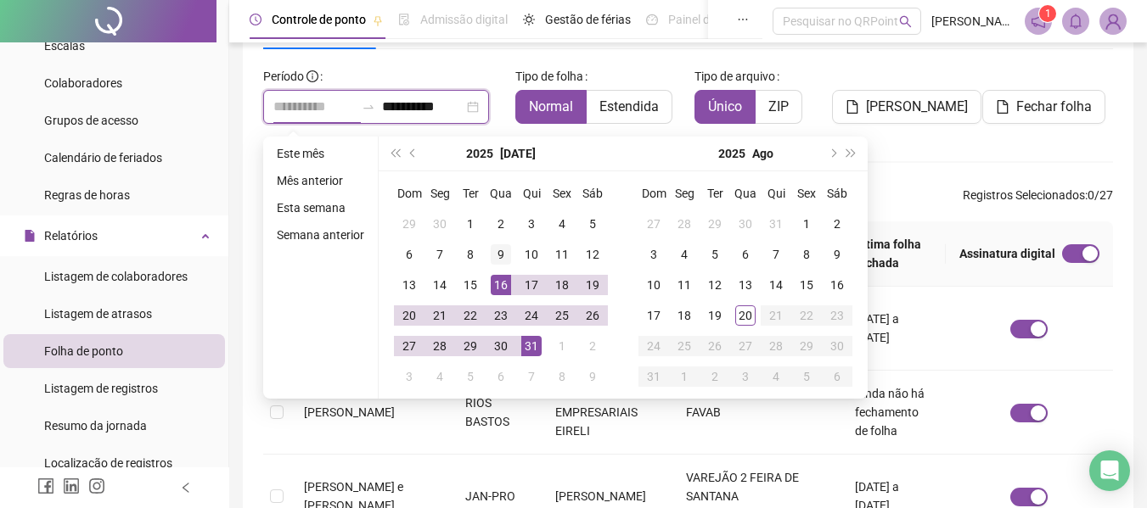
type input "**********"
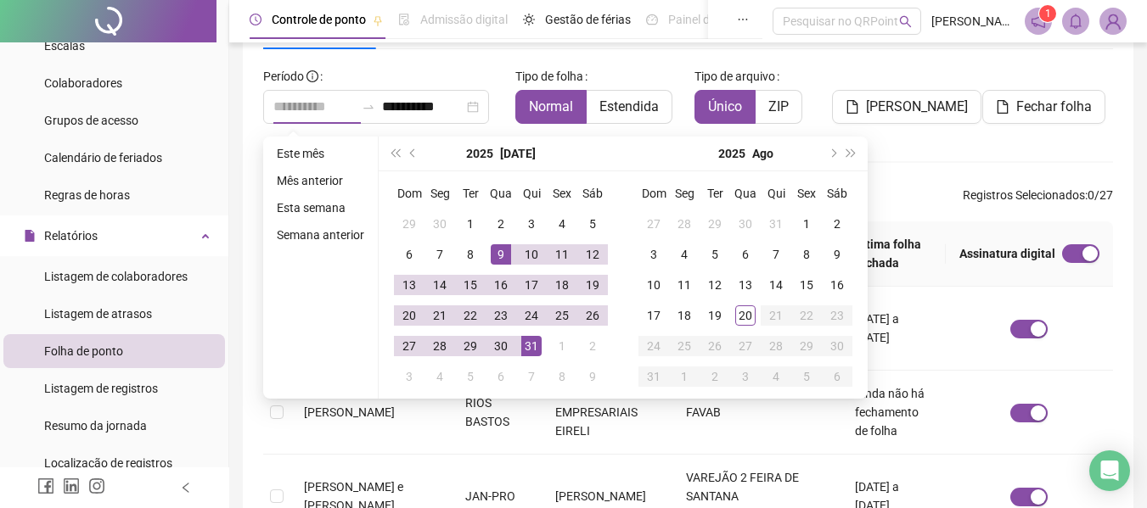
click at [505, 255] on div "9" at bounding box center [501, 254] width 20 height 20
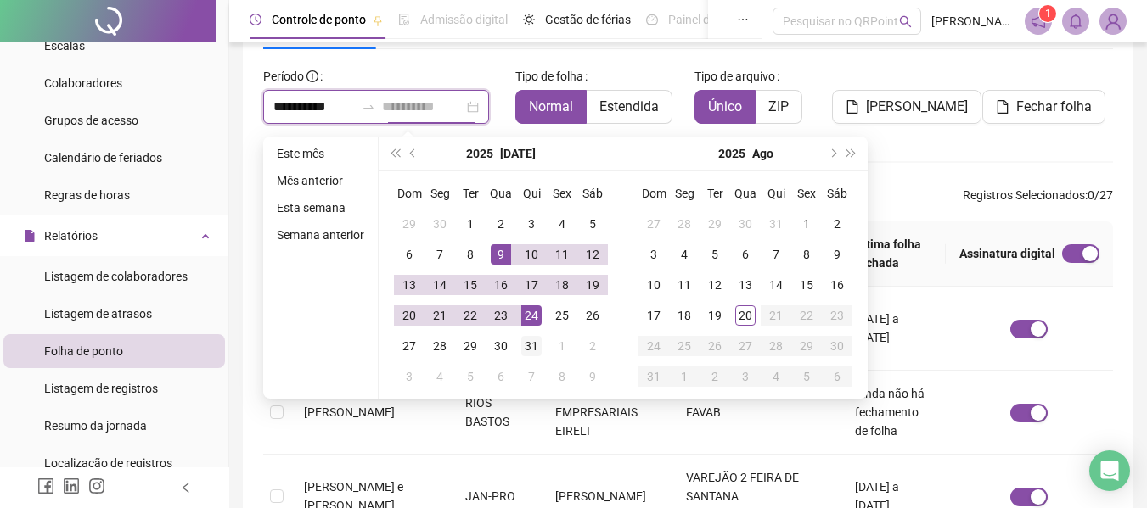
type input "**********"
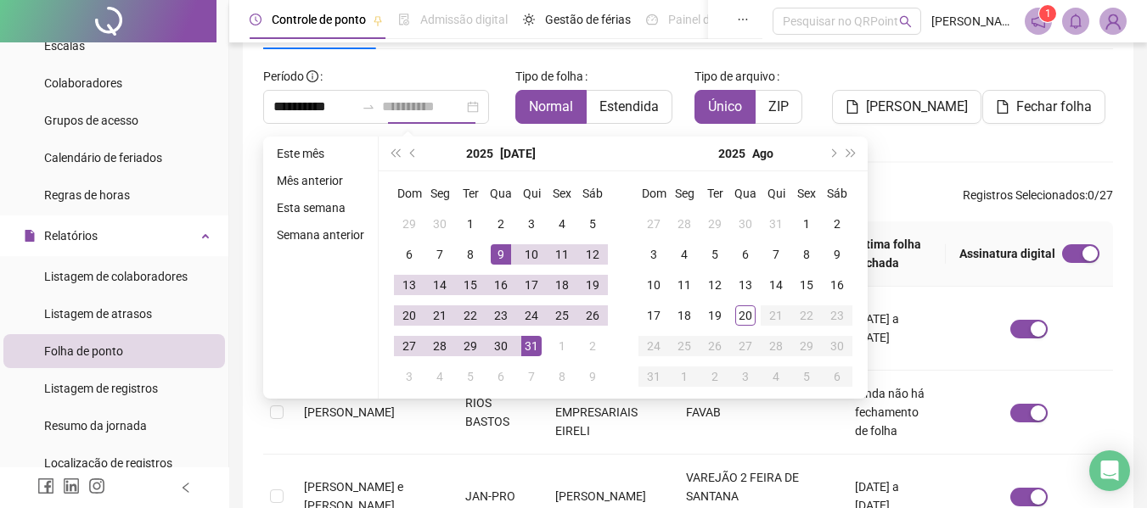
click at [527, 351] on div "31" at bounding box center [531, 346] width 20 height 20
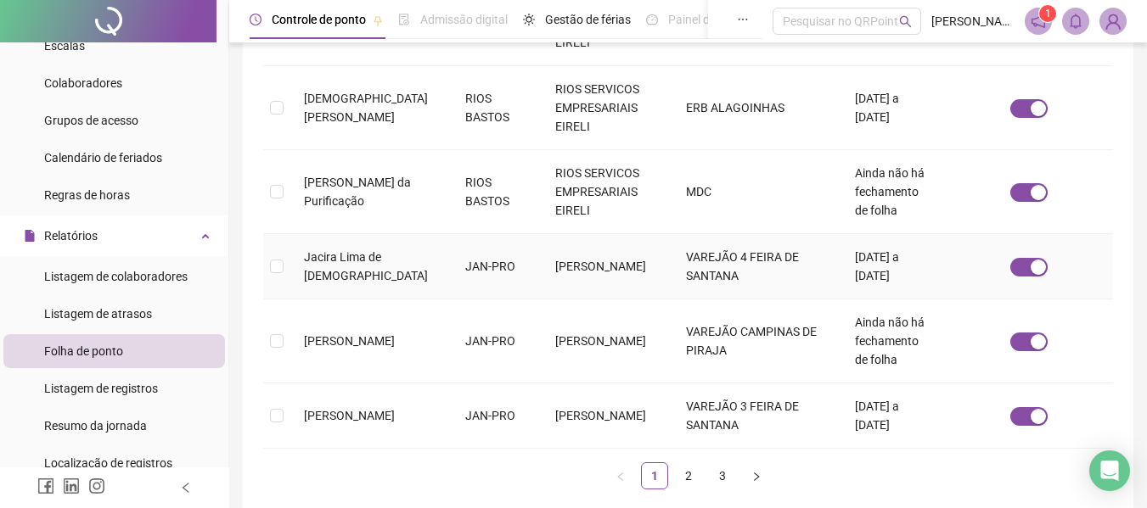
scroll to position [729, 0]
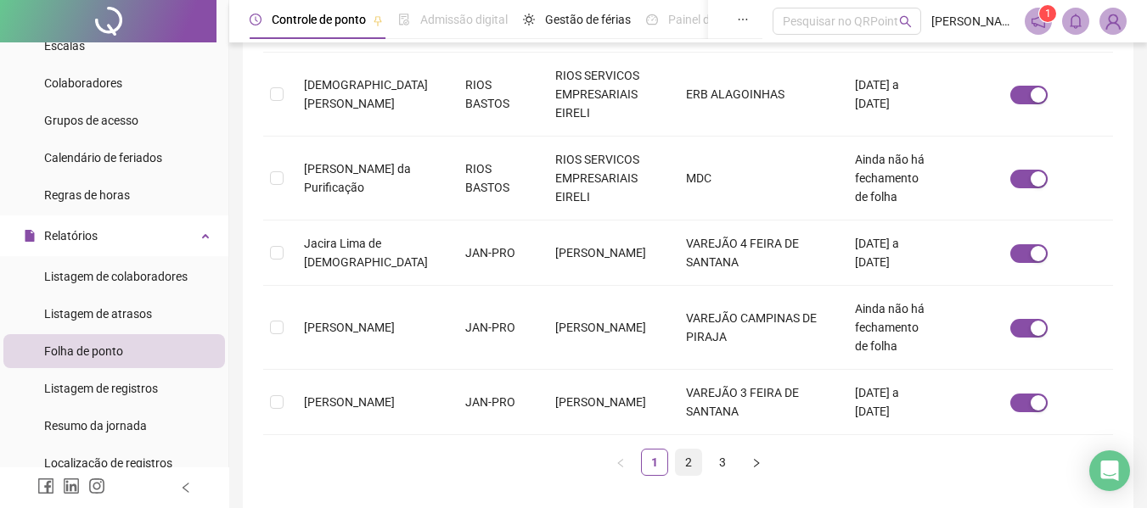
click at [689, 450] on link "2" at bounding box center [688, 462] width 25 height 25
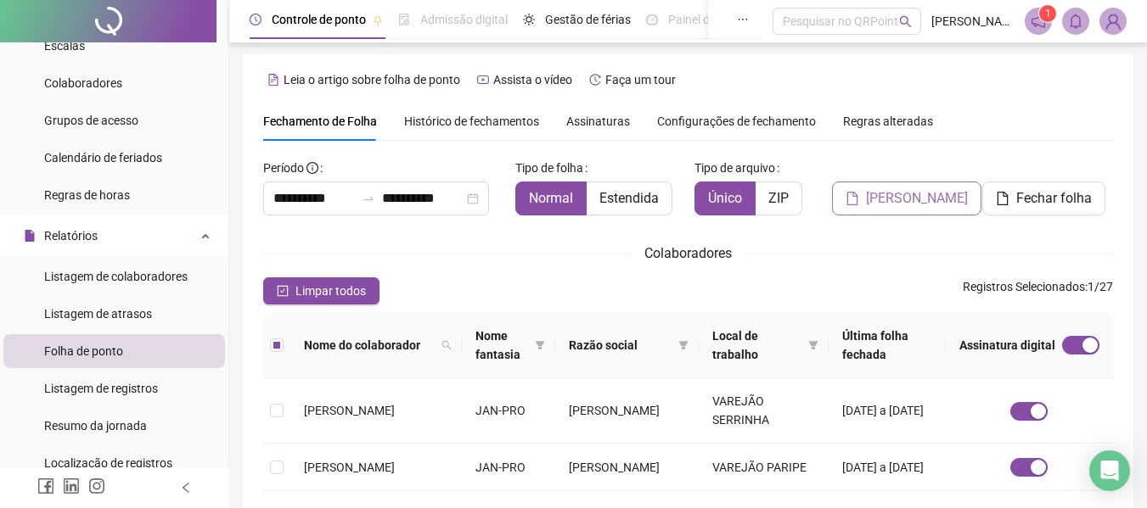
scroll to position [0, 0]
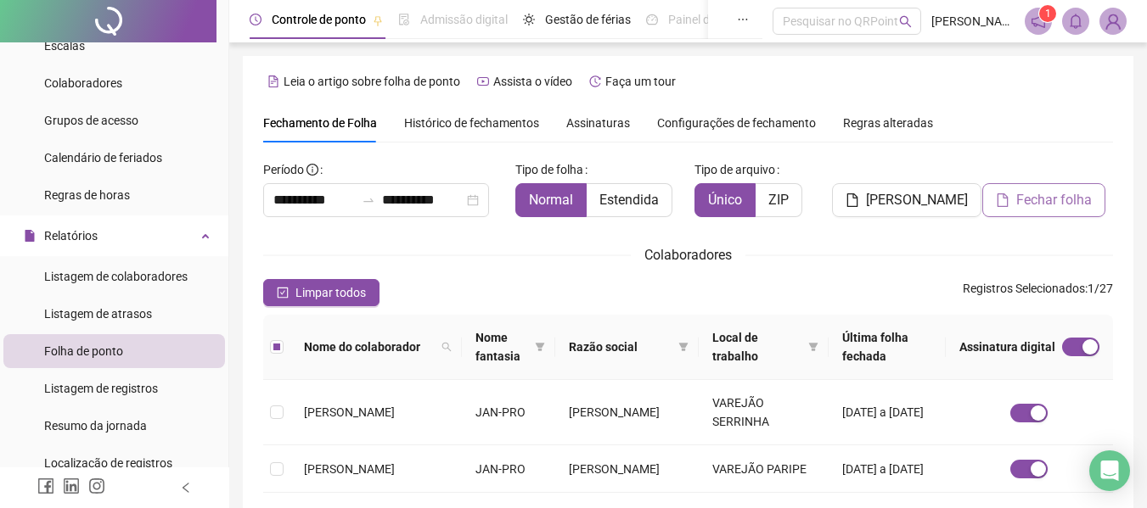
click at [1022, 195] on span "Fechar folha" at bounding box center [1054, 200] width 76 height 20
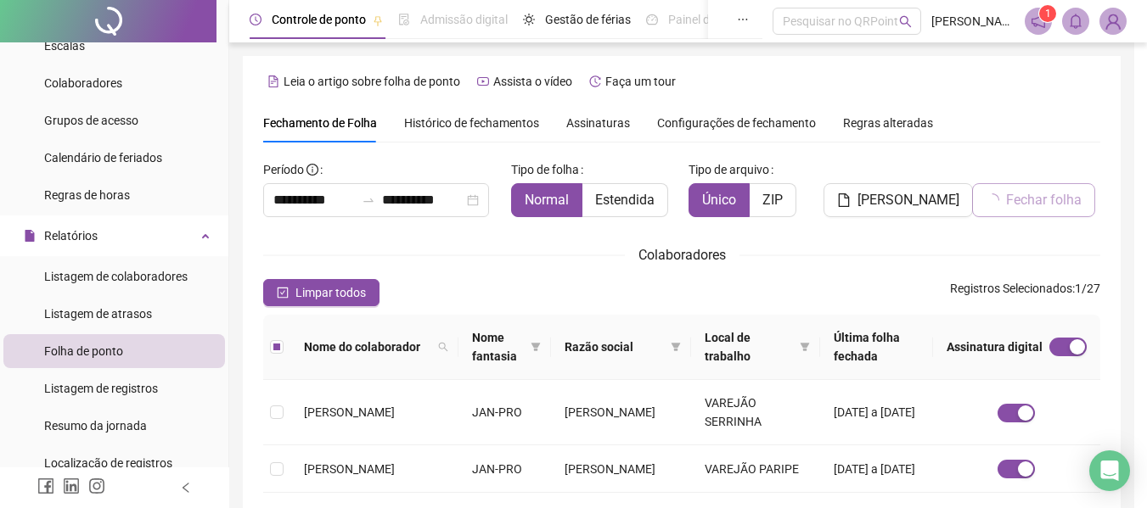
scroll to position [93, 0]
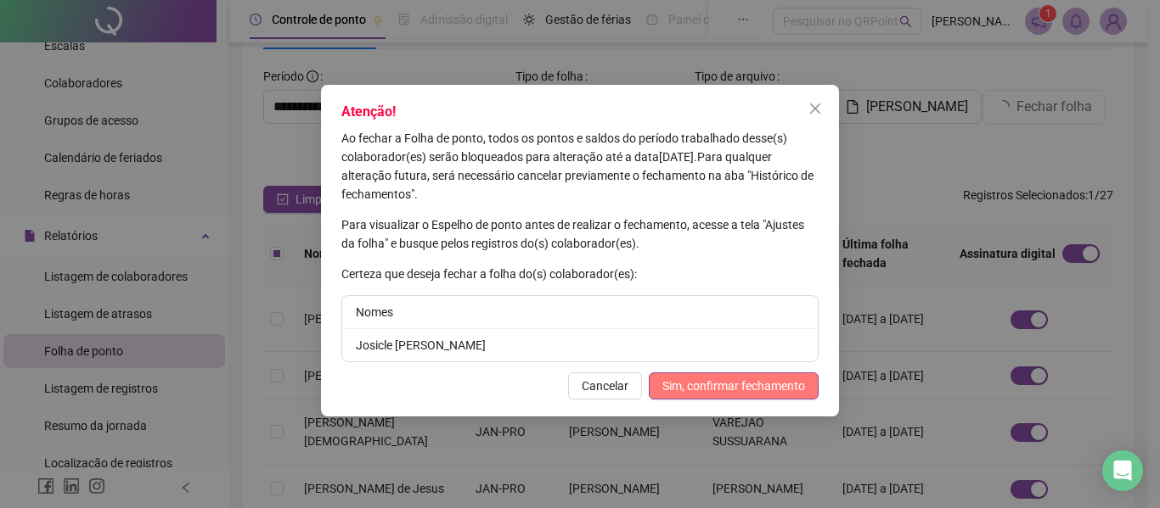
click at [709, 379] on span "Sim, confirmar fechamento" at bounding box center [733, 386] width 143 height 19
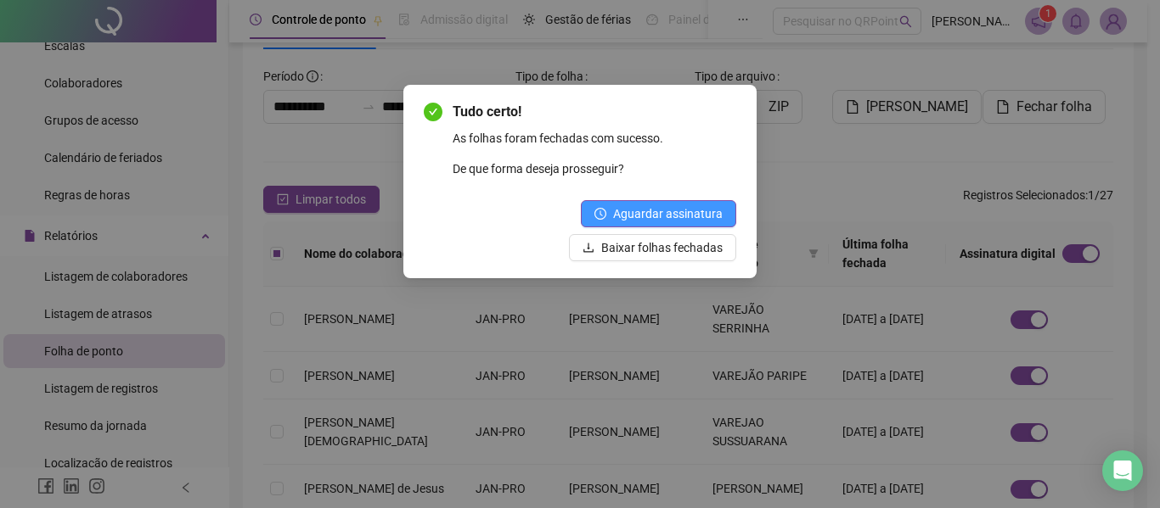
click at [660, 205] on span "Aguardar assinatura" at bounding box center [668, 214] width 110 height 19
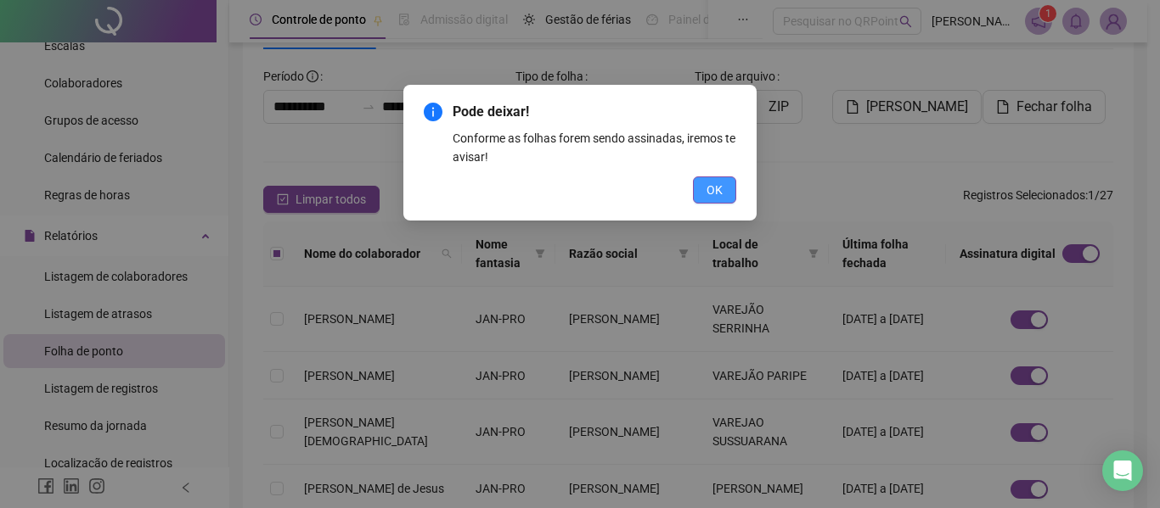
click at [722, 190] on span "OK" at bounding box center [714, 190] width 16 height 19
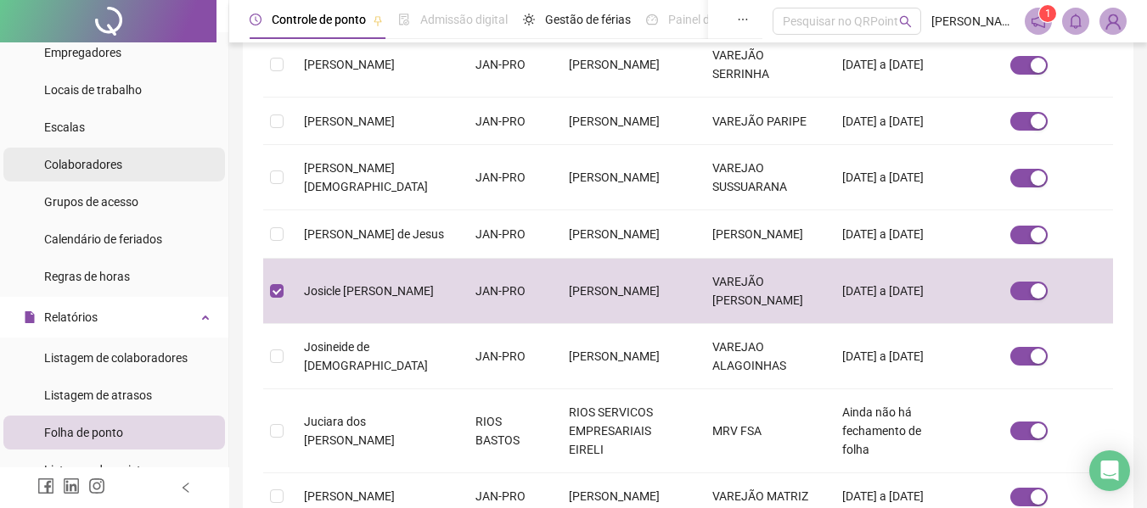
scroll to position [0, 0]
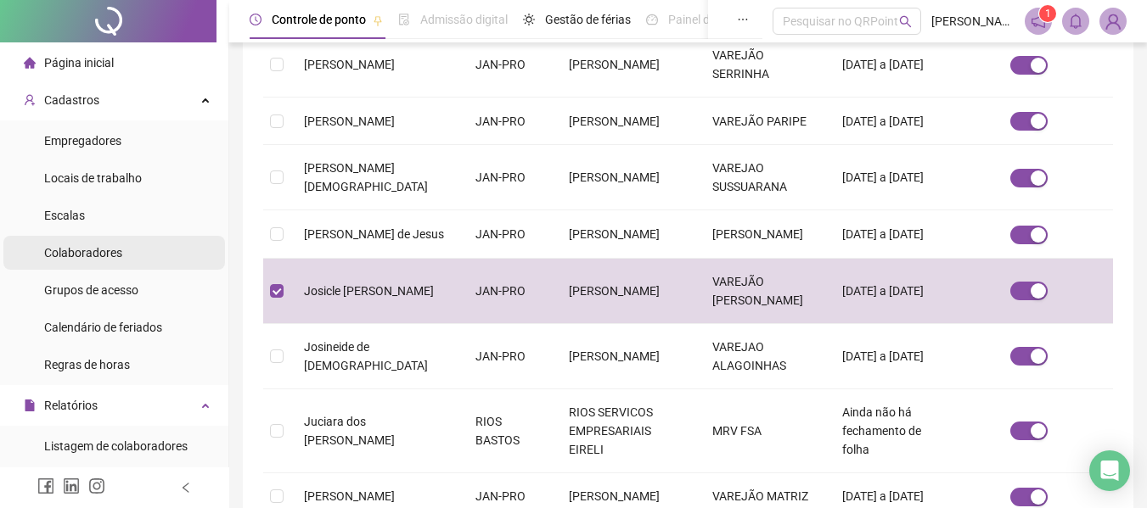
click at [97, 250] on span "Colaboradores" at bounding box center [83, 253] width 78 height 14
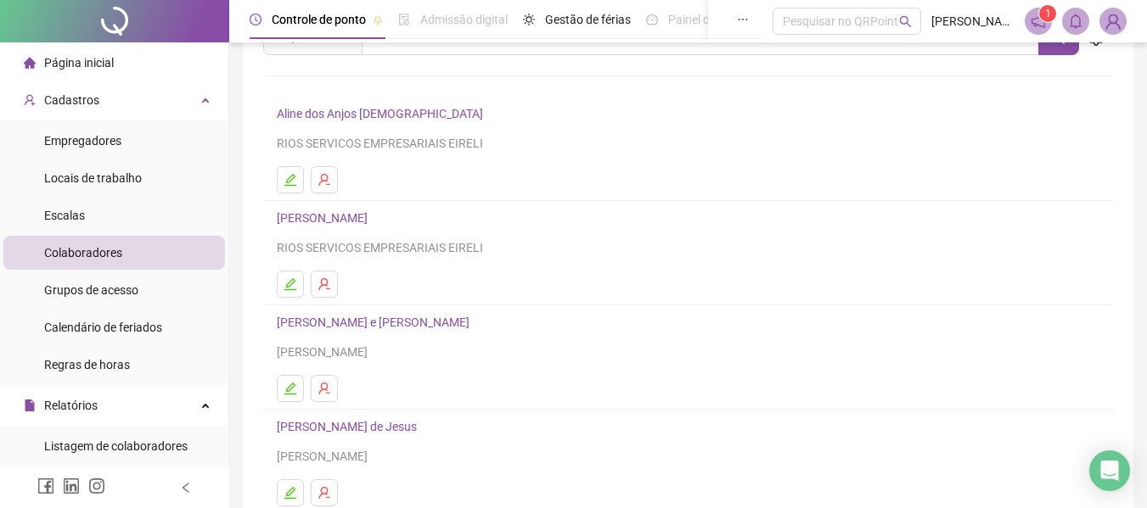
scroll to position [312, 0]
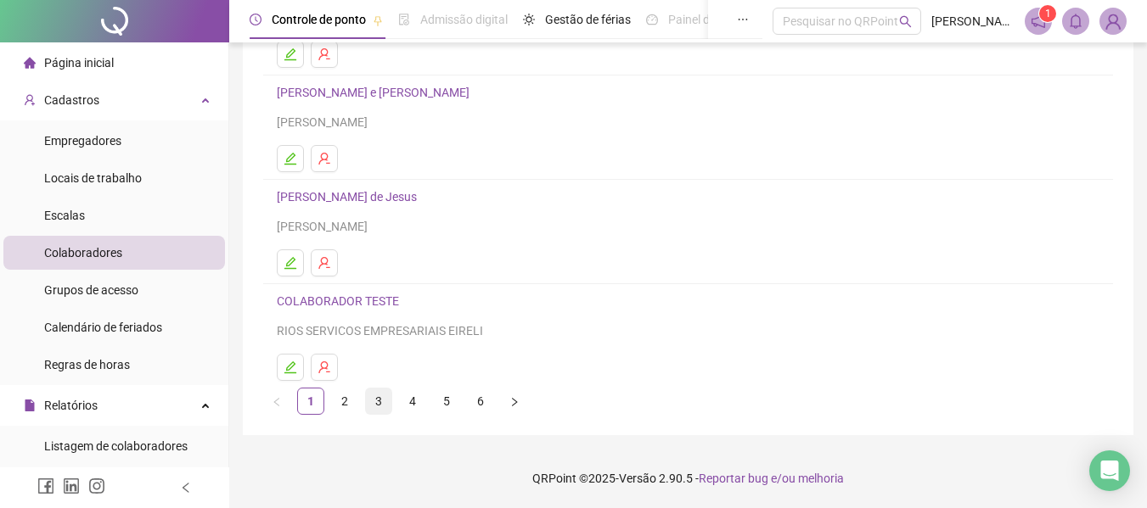
click at [379, 406] on link "3" at bounding box center [378, 401] width 25 height 25
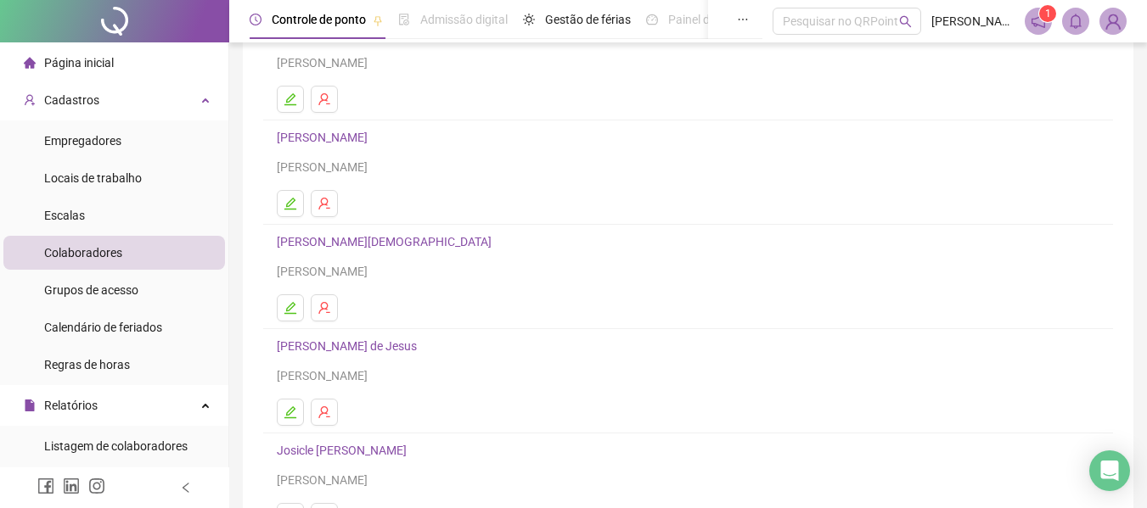
scroll to position [255, 0]
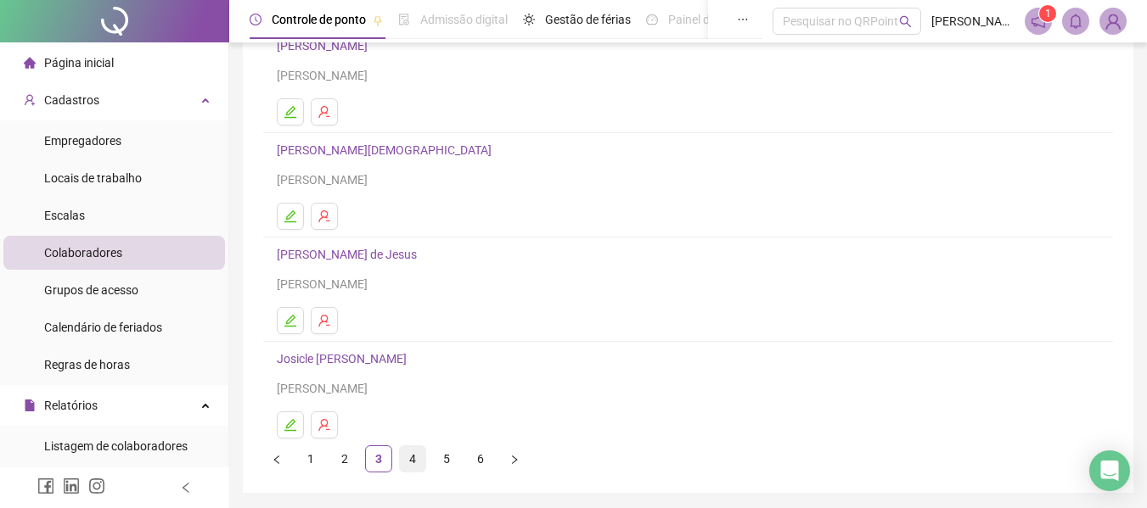
click at [411, 457] on link "4" at bounding box center [412, 458] width 25 height 25
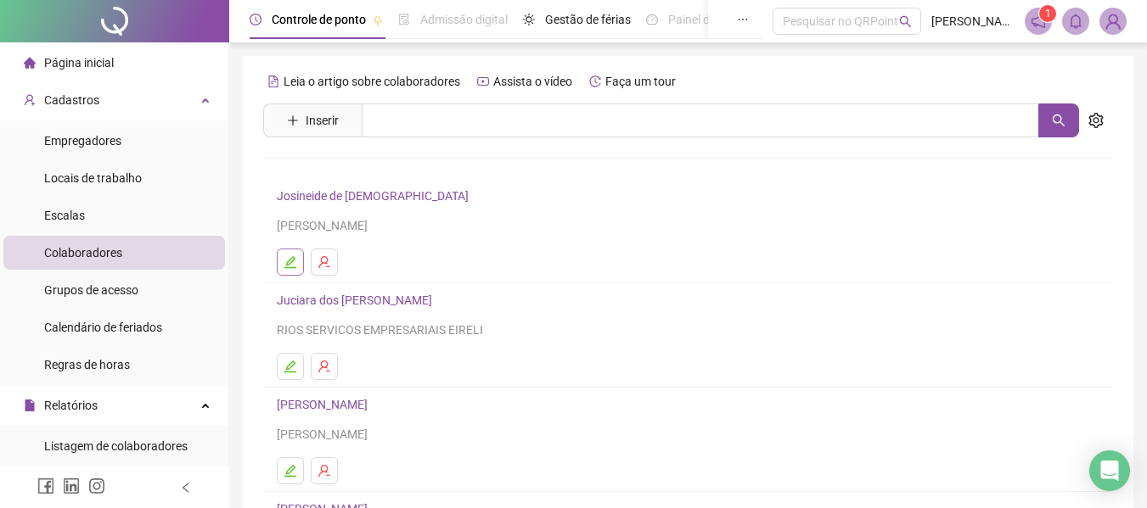
click at [288, 267] on icon "edit" at bounding box center [290, 262] width 12 height 12
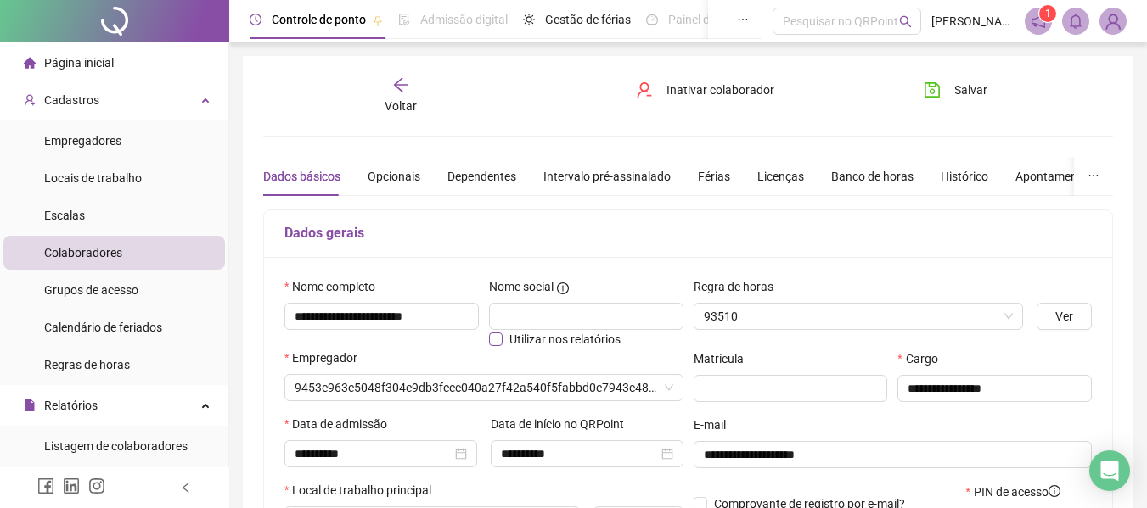
type input "**********"
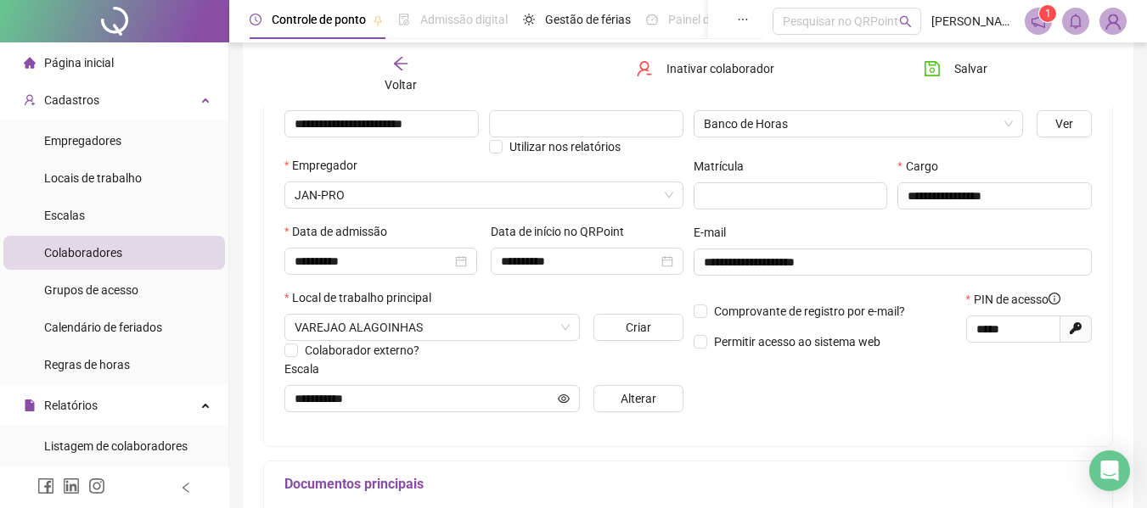
scroll to position [255, 0]
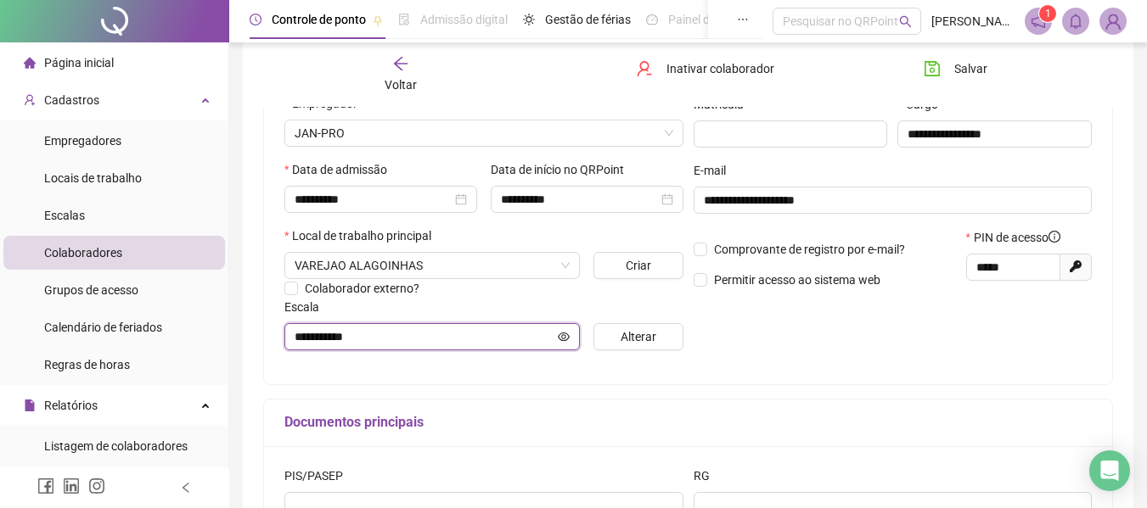
click at [561, 339] on icon "eye" at bounding box center [564, 337] width 12 height 12
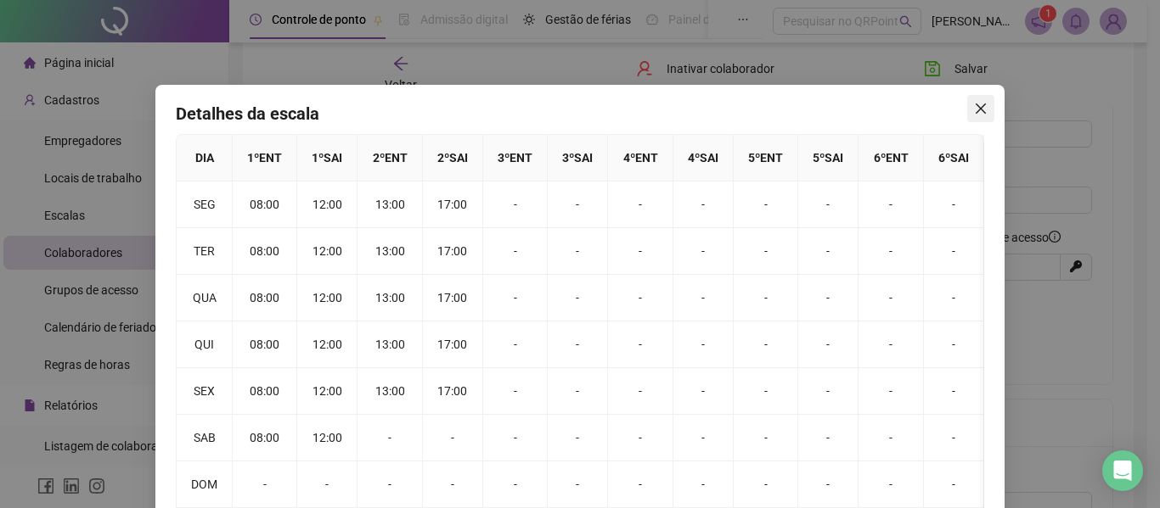
click at [975, 108] on icon "close" at bounding box center [980, 109] width 10 height 10
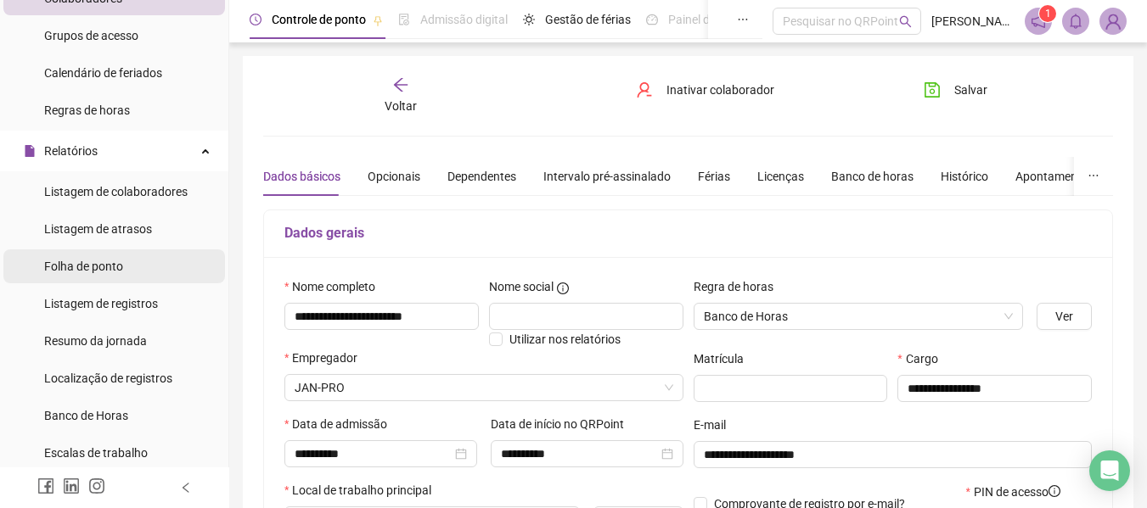
click at [104, 267] on span "Folha de ponto" at bounding box center [83, 267] width 79 height 14
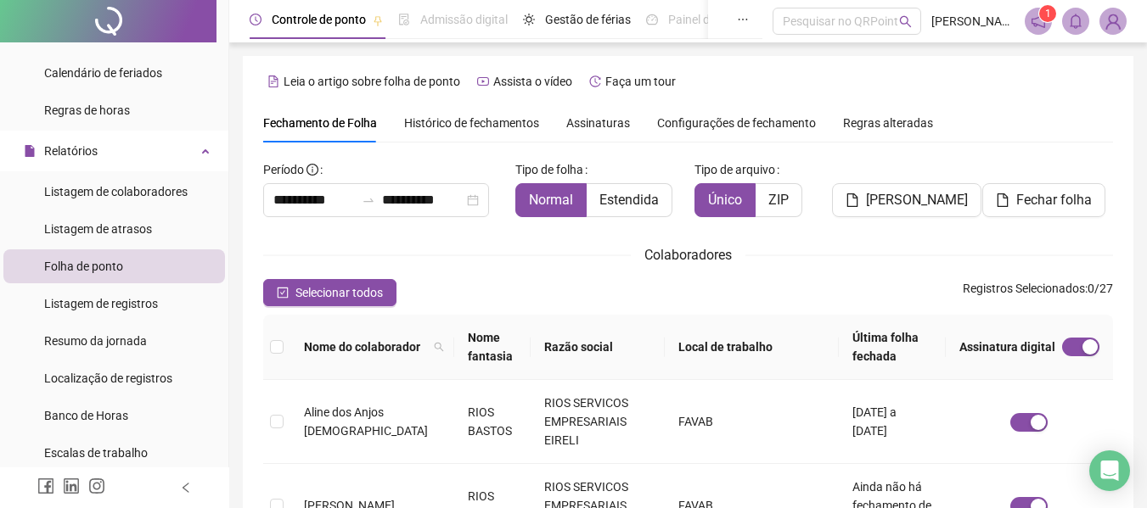
click at [592, 124] on span "Assinaturas" at bounding box center [598, 123] width 64 height 12
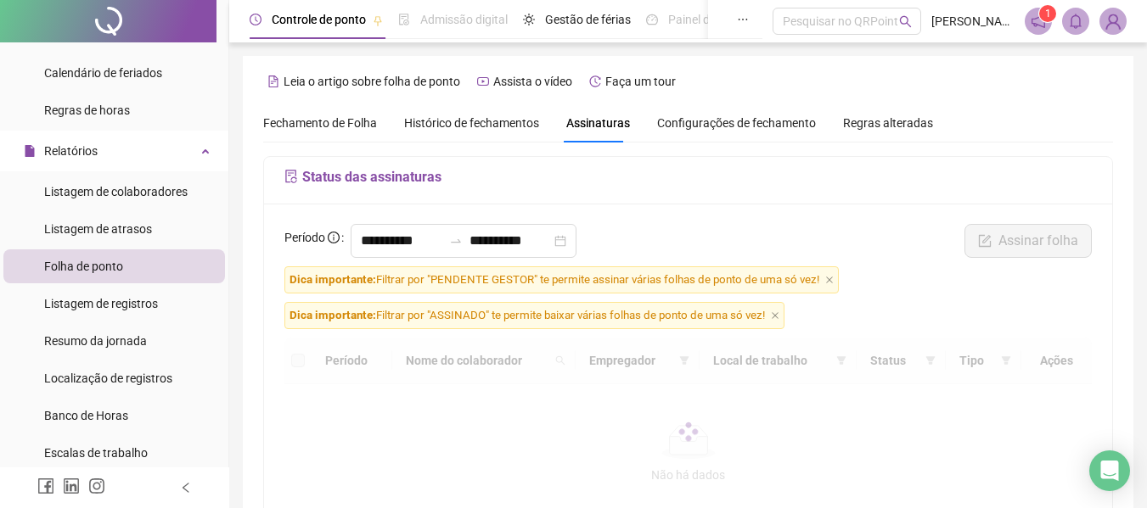
scroll to position [93, 0]
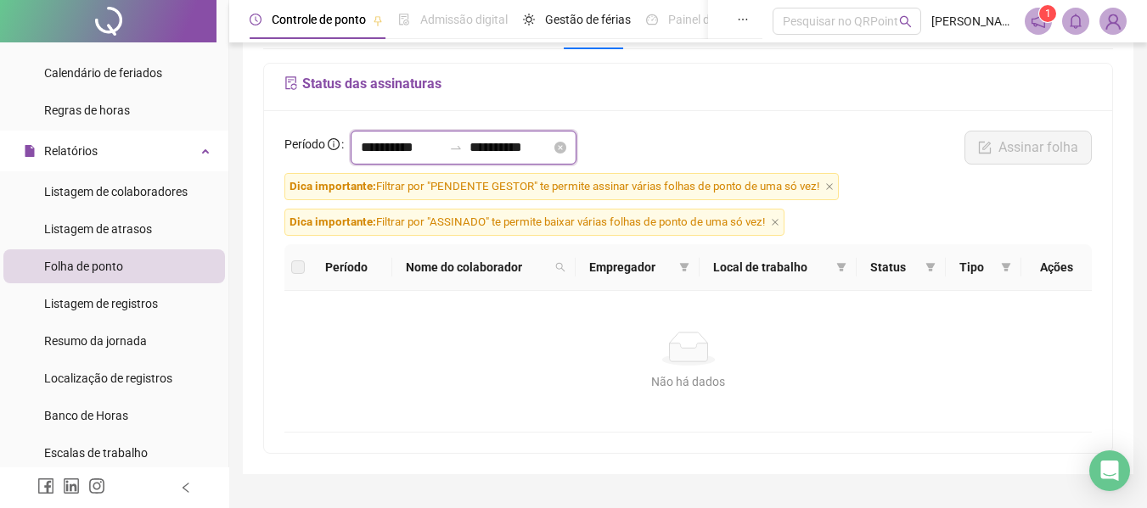
click at [402, 153] on input "**********" at bounding box center [401, 148] width 81 height 20
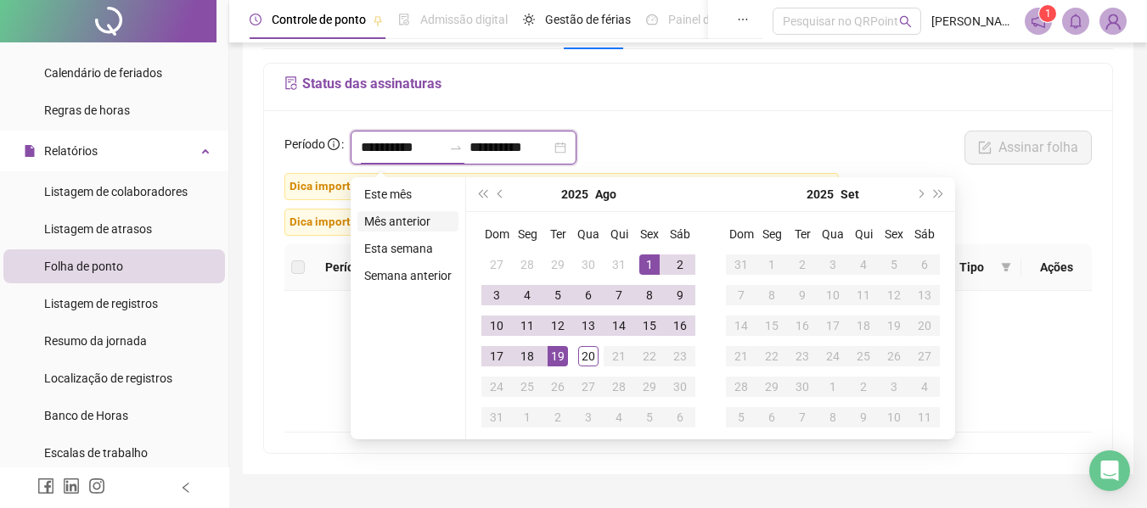
type input "**********"
click at [503, 194] on span "prev-year" at bounding box center [501, 194] width 8 height 8
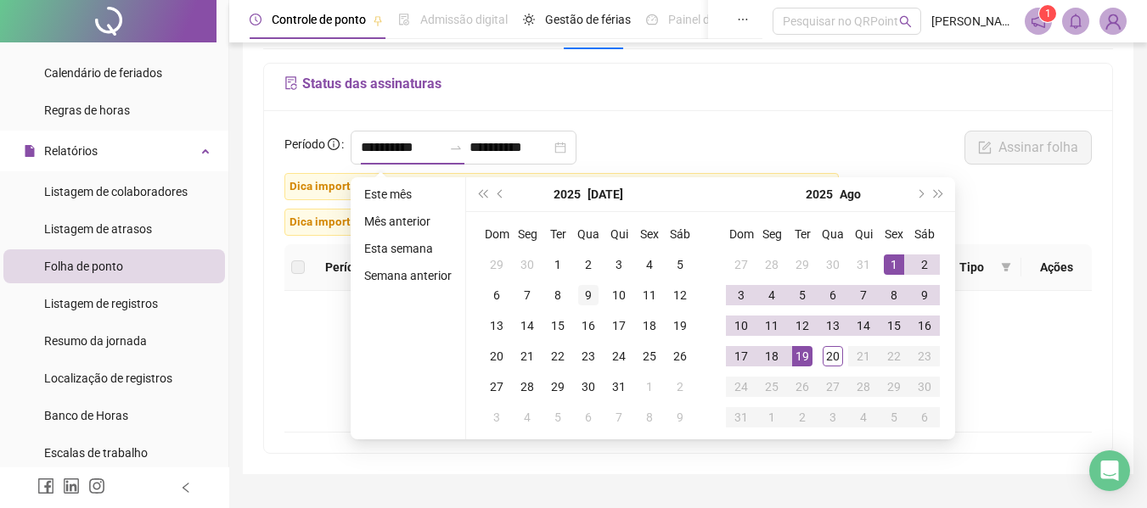
type input "**********"
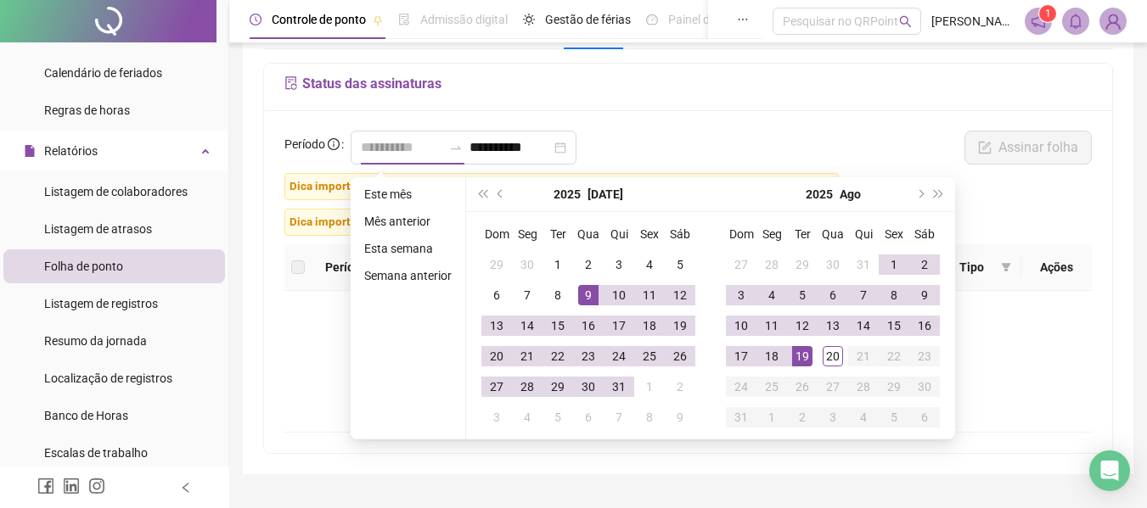
click at [591, 290] on div "9" at bounding box center [588, 295] width 20 height 20
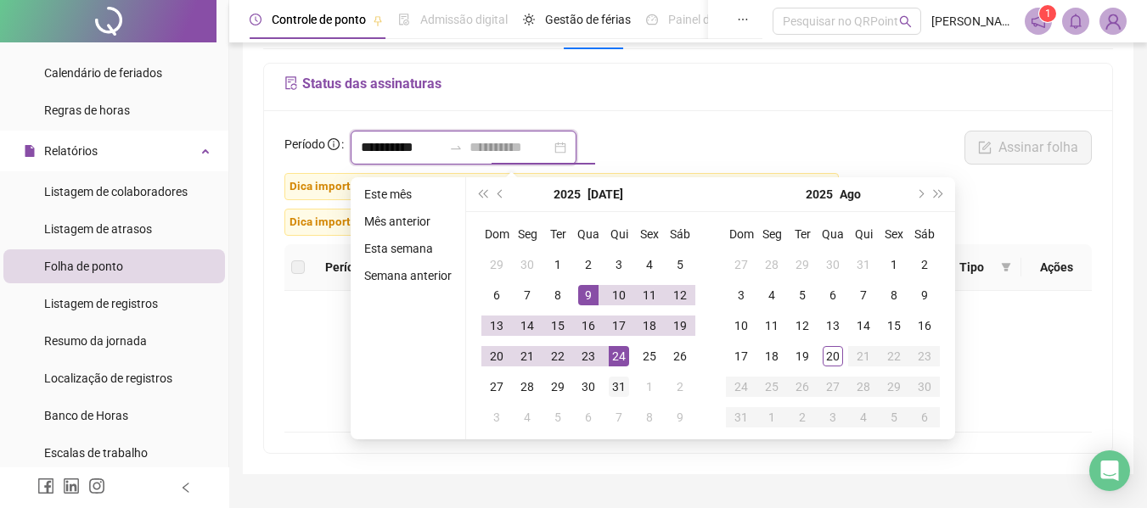
type input "**********"
click at [622, 385] on div "31" at bounding box center [619, 387] width 20 height 20
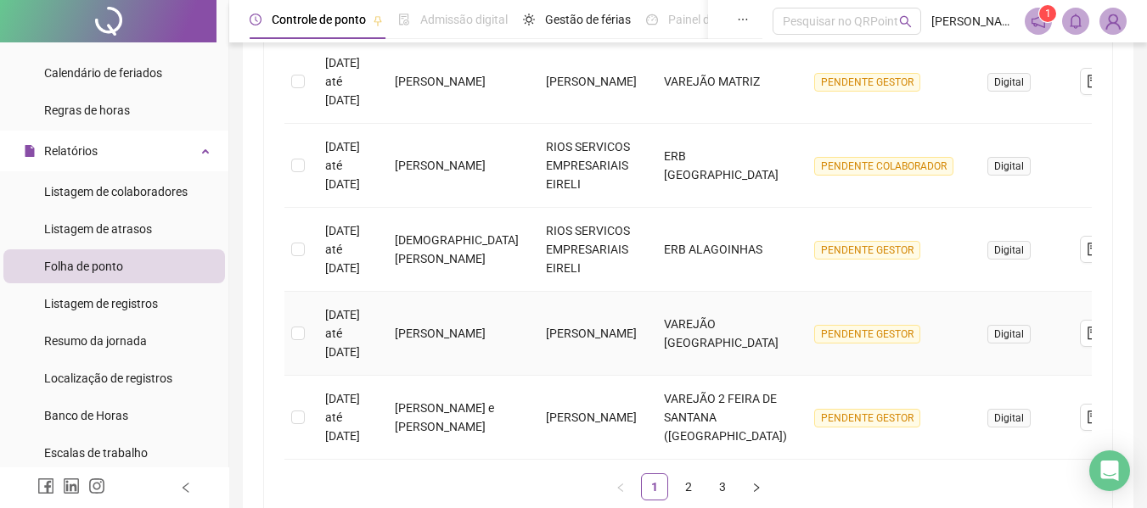
scroll to position [857, 0]
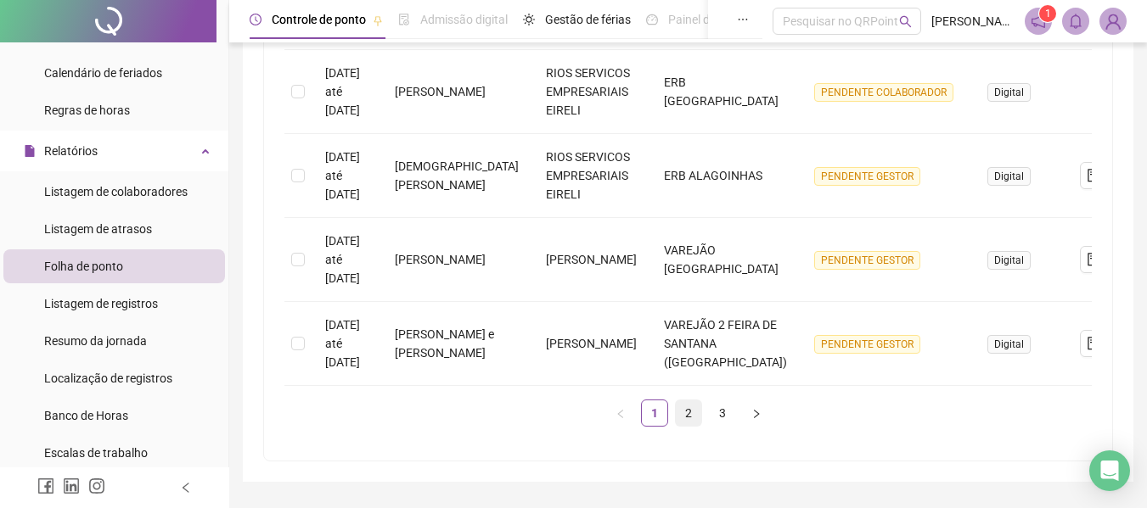
click at [685, 426] on link "2" at bounding box center [688, 413] width 25 height 25
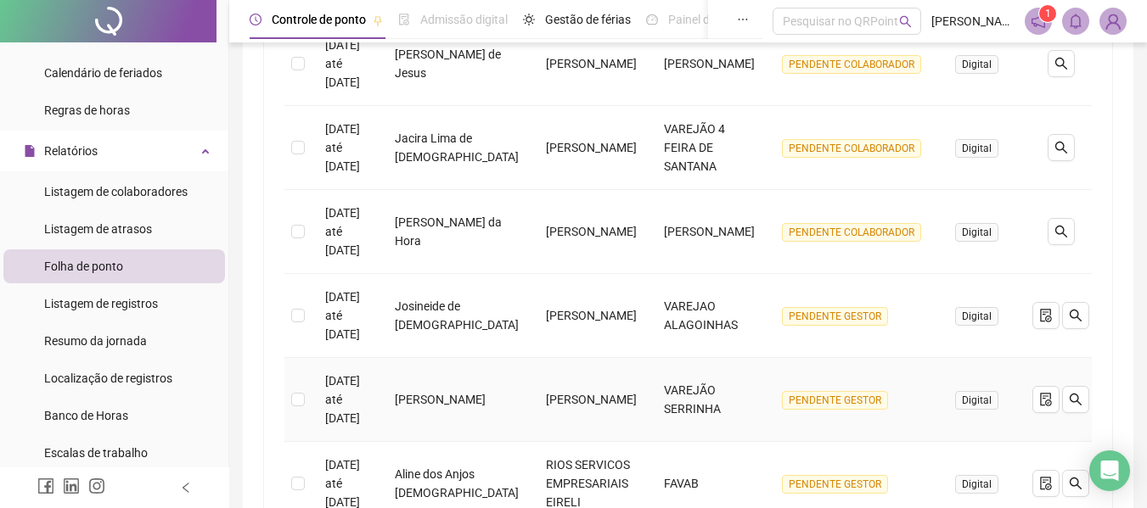
scroll to position [603, 0]
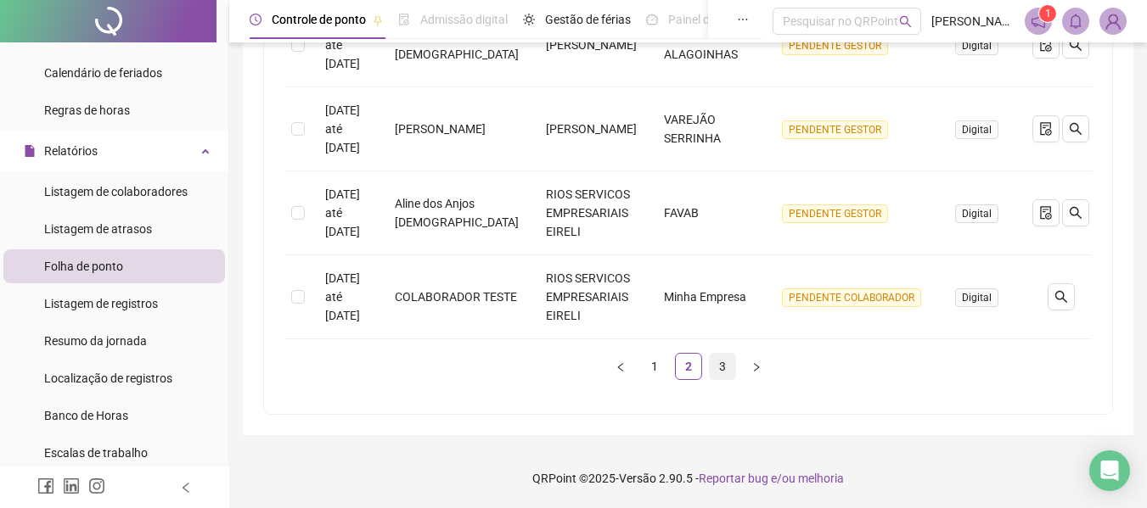
click at [718, 364] on link "3" at bounding box center [722, 366] width 25 height 25
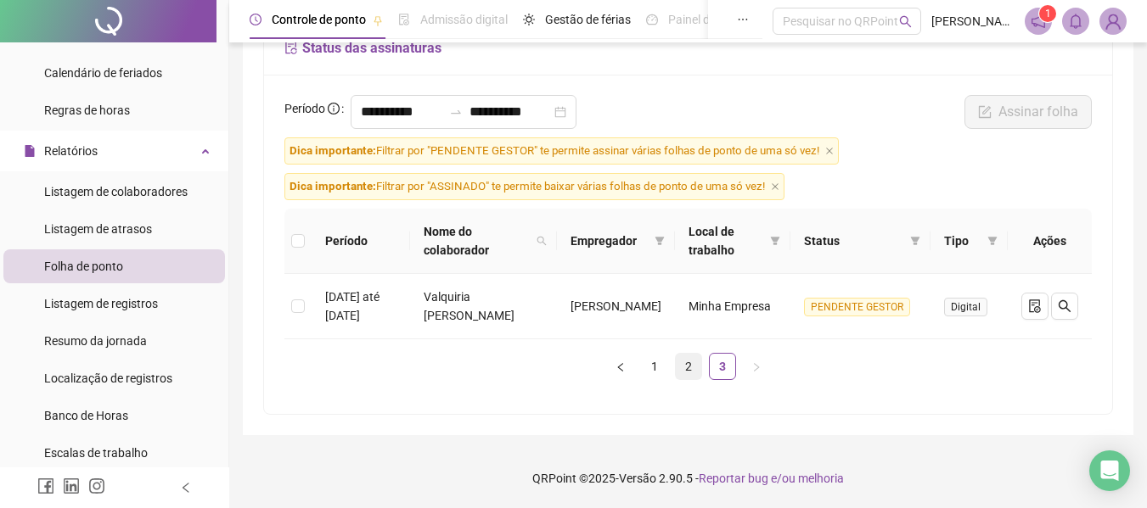
click at [688, 368] on link "2" at bounding box center [688, 366] width 25 height 25
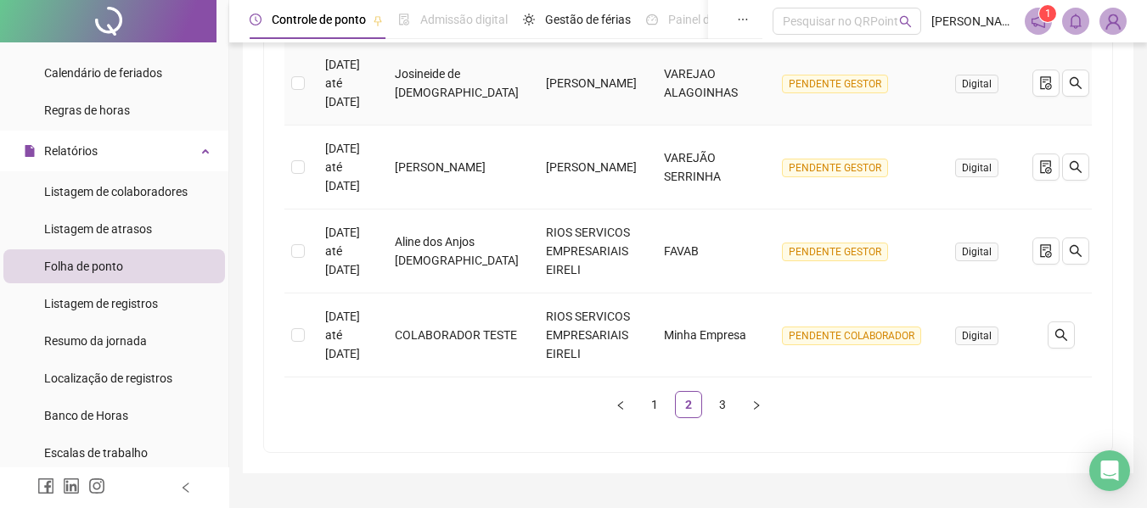
scroll to position [893, 0]
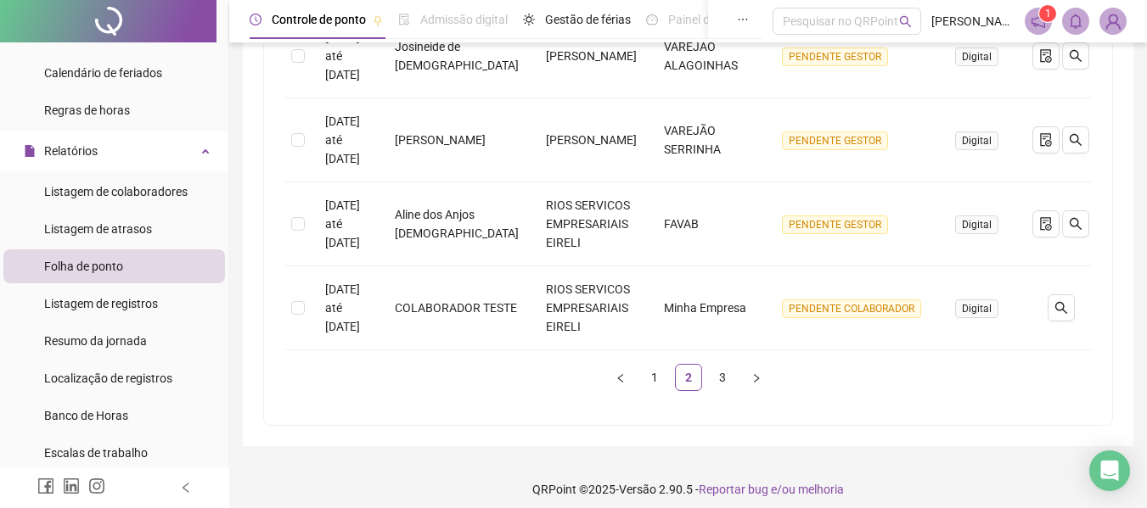
click at [659, 371] on link "1" at bounding box center [654, 377] width 25 height 25
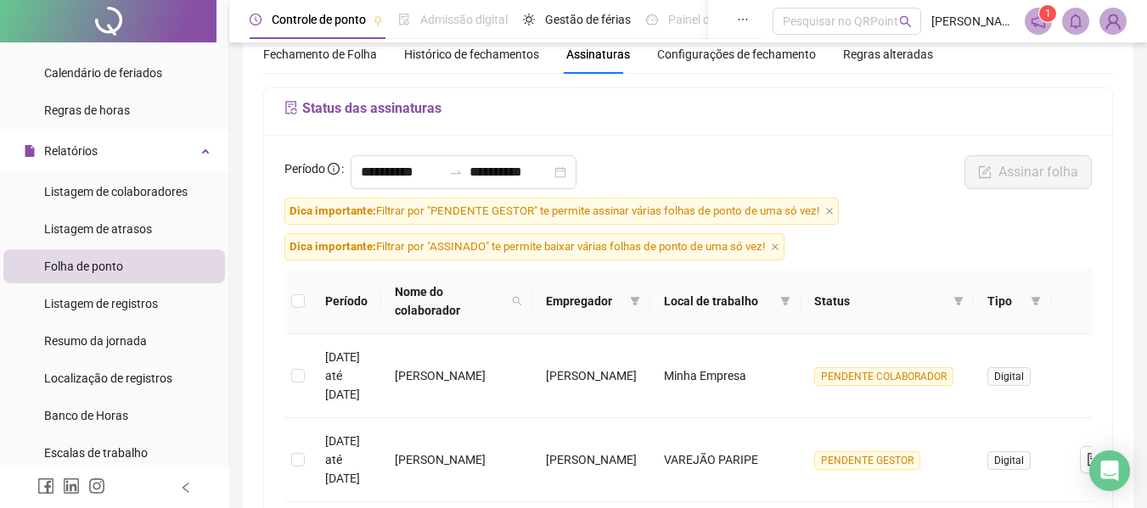
scroll to position [0, 0]
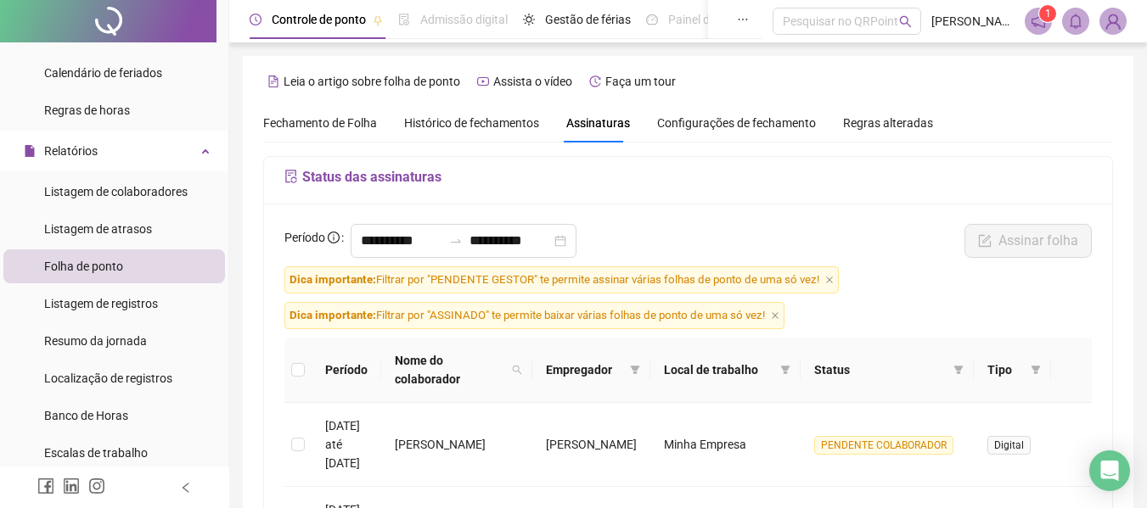
click at [488, 118] on span "Histórico de fechamentos" at bounding box center [471, 123] width 135 height 14
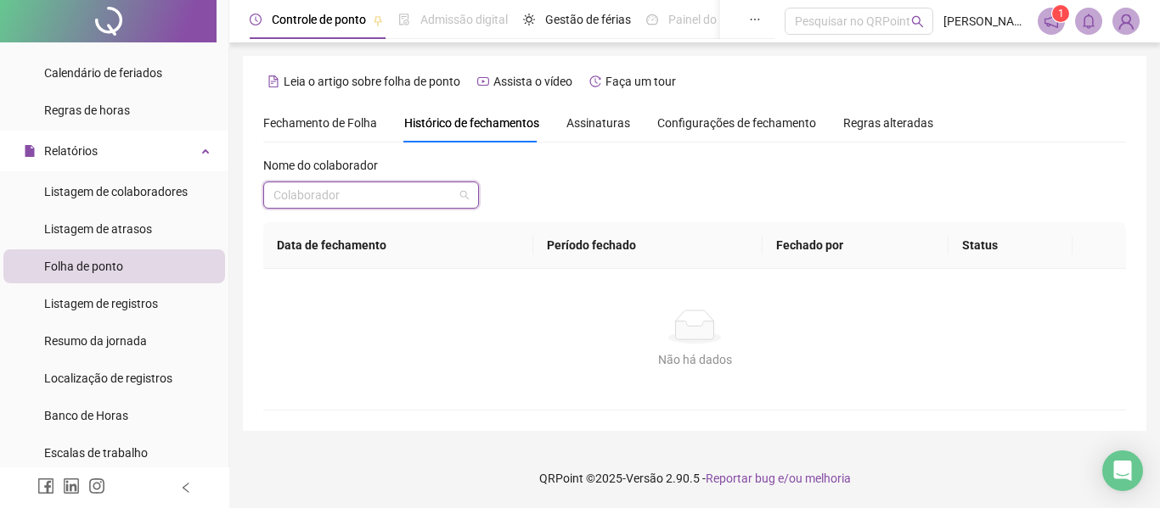
click at [376, 200] on input "search" at bounding box center [363, 195] width 180 height 25
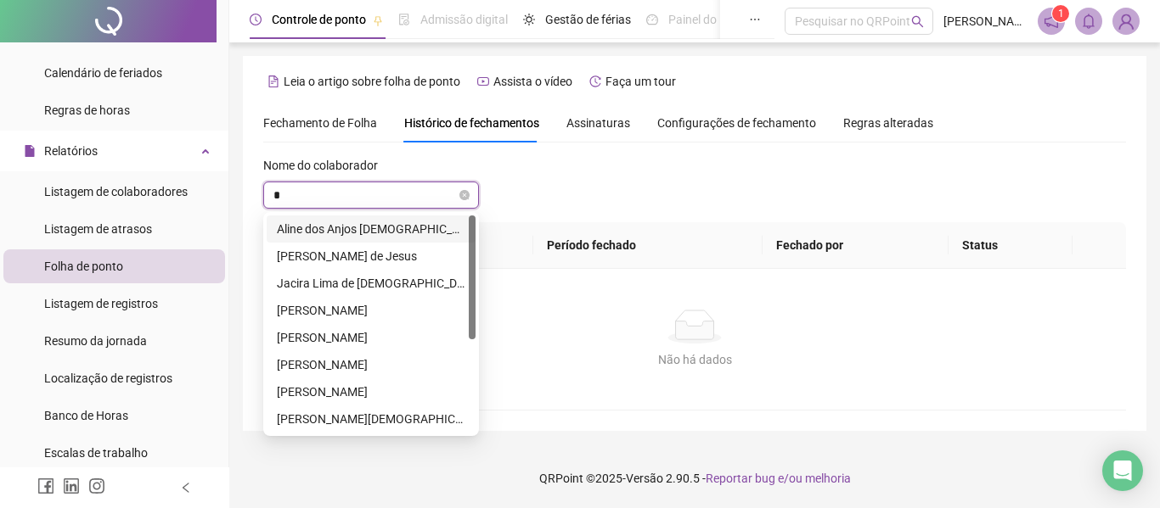
type input "**"
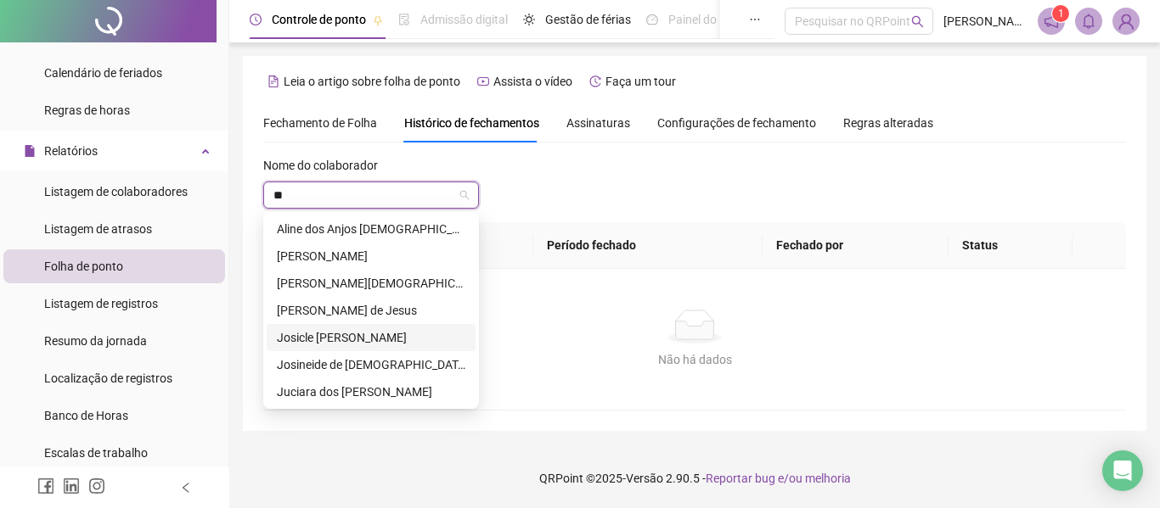
click at [344, 339] on div "Josicle [PERSON_NAME]" at bounding box center [371, 338] width 188 height 19
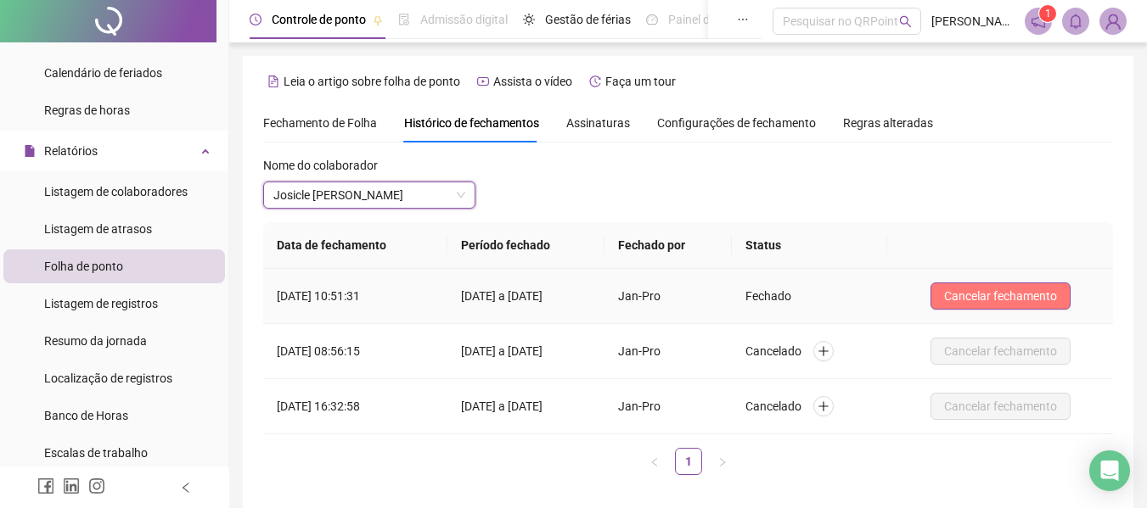
click at [1057, 289] on span "Cancelar fechamento" at bounding box center [1000, 296] width 113 height 19
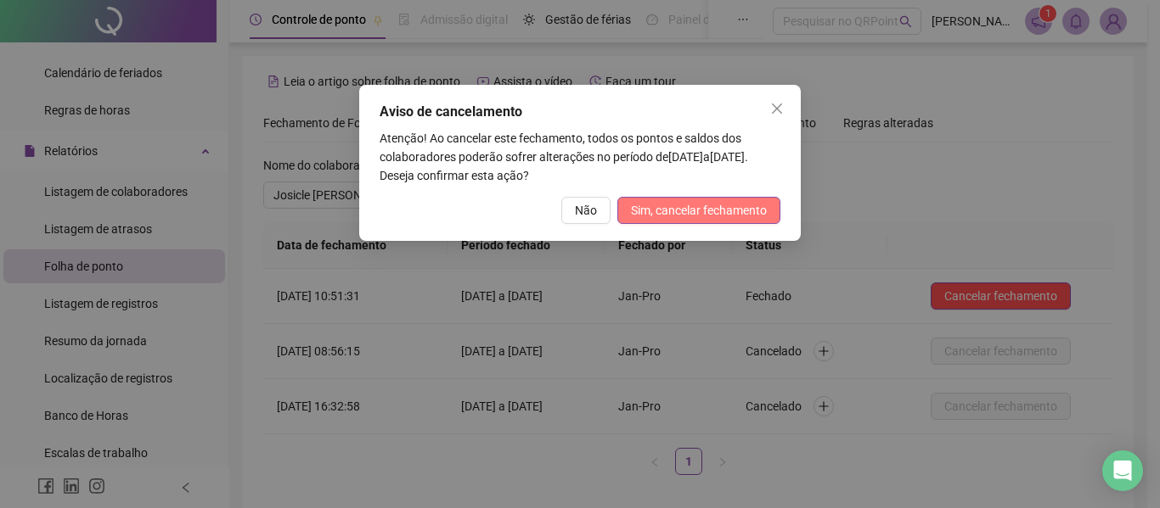
click at [694, 214] on span "Sim, cancelar fechamento" at bounding box center [699, 210] width 136 height 19
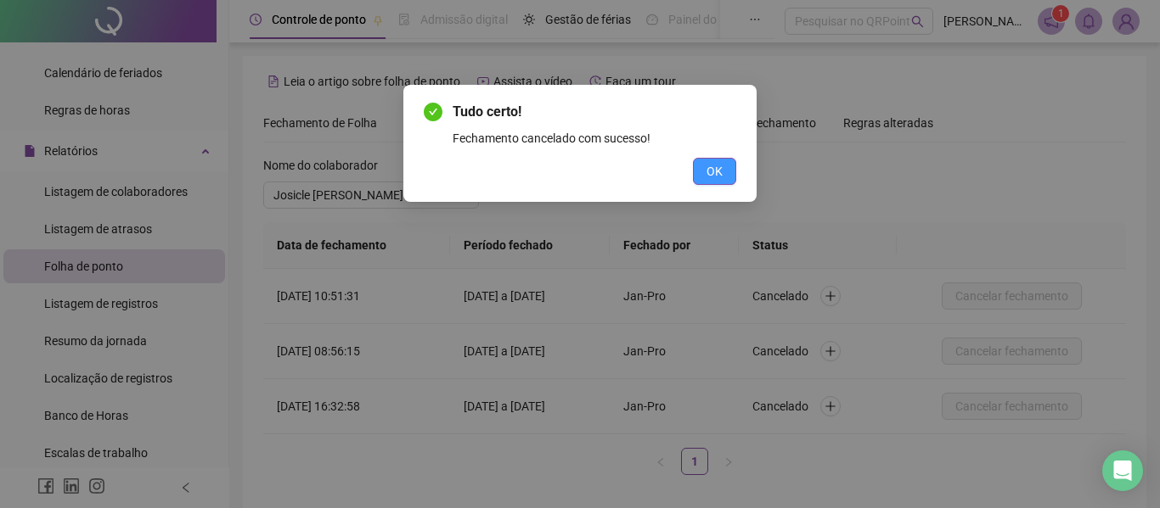
click at [725, 169] on button "OK" at bounding box center [714, 171] width 43 height 27
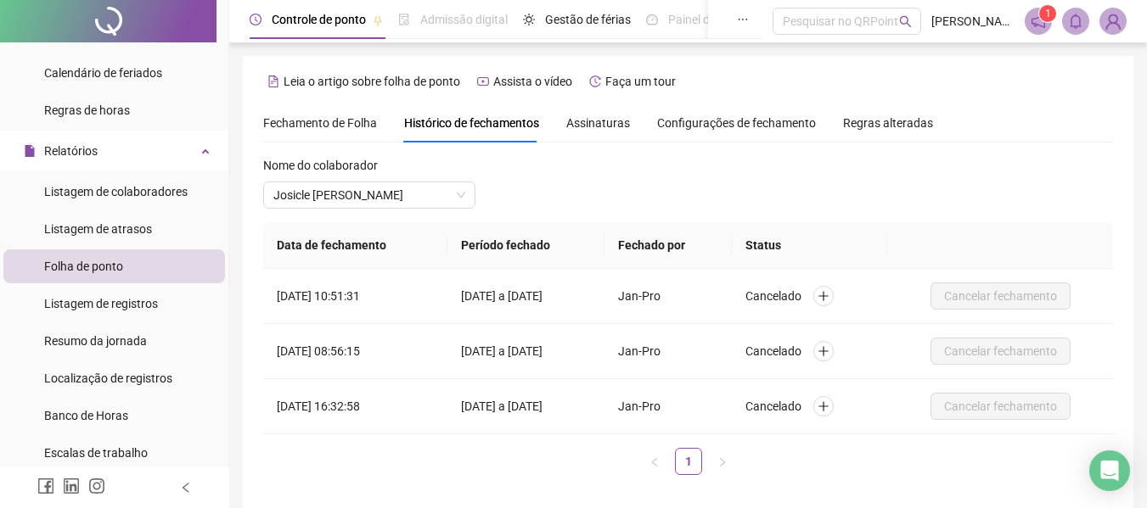
click at [295, 117] on span "Fechamento de Folha" at bounding box center [320, 123] width 114 height 14
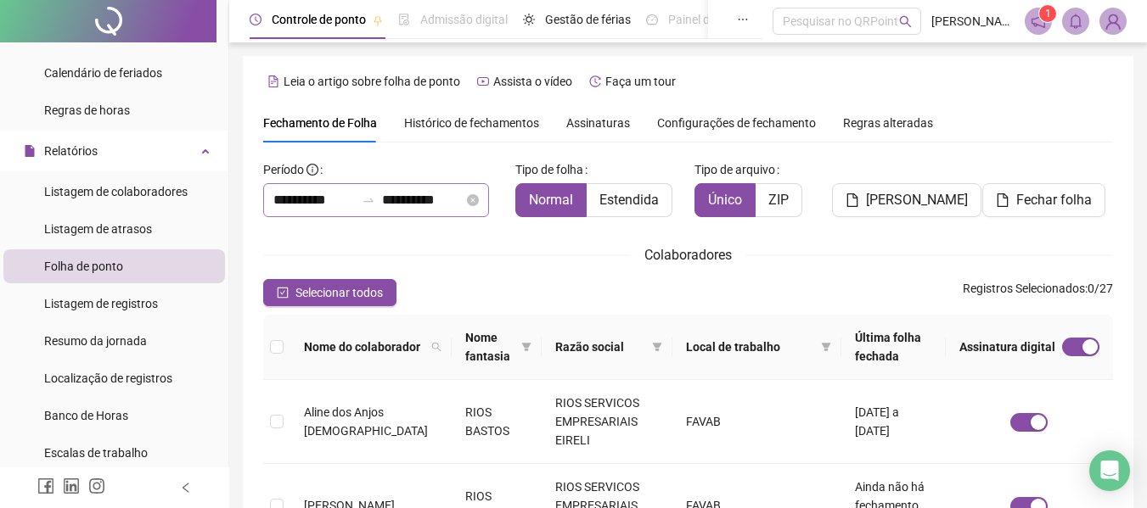
scroll to position [93, 0]
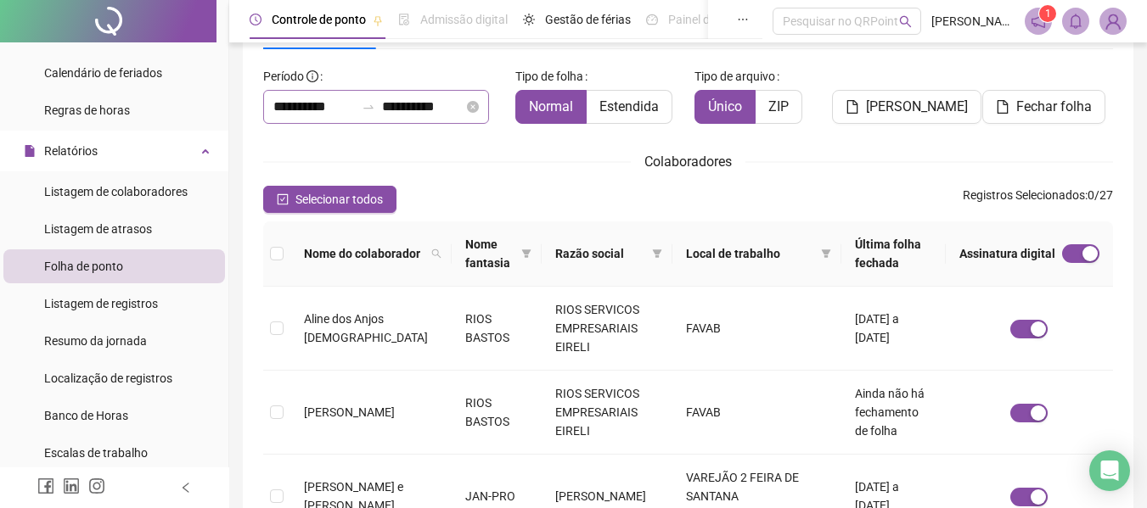
click at [281, 194] on icon "check-square" at bounding box center [283, 200] width 12 height 12
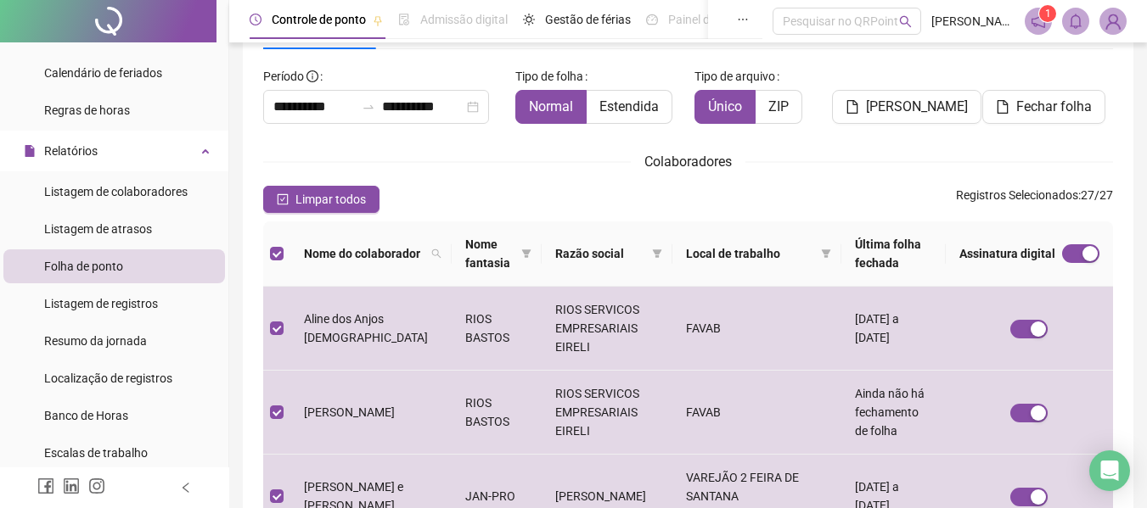
drag, startPoint x: 281, startPoint y: 198, endPoint x: 297, endPoint y: 176, distance: 27.3
click at [282, 196] on icon "check-square" at bounding box center [283, 200] width 12 height 12
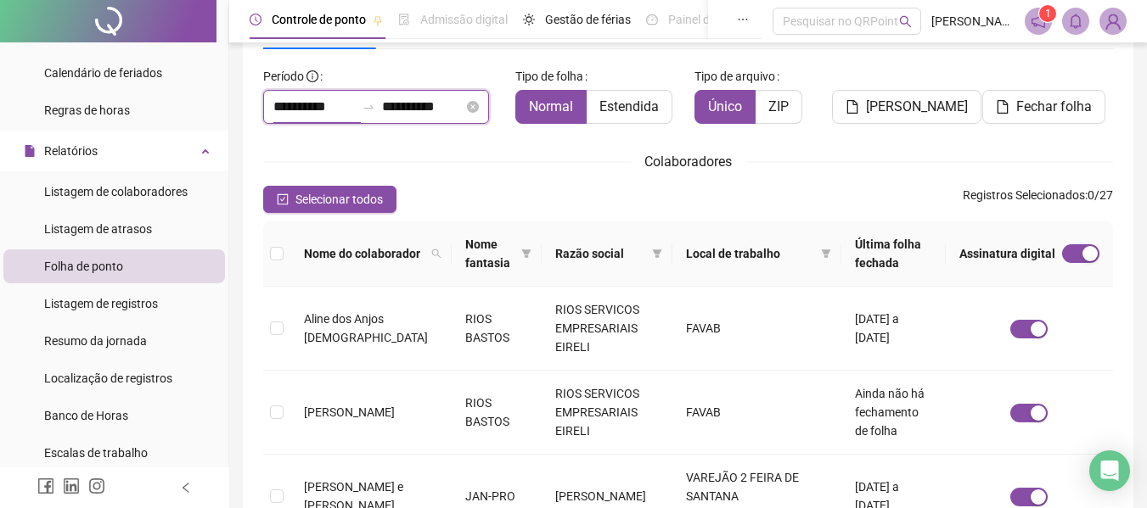
click at [326, 101] on input "**********" at bounding box center [313, 107] width 81 height 20
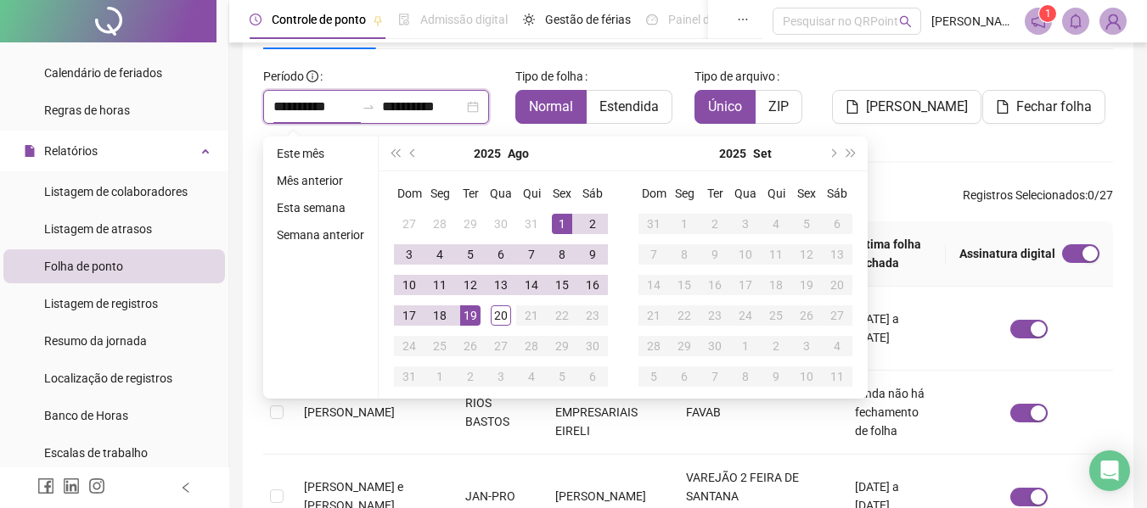
type input "**********"
click at [408, 143] on button "prev-year" at bounding box center [413, 154] width 19 height 34
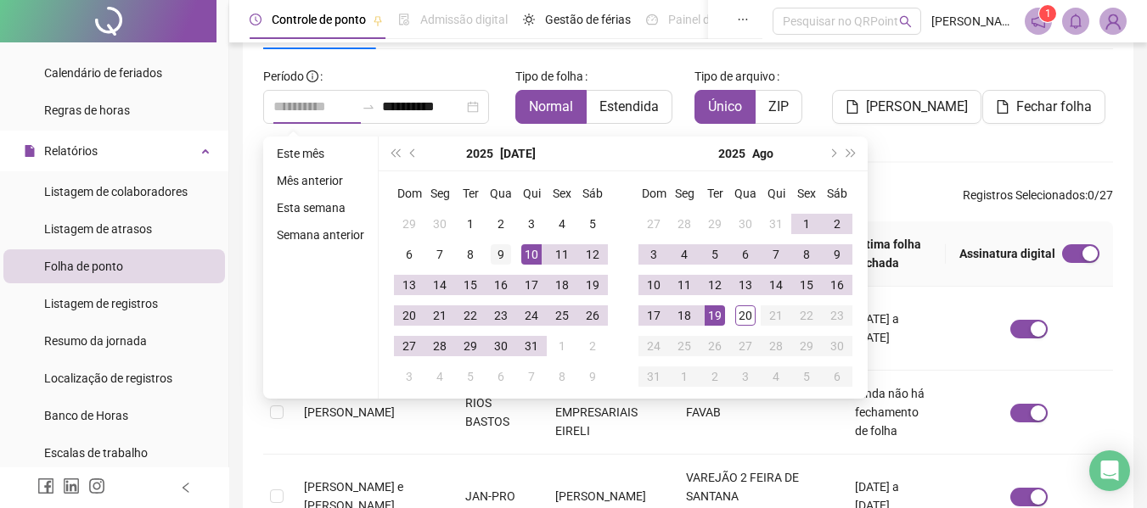
type input "**********"
click at [506, 250] on div "9" at bounding box center [501, 254] width 20 height 20
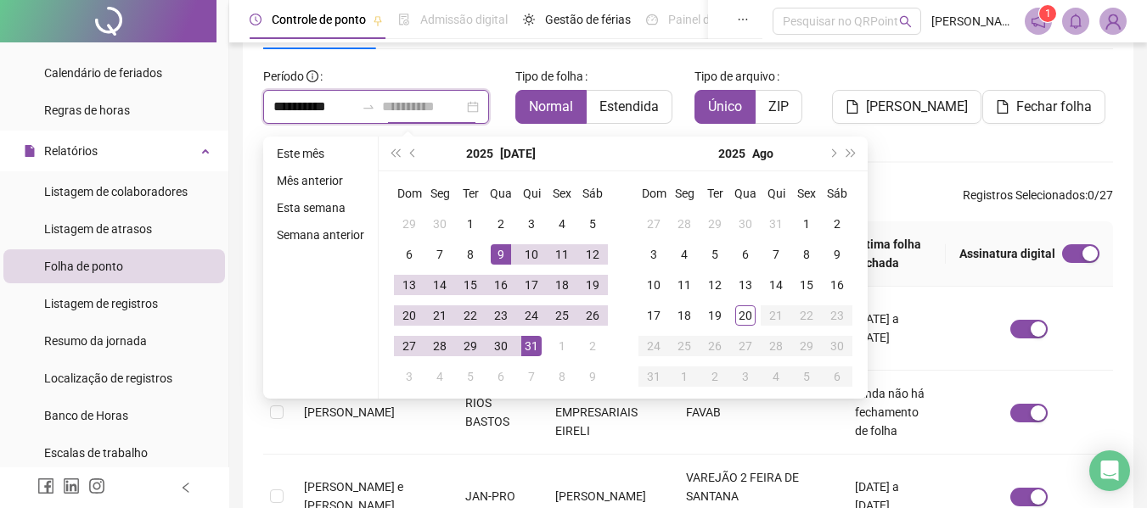
type input "**********"
click at [536, 347] on div "31" at bounding box center [531, 346] width 20 height 20
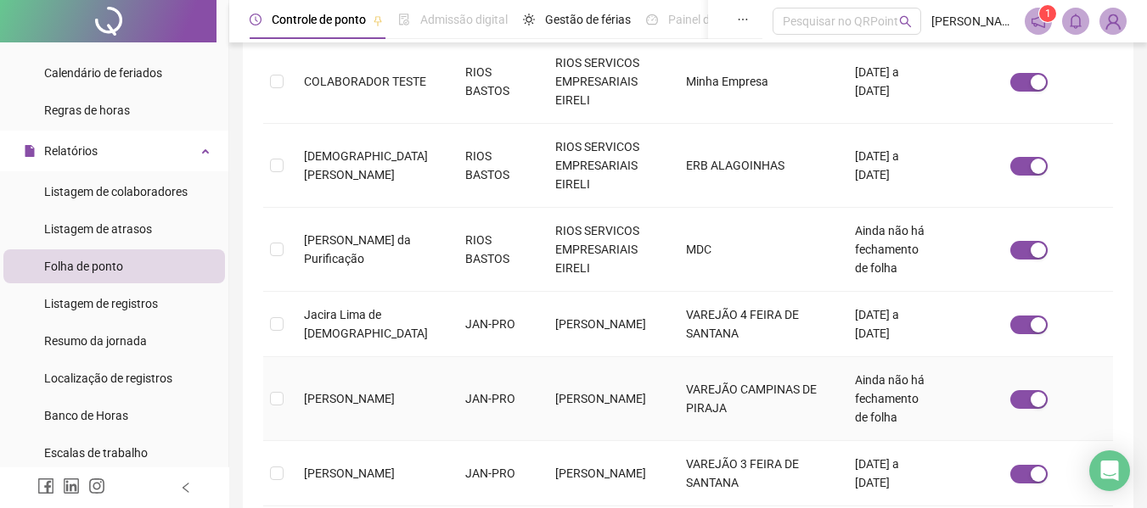
scroll to position [688, 0]
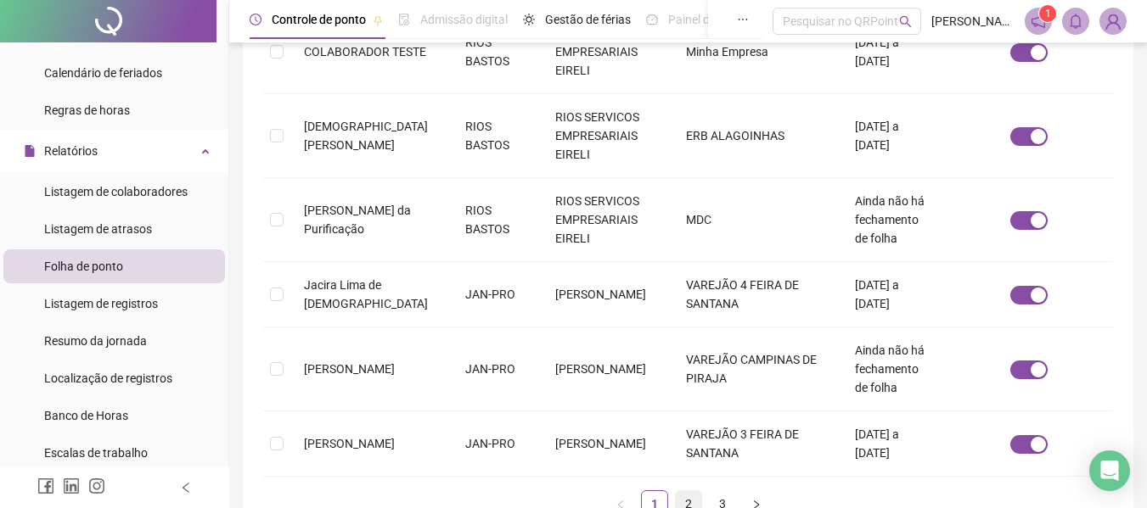
click at [687, 491] on link "2" at bounding box center [688, 503] width 25 height 25
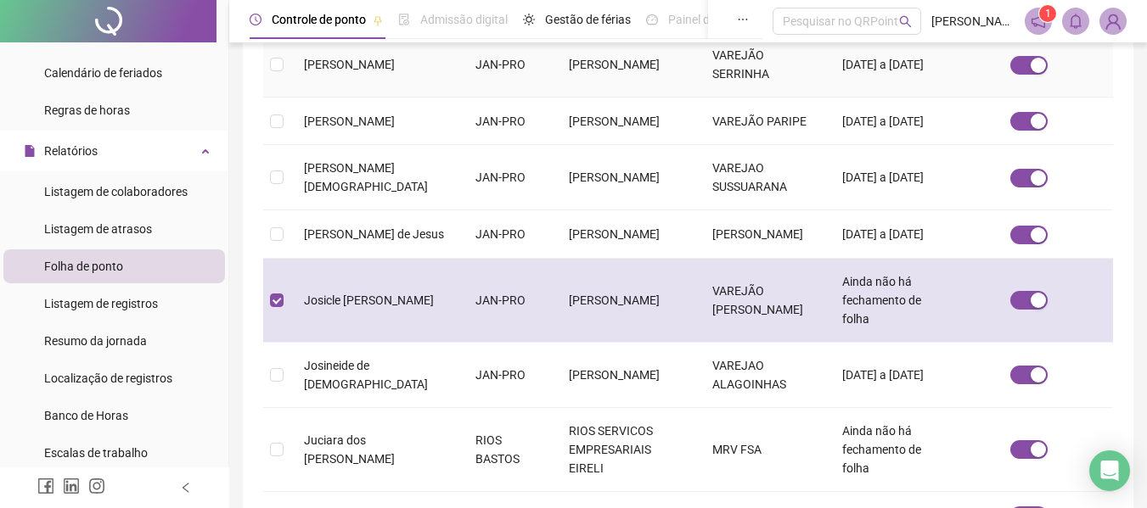
scroll to position [93, 0]
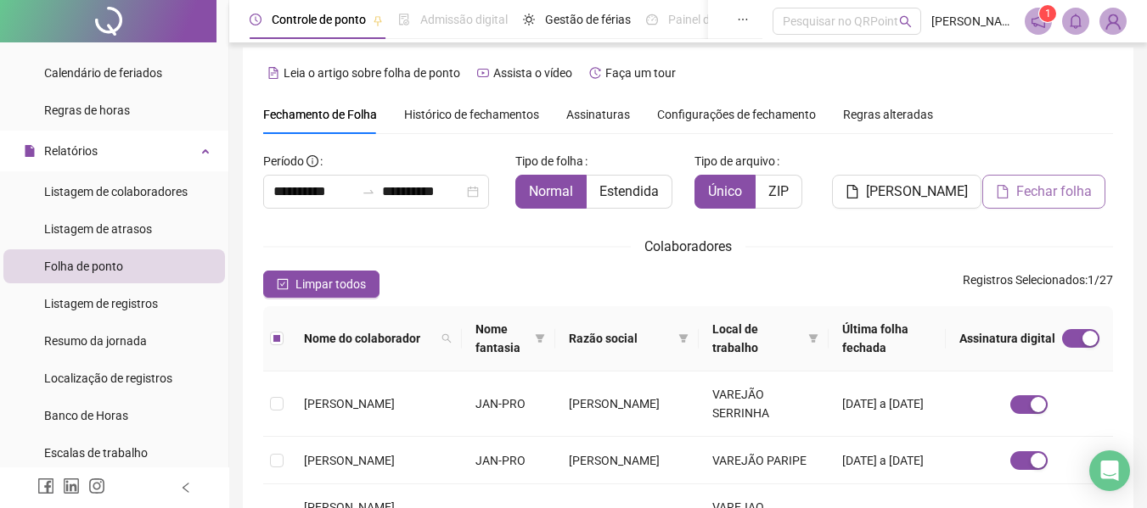
click at [1042, 189] on span "Fechar folha" at bounding box center [1054, 192] width 76 height 20
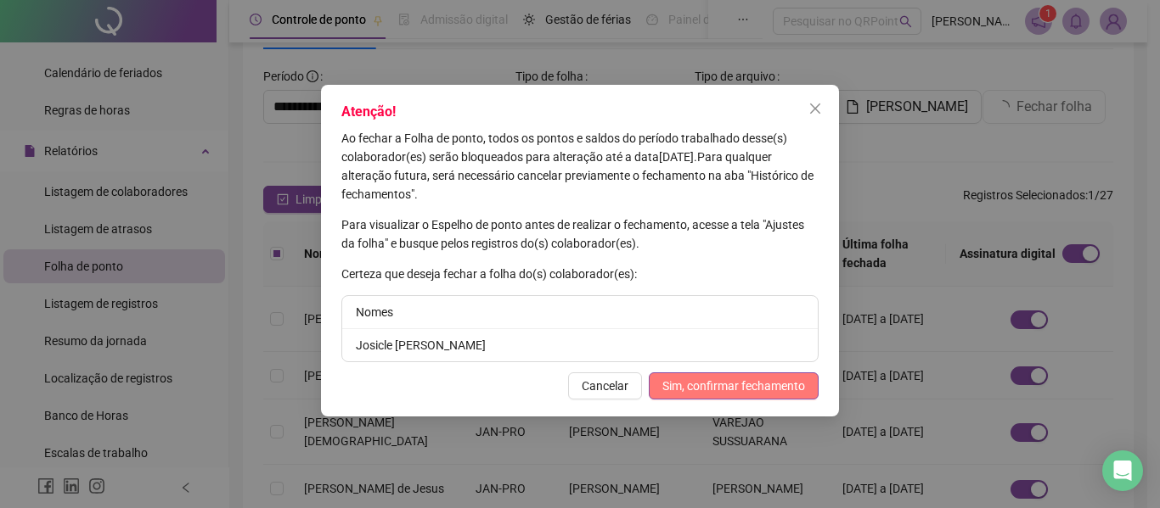
click at [704, 377] on span "Sim, confirmar fechamento" at bounding box center [733, 386] width 143 height 19
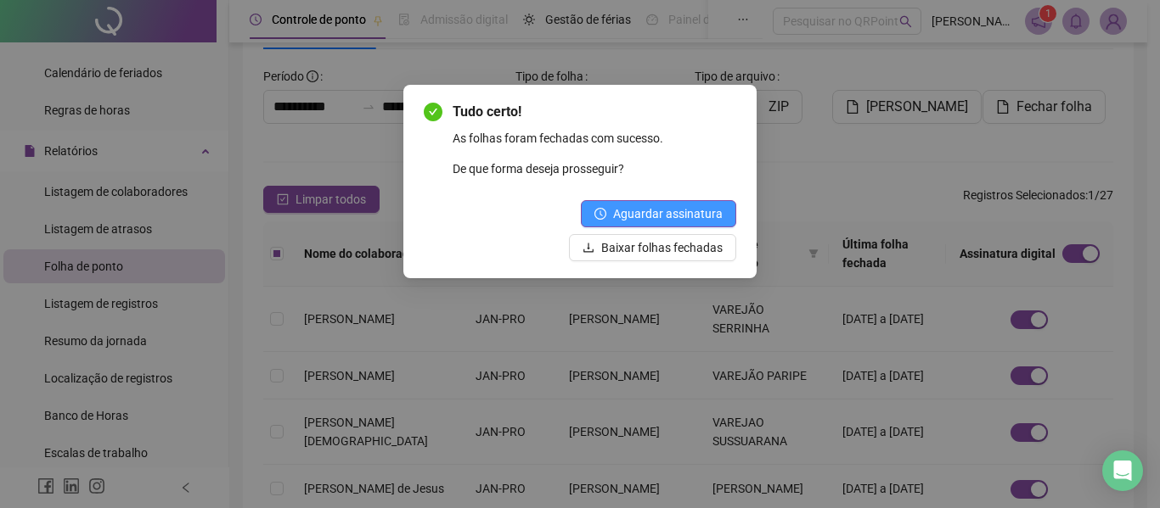
click at [673, 211] on span "Aguardar assinatura" at bounding box center [668, 214] width 110 height 19
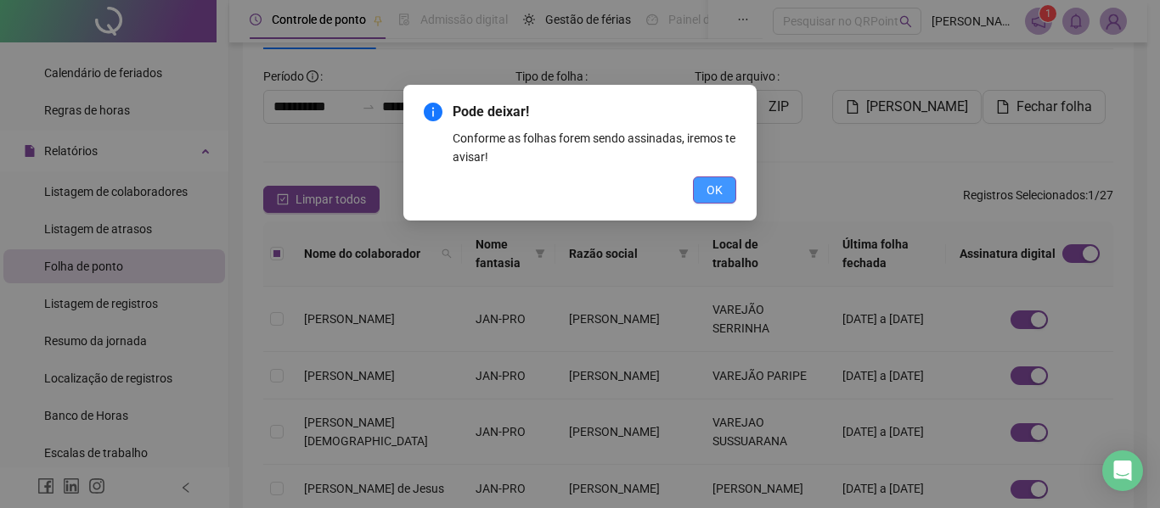
click at [716, 194] on span "OK" at bounding box center [714, 190] width 16 height 19
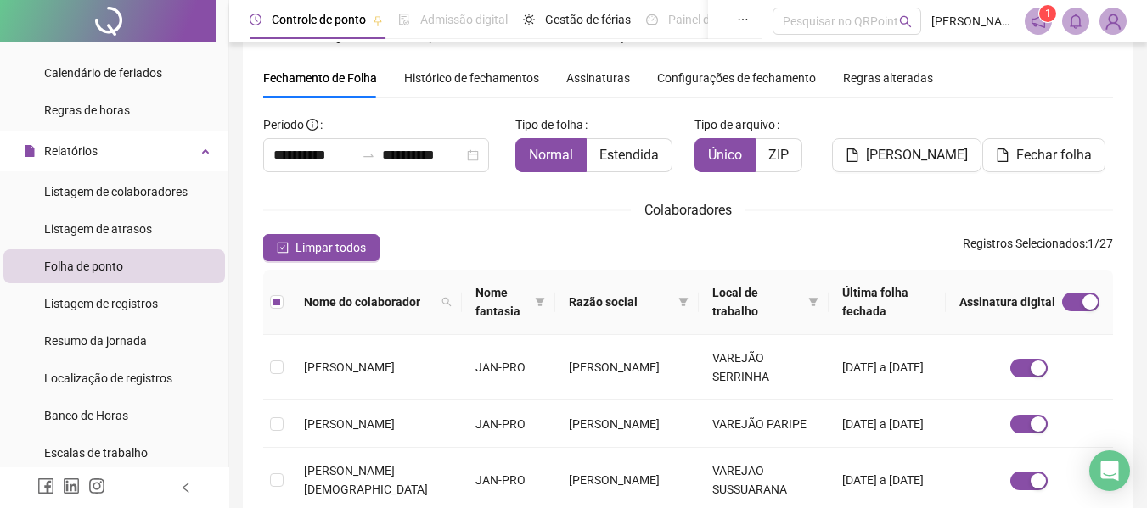
scroll to position [0, 0]
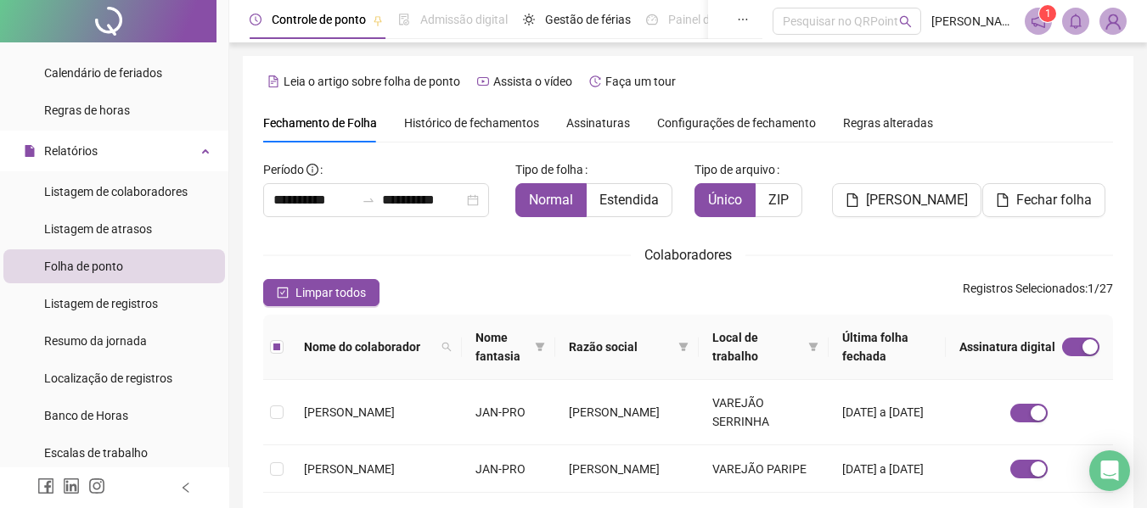
click at [596, 126] on span "Assinaturas" at bounding box center [598, 123] width 64 height 12
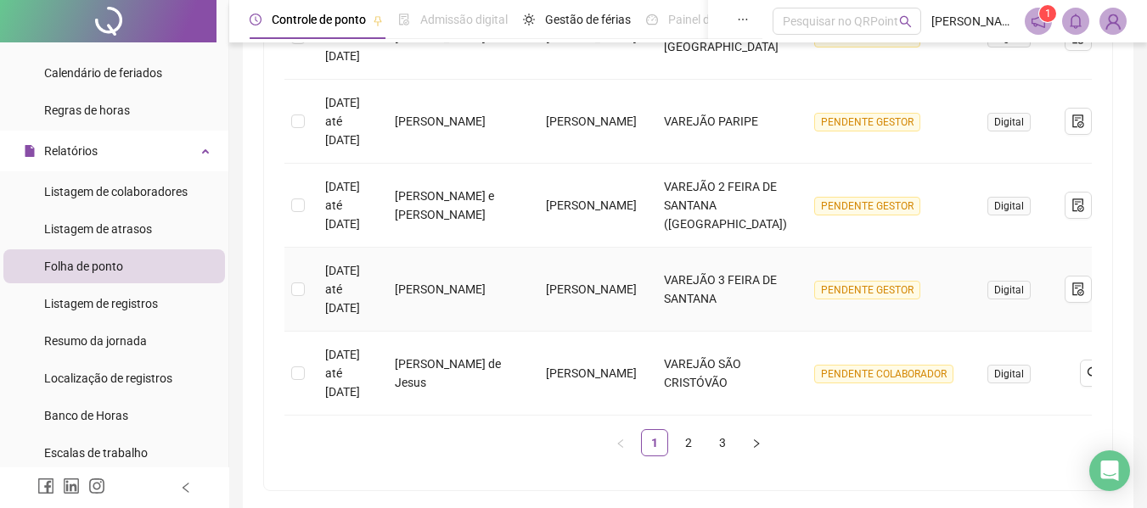
scroll to position [923, 0]
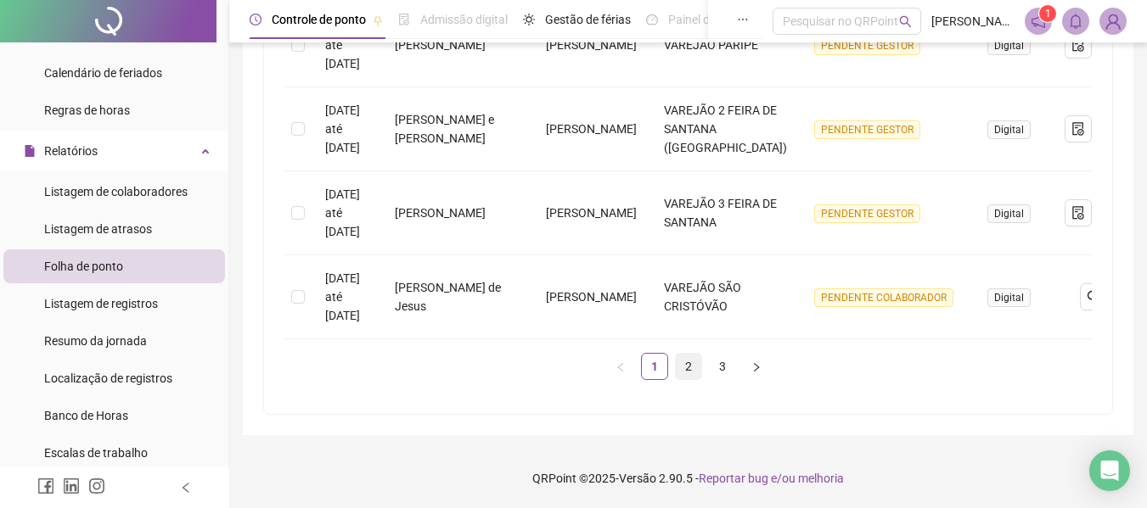
click at [690, 368] on link "2" at bounding box center [688, 366] width 25 height 25
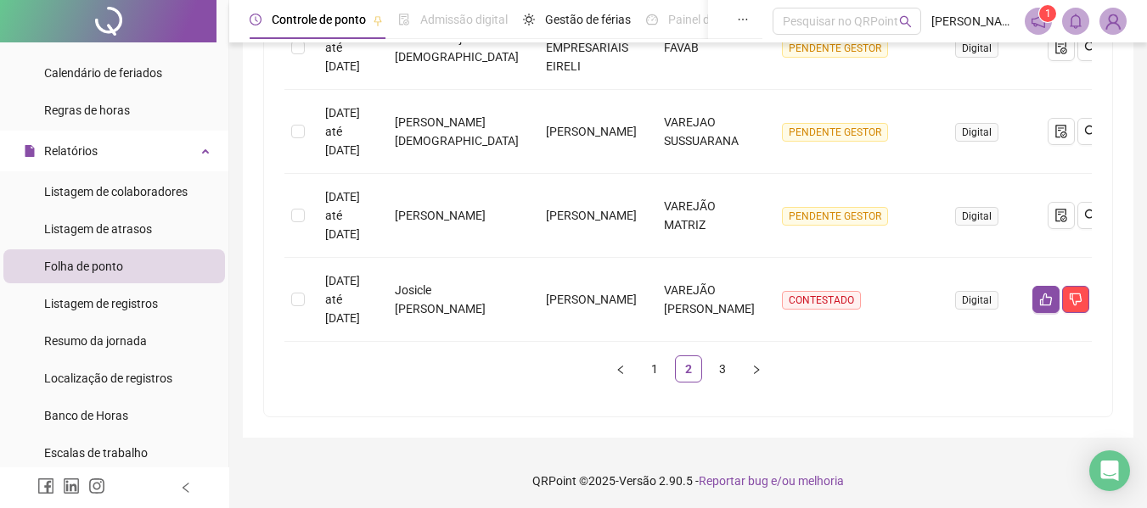
scroll to position [904, 0]
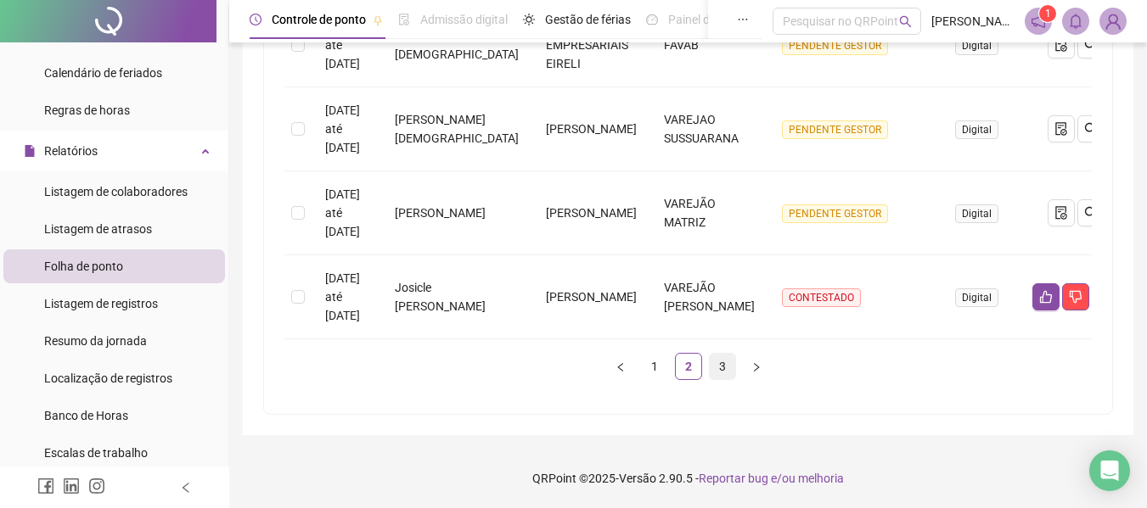
click at [727, 368] on link "3" at bounding box center [722, 366] width 25 height 25
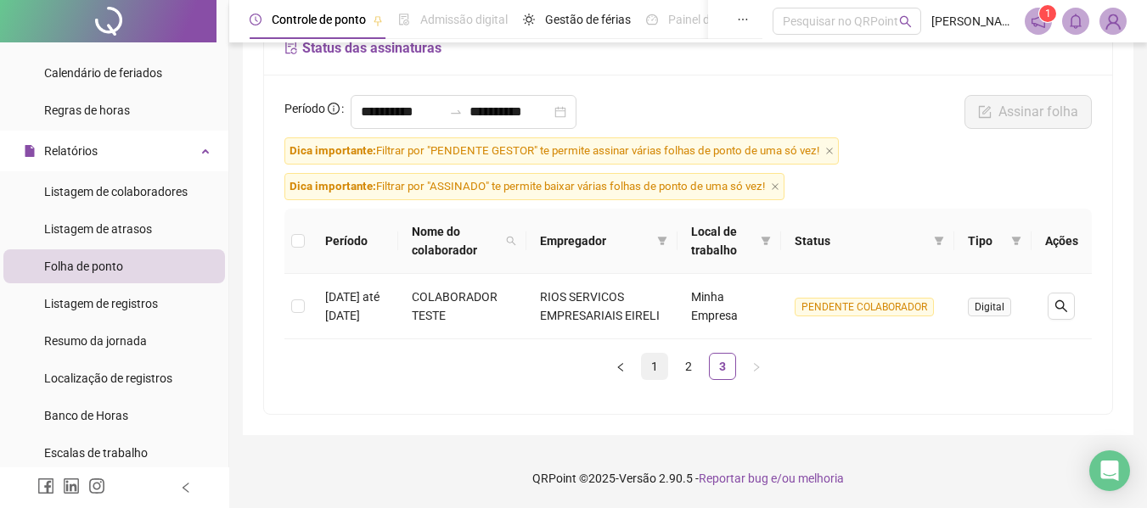
click at [654, 366] on link "1" at bounding box center [654, 366] width 25 height 25
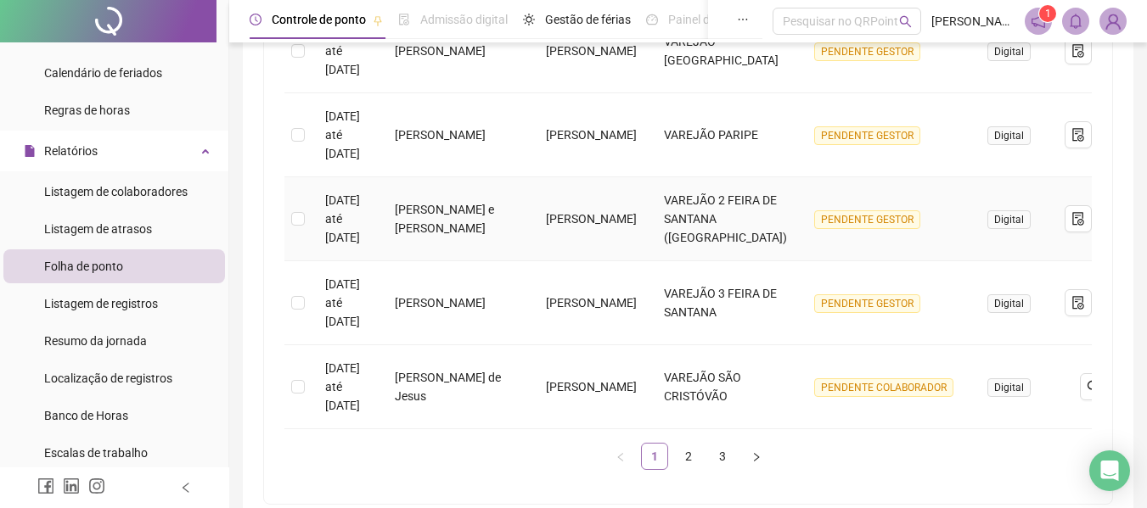
scroll to position [827, 0]
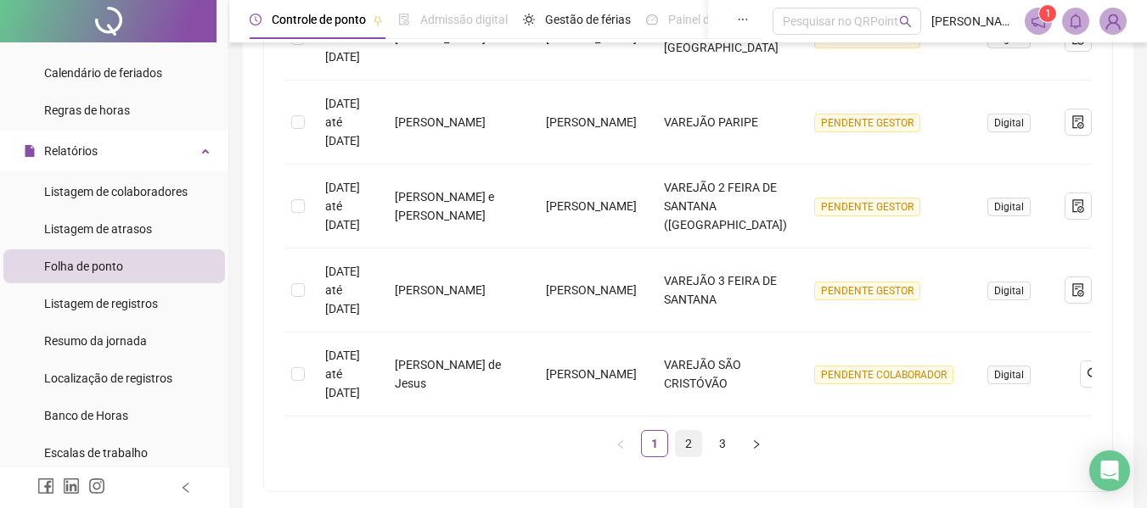
click at [692, 457] on link "2" at bounding box center [688, 443] width 25 height 25
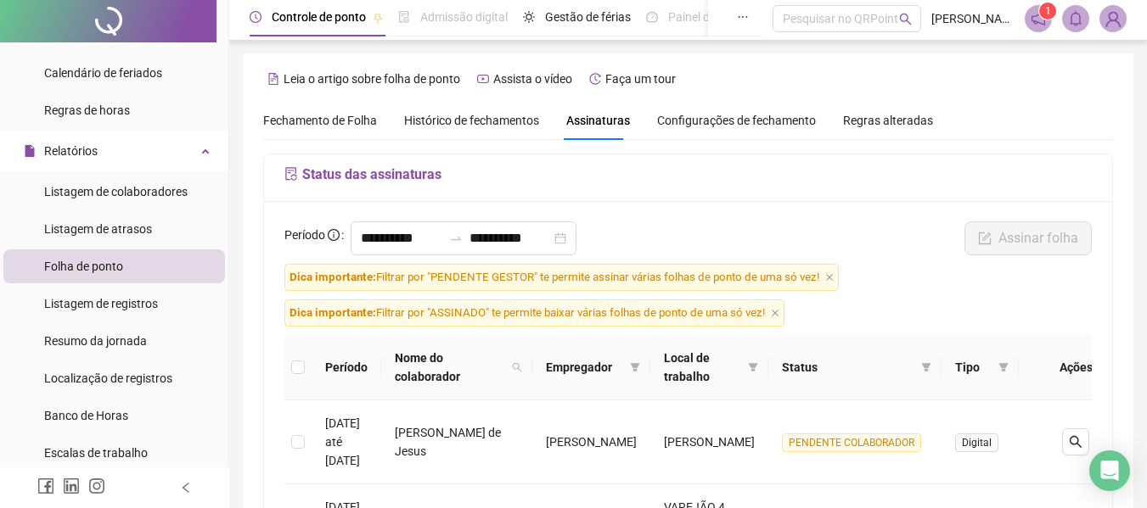
scroll to position [0, 0]
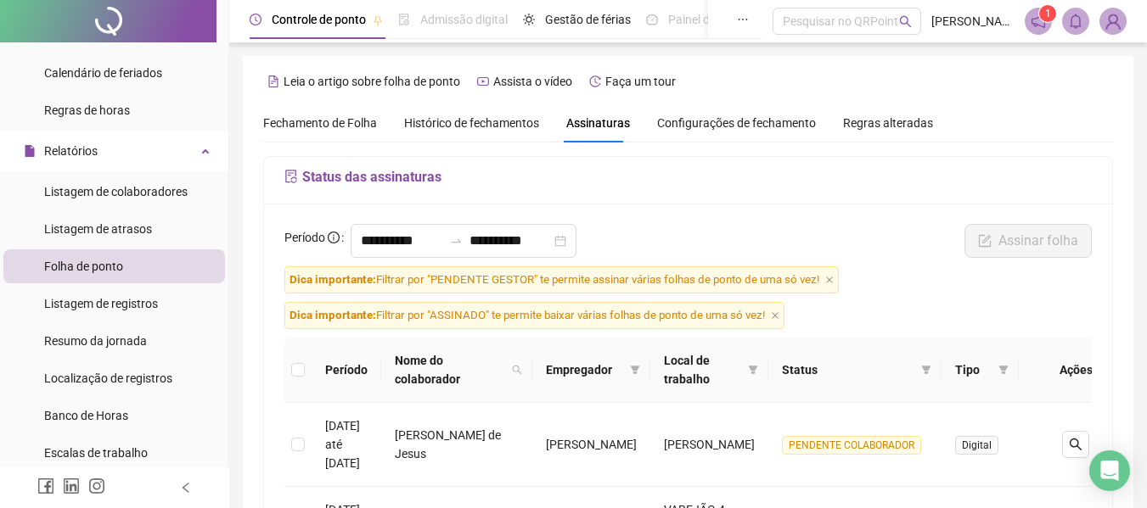
click at [490, 121] on span "Histórico de fechamentos" at bounding box center [471, 123] width 135 height 14
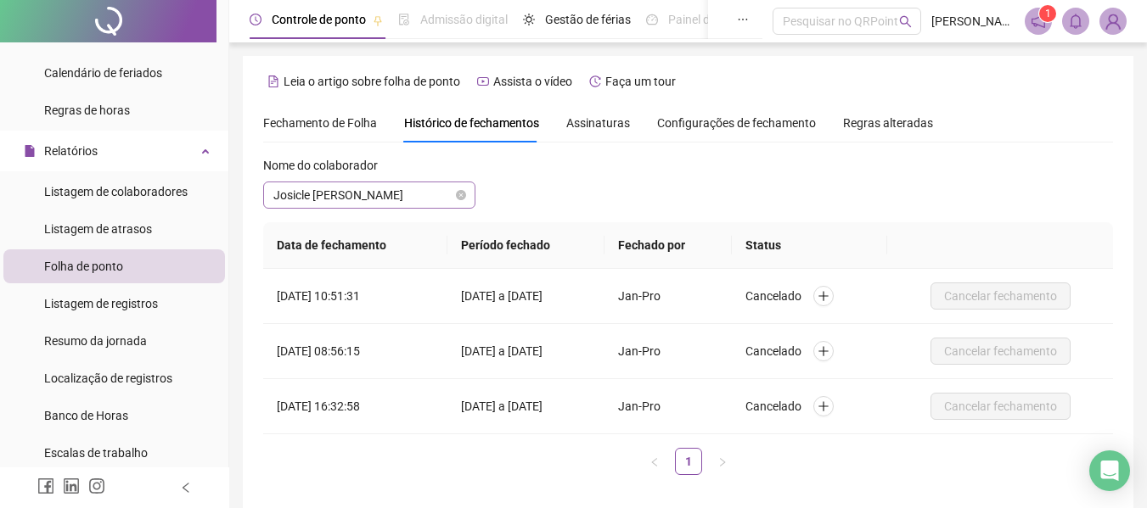
click at [421, 198] on span "Josicle [PERSON_NAME]" at bounding box center [369, 195] width 192 height 25
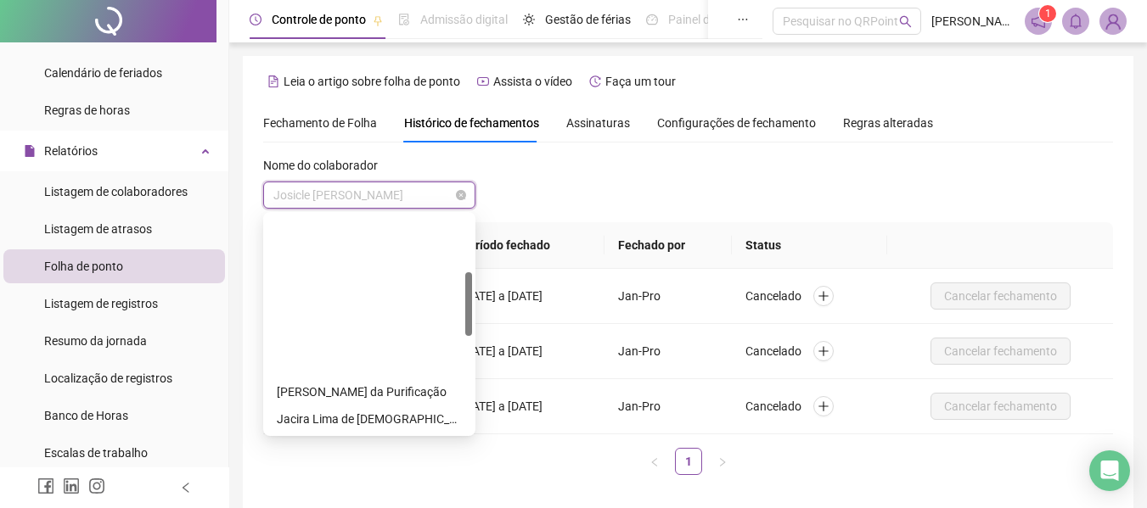
scroll to position [190, 0]
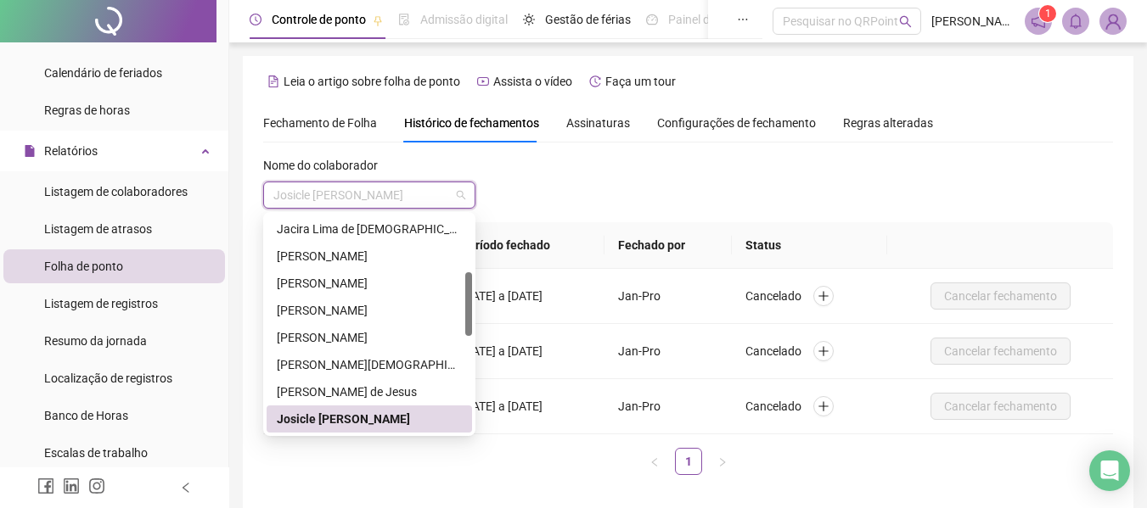
click at [344, 424] on div "Josicle [PERSON_NAME]" at bounding box center [369, 419] width 185 height 19
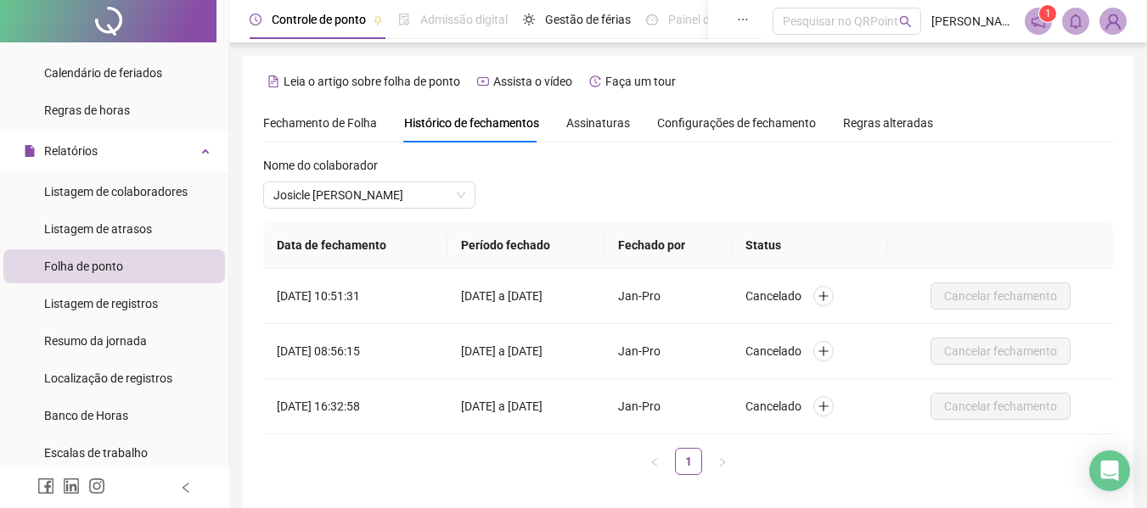
click at [571, 178] on div "Nome do colaborador Josicle Raquel Paixão dos Santos" at bounding box center [688, 189] width 850 height 66
click at [319, 123] on span "Fechamento de Folha" at bounding box center [320, 123] width 114 height 14
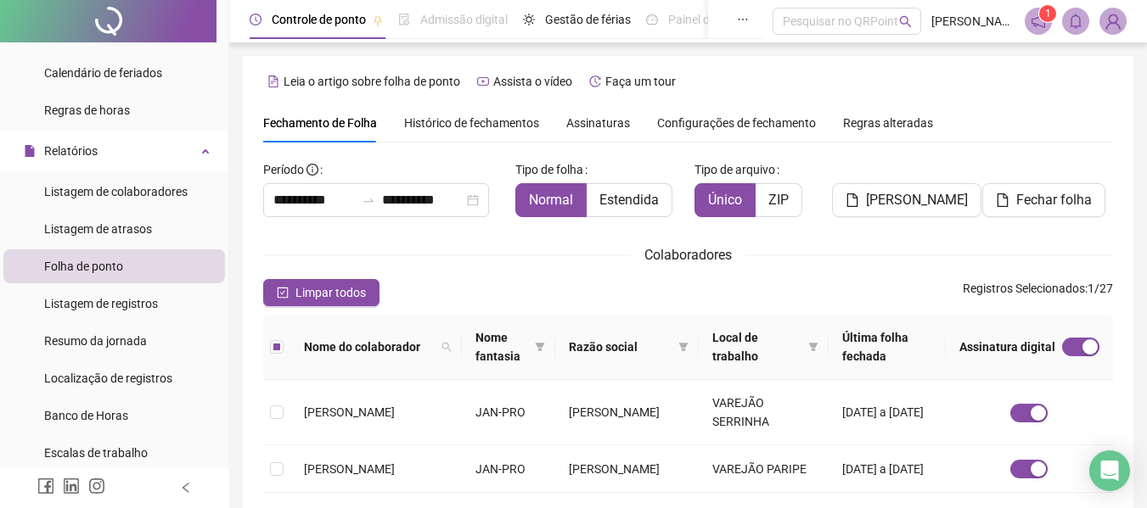
type input "**********"
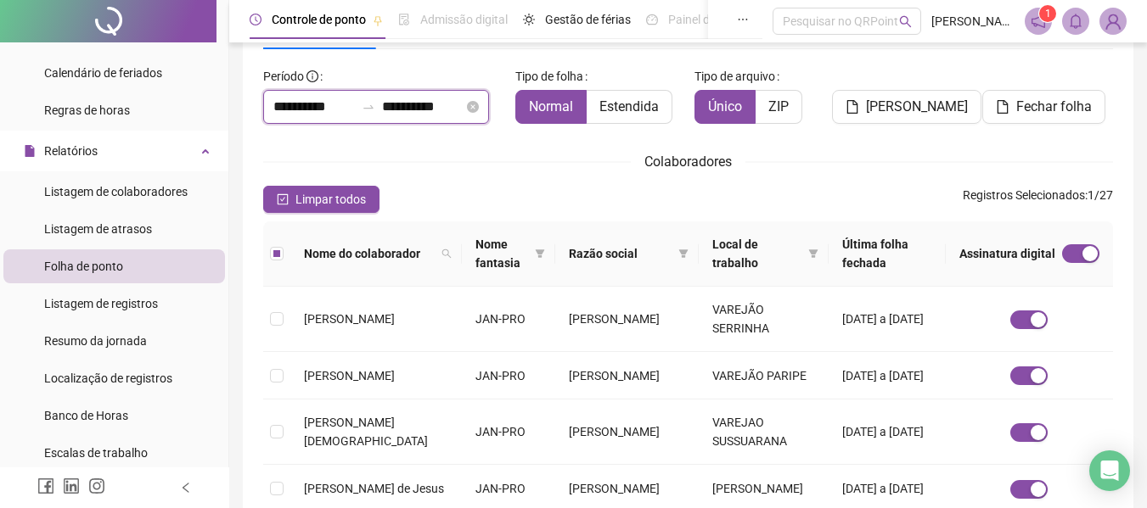
click at [309, 104] on input "**********" at bounding box center [313, 107] width 81 height 20
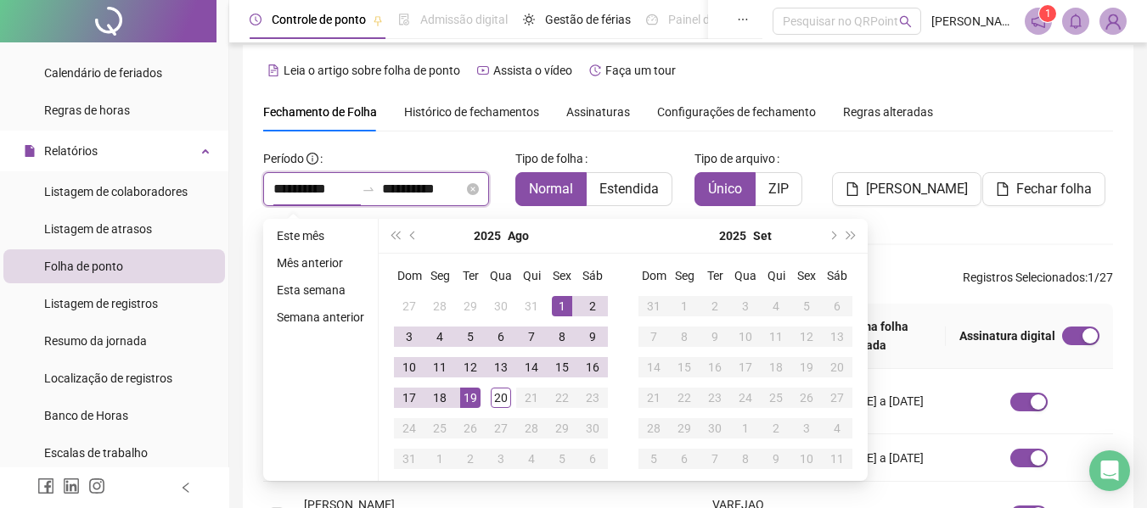
scroll to position [0, 0]
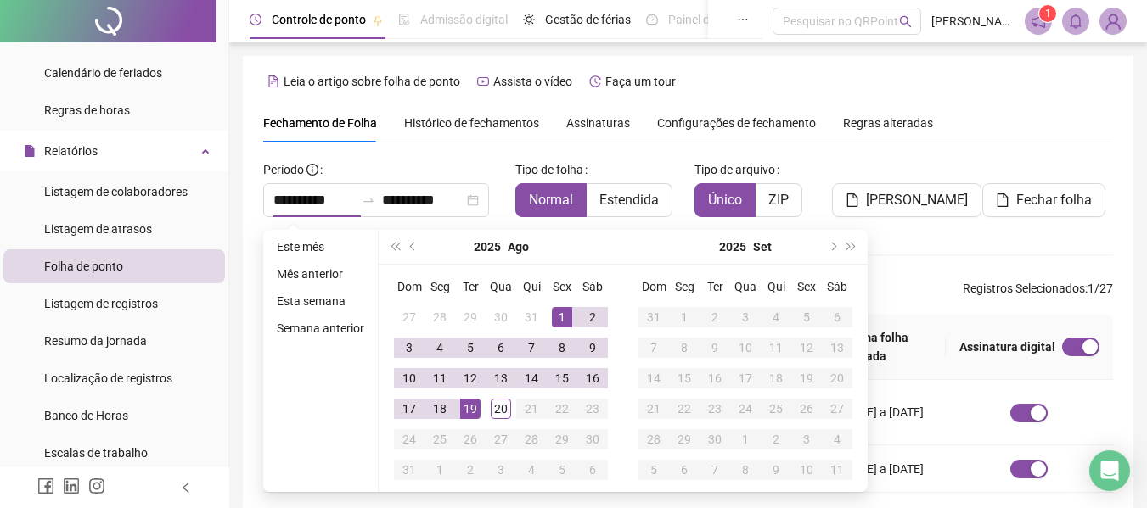
click at [424, 125] on span "Histórico de fechamentos" at bounding box center [471, 123] width 135 height 14
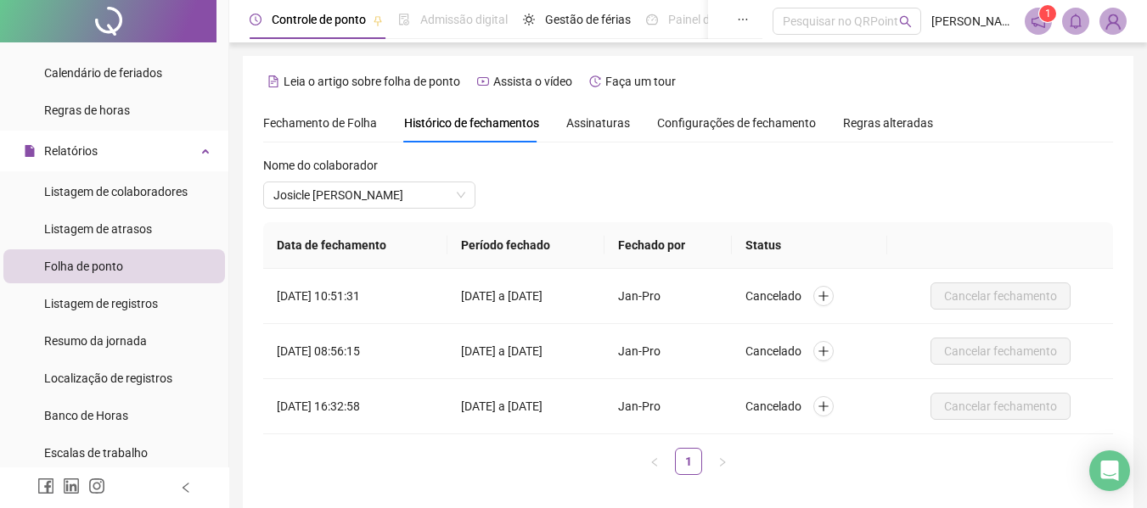
click at [310, 121] on span "Fechamento de Folha" at bounding box center [320, 123] width 114 height 14
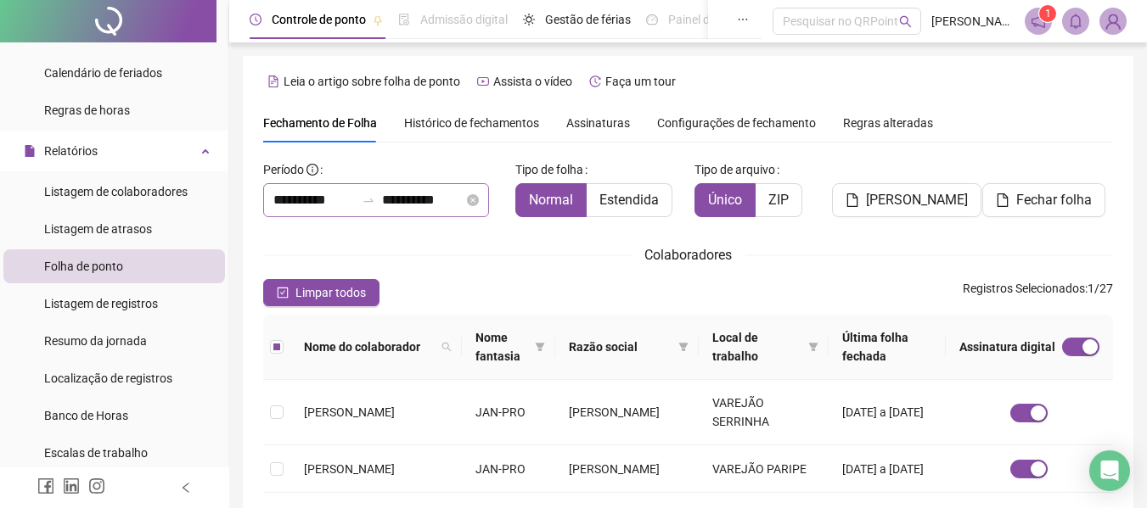
scroll to position [93, 0]
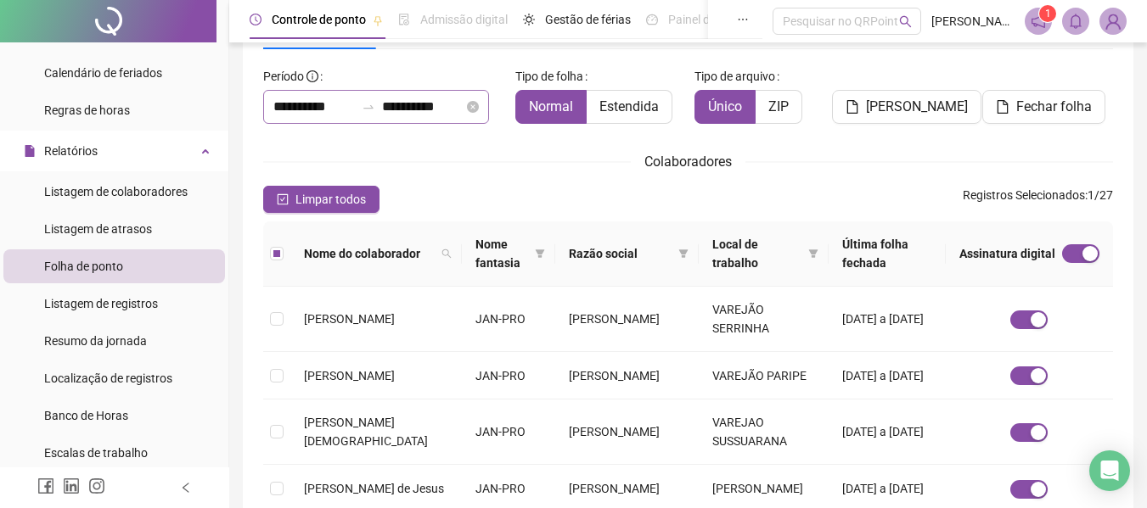
click at [300, 205] on span "Limpar todos" at bounding box center [330, 199] width 70 height 19
click at [312, 111] on input "**********" at bounding box center [313, 107] width 81 height 20
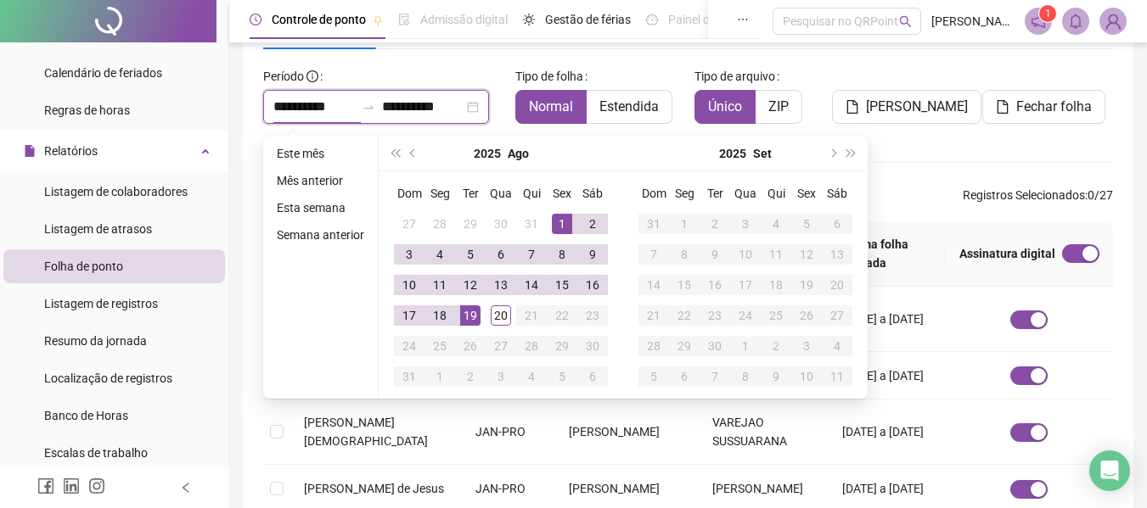
type input "**********"
click at [413, 155] on span "prev-year" at bounding box center [414, 153] width 8 height 8
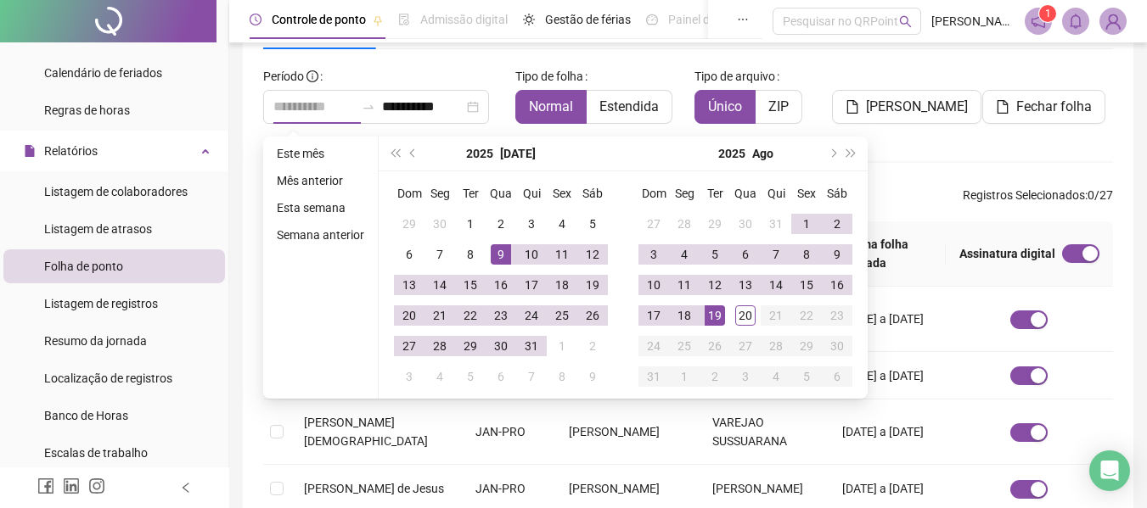
type input "**********"
click at [500, 252] on div "9" at bounding box center [501, 254] width 20 height 20
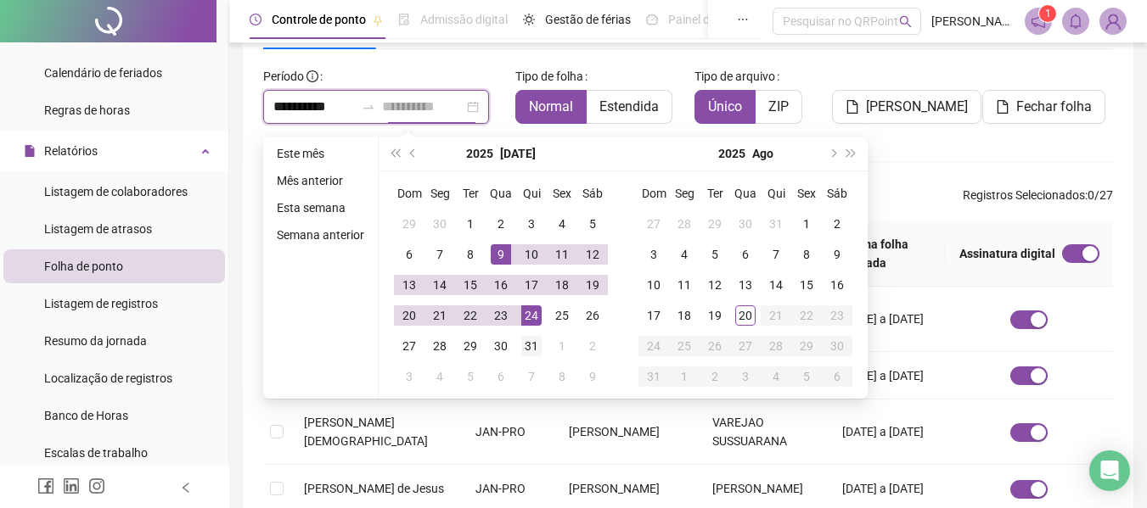
type input "**********"
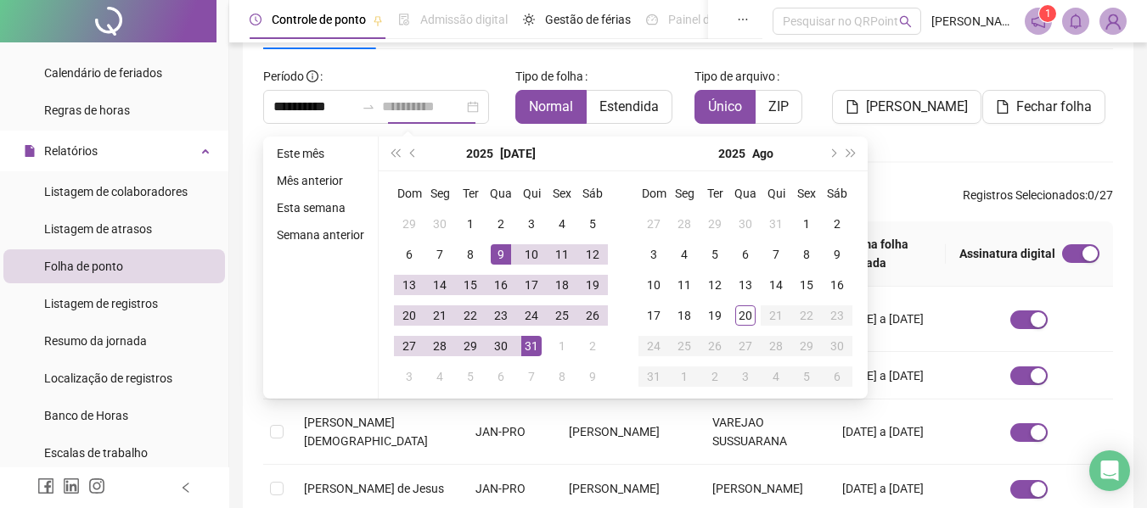
click at [534, 340] on div "31" at bounding box center [531, 346] width 20 height 20
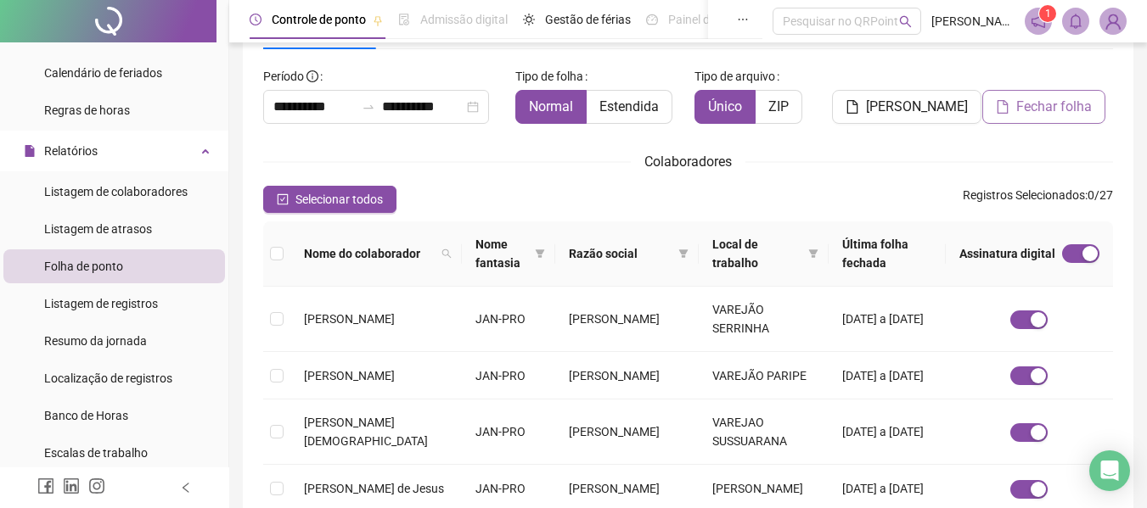
click at [1053, 99] on span "Fechar folha" at bounding box center [1054, 107] width 76 height 20
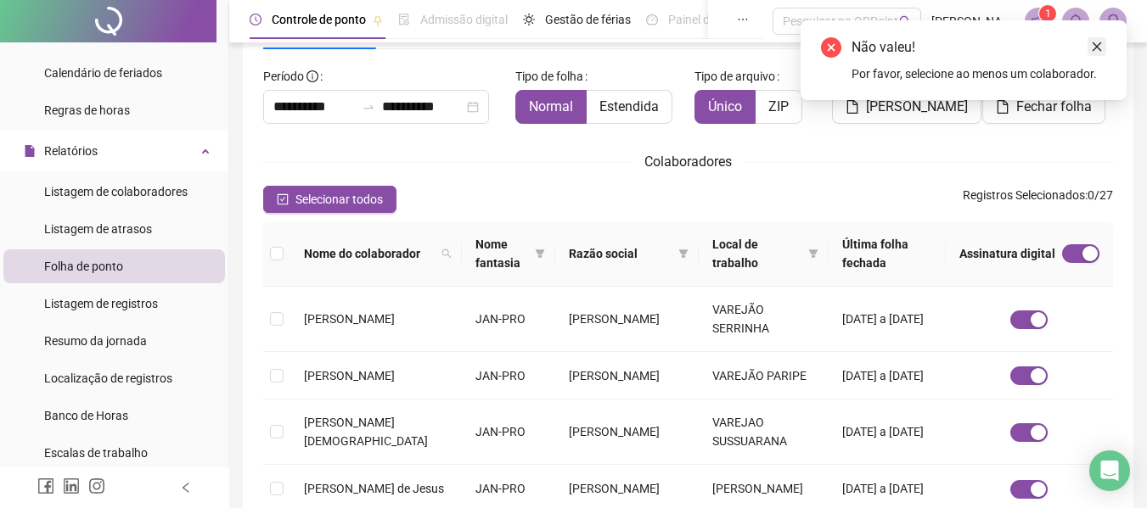
click at [1092, 45] on icon "close" at bounding box center [1097, 47] width 12 height 12
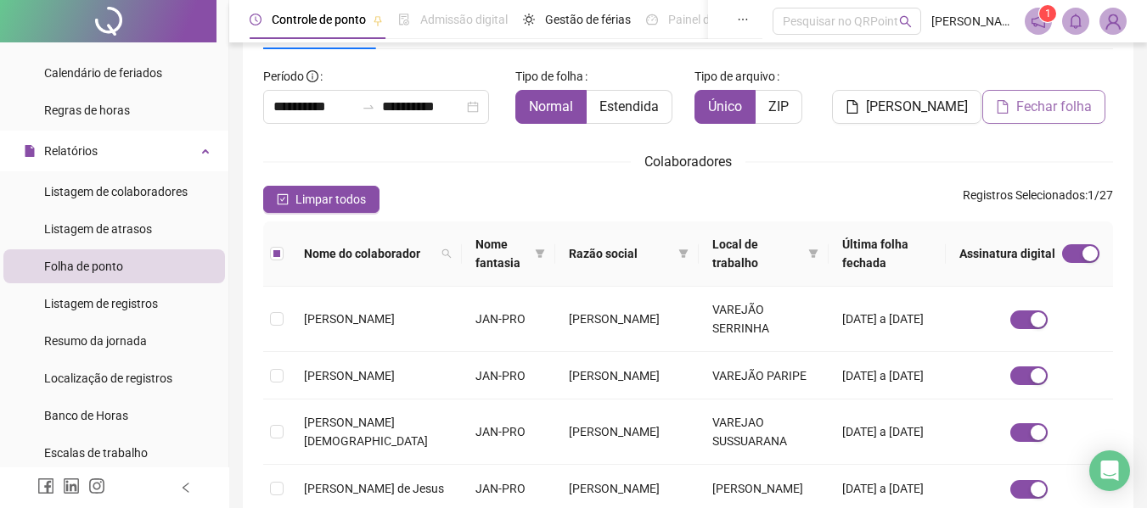
click at [1029, 113] on span "Fechar folha" at bounding box center [1054, 107] width 76 height 20
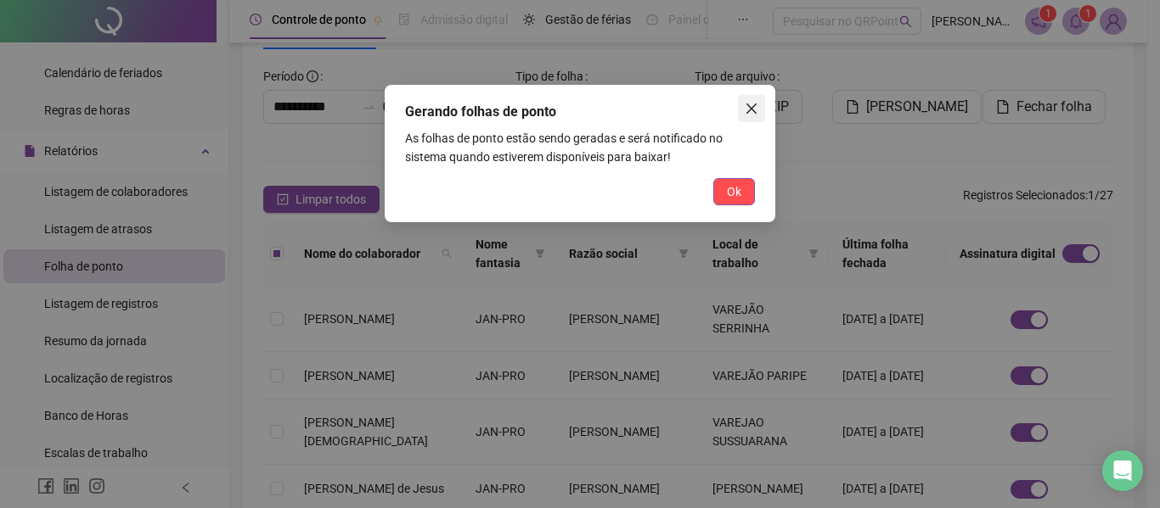
click at [755, 108] on icon "close" at bounding box center [751, 109] width 14 height 14
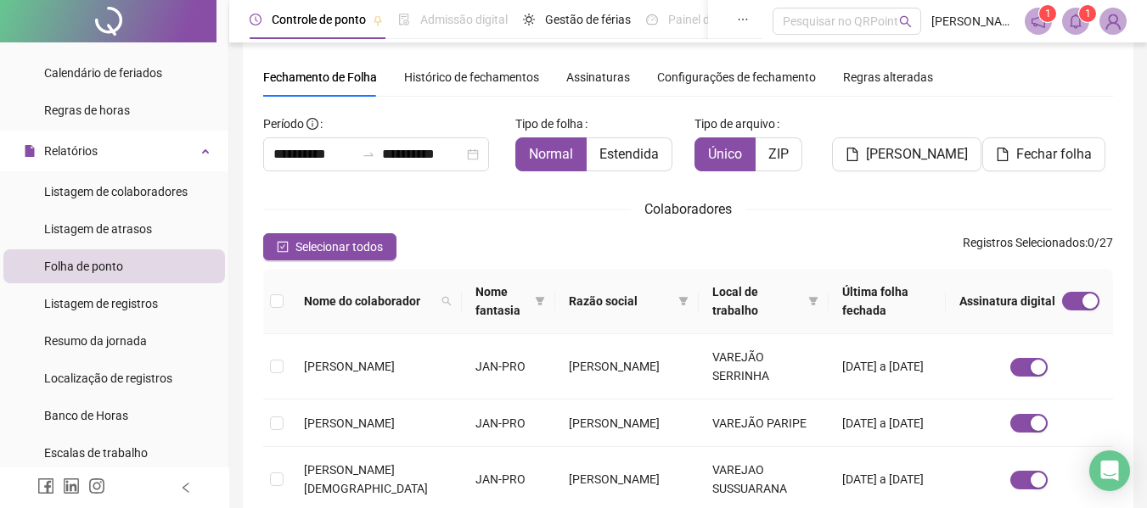
scroll to position [0, 0]
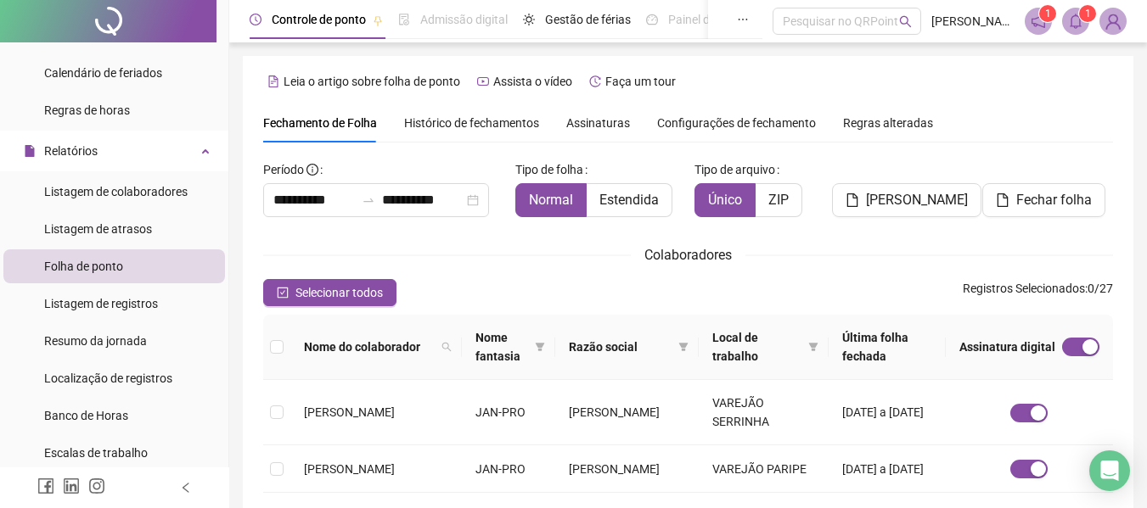
click at [483, 122] on span "Histórico de fechamentos" at bounding box center [471, 123] width 135 height 14
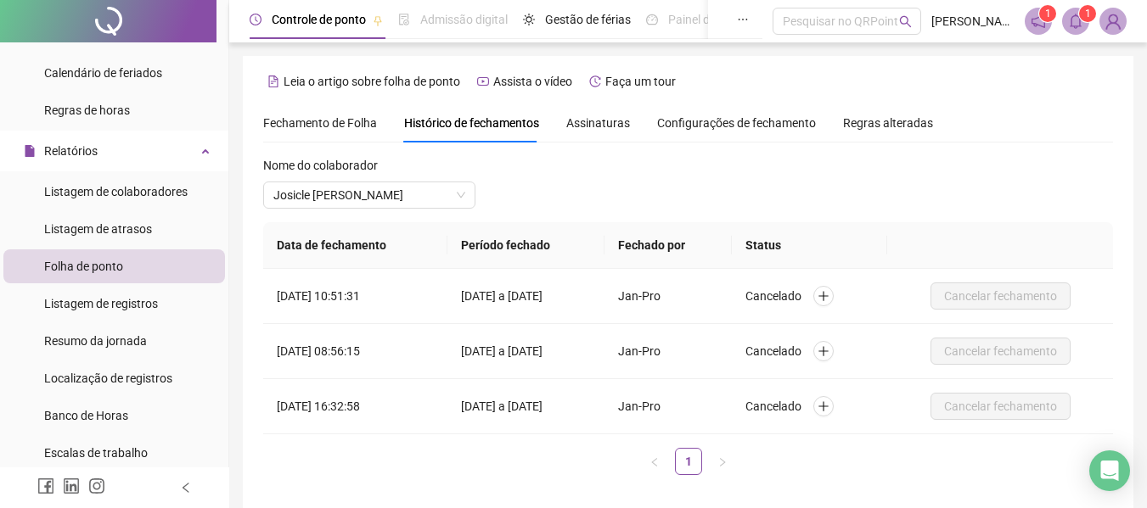
scroll to position [74, 0]
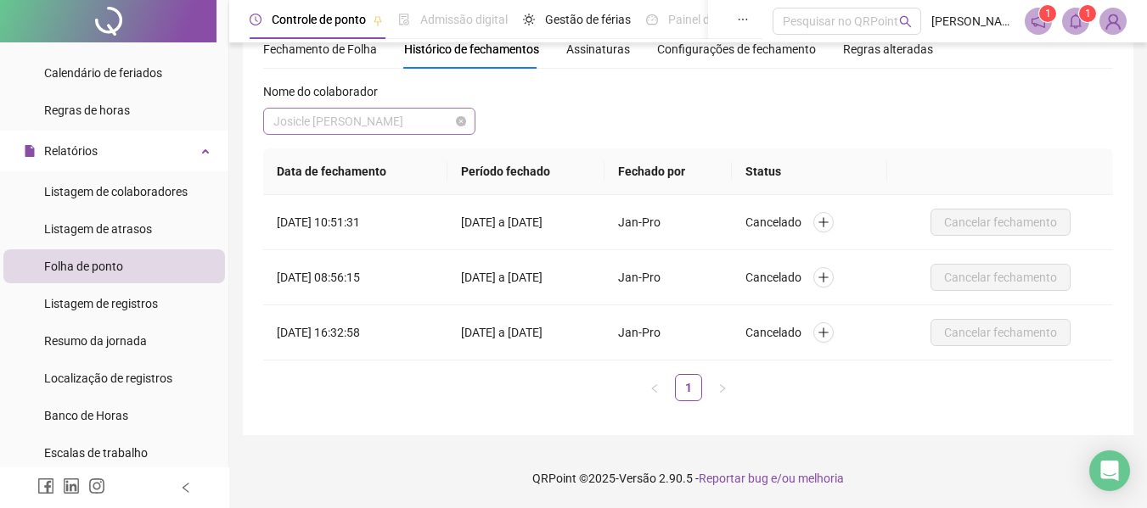
click at [418, 129] on span "Josicle [PERSON_NAME]" at bounding box center [369, 121] width 192 height 25
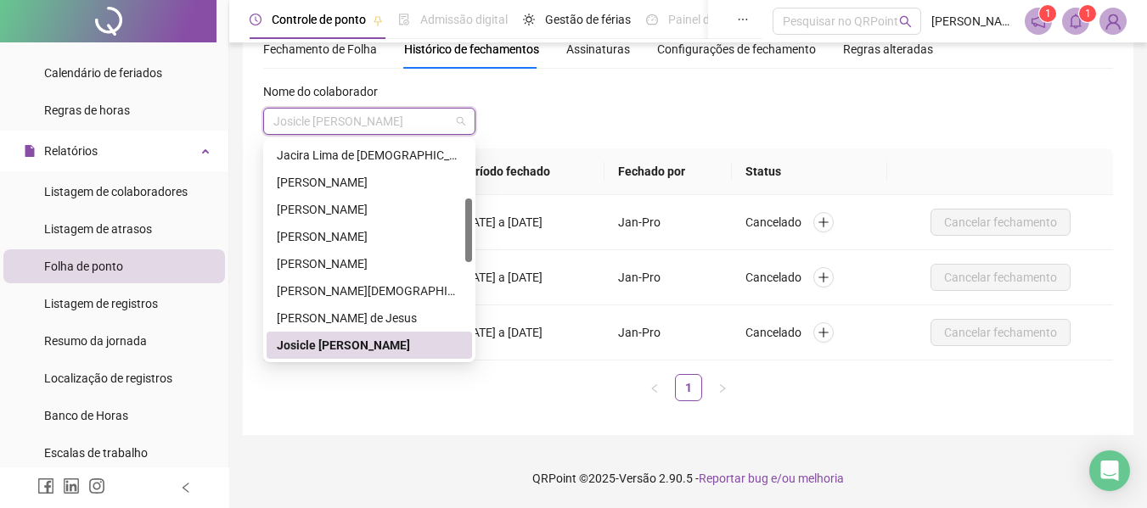
click at [327, 337] on div "Josicle [PERSON_NAME]" at bounding box center [369, 345] width 185 height 19
click at [395, 347] on div "Josicle [PERSON_NAME]" at bounding box center [369, 345] width 185 height 19
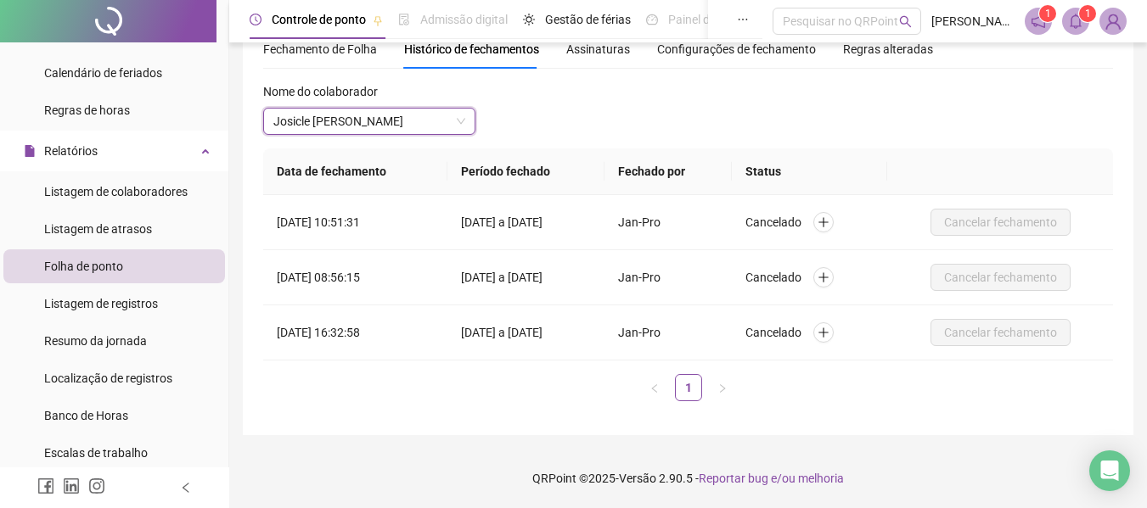
click at [503, 373] on div "Data de fechamento Período fechado Fechado por Status 20/08/2025 às 10:51:31 09…" at bounding box center [688, 275] width 850 height 253
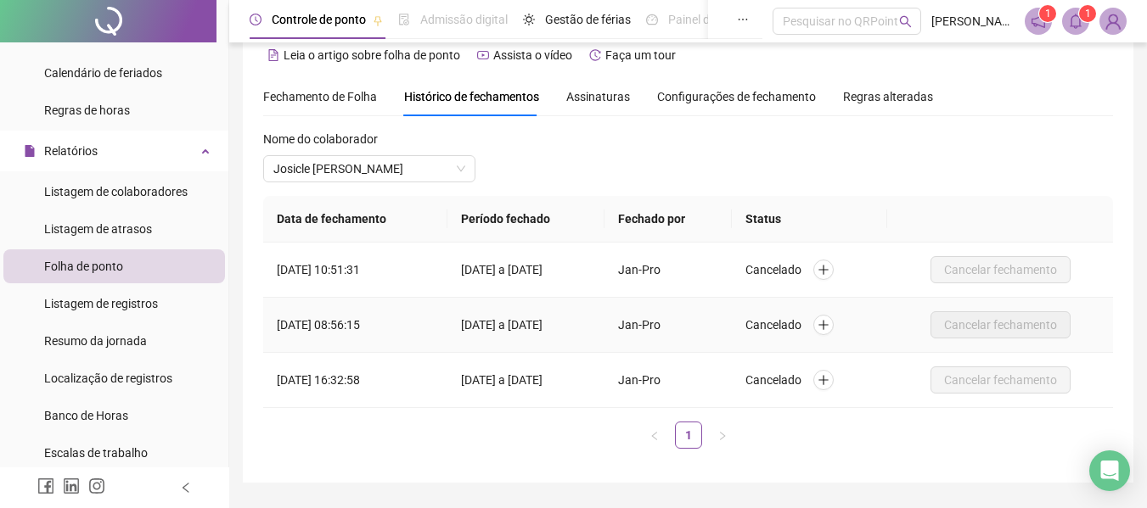
scroll to position [0, 0]
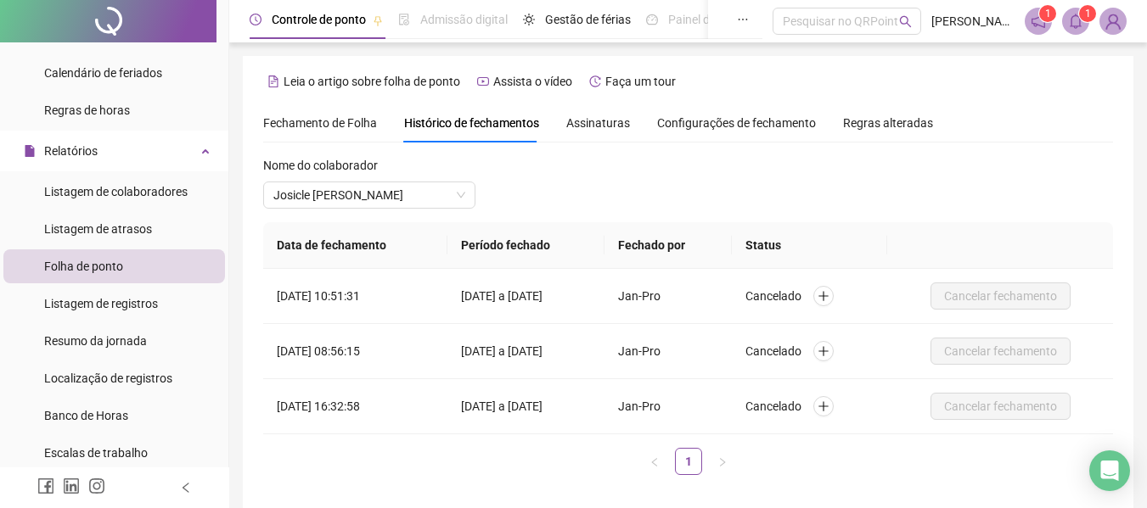
click at [139, 14] on div at bounding box center [108, 21] width 216 height 42
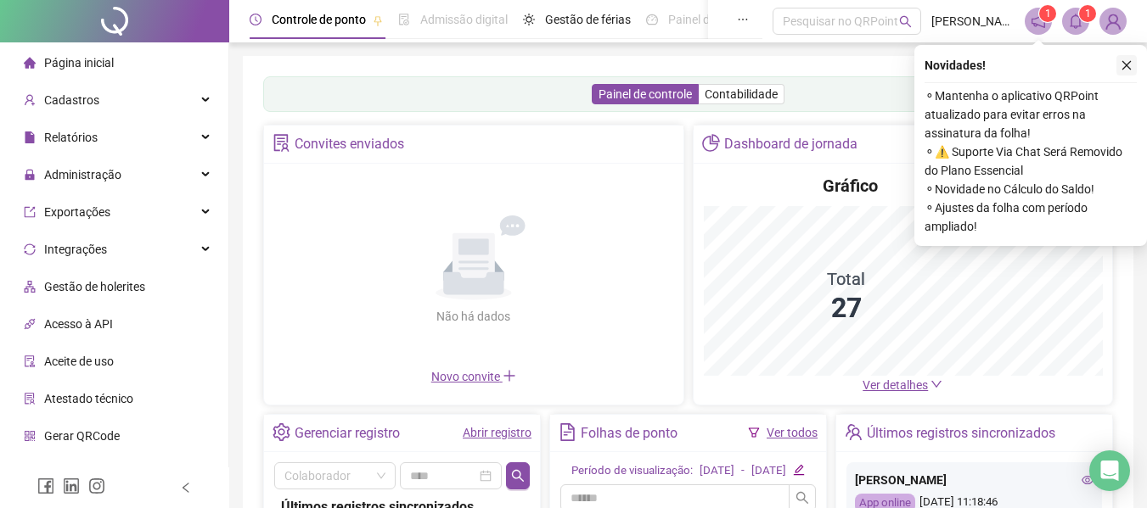
click at [1128, 59] on icon "close" at bounding box center [1126, 65] width 12 height 12
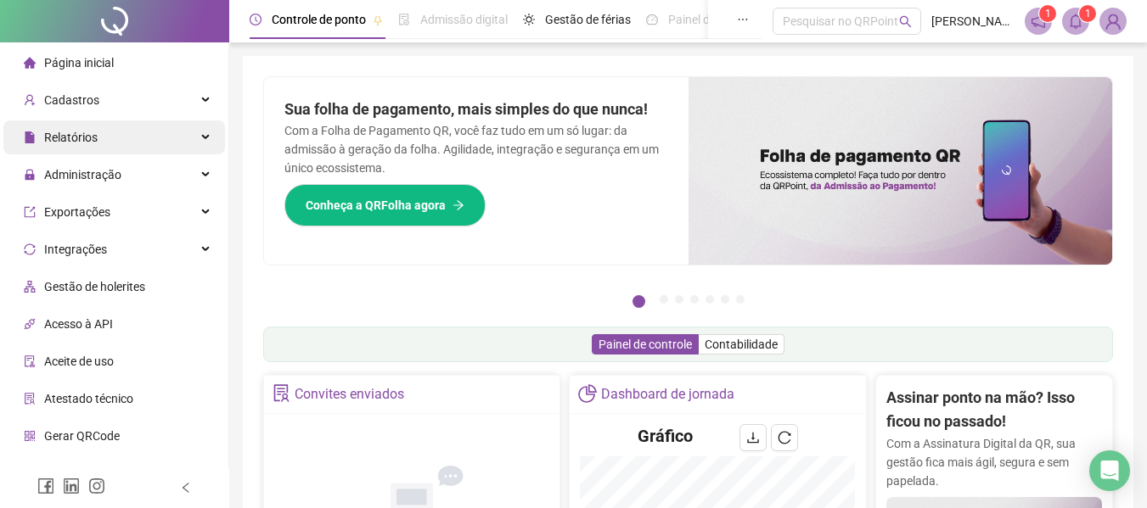
click at [98, 130] on div "Relatórios" at bounding box center [114, 138] width 222 height 34
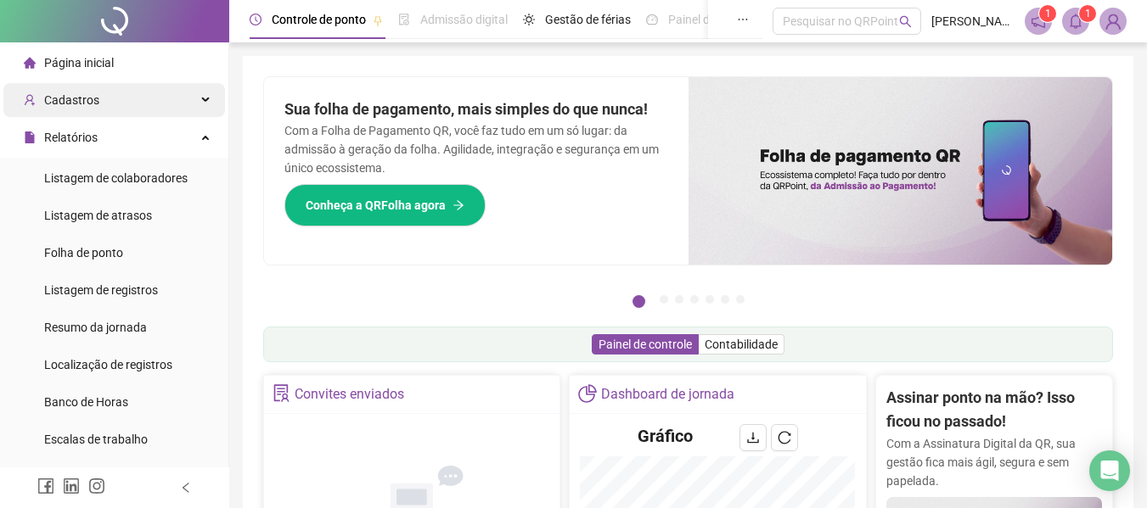
click at [103, 101] on div "Cadastros" at bounding box center [114, 100] width 222 height 34
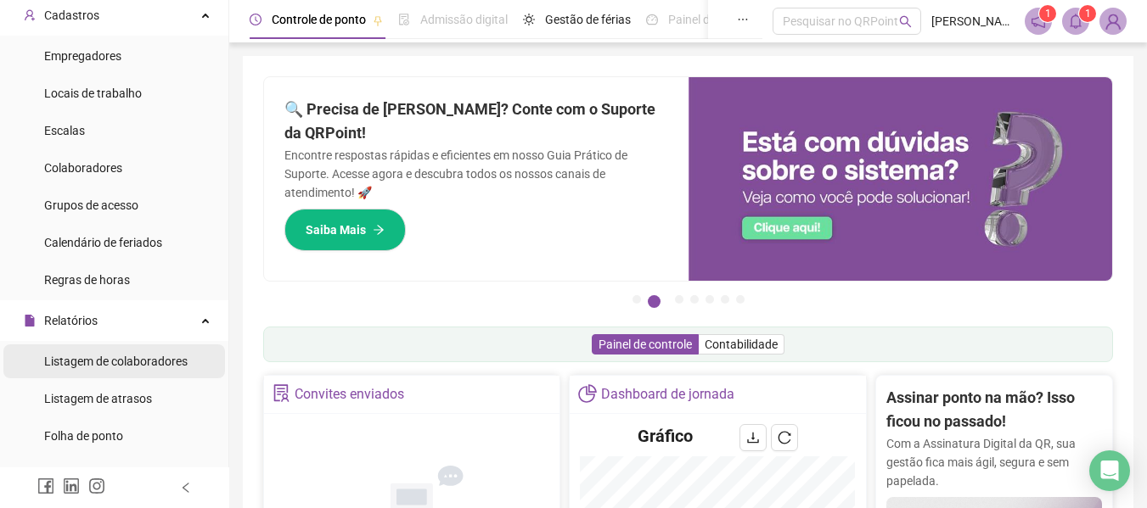
scroll to position [170, 0]
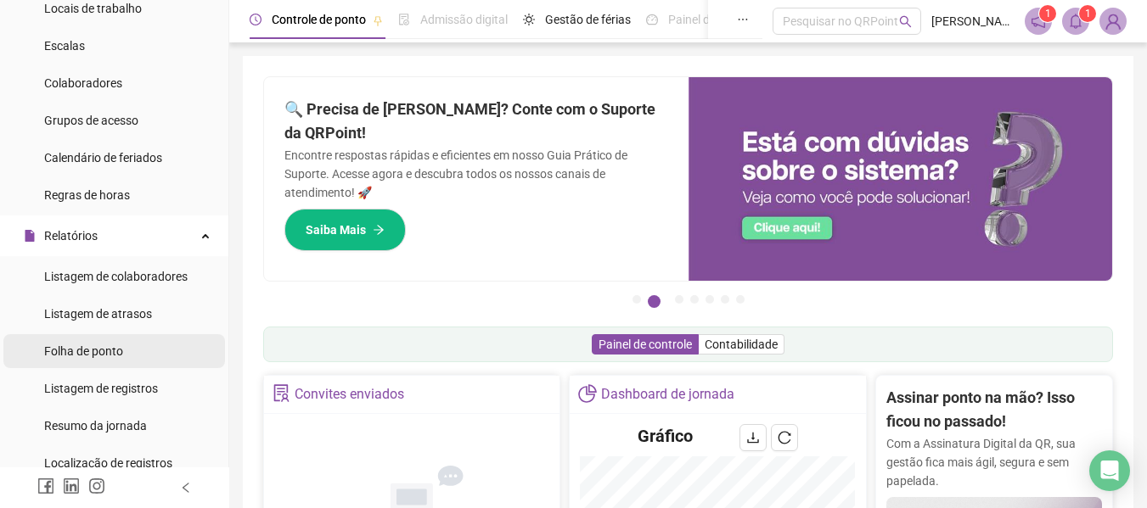
click at [92, 347] on span "Folha de ponto" at bounding box center [83, 352] width 79 height 14
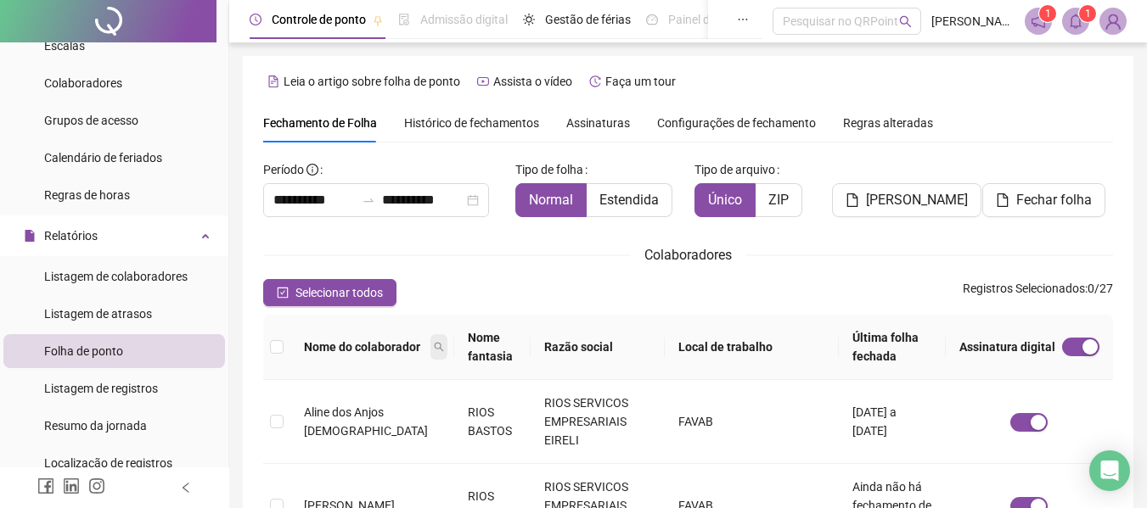
scroll to position [93, 0]
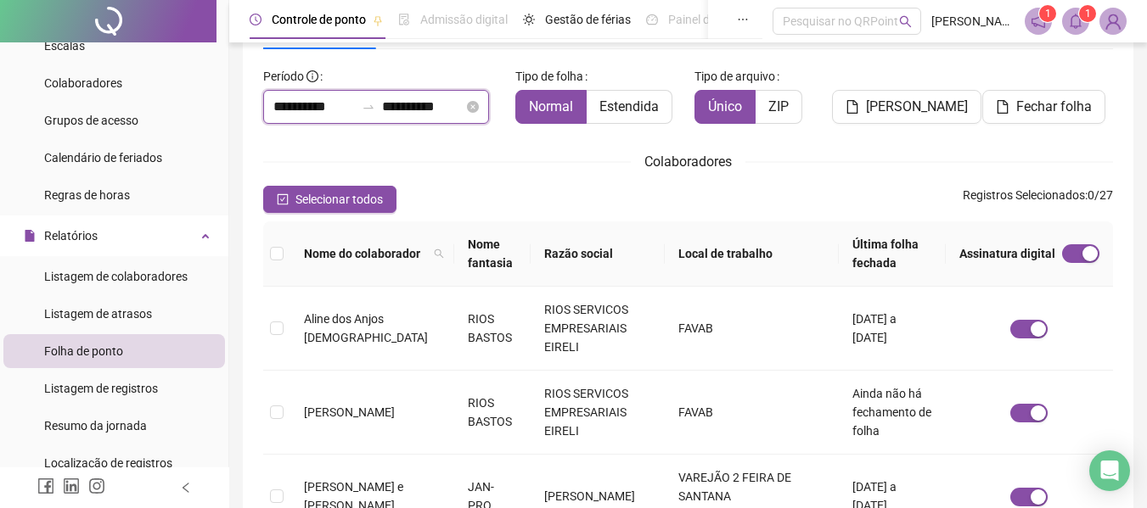
click at [310, 101] on input "**********" at bounding box center [313, 107] width 81 height 20
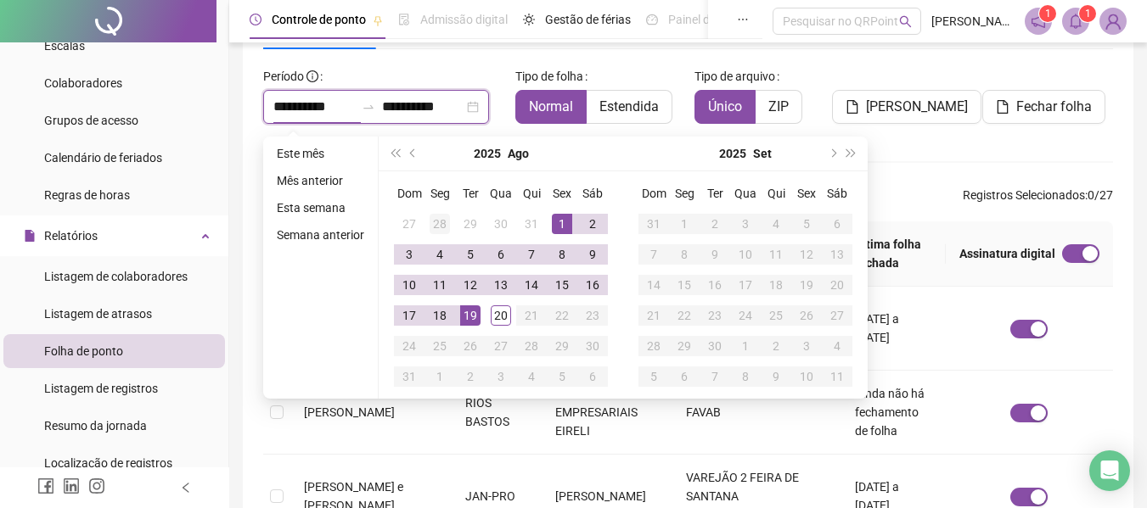
type input "**********"
click at [408, 146] on button "prev-year" at bounding box center [413, 154] width 19 height 34
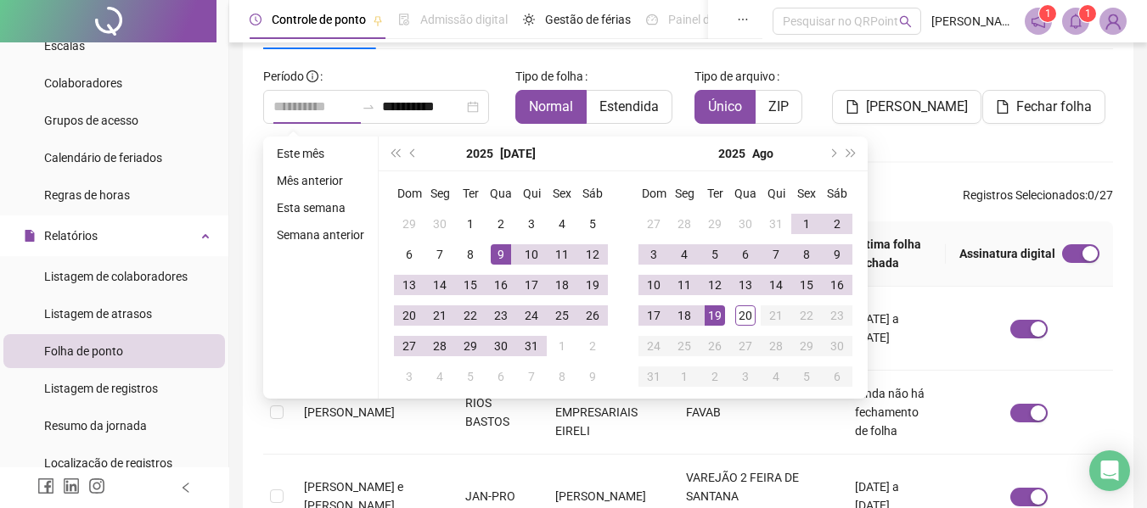
type input "**********"
click at [500, 252] on div "9" at bounding box center [501, 254] width 20 height 20
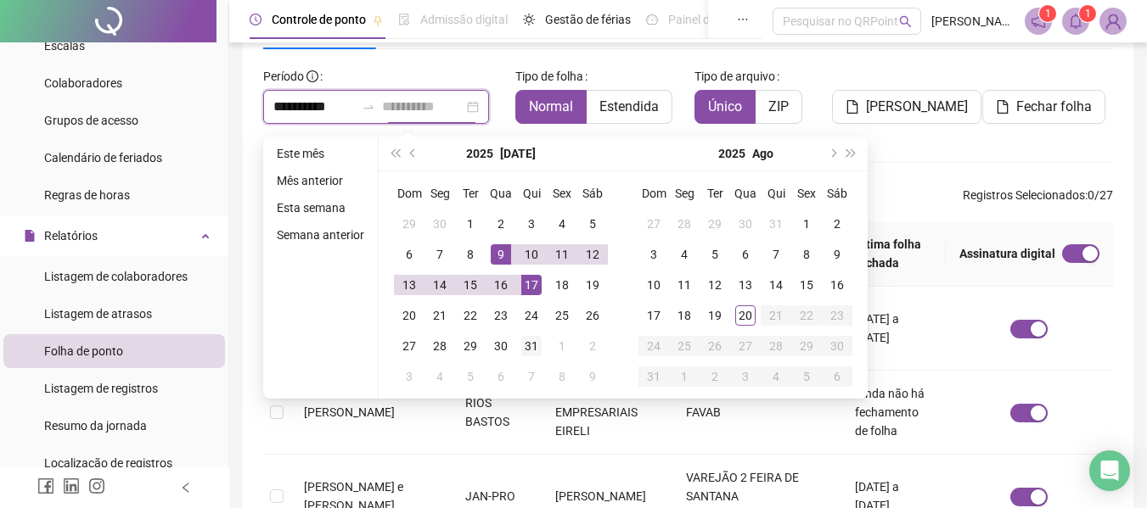
type input "**********"
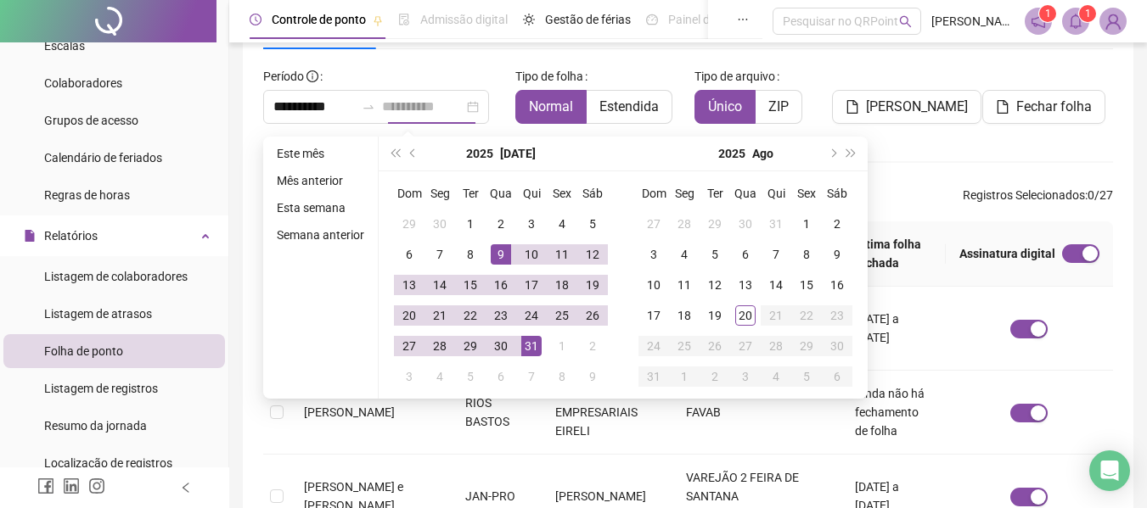
click at [531, 345] on div "31" at bounding box center [531, 346] width 20 height 20
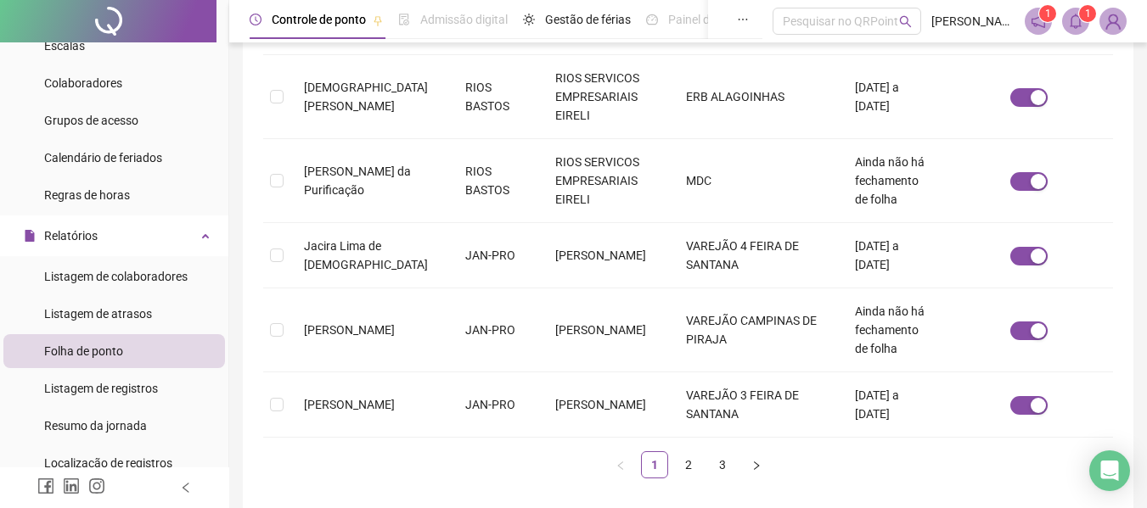
scroll to position [729, 0]
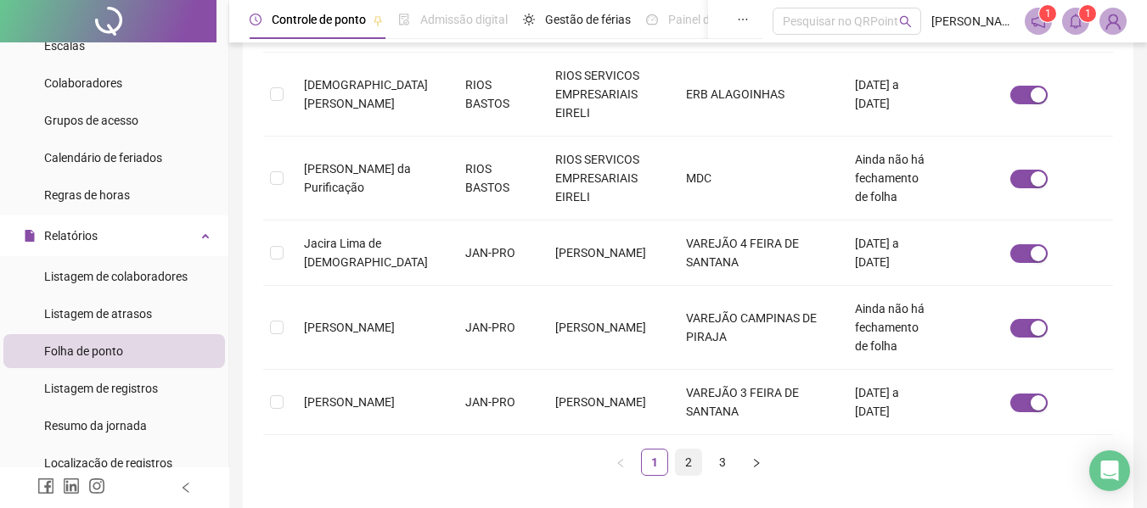
click at [690, 450] on link "2" at bounding box center [688, 462] width 25 height 25
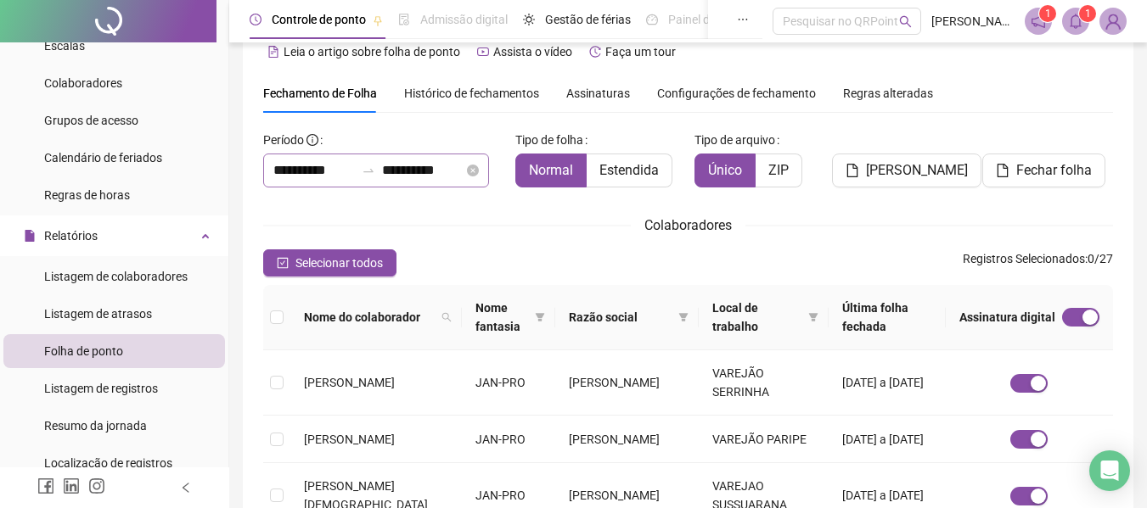
scroll to position [8, 0]
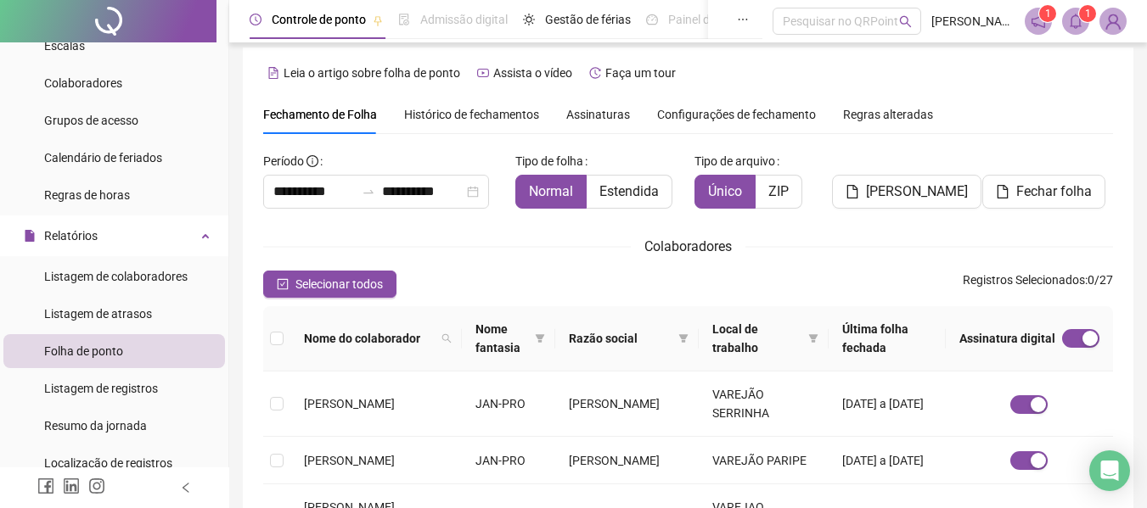
click at [597, 109] on span "Assinaturas" at bounding box center [598, 115] width 64 height 12
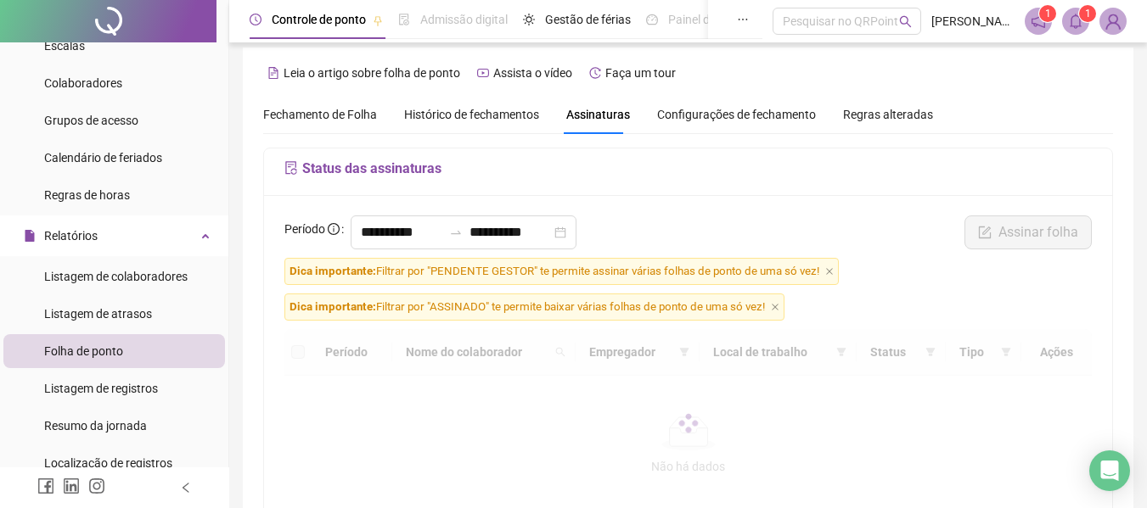
scroll to position [93, 0]
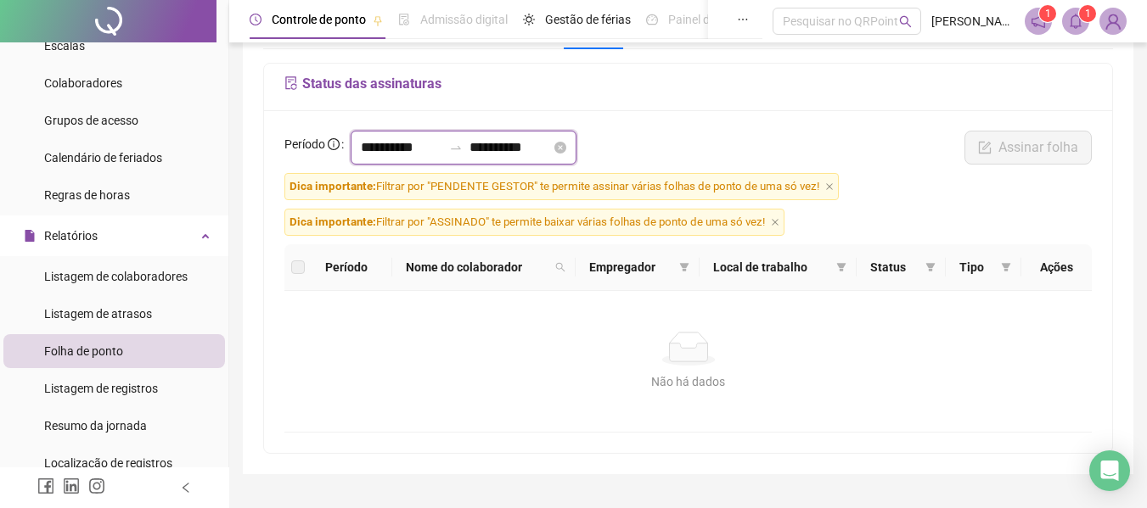
click at [407, 149] on input "**********" at bounding box center [401, 148] width 81 height 20
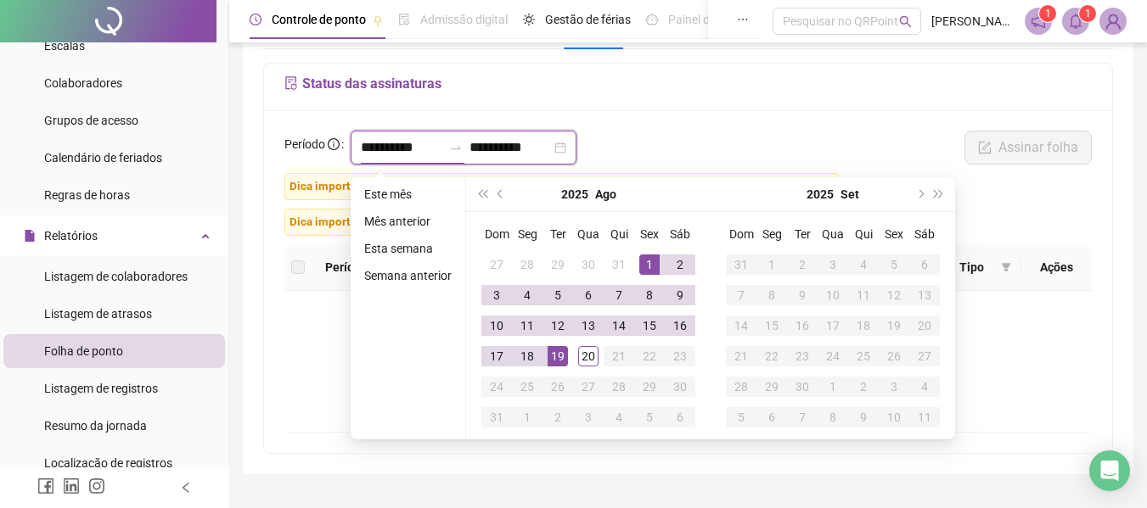
type input "**********"
click at [500, 189] on button "prev-year" at bounding box center [500, 194] width 19 height 34
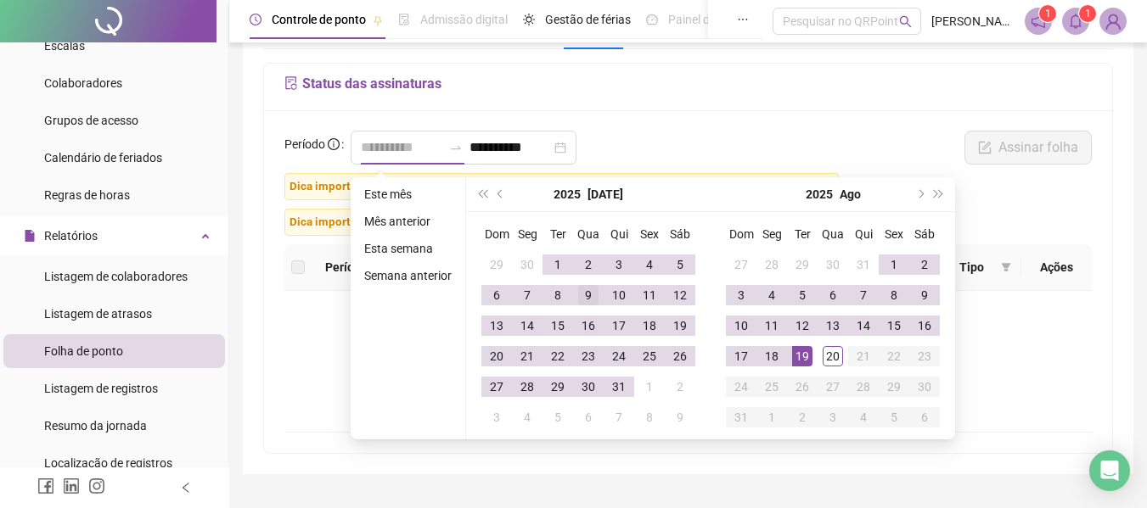
type input "**********"
click at [592, 295] on div "9" at bounding box center [588, 295] width 20 height 20
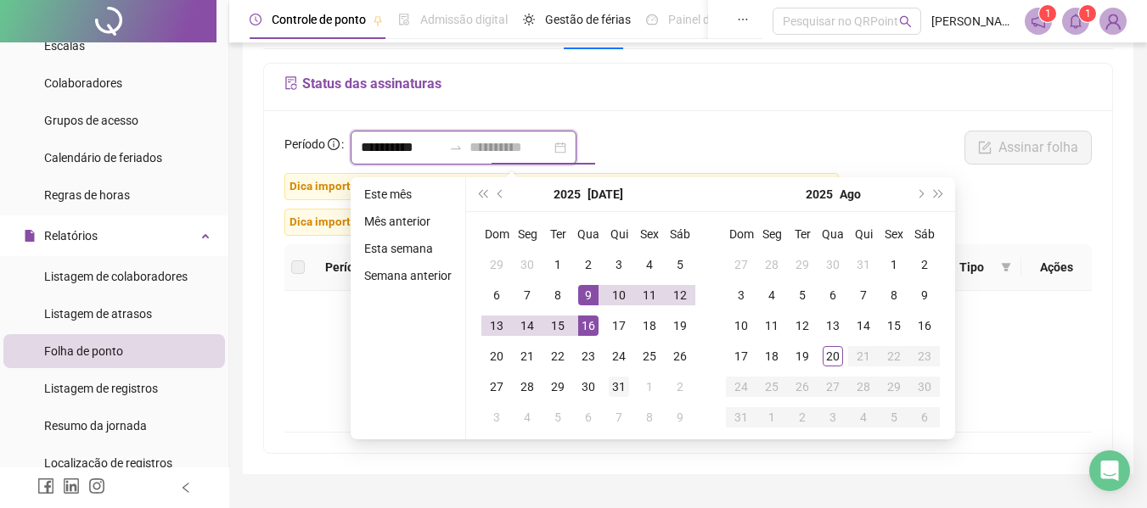
type input "**********"
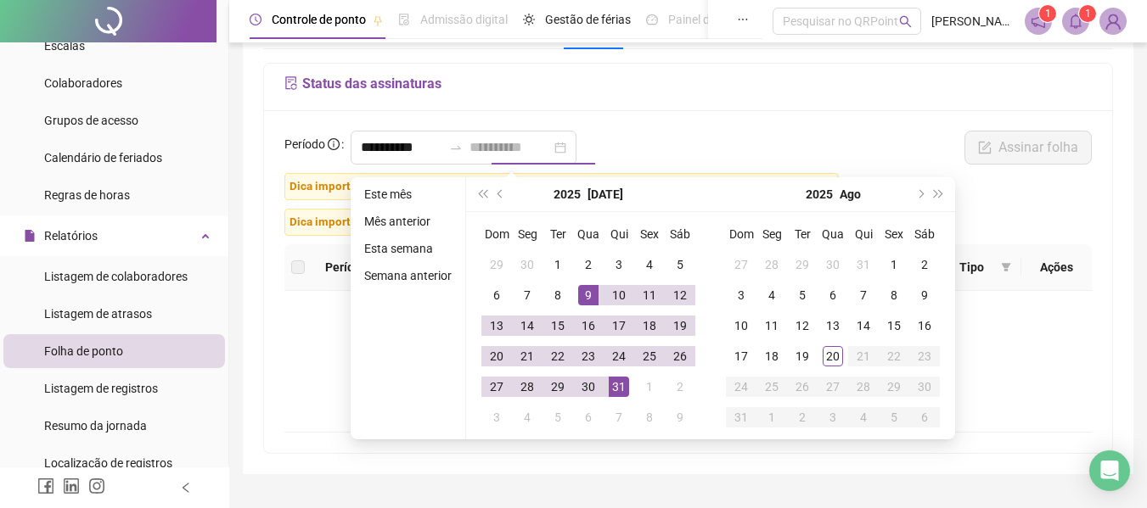
click at [620, 388] on div "31" at bounding box center [619, 387] width 20 height 20
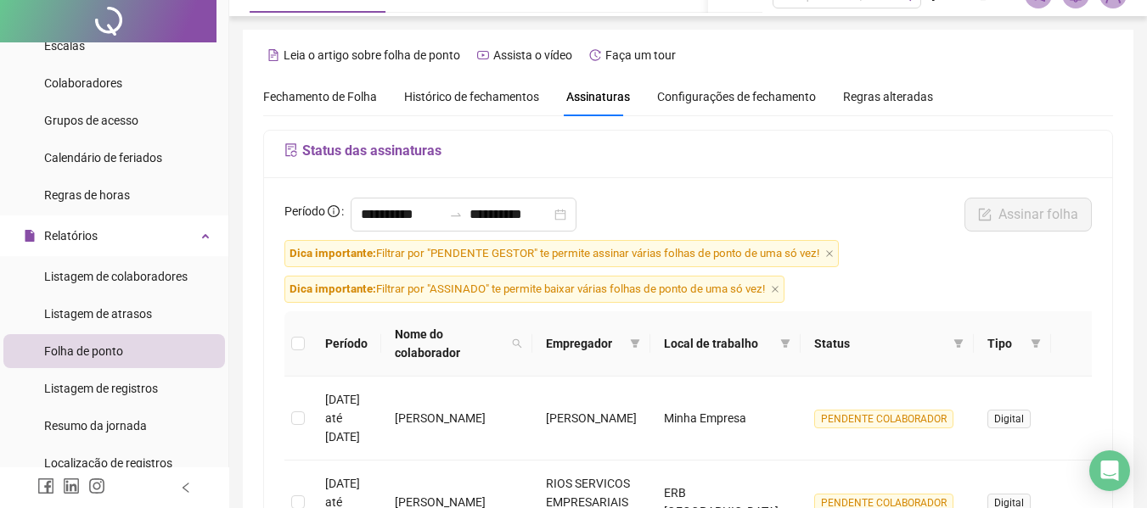
scroll to position [0, 0]
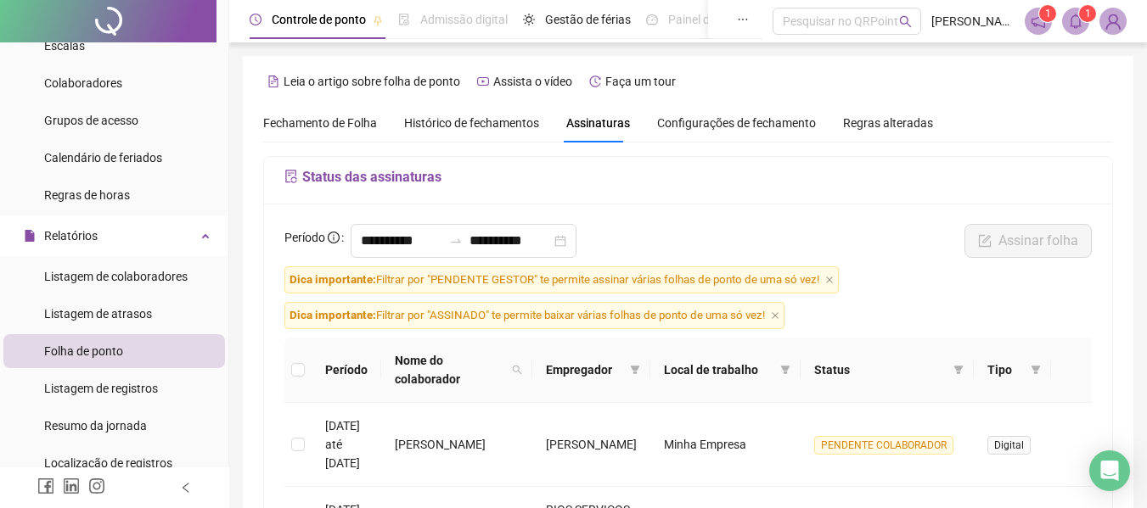
click at [318, 122] on span "Fechamento de Folha" at bounding box center [320, 123] width 114 height 14
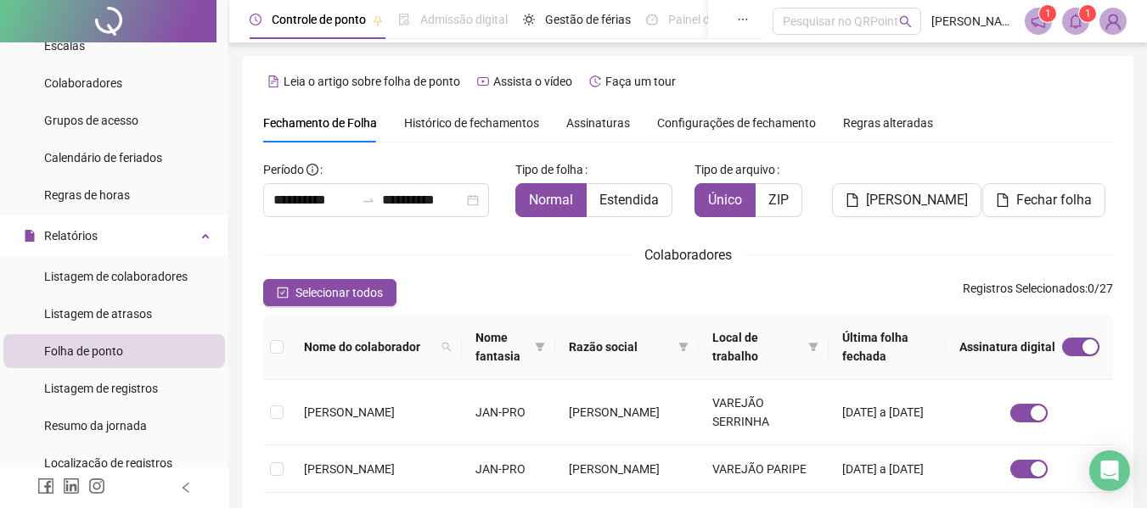
type input "**********"
click at [465, 125] on span "Histórico de fechamentos" at bounding box center [471, 123] width 135 height 14
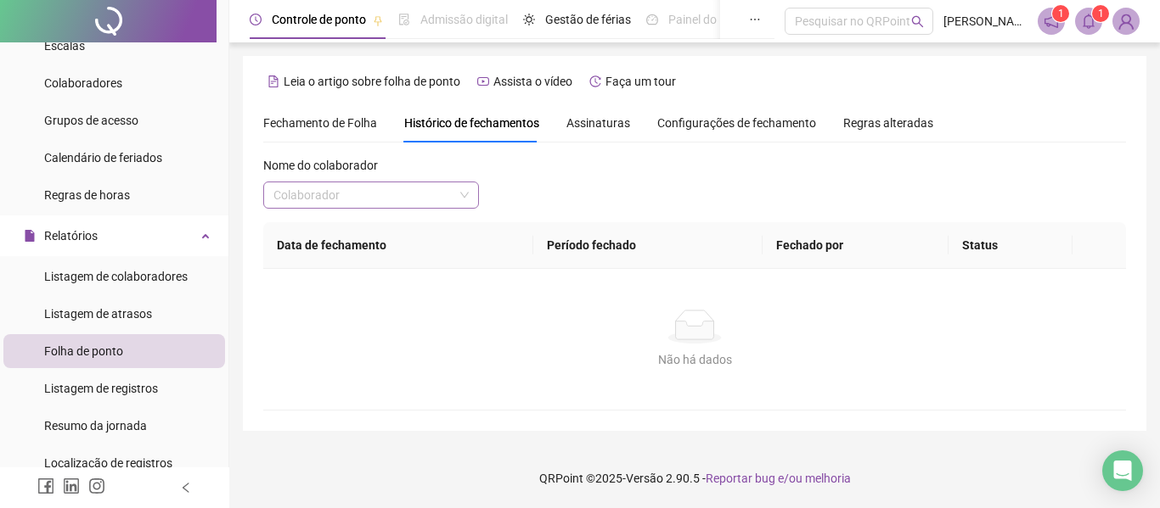
click at [371, 189] on input "search" at bounding box center [363, 195] width 180 height 25
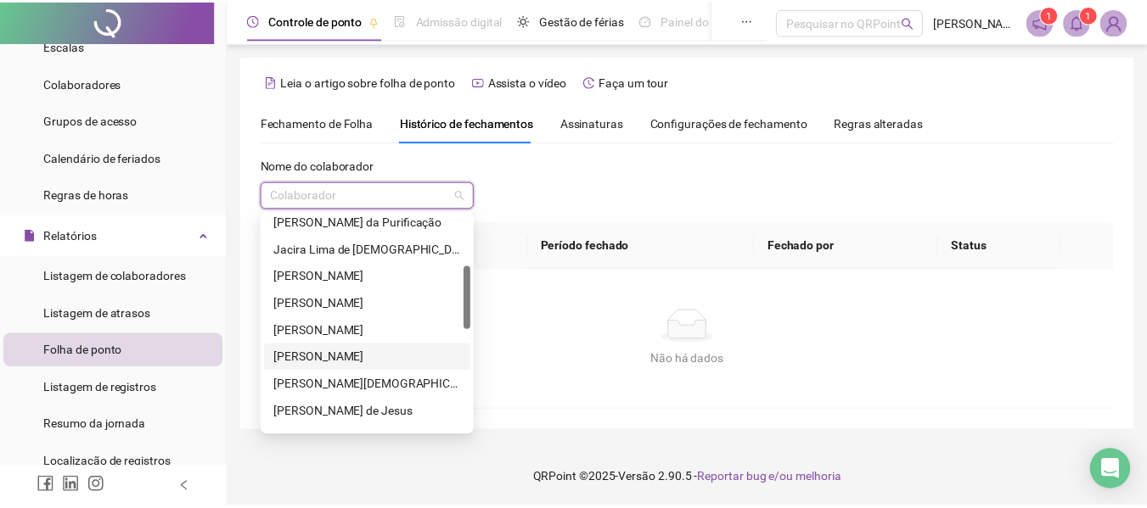
scroll to position [255, 0]
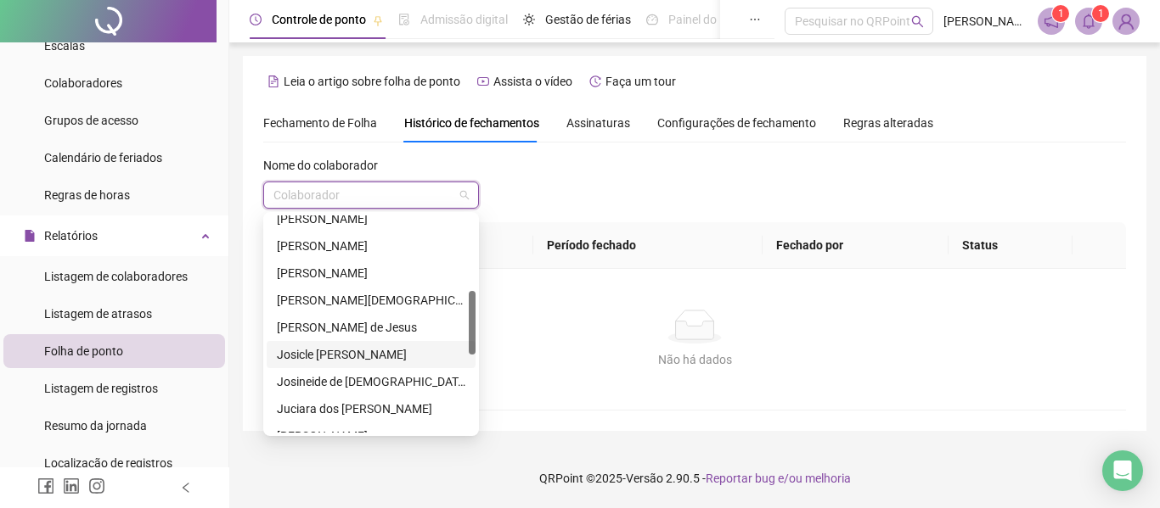
click at [346, 351] on div "Josicle [PERSON_NAME]" at bounding box center [371, 354] width 188 height 19
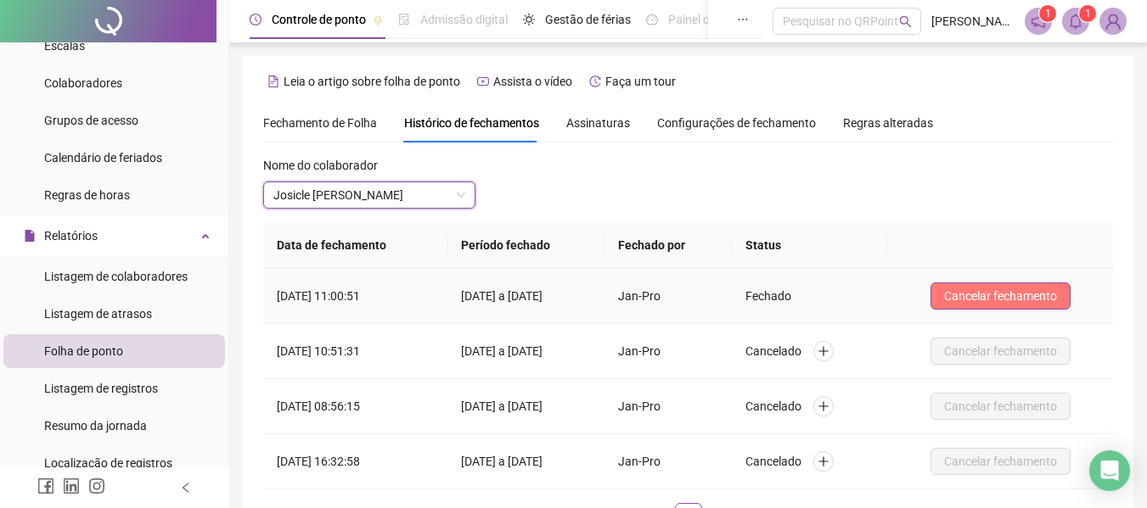
click at [1024, 301] on span "Cancelar fechamento" at bounding box center [1000, 296] width 113 height 19
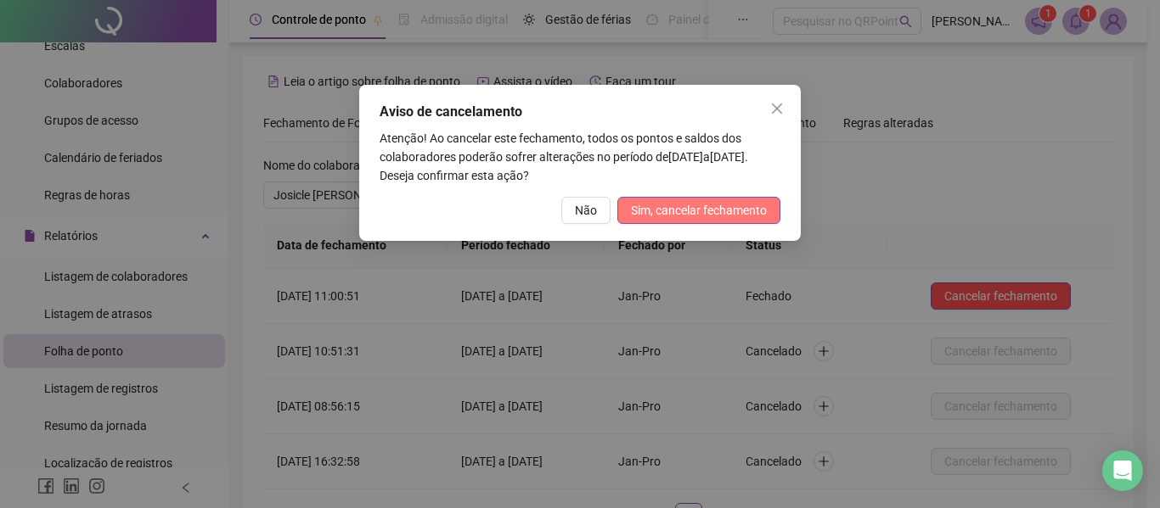
click at [695, 205] on span "Sim, cancelar fechamento" at bounding box center [699, 210] width 136 height 19
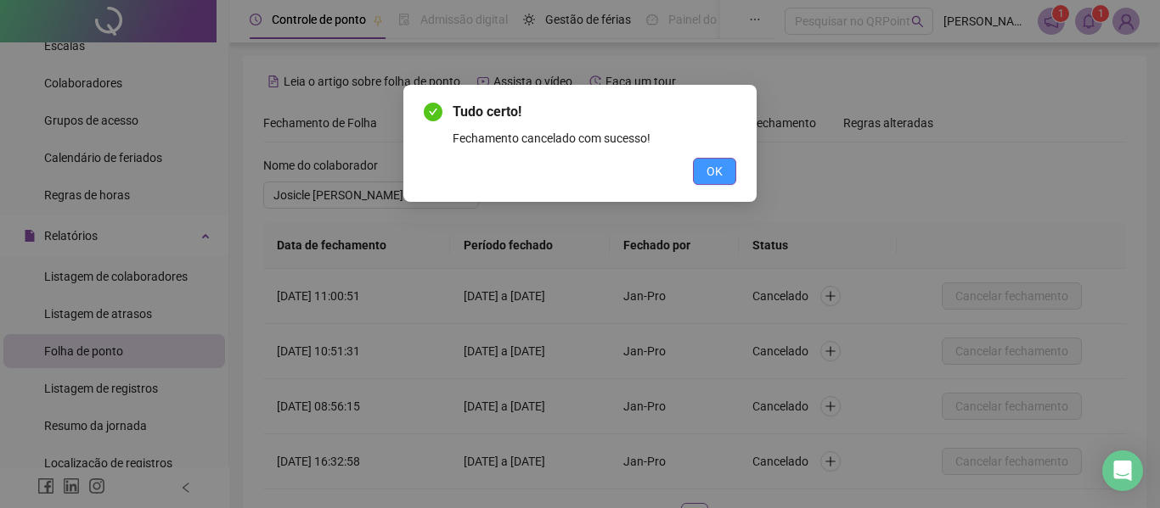
click at [722, 167] on button "OK" at bounding box center [714, 171] width 43 height 27
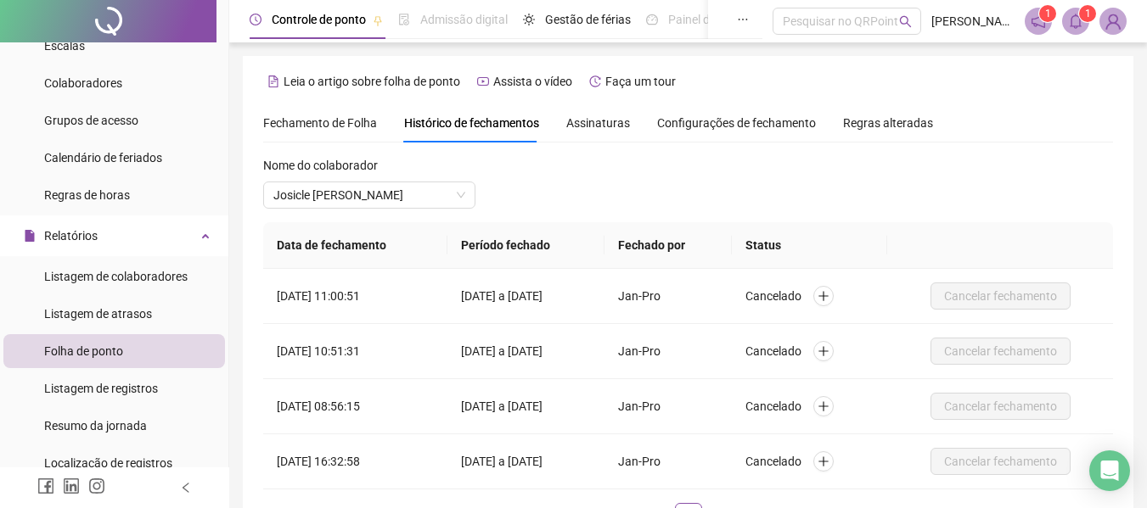
click at [306, 121] on span "Fechamento de Folha" at bounding box center [320, 123] width 114 height 14
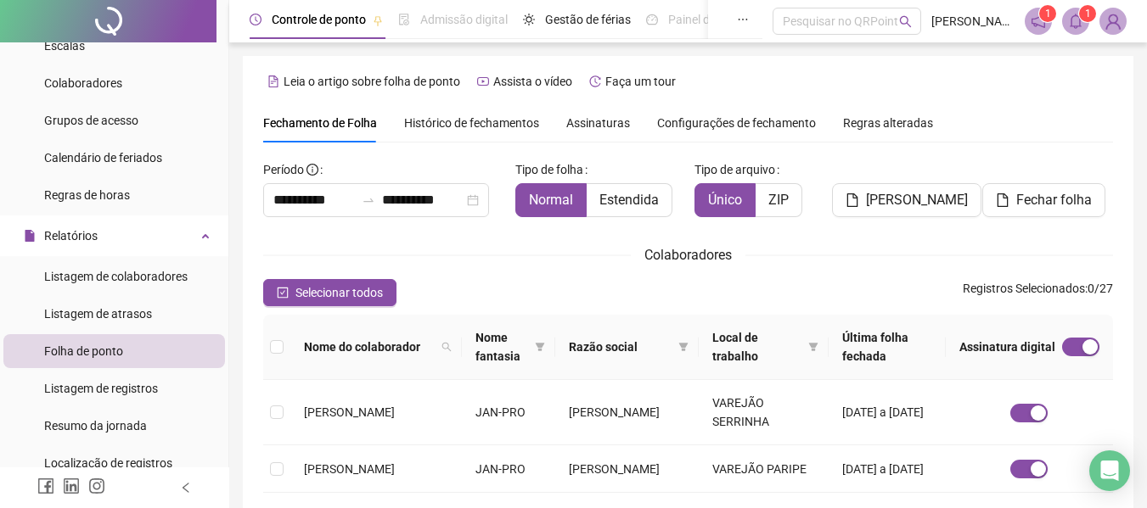
scroll to position [93, 0]
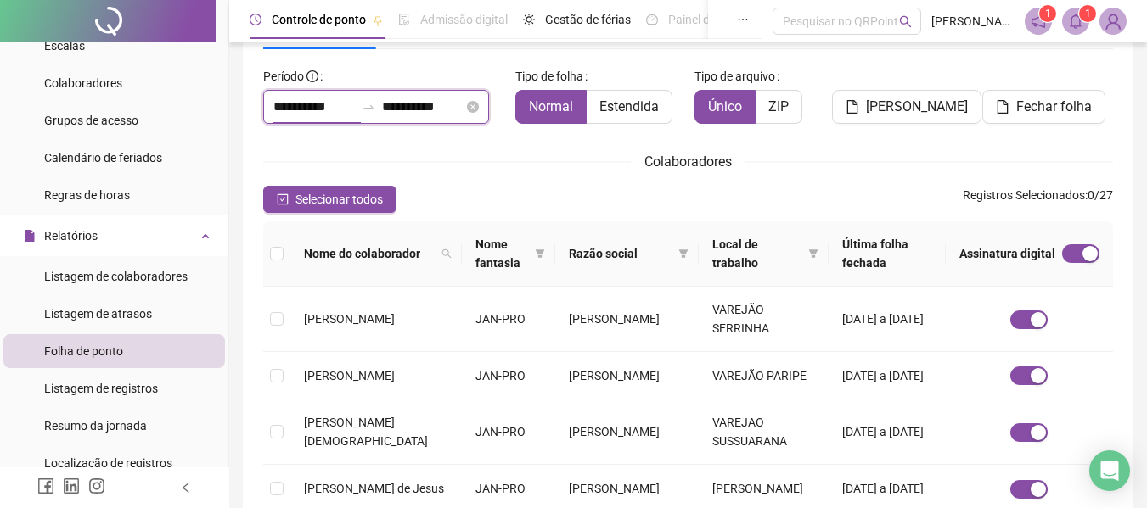
click at [312, 108] on input "**********" at bounding box center [313, 107] width 81 height 20
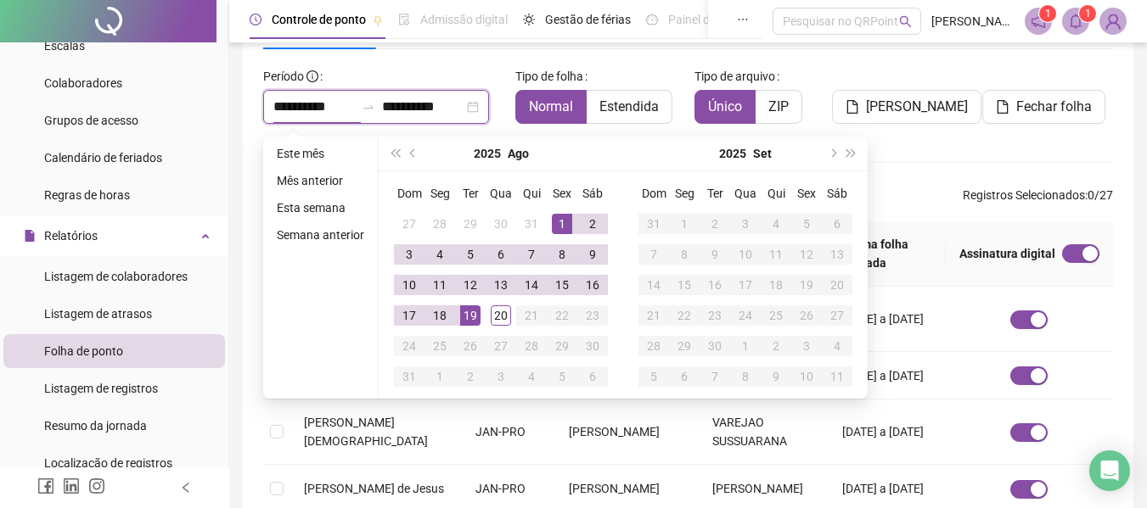
type input "**********"
click at [409, 150] on button "prev-year" at bounding box center [413, 154] width 19 height 34
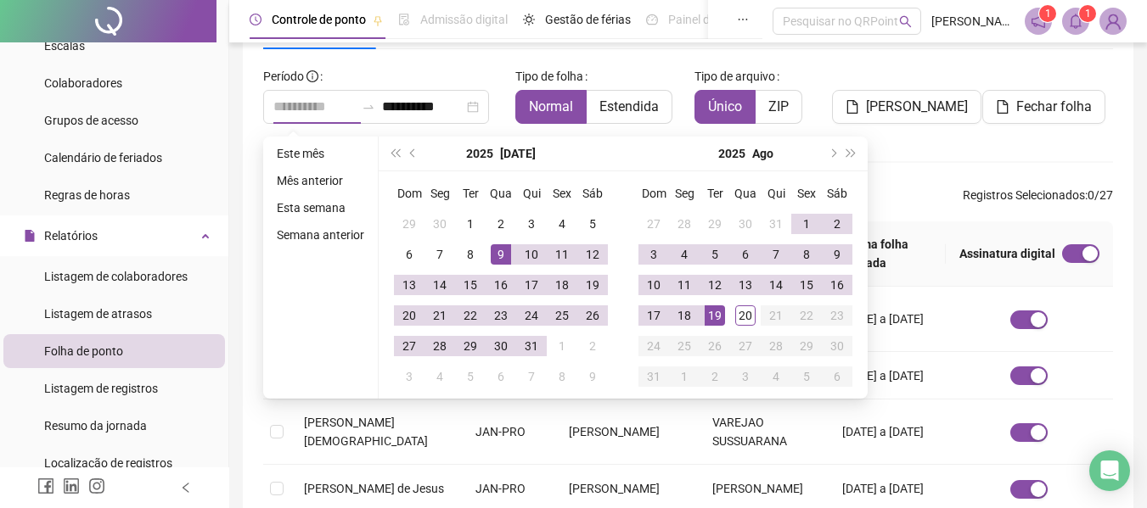
type input "**********"
click at [497, 251] on div "9" at bounding box center [501, 254] width 20 height 20
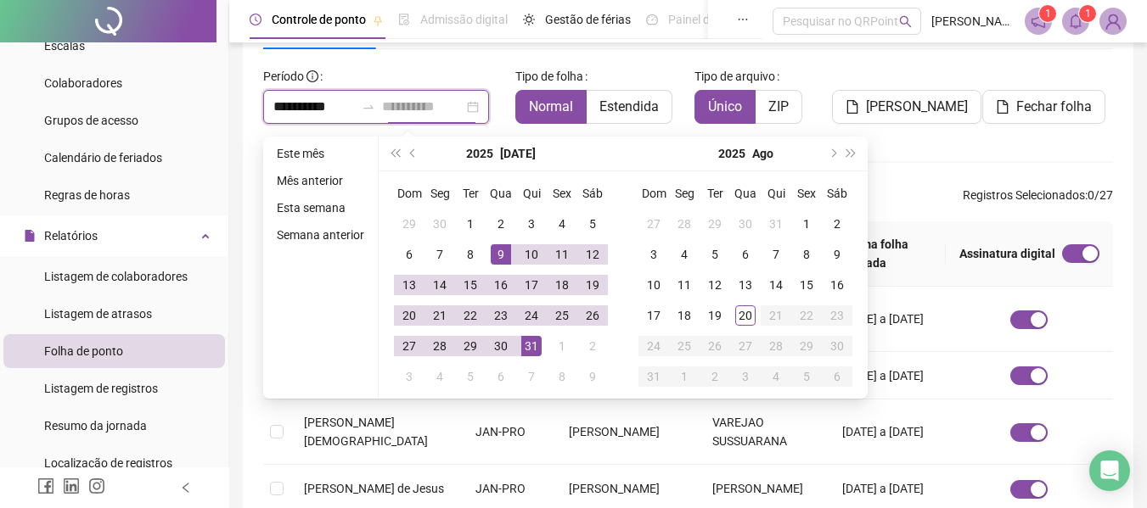
type input "**********"
click at [525, 345] on div "31" at bounding box center [531, 346] width 20 height 20
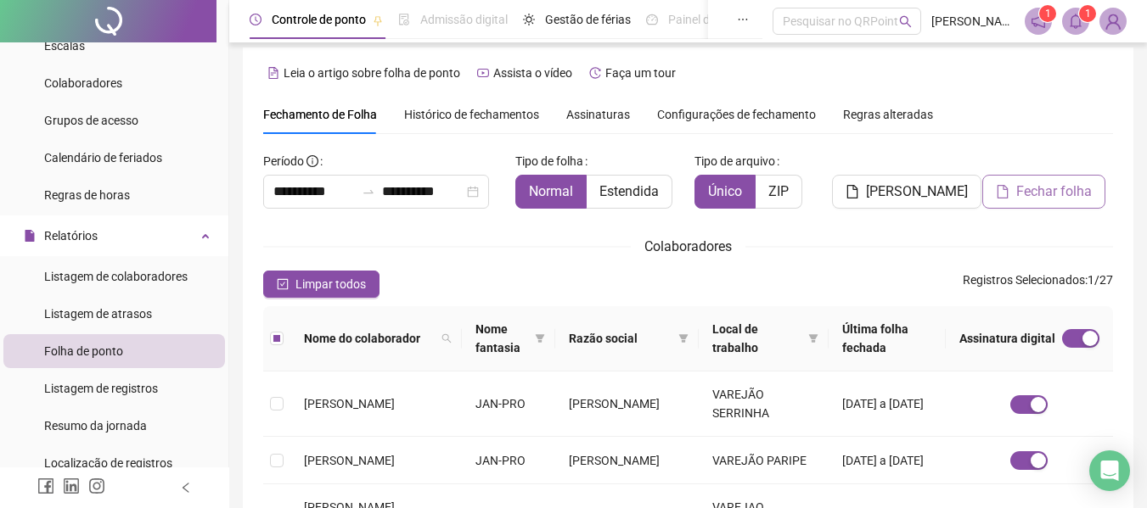
click at [1014, 187] on button "Fechar folha" at bounding box center [1043, 192] width 123 height 34
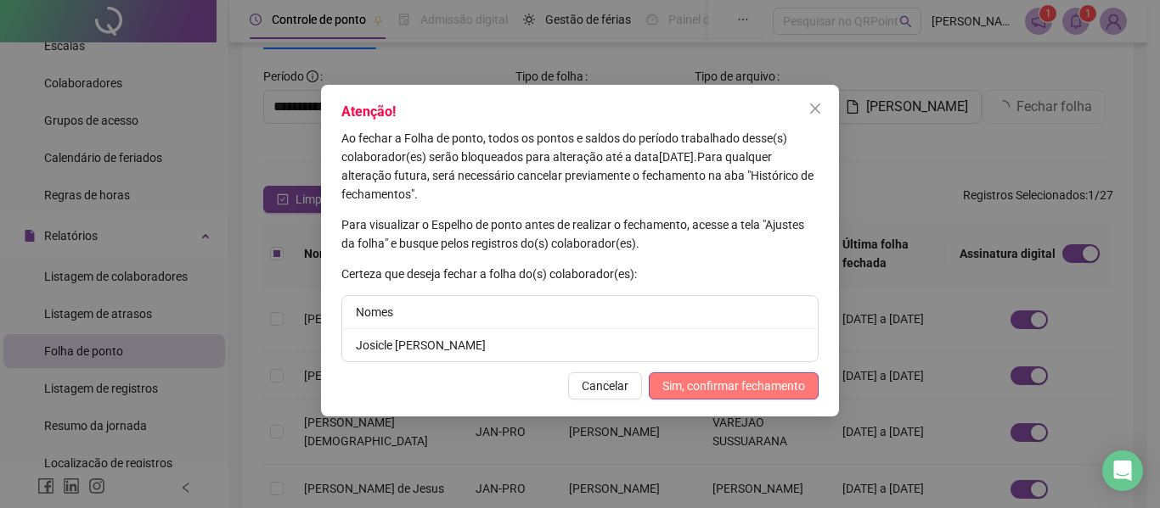
click at [687, 387] on span "Sim, confirmar fechamento" at bounding box center [733, 386] width 143 height 19
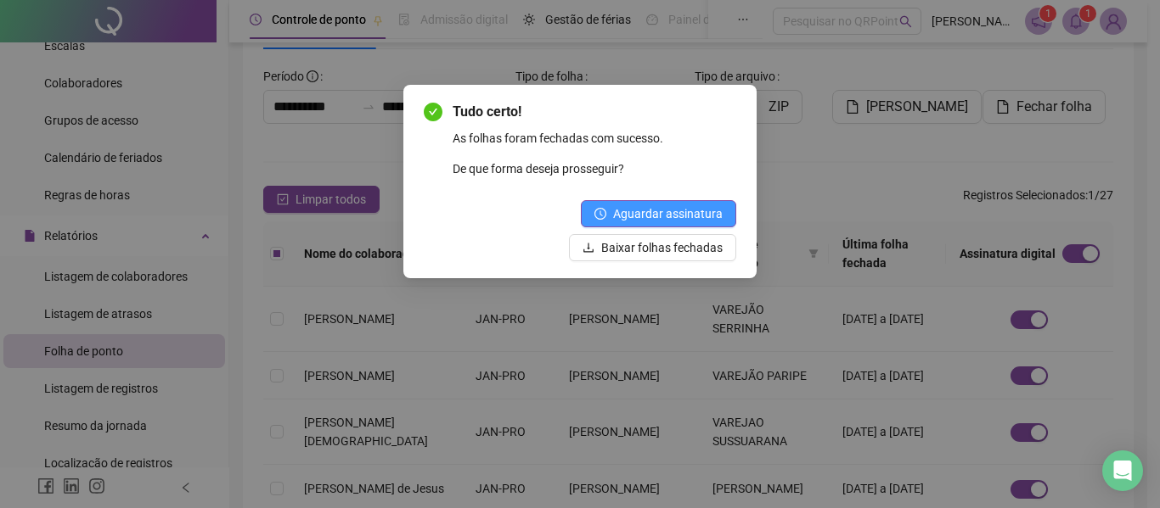
click at [652, 213] on span "Aguardar assinatura" at bounding box center [668, 214] width 110 height 19
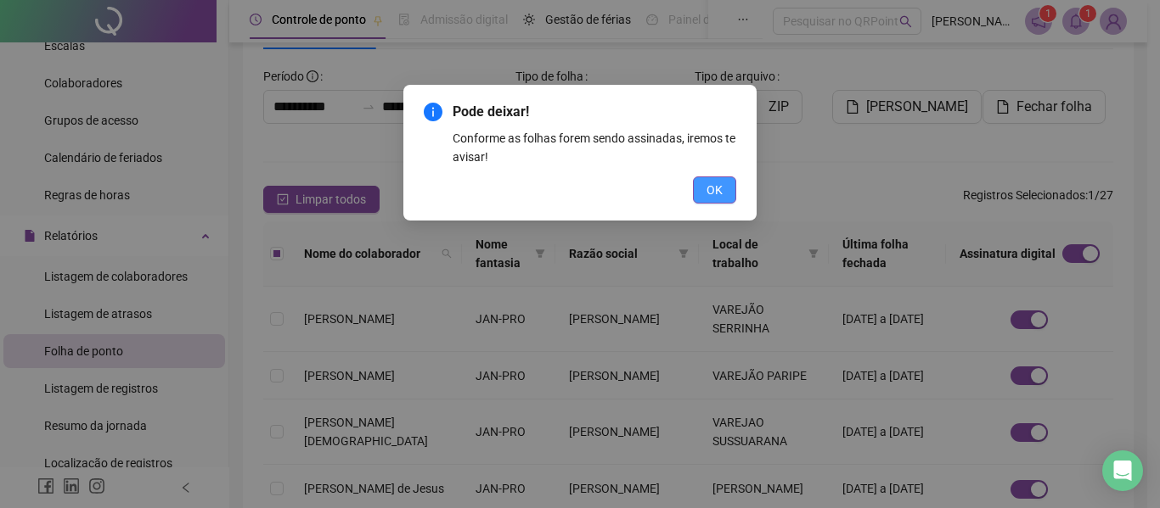
click at [709, 192] on span "OK" at bounding box center [714, 190] width 16 height 19
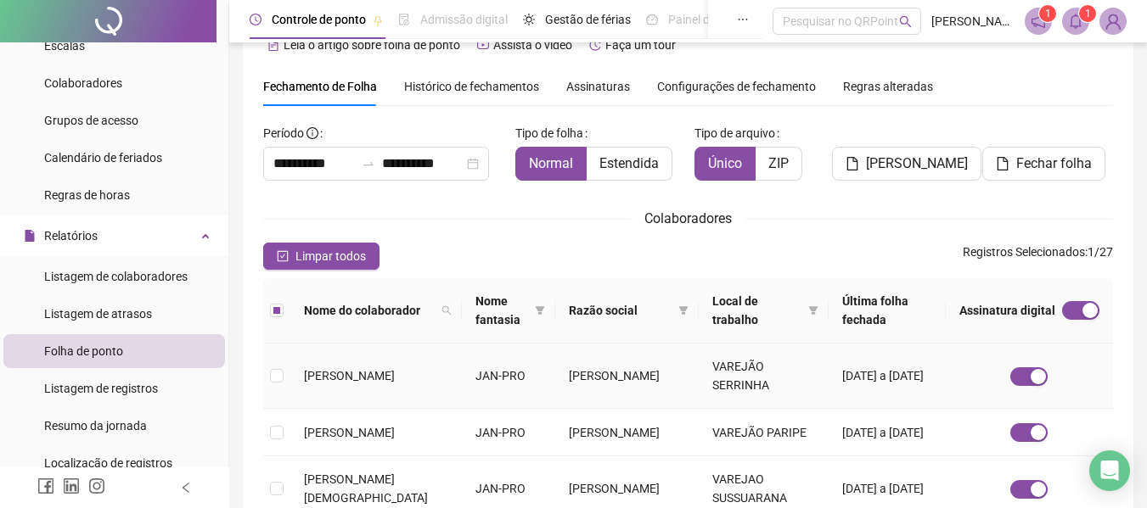
scroll to position [0, 0]
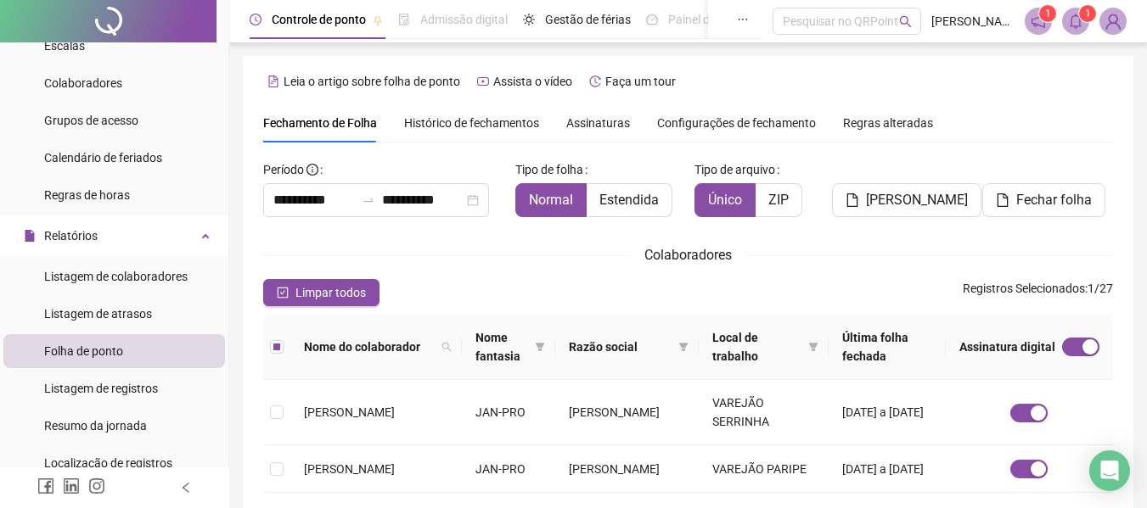
click at [486, 122] on span "Histórico de fechamentos" at bounding box center [471, 123] width 135 height 14
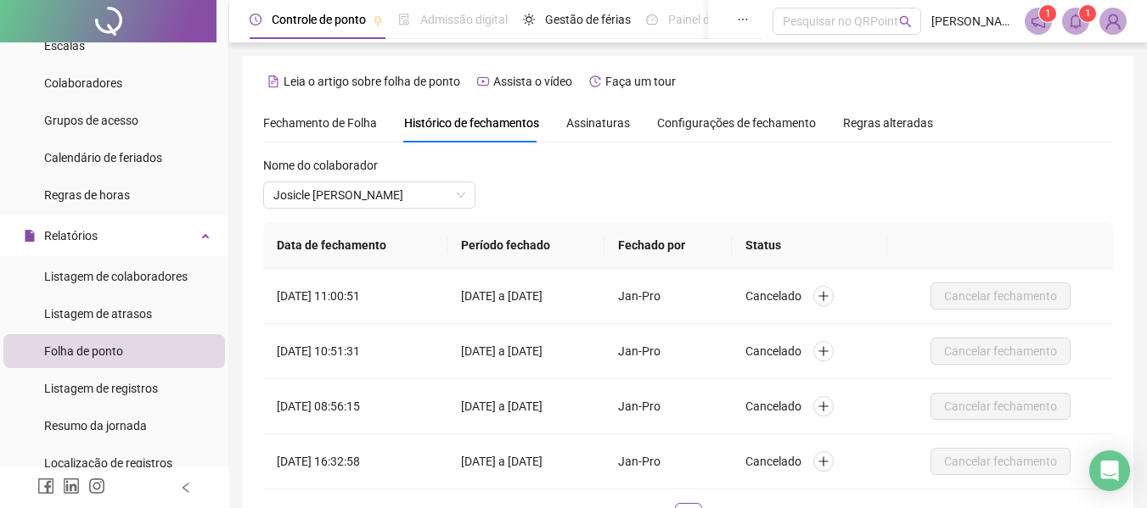
scroll to position [93, 0]
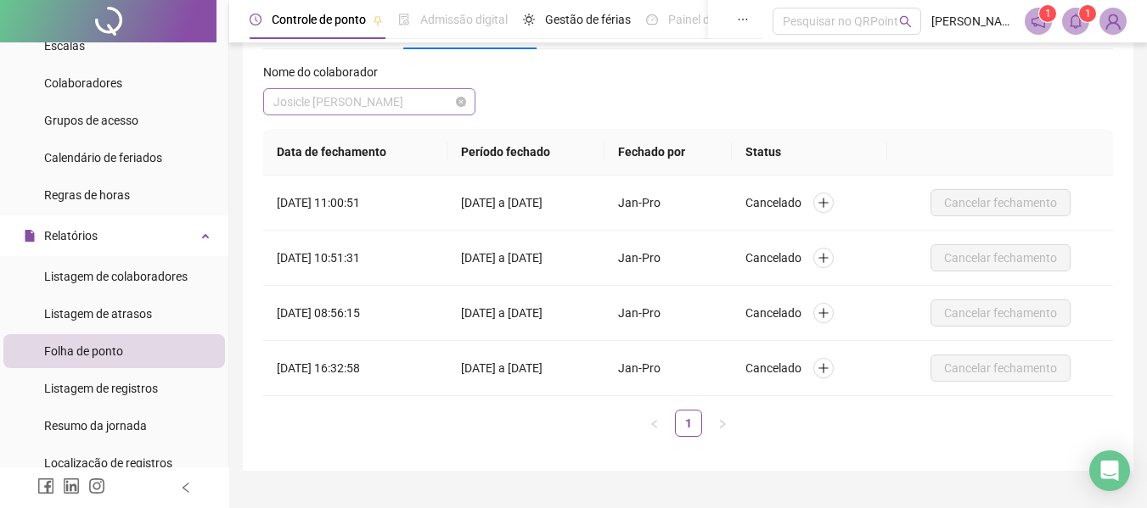
click at [426, 99] on span "Josicle [PERSON_NAME]" at bounding box center [369, 101] width 192 height 25
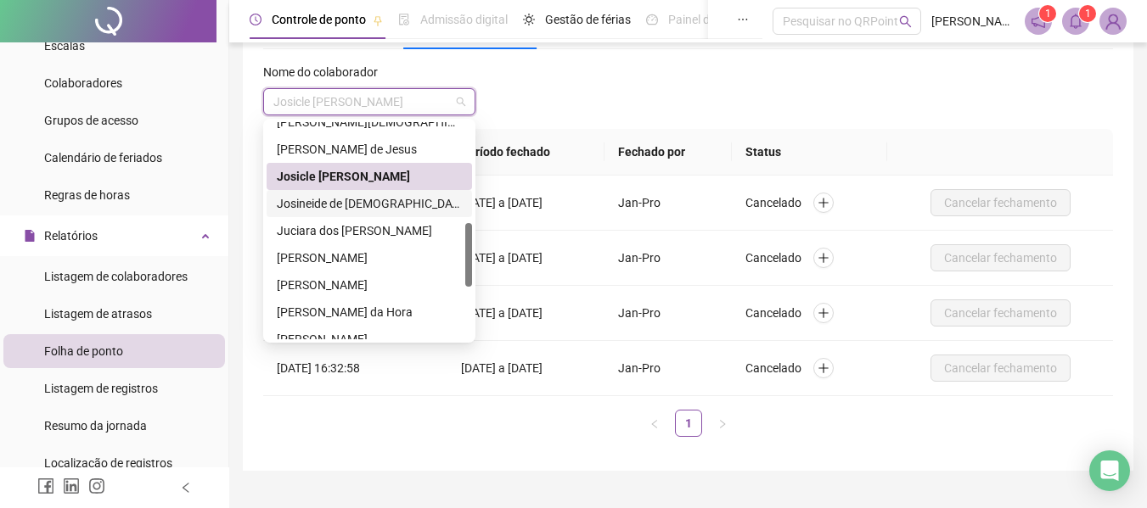
scroll to position [424, 0]
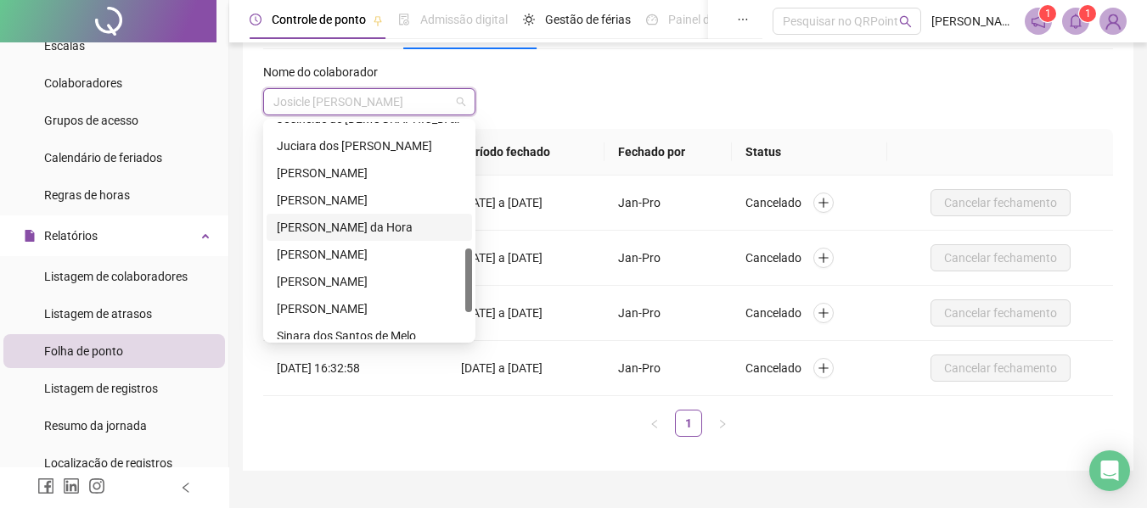
click at [337, 224] on div "[PERSON_NAME] da Hora" at bounding box center [369, 227] width 185 height 19
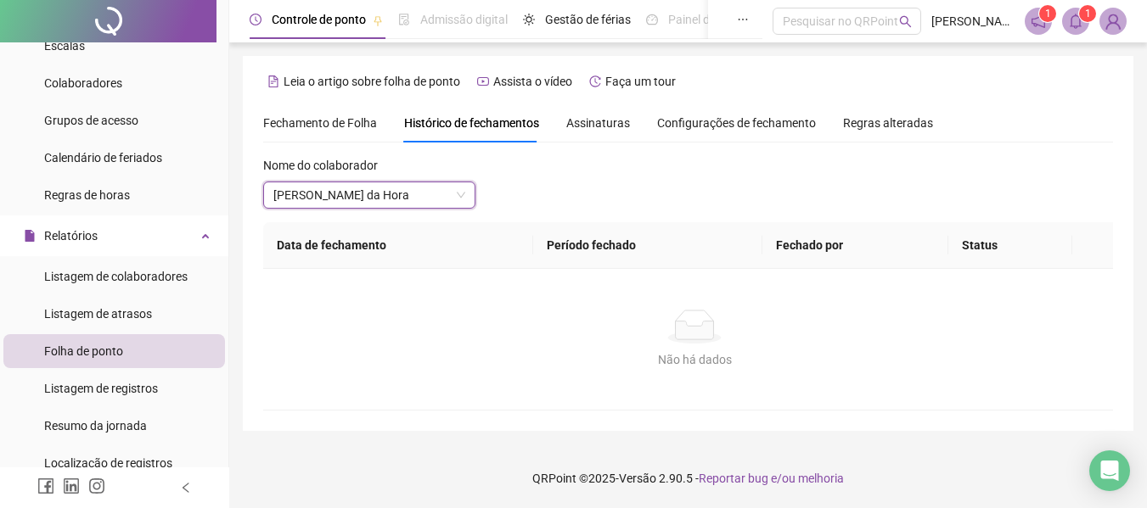
scroll to position [0, 0]
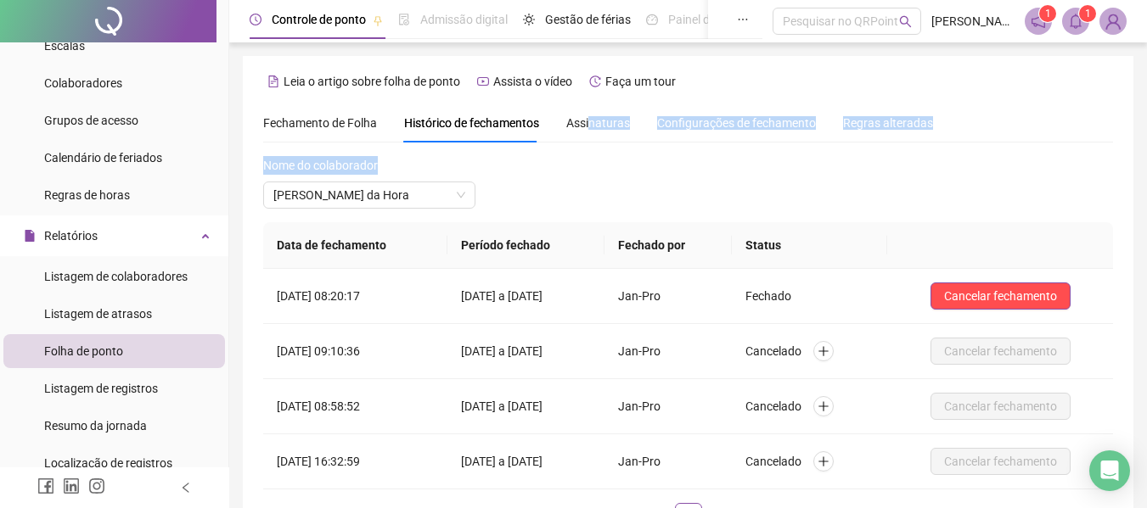
drag, startPoint x: 587, startPoint y: 126, endPoint x: 583, endPoint y: 163, distance: 36.7
click at [582, 163] on div "**********" at bounding box center [688, 324] width 850 height 441
drag, startPoint x: 621, startPoint y: 181, endPoint x: 650, endPoint y: 181, distance: 29.7
click at [624, 181] on div "Nome do colaborador [PERSON_NAME] da Hora" at bounding box center [688, 189] width 850 height 66
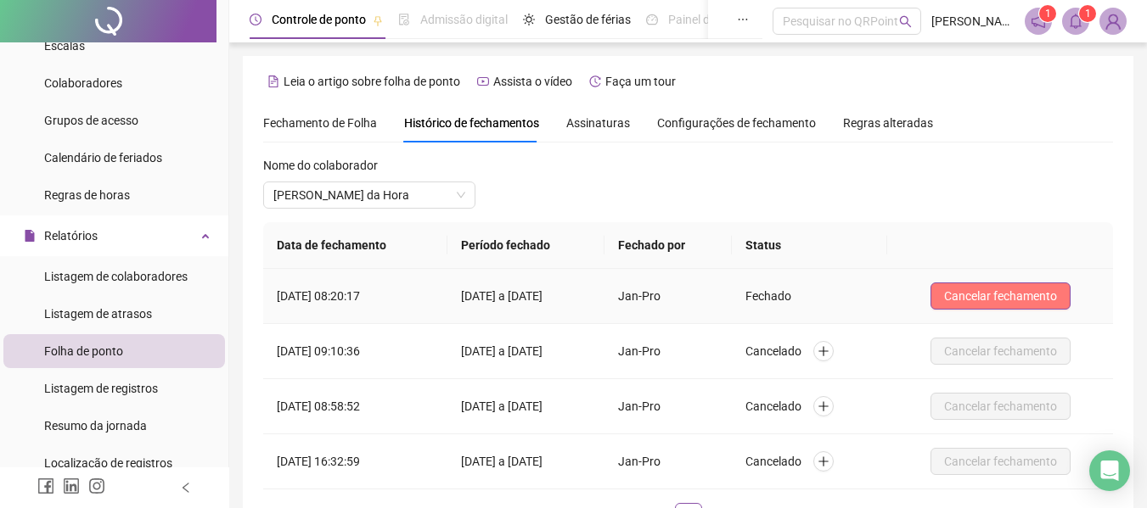
click at [1008, 295] on span "Cancelar fechamento" at bounding box center [1000, 296] width 113 height 19
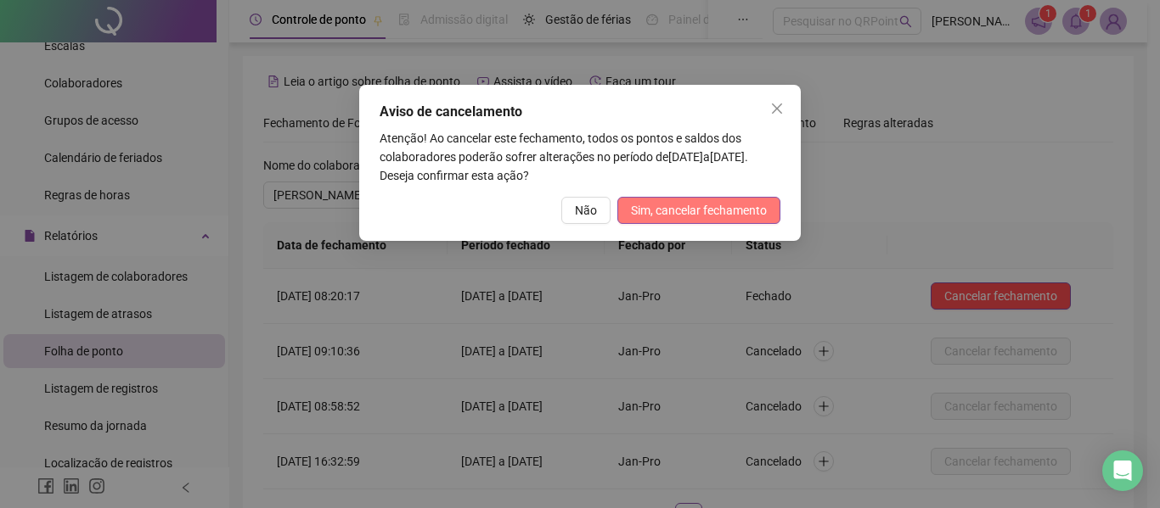
click at [730, 213] on span "Sim, cancelar fechamento" at bounding box center [699, 210] width 136 height 19
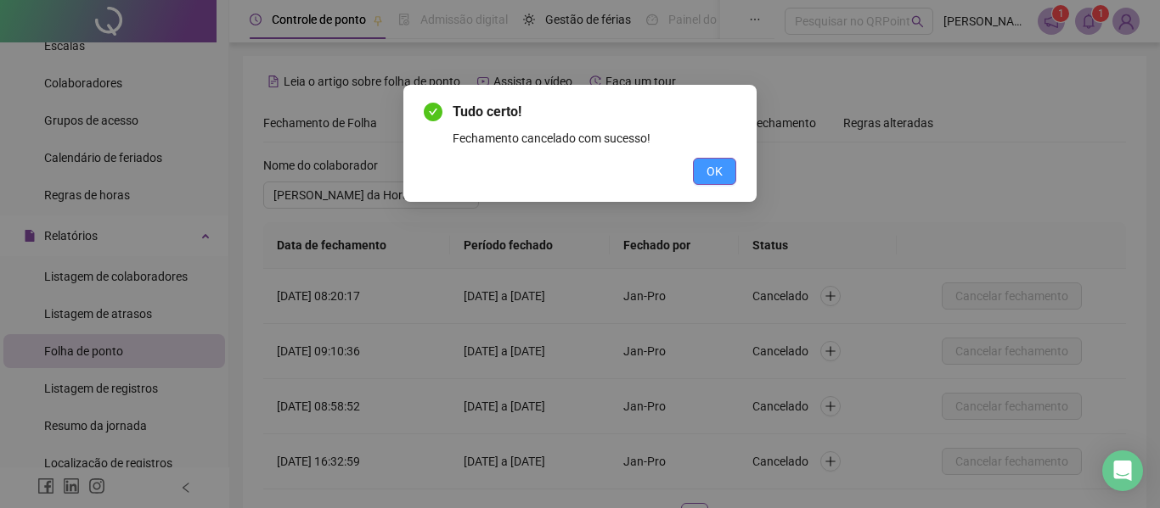
click at [705, 173] on button "OK" at bounding box center [714, 171] width 43 height 27
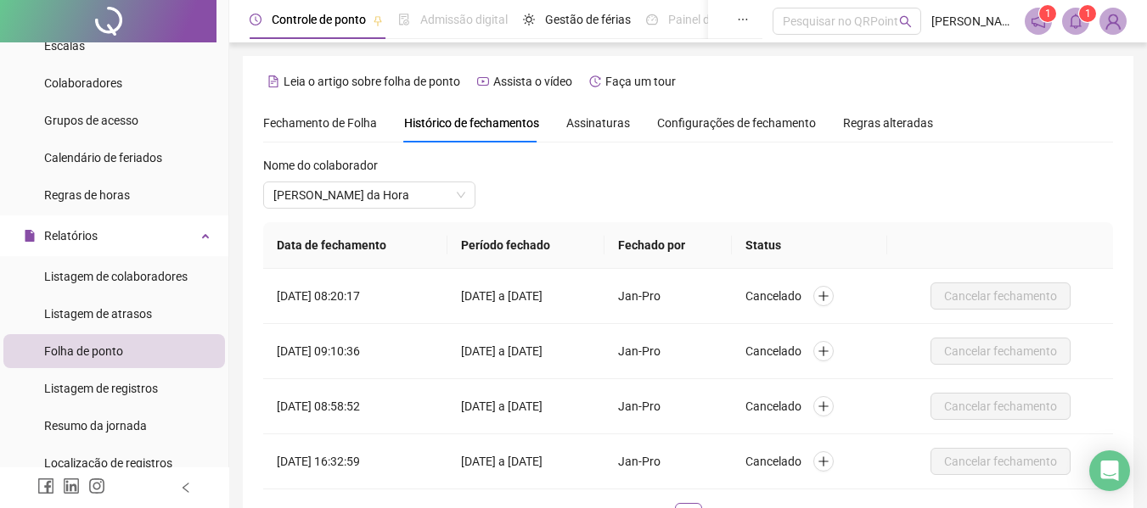
click at [337, 121] on span "Fechamento de Folha" at bounding box center [320, 123] width 114 height 14
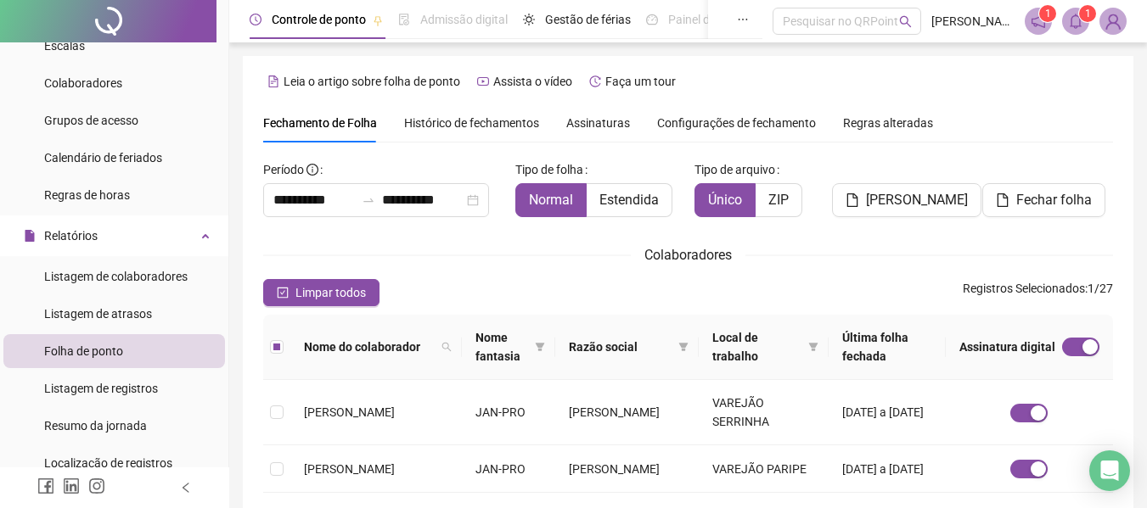
type input "**********"
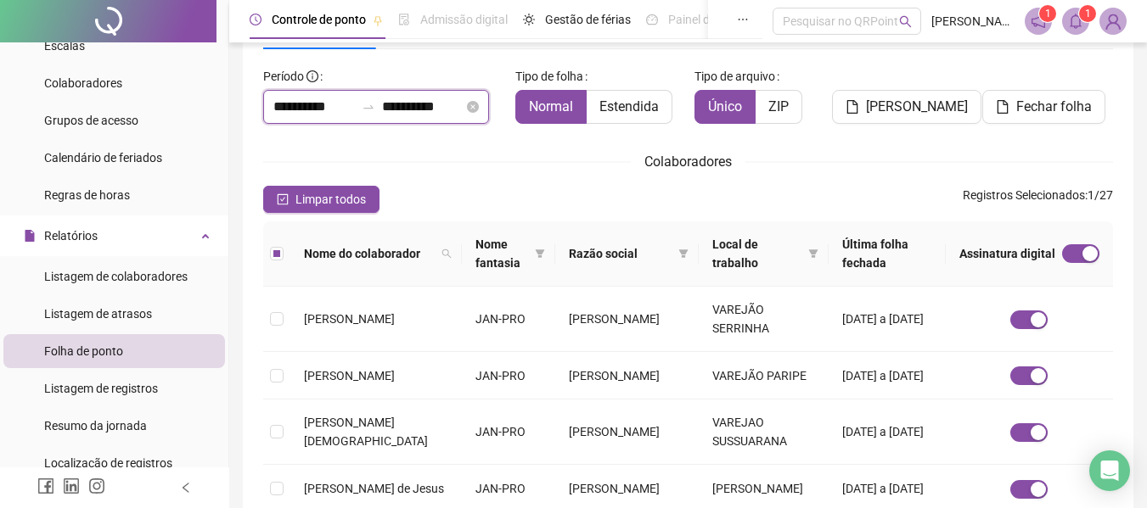
click at [324, 114] on input "**********" at bounding box center [313, 107] width 81 height 20
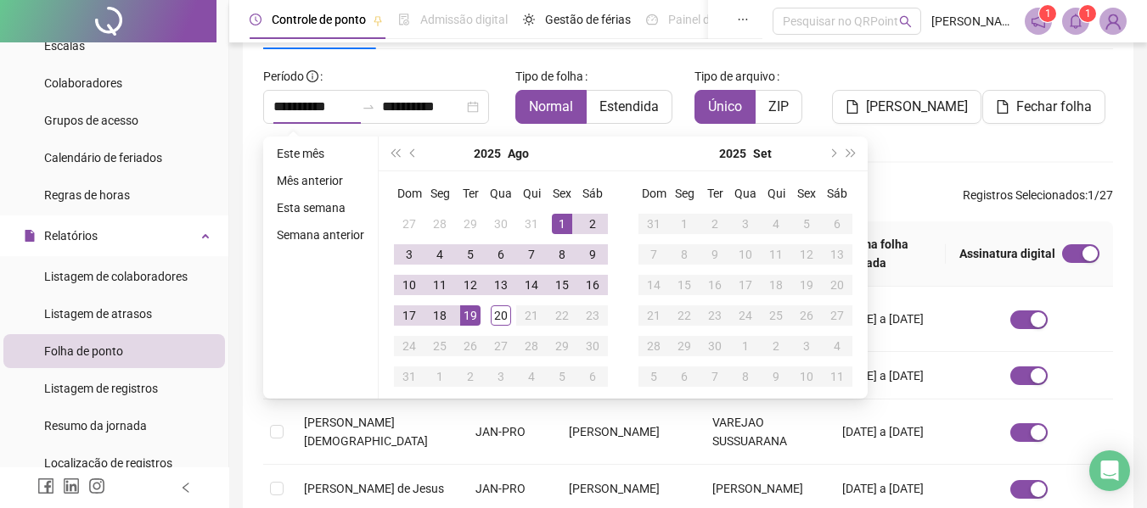
drag, startPoint x: 407, startPoint y: 149, endPoint x: 425, endPoint y: 156, distance: 20.2
click at [407, 149] on button "prev-year" at bounding box center [413, 154] width 19 height 34
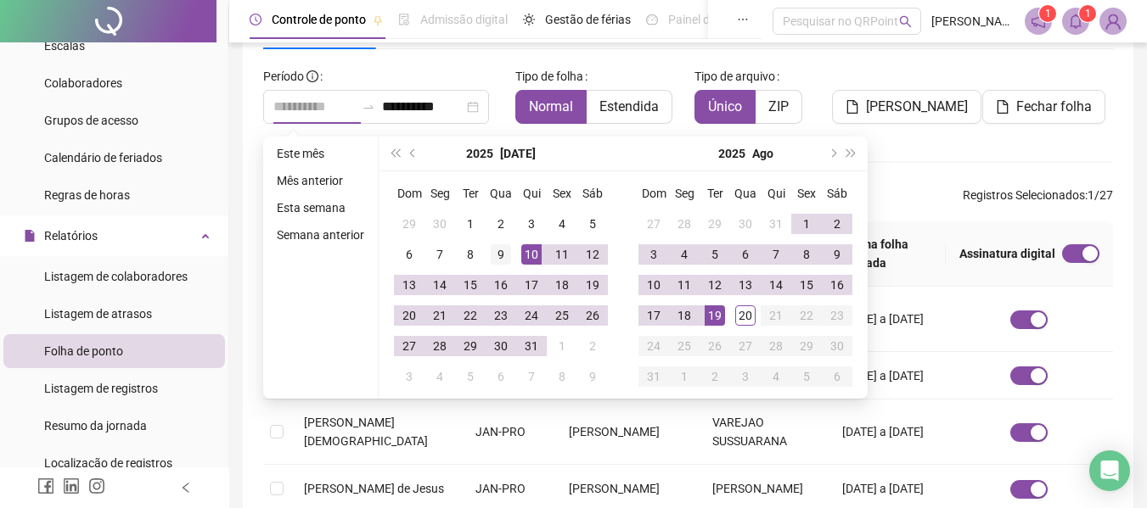
type input "**********"
click at [504, 250] on div "9" at bounding box center [501, 254] width 20 height 20
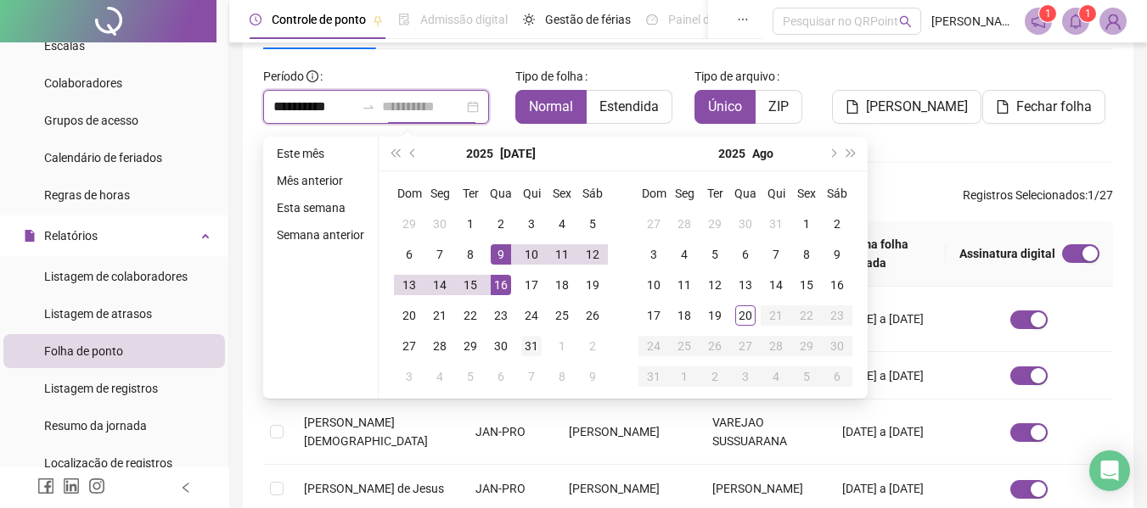
type input "**********"
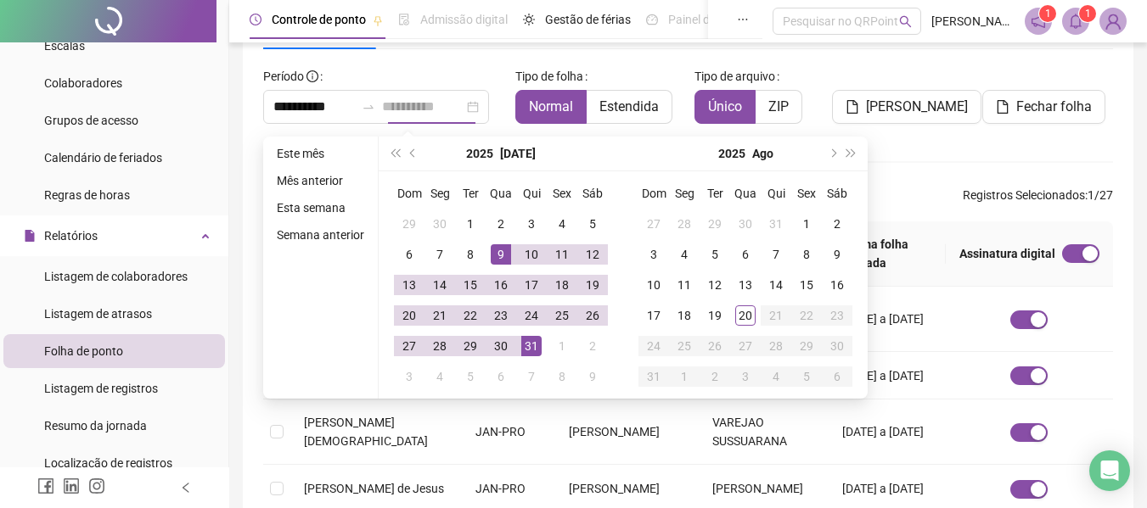
click at [532, 347] on div "31" at bounding box center [531, 346] width 20 height 20
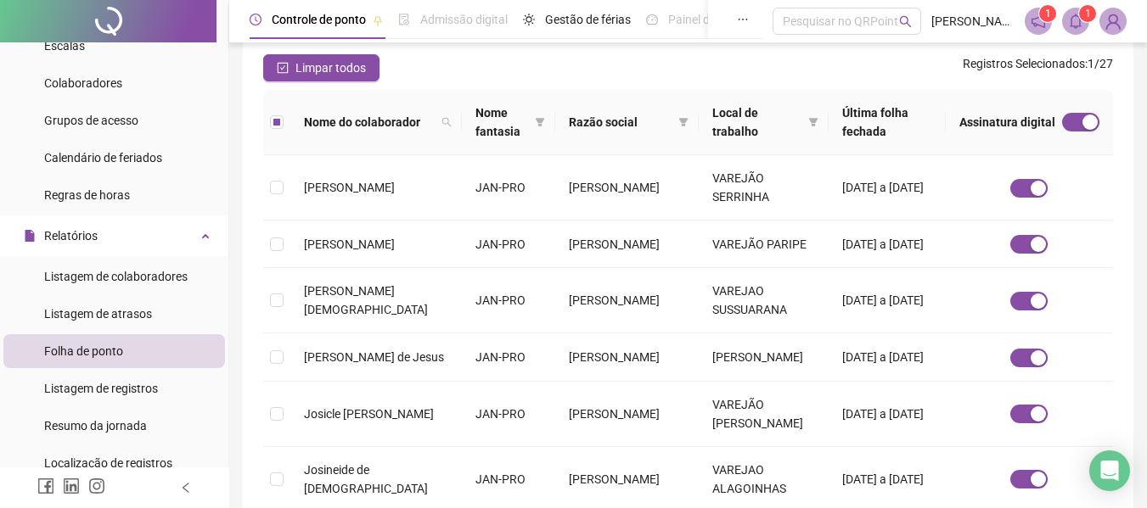
scroll to position [0, 0]
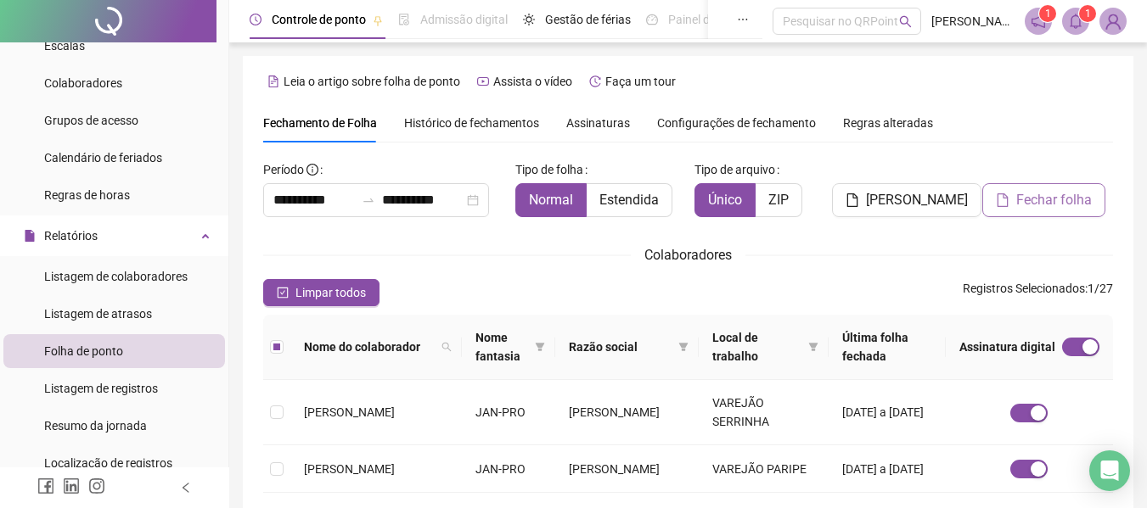
click at [1038, 204] on span "Fechar folha" at bounding box center [1054, 200] width 76 height 20
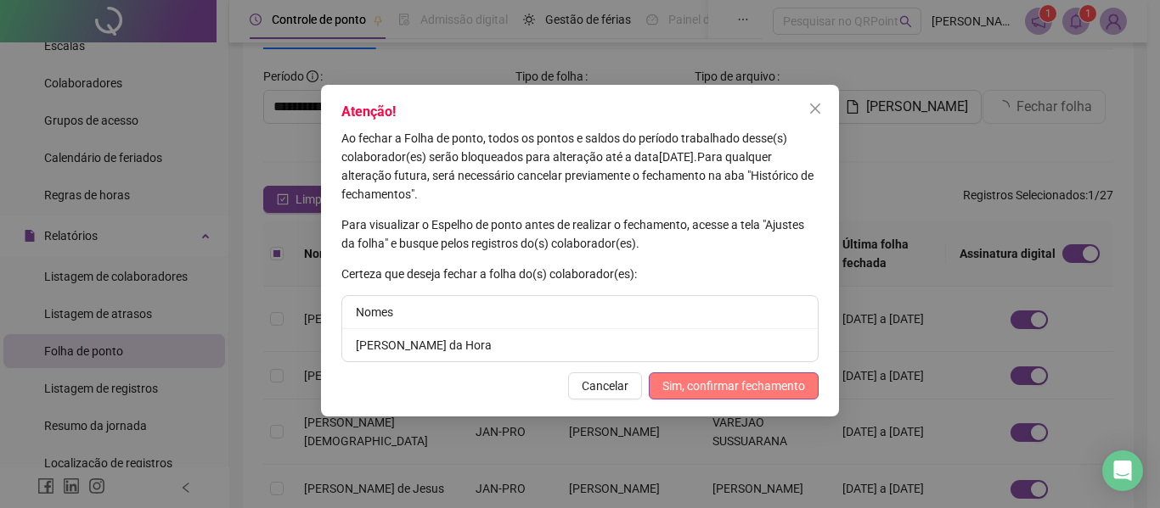
click at [706, 394] on span "Sim, confirmar fechamento" at bounding box center [733, 386] width 143 height 19
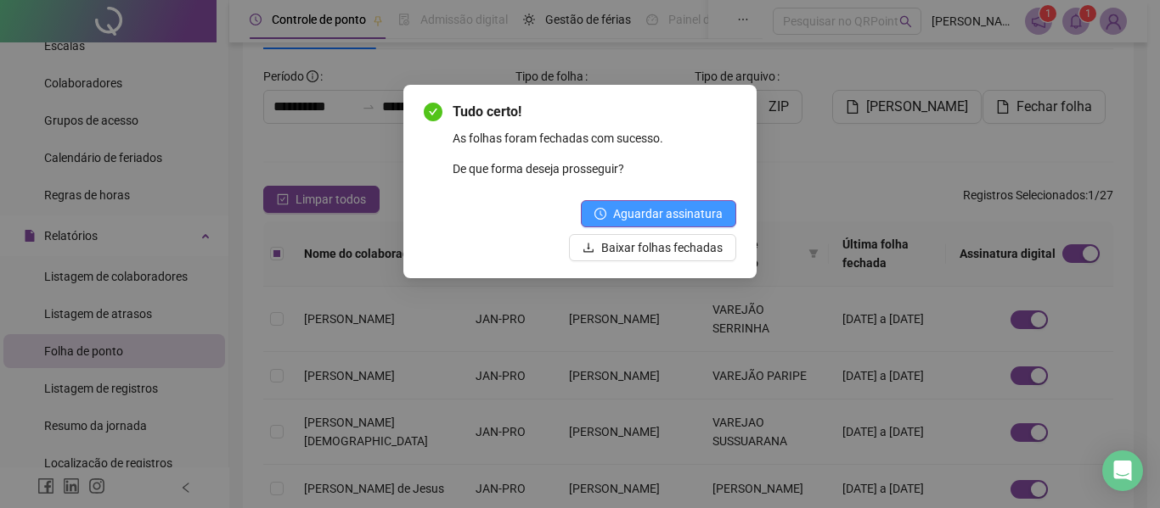
click at [669, 205] on span "Aguardar assinatura" at bounding box center [668, 214] width 110 height 19
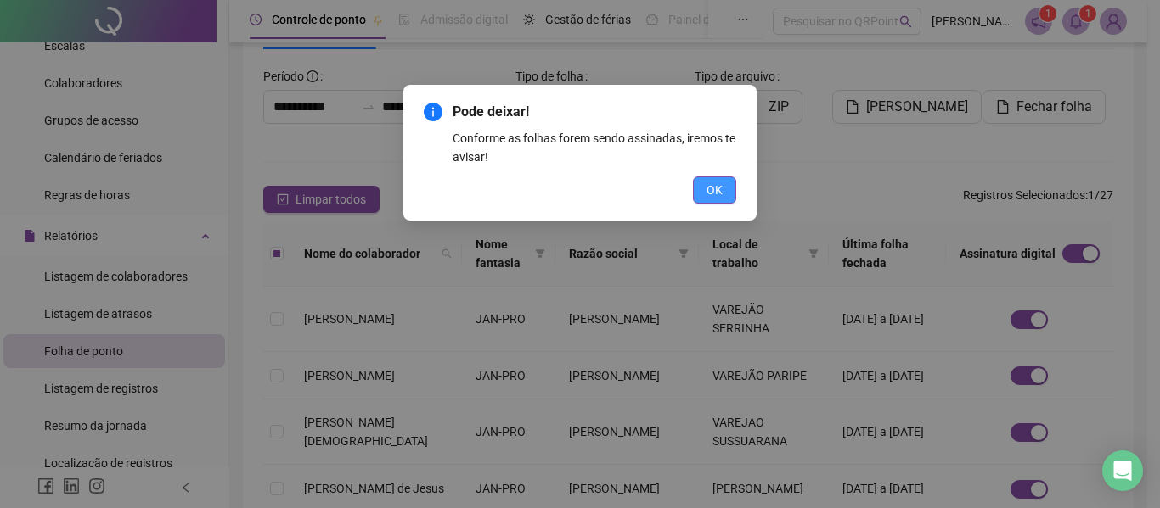
click at [714, 187] on span "OK" at bounding box center [714, 190] width 16 height 19
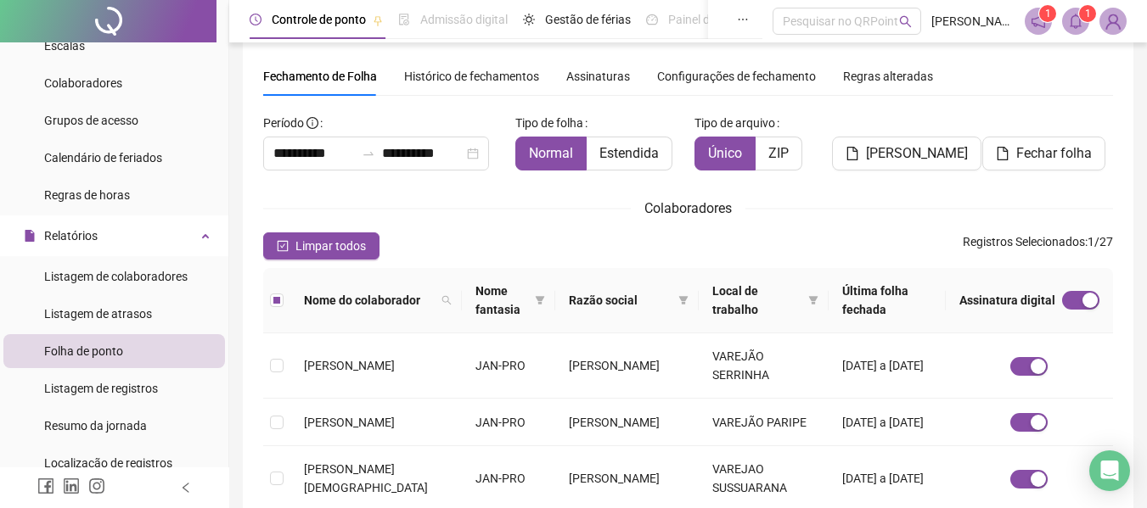
scroll to position [0, 0]
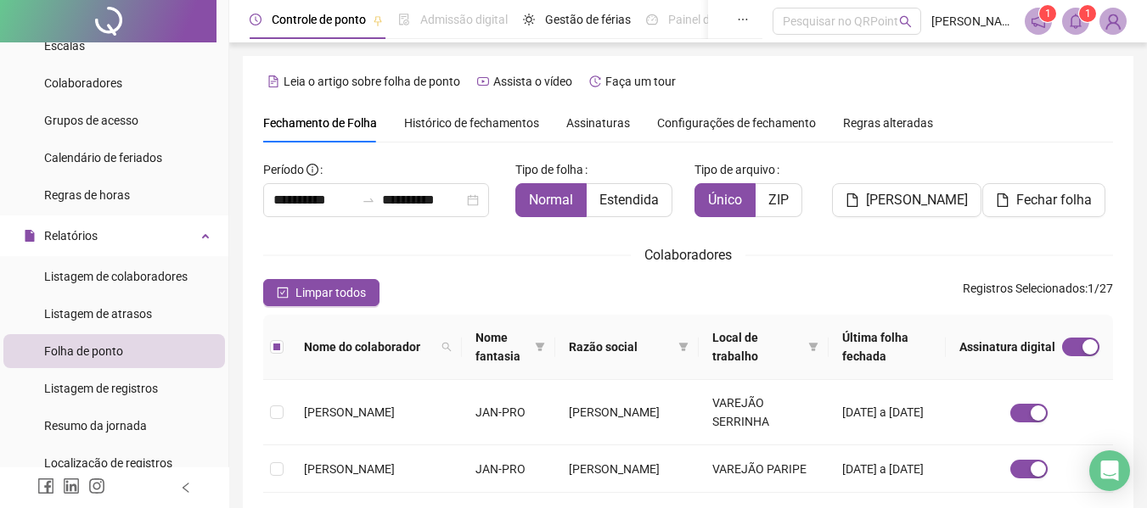
click at [592, 122] on span "Assinaturas" at bounding box center [598, 123] width 64 height 12
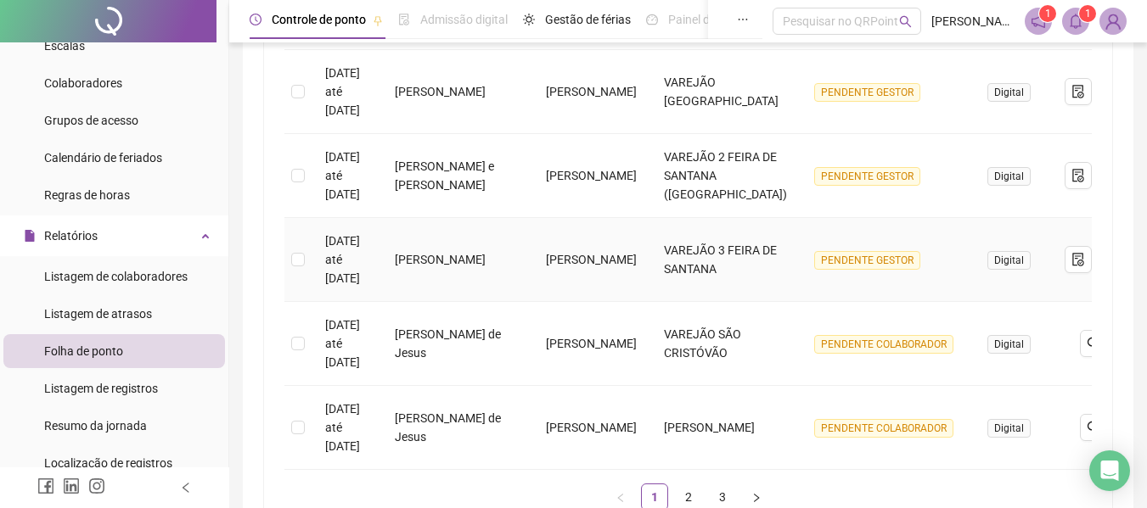
scroll to position [923, 0]
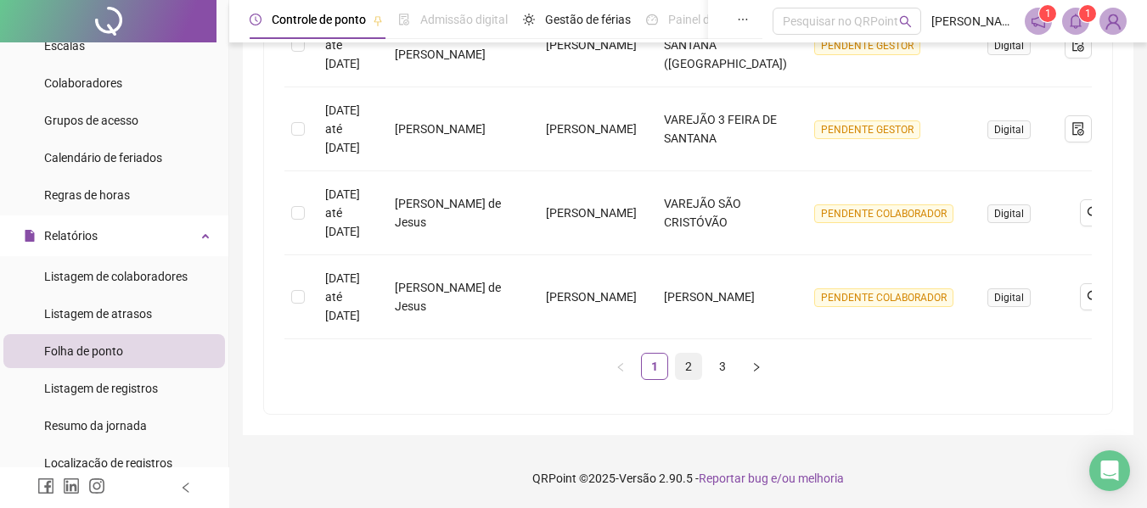
click at [689, 368] on link "2" at bounding box center [688, 366] width 25 height 25
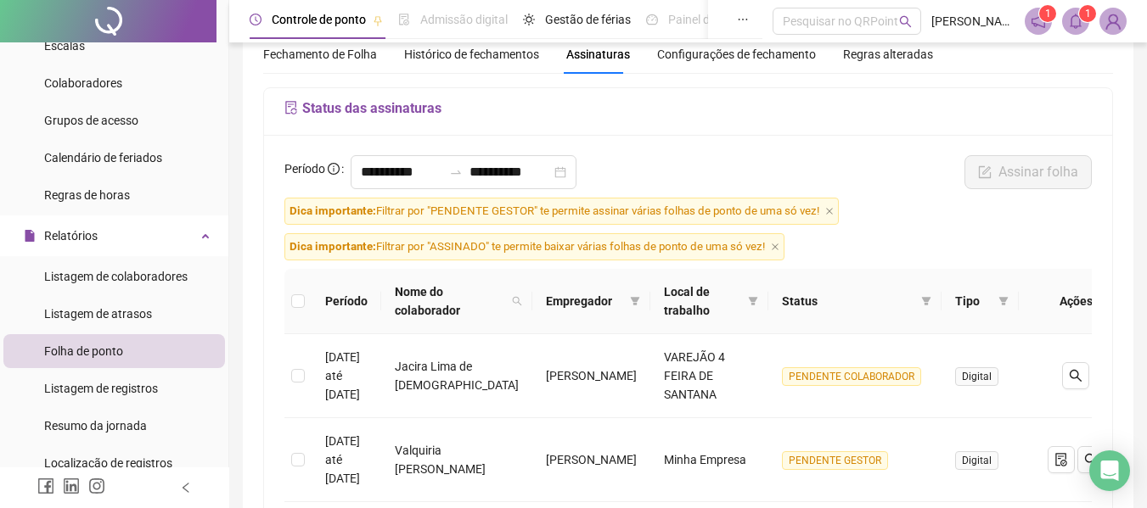
scroll to position [0, 0]
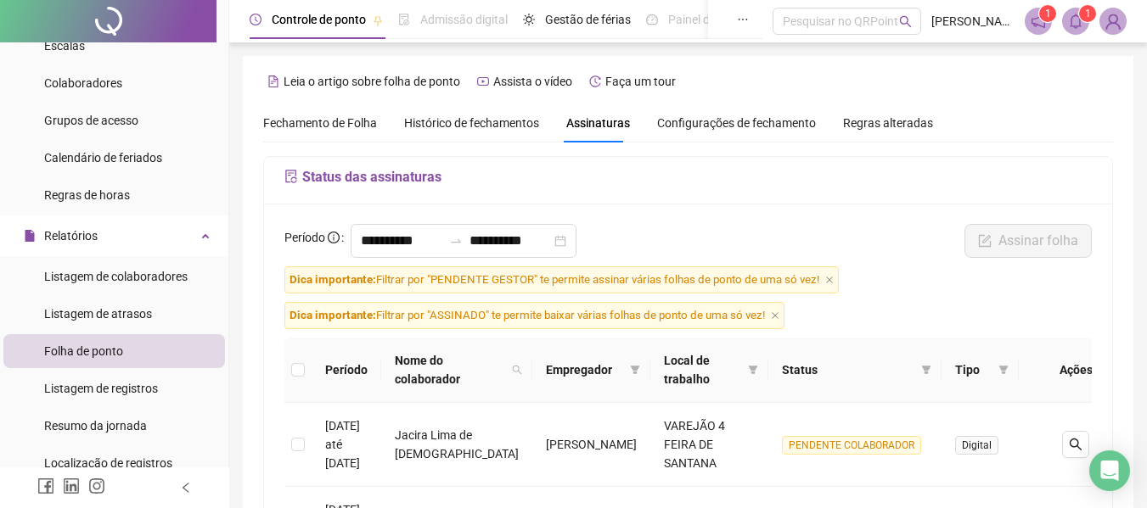
click at [476, 124] on span "Histórico de fechamentos" at bounding box center [471, 123] width 135 height 14
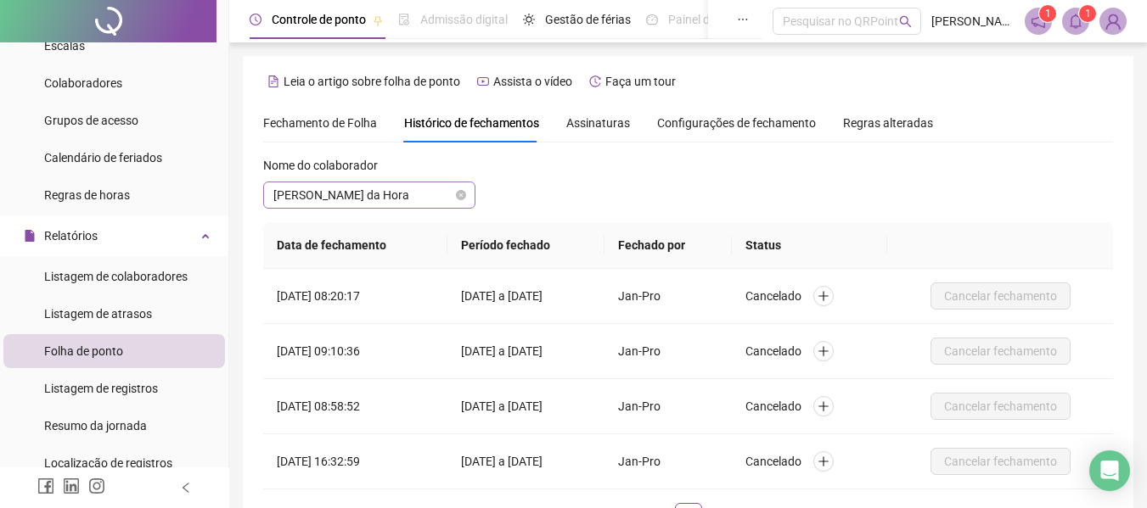
click at [402, 194] on span "[PERSON_NAME] da Hora" at bounding box center [369, 195] width 192 height 25
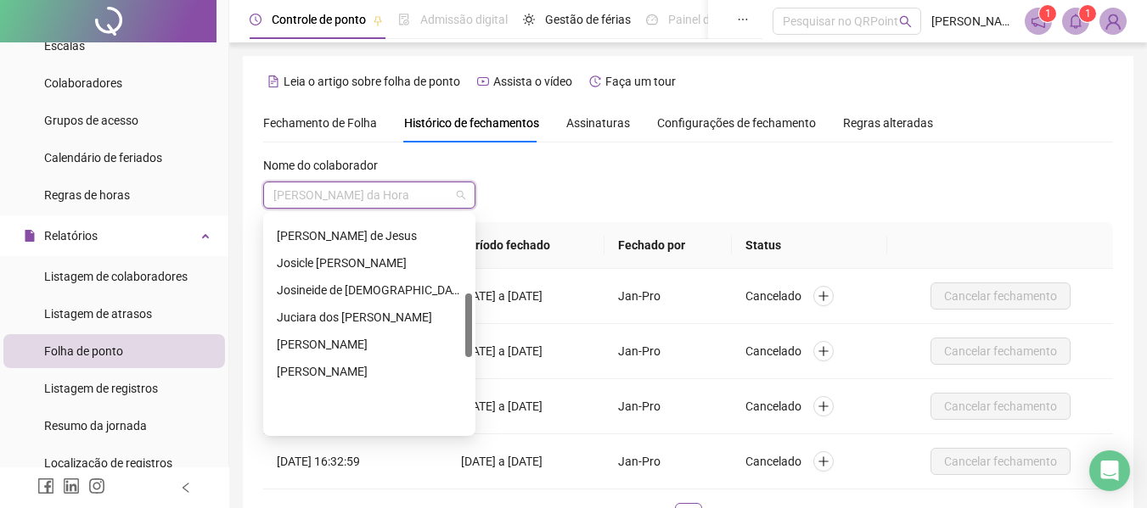
scroll to position [261, 0]
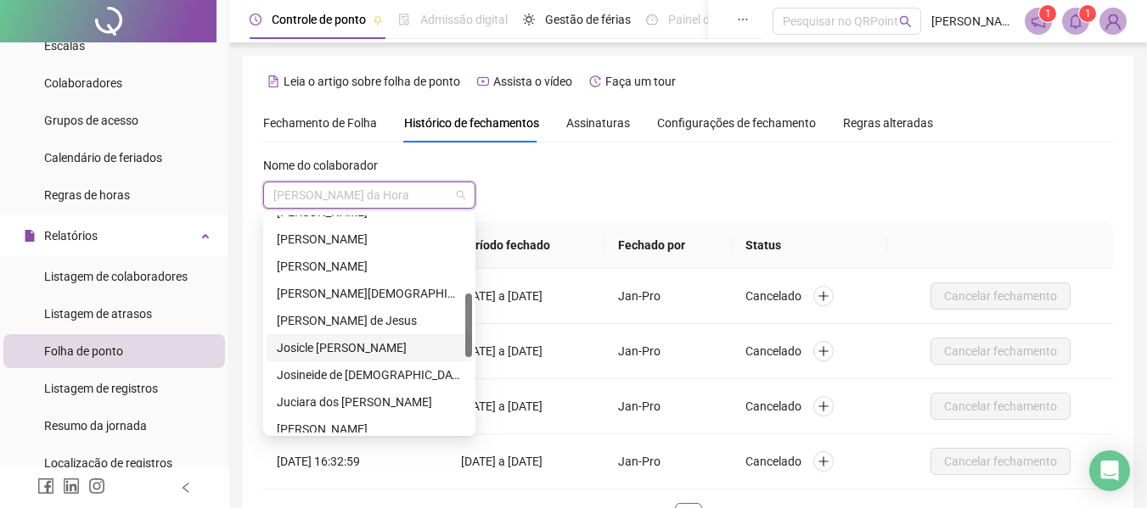
click at [333, 344] on div "Josicle [PERSON_NAME]" at bounding box center [369, 348] width 185 height 19
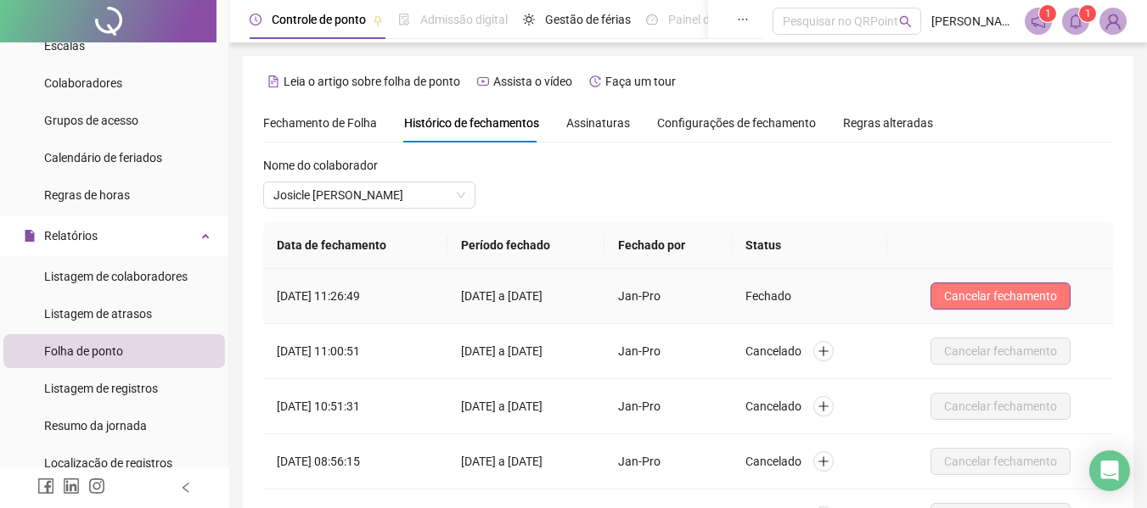
click at [1001, 304] on span "Cancelar fechamento" at bounding box center [1000, 296] width 113 height 19
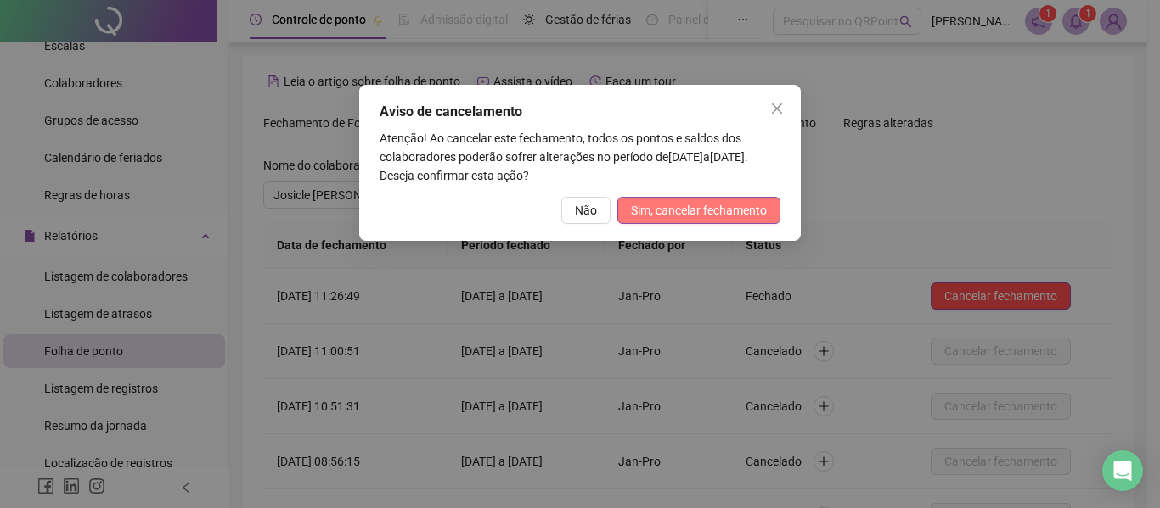
click at [721, 210] on span "Sim, cancelar fechamento" at bounding box center [699, 210] width 136 height 19
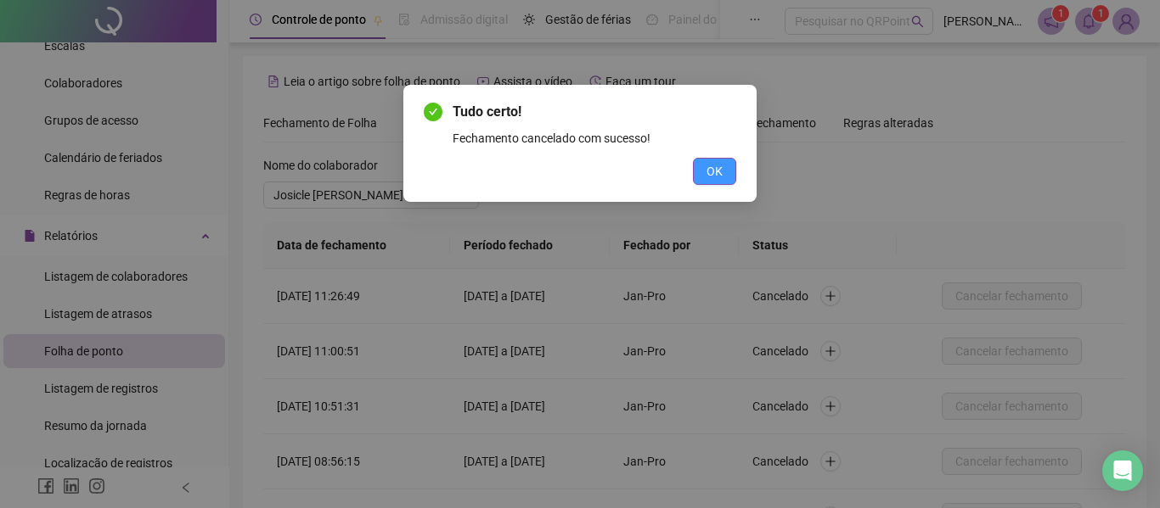
click at [727, 168] on button "OK" at bounding box center [714, 171] width 43 height 27
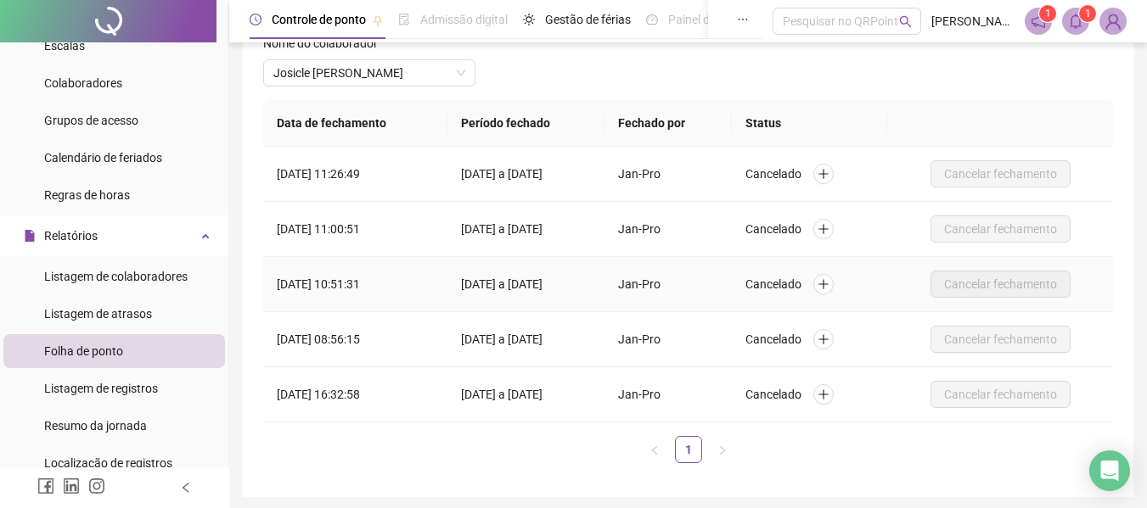
scroll to position [0, 0]
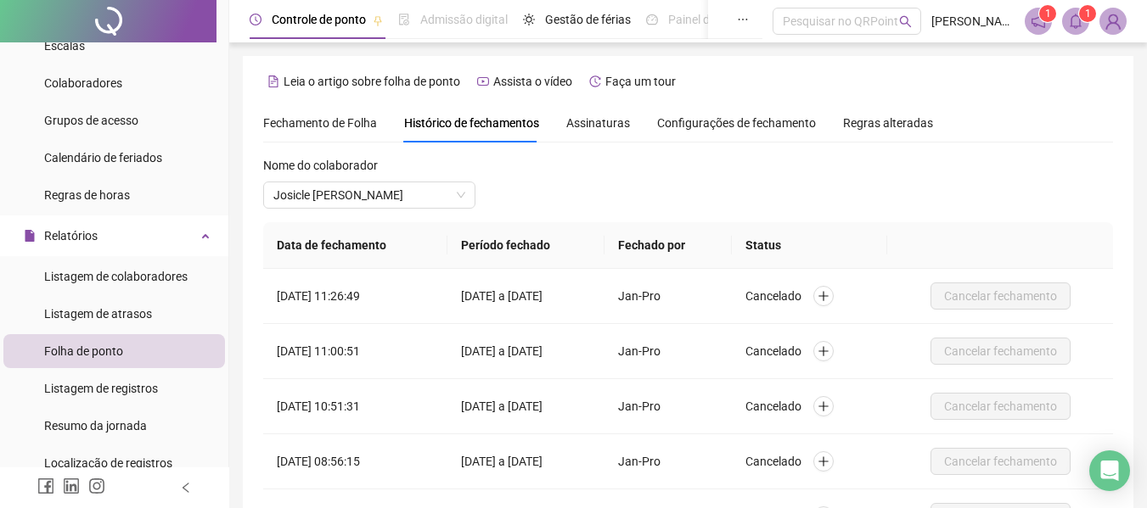
click at [334, 119] on span "Fechamento de Folha" at bounding box center [320, 123] width 114 height 14
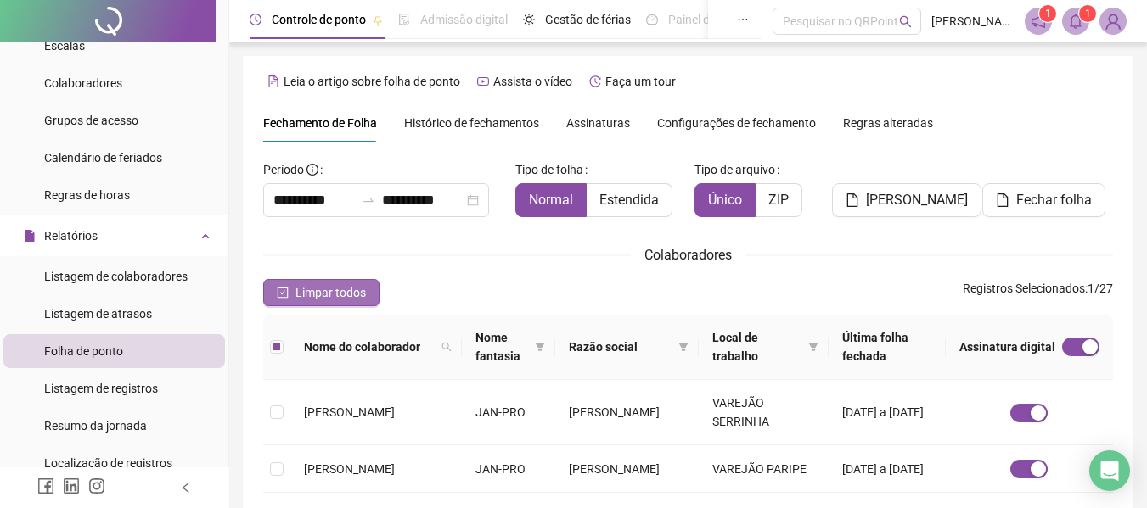
type input "**********"
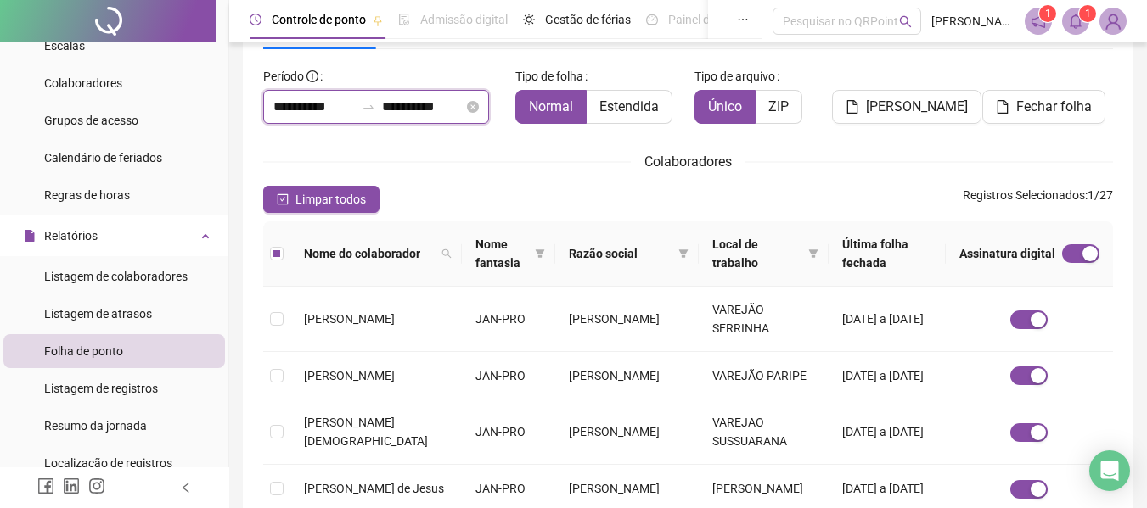
click at [308, 102] on input "**********" at bounding box center [313, 107] width 81 height 20
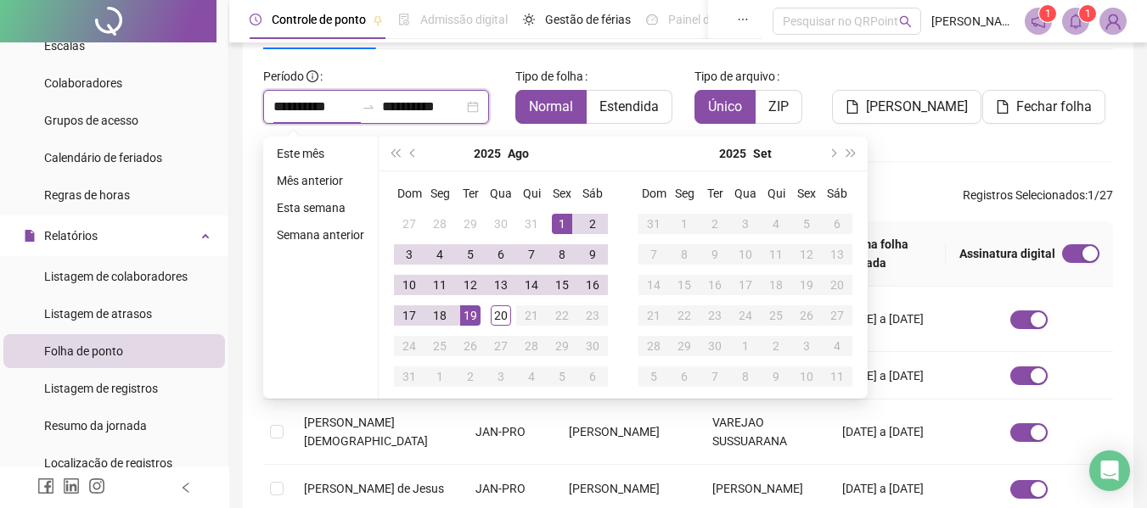
type input "**********"
click at [407, 151] on button "prev-year" at bounding box center [413, 154] width 19 height 34
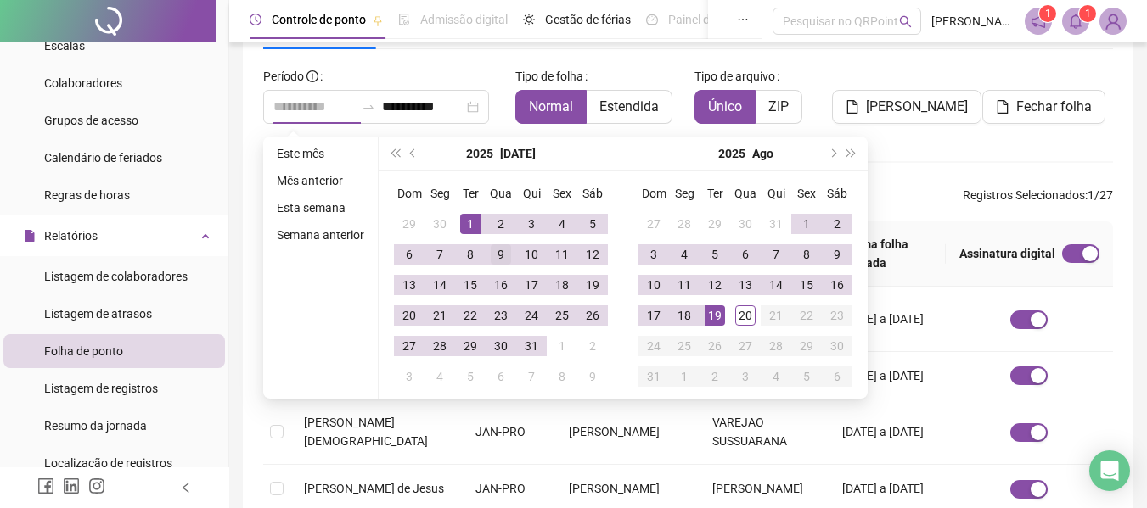
type input "**********"
click at [502, 255] on div "9" at bounding box center [501, 254] width 20 height 20
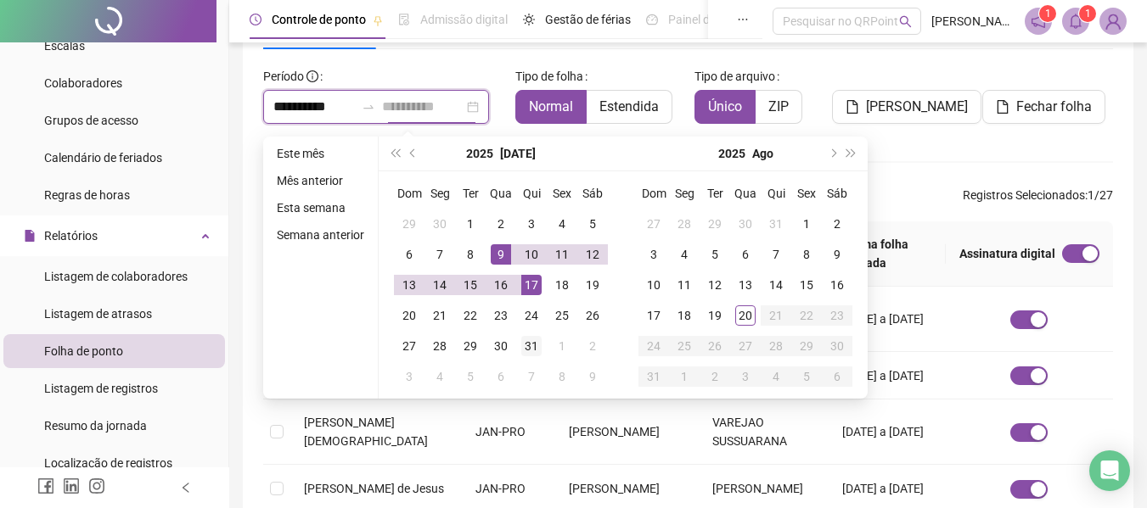
type input "**********"
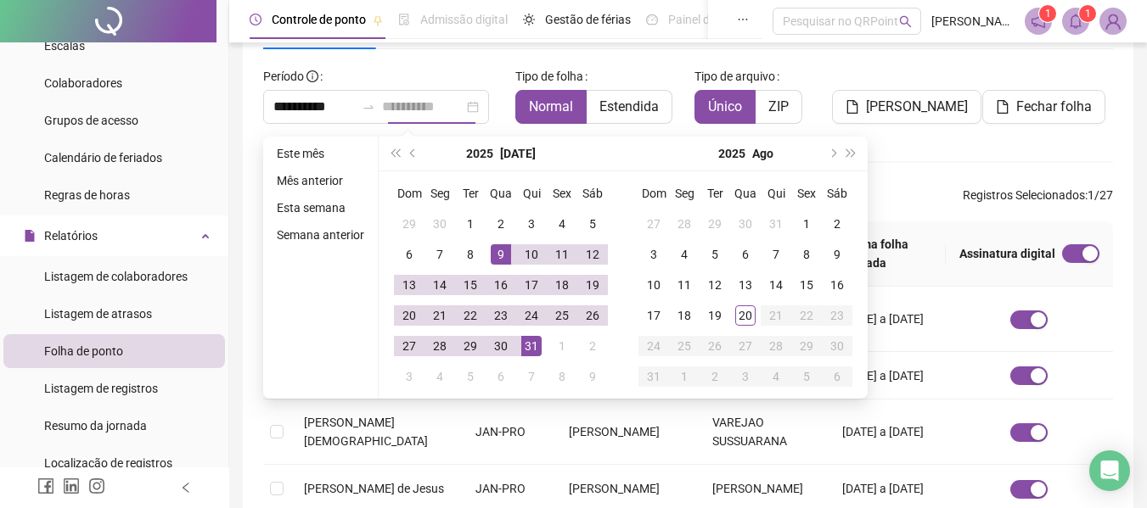
click at [538, 348] on div "31" at bounding box center [531, 346] width 20 height 20
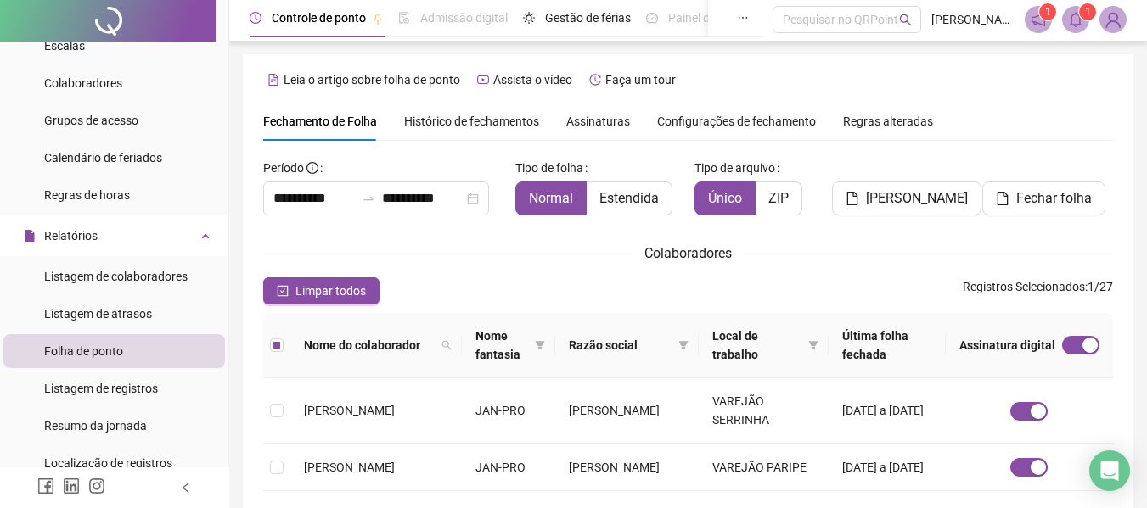
scroll to position [0, 0]
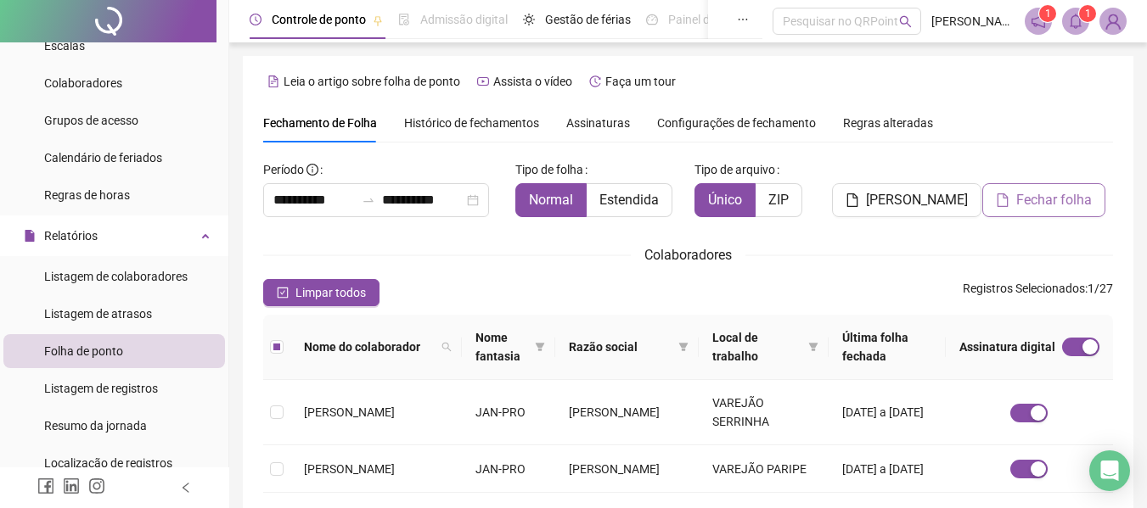
click at [1054, 200] on span "Fechar folha" at bounding box center [1054, 200] width 76 height 20
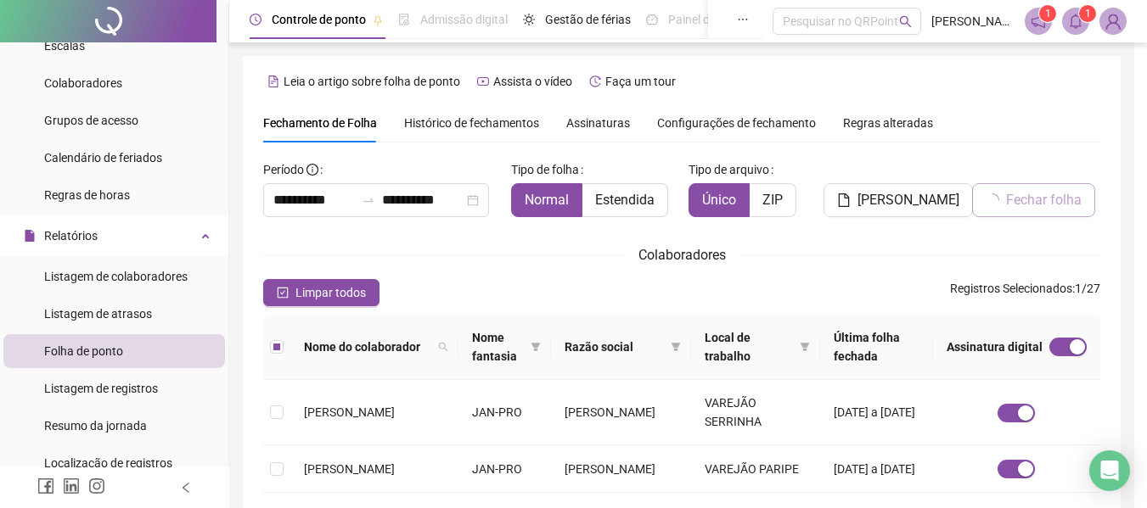
scroll to position [93, 0]
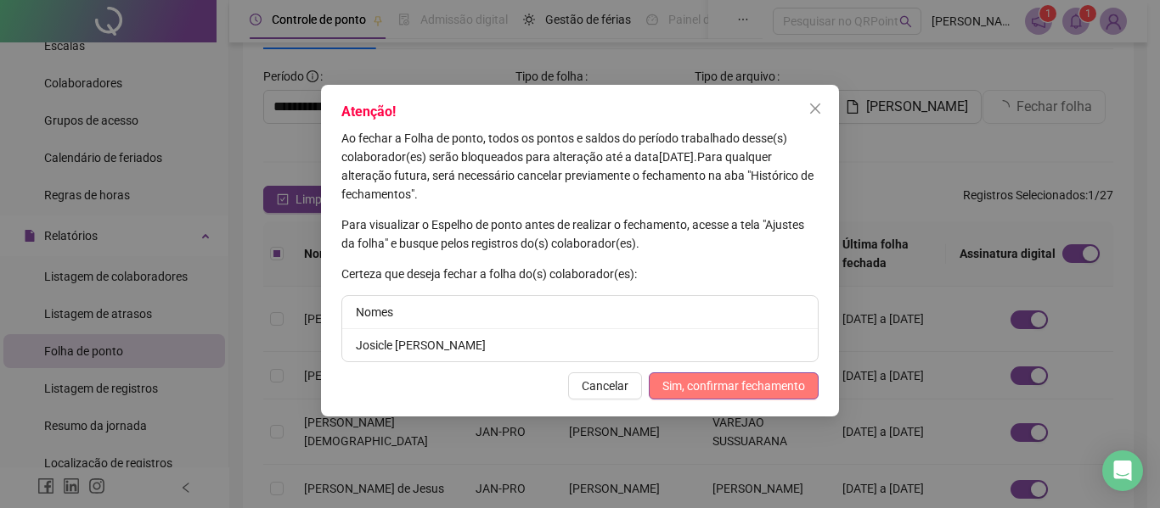
click at [752, 378] on span "Sim, confirmar fechamento" at bounding box center [733, 386] width 143 height 19
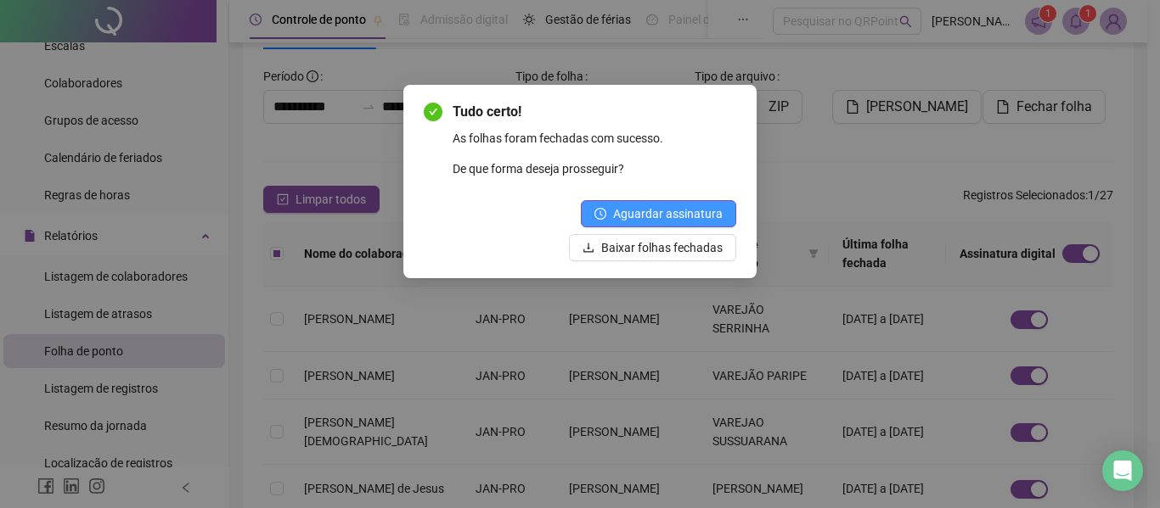
click at [667, 210] on span "Aguardar assinatura" at bounding box center [668, 214] width 110 height 19
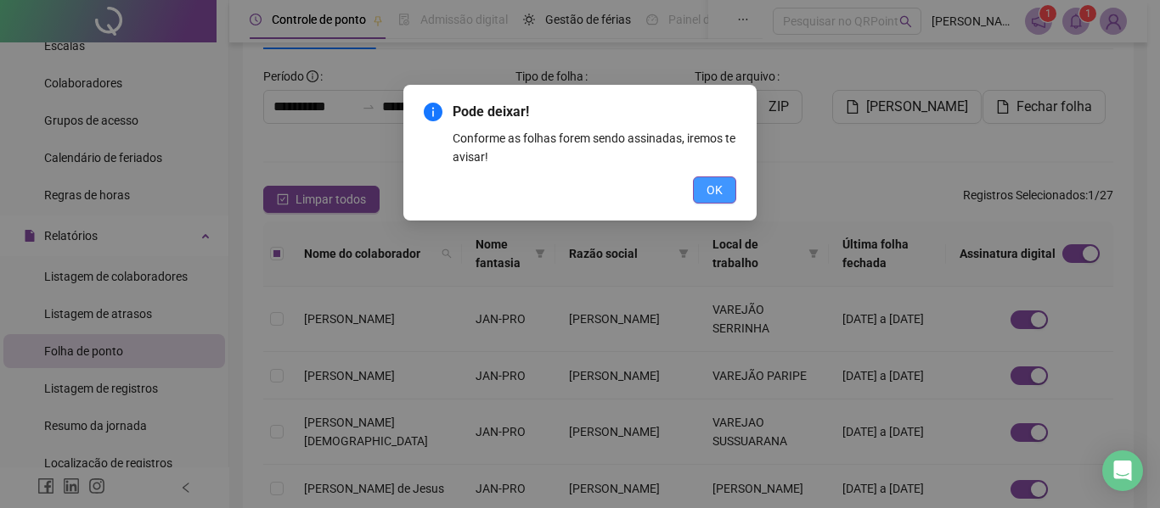
click at [710, 192] on span "OK" at bounding box center [714, 190] width 16 height 19
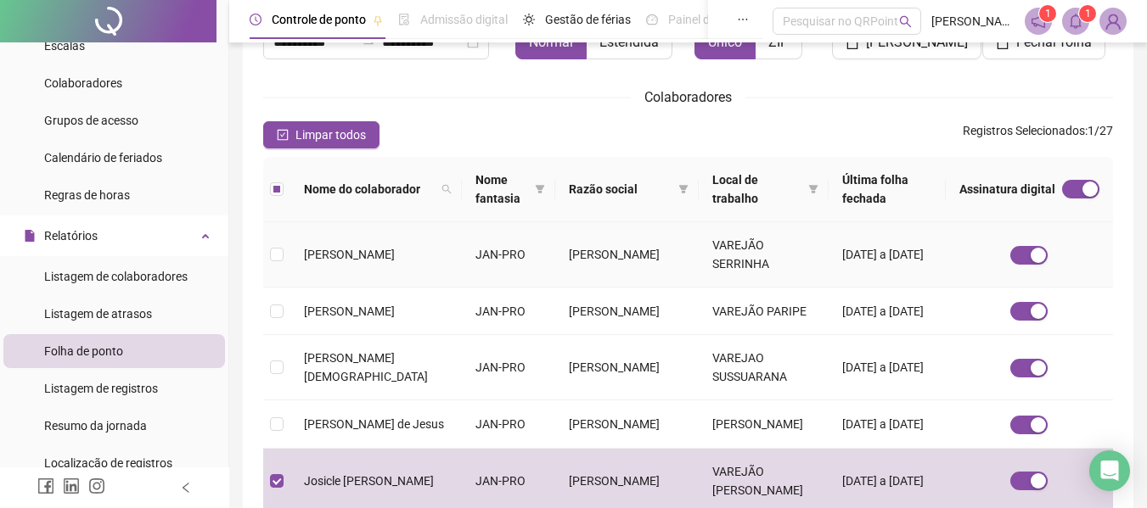
scroll to position [0, 0]
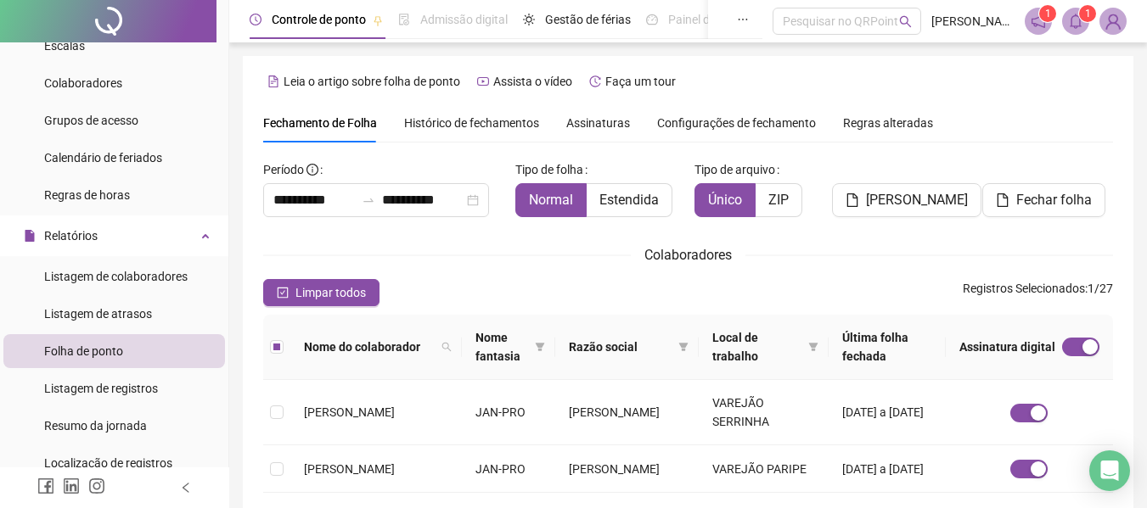
click at [605, 117] on span "Assinaturas" at bounding box center [598, 123] width 64 height 12
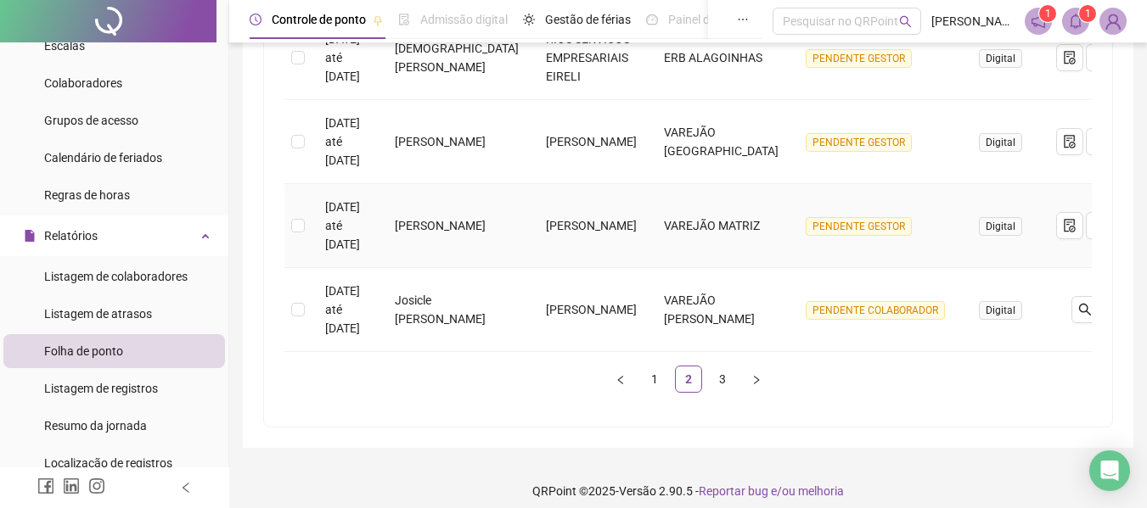
scroll to position [904, 0]
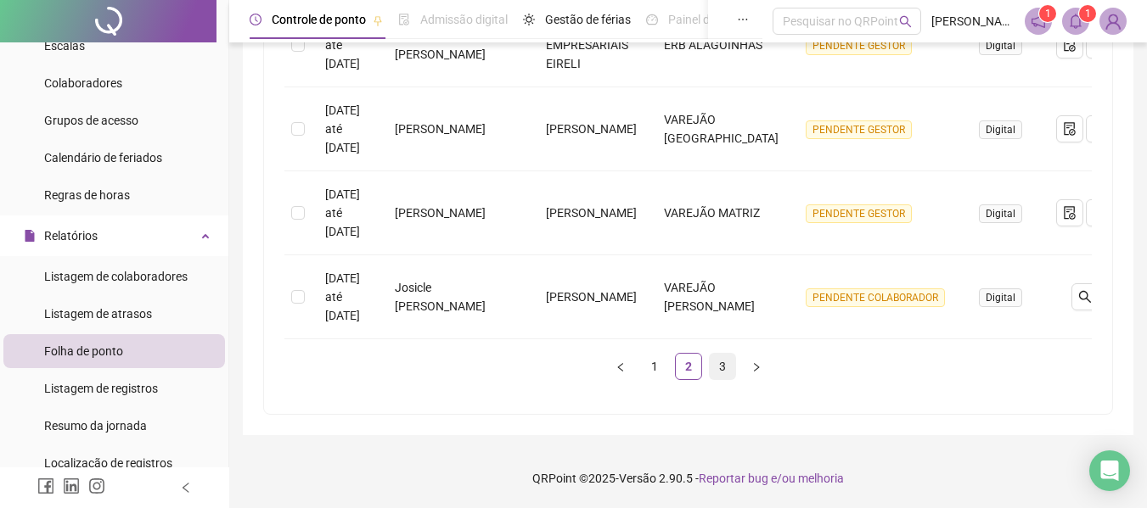
click at [718, 372] on link "3" at bounding box center [722, 366] width 25 height 25
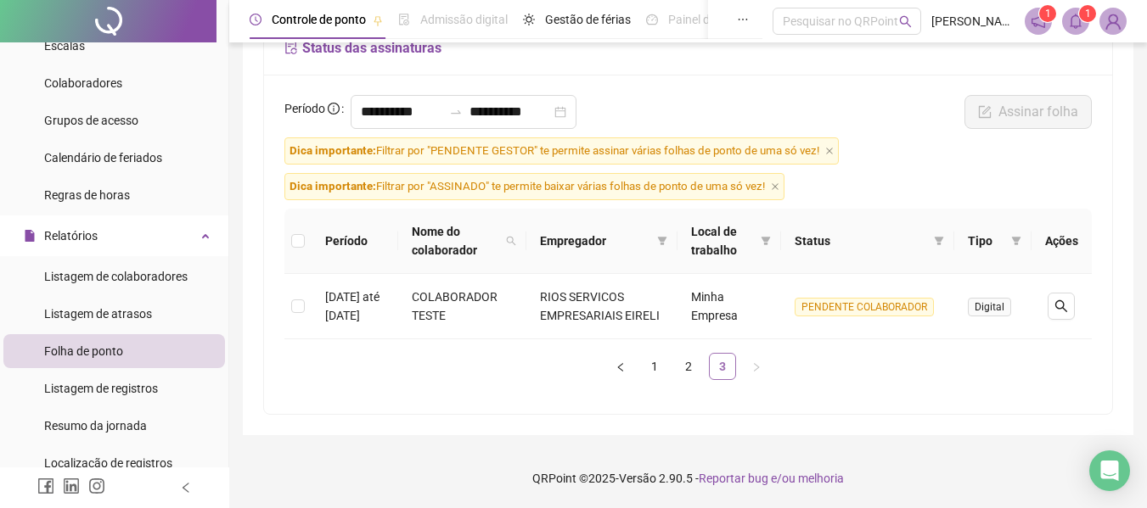
scroll to position [148, 0]
click at [655, 367] on link "1" at bounding box center [654, 366] width 25 height 25
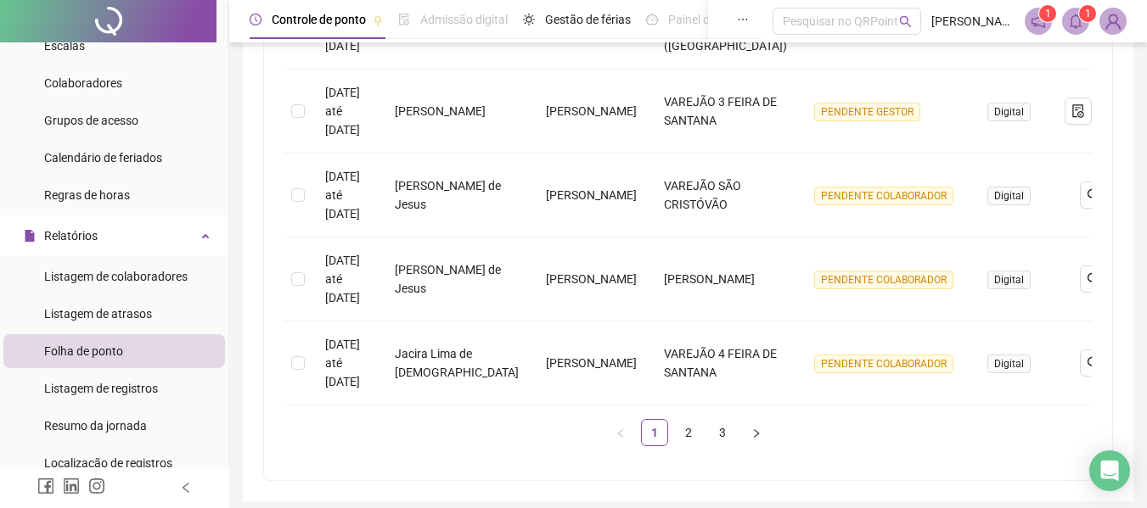
scroll to position [904, 0]
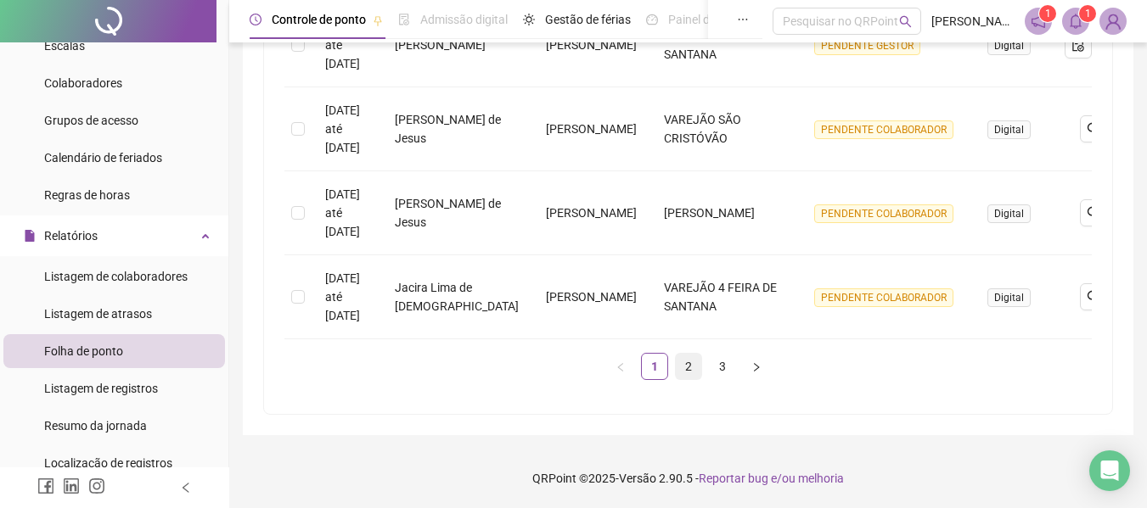
click at [694, 366] on link "2" at bounding box center [688, 366] width 25 height 25
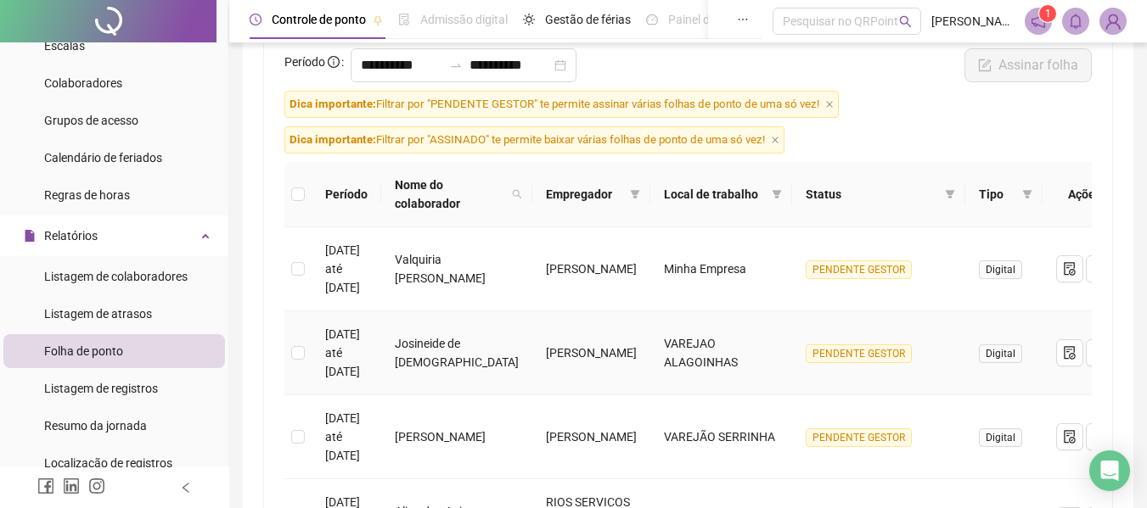
scroll to position [0, 0]
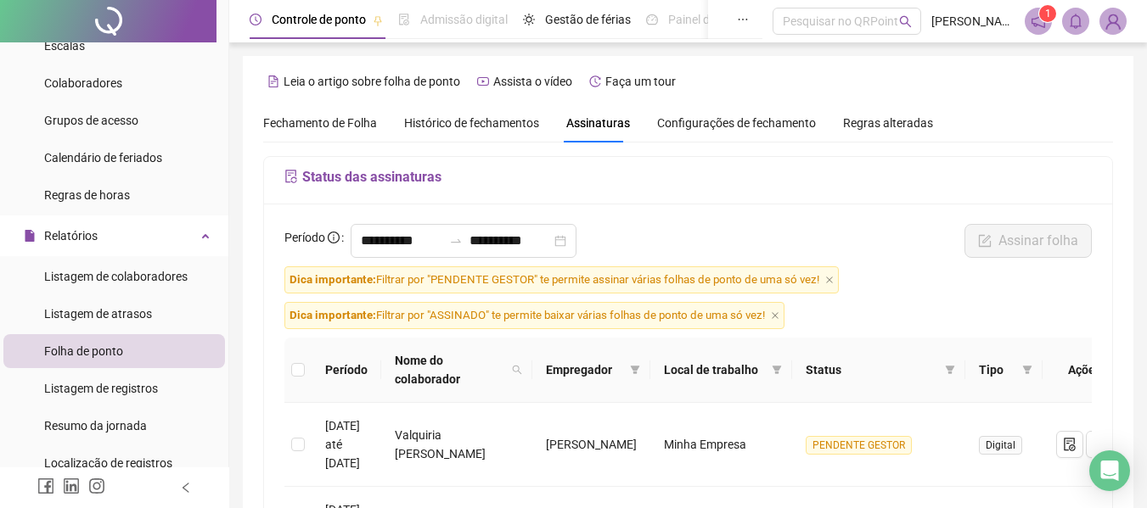
drag, startPoint x: 435, startPoint y: 124, endPoint x: 498, endPoint y: 145, distance: 67.1
click at [435, 124] on span "Histórico de fechamentos" at bounding box center [471, 123] width 135 height 14
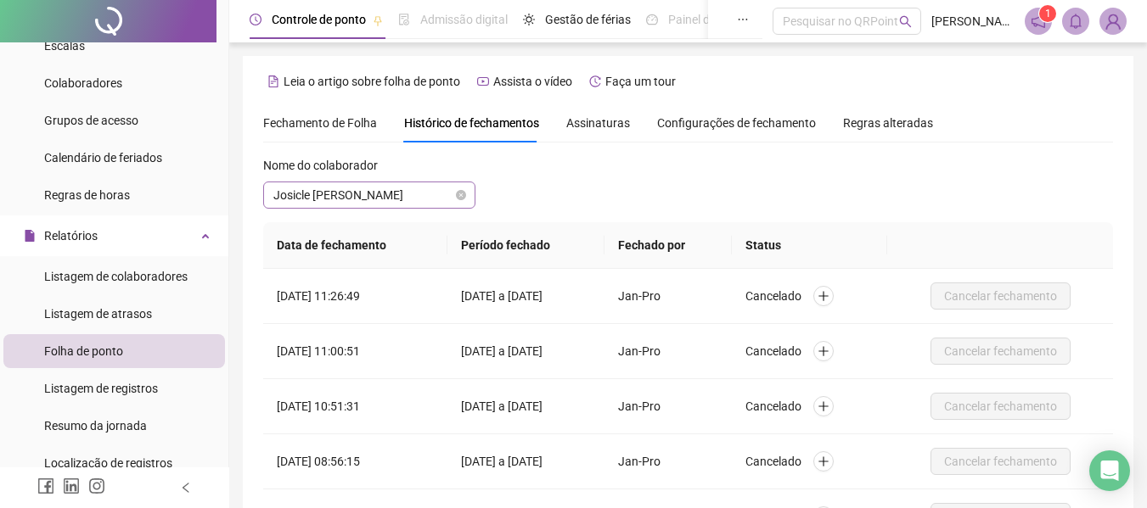
click at [396, 199] on span "Josicle [PERSON_NAME]" at bounding box center [369, 195] width 192 height 25
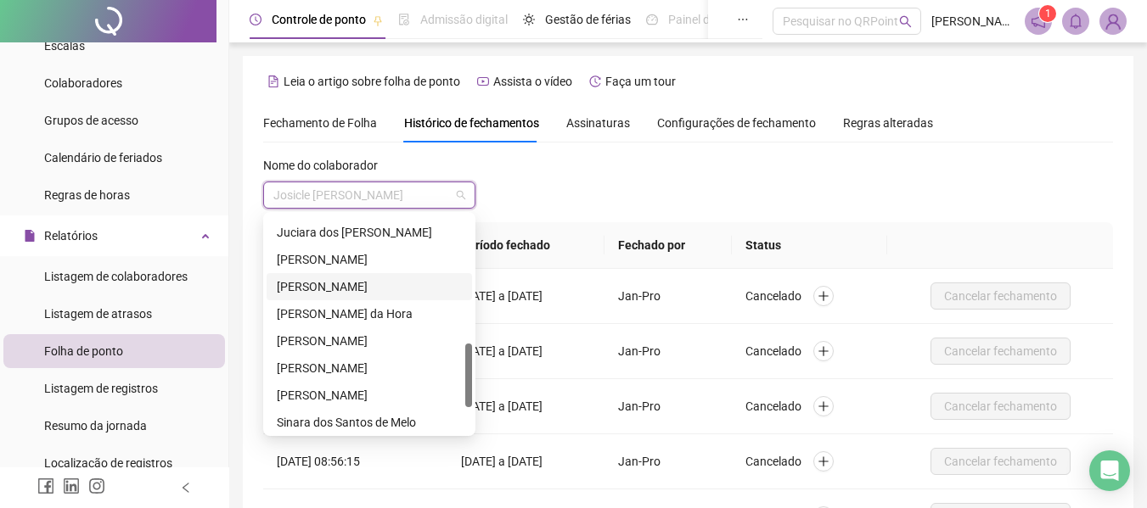
scroll to position [516, 0]
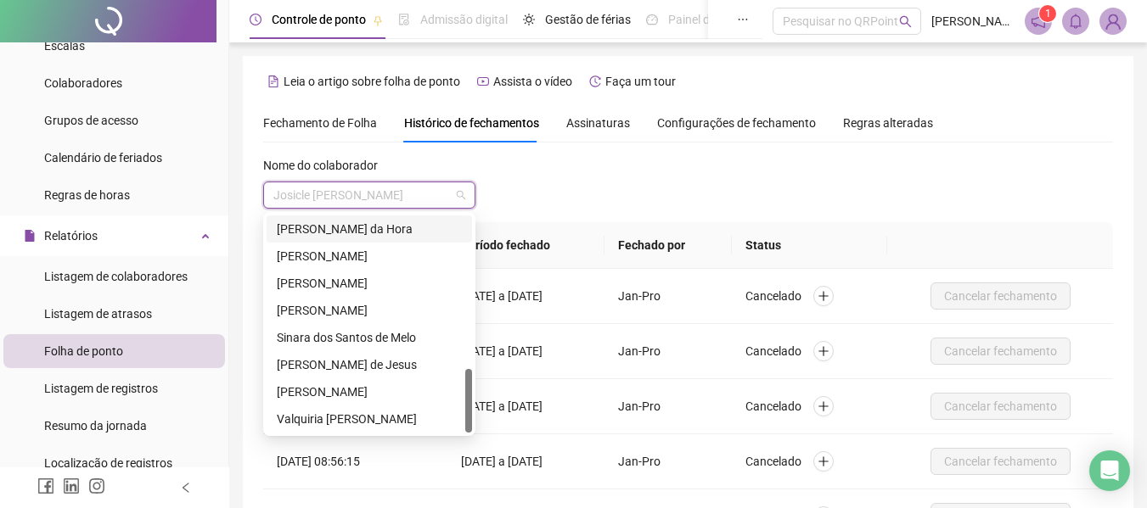
click at [330, 230] on div "[PERSON_NAME] da Hora" at bounding box center [369, 229] width 185 height 19
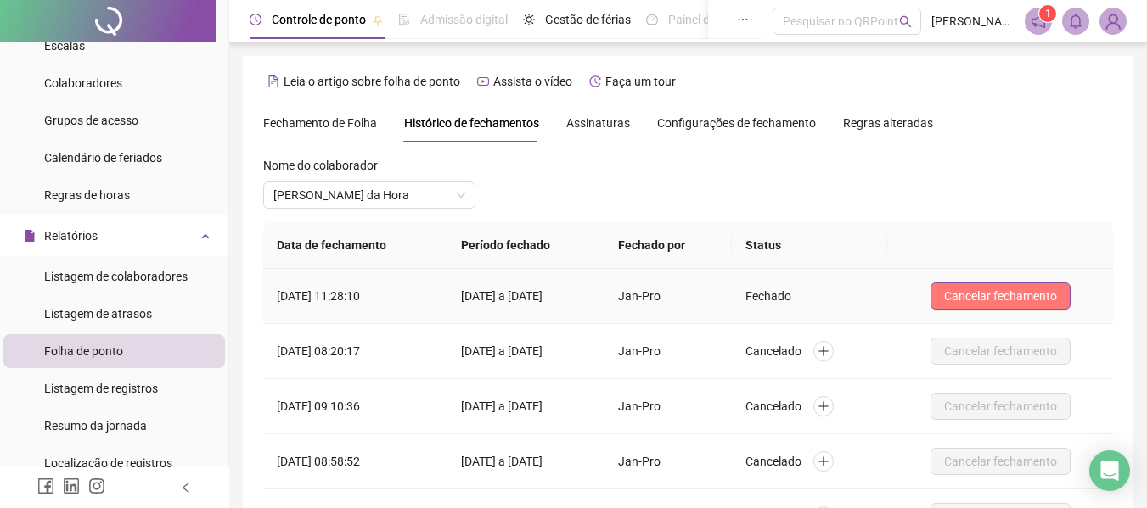
click at [1014, 298] on span "Cancelar fechamento" at bounding box center [1000, 296] width 113 height 19
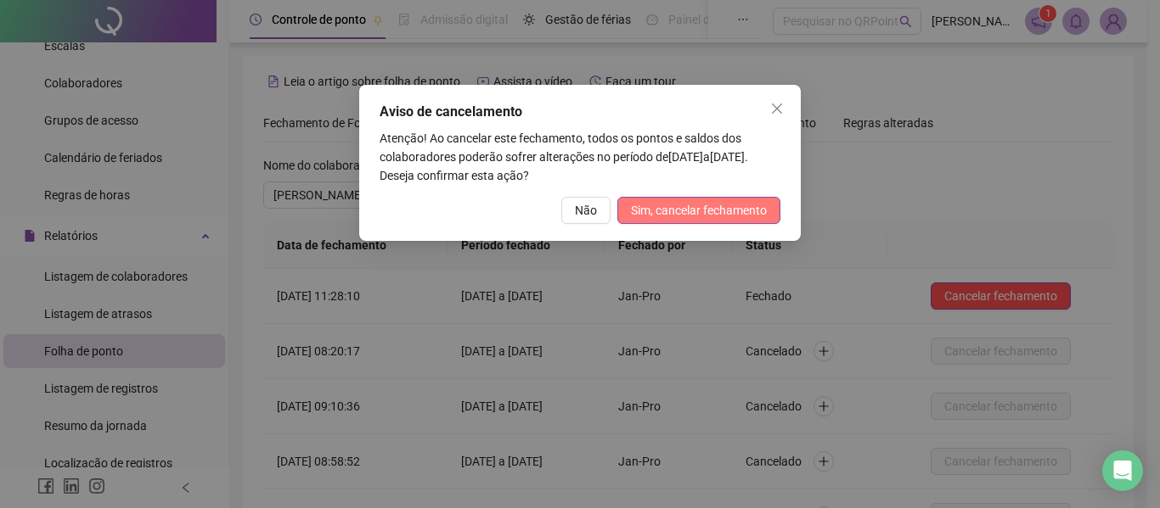
click at [724, 207] on span "Sim, cancelar fechamento" at bounding box center [699, 210] width 136 height 19
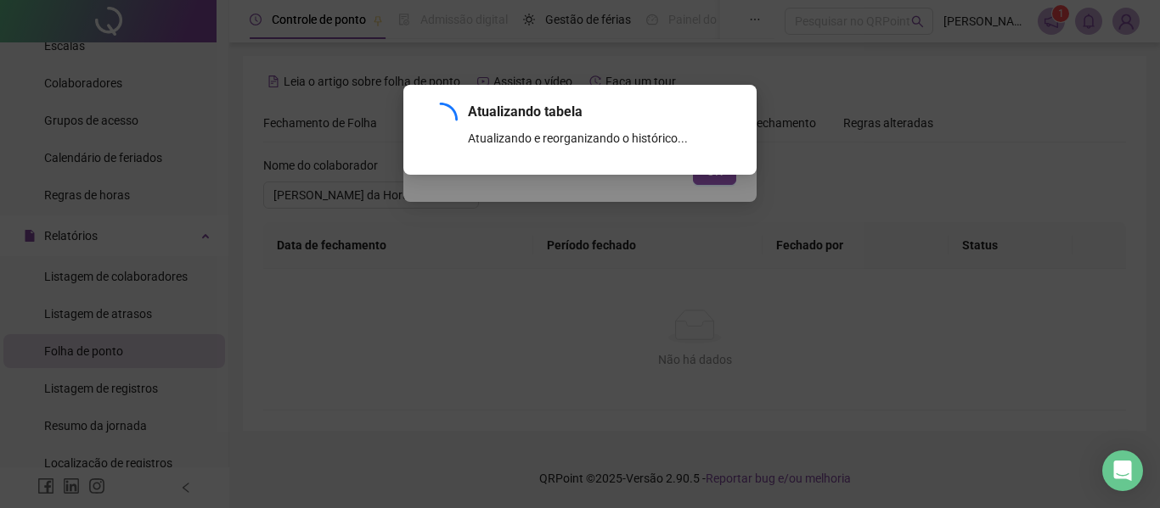
click at [725, 180] on div "Atualizando tabela Atualizando e reorganizando o histórico... OK" at bounding box center [580, 254] width 1160 height 508
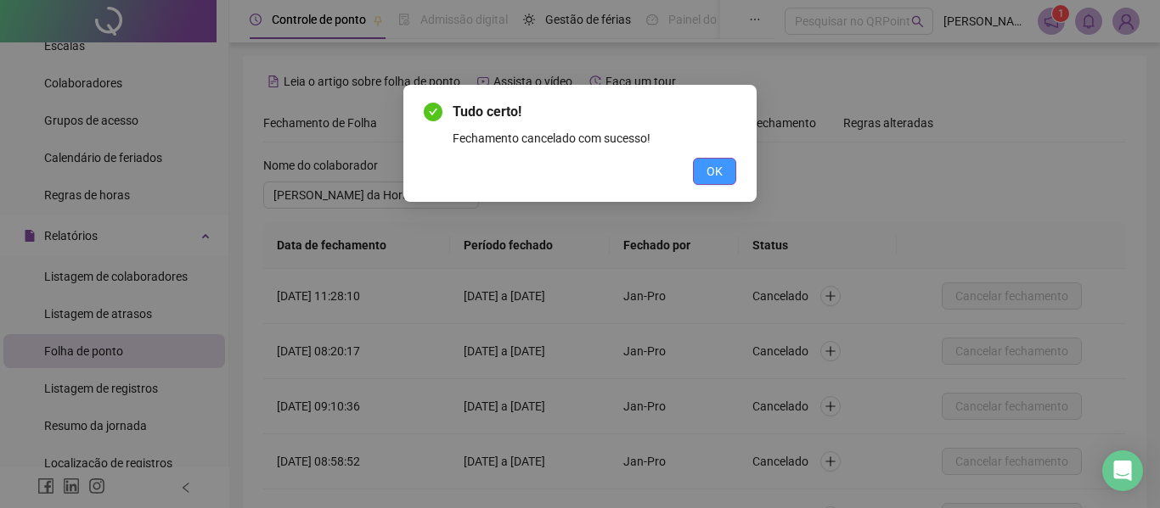
click at [716, 176] on span "OK" at bounding box center [714, 171] width 16 height 19
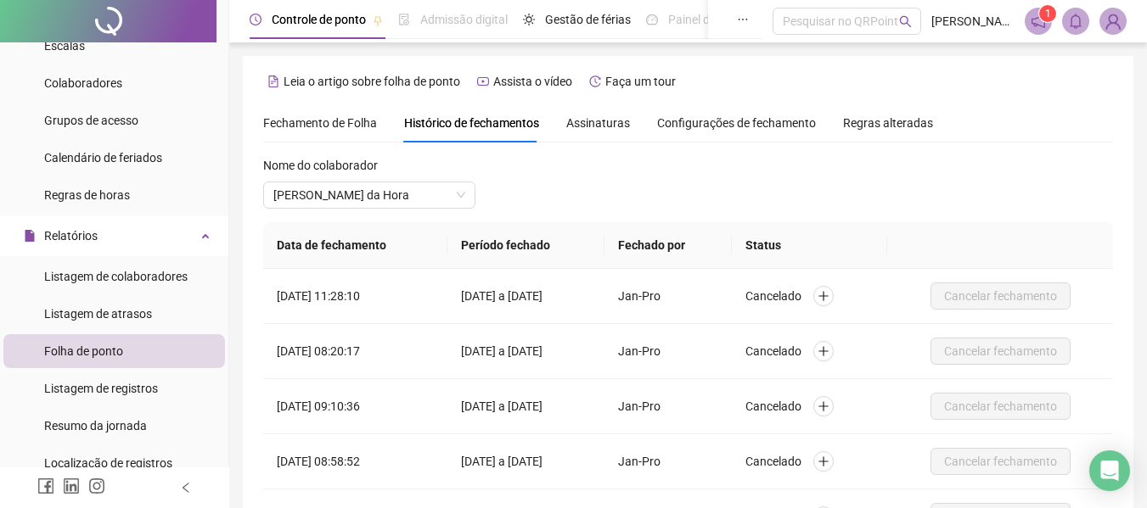
click at [340, 126] on span "Fechamento de Folha" at bounding box center [320, 123] width 114 height 14
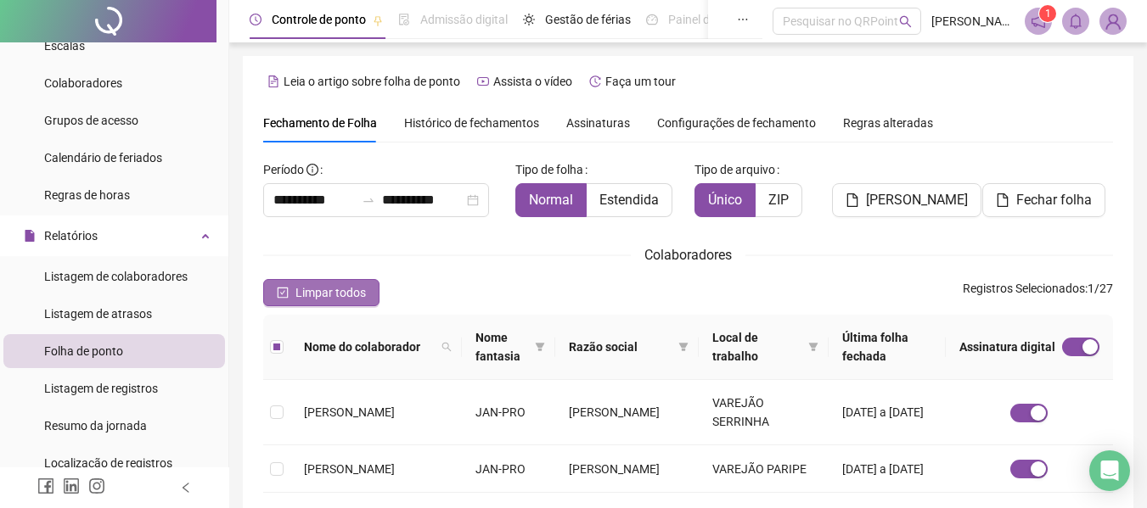
type input "**********"
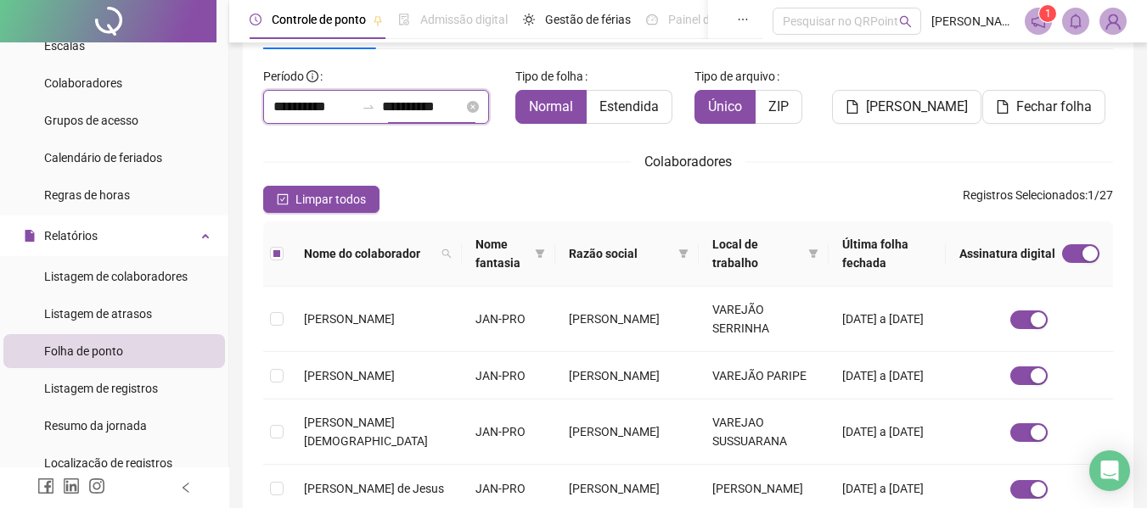
click at [306, 110] on input "**********" at bounding box center [313, 107] width 81 height 20
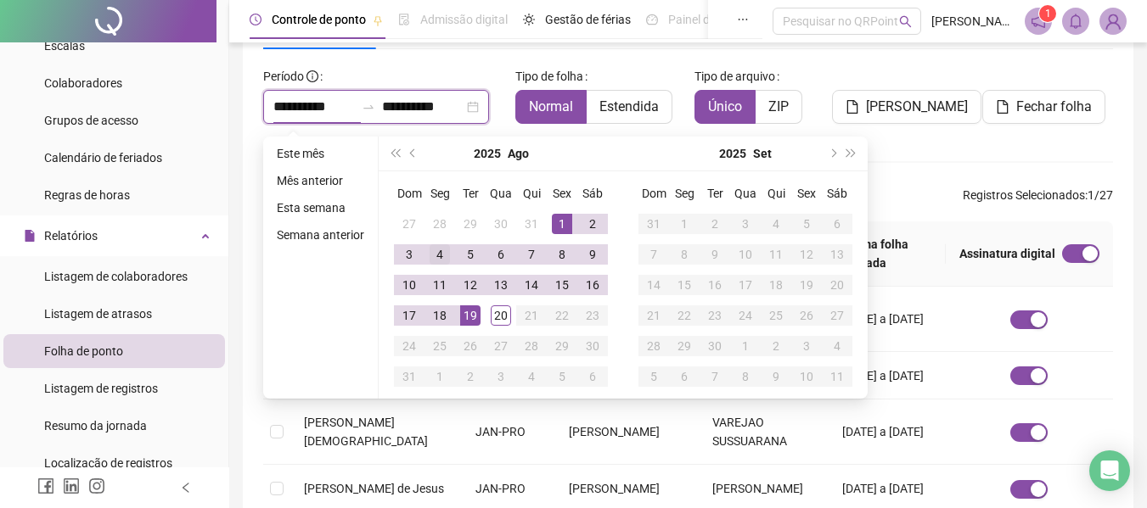
type input "**********"
click at [410, 150] on span "prev-year" at bounding box center [414, 153] width 8 height 8
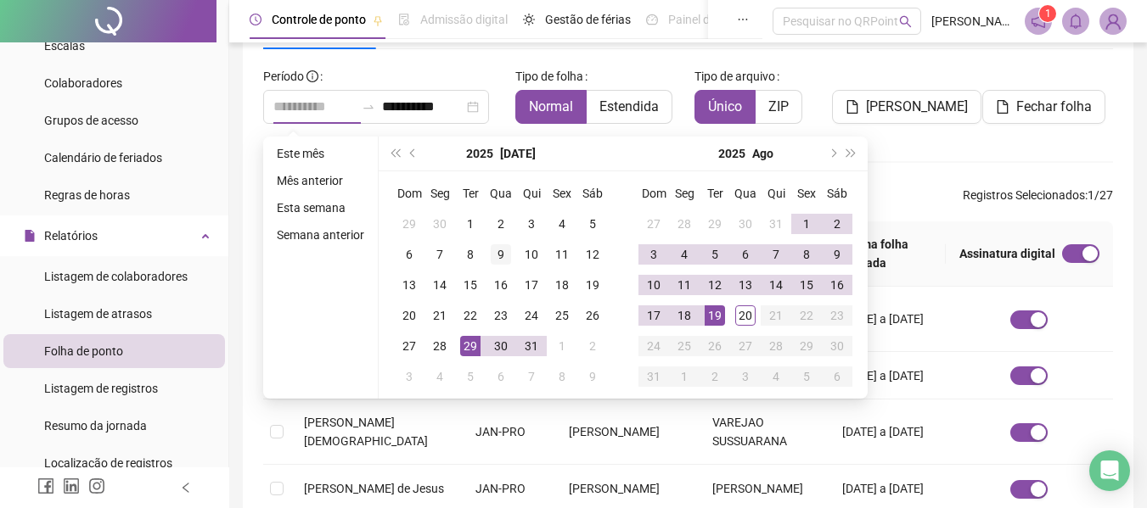
type input "**********"
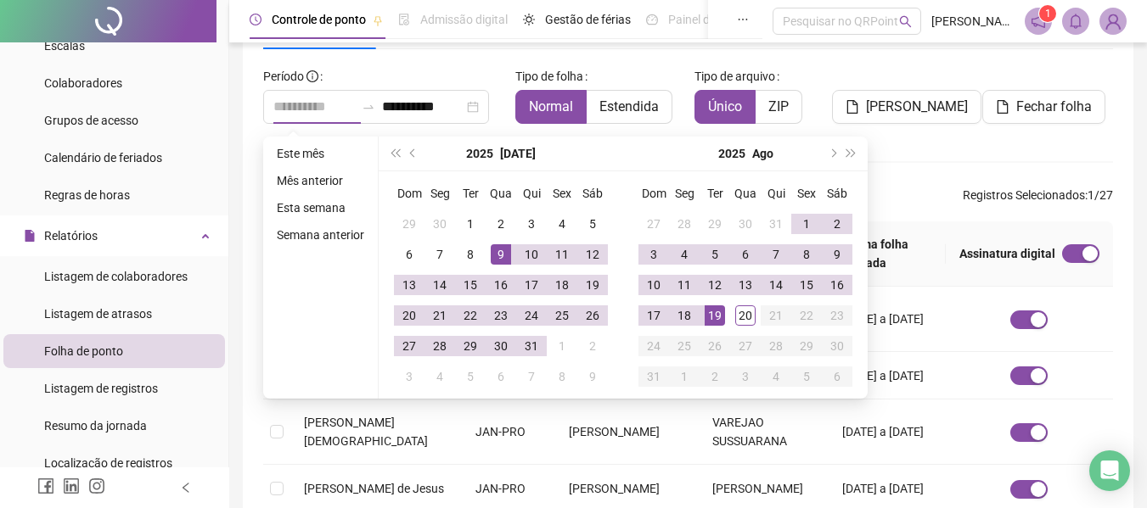
click at [499, 247] on div "9" at bounding box center [501, 254] width 20 height 20
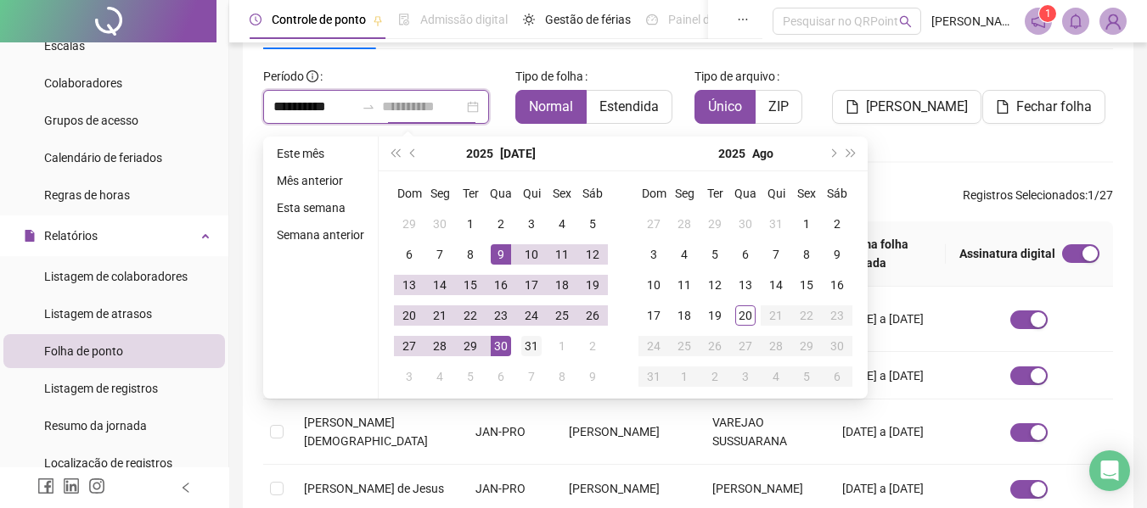
type input "**********"
click at [534, 342] on div "31" at bounding box center [531, 346] width 20 height 20
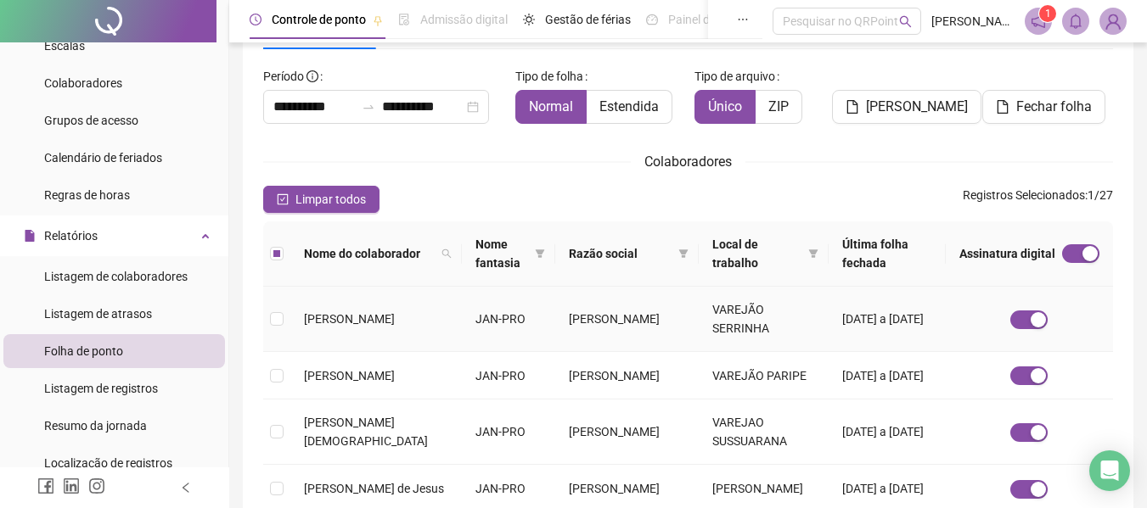
scroll to position [0, 0]
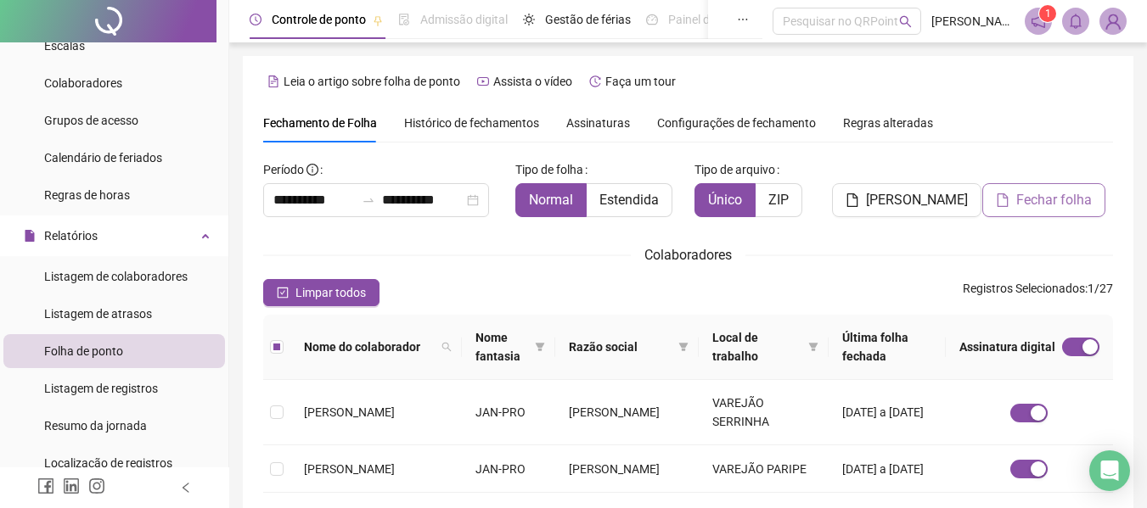
click at [1042, 193] on span "Fechar folha" at bounding box center [1054, 200] width 76 height 20
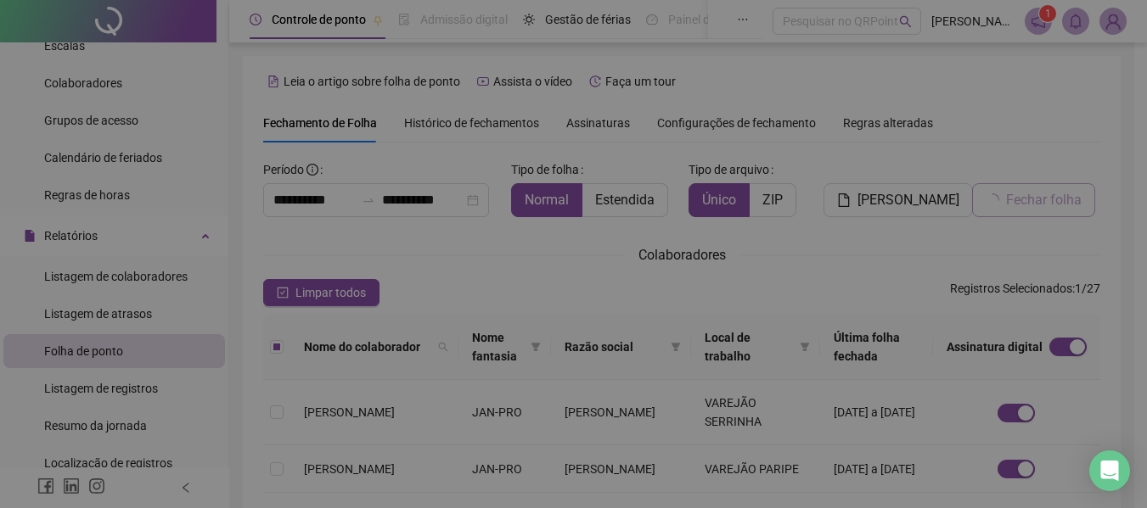
scroll to position [93, 0]
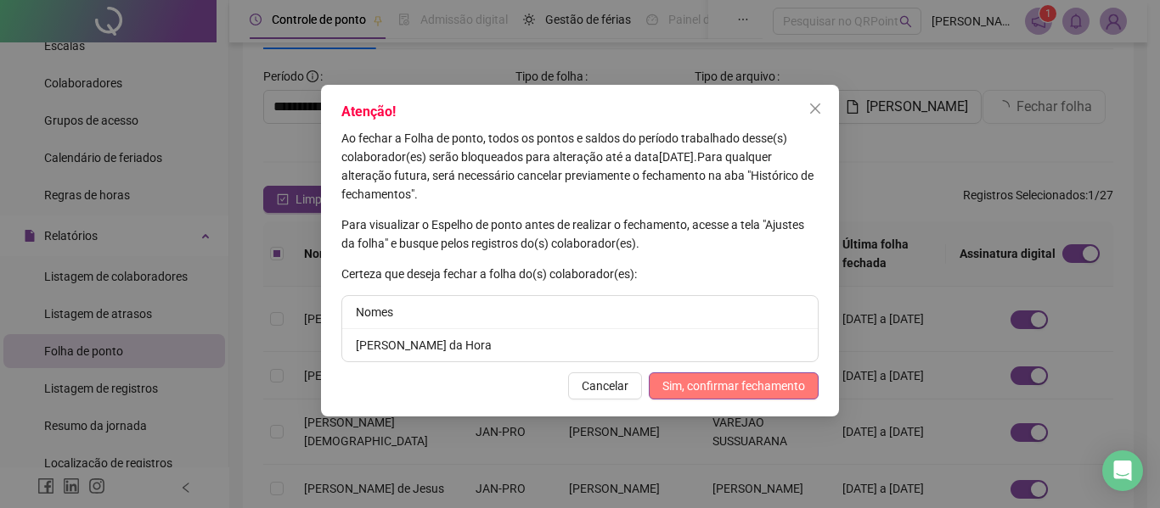
click at [732, 387] on span "Sim, confirmar fechamento" at bounding box center [733, 386] width 143 height 19
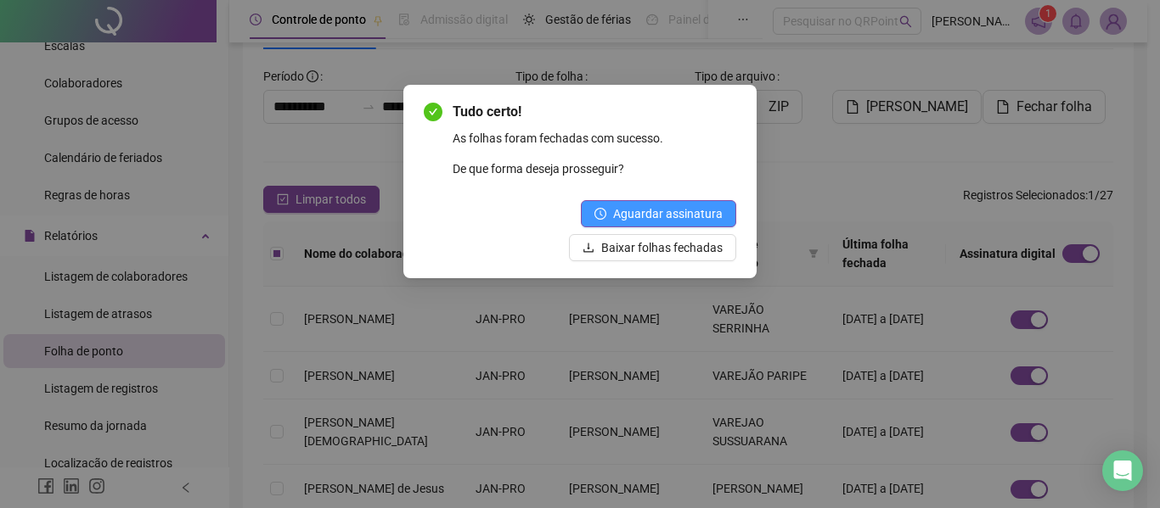
click at [672, 221] on span "Aguardar assinatura" at bounding box center [668, 214] width 110 height 19
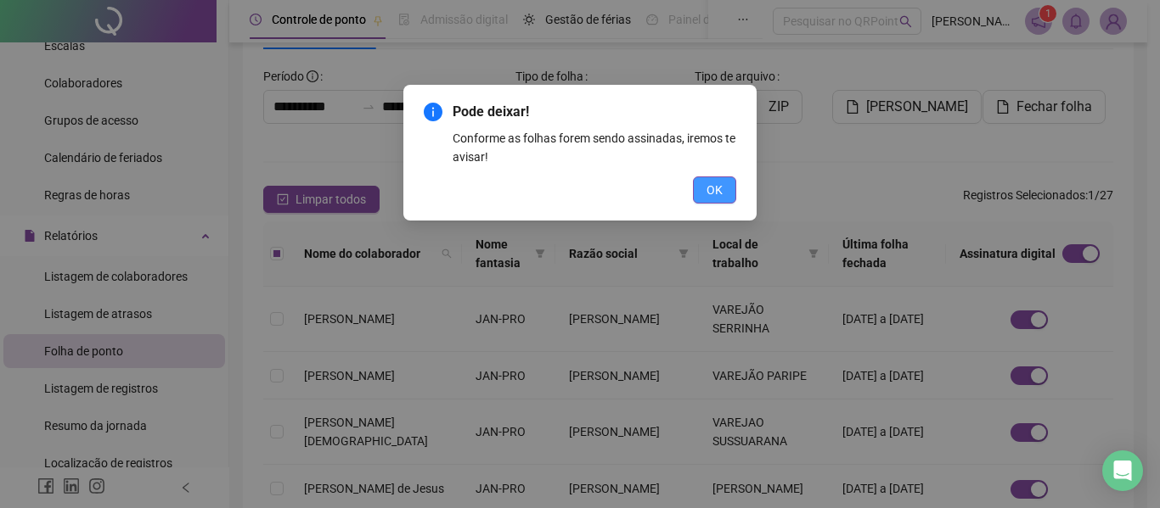
click at [707, 192] on span "OK" at bounding box center [714, 190] width 16 height 19
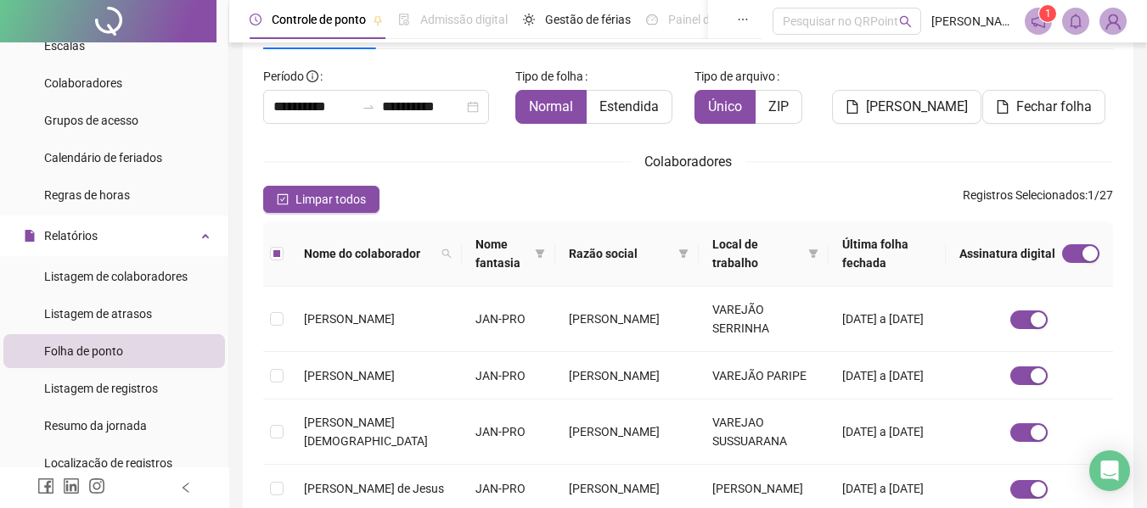
drag, startPoint x: 88, startPoint y: 349, endPoint x: 97, endPoint y: 344, distance: 9.9
click at [88, 349] on span "Folha de ponto" at bounding box center [83, 352] width 79 height 14
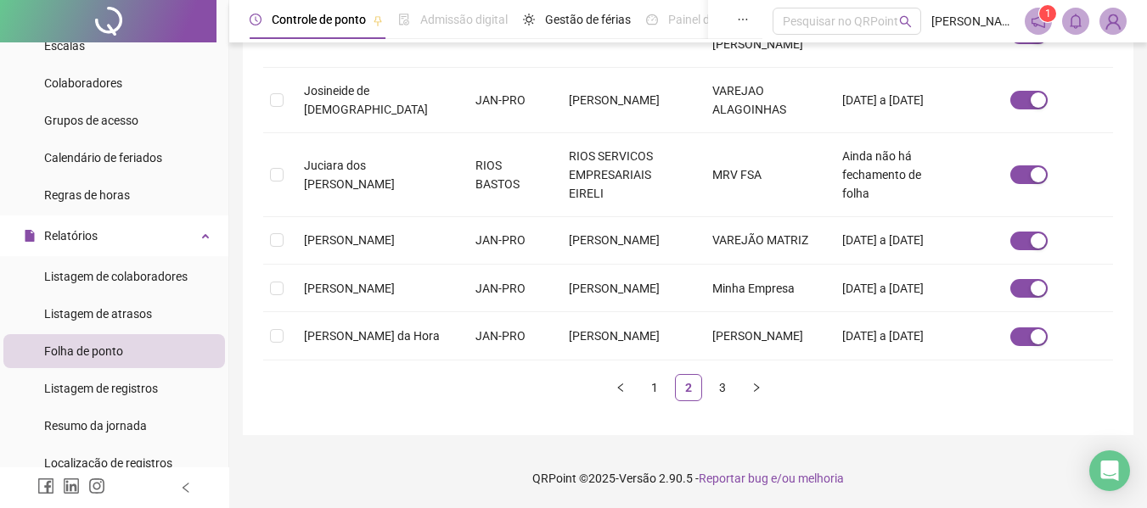
scroll to position [673, 0]
click at [716, 390] on link "3" at bounding box center [722, 387] width 25 height 25
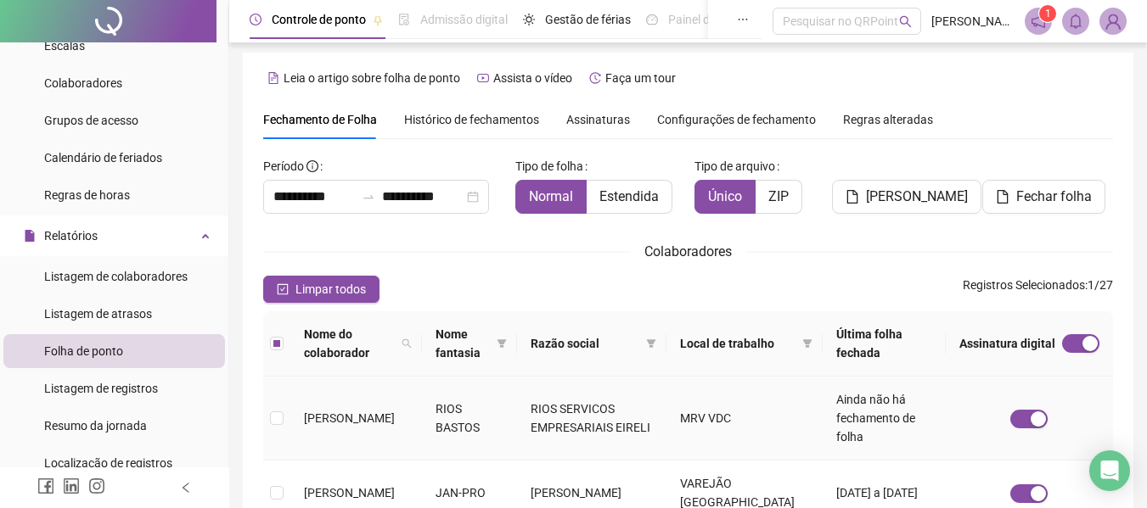
scroll to position [0, 0]
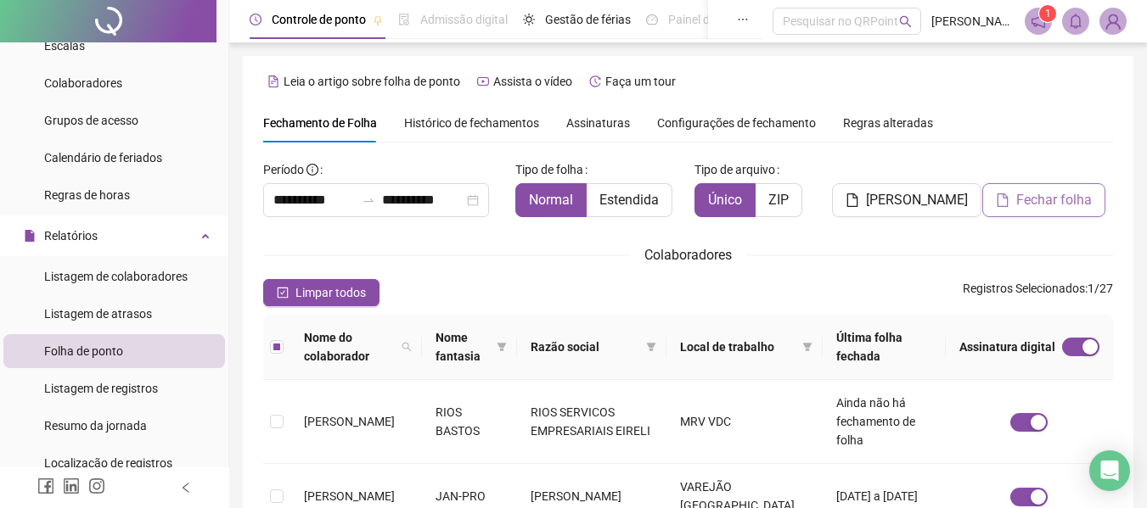
click at [1063, 196] on span "Fechar folha" at bounding box center [1054, 200] width 76 height 20
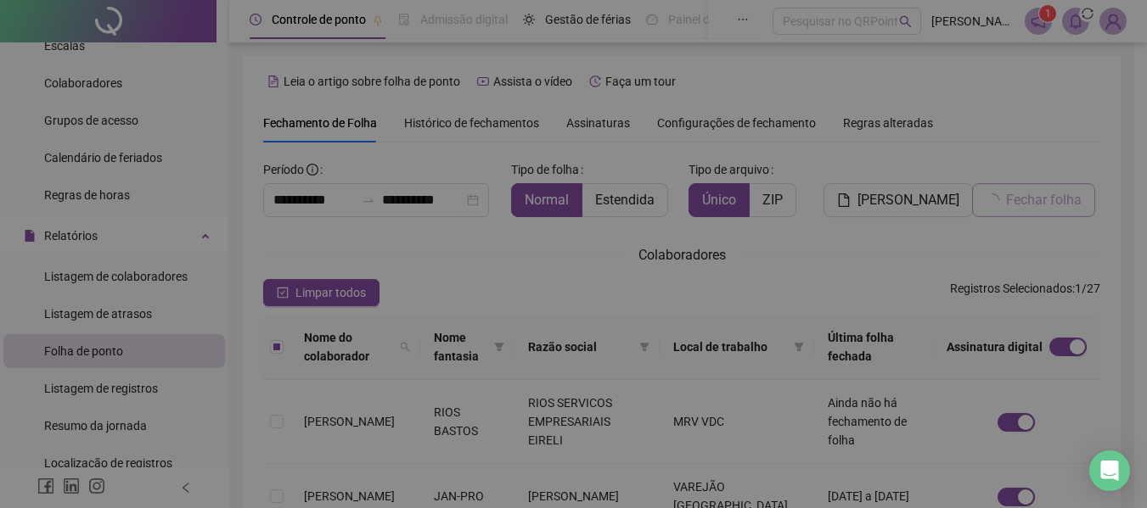
scroll to position [93, 0]
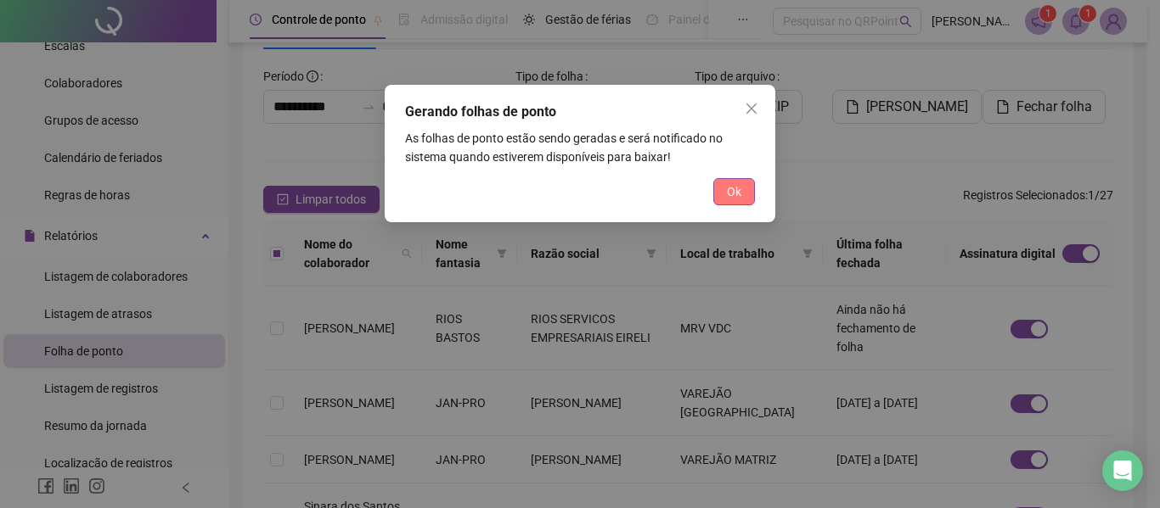
click at [732, 198] on span "Ok" at bounding box center [734, 192] width 14 height 19
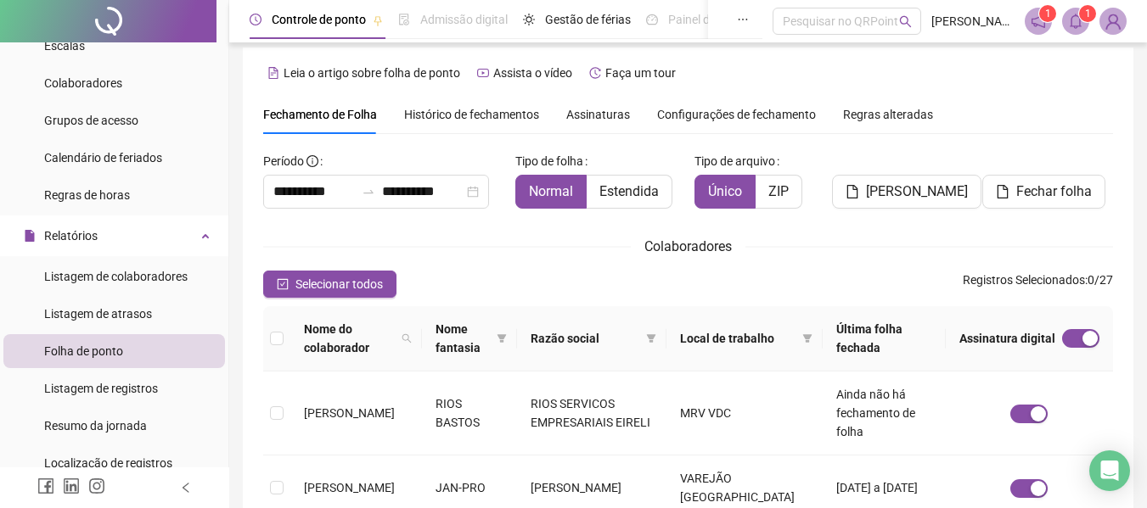
scroll to position [0, 0]
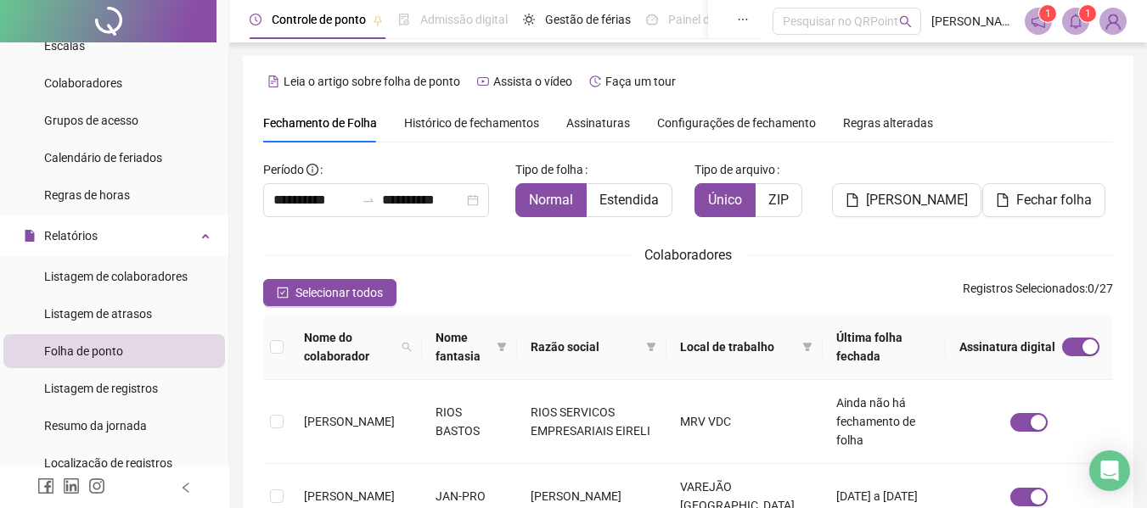
click at [1073, 30] on span at bounding box center [1075, 21] width 27 height 27
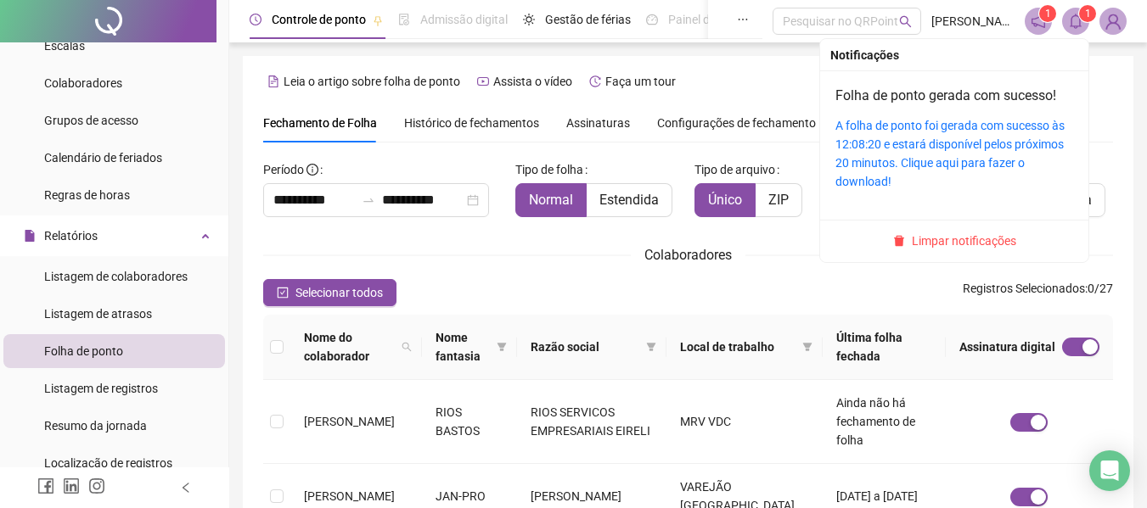
click at [913, 153] on div "A folha de ponto foi gerada com sucesso às 12:08:20 e estará disponível pelos p…" at bounding box center [954, 153] width 238 height 75
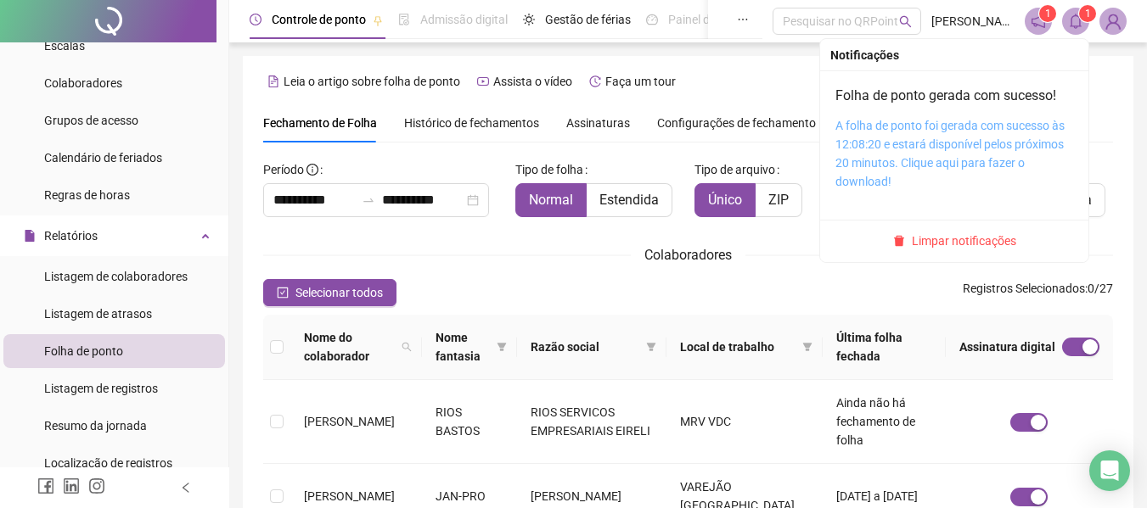
click at [904, 160] on link "A folha de ponto foi gerada com sucesso às 12:08:20 e estará disponível pelos p…" at bounding box center [949, 154] width 229 height 70
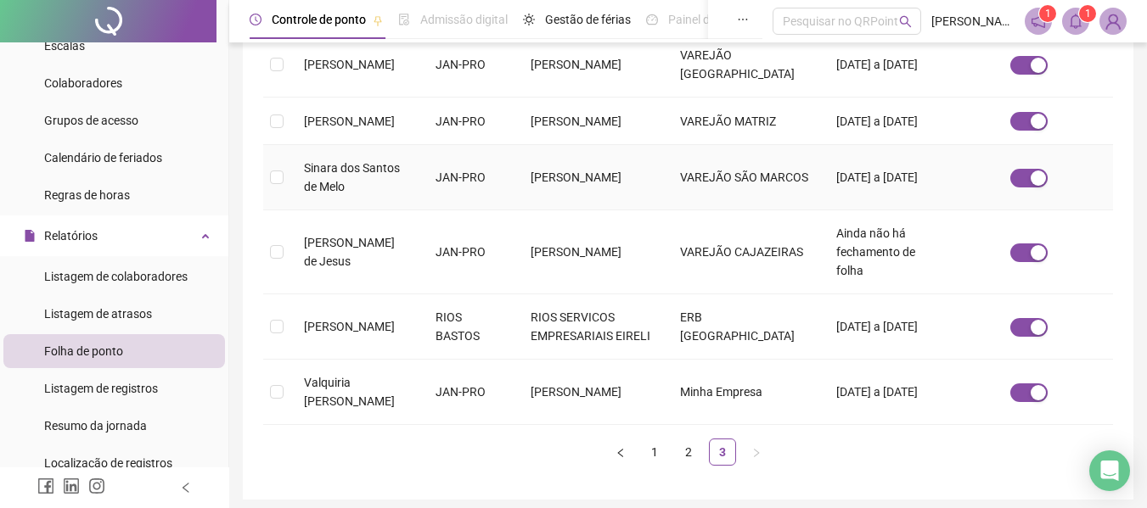
scroll to position [477, 0]
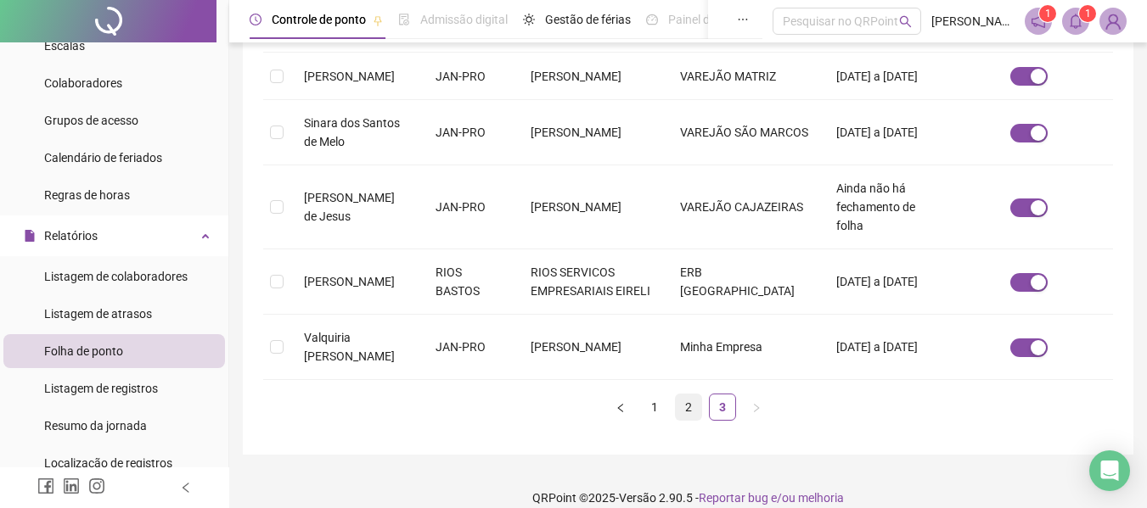
click at [687, 395] on link "2" at bounding box center [688, 407] width 25 height 25
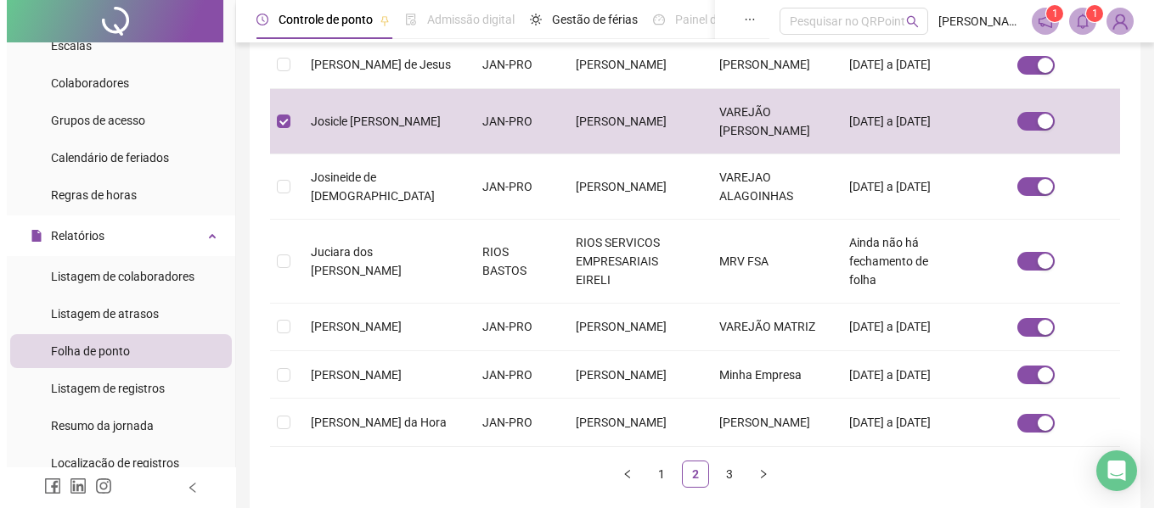
scroll to position [93, 0]
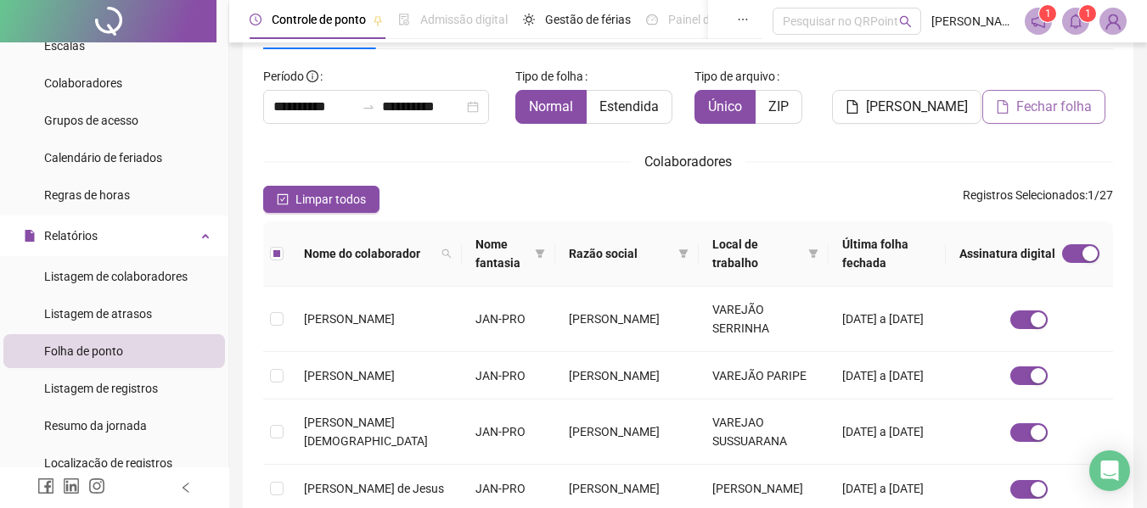
click at [1053, 101] on span "Fechar folha" at bounding box center [1054, 107] width 76 height 20
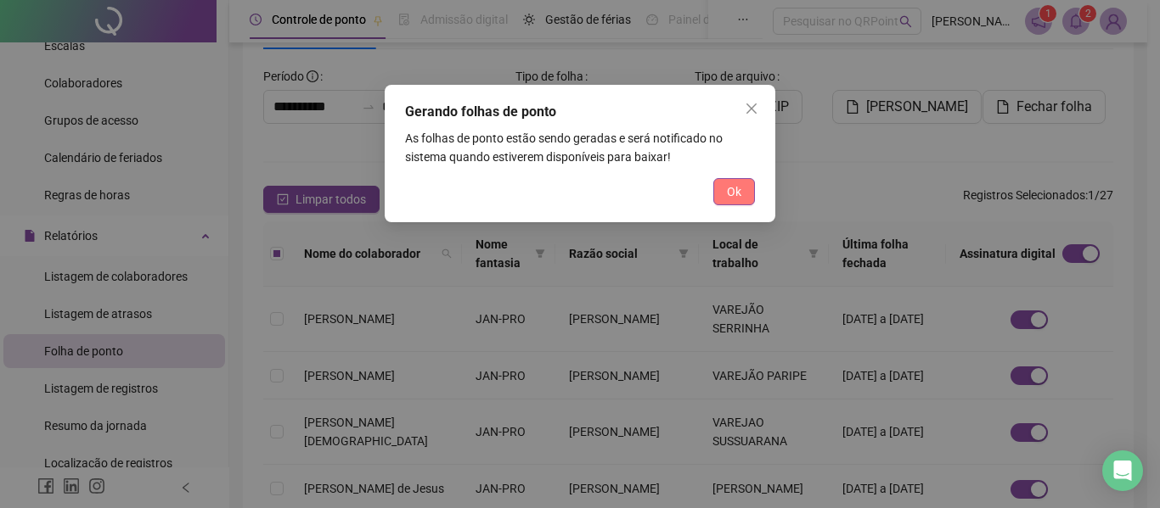
click at [742, 194] on button "Ok" at bounding box center [734, 191] width 42 height 27
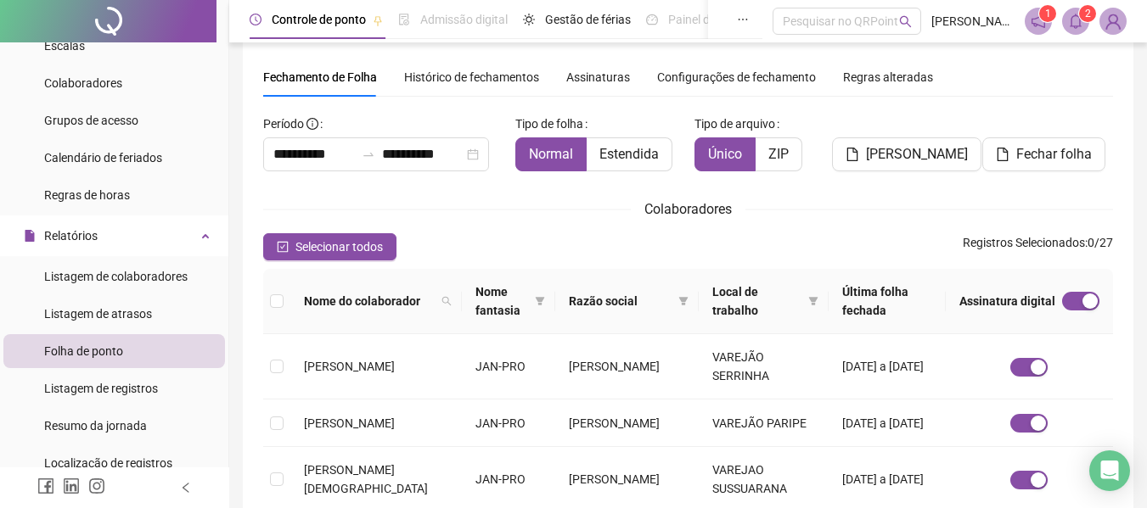
scroll to position [0, 0]
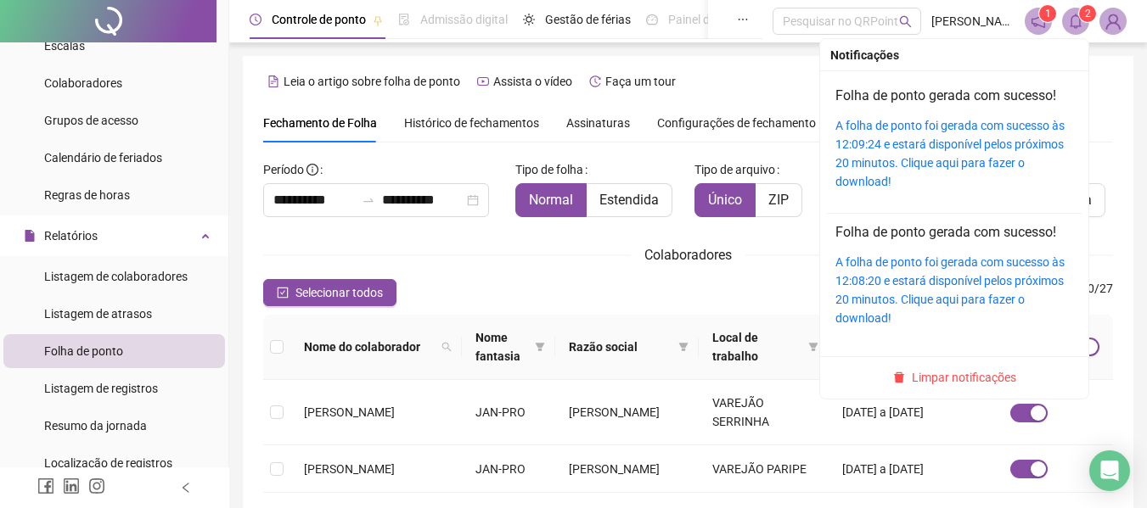
click at [1079, 16] on sup "2" at bounding box center [1087, 13] width 17 height 17
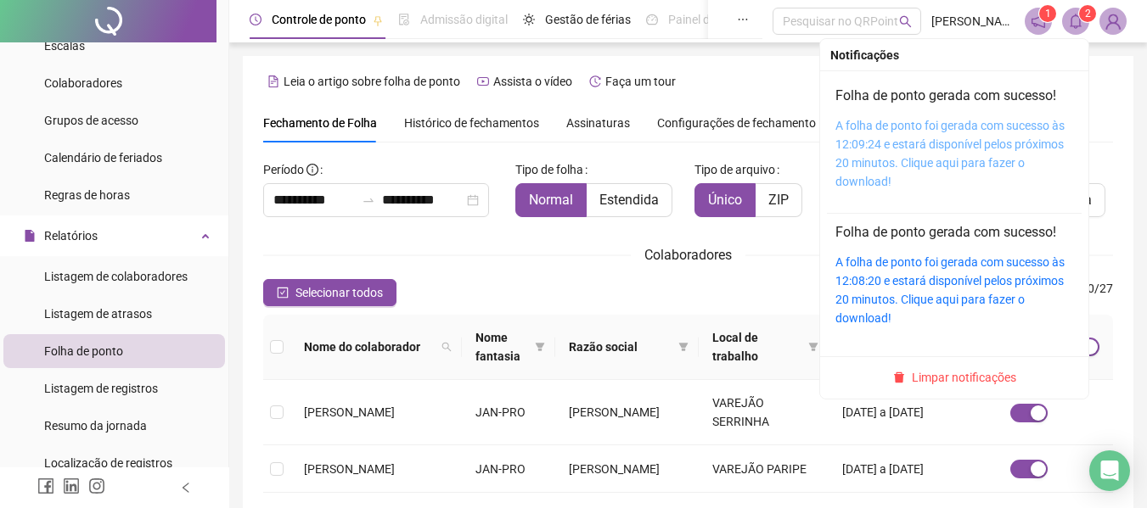
click at [883, 150] on link "A folha de ponto foi gerada com sucesso às 12:09:24 e estará disponível pelos p…" at bounding box center [949, 154] width 229 height 70
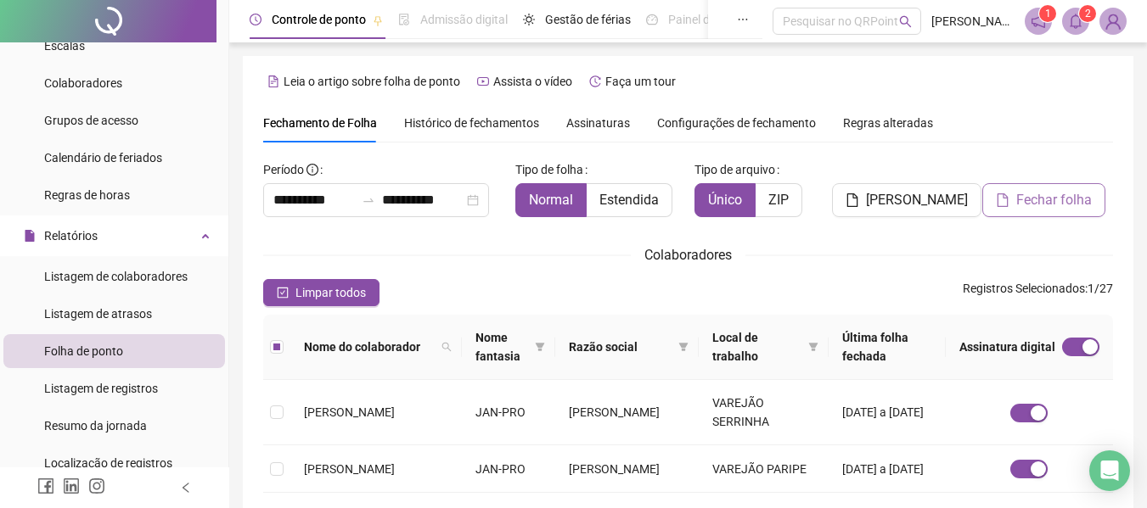
click at [1065, 211] on button "Fechar folha" at bounding box center [1043, 200] width 123 height 34
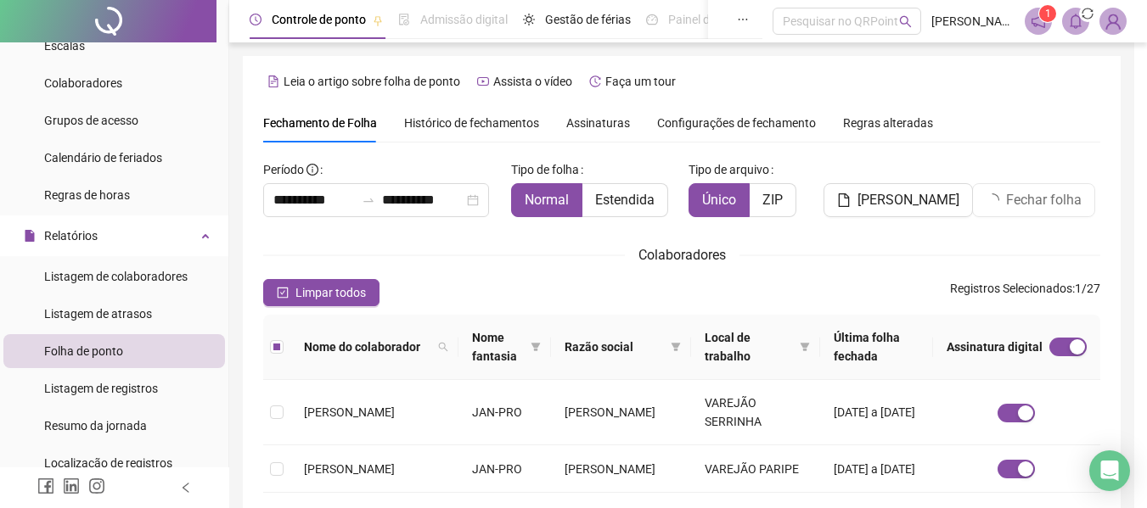
scroll to position [93, 0]
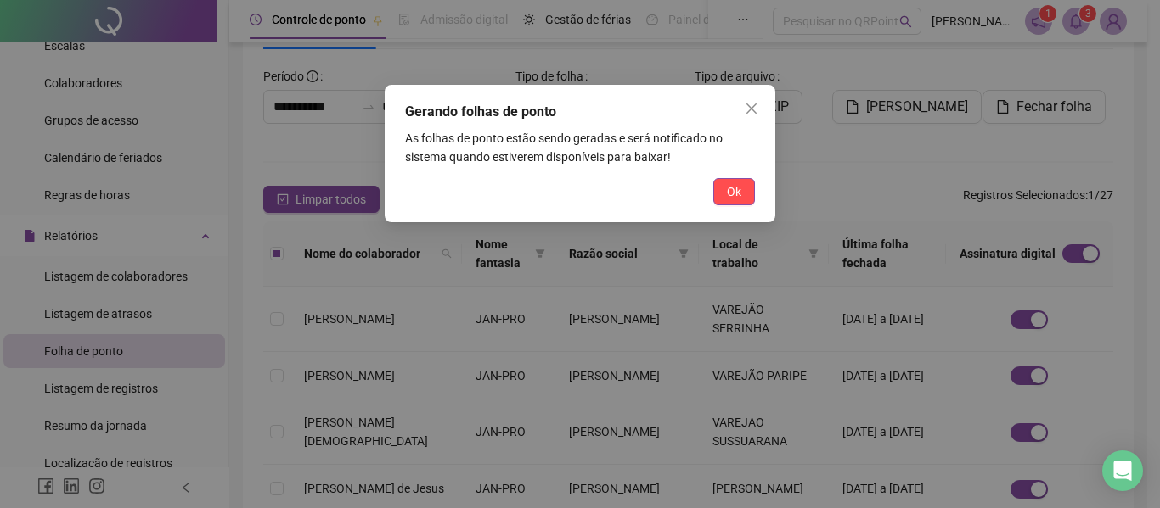
click at [749, 199] on button "Ok" at bounding box center [734, 191] width 42 height 27
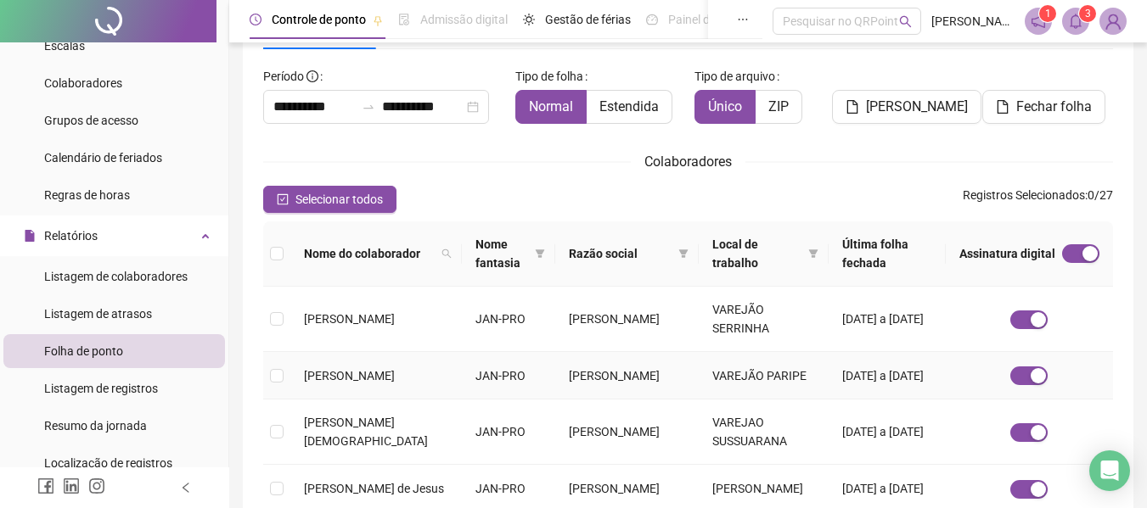
scroll to position [0, 0]
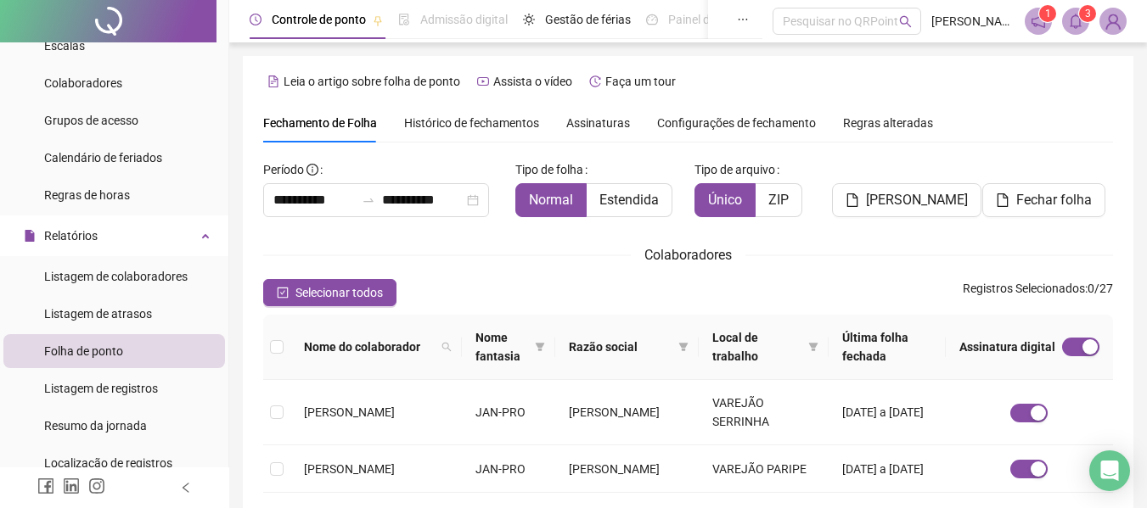
click at [1056, 22] on div "1 3" at bounding box center [1076, 21] width 102 height 27
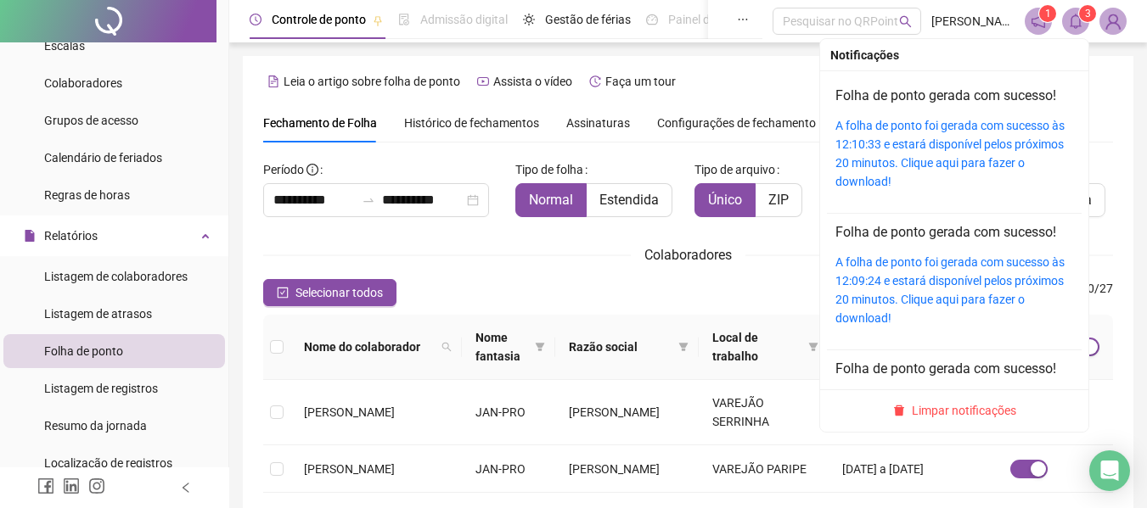
click at [1070, 25] on icon "bell" at bounding box center [1075, 21] width 15 height 15
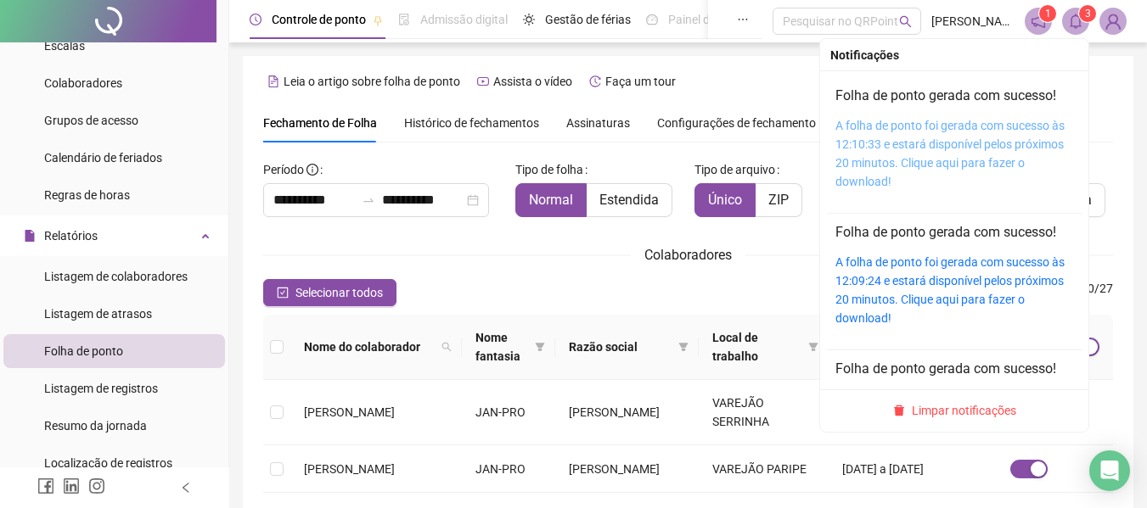
click at [926, 149] on link "A folha de ponto foi gerada com sucesso às 12:10:33 e estará disponível pelos p…" at bounding box center [949, 154] width 229 height 70
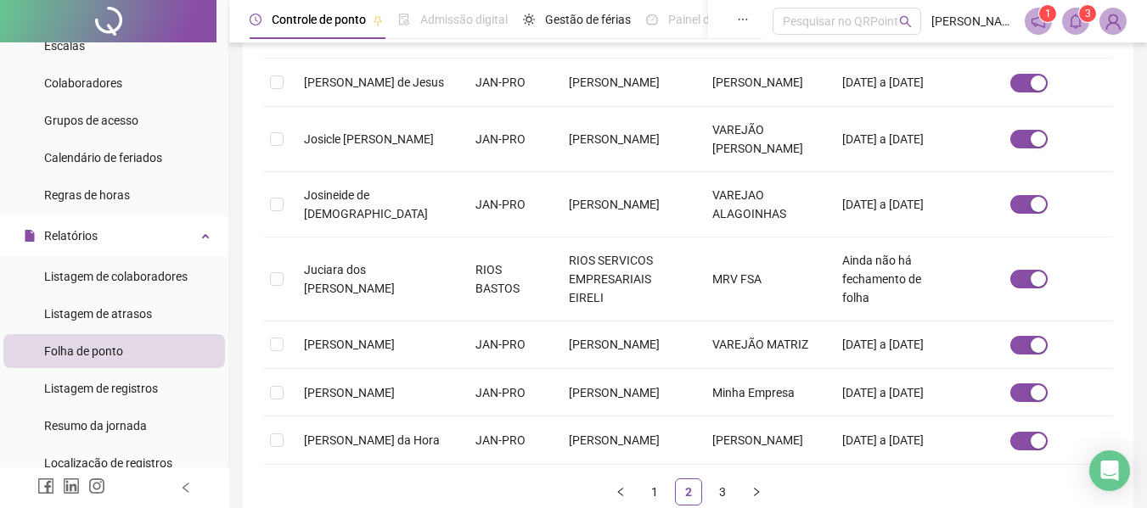
scroll to position [673, 0]
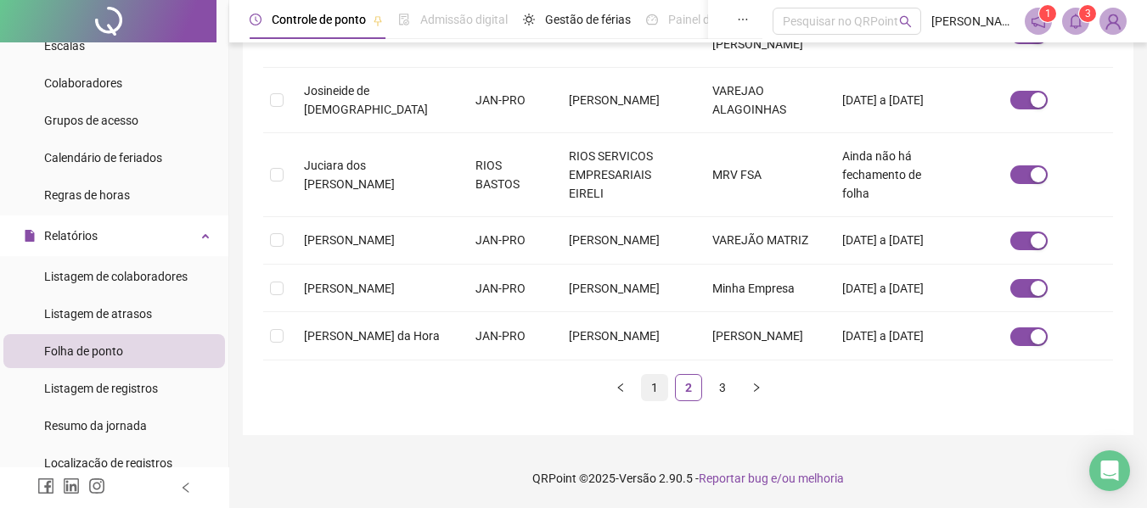
click at [651, 387] on link "1" at bounding box center [654, 387] width 25 height 25
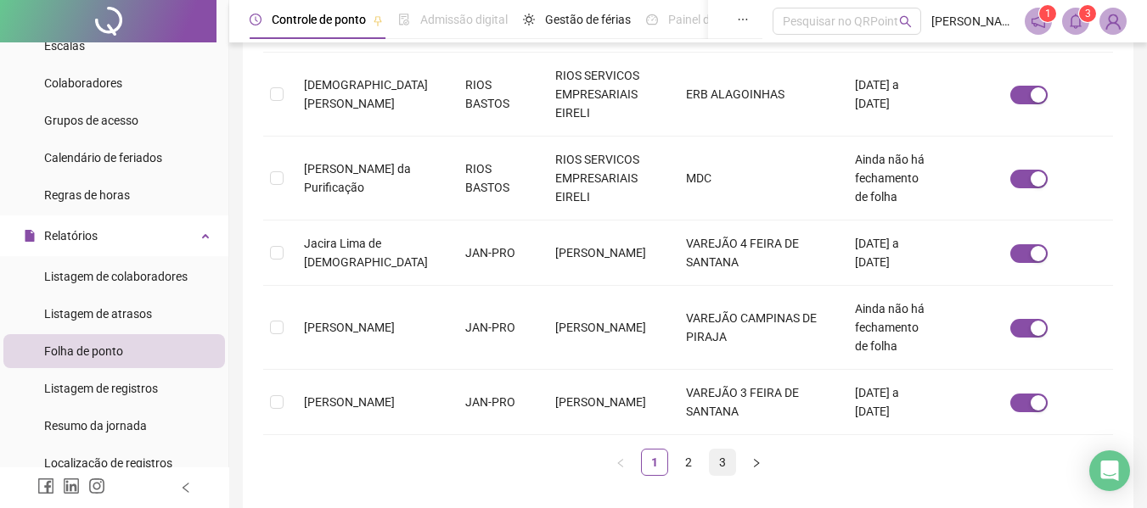
click at [723, 450] on link "3" at bounding box center [722, 462] width 25 height 25
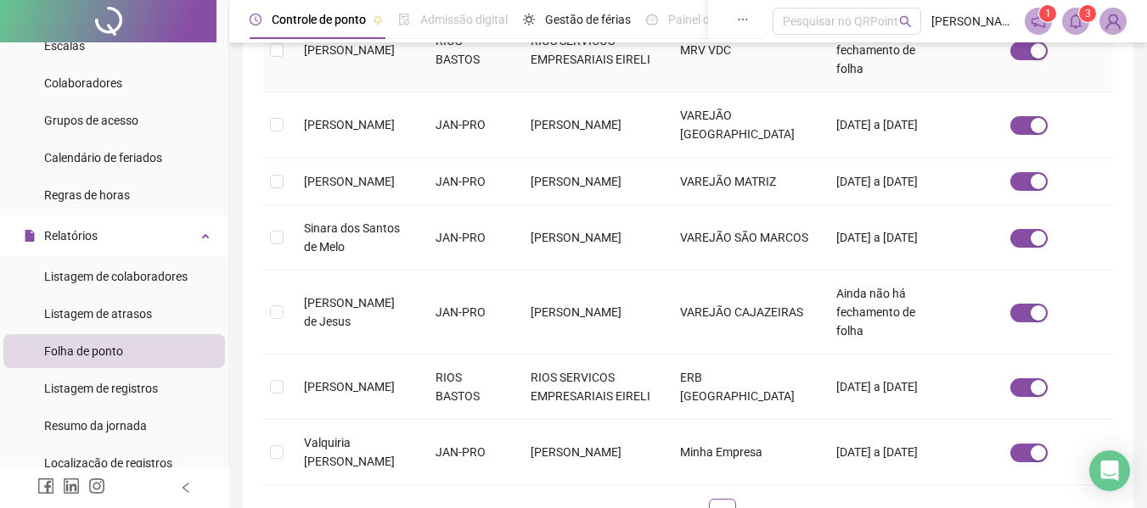
scroll to position [433, 0]
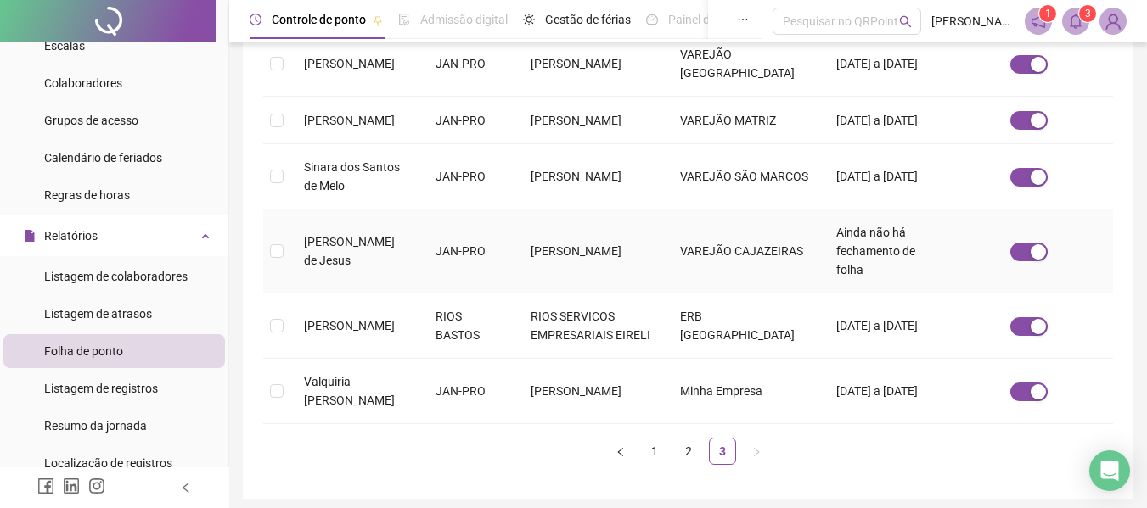
click at [286, 247] on td at bounding box center [276, 252] width 27 height 84
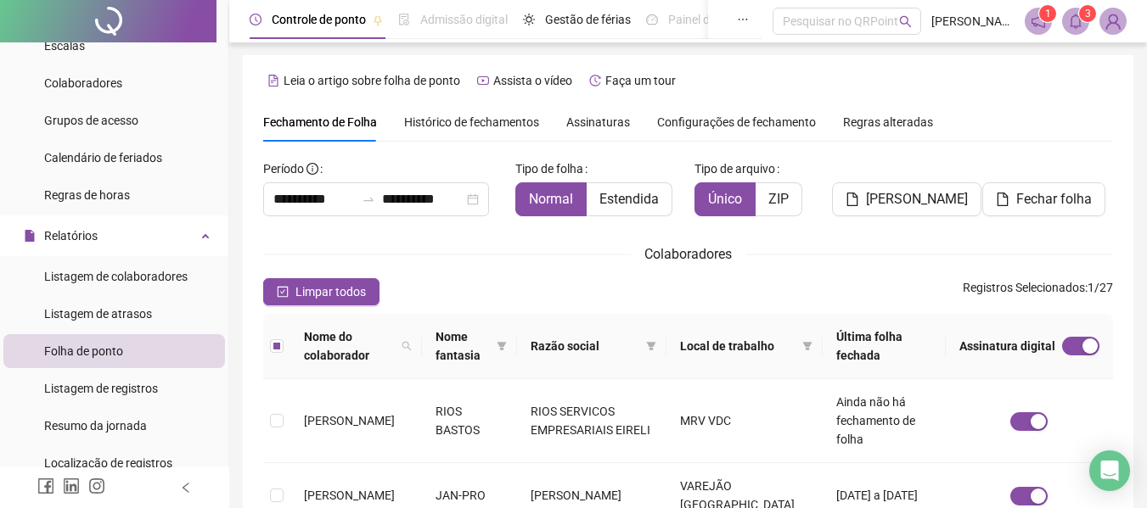
scroll to position [0, 0]
click at [1047, 198] on span "Fechar folha" at bounding box center [1054, 200] width 76 height 20
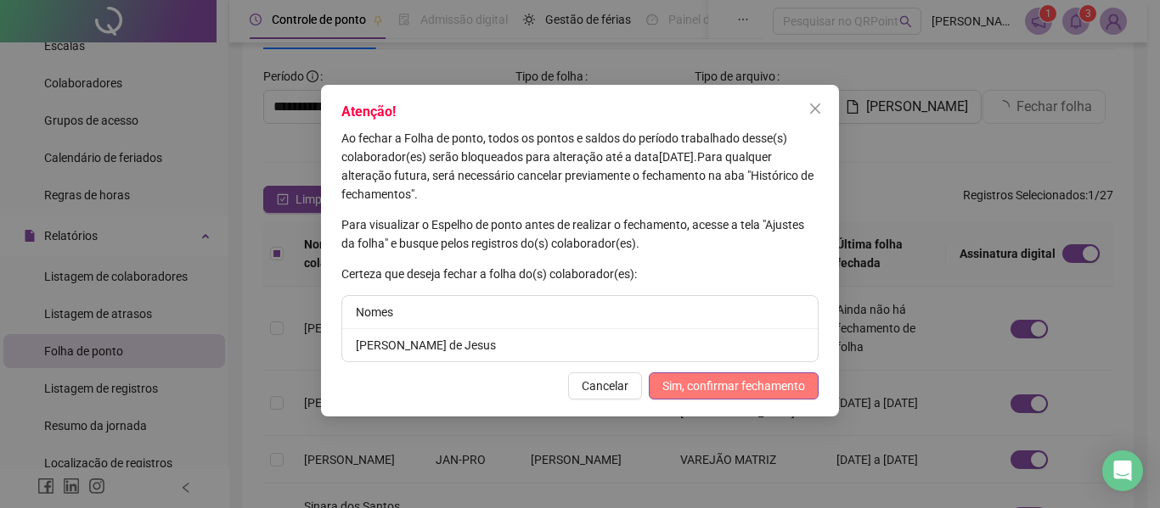
click at [694, 384] on span "Sim, confirmar fechamento" at bounding box center [733, 386] width 143 height 19
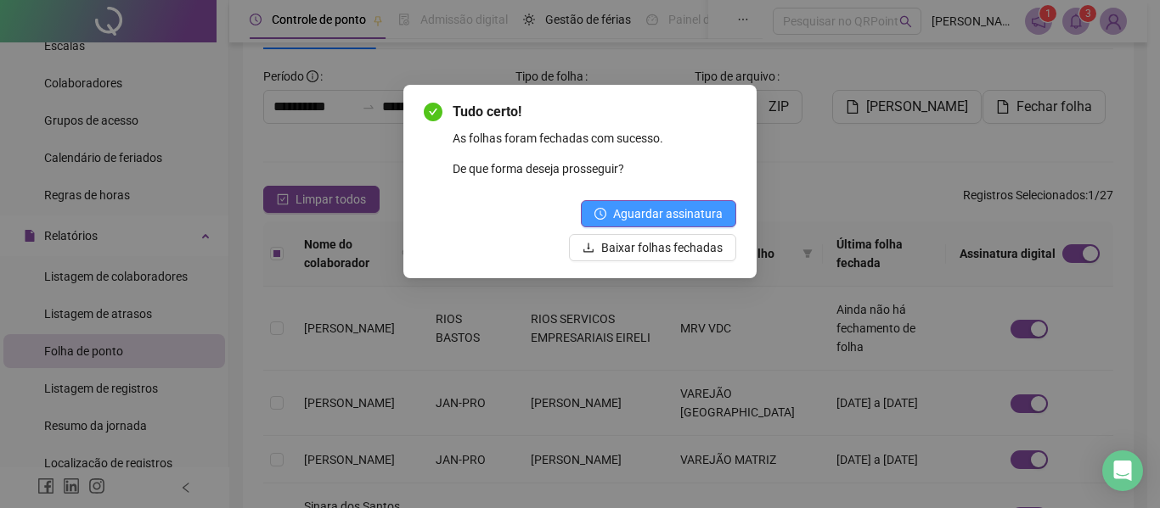
click at [670, 211] on span "Aguardar assinatura" at bounding box center [668, 214] width 110 height 19
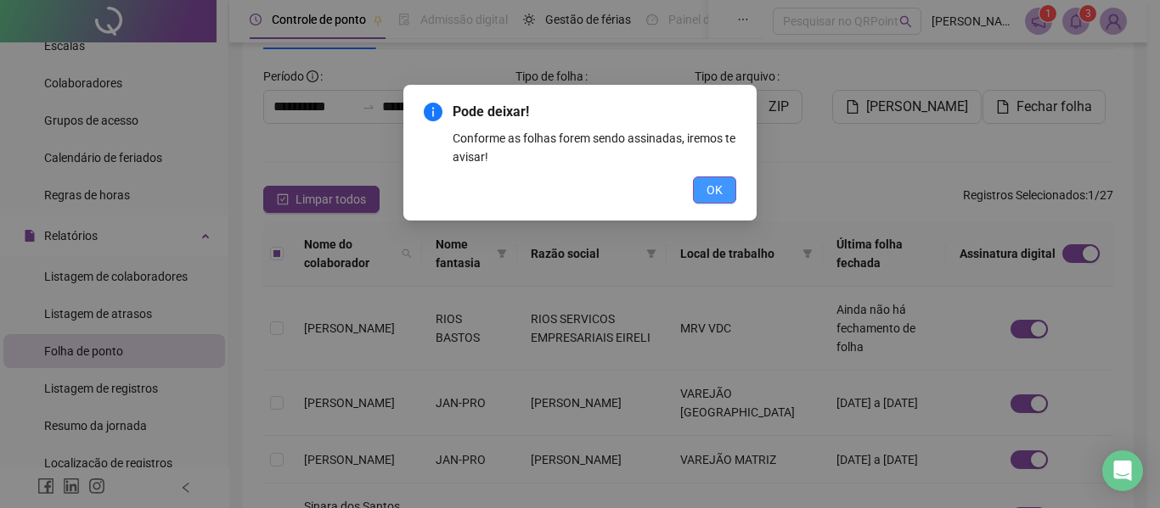
click at [720, 182] on span "OK" at bounding box center [714, 190] width 16 height 19
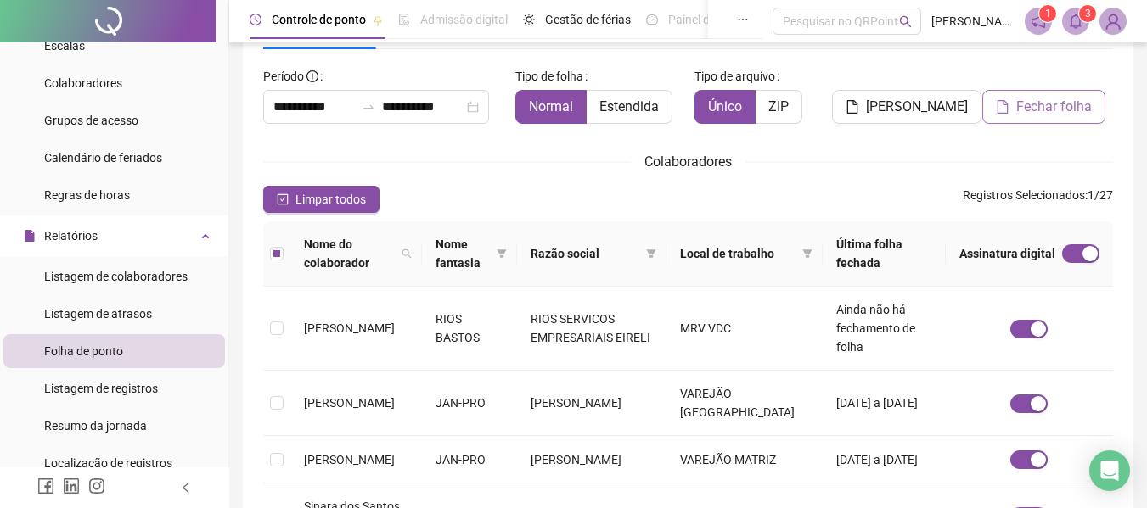
click at [1042, 98] on span "Fechar folha" at bounding box center [1054, 107] width 76 height 20
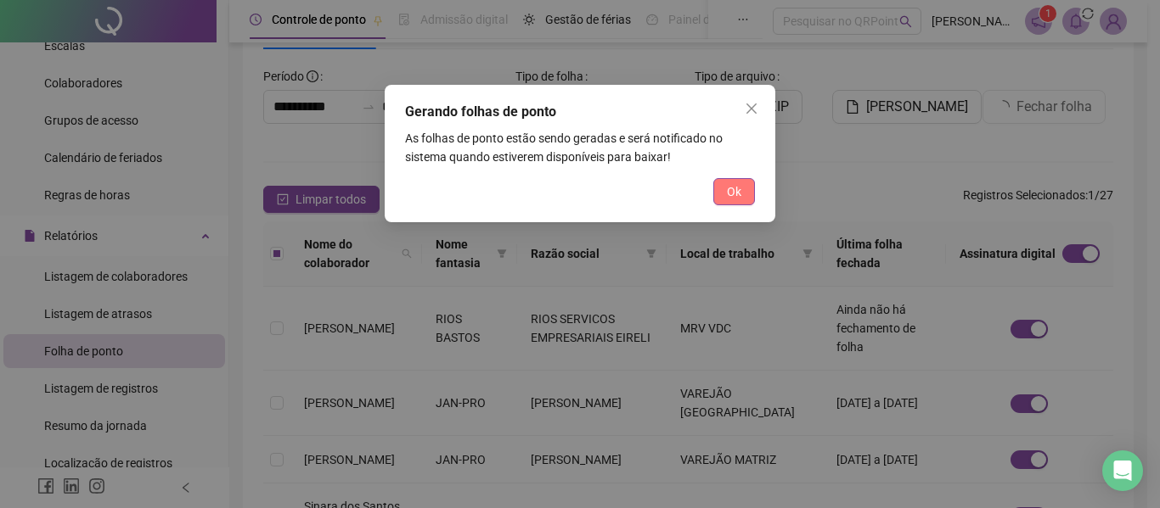
click at [731, 192] on span "Ok" at bounding box center [734, 192] width 14 height 19
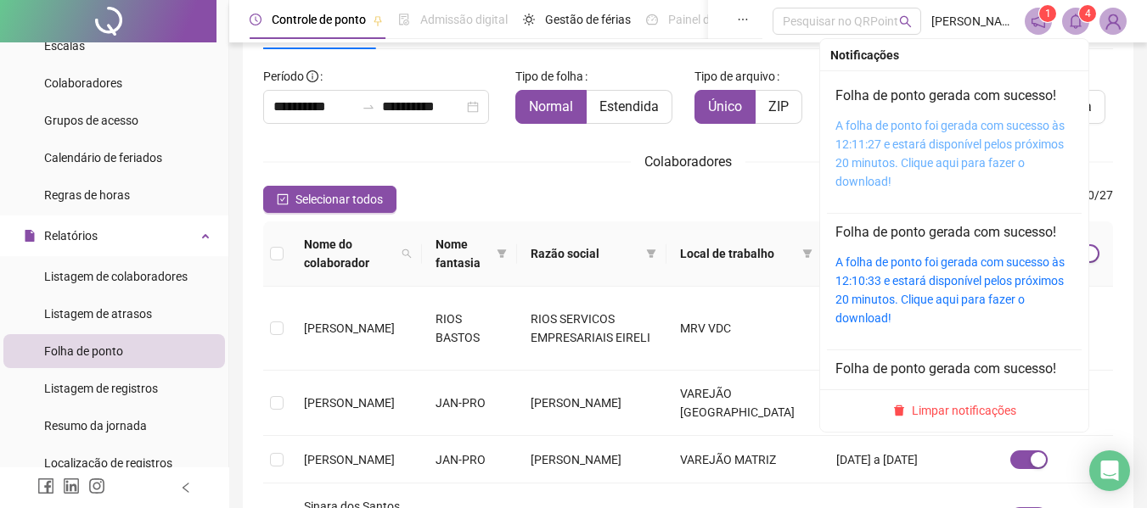
click at [901, 151] on link "A folha de ponto foi gerada com sucesso às 12:11:27 e estará disponível pelos p…" at bounding box center [949, 154] width 229 height 70
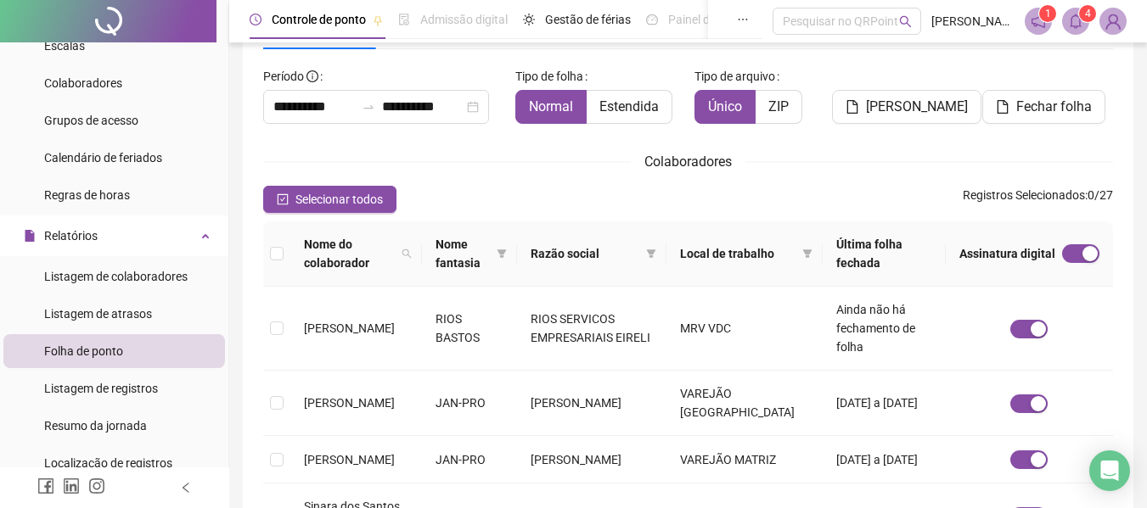
click at [1075, 11] on span at bounding box center [1075, 21] width 27 height 27
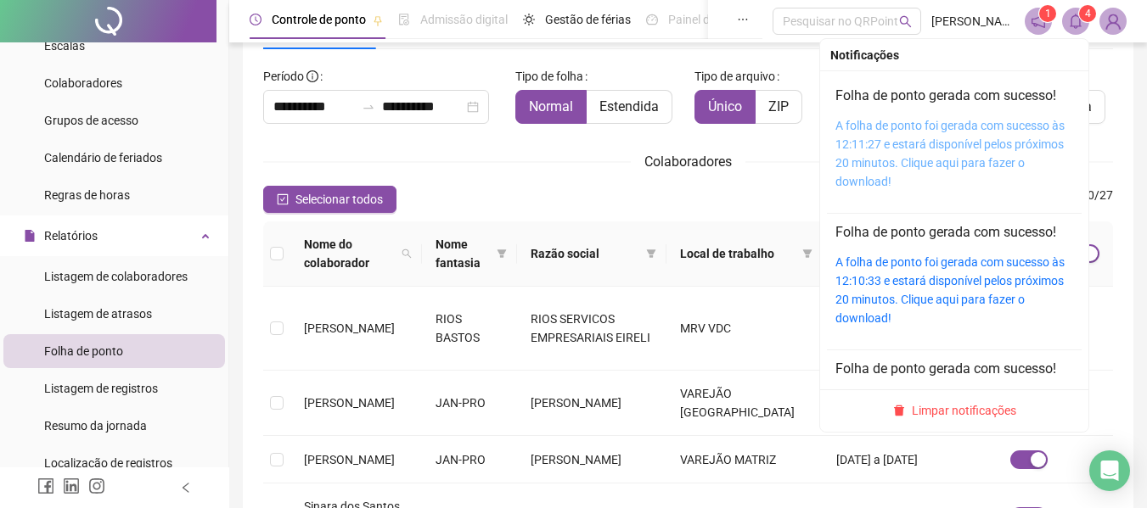
click at [952, 146] on link "A folha de ponto foi gerada com sucesso às 12:11:27 e estará disponível pelos p…" at bounding box center [949, 154] width 229 height 70
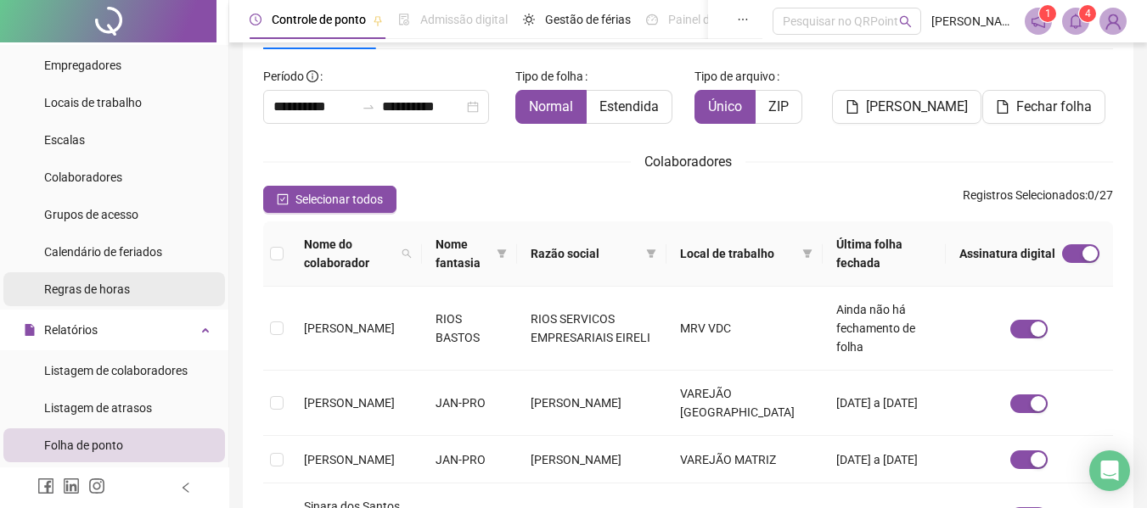
scroll to position [0, 0]
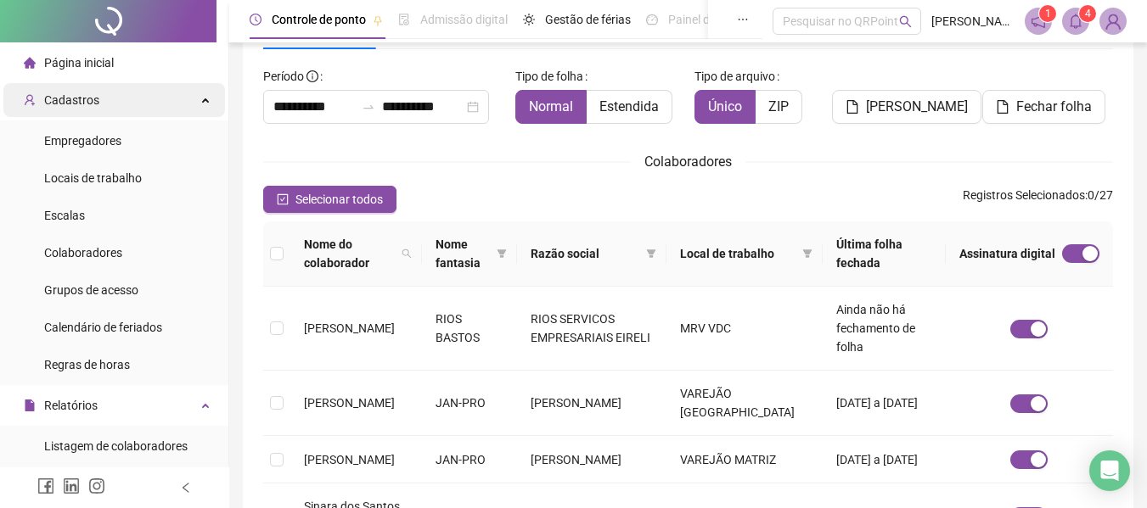
click at [84, 96] on span "Cadastros" at bounding box center [71, 100] width 55 height 14
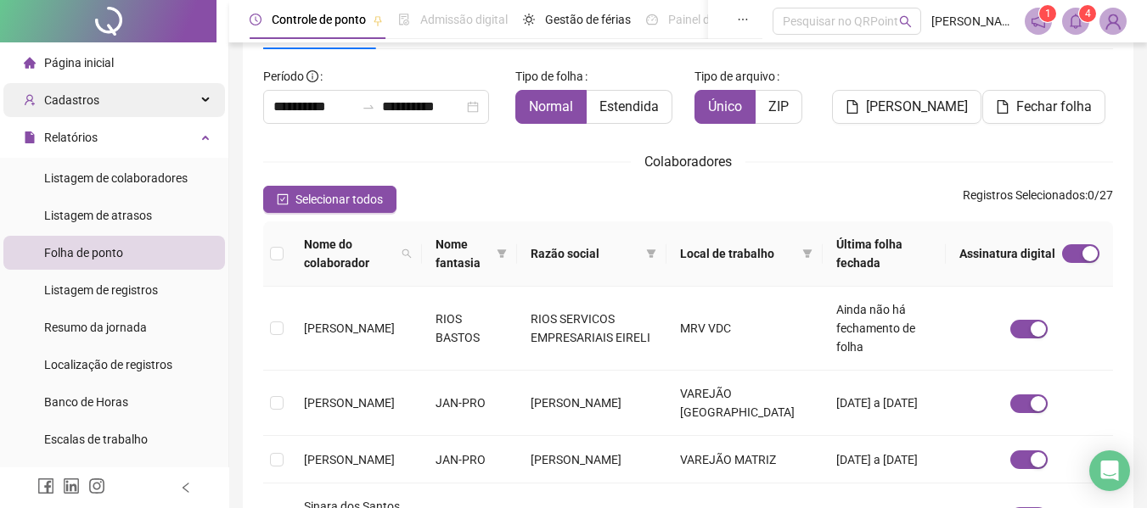
click at [90, 98] on span "Cadastros" at bounding box center [71, 100] width 55 height 14
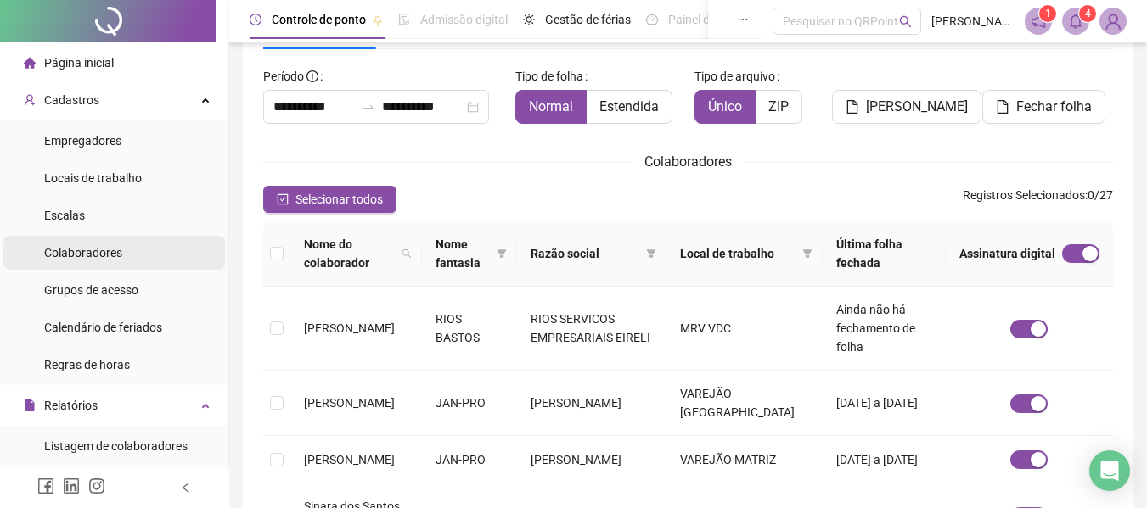
click at [76, 254] on span "Colaboradores" at bounding box center [83, 253] width 78 height 14
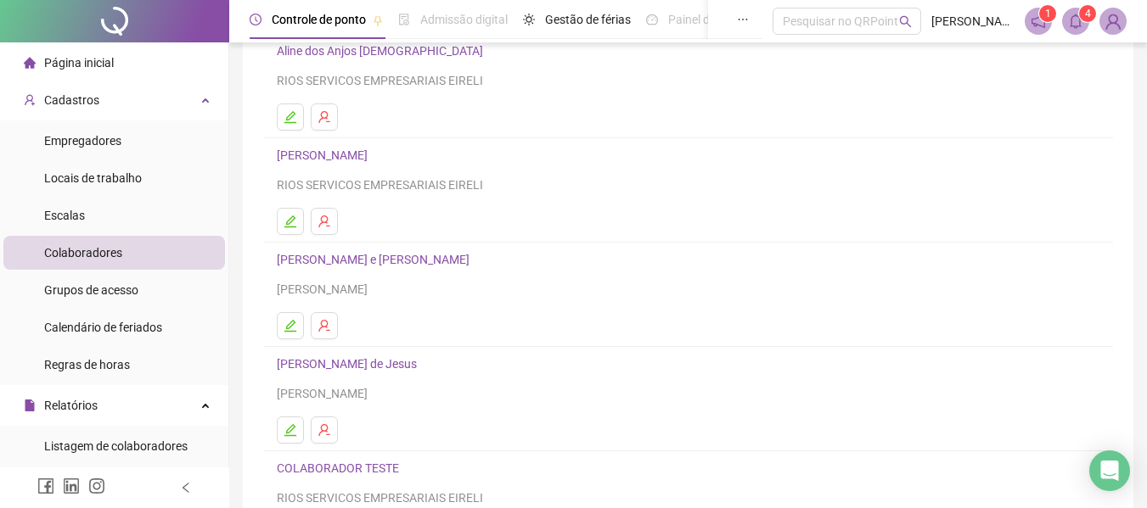
scroll to position [312, 0]
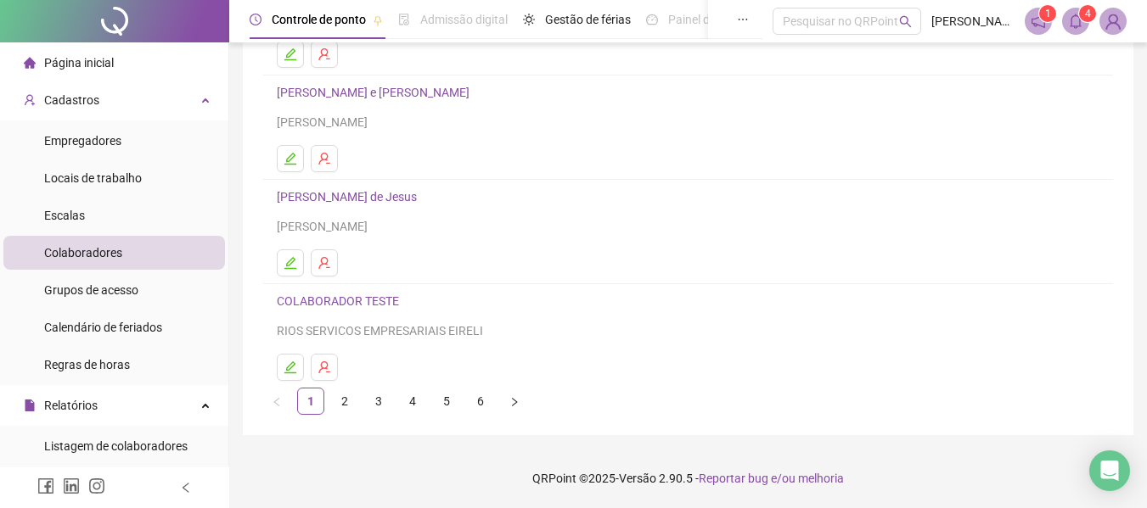
click at [394, 400] on ul "1 2 3 4 5 6" at bounding box center [688, 401] width 850 height 27
click at [414, 398] on link "4" at bounding box center [412, 401] width 25 height 25
click at [286, 373] on icon "edit" at bounding box center [290, 368] width 12 height 12
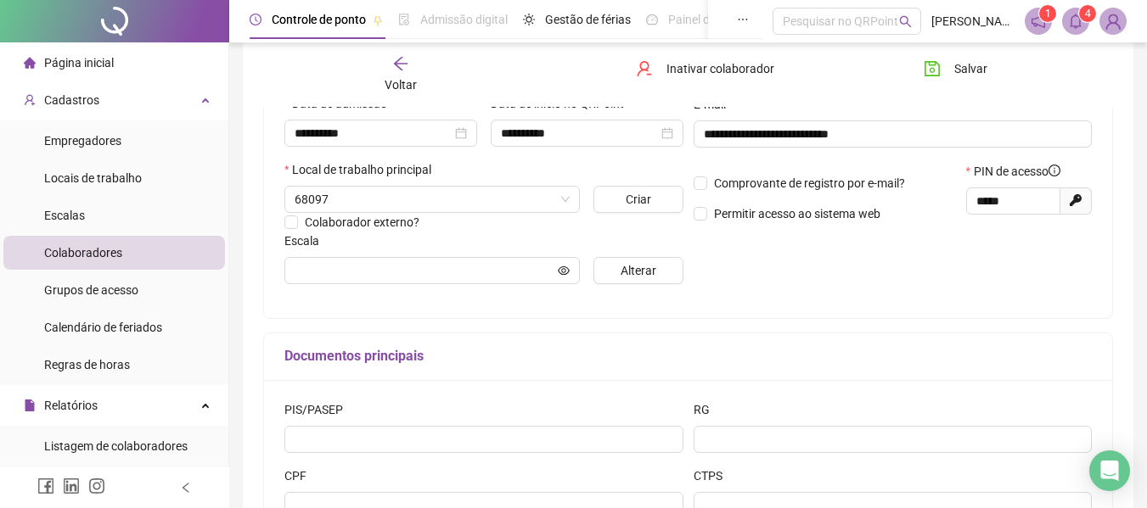
type input "**********"
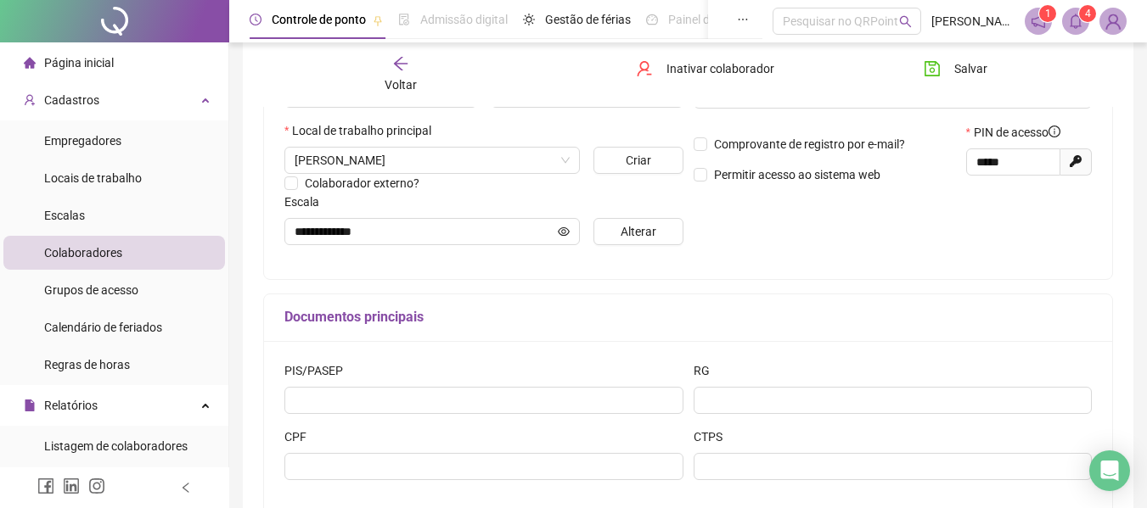
scroll to position [205, 0]
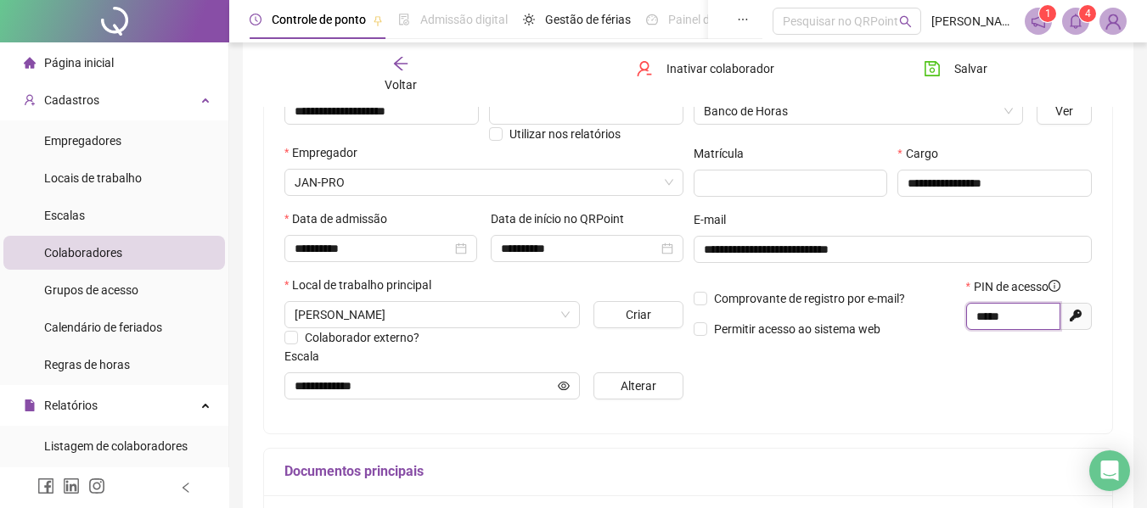
click at [1013, 316] on input "*****" at bounding box center [1011, 316] width 70 height 19
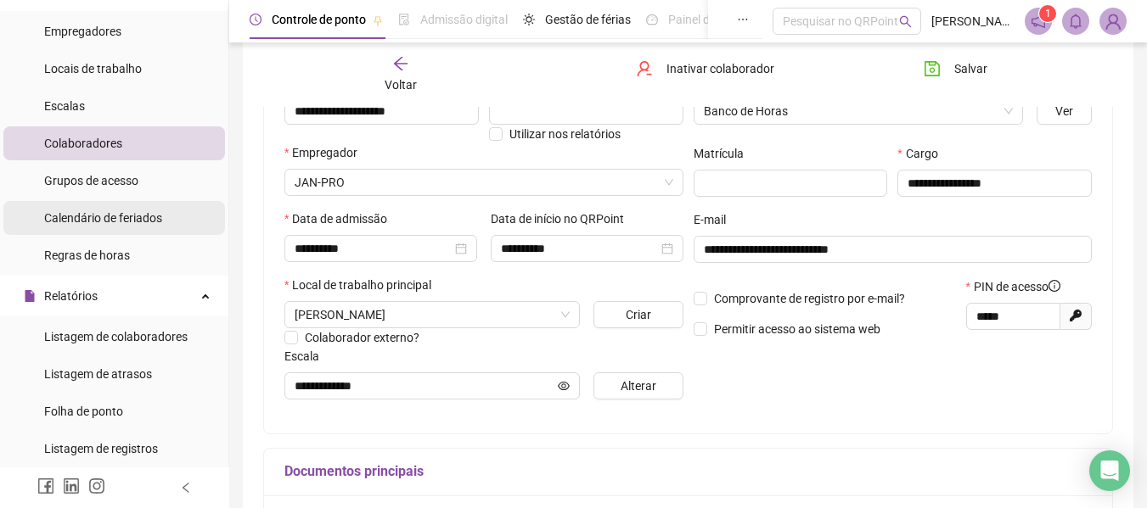
scroll to position [255, 0]
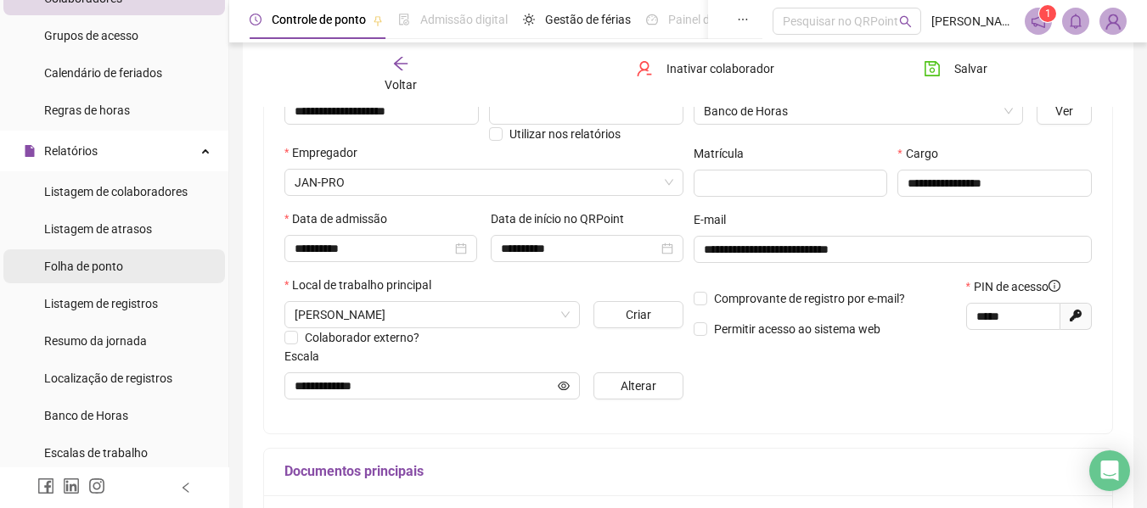
click at [111, 268] on span "Folha de ponto" at bounding box center [83, 267] width 79 height 14
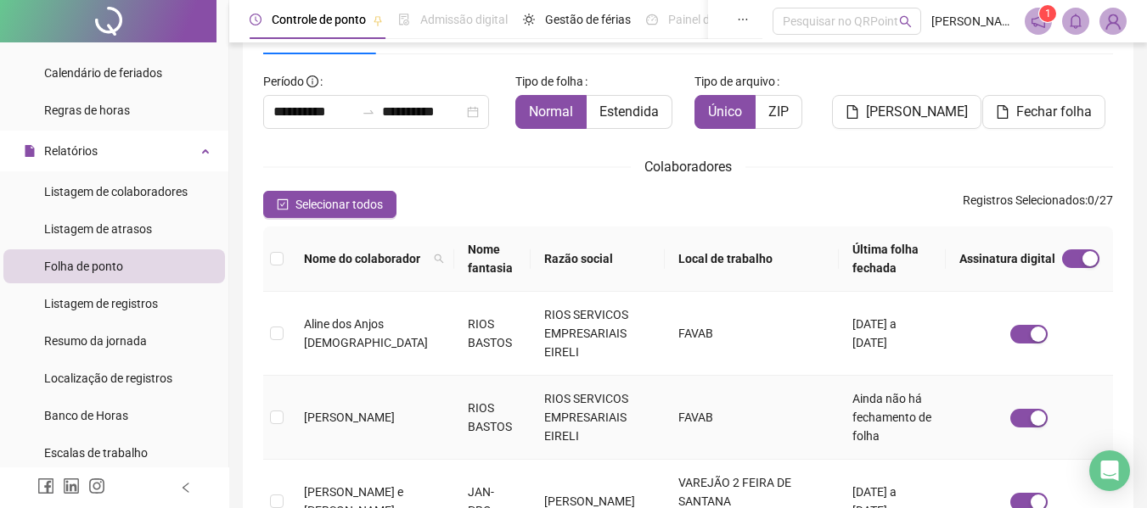
scroll to position [93, 0]
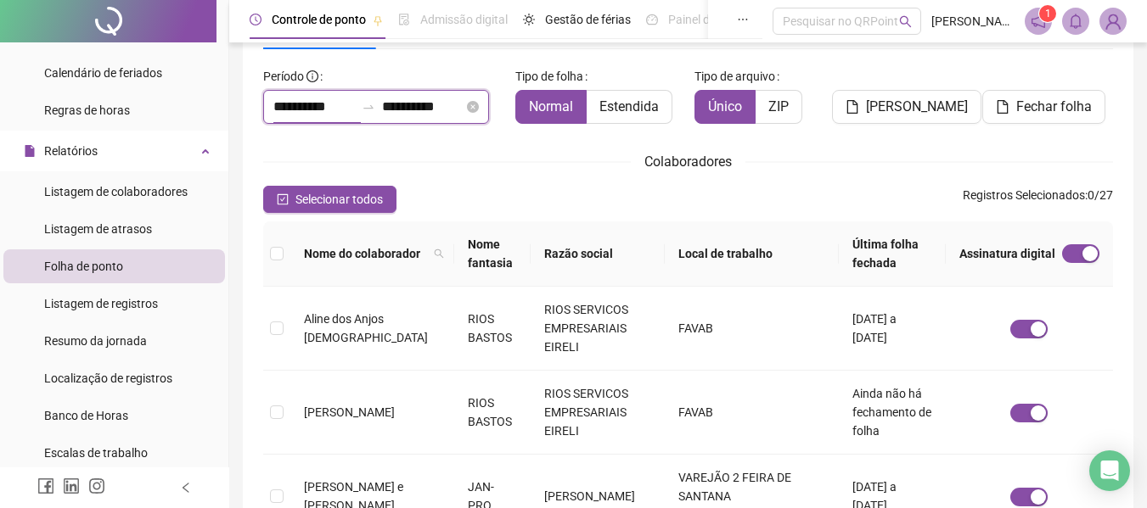
click at [324, 107] on input "**********" at bounding box center [313, 107] width 81 height 20
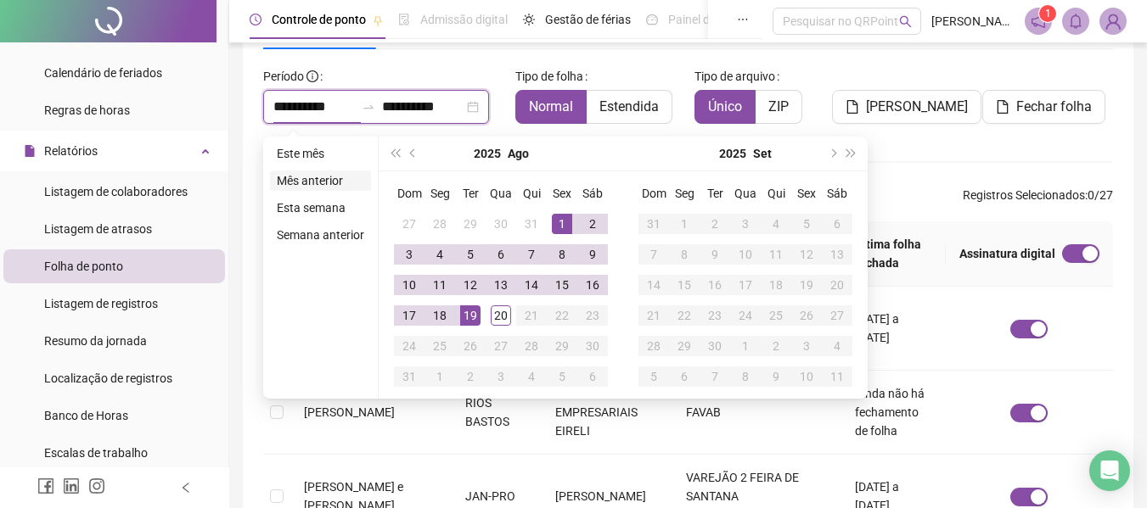
type input "**********"
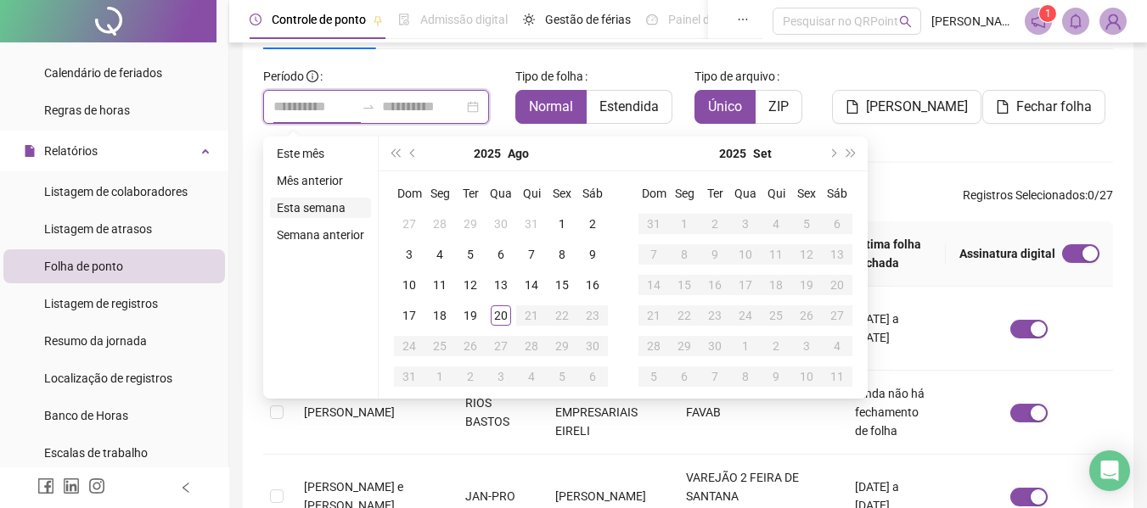
type input "**********"
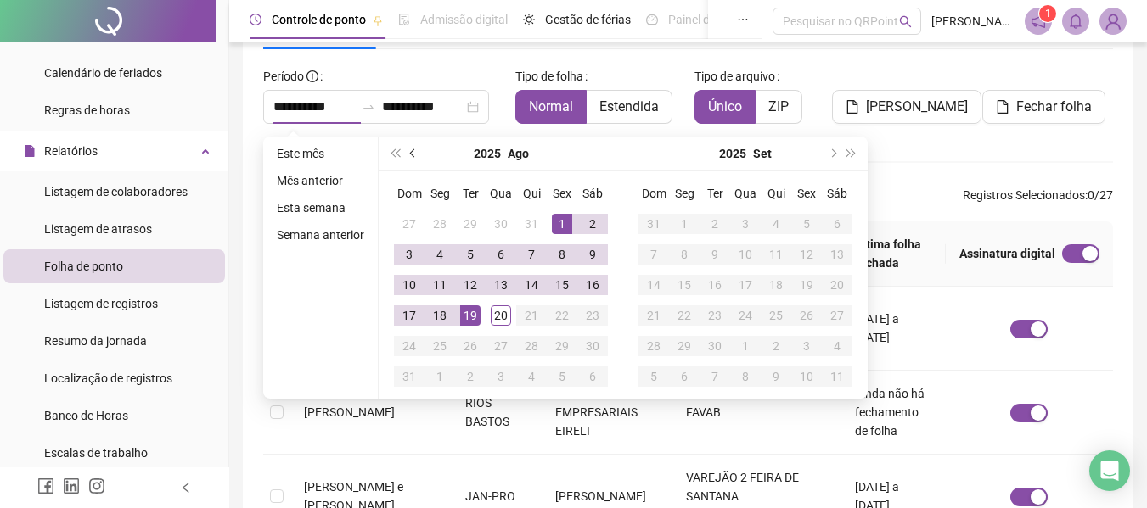
click at [415, 155] on button "prev-year" at bounding box center [413, 154] width 19 height 34
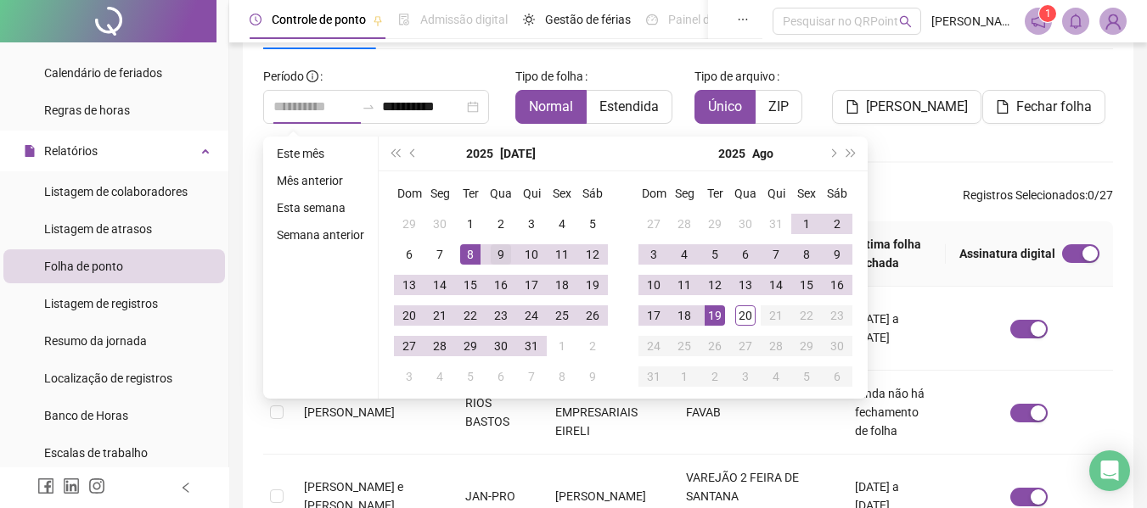
type input "**********"
click at [499, 250] on div "9" at bounding box center [501, 254] width 20 height 20
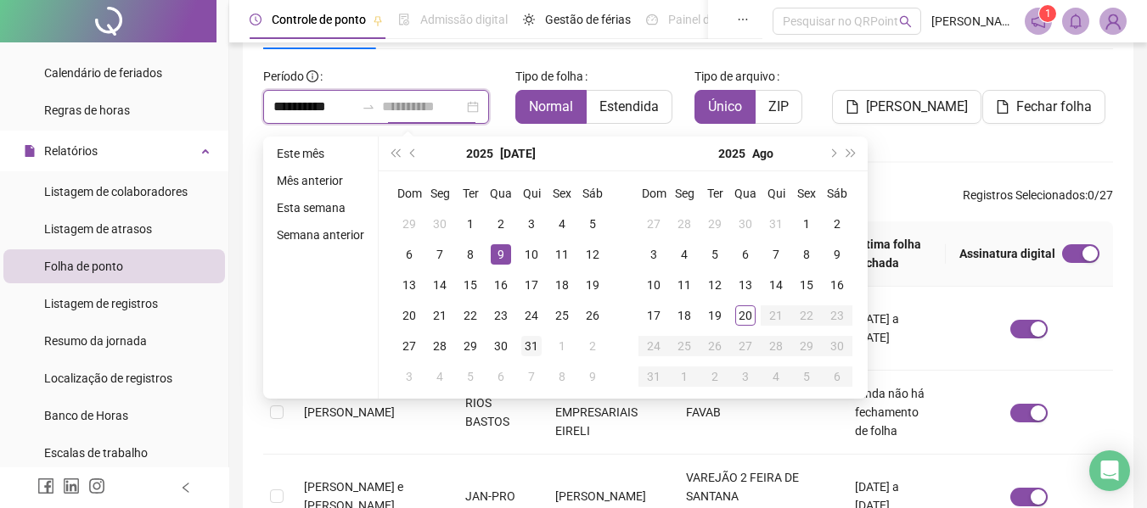
type input "**********"
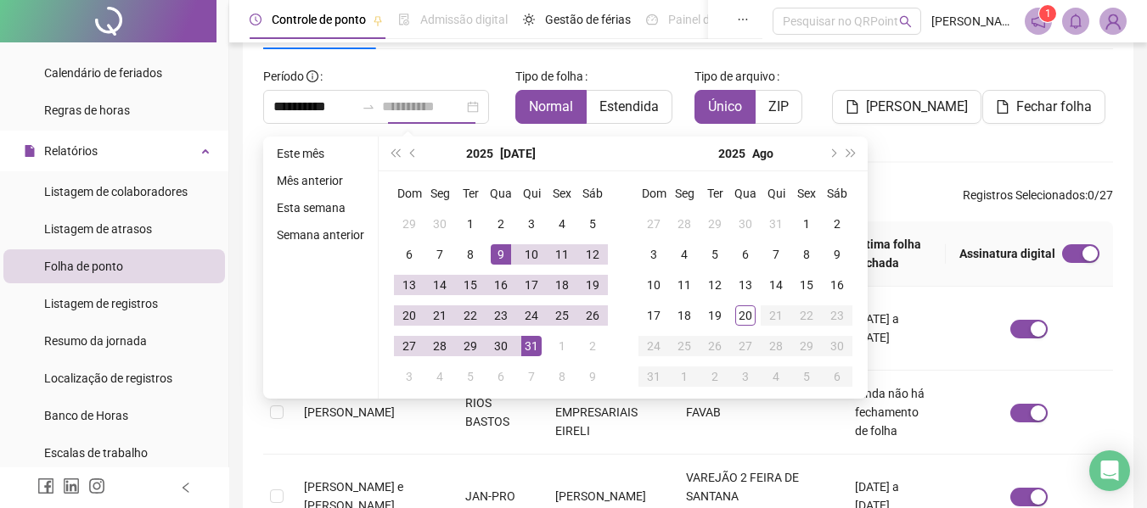
click at [536, 342] on div "31" at bounding box center [531, 346] width 20 height 20
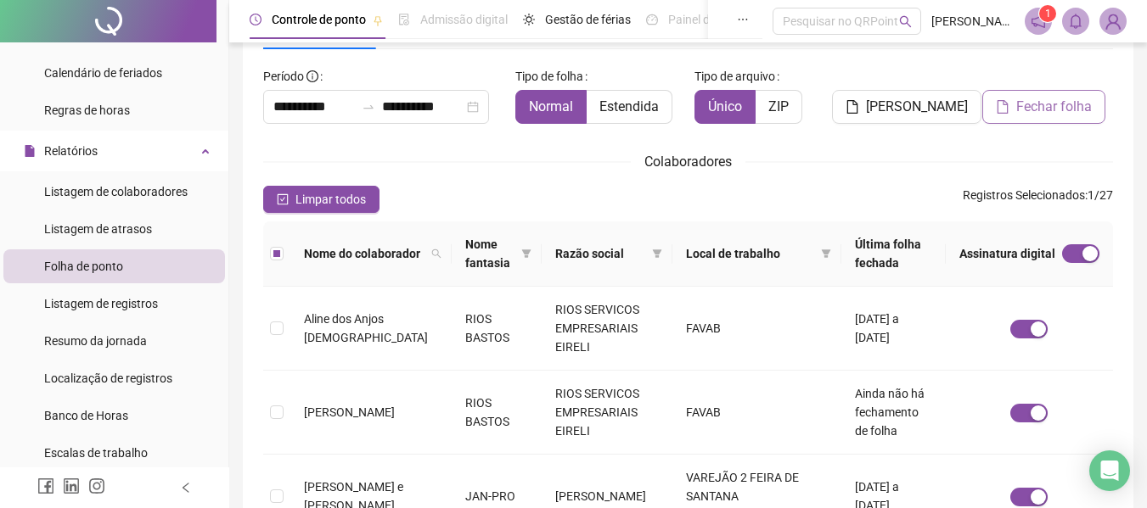
click at [1045, 120] on button "Fechar folha" at bounding box center [1043, 107] width 123 height 34
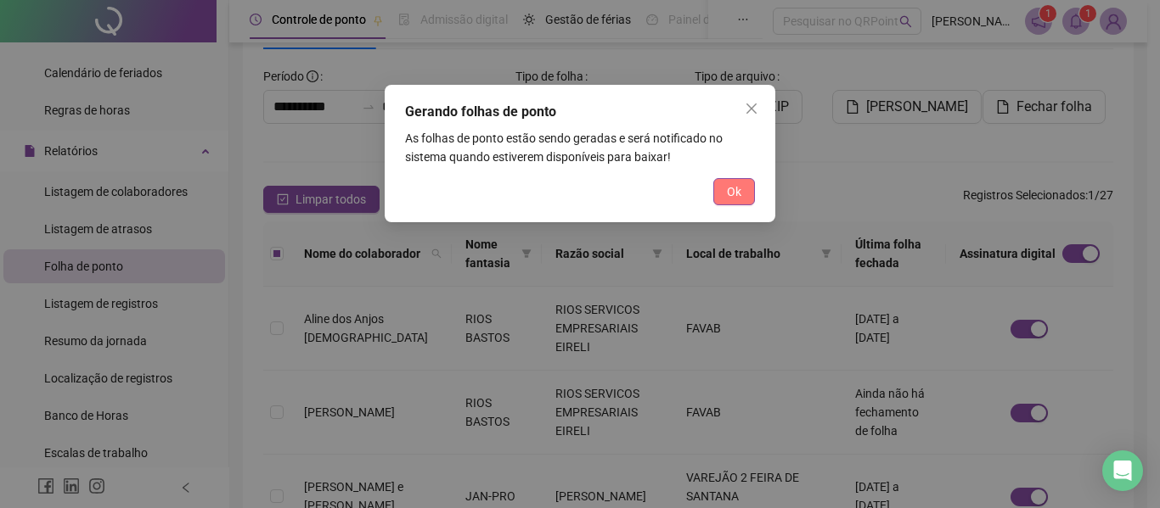
click at [722, 193] on button "Ok" at bounding box center [734, 191] width 42 height 27
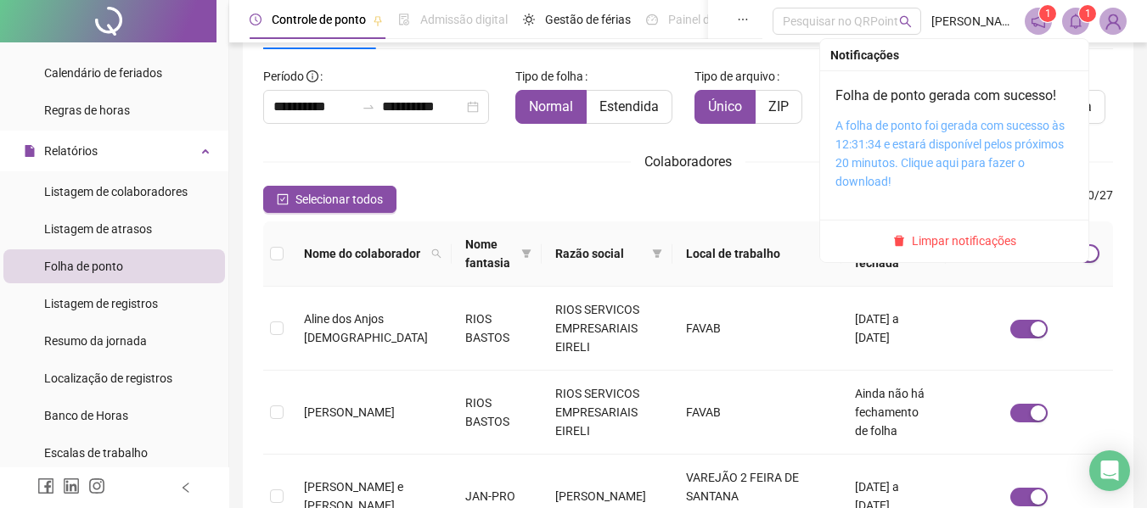
click at [961, 138] on link "A folha de ponto foi gerada com sucesso às 12:31:34 e estará disponível pelos p…" at bounding box center [949, 154] width 229 height 70
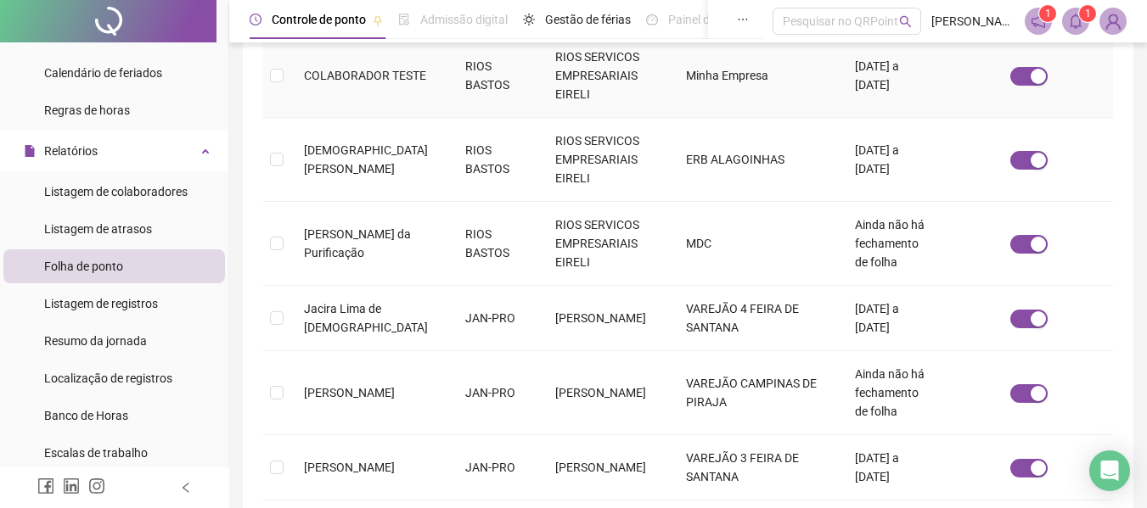
scroll to position [729, 0]
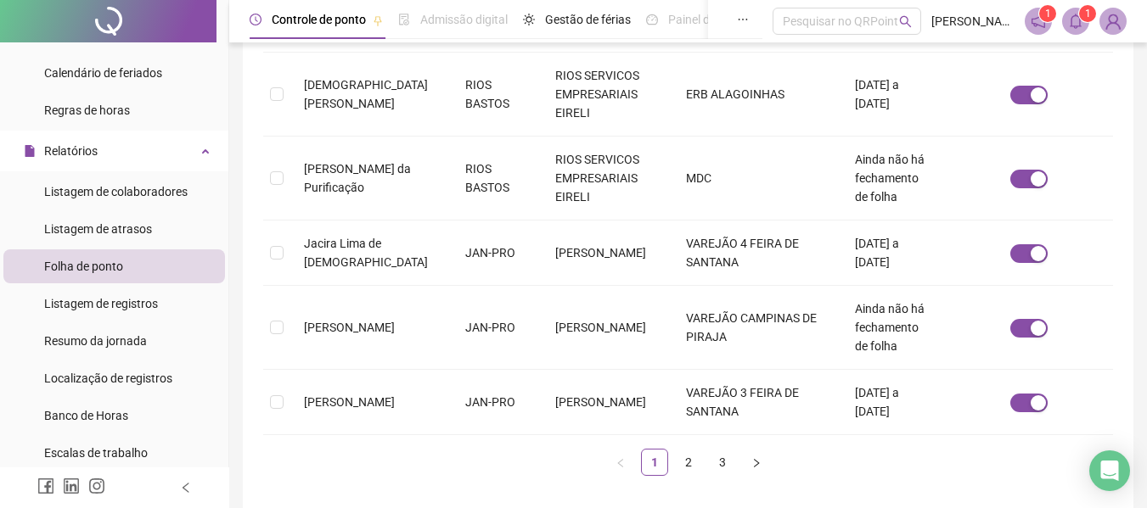
click at [688, 450] on link "2" at bounding box center [688, 462] width 25 height 25
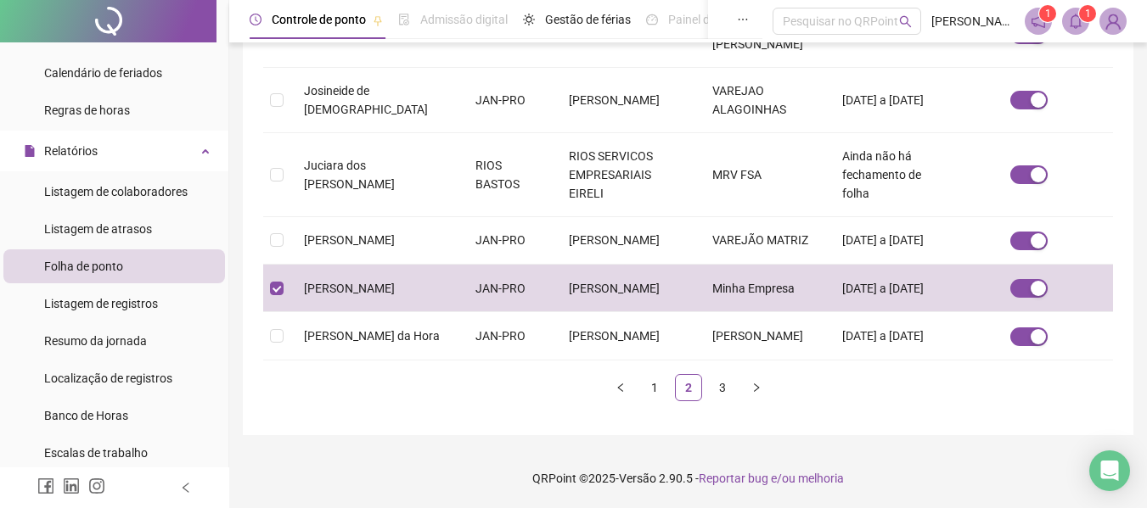
scroll to position [93, 0]
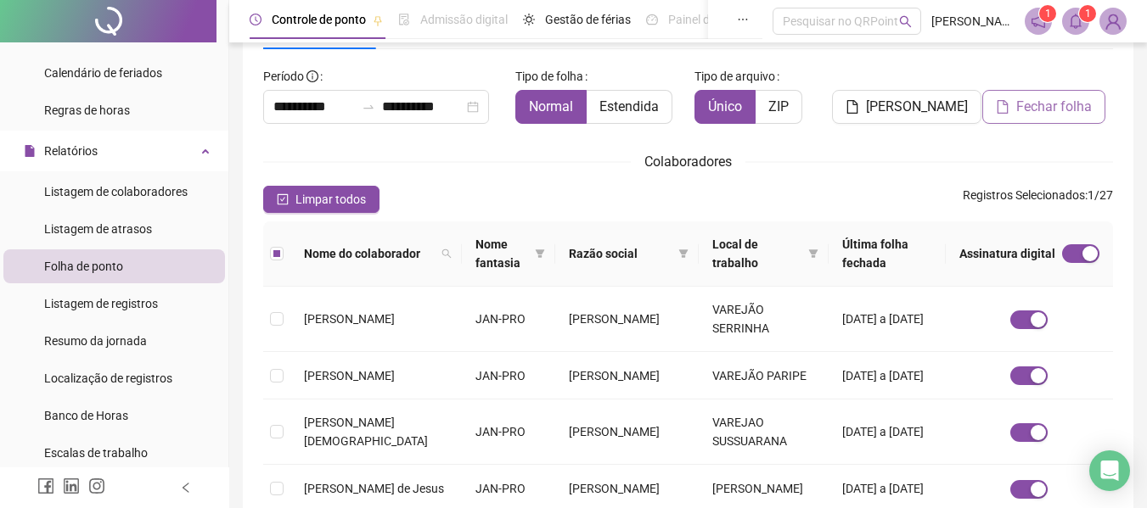
click at [1019, 101] on span "Fechar folha" at bounding box center [1054, 107] width 76 height 20
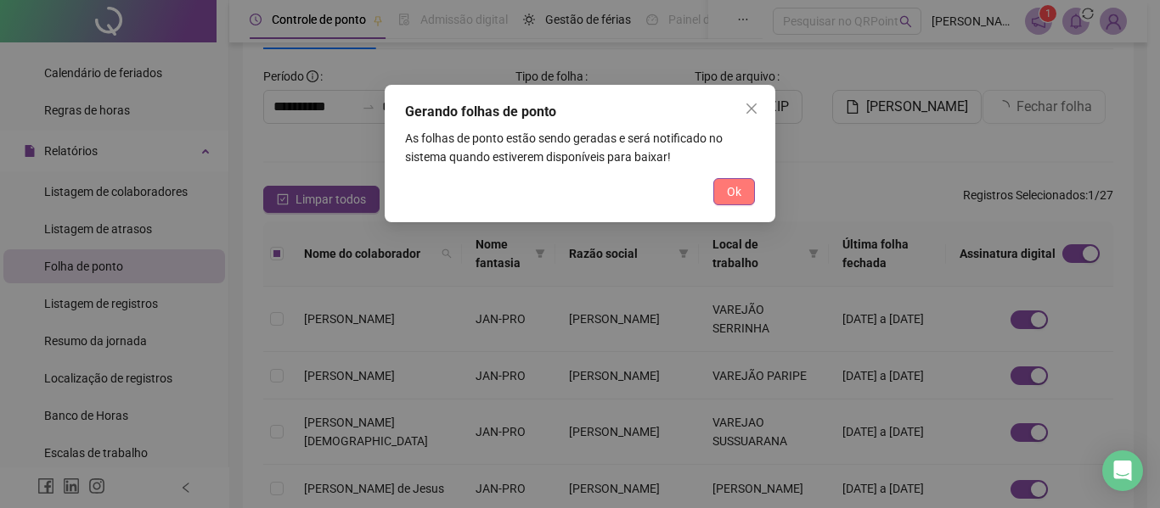
drag, startPoint x: 732, startPoint y: 195, endPoint x: 649, endPoint y: 243, distance: 95.1
click at [731, 195] on span "Ok" at bounding box center [734, 192] width 14 height 19
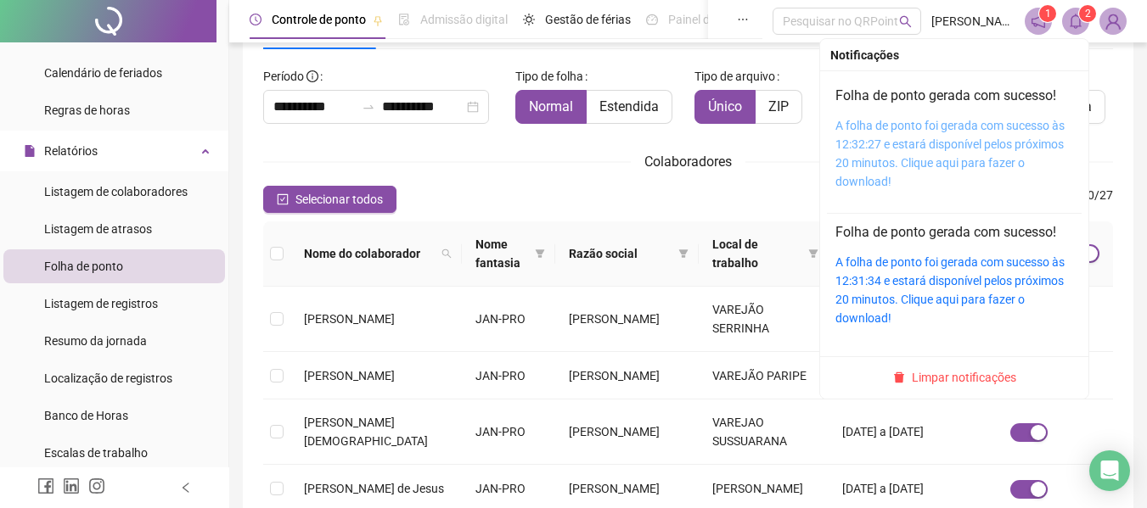
click at [927, 145] on link "A folha de ponto foi gerada com sucesso às 12:32:27 e estará disponível pelos p…" at bounding box center [949, 154] width 229 height 70
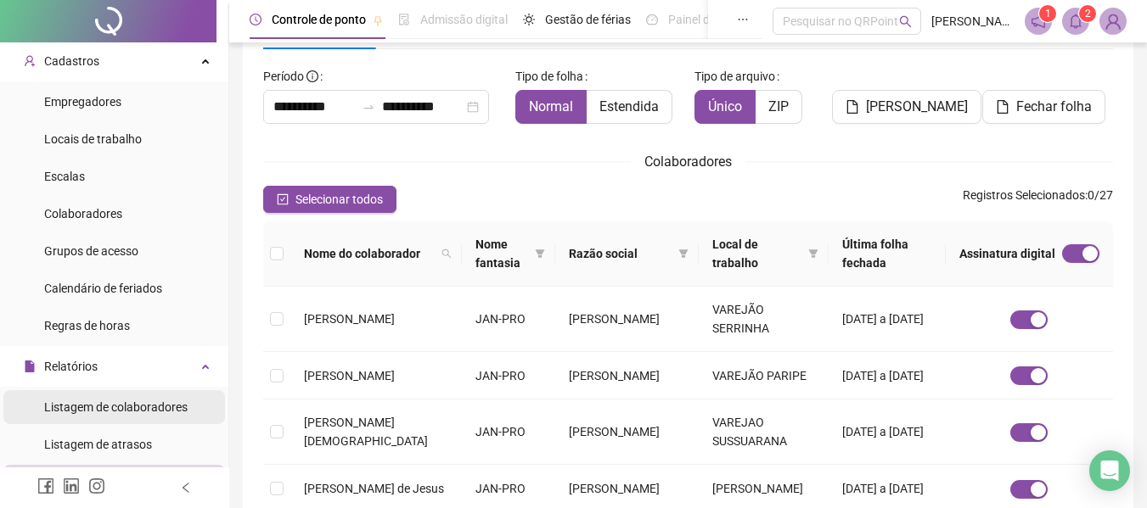
scroll to position [0, 0]
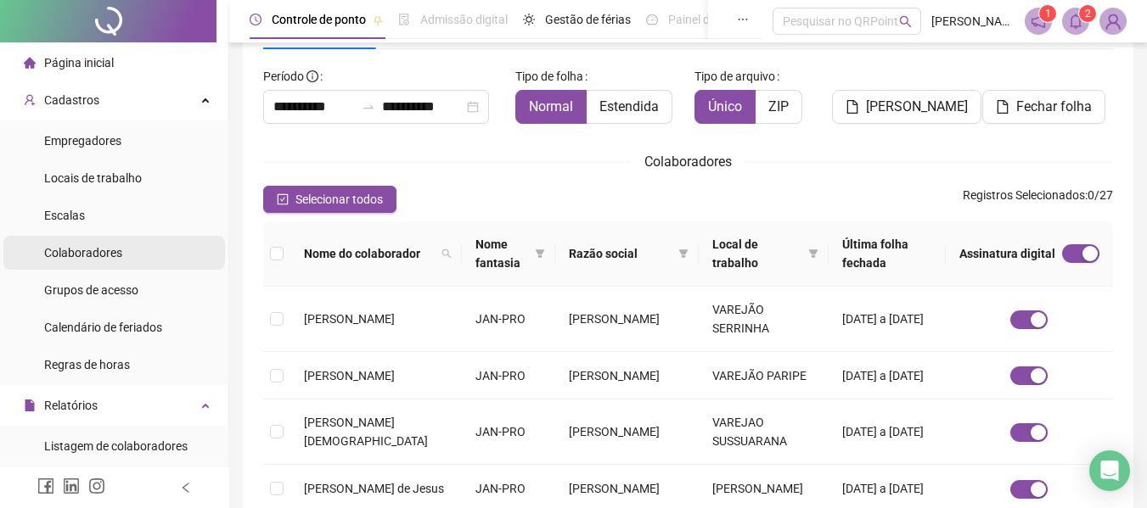
click at [97, 260] on span "Colaboradores" at bounding box center [83, 253] width 78 height 14
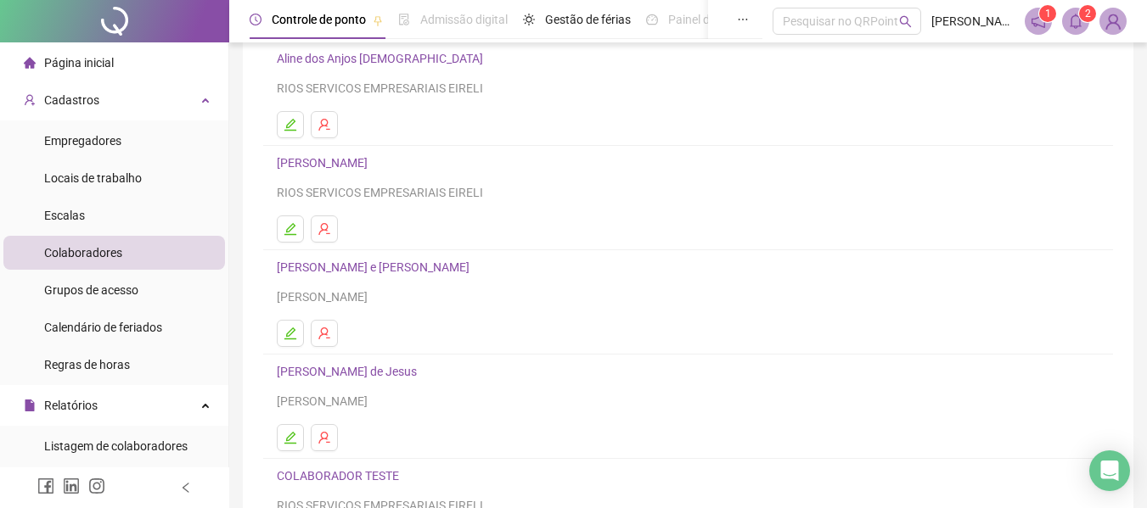
scroll to position [312, 0]
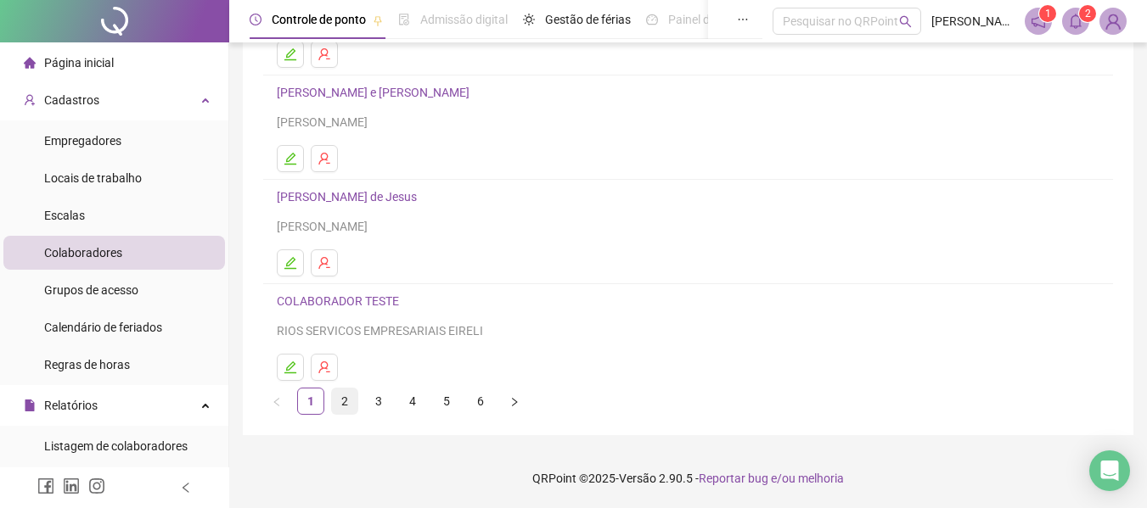
click at [345, 402] on link "2" at bounding box center [344, 401] width 25 height 25
click at [372, 401] on link "3" at bounding box center [378, 401] width 25 height 25
click at [443, 400] on link "5" at bounding box center [446, 401] width 25 height 25
click at [413, 398] on link "4" at bounding box center [412, 401] width 25 height 25
click at [291, 367] on icon "edit" at bounding box center [291, 368] width 14 height 14
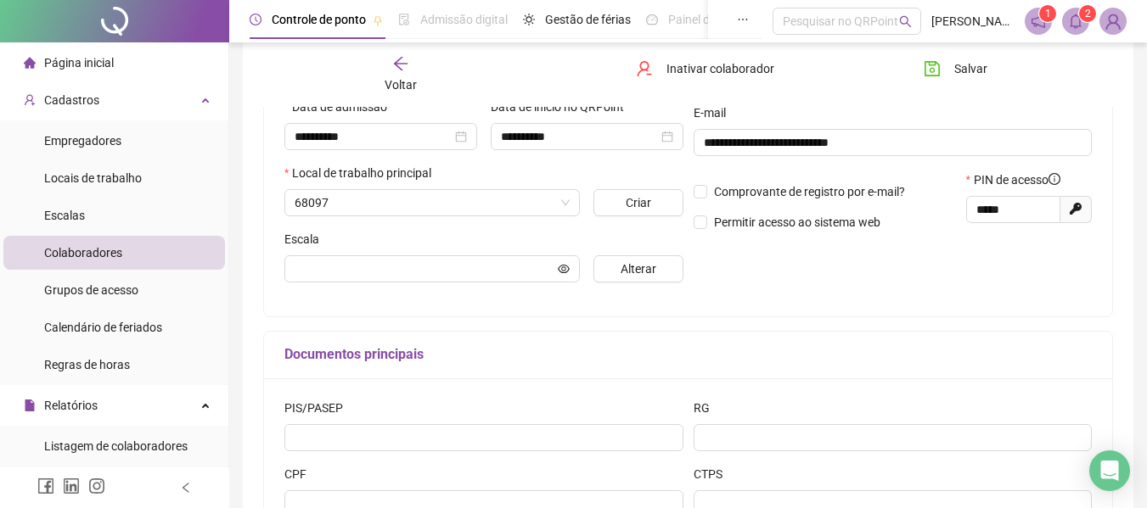
scroll to position [321, 0]
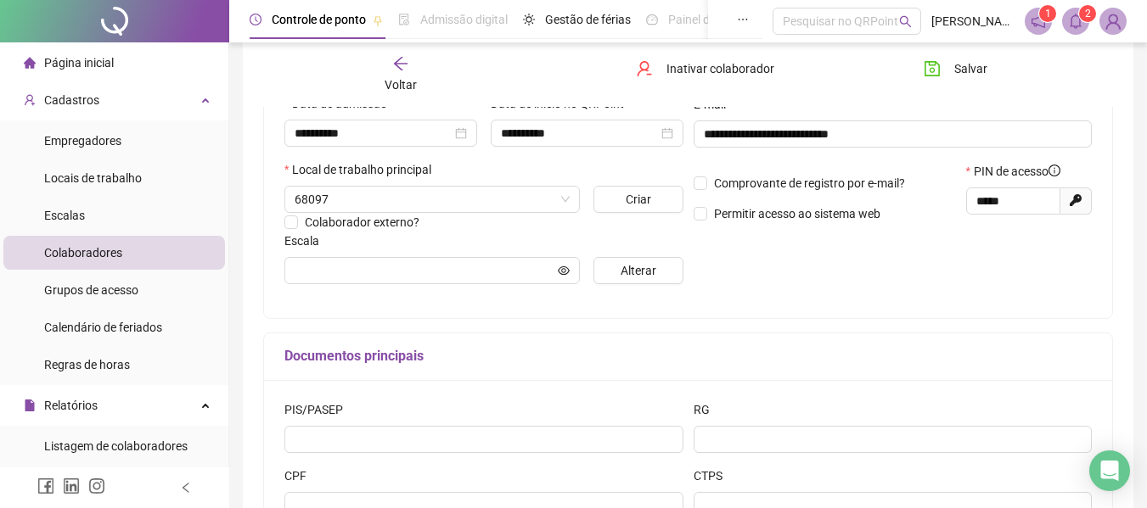
type input "**********"
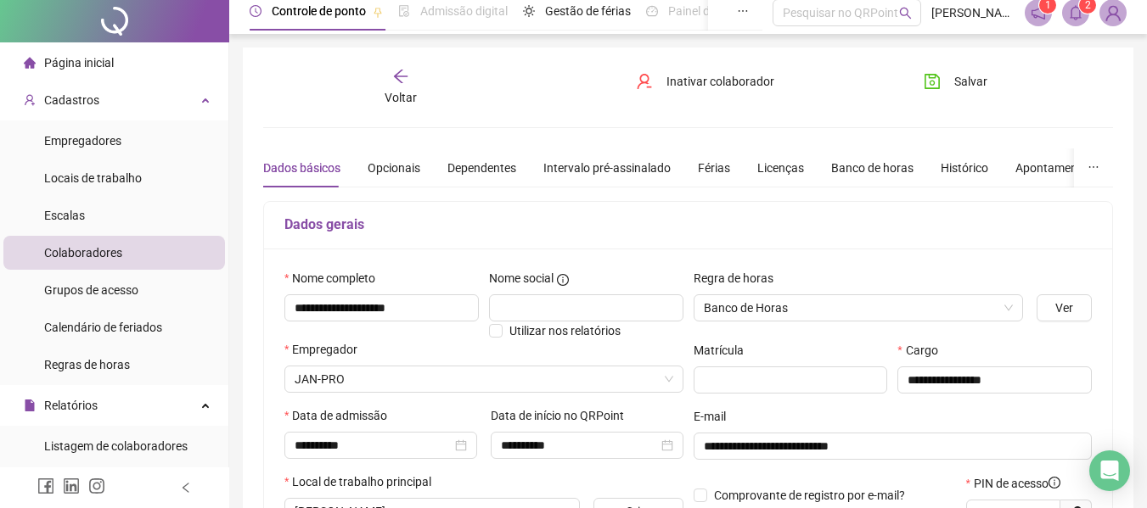
scroll to position [0, 0]
